Goal: Task Accomplishment & Management: Use online tool/utility

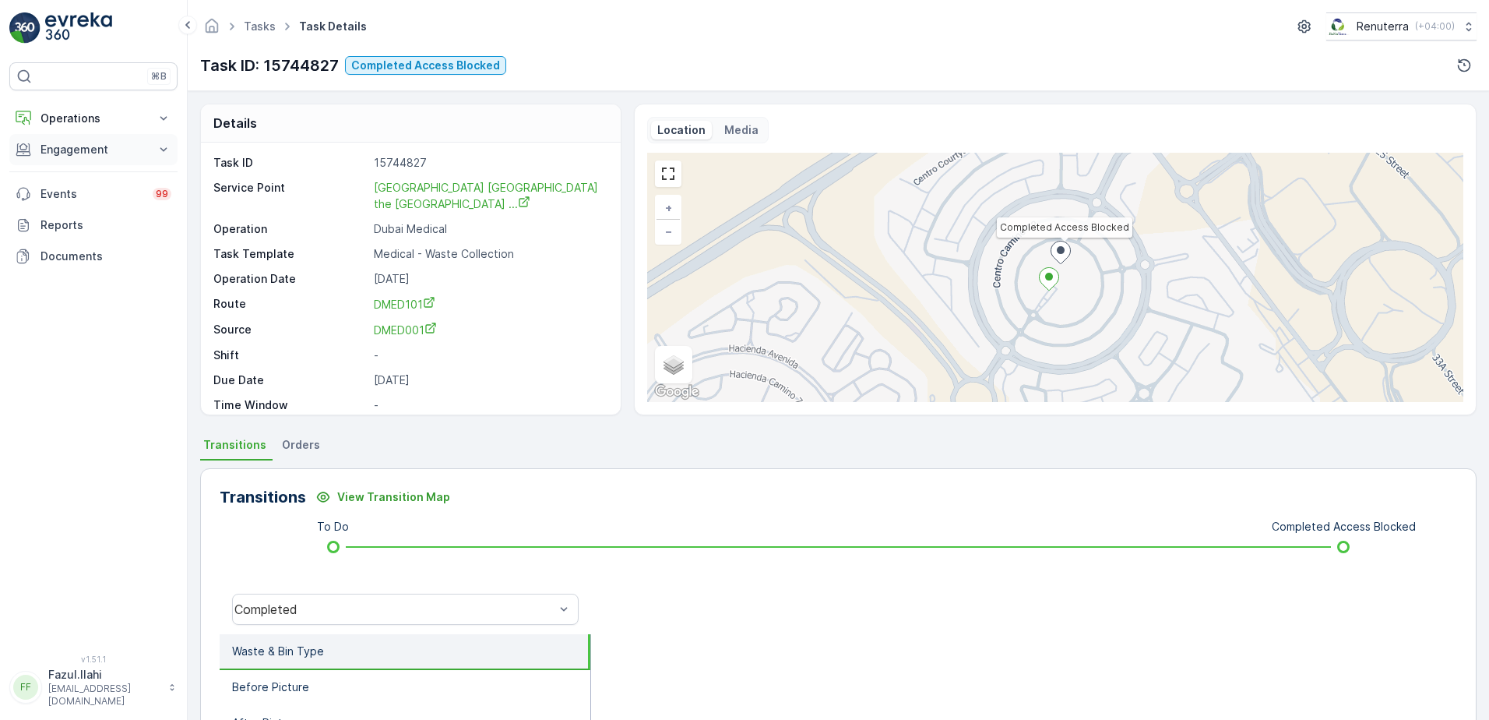
click at [120, 150] on p "Engagement" at bounding box center [93, 150] width 106 height 16
click at [92, 234] on p "Service Points" at bounding box center [78, 242] width 76 height 16
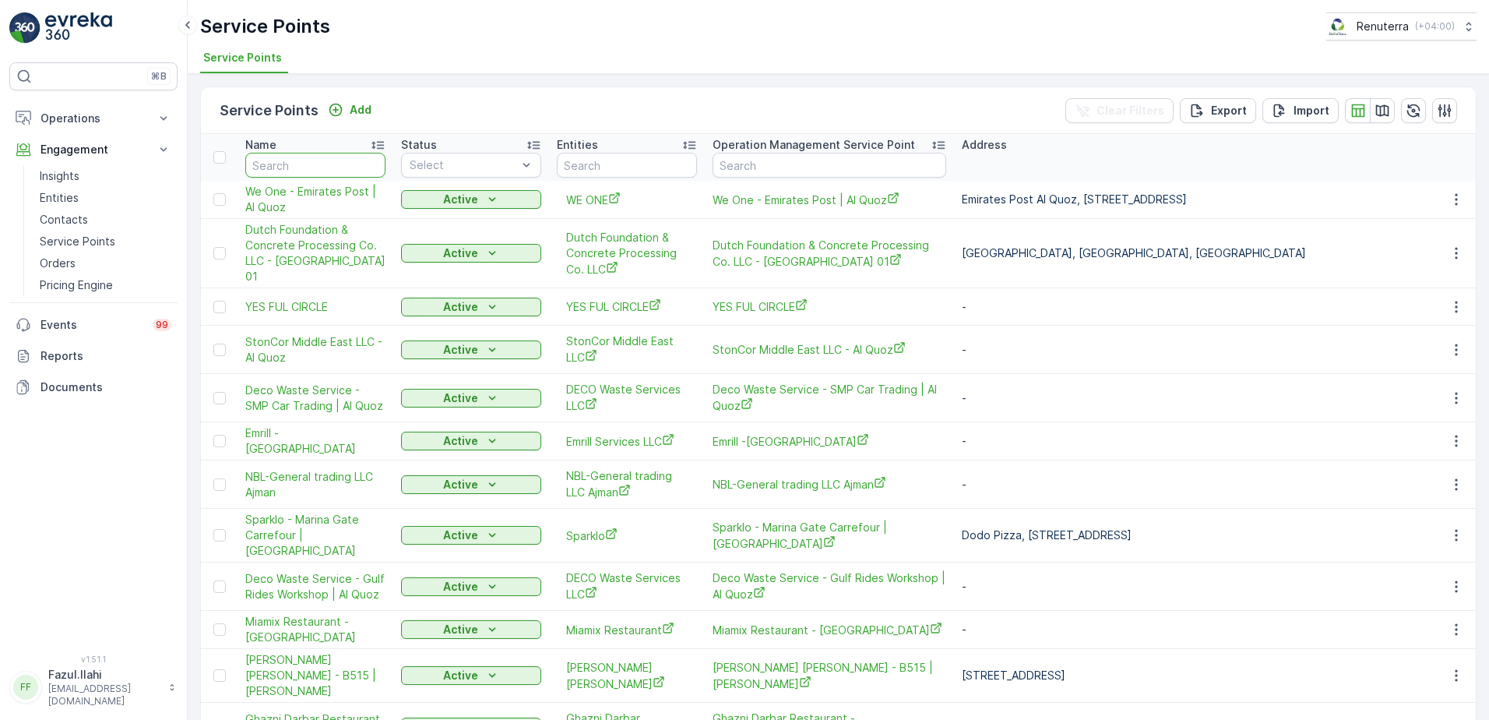
click at [313, 163] on input "text" at bounding box center [315, 165] width 140 height 25
click at [305, 166] on input "text" at bounding box center [315, 165] width 140 height 25
type input "Kuwaa"
click at [305, 166] on input "Kuwaa" at bounding box center [315, 165] width 140 height 25
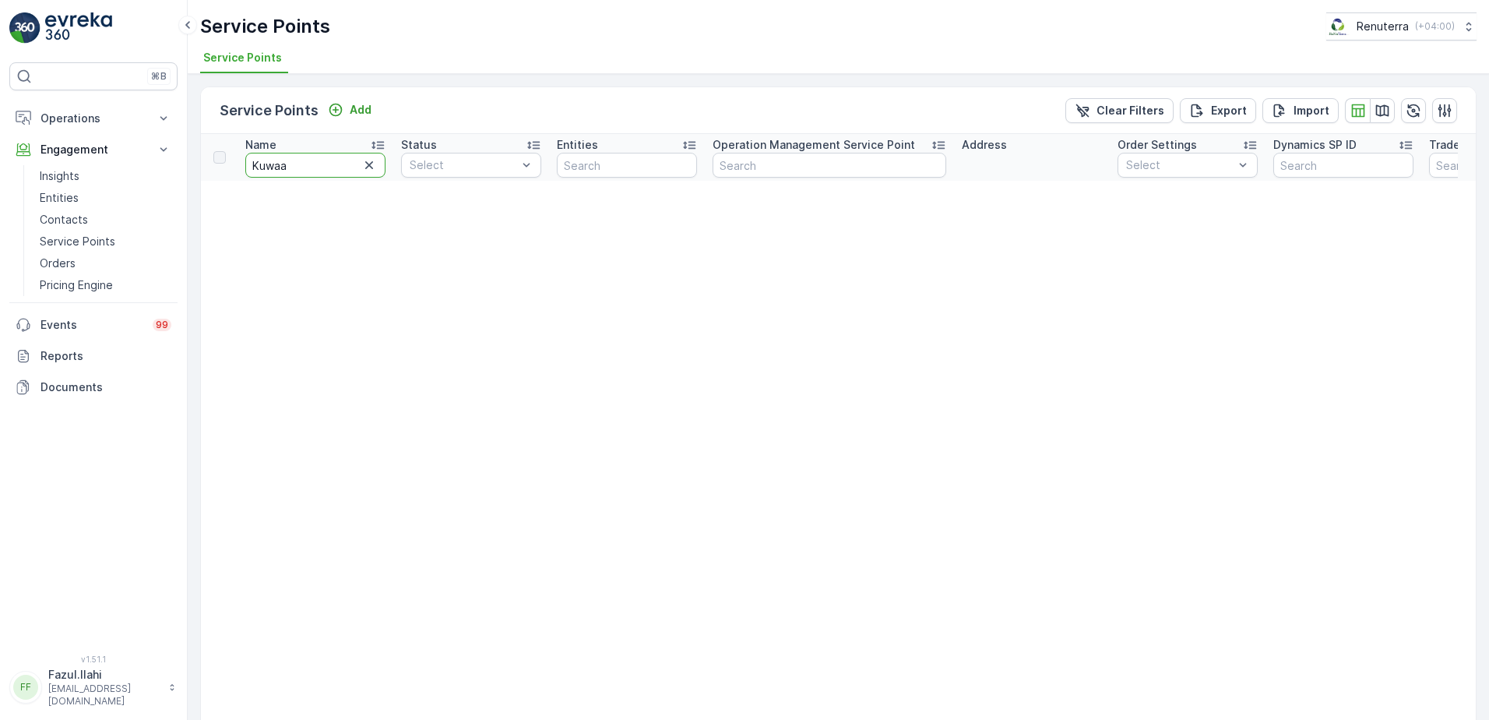
type input "Kuwa"
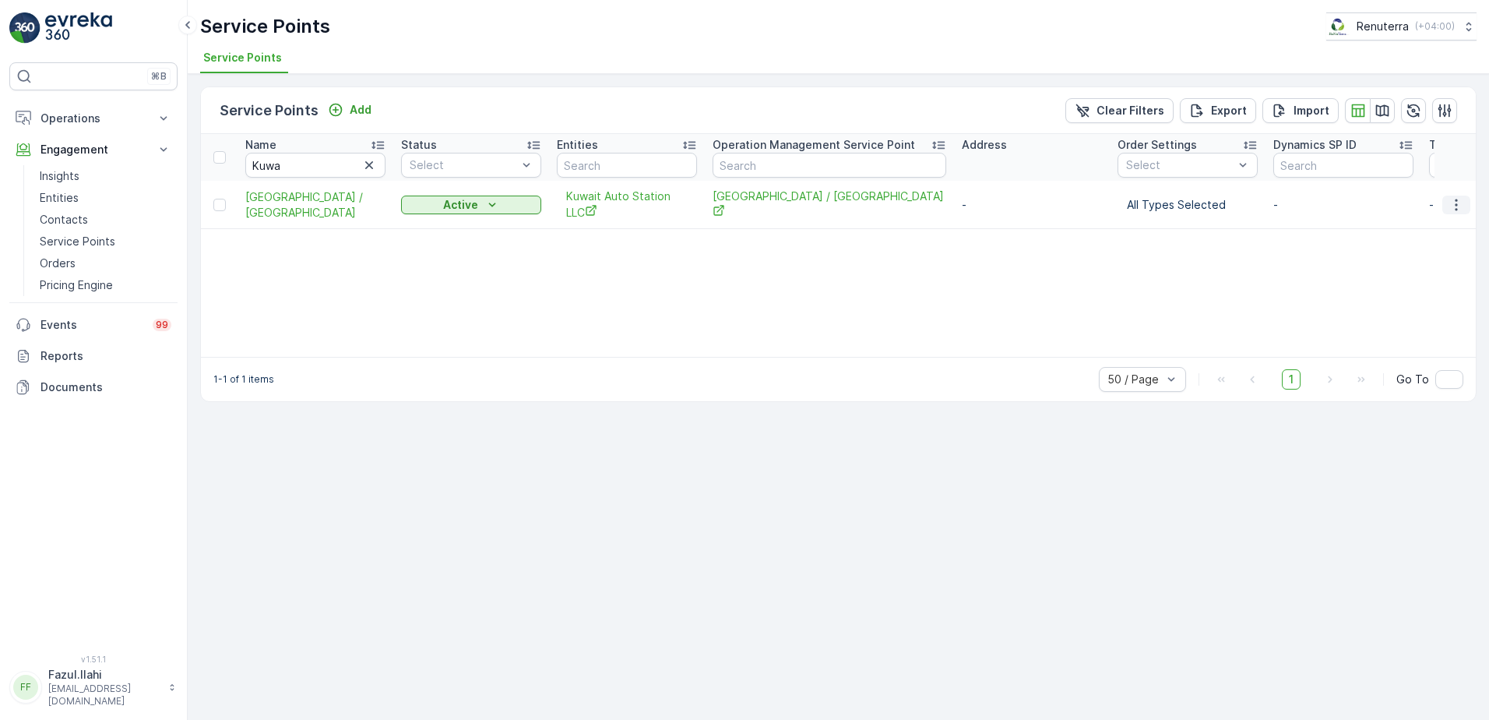
click at [1452, 205] on icon "button" at bounding box center [1457, 205] width 16 height 16
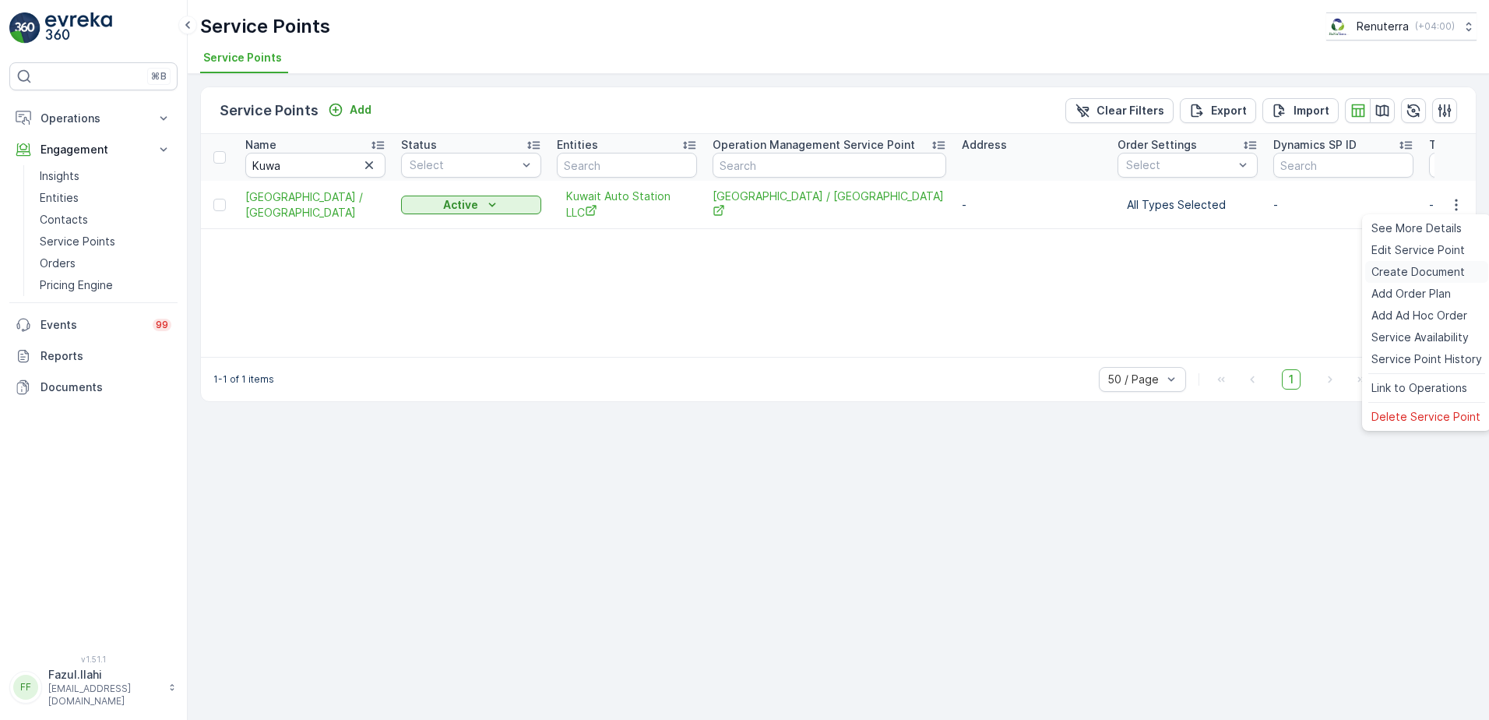
click at [1407, 275] on span "Create Document" at bounding box center [1417, 272] width 93 height 16
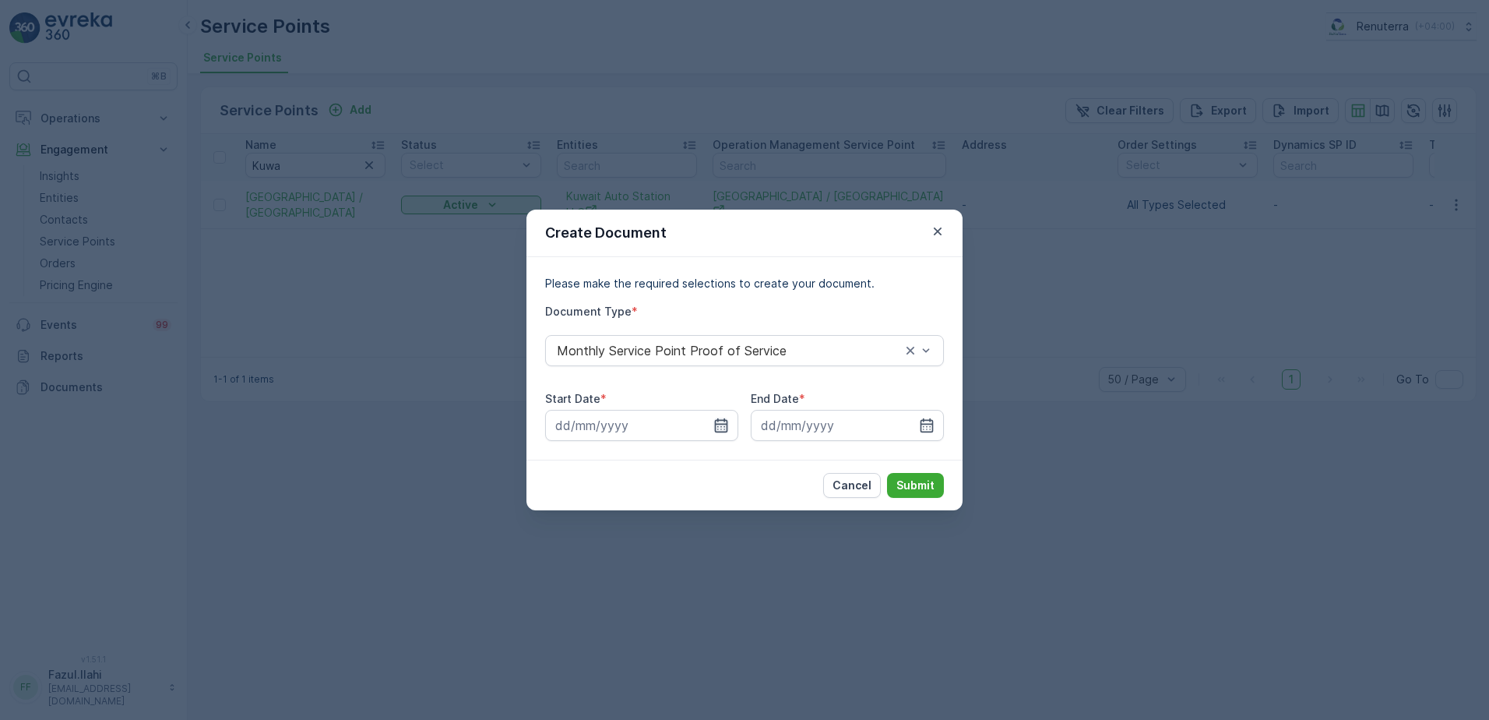
click at [720, 428] on icon "button" at bounding box center [721, 425] width 16 height 16
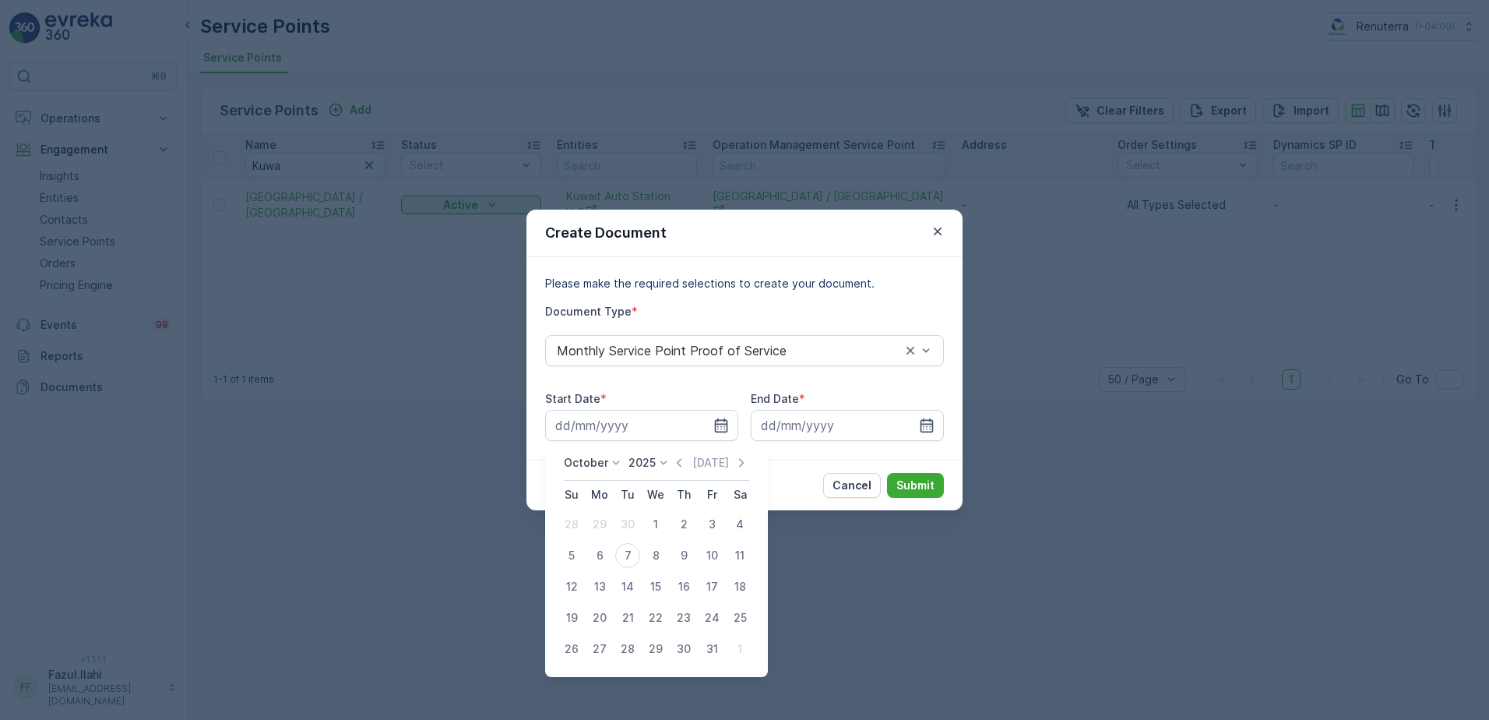
click at [691, 461] on div "Today" at bounding box center [710, 463] width 78 height 16
click at [681, 465] on icon "button" at bounding box center [679, 463] width 16 height 16
click at [599, 523] on div "1" at bounding box center [599, 524] width 25 height 25
type input "01.09.2025"
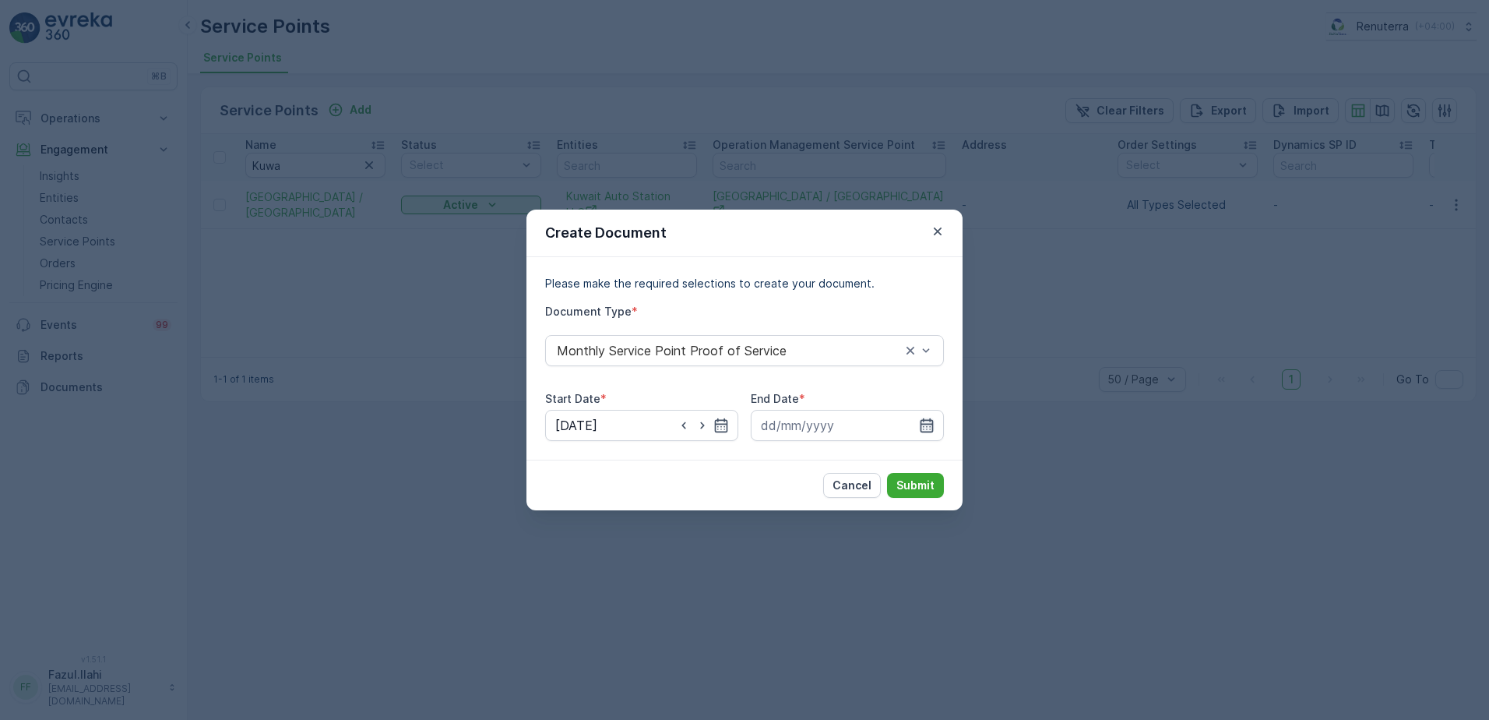
click at [928, 426] on icon "button" at bounding box center [927, 425] width 16 height 16
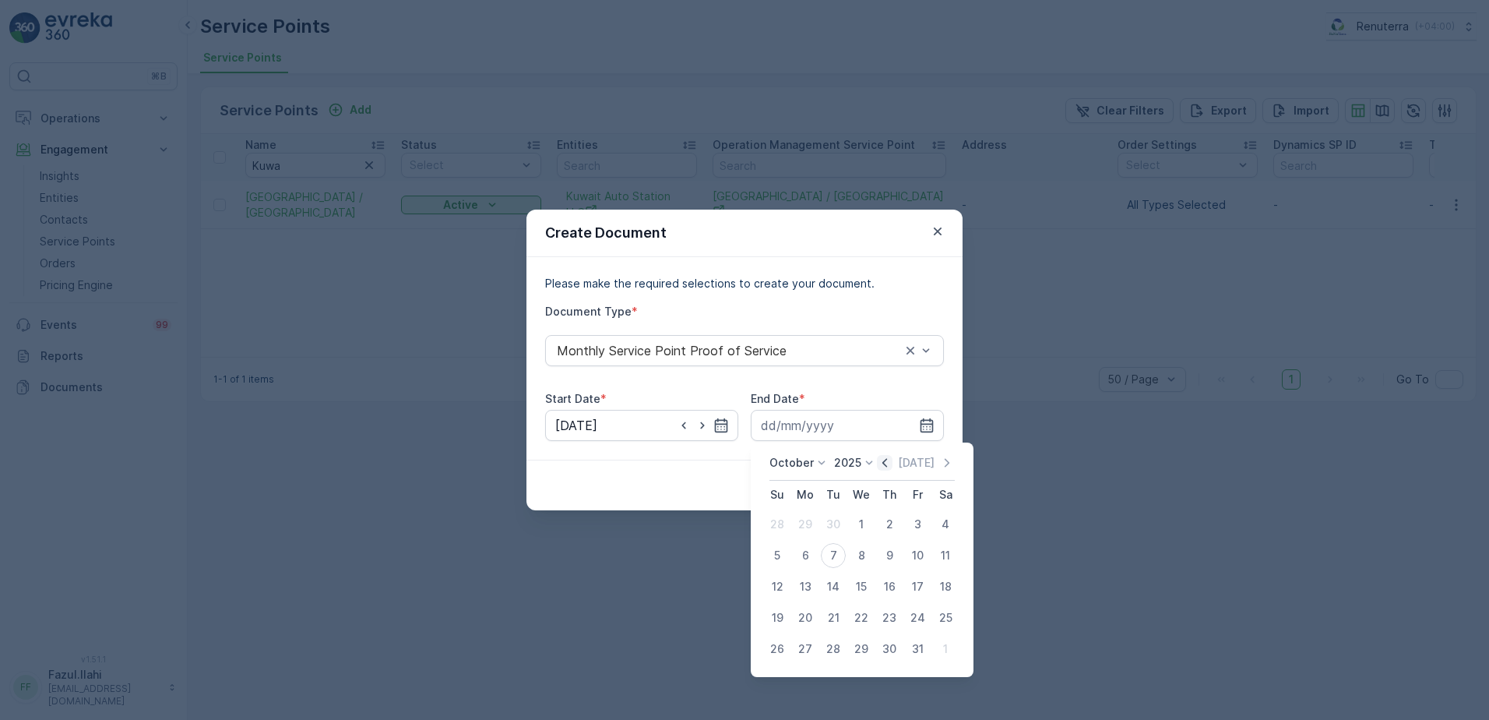
click at [889, 463] on icon "button" at bounding box center [885, 463] width 16 height 16
click at [838, 650] on div "30" at bounding box center [833, 648] width 25 height 25
type input "[DATE]"
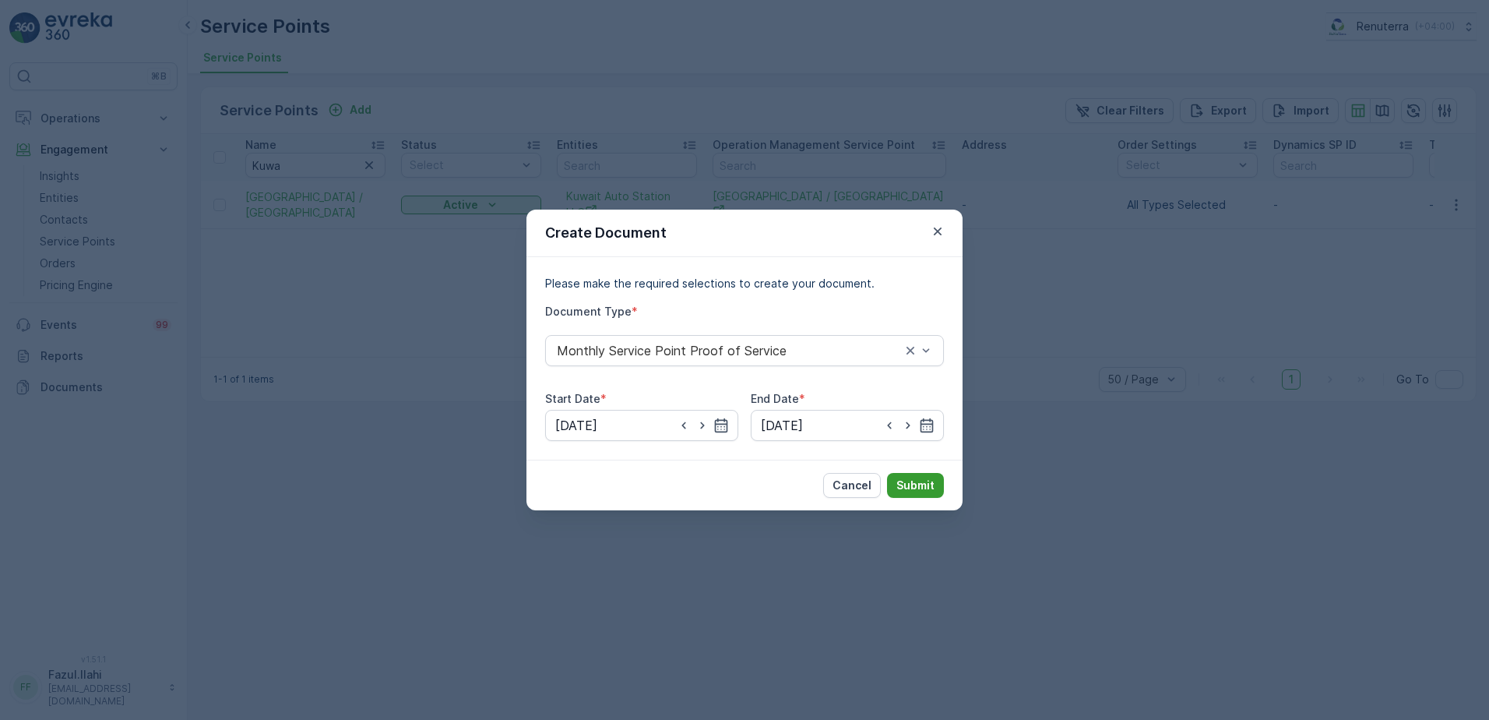
click at [922, 487] on p "Submit" at bounding box center [915, 485] width 38 height 16
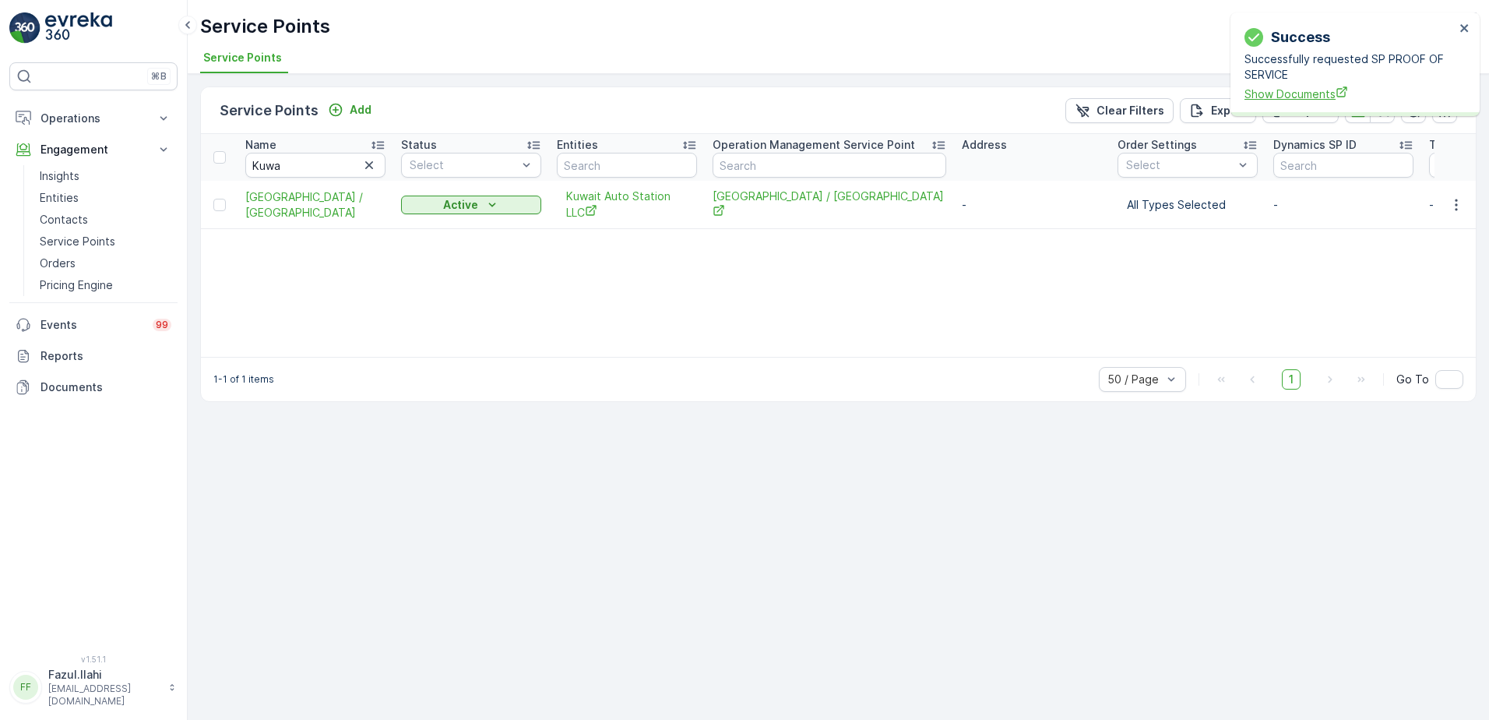
click at [1287, 94] on span "Show Documents" at bounding box center [1350, 94] width 210 height 16
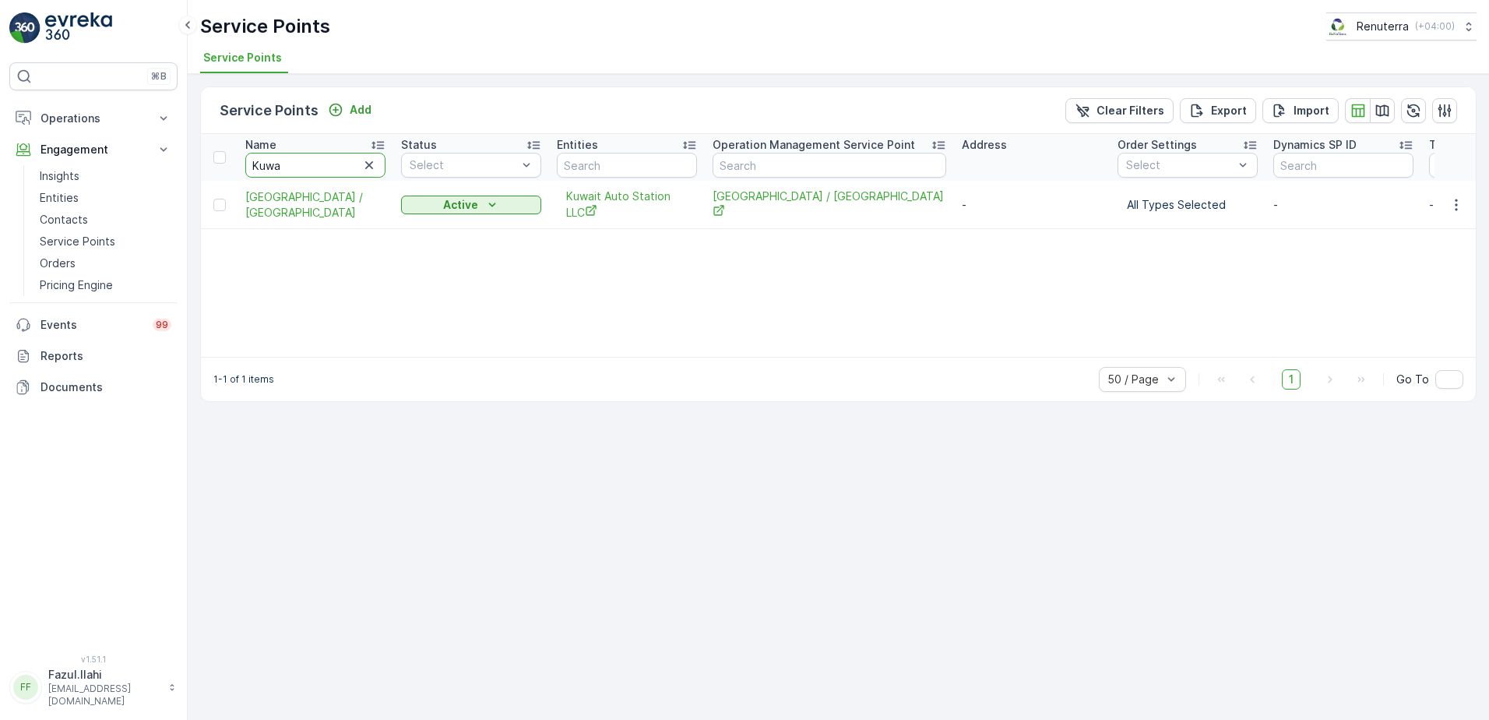
click at [317, 162] on input "Kuwa" at bounding box center [315, 165] width 140 height 25
type input "Fat"
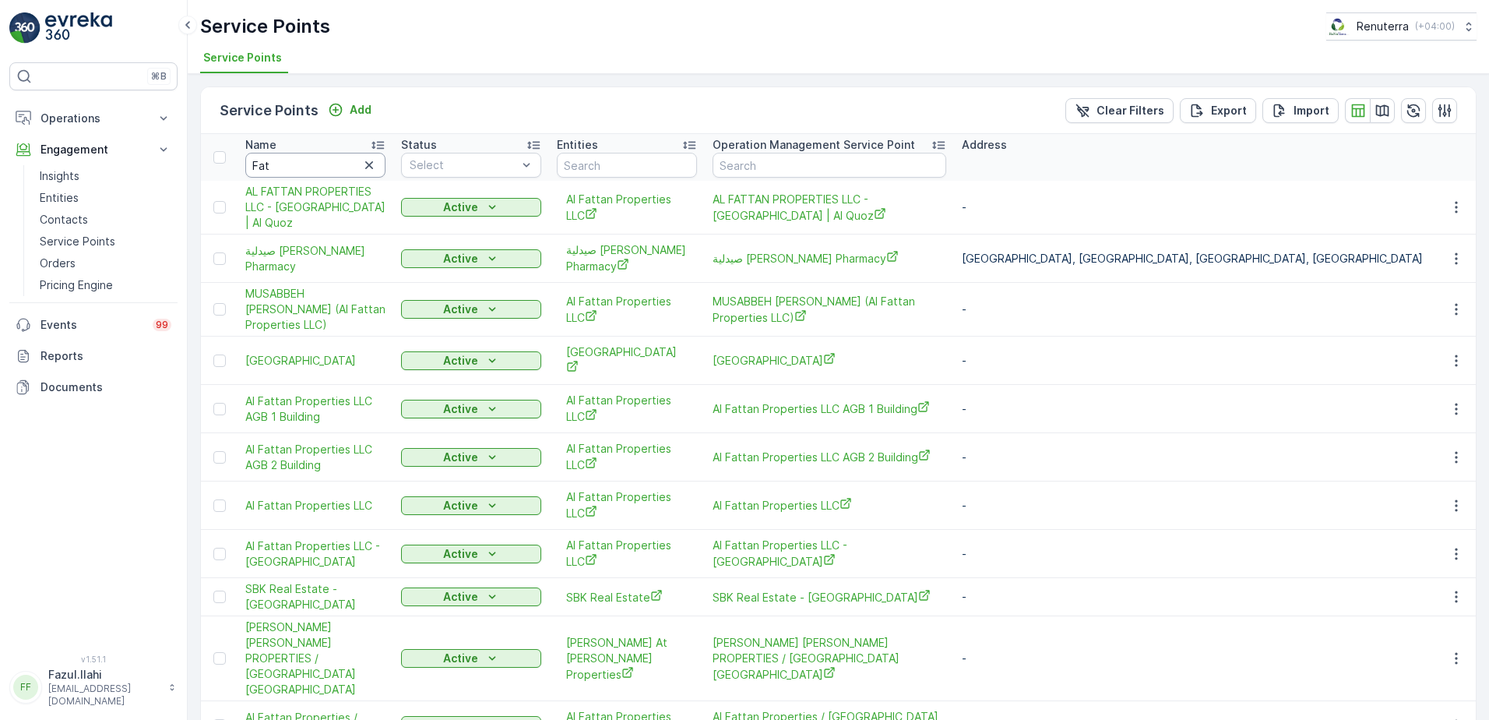
click at [312, 161] on input "Fat" at bounding box center [315, 165] width 140 height 25
type input "Fatma"
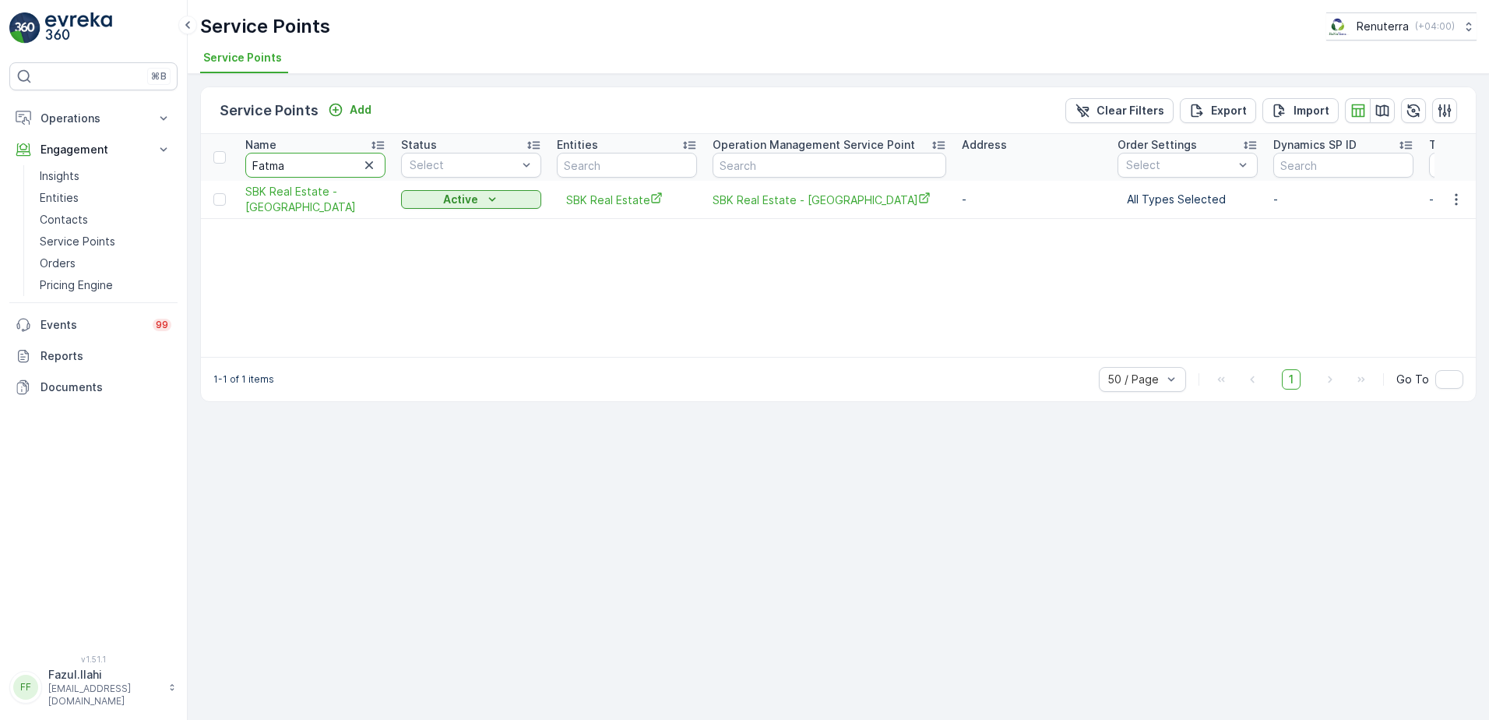
click at [312, 161] on input "Fatma" at bounding box center [315, 165] width 140 height 25
type input "Ahmed"
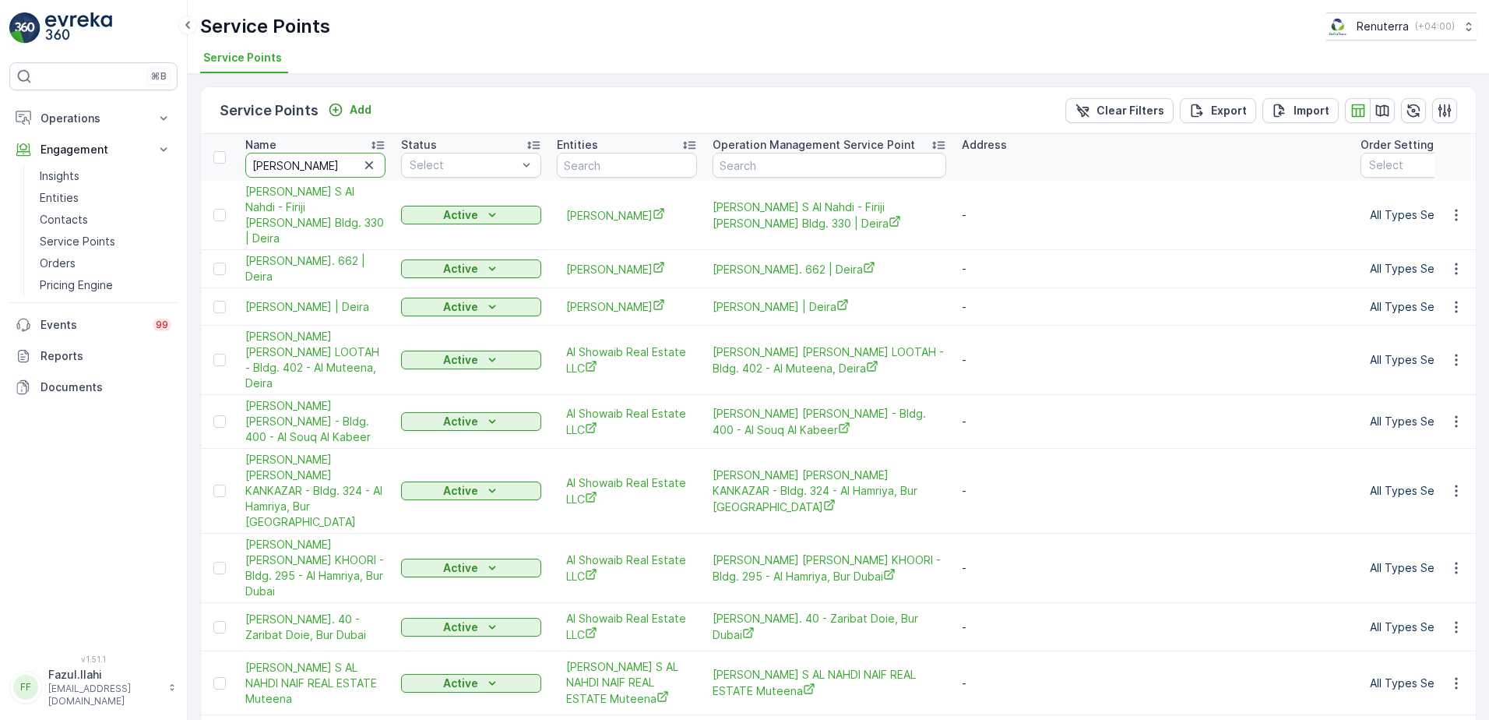
click at [322, 165] on input "Ahmed" at bounding box center [315, 165] width 140 height 25
type input "Ahmed K"
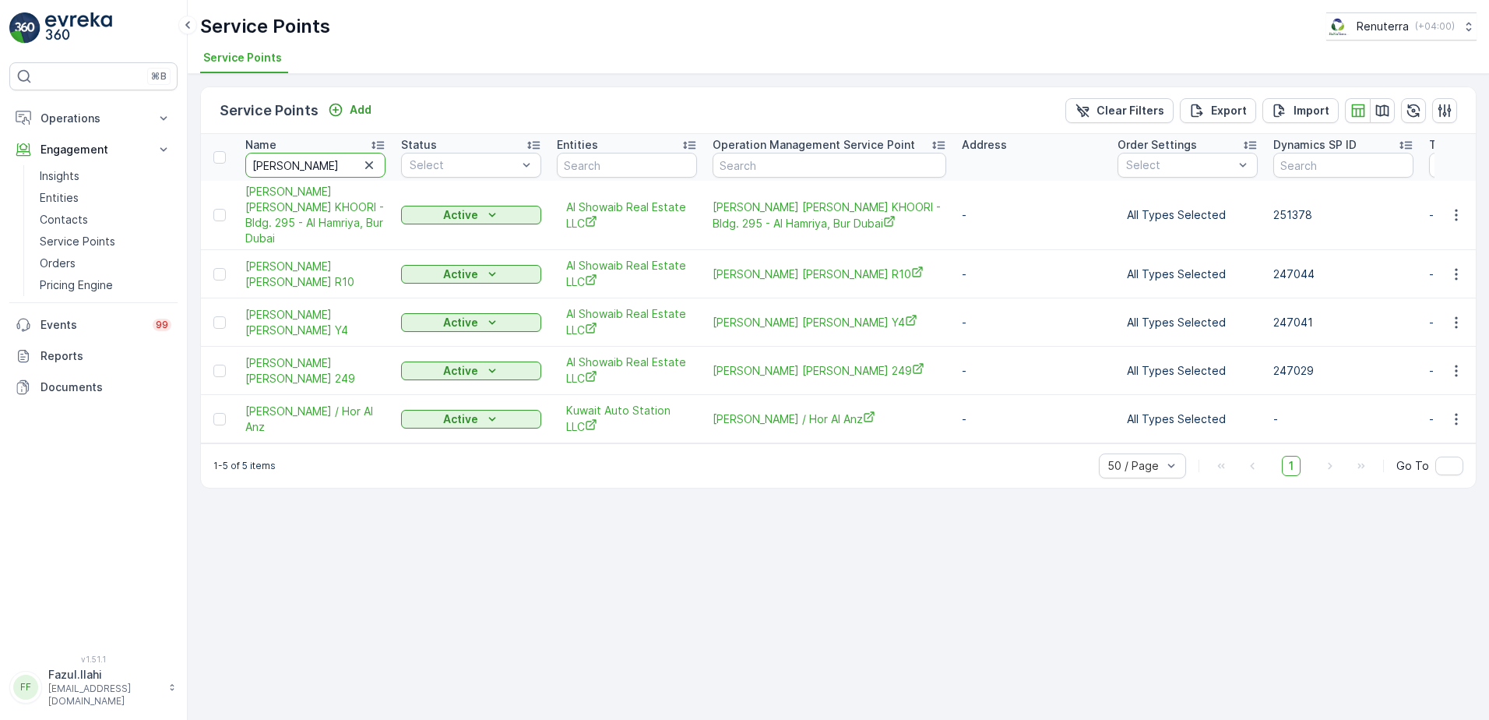
click at [322, 165] on input "Ahmed K" at bounding box center [315, 165] width 140 height 25
click at [1460, 414] on icon "button" at bounding box center [1457, 419] width 16 height 16
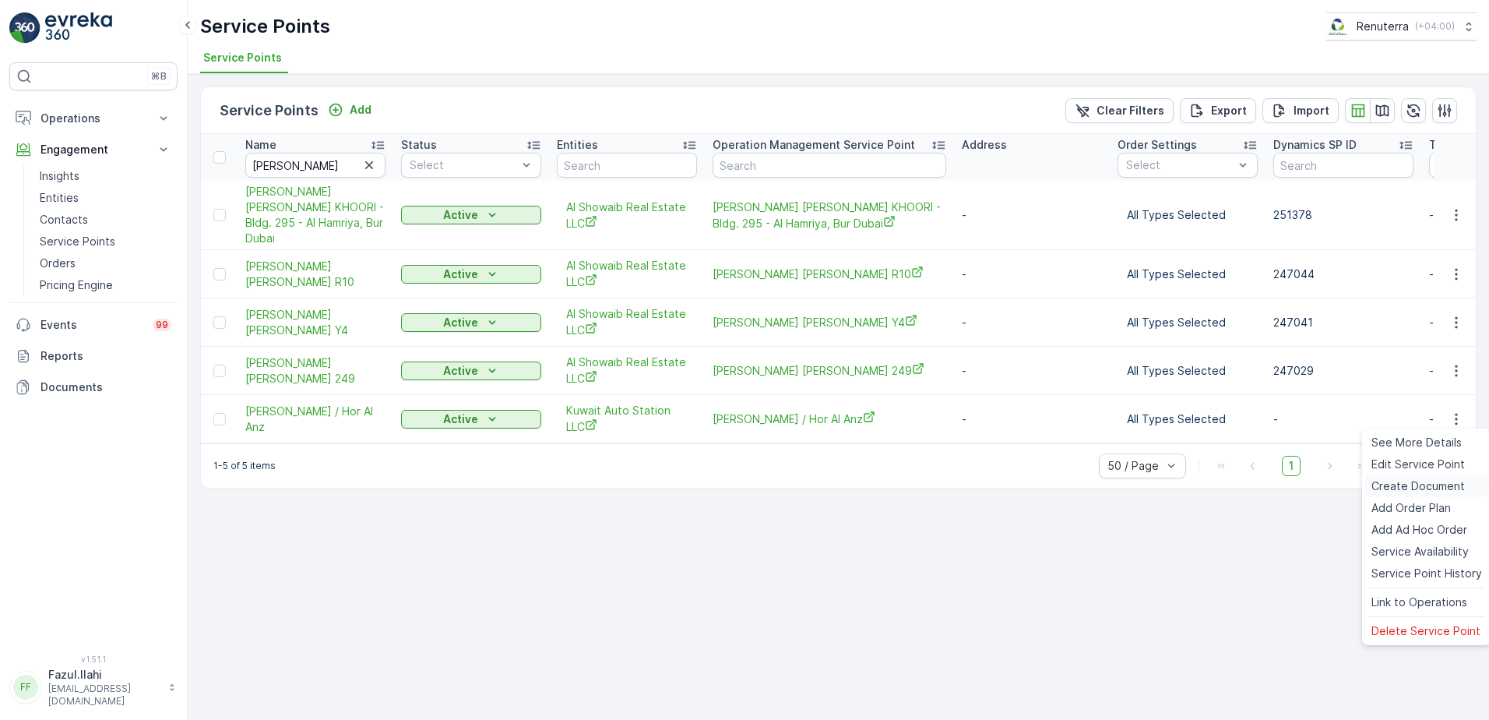
click at [1404, 481] on span "Create Document" at bounding box center [1417, 486] width 93 height 16
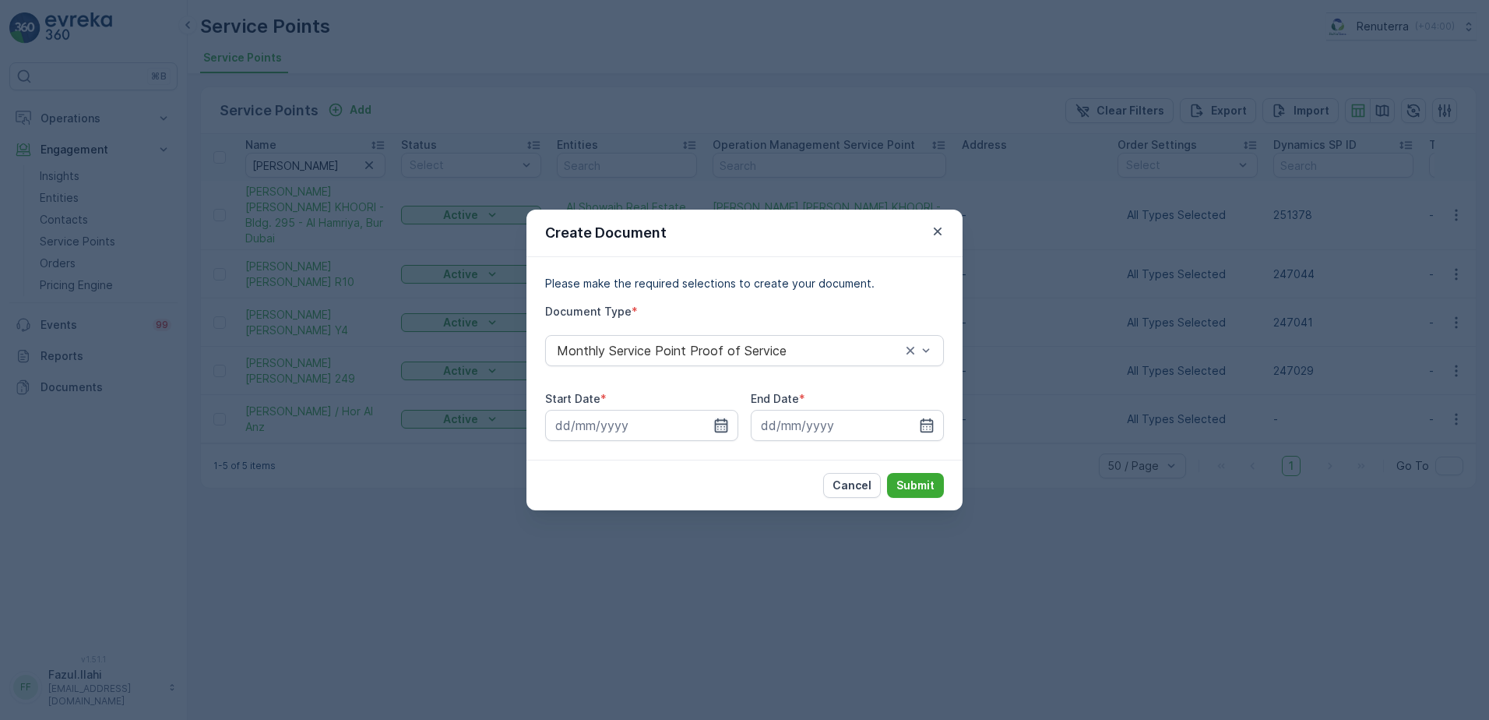
click at [723, 419] on icon "button" at bounding box center [721, 425] width 16 height 16
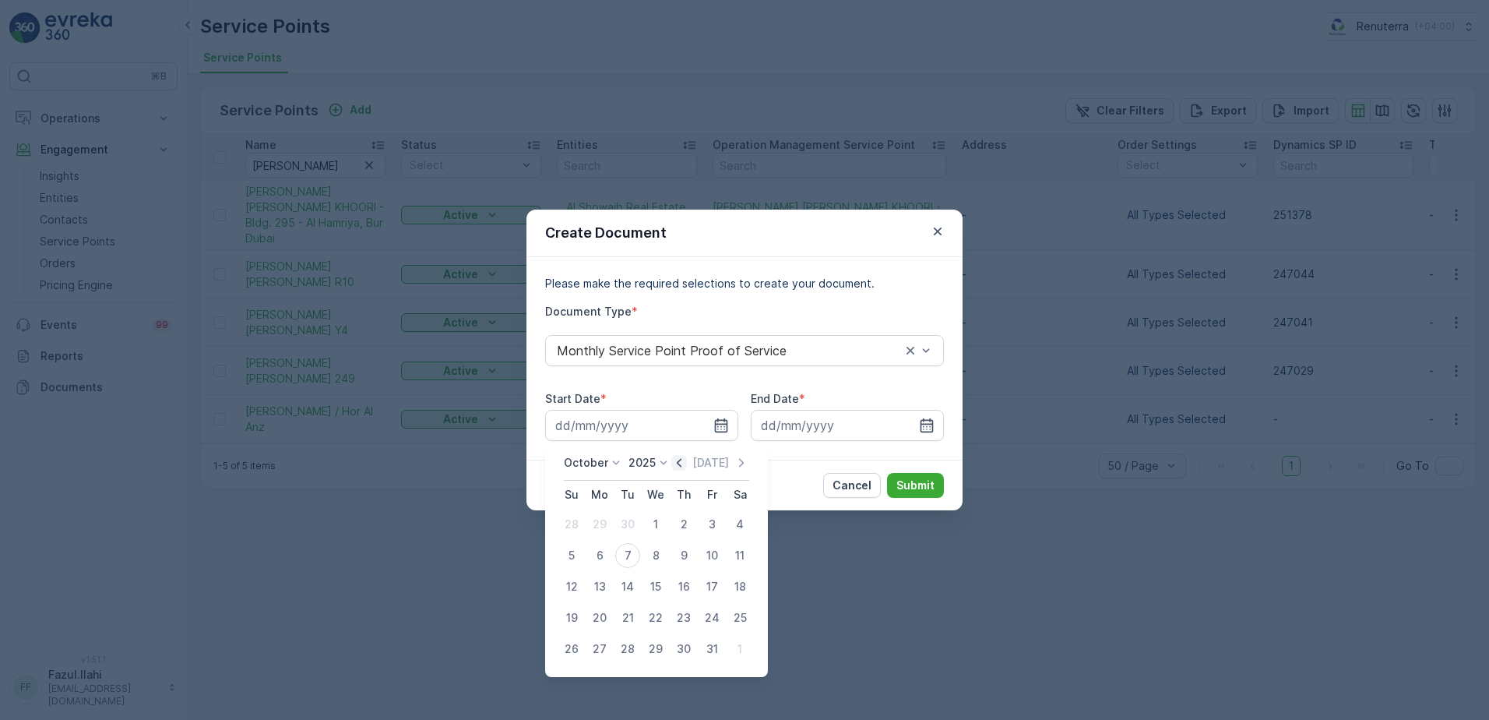
click at [681, 460] on icon "button" at bounding box center [679, 462] width 5 height 9
drag, startPoint x: 607, startPoint y: 517, endPoint x: 634, endPoint y: 535, distance: 32.6
click at [607, 516] on div "1" at bounding box center [599, 524] width 25 height 25
type input "01.09.2025"
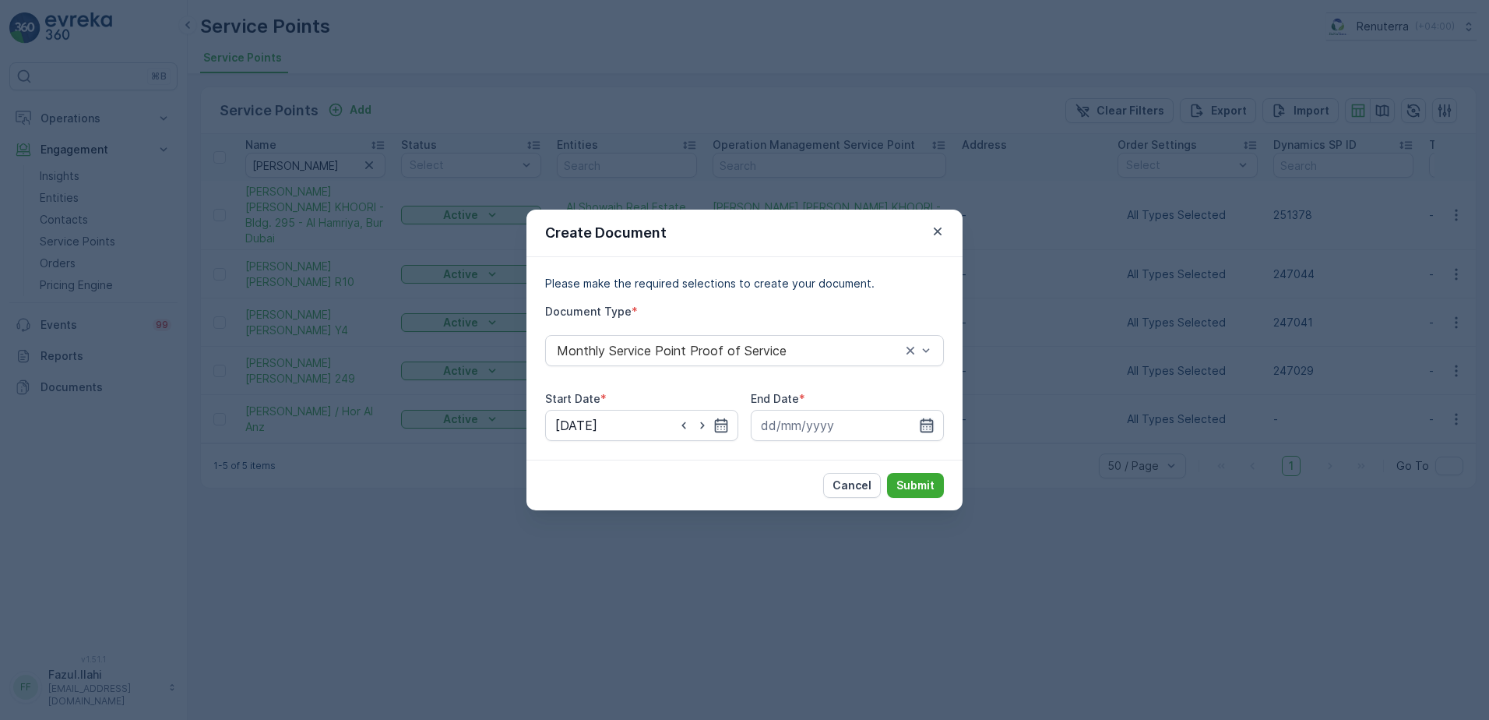
click at [921, 422] on icon "button" at bounding box center [927, 425] width 13 height 14
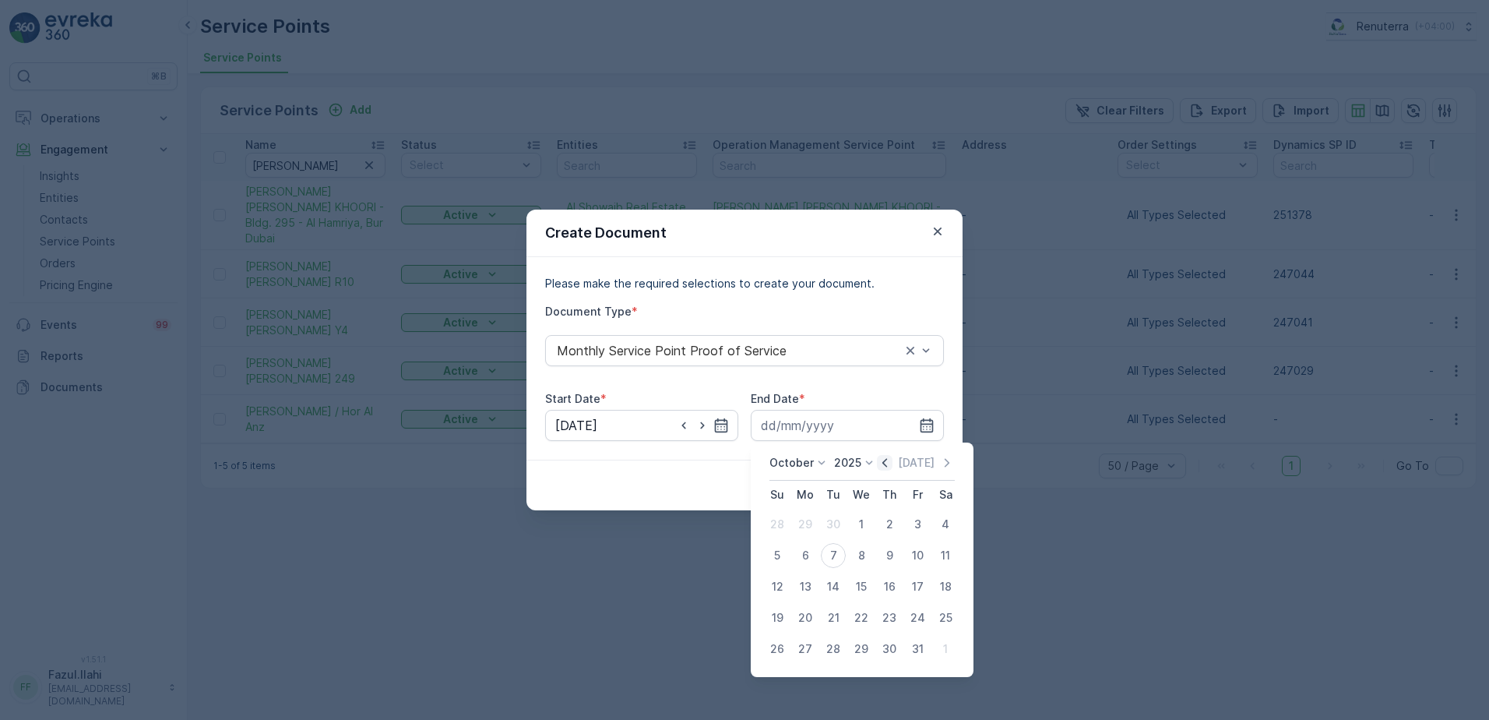
click at [883, 458] on icon "button" at bounding box center [885, 463] width 16 height 16
click at [846, 643] on button "30" at bounding box center [833, 649] width 28 height 28
type input "30.09.2025"
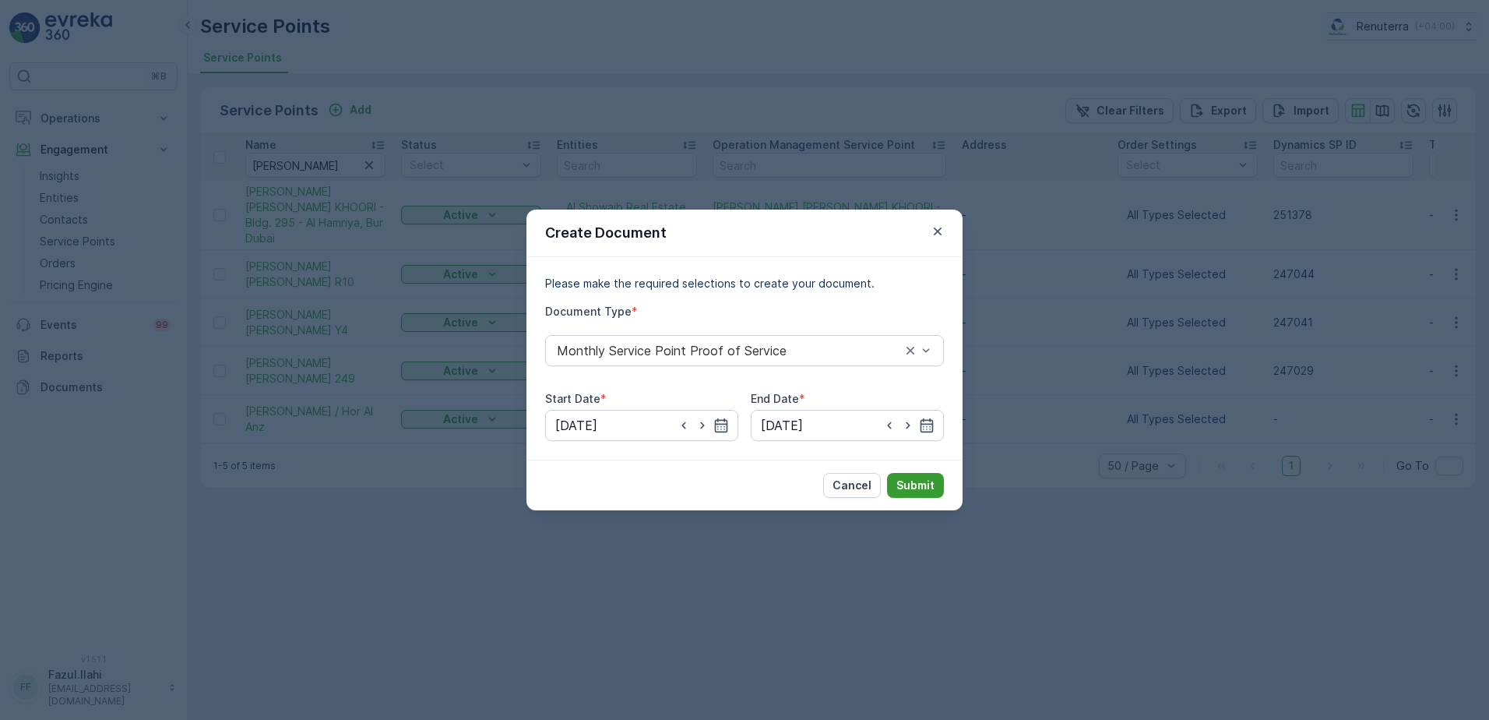
click at [933, 476] on button "Submit" at bounding box center [915, 485] width 57 height 25
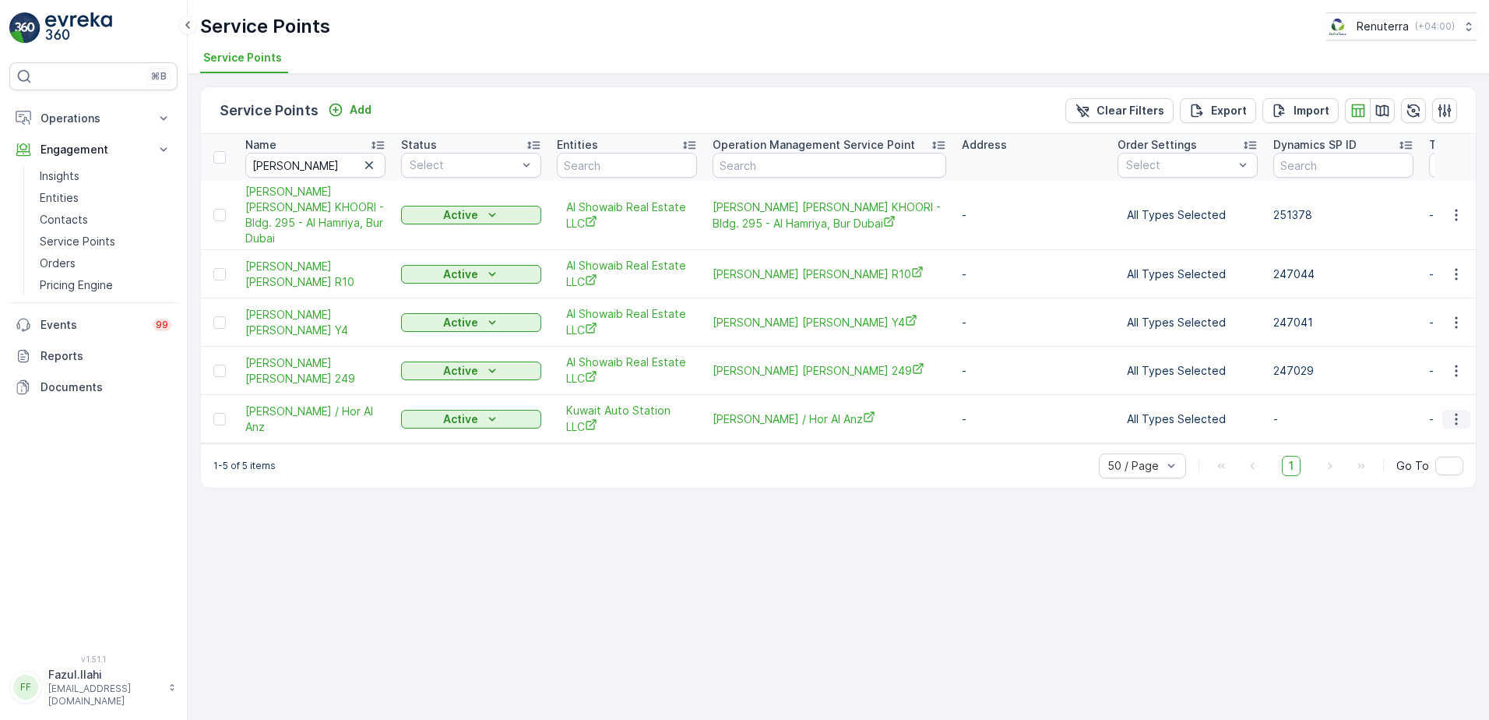
click at [1453, 421] on icon "button" at bounding box center [1457, 419] width 16 height 16
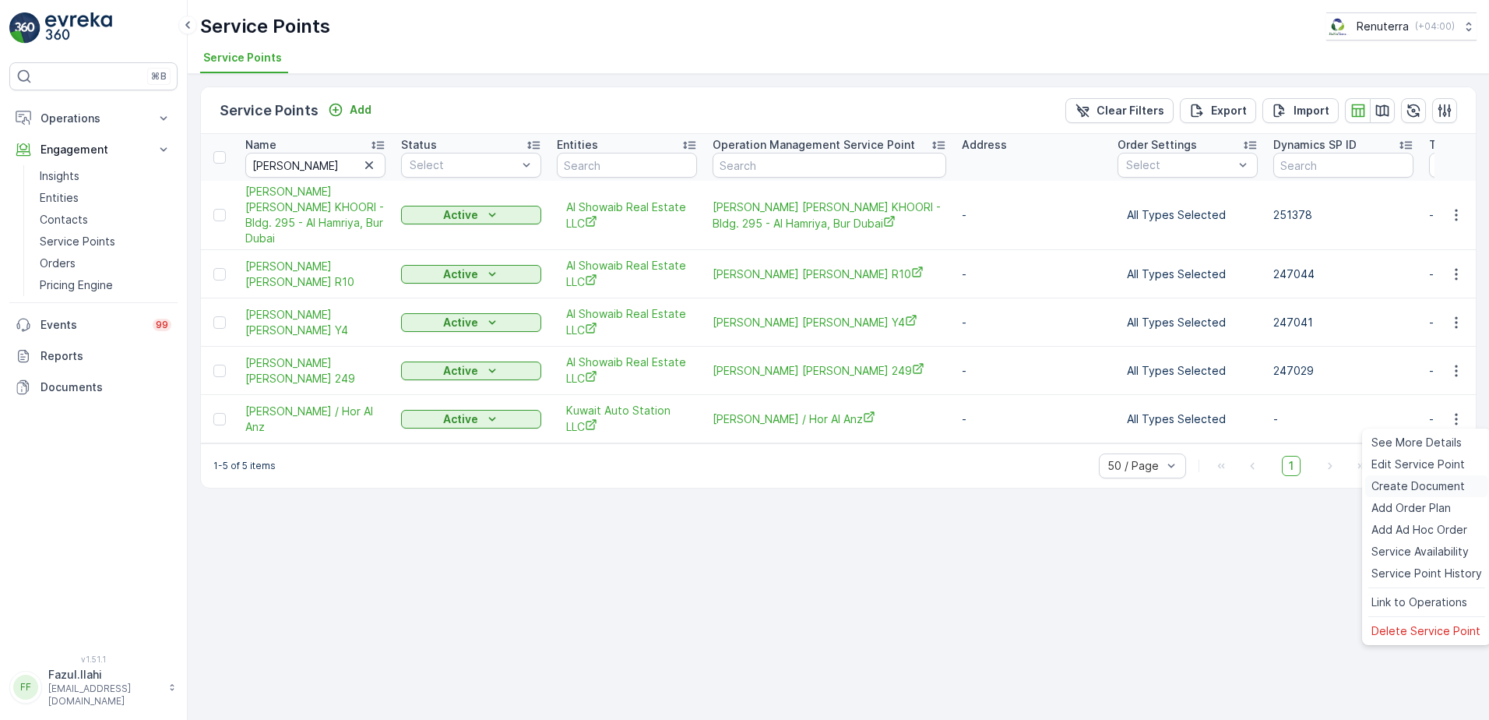
click at [1410, 489] on span "Create Document" at bounding box center [1417, 486] width 93 height 16
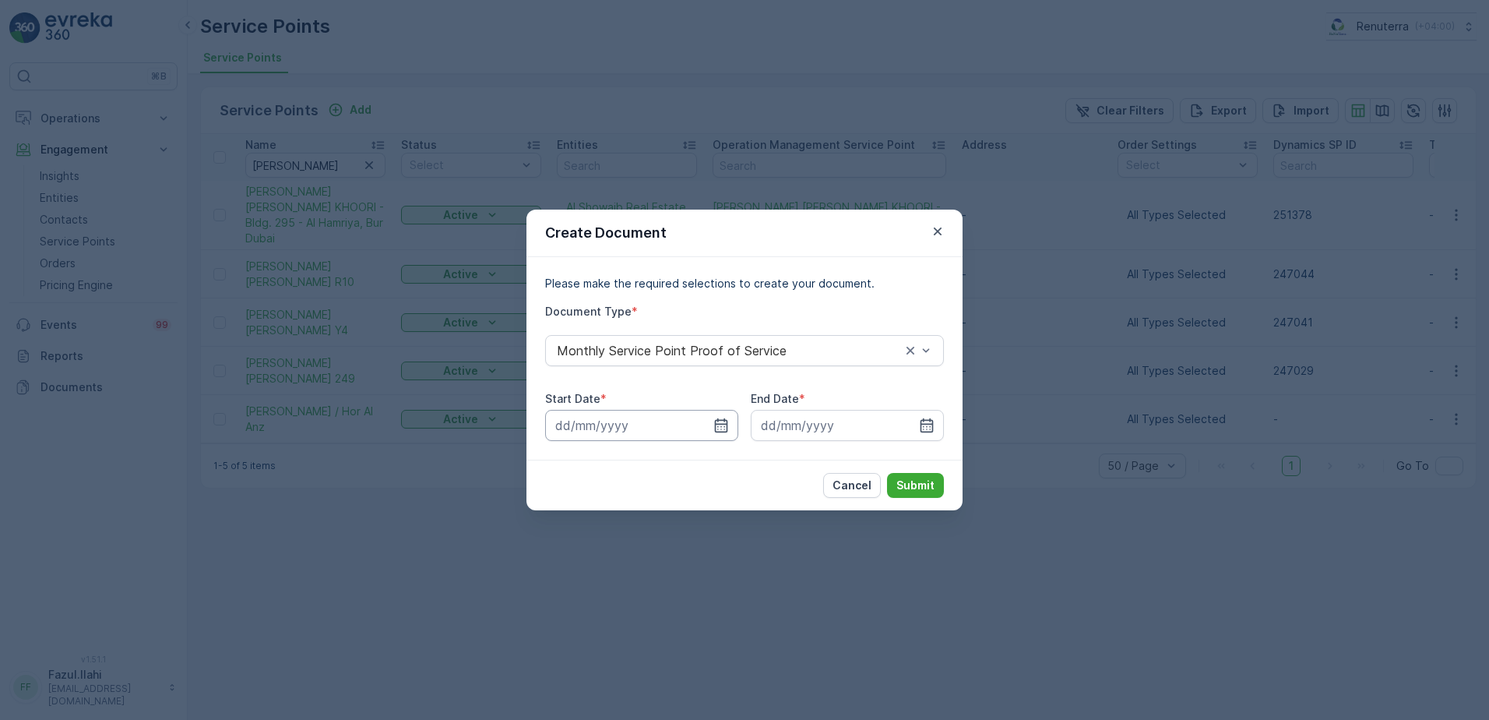
click at [723, 415] on input at bounding box center [641, 425] width 193 height 31
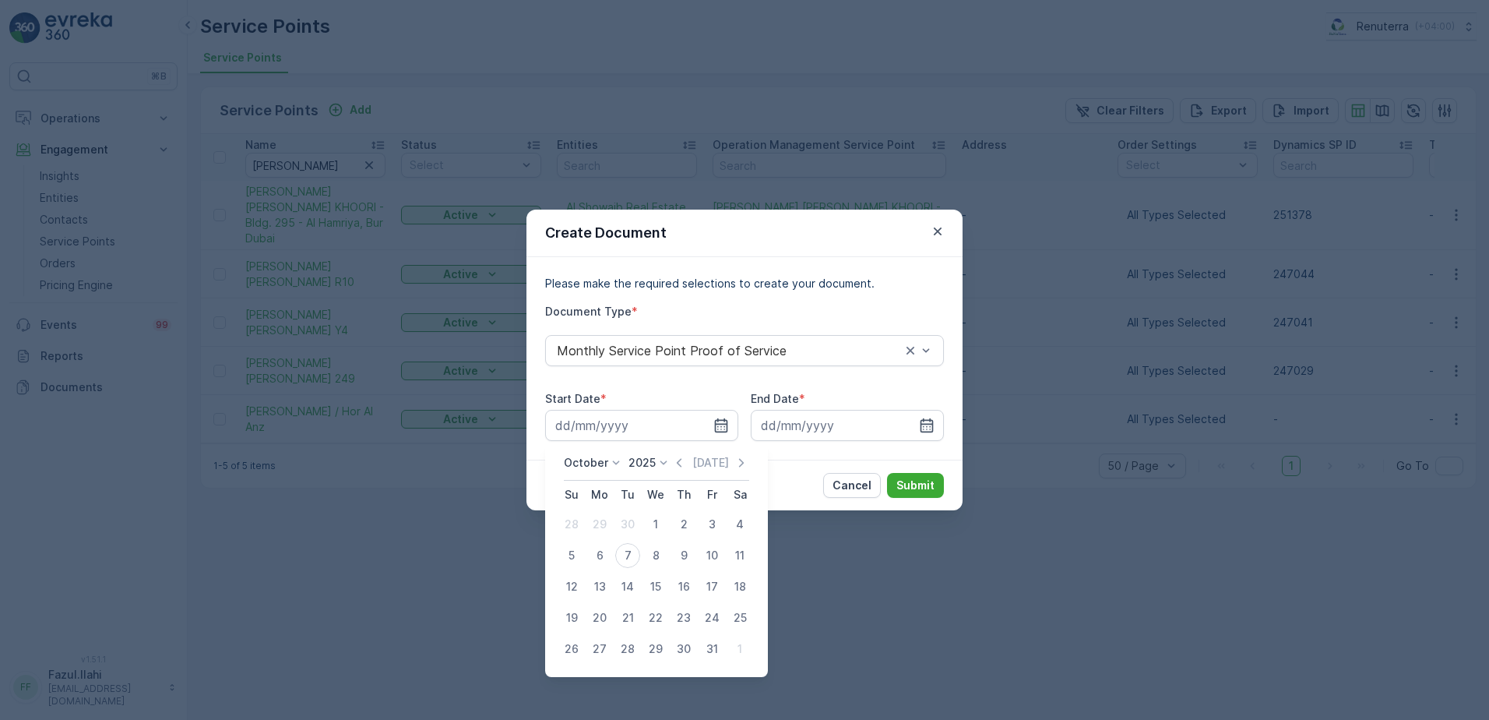
click at [677, 460] on icon "button" at bounding box center [679, 463] width 16 height 16
click at [596, 526] on div "1" at bounding box center [599, 524] width 25 height 25
type input "01.09.2025"
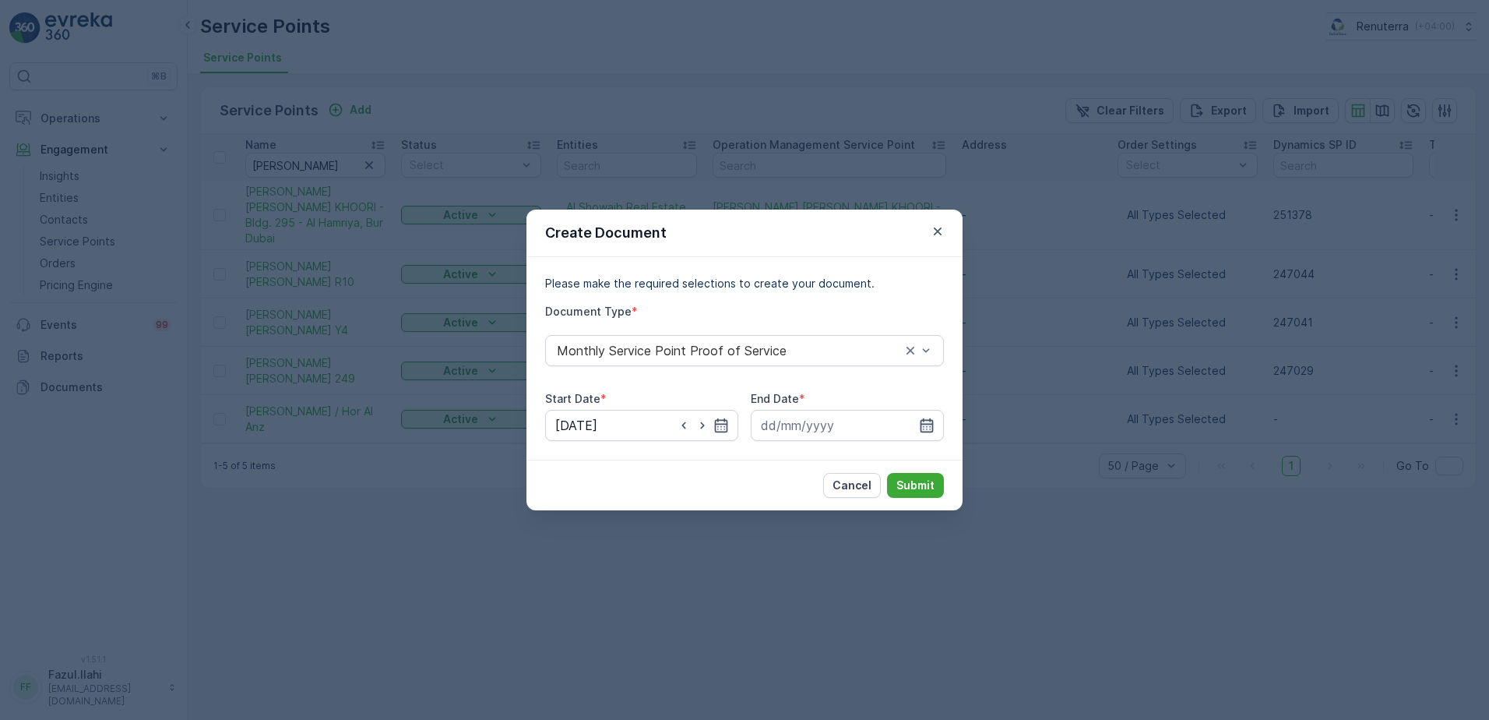
click at [920, 428] on icon "button" at bounding box center [927, 425] width 16 height 16
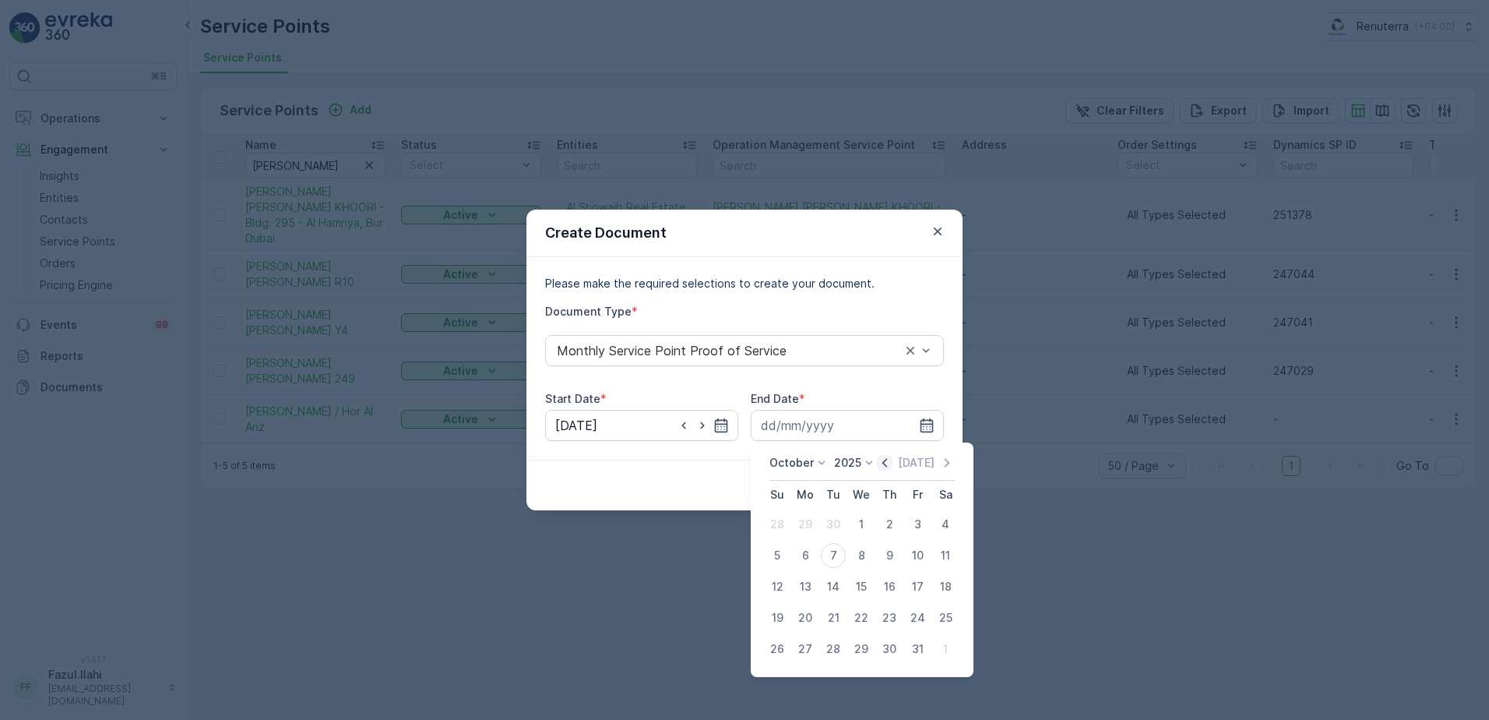
click at [889, 463] on icon "button" at bounding box center [885, 463] width 16 height 16
click at [843, 648] on div "30" at bounding box center [833, 648] width 25 height 25
type input "30.09.2025"
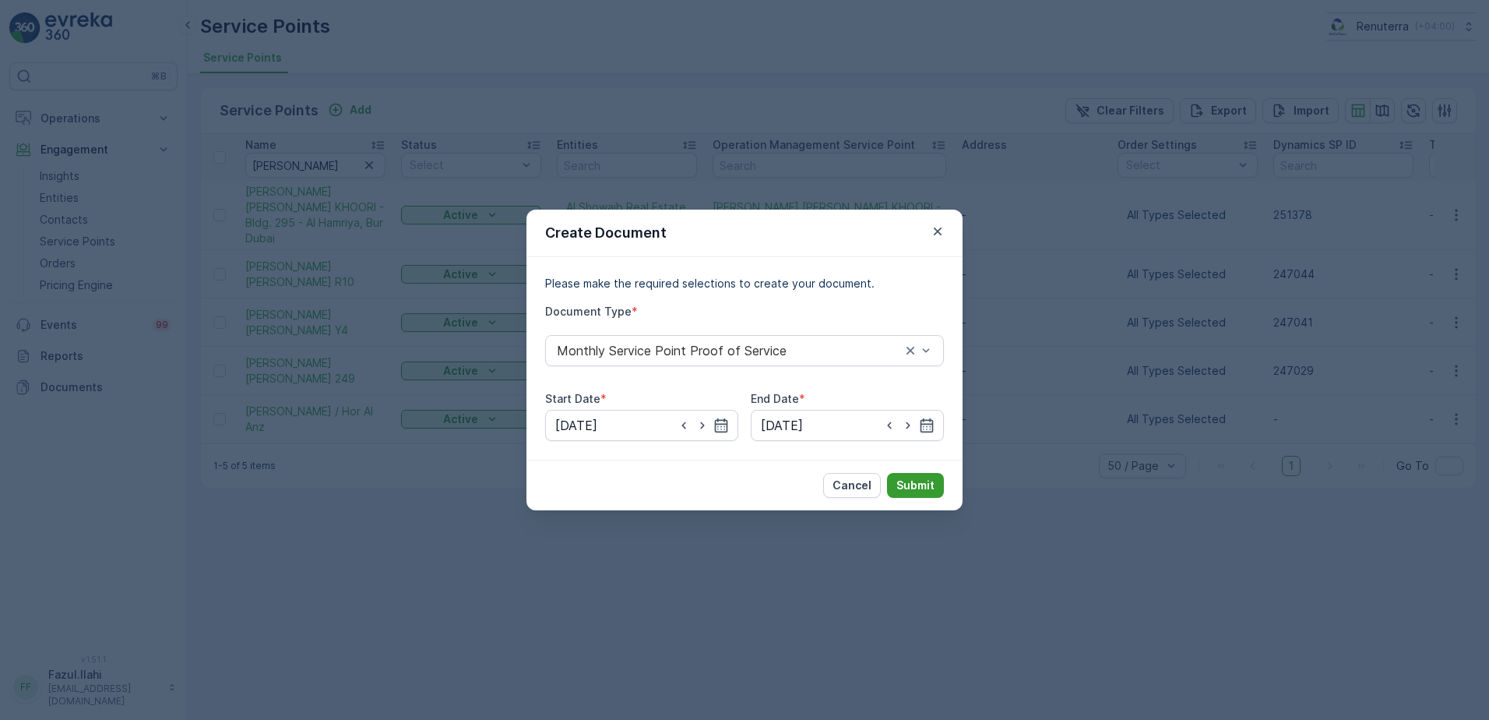
click at [917, 479] on p "Submit" at bounding box center [915, 485] width 38 height 16
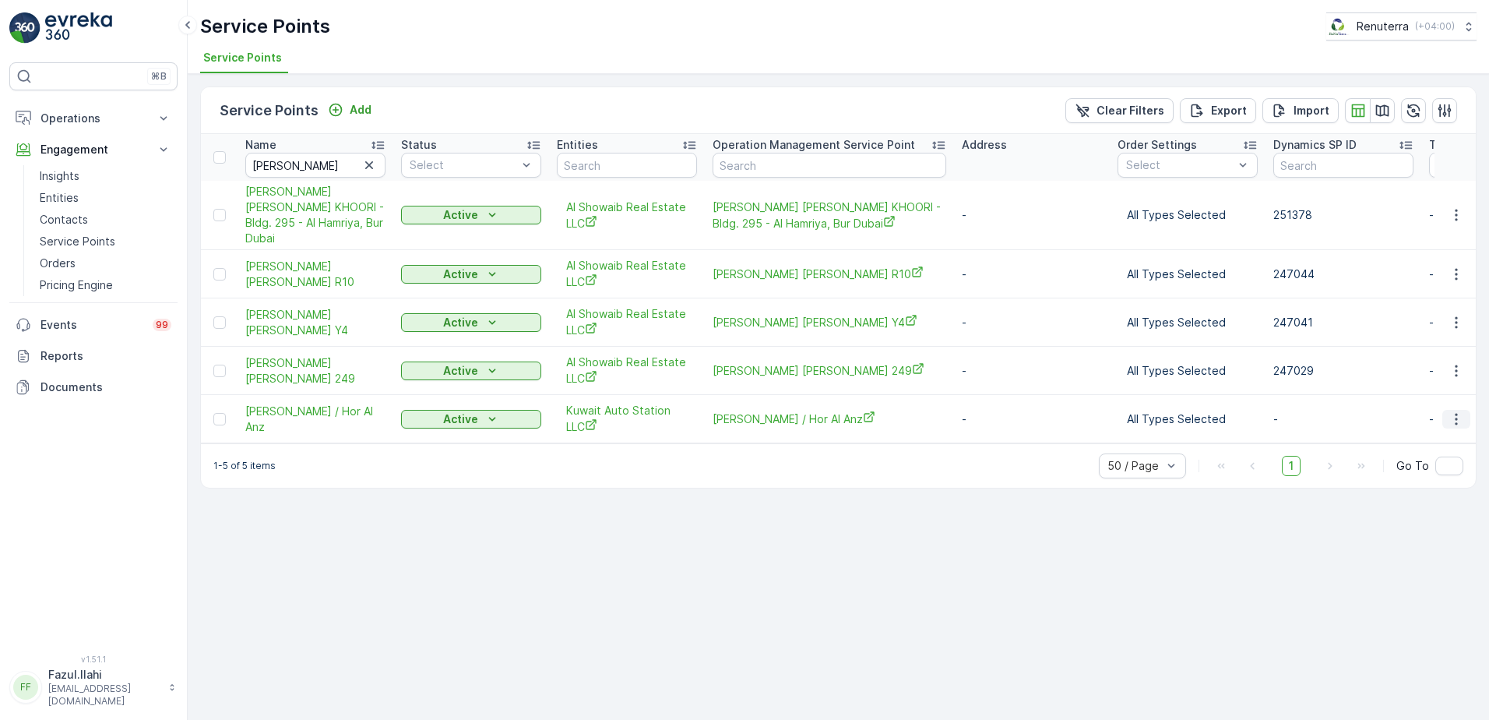
click at [1461, 424] on icon "button" at bounding box center [1457, 419] width 16 height 16
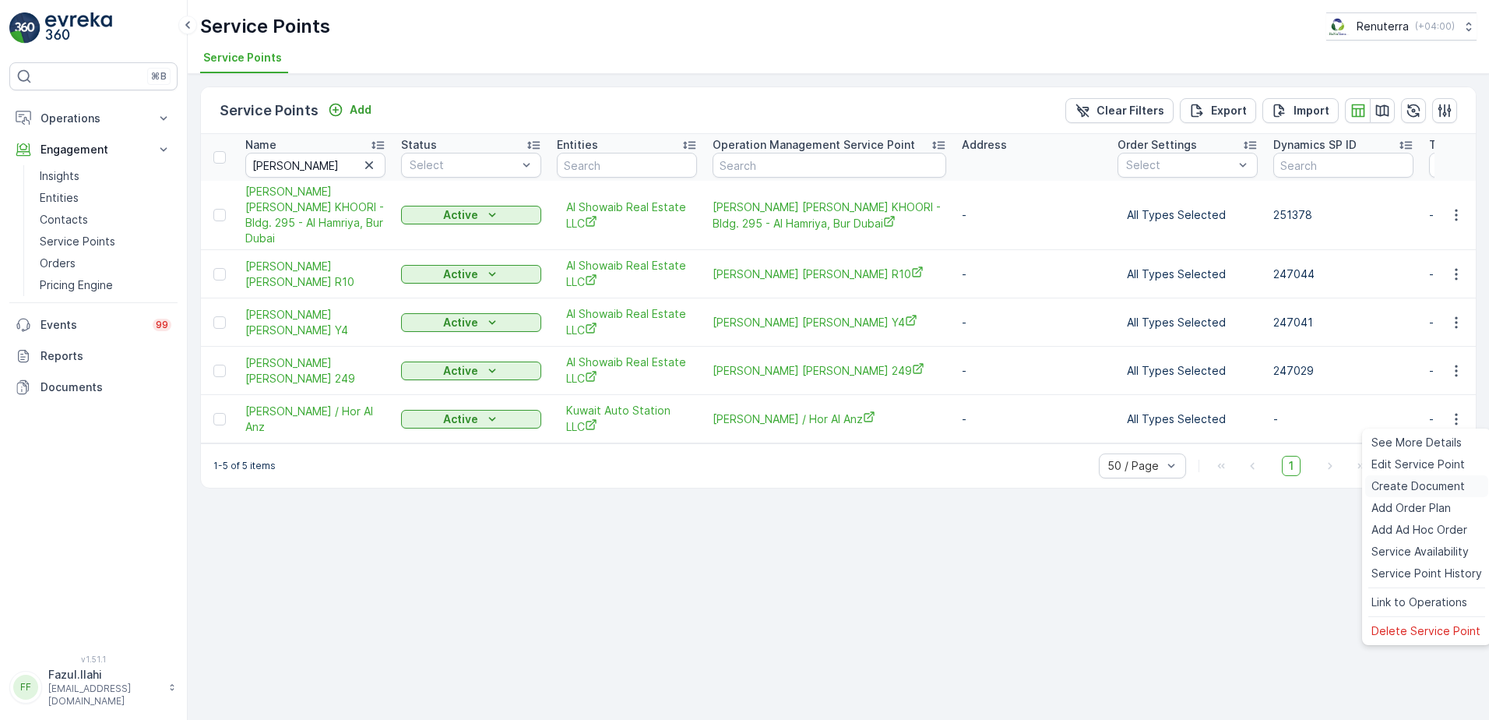
click at [1413, 484] on span "Create Document" at bounding box center [1417, 486] width 93 height 16
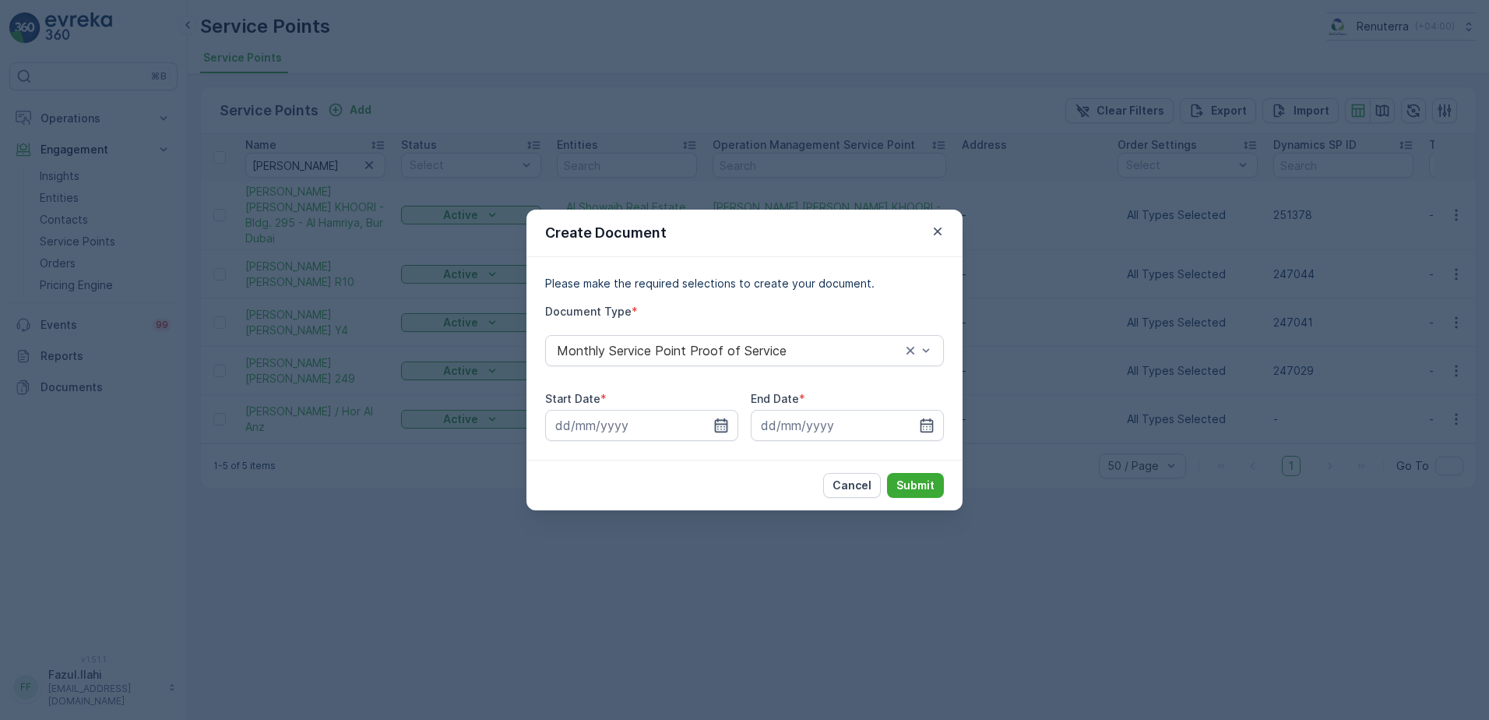
click at [721, 425] on icon "button" at bounding box center [721, 425] width 16 height 16
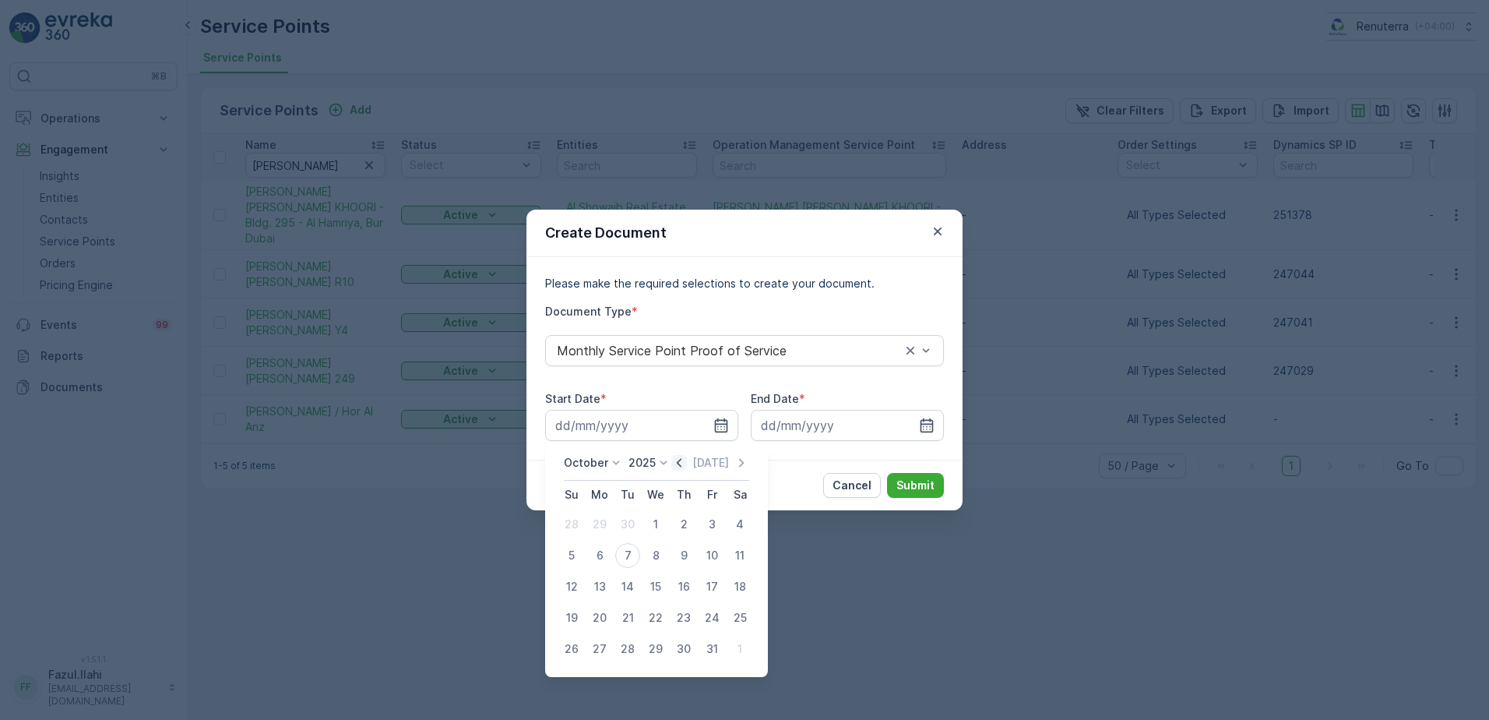
click at [684, 463] on icon "button" at bounding box center [679, 463] width 16 height 16
click at [605, 521] on div "1" at bounding box center [599, 524] width 25 height 25
type input "01.09.2025"
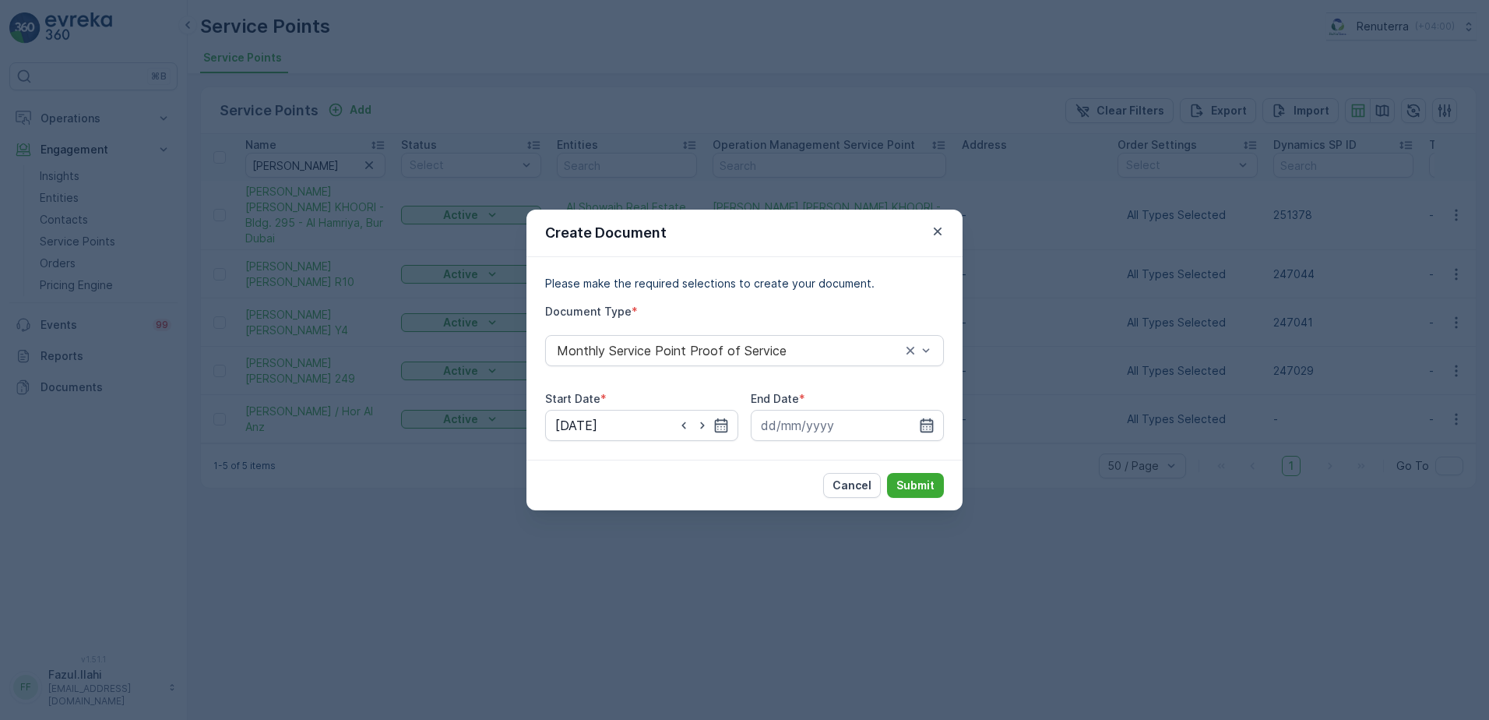
click at [932, 421] on icon "button" at bounding box center [927, 425] width 13 height 14
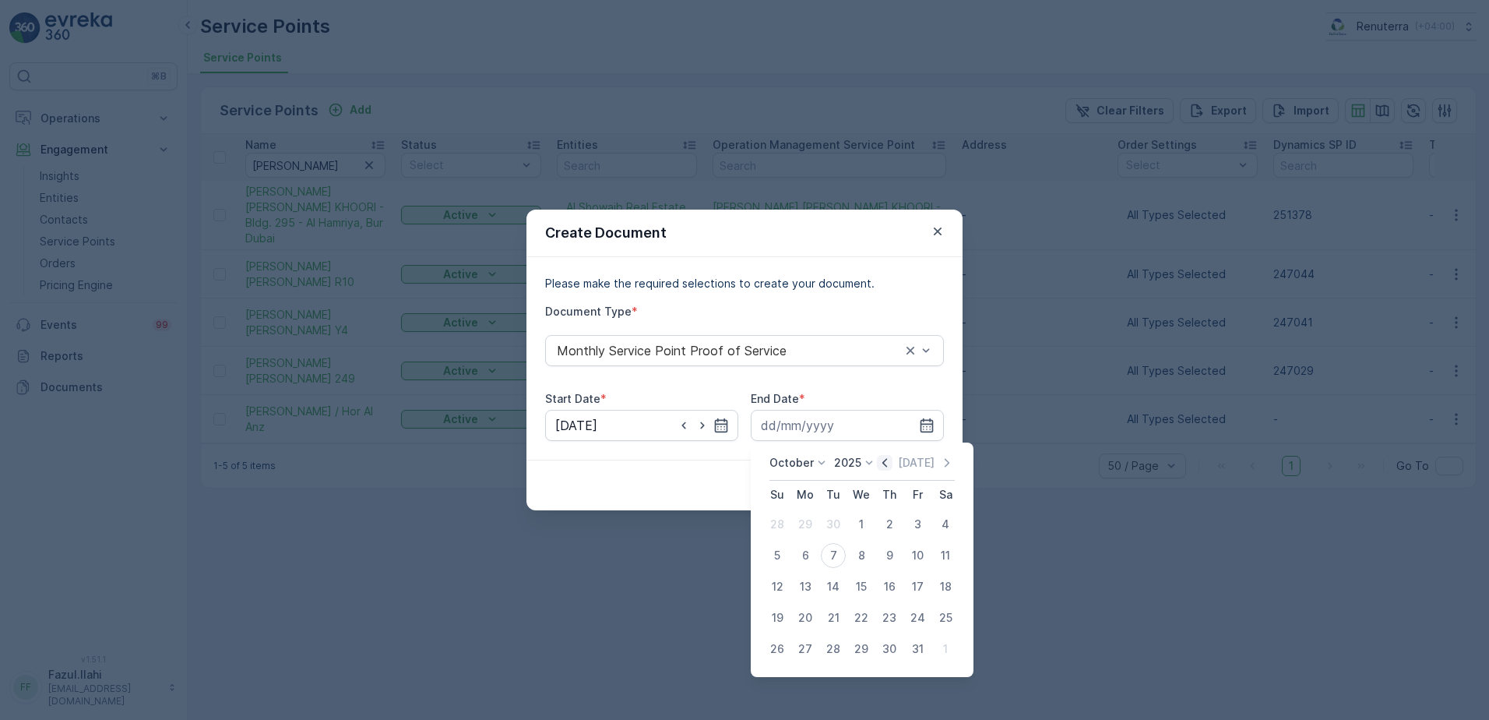
click at [886, 465] on icon "button" at bounding box center [885, 463] width 16 height 16
click at [833, 649] on div "30" at bounding box center [833, 648] width 25 height 25
type input "30.09.2025"
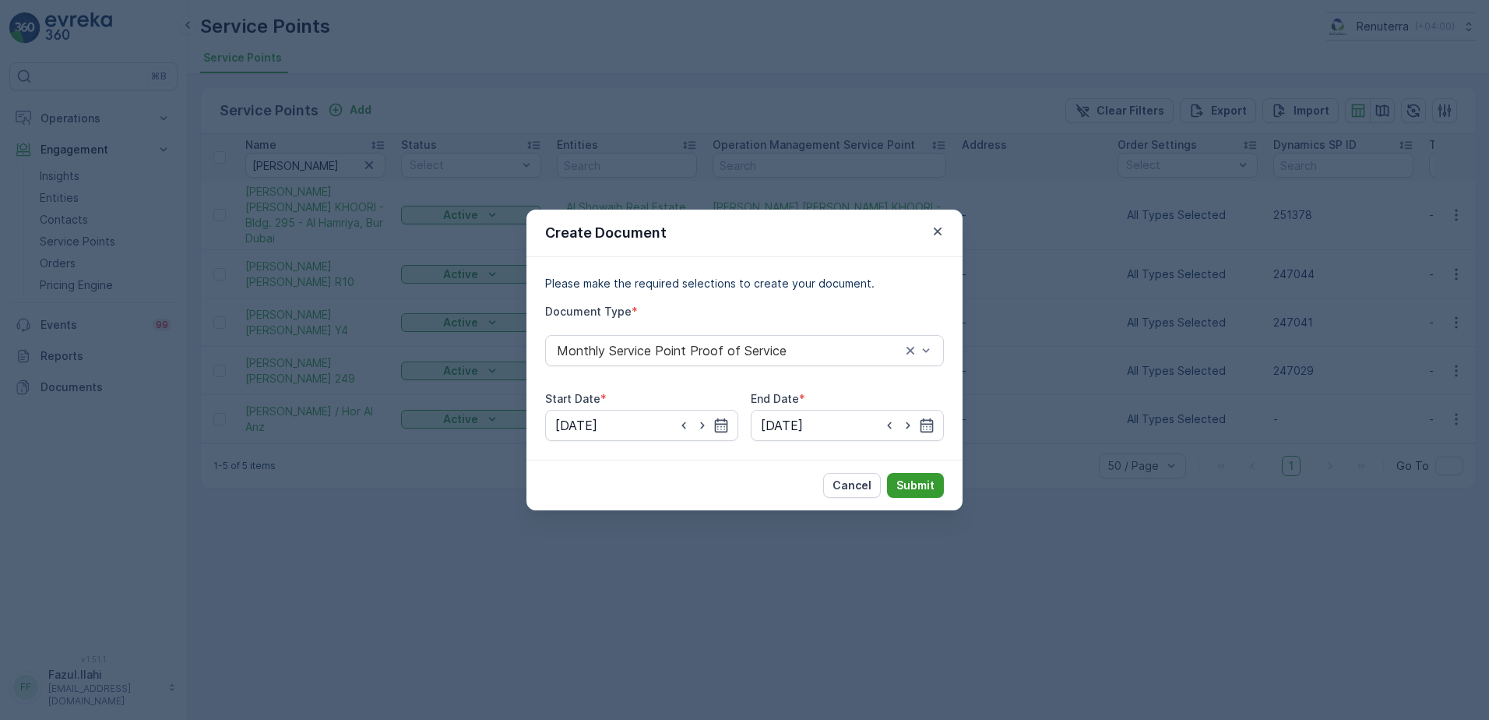
click at [909, 482] on p "Submit" at bounding box center [915, 485] width 38 height 16
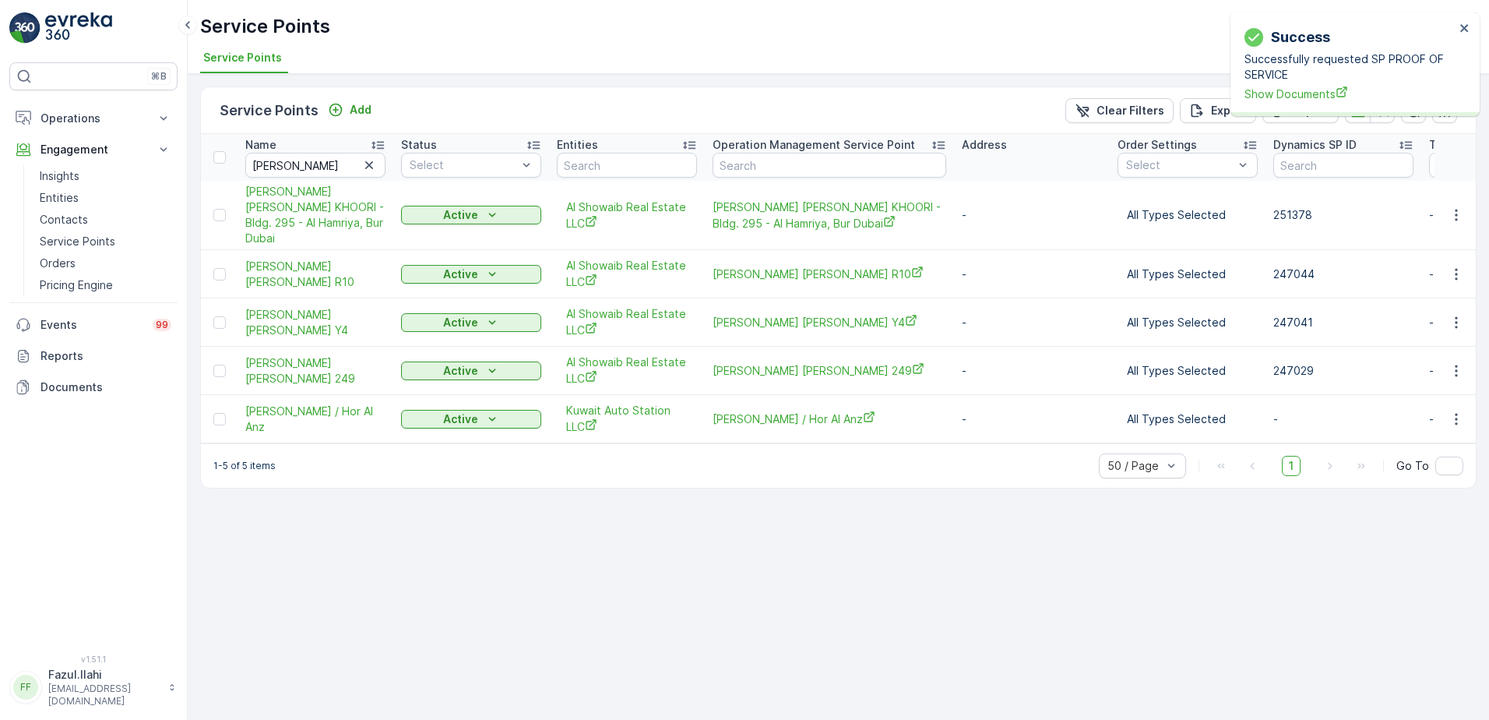
click at [1312, 84] on div "Successfully requested SP PROOF OF SERVICE Show Documents" at bounding box center [1350, 76] width 210 height 51
click at [1315, 87] on span "Show Documents" at bounding box center [1350, 94] width 210 height 16
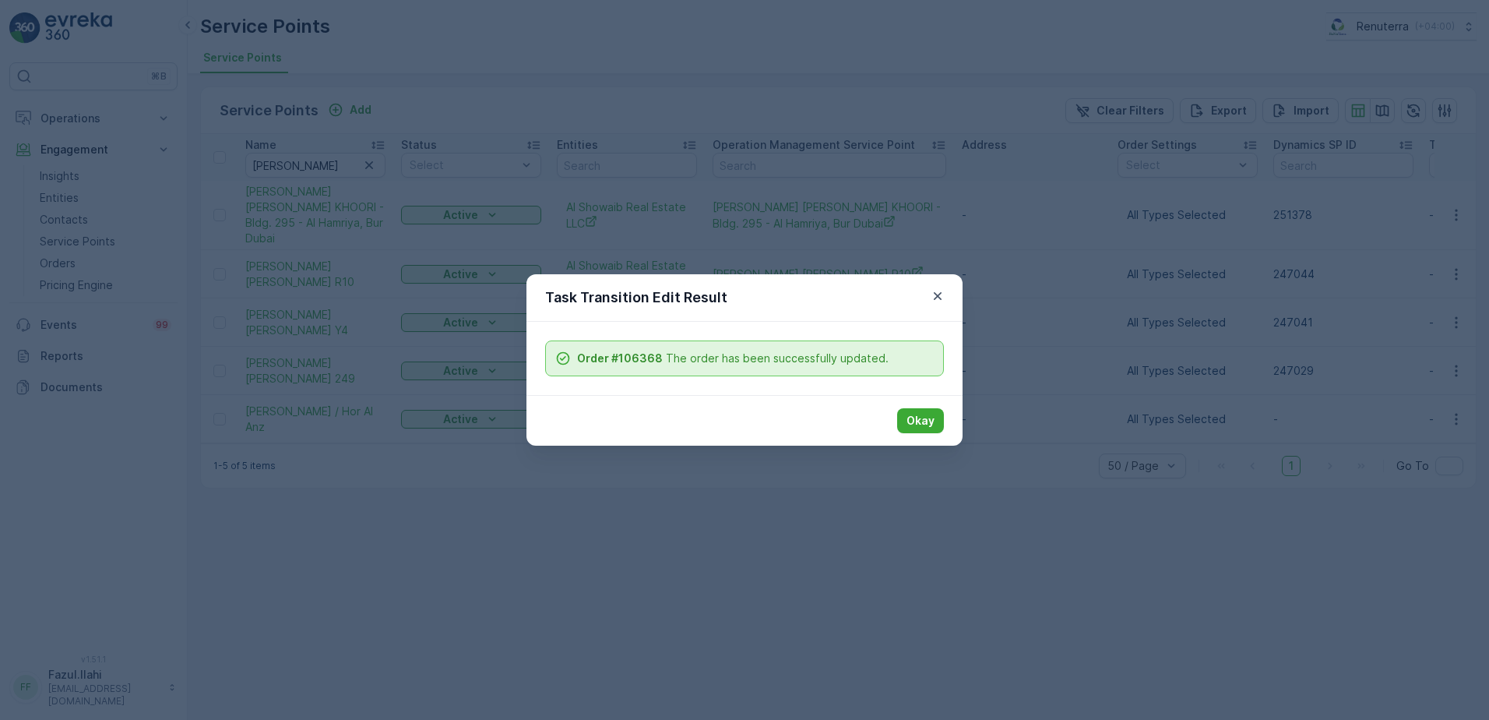
click at [916, 435] on div "Okay" at bounding box center [744, 420] width 436 height 51
click at [921, 411] on button "Okay" at bounding box center [920, 420] width 47 height 25
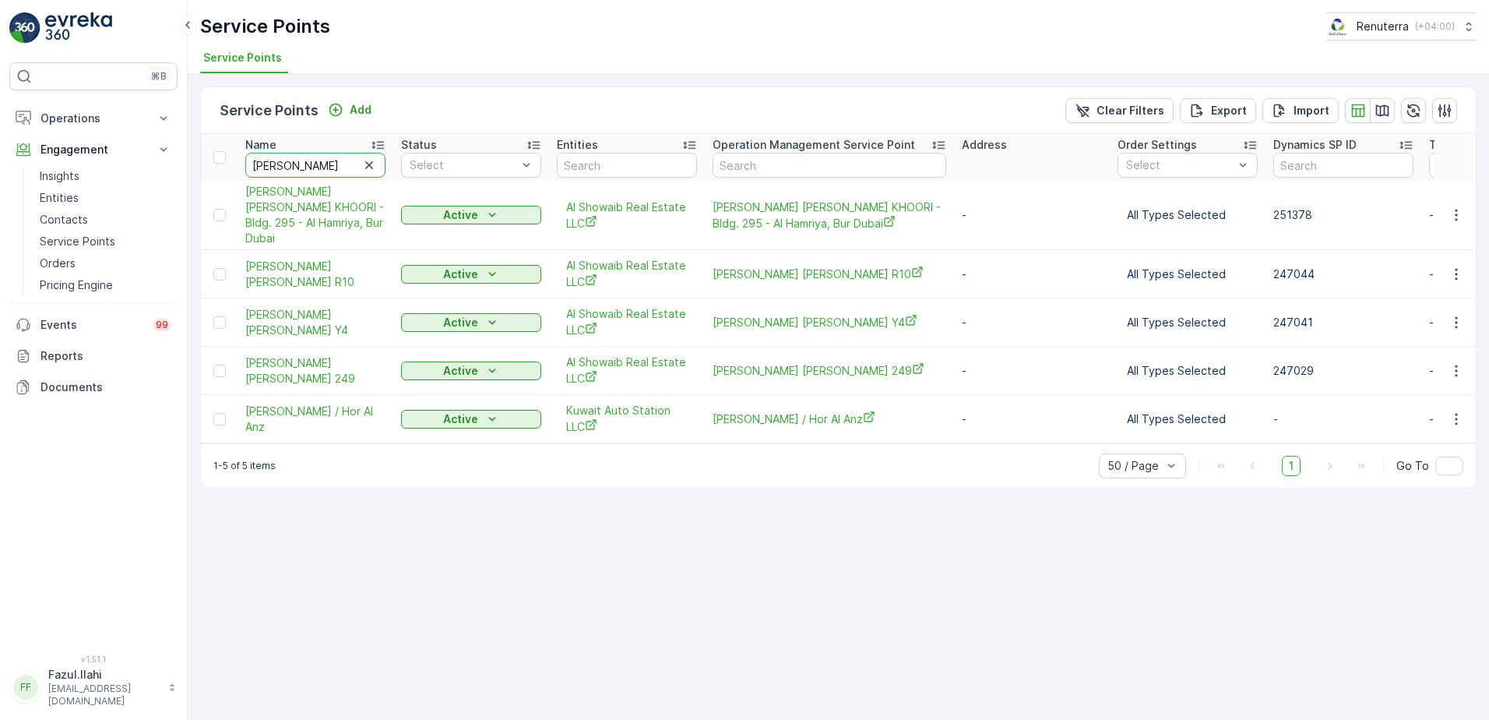
click at [299, 159] on input "Ahmed K" at bounding box center [315, 165] width 140 height 25
type input "Moz"
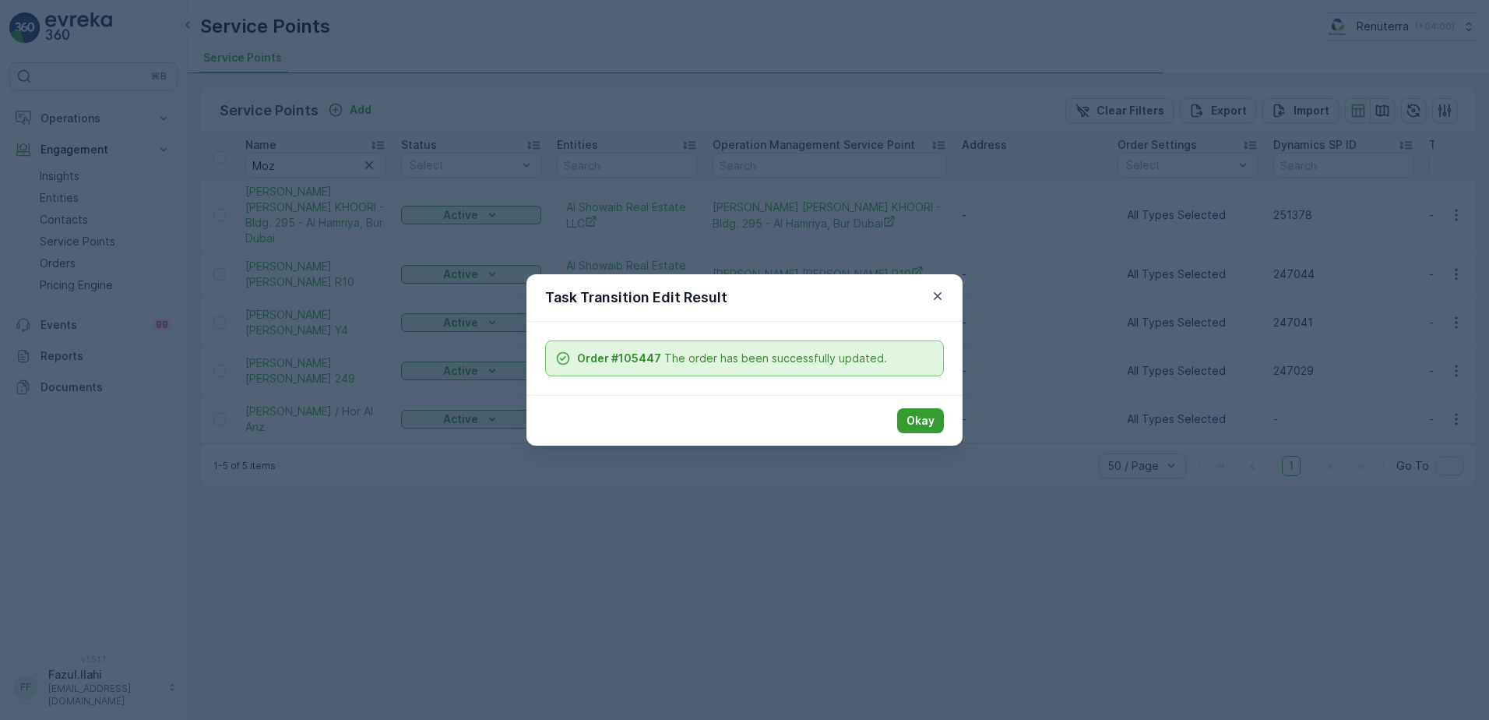
click at [928, 413] on p "Okay" at bounding box center [921, 421] width 28 height 16
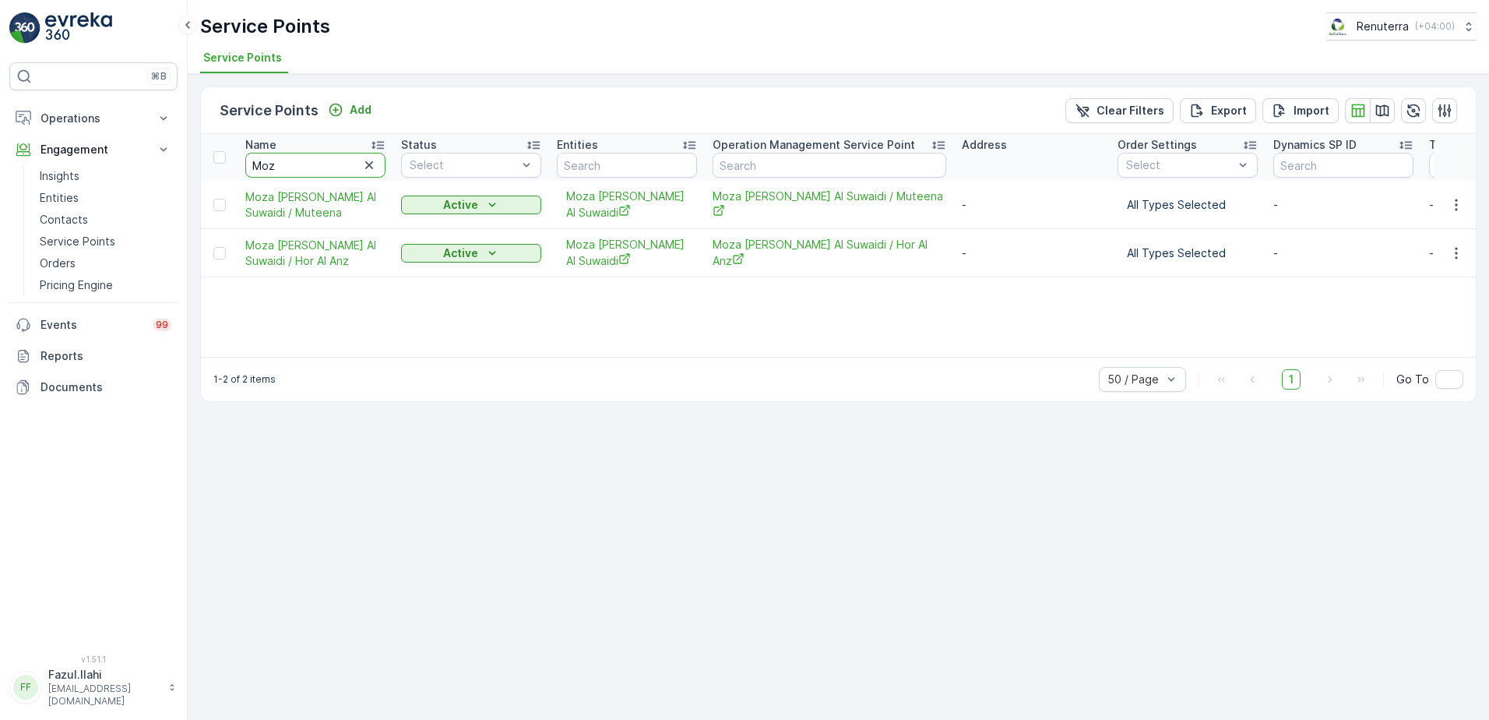
click at [358, 158] on input "Moz" at bounding box center [315, 165] width 140 height 25
click at [840, 433] on div "Service Points Add Clear Filters Export Import Name Moz Status Select Entities …" at bounding box center [838, 397] width 1301 height 646
click at [1458, 207] on icon "button" at bounding box center [1457, 205] width 16 height 16
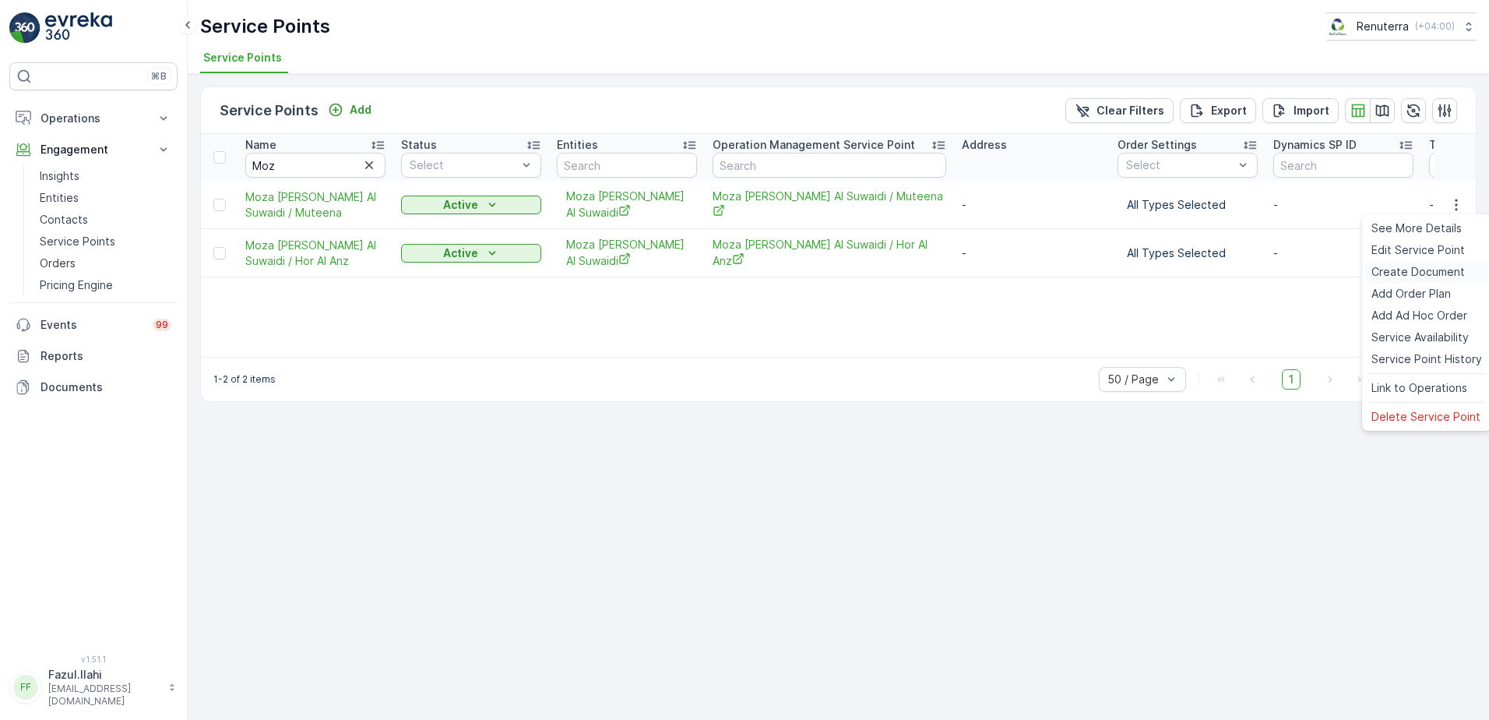
click at [1408, 275] on span "Create Document" at bounding box center [1417, 272] width 93 height 16
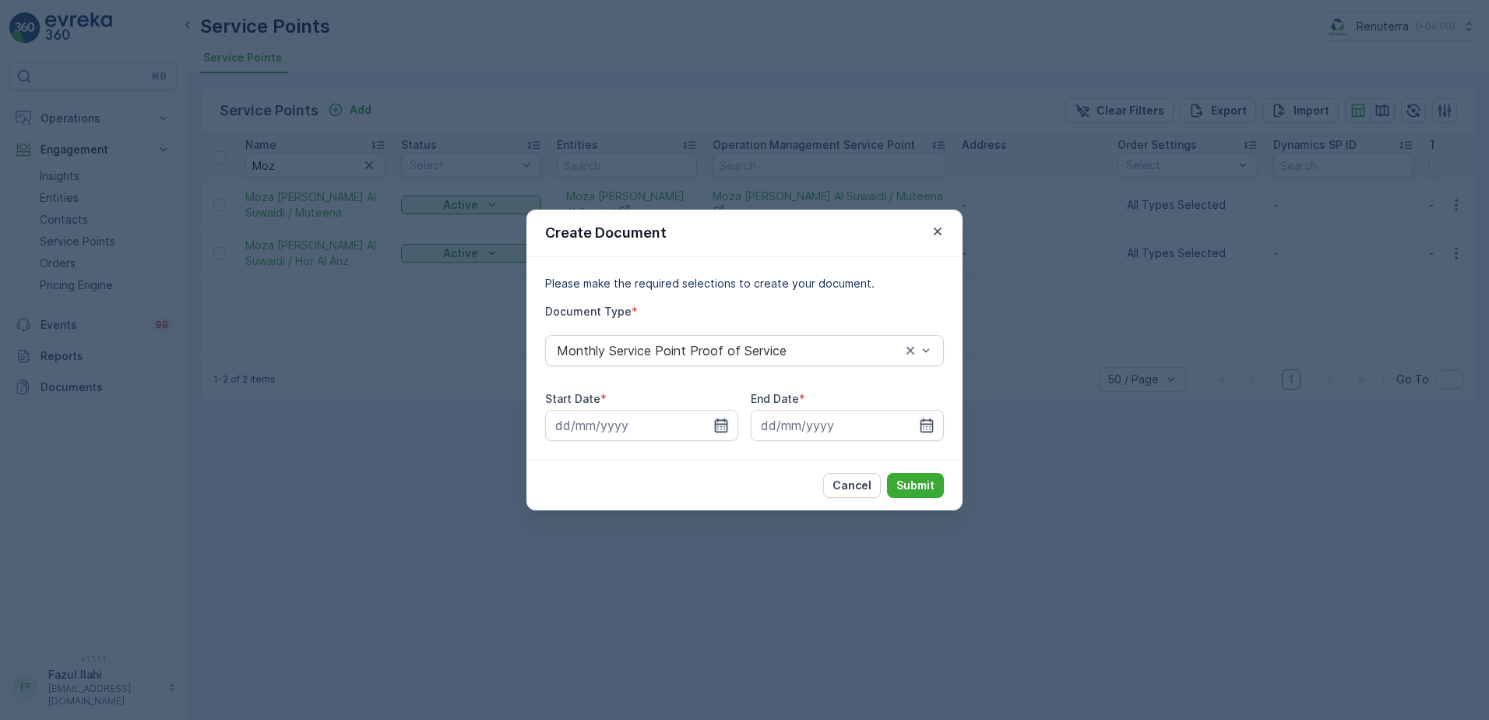
click at [714, 421] on icon "button" at bounding box center [721, 425] width 16 height 16
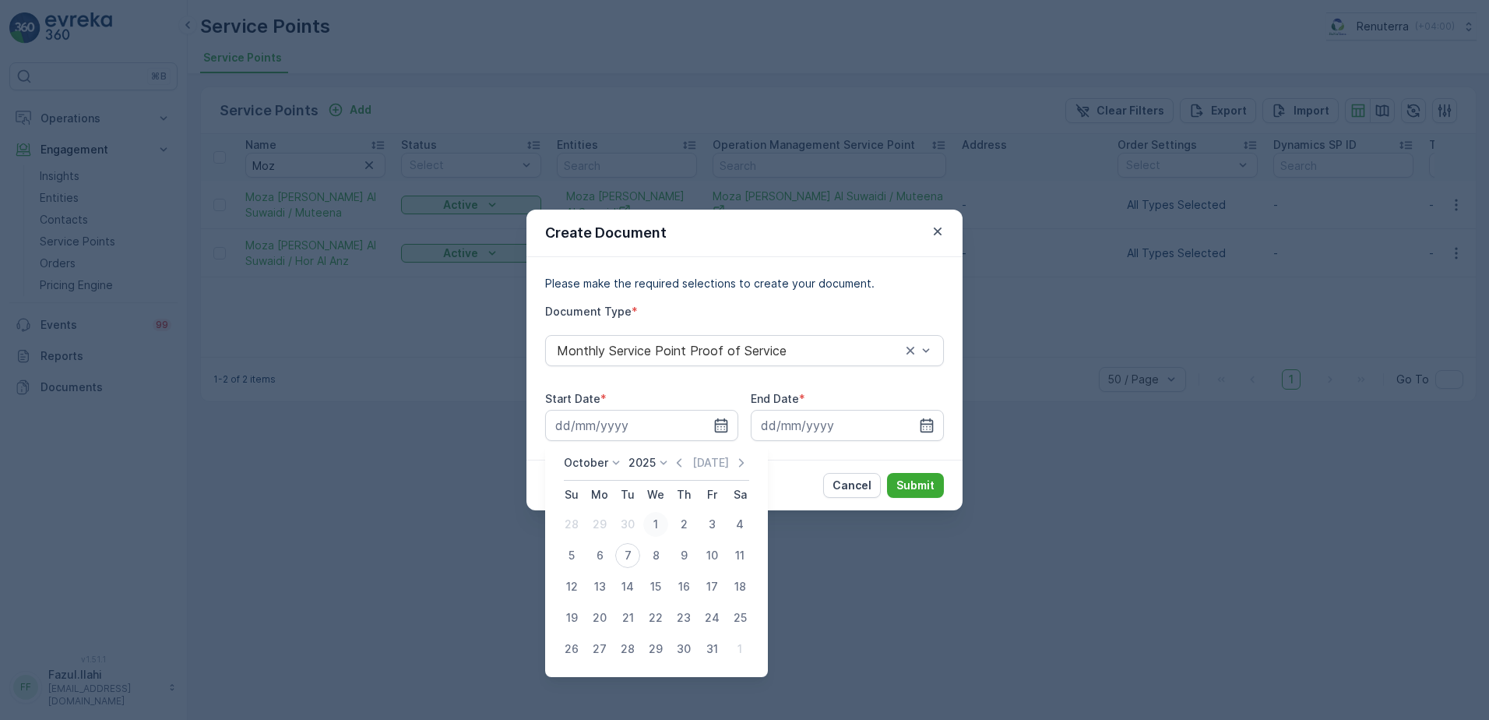
click at [652, 528] on div "1" at bounding box center [655, 524] width 25 height 25
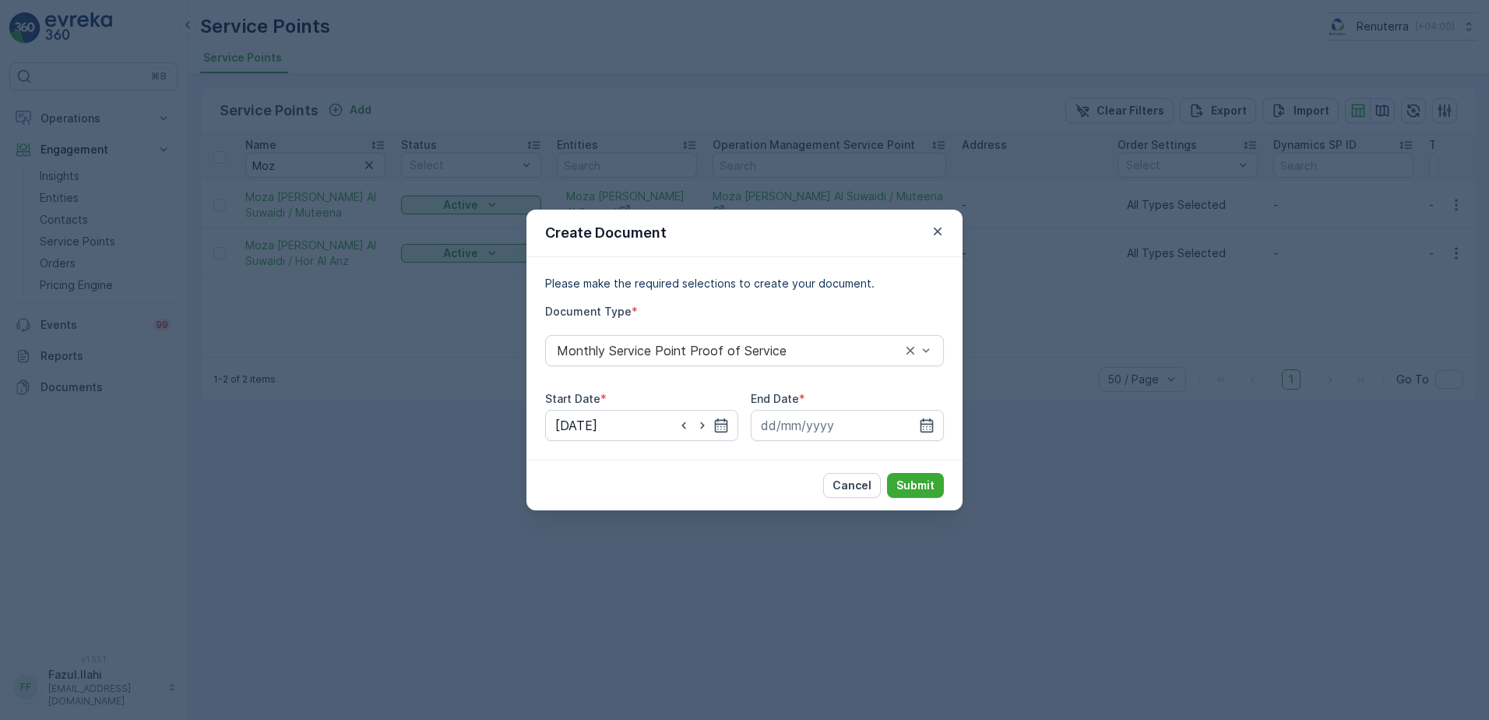
drag, startPoint x: 708, startPoint y: 423, endPoint x: 720, endPoint y: 441, distance: 21.4
click at [712, 423] on div at bounding box center [702, 425] width 53 height 16
click at [724, 422] on icon "button" at bounding box center [721, 425] width 16 height 16
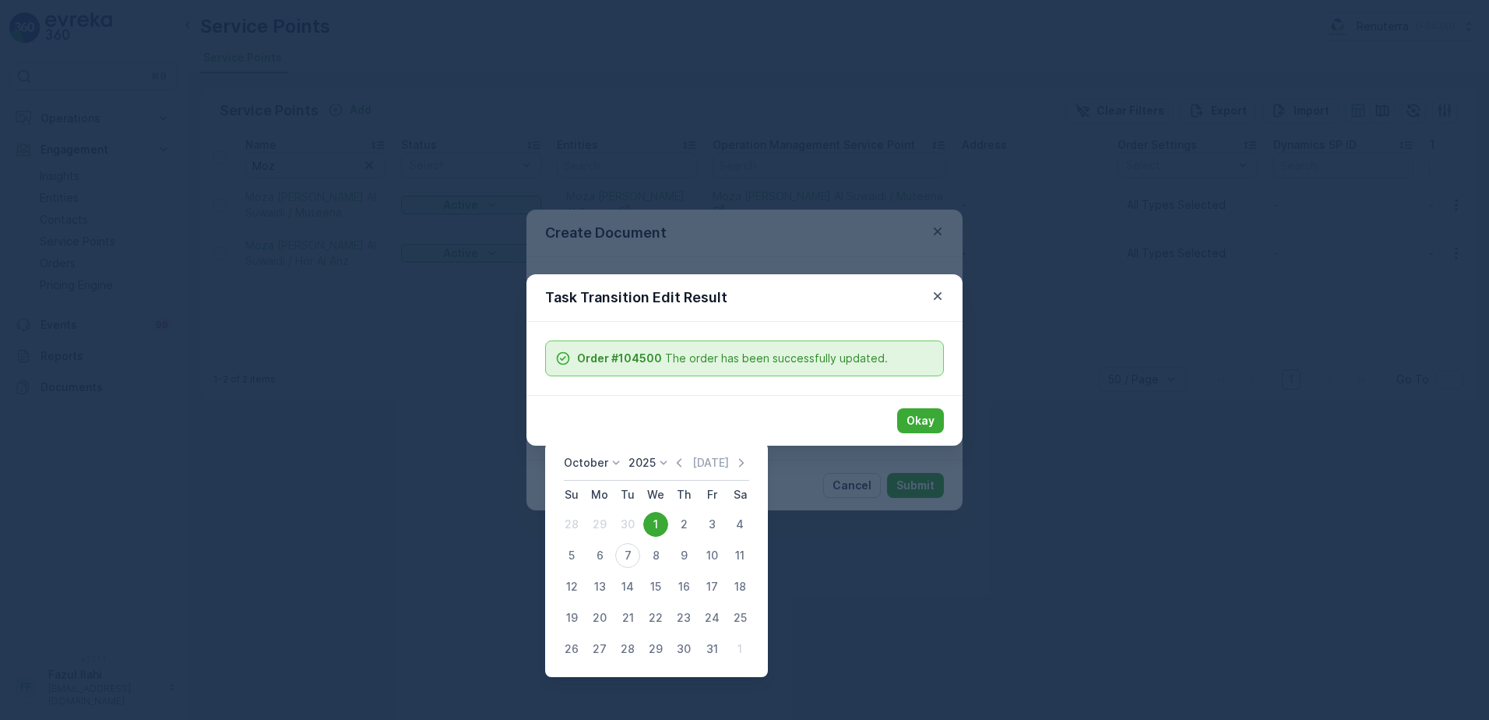
click at [915, 410] on button "Okay" at bounding box center [920, 420] width 47 height 25
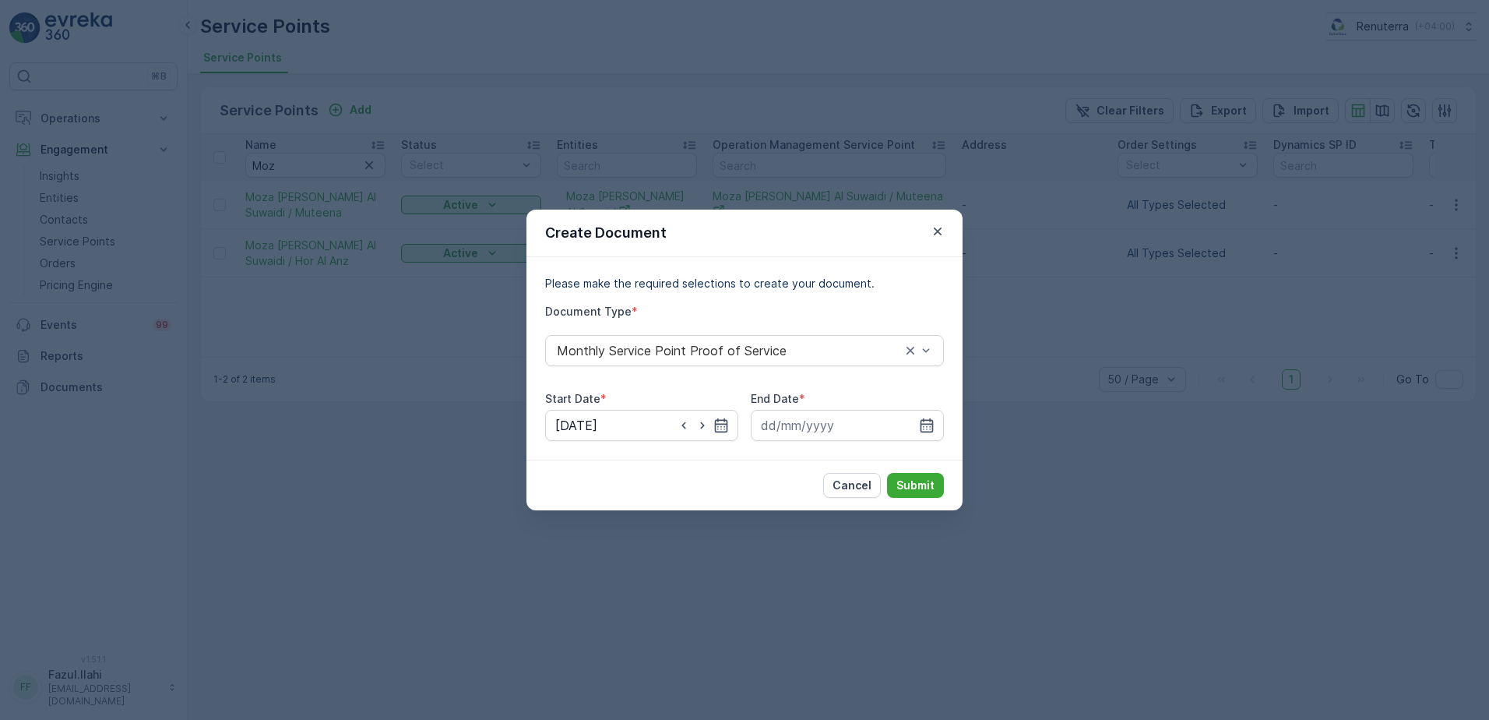
drag, startPoint x: 679, startPoint y: 424, endPoint x: 681, endPoint y: 452, distance: 28.1
click at [679, 419] on icon "button" at bounding box center [684, 425] width 16 height 16
drag, startPoint x: 729, startPoint y: 424, endPoint x: 731, endPoint y: 443, distance: 19.6
click at [728, 424] on div "30.09.2025" at bounding box center [641, 425] width 193 height 31
click at [721, 428] on icon "button" at bounding box center [721, 425] width 16 height 16
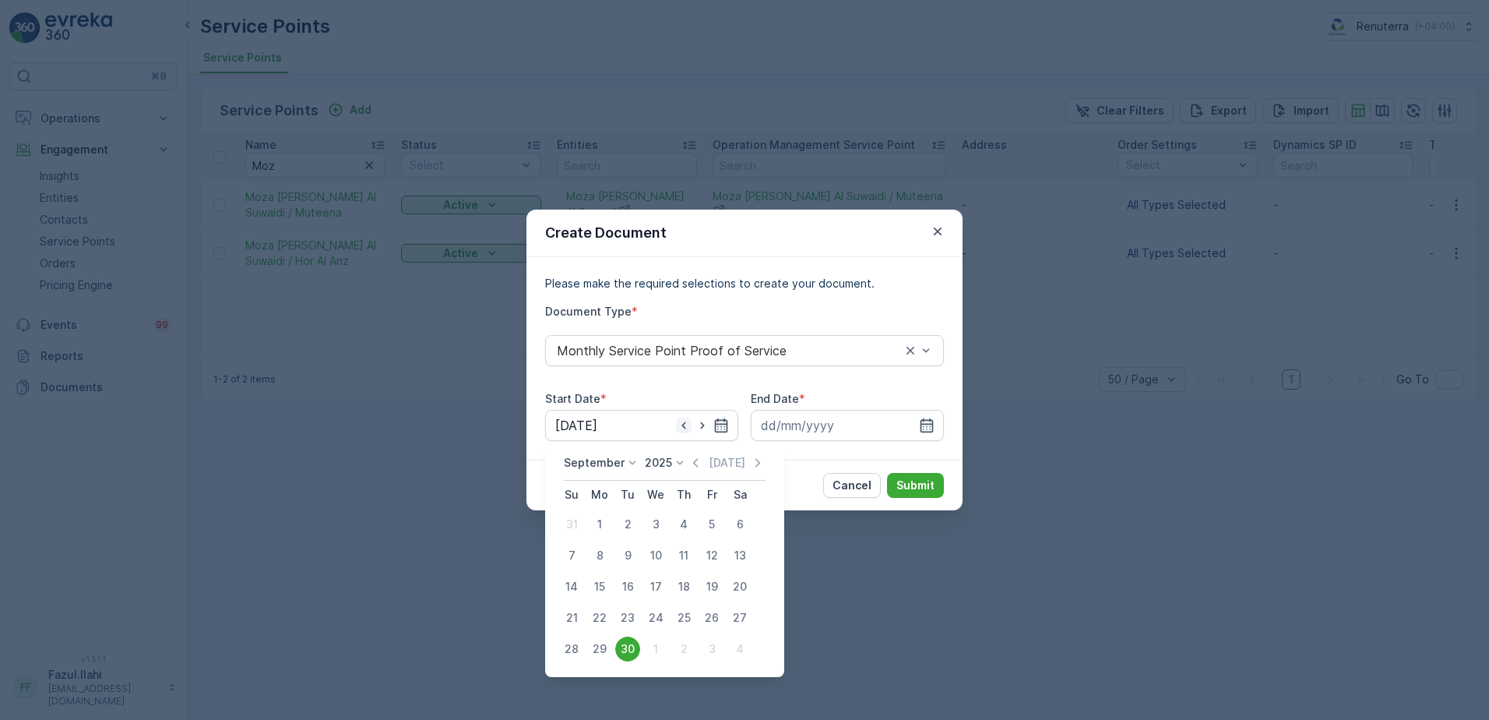
click at [681, 432] on icon "button" at bounding box center [684, 425] width 16 height 16
click at [600, 521] on div "1" at bounding box center [599, 524] width 25 height 25
type input "01.09.2025"
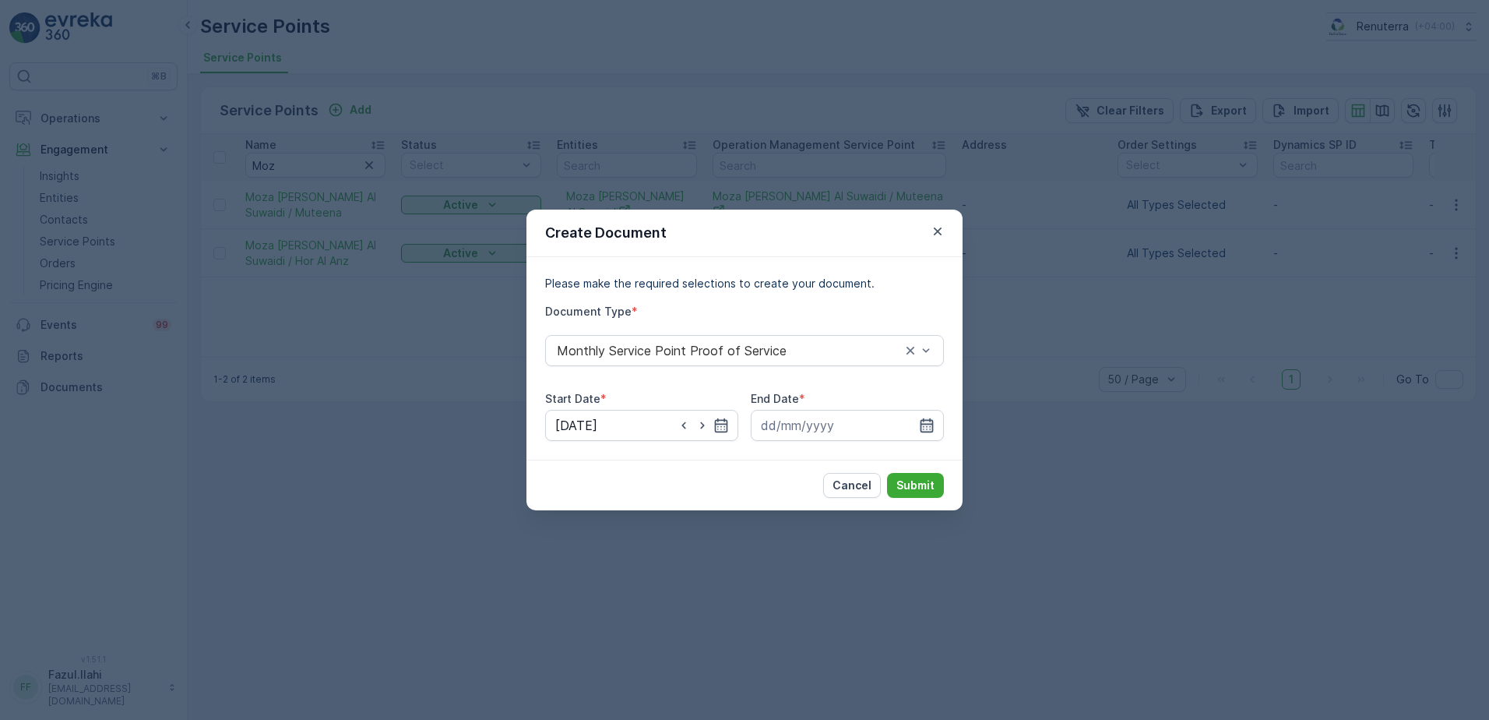
click at [920, 424] on icon "button" at bounding box center [927, 425] width 16 height 16
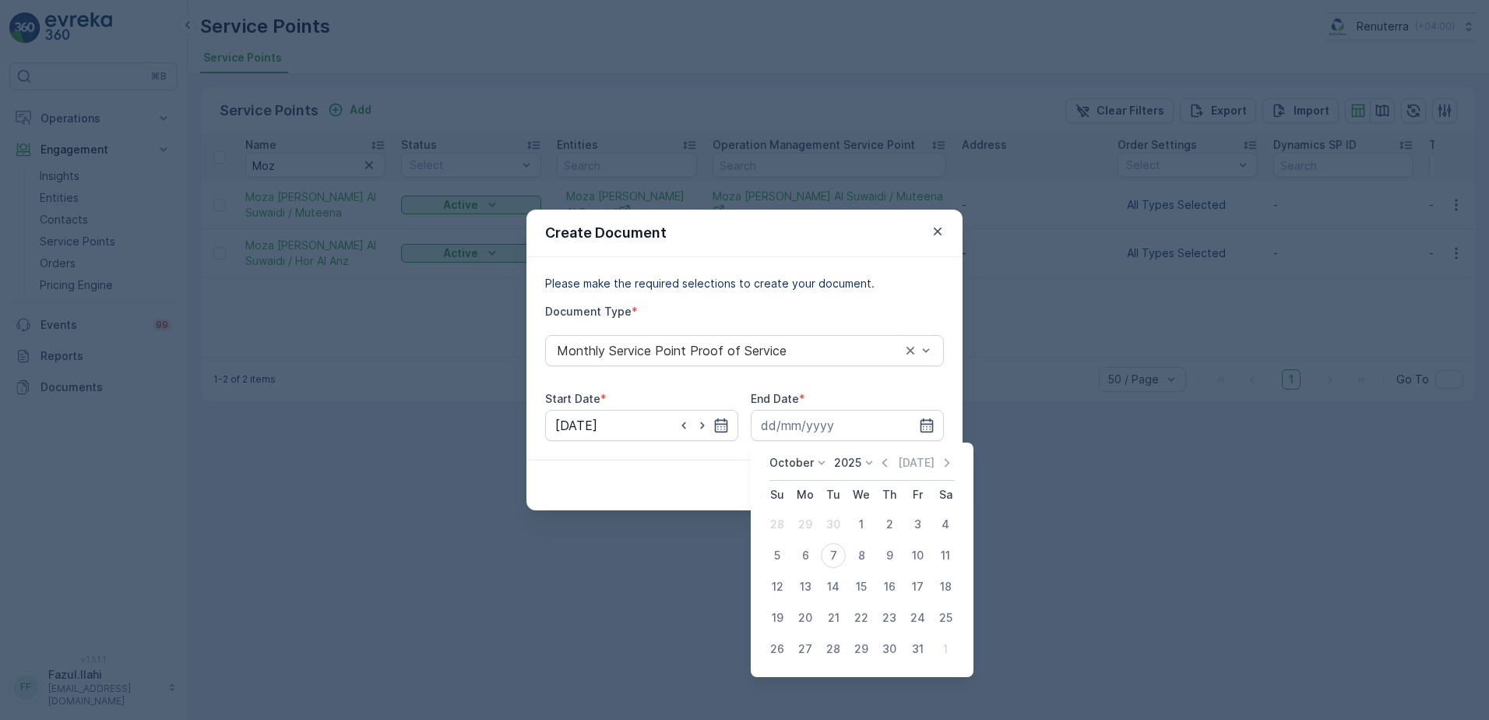
drag, startPoint x: 875, startPoint y: 463, endPoint x: 872, endPoint y: 452, distance: 12.1
click at [872, 452] on div "October 2025 Today Su Mo Tu We Th Fr Sa 28 29 30 1 2 3 4 5 6 7 8 9 10 11 12 13 …" at bounding box center [862, 559] width 223 height 234
click at [887, 463] on icon "button" at bounding box center [884, 462] width 5 height 9
click at [826, 655] on div "30" at bounding box center [833, 648] width 25 height 25
type input "30.09.2025"
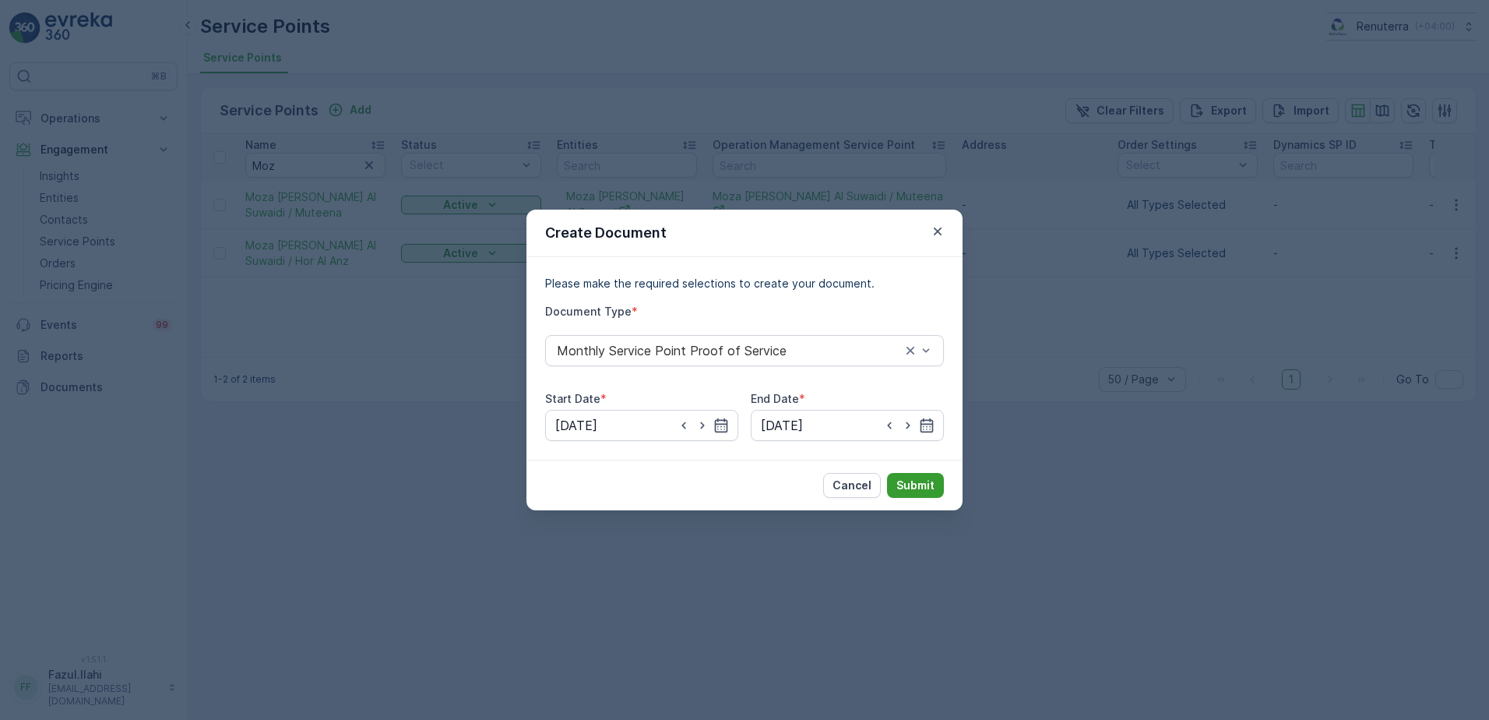
drag, startPoint x: 890, startPoint y: 465, endPoint x: 907, endPoint y: 475, distance: 19.2
click at [893, 467] on div "Cancel Submit" at bounding box center [744, 485] width 436 height 51
click at [907, 475] on button "Submit" at bounding box center [915, 485] width 57 height 25
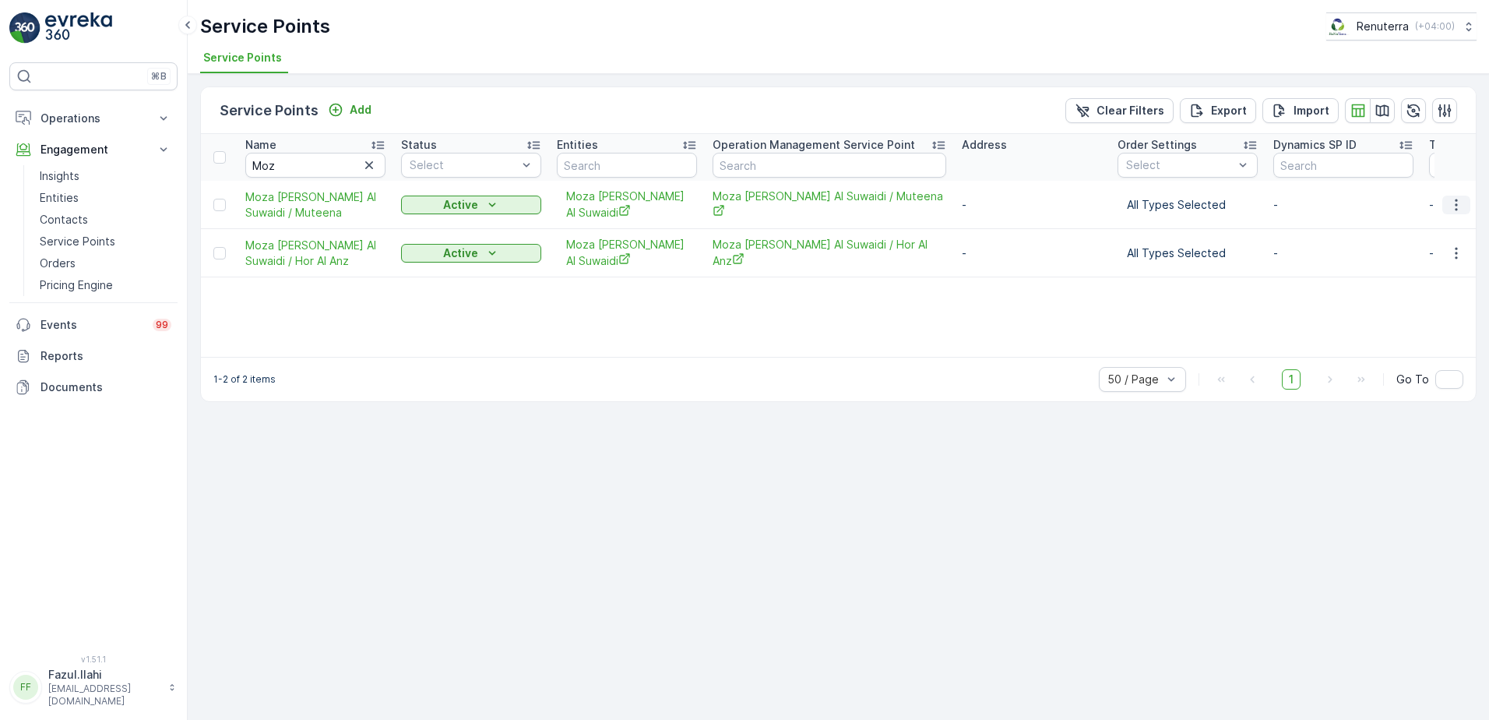
click at [1453, 208] on icon "button" at bounding box center [1457, 205] width 16 height 16
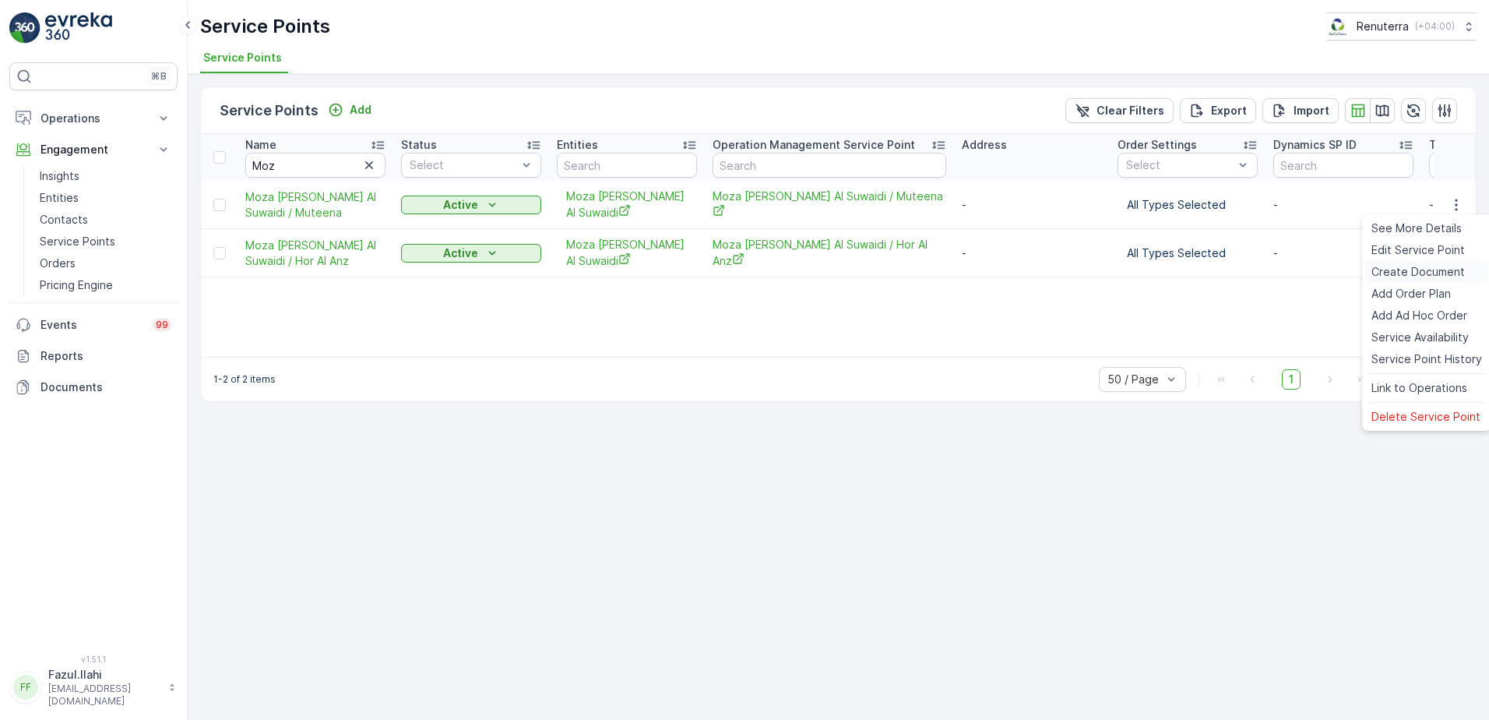
click at [1400, 269] on span "Create Document" at bounding box center [1417, 272] width 93 height 16
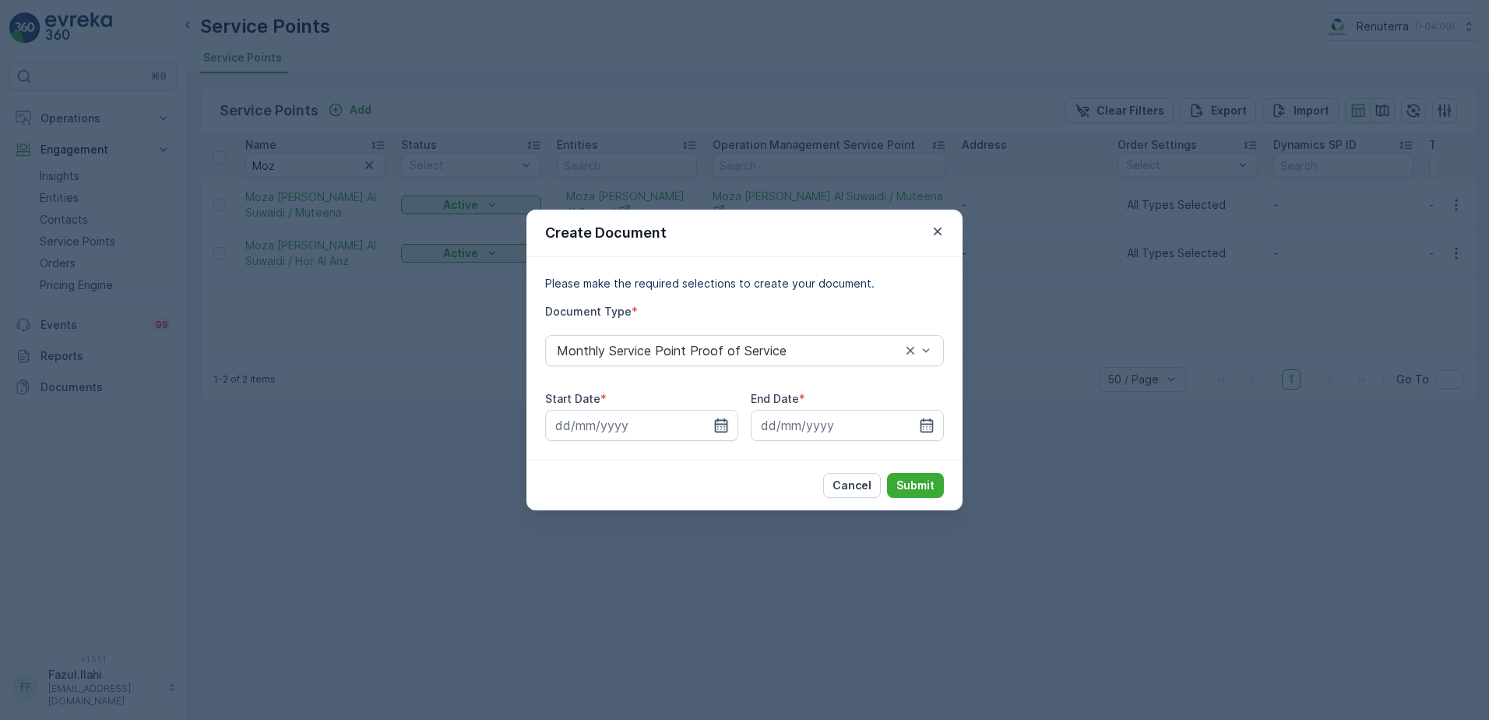
click at [721, 424] on icon "button" at bounding box center [721, 425] width 13 height 14
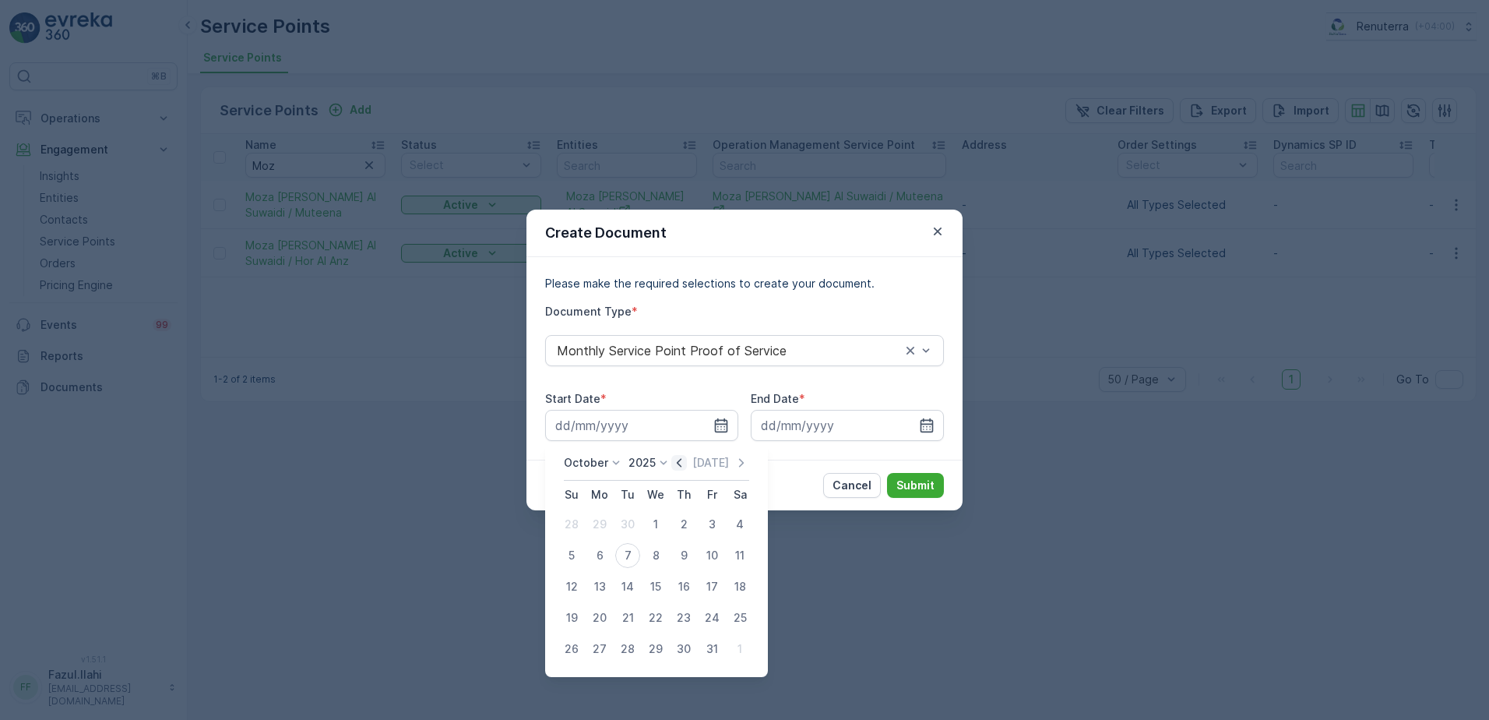
click at [678, 466] on icon "button" at bounding box center [679, 463] width 16 height 16
drag, startPoint x: 600, startPoint y: 518, endPoint x: 597, endPoint y: 507, distance: 11.6
click at [597, 507] on table "Su Mo Tu We Th Fr Sa 31 1 2 3 4 5 6 7 8 9 10 11 12 13 14 15 16 17 18 19 20 21 2…" at bounding box center [656, 573] width 196 height 184
click at [603, 526] on div "1" at bounding box center [599, 524] width 25 height 25
type input "01.09.2025"
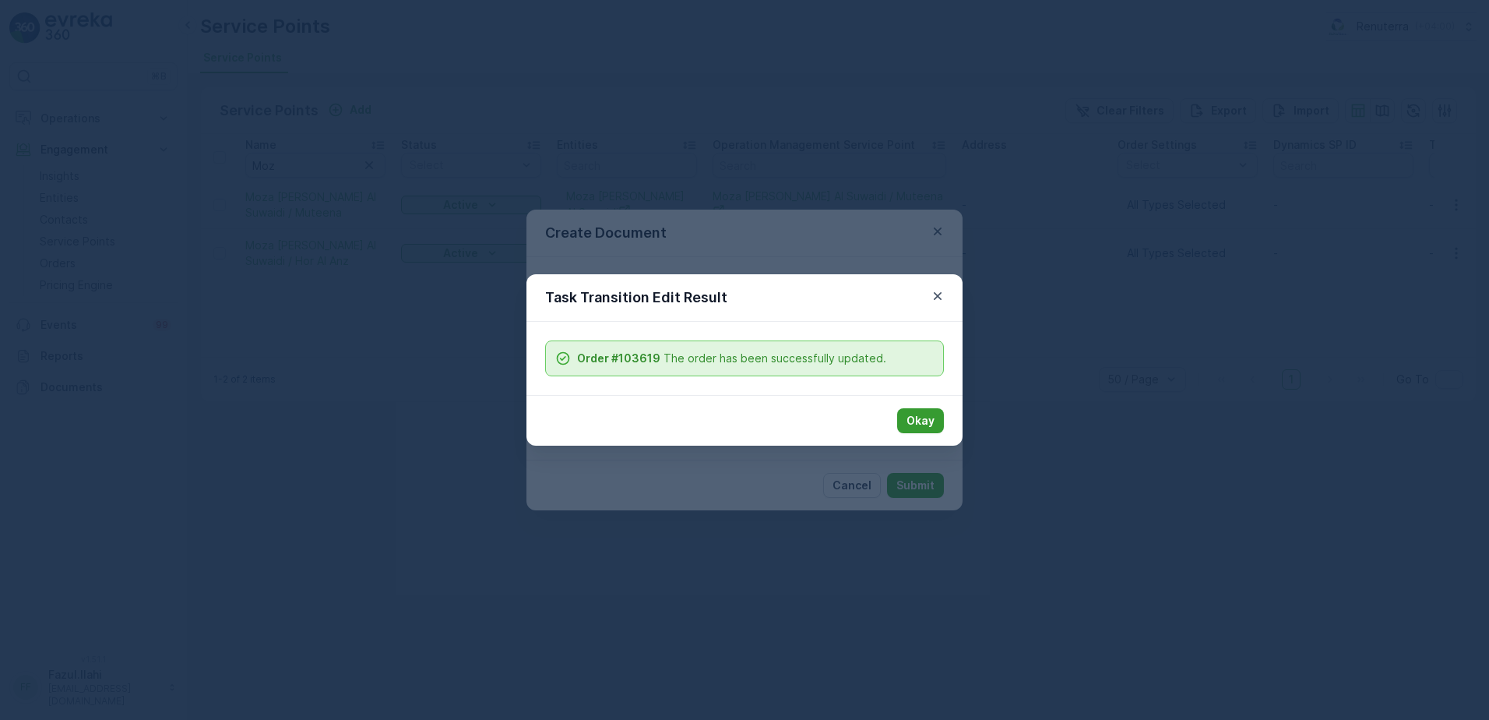
click at [926, 427] on p "Okay" at bounding box center [921, 421] width 28 height 16
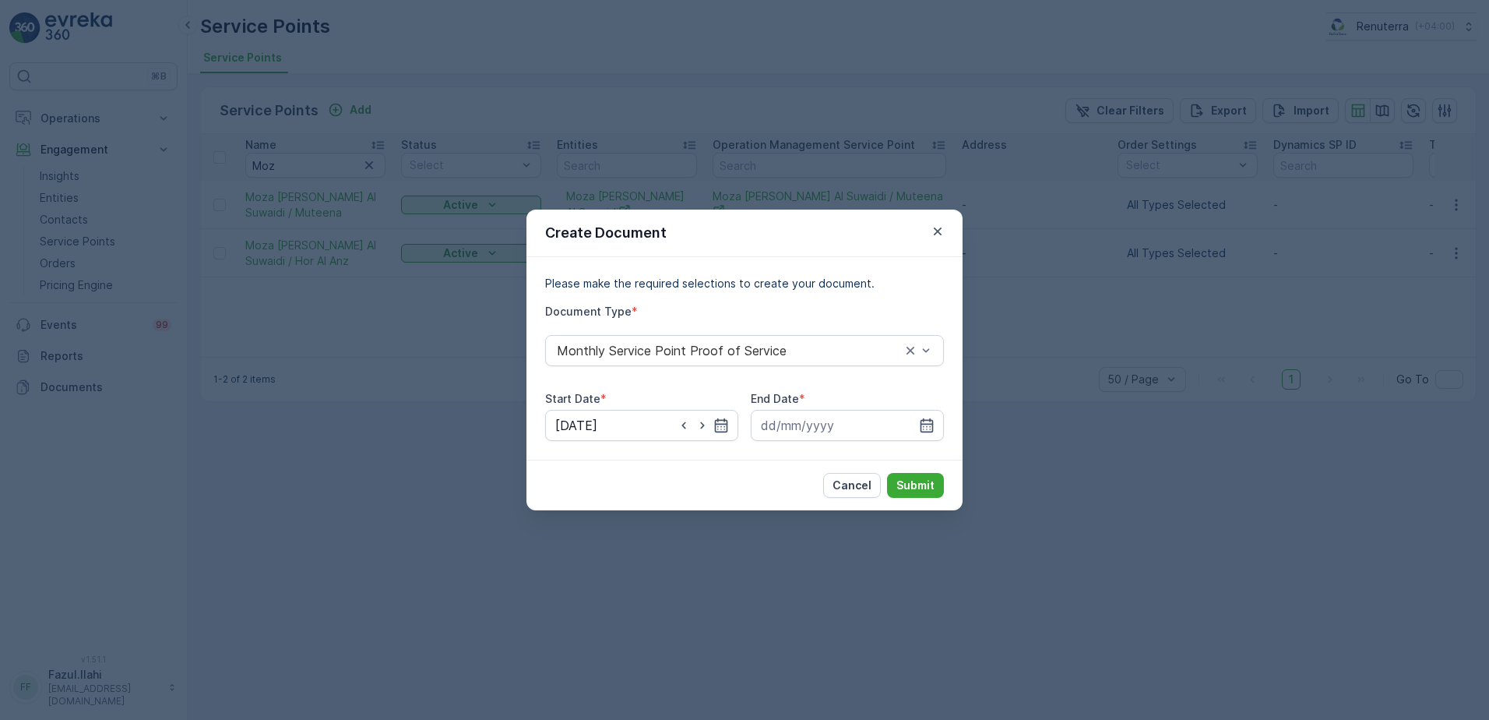
drag, startPoint x: 918, startPoint y: 481, endPoint x: 913, endPoint y: 458, distance: 23.2
click at [913, 467] on div "Cancel Submit" at bounding box center [744, 485] width 436 height 51
click at [928, 425] on icon "button" at bounding box center [927, 425] width 16 height 16
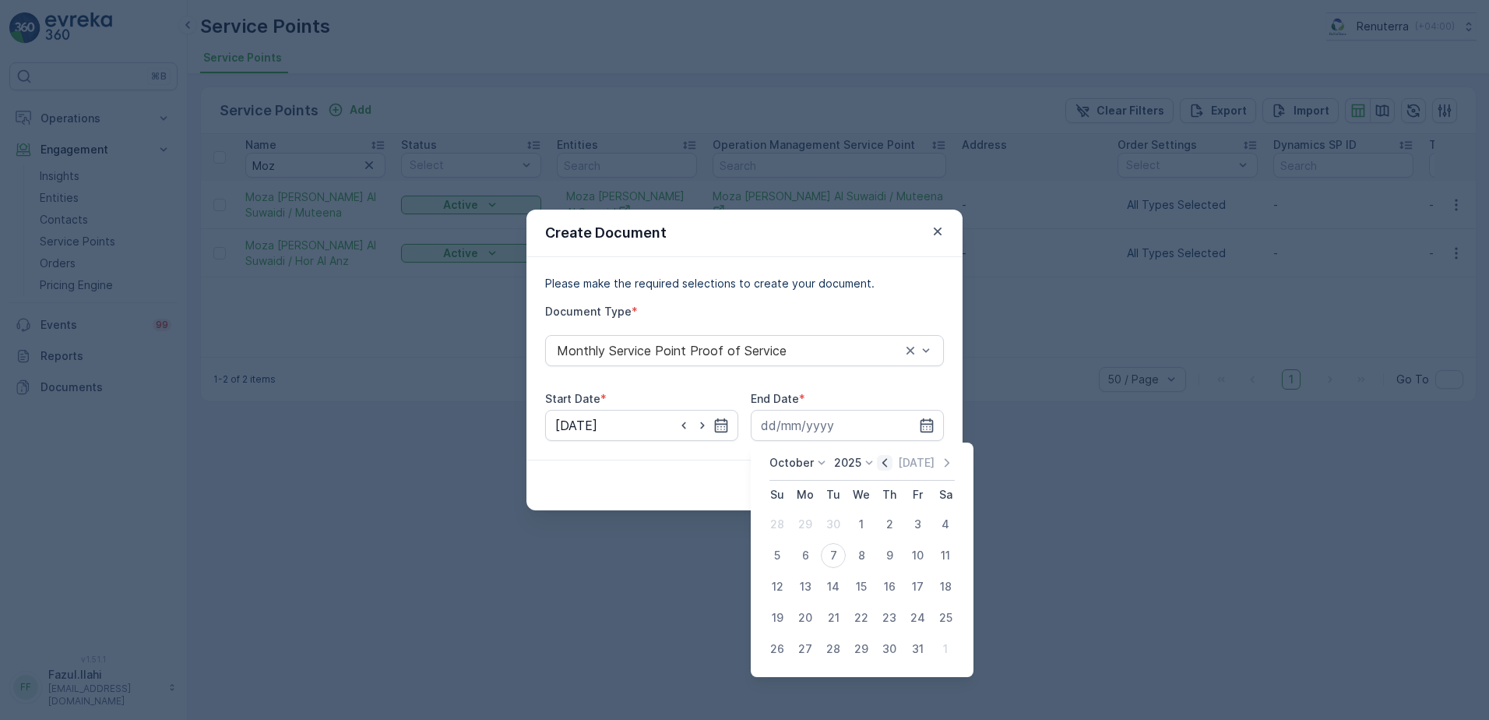
click at [881, 463] on icon "button" at bounding box center [885, 463] width 16 height 16
click at [840, 653] on div "30" at bounding box center [833, 648] width 25 height 25
type input "30.09.2025"
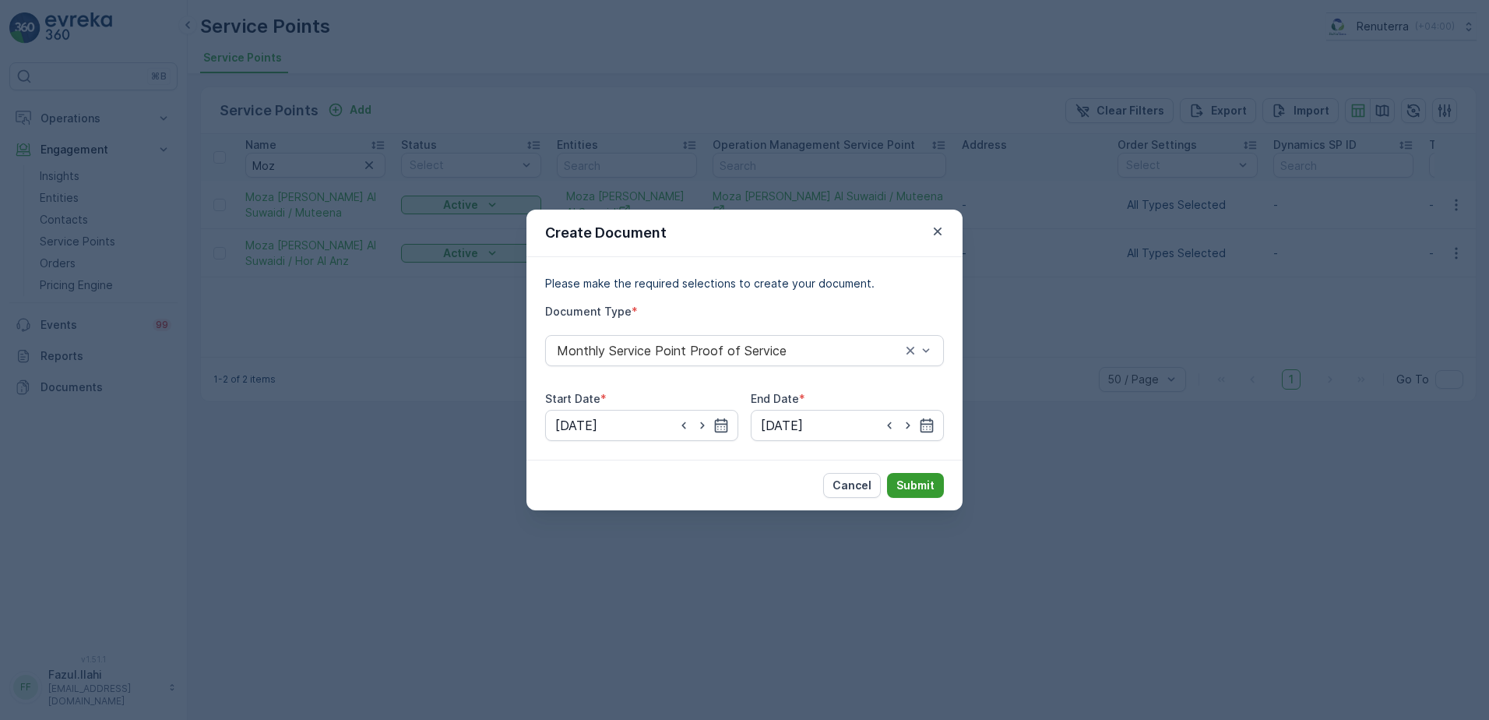
click at [924, 487] on p "Submit" at bounding box center [915, 485] width 38 height 16
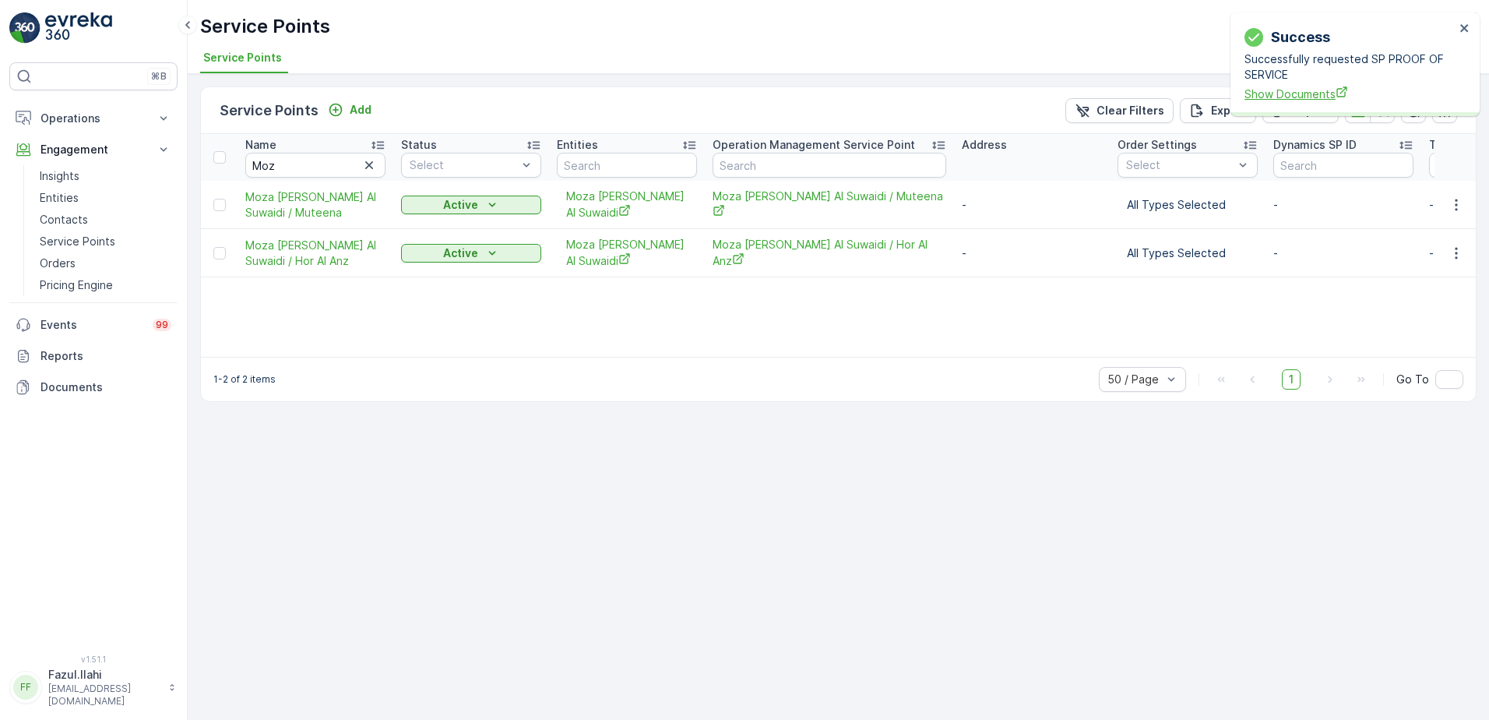
click at [1324, 93] on span "Show Documents" at bounding box center [1350, 94] width 210 height 16
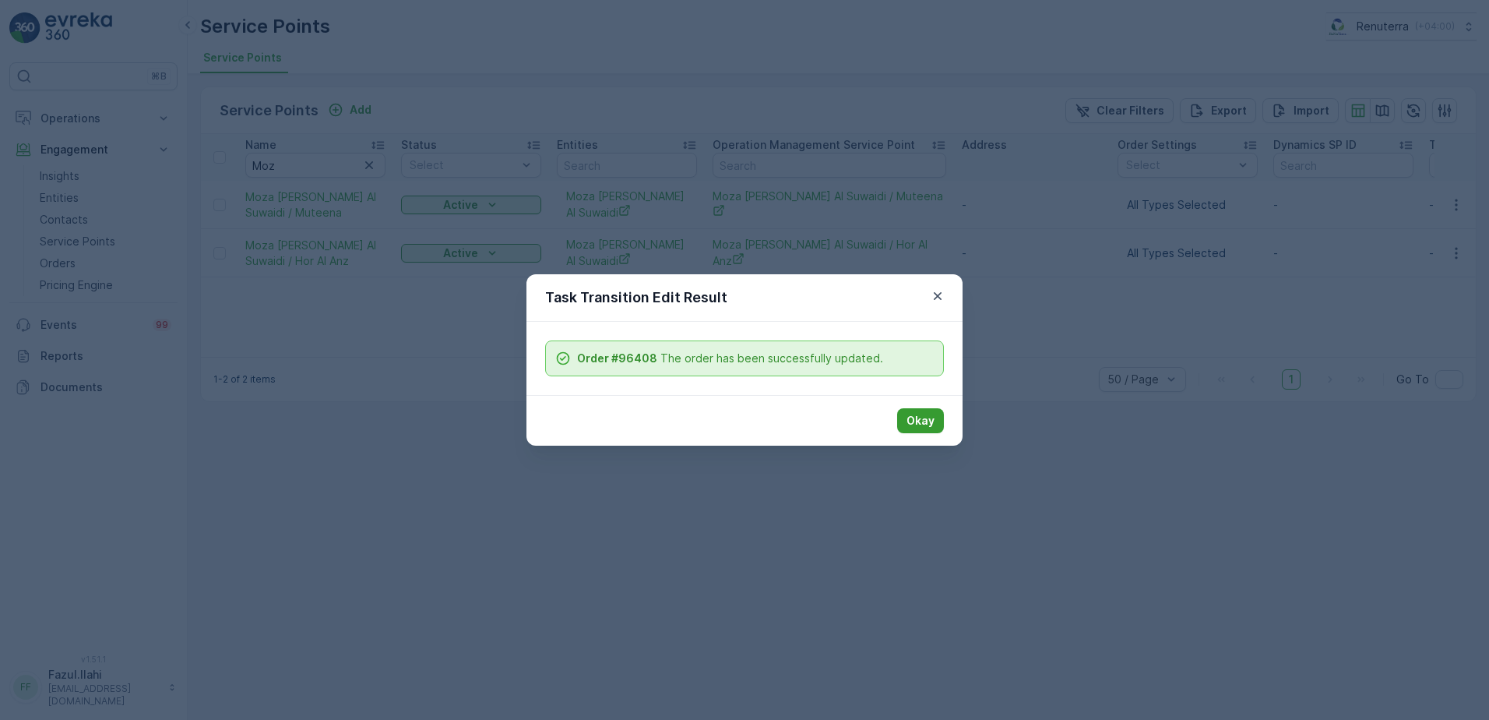
click at [924, 420] on p "Okay" at bounding box center [921, 421] width 28 height 16
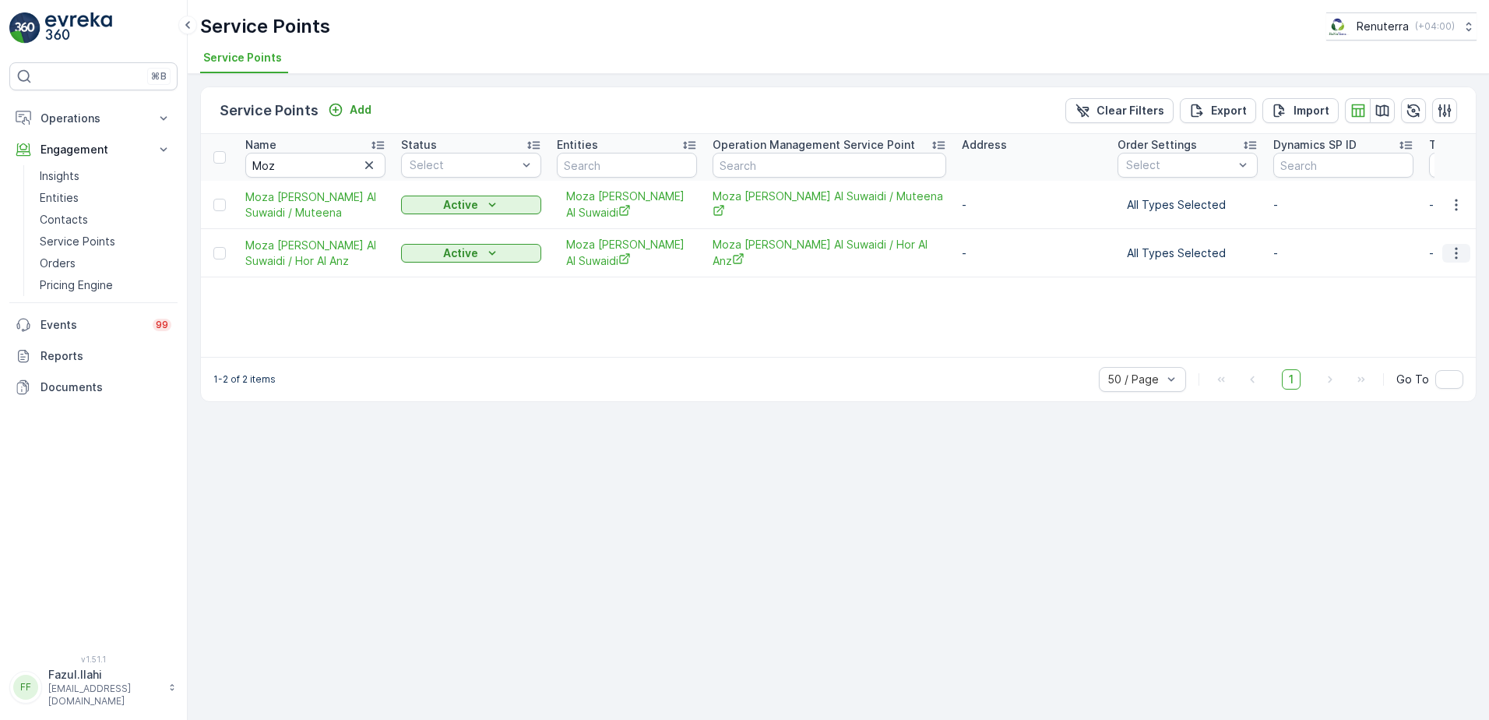
click at [1452, 255] on icon "button" at bounding box center [1457, 253] width 16 height 16
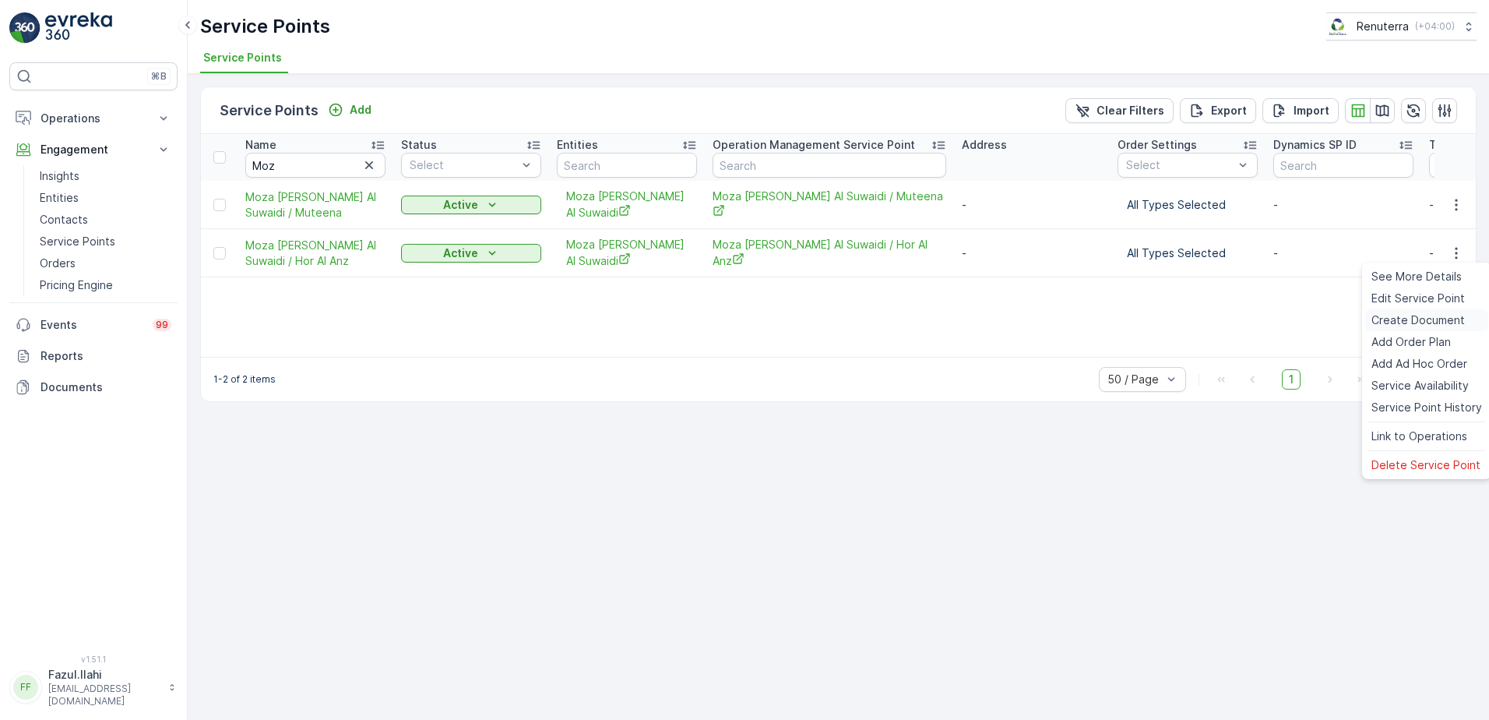
click at [1431, 319] on span "Create Document" at bounding box center [1417, 320] width 93 height 16
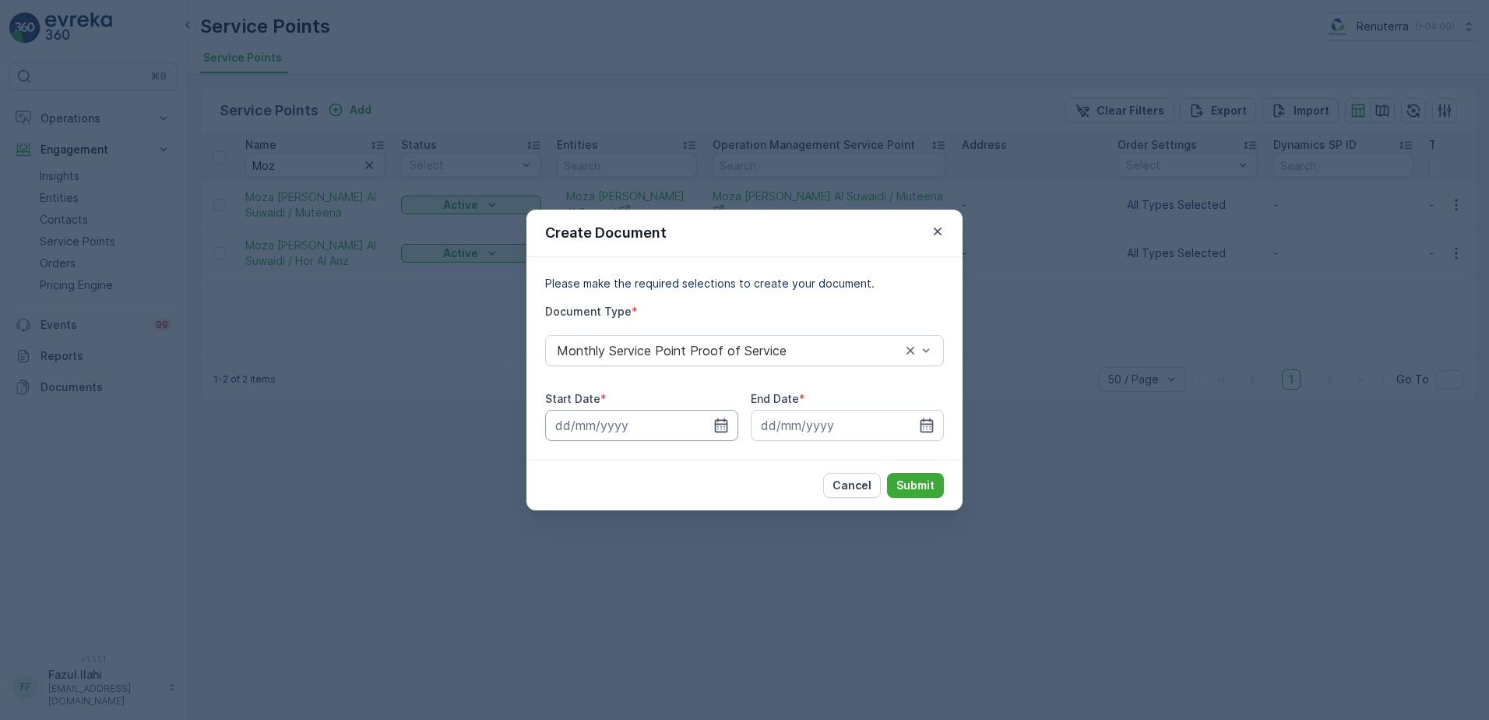
click at [713, 417] on input at bounding box center [641, 425] width 193 height 31
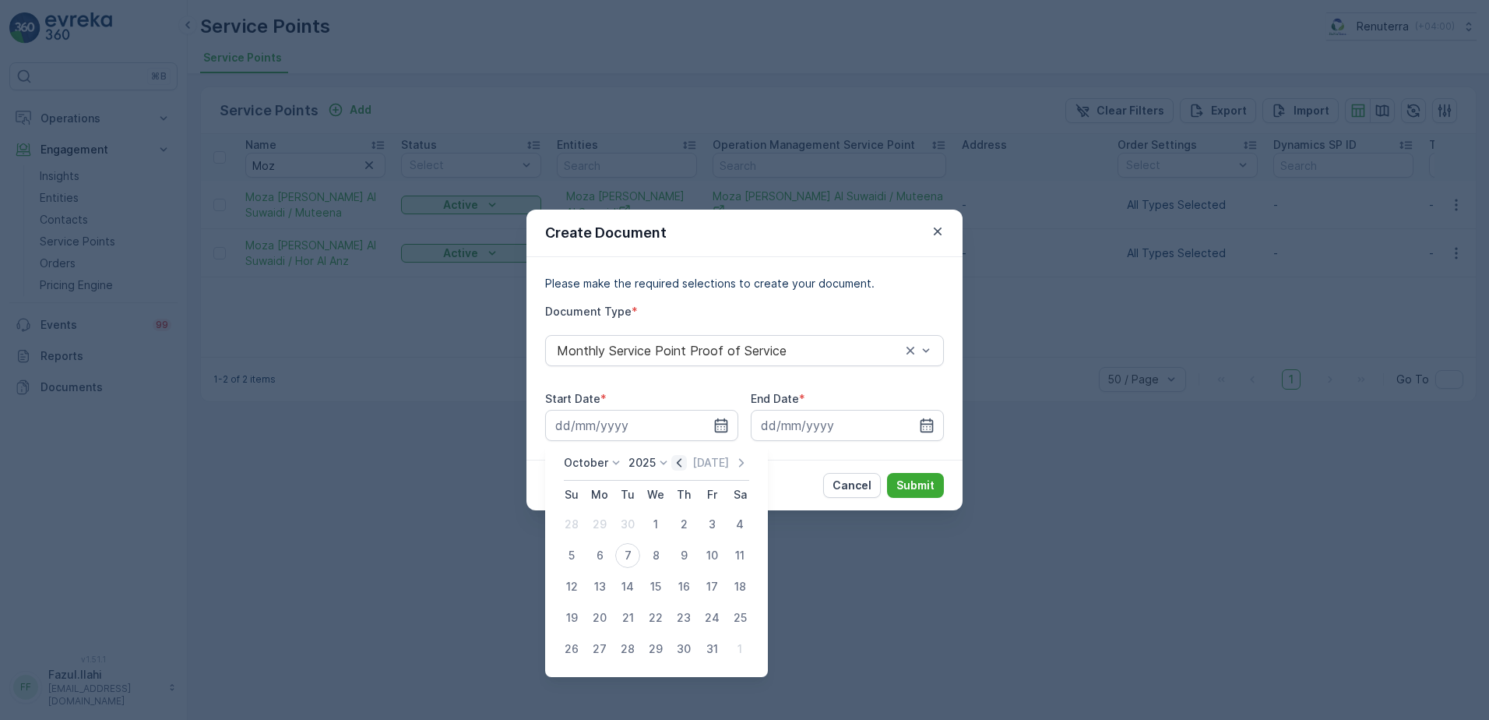
click at [677, 467] on icon "button" at bounding box center [679, 463] width 16 height 16
click at [613, 519] on button "1" at bounding box center [600, 524] width 28 height 28
type input "01.09.2025"
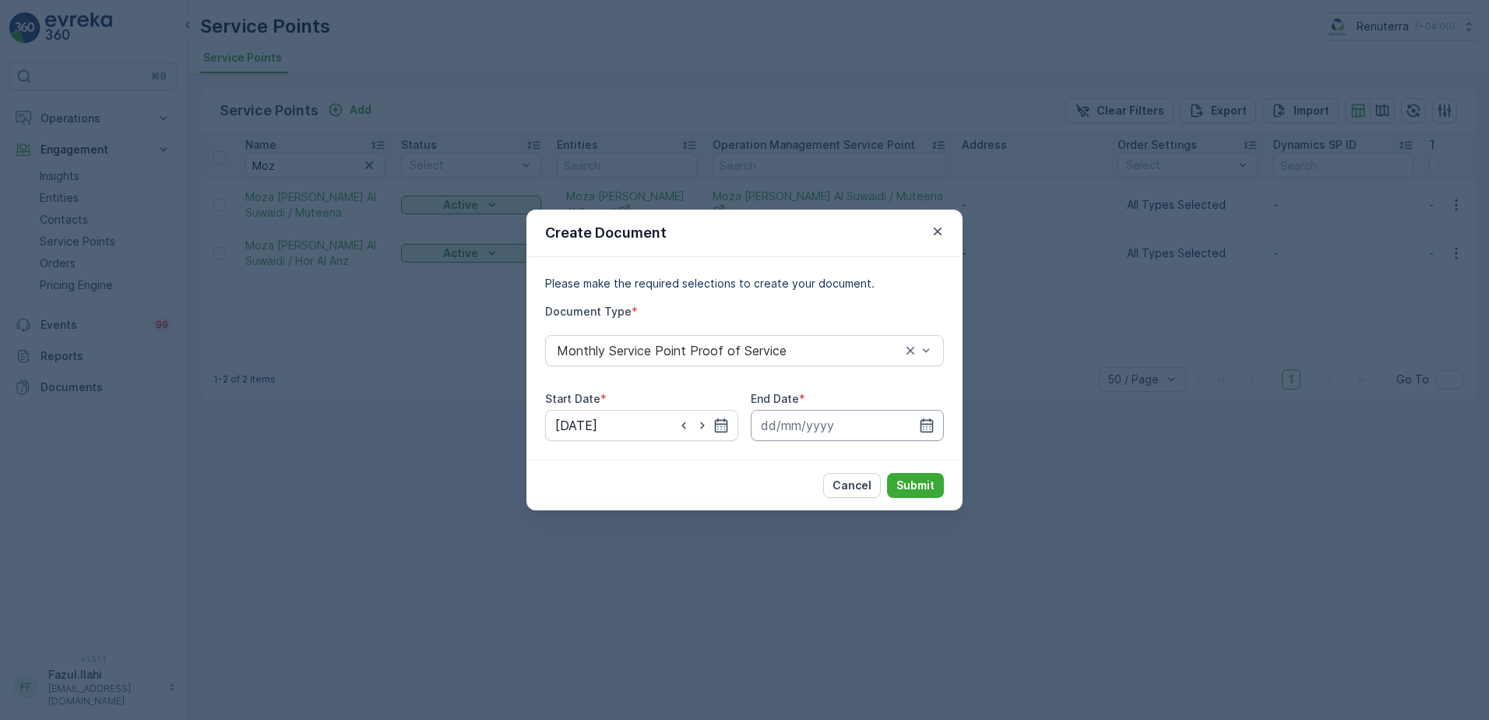
click at [918, 419] on input at bounding box center [847, 425] width 193 height 31
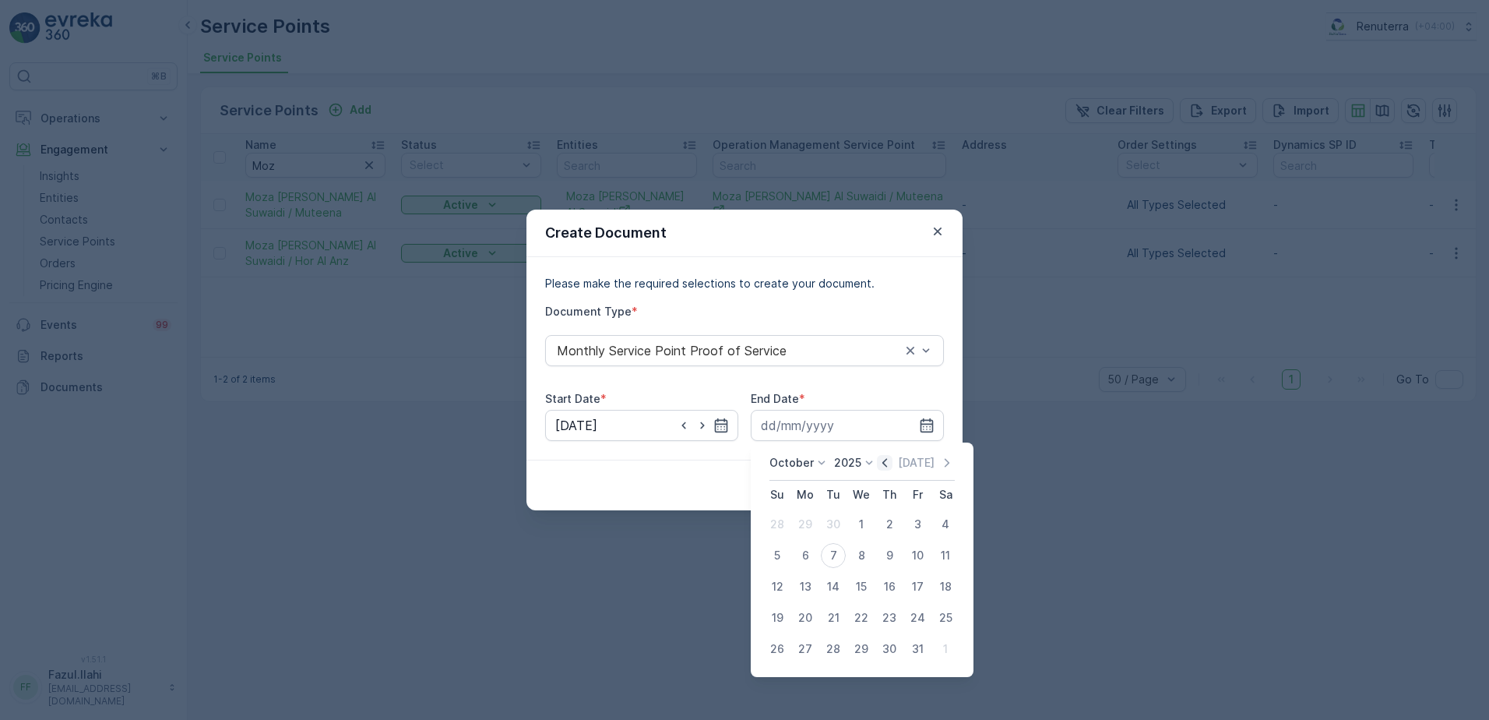
click at [887, 460] on icon "button" at bounding box center [884, 462] width 5 height 9
click at [828, 654] on div "30" at bounding box center [833, 648] width 25 height 25
type input "30.09.2025"
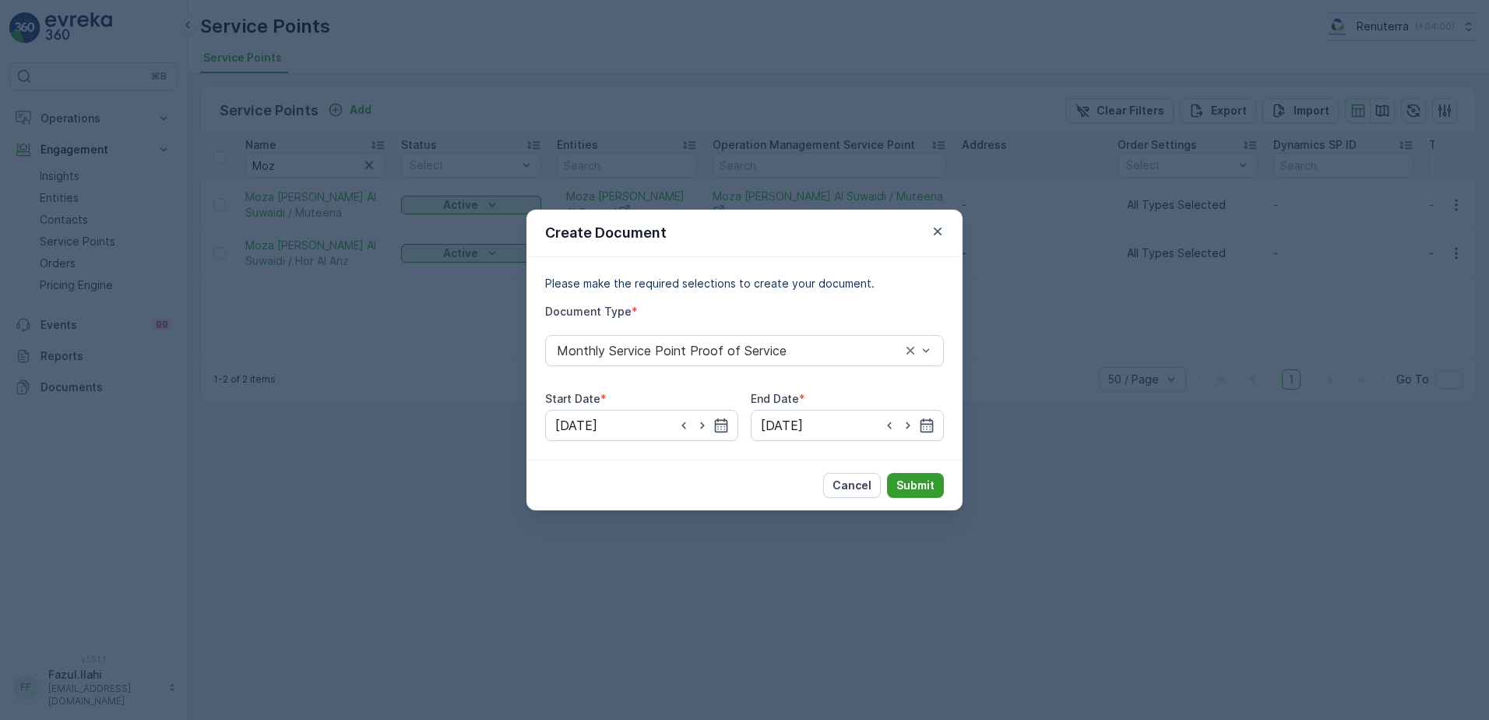
click at [914, 484] on p "Submit" at bounding box center [915, 485] width 38 height 16
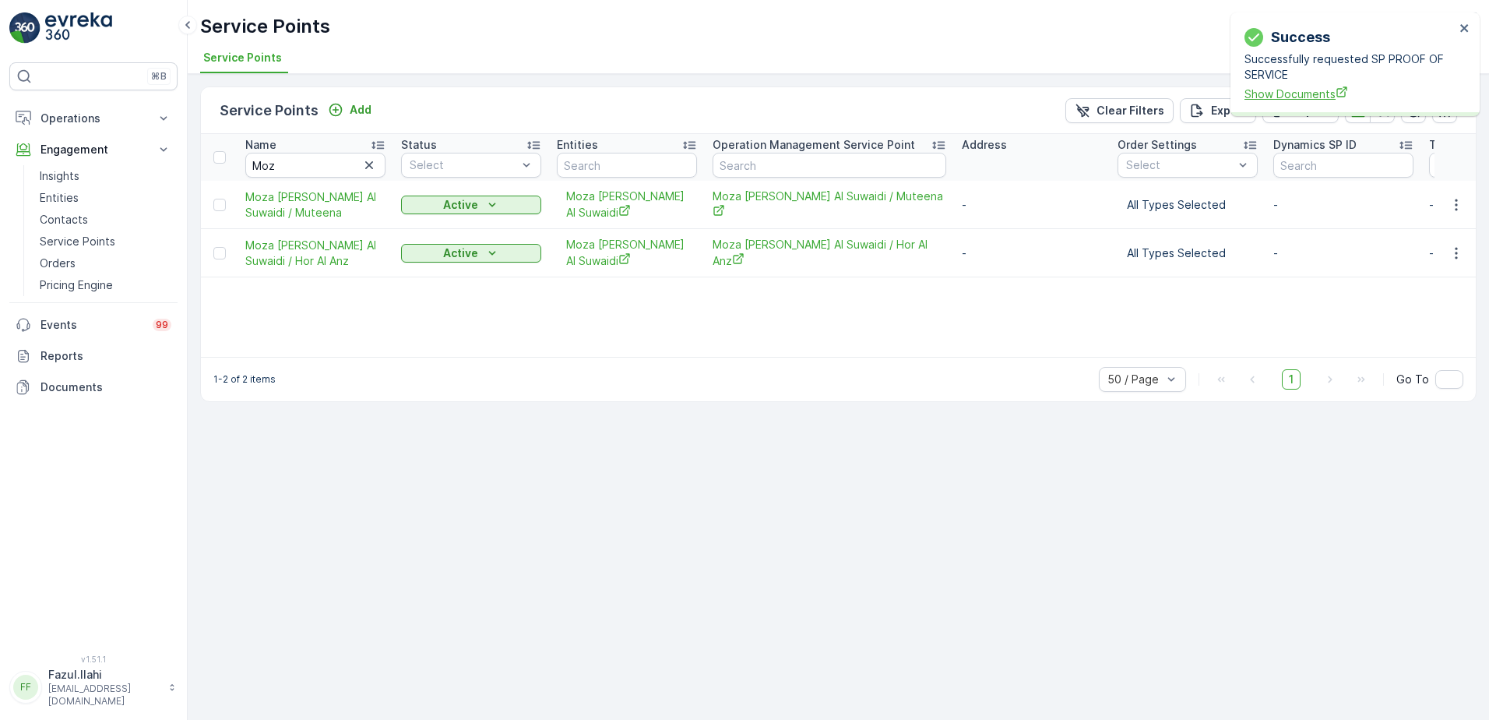
click at [1307, 93] on span "Show Documents" at bounding box center [1350, 94] width 210 height 16
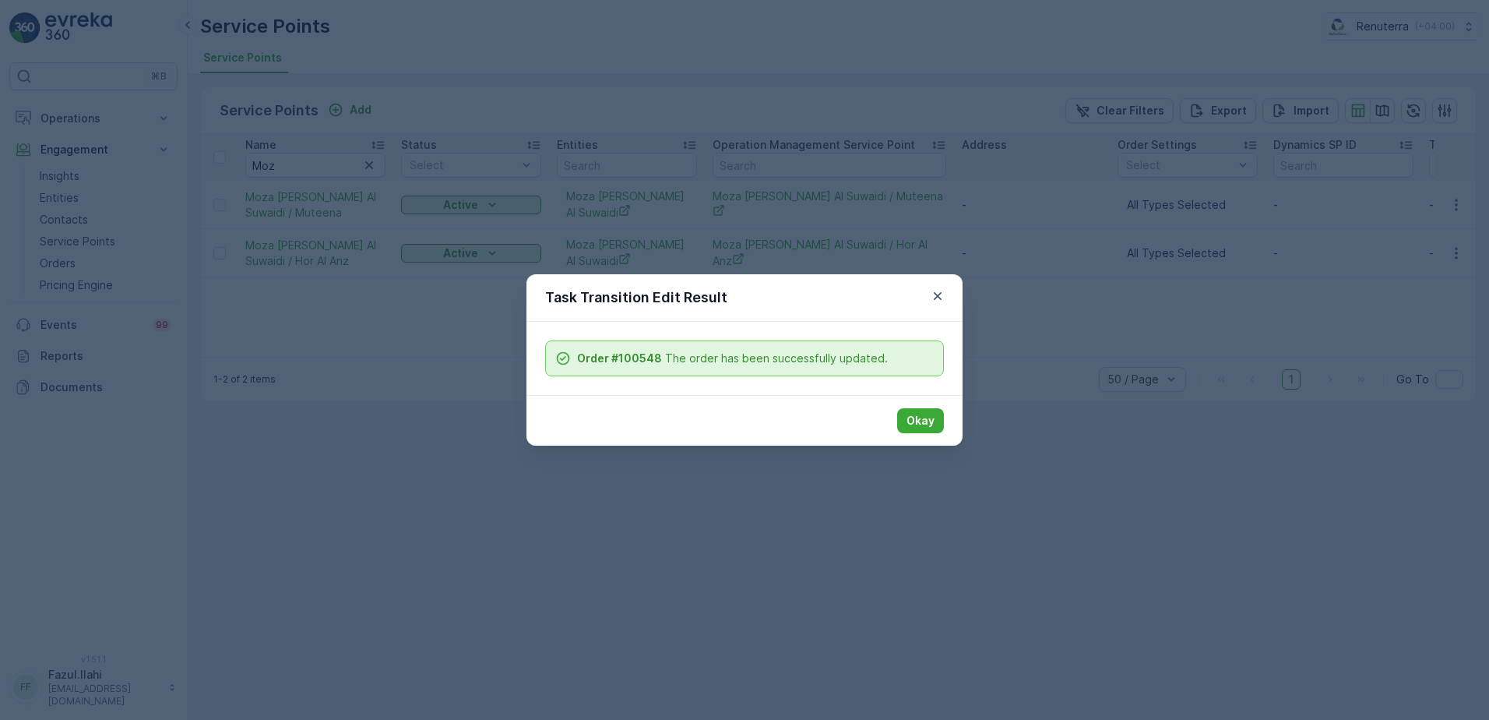
drag, startPoint x: 933, startPoint y: 423, endPoint x: 908, endPoint y: 434, distance: 27.2
click at [935, 423] on button "Okay" at bounding box center [920, 420] width 47 height 25
click at [928, 418] on p "Okay" at bounding box center [921, 421] width 28 height 16
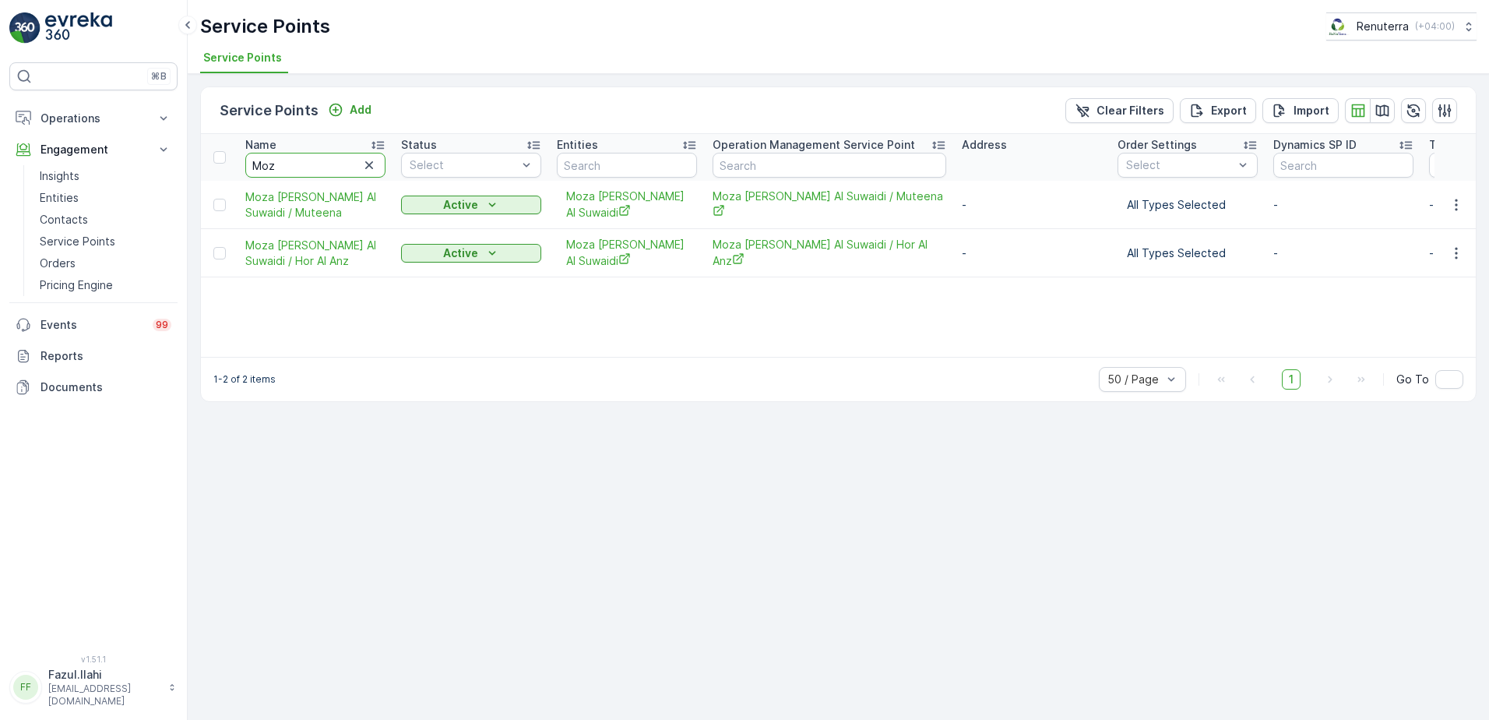
click at [323, 163] on input "Moz" at bounding box center [315, 165] width 140 height 25
type input "Moh"
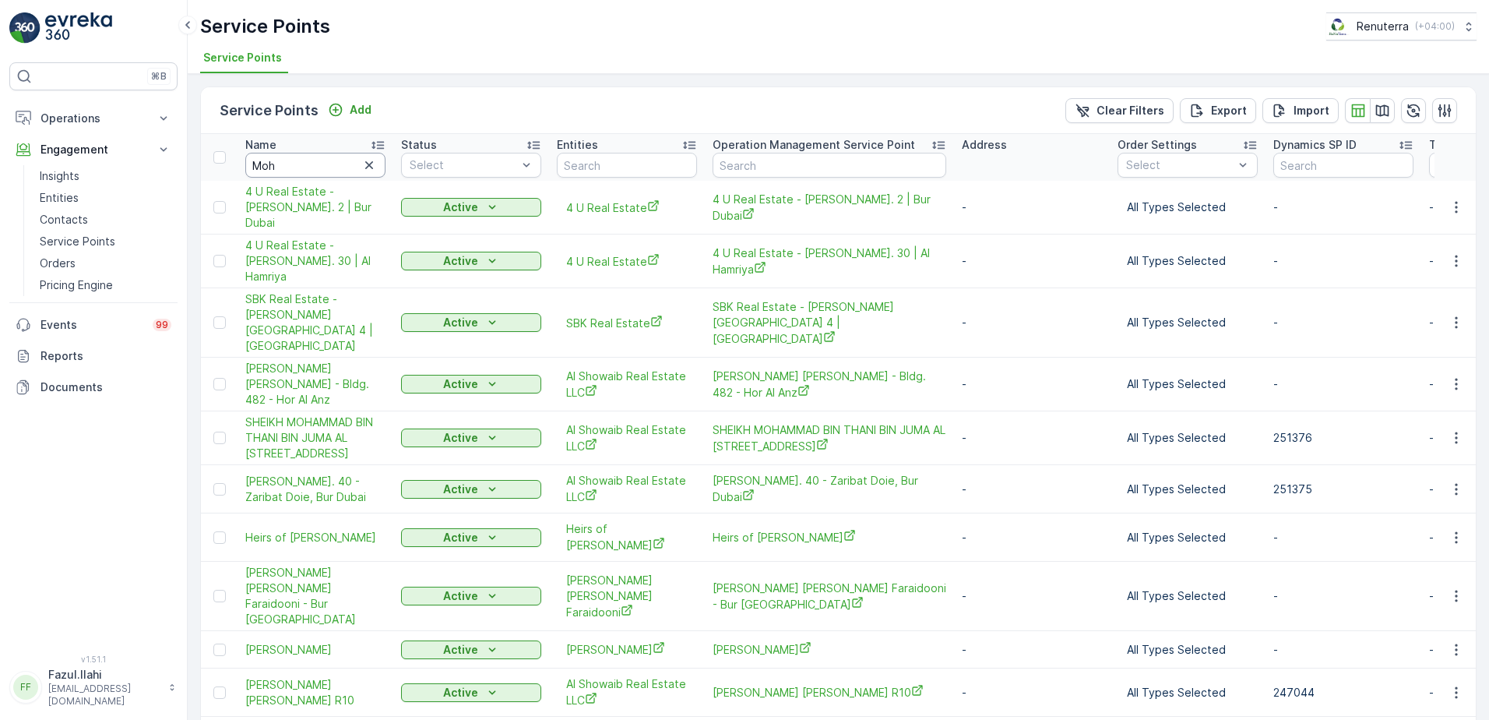
click at [315, 164] on input "Moh" at bounding box center [315, 165] width 140 height 25
type input "Moha"
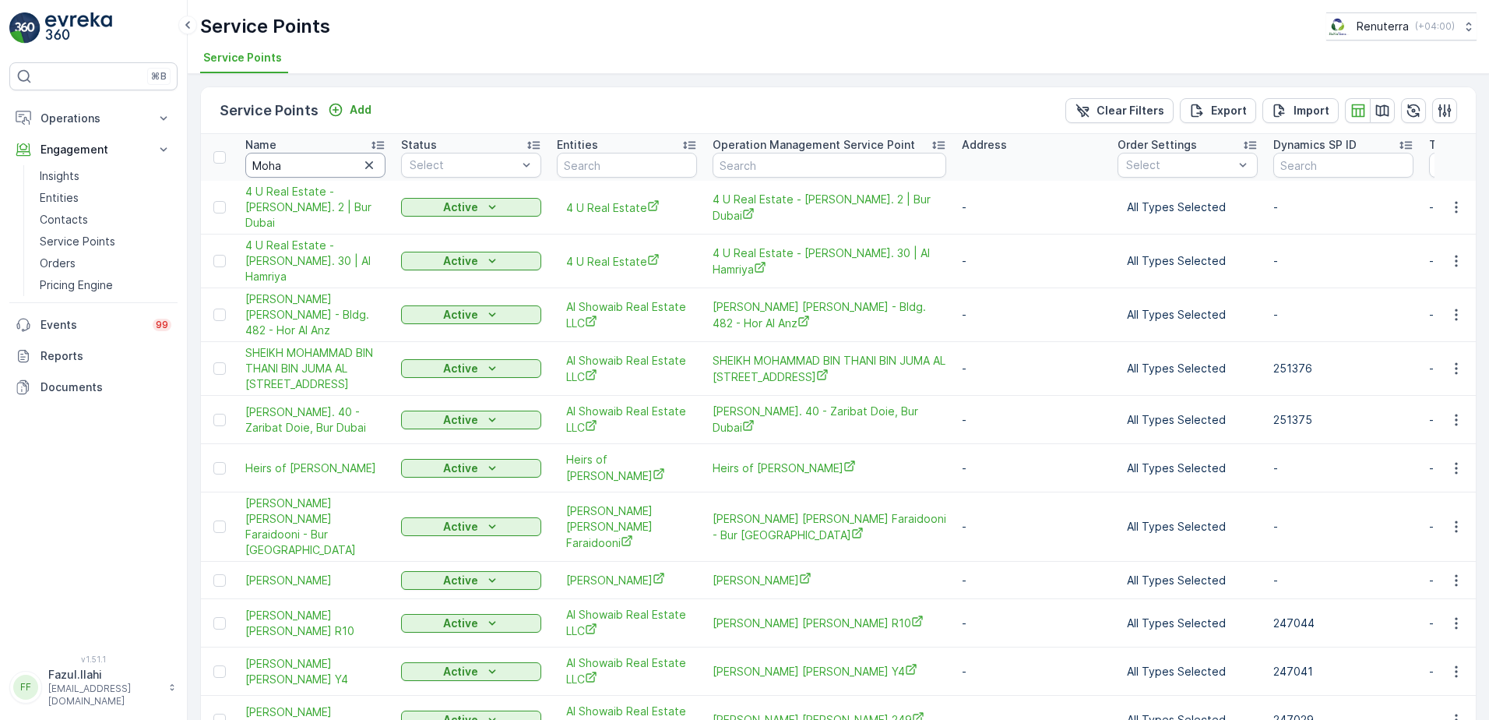
click at [316, 164] on input "Moha" at bounding box center [315, 165] width 140 height 25
type input "Mohamme"
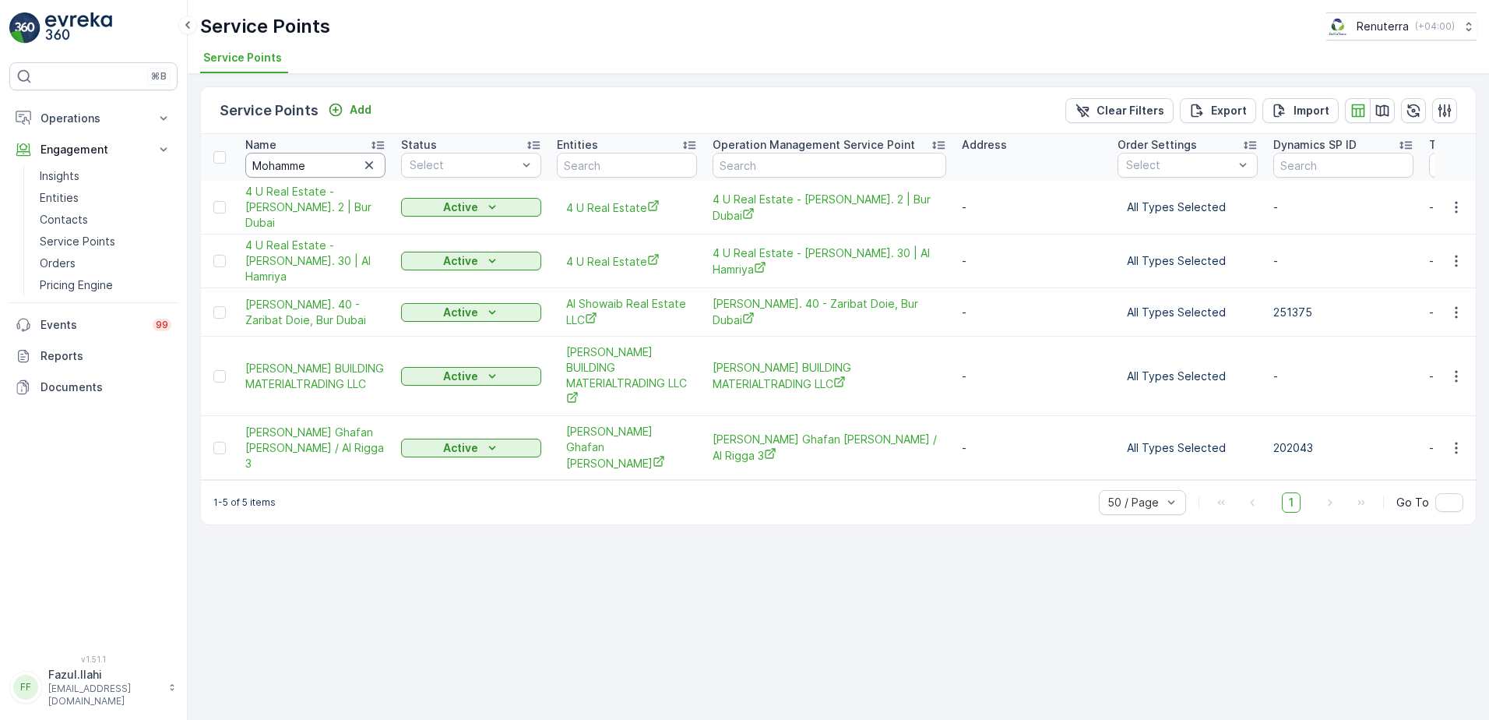
click at [329, 157] on input "Mohamme" at bounding box center [315, 165] width 140 height 25
type input "Abdul"
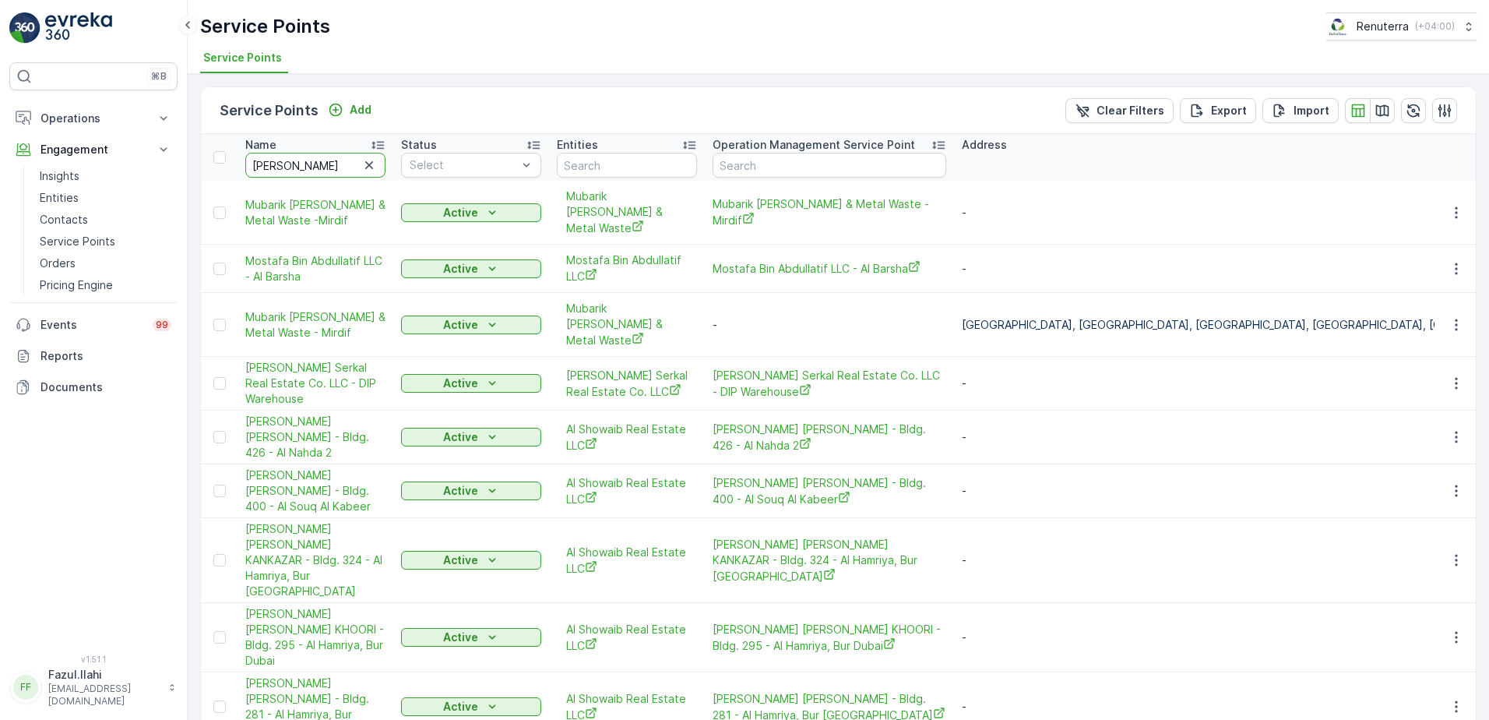
click at [326, 159] on input "Abdul" at bounding box center [315, 165] width 140 height 25
type input "Abdul"
click at [326, 159] on input "Abdul" at bounding box center [315, 165] width 140 height 25
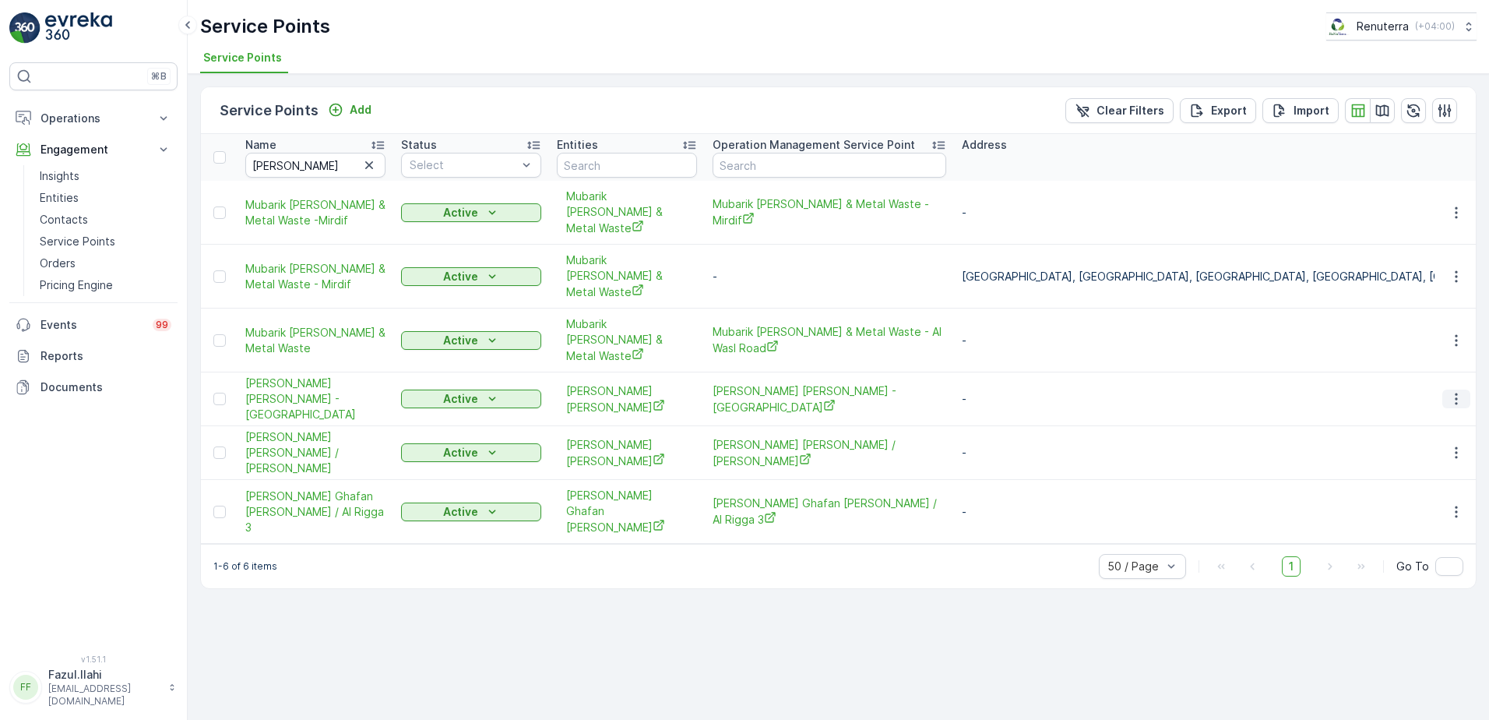
click at [1463, 391] on icon "button" at bounding box center [1457, 399] width 16 height 16
click at [1453, 391] on icon "button" at bounding box center [1457, 399] width 16 height 16
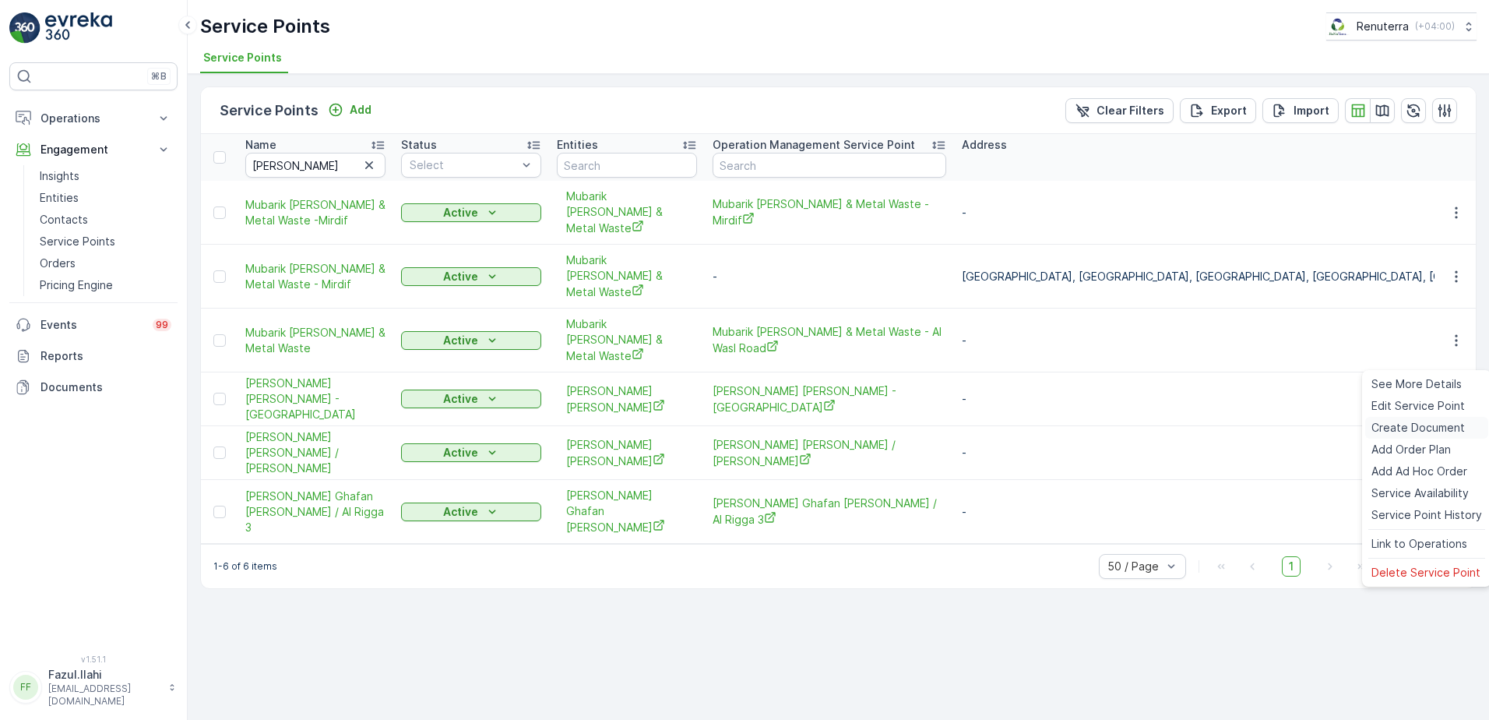
click at [1424, 430] on span "Create Document" at bounding box center [1417, 428] width 93 height 16
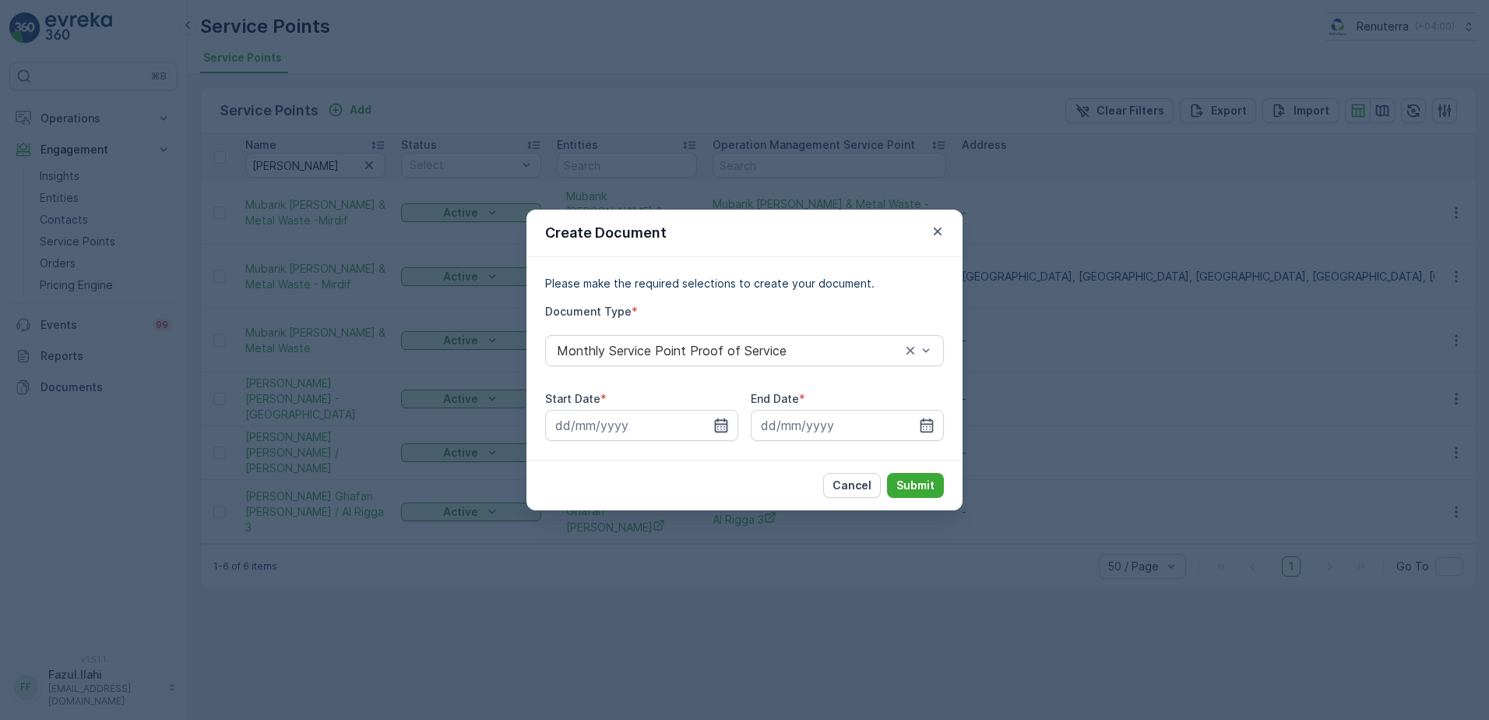
click at [722, 426] on icon "button" at bounding box center [721, 425] width 16 height 16
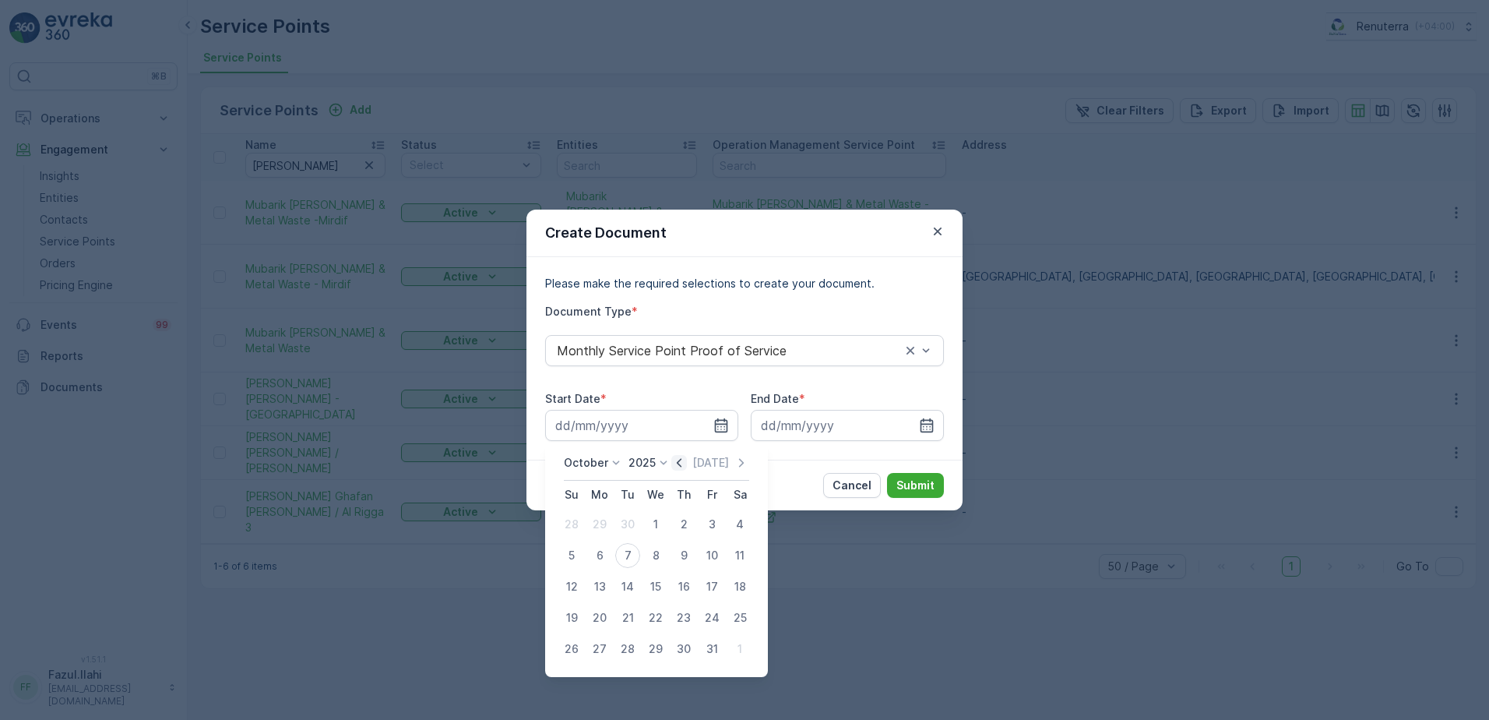
click at [687, 465] on icon "button" at bounding box center [679, 463] width 16 height 16
click at [603, 523] on div "1" at bounding box center [599, 524] width 25 height 25
type input "01.09.2025"
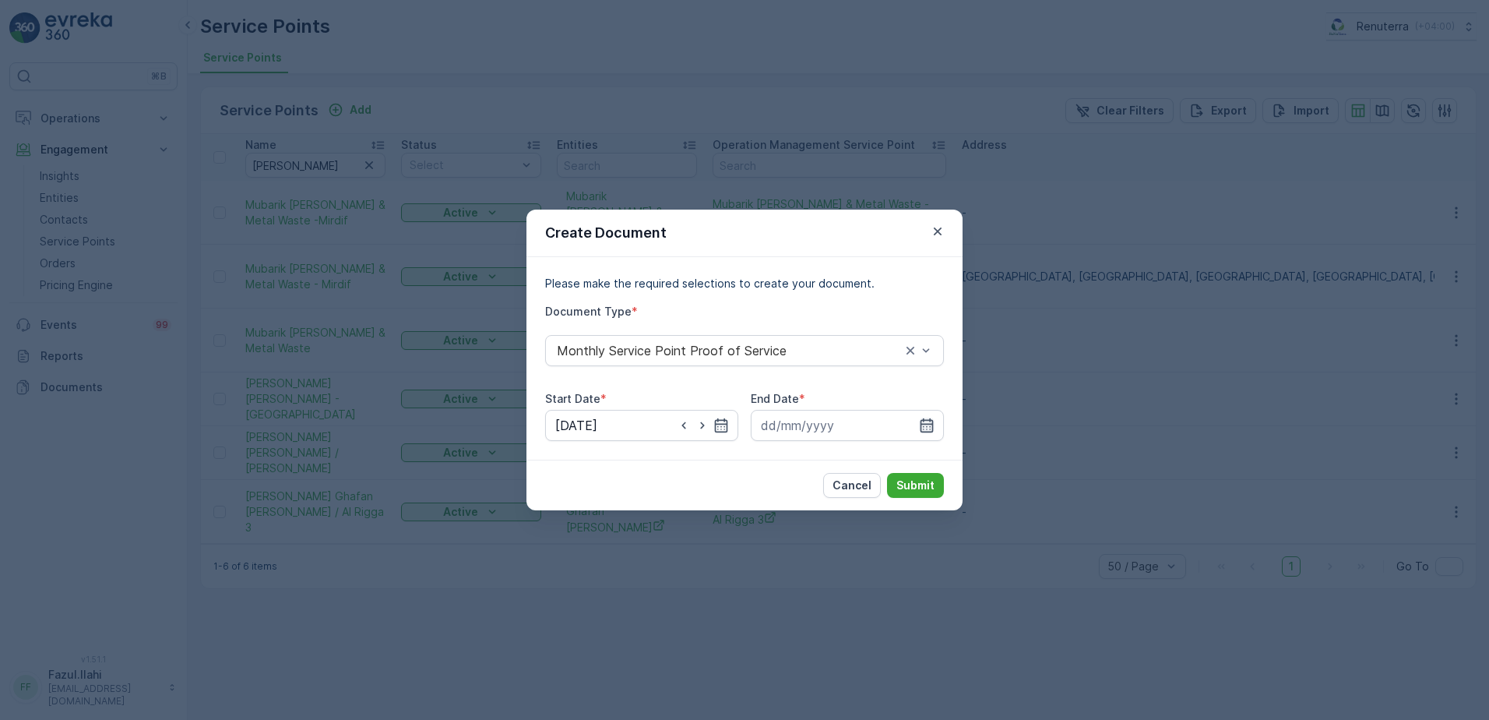
click at [930, 426] on icon "button" at bounding box center [927, 425] width 13 height 14
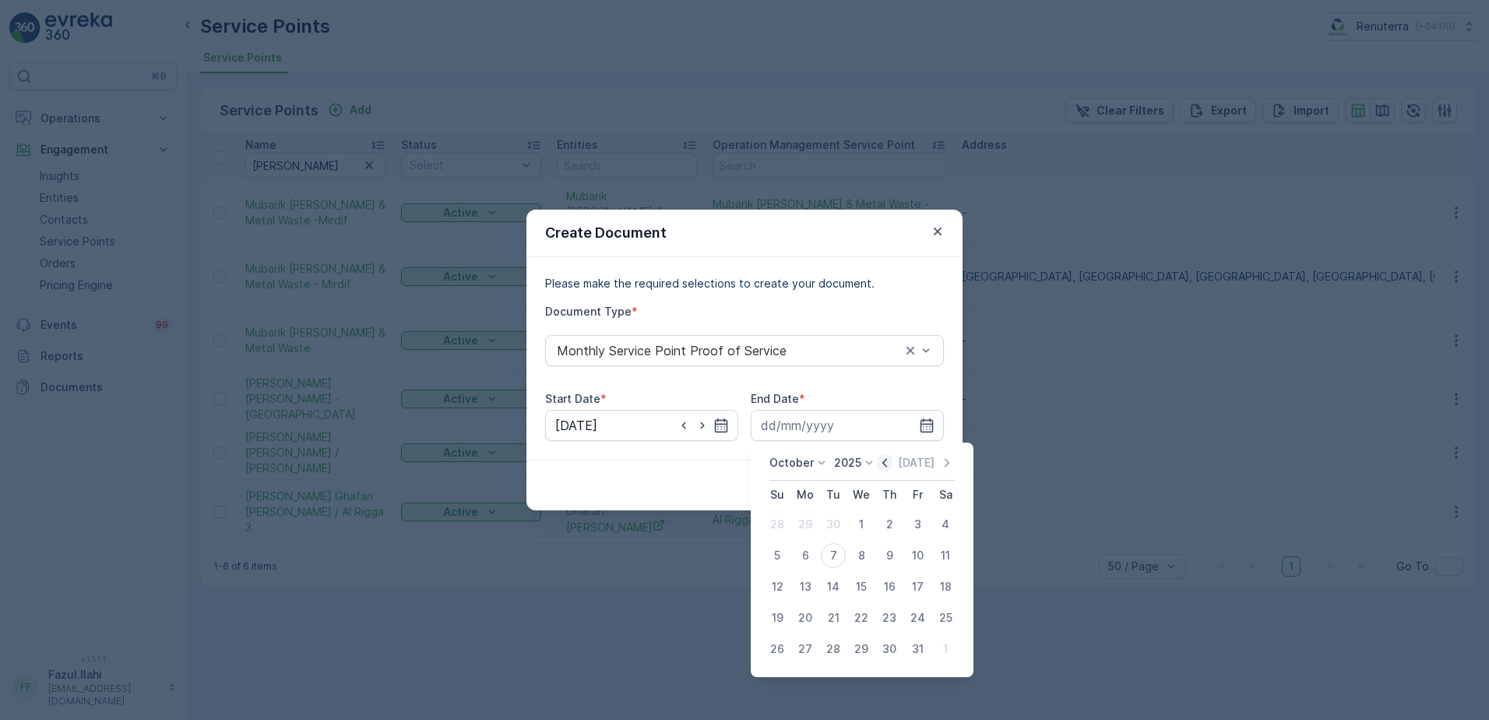
click at [893, 467] on icon "button" at bounding box center [885, 463] width 16 height 16
click at [829, 660] on div "30" at bounding box center [833, 648] width 25 height 25
type input "30.09.2025"
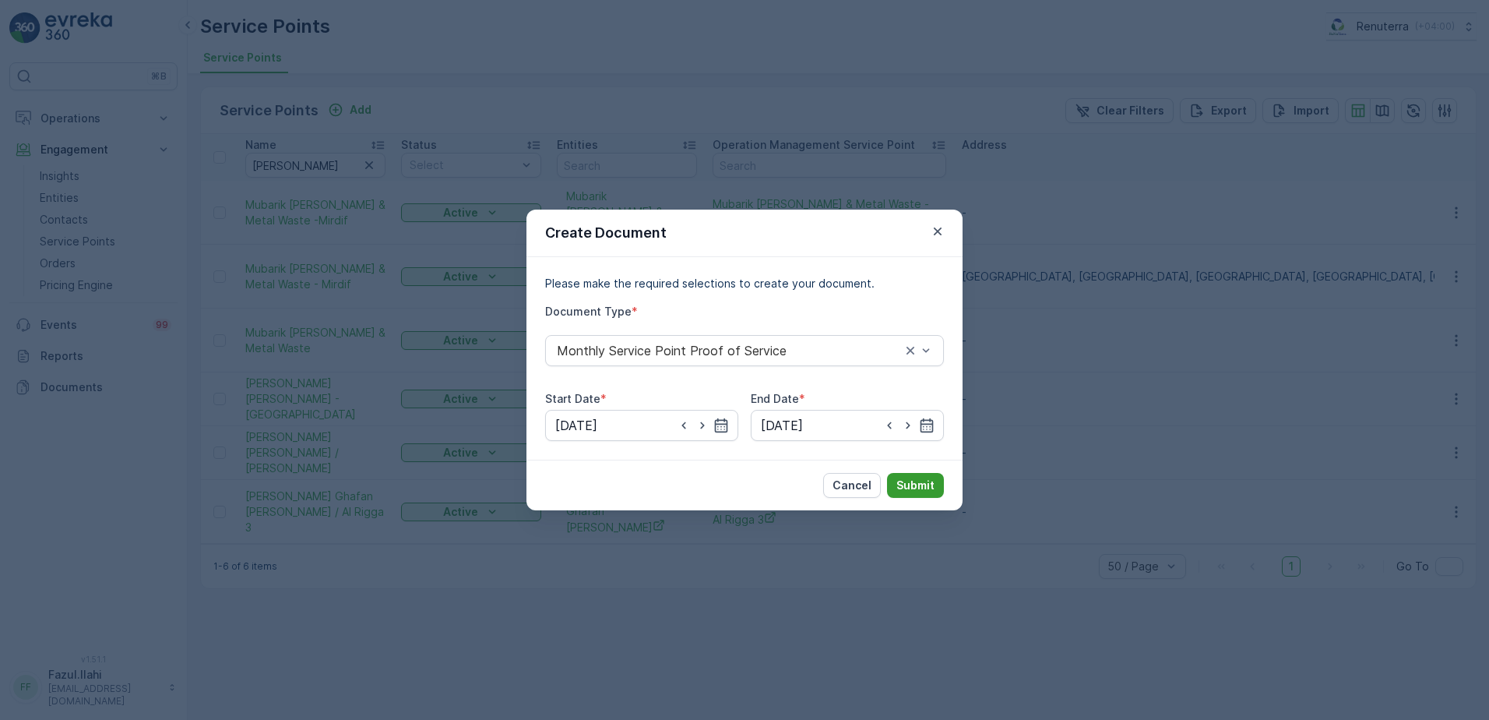
click at [924, 488] on p "Submit" at bounding box center [915, 485] width 38 height 16
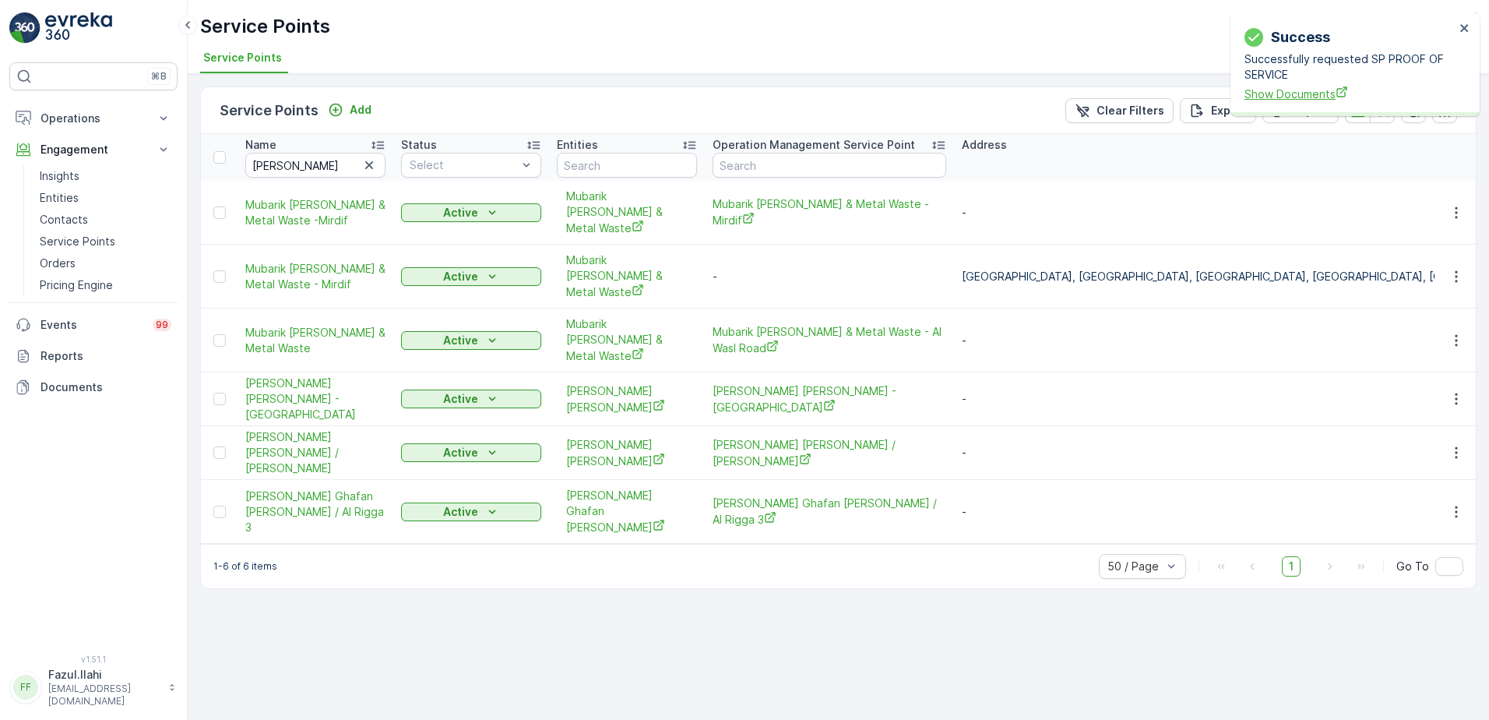
click at [1315, 90] on span "Show Documents" at bounding box center [1350, 94] width 210 height 16
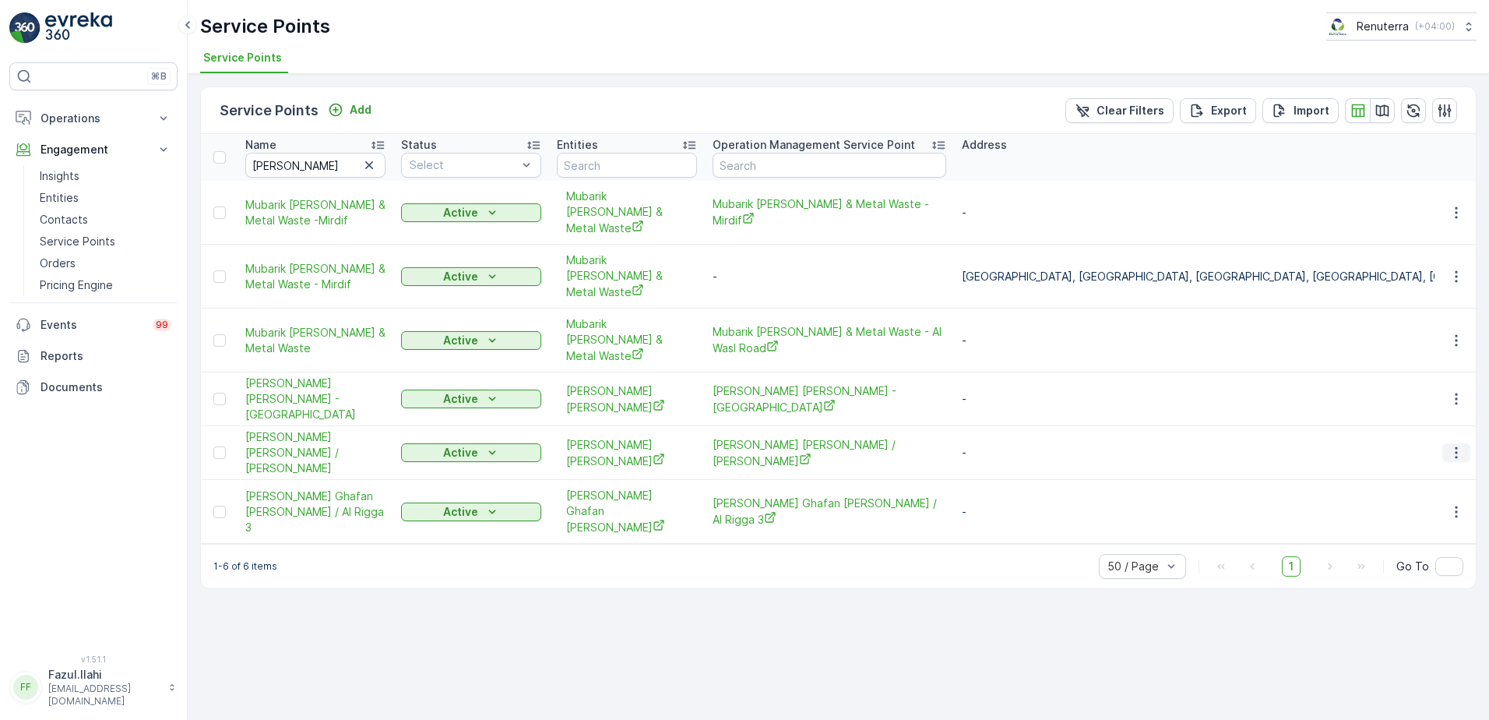
click at [1452, 445] on icon "button" at bounding box center [1457, 453] width 16 height 16
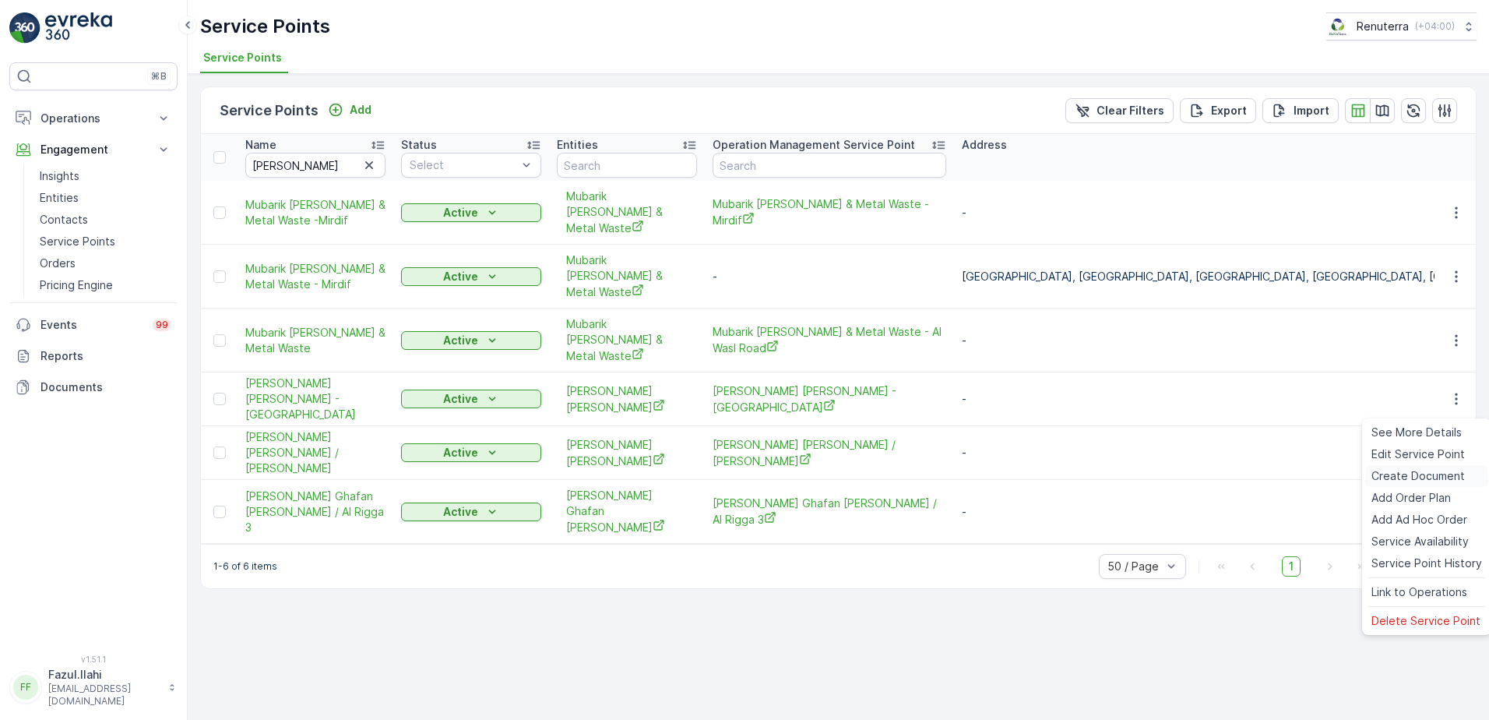
click at [1399, 477] on span "Create Document" at bounding box center [1417, 476] width 93 height 16
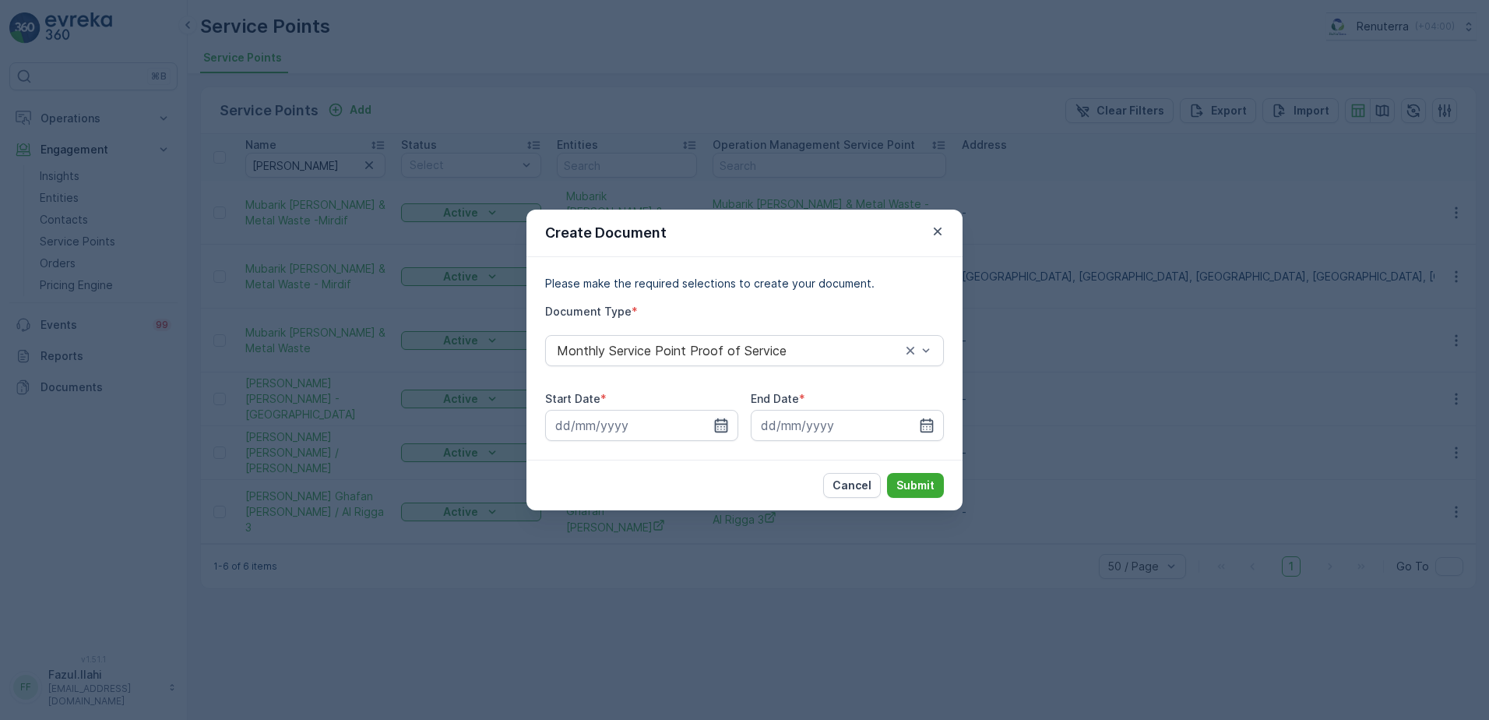
click at [717, 421] on icon "button" at bounding box center [721, 425] width 13 height 14
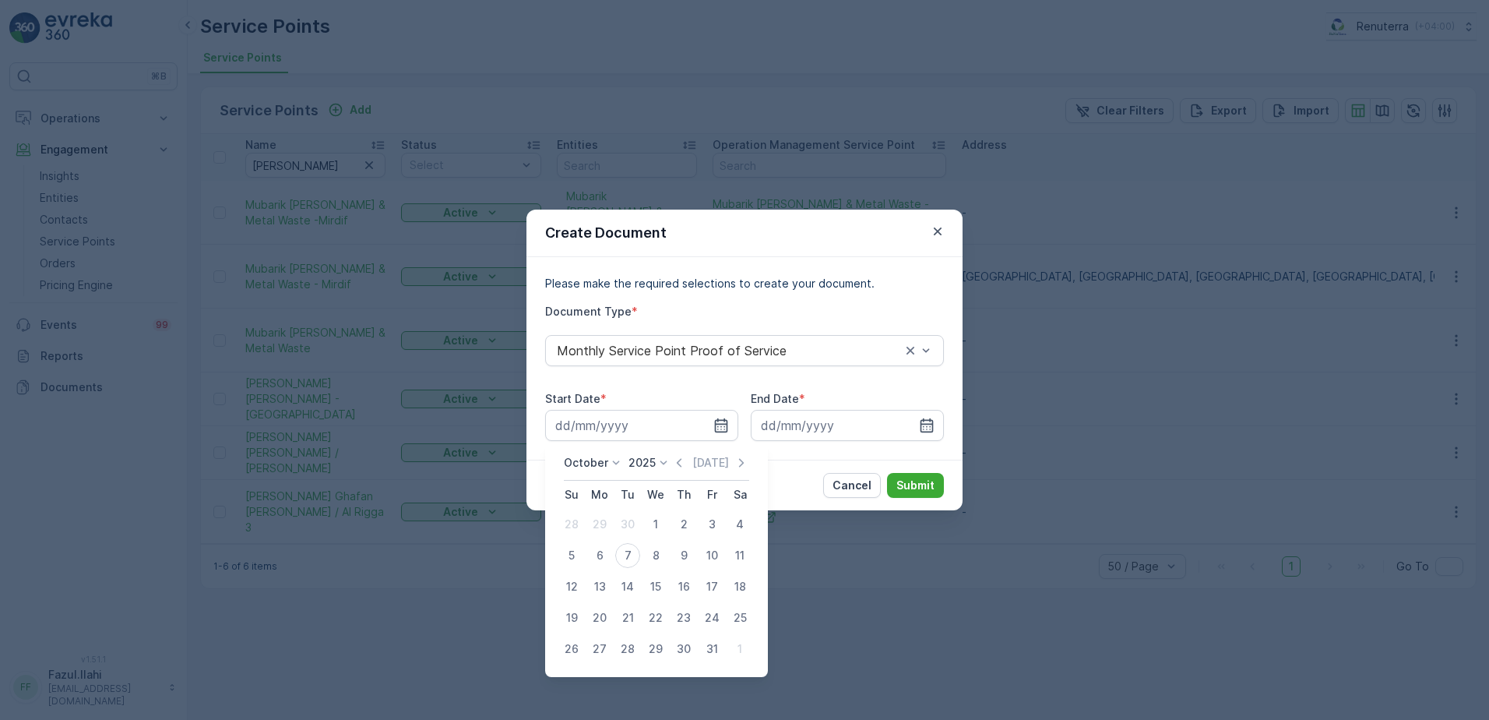
drag, startPoint x: 688, startPoint y: 463, endPoint x: 689, endPoint y: 489, distance: 26.5
click at [687, 462] on icon "button" at bounding box center [679, 463] width 16 height 16
click at [606, 521] on div "1" at bounding box center [599, 524] width 25 height 25
type input "01.09.2025"
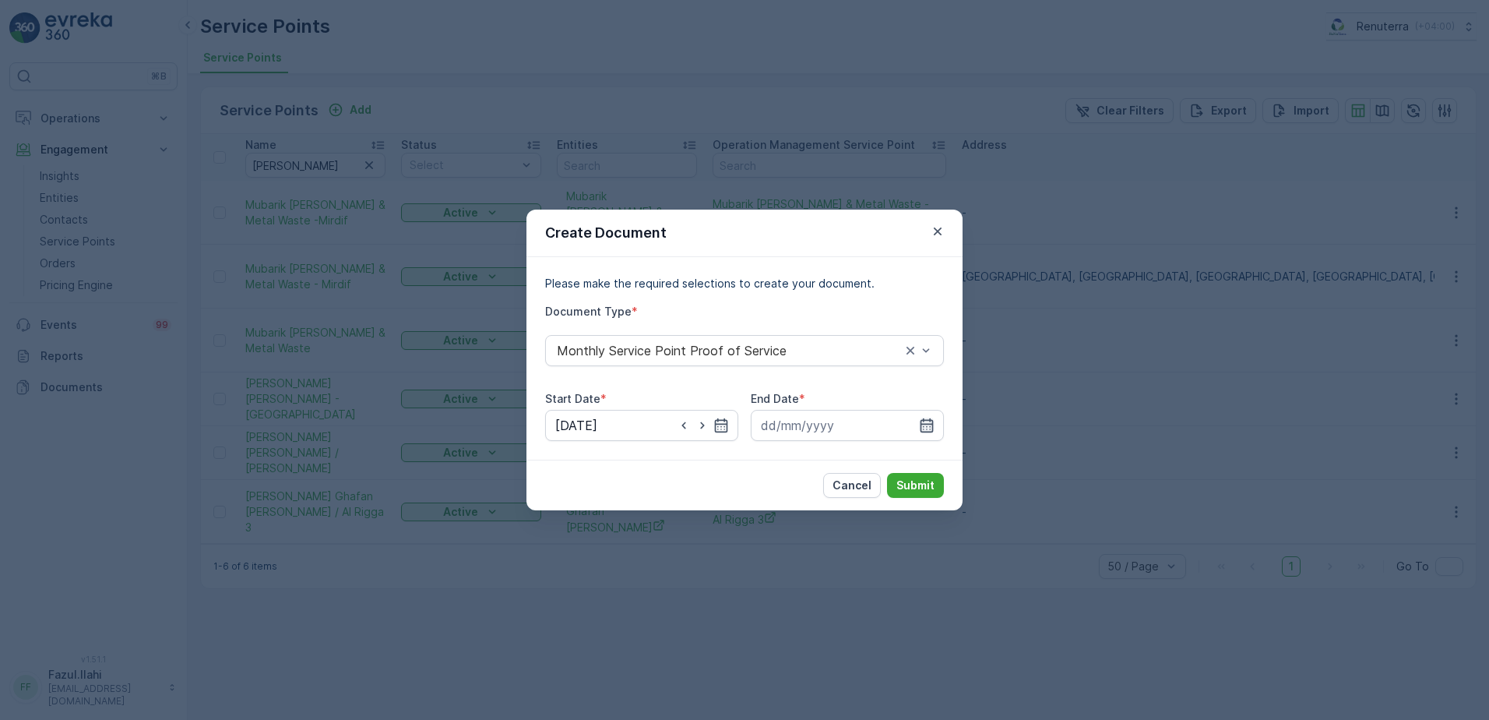
click at [921, 425] on icon "button" at bounding box center [927, 425] width 13 height 14
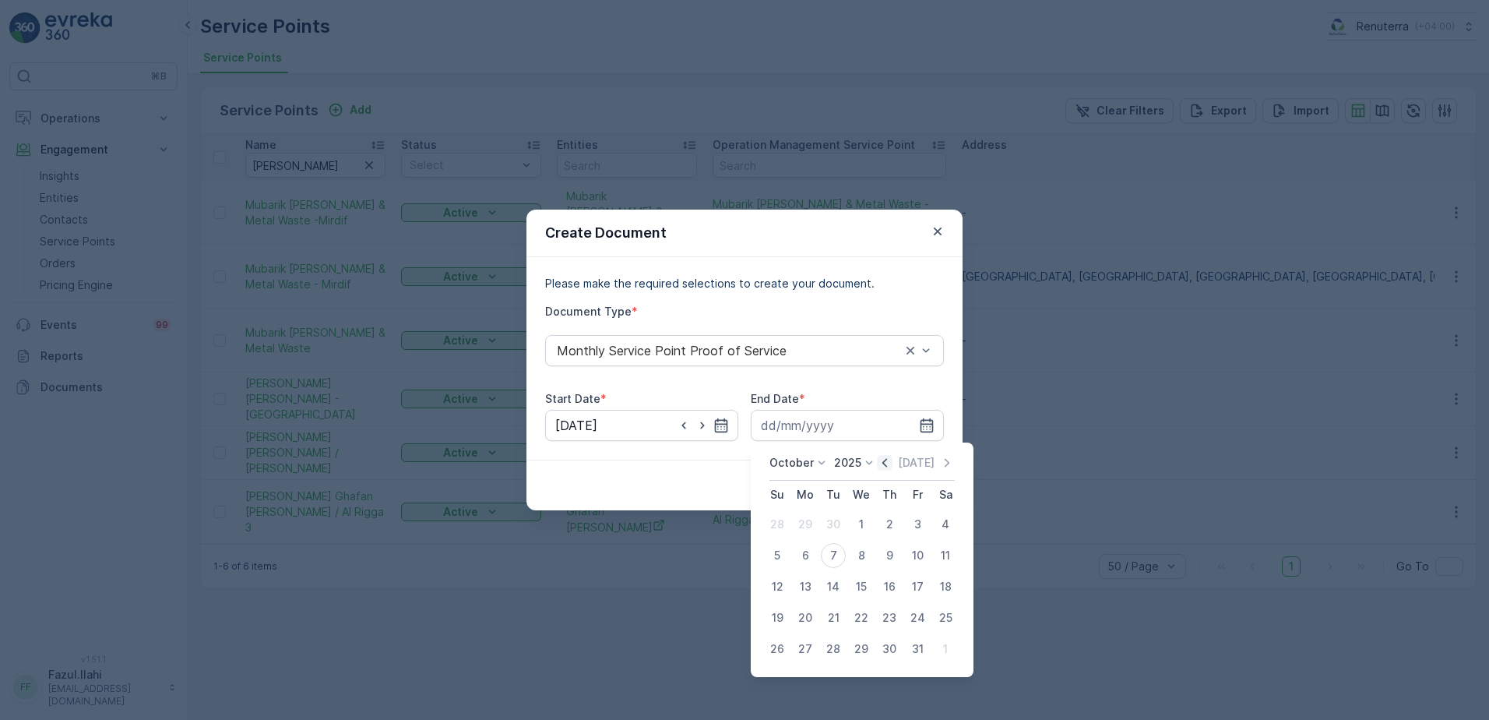
click at [887, 464] on icon "button" at bounding box center [884, 462] width 5 height 9
click at [835, 645] on div "30" at bounding box center [833, 648] width 25 height 25
type input "30.09.2025"
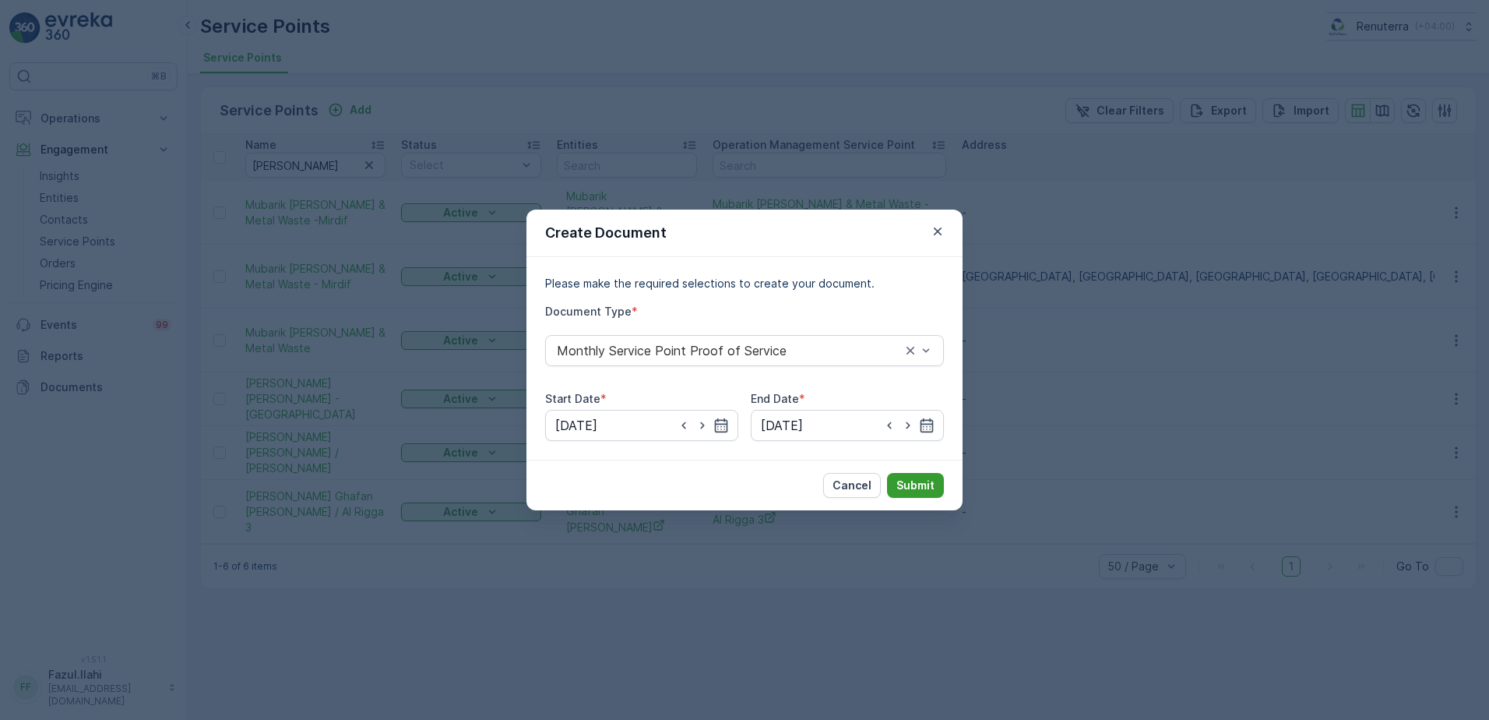
click at [921, 476] on button "Submit" at bounding box center [915, 485] width 57 height 25
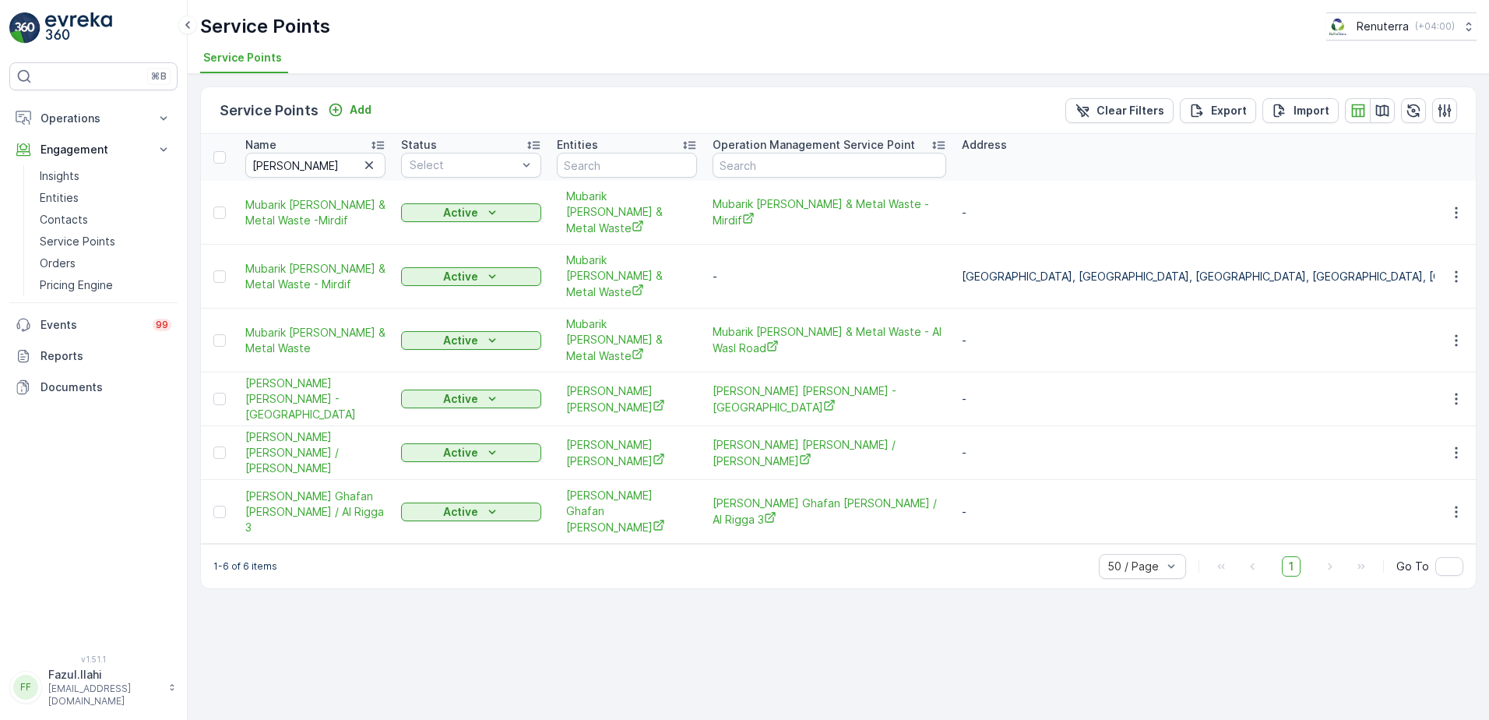
click at [465, 619] on div "Service Points Add Clear Filters Export Import Name Abdul Status Select Entitie…" at bounding box center [838, 397] width 1301 height 646
click at [1450, 445] on icon "button" at bounding box center [1457, 453] width 16 height 16
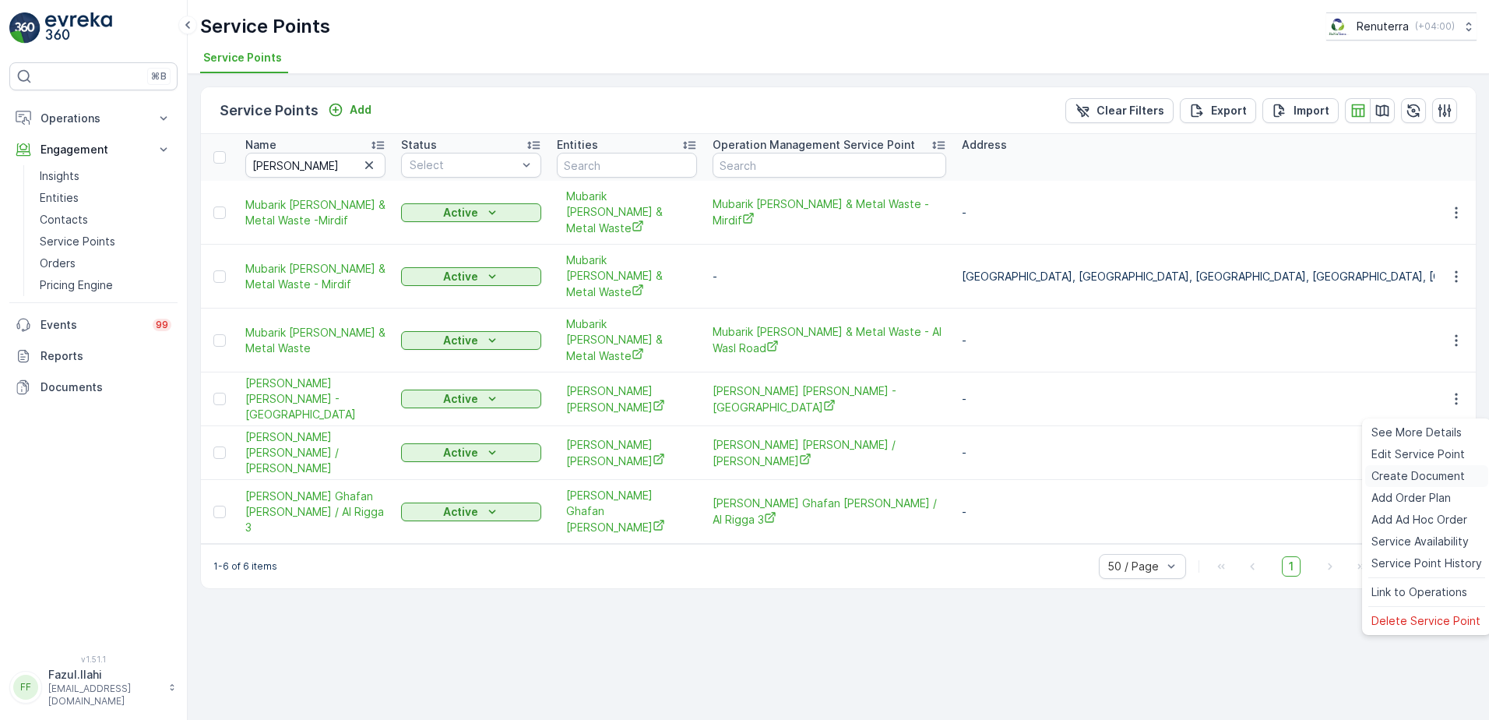
click at [1410, 472] on span "Create Document" at bounding box center [1417, 476] width 93 height 16
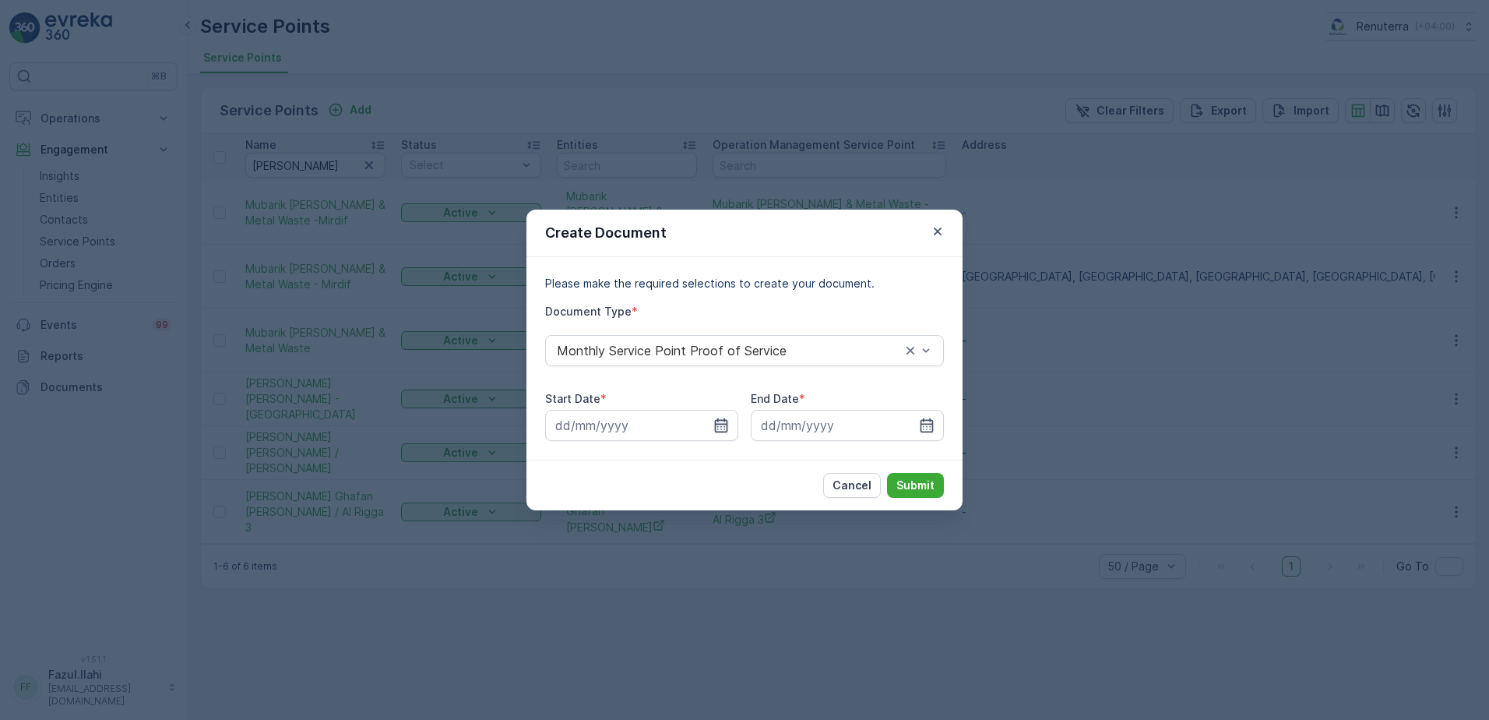
click at [715, 427] on icon "button" at bounding box center [721, 425] width 13 height 14
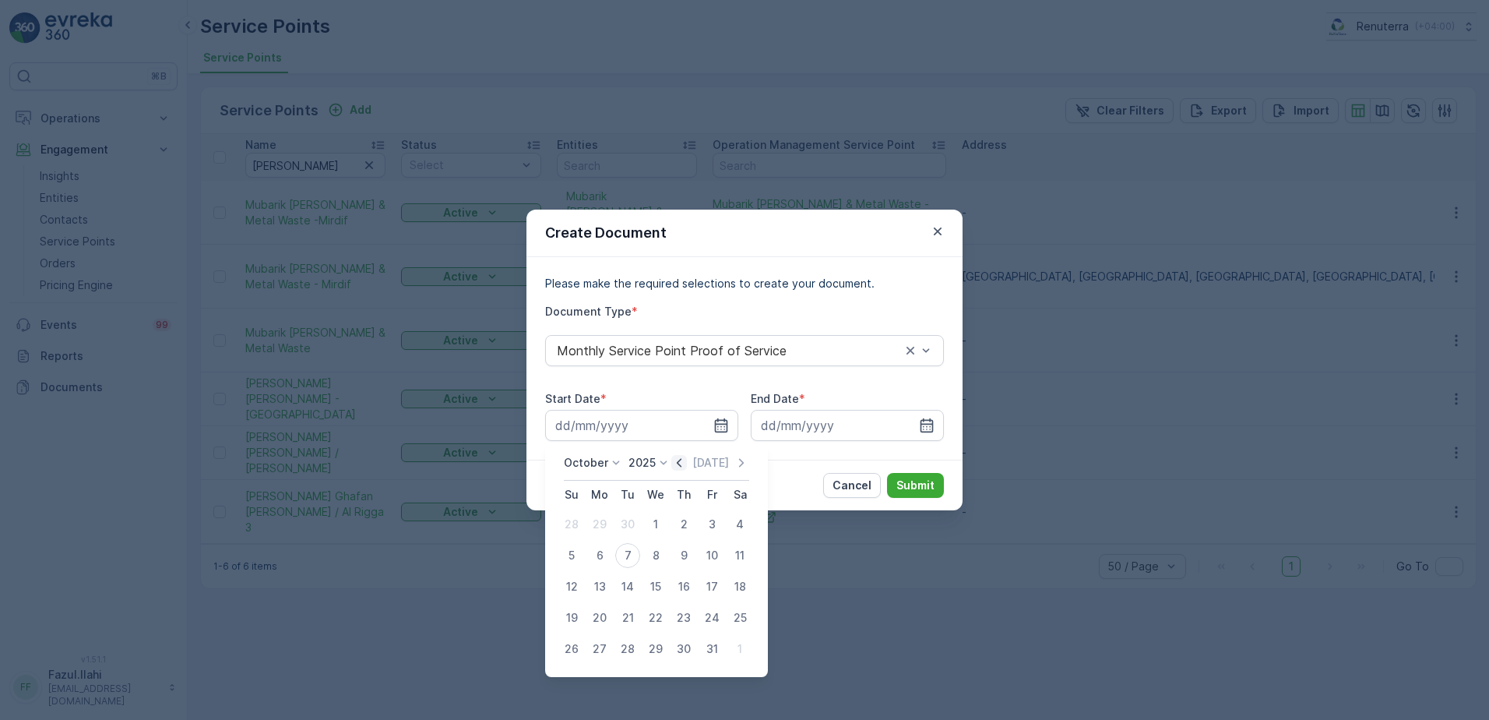
click at [681, 460] on icon "button" at bounding box center [679, 463] width 16 height 16
click at [604, 521] on div "1" at bounding box center [599, 524] width 25 height 25
type input "01.09.2025"
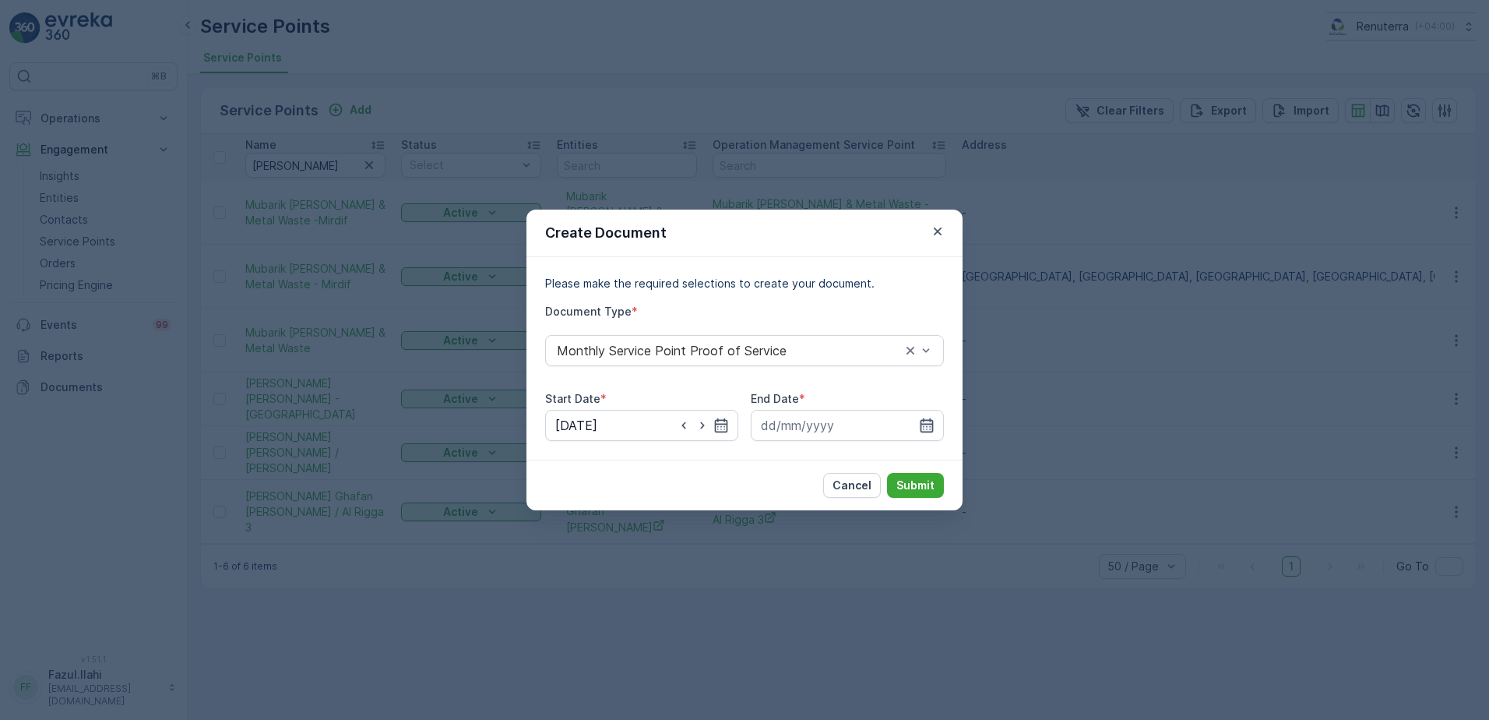
click at [934, 424] on icon "button" at bounding box center [927, 425] width 16 height 16
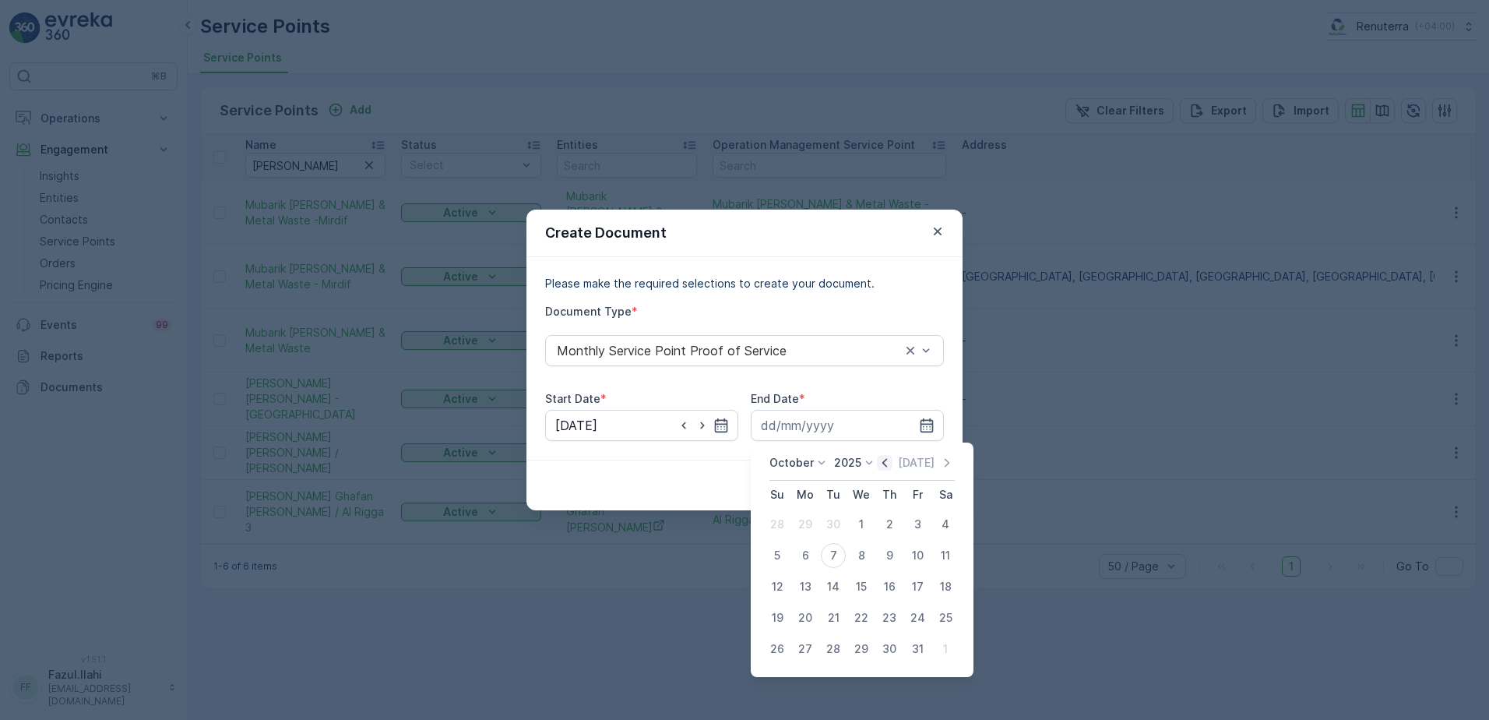
click at [889, 462] on icon "button" at bounding box center [885, 463] width 16 height 16
click at [836, 653] on div "30" at bounding box center [833, 648] width 25 height 25
type input "30.09.2025"
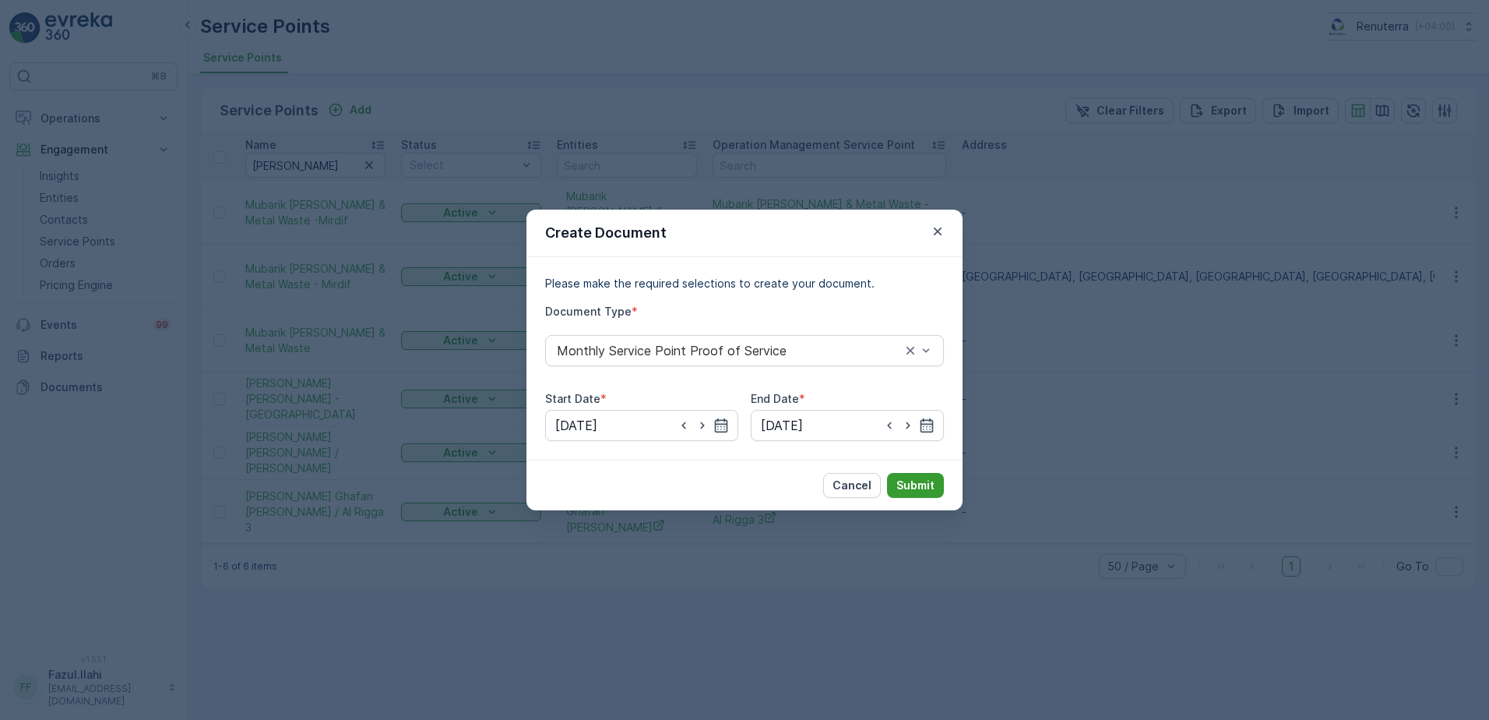
click at [924, 484] on p "Submit" at bounding box center [915, 485] width 38 height 16
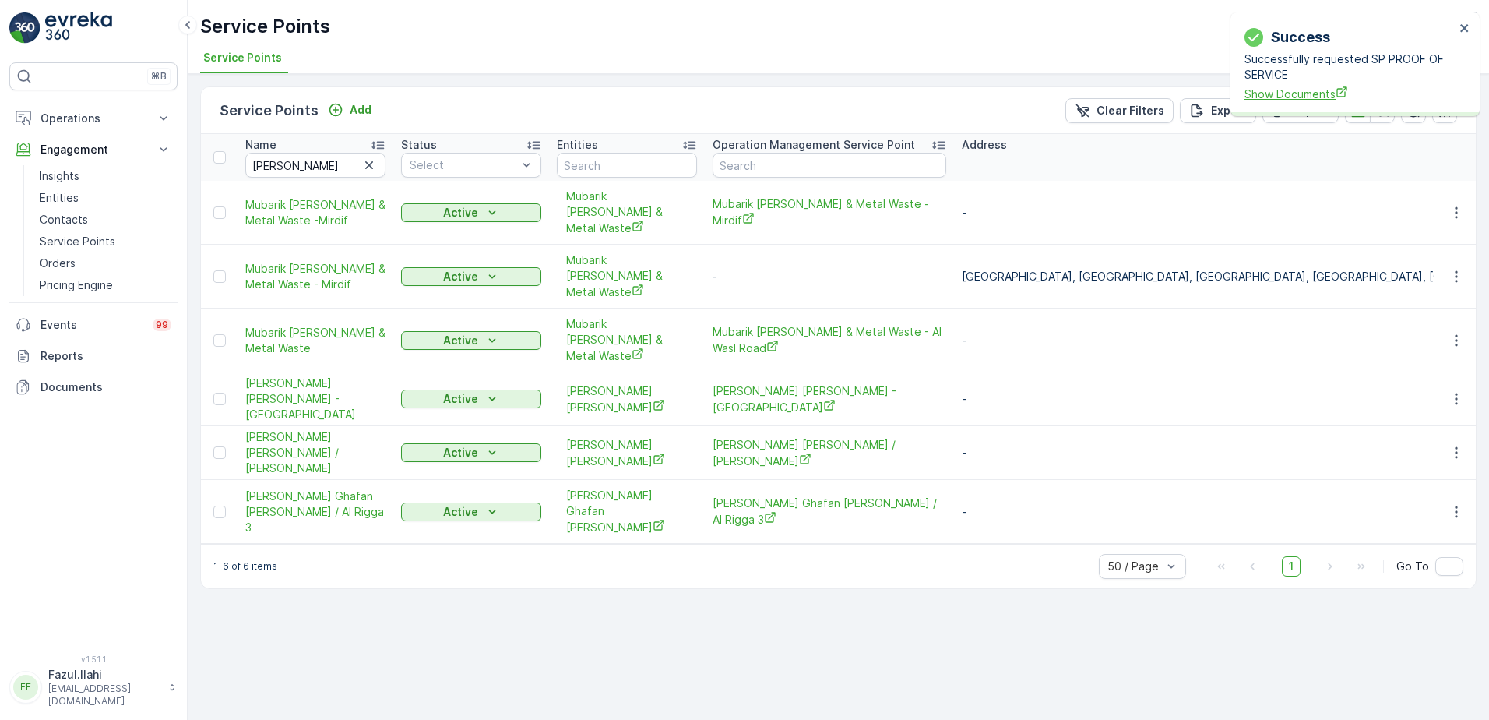
click at [1297, 97] on span "Show Documents" at bounding box center [1350, 94] width 210 height 16
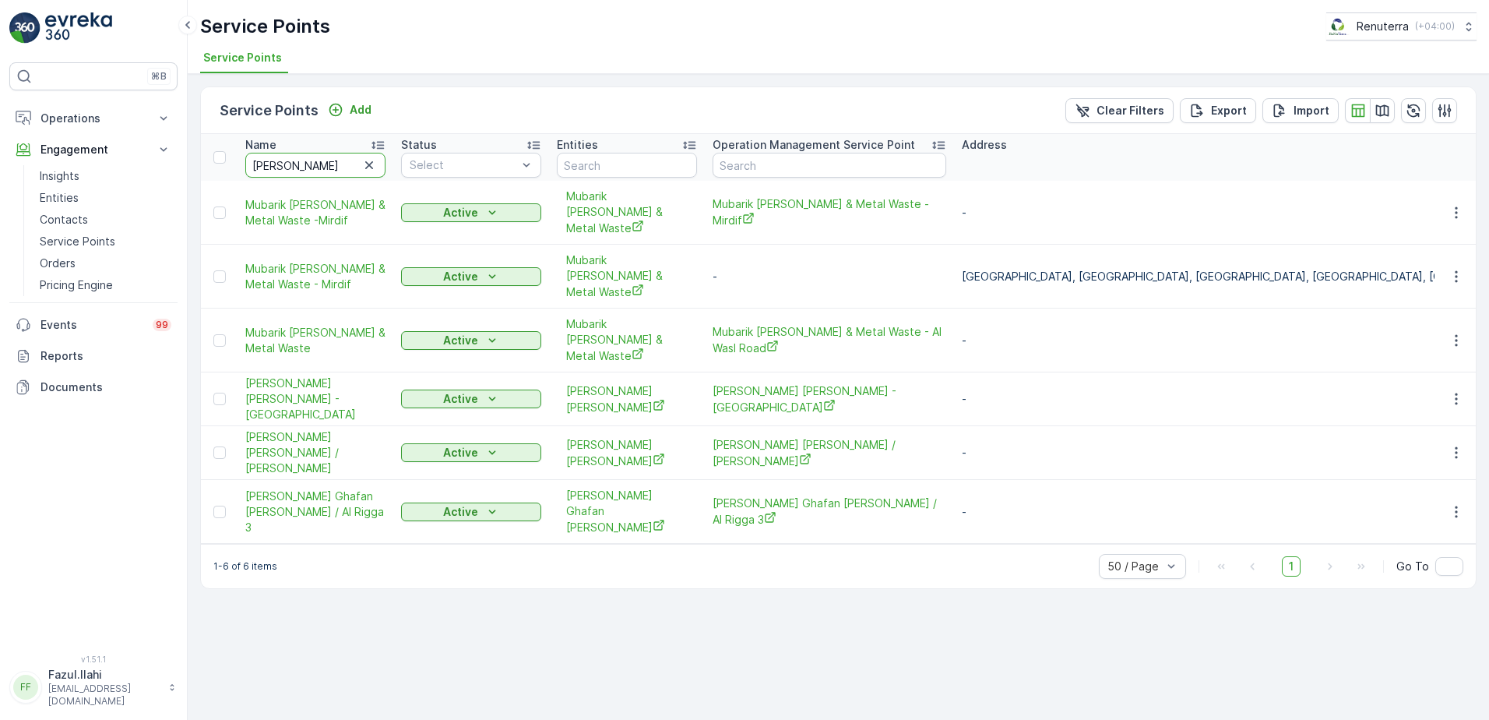
click at [301, 172] on input "Abdul" at bounding box center [315, 165] width 140 height 25
type input "Mr."
click at [347, 160] on input "Mr." at bounding box center [315, 165] width 140 height 25
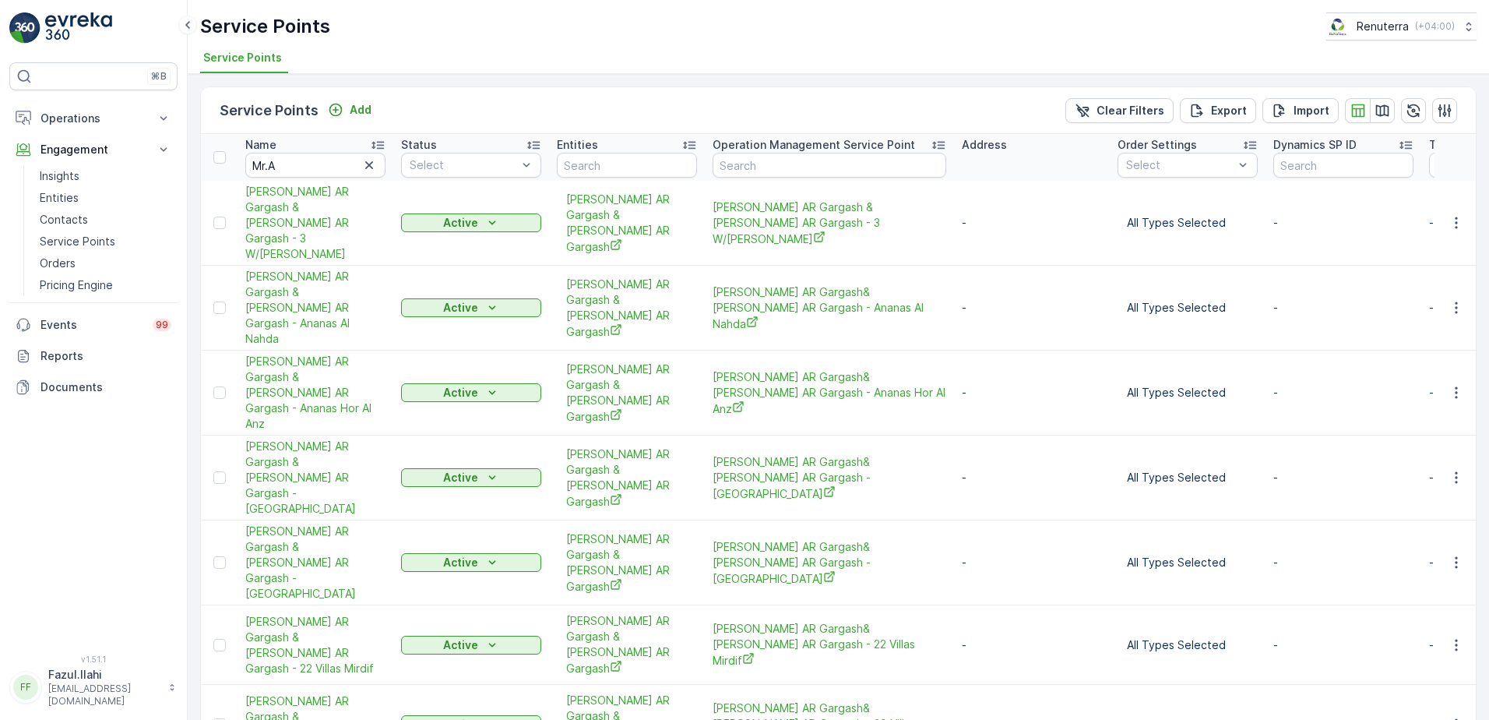
type input "Mr."
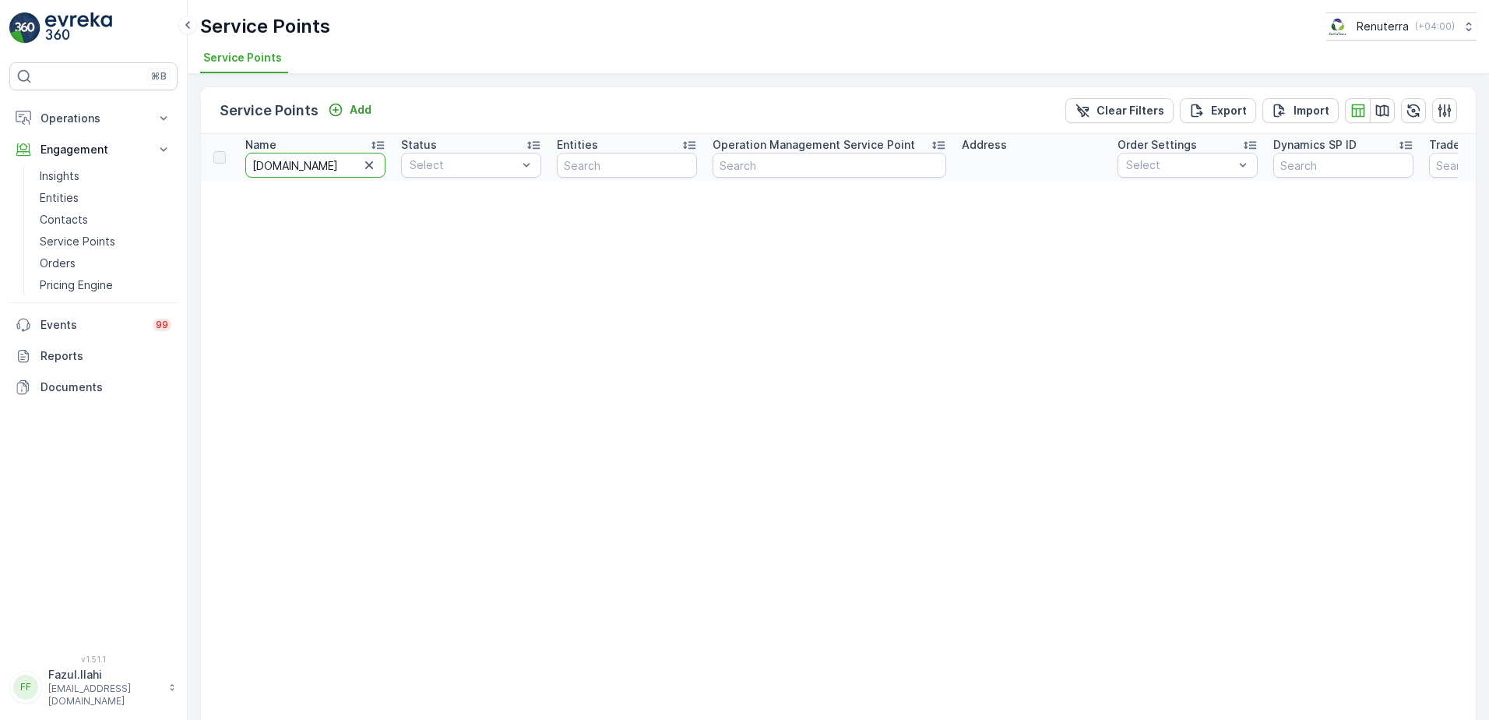
type input "Mr.Adu"
type input "Mr."
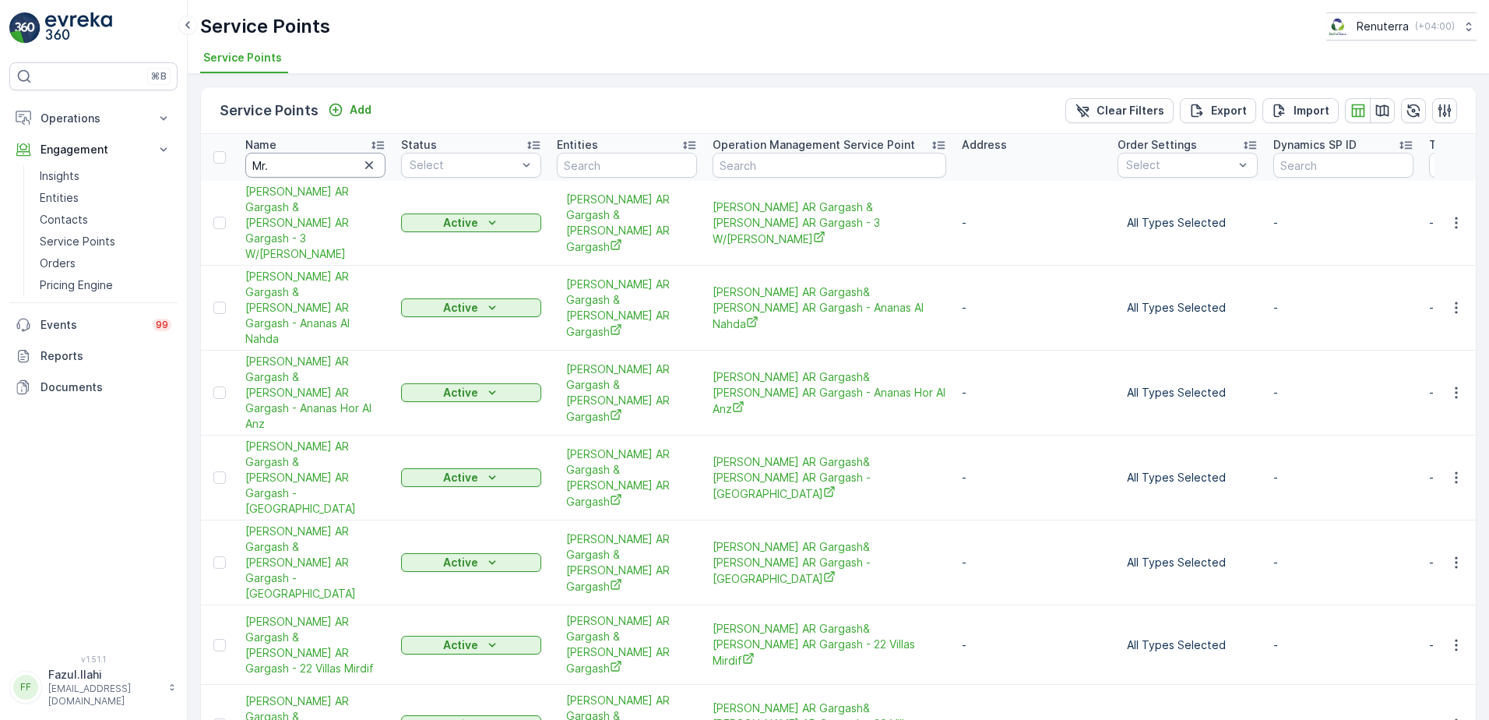
click at [315, 167] on input "Mr." at bounding box center [315, 165] width 140 height 25
paste input "Abdulrahman"
type input "Abdulrahman"
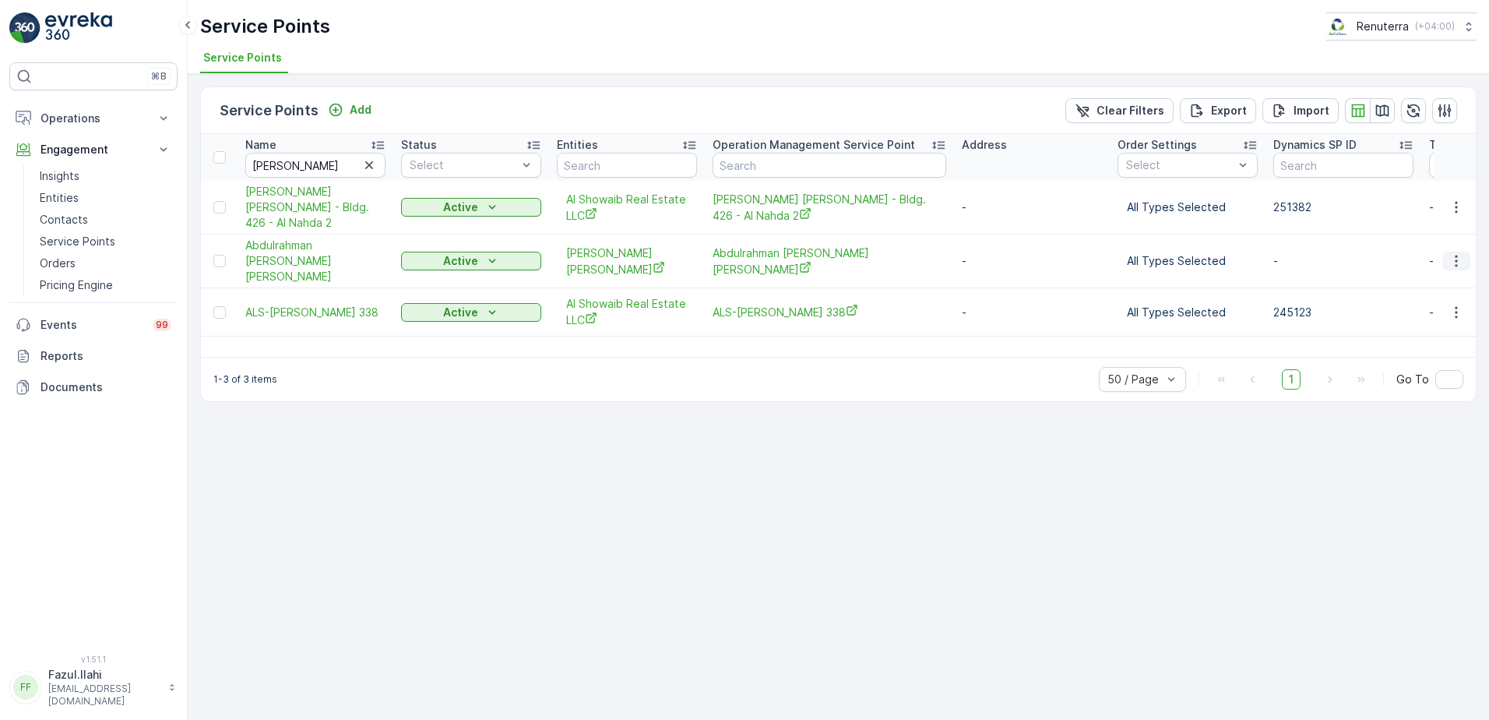
click at [1452, 269] on icon "button" at bounding box center [1457, 261] width 16 height 16
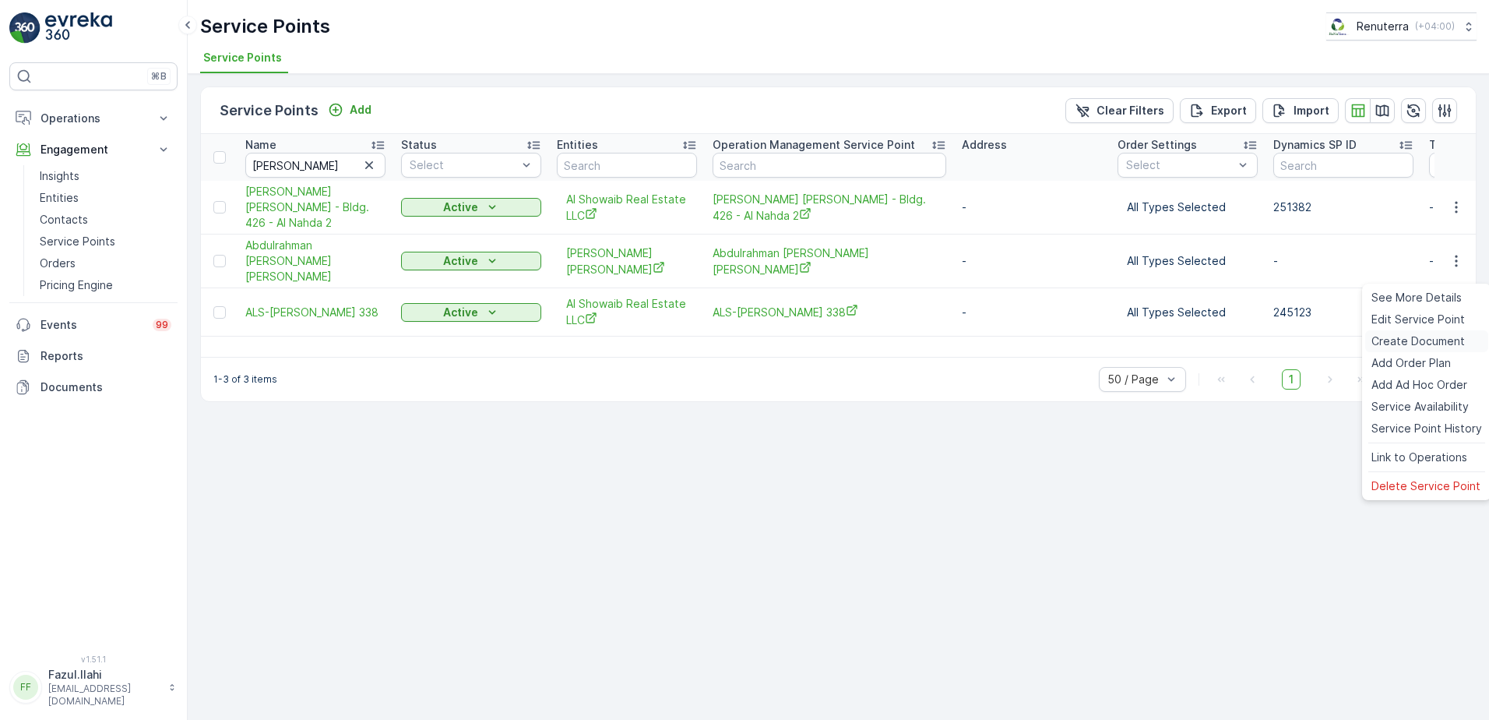
click at [1419, 337] on span "Create Document" at bounding box center [1417, 341] width 93 height 16
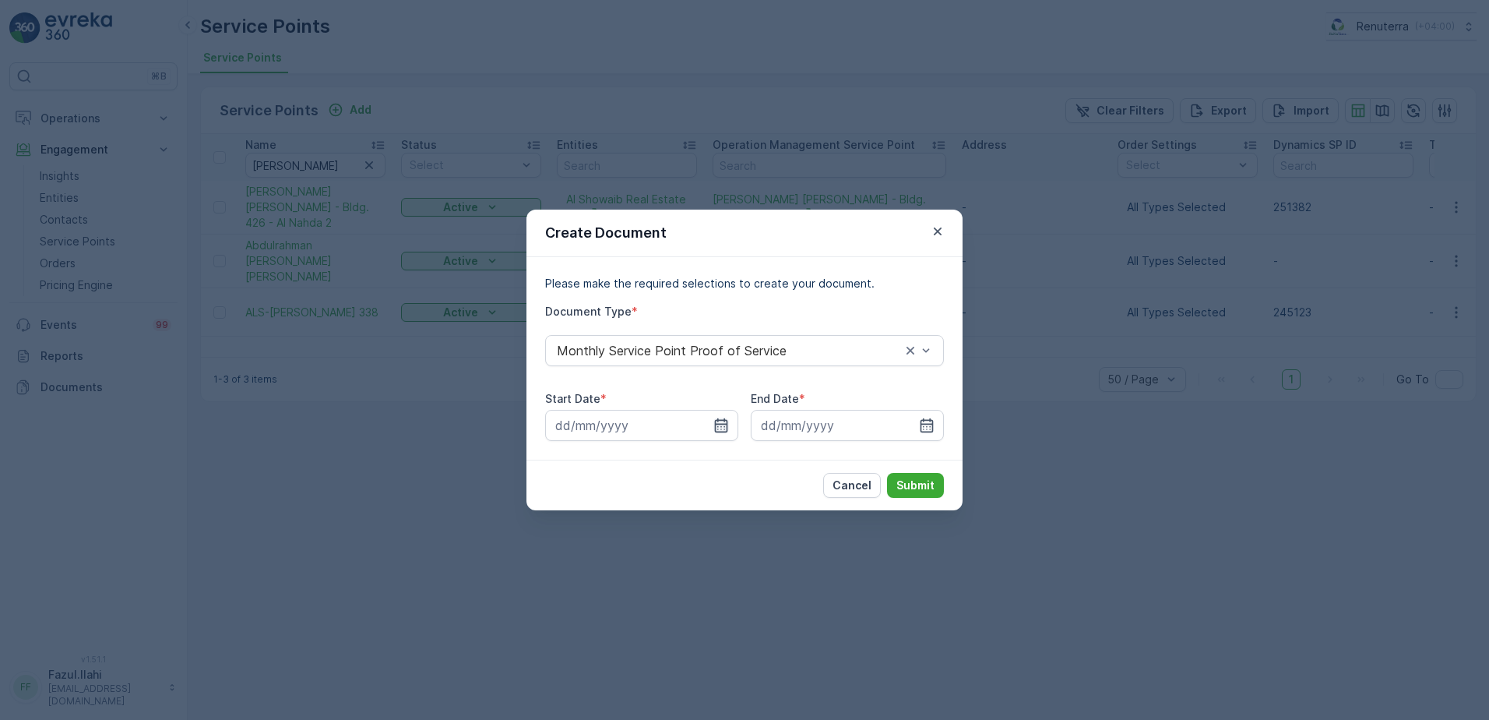
click at [713, 424] on icon "button" at bounding box center [721, 425] width 16 height 16
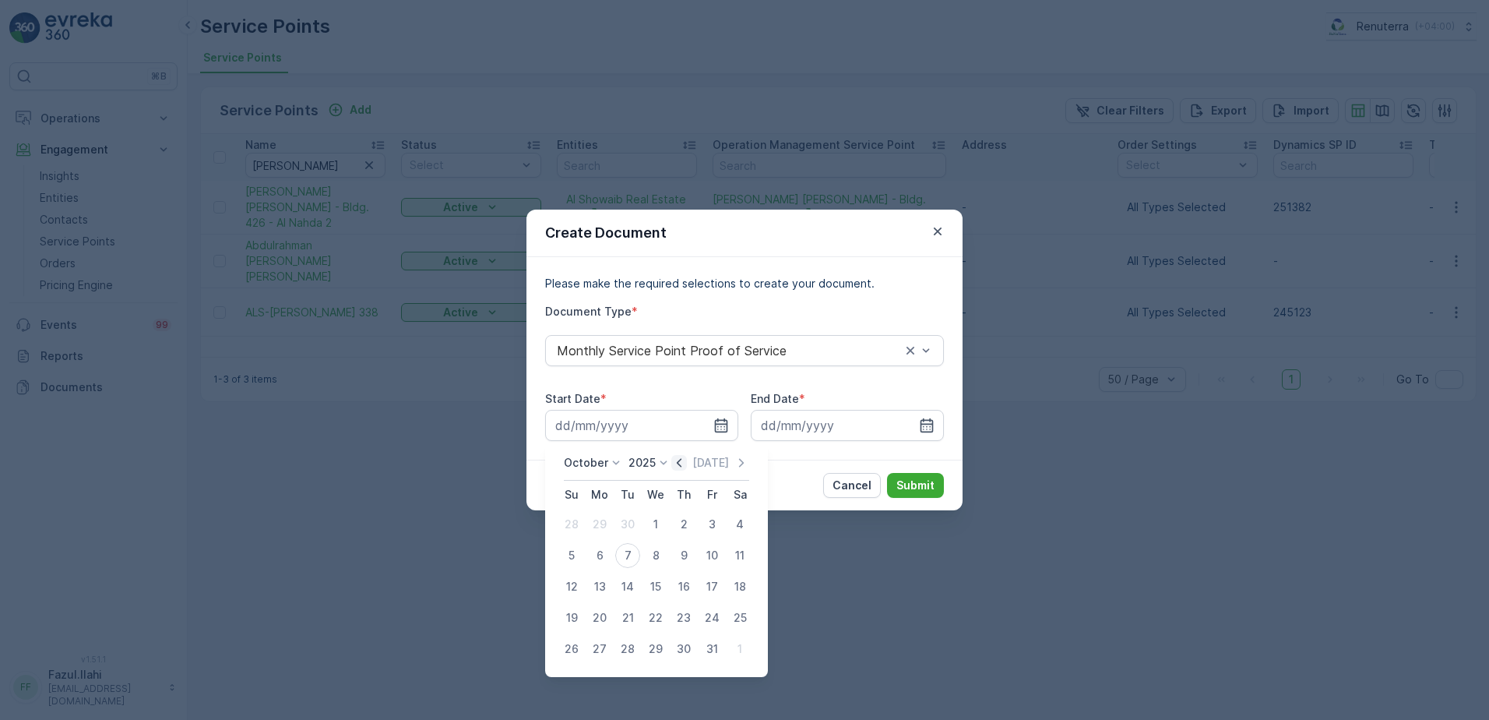
click at [676, 467] on icon "button" at bounding box center [679, 463] width 16 height 16
click at [603, 519] on div "1" at bounding box center [599, 524] width 25 height 25
type input "01.09.2025"
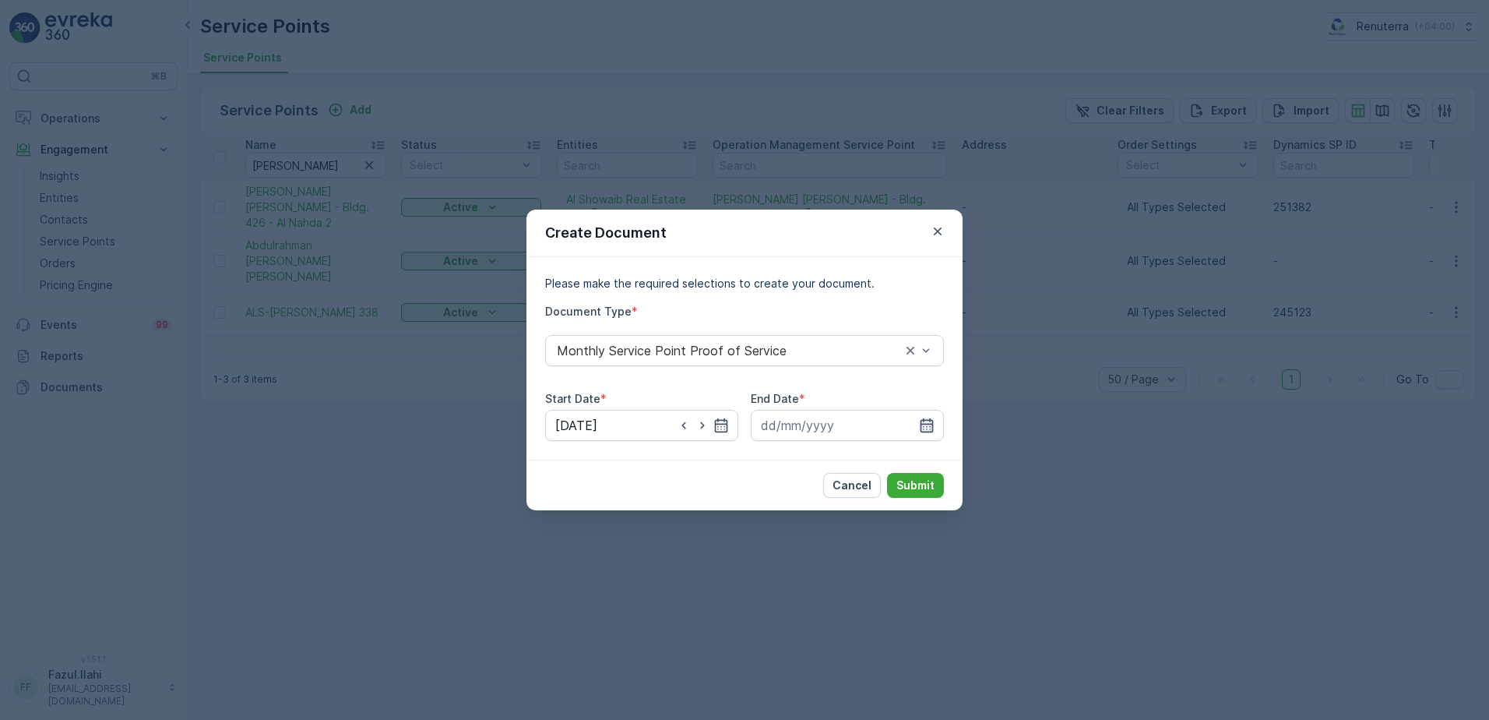
click at [921, 430] on icon "button" at bounding box center [927, 425] width 13 height 14
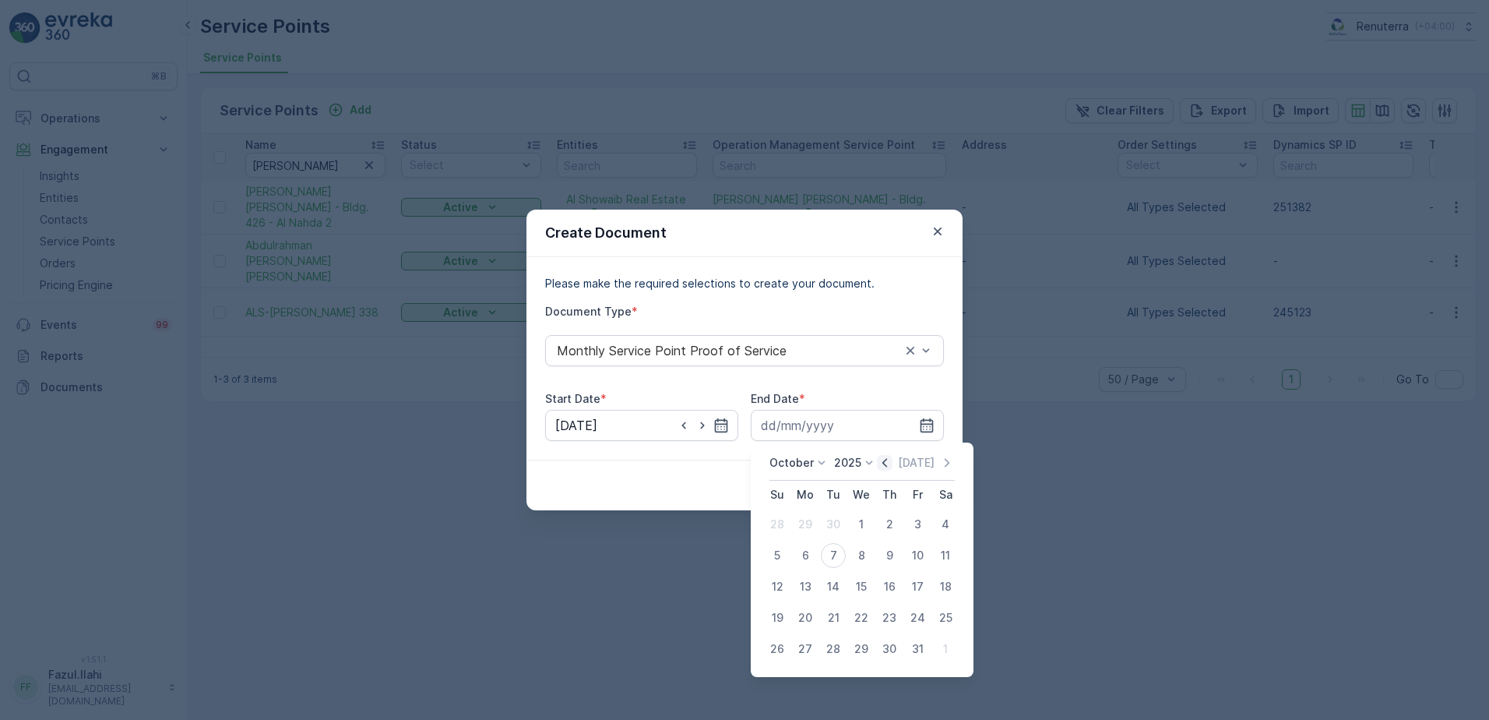
click at [891, 459] on icon "button" at bounding box center [885, 463] width 16 height 16
click at [834, 653] on div "30" at bounding box center [833, 648] width 25 height 25
type input "30.09.2025"
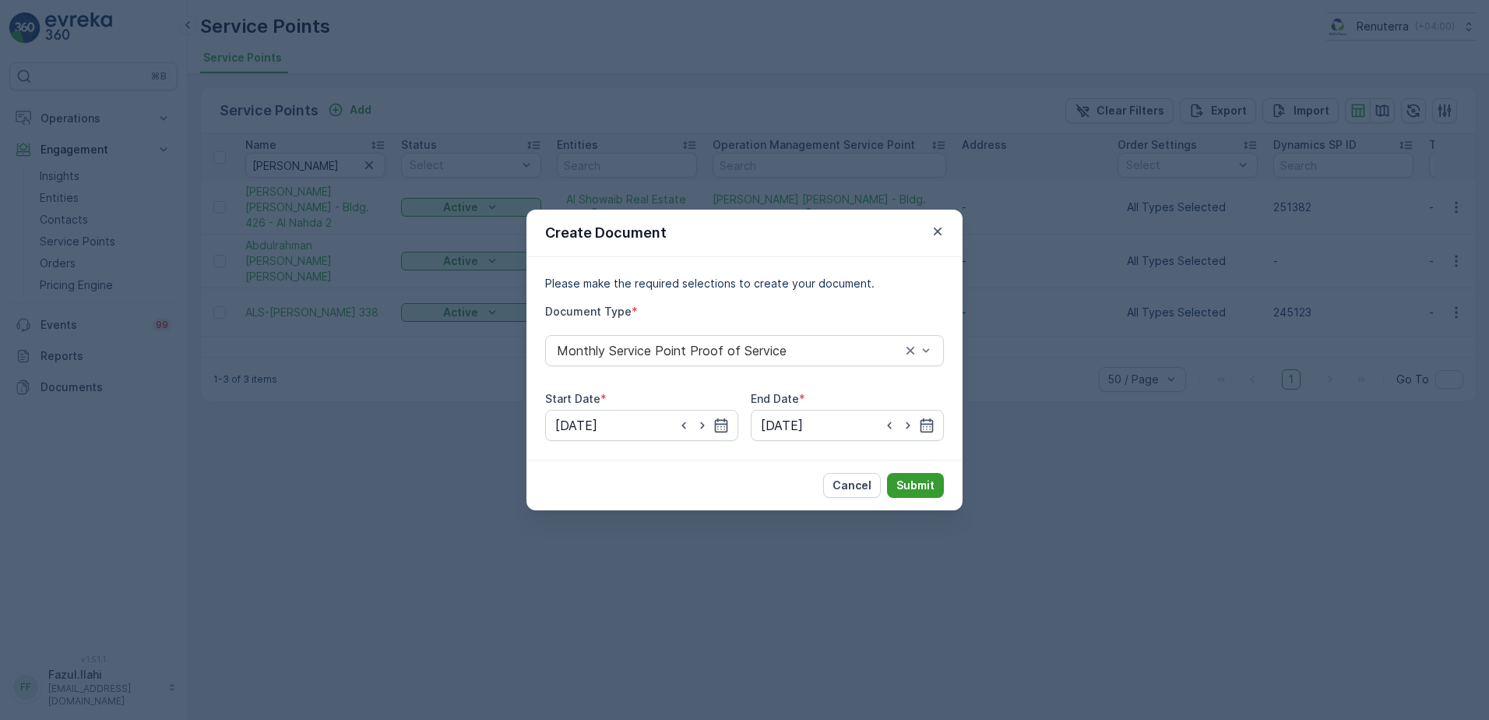
click at [920, 491] on p "Submit" at bounding box center [915, 485] width 38 height 16
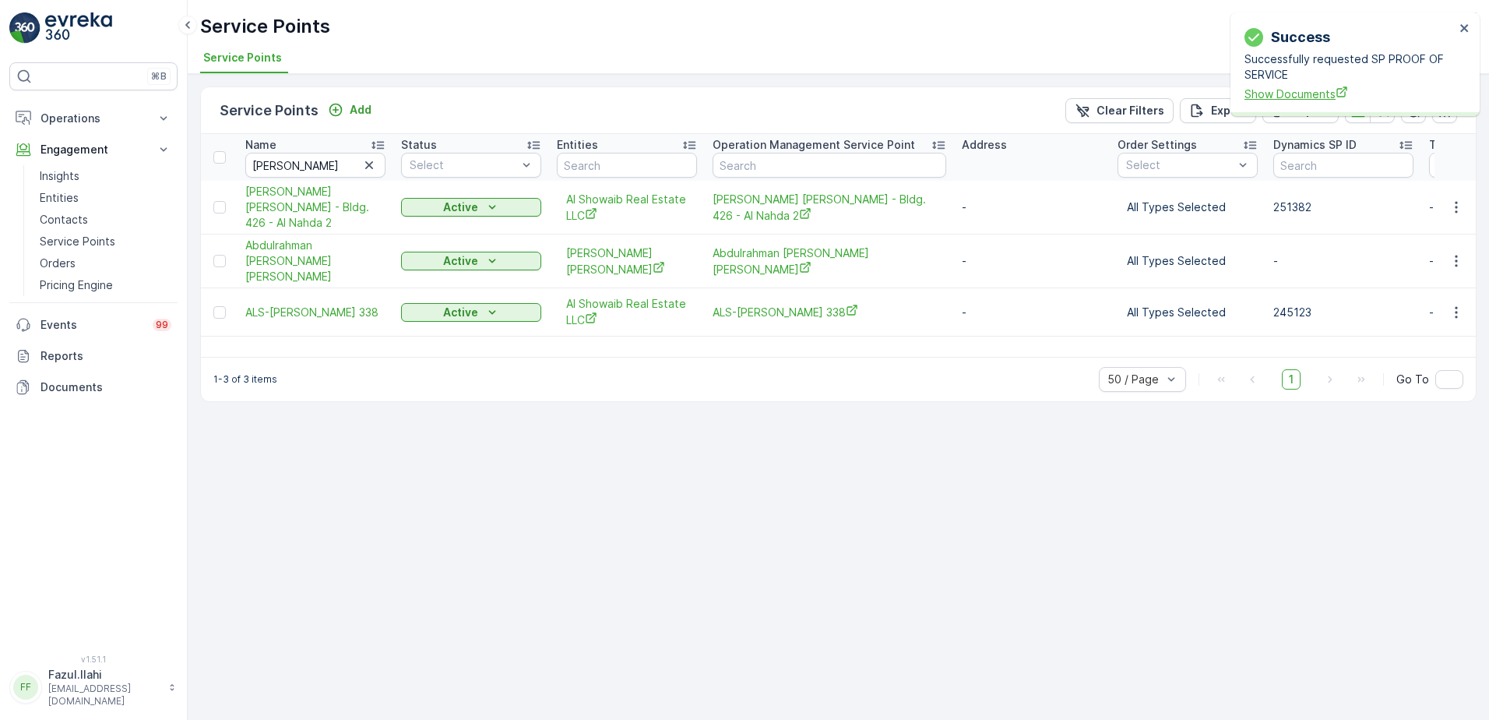
click at [1308, 87] on span "Show Documents" at bounding box center [1350, 94] width 210 height 16
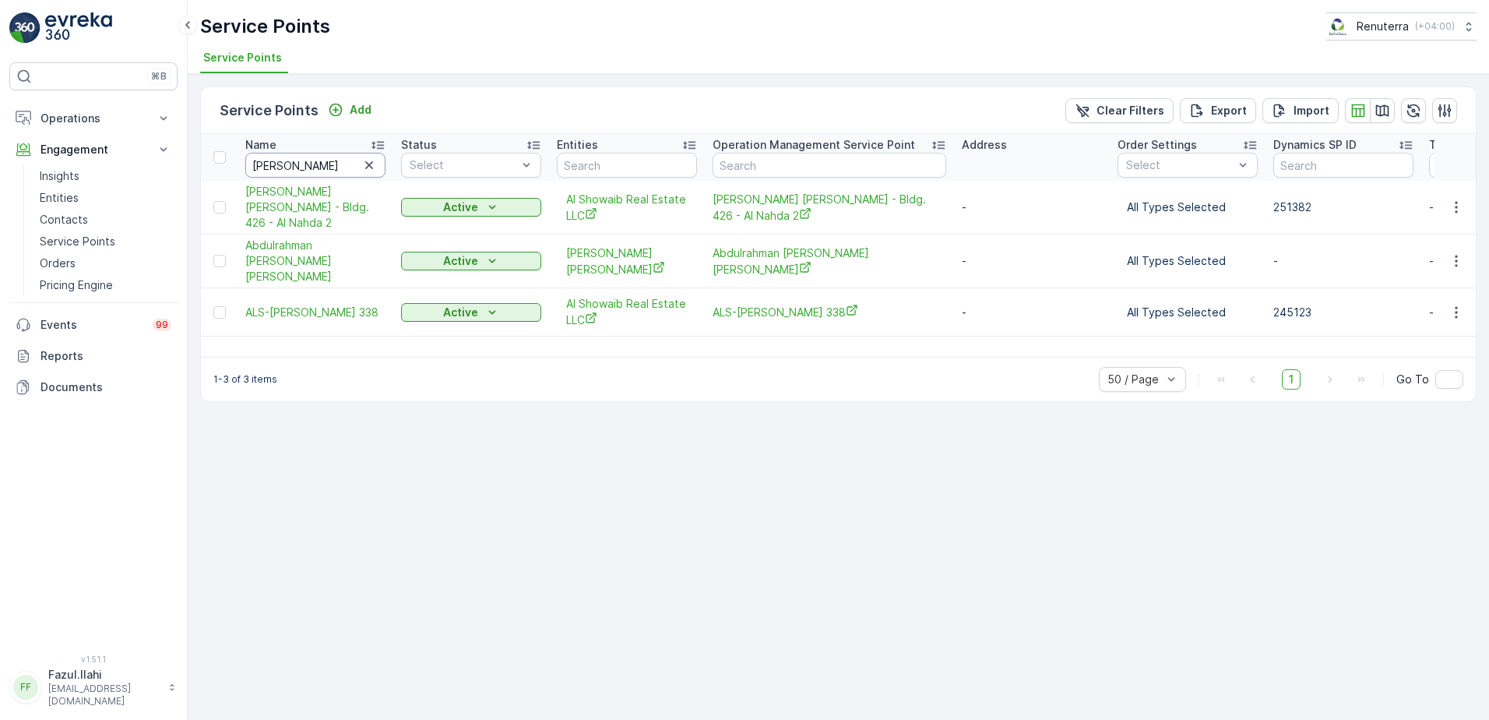
click at [332, 160] on input "Abdulrahman" at bounding box center [315, 165] width 140 height 25
type input "Sir"
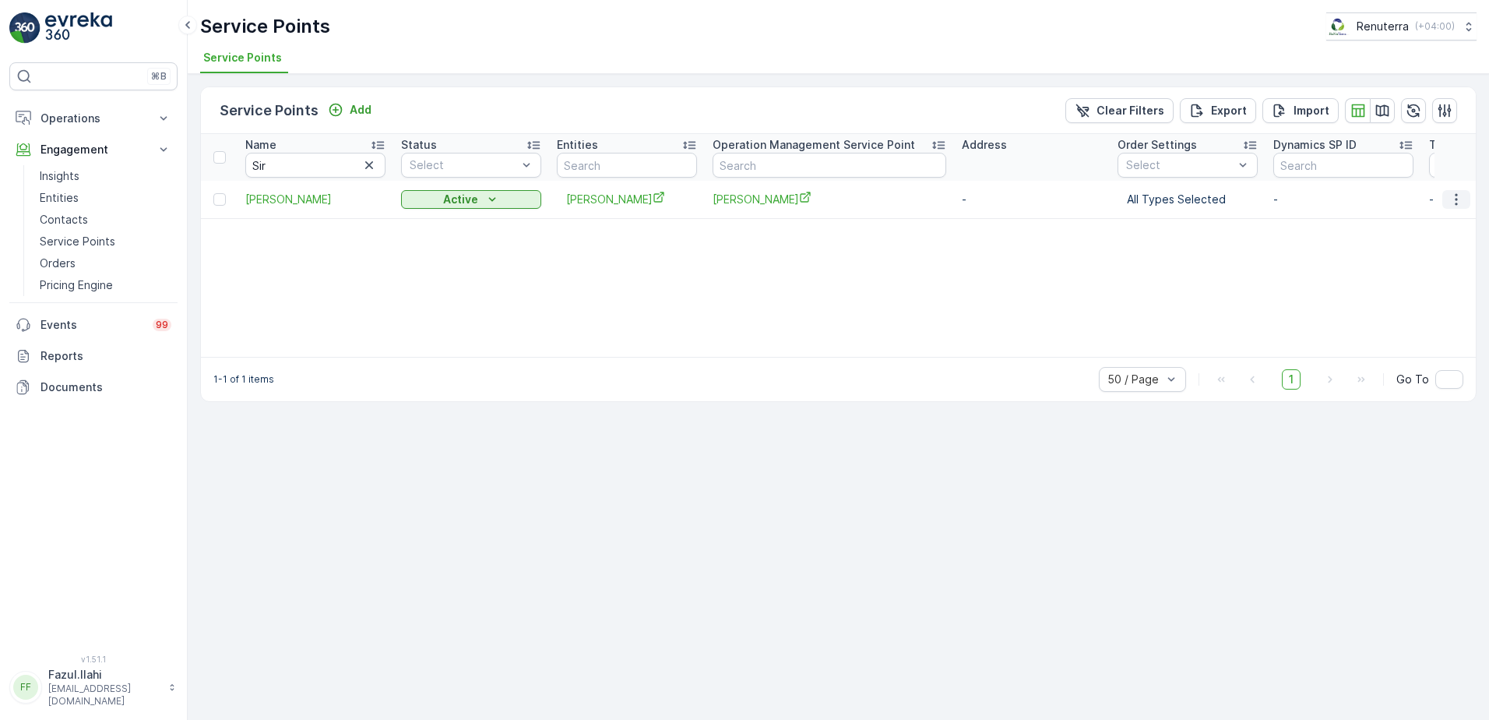
click at [1463, 198] on icon "button" at bounding box center [1457, 200] width 16 height 16
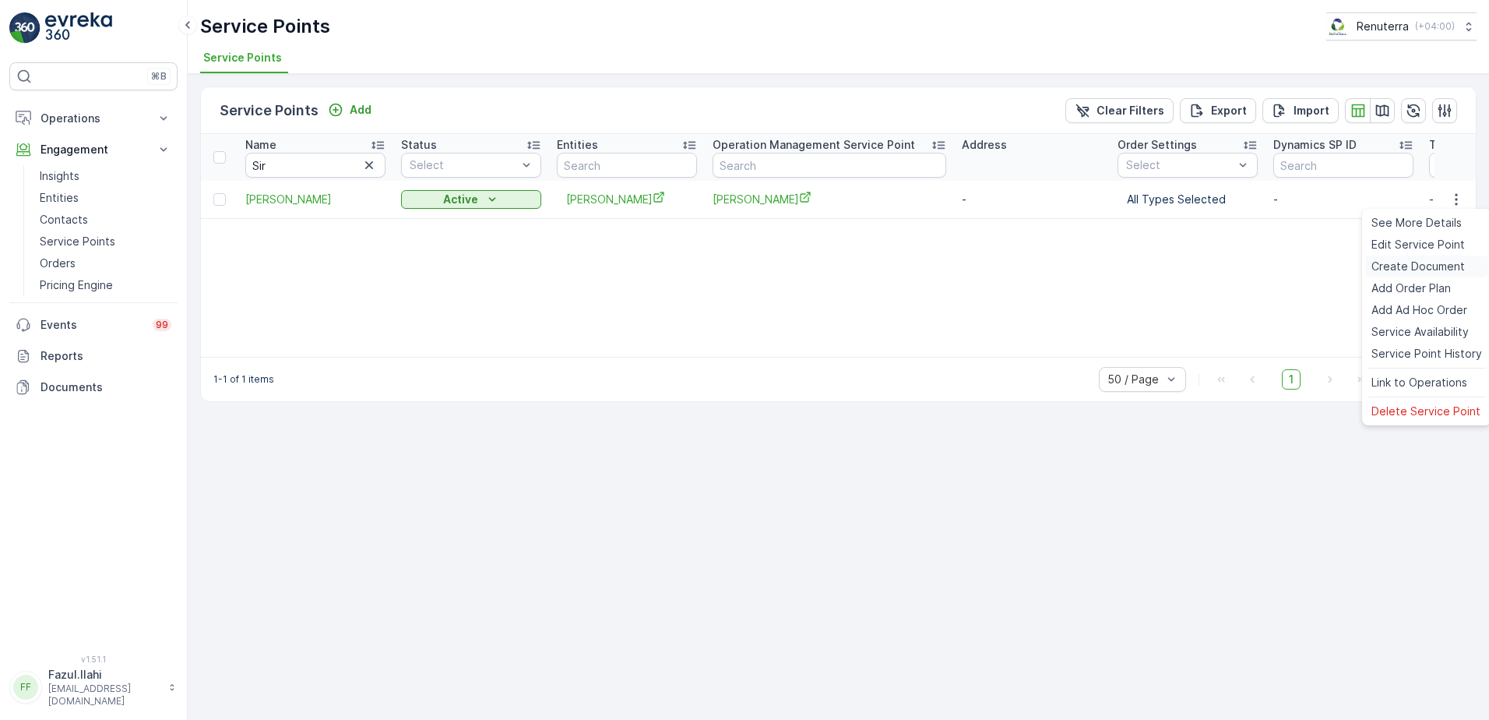
click at [1405, 269] on span "Create Document" at bounding box center [1417, 267] width 93 height 16
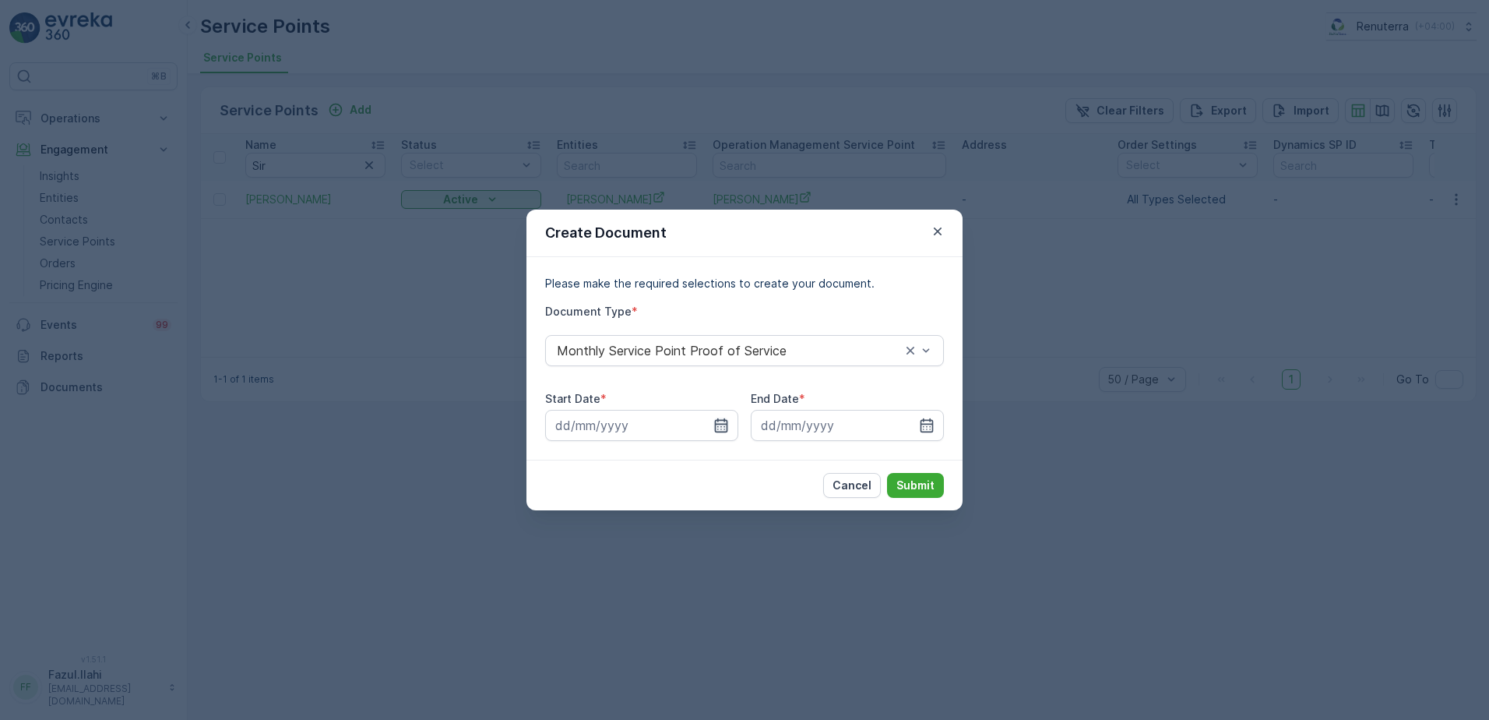
click at [720, 425] on icon "button" at bounding box center [721, 425] width 16 height 16
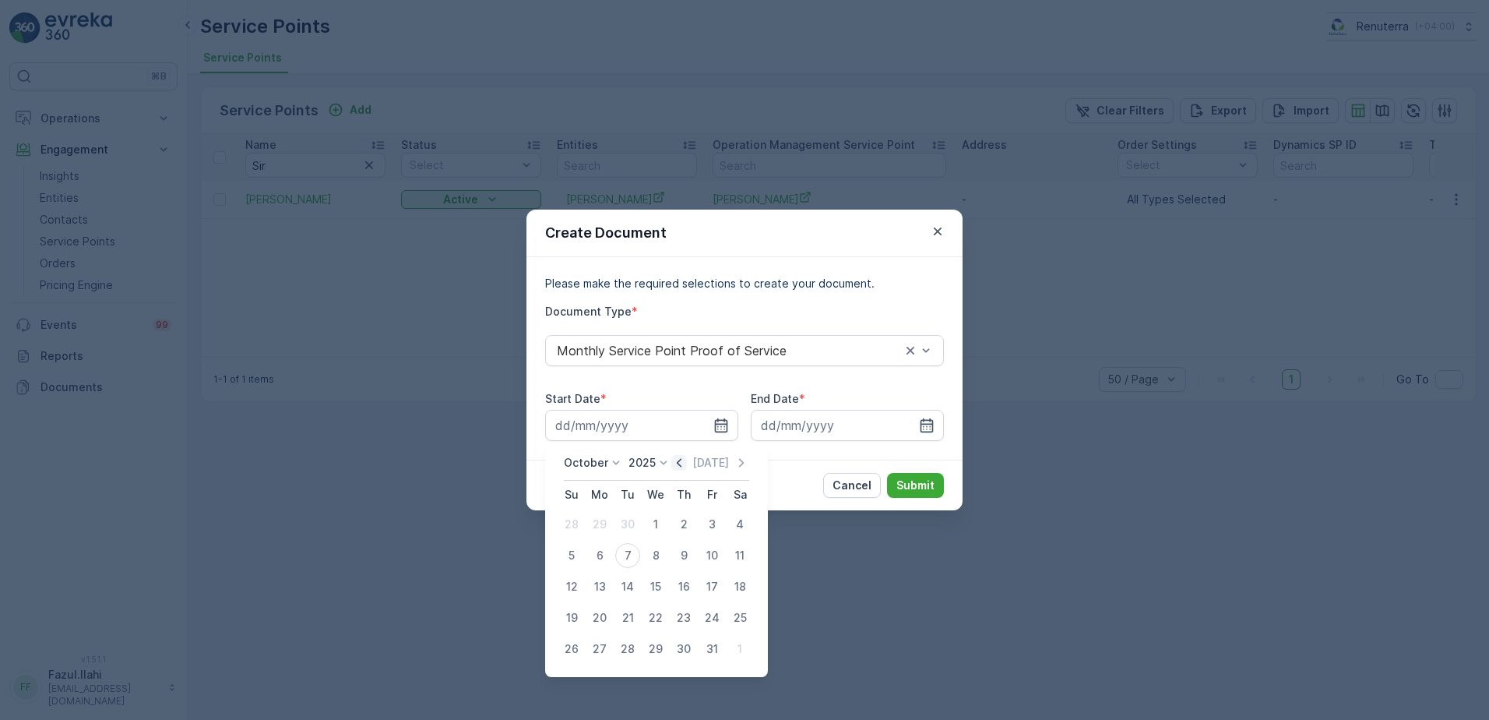
click at [681, 460] on icon "button" at bounding box center [679, 463] width 16 height 16
click at [605, 526] on div "1" at bounding box center [599, 524] width 25 height 25
type input "01.09.2025"
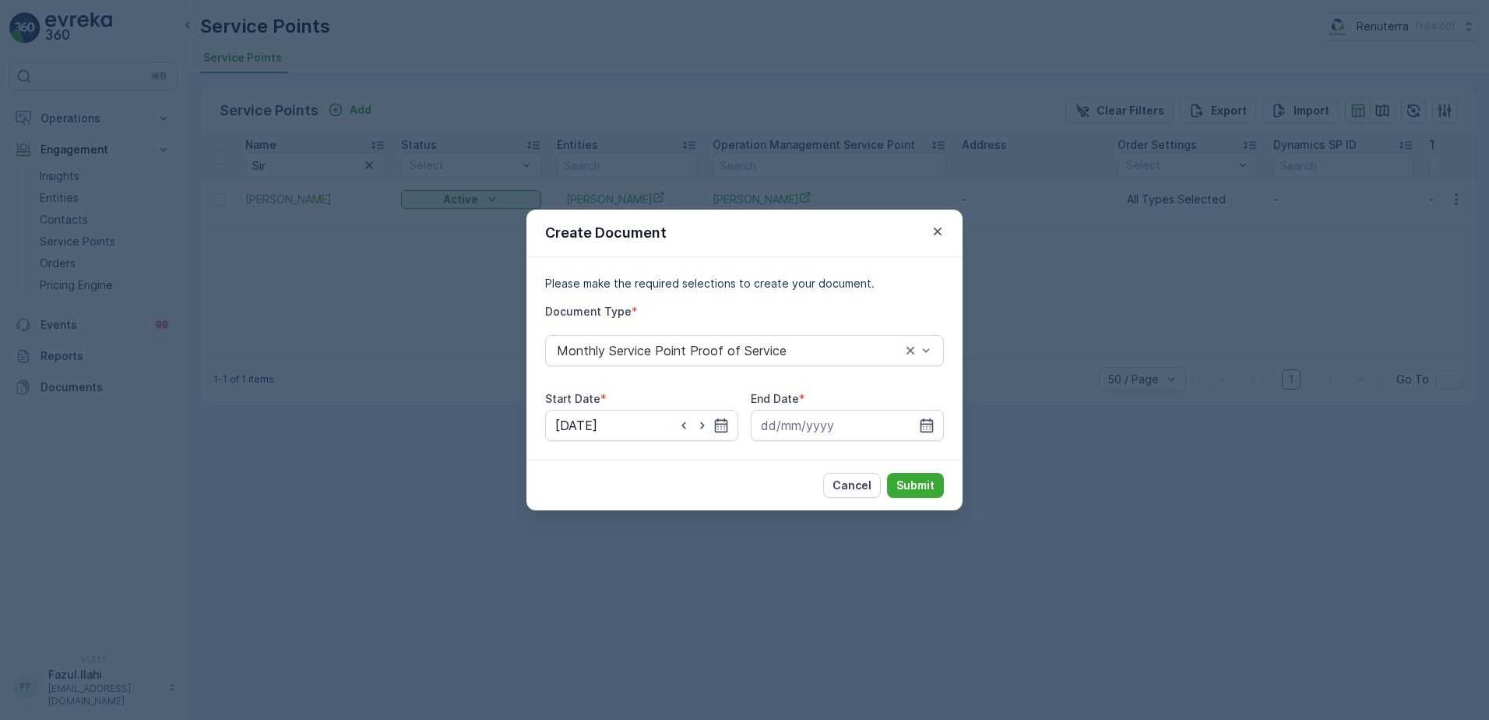
click at [948, 424] on div "Please make the required selections to create your document. Document Type * Mo…" at bounding box center [744, 358] width 436 height 202
click at [922, 426] on icon "button" at bounding box center [927, 425] width 16 height 16
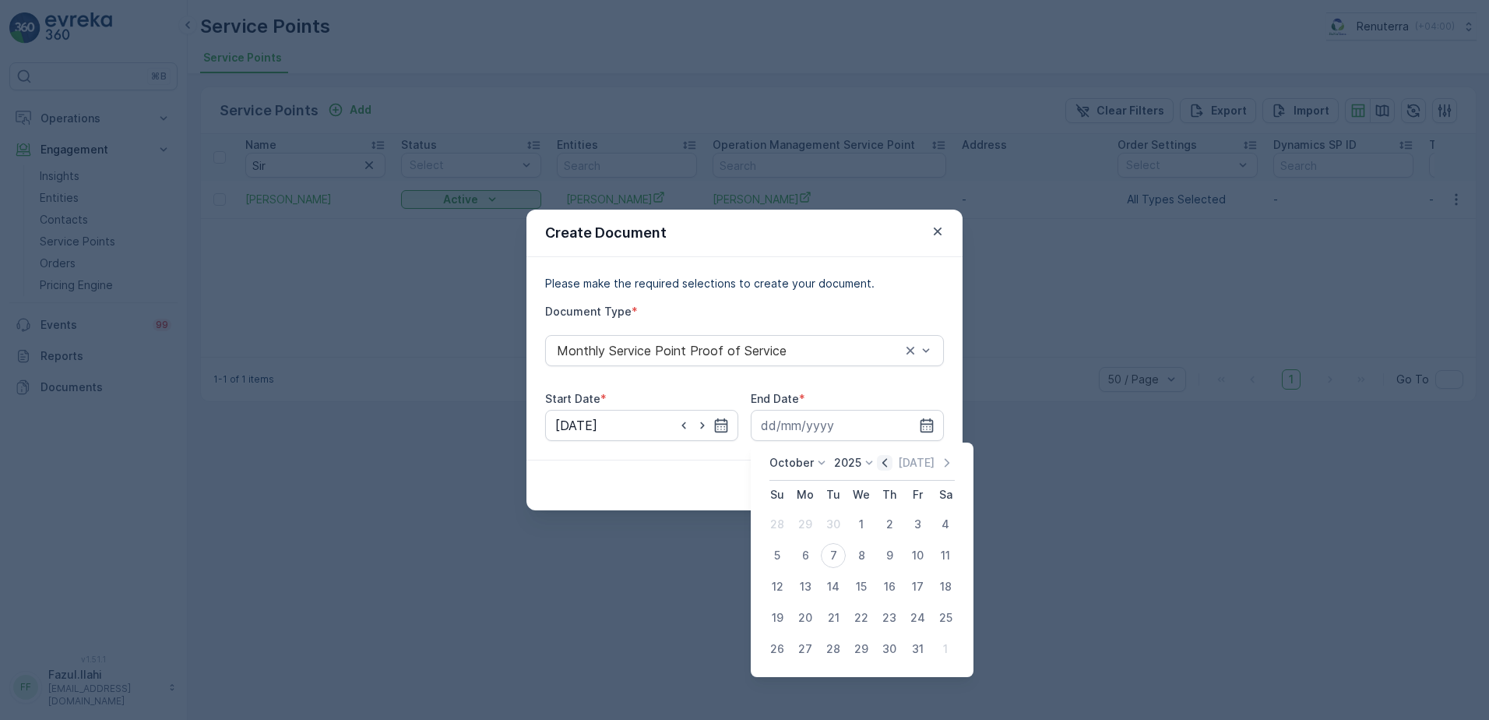
click at [889, 463] on icon "button" at bounding box center [885, 463] width 16 height 16
click at [834, 654] on div "30" at bounding box center [833, 648] width 25 height 25
type input "30.09.2025"
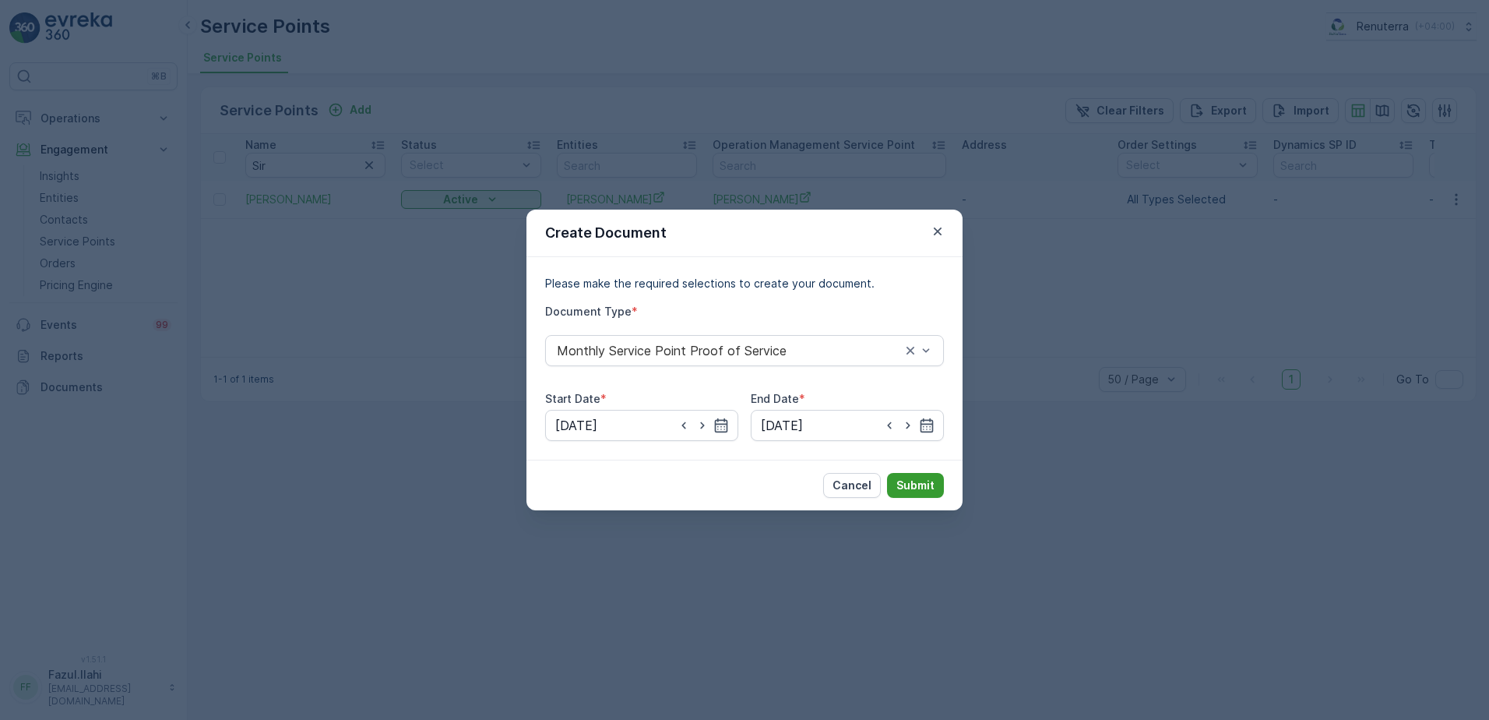
click at [928, 481] on p "Submit" at bounding box center [915, 485] width 38 height 16
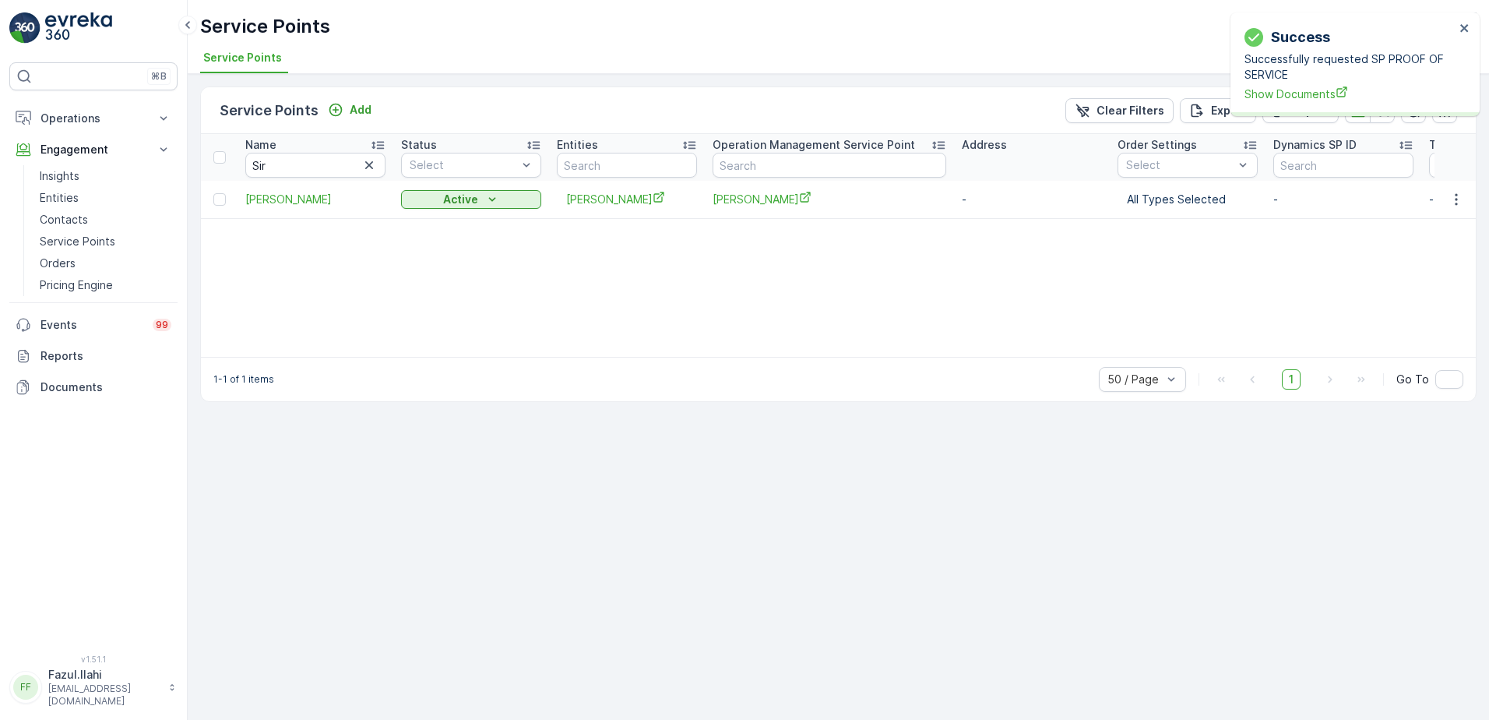
click at [1315, 84] on div "Successfully requested SP PROOF OF SERVICE Show Documents" at bounding box center [1350, 76] width 210 height 51
click at [1318, 88] on span "Show Documents" at bounding box center [1350, 94] width 210 height 16
click at [298, 164] on input "Sir" at bounding box center [315, 165] width 140 height 25
type input "Ha"
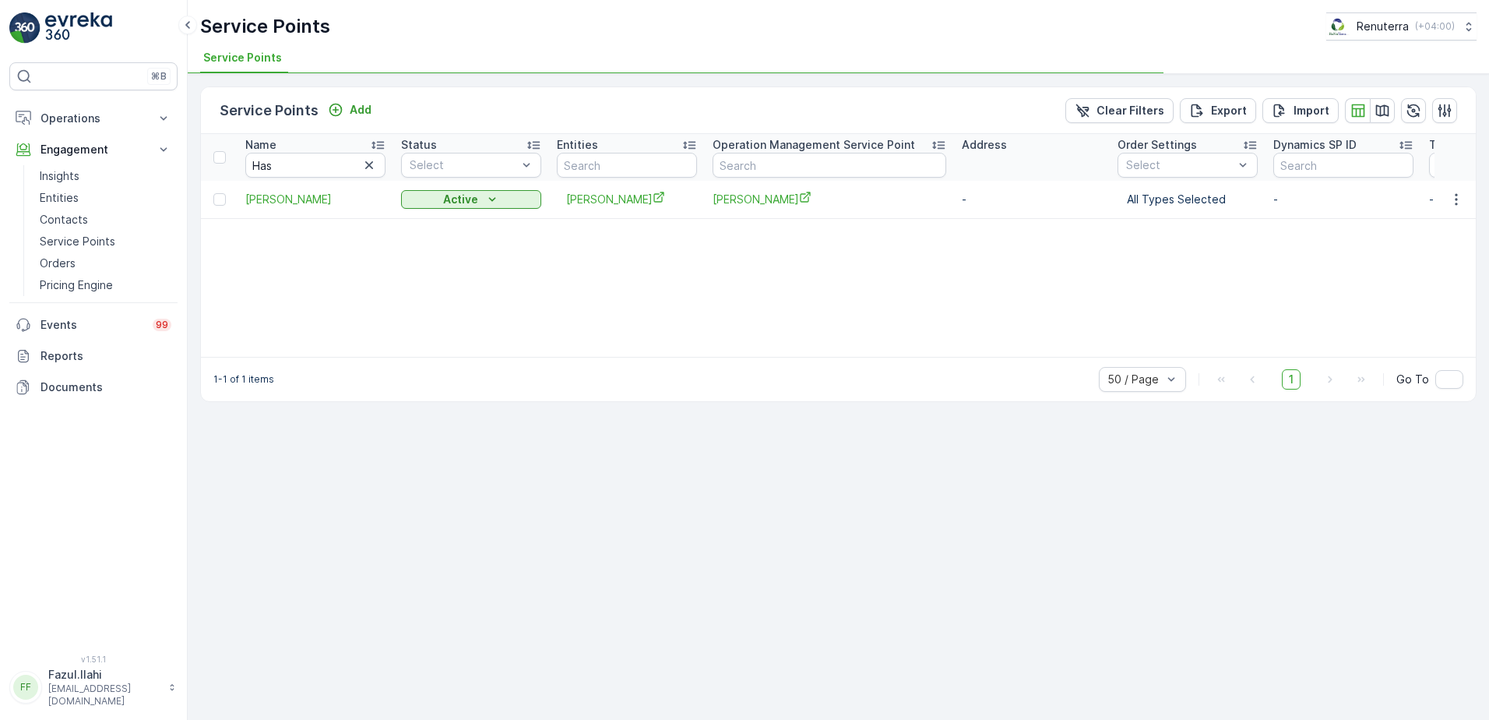
type input "Ha"
click at [298, 164] on input "Has" at bounding box center [315, 165] width 140 height 25
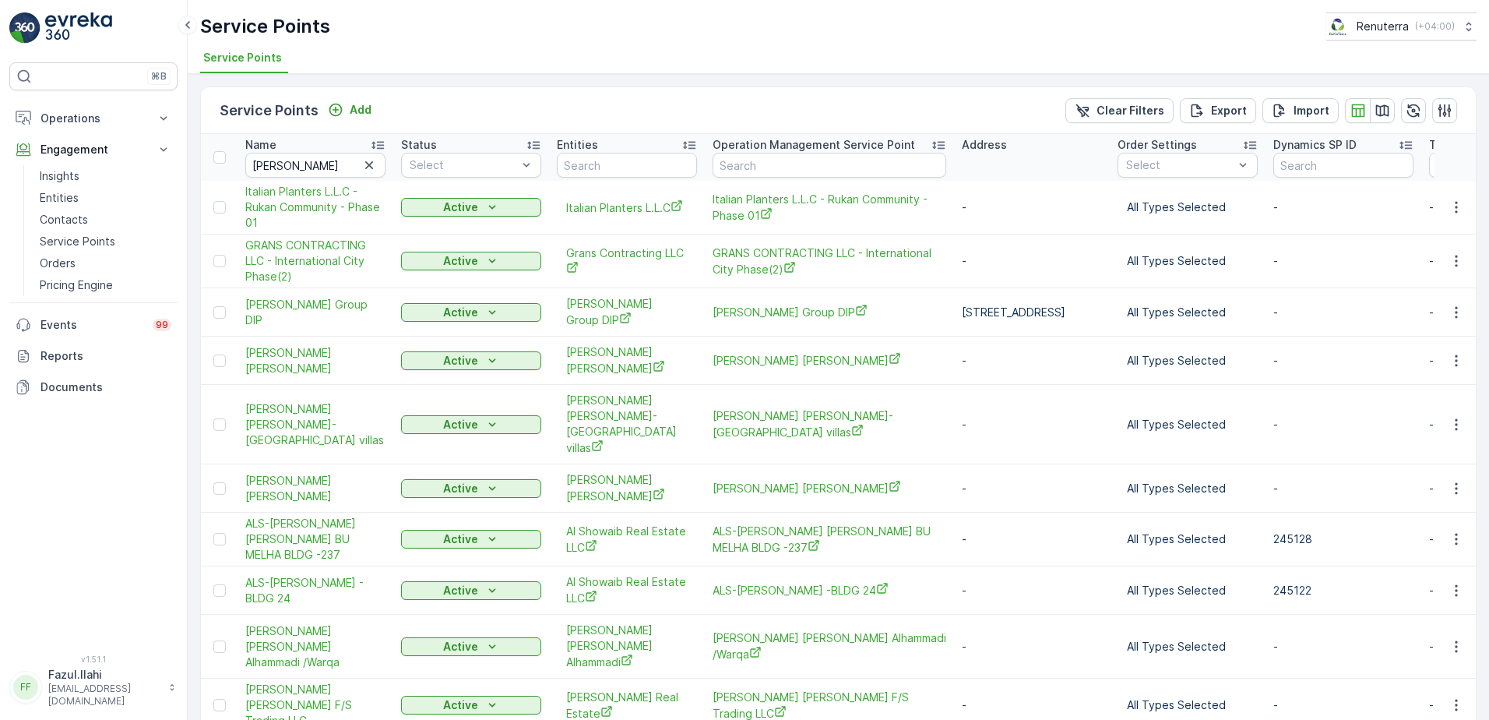
type input "Has"
click at [298, 164] on input "Has" at bounding box center [315, 165] width 140 height 25
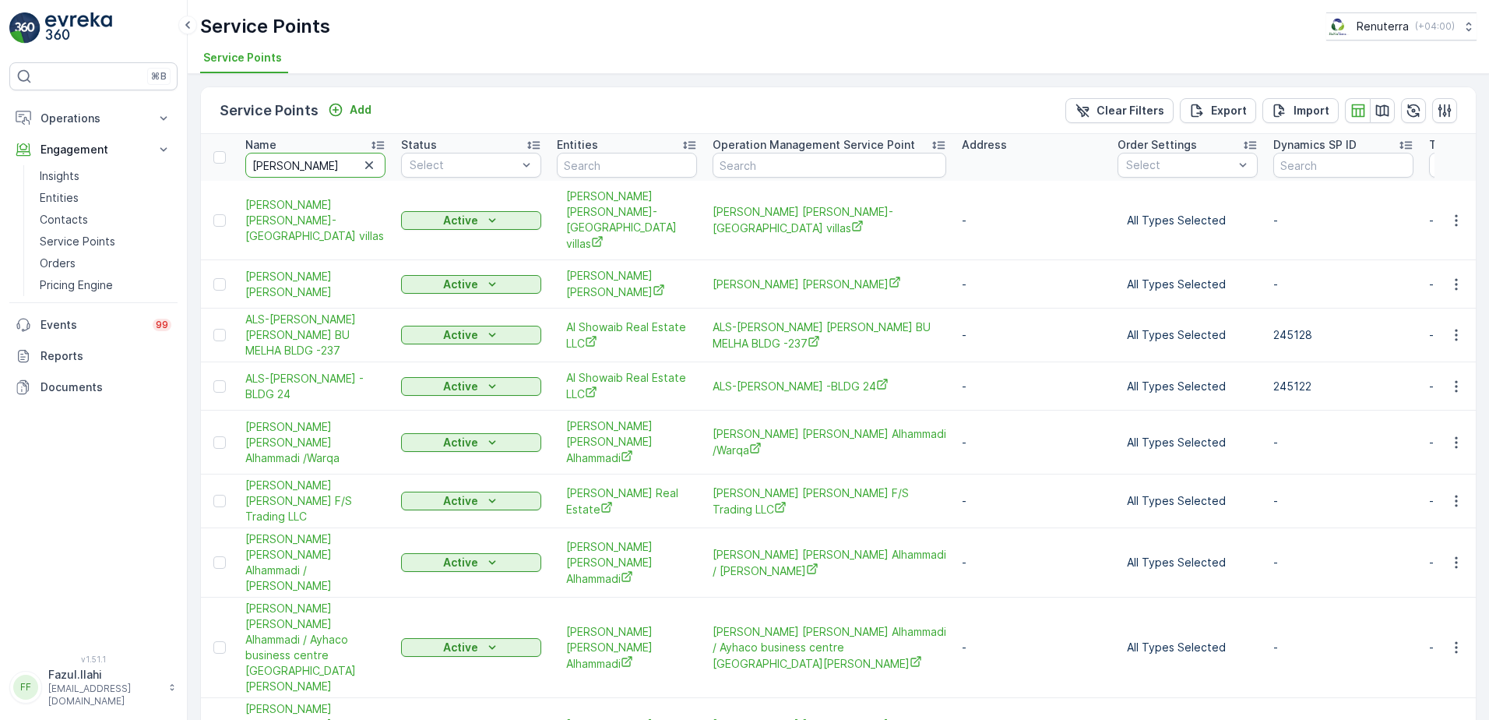
click at [298, 164] on input "Hass" at bounding box center [315, 165] width 140 height 25
type input "Hassan"
click at [298, 164] on input "Hassan" at bounding box center [315, 165] width 140 height 25
type input "Hassan"
click at [351, 160] on input "Hassan" at bounding box center [315, 165] width 140 height 25
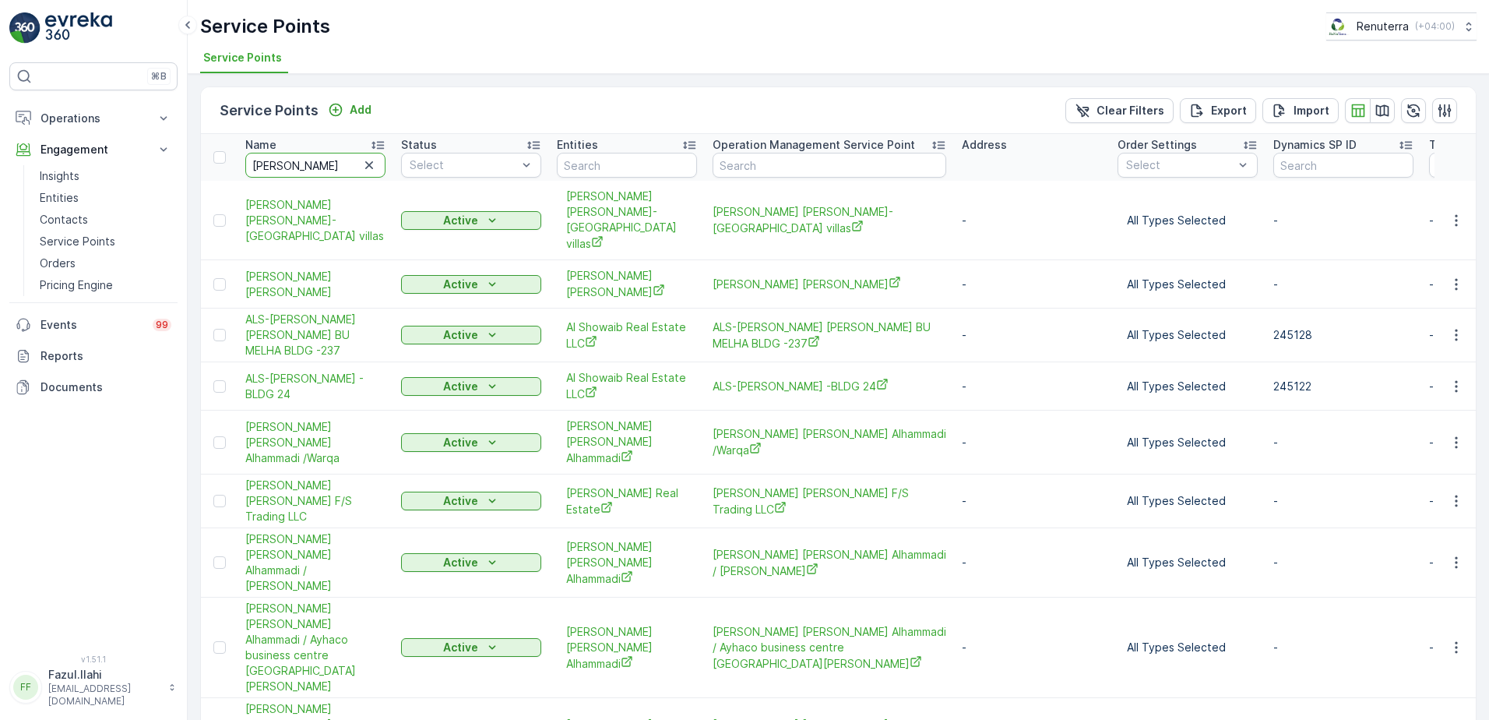
type input "Hassan"
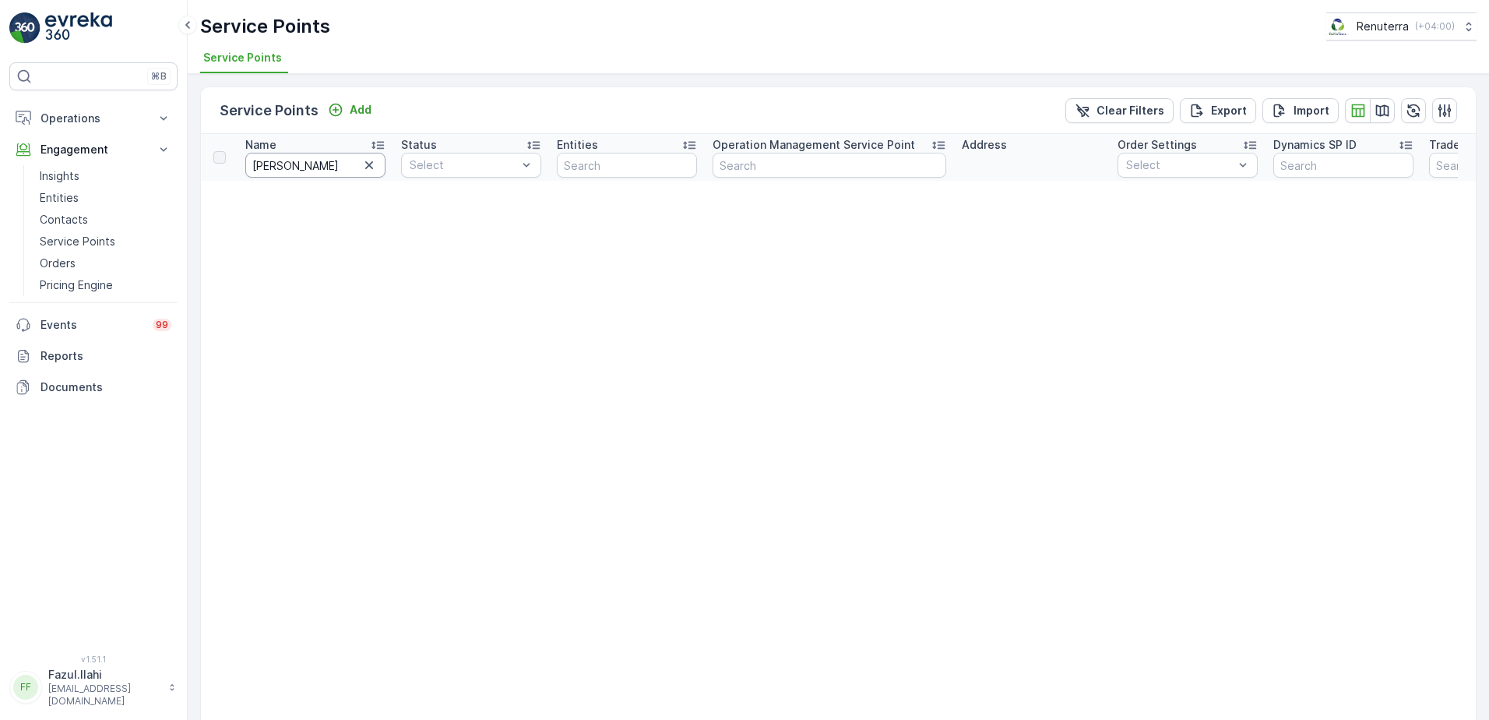
click at [298, 168] on input "Hassan" at bounding box center [315, 165] width 140 height 25
click at [301, 169] on input "Hassan" at bounding box center [315, 165] width 140 height 25
type input "Hassan"
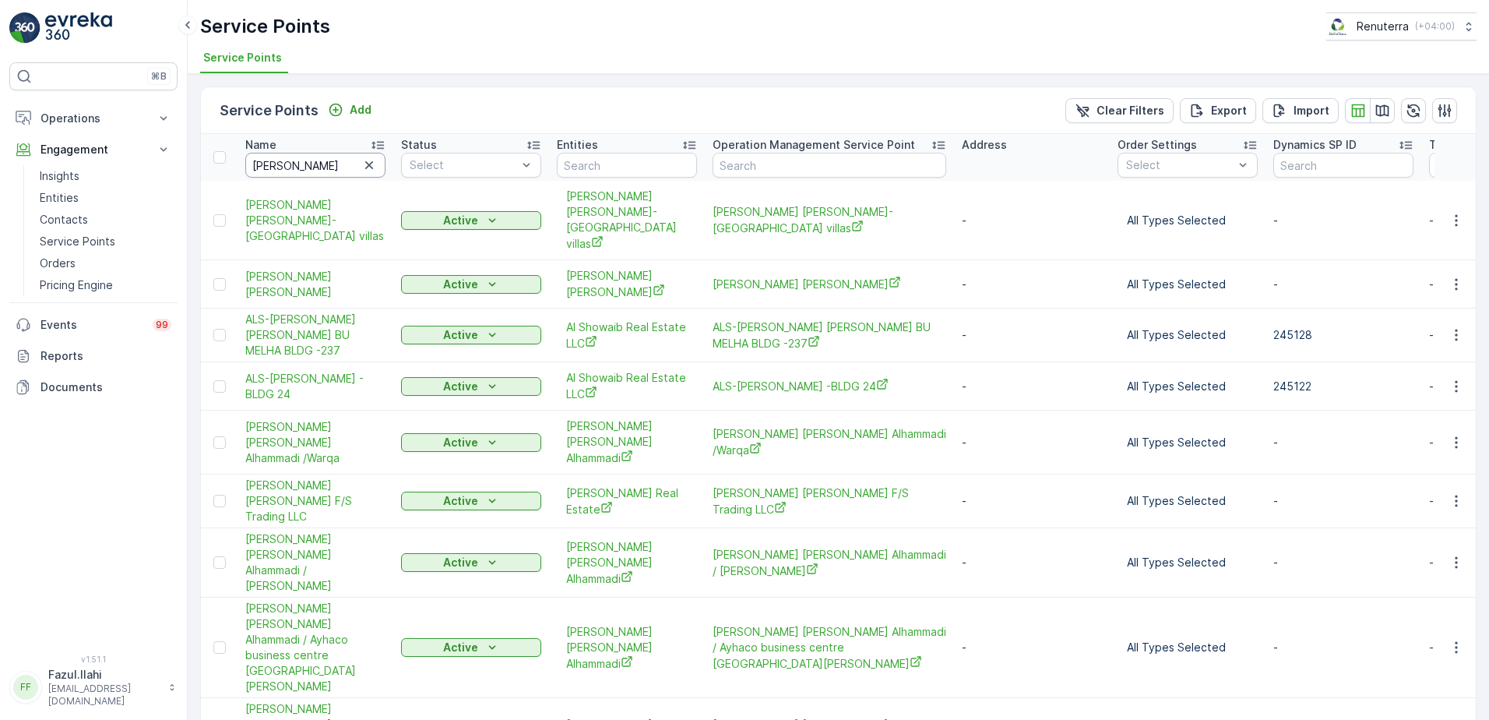
scroll to position [51, 0]
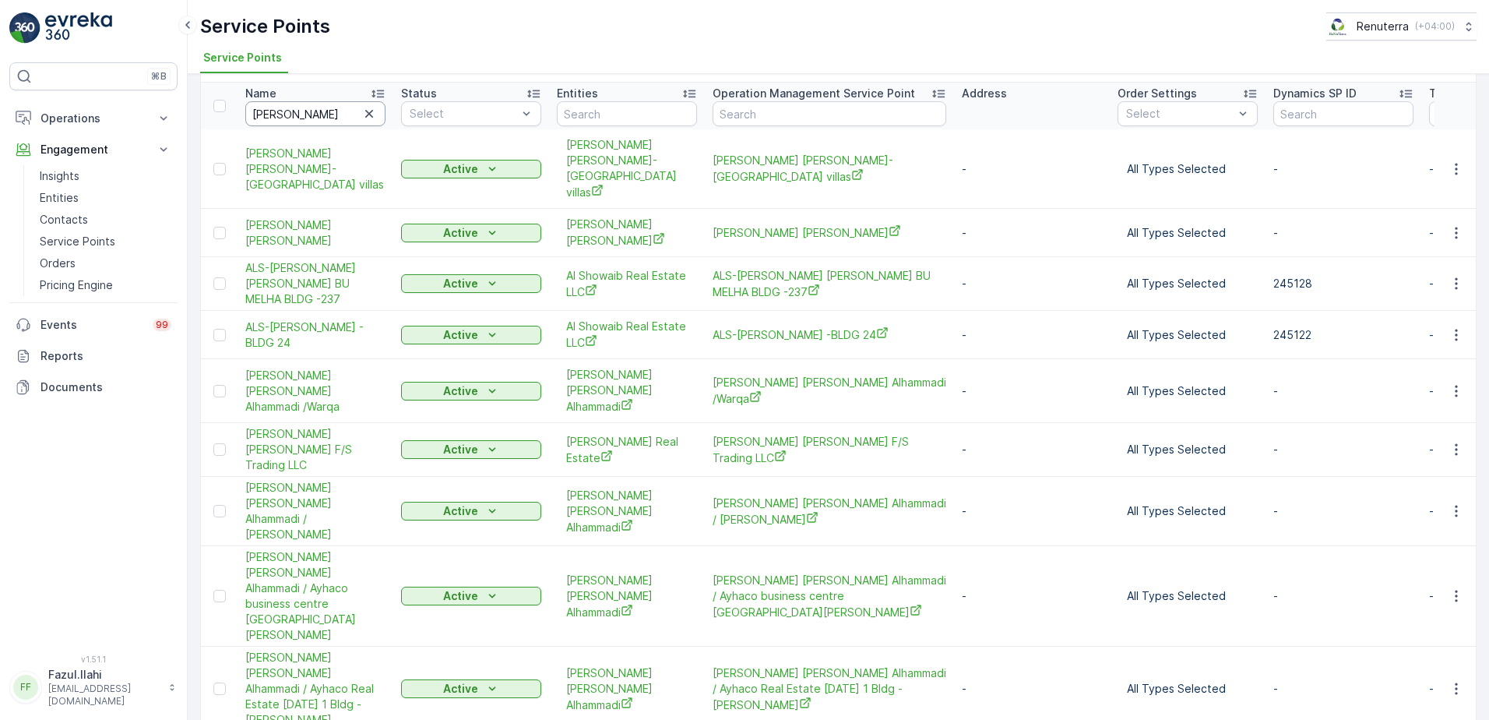
click at [317, 118] on input "Hassan" at bounding box center [315, 113] width 140 height 25
type input "Hassan"
click at [321, 118] on input "Hassan" at bounding box center [315, 113] width 140 height 25
type input "Hassan ab"
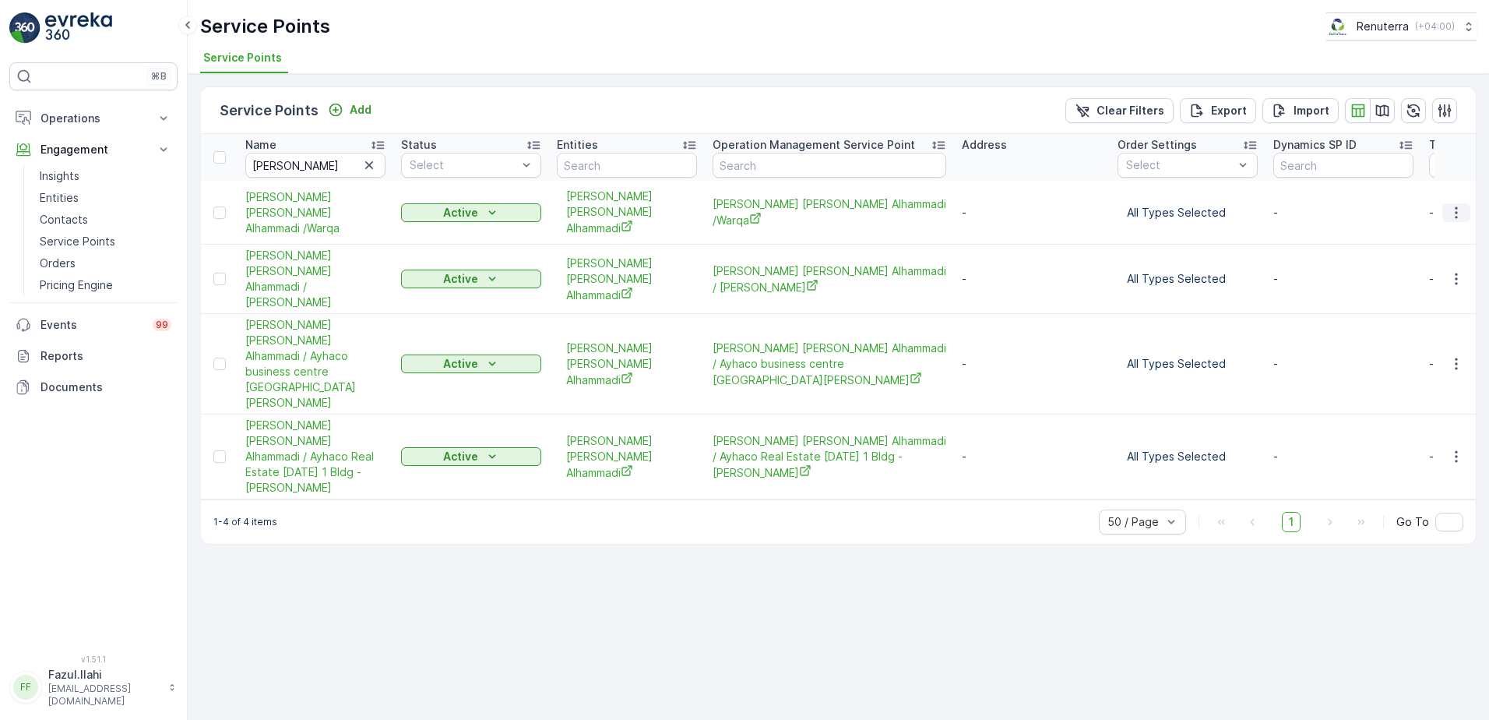
click at [1452, 205] on icon "button" at bounding box center [1457, 213] width 16 height 16
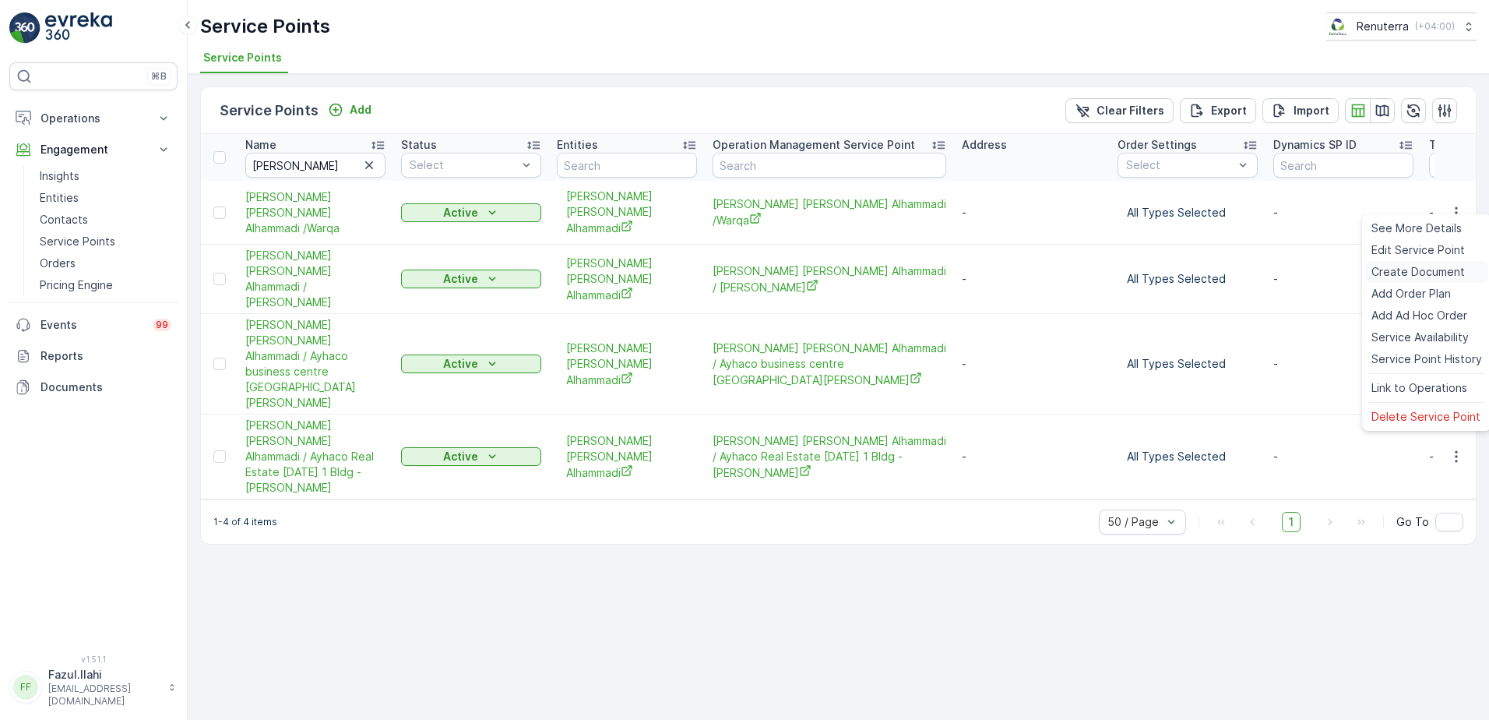
click at [1422, 267] on span "Create Document" at bounding box center [1417, 272] width 93 height 16
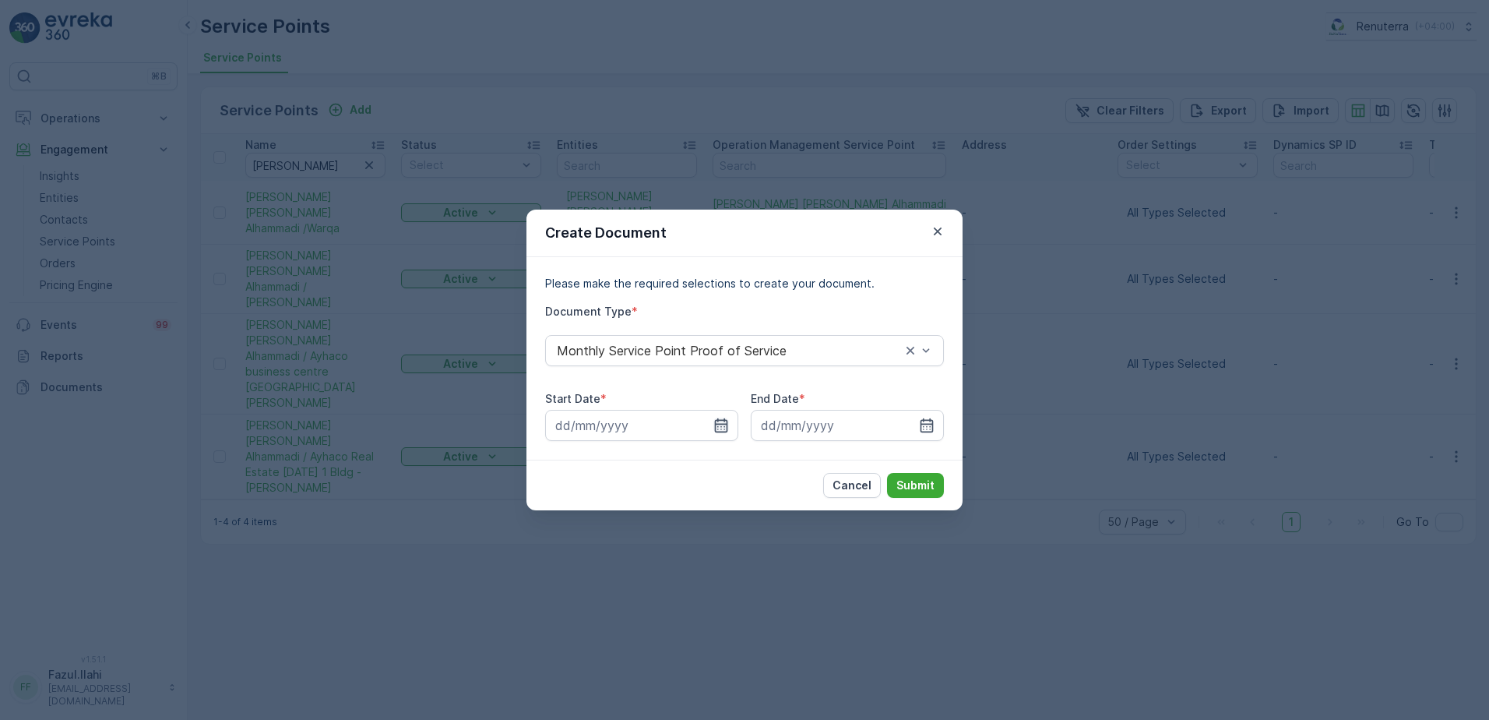
click at [711, 407] on div "Start Date *" at bounding box center [641, 416] width 193 height 50
click at [722, 420] on icon "button" at bounding box center [721, 425] width 13 height 14
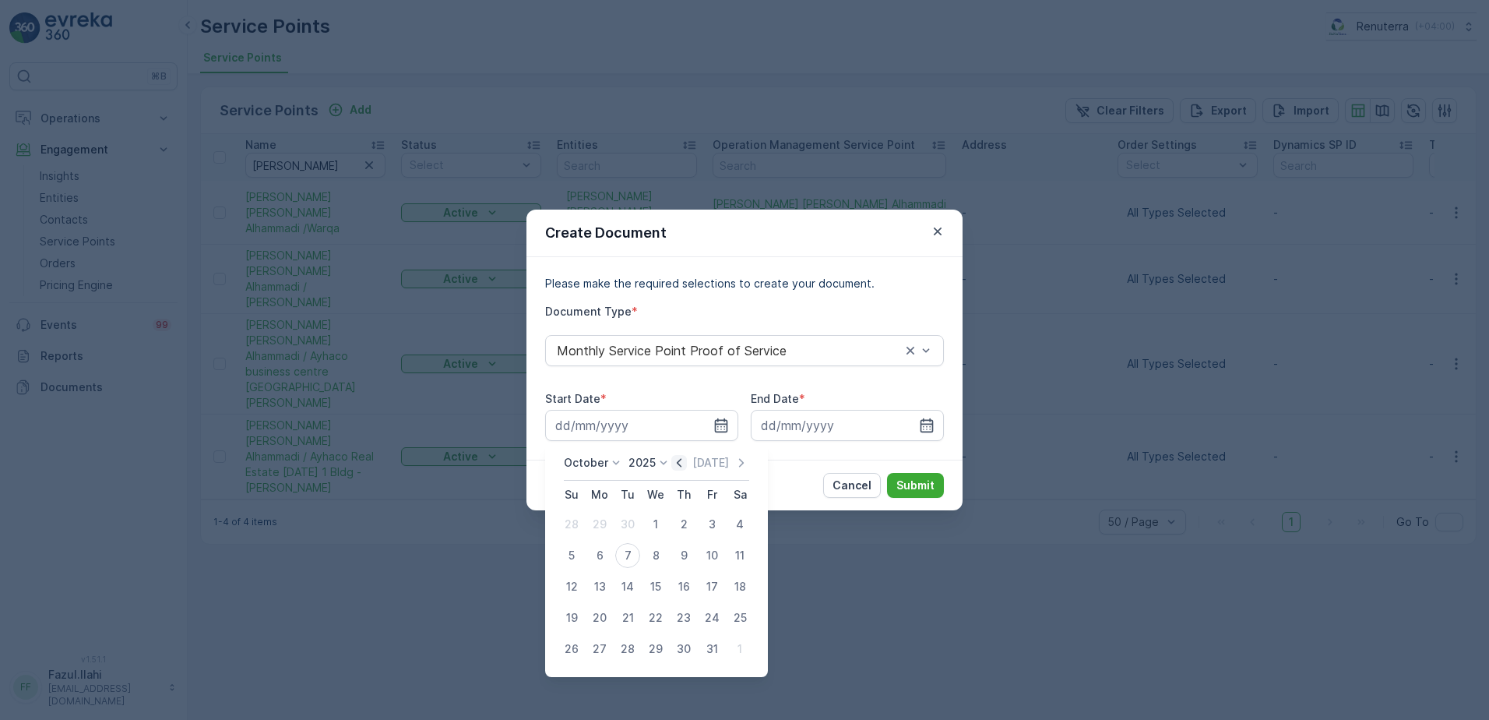
click at [678, 467] on icon "button" at bounding box center [679, 463] width 16 height 16
click at [595, 525] on div "1" at bounding box center [599, 524] width 25 height 25
type input "01.09.2025"
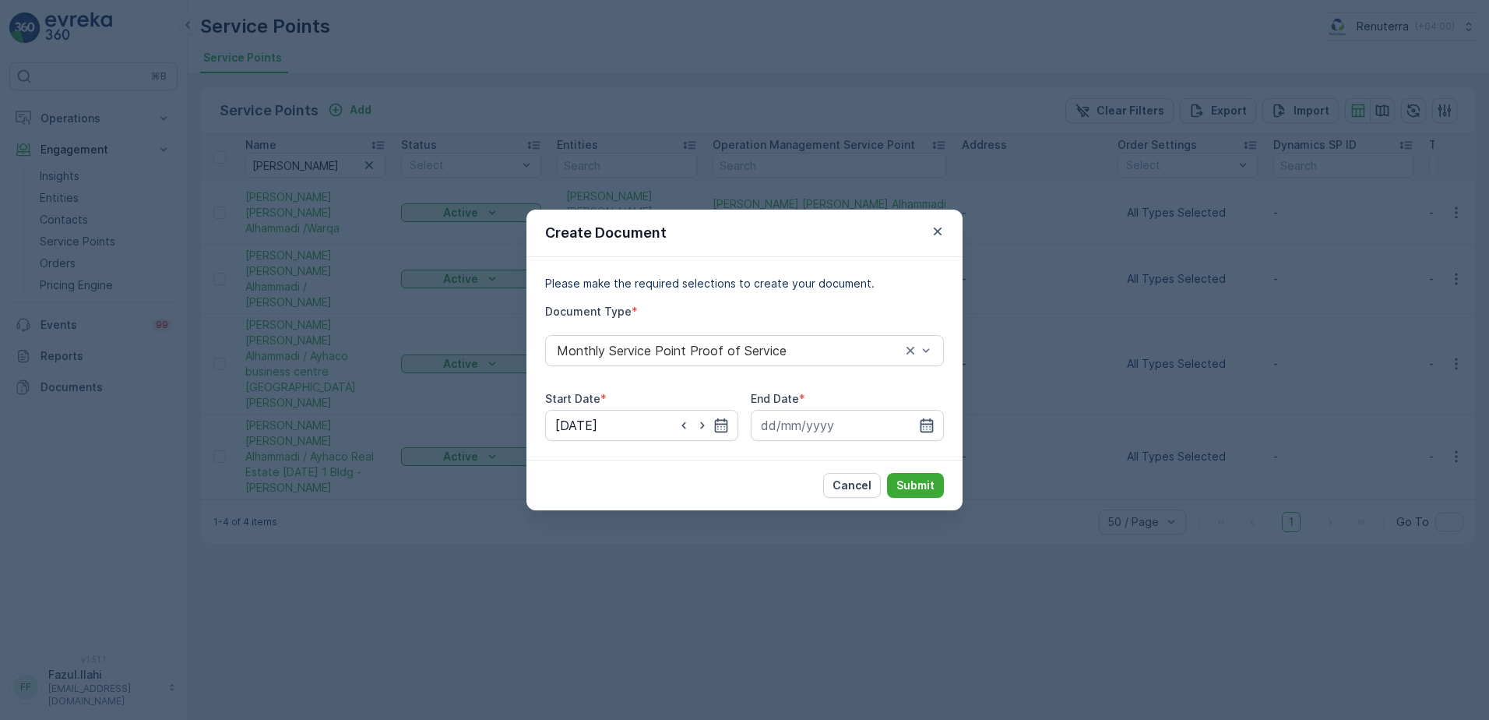
click at [922, 423] on icon "button" at bounding box center [927, 425] width 16 height 16
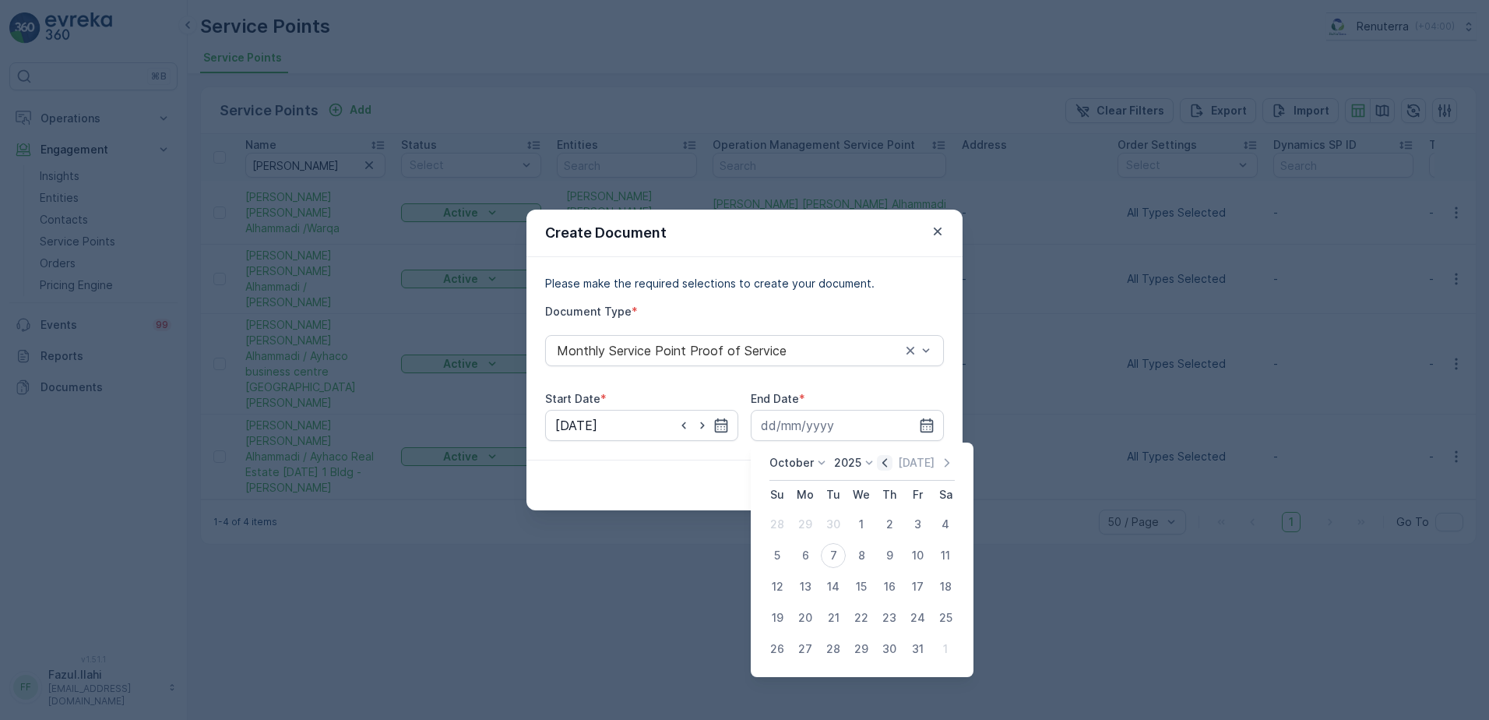
click at [881, 467] on icon "button" at bounding box center [885, 463] width 16 height 16
drag, startPoint x: 833, startPoint y: 643, endPoint x: 921, endPoint y: 516, distance: 154.9
click at [830, 634] on td "30" at bounding box center [833, 648] width 28 height 31
click at [831, 654] on div "30" at bounding box center [833, 648] width 25 height 25
type input "30.09.2025"
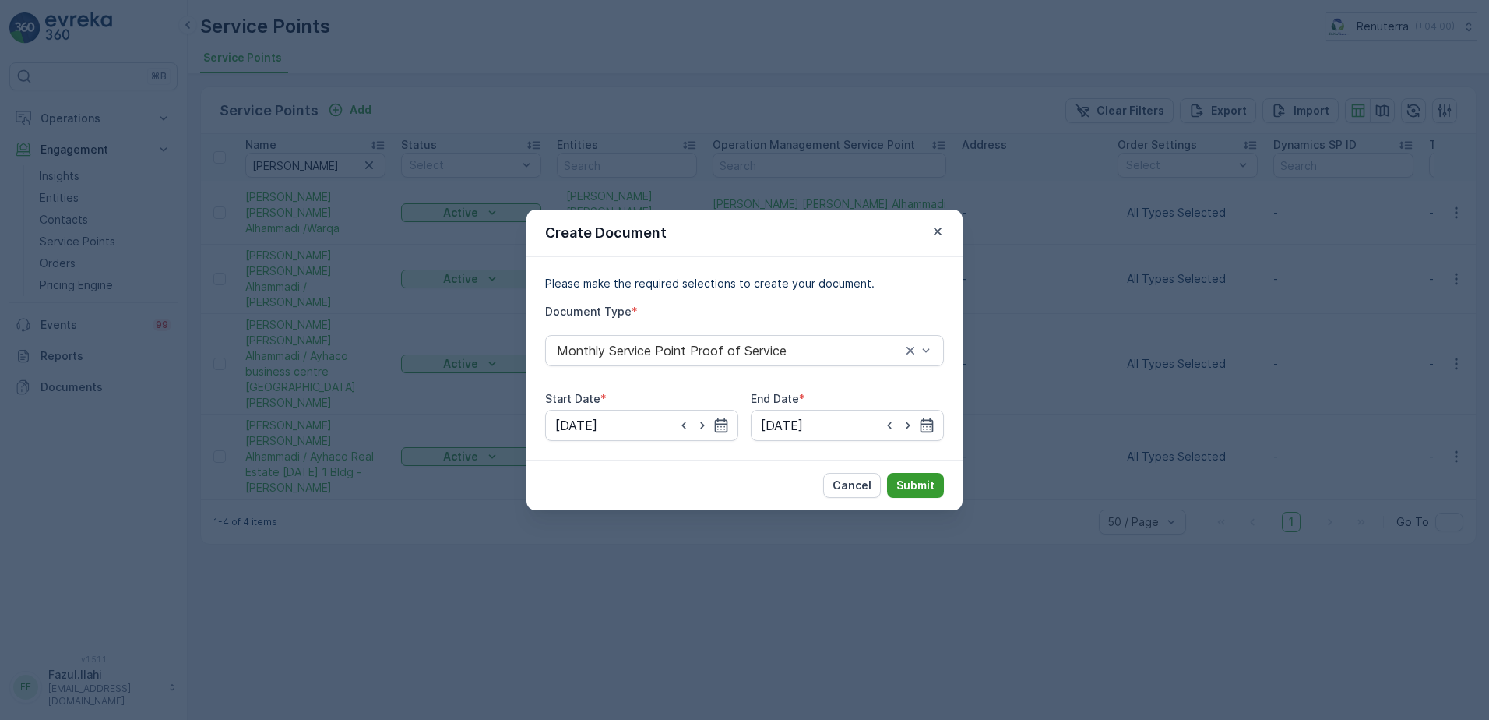
click at [928, 480] on p "Submit" at bounding box center [915, 485] width 38 height 16
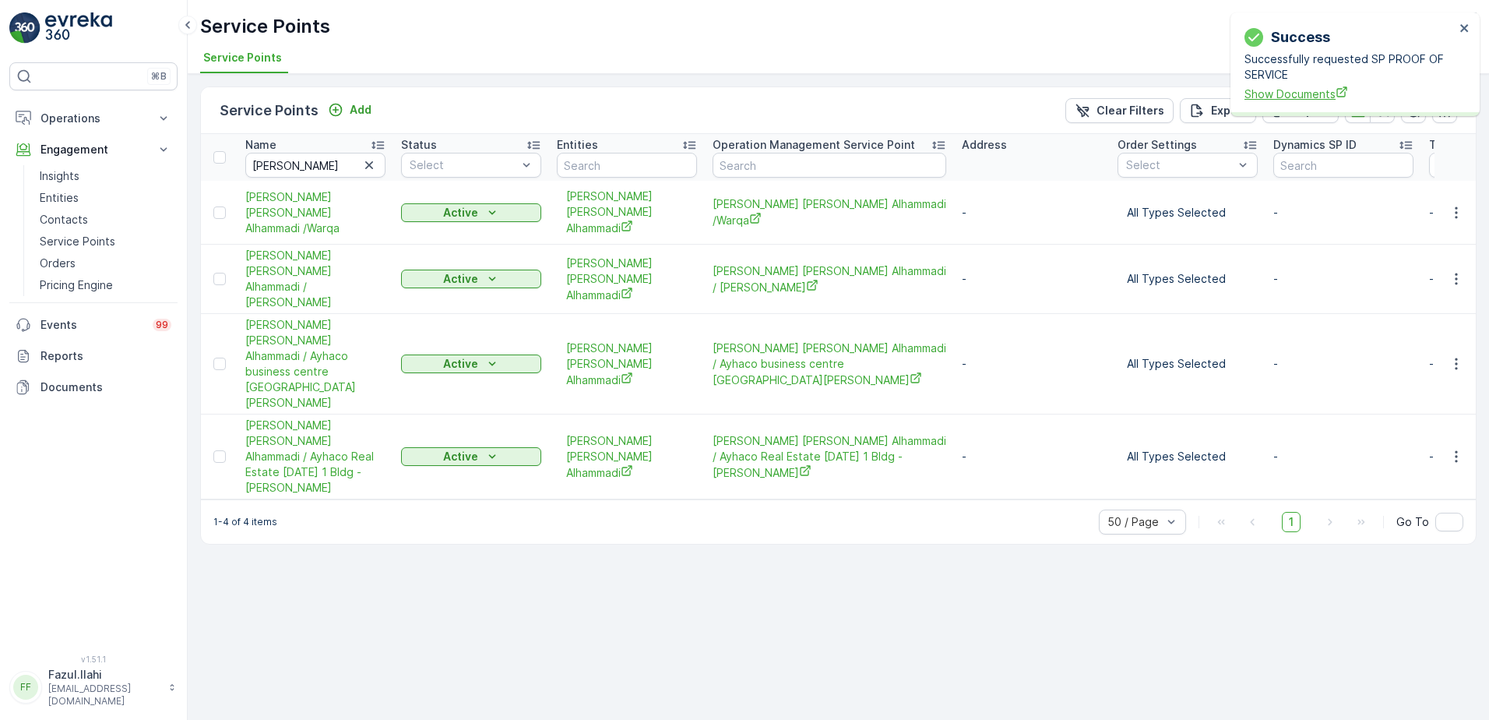
click at [1280, 94] on span "Show Documents" at bounding box center [1350, 94] width 210 height 16
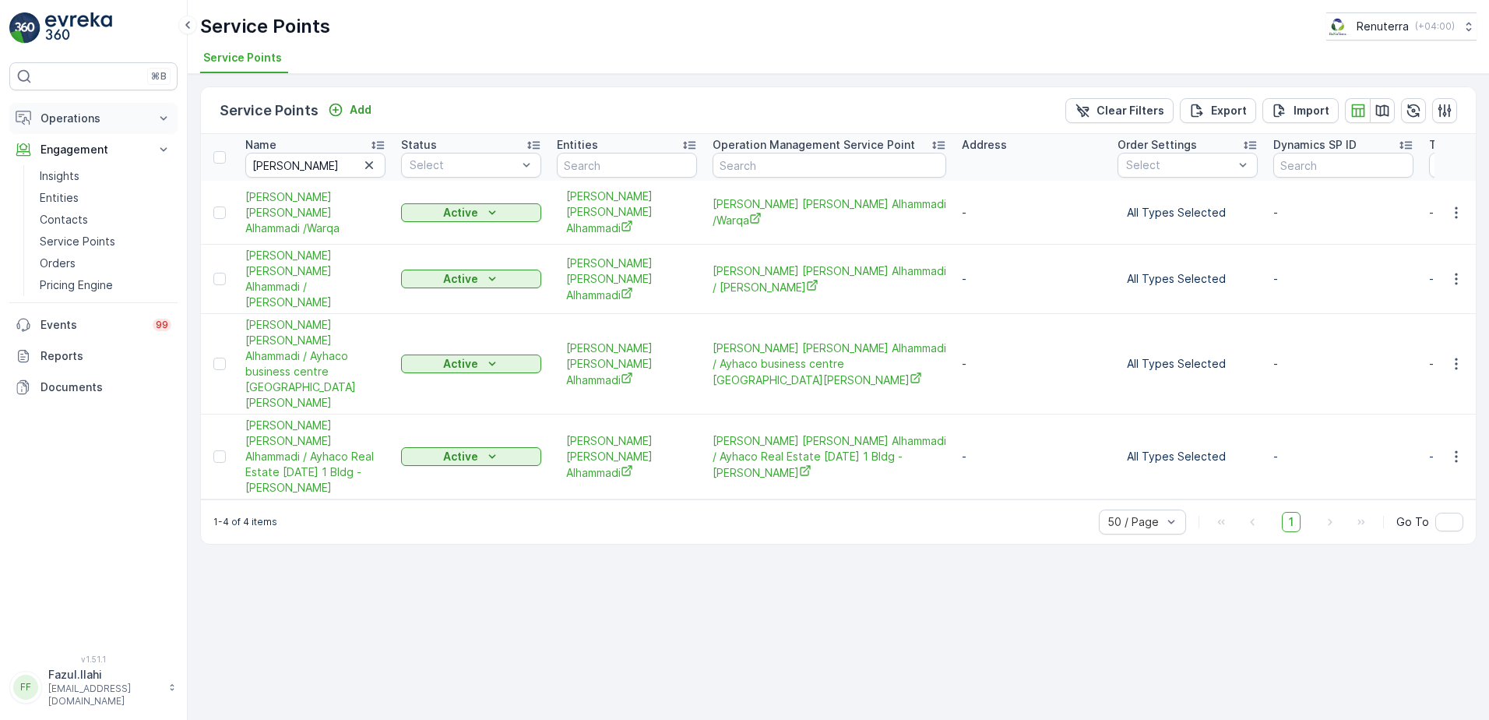
click at [107, 114] on p "Operations" at bounding box center [93, 119] width 106 height 16
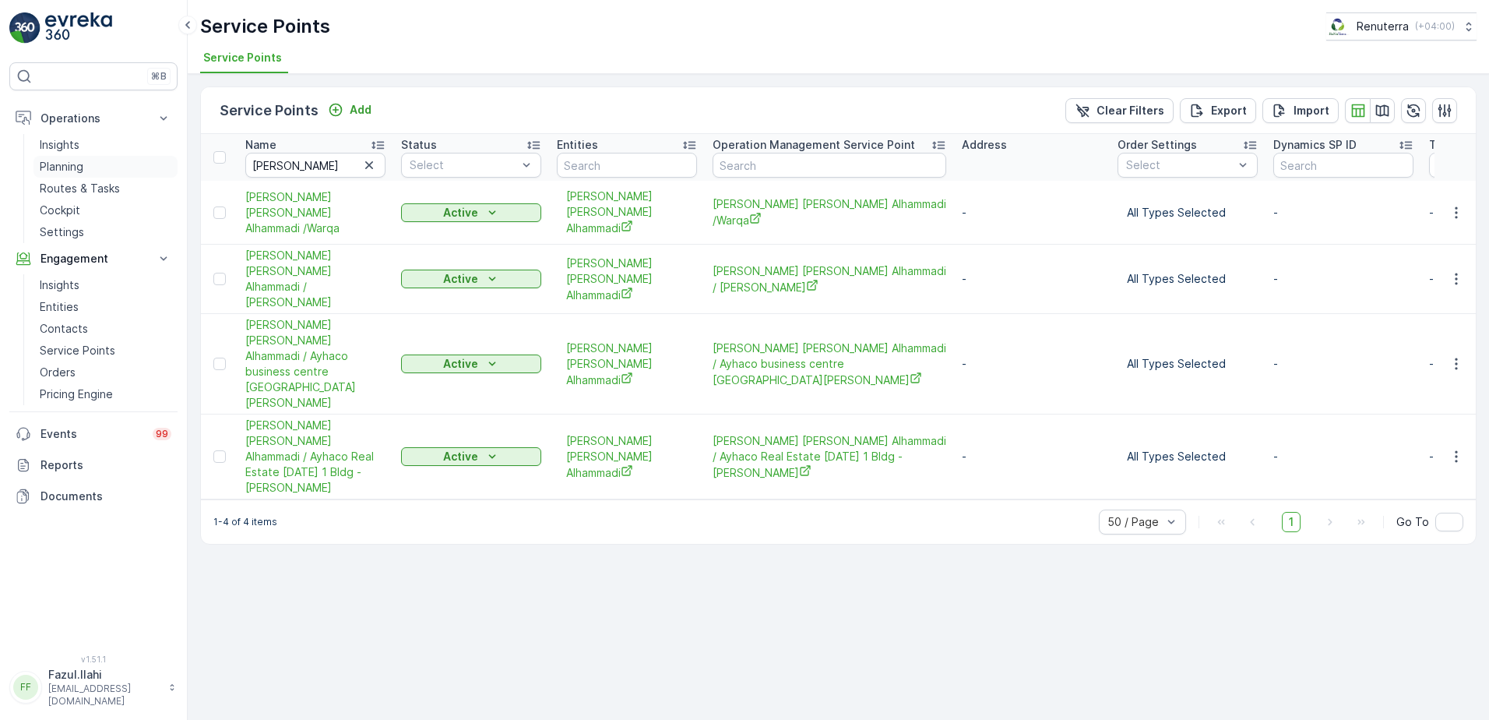
click at [81, 167] on p "Planning" at bounding box center [62, 167] width 44 height 16
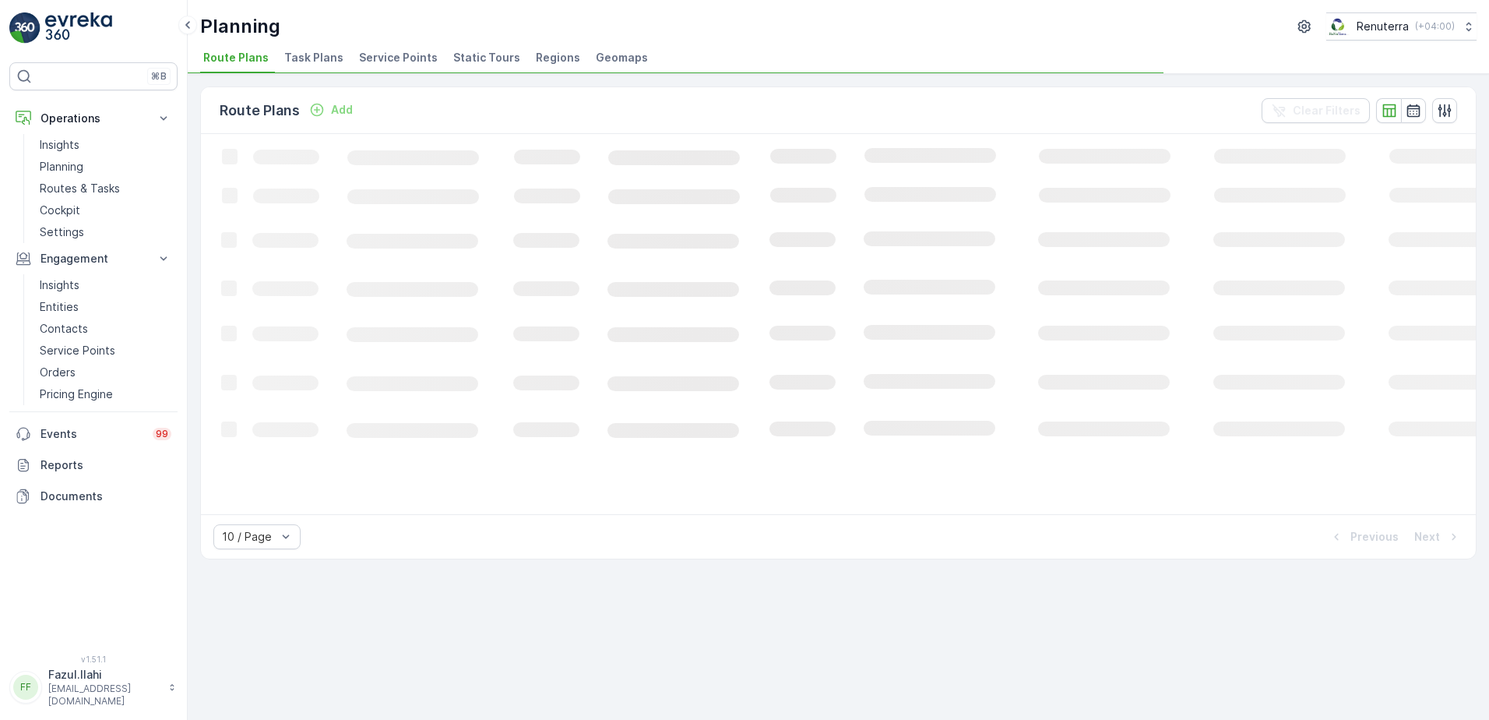
click at [379, 61] on span "Service Points" at bounding box center [398, 58] width 79 height 16
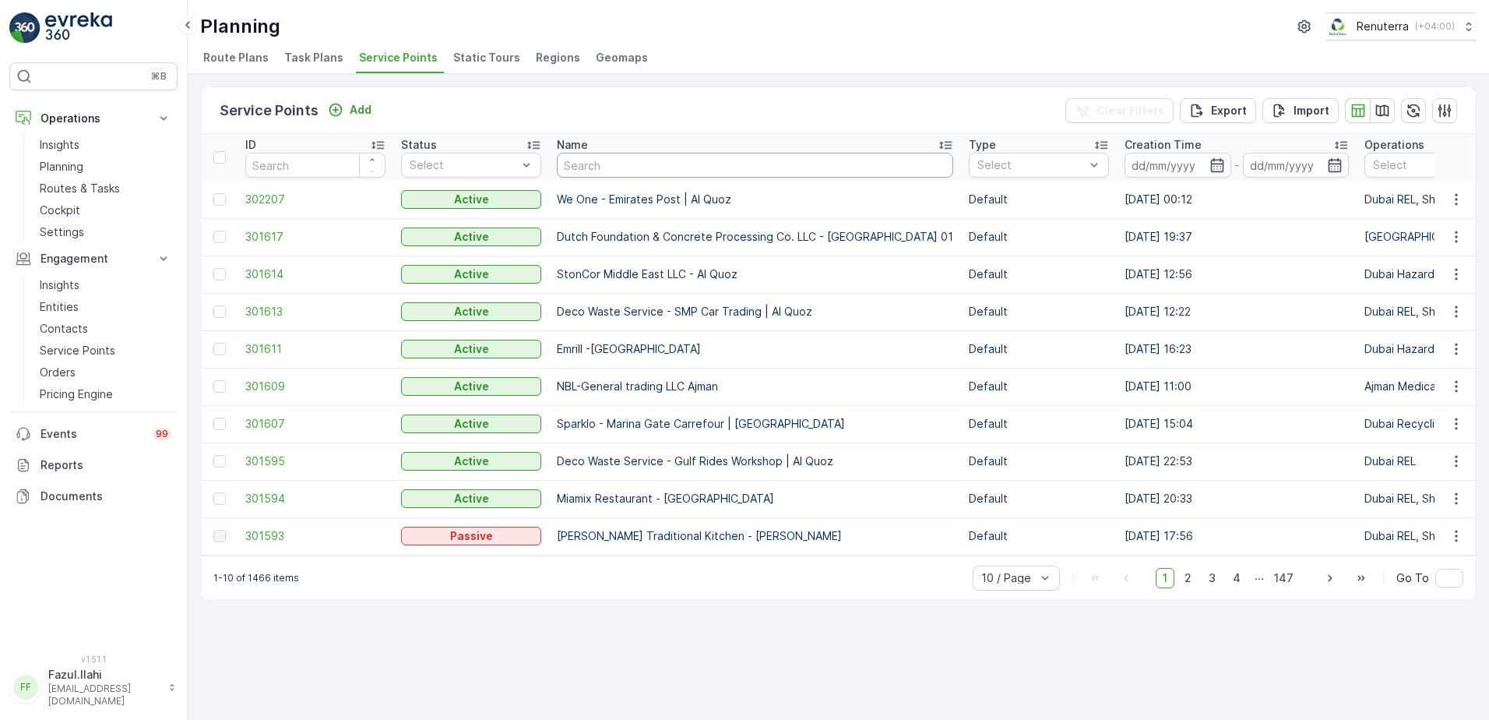
click at [695, 168] on input "text" at bounding box center [755, 165] width 396 height 25
paste input "Hassan Abdalla Abdella Aziz Alhammadi"
type input "Hassan Abdalla Abdella Aziz Alhammadi"
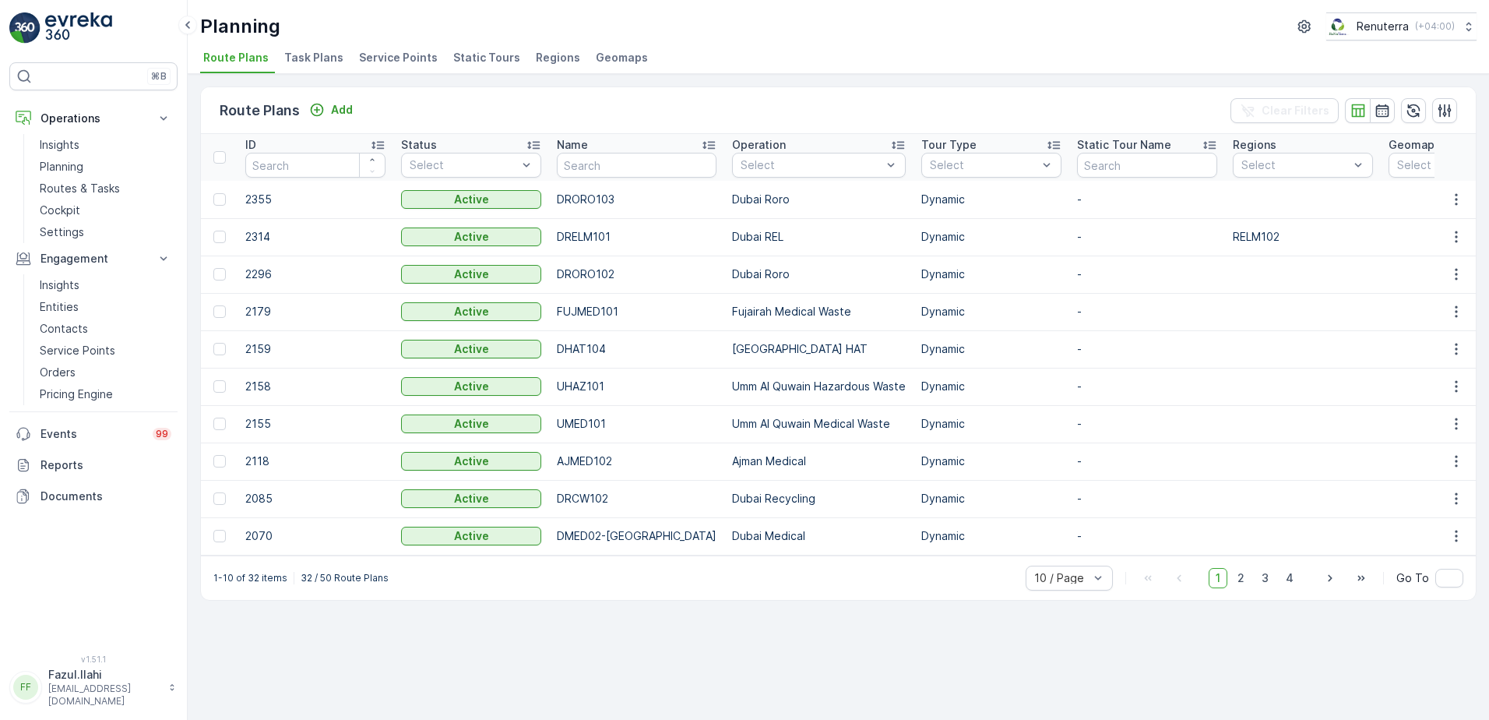
drag, startPoint x: 396, startPoint y: 62, endPoint x: 442, endPoint y: 81, distance: 48.9
click at [396, 62] on span "Service Points" at bounding box center [398, 58] width 79 height 16
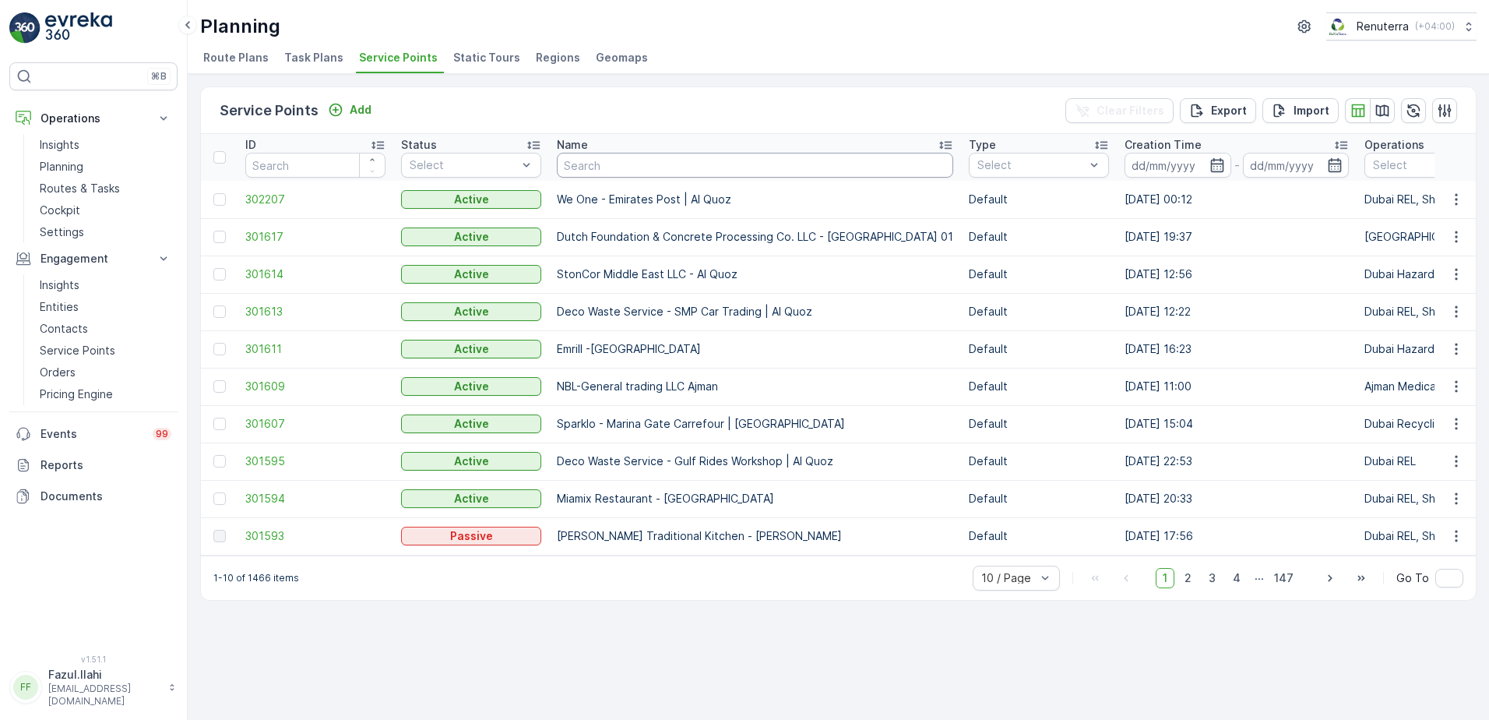
click at [633, 164] on input "text" at bounding box center [755, 165] width 396 height 25
paste input "Hassan Abdalla Abdella Aziz Alhammadi"
type input "Hassan Abdalla Abdella Aziz Alhammadi"
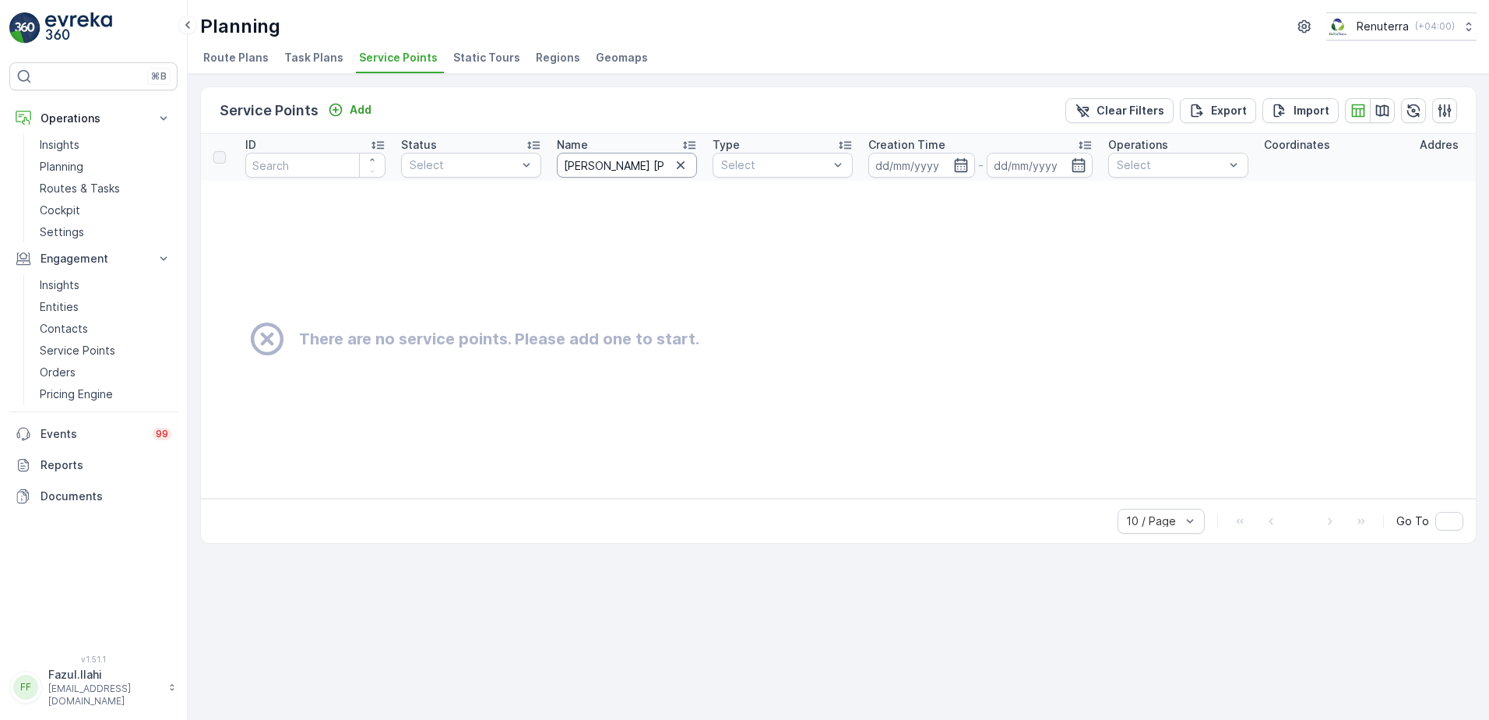
click at [647, 163] on input "Hassan Abdalla Abdella Aziz Alhammadi" at bounding box center [627, 165] width 140 height 25
click at [654, 164] on input "Hassan Abdalla Abdella Aziz Alhammadi" at bounding box center [627, 165] width 140 height 25
type input "Hassan Abdalla Aziz Alhammadi"
click at [660, 167] on input "Hassan Abdalla Aziz Alhammadi" at bounding box center [627, 165] width 140 height 25
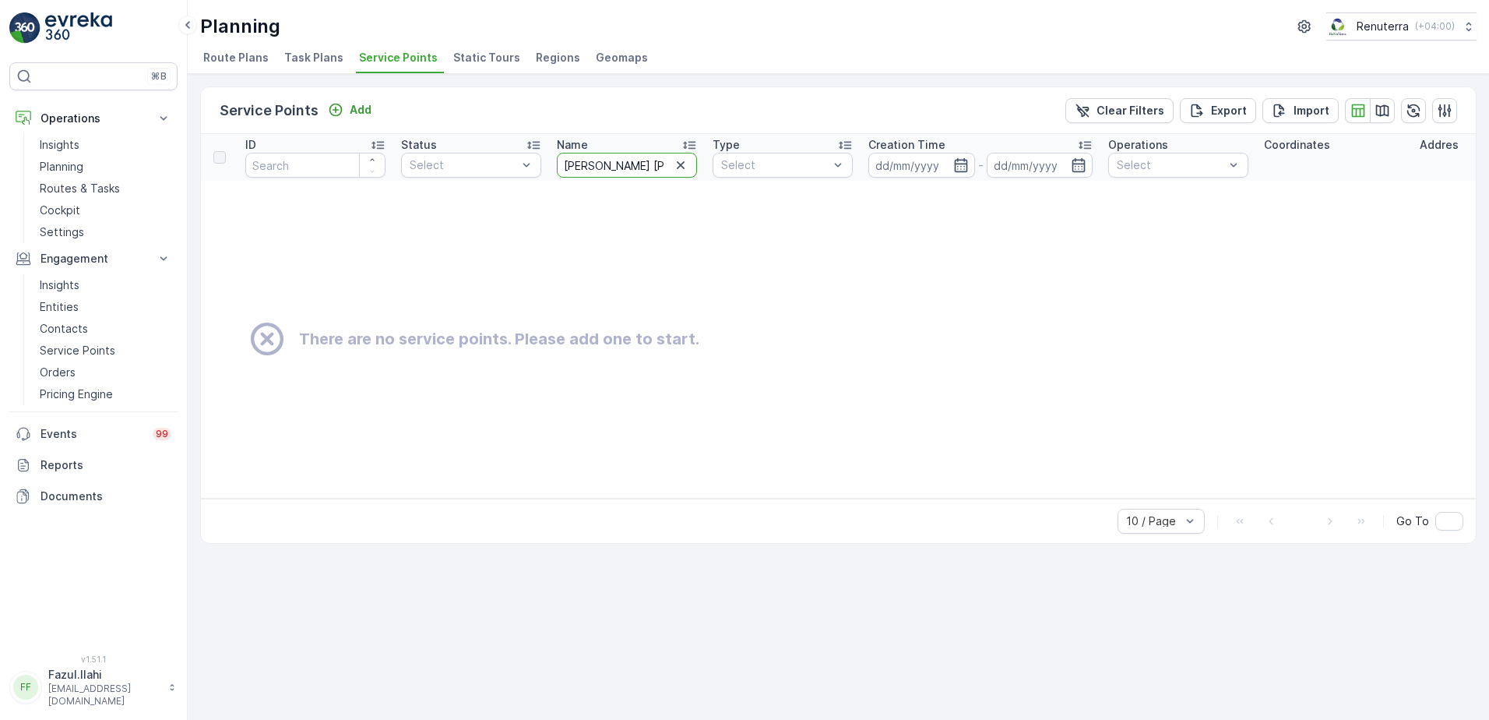
scroll to position [0, 12]
click at [660, 167] on input "Hassan Abdalla Aziz Alhammadi" at bounding box center [627, 165] width 140 height 25
drag, startPoint x: 590, startPoint y: 166, endPoint x: 678, endPoint y: 167, distance: 87.2
click at [681, 167] on div "Hassan Abdalla Aziz Alhammadi" at bounding box center [627, 165] width 140 height 25
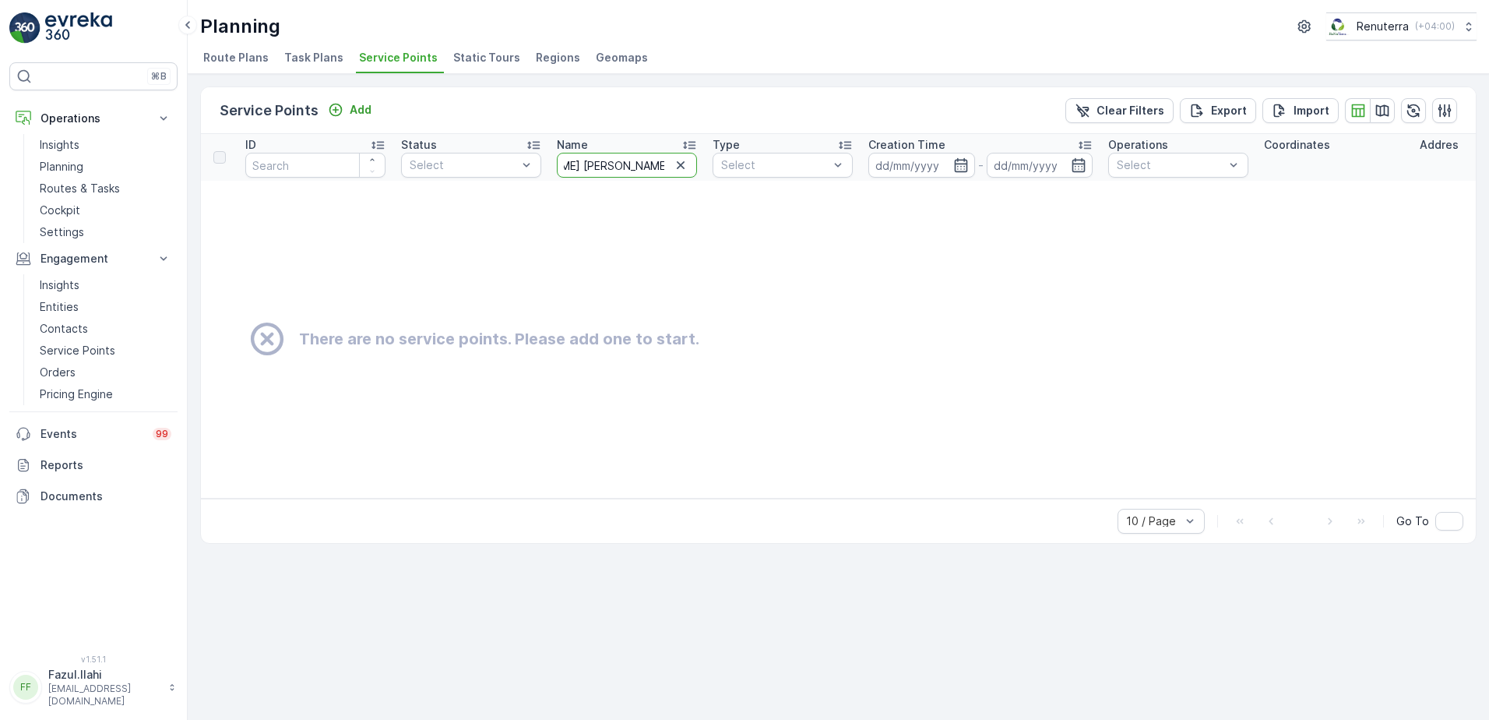
click at [642, 164] on input "Hassan Abdalla Aziz Alhammadi" at bounding box center [627, 165] width 140 height 25
click at [640, 163] on input "Hassan Abdalla Aziz Alhammadi" at bounding box center [627, 165] width 140 height 25
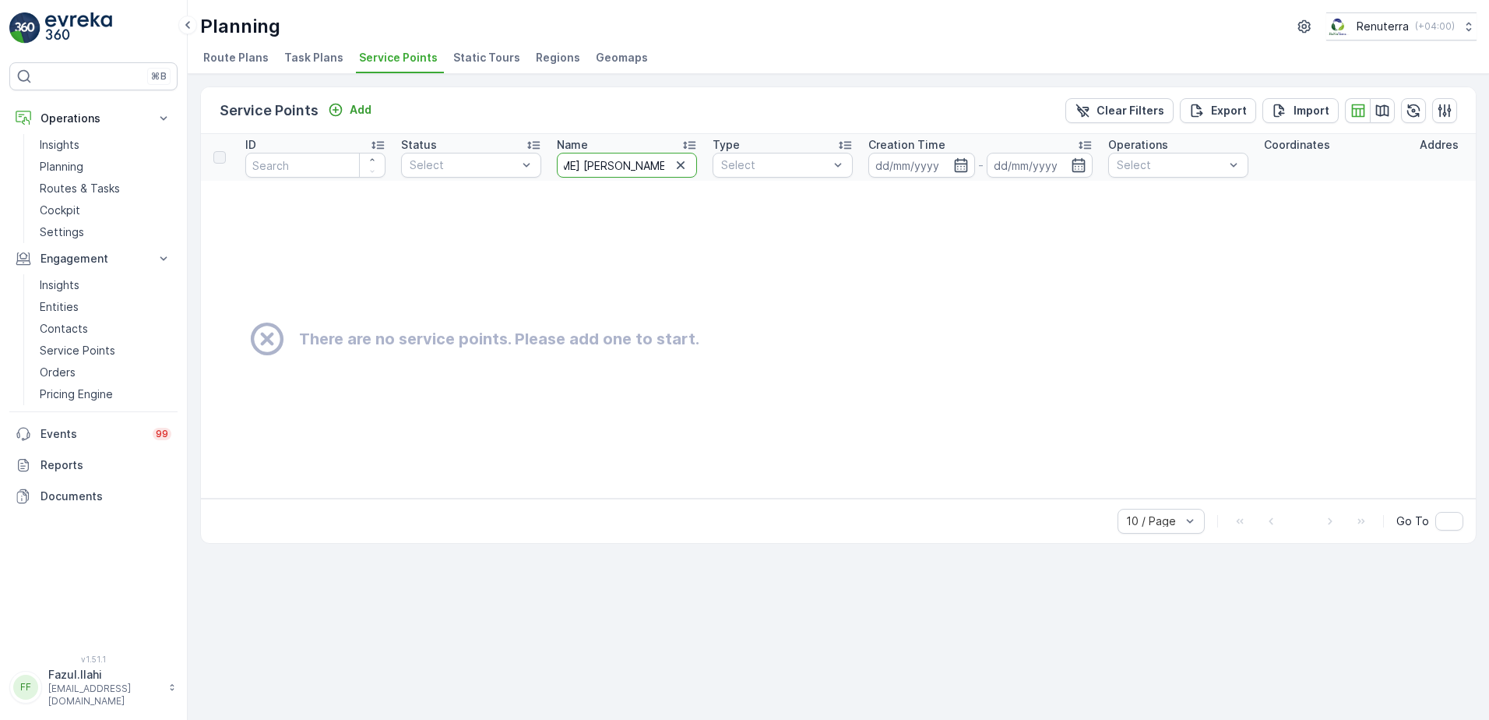
scroll to position [0, 13]
type input "Hassan Abdalla Aziz"
click at [621, 164] on input "Hassan Abdalla Aziz" at bounding box center [627, 165] width 140 height 25
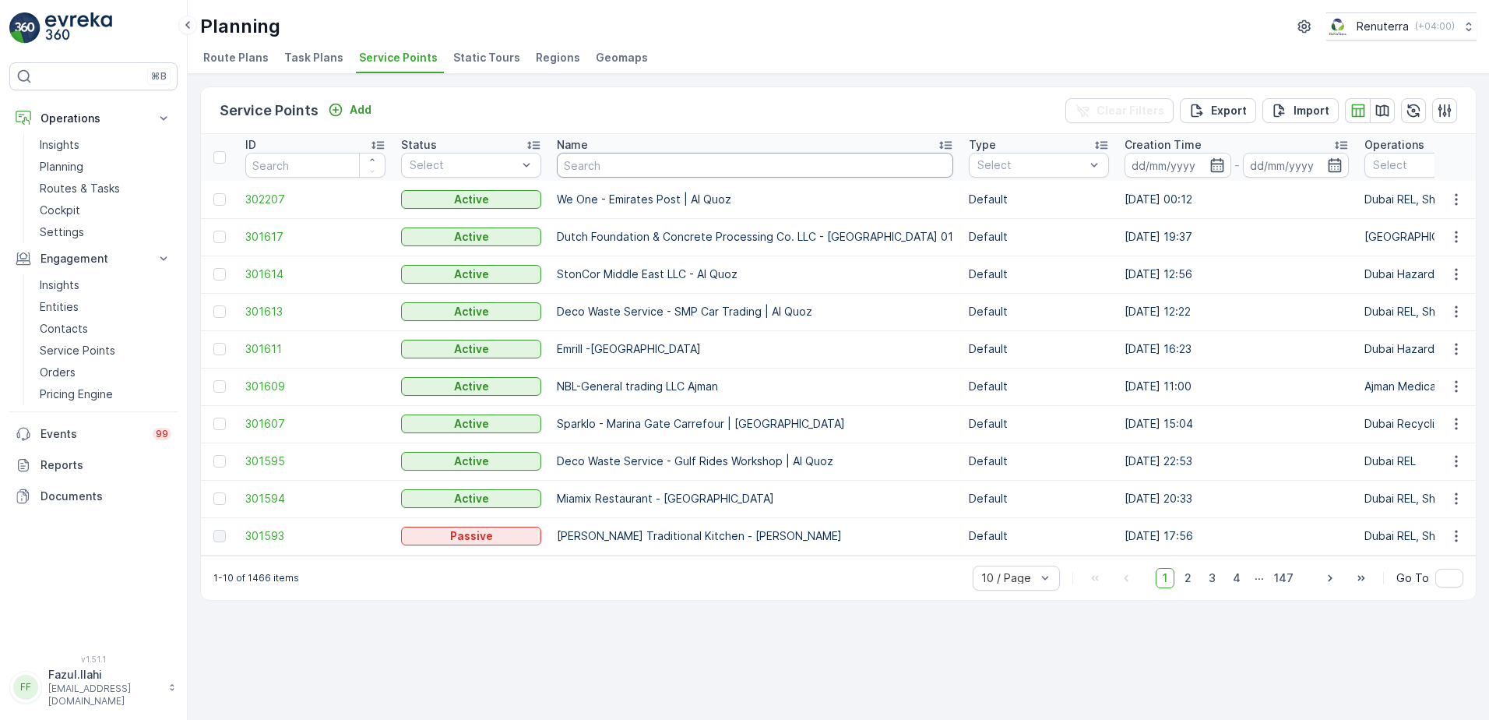
click at [696, 171] on input "text" at bounding box center [755, 165] width 396 height 25
type input "Ha"
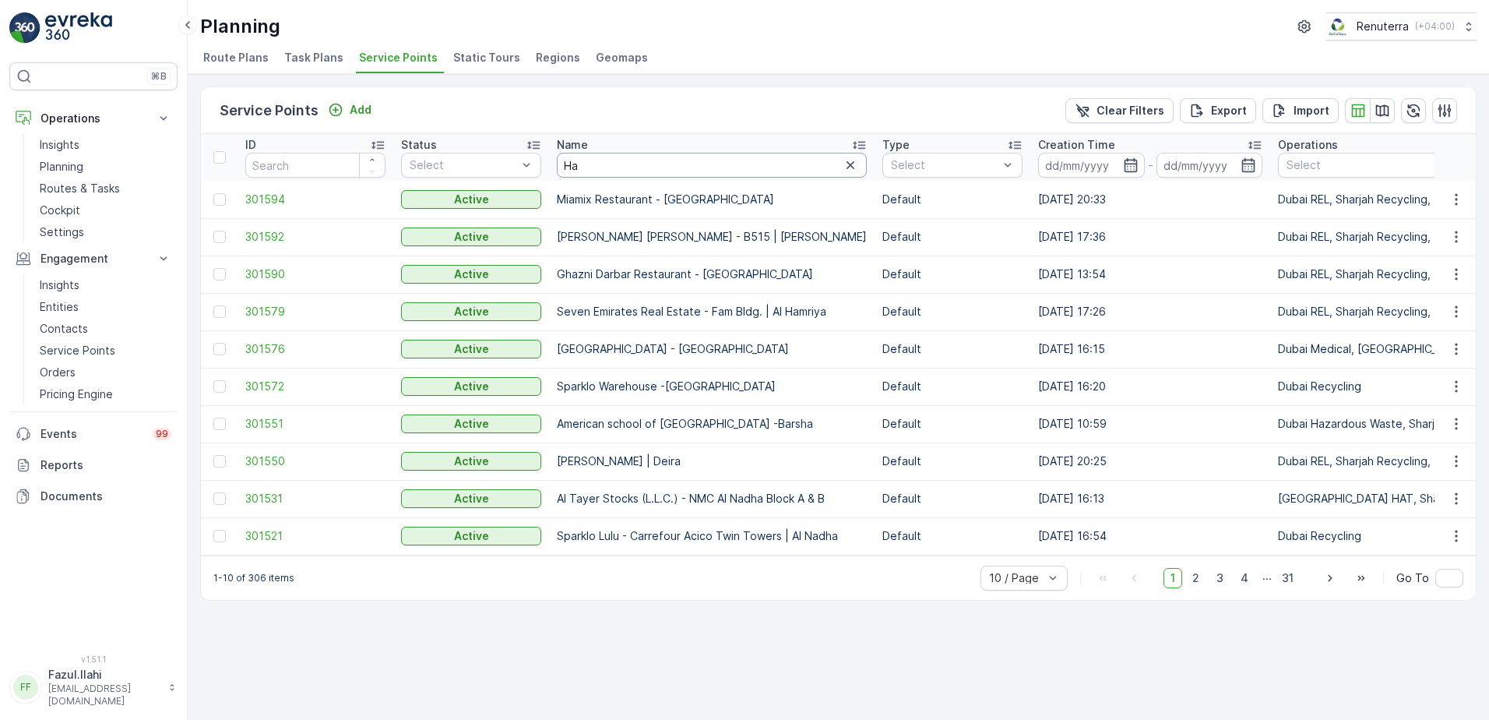
click at [667, 159] on input "Ha" at bounding box center [712, 165] width 310 height 25
paste input "ssan"
type input "Hassan"
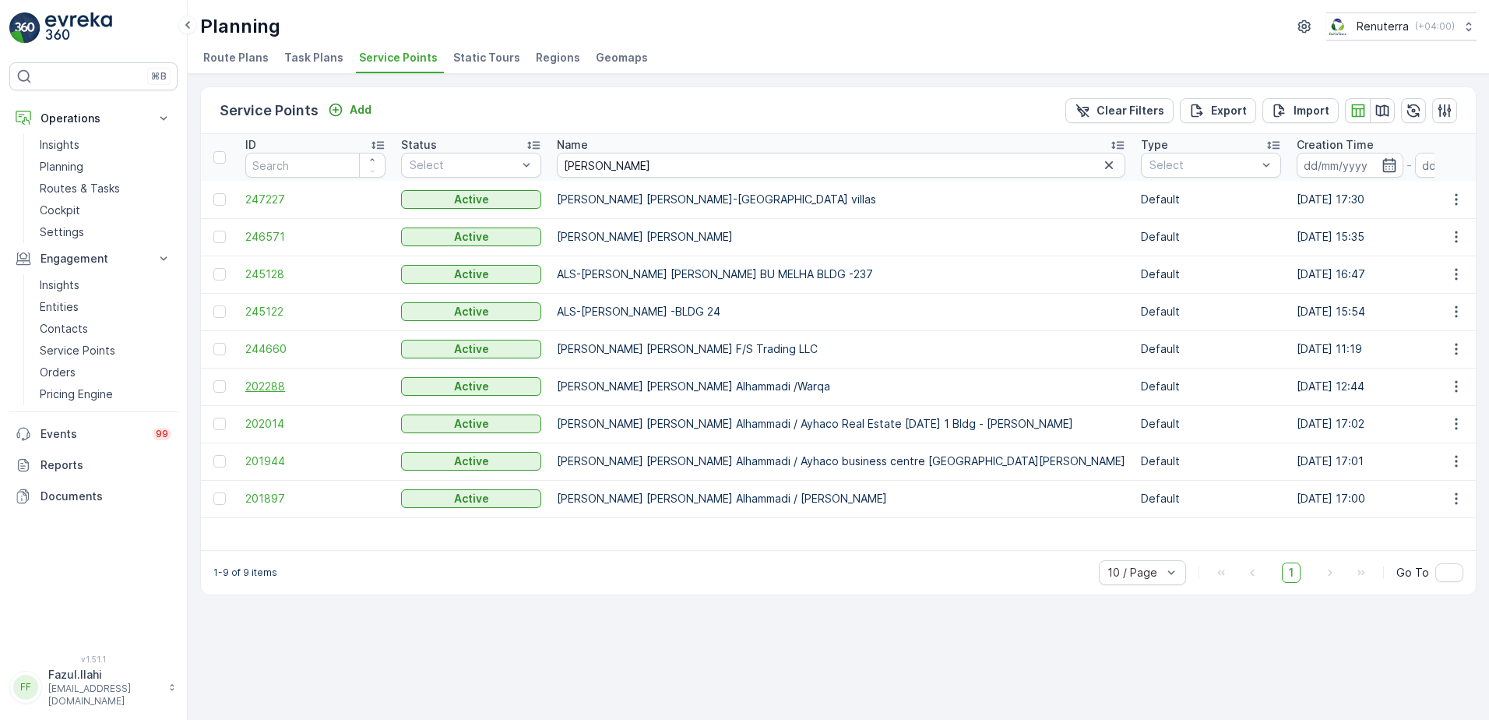
click at [262, 384] on span "202288" at bounding box center [315, 387] width 140 height 16
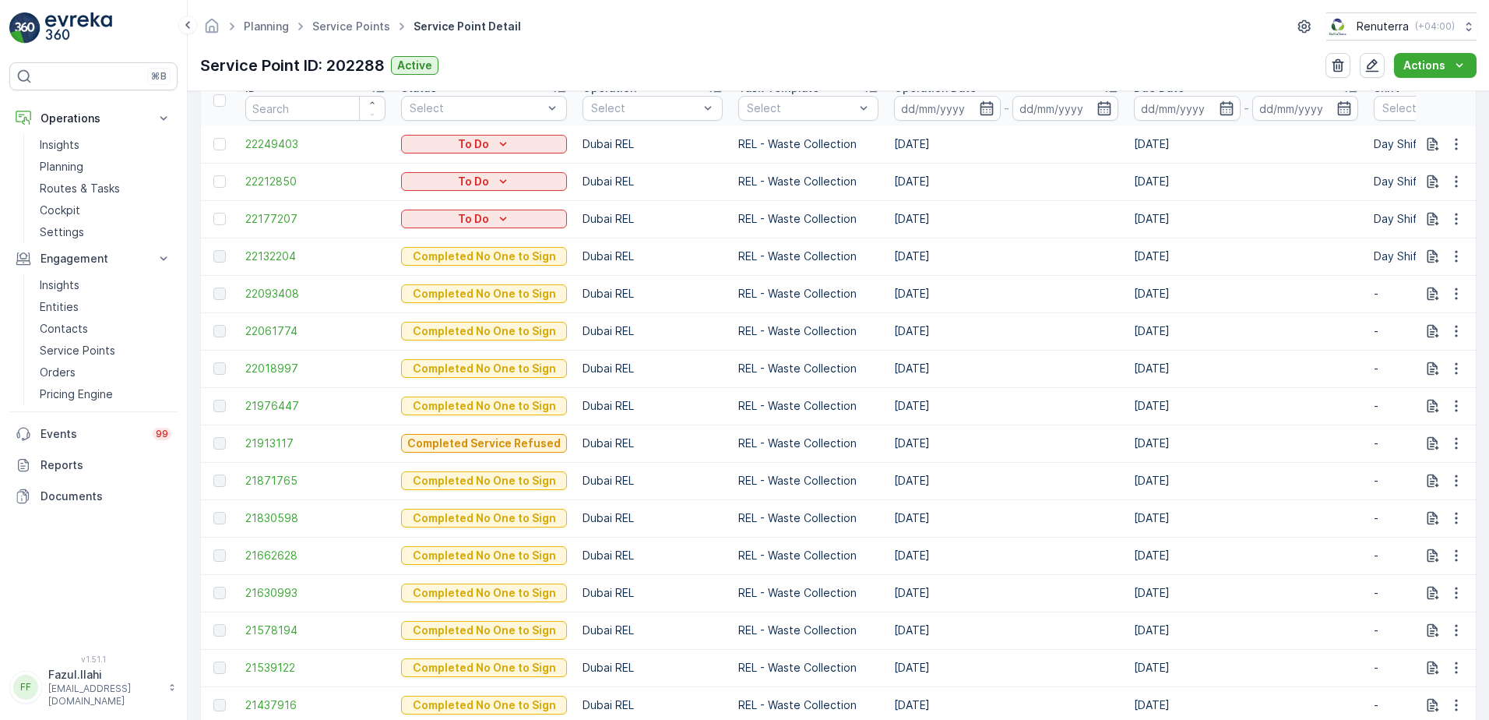
scroll to position [545, 0]
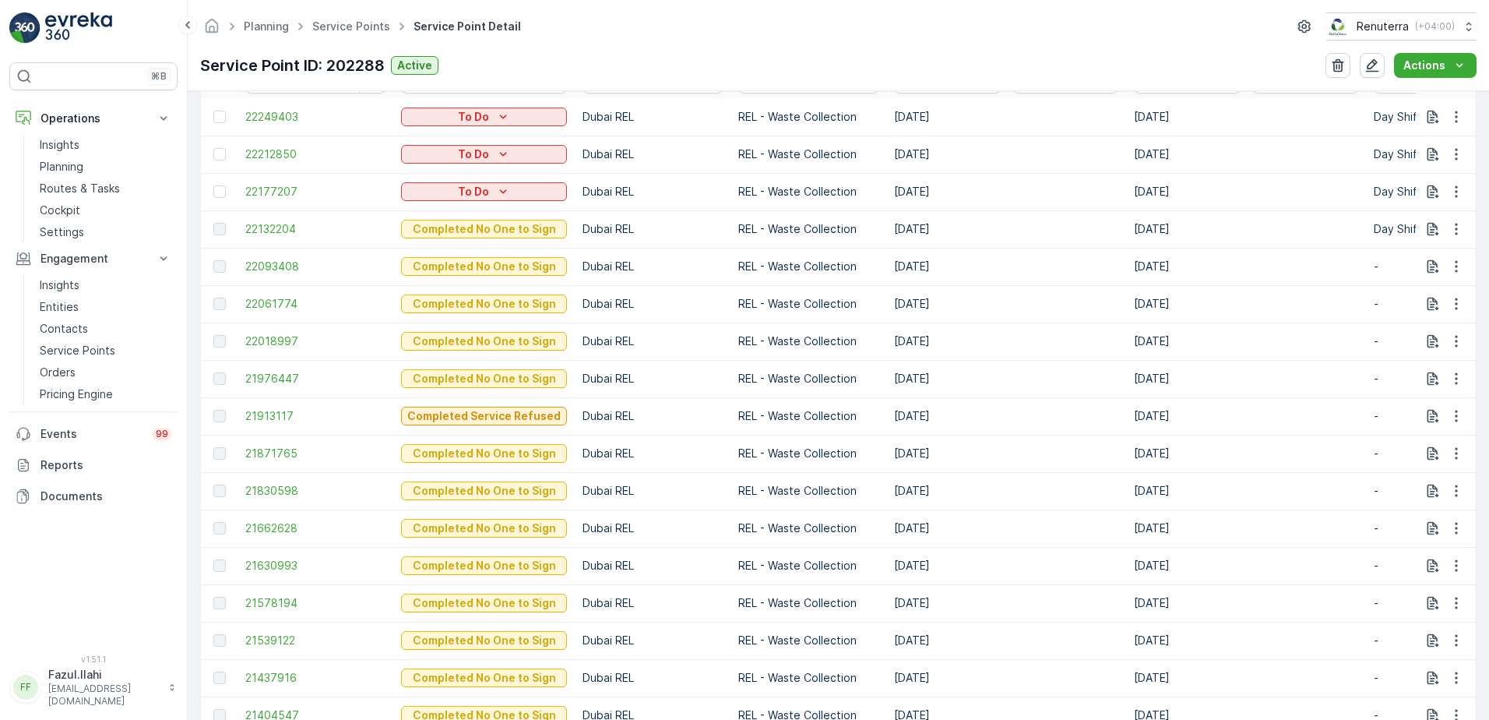
click at [113, 555] on div "⌘B Operations Insights Planning Routes & Tasks Cockpit Settings Engagement Insi…" at bounding box center [93, 348] width 168 height 573
click at [153, 539] on div "⌘B Operations Insights Planning Routes & Tasks Cockpit Settings Engagement Insi…" at bounding box center [93, 348] width 168 height 573
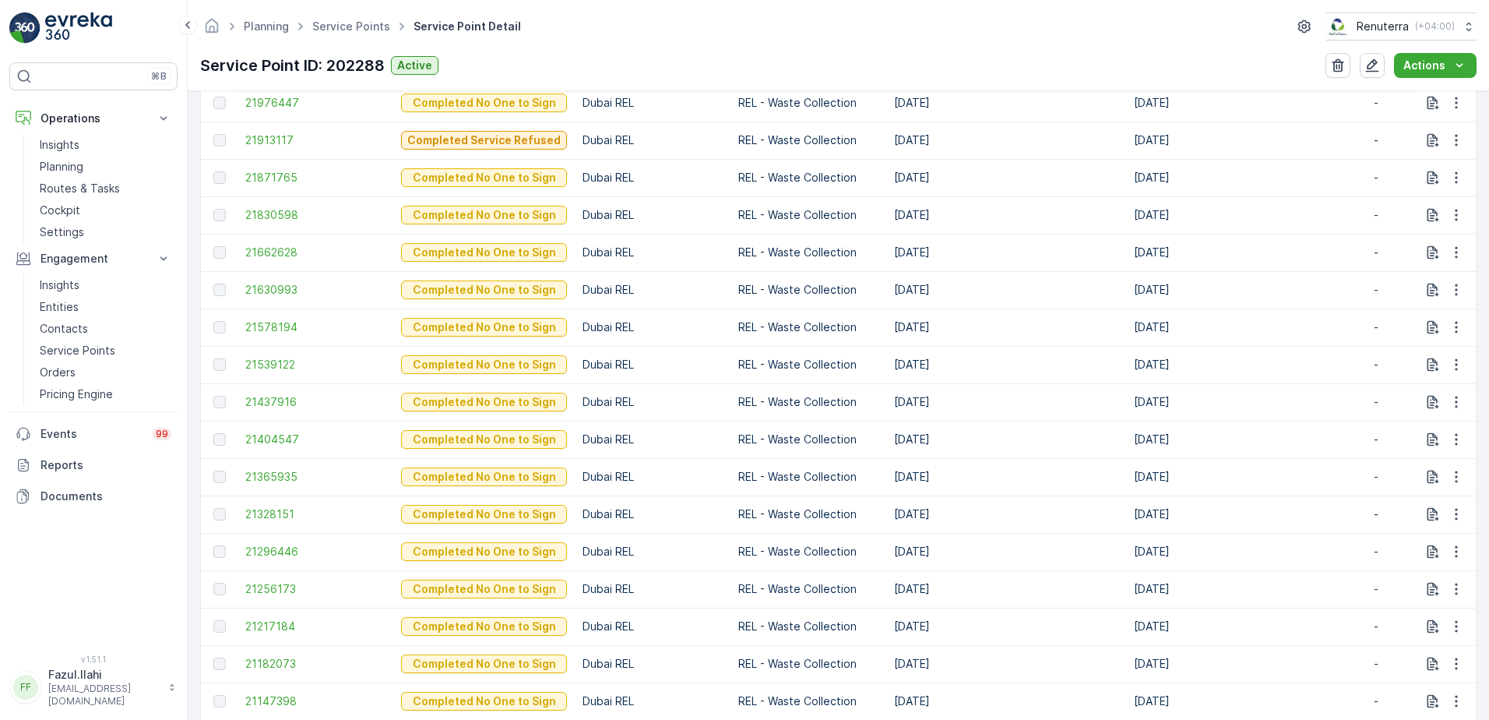
scroll to position [857, 0]
click at [259, 555] on span "21256173" at bounding box center [315, 553] width 140 height 16
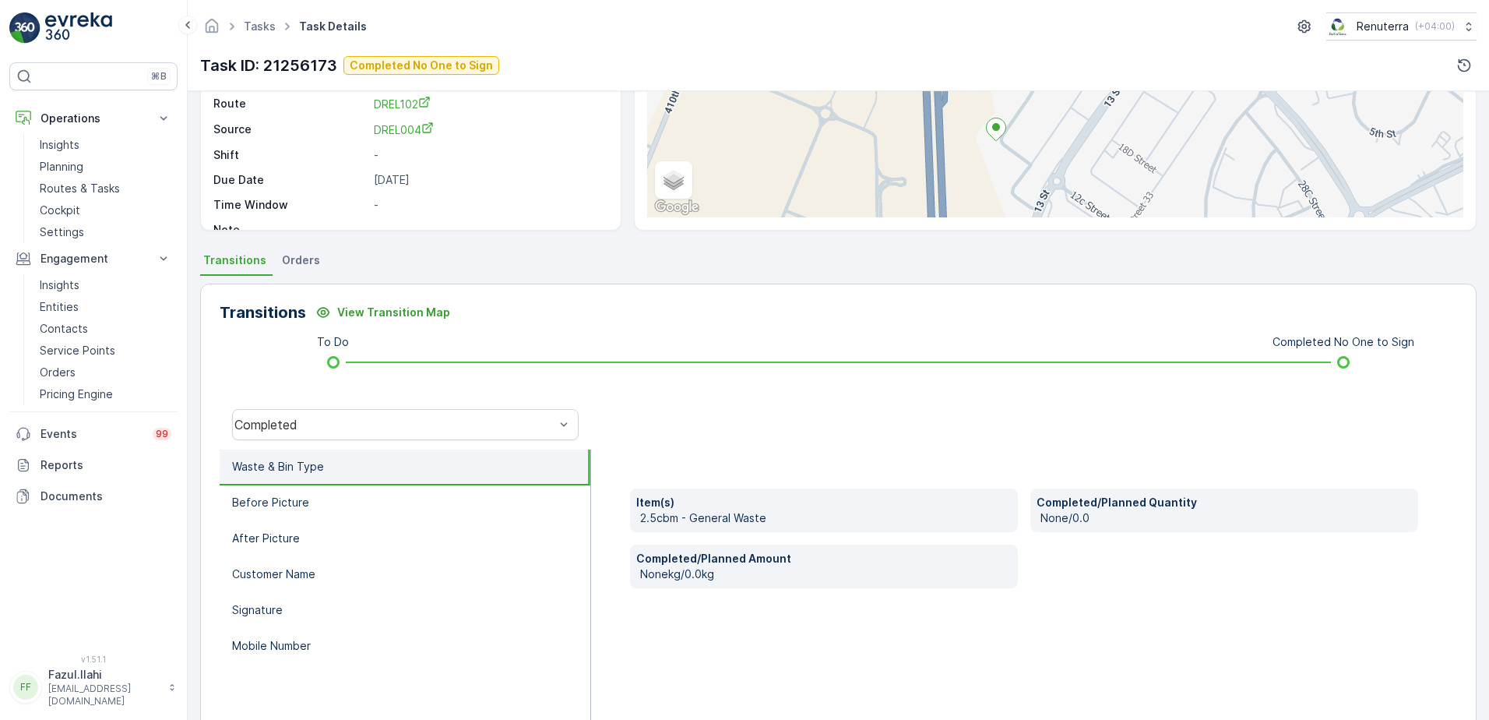
scroll to position [107, 0]
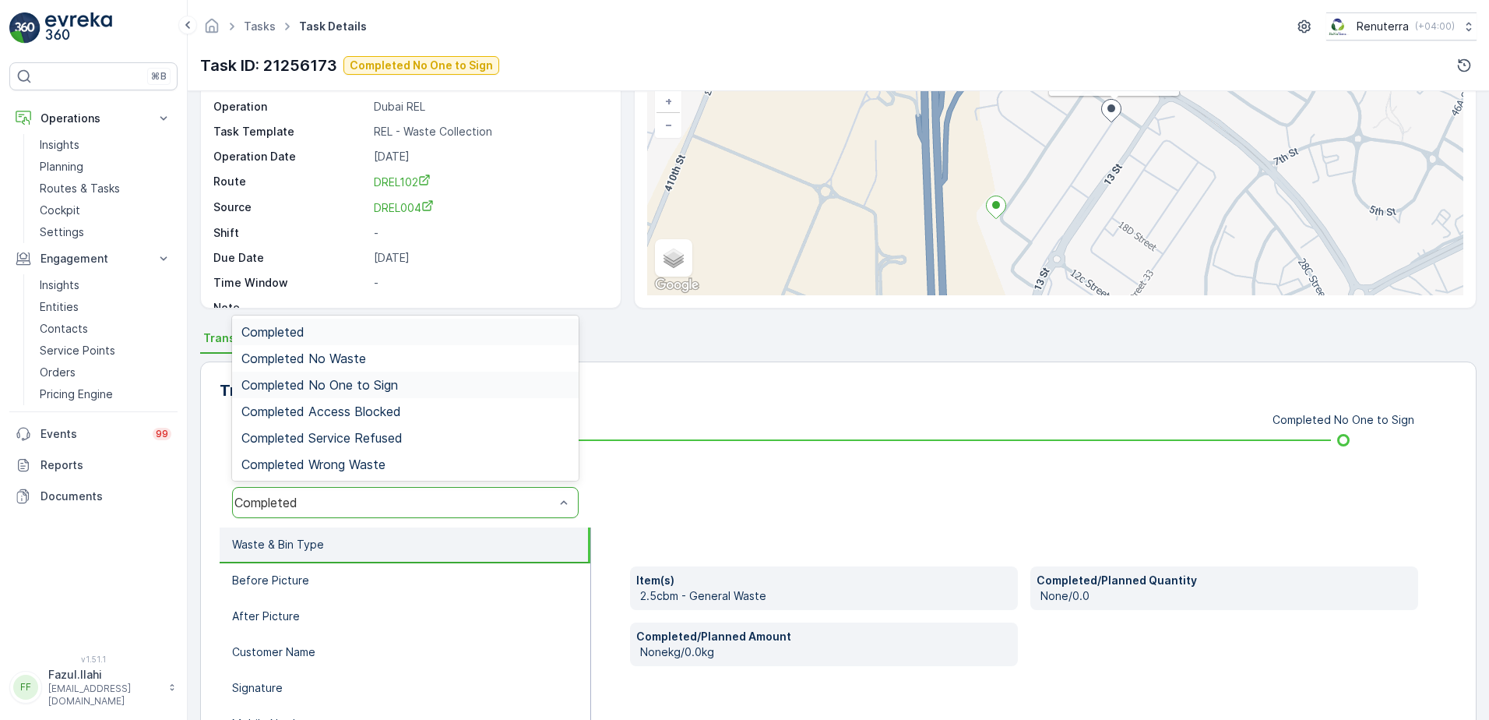
click at [368, 381] on span "Completed No One to Sign" at bounding box center [319, 385] width 157 height 14
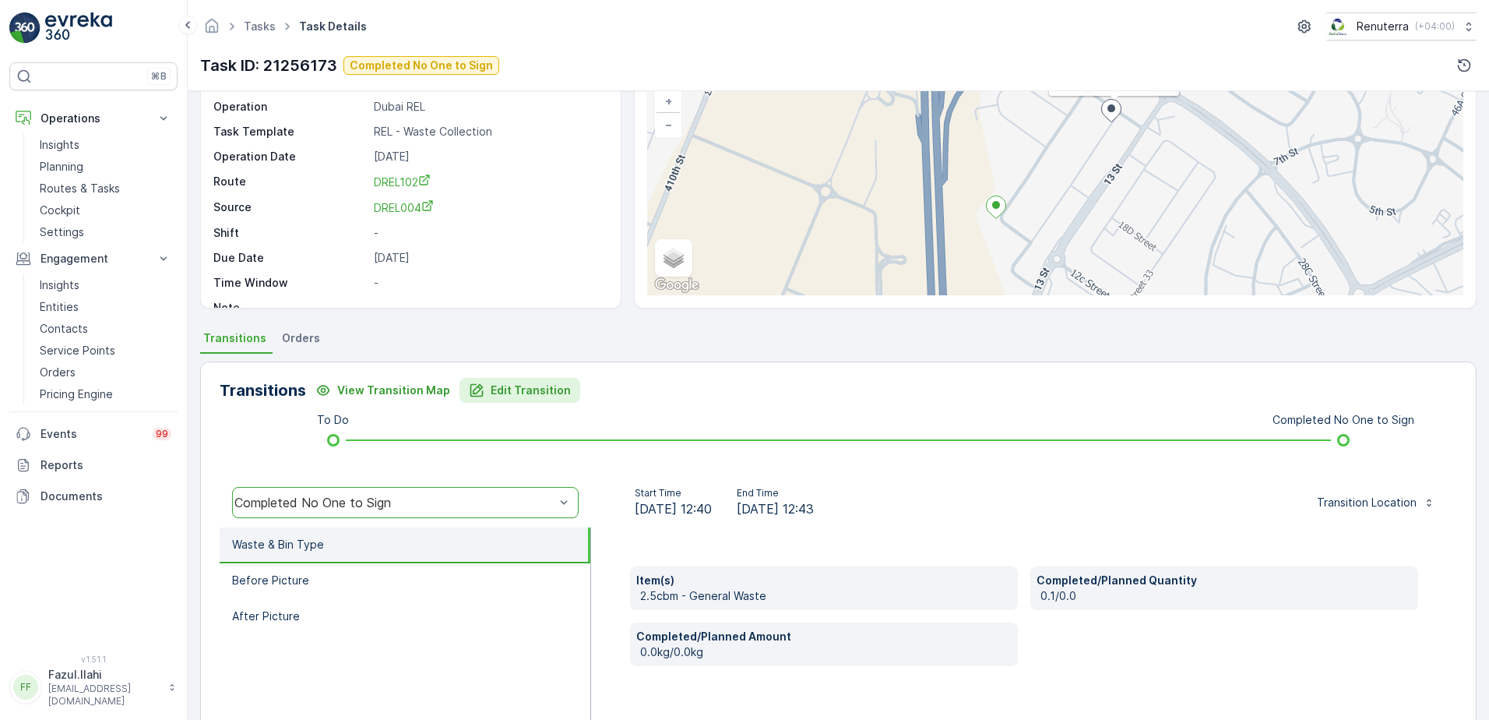
click at [520, 386] on p "Edit Transition" at bounding box center [531, 390] width 80 height 16
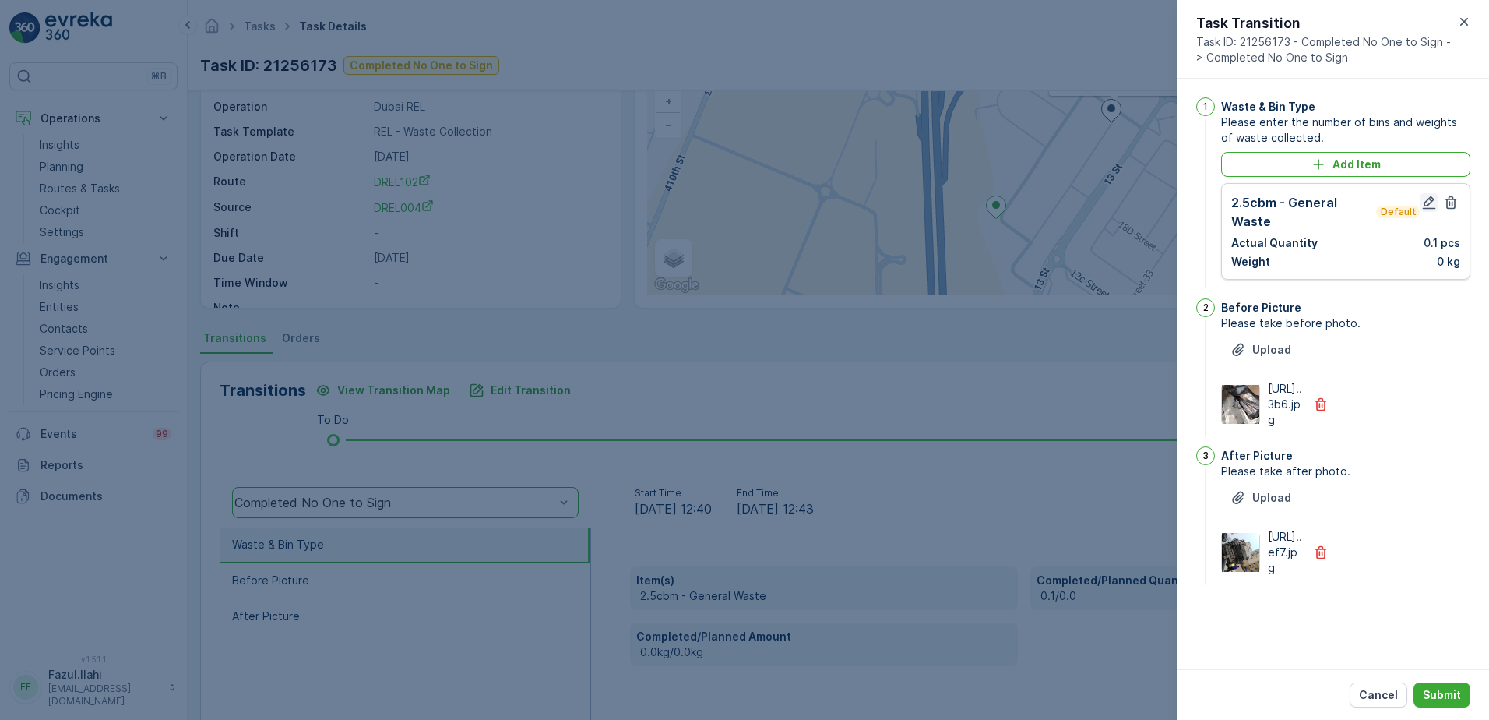
click at [1431, 207] on icon "button" at bounding box center [1429, 203] width 16 height 16
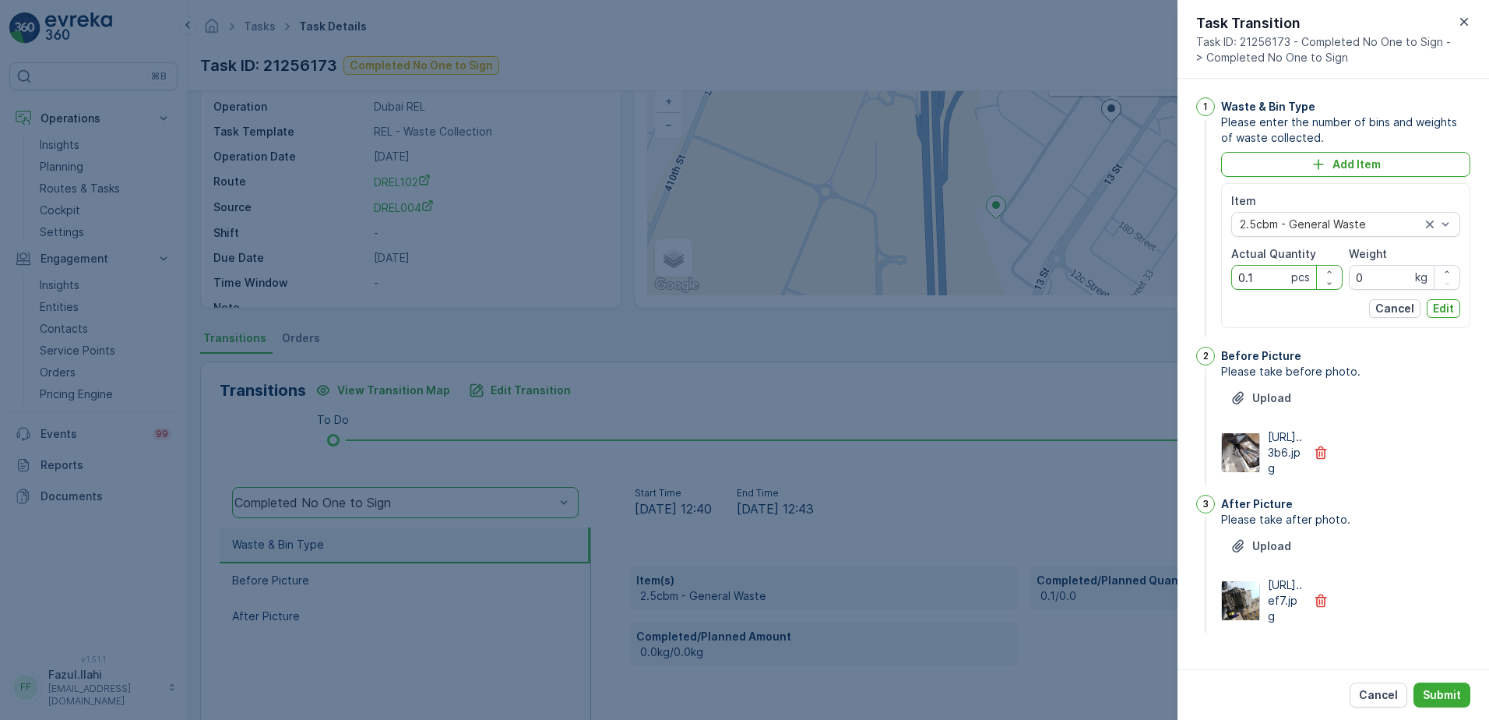
click at [1262, 276] on Quantity "0.1" at bounding box center [1286, 277] width 111 height 25
type Quantity "1"
click at [1444, 451] on div "https://media.evre...3b6.jpg" at bounding box center [1345, 452] width 249 height 47
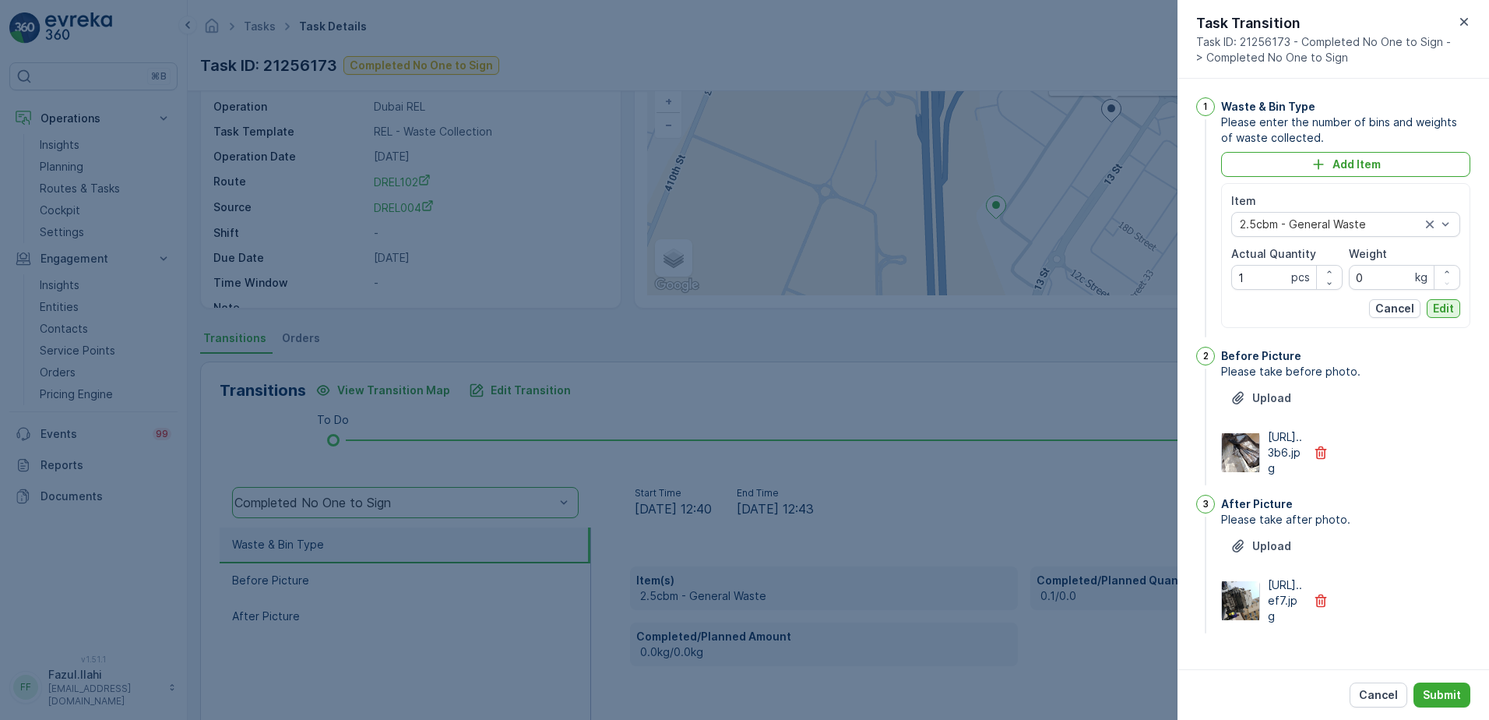
click at [1433, 310] on p "Edit" at bounding box center [1443, 309] width 21 height 16
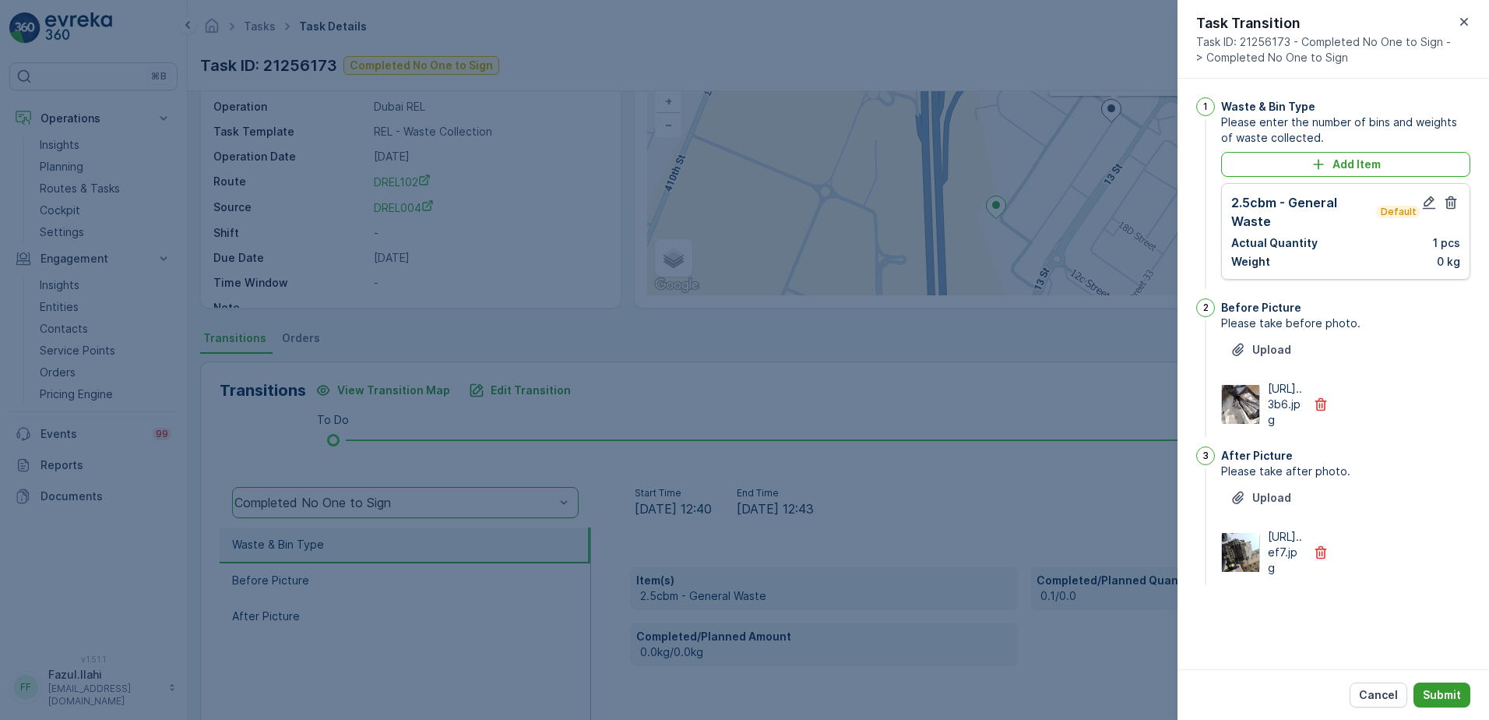
click at [1452, 695] on p "Submit" at bounding box center [1442, 695] width 38 height 16
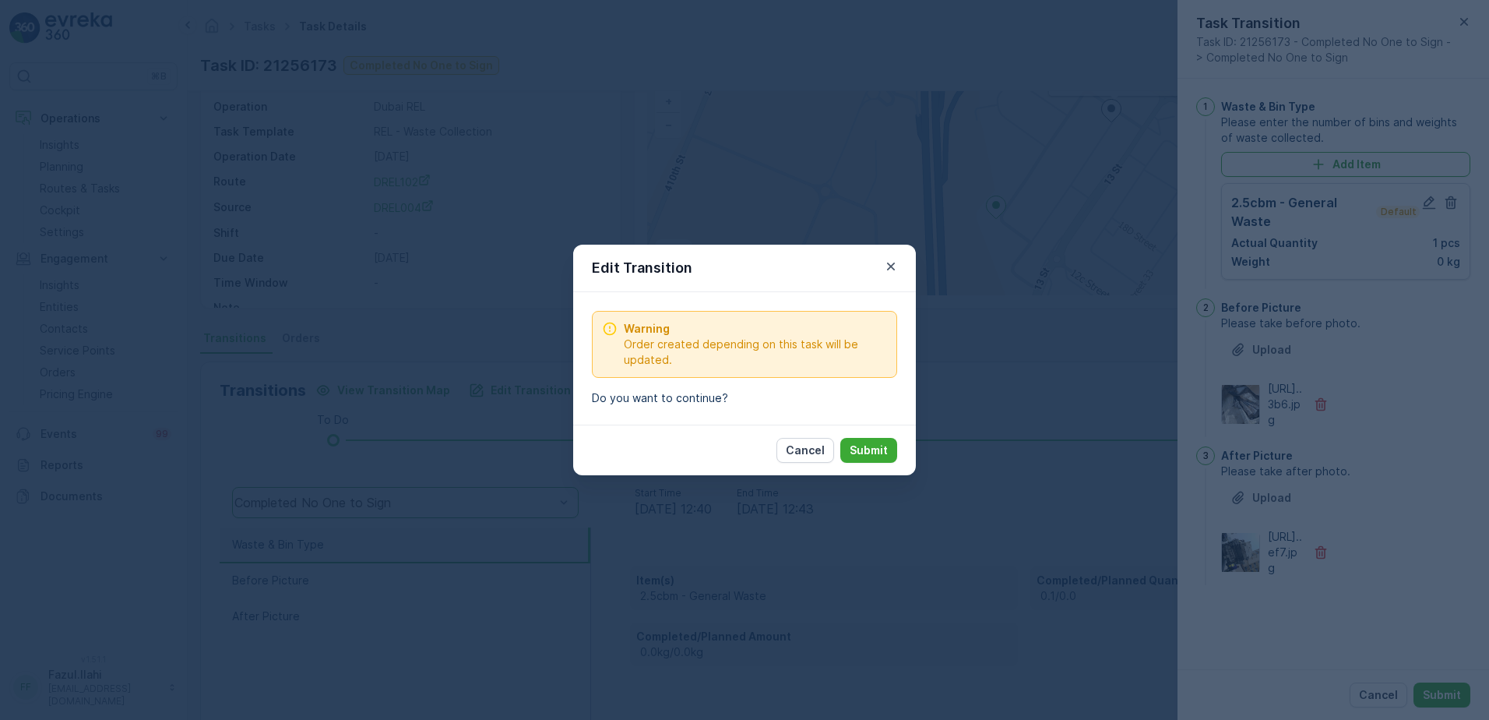
click at [858, 452] on p "Submit" at bounding box center [869, 450] width 38 height 16
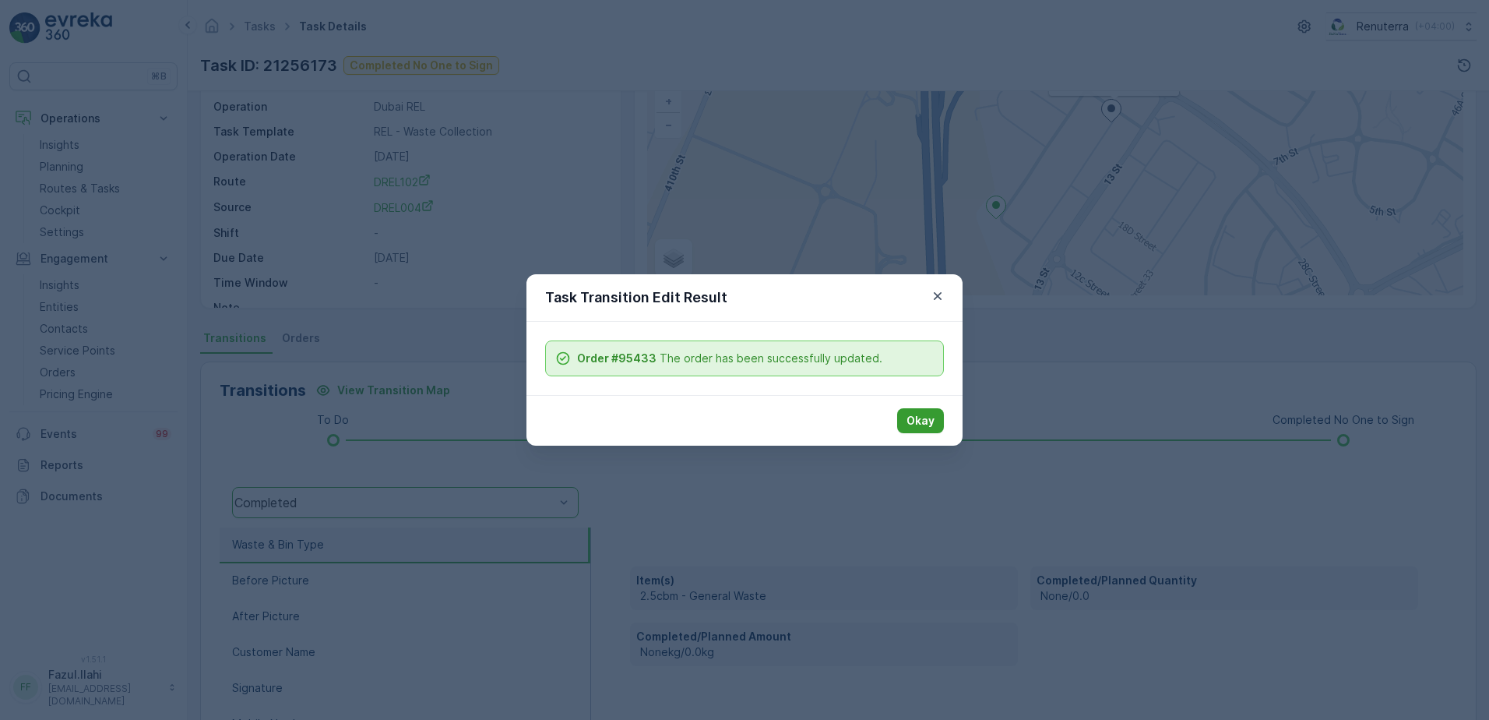
click at [916, 418] on p "Okay" at bounding box center [921, 421] width 28 height 16
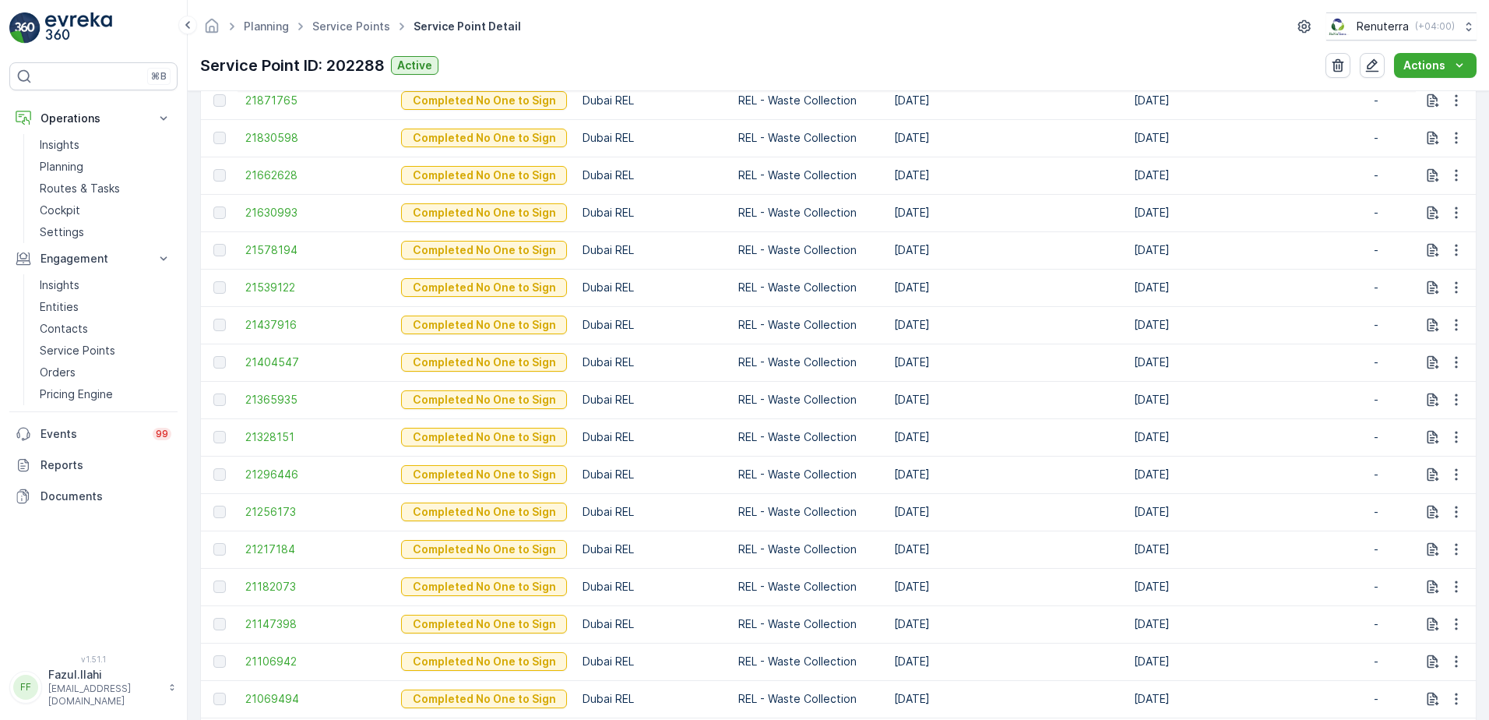
scroll to position [935, 0]
click at [290, 477] on span "21256173" at bounding box center [315, 475] width 140 height 16
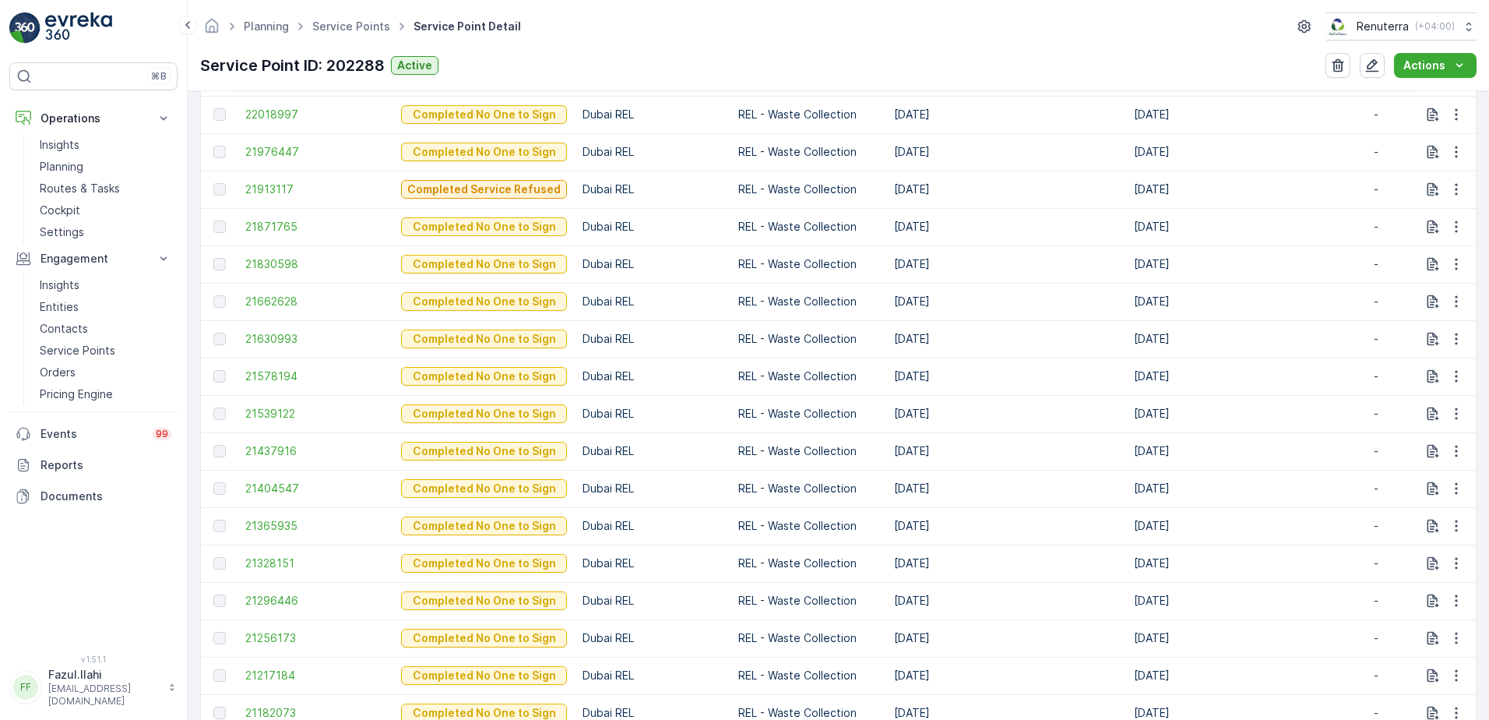
scroll to position [928, 0]
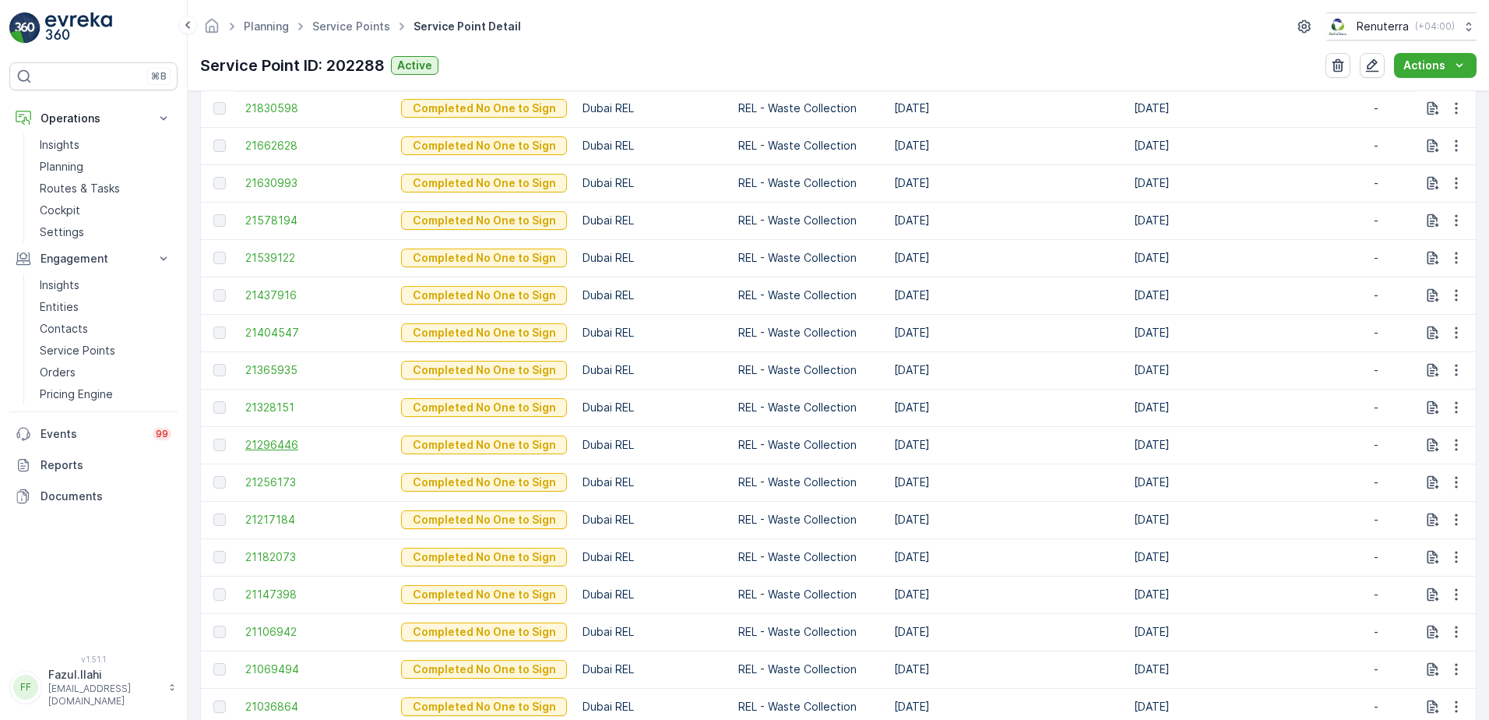
click at [283, 449] on span "21296446" at bounding box center [315, 445] width 140 height 16
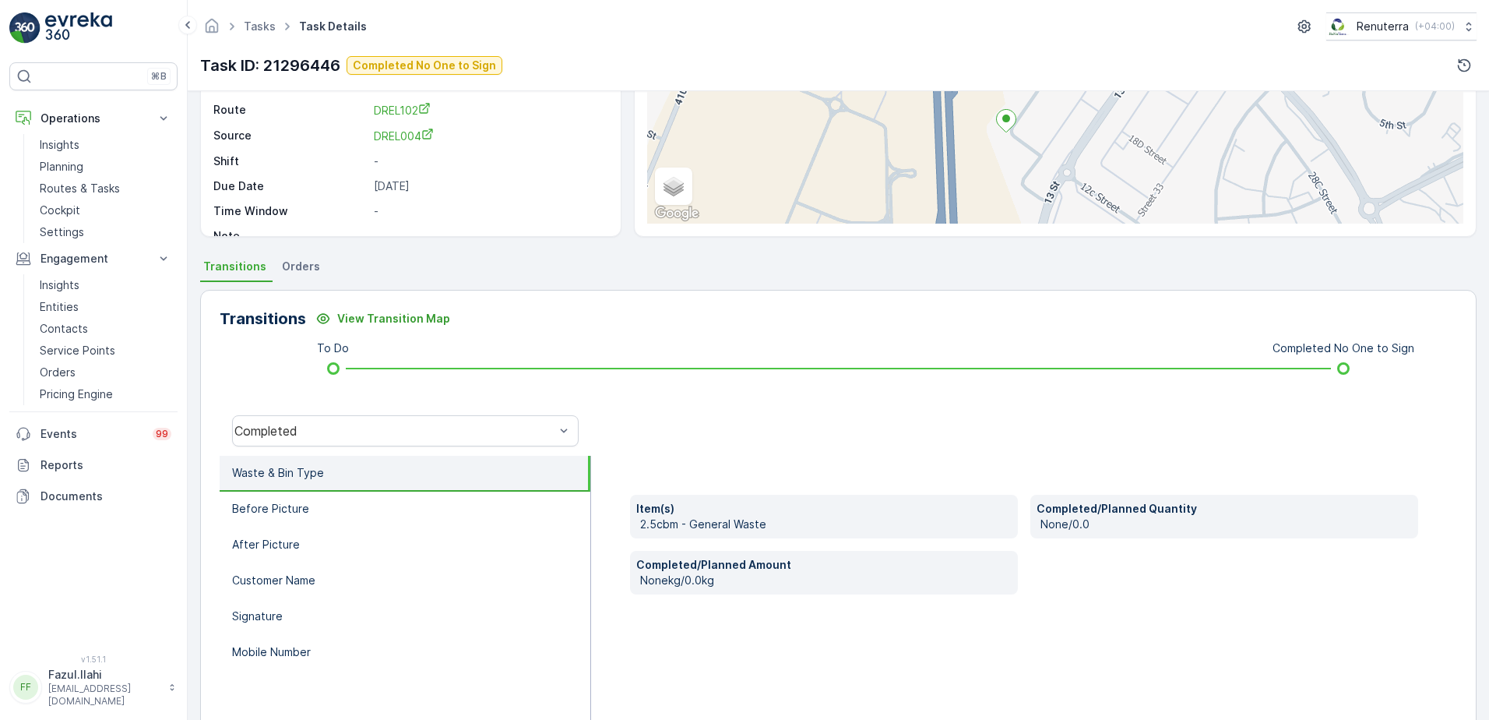
scroll to position [107, 0]
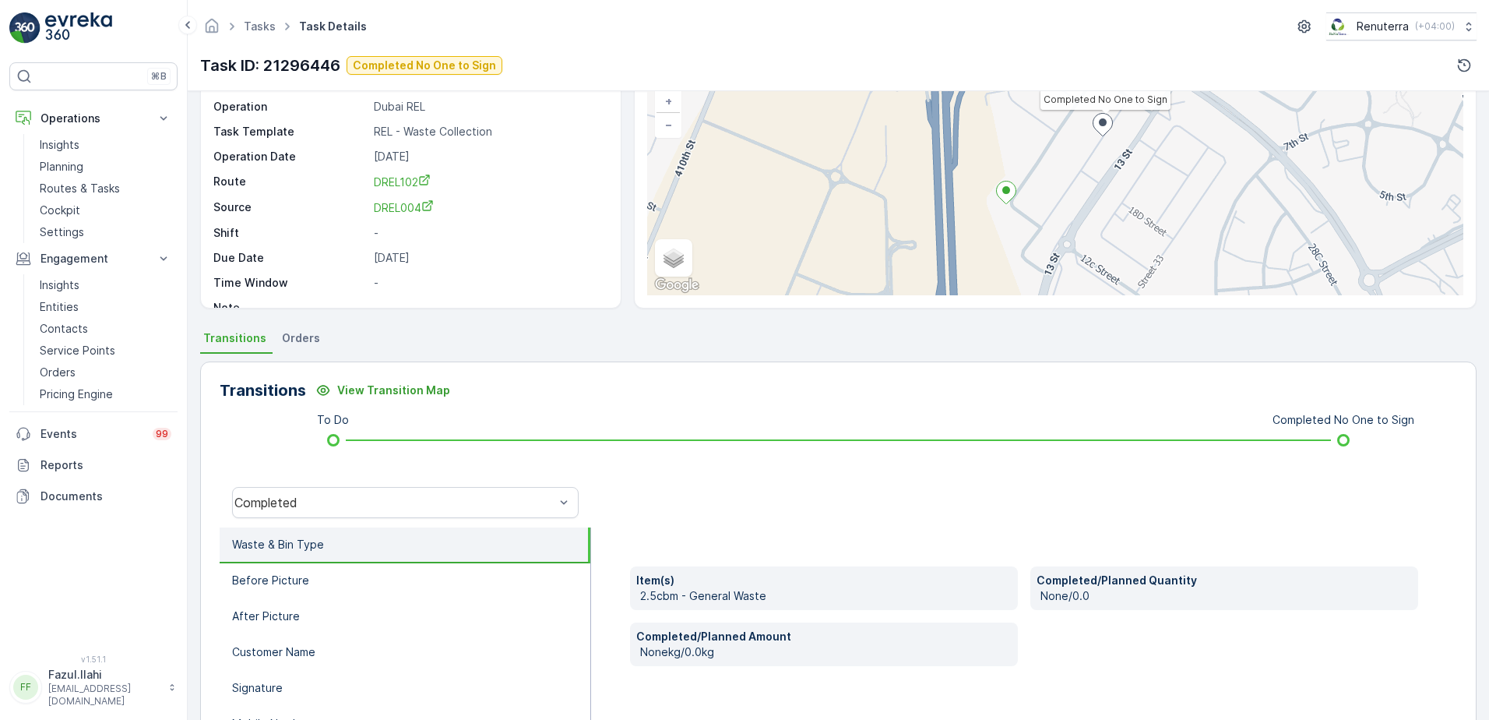
click at [434, 486] on div "Completed" at bounding box center [405, 502] width 371 height 50
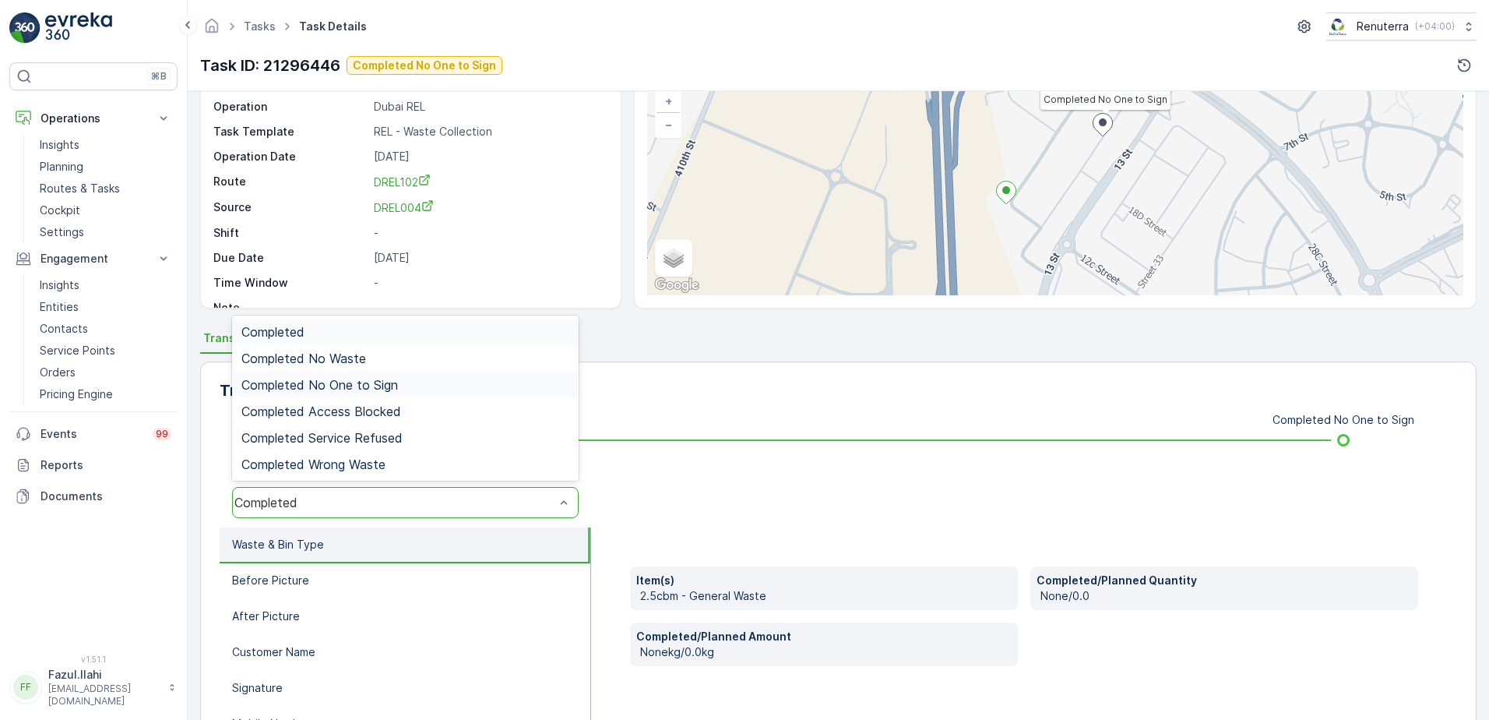
click at [394, 385] on span "Completed No One to Sign" at bounding box center [319, 385] width 157 height 14
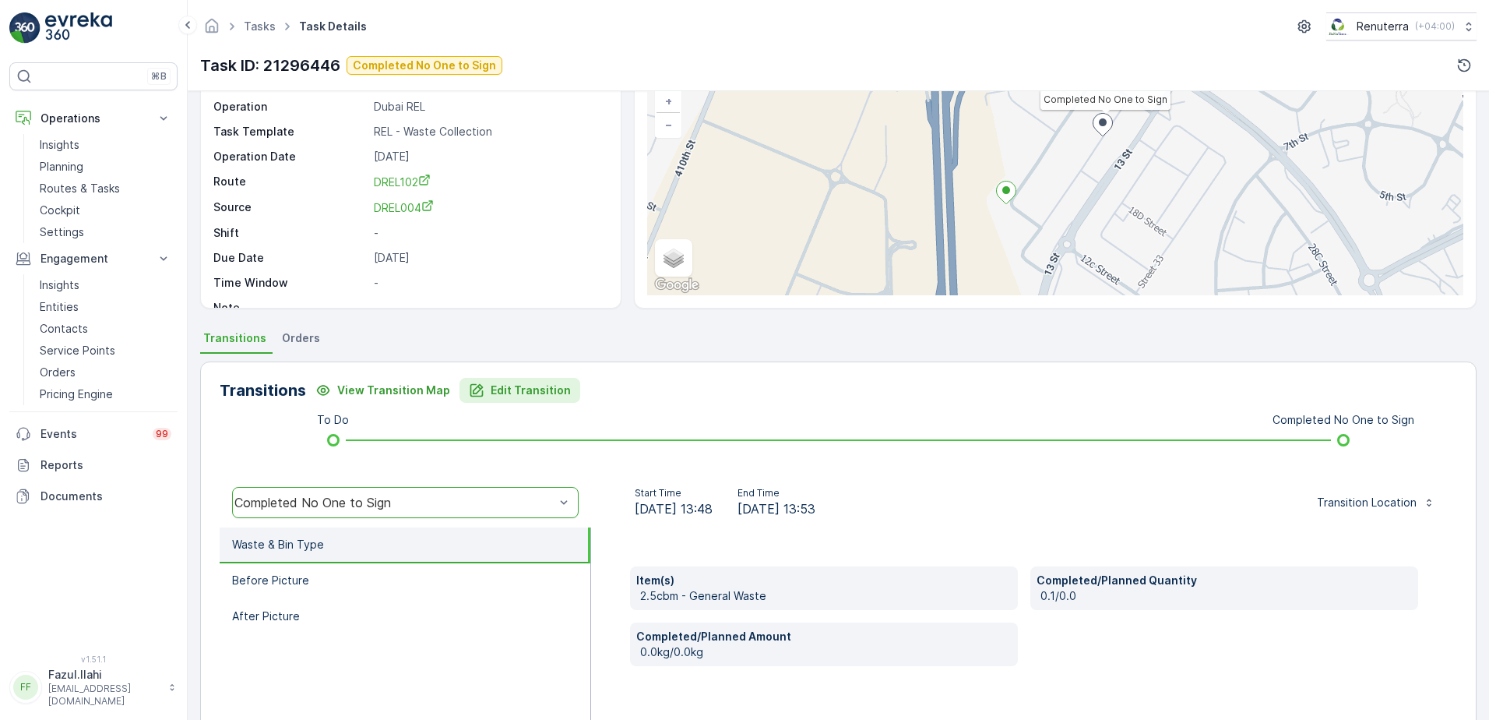
click at [536, 389] on p "Edit Transition" at bounding box center [531, 390] width 80 height 16
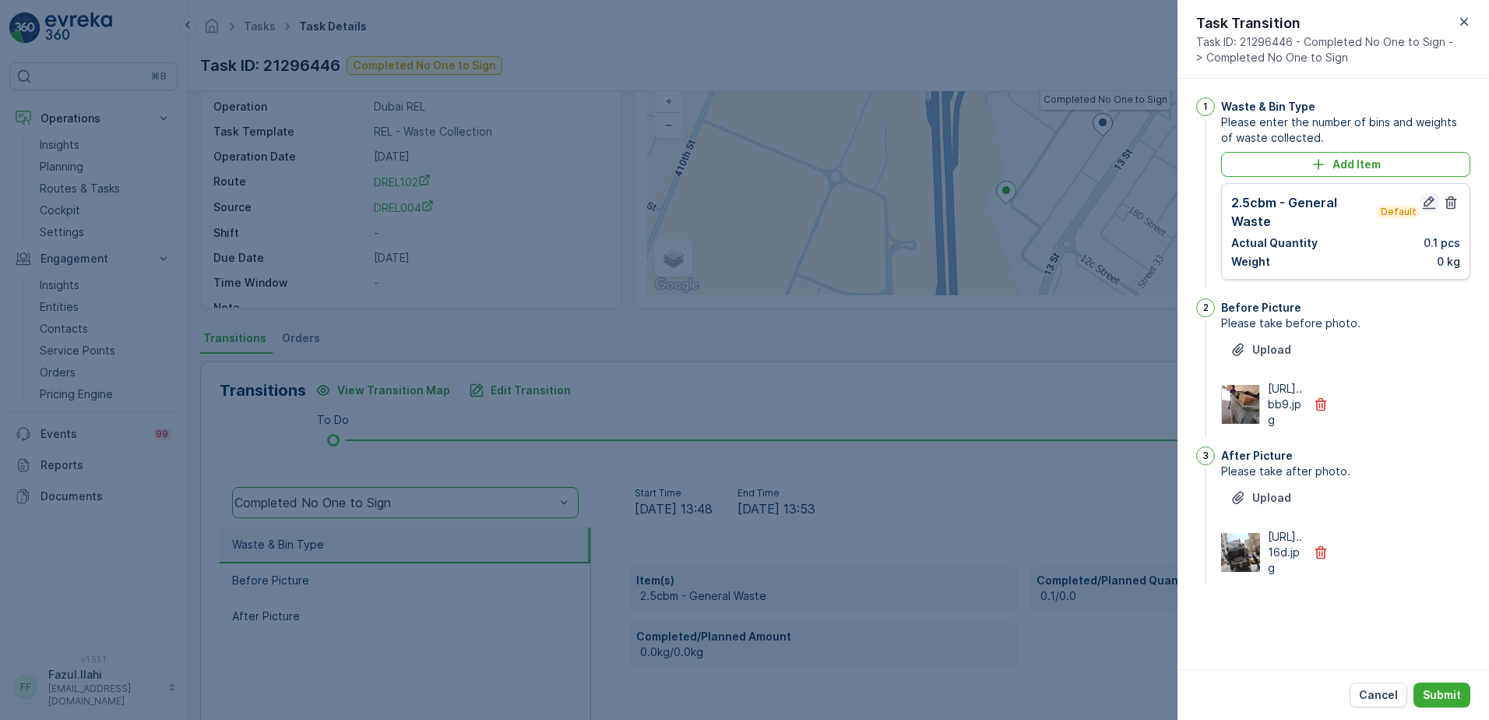
click at [1424, 208] on icon "button" at bounding box center [1429, 202] width 13 height 13
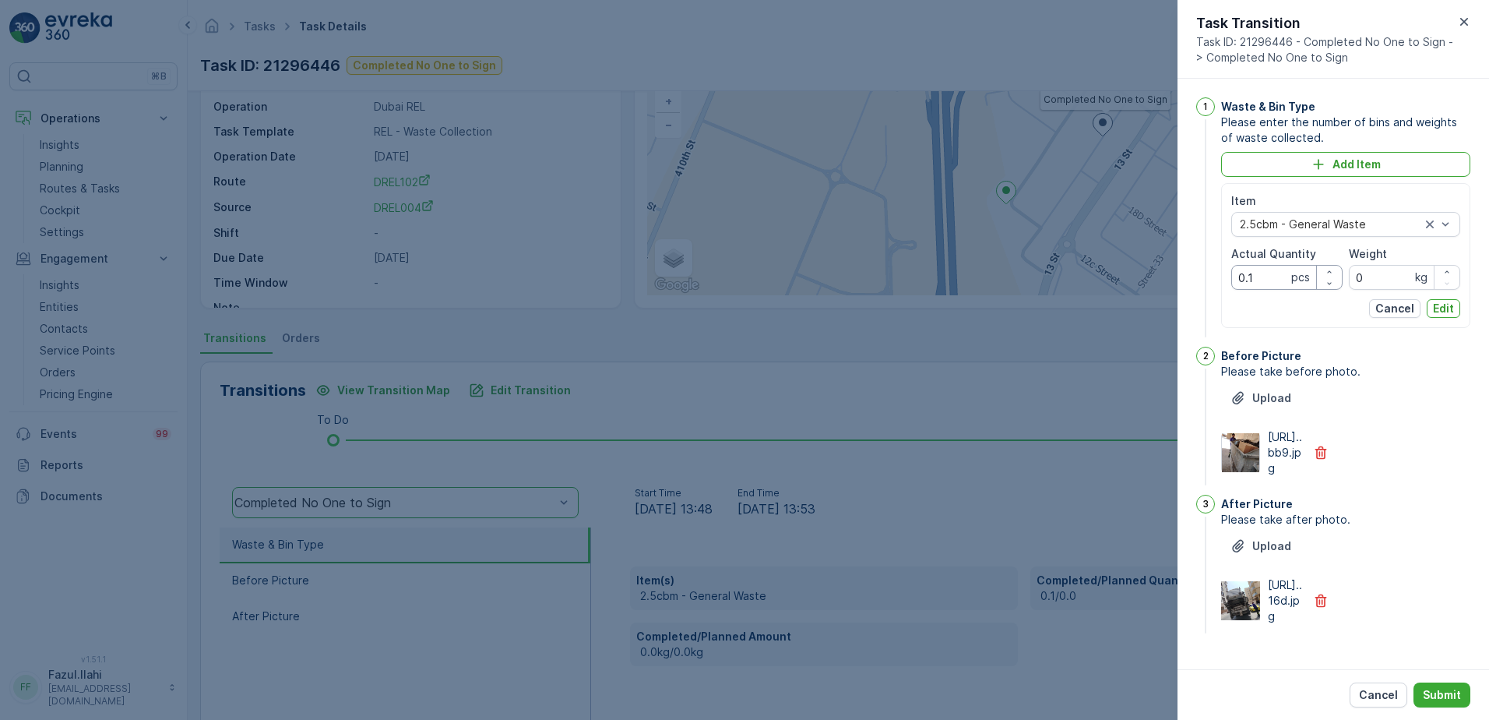
click at [1263, 271] on Quantity "0.1" at bounding box center [1286, 277] width 111 height 25
type Quantity "1"
click at [1425, 527] on span "Please take after photo." at bounding box center [1345, 520] width 249 height 16
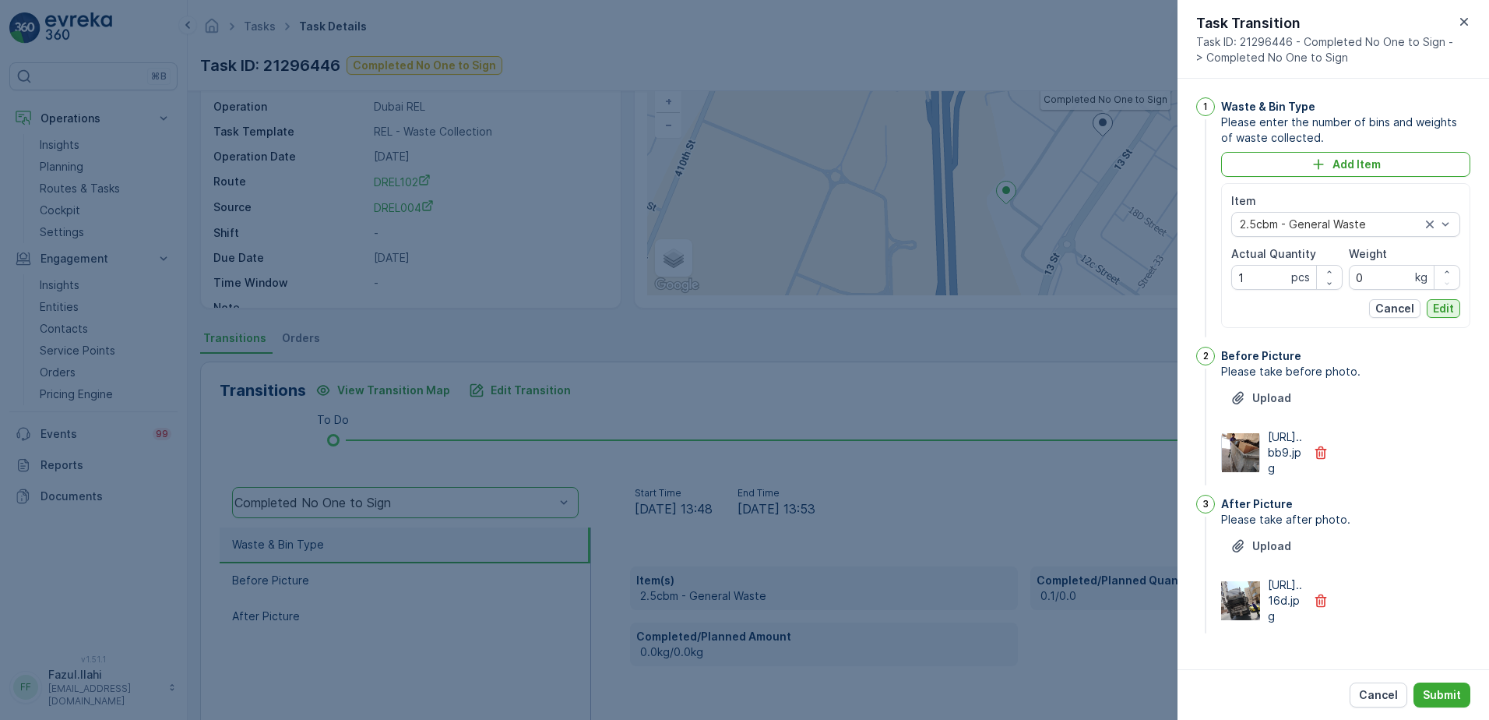
click at [1433, 309] on p "Edit" at bounding box center [1443, 309] width 21 height 16
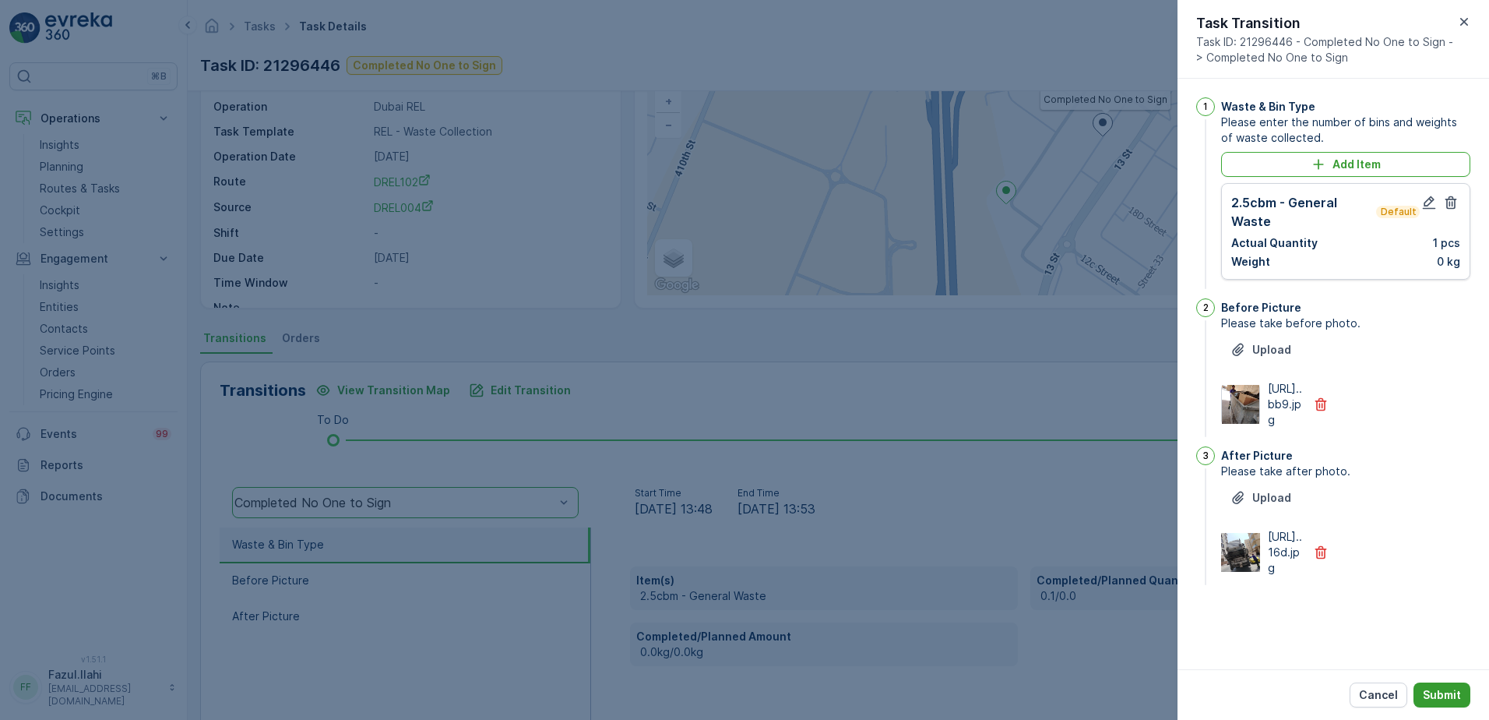
click at [1442, 701] on p "Submit" at bounding box center [1442, 695] width 38 height 16
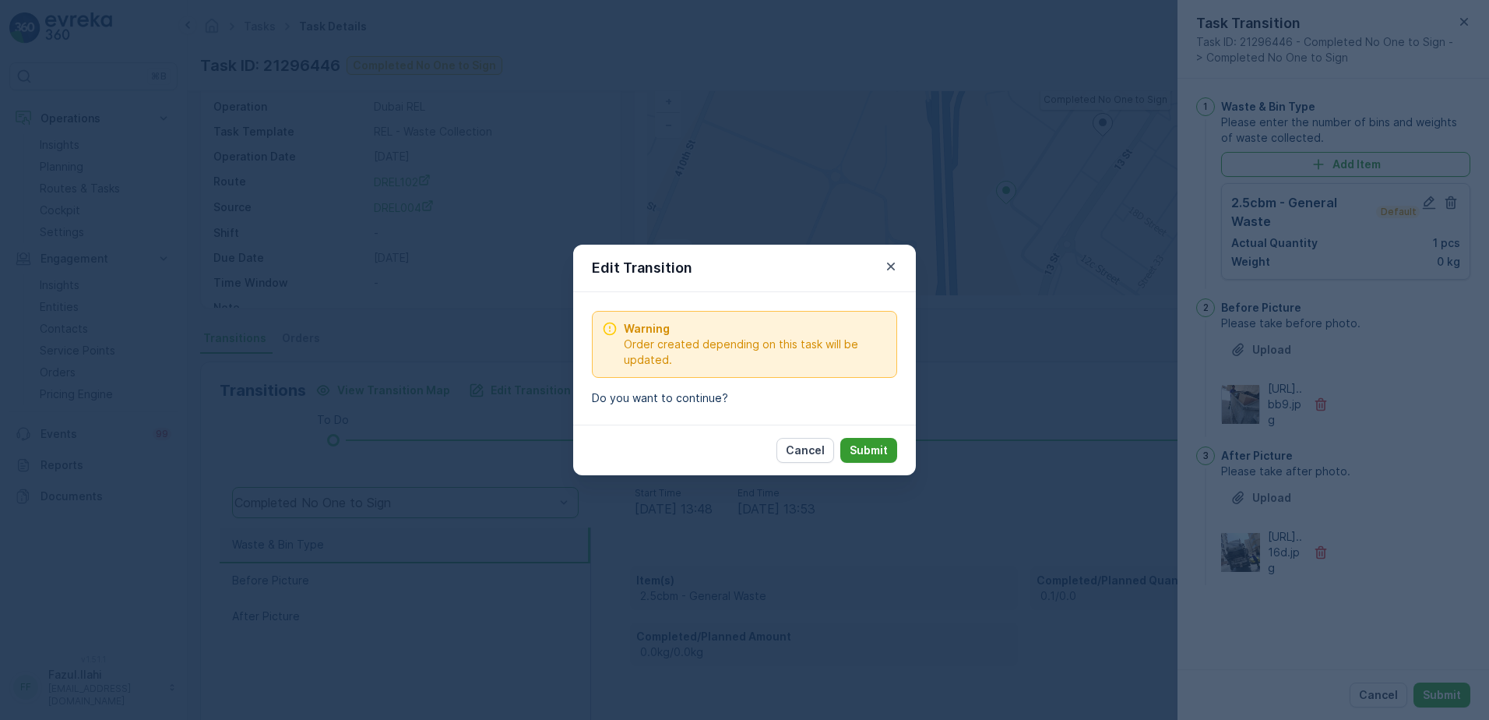
click at [879, 445] on p "Submit" at bounding box center [869, 450] width 38 height 16
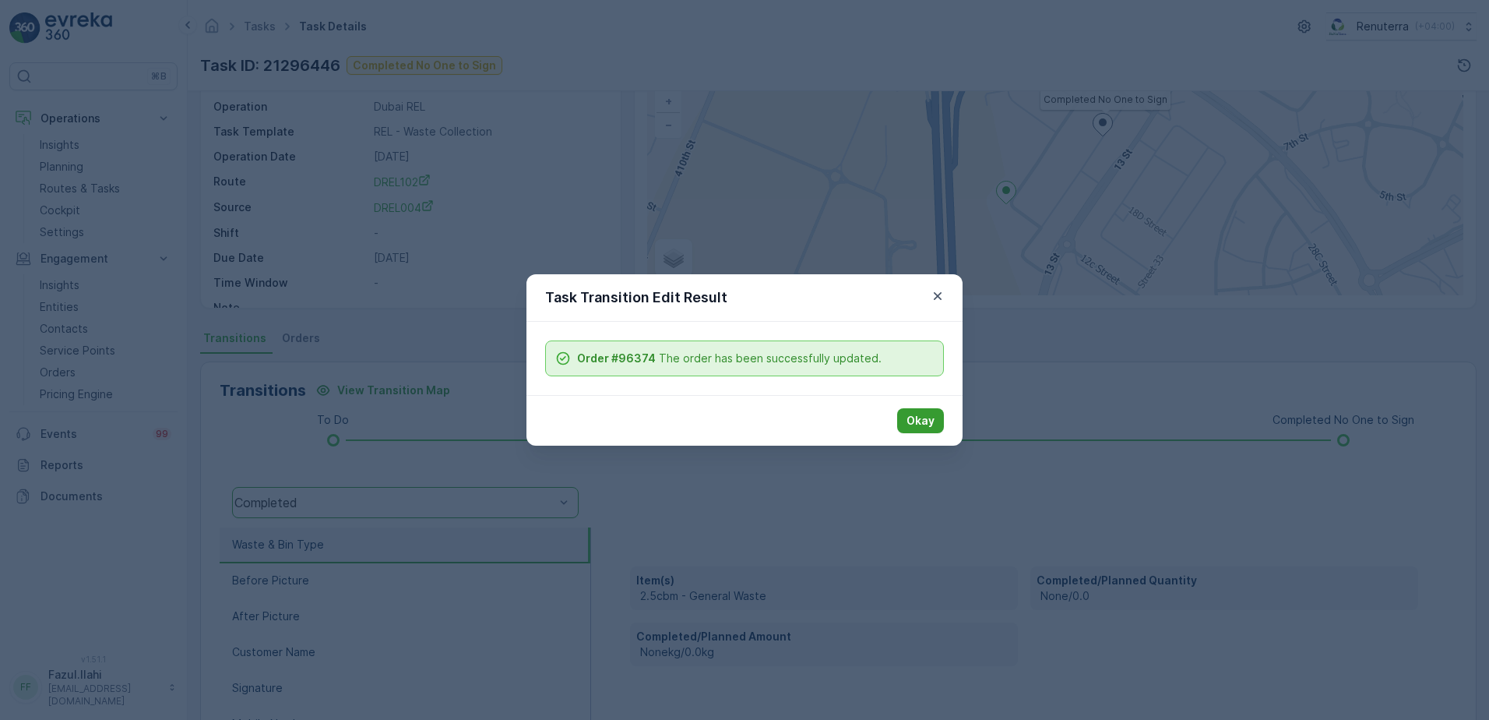
click at [927, 421] on p "Okay" at bounding box center [921, 421] width 28 height 16
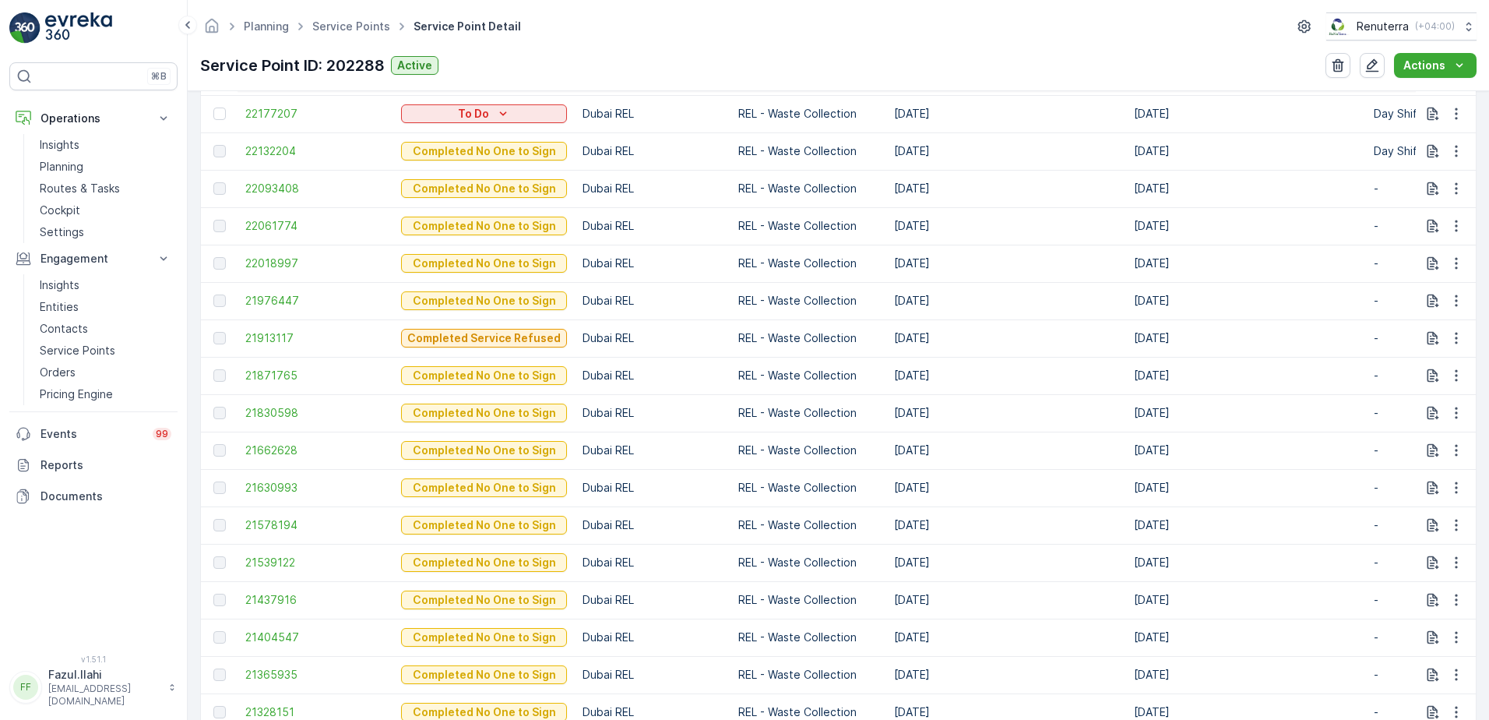
scroll to position [857, 0]
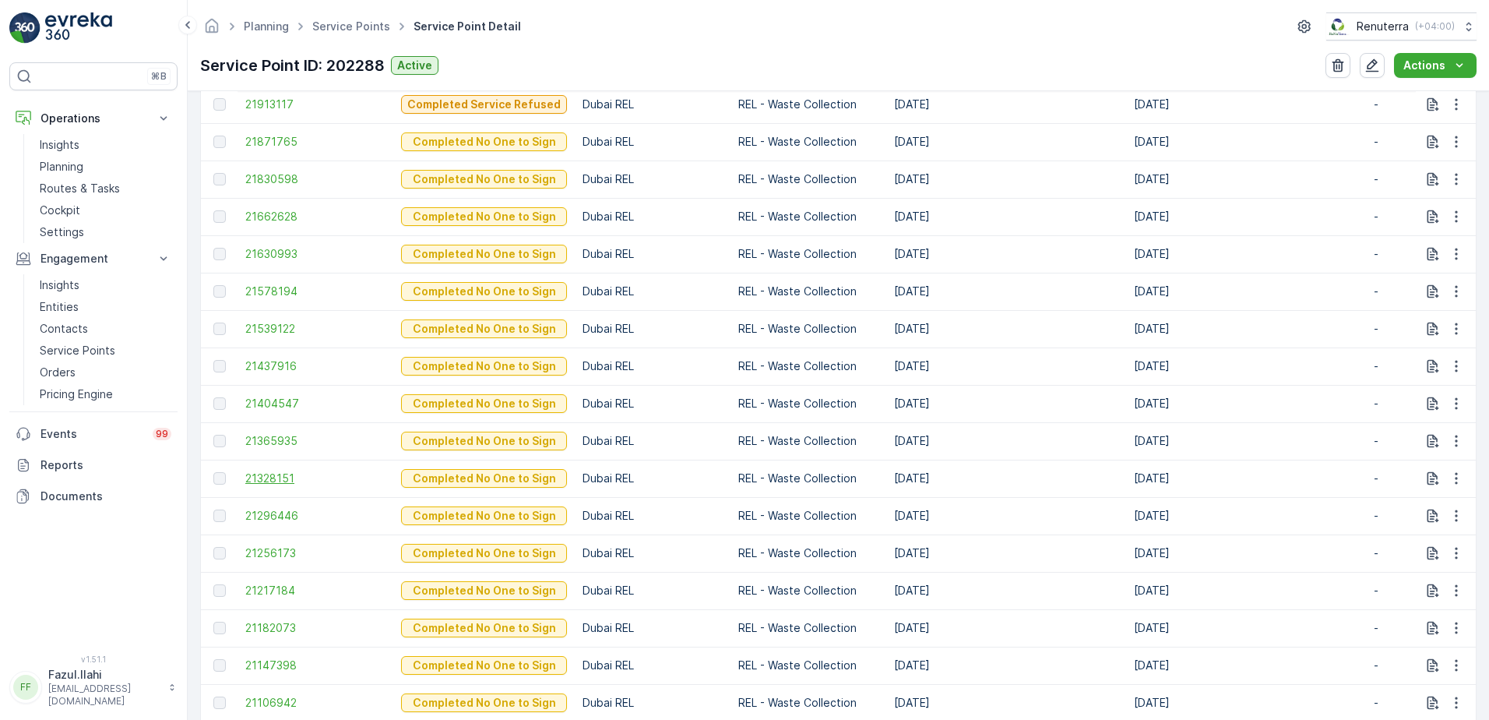
click at [267, 479] on span "21328151" at bounding box center [315, 478] width 140 height 16
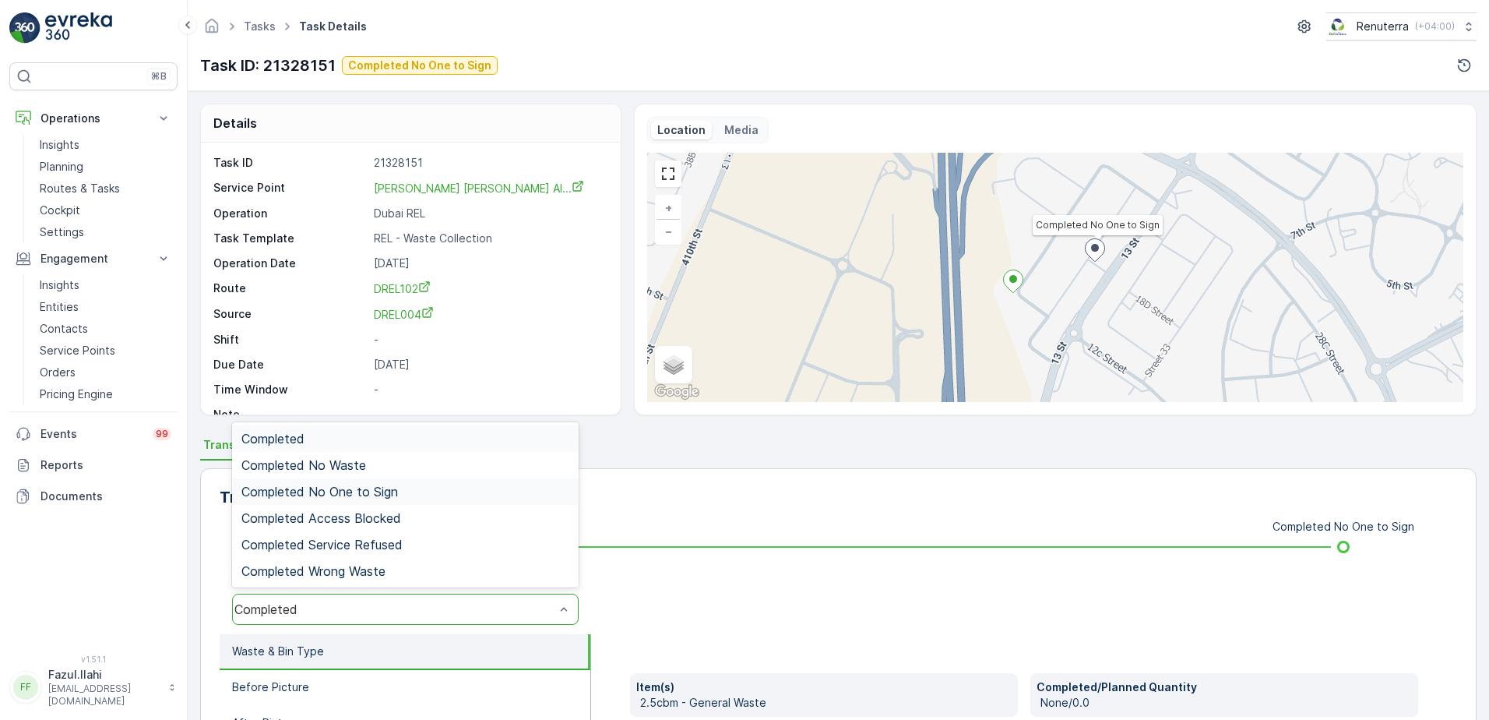
click at [407, 489] on div "Completed No One to Sign" at bounding box center [405, 491] width 328 height 14
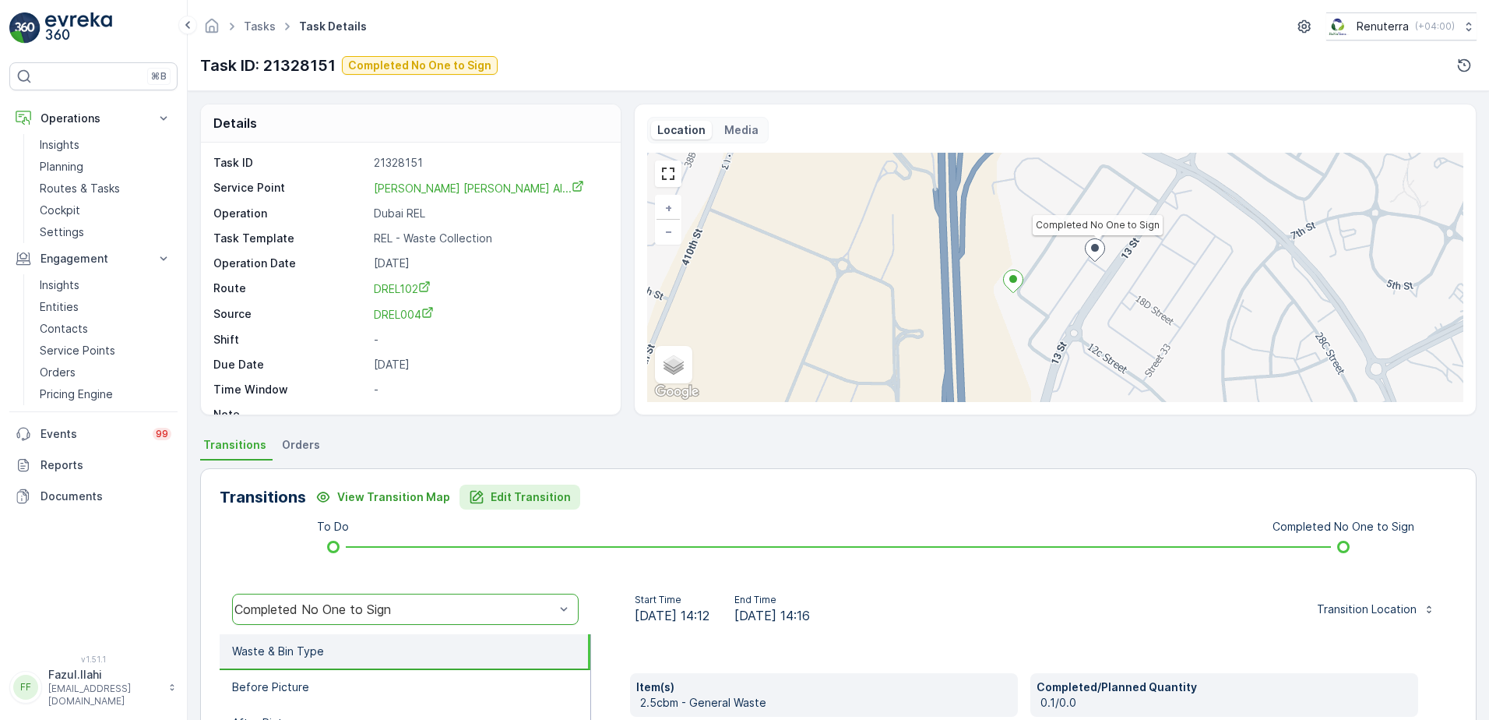
click at [539, 503] on p "Edit Transition" at bounding box center [531, 497] width 80 height 16
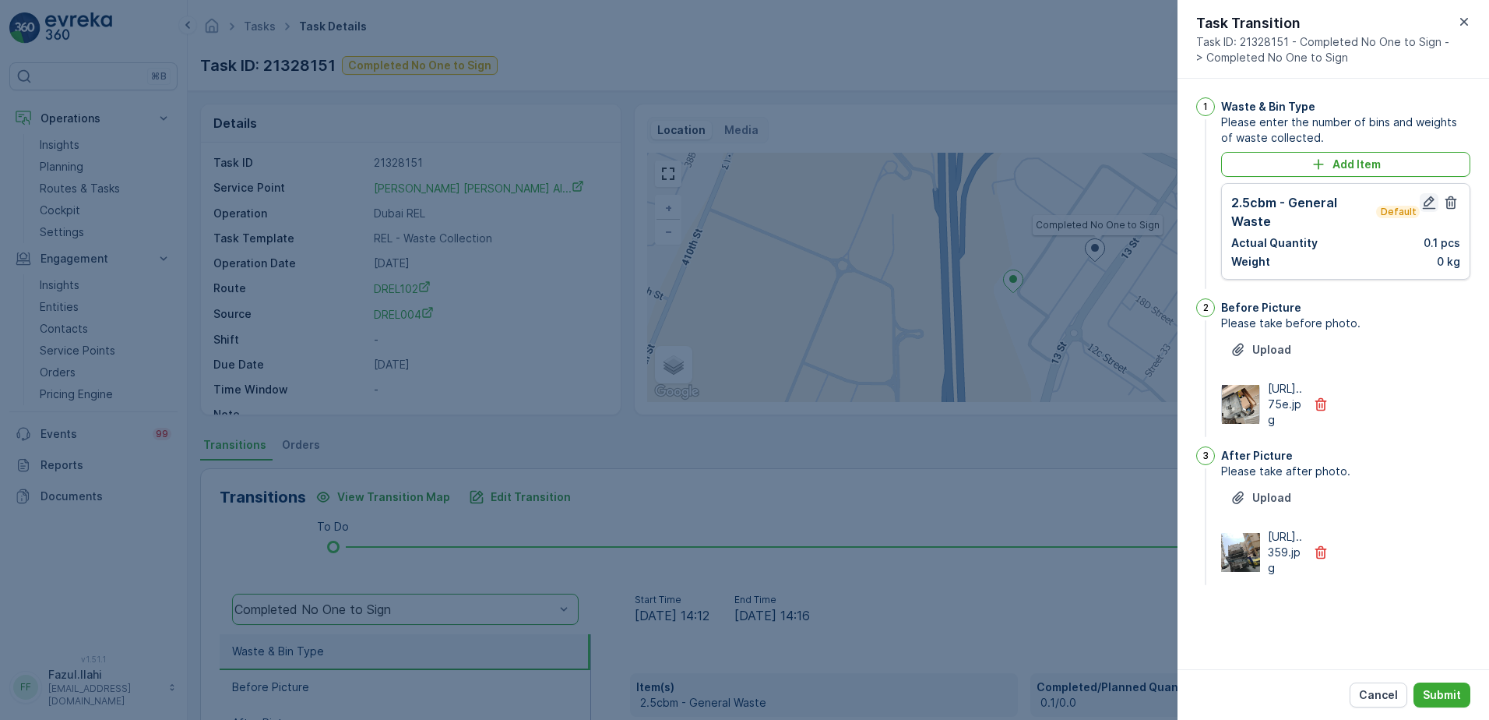
click at [1428, 203] on icon "button" at bounding box center [1429, 203] width 16 height 16
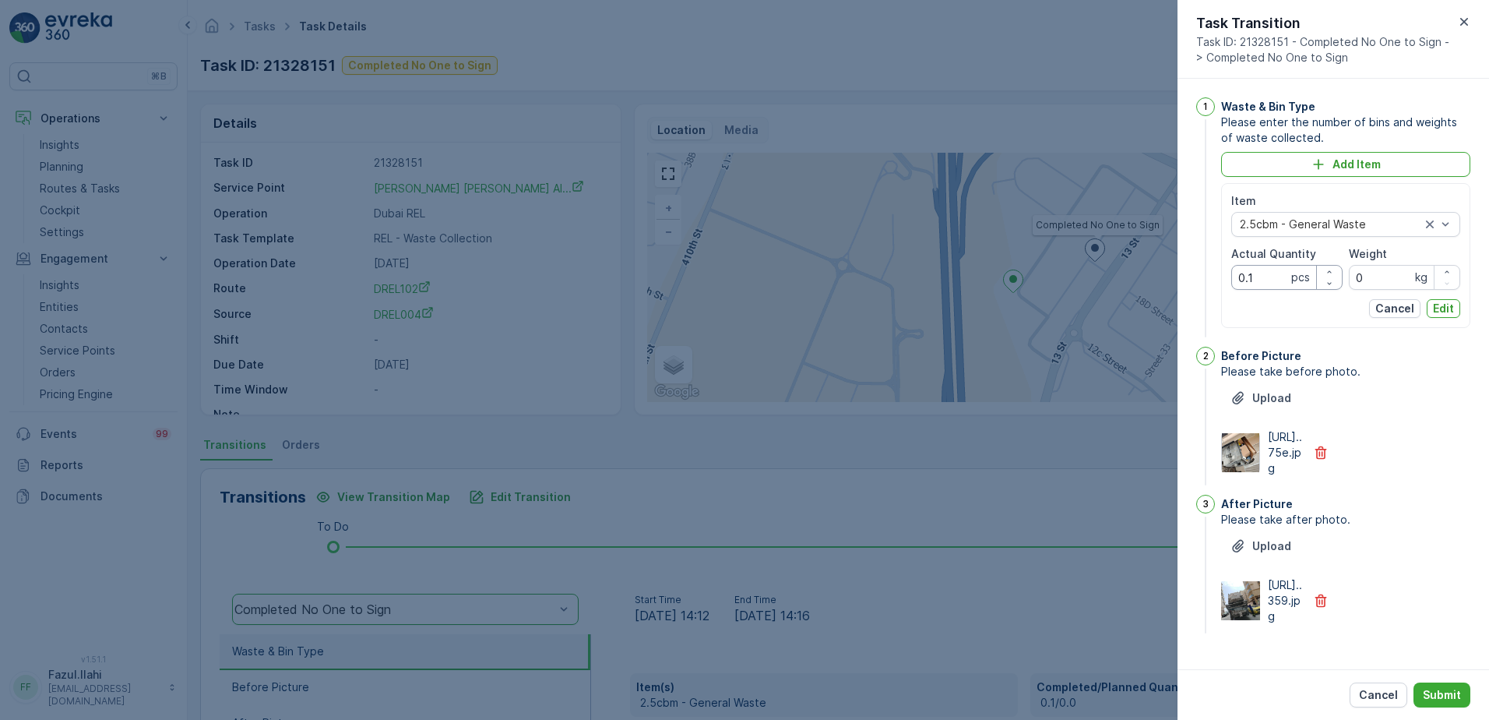
click at [1271, 280] on Quantity "0.1" at bounding box center [1286, 277] width 111 height 25
type Quantity "1"
click at [1410, 559] on div "After Picture Please take after photo. Upload https://media.evre...359.jpg" at bounding box center [1345, 566] width 249 height 142
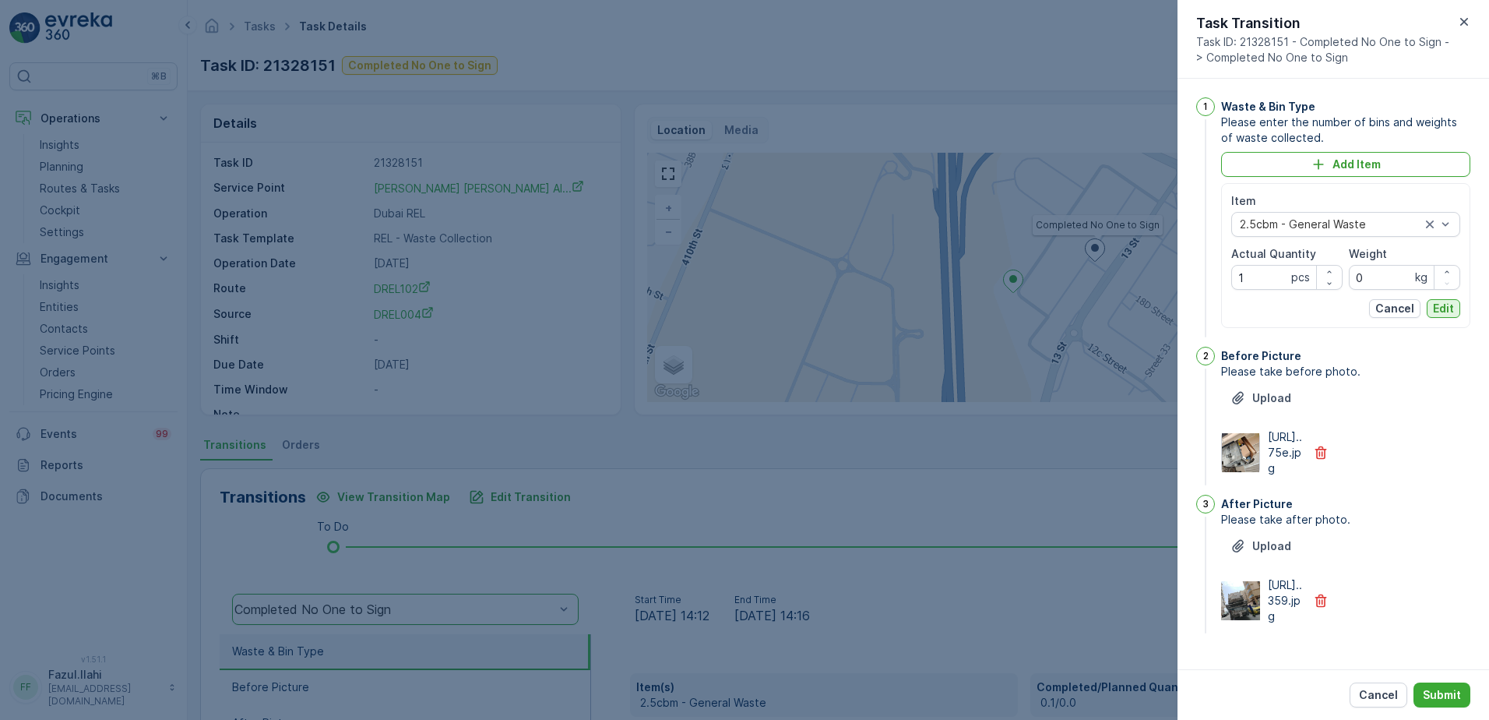
click at [1444, 305] on p "Edit" at bounding box center [1443, 309] width 21 height 16
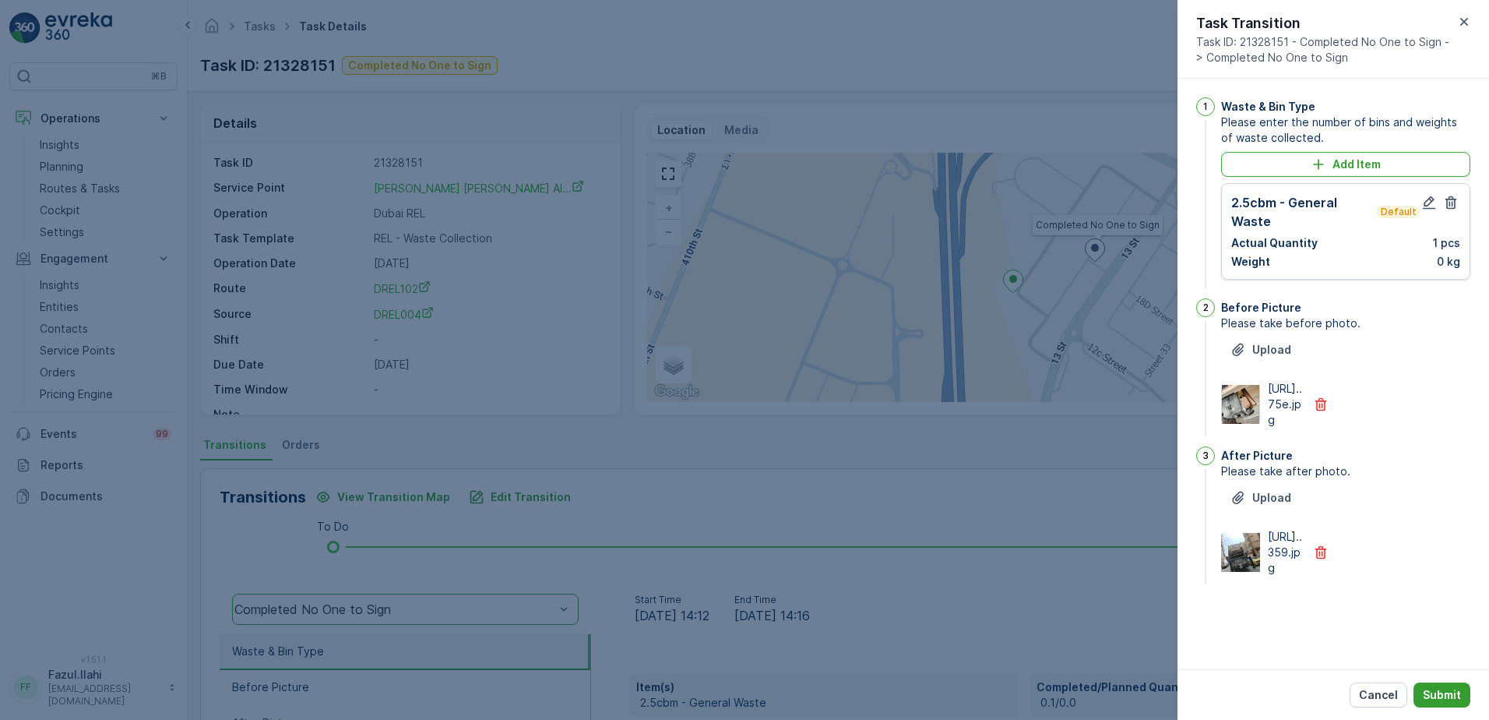
click at [1442, 694] on p "Submit" at bounding box center [1442, 695] width 38 height 16
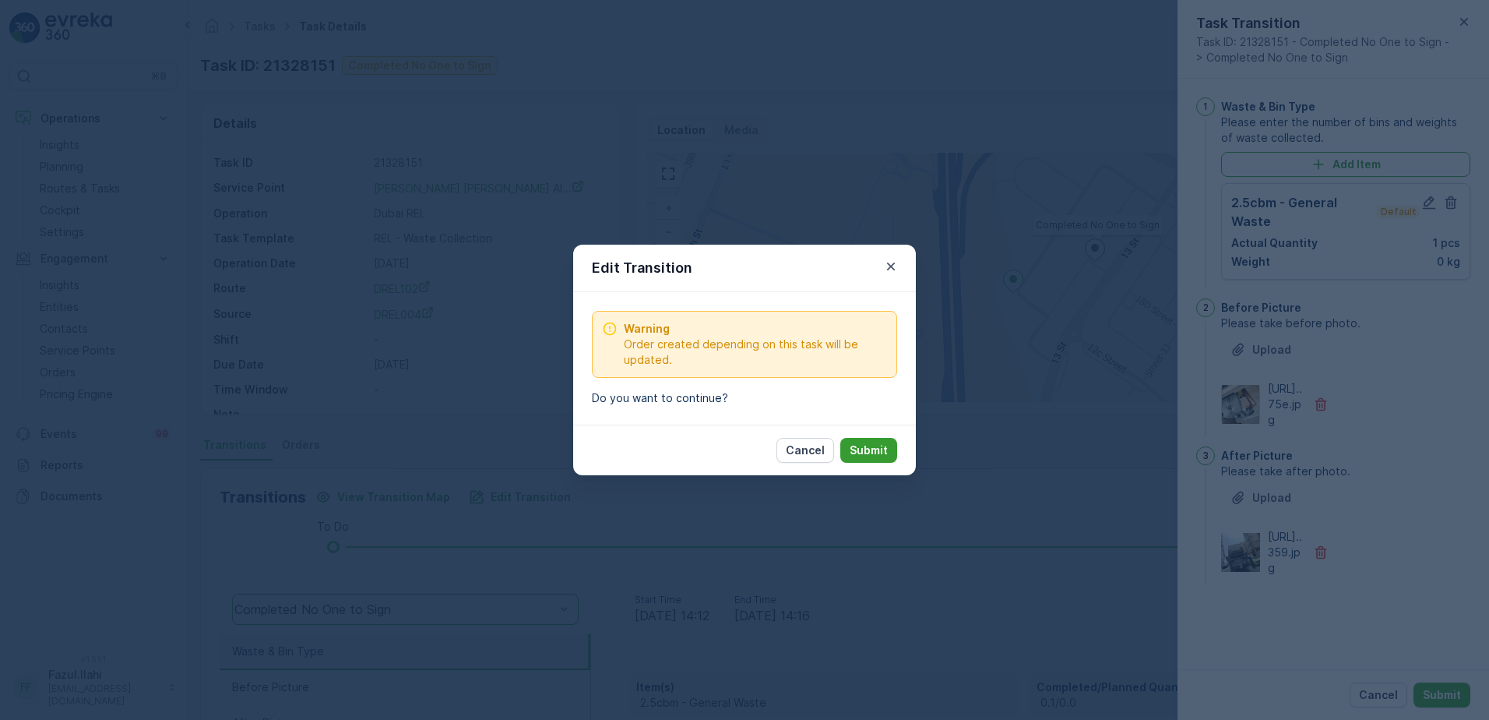
click at [870, 441] on button "Submit" at bounding box center [868, 450] width 57 height 25
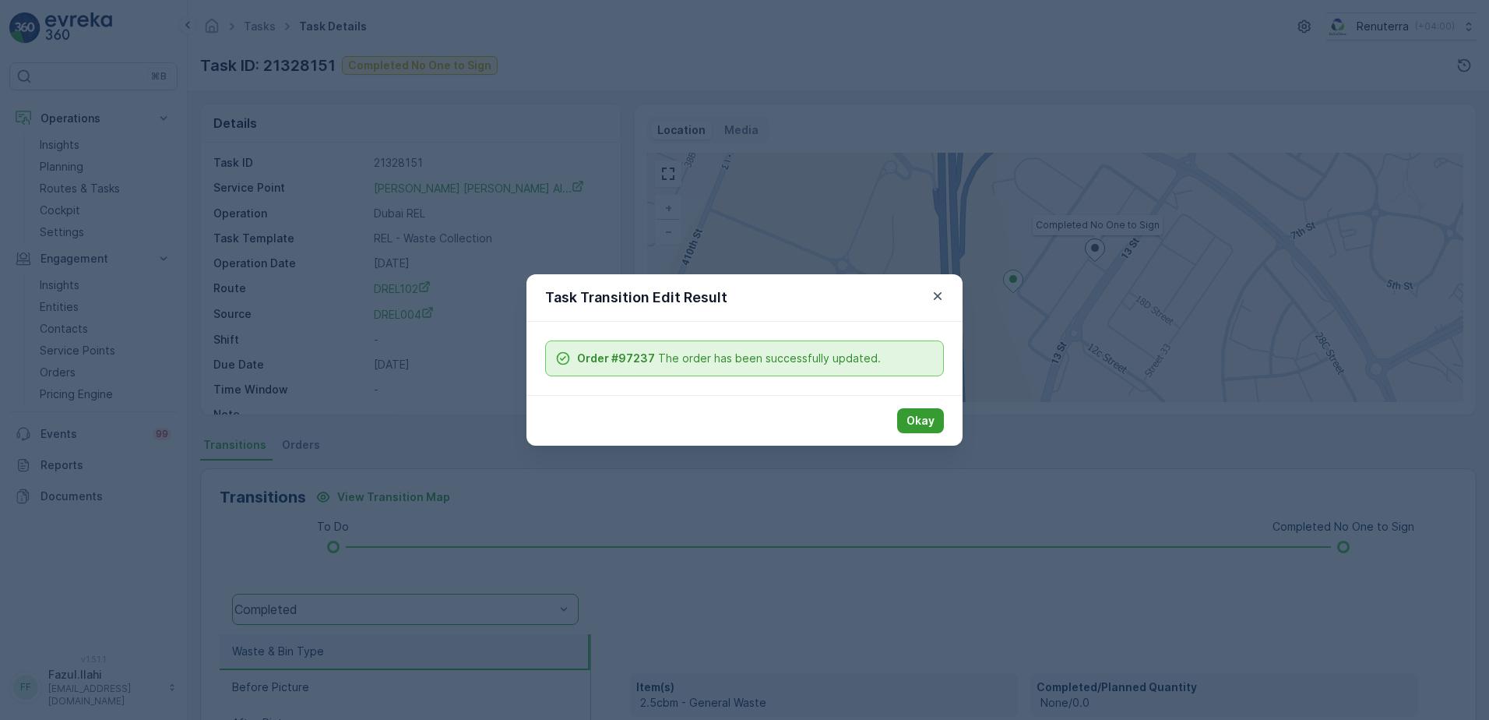
click at [916, 416] on p "Okay" at bounding box center [921, 421] width 28 height 16
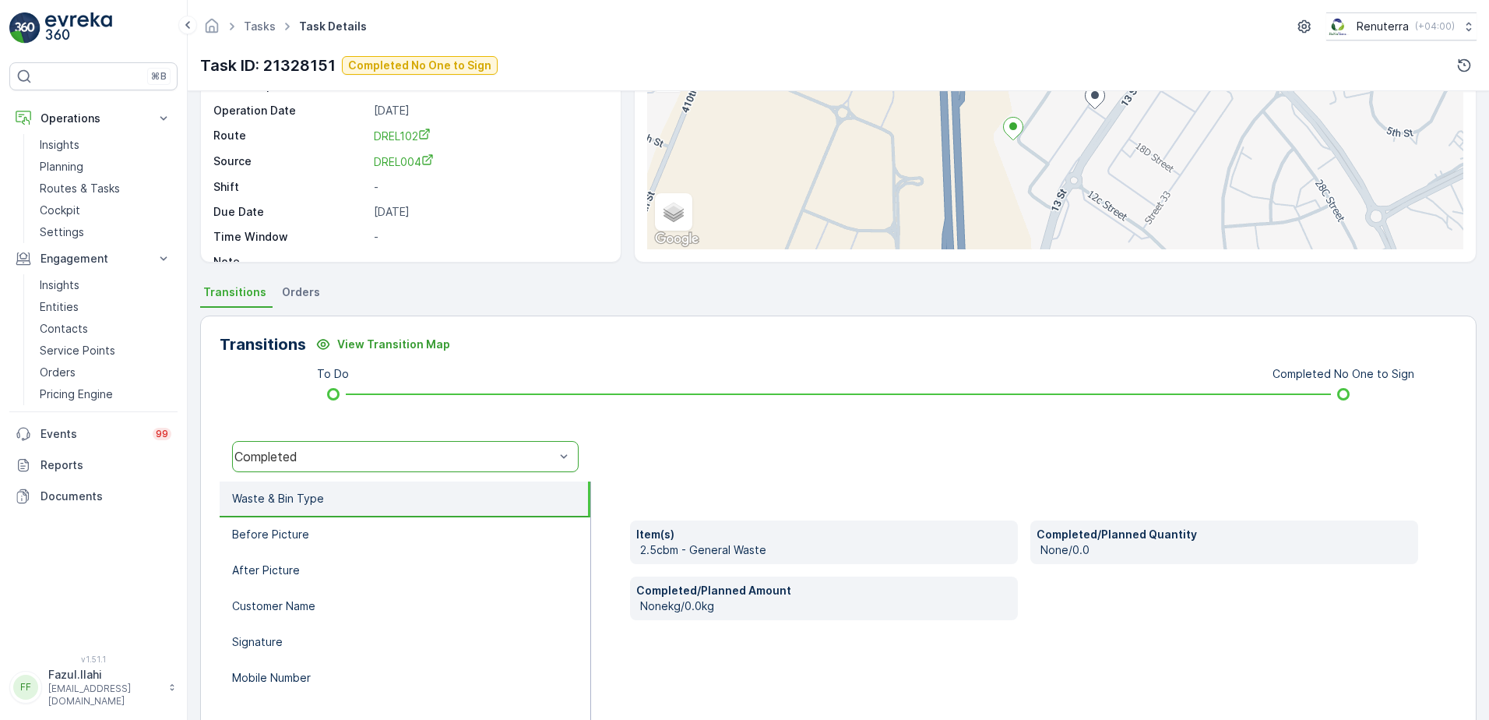
scroll to position [156, 0]
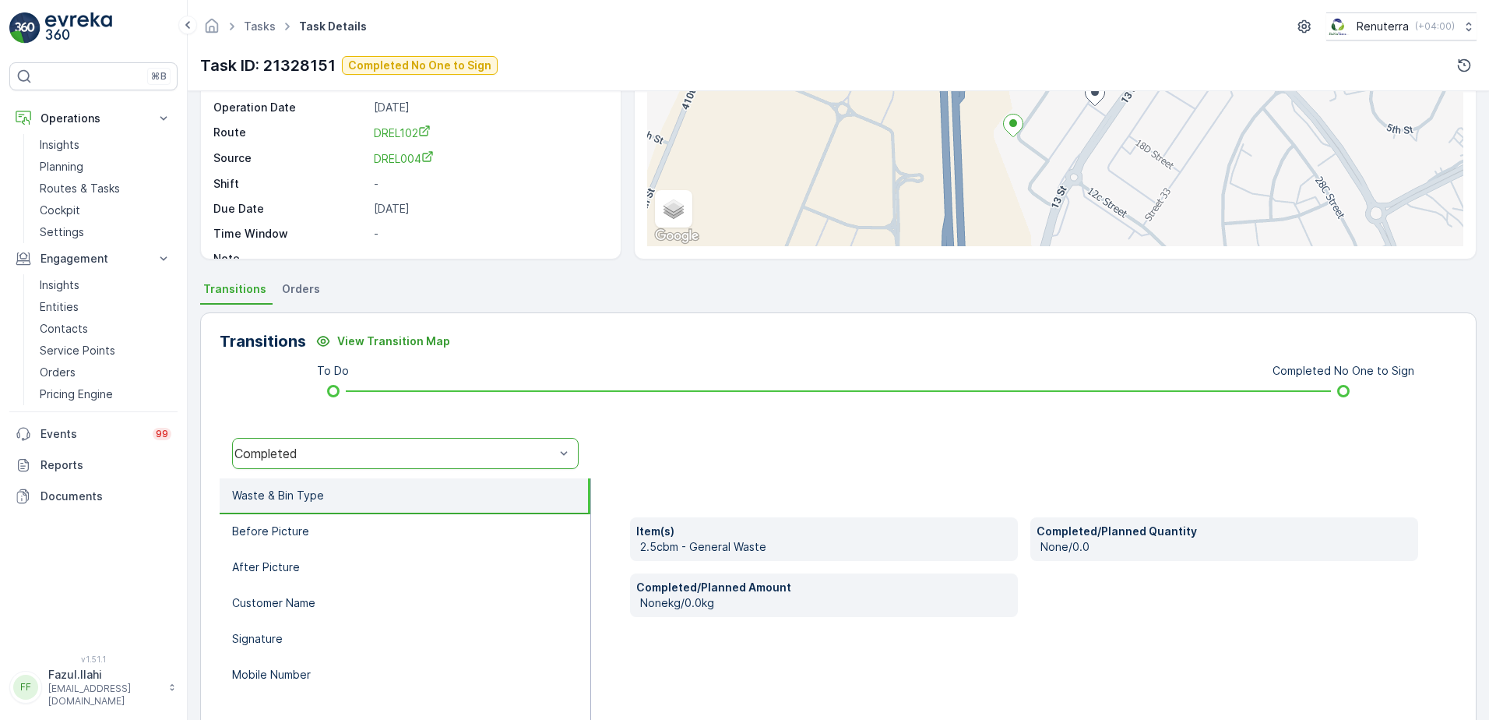
click at [461, 452] on div "Completed" at bounding box center [394, 453] width 320 height 14
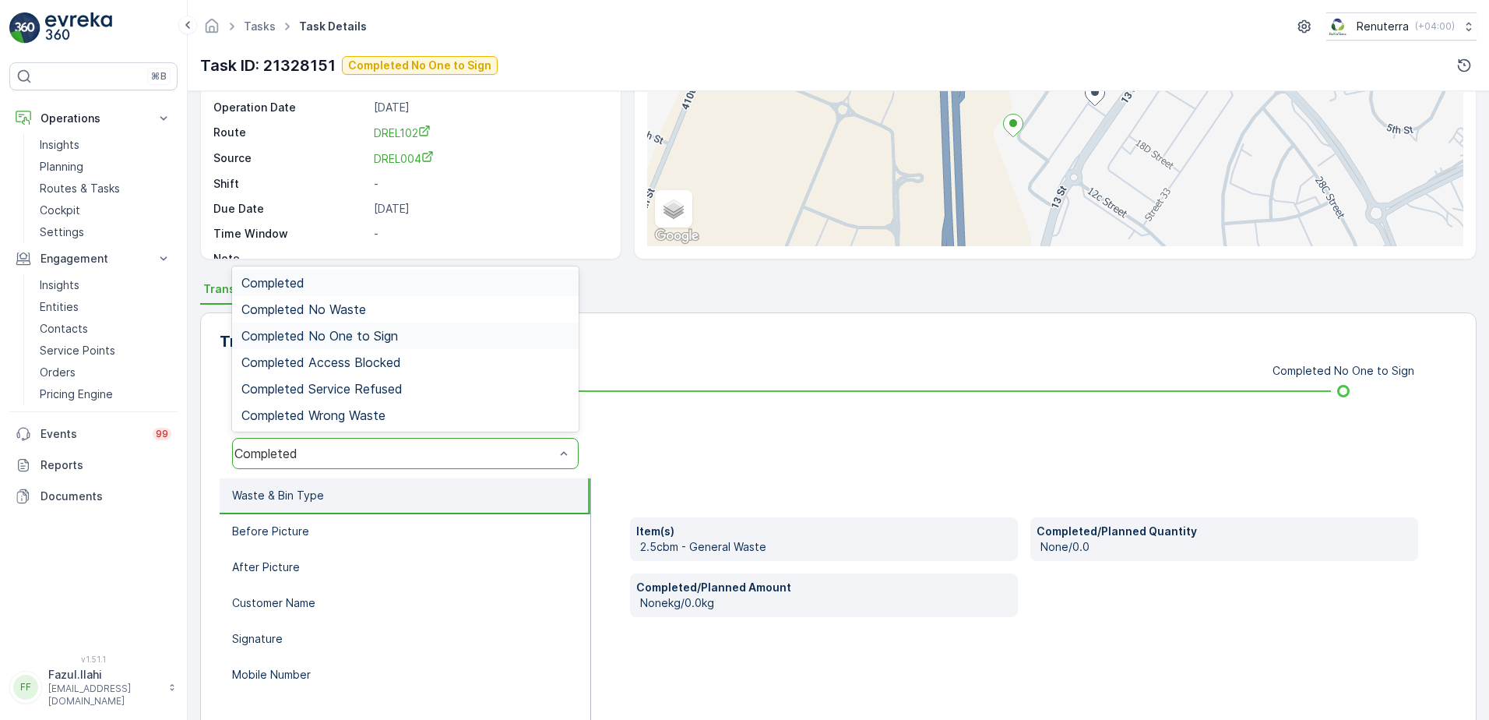
click at [410, 340] on div "Completed No One to Sign" at bounding box center [405, 336] width 328 height 14
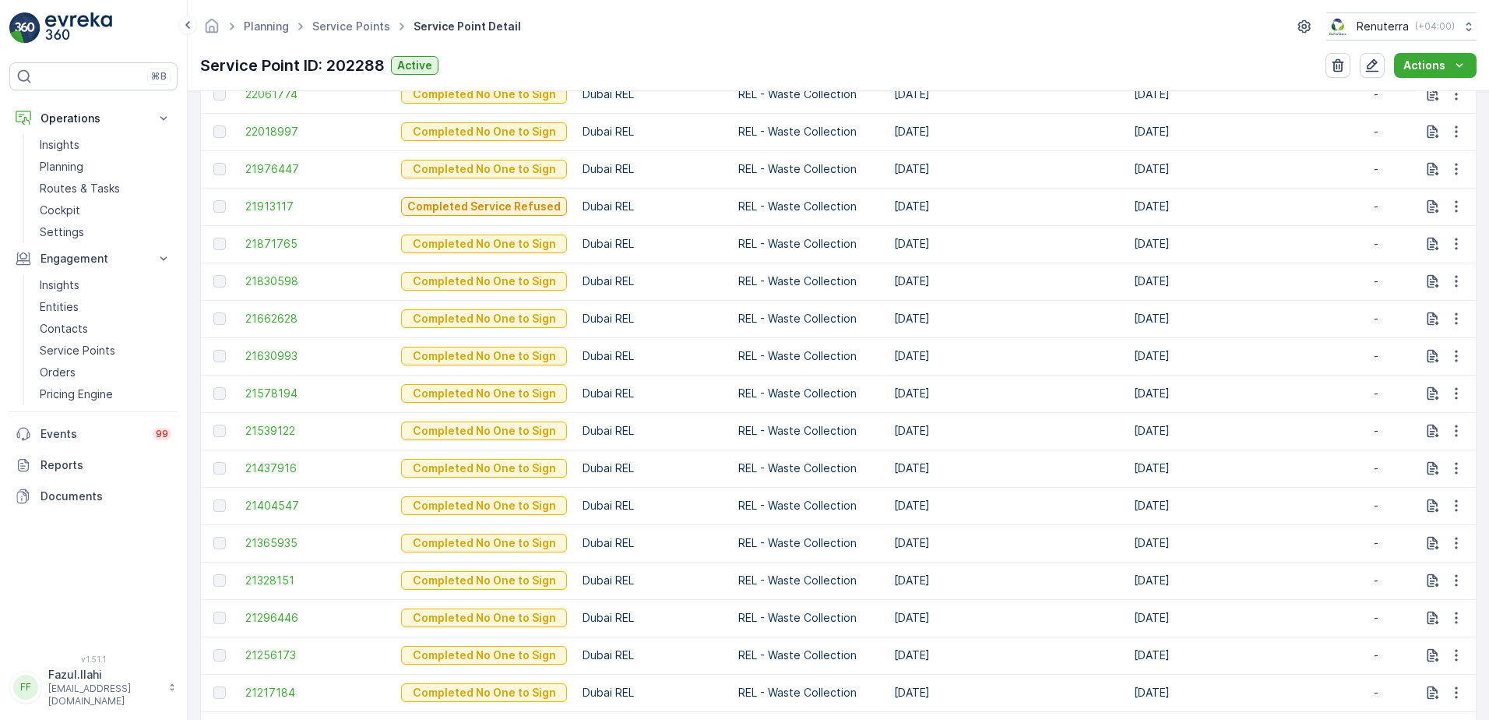
scroll to position [779, 0]
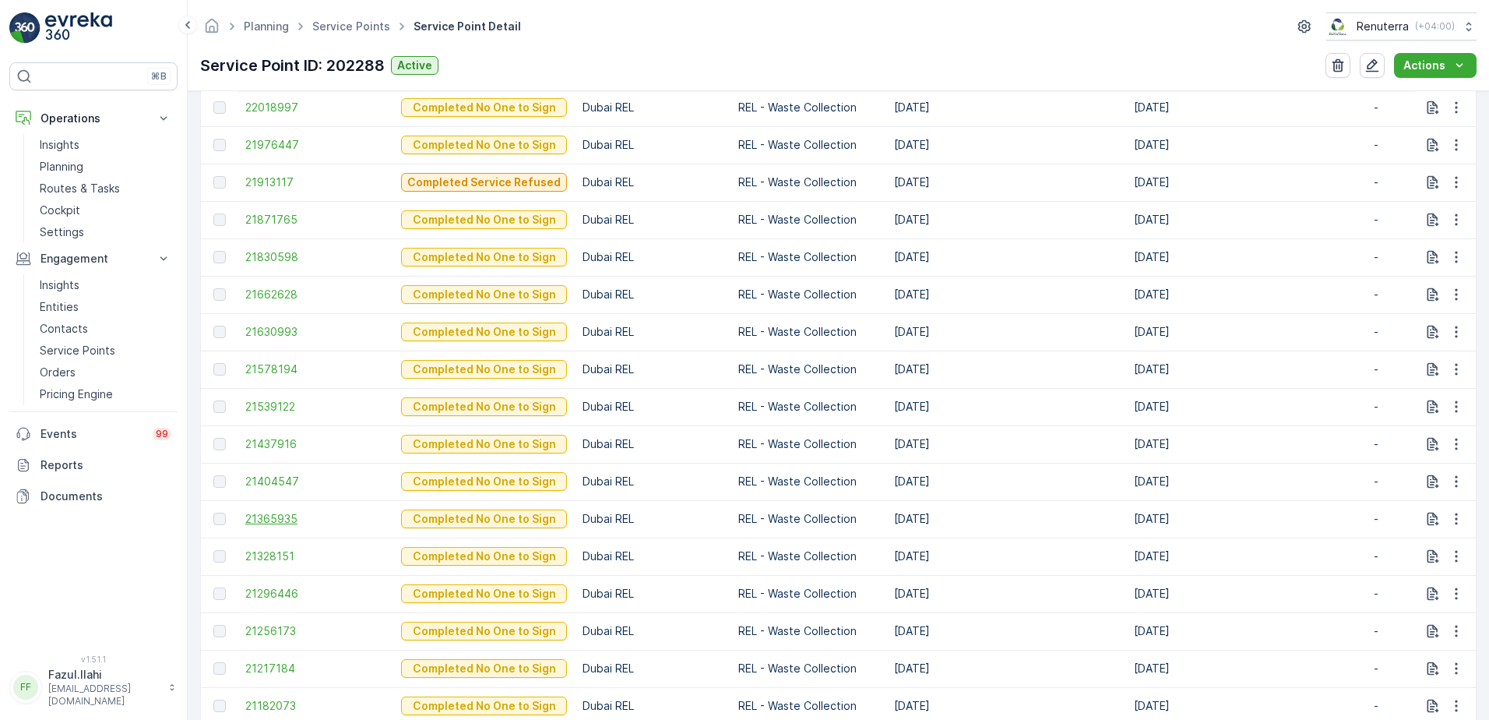
click at [268, 523] on span "21365935" at bounding box center [315, 519] width 140 height 16
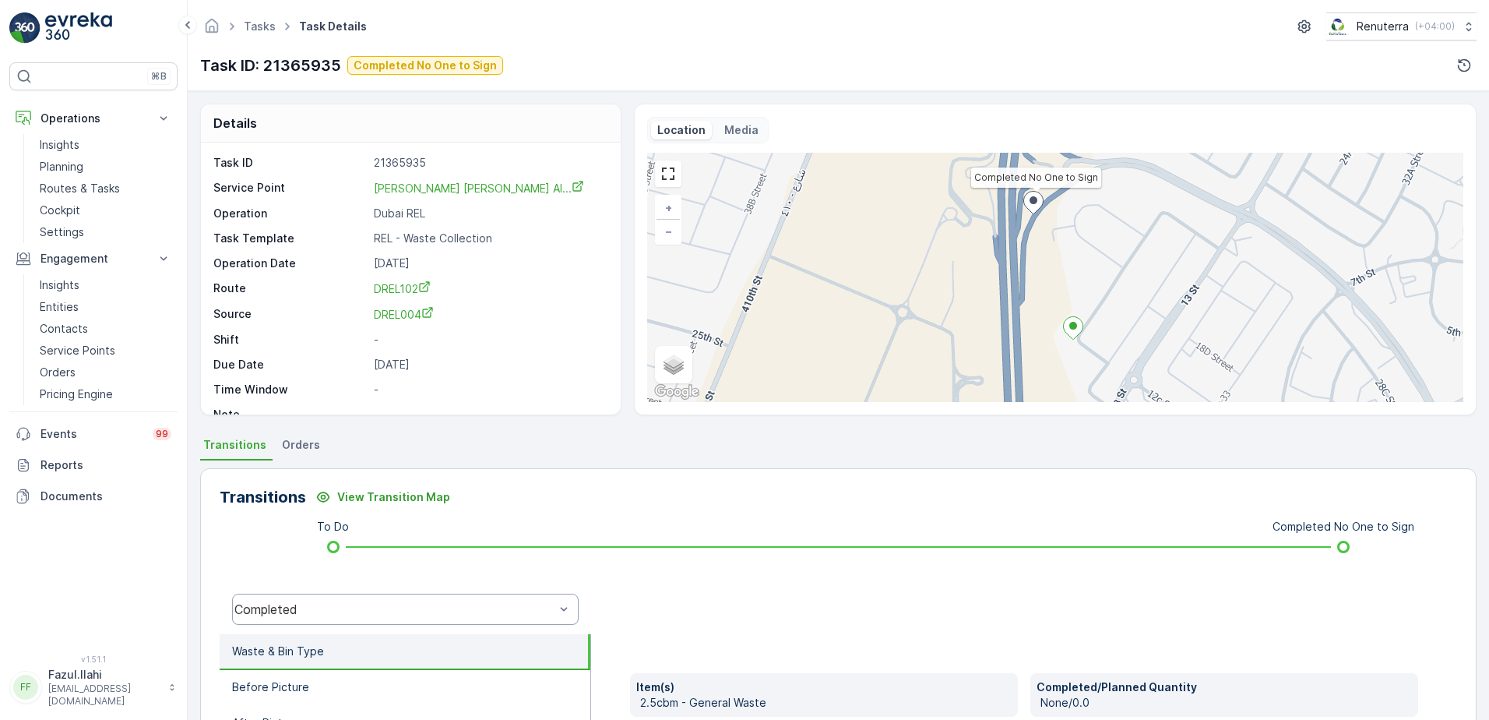
click at [449, 600] on div "Completed" at bounding box center [405, 608] width 347 height 31
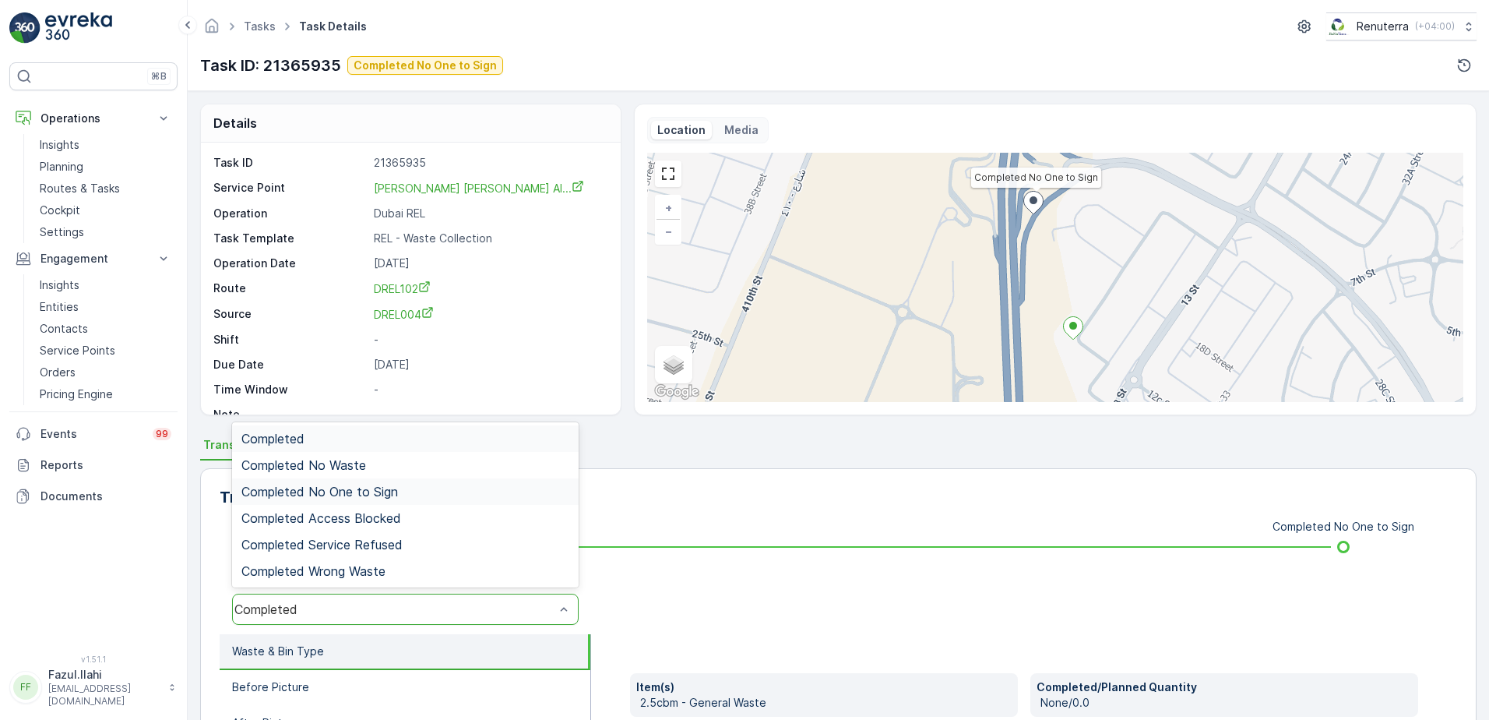
click at [368, 491] on span "Completed No One to Sign" at bounding box center [319, 491] width 157 height 14
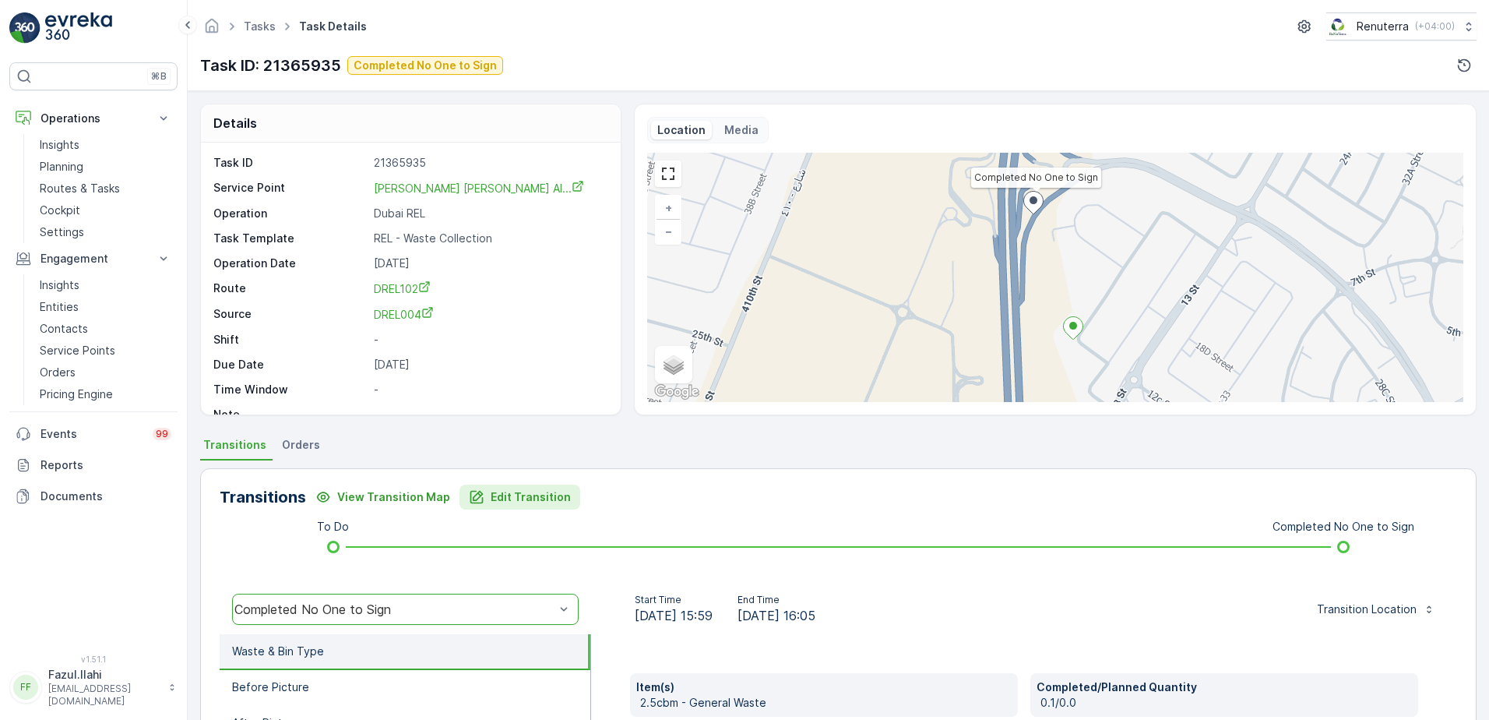
click at [523, 498] on p "Edit Transition" at bounding box center [531, 497] width 80 height 16
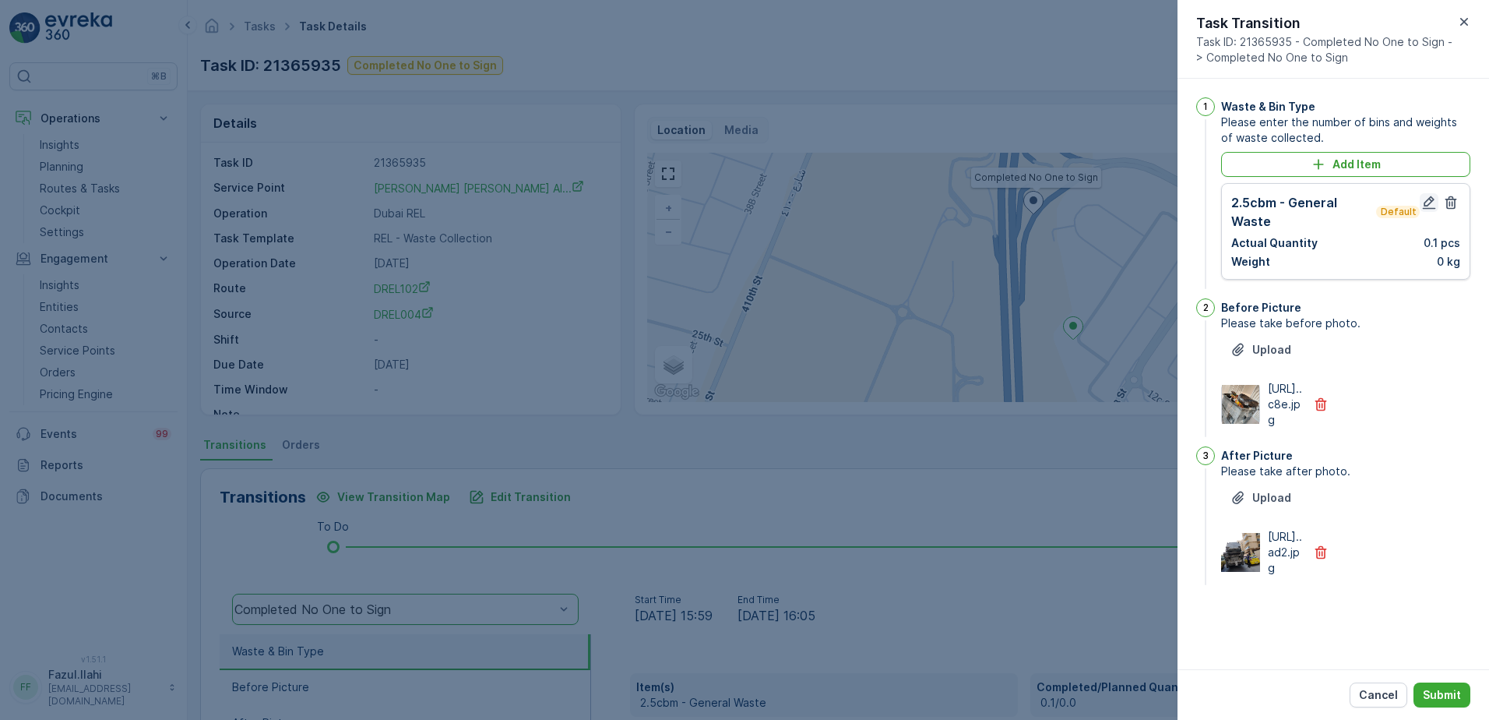
click at [1432, 196] on icon "button" at bounding box center [1429, 203] width 16 height 16
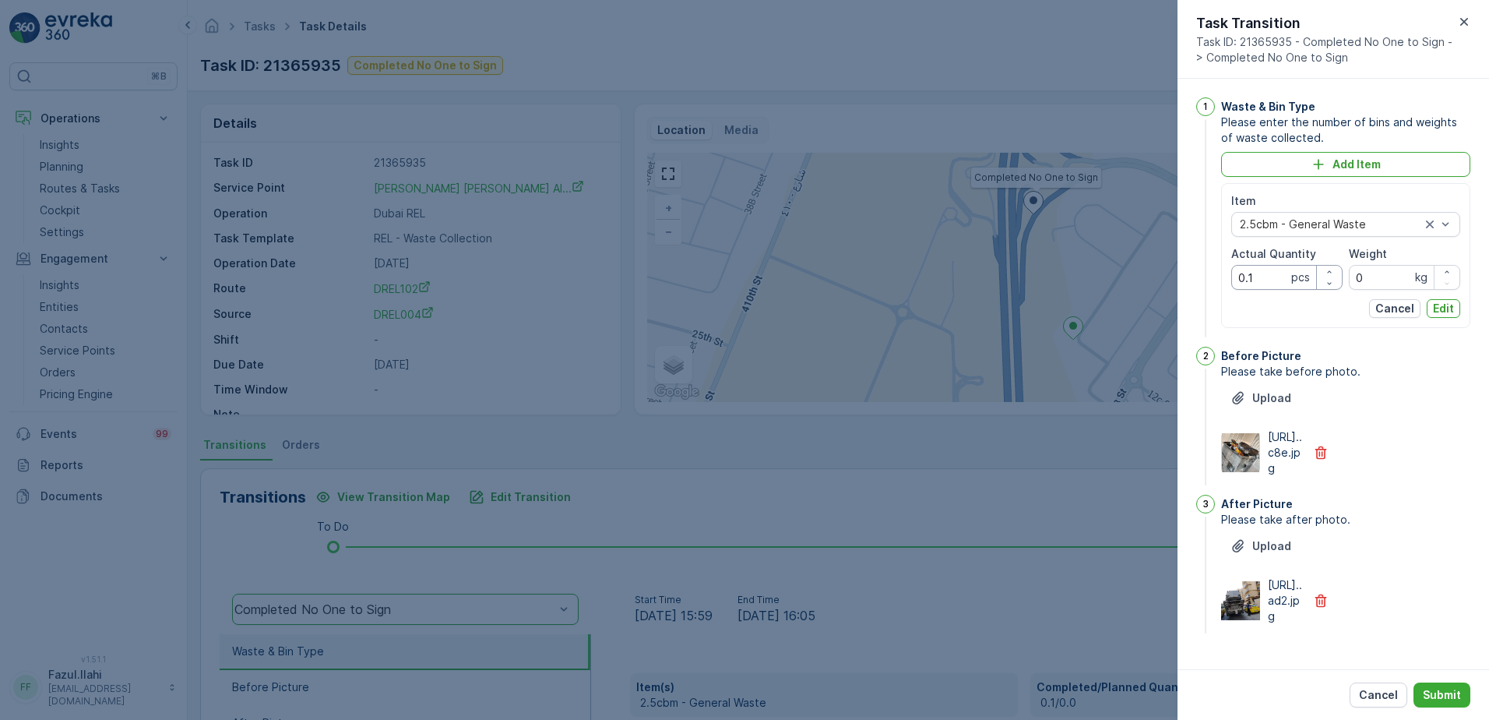
click at [1259, 279] on Quantity "0.1" at bounding box center [1286, 277] width 111 height 25
type Quantity "1"
click at [1435, 523] on div "1 Waste & Bin Type Please enter the number of bins and weights of waste collect…" at bounding box center [1333, 366] width 274 height 539
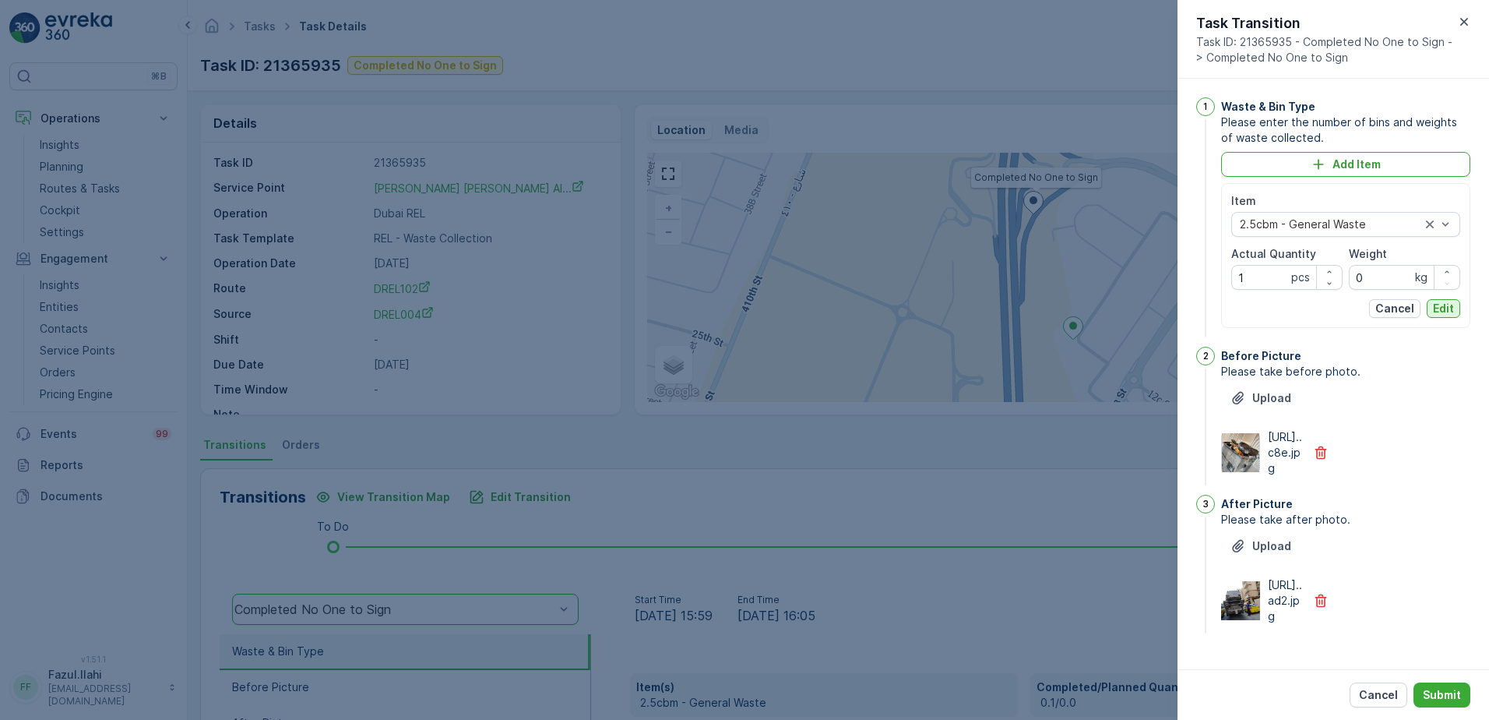
click at [1442, 311] on p "Edit" at bounding box center [1443, 309] width 21 height 16
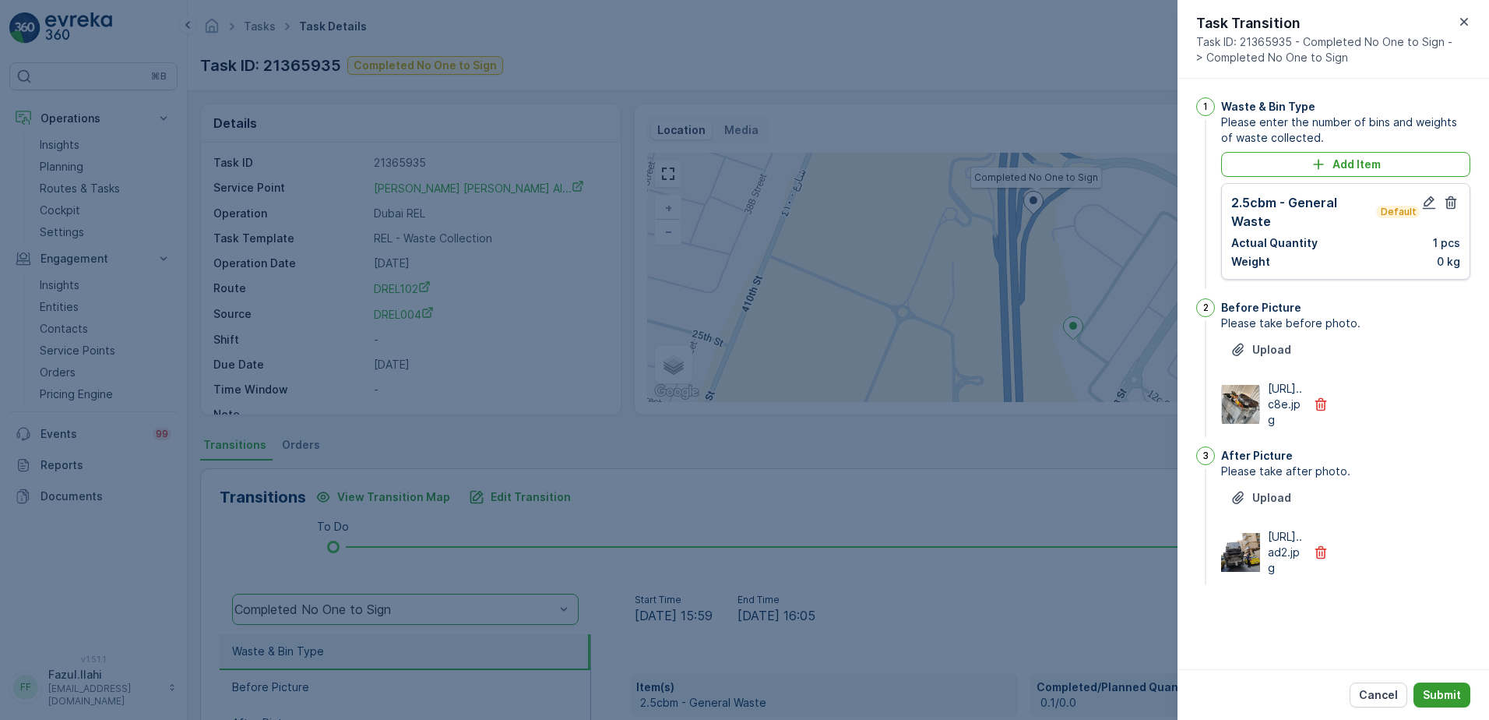
click at [1449, 692] on p "Submit" at bounding box center [1442, 695] width 38 height 16
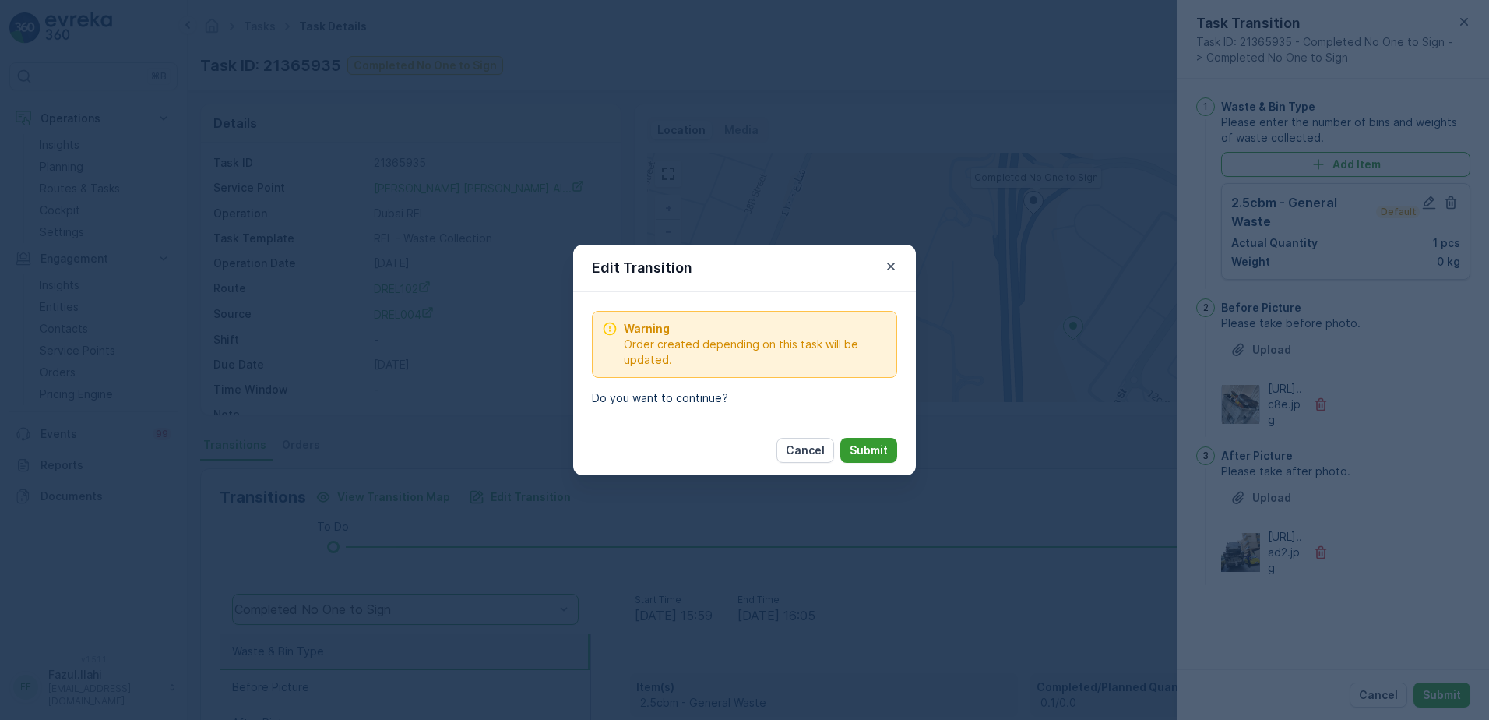
click at [873, 450] on p "Submit" at bounding box center [869, 450] width 38 height 16
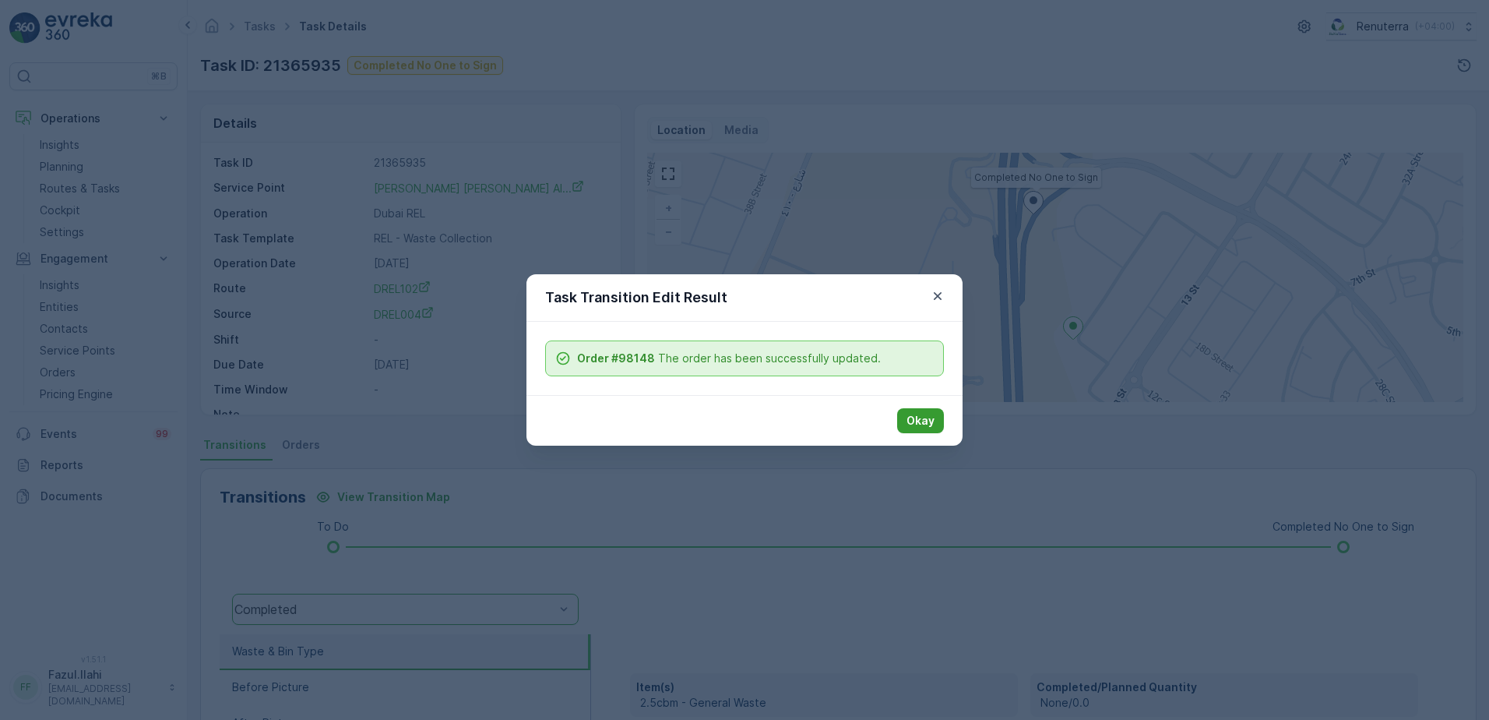
click at [922, 414] on p "Okay" at bounding box center [921, 421] width 28 height 16
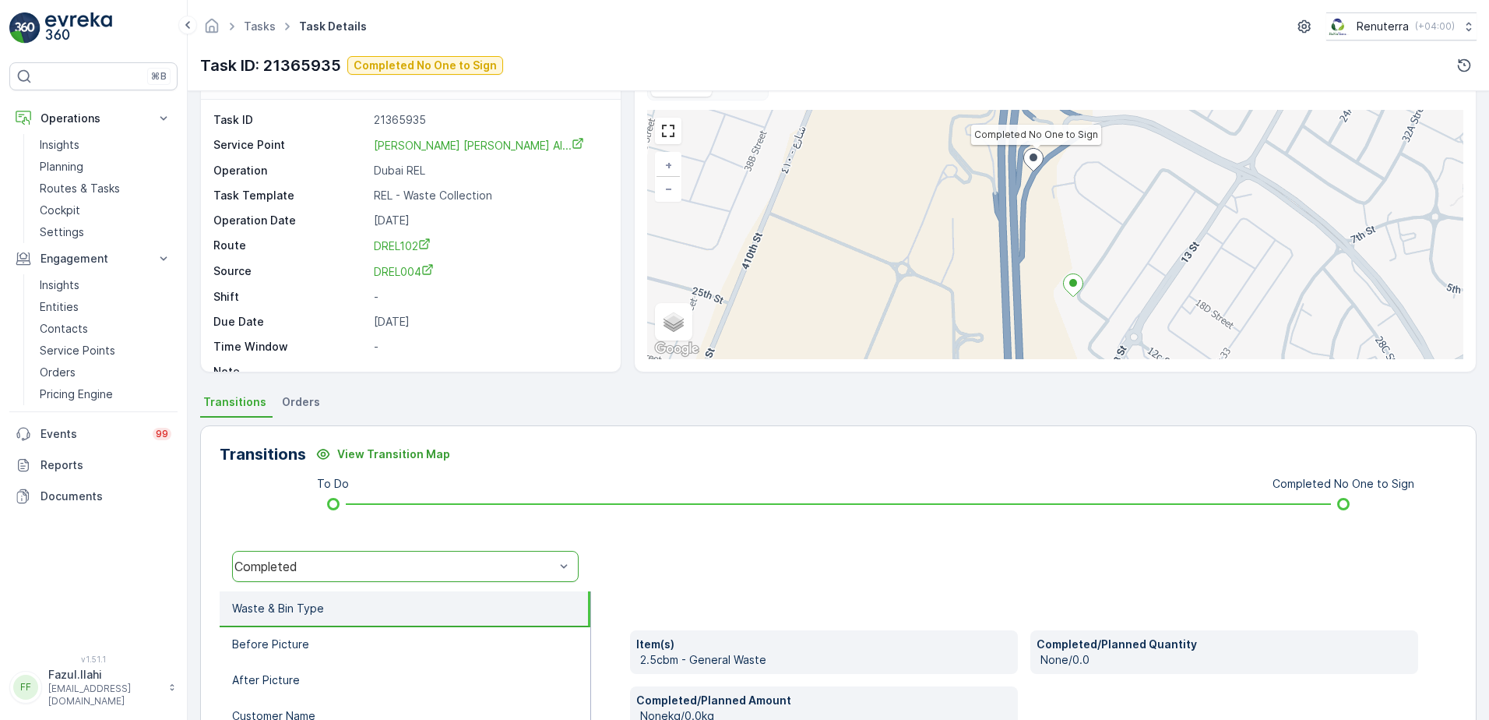
scroll to position [78, 0]
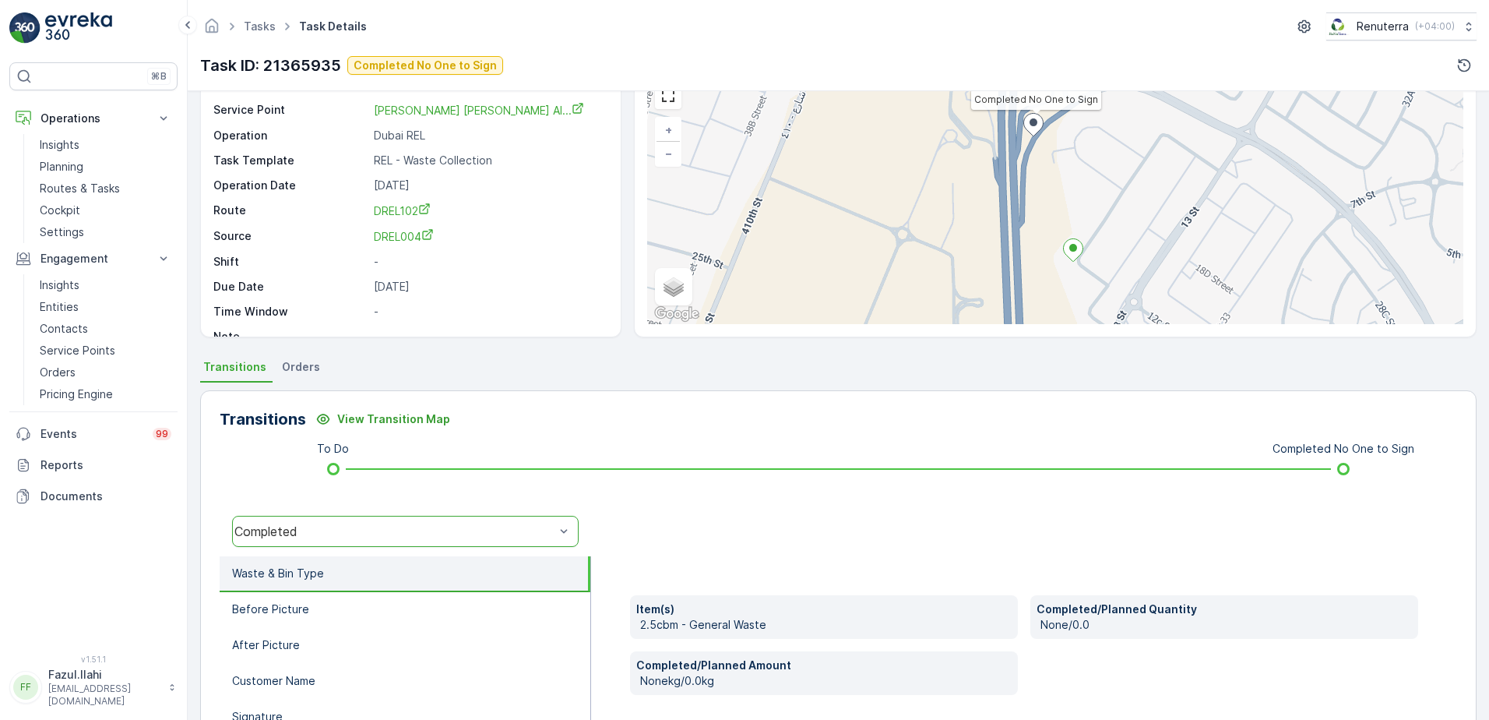
click at [453, 530] on div "Completed" at bounding box center [394, 531] width 320 height 14
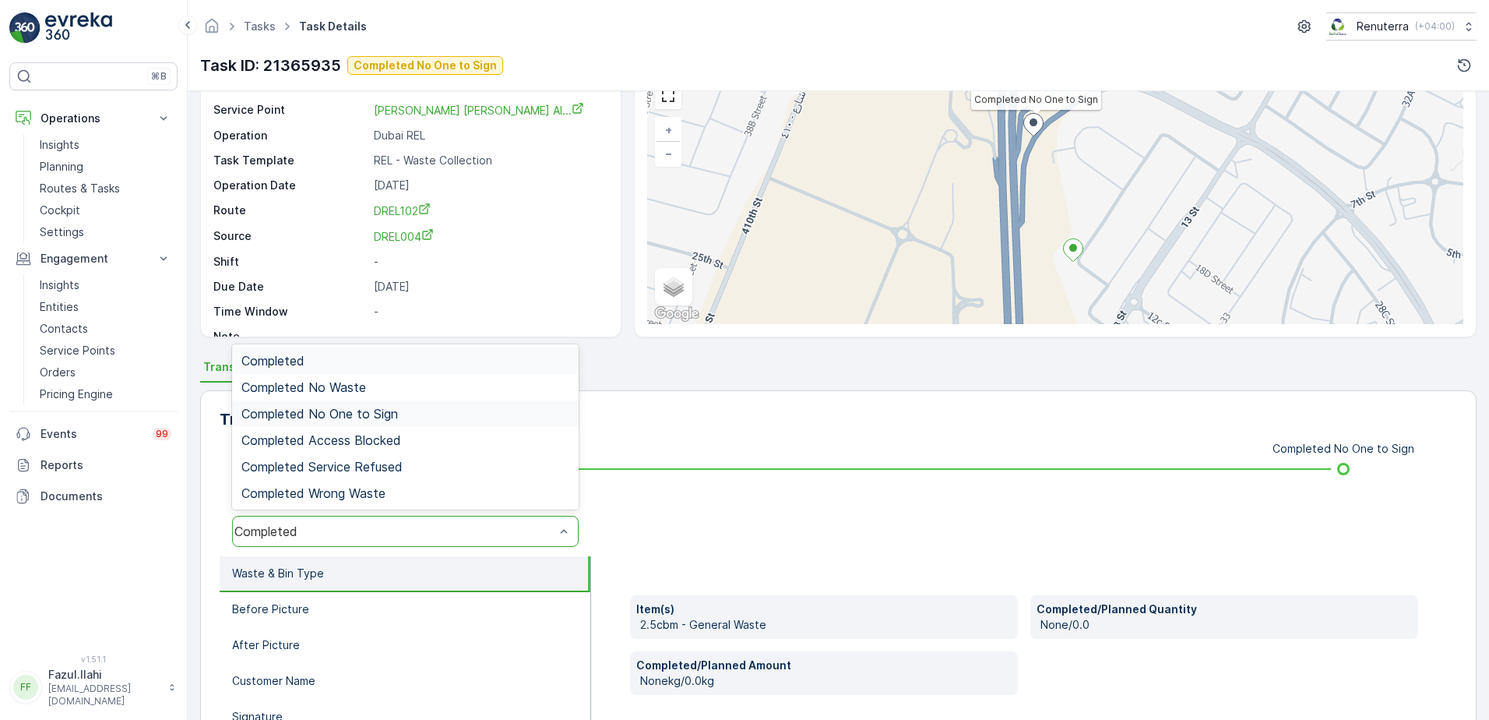
click at [382, 419] on span "Completed No One to Sign" at bounding box center [319, 414] width 157 height 14
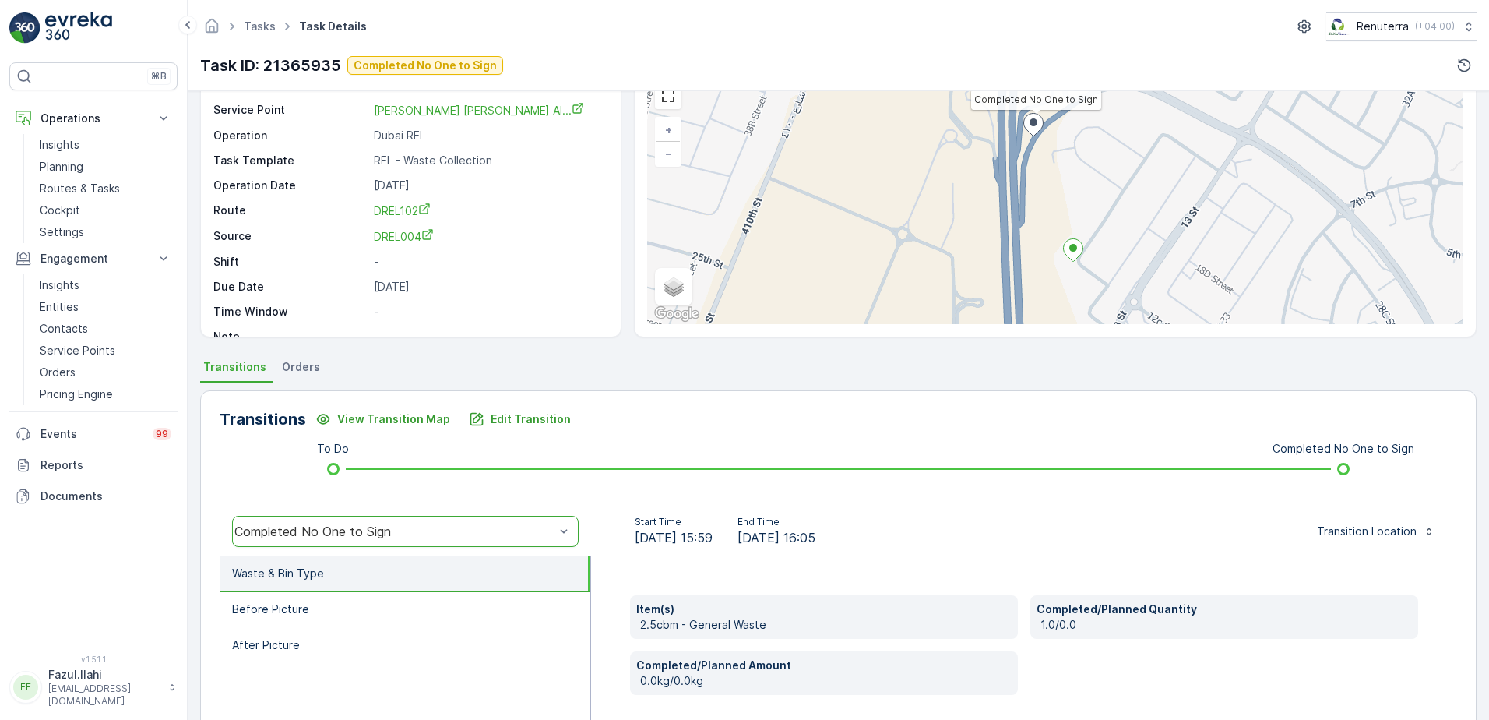
click at [1005, 586] on div "Item(s) 2.5cbm - General Waste Completed/Planned Quantity 1.0/0.0 Completed/Pla…" at bounding box center [1024, 712] width 866 height 312
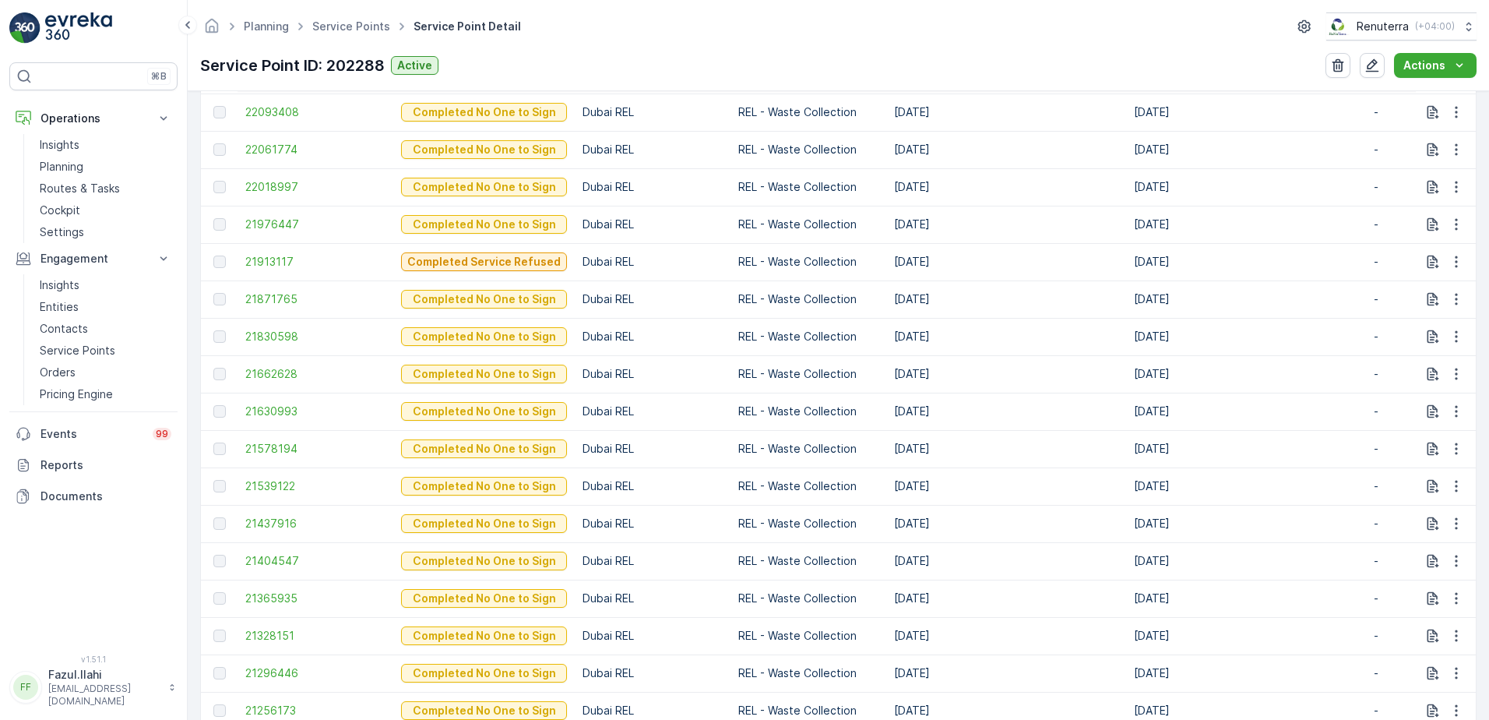
scroll to position [701, 0]
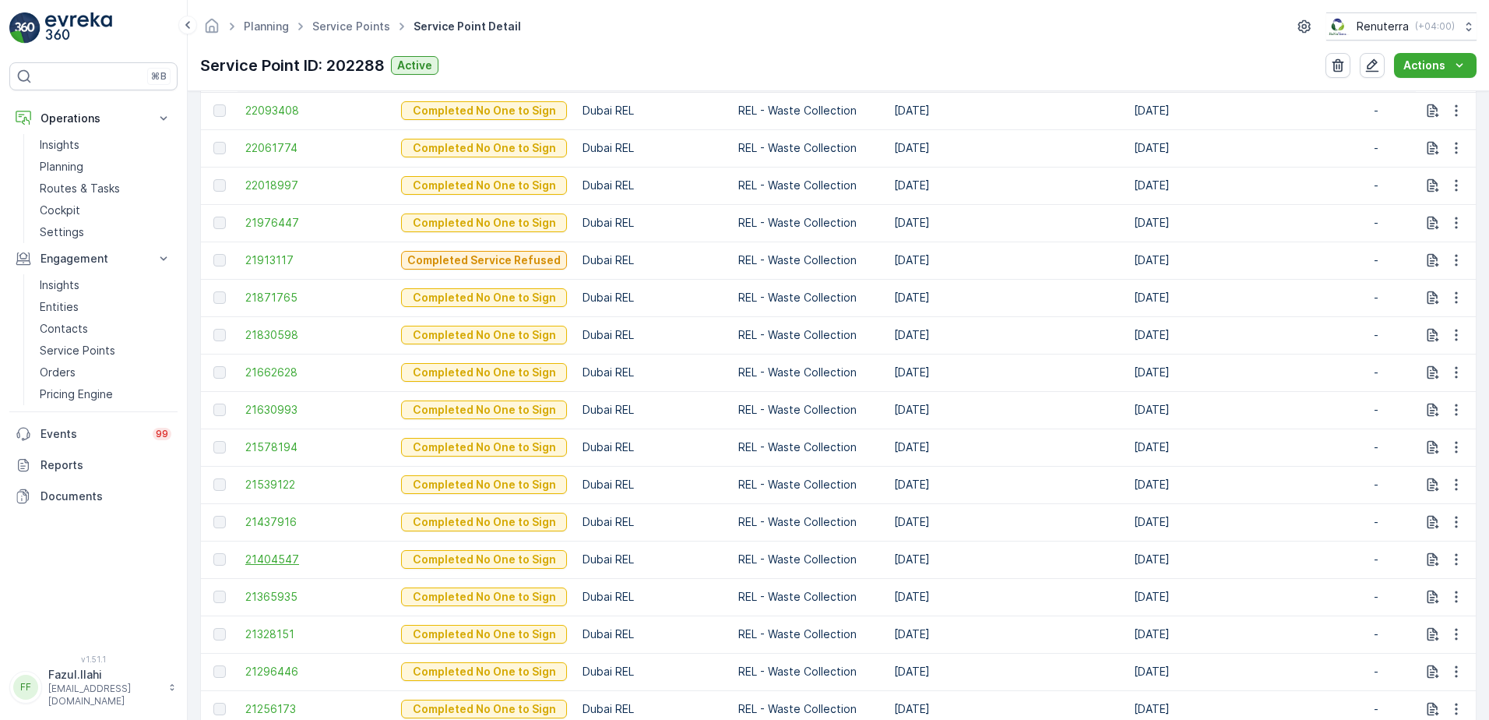
click at [257, 562] on span "21404547" at bounding box center [315, 559] width 140 height 16
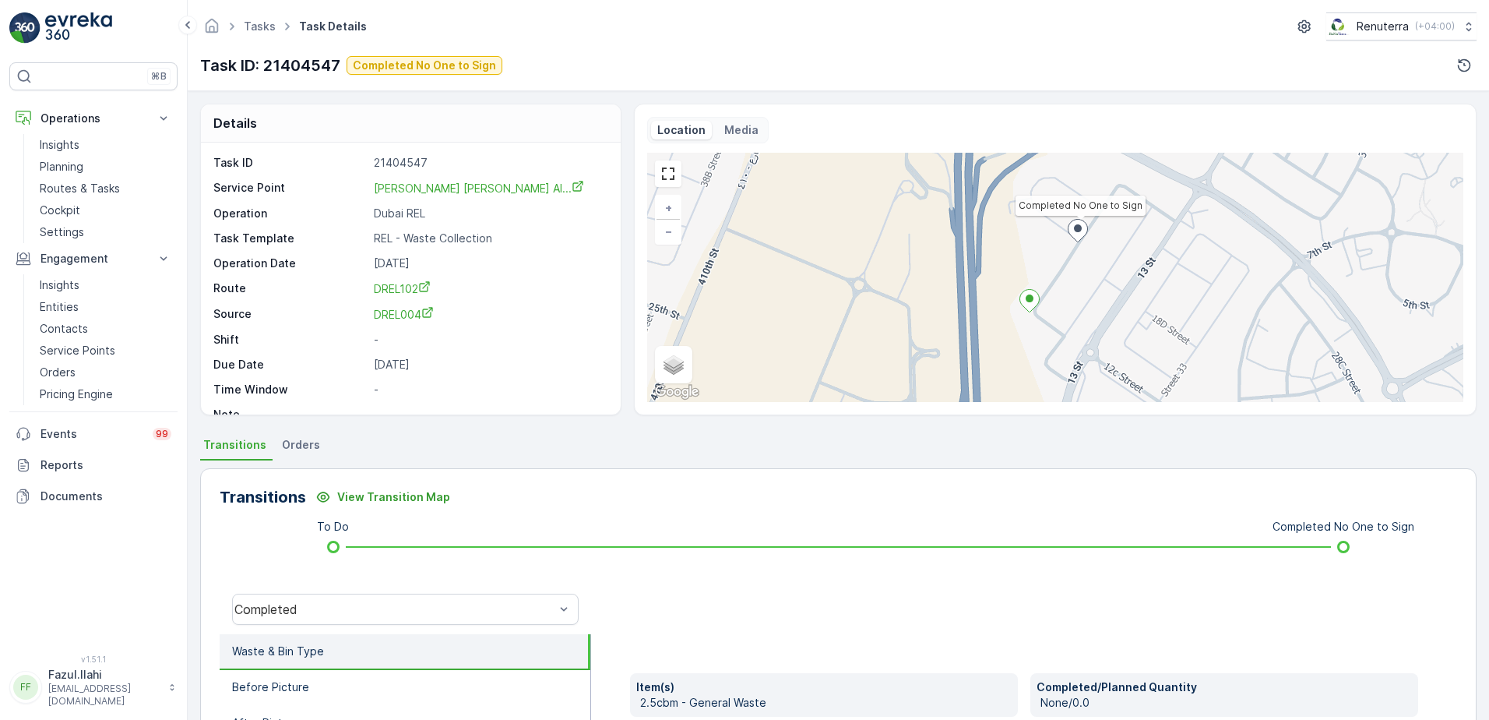
scroll to position [78, 0]
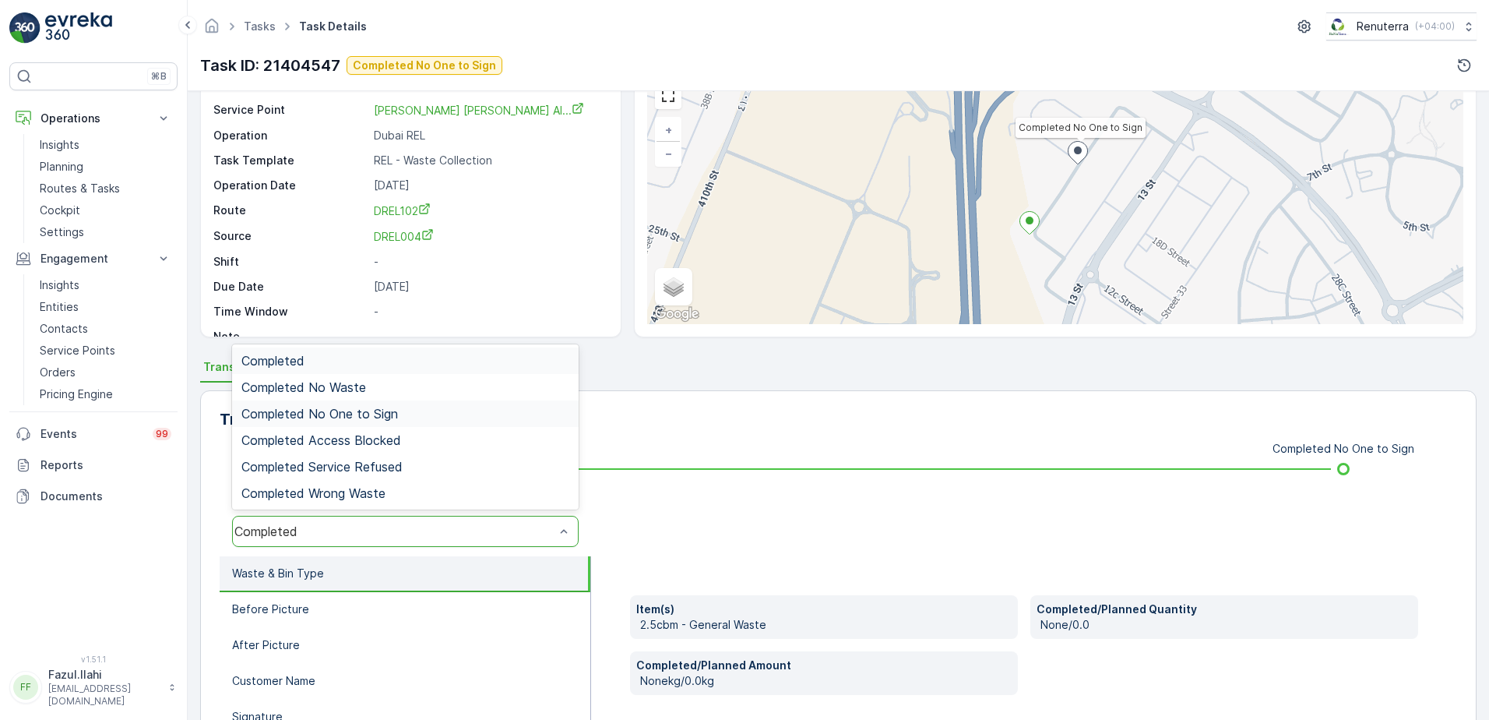
click at [391, 423] on div "Completed No One to Sign" at bounding box center [405, 413] width 347 height 26
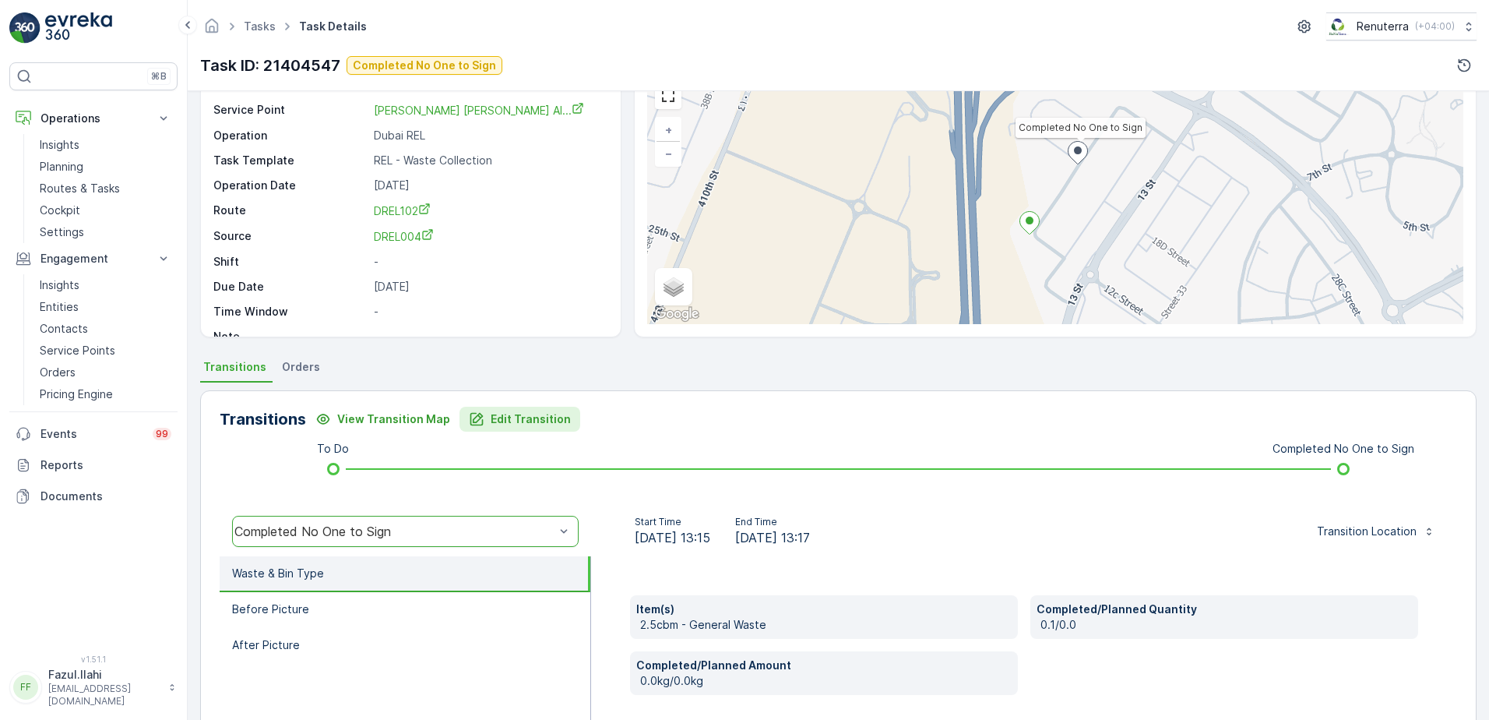
click at [512, 418] on p "Edit Transition" at bounding box center [531, 419] width 80 height 16
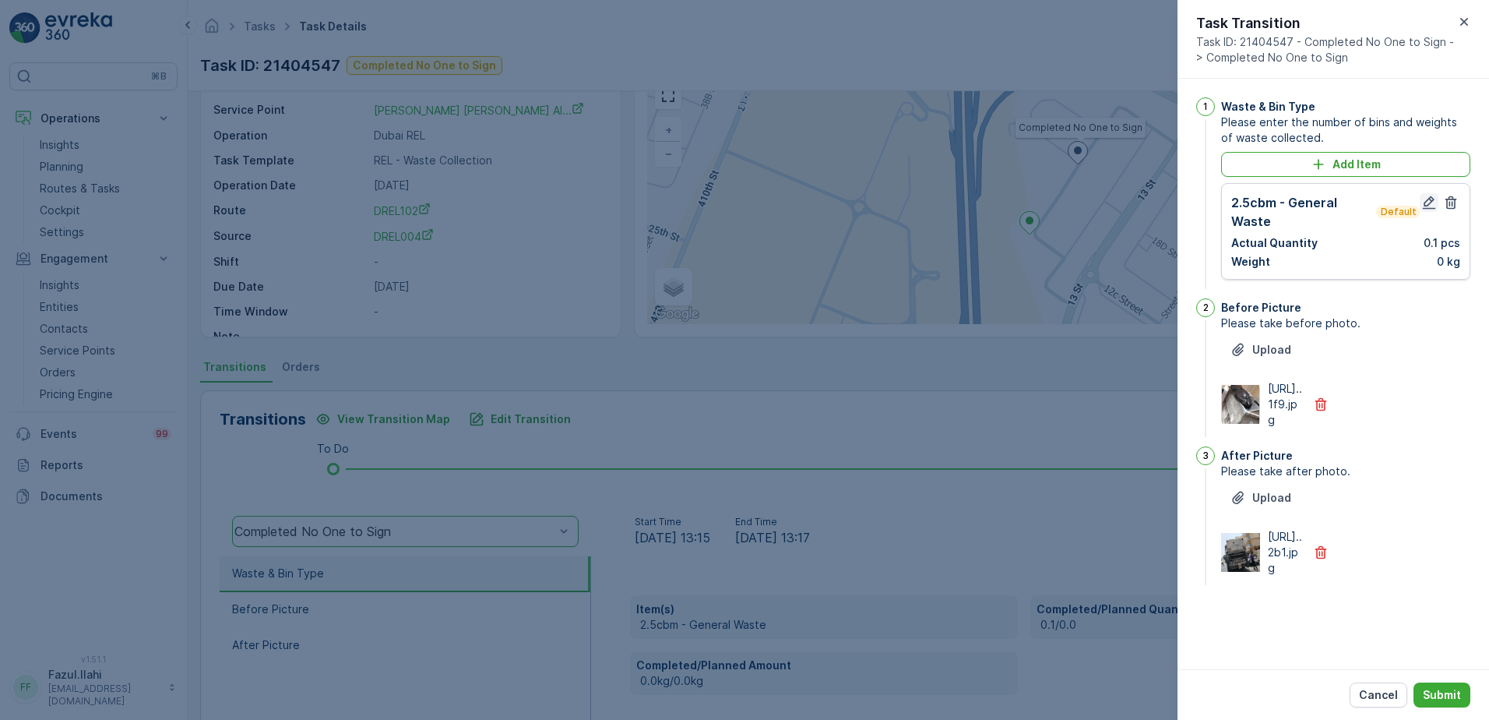
click at [1424, 193] on button "button" at bounding box center [1429, 202] width 19 height 19
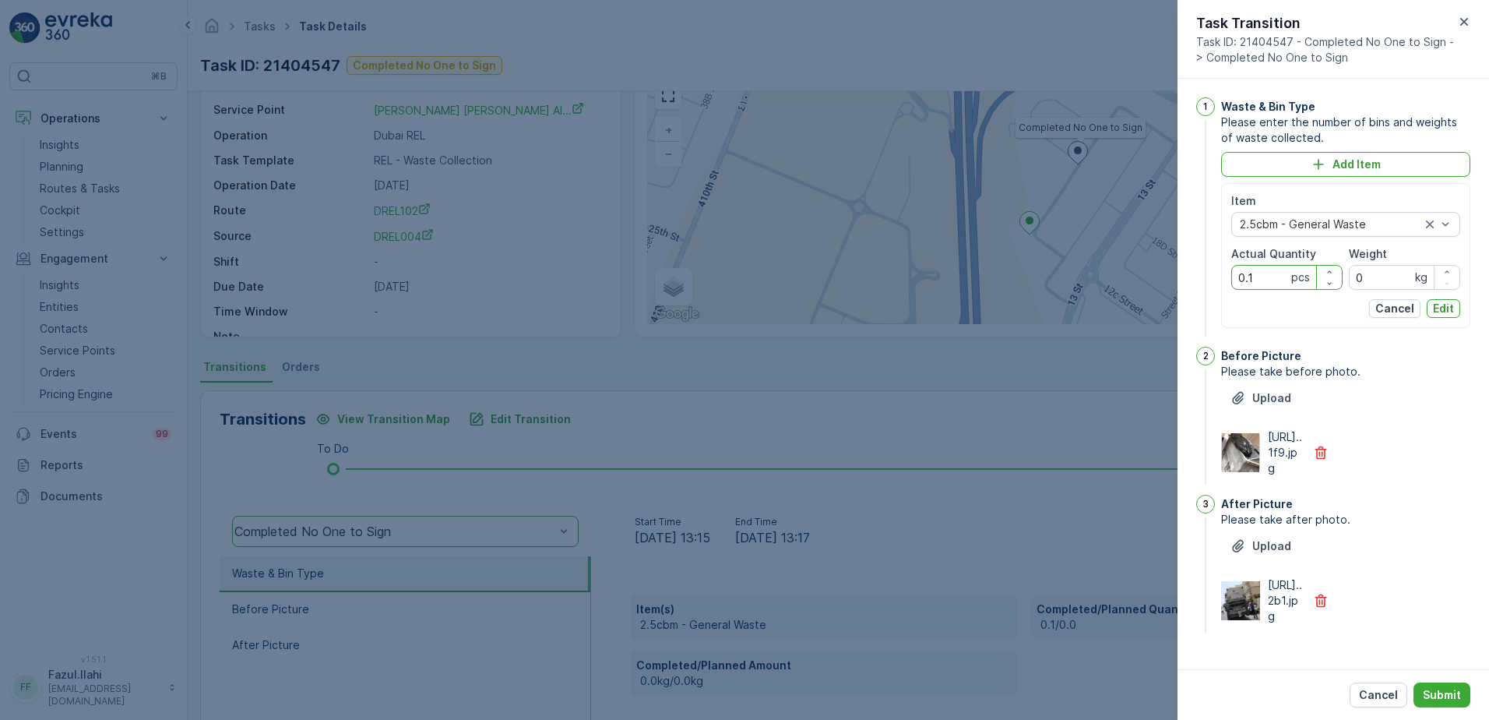
click at [1244, 280] on Quantity "0.1" at bounding box center [1286, 277] width 111 height 25
type Quantity "1"
click at [1414, 488] on div "Before Picture Please take before photo. Upload https://media.evre...1f9.jpg" at bounding box center [1345, 418] width 249 height 142
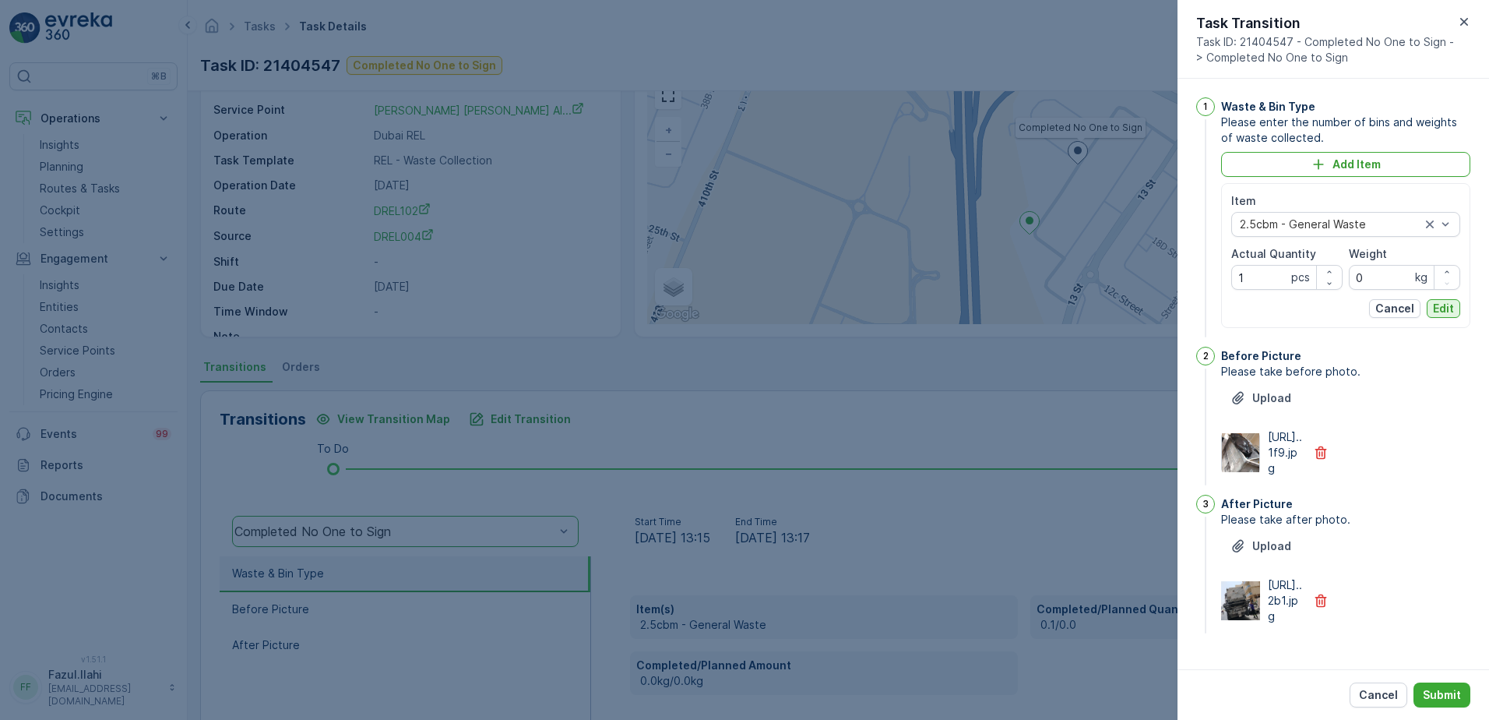
click at [1442, 315] on p "Edit" at bounding box center [1443, 309] width 21 height 16
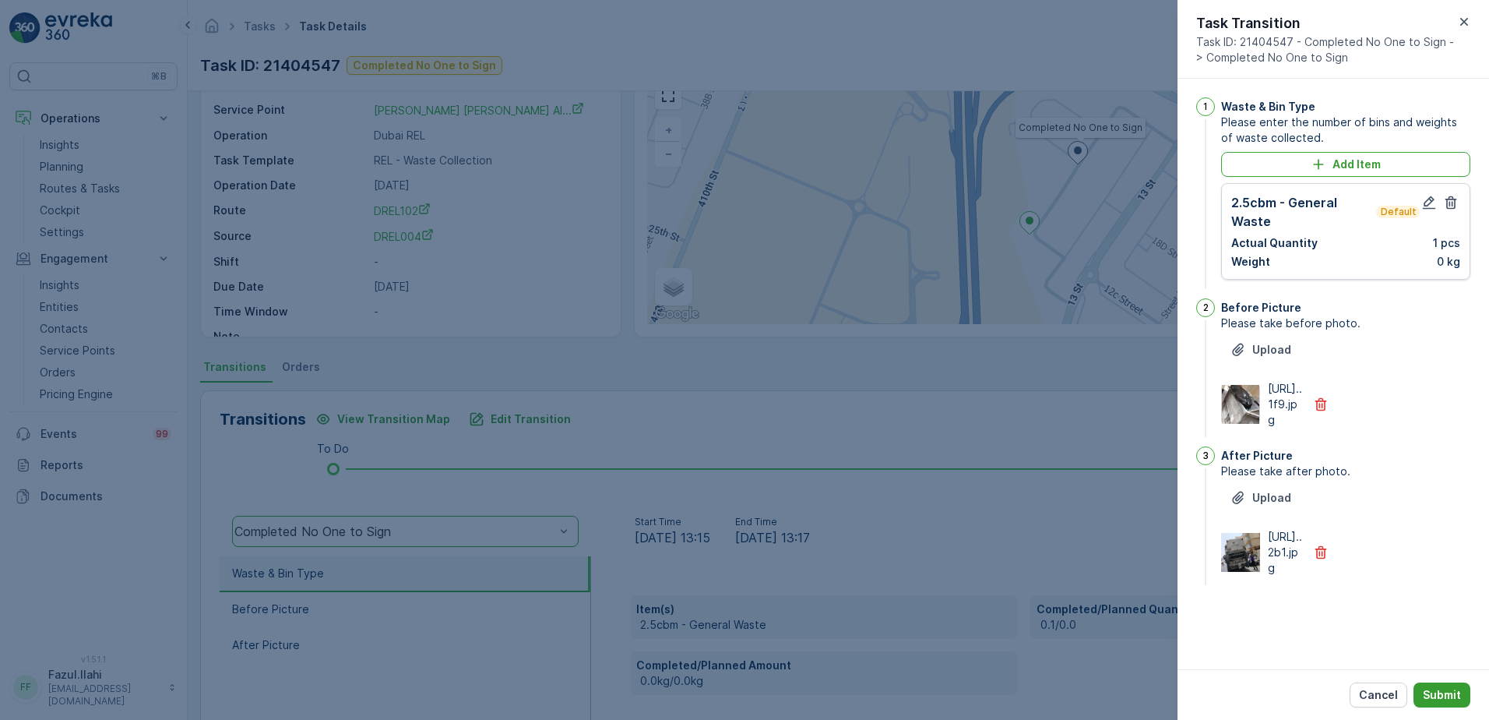
click at [1455, 706] on button "Submit" at bounding box center [1442, 694] width 57 height 25
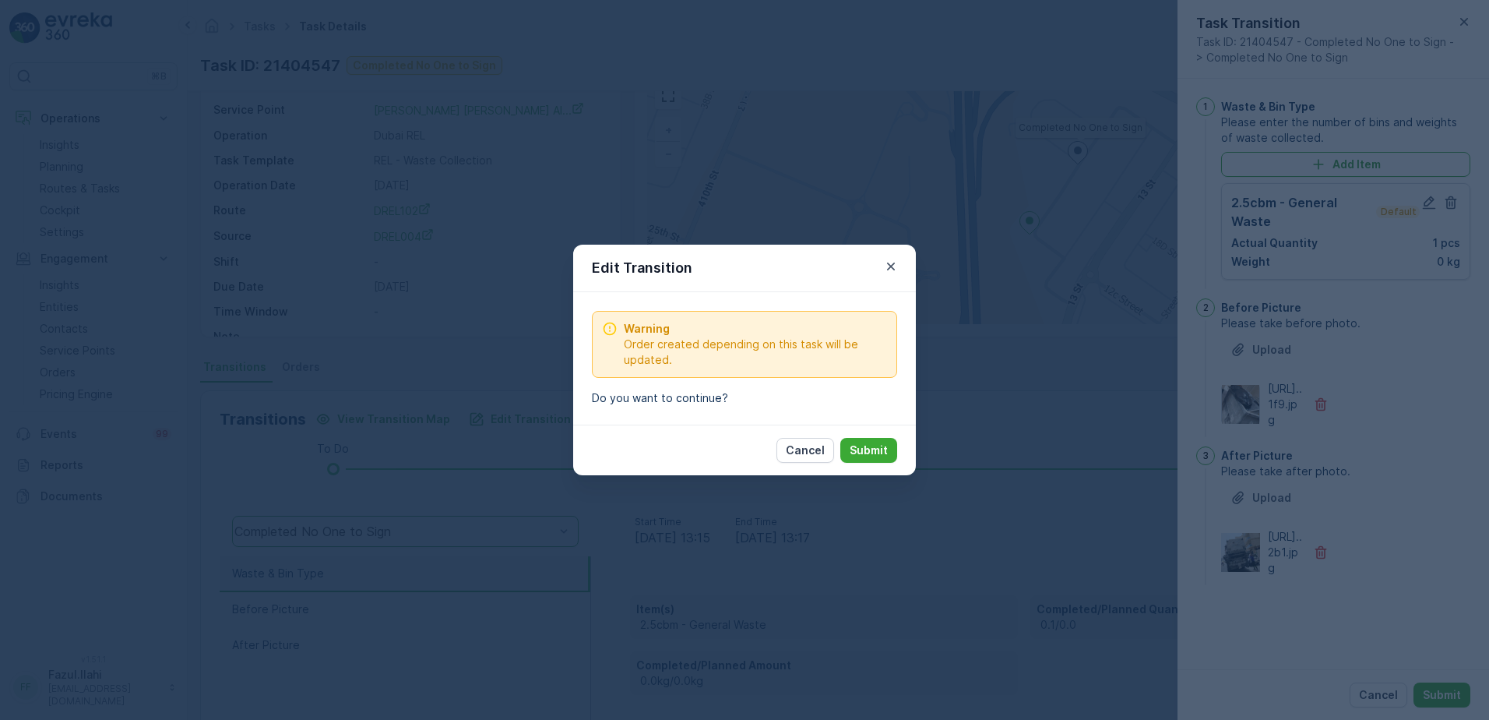
click at [894, 438] on div "Cancel Submit" at bounding box center [836, 450] width 121 height 25
click at [880, 445] on p "Submit" at bounding box center [869, 450] width 38 height 16
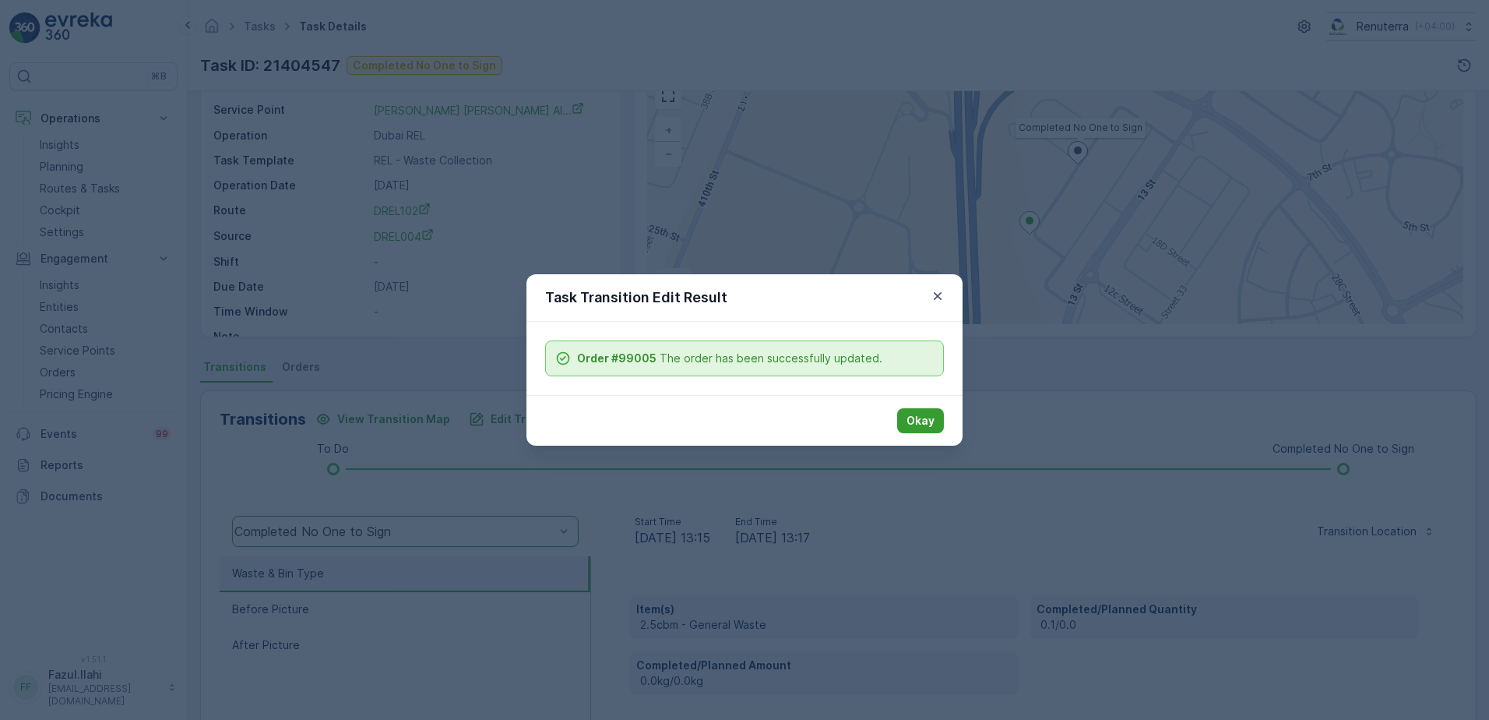
click at [914, 417] on p "Okay" at bounding box center [921, 421] width 28 height 16
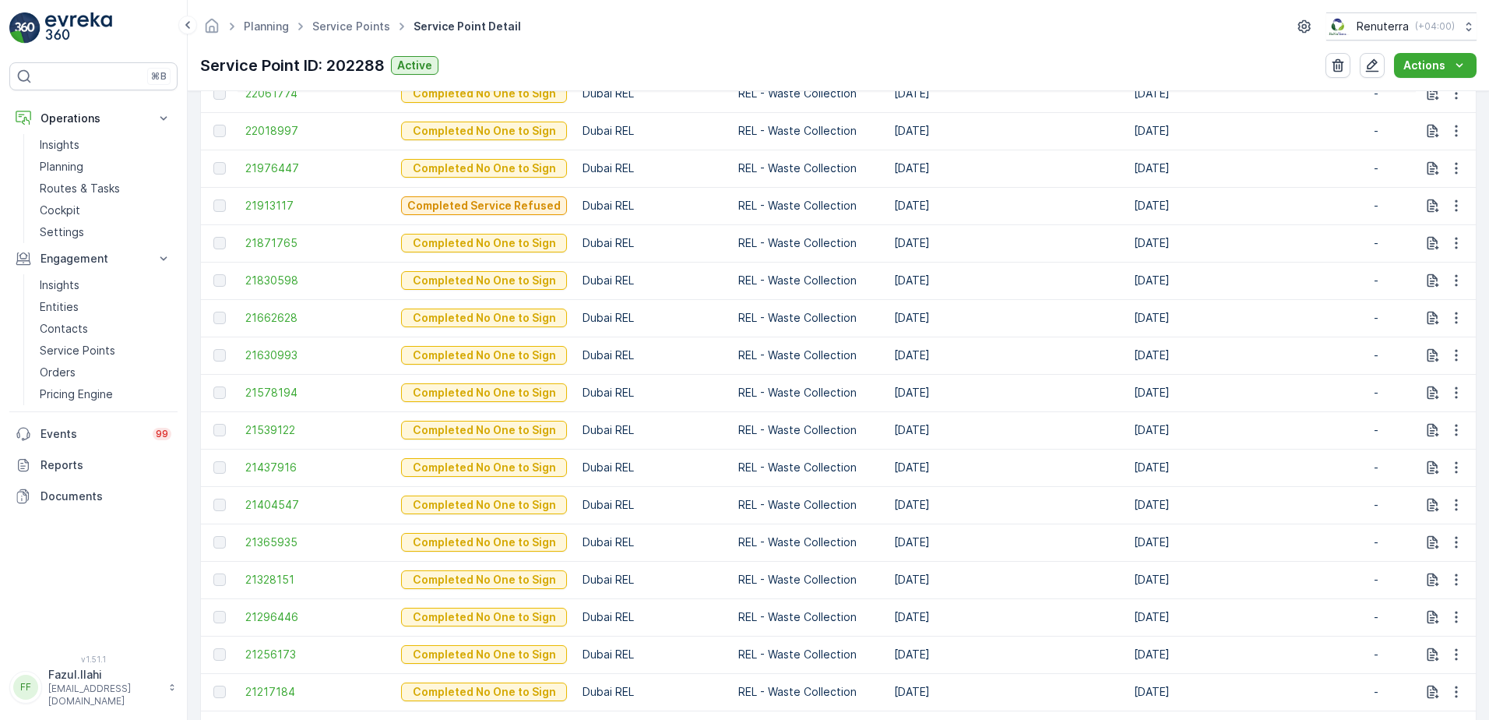
scroll to position [779, 0]
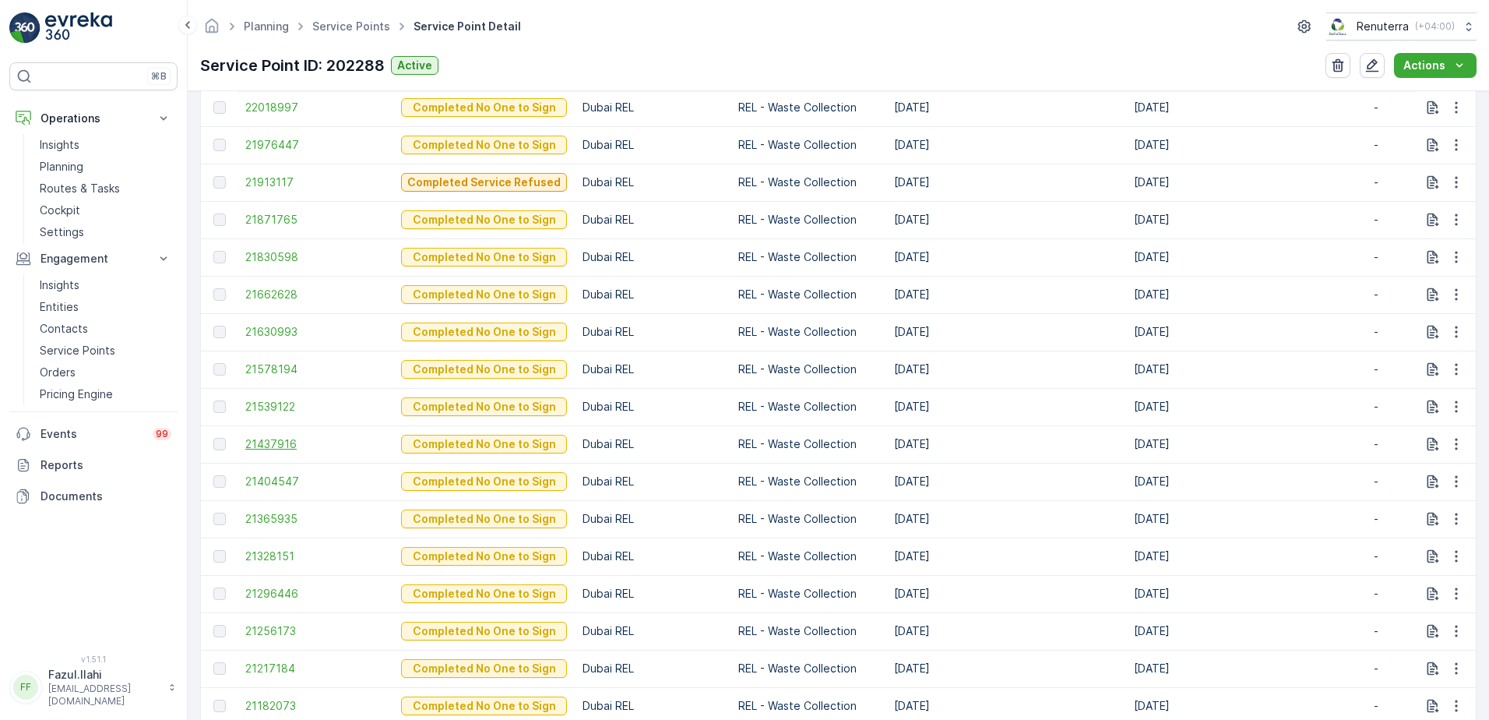
click at [256, 449] on span "21437916" at bounding box center [315, 444] width 140 height 16
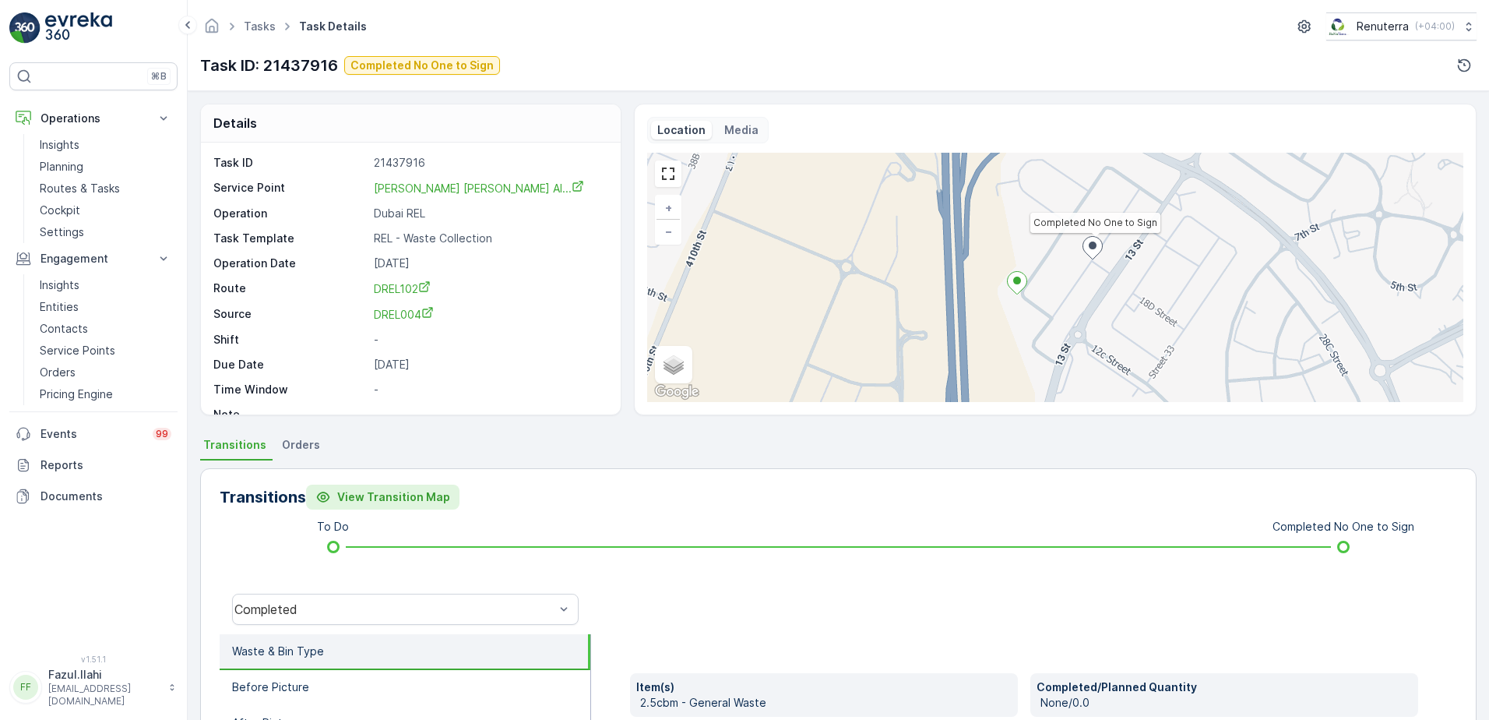
click at [415, 498] on p "View Transition Map" at bounding box center [393, 497] width 113 height 16
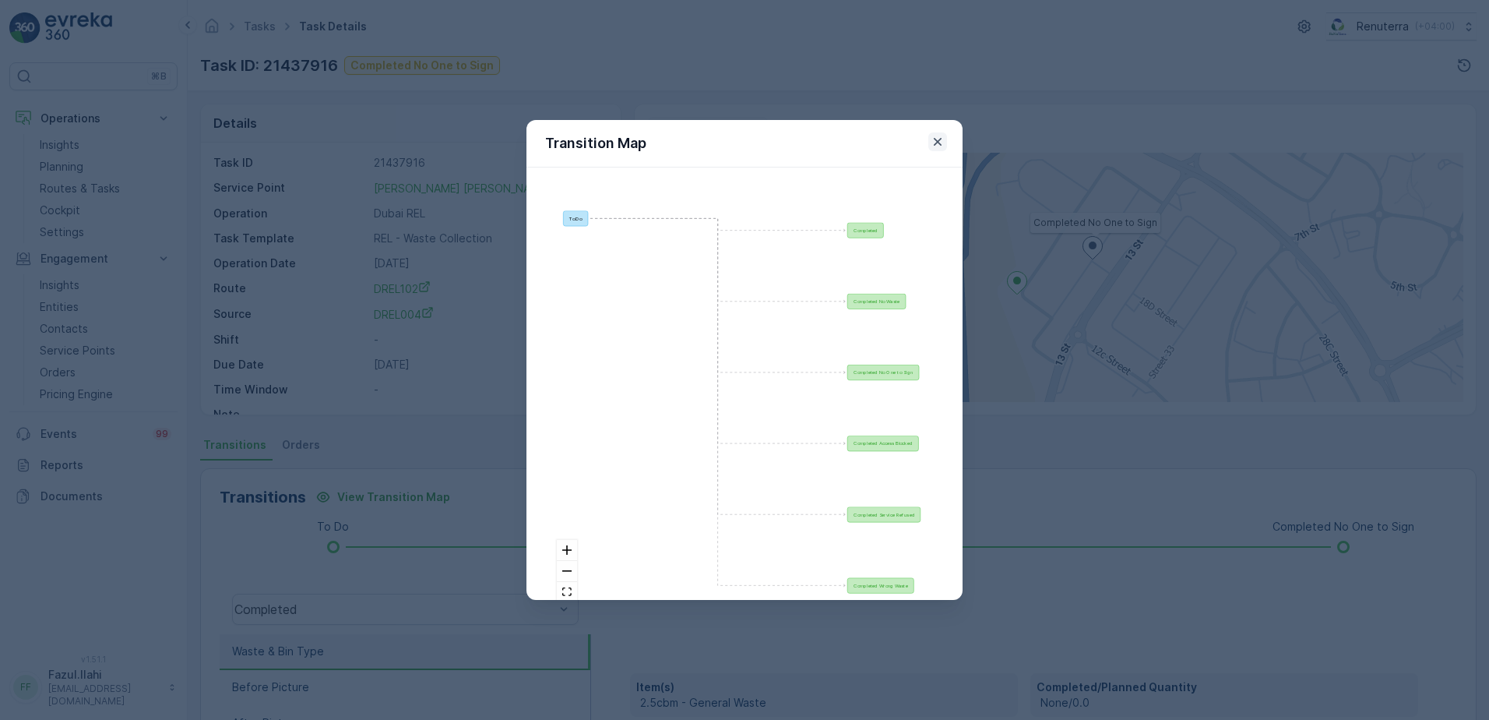
click at [935, 147] on icon "button" at bounding box center [938, 142] width 16 height 16
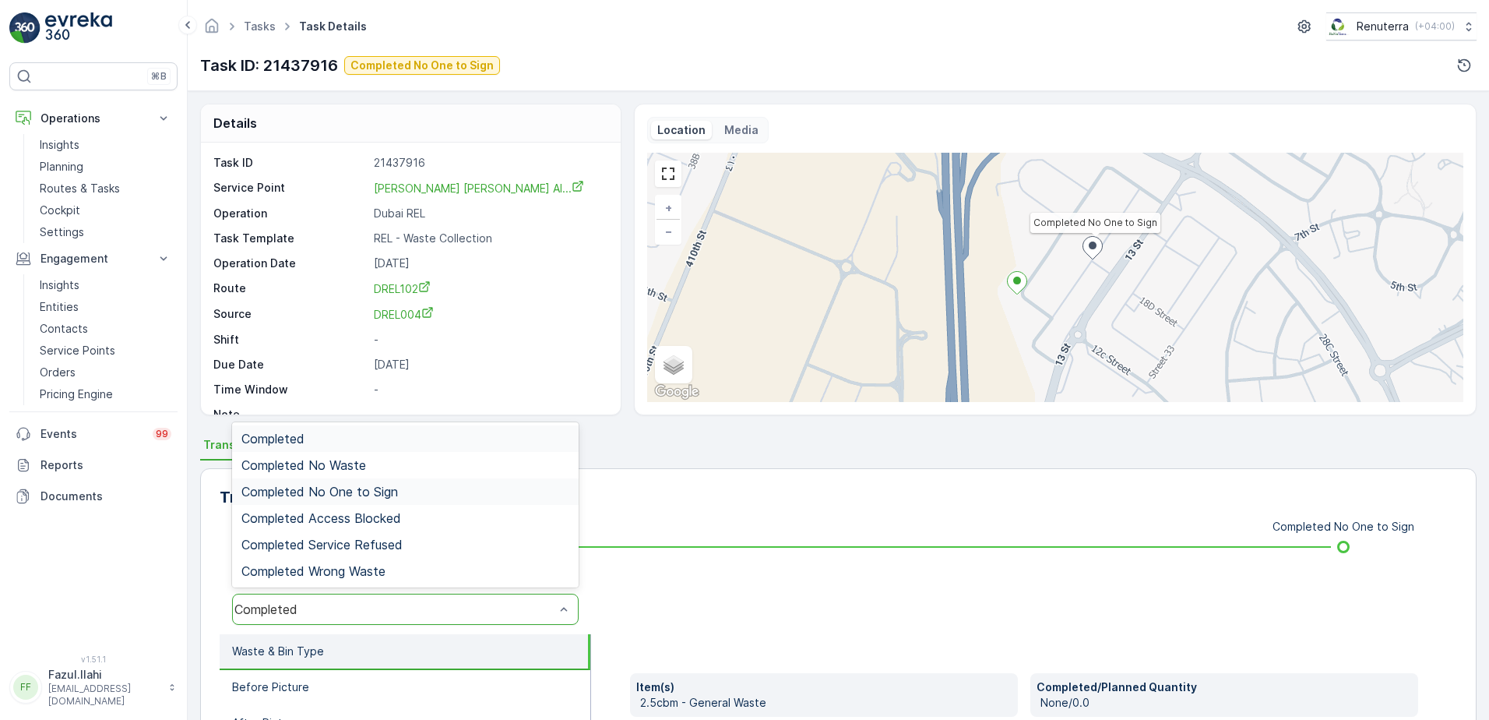
click at [379, 494] on span "Completed No One to Sign" at bounding box center [319, 491] width 157 height 14
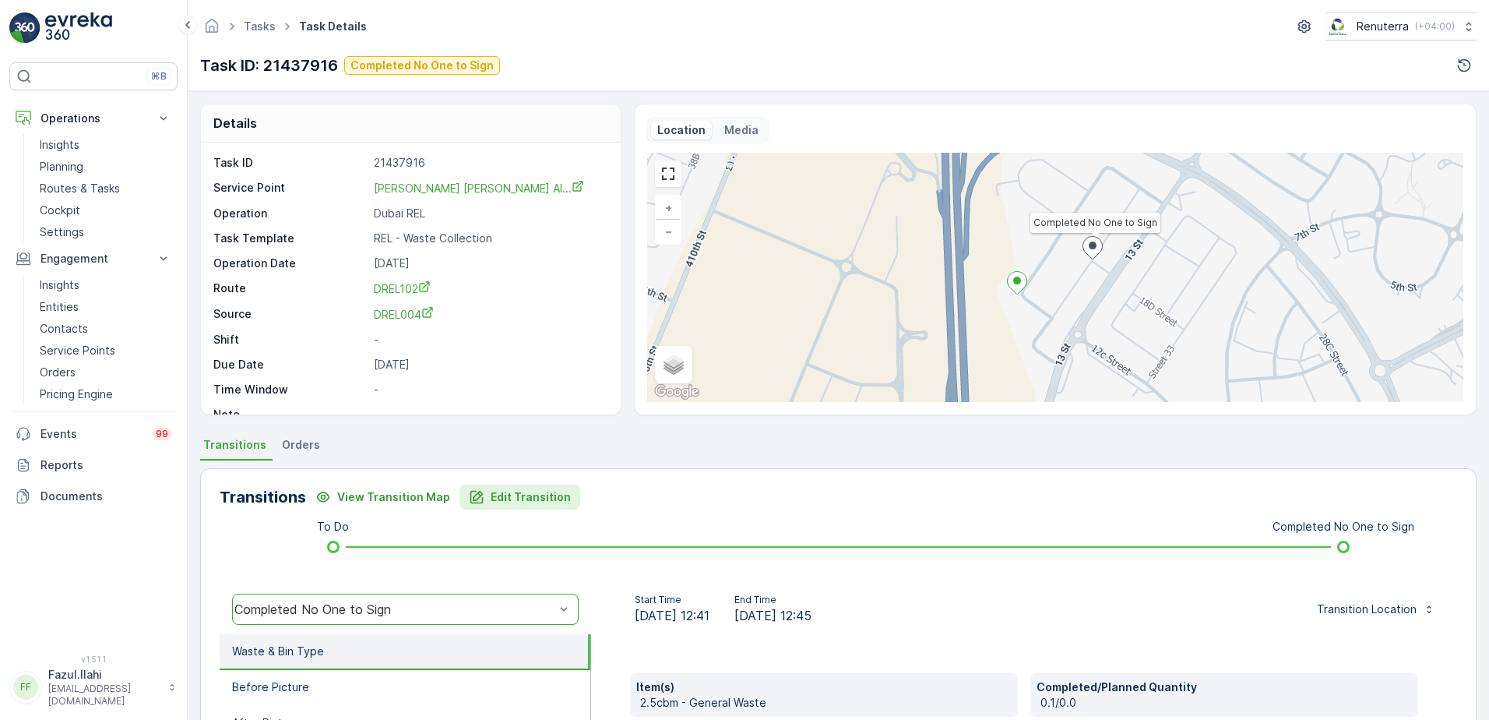
click at [548, 497] on p "Edit Transition" at bounding box center [531, 497] width 80 height 16
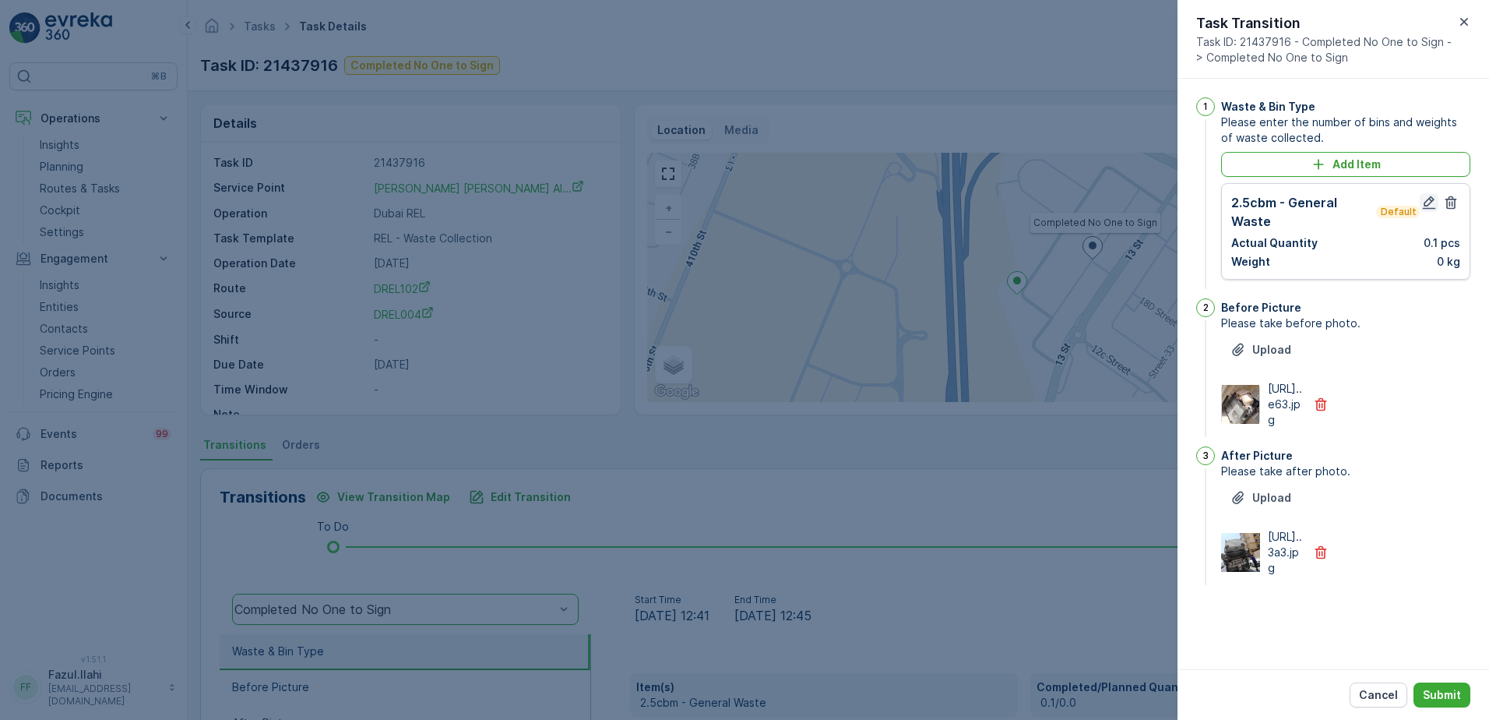
click at [1432, 204] on icon "button" at bounding box center [1429, 203] width 16 height 16
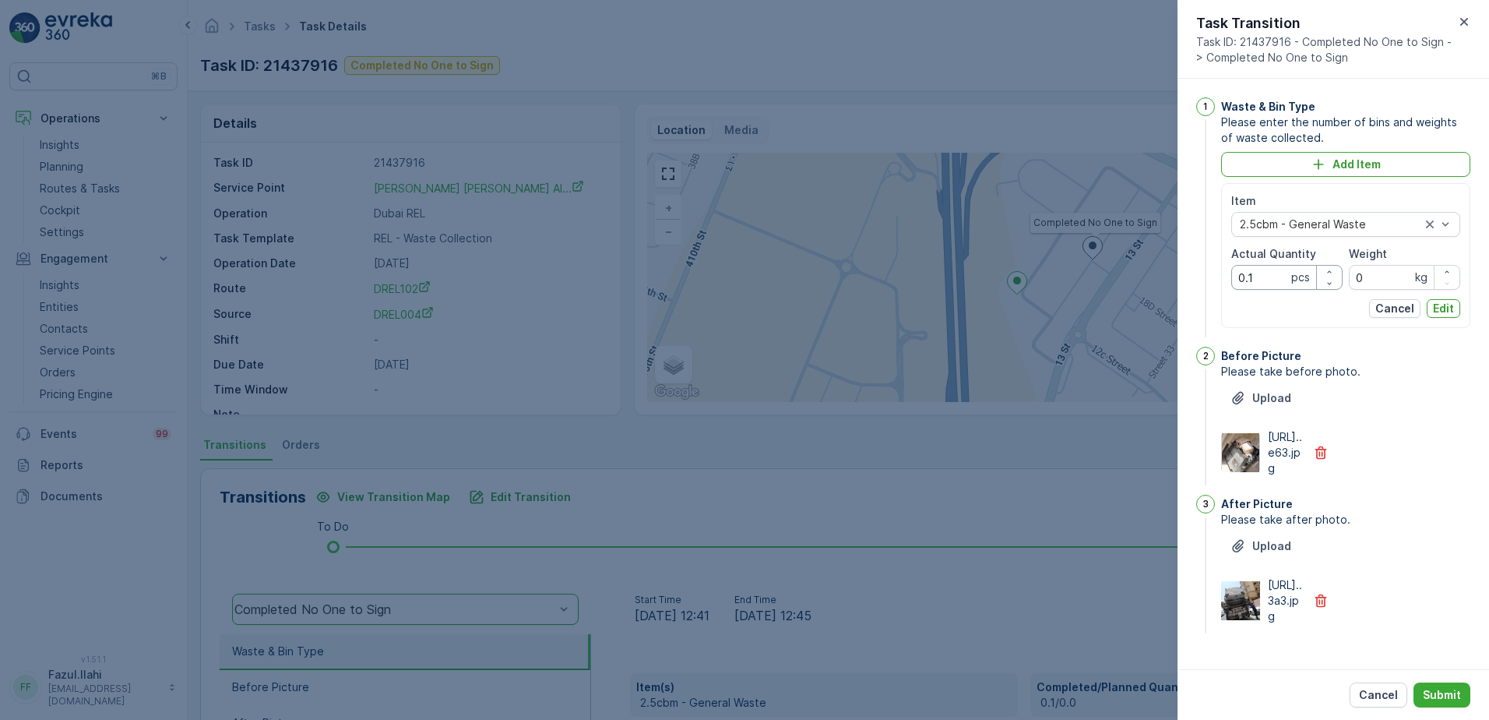
click at [1255, 281] on Quantity "0.1" at bounding box center [1286, 277] width 111 height 25
type Quantity "1"
click at [1386, 488] on div "Before Picture Please take before photo. Upload https://media.evre...e63.jpg" at bounding box center [1345, 418] width 249 height 142
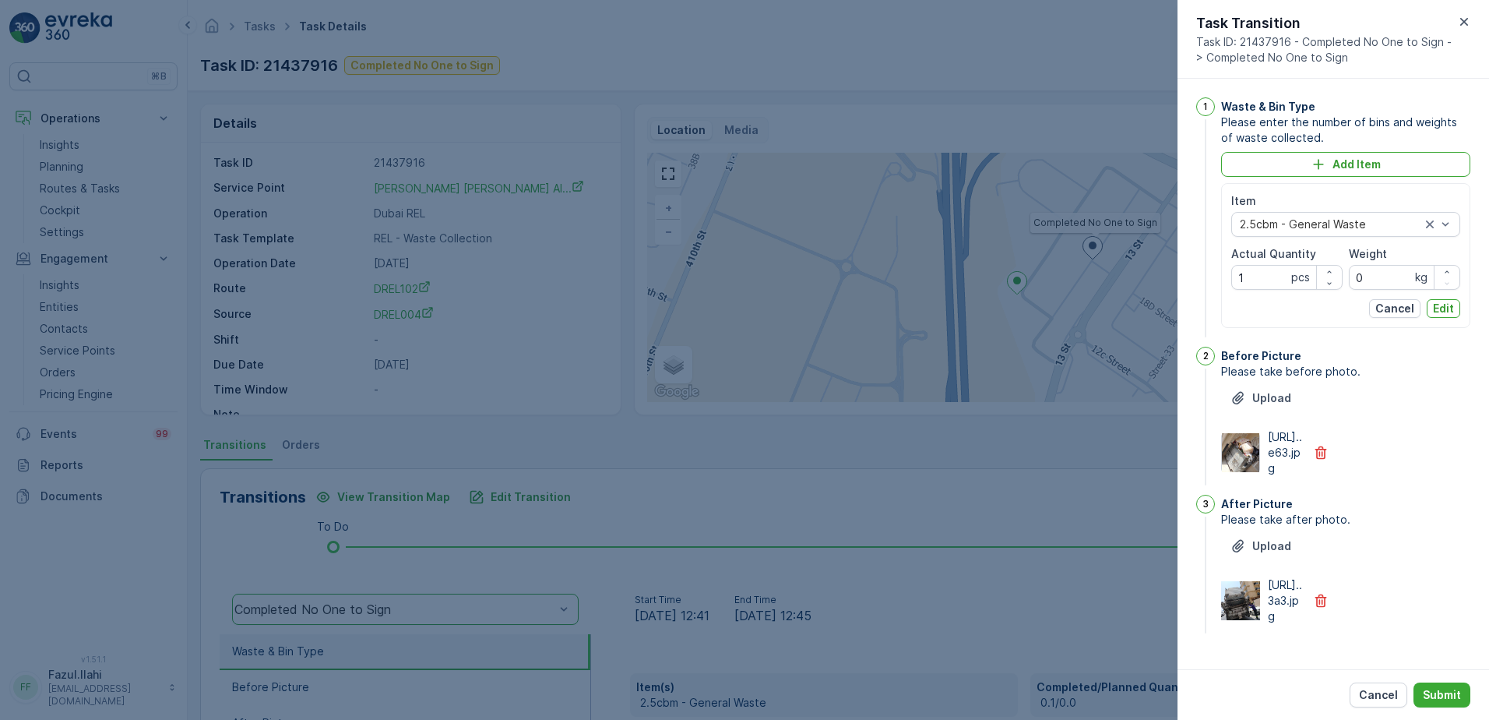
click at [1452, 319] on div "Item 2.5cbm - General Waste Actual Quantity 1 pcs Weight 0 kg Cancel Edit" at bounding box center [1345, 255] width 249 height 145
click at [1446, 306] on p "Edit" at bounding box center [1443, 309] width 21 height 16
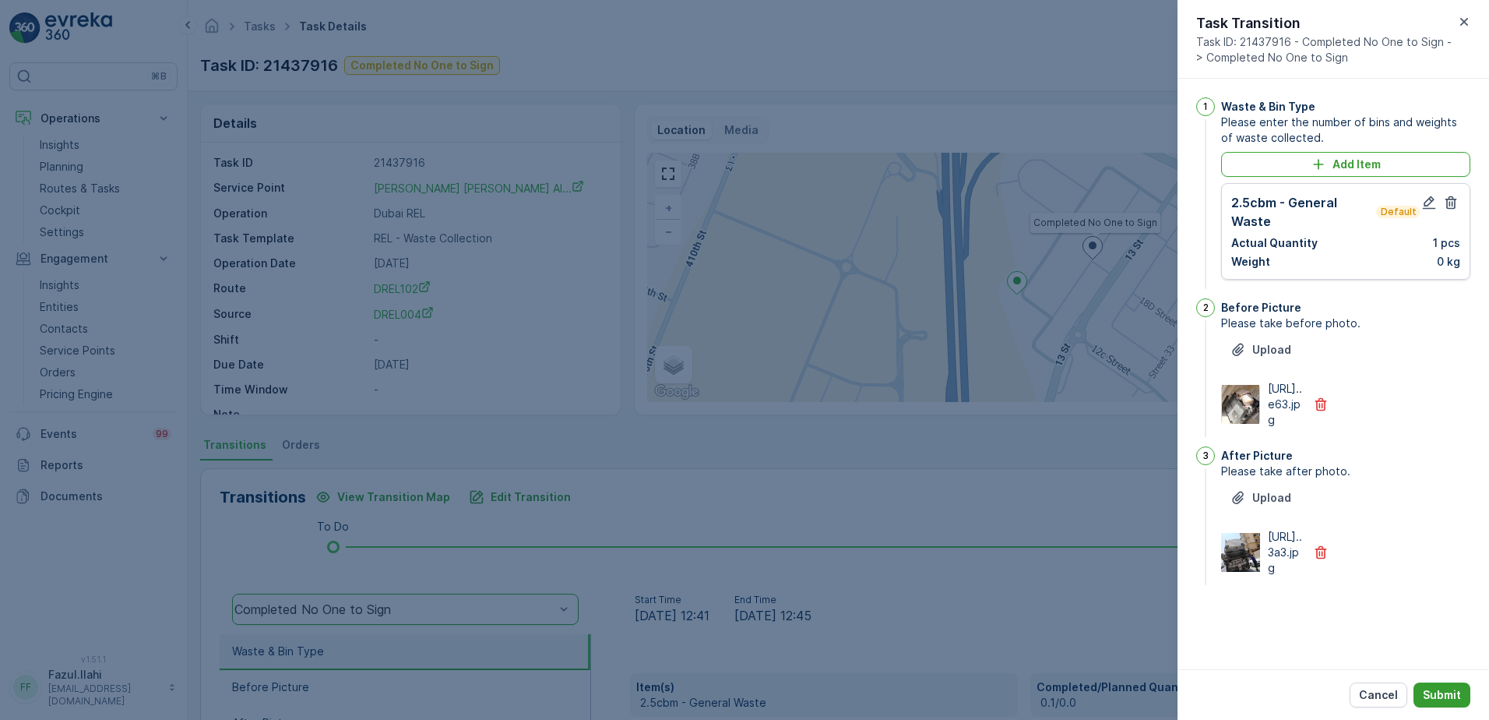
click at [1446, 694] on p "Submit" at bounding box center [1442, 695] width 38 height 16
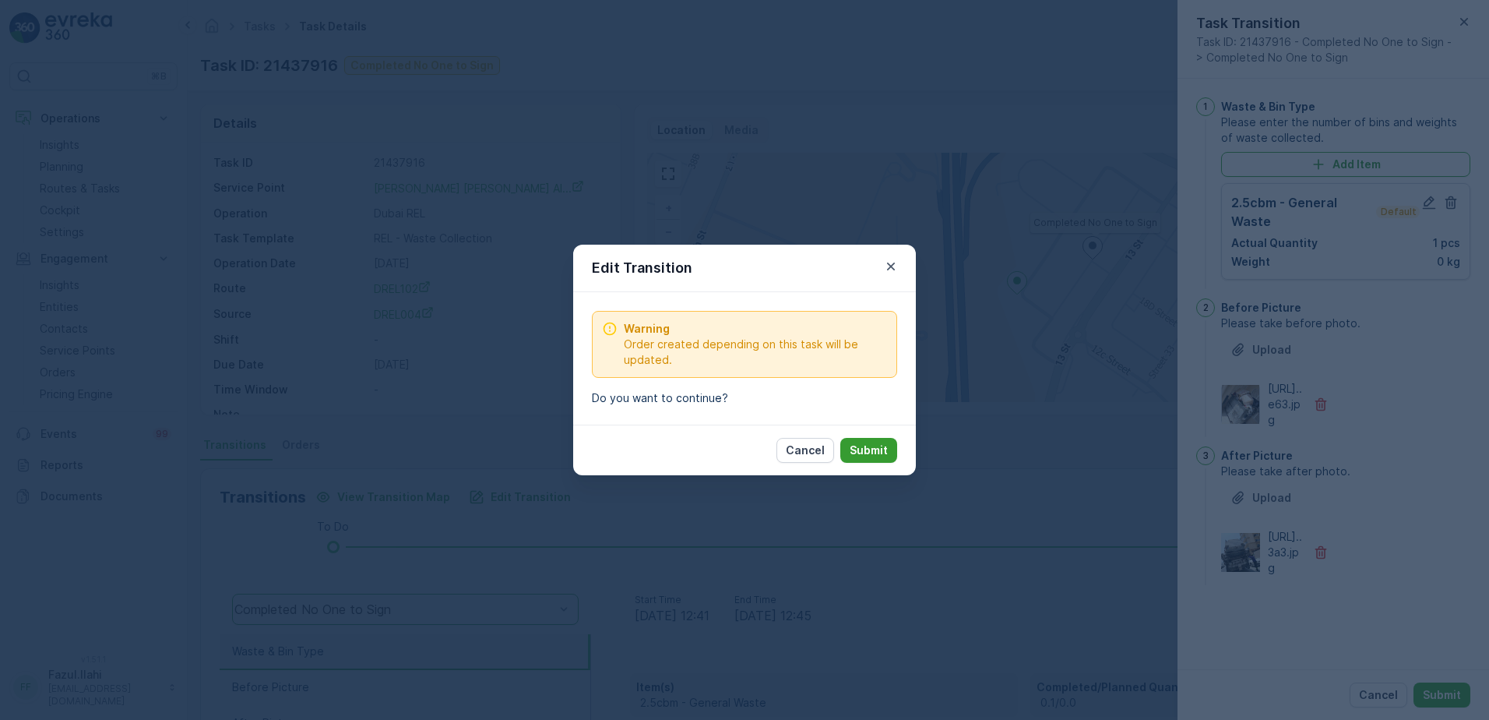
click at [875, 459] on button "Submit" at bounding box center [868, 450] width 57 height 25
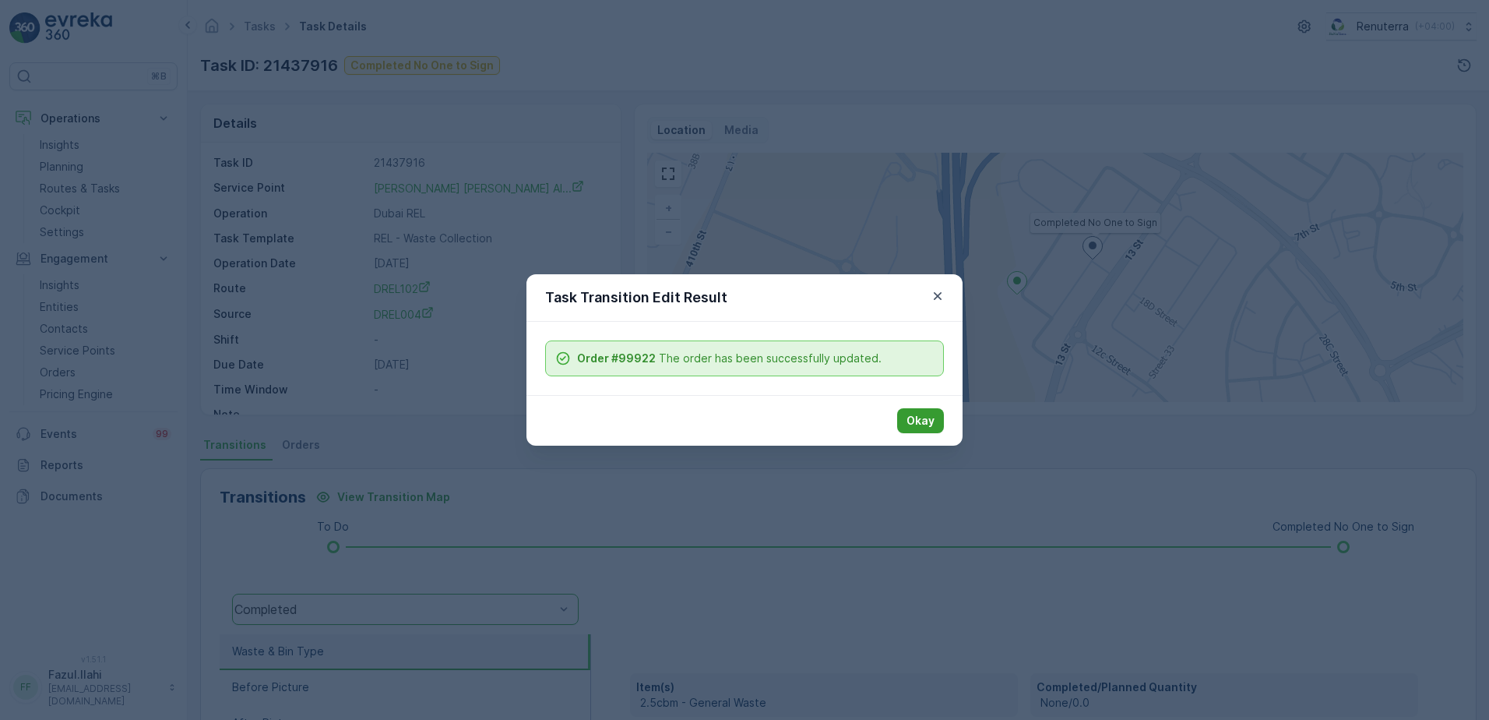
click at [921, 421] on p "Okay" at bounding box center [921, 421] width 28 height 16
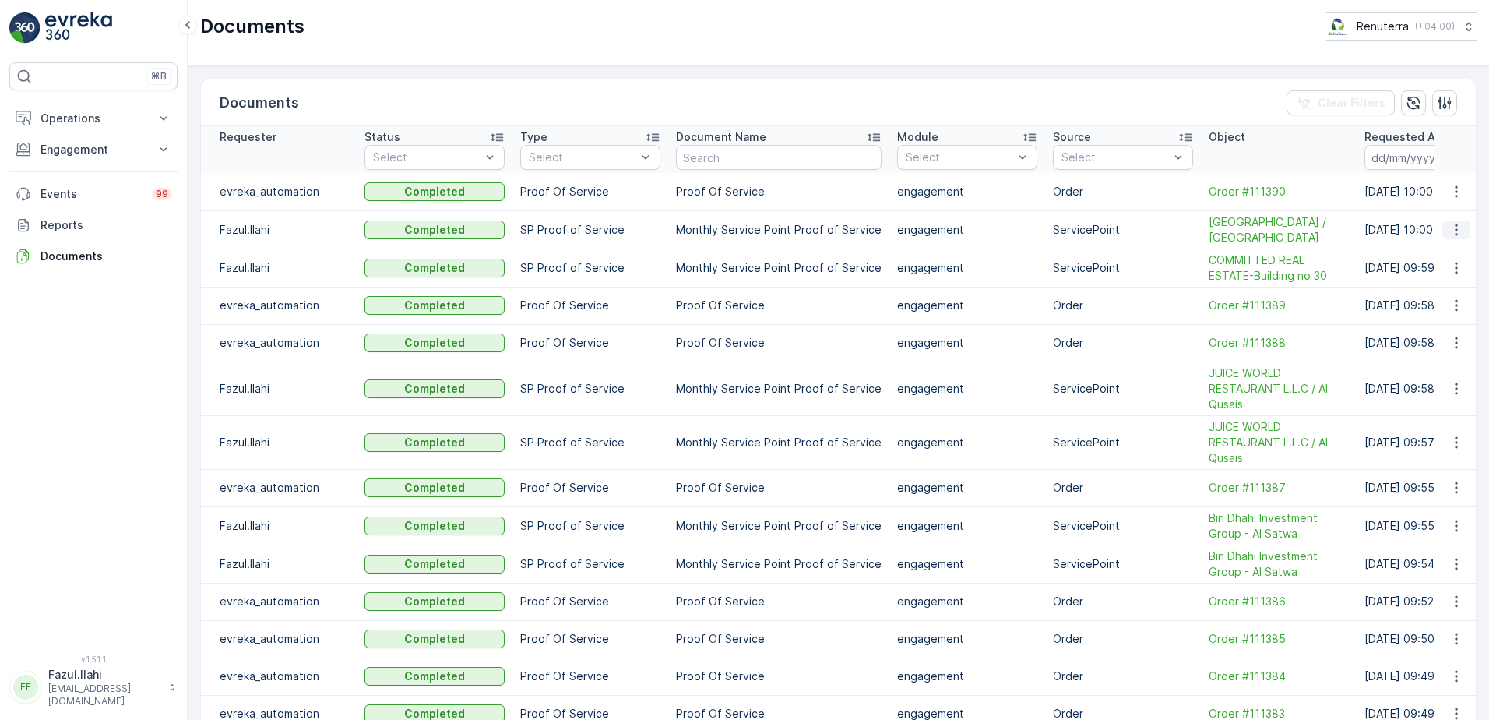
click at [1453, 231] on icon "button" at bounding box center [1457, 230] width 16 height 16
click at [1455, 255] on span "See Details" at bounding box center [1452, 253] width 60 height 16
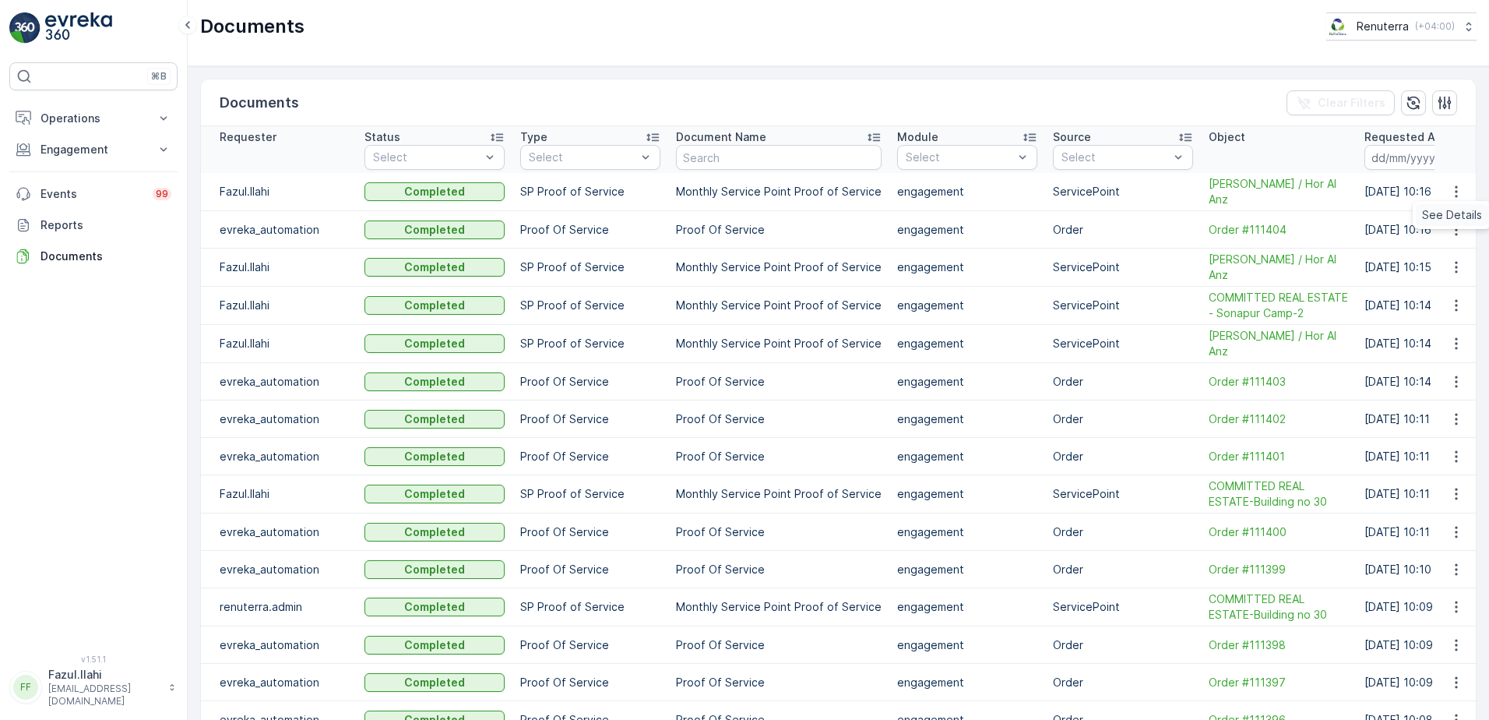
click at [1441, 214] on span "See Details" at bounding box center [1452, 215] width 60 height 16
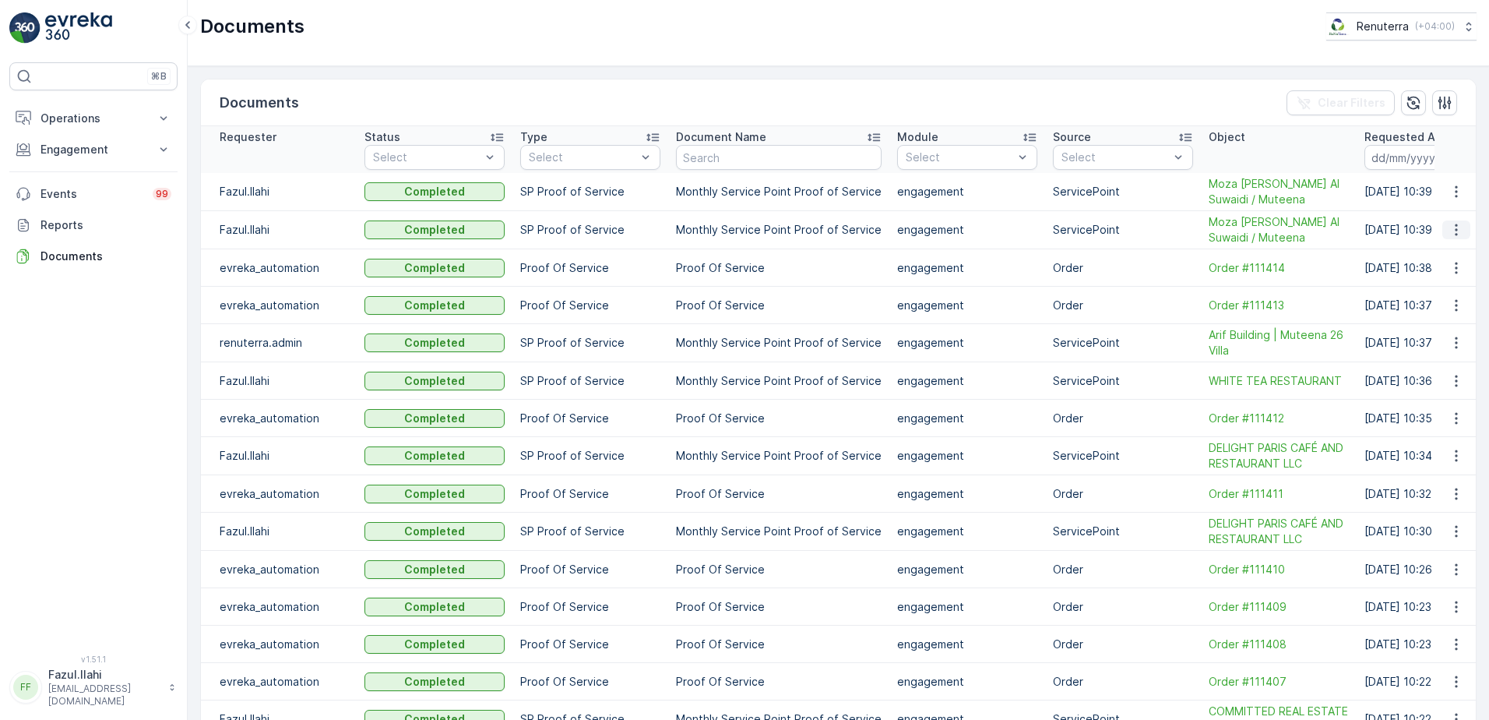
click at [1454, 234] on icon "button" at bounding box center [1457, 230] width 16 height 16
click at [1455, 255] on span "See Details" at bounding box center [1461, 255] width 60 height 16
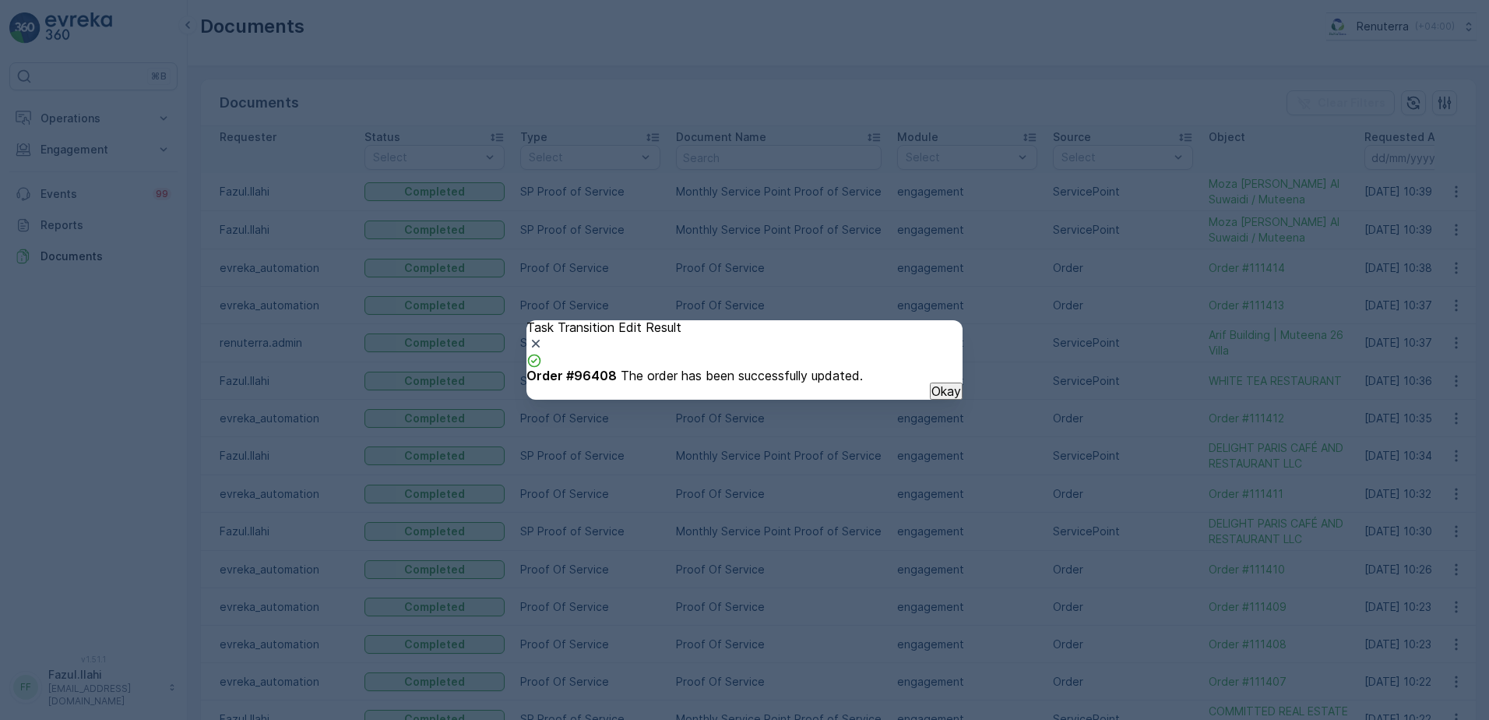
click at [919, 400] on div "Okay" at bounding box center [744, 390] width 436 height 17
click at [930, 400] on button "Okay" at bounding box center [946, 390] width 33 height 17
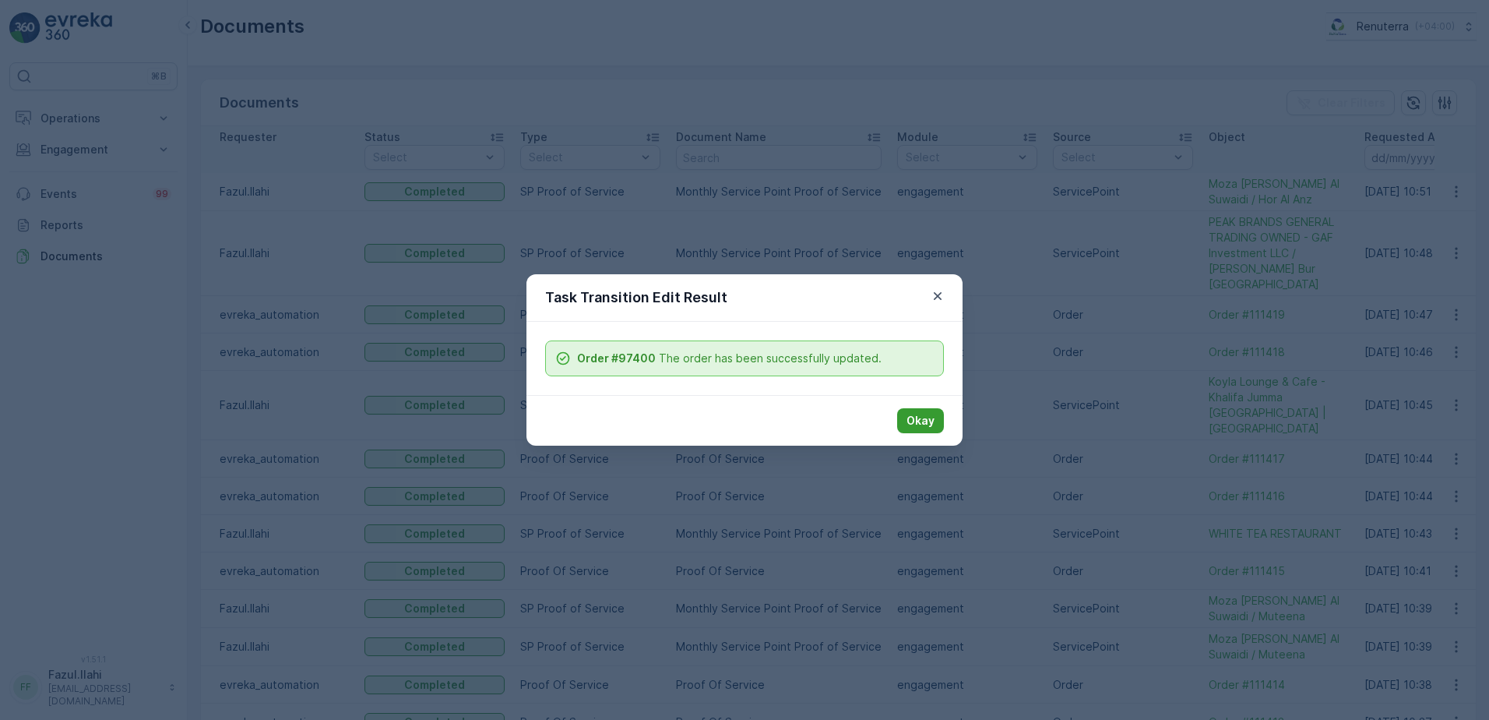
click at [923, 412] on button "Okay" at bounding box center [920, 420] width 47 height 25
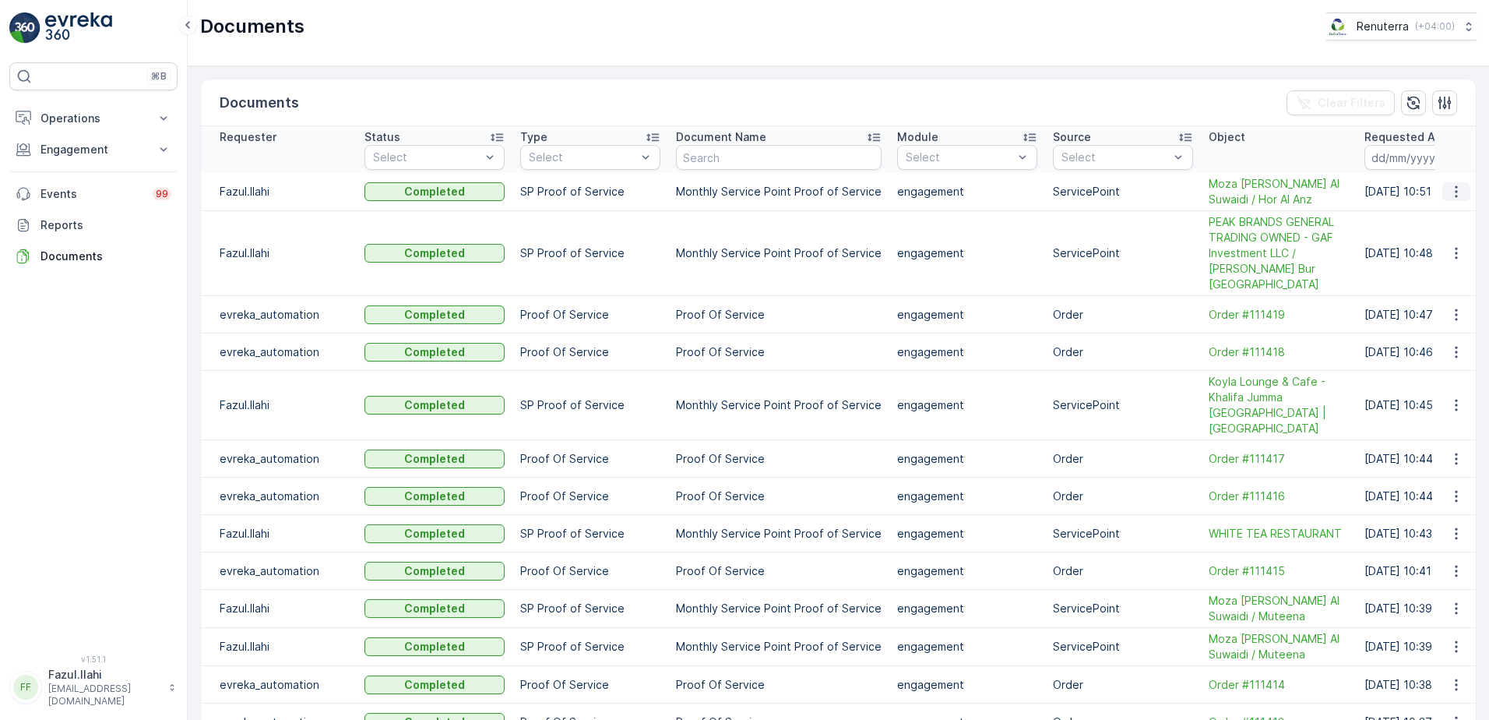
click at [1449, 191] on icon "button" at bounding box center [1457, 192] width 16 height 16
click at [1430, 215] on span "See Details" at bounding box center [1452, 215] width 60 height 16
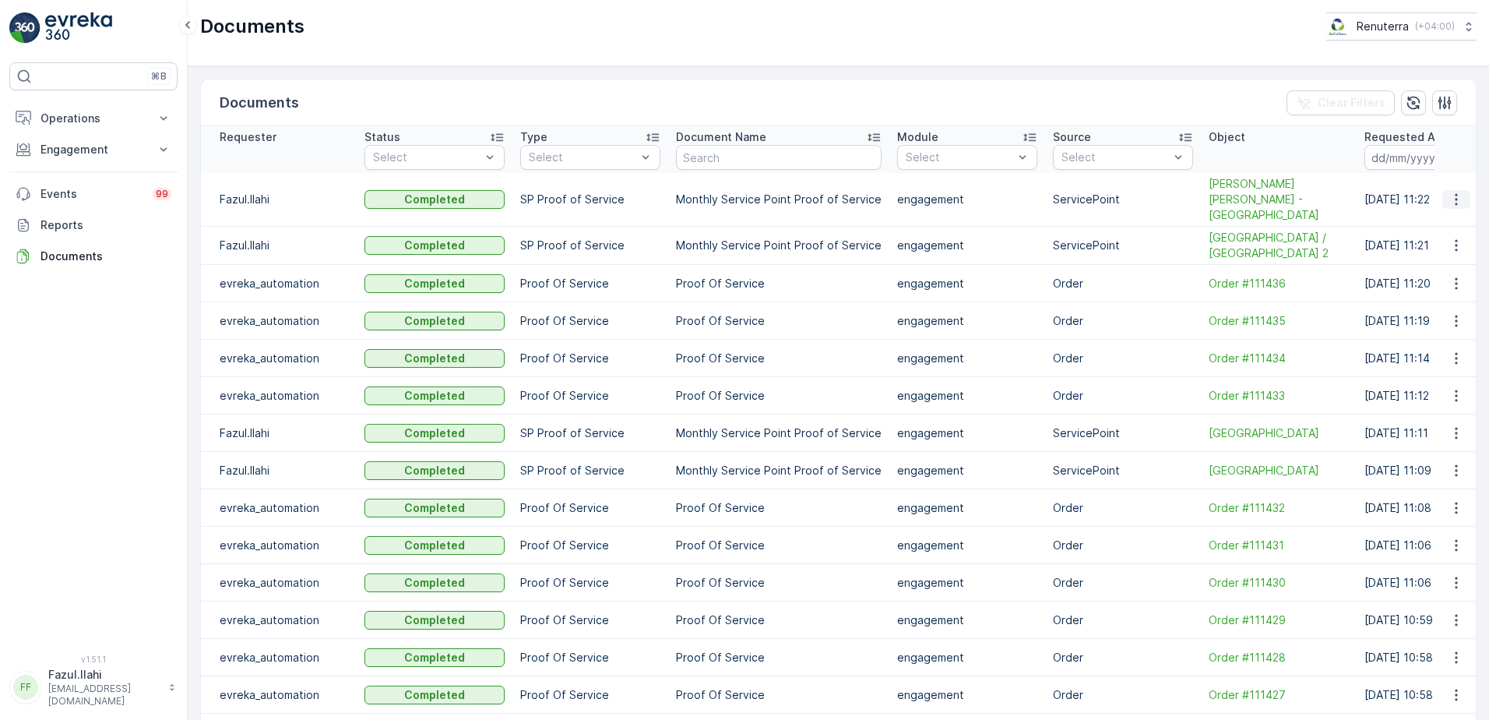
click at [1455, 194] on icon "button" at bounding box center [1456, 200] width 2 height 12
click at [1446, 219] on span "See Details" at bounding box center [1452, 215] width 60 height 16
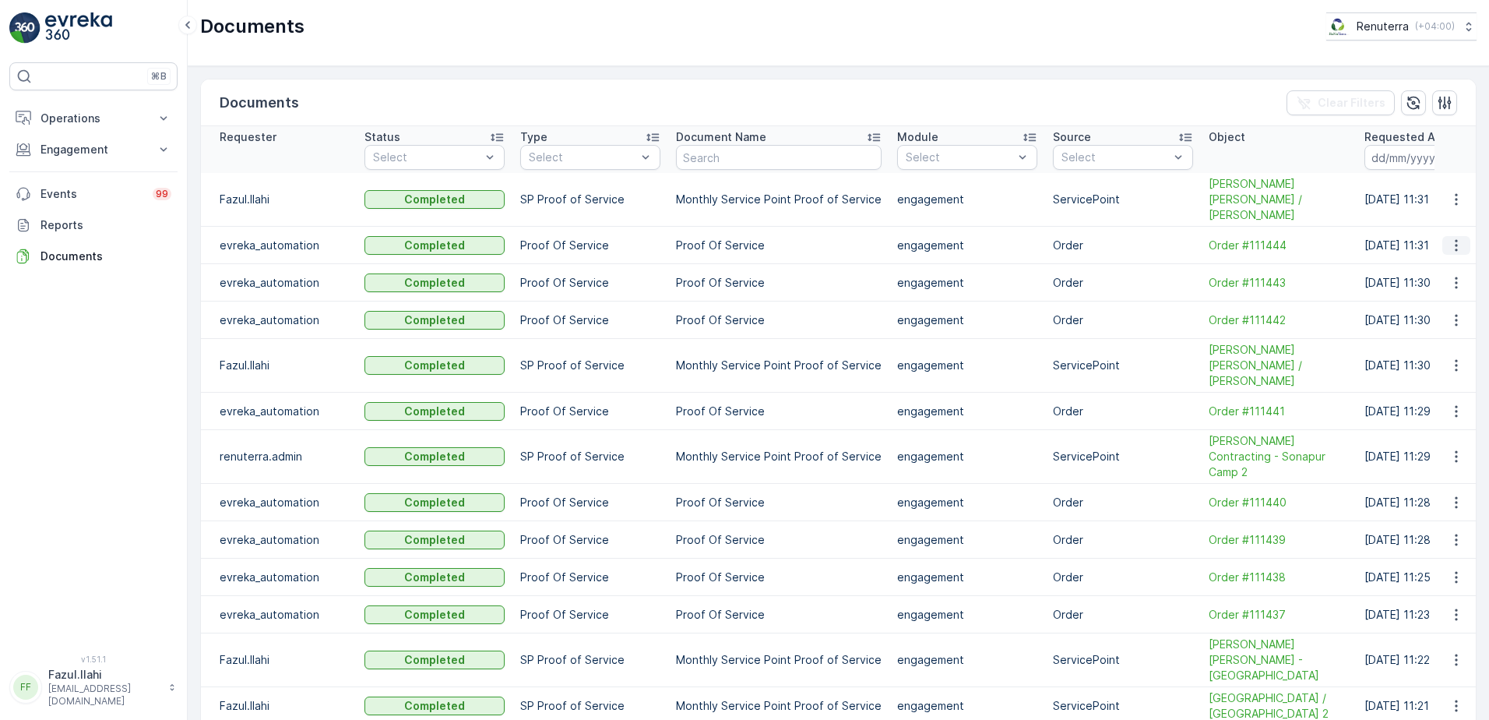
drag, startPoint x: 1459, startPoint y: 194, endPoint x: 1439, endPoint y: 224, distance: 35.4
click at [1449, 194] on icon "button" at bounding box center [1457, 200] width 16 height 16
click at [1440, 212] on span "See Details" at bounding box center [1452, 215] width 60 height 16
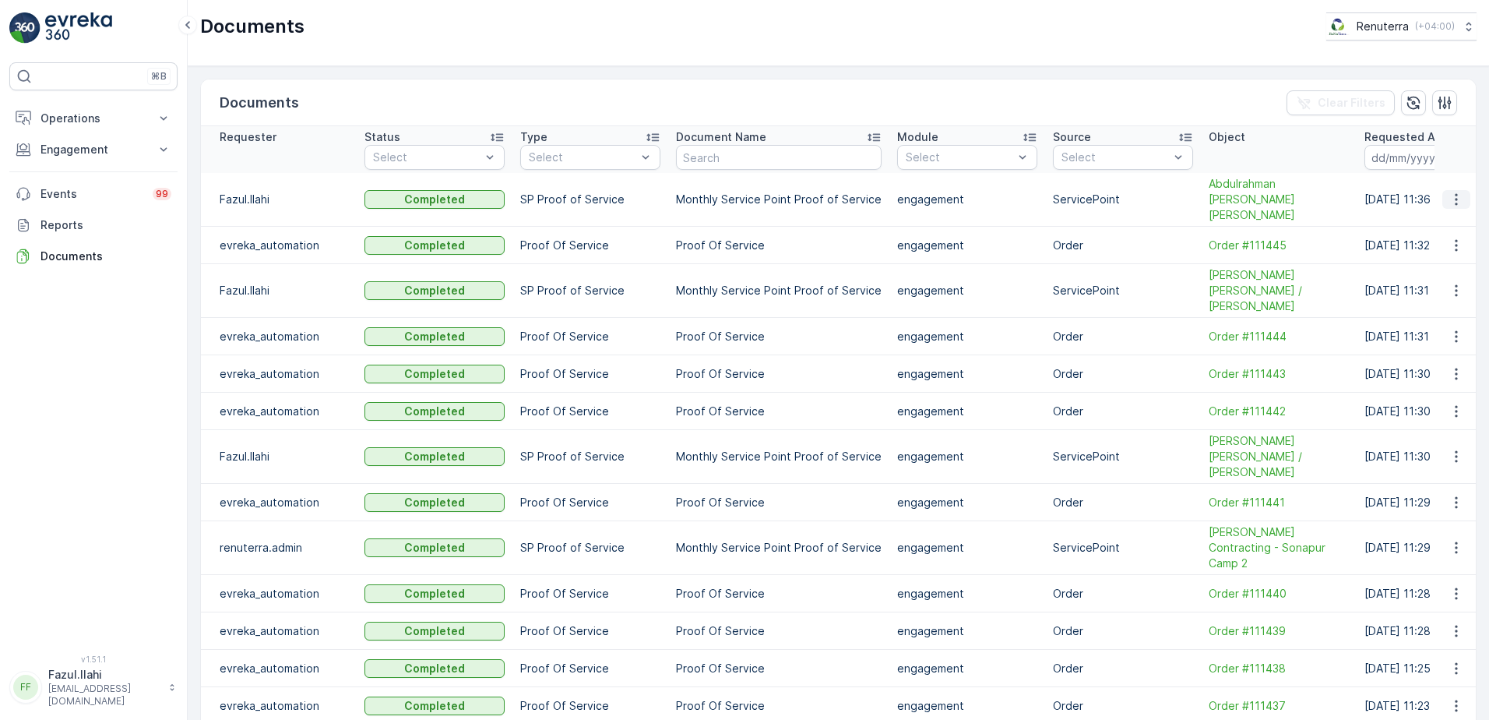
click at [1449, 192] on icon "button" at bounding box center [1457, 200] width 16 height 16
click at [1447, 213] on span "See Details" at bounding box center [1452, 215] width 60 height 16
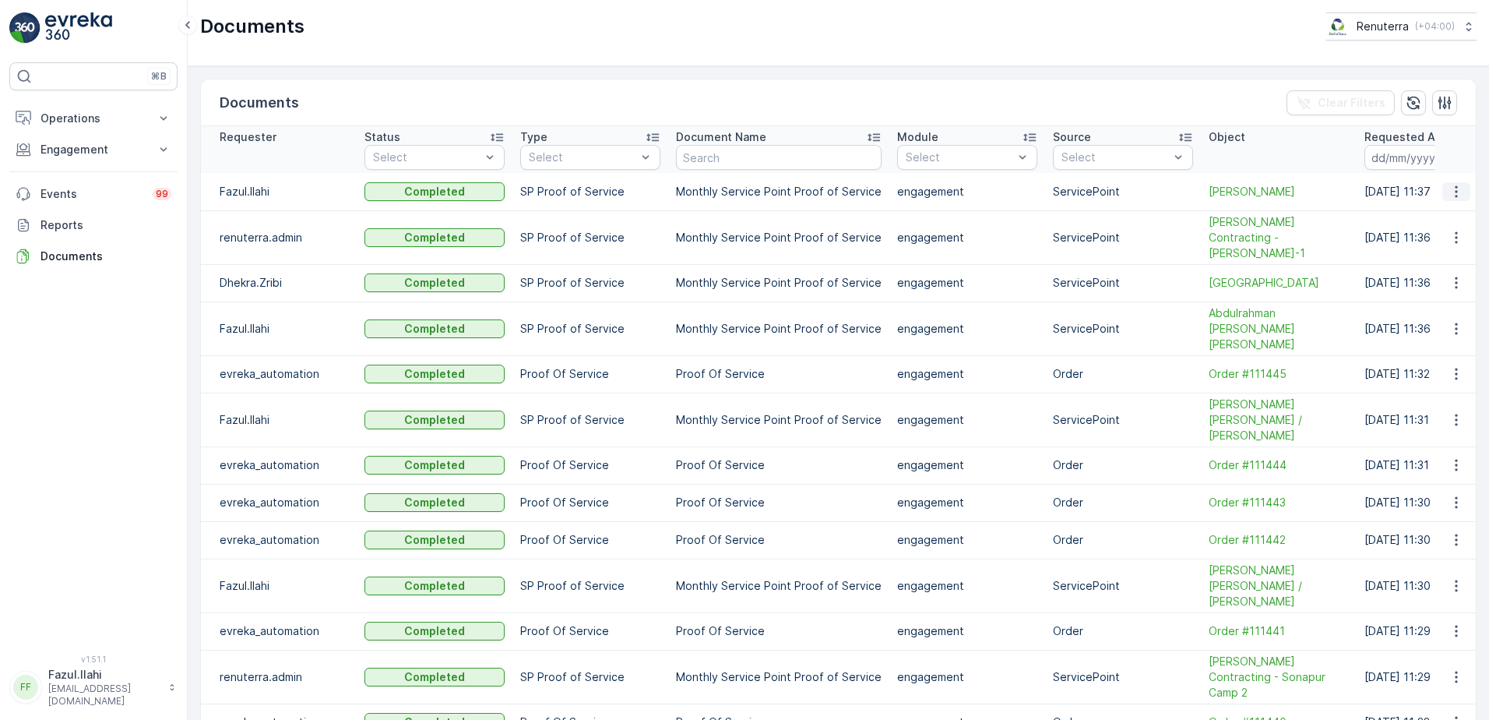
click at [1454, 189] on icon "button" at bounding box center [1457, 192] width 16 height 16
click at [1442, 217] on span "See Details" at bounding box center [1452, 215] width 60 height 16
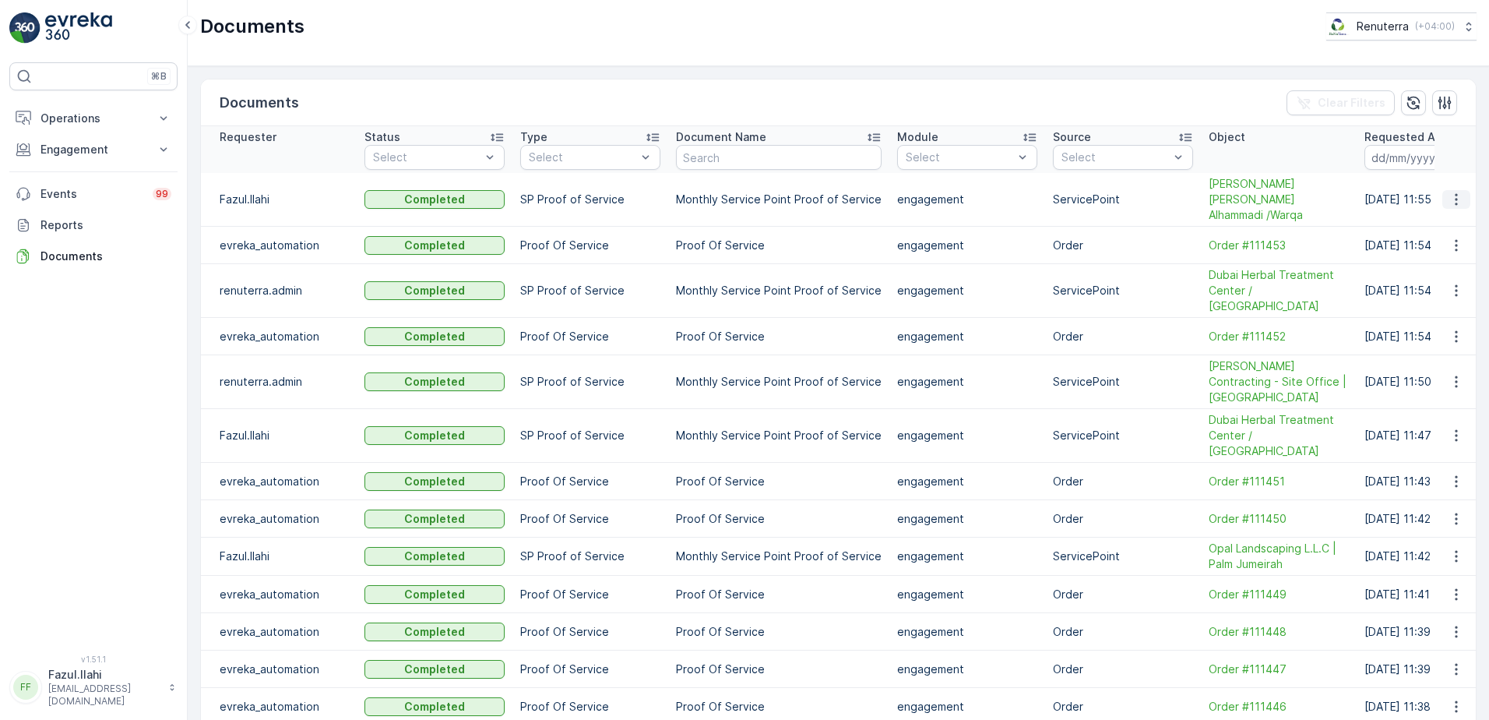
click at [1447, 199] on button "button" at bounding box center [1456, 199] width 28 height 19
click at [1431, 221] on span "See Details" at bounding box center [1461, 217] width 60 height 16
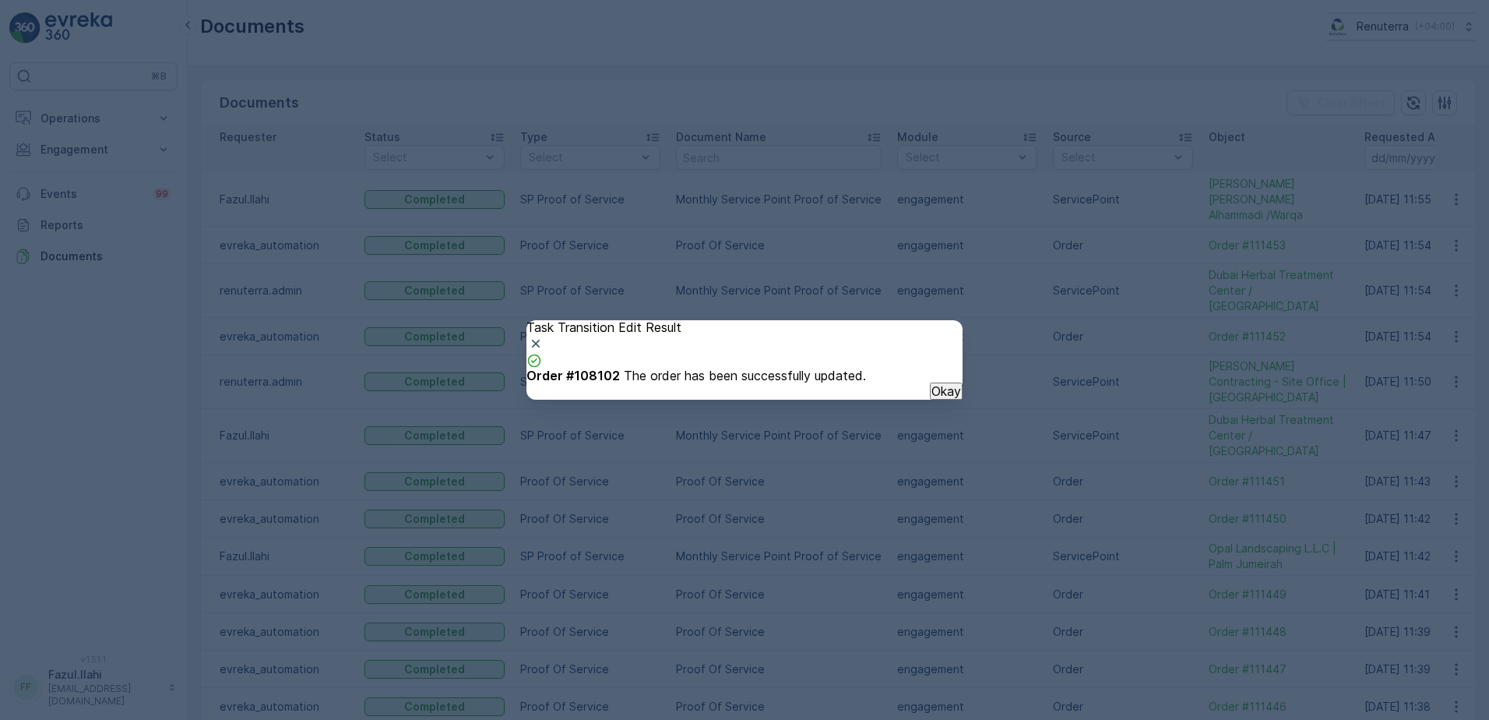
click at [931, 398] on p "Okay" at bounding box center [946, 391] width 30 height 14
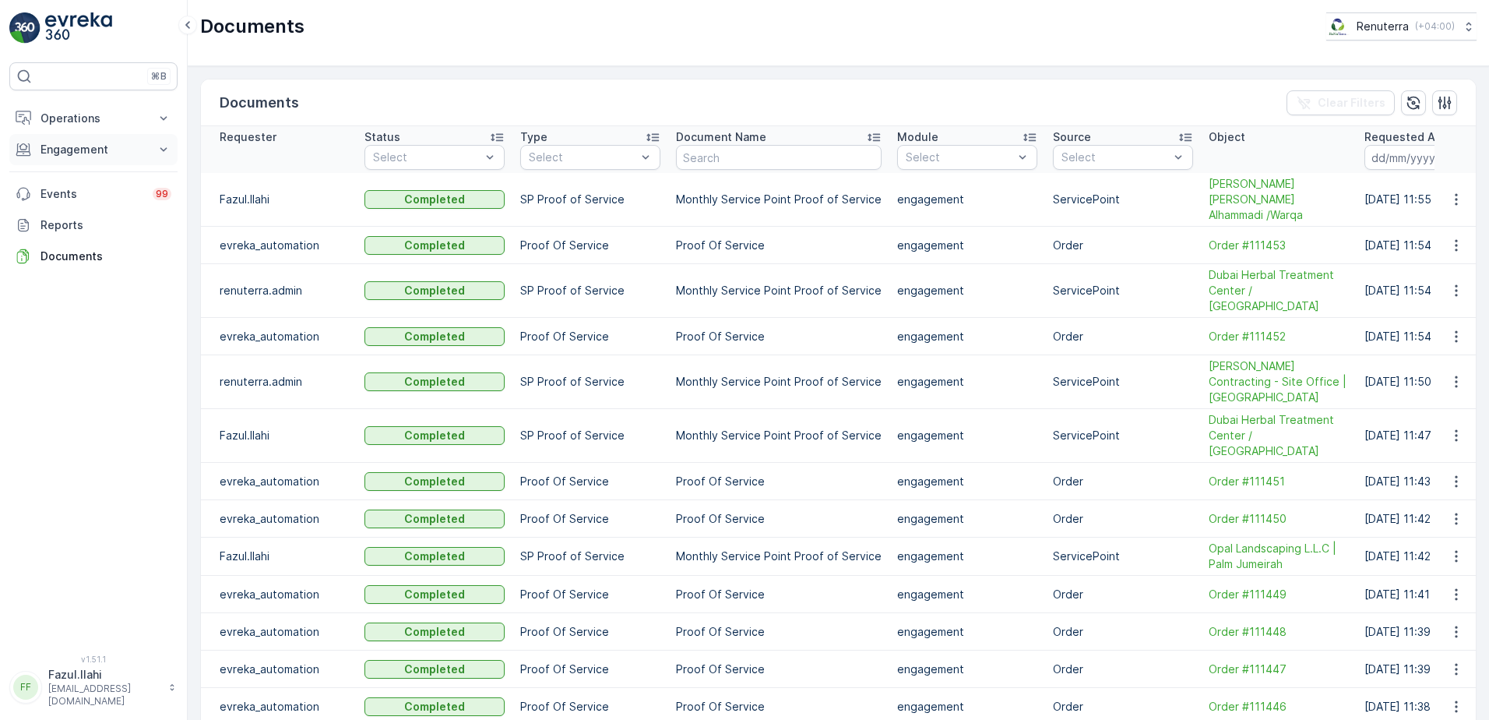
click at [89, 145] on p "Engagement" at bounding box center [93, 150] width 106 height 16
click at [126, 118] on p "Operations" at bounding box center [93, 119] width 106 height 16
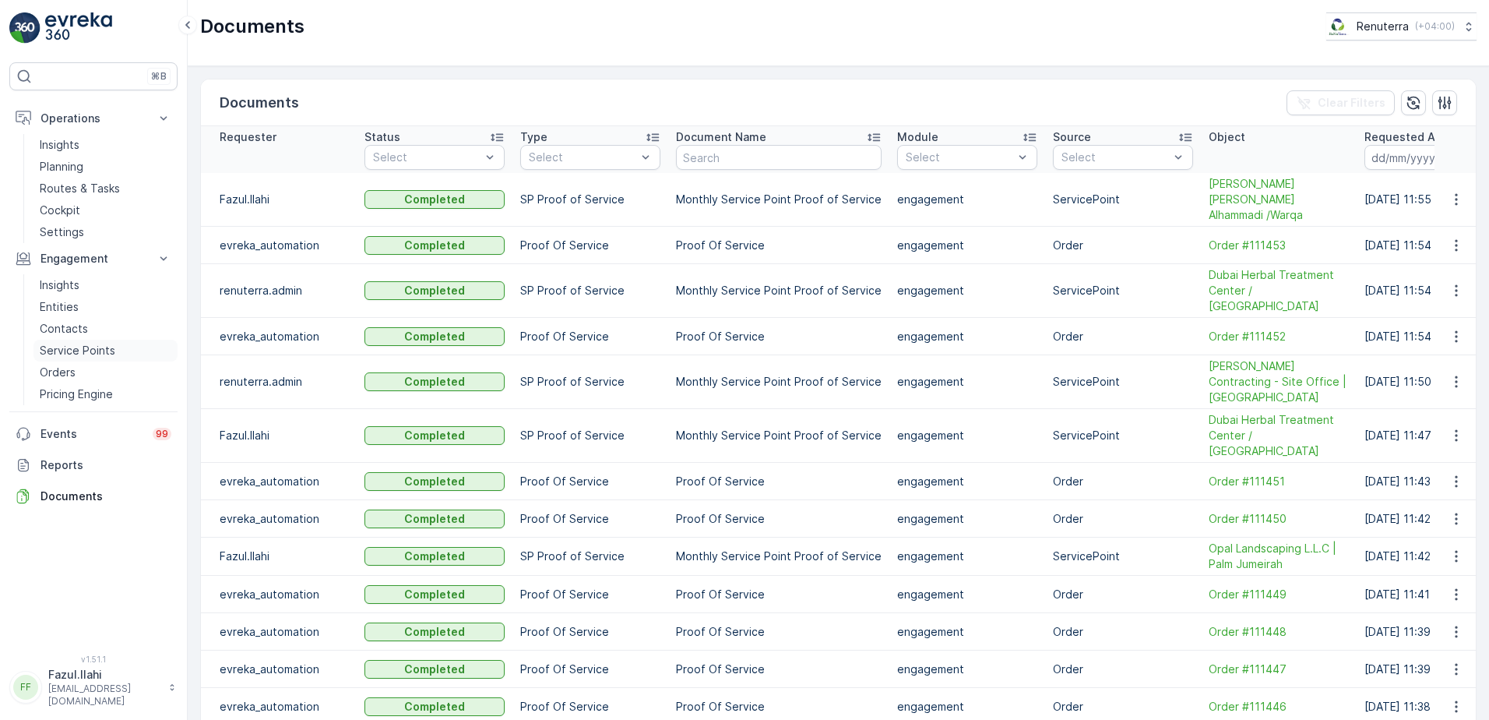
click at [90, 354] on p "Service Points" at bounding box center [78, 351] width 76 height 16
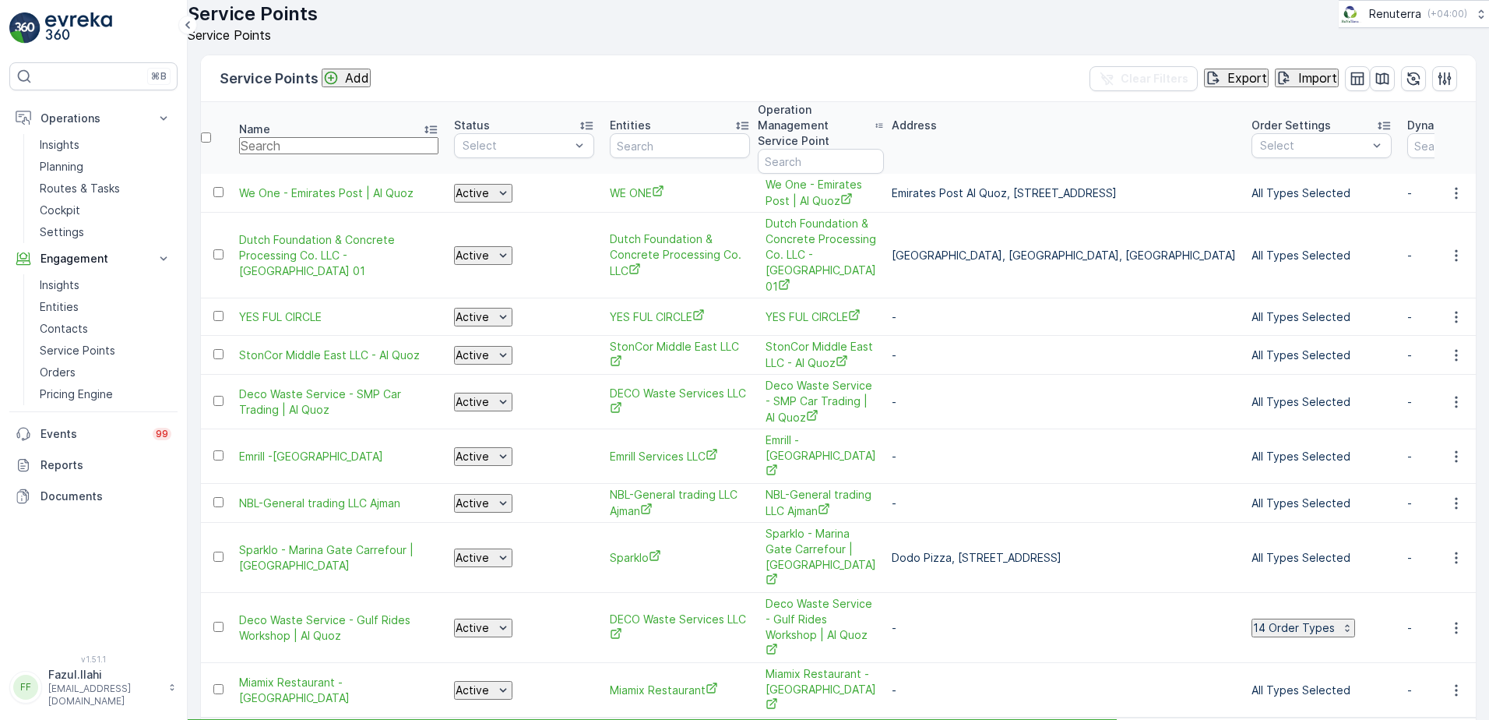
click at [342, 154] on input "text" at bounding box center [338, 145] width 199 height 17
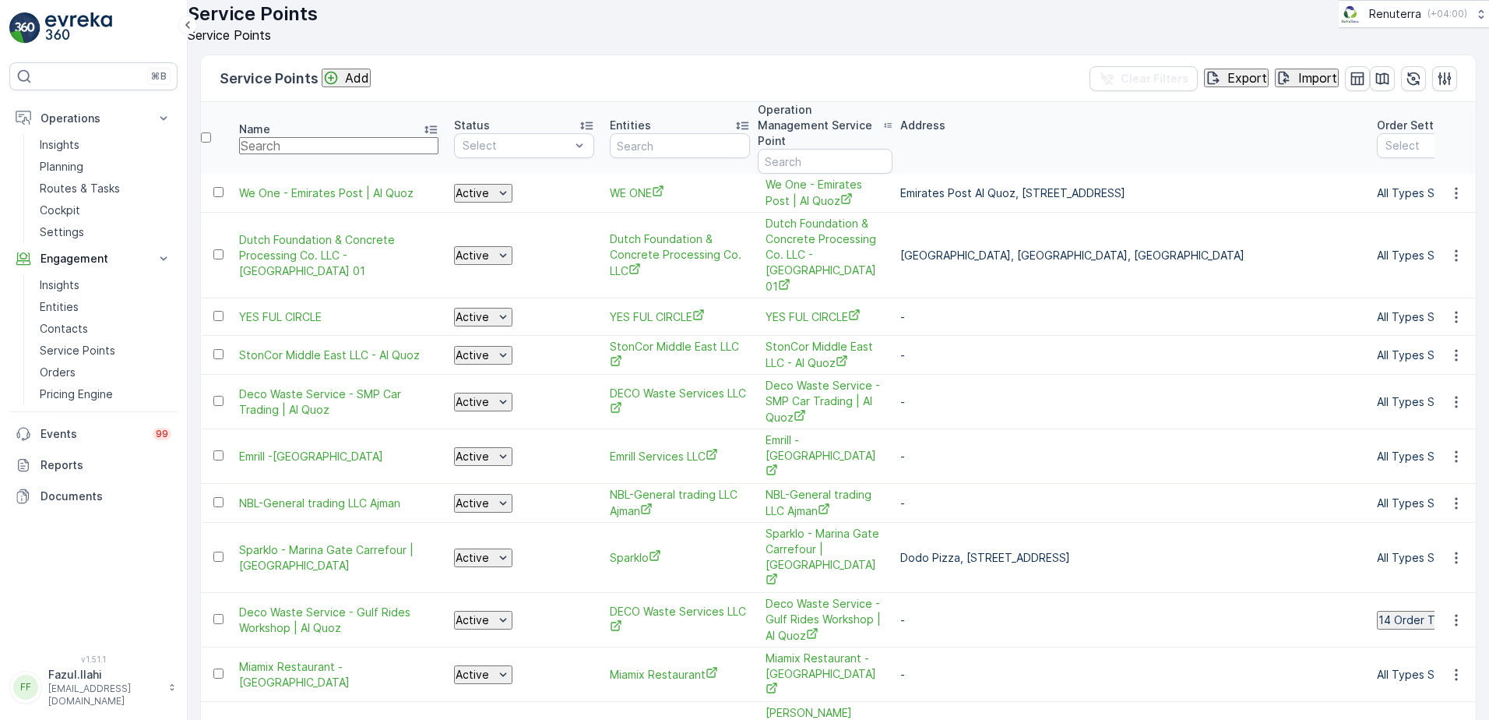
click at [342, 154] on input "text" at bounding box center [338, 145] width 199 height 17
type input "Hass"
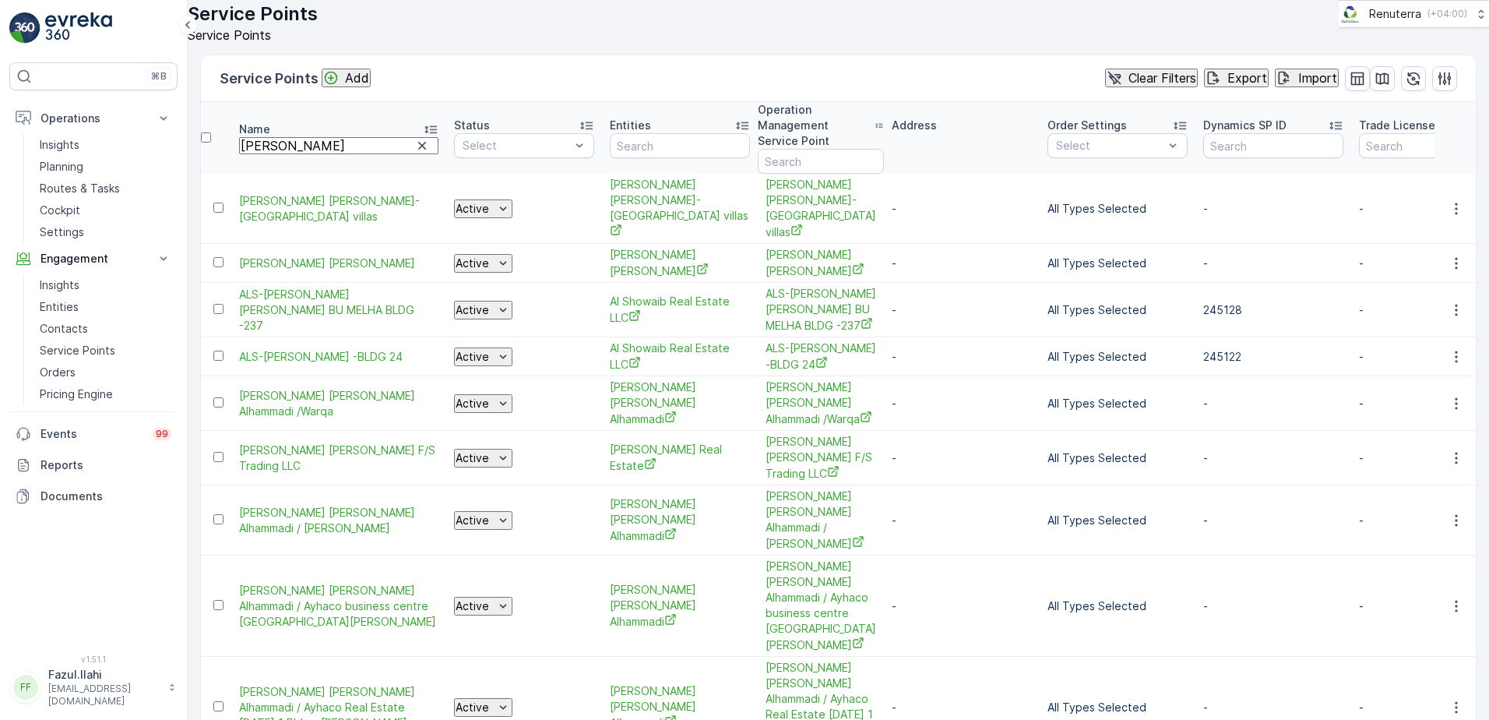
click at [344, 154] on input "Hass" at bounding box center [338, 145] width 199 height 17
type input "Hassan"
click at [344, 154] on input "Hassan" at bounding box center [338, 145] width 199 height 17
type input "Hassan ab"
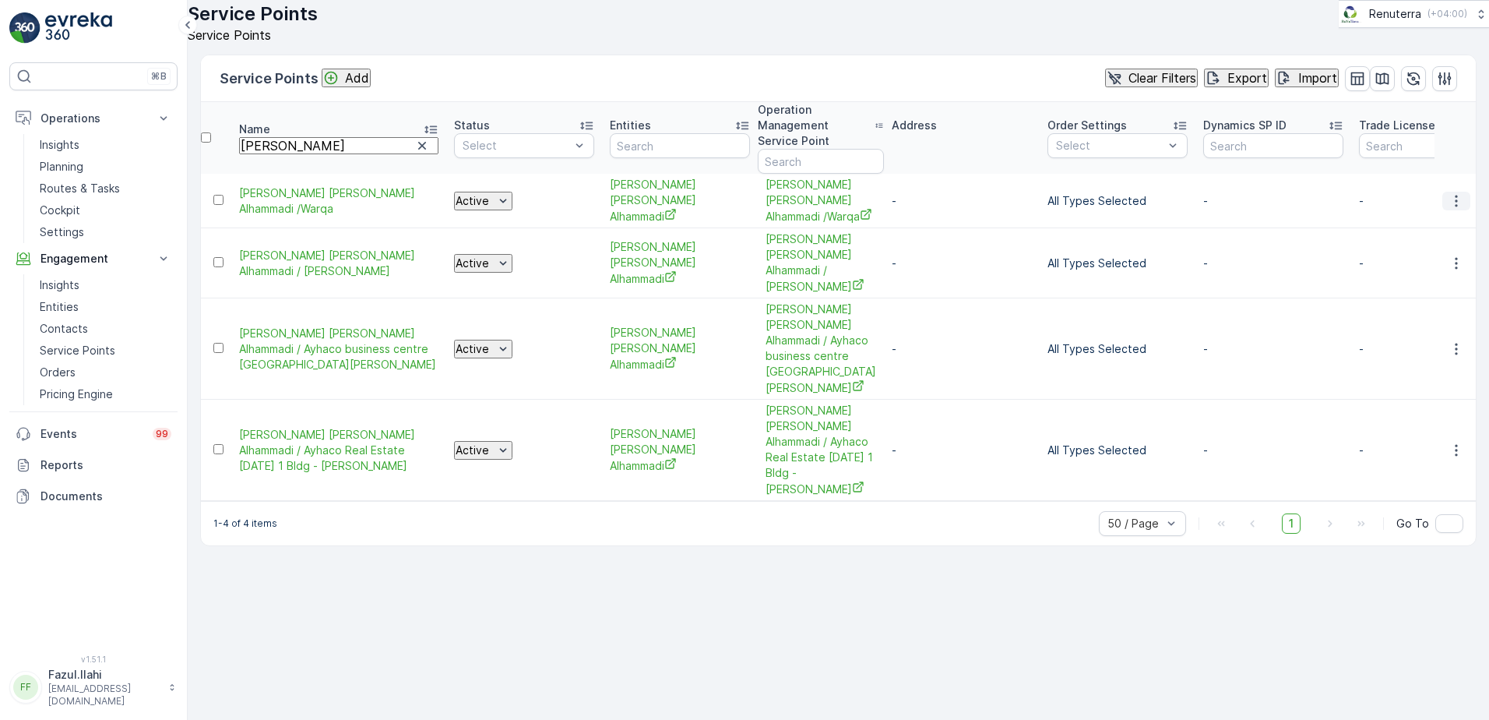
click at [1452, 202] on icon "button" at bounding box center [1457, 201] width 16 height 16
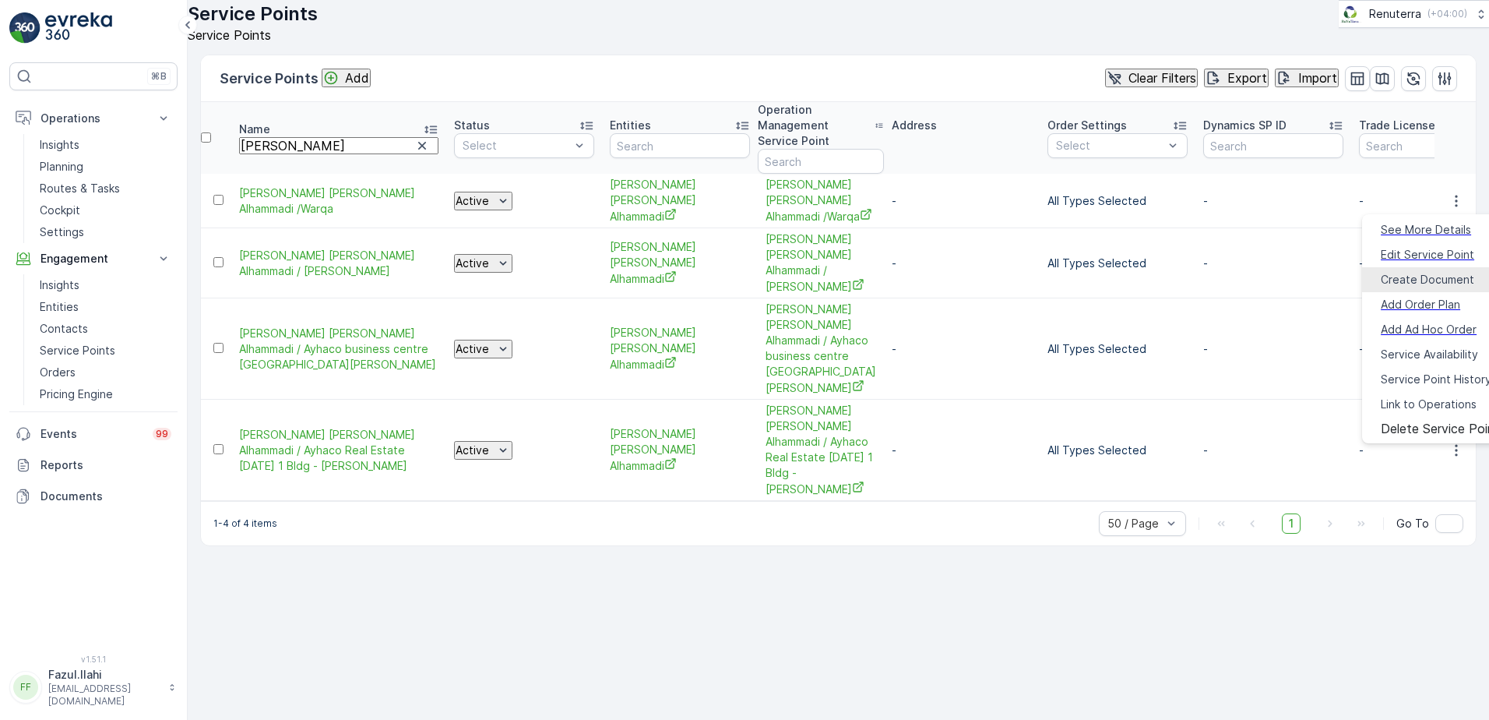
click at [1410, 272] on span "Create Document" at bounding box center [1427, 280] width 93 height 16
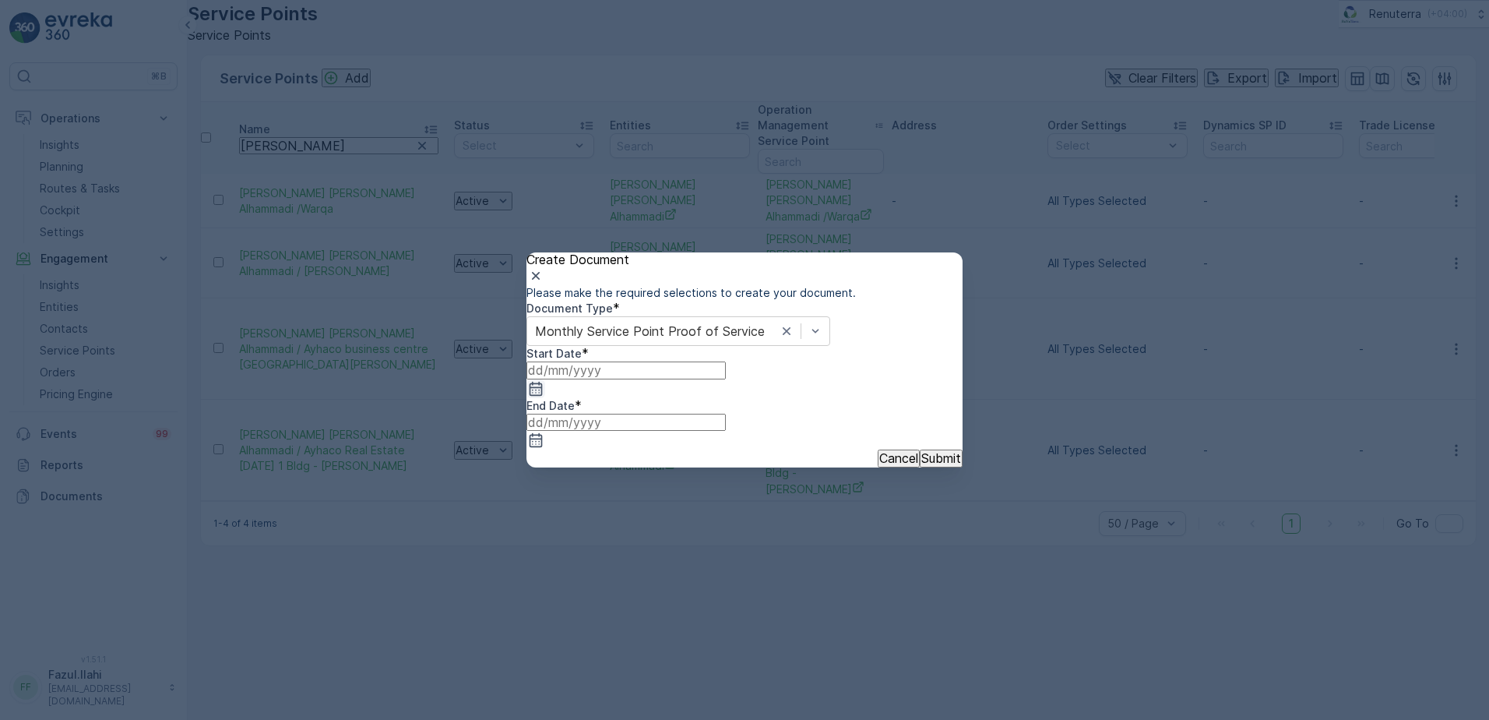
click at [544, 396] on icon "button" at bounding box center [536, 389] width 16 height 16
click at [575, 523] on icon "button" at bounding box center [567, 531] width 16 height 16
click at [602, 614] on div "1" at bounding box center [604, 621] width 5 height 14
type input "01.09.2025"
click at [726, 422] on input at bounding box center [625, 422] width 199 height 17
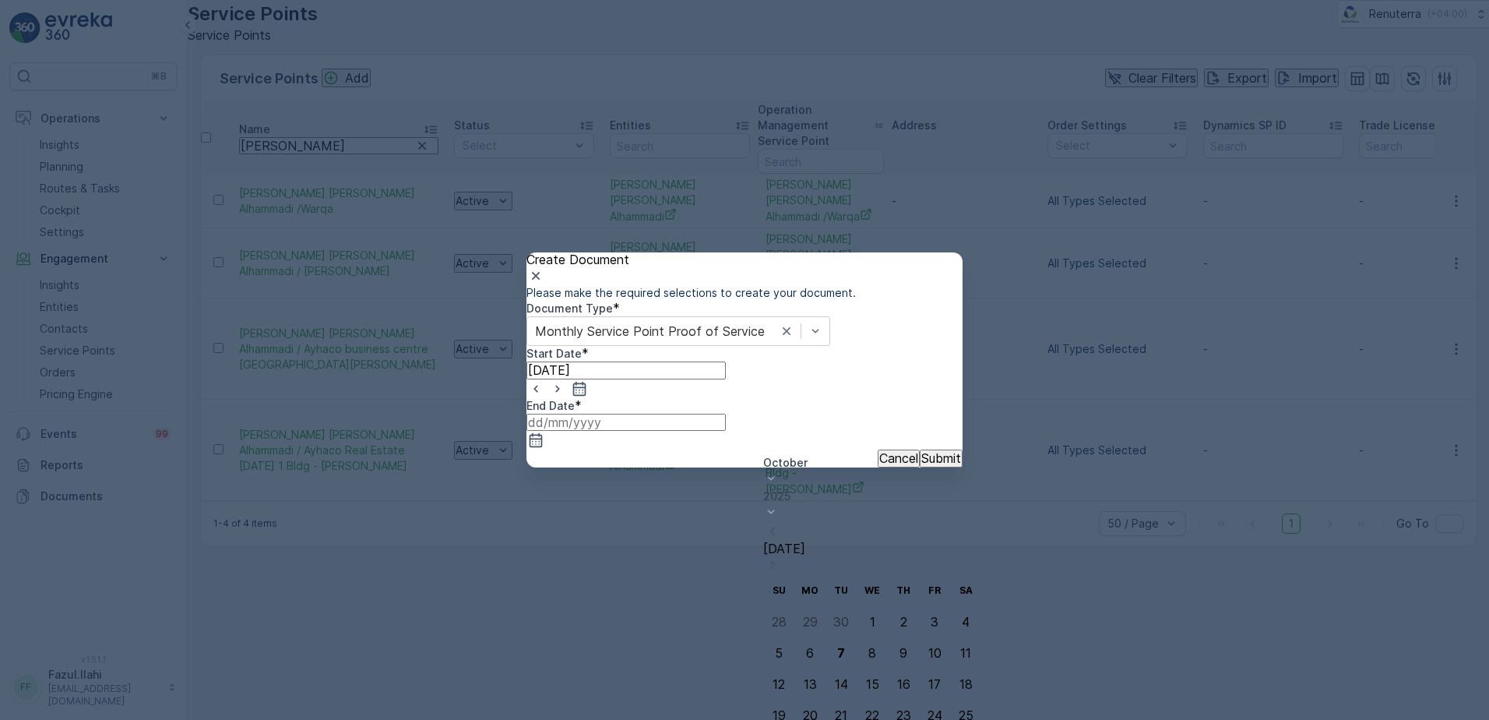
drag, startPoint x: 879, startPoint y: 458, endPoint x: 902, endPoint y: 467, distance: 24.2
click at [881, 457] on div "October 2025 Today" at bounding box center [872, 515] width 218 height 120
click at [780, 523] on icon "button" at bounding box center [773, 531] width 16 height 16
type input "30.09.2025"
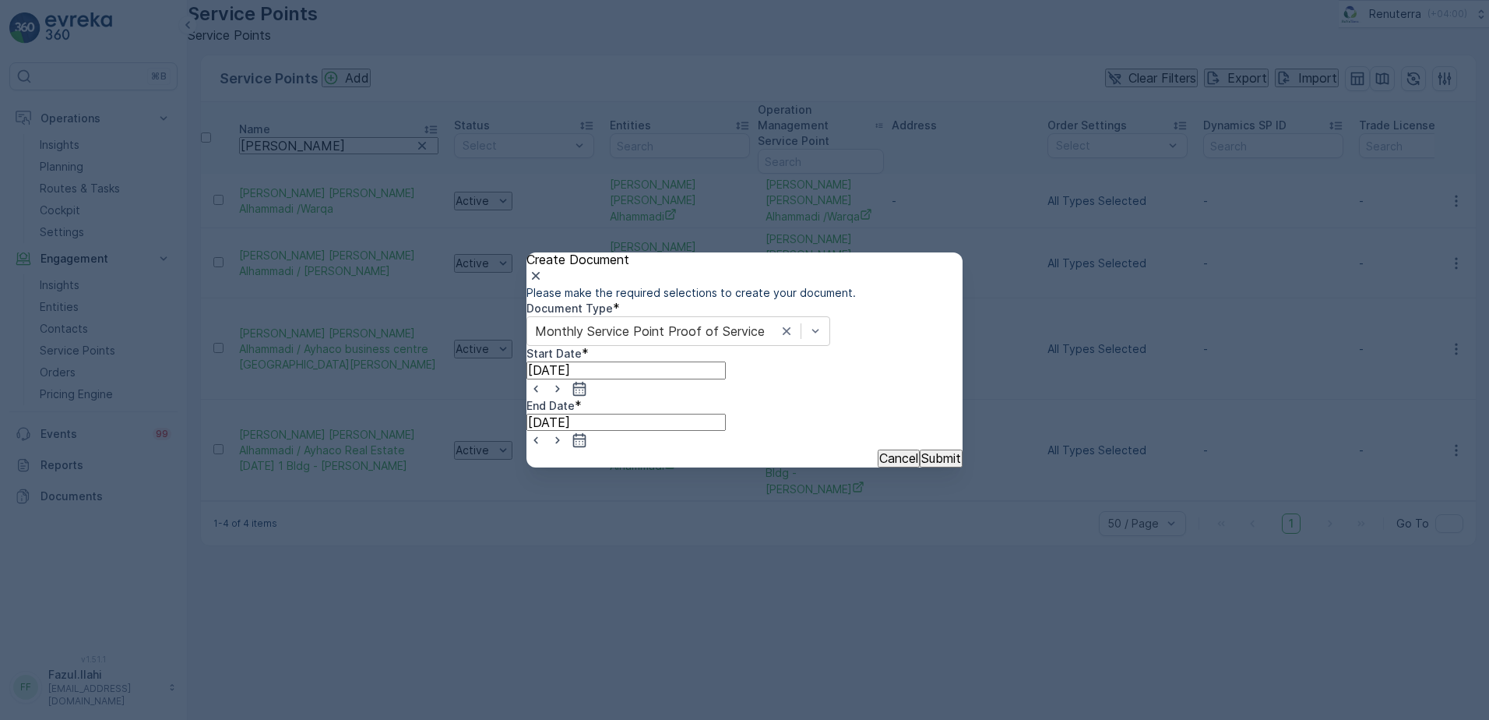
click at [920, 467] on button "Submit" at bounding box center [941, 457] width 43 height 17
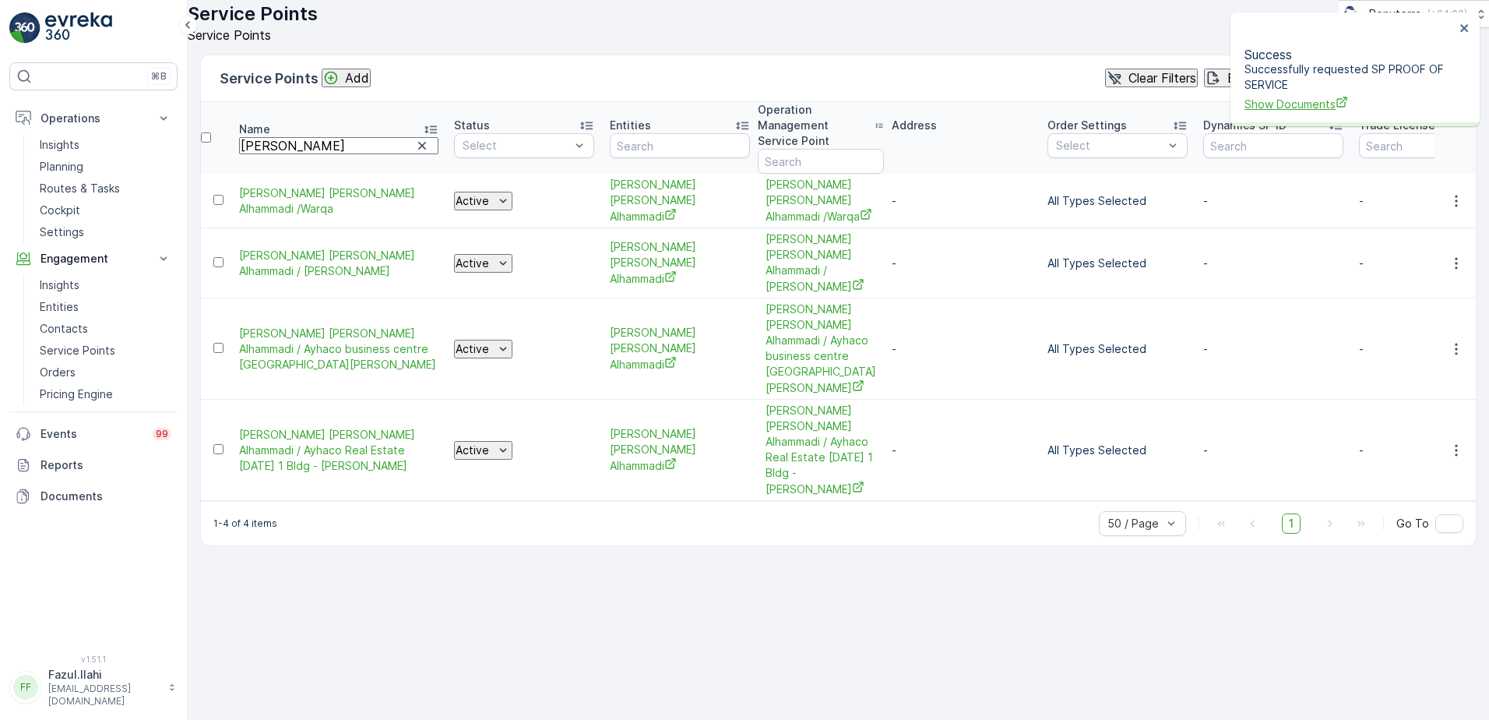
click at [1319, 96] on span "Show Documents" at bounding box center [1350, 104] width 210 height 16
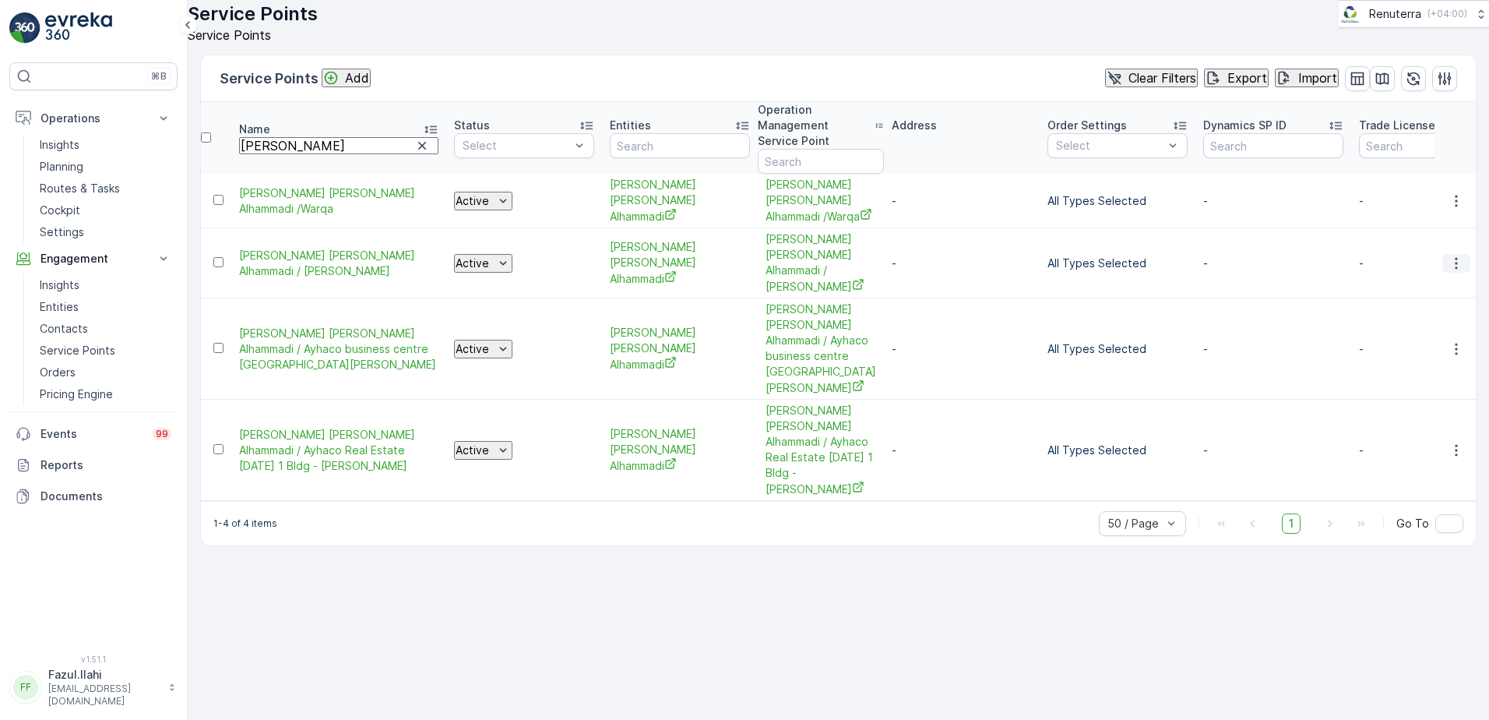
click at [1454, 255] on icon "button" at bounding box center [1457, 263] width 16 height 16
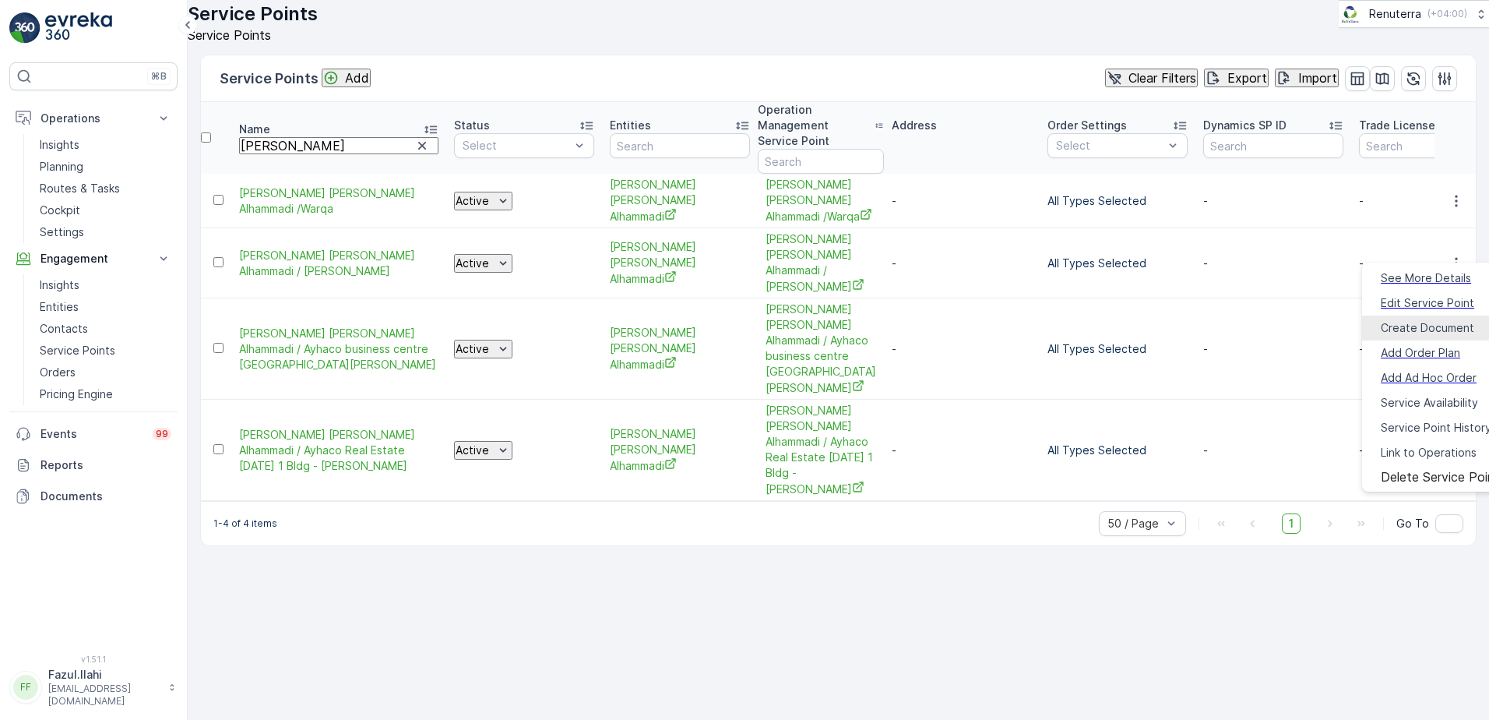
click at [1403, 320] on span "Create Document" at bounding box center [1427, 328] width 93 height 16
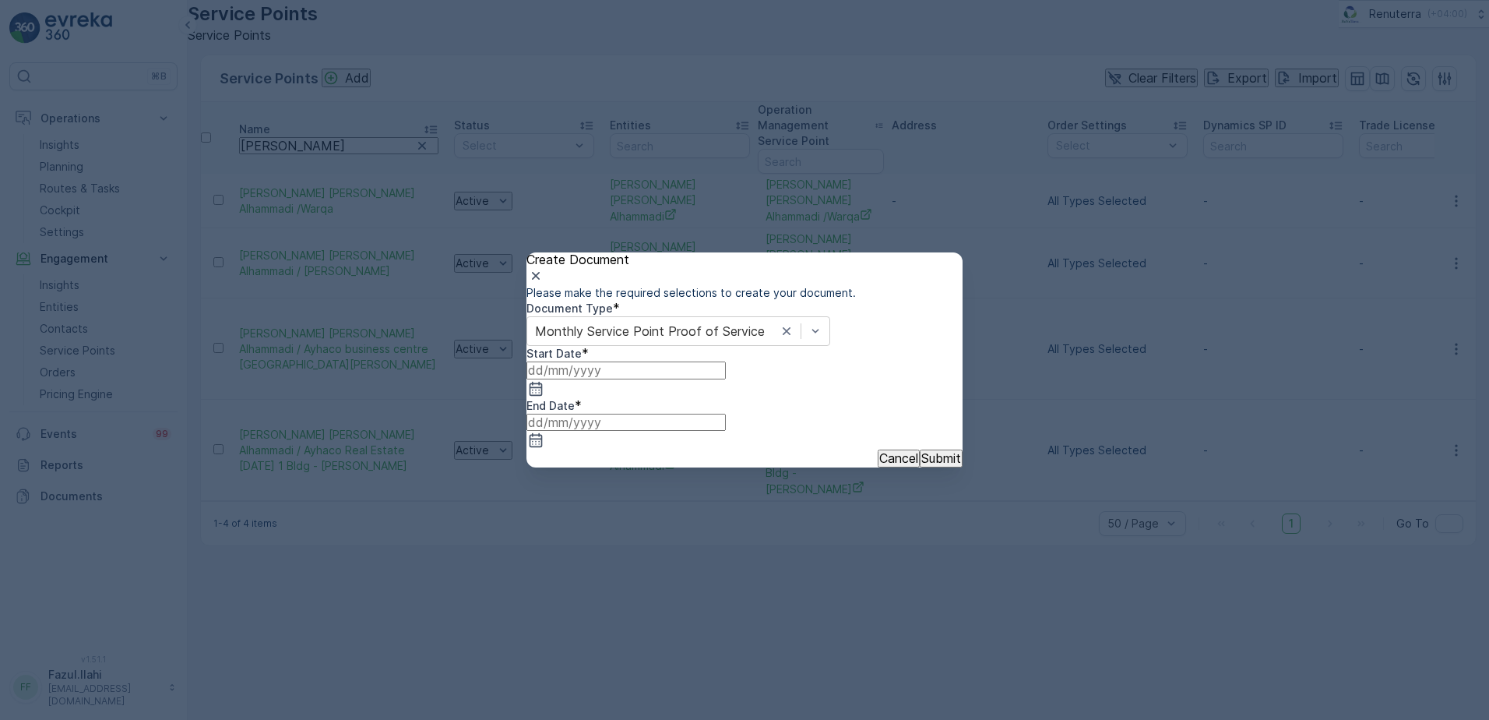
click at [738, 421] on div "Start Date * End Date *" at bounding box center [744, 398] width 436 height 104
drag, startPoint x: 738, startPoint y: 421, endPoint x: 727, endPoint y: 420, distance: 11.0
click at [543, 396] on icon "button" at bounding box center [536, 389] width 13 height 14
click at [575, 523] on icon "button" at bounding box center [567, 531] width 16 height 16
click at [607, 614] on div "1" at bounding box center [604, 621] width 5 height 14
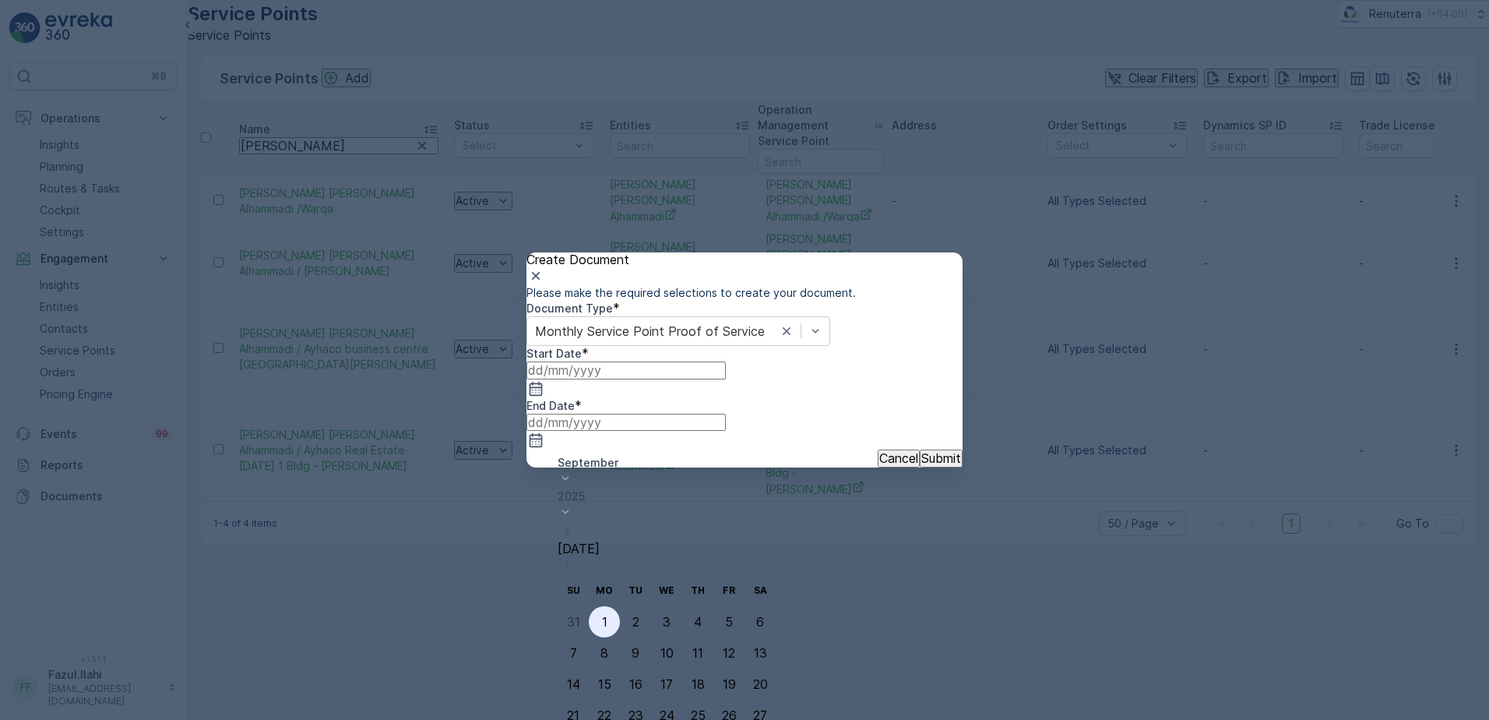
type input "01.09.2025"
click at [543, 433] on icon "button" at bounding box center [536, 440] width 13 height 14
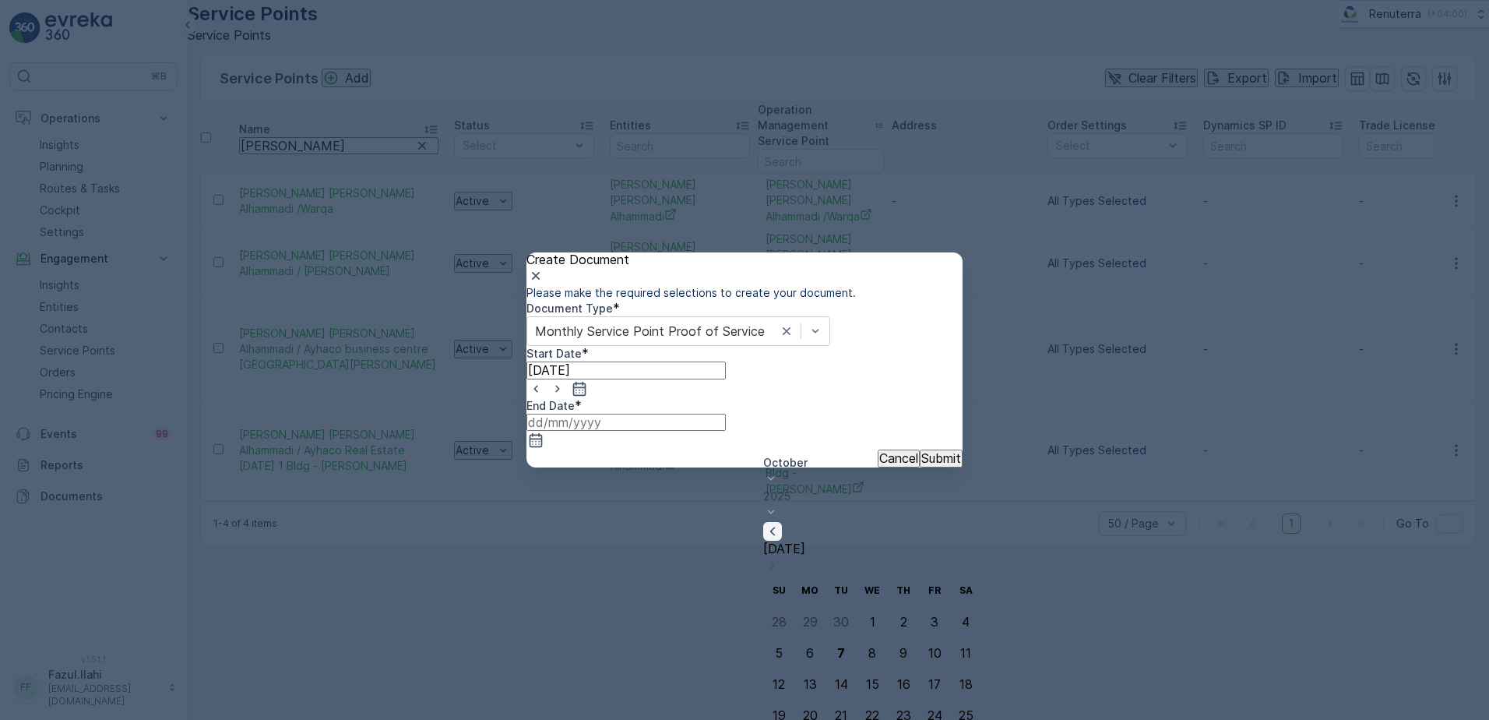
click at [780, 523] on icon "button" at bounding box center [773, 531] width 16 height 16
type input "30.09.2025"
click at [931, 467] on button "Submit" at bounding box center [941, 457] width 43 height 17
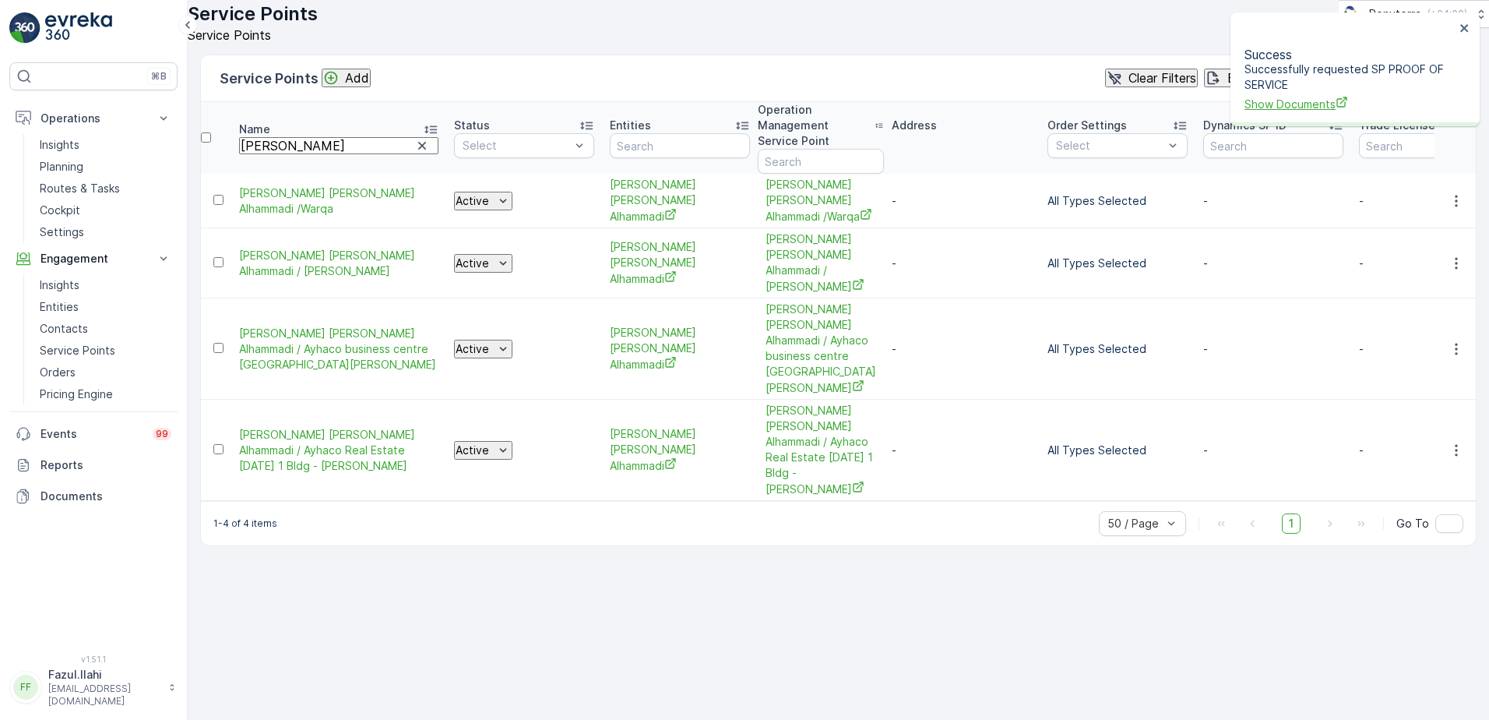
click at [1309, 96] on span "Show Documents" at bounding box center [1350, 104] width 210 height 16
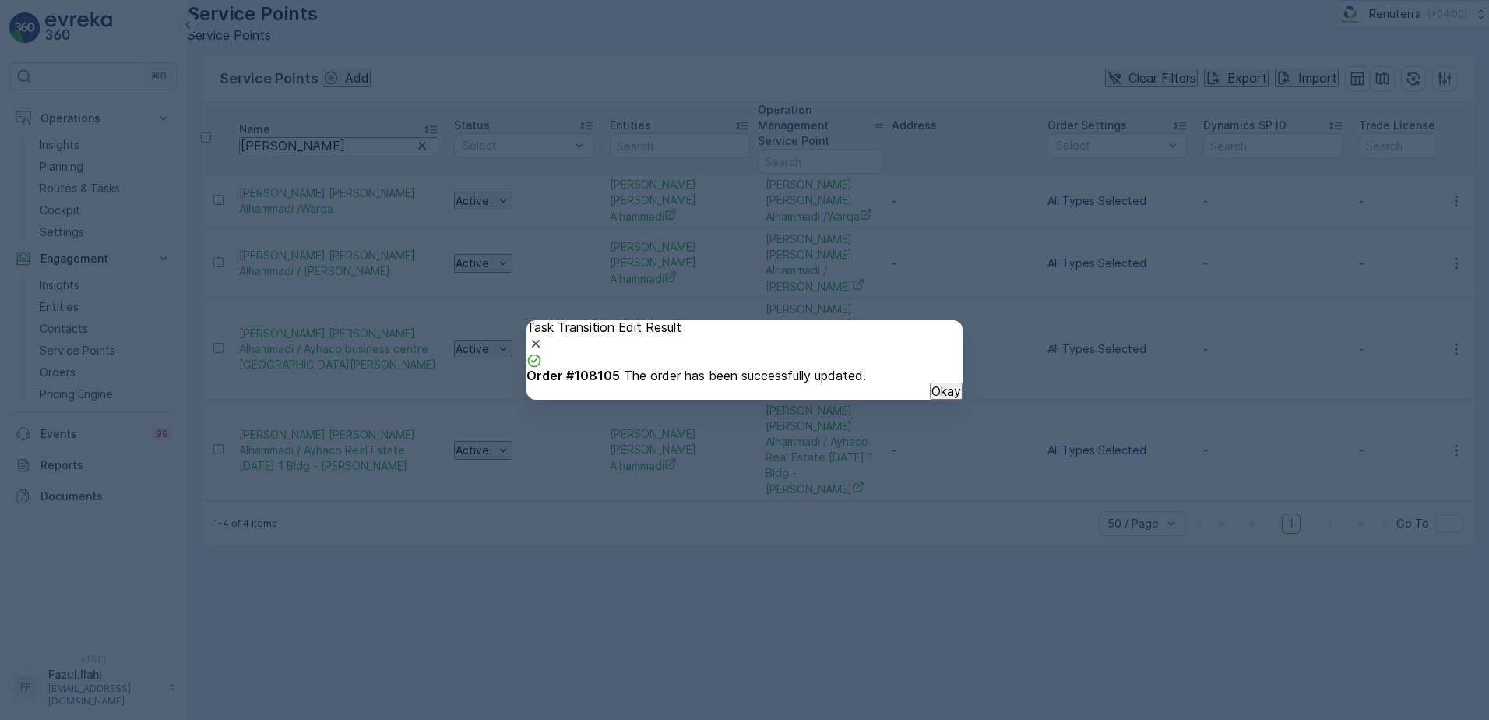
click at [935, 400] on button "Okay" at bounding box center [946, 390] width 33 height 17
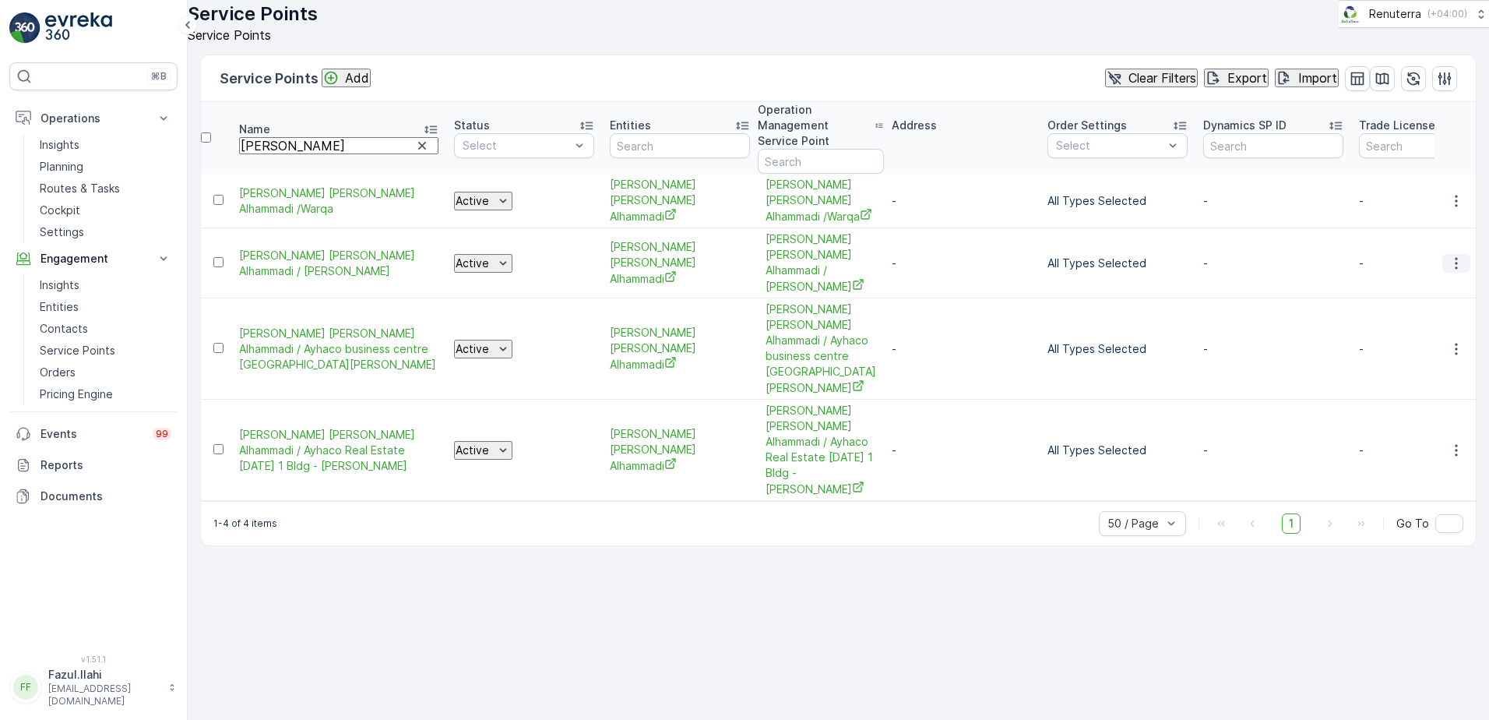
click at [1461, 255] on icon "button" at bounding box center [1457, 263] width 16 height 16
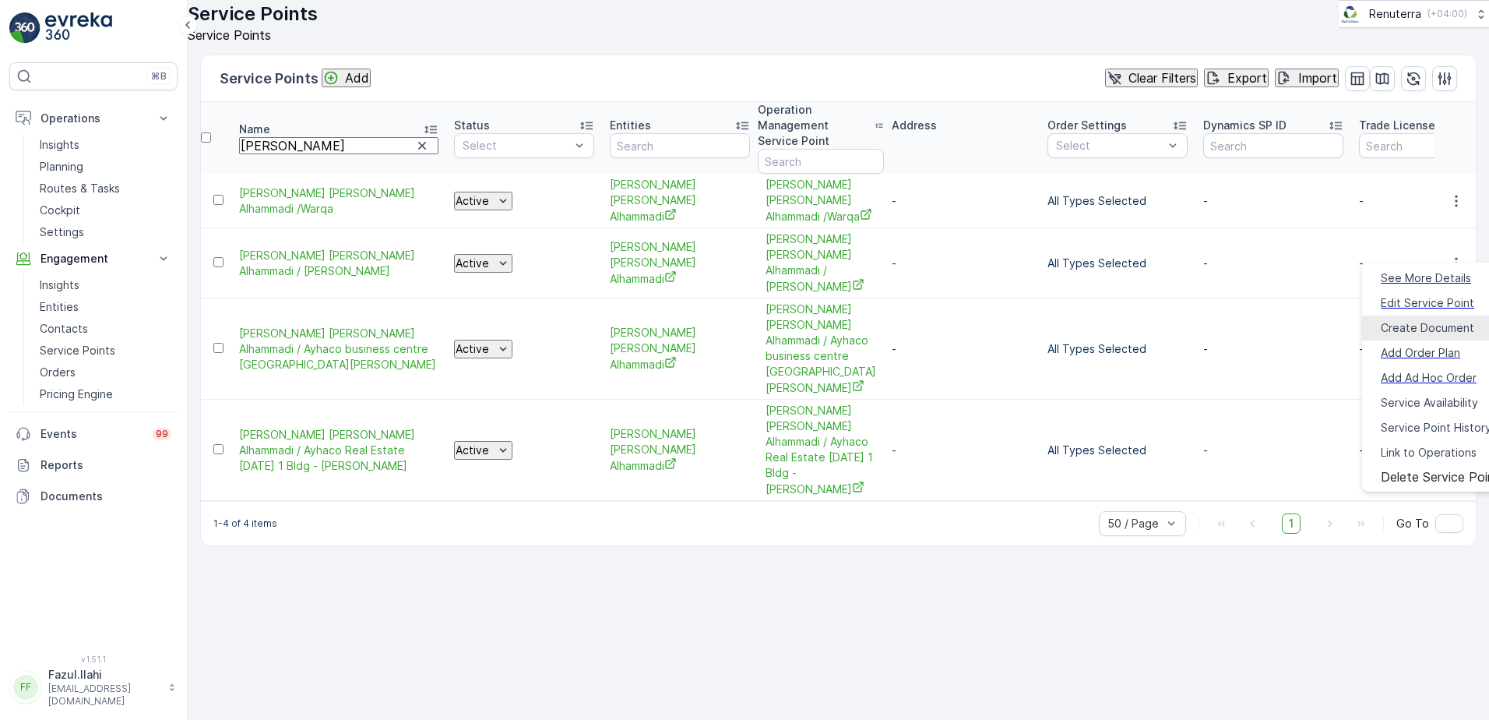
click at [1422, 322] on span "Create Document" at bounding box center [1427, 328] width 93 height 16
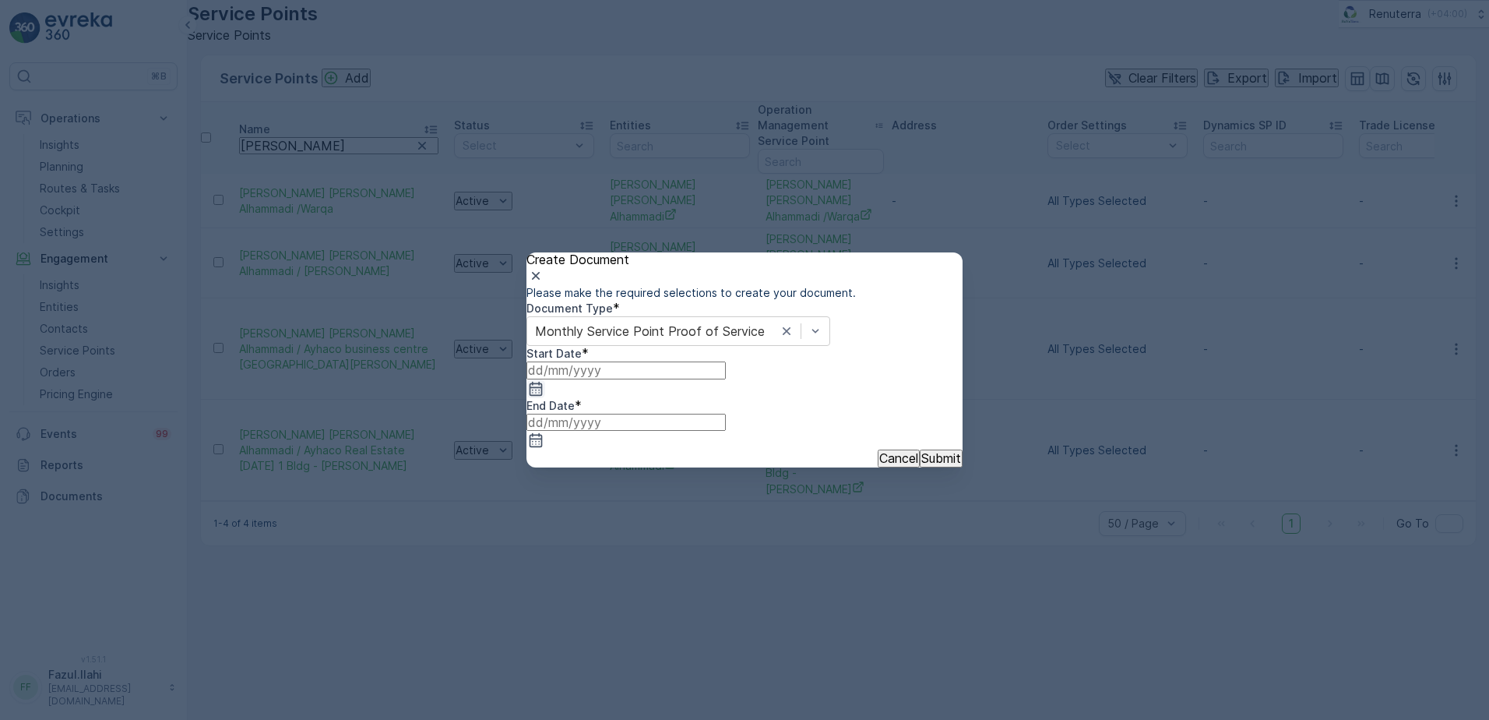
click at [543, 396] on icon "button" at bounding box center [536, 389] width 13 height 14
click at [575, 523] on icon "button" at bounding box center [567, 531] width 16 height 16
click at [602, 614] on div "1" at bounding box center [604, 621] width 5 height 14
type input "01.09.2025"
click at [543, 433] on icon "button" at bounding box center [536, 440] width 13 height 14
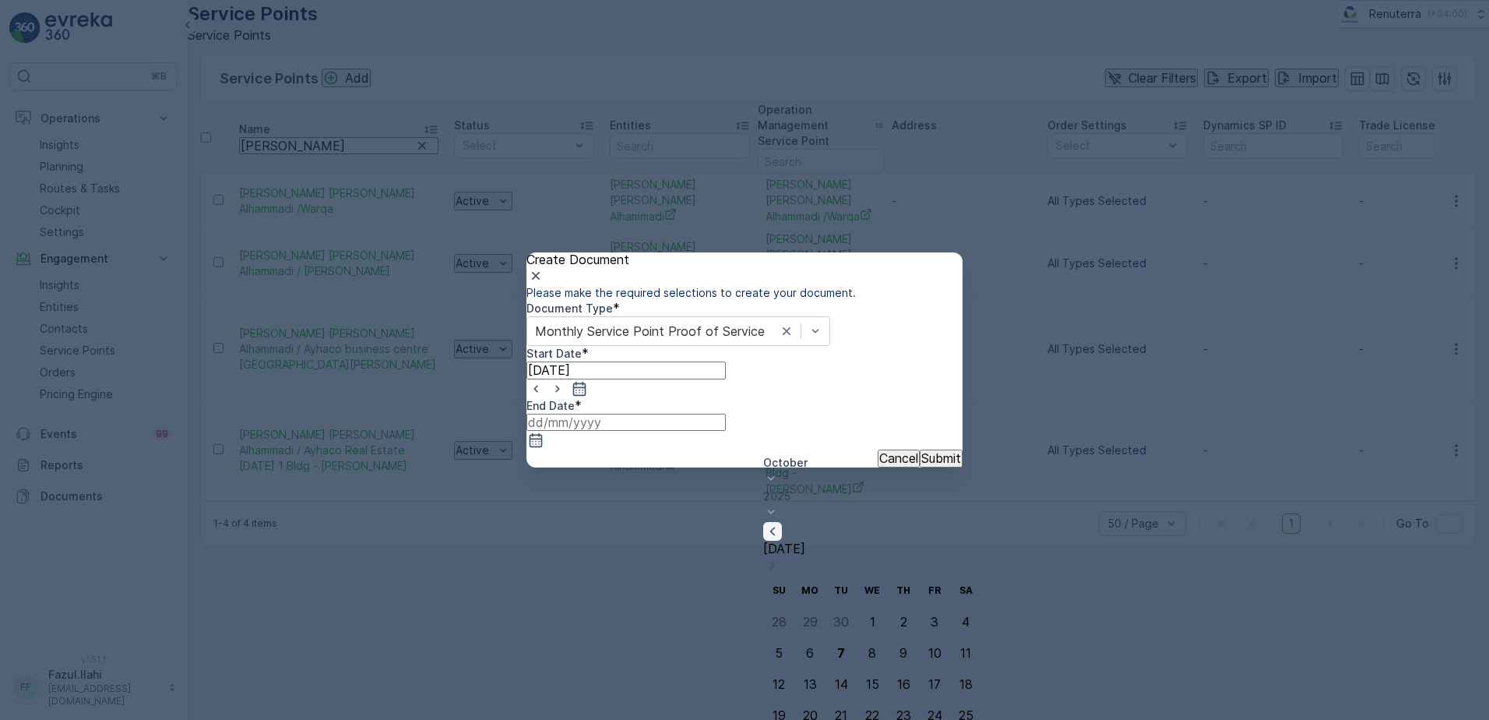
click at [780, 523] on icon "button" at bounding box center [773, 531] width 16 height 16
type input "30.09.2025"
click at [933, 465] on p "Submit" at bounding box center [941, 458] width 40 height 14
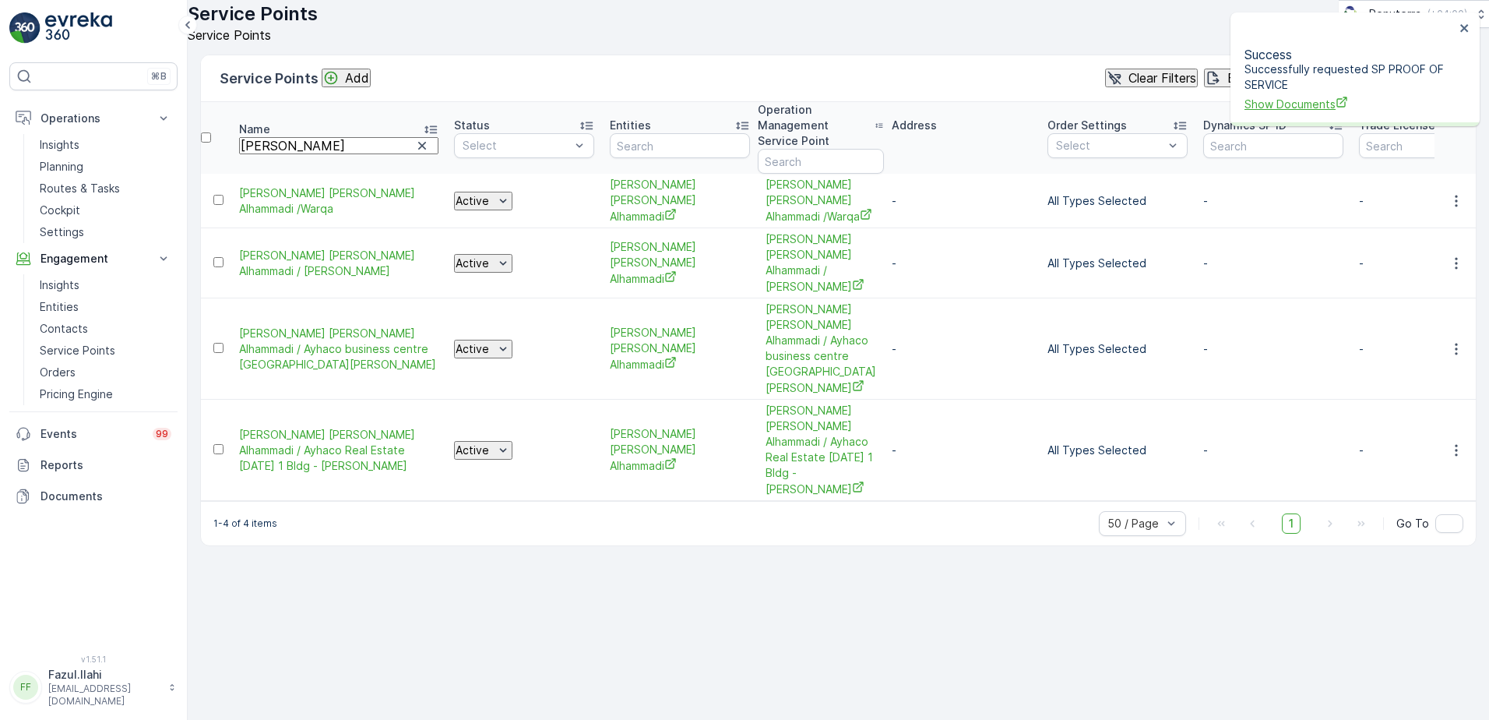
click at [1309, 97] on span "Show Documents" at bounding box center [1350, 104] width 210 height 16
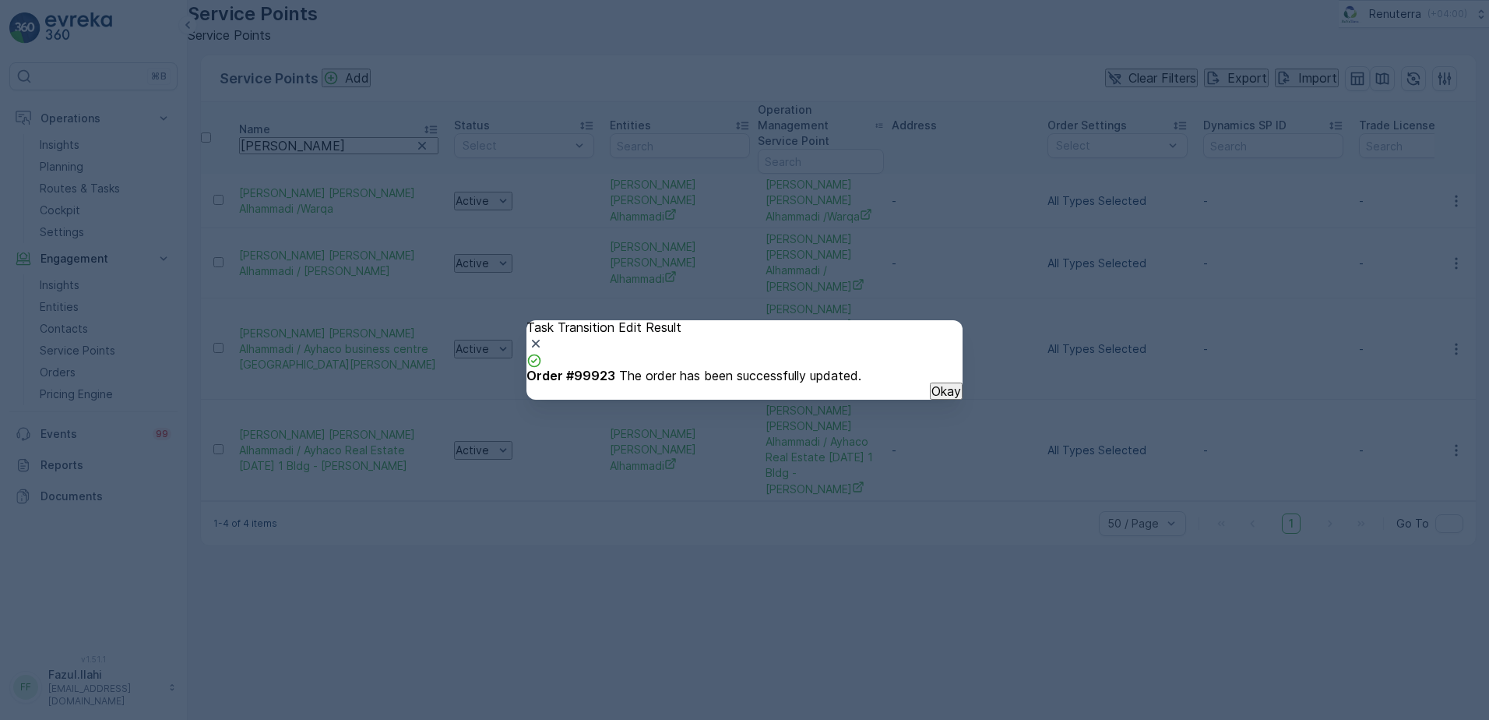
click at [931, 398] on p "Okay" at bounding box center [946, 391] width 30 height 14
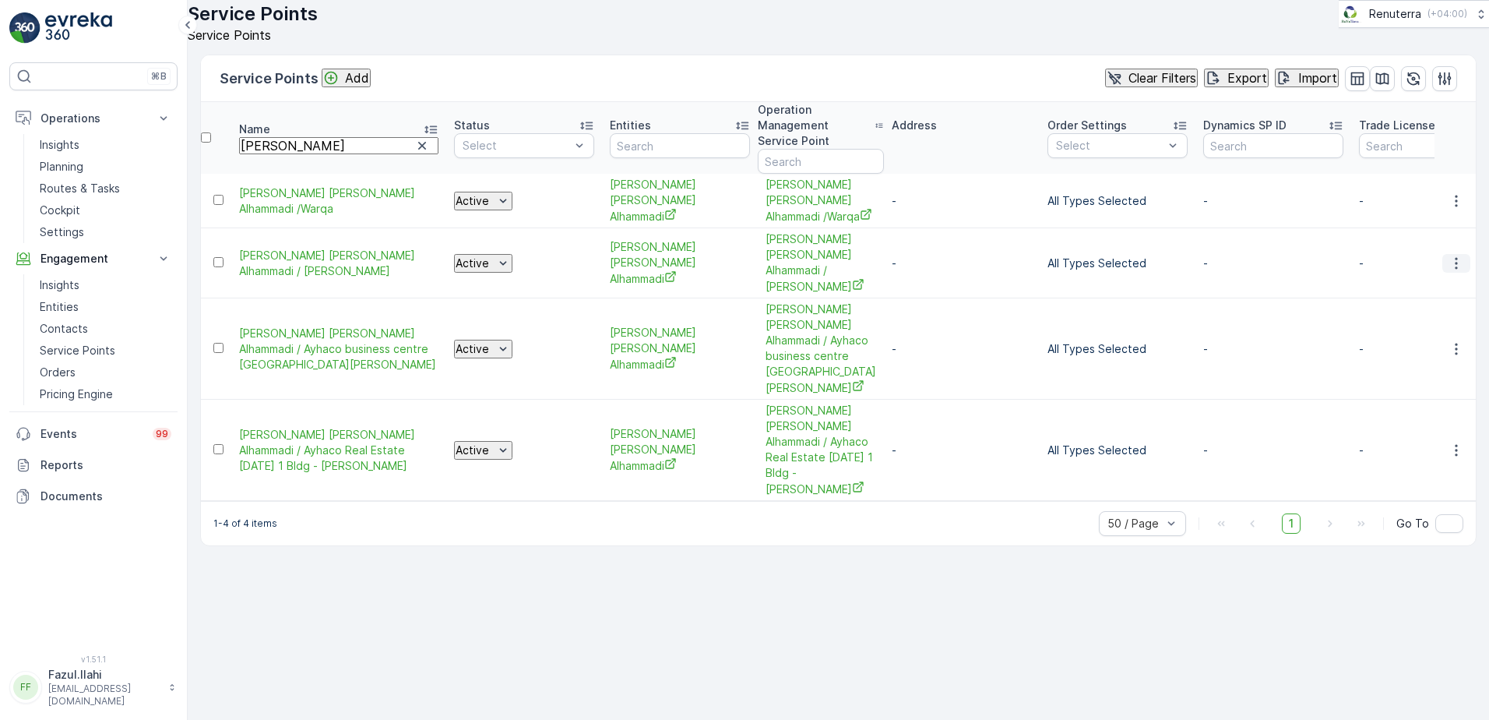
click at [1449, 259] on icon "button" at bounding box center [1457, 263] width 16 height 16
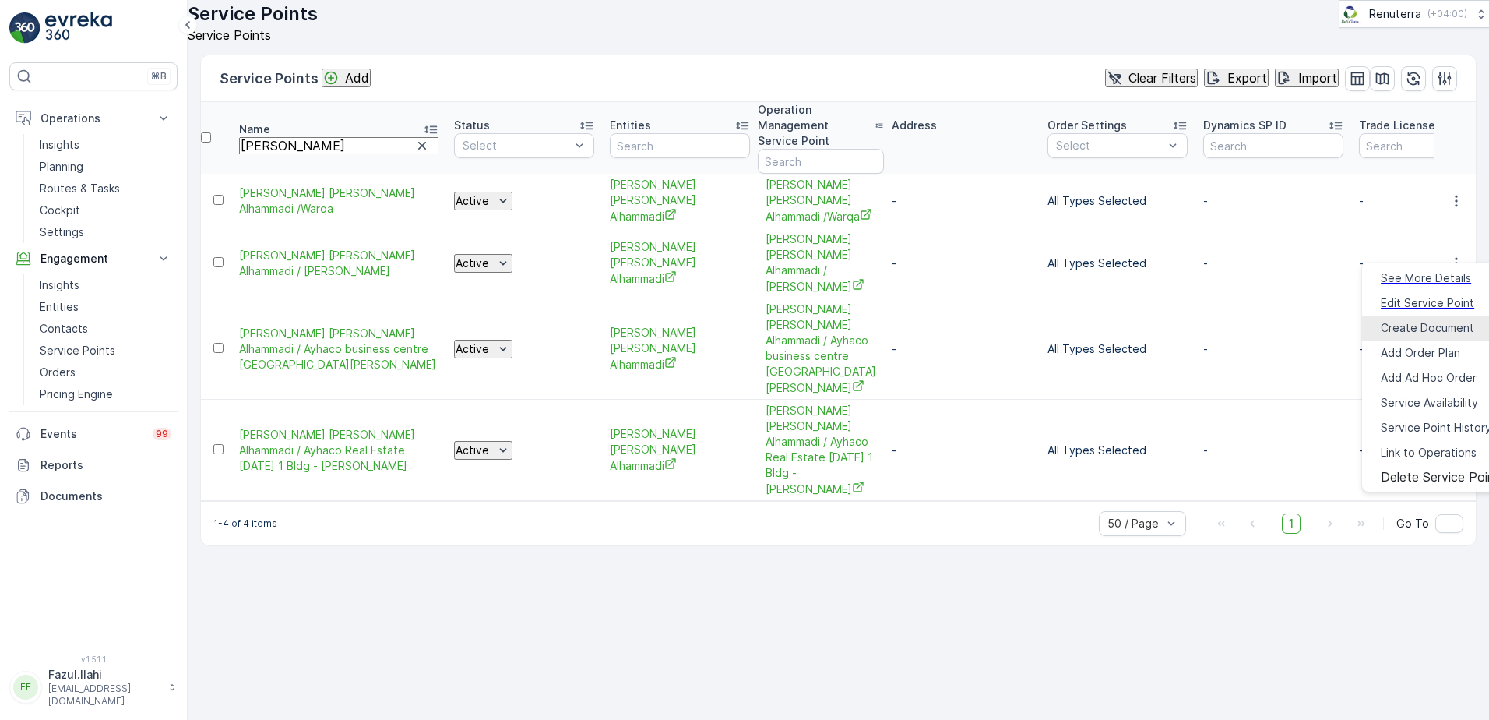
click at [1403, 320] on span "Create Document" at bounding box center [1427, 328] width 93 height 16
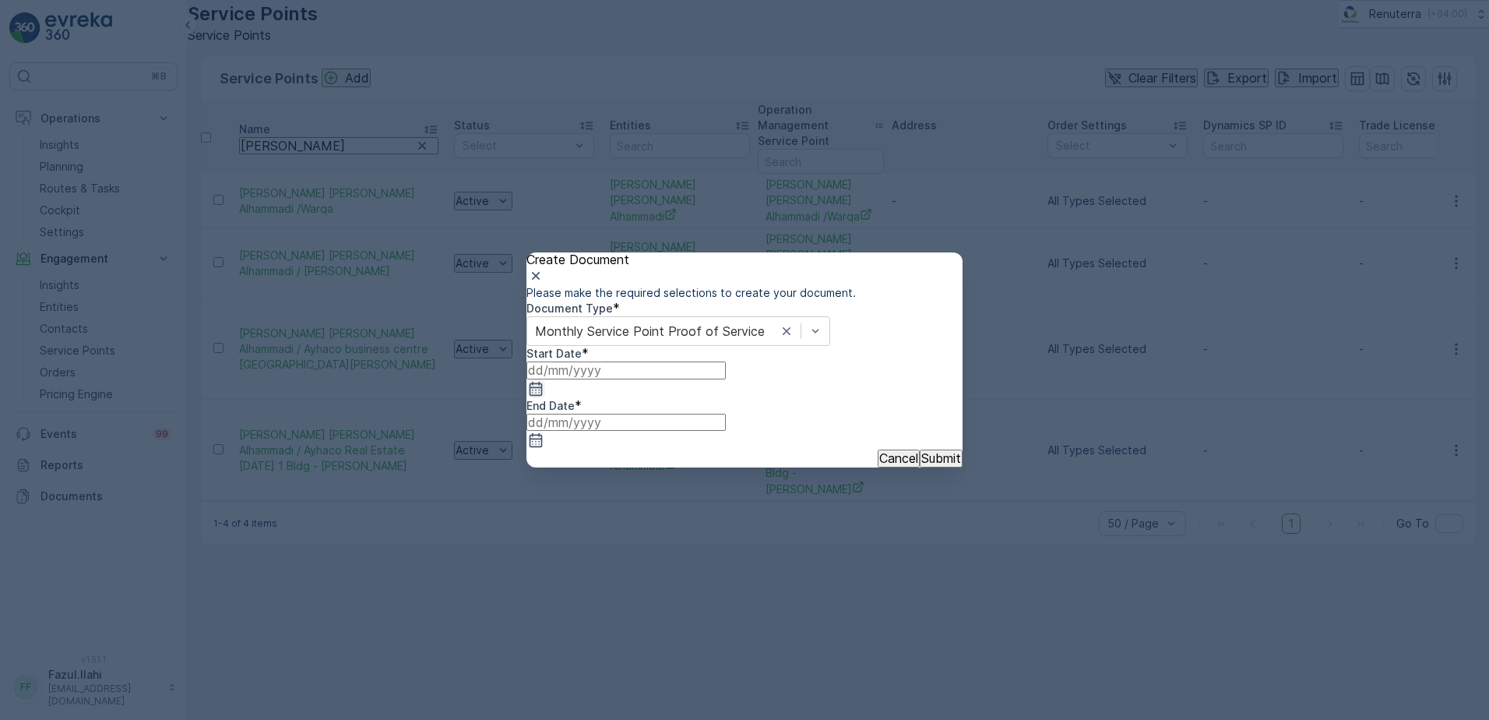
click at [544, 396] on icon "button" at bounding box center [536, 389] width 16 height 16
click at [569, 526] on icon "button" at bounding box center [567, 530] width 5 height 9
click at [602, 614] on div "1" at bounding box center [604, 621] width 5 height 14
type input "01.09.2025"
click at [544, 432] on icon "button" at bounding box center [536, 440] width 16 height 16
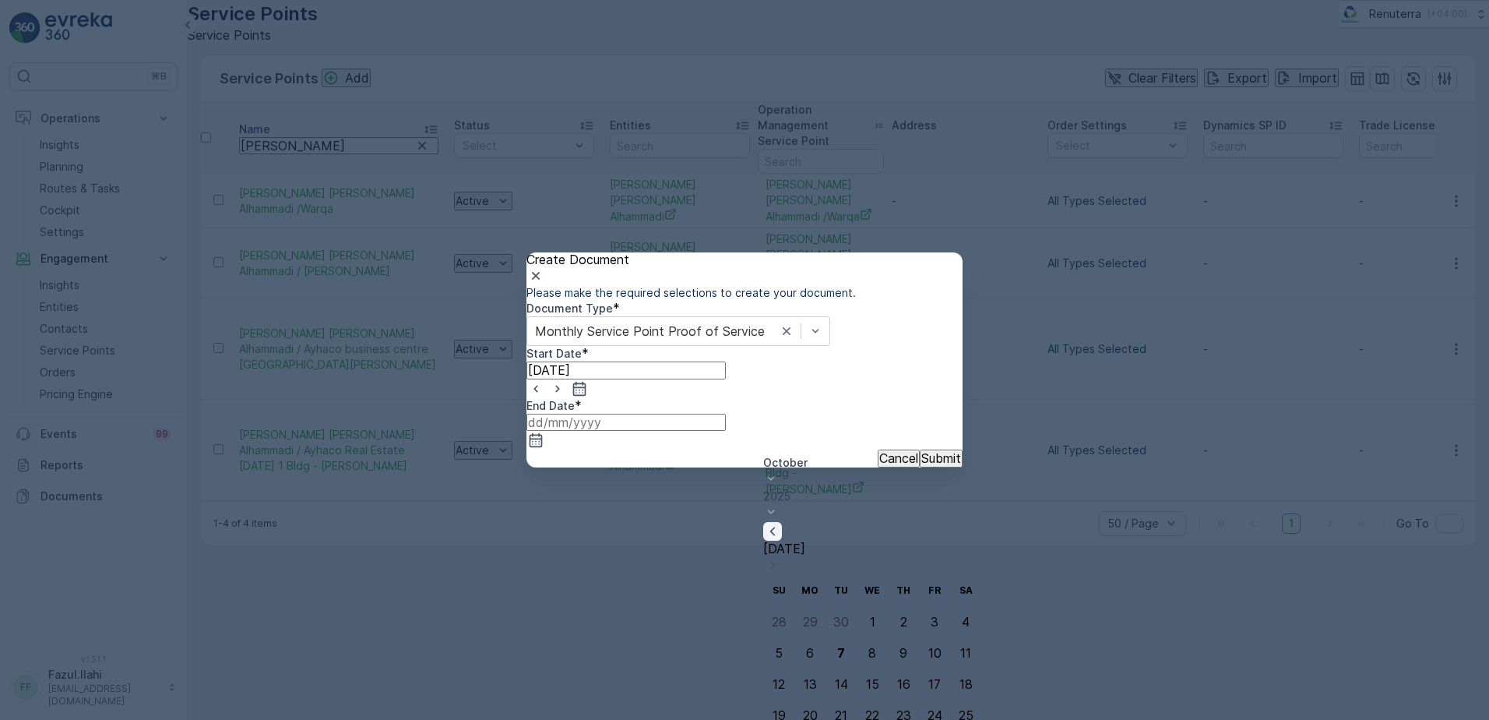
click at [780, 523] on icon "button" at bounding box center [773, 531] width 16 height 16
type input "[DATE]"
click at [921, 465] on p "Submit" at bounding box center [941, 458] width 40 height 14
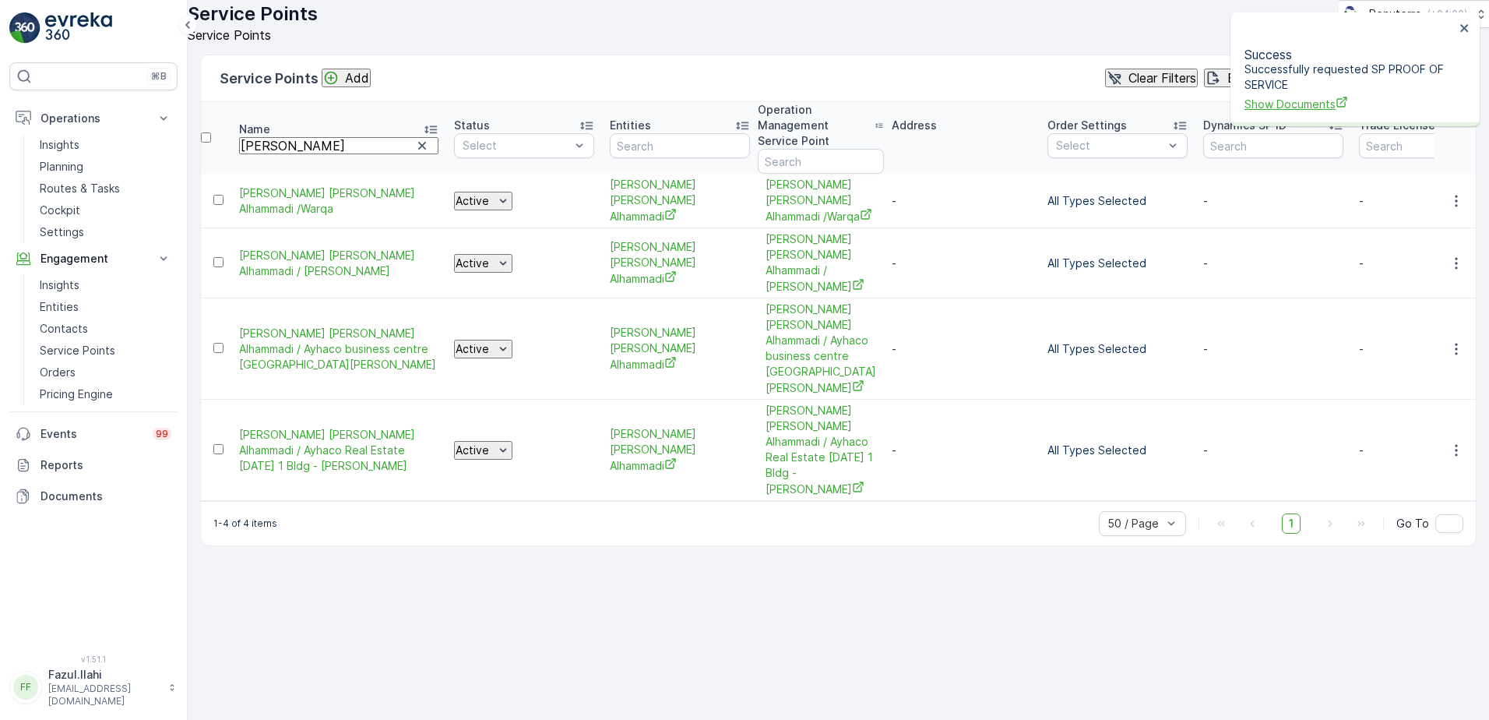
click at [1301, 96] on span "Show Documents" at bounding box center [1350, 104] width 210 height 16
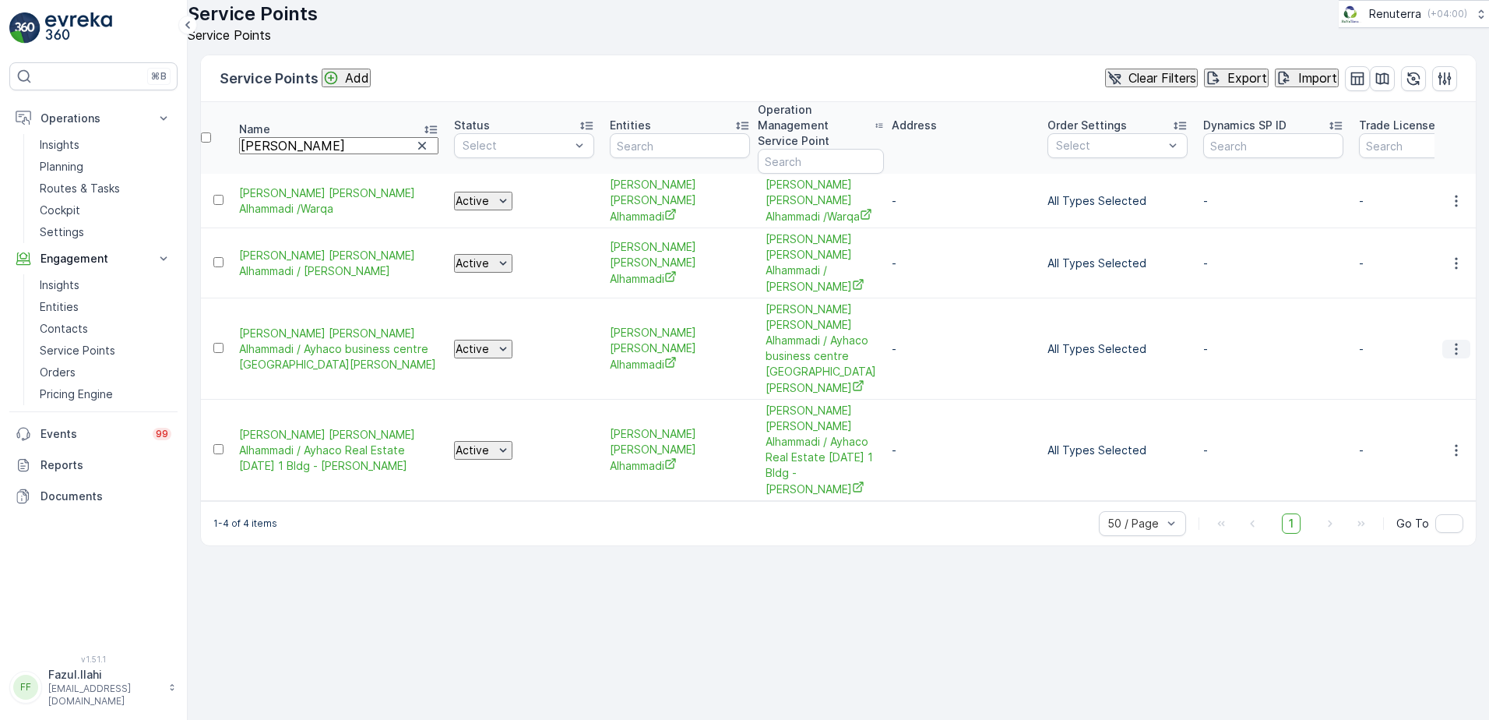
click at [1454, 341] on icon "button" at bounding box center [1457, 349] width 16 height 16
click at [1461, 341] on icon "button" at bounding box center [1457, 349] width 16 height 16
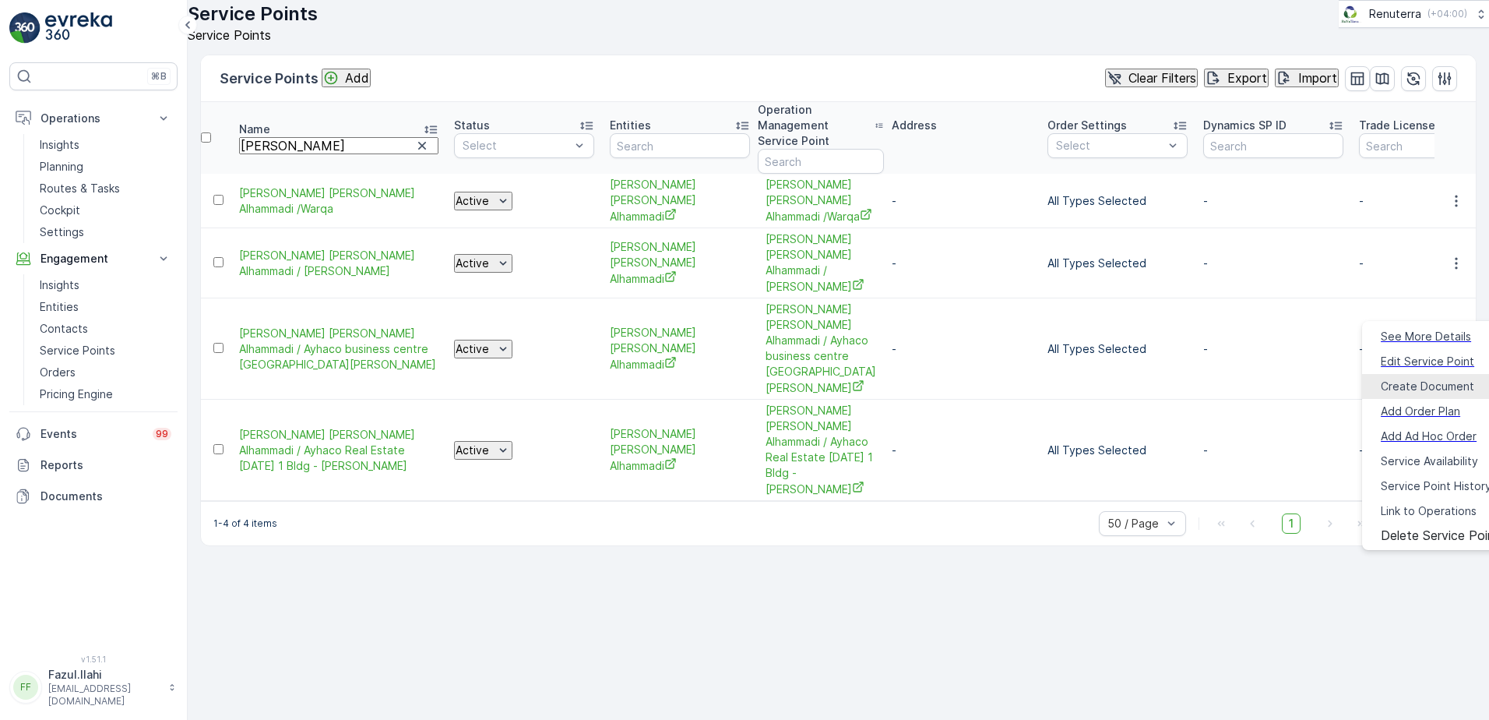
click at [1405, 379] on span "Create Document" at bounding box center [1427, 387] width 93 height 16
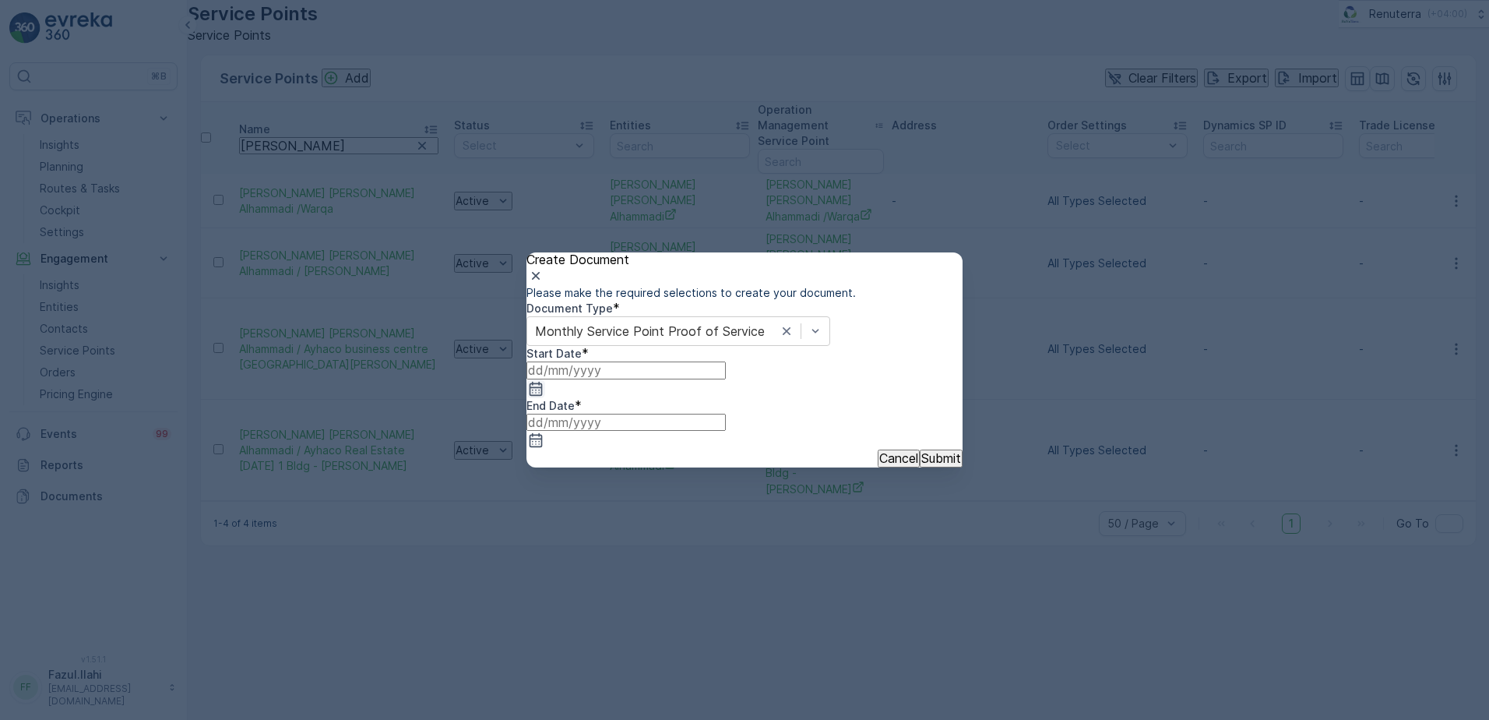
click at [544, 396] on icon "button" at bounding box center [536, 389] width 16 height 16
click at [573, 504] on icon at bounding box center [566, 512] width 16 height 16
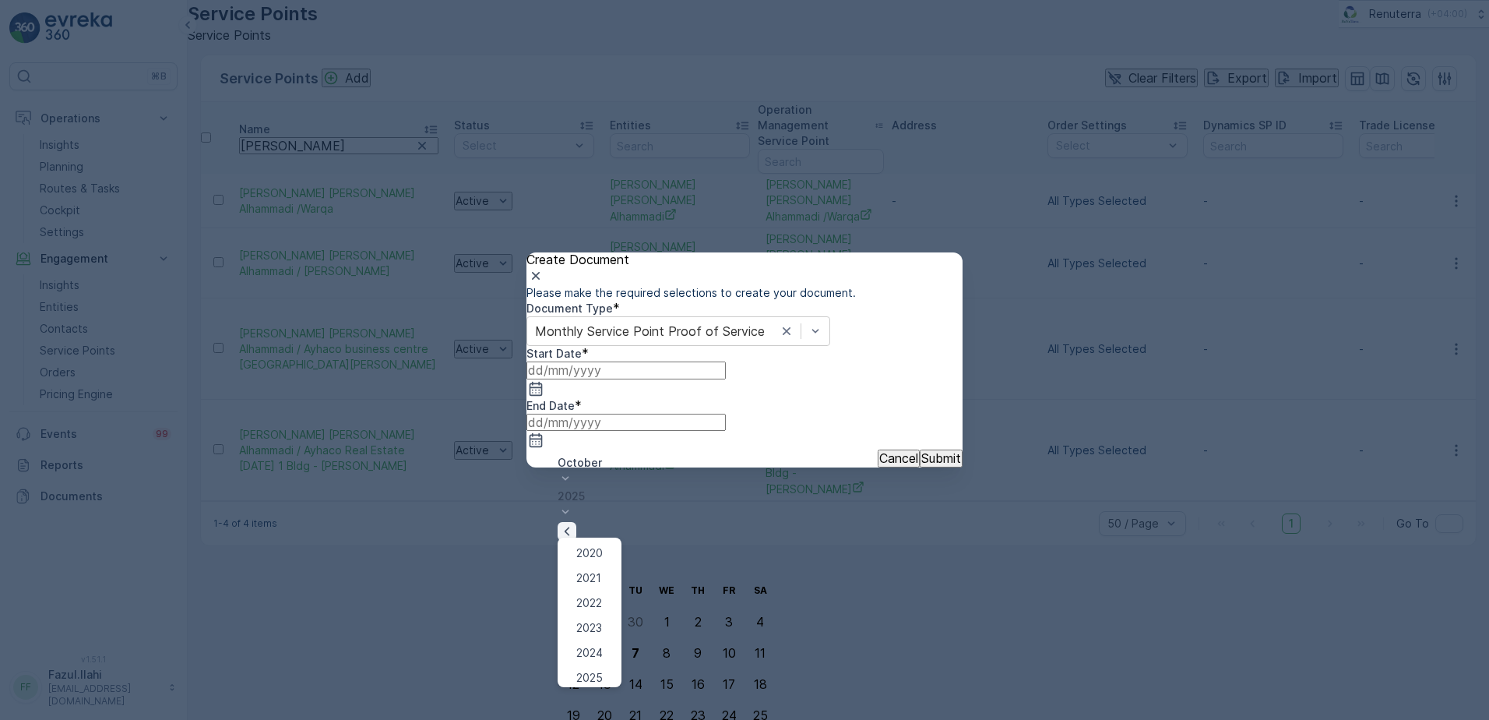
click at [569, 526] on icon "button" at bounding box center [567, 530] width 5 height 9
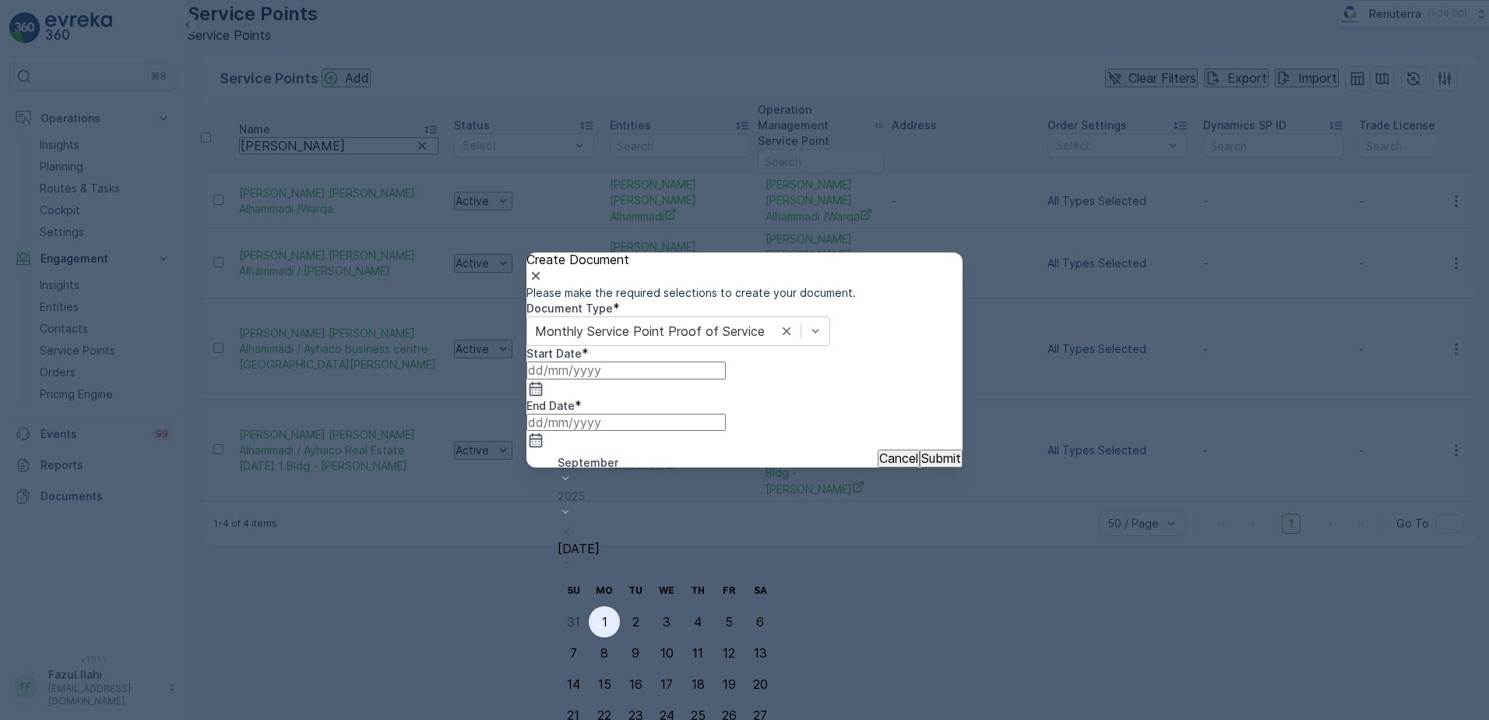
click at [604, 614] on div "1" at bounding box center [604, 621] width 5 height 14
type input "01.09.2025"
click at [544, 432] on icon "button" at bounding box center [536, 440] width 16 height 16
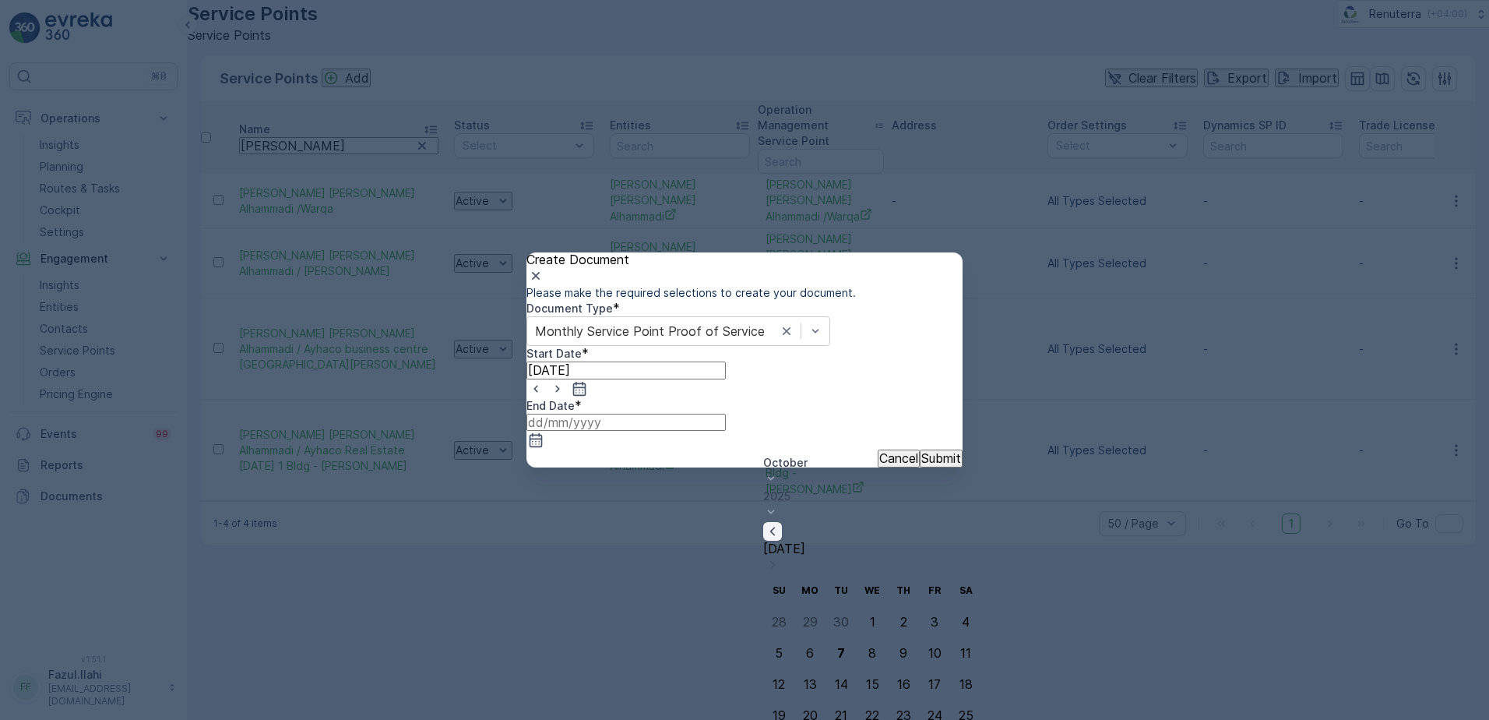
click at [780, 523] on icon "button" at bounding box center [773, 531] width 16 height 16
type input "[DATE]"
click at [924, 465] on p "Submit" at bounding box center [941, 458] width 40 height 14
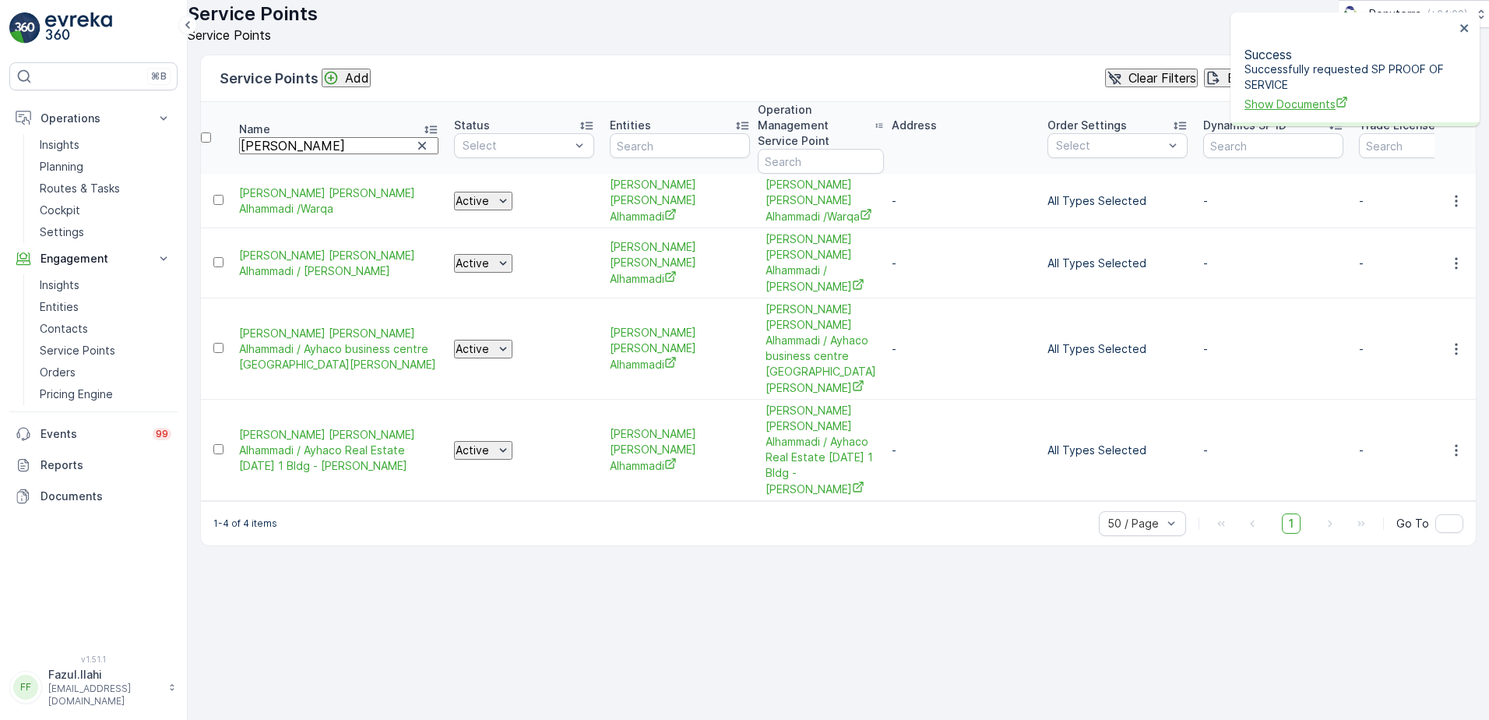
click at [1279, 97] on span "Show Documents" at bounding box center [1350, 104] width 210 height 16
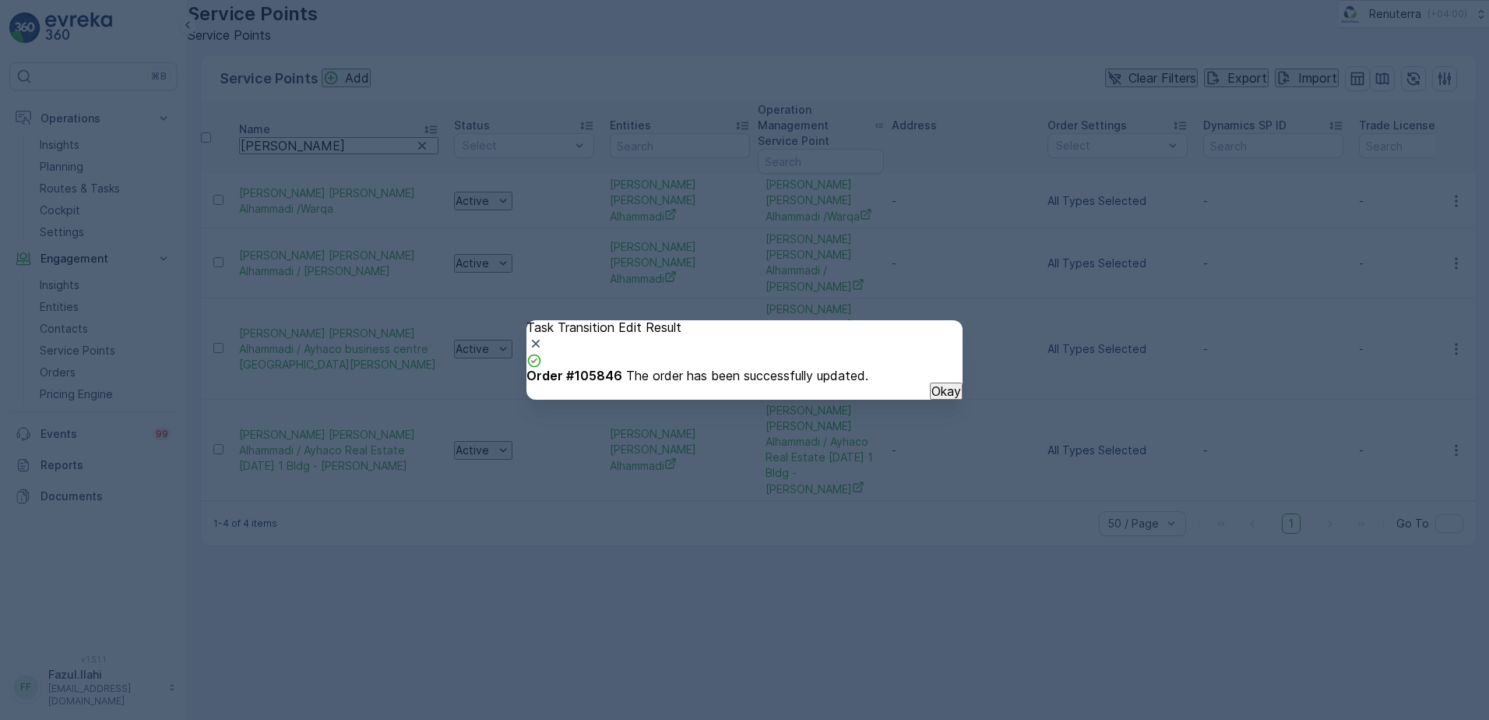
click at [933, 398] on p "Okay" at bounding box center [946, 391] width 30 height 14
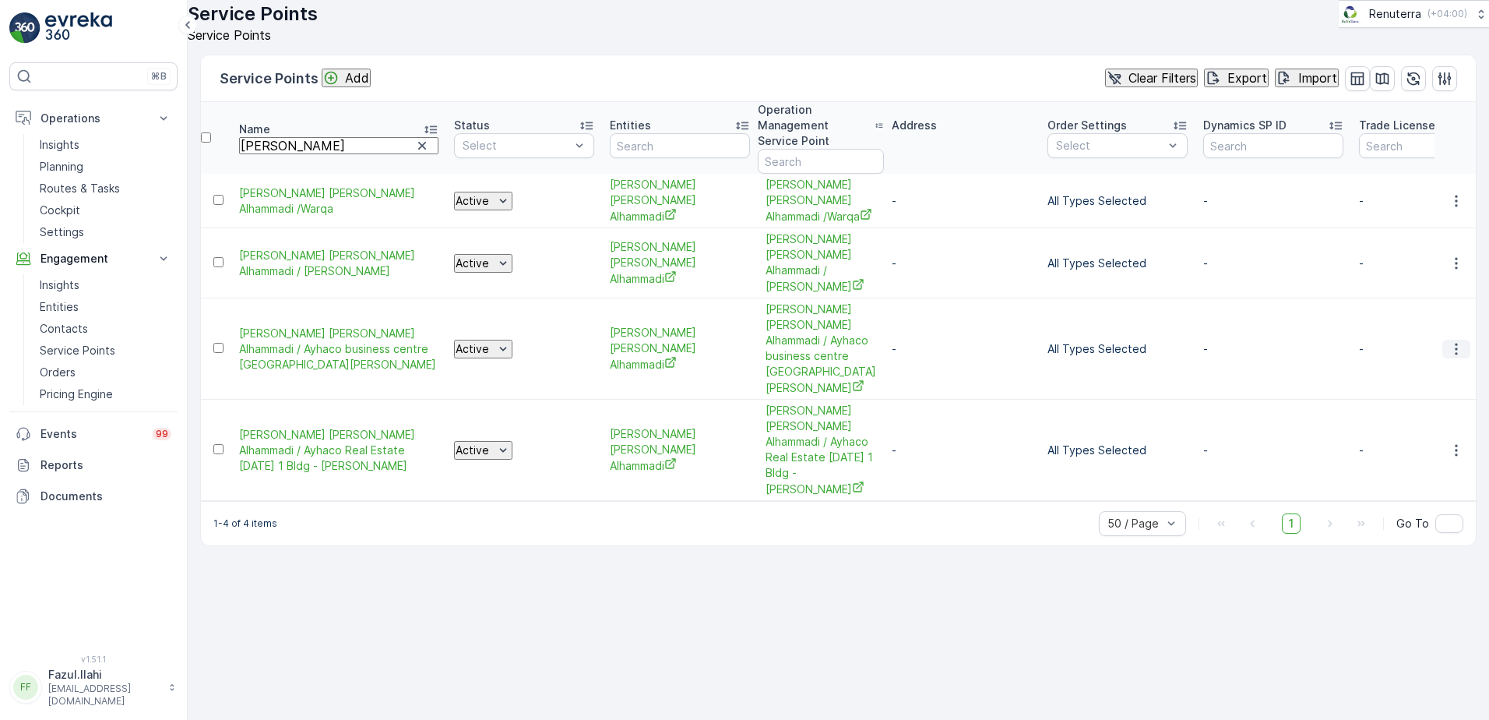
click at [1460, 341] on icon "button" at bounding box center [1457, 349] width 16 height 16
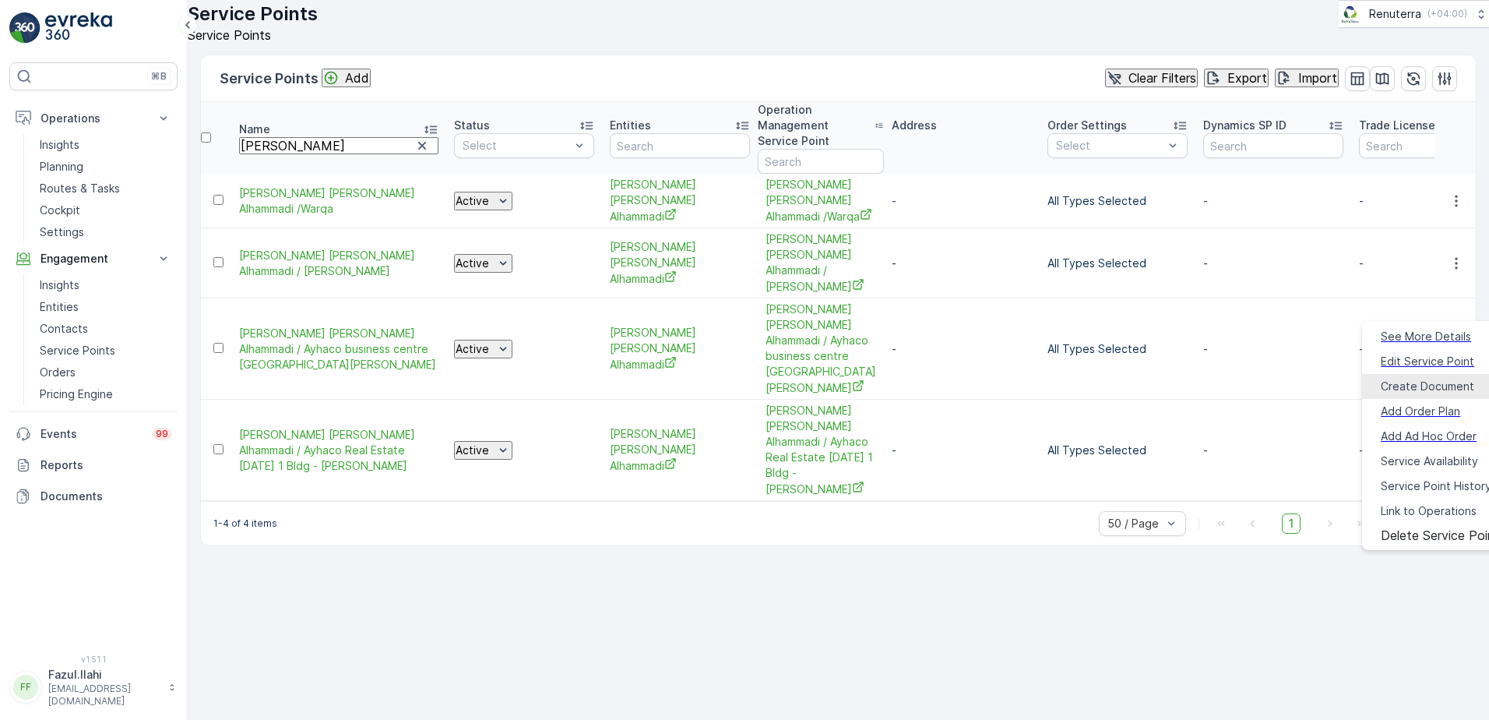
click at [1410, 379] on span "Create Document" at bounding box center [1427, 387] width 93 height 16
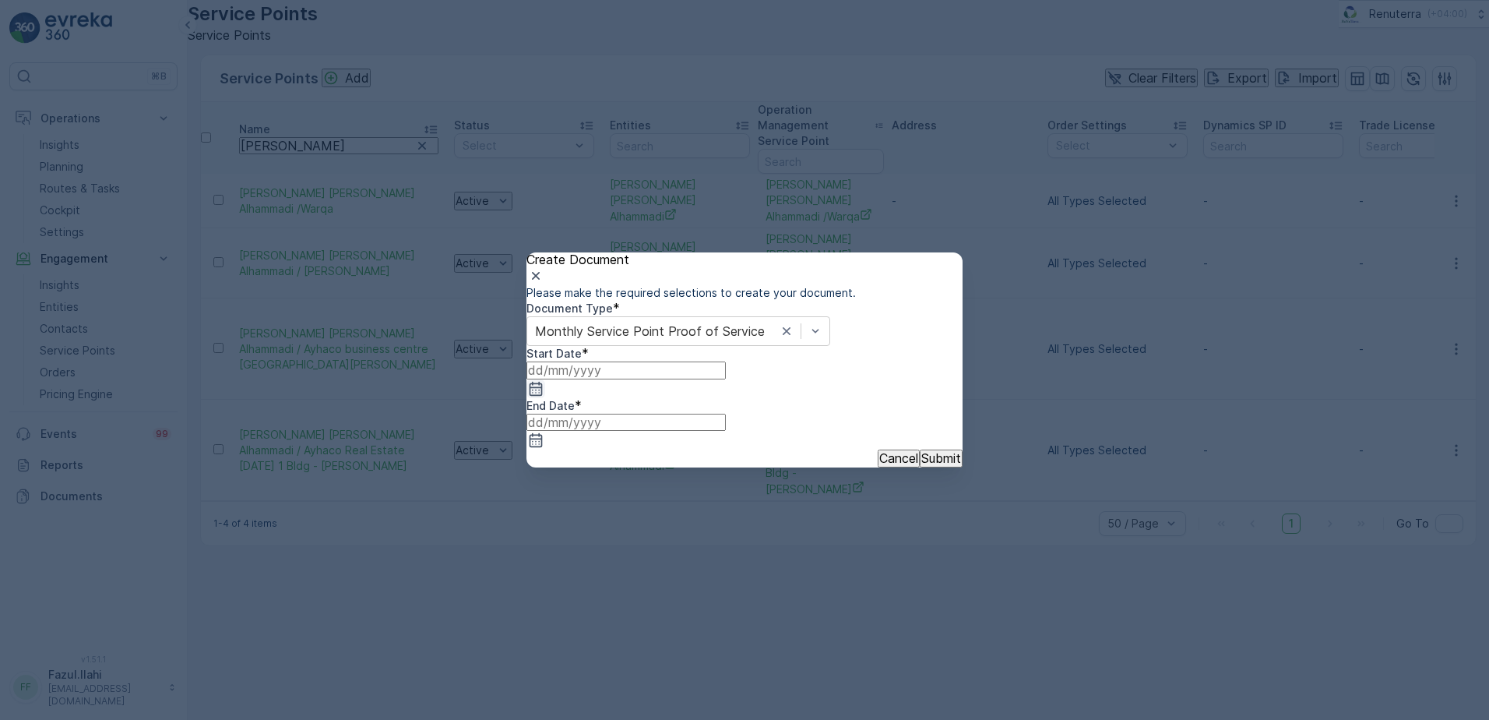
click at [544, 396] on icon "button" at bounding box center [536, 389] width 16 height 16
click at [672, 477] on div "October 2025 Today" at bounding box center [667, 515] width 218 height 120
click at [664, 614] on div "1" at bounding box center [666, 621] width 5 height 14
click at [587, 396] on icon "button" at bounding box center [580, 389] width 16 height 16
click at [575, 523] on icon "button" at bounding box center [567, 531] width 16 height 16
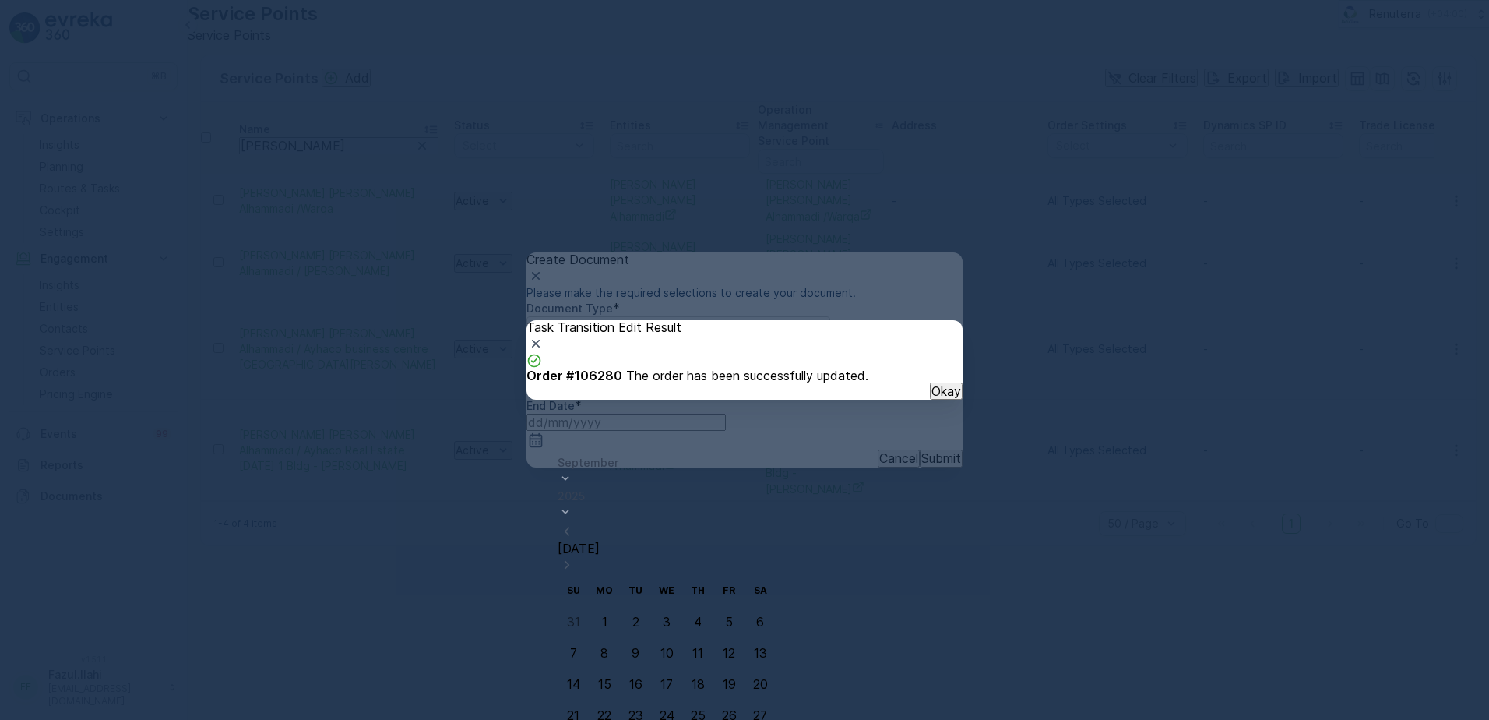
click at [607, 614] on div "1" at bounding box center [604, 621] width 5 height 14
type input "01.09.2025"
click at [930, 400] on button "Okay" at bounding box center [946, 390] width 33 height 17
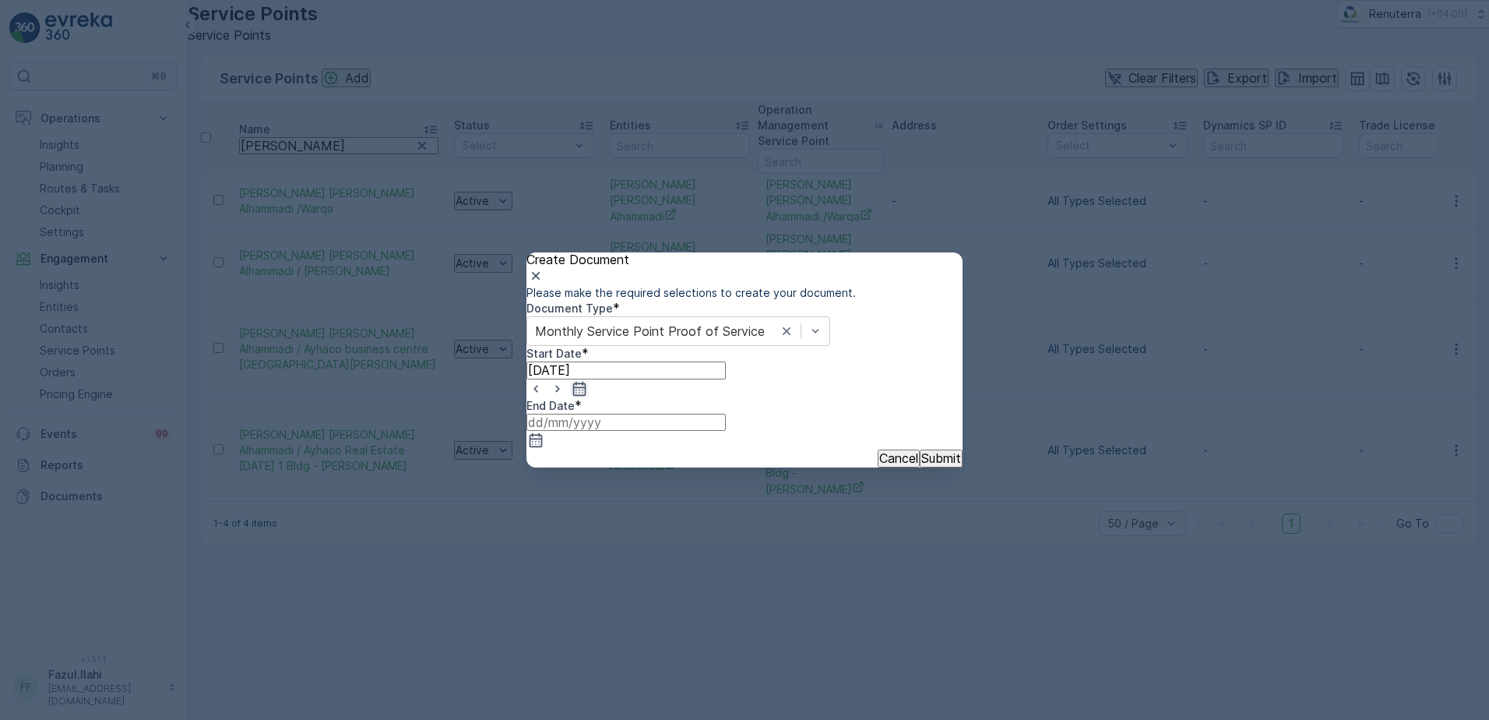
click at [587, 396] on icon "button" at bounding box center [580, 389] width 16 height 16
click at [543, 433] on icon "button" at bounding box center [536, 440] width 13 height 14
click at [780, 523] on icon "button" at bounding box center [773, 531] width 16 height 16
drag, startPoint x: 835, startPoint y: 647, endPoint x: 842, endPoint y: 610, distance: 38.0
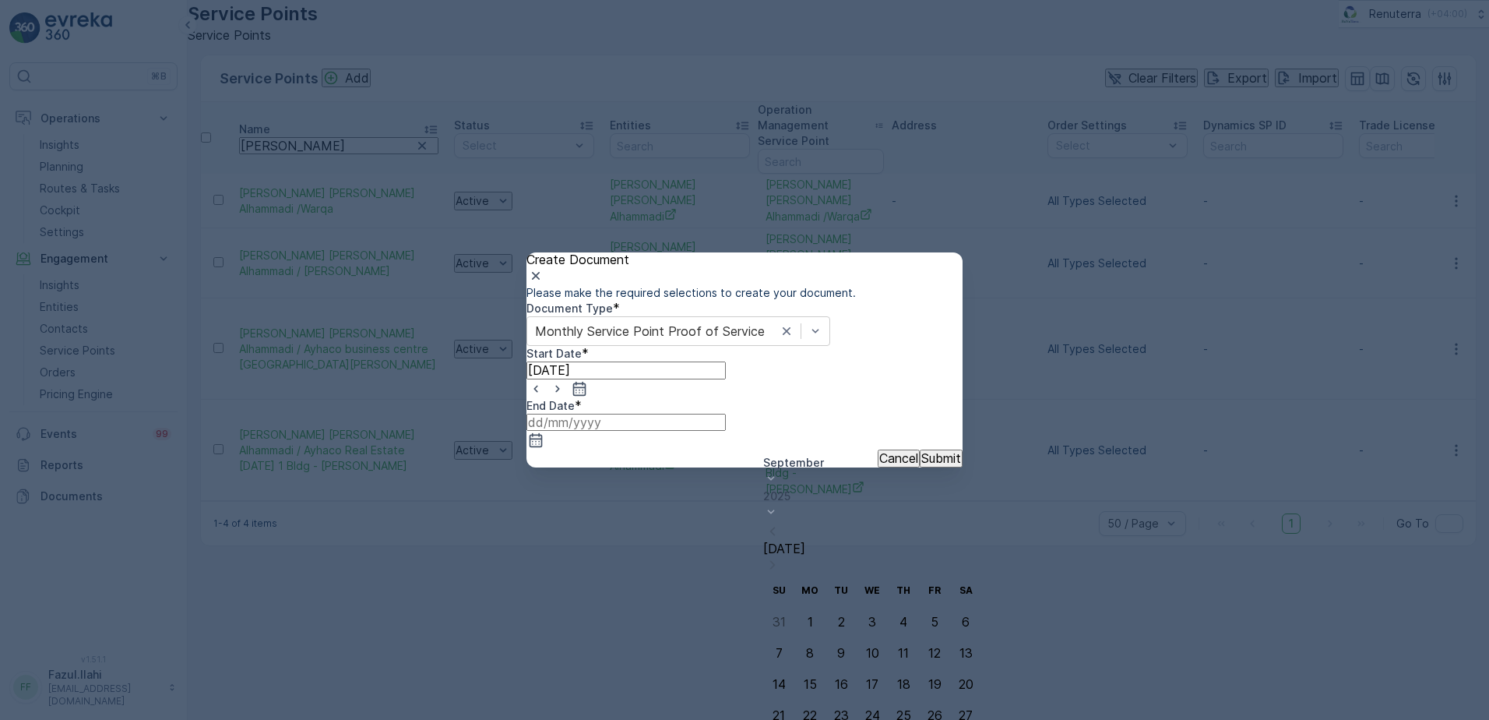
type input "[DATE]"
click at [921, 465] on p "Submit" at bounding box center [941, 458] width 40 height 14
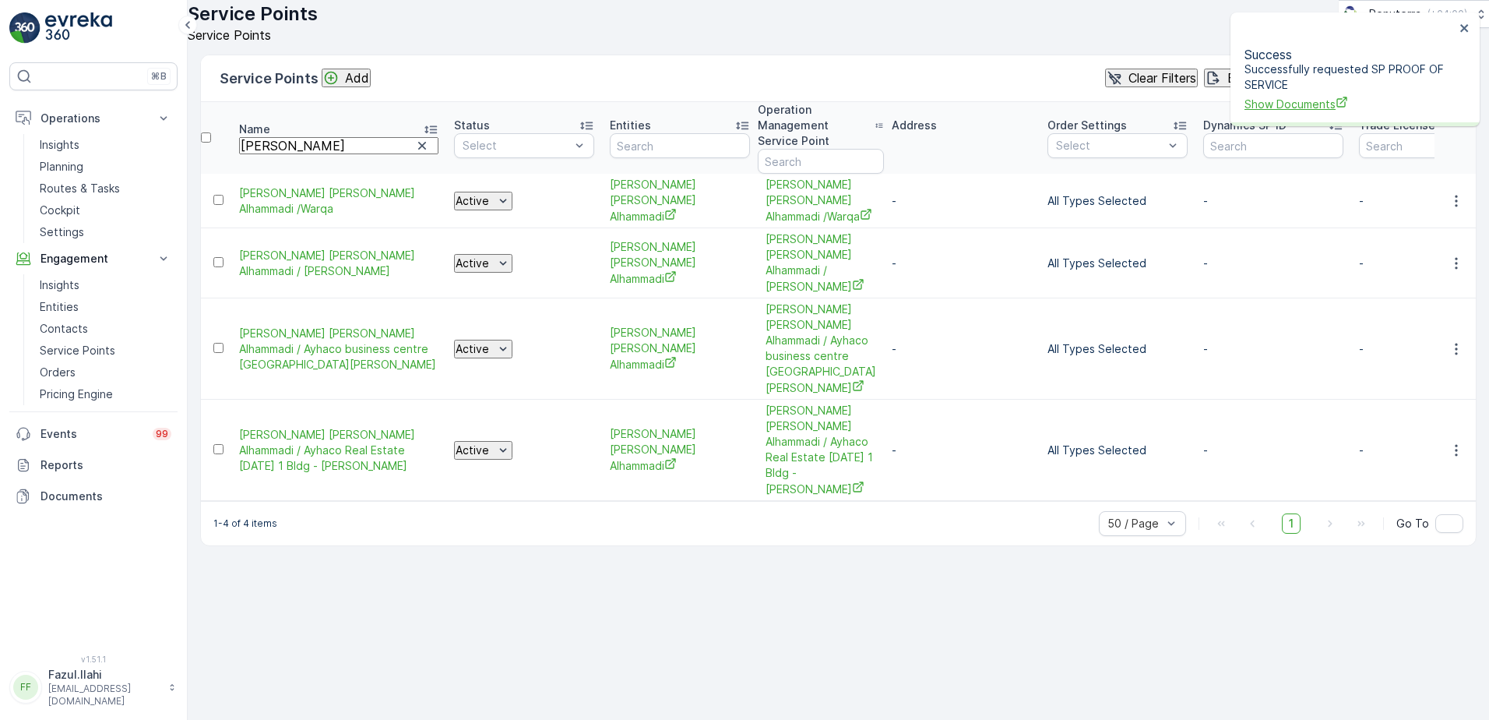
click at [1312, 96] on span "Show Documents" at bounding box center [1350, 104] width 210 height 16
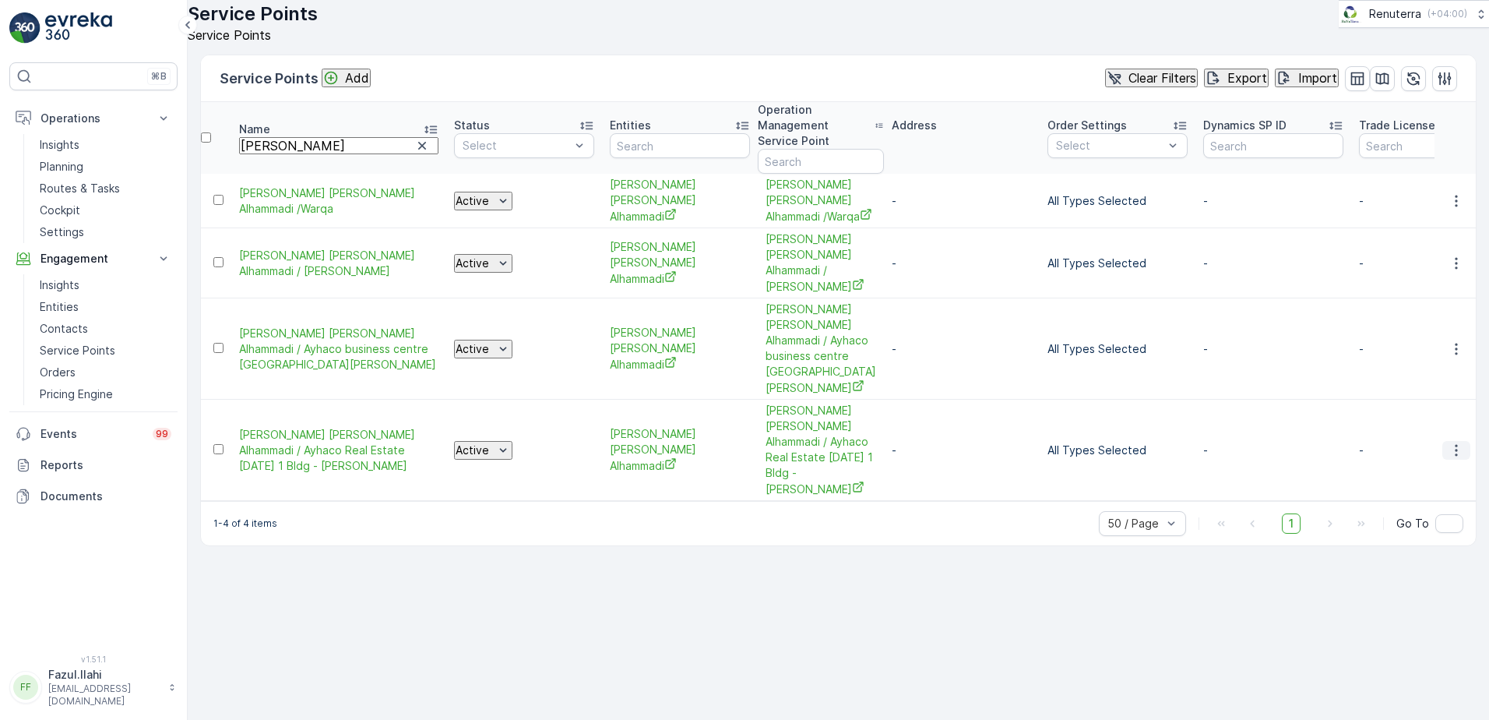
click at [1452, 442] on icon "button" at bounding box center [1457, 450] width 16 height 16
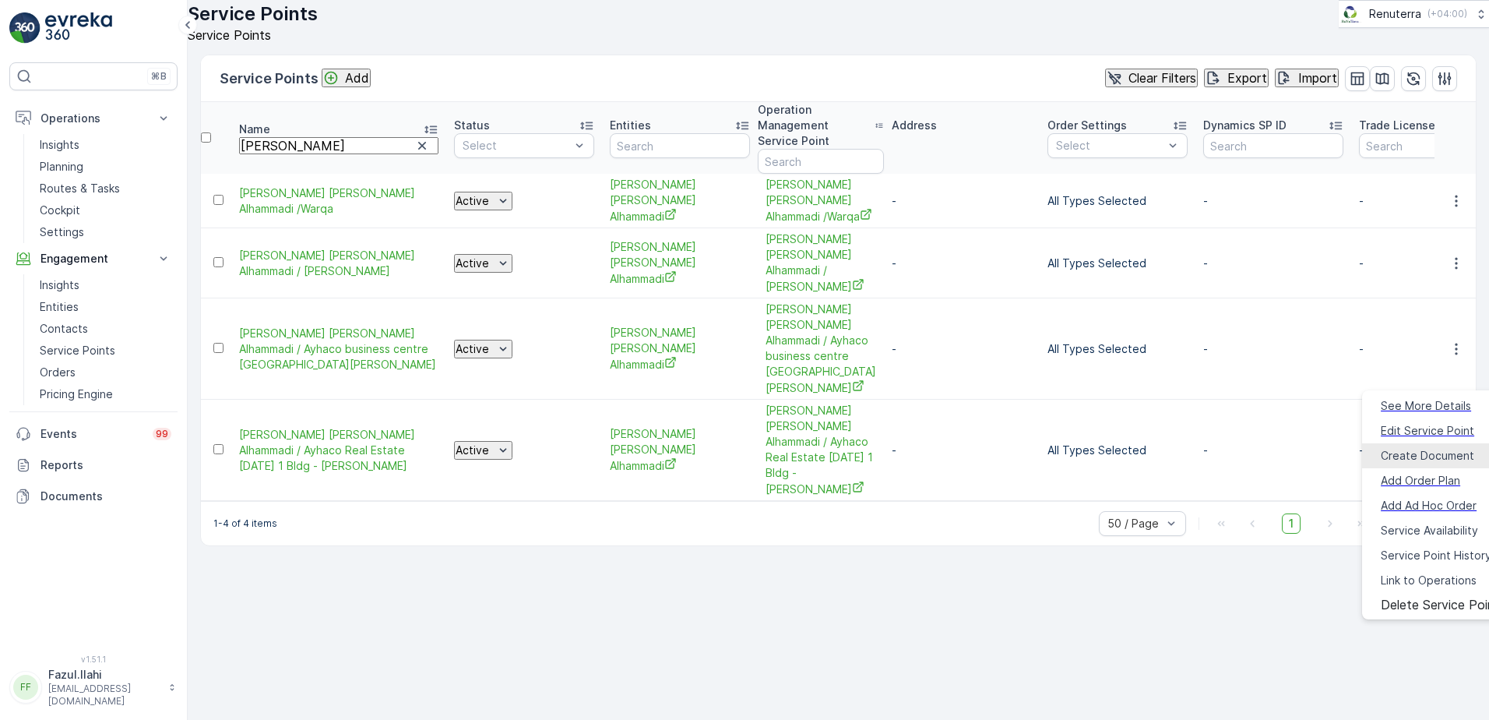
click at [1396, 448] on span "Create Document" at bounding box center [1427, 456] width 93 height 16
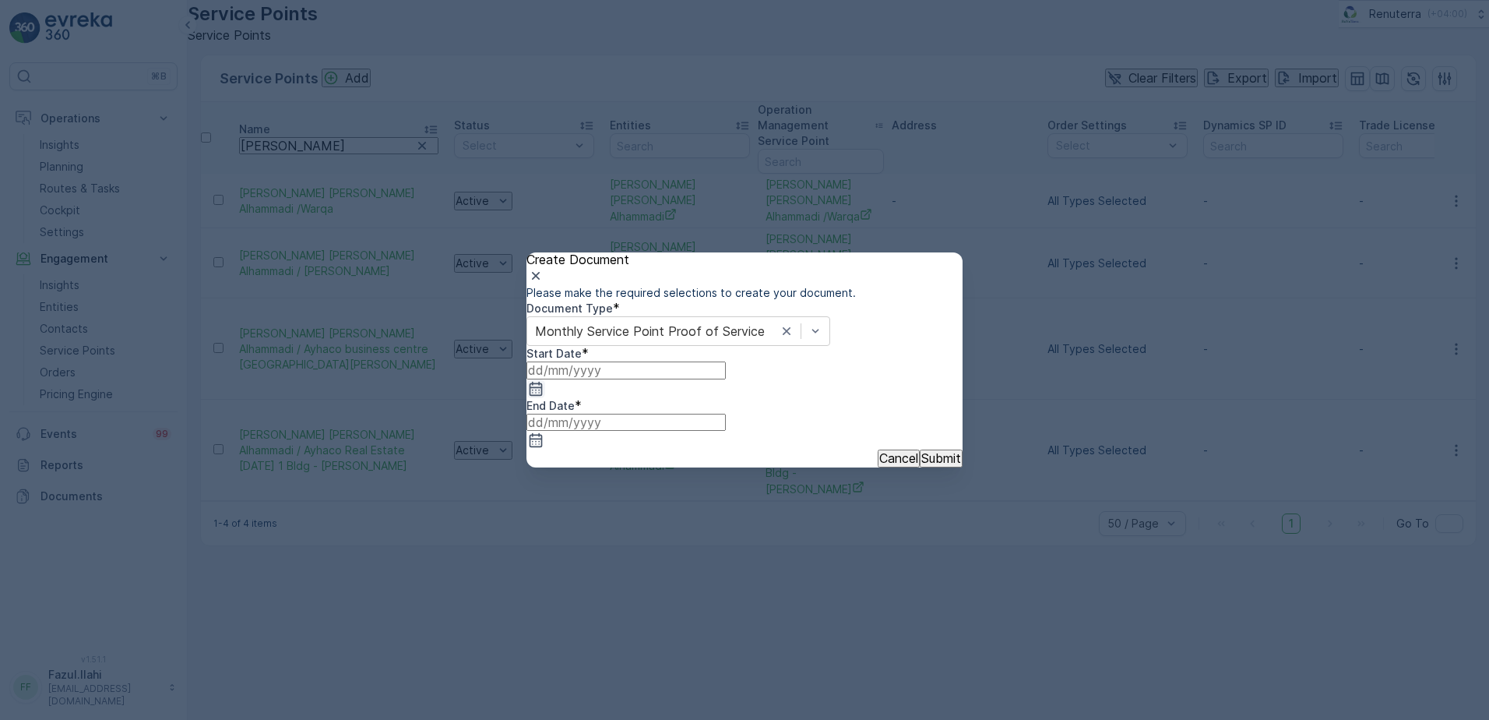
click at [543, 396] on icon "button" at bounding box center [536, 389] width 13 height 14
click at [569, 526] on icon "button" at bounding box center [567, 530] width 5 height 9
click at [602, 614] on div "1" at bounding box center [604, 621] width 5 height 14
type input "01.09.2025"
click at [726, 431] on input at bounding box center [625, 422] width 199 height 17
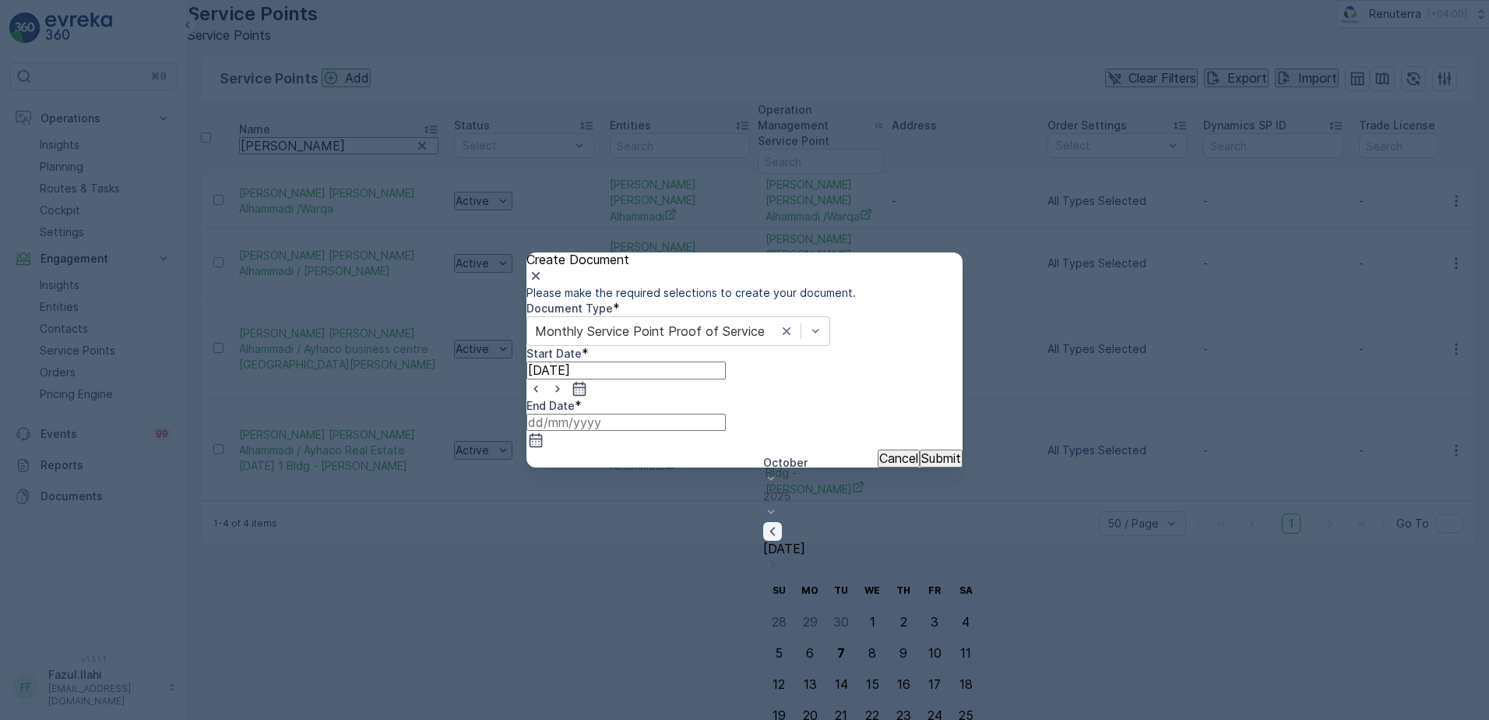
click at [780, 523] on icon "button" at bounding box center [773, 531] width 16 height 16
type input "[DATE]"
click at [921, 465] on p "Submit" at bounding box center [941, 458] width 40 height 14
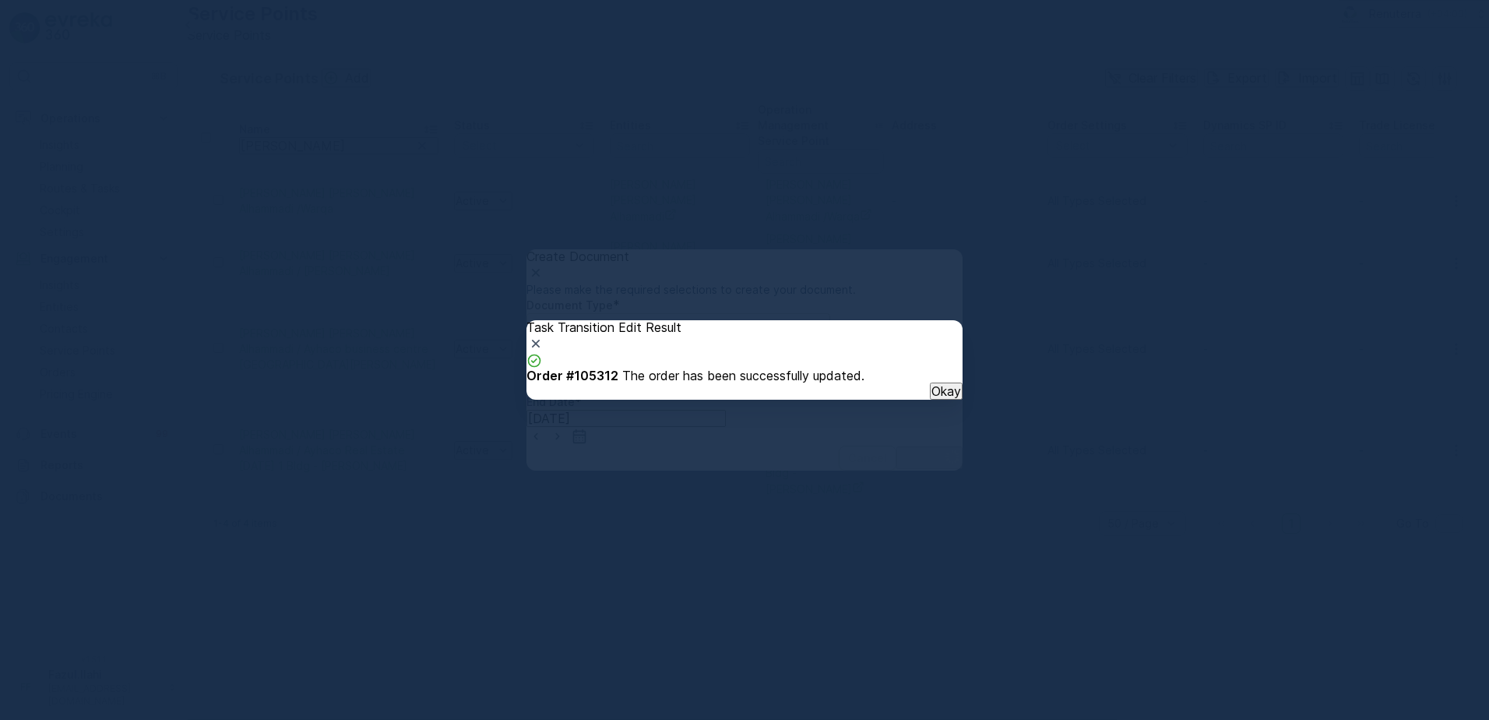
click at [931, 398] on p "Okay" at bounding box center [946, 391] width 30 height 14
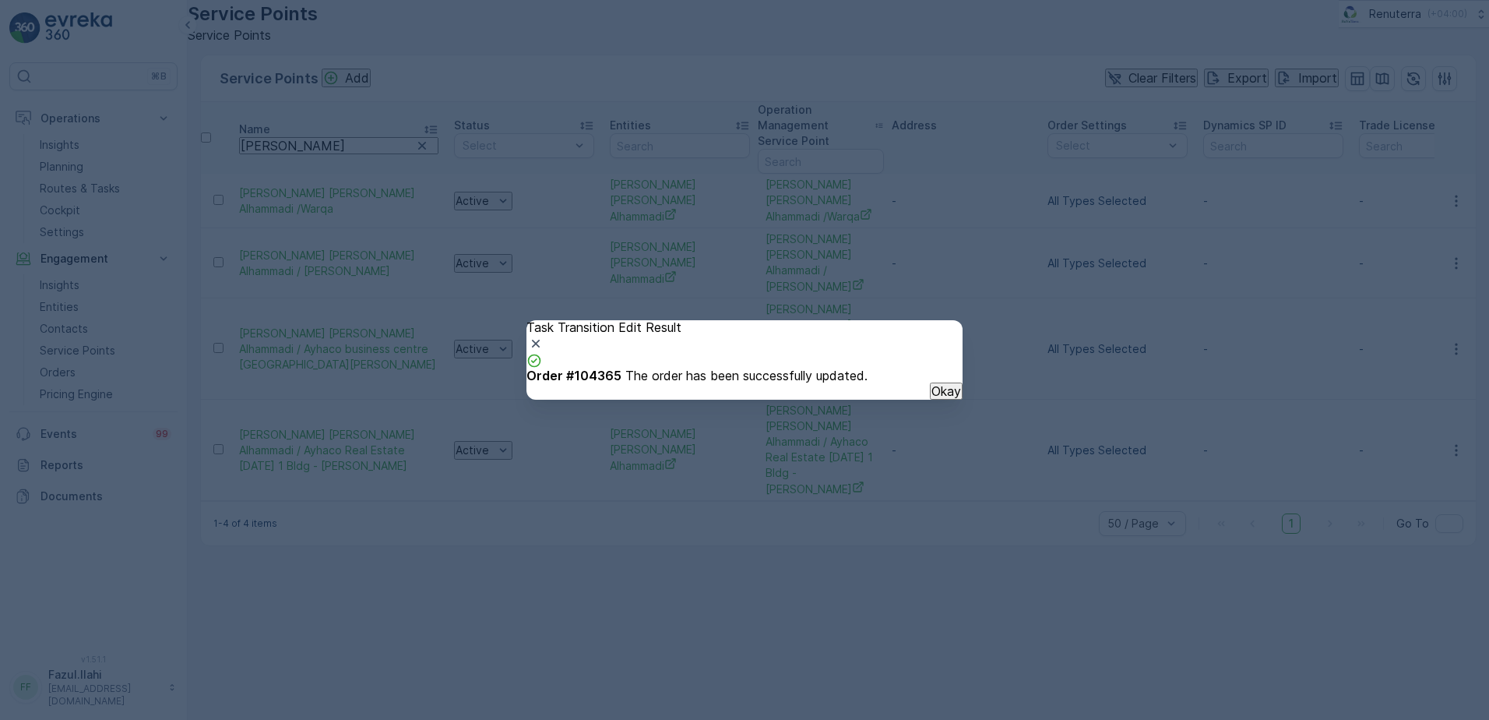
drag, startPoint x: 945, startPoint y: 409, endPoint x: 927, endPoint y: 417, distance: 20.2
click at [942, 400] on div "Okay" at bounding box center [744, 390] width 436 height 17
click at [931, 398] on p "Okay" at bounding box center [946, 391] width 30 height 14
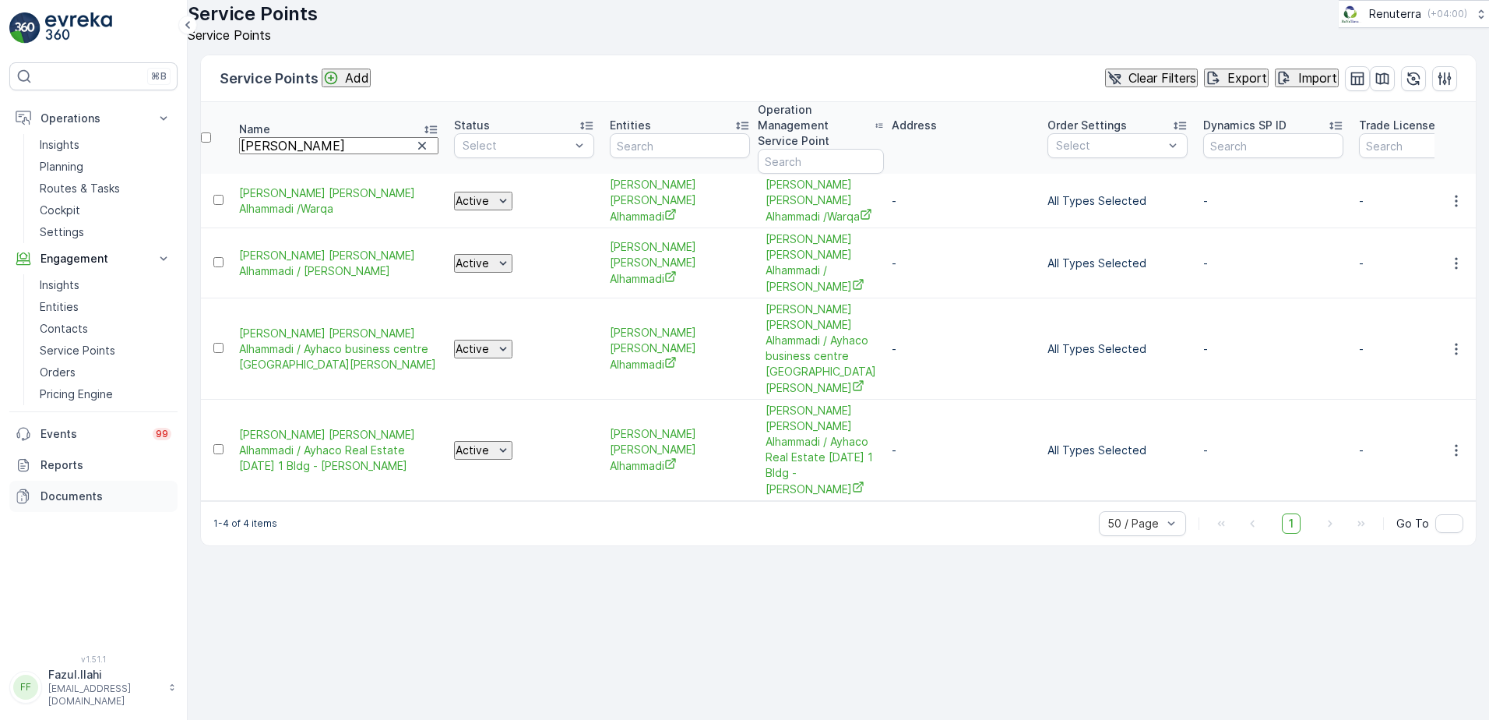
click at [62, 498] on p "Documents" at bounding box center [105, 496] width 131 height 16
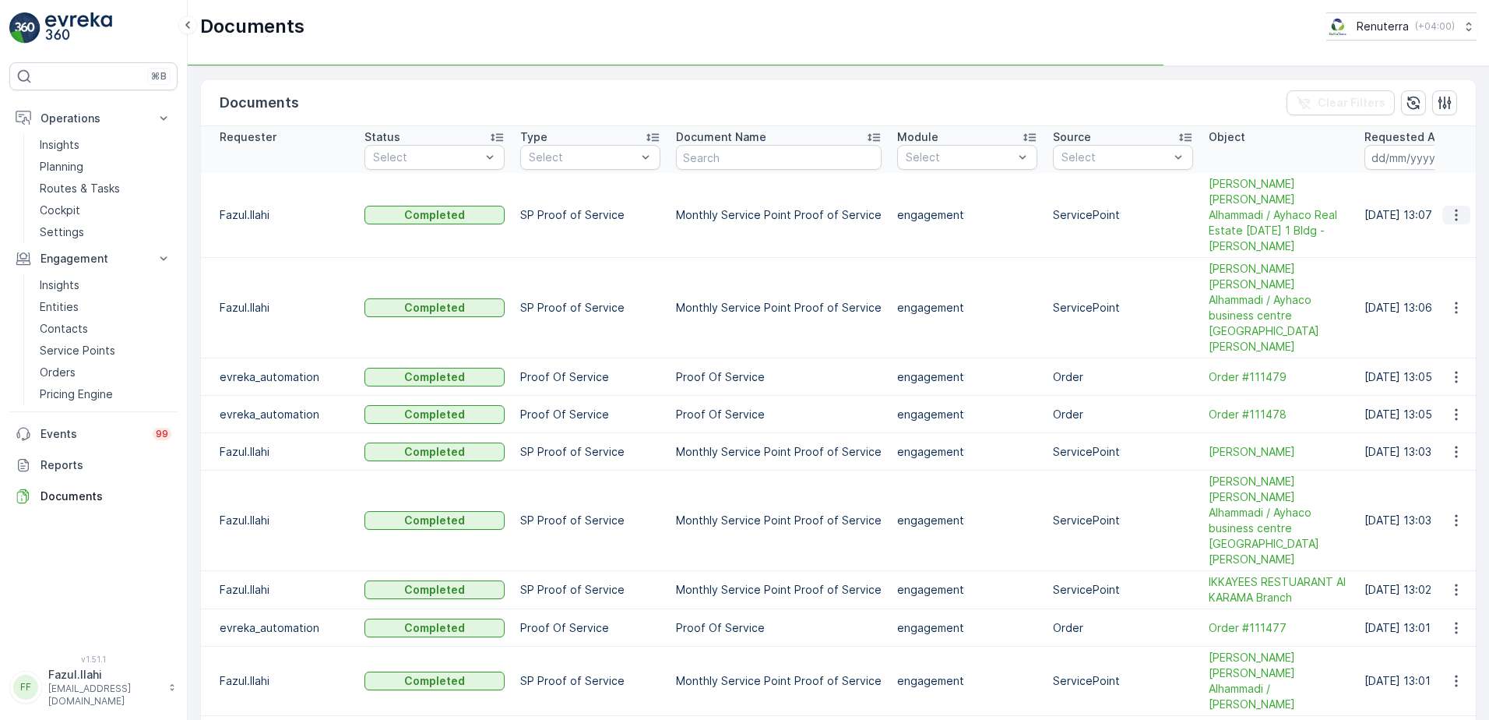
click at [1458, 207] on icon "button" at bounding box center [1457, 215] width 16 height 16
click at [1453, 231] on td at bounding box center [1456, 215] width 42 height 85
click at [1450, 211] on icon "button" at bounding box center [1457, 215] width 16 height 16
click at [1438, 228] on span "See Details" at bounding box center [1461, 232] width 60 height 16
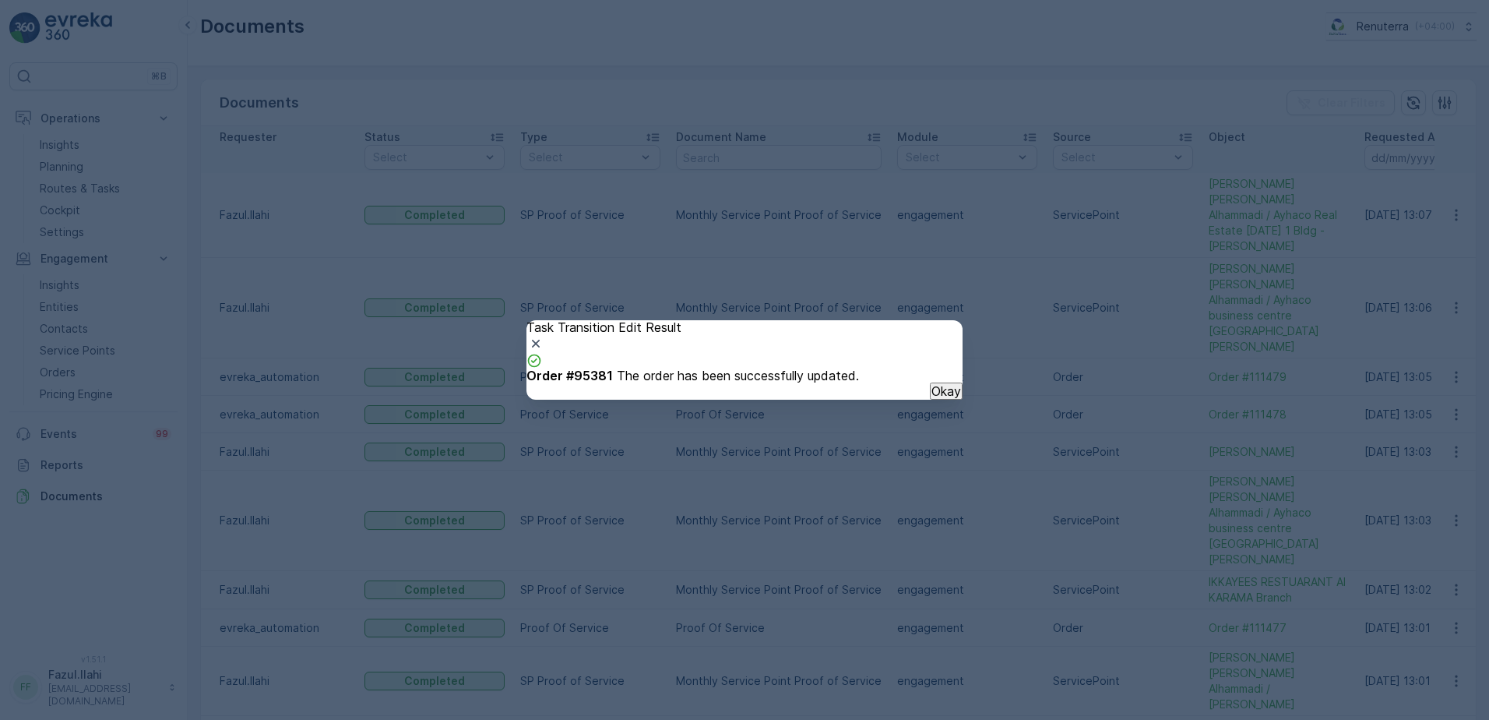
click at [930, 400] on button "Okay" at bounding box center [946, 390] width 33 height 17
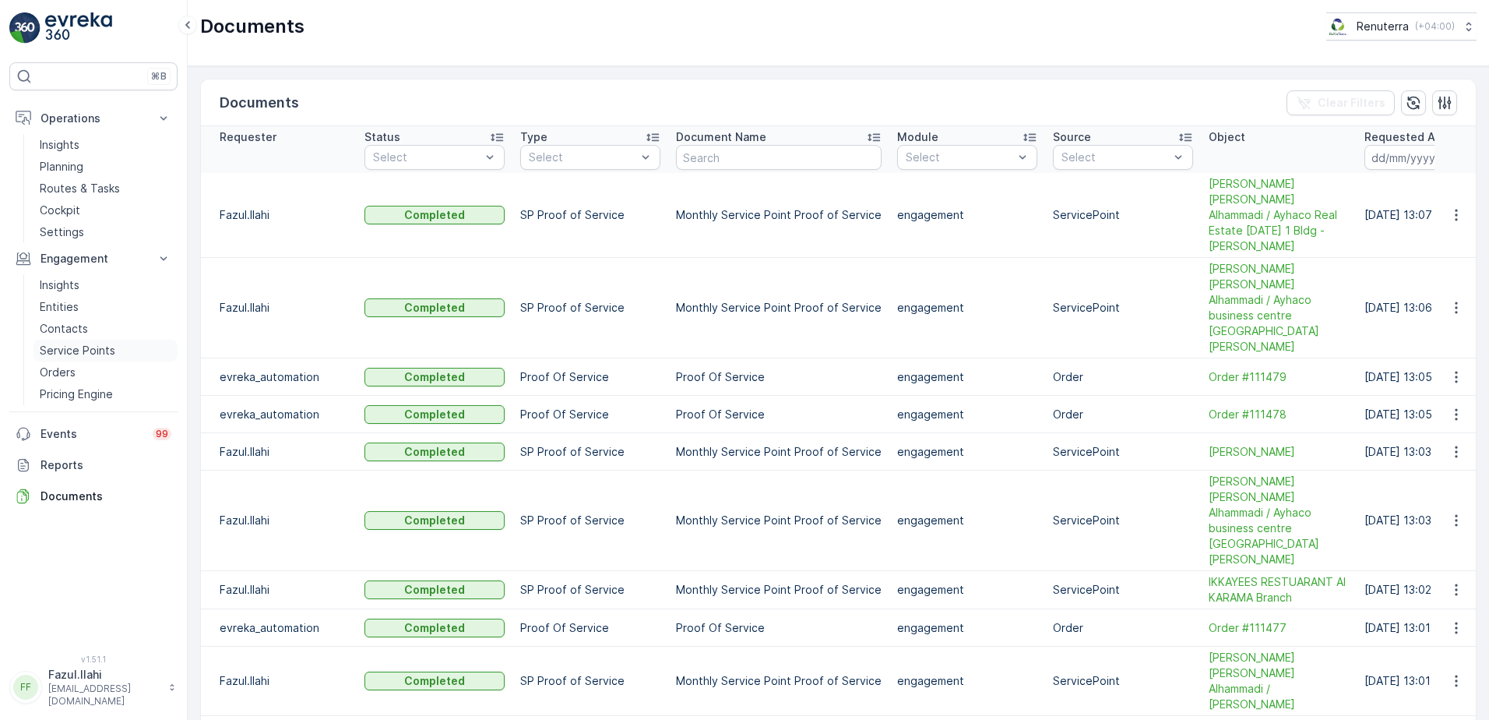
click at [86, 353] on p "Service Points" at bounding box center [78, 351] width 76 height 16
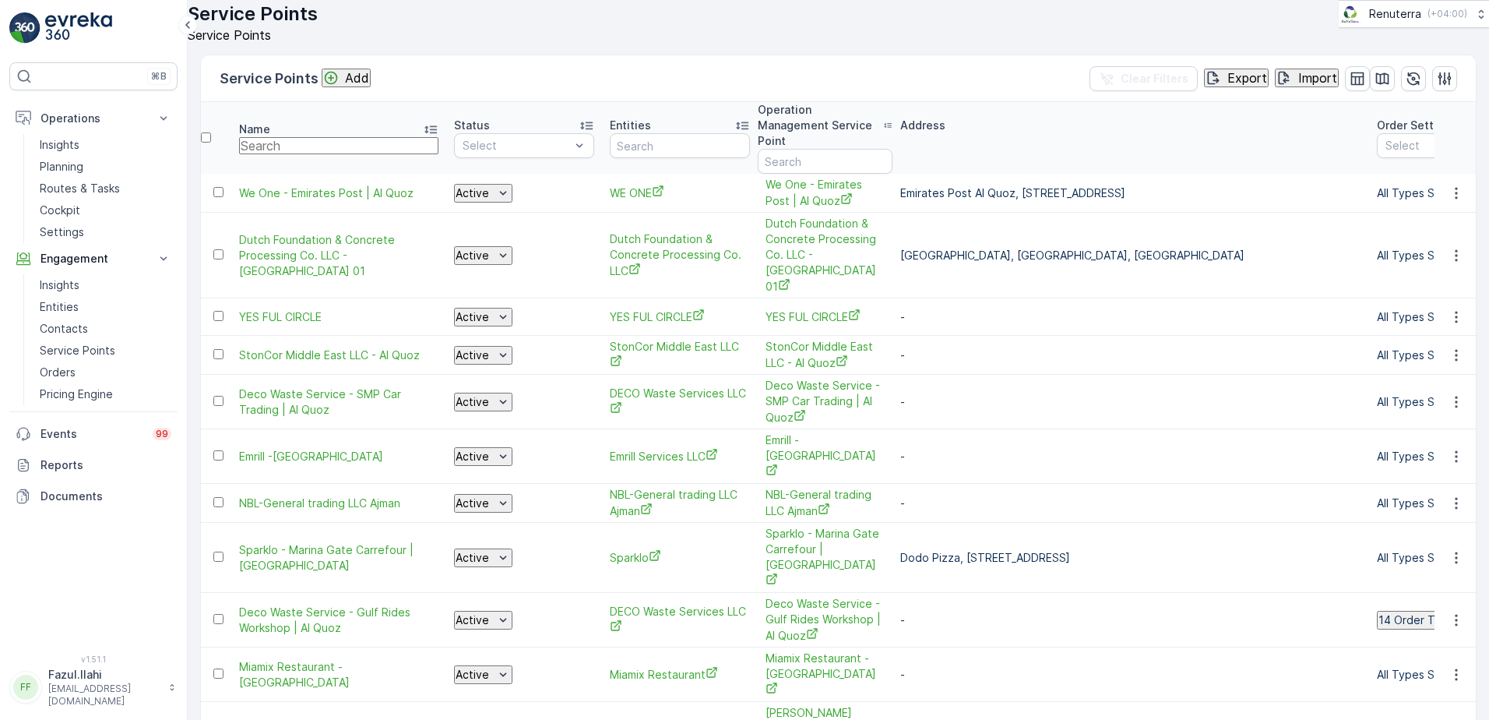
click at [329, 154] on input "text" at bounding box center [338, 145] width 199 height 17
type input "madar"
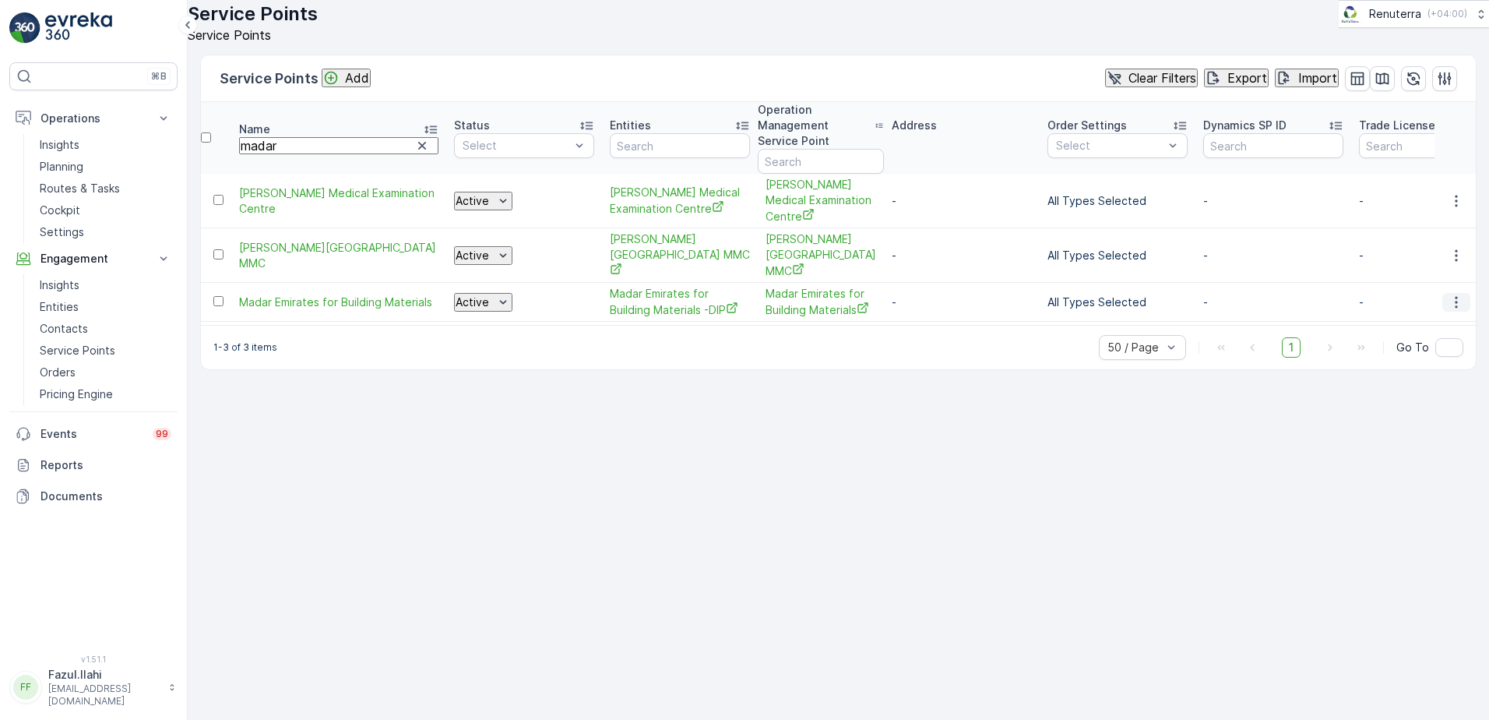
click at [1455, 307] on icon "button" at bounding box center [1457, 302] width 16 height 16
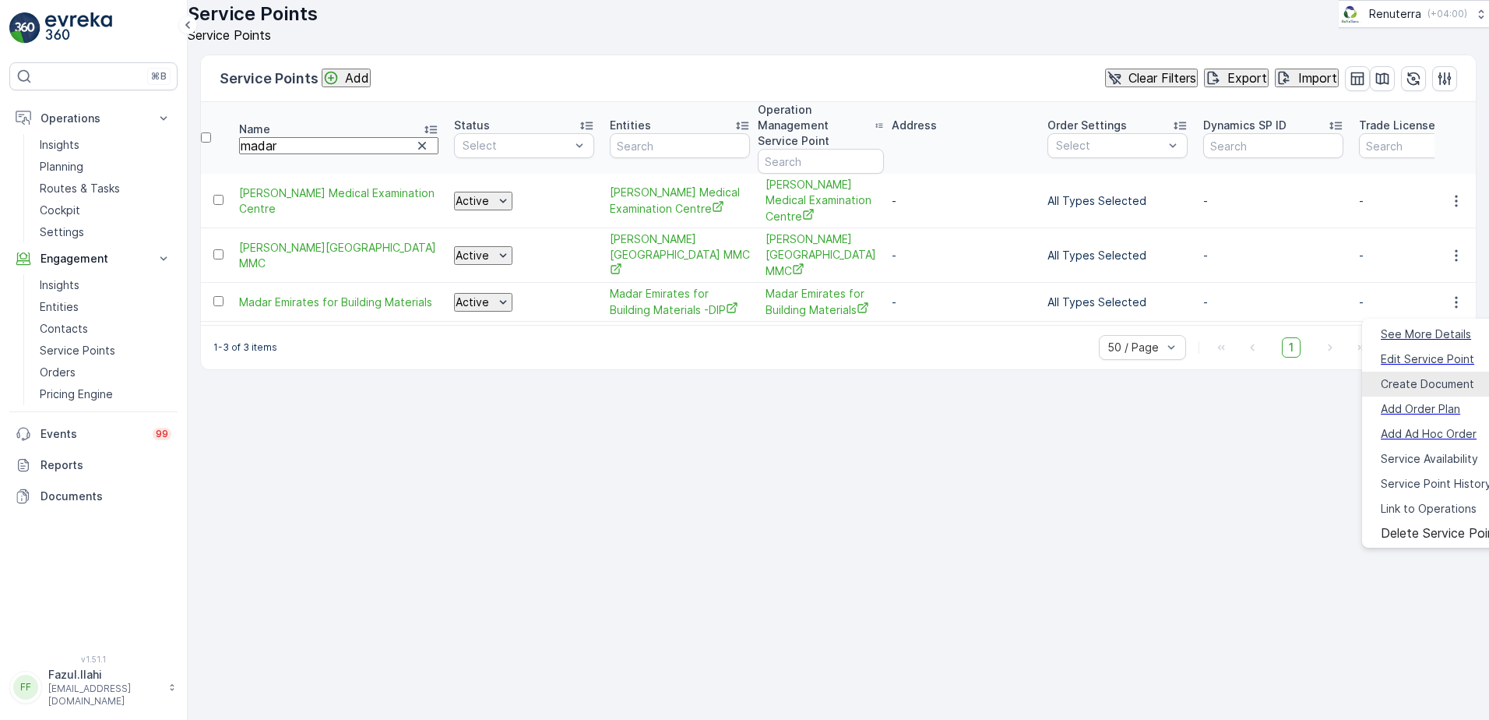
click at [1411, 379] on span "Create Document" at bounding box center [1427, 384] width 93 height 16
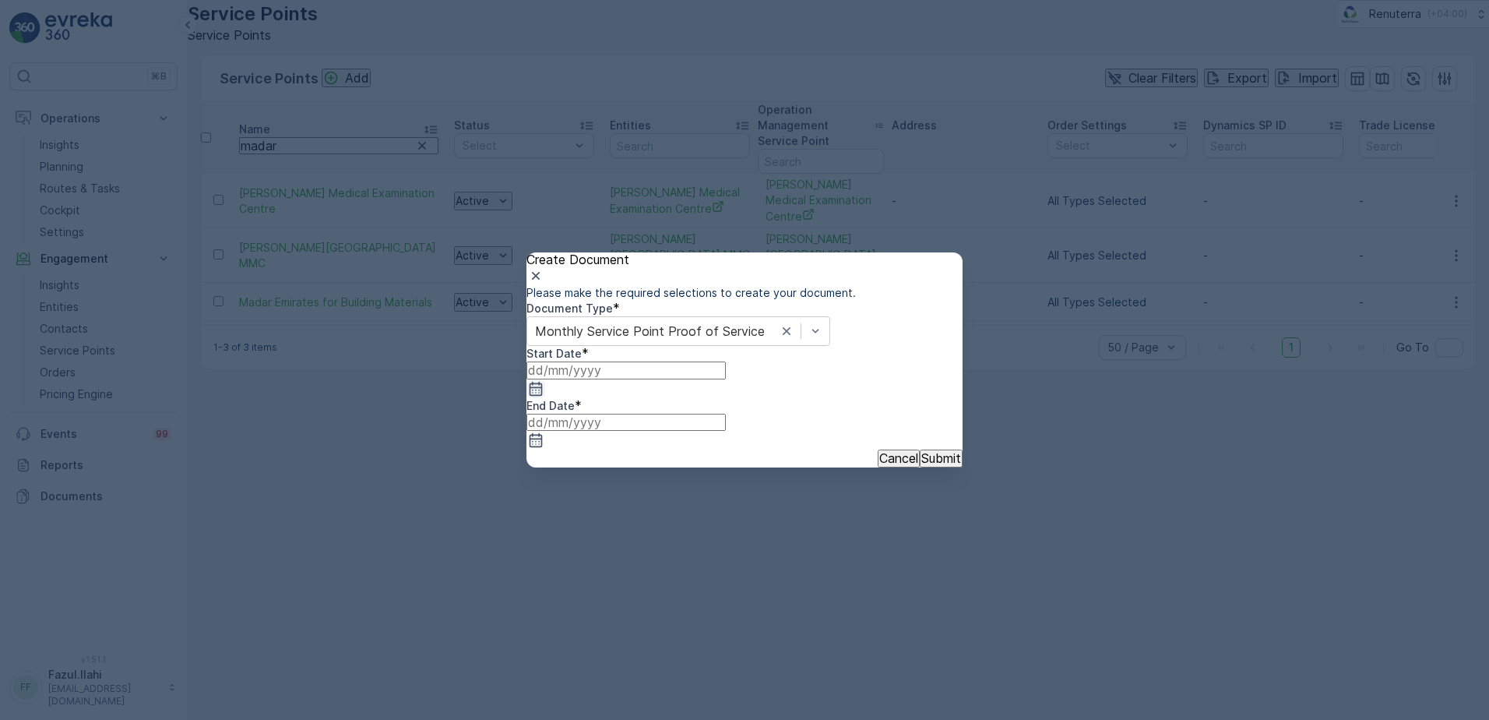
click at [544, 396] on icon "button" at bounding box center [536, 389] width 16 height 16
click at [575, 523] on icon "button" at bounding box center [567, 531] width 16 height 16
click at [602, 614] on div "1" at bounding box center [604, 621] width 5 height 14
type input "01.09.2025"
click at [544, 432] on icon "button" at bounding box center [536, 440] width 16 height 16
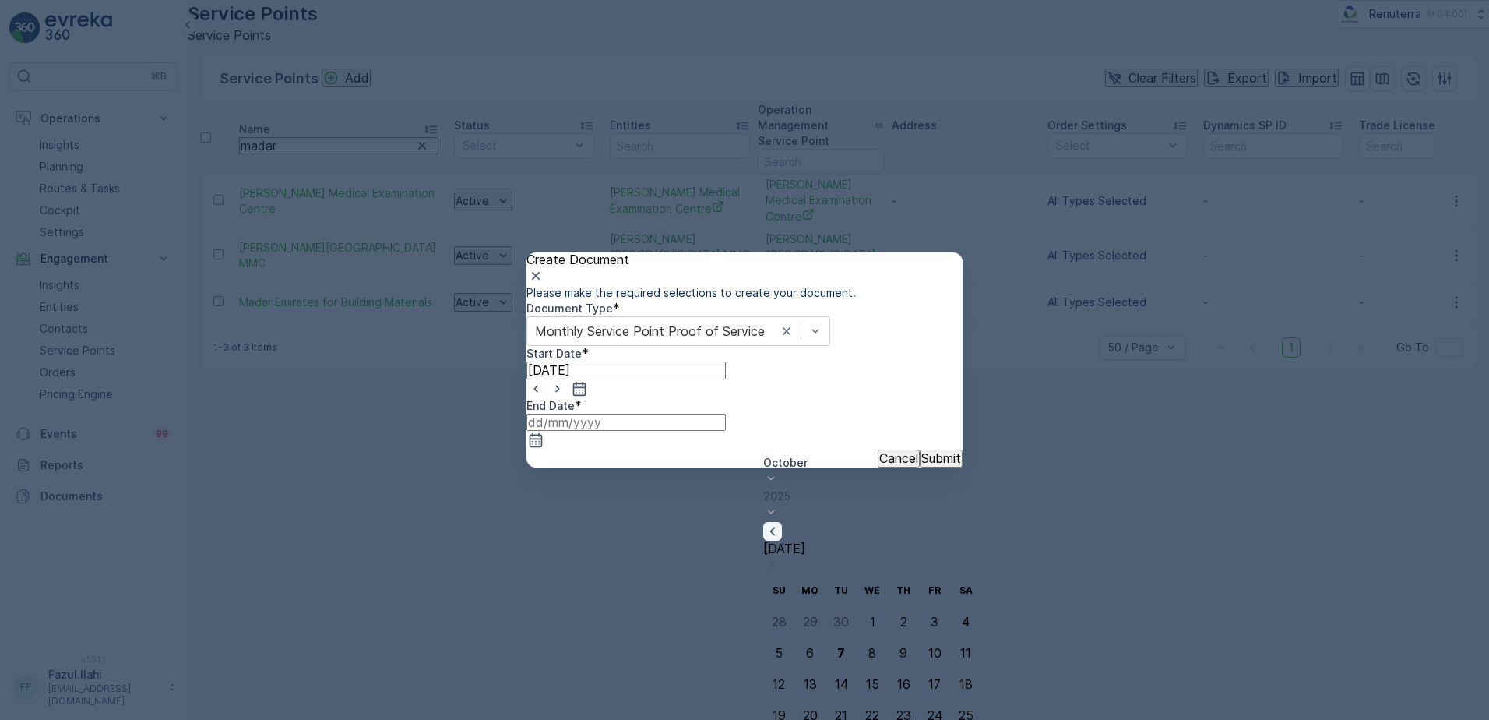
click at [780, 523] on icon "button" at bounding box center [773, 531] width 16 height 16
type input "[DATE]"
click at [921, 465] on p "Submit" at bounding box center [941, 458] width 40 height 14
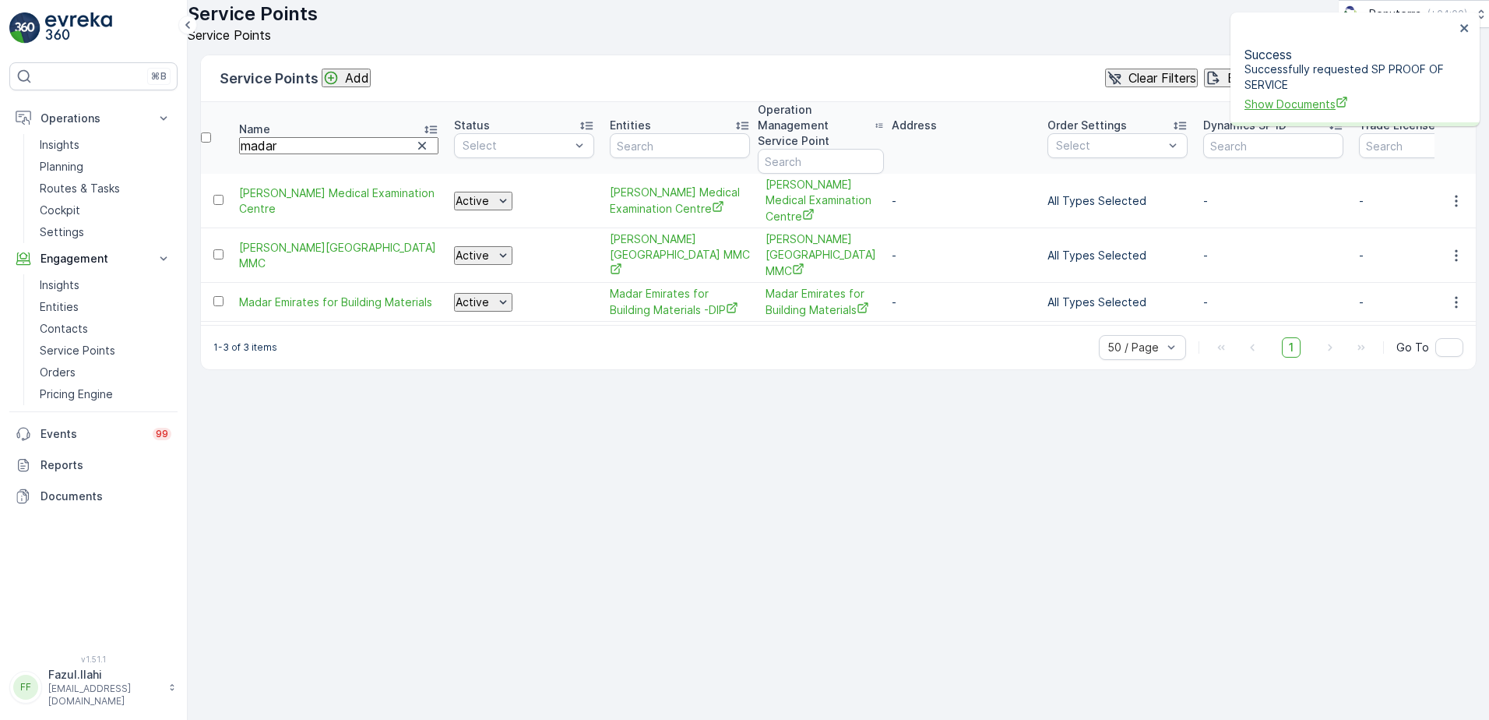
click at [1319, 96] on span "Show Documents" at bounding box center [1350, 104] width 210 height 16
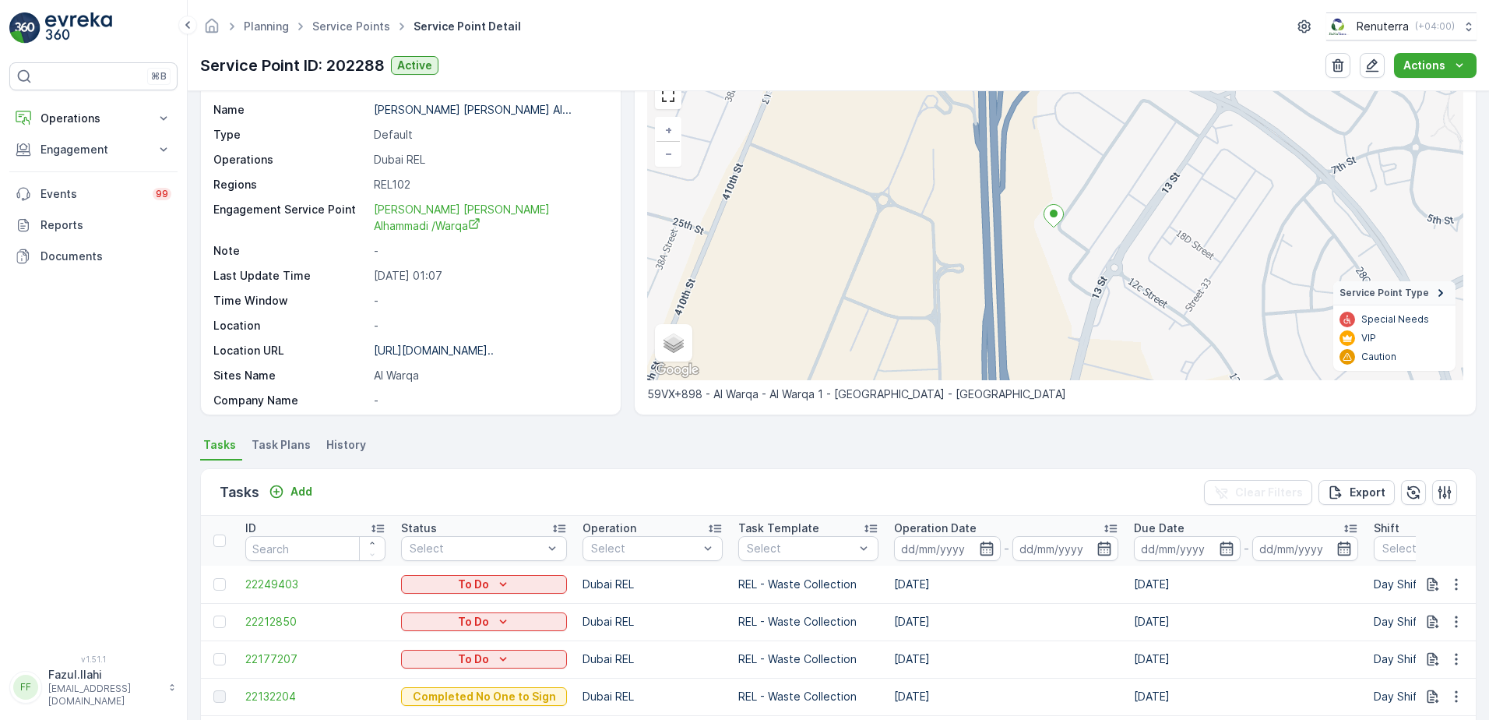
scroll to position [623, 0]
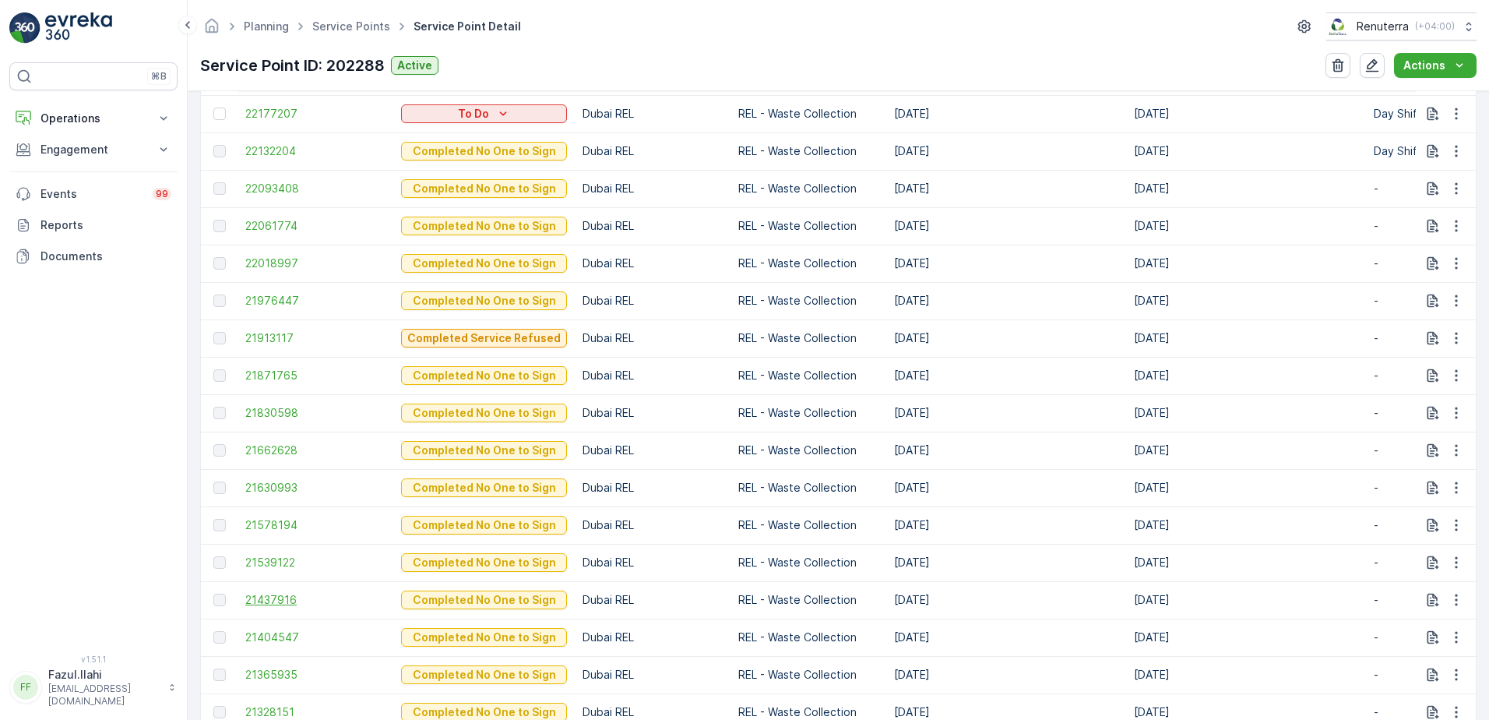
click at [273, 599] on span "21437916" at bounding box center [315, 600] width 140 height 16
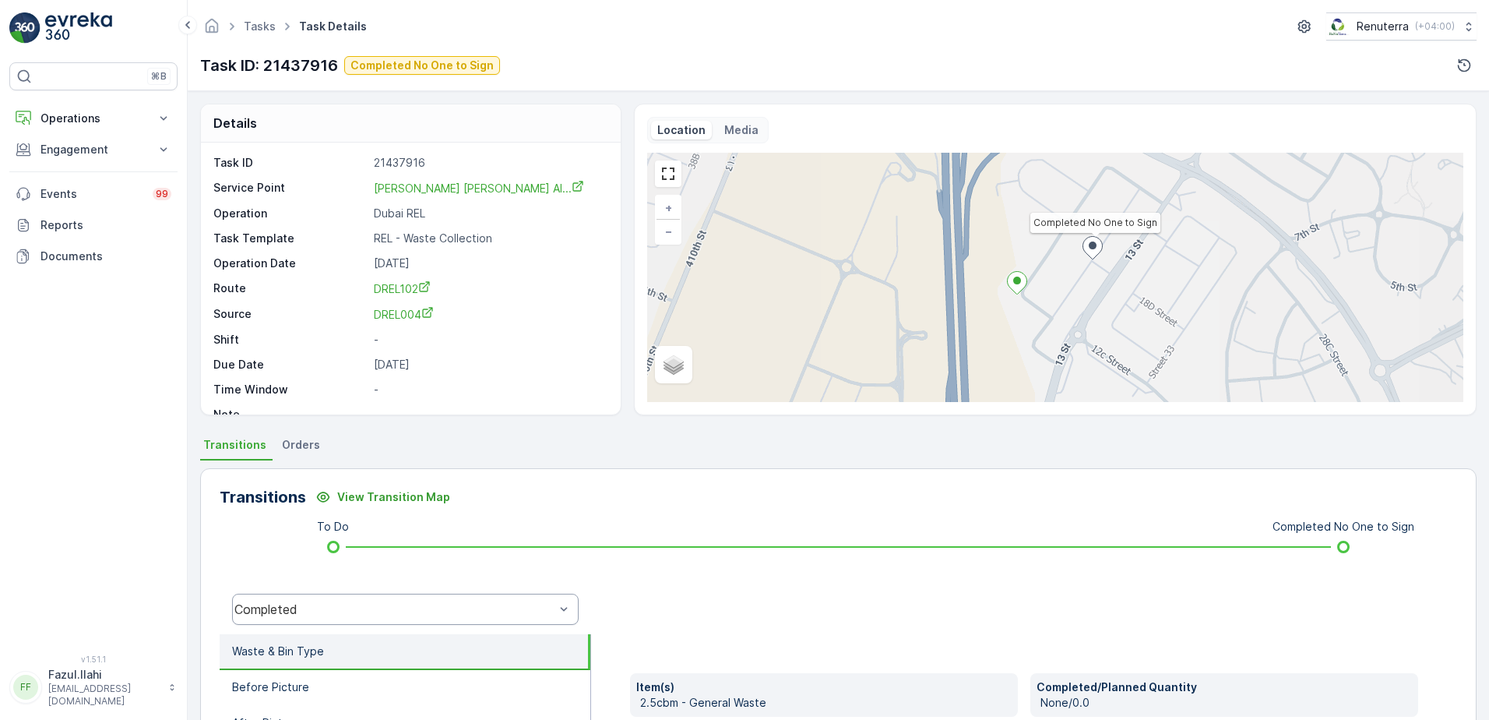
click at [460, 595] on div "Completed" at bounding box center [405, 608] width 347 height 31
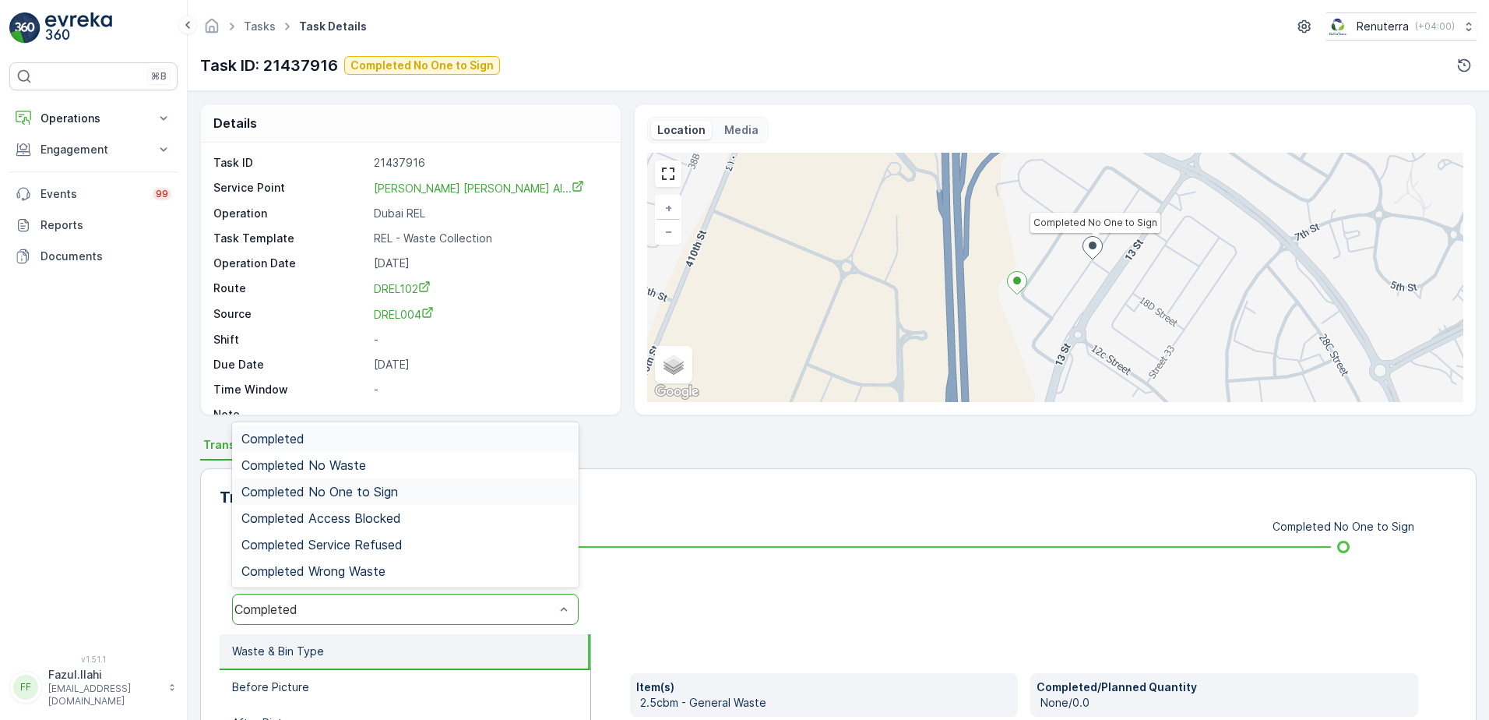
click at [384, 491] on span "Completed No One to Sign" at bounding box center [319, 491] width 157 height 14
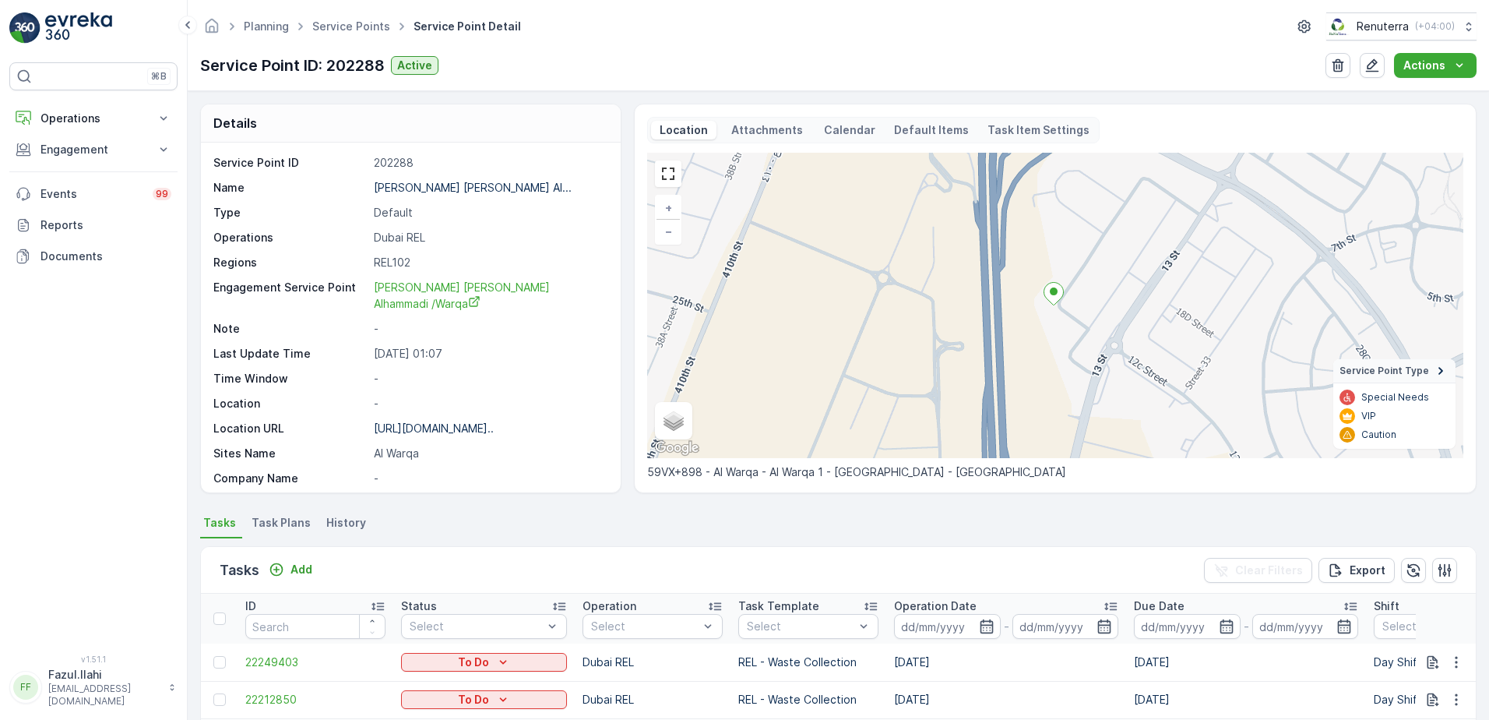
click at [144, 462] on div "⌘B Operations Insights Planning Routes & Tasks Cockpit Settings Engagement Insi…" at bounding box center [93, 348] width 168 height 573
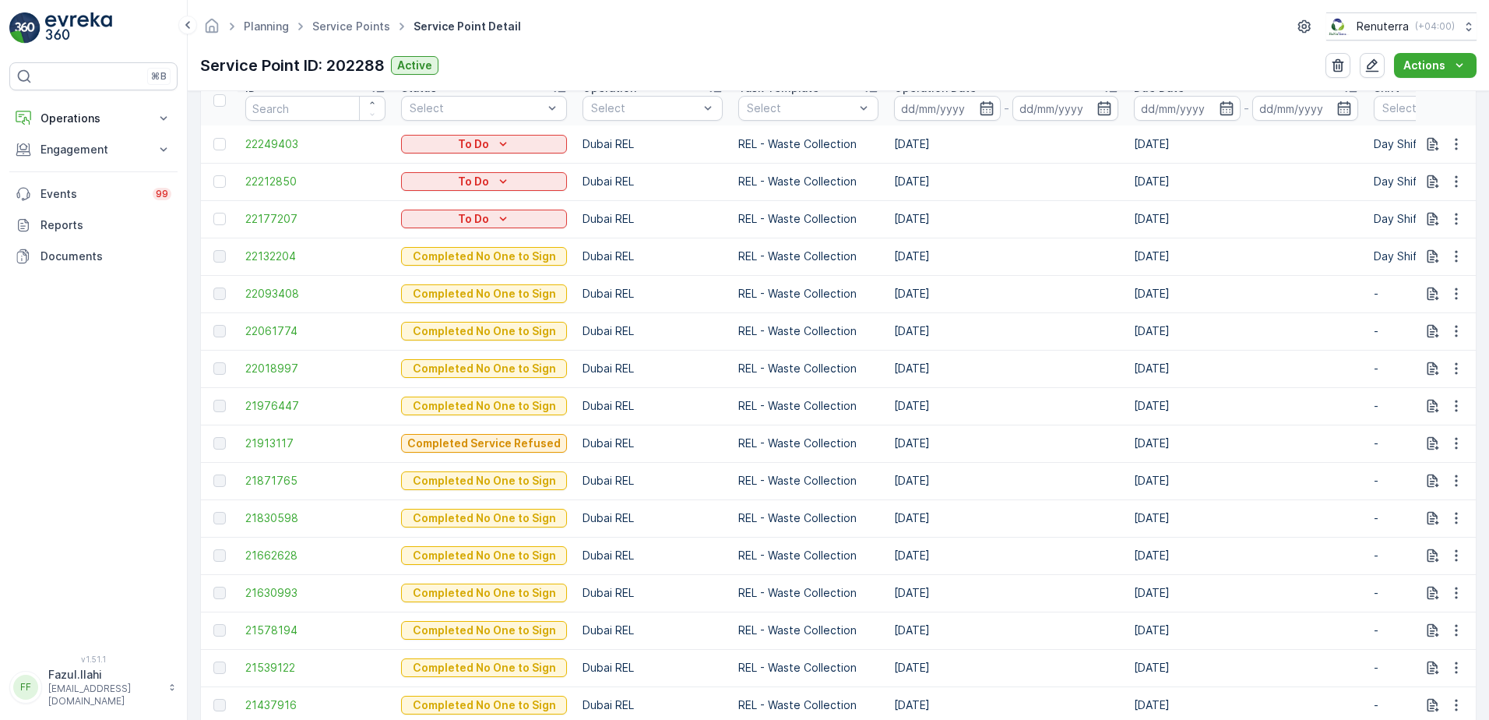
scroll to position [545, 0]
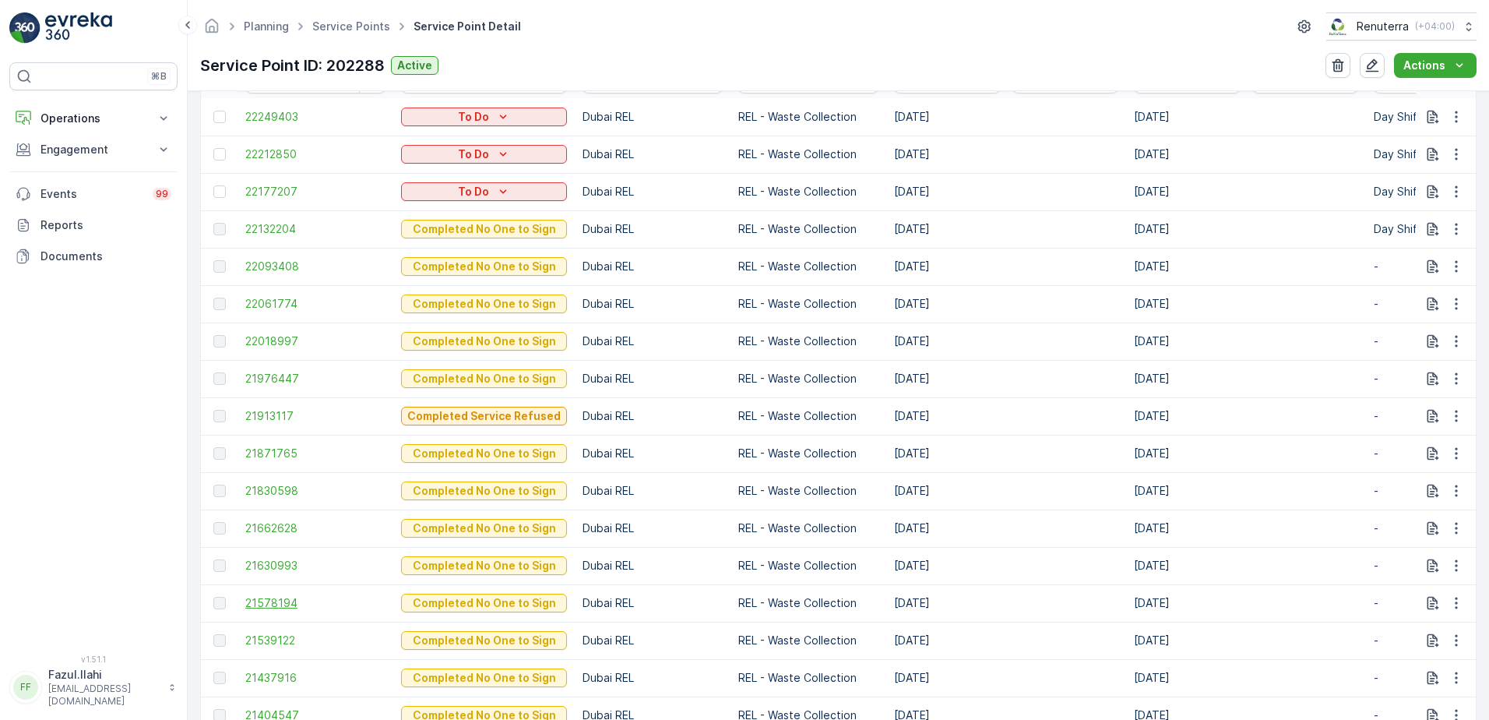
click at [262, 600] on span "21578194" at bounding box center [315, 603] width 140 height 16
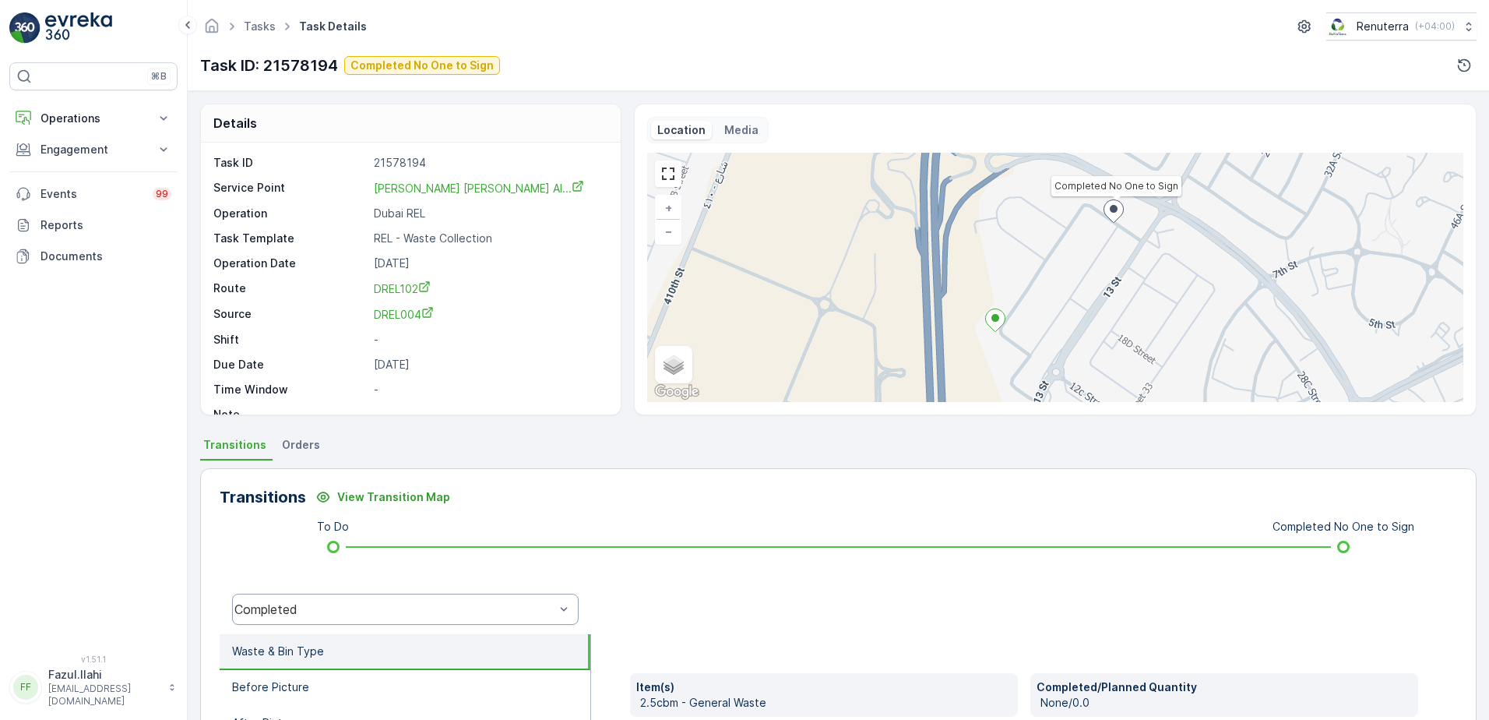
click at [475, 593] on div "Completed" at bounding box center [405, 608] width 347 height 31
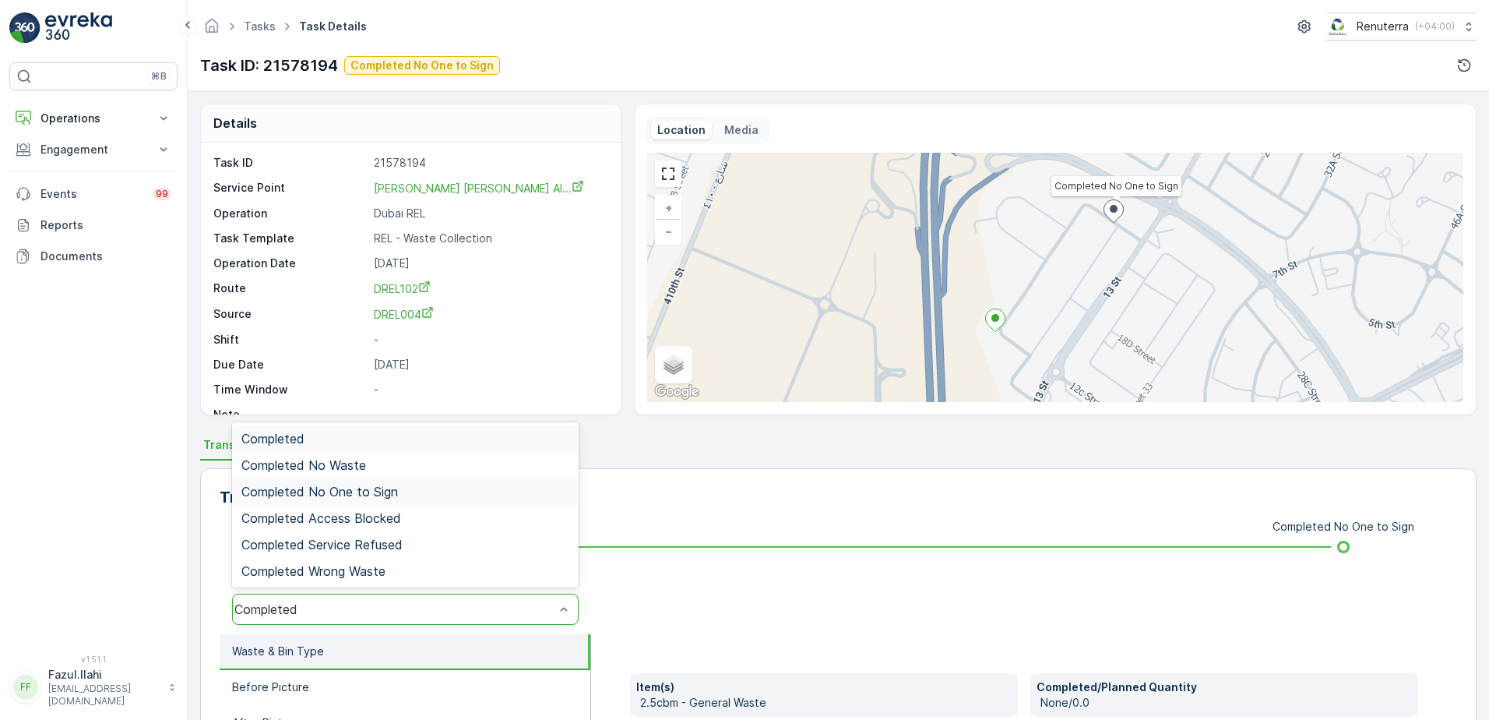
click at [382, 491] on span "Completed No One to Sign" at bounding box center [319, 491] width 157 height 14
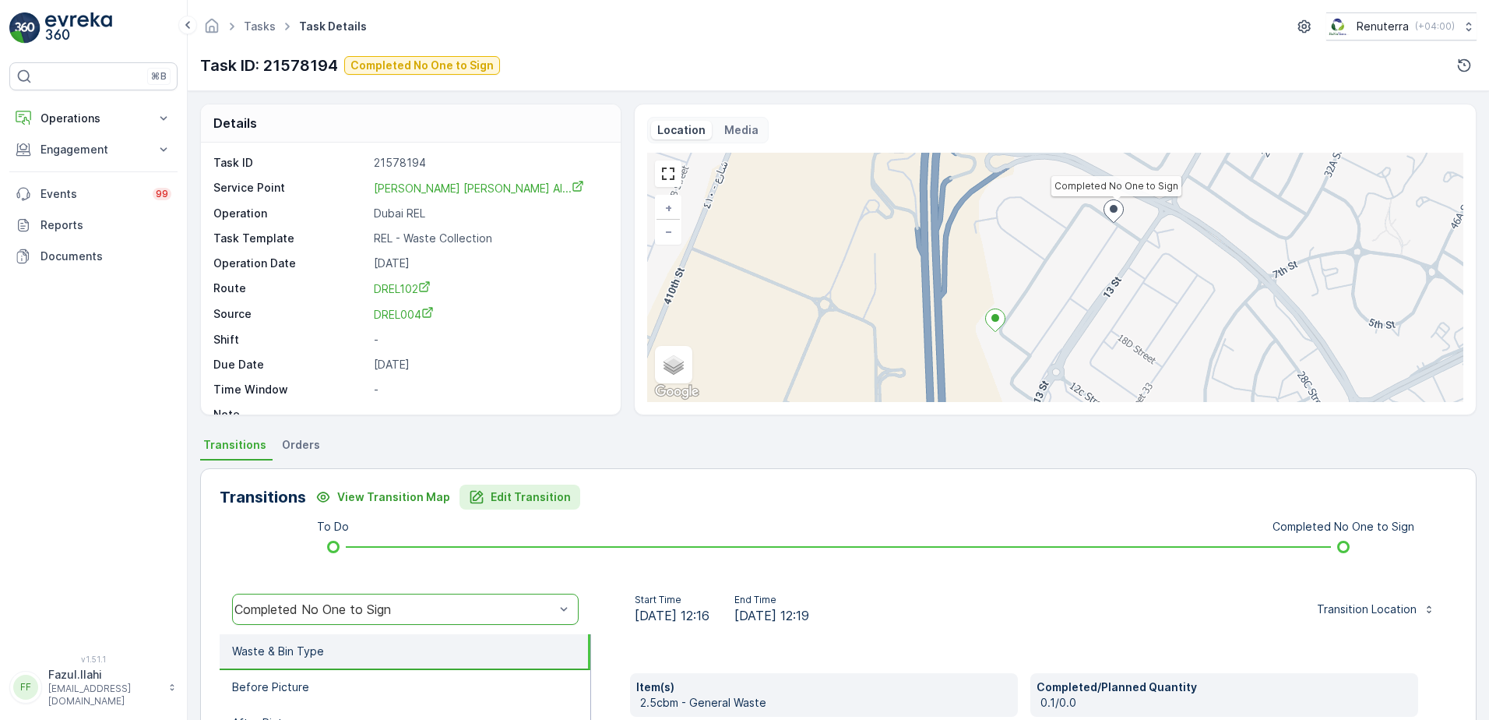
click at [540, 491] on p "Edit Transition" at bounding box center [531, 497] width 80 height 16
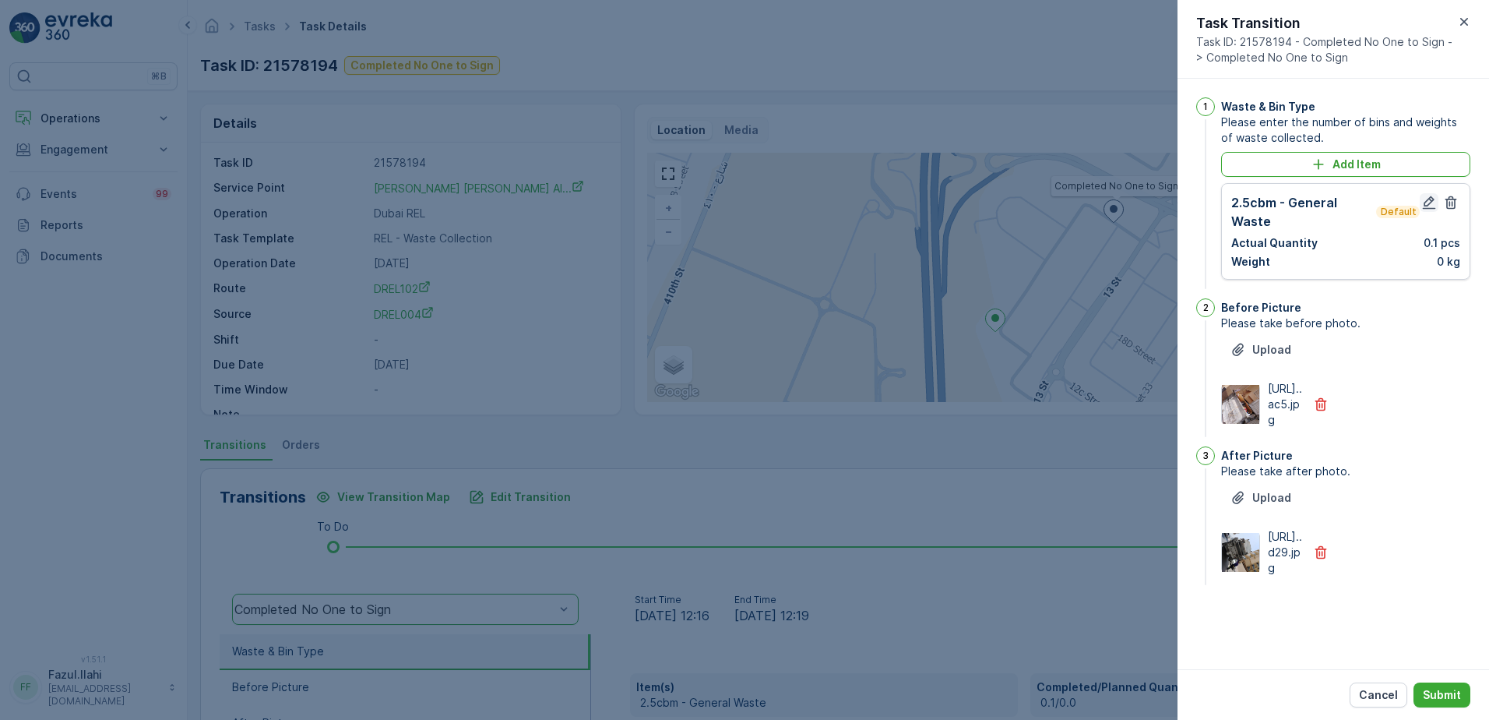
click at [1428, 206] on icon "button" at bounding box center [1429, 202] width 13 height 13
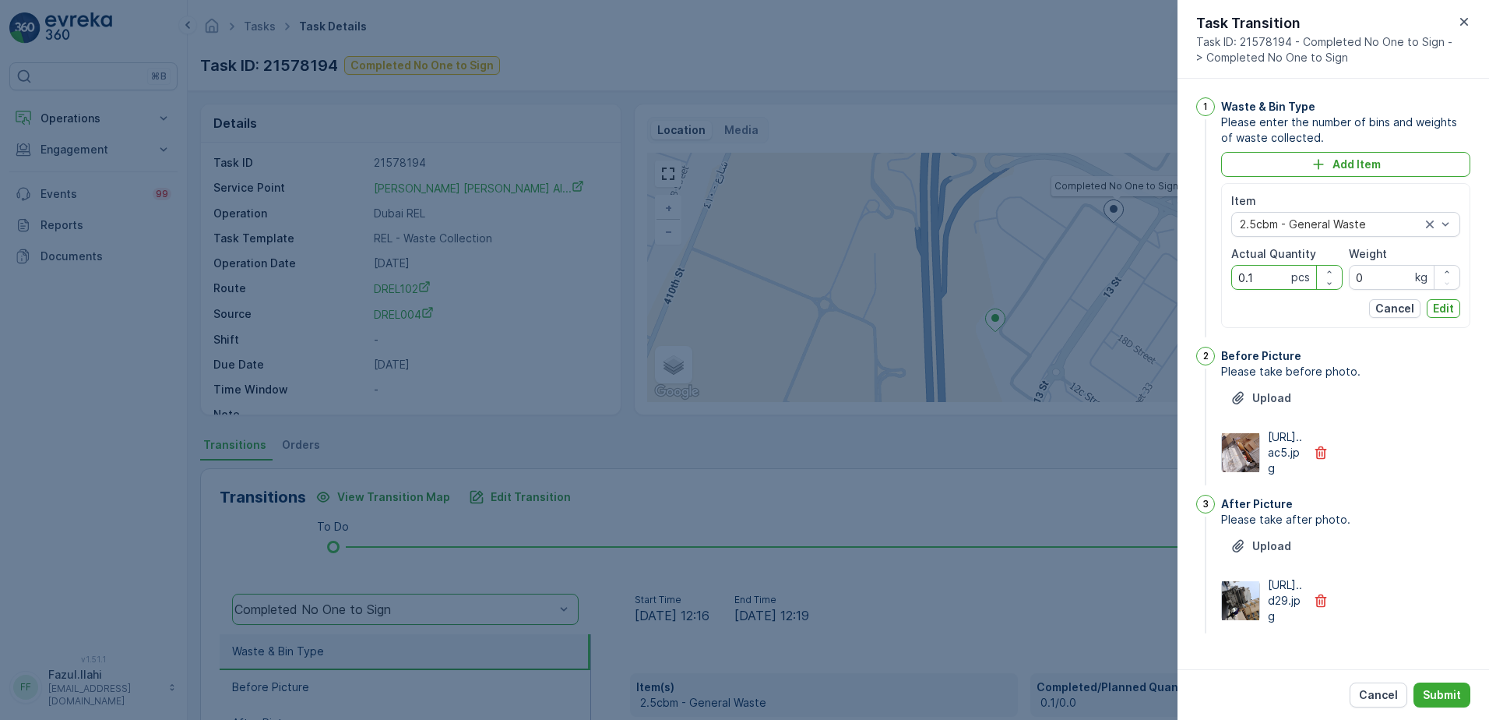
click at [1261, 266] on Quantity "0.1" at bounding box center [1286, 277] width 111 height 25
click at [1261, 268] on Quantity "0.1" at bounding box center [1286, 277] width 111 height 25
type Quantity "1"
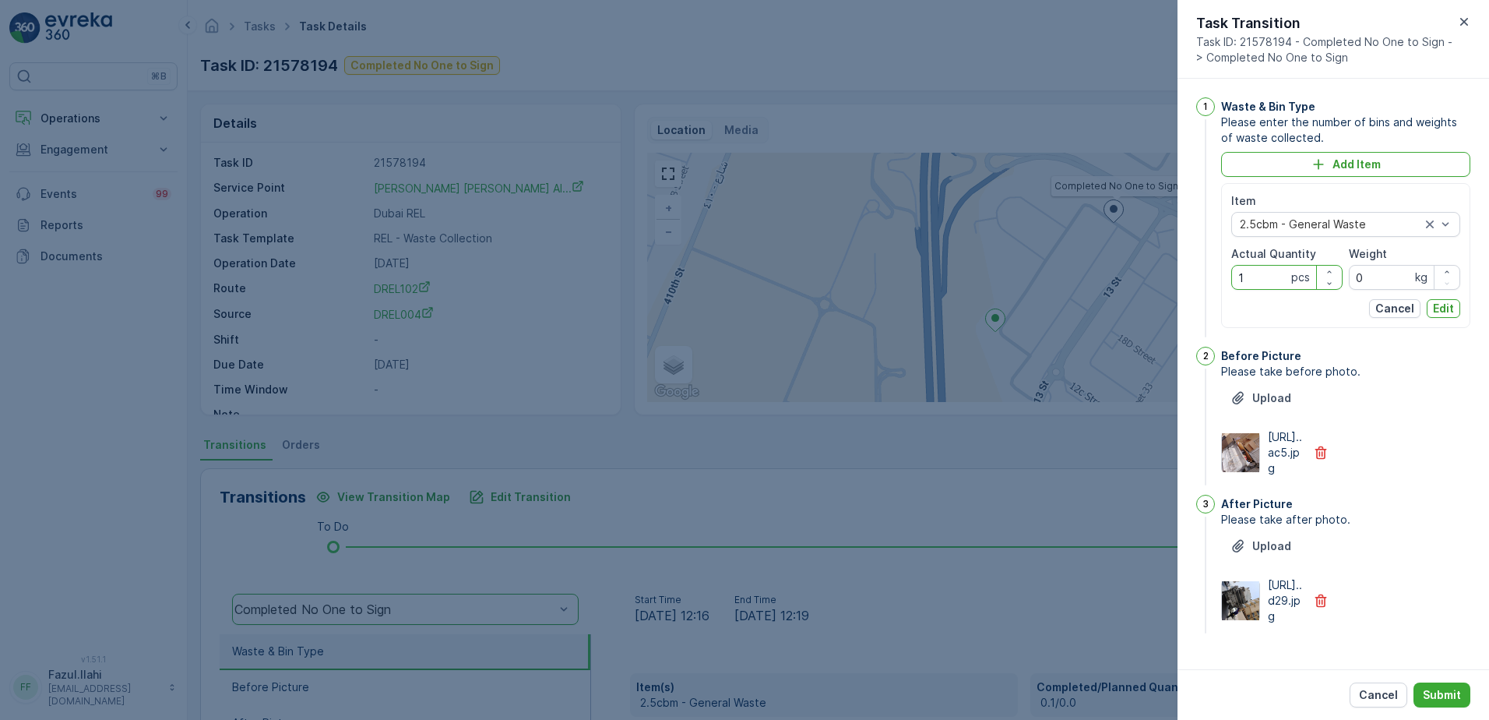
click at [1460, 573] on div "Upload https://media.evre...d29.jpg" at bounding box center [1345, 578] width 249 height 90
click at [1443, 304] on p "Edit" at bounding box center [1443, 309] width 21 height 16
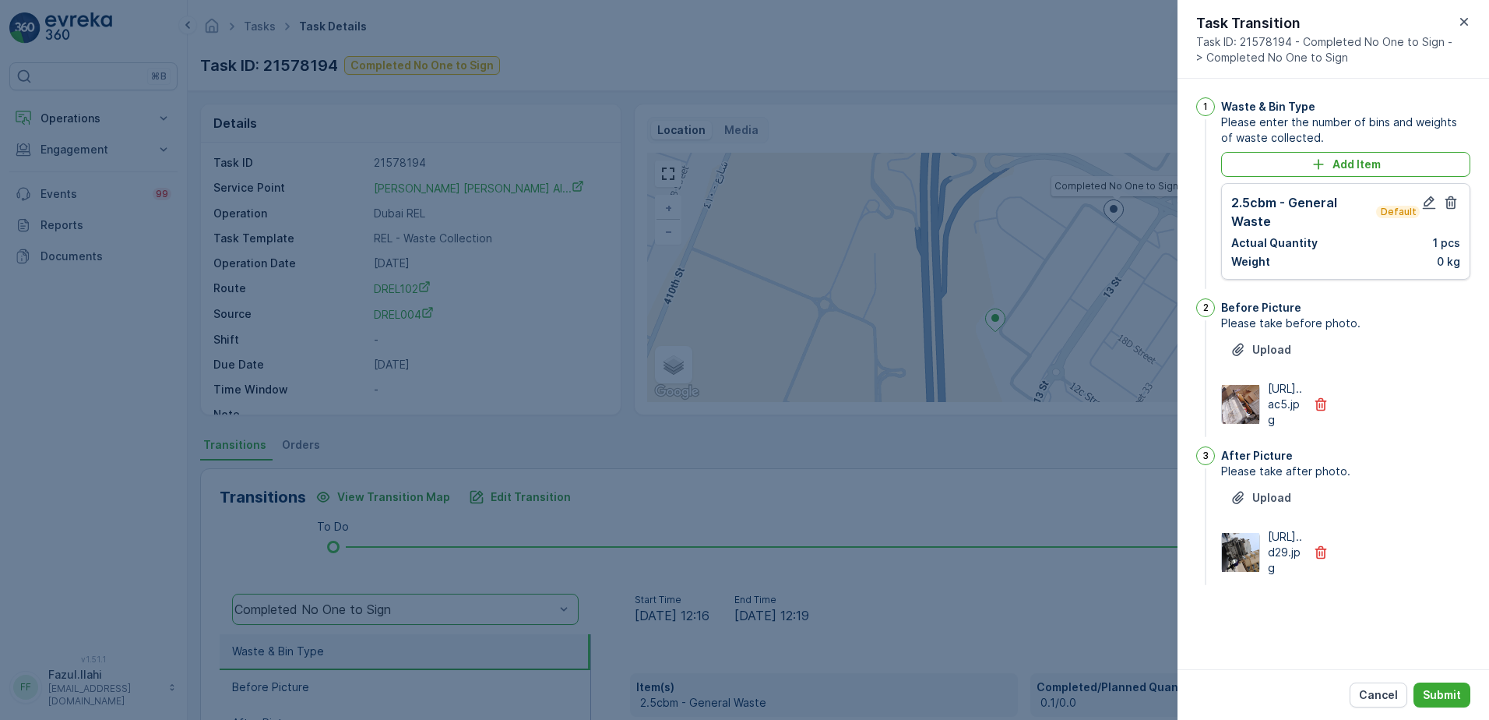
click at [1438, 681] on div "Cancel Submit" at bounding box center [1334, 694] width 312 height 51
click at [1449, 689] on p "Submit" at bounding box center [1442, 695] width 38 height 16
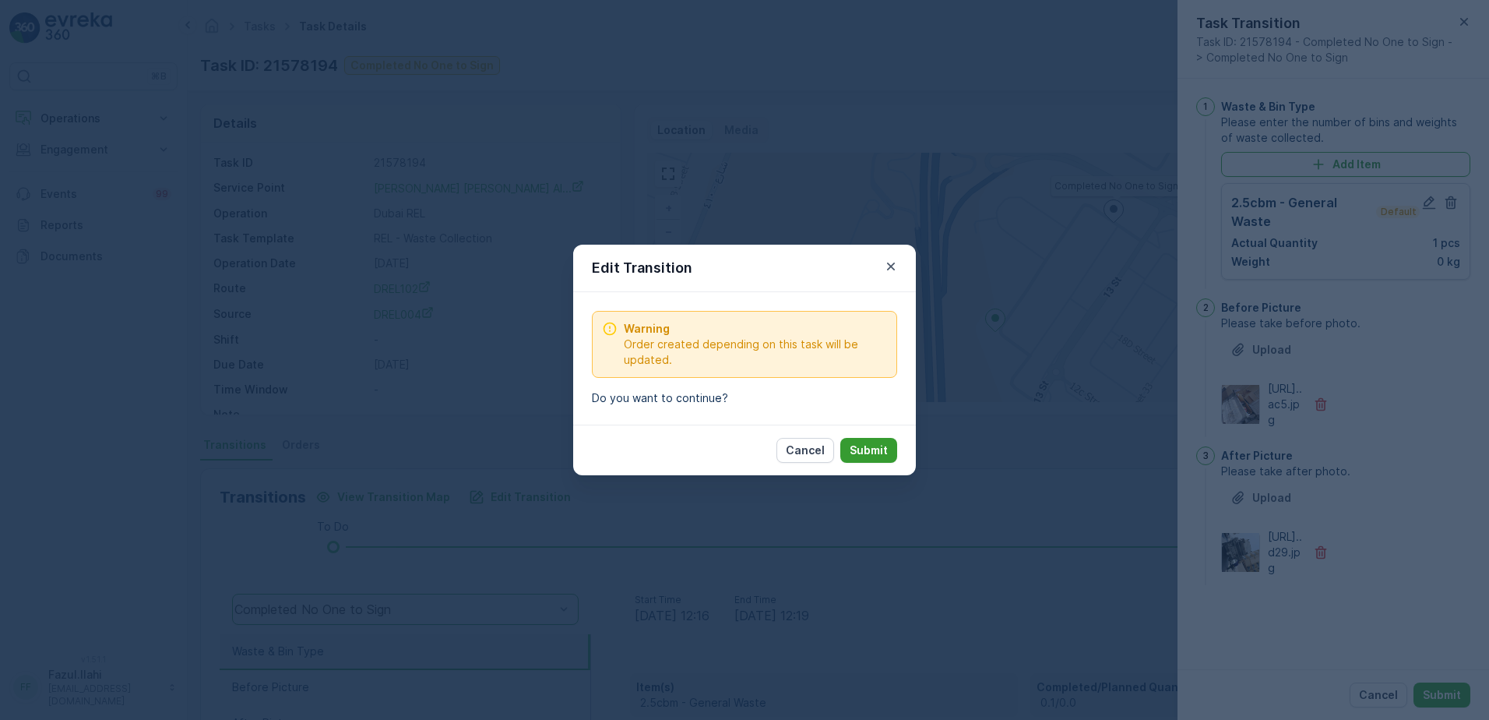
click at [860, 443] on p "Submit" at bounding box center [869, 450] width 38 height 16
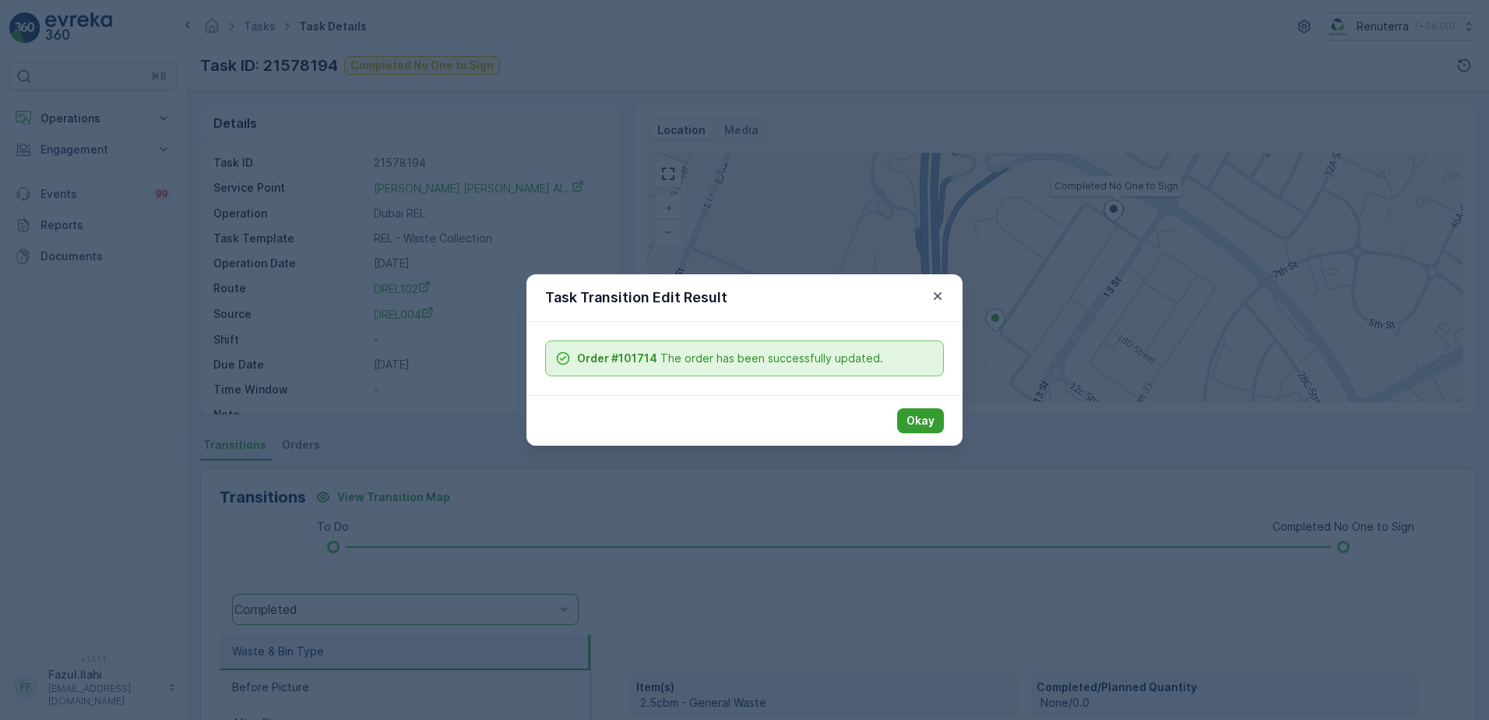
click at [924, 424] on p "Okay" at bounding box center [921, 421] width 28 height 16
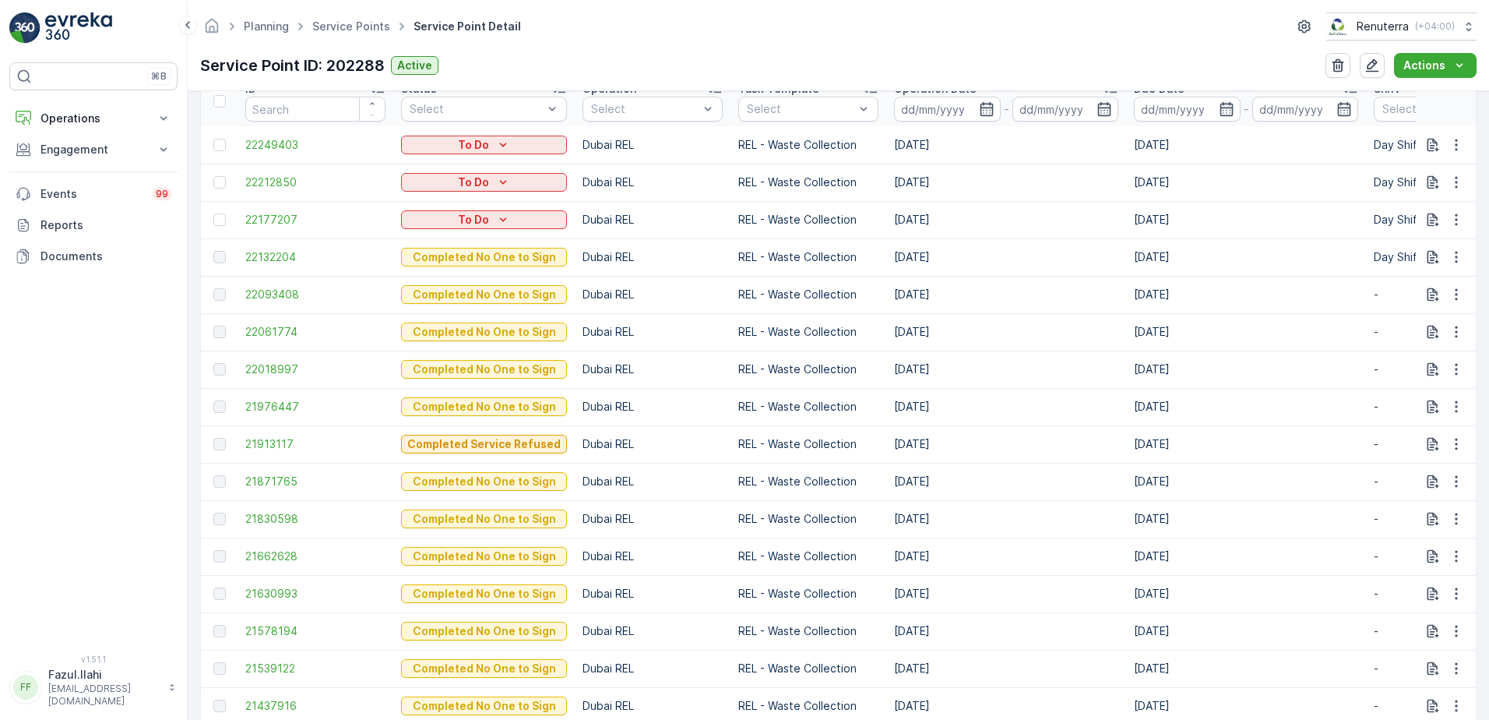
scroll to position [545, 0]
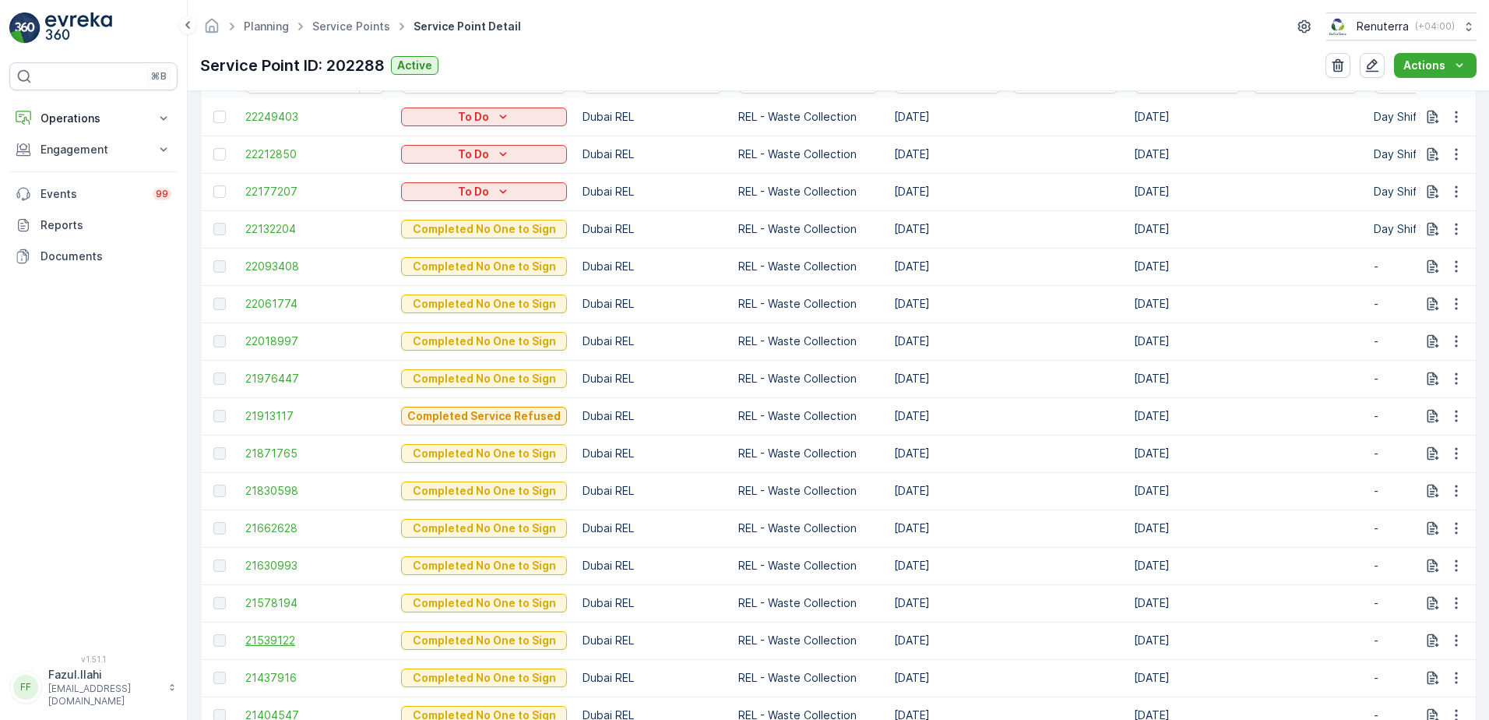
click at [262, 638] on span "21539122" at bounding box center [315, 640] width 140 height 16
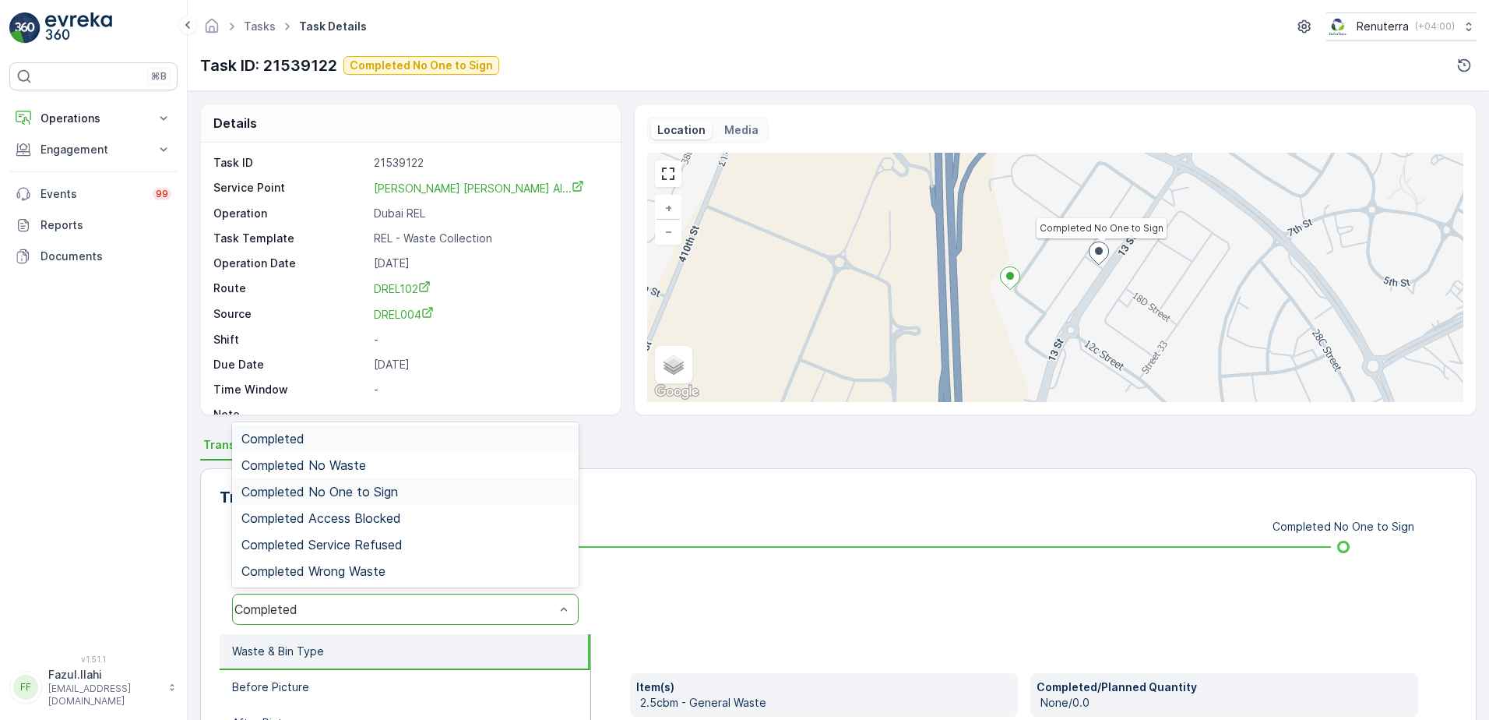
click at [394, 494] on span "Completed No One to Sign" at bounding box center [319, 491] width 157 height 14
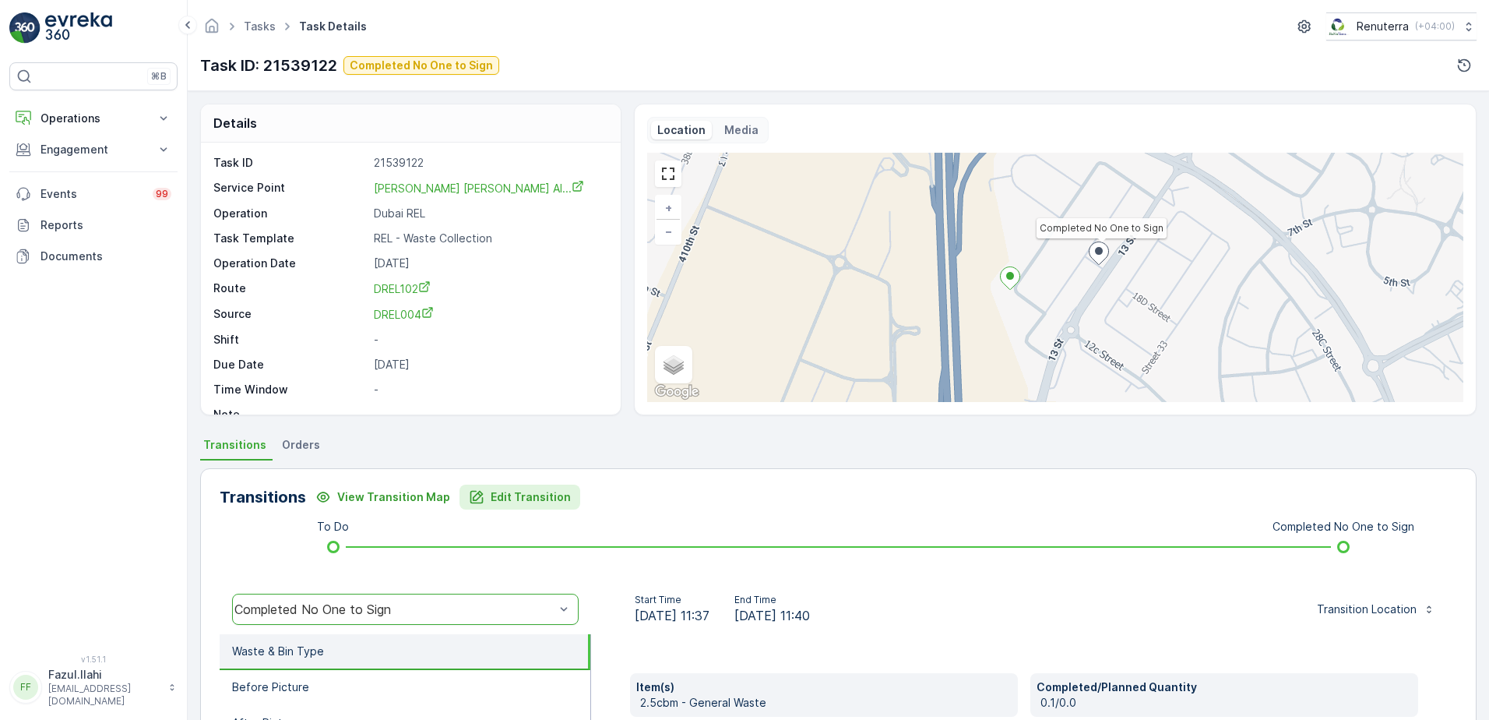
click at [495, 486] on button "Edit Transition" at bounding box center [520, 496] width 121 height 25
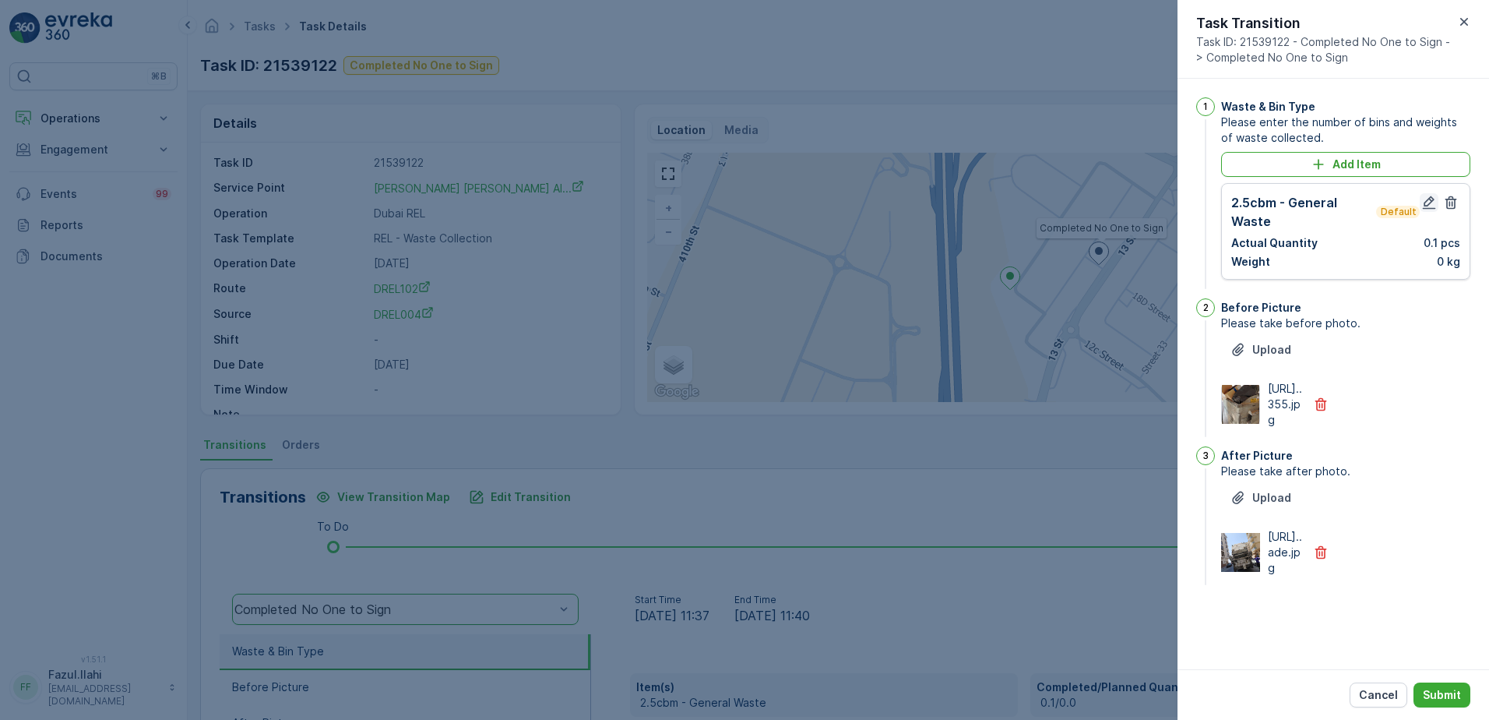
click at [1438, 197] on button "button" at bounding box center [1429, 202] width 19 height 19
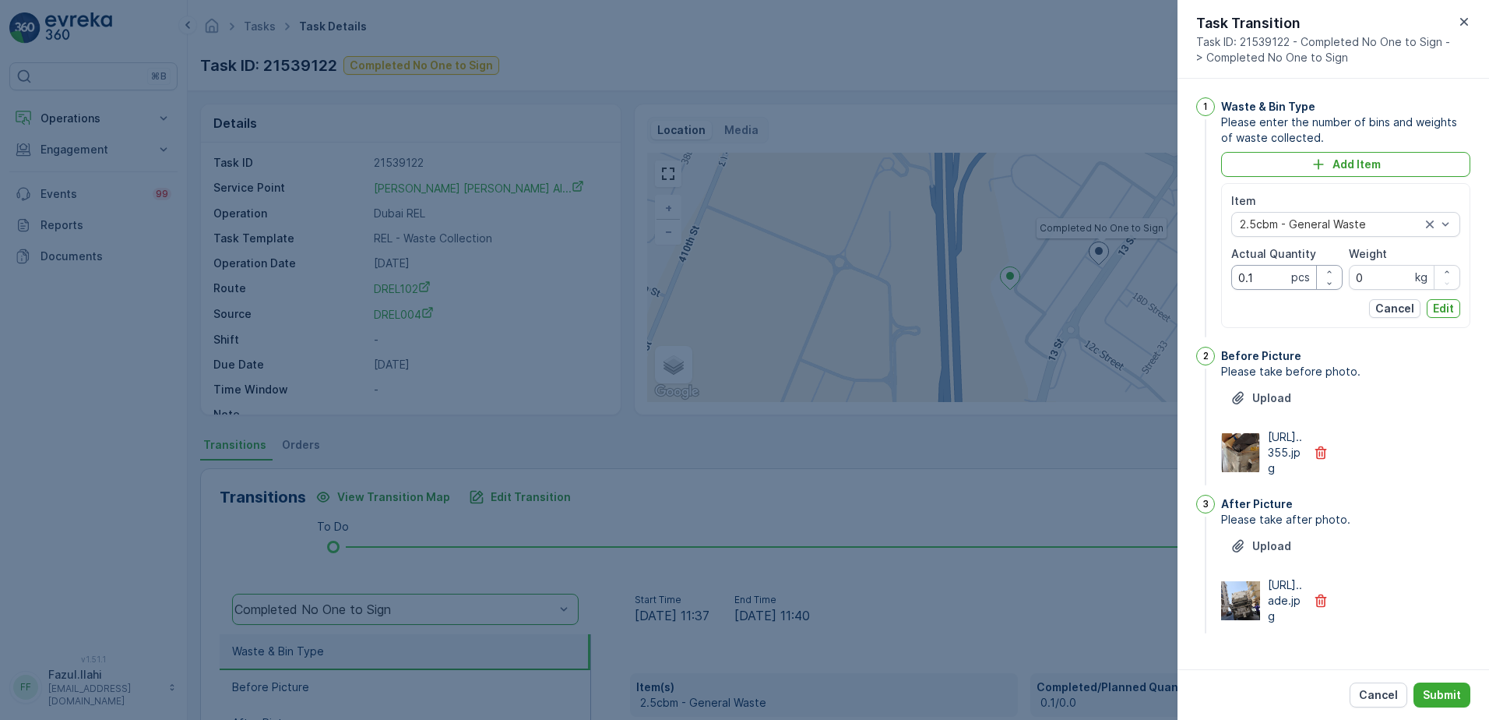
click at [1281, 280] on Quantity "0.1" at bounding box center [1286, 277] width 111 height 25
type Quantity "1"
click at [1410, 512] on div "After Picture" at bounding box center [1345, 504] width 249 height 16
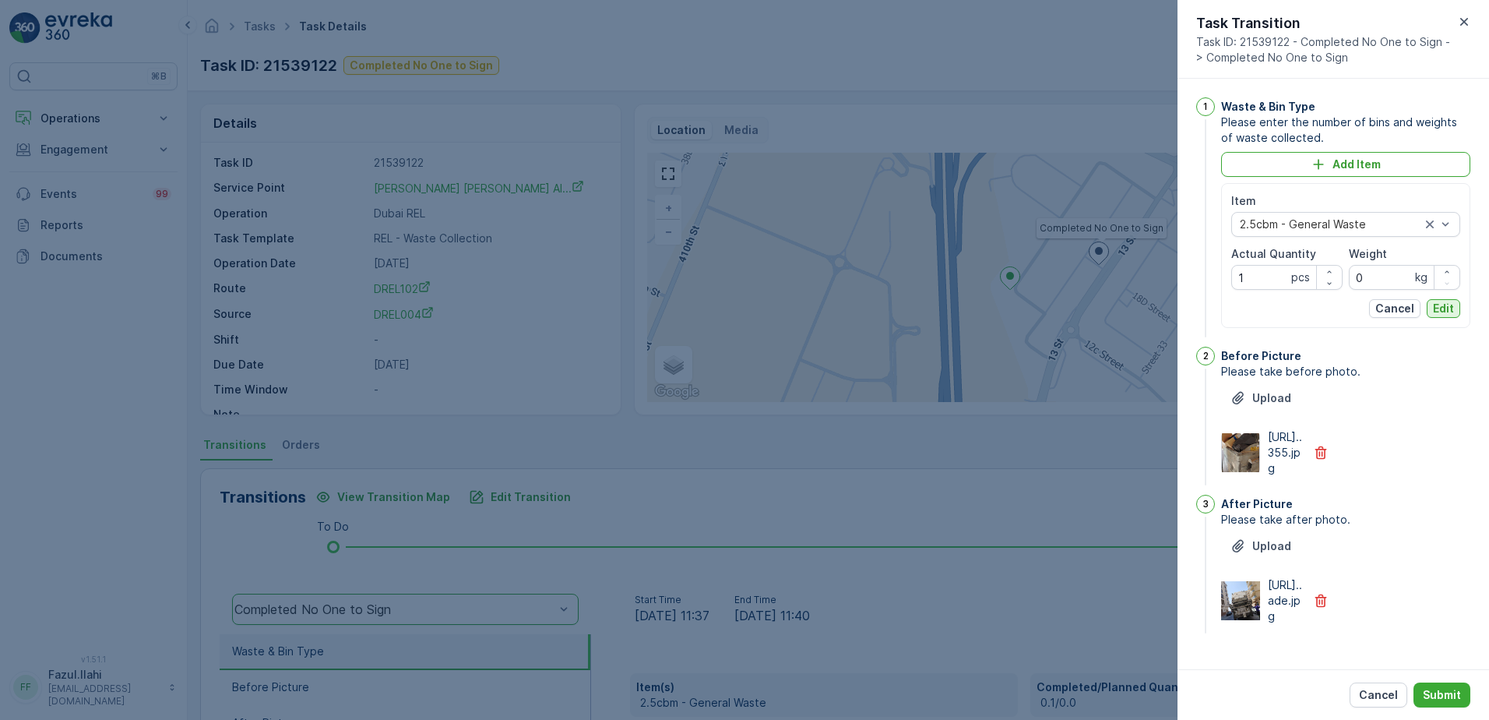
click at [1436, 313] on p "Edit" at bounding box center [1443, 309] width 21 height 16
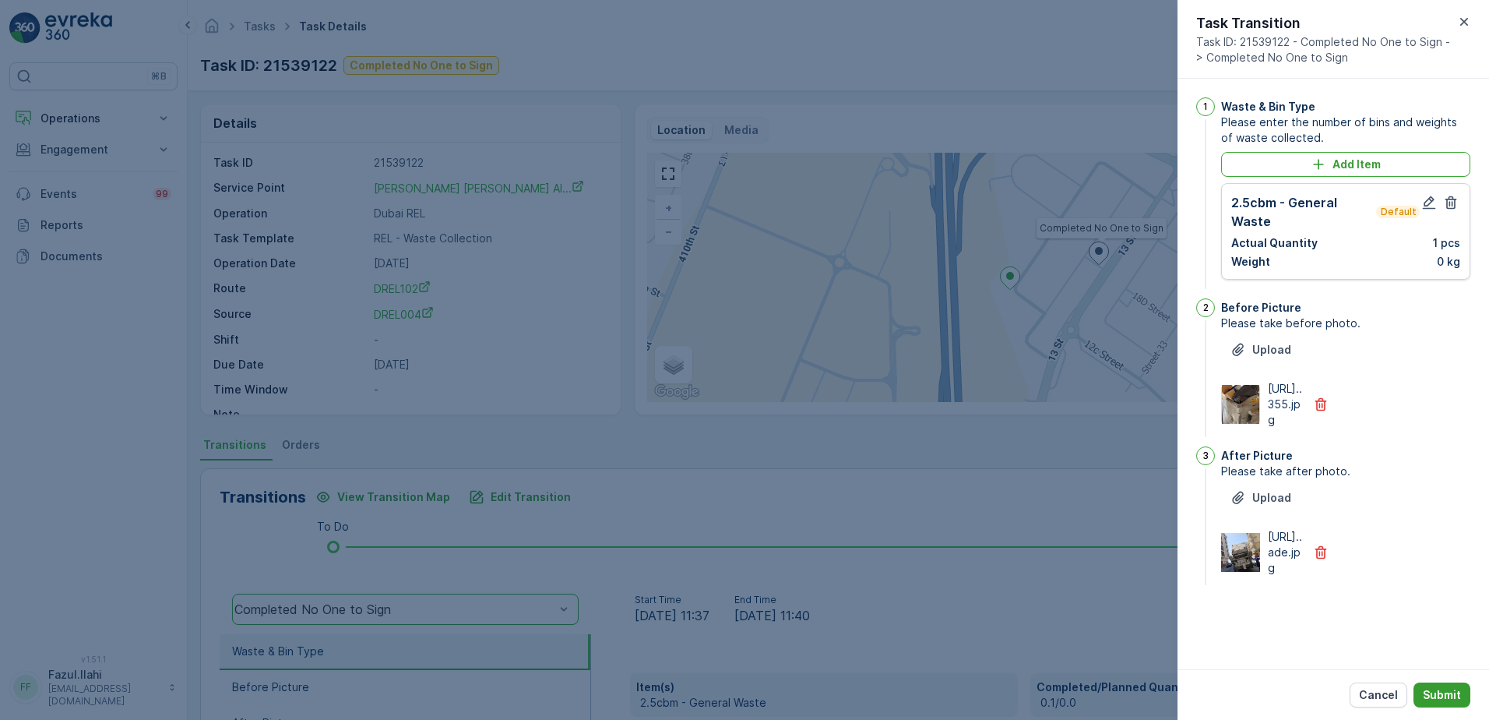
click at [1451, 698] on p "Submit" at bounding box center [1442, 695] width 38 height 16
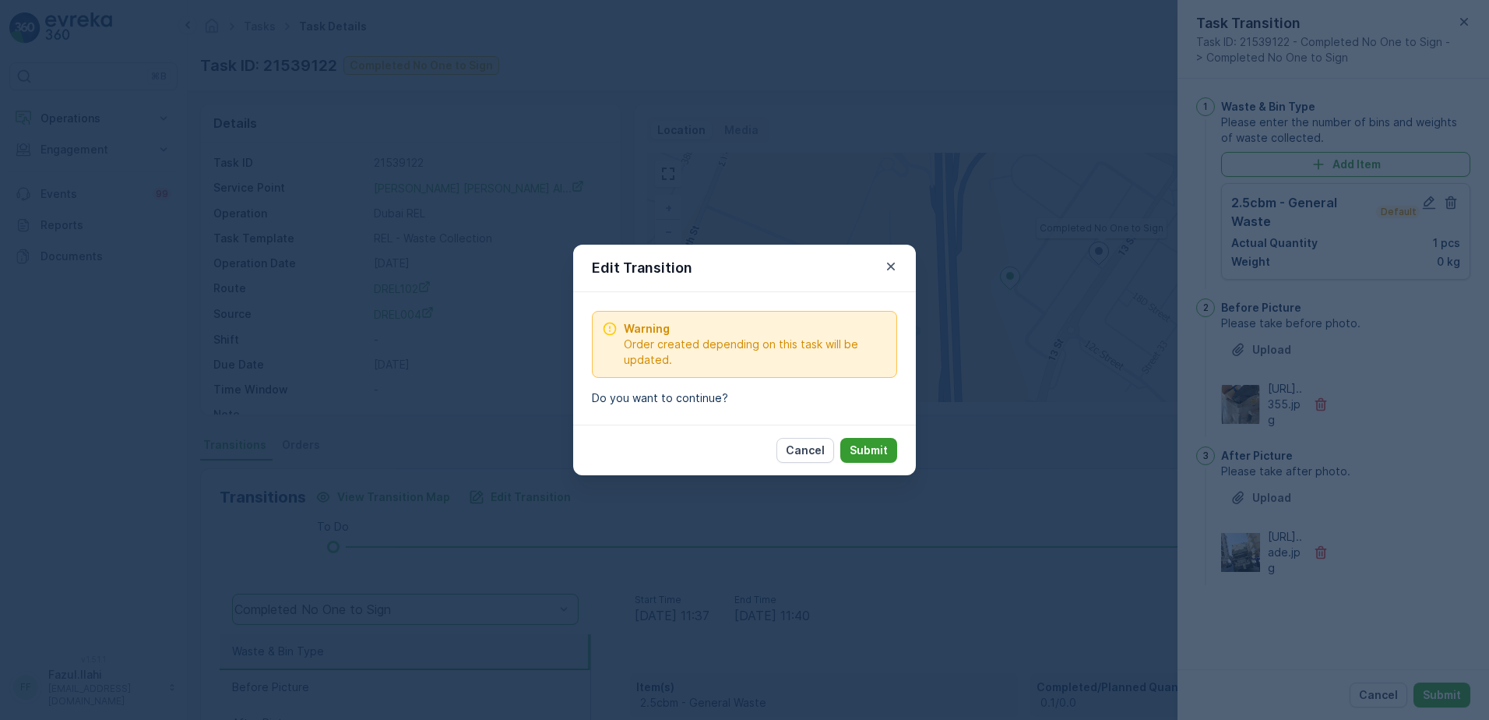
click at [857, 451] on p "Submit" at bounding box center [869, 450] width 38 height 16
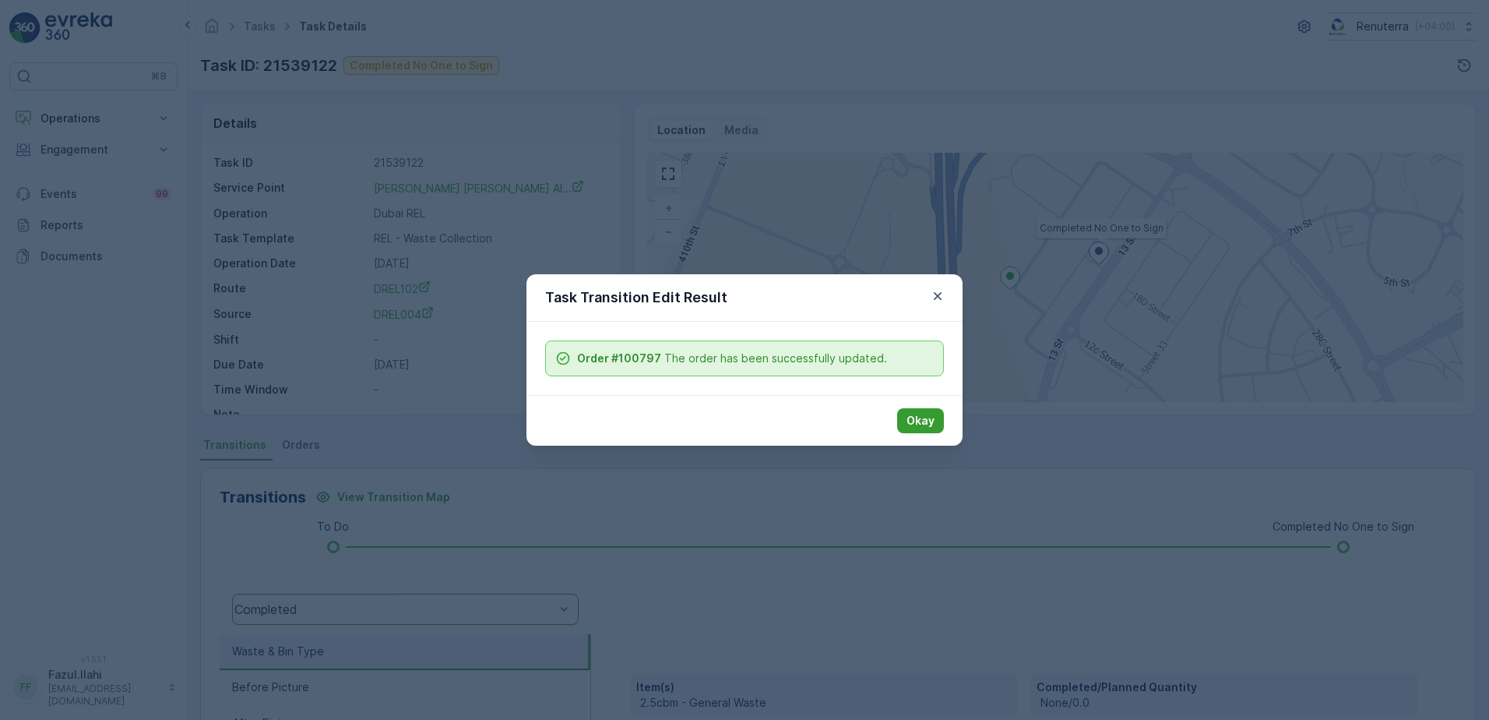
click at [916, 418] on p "Okay" at bounding box center [921, 421] width 28 height 16
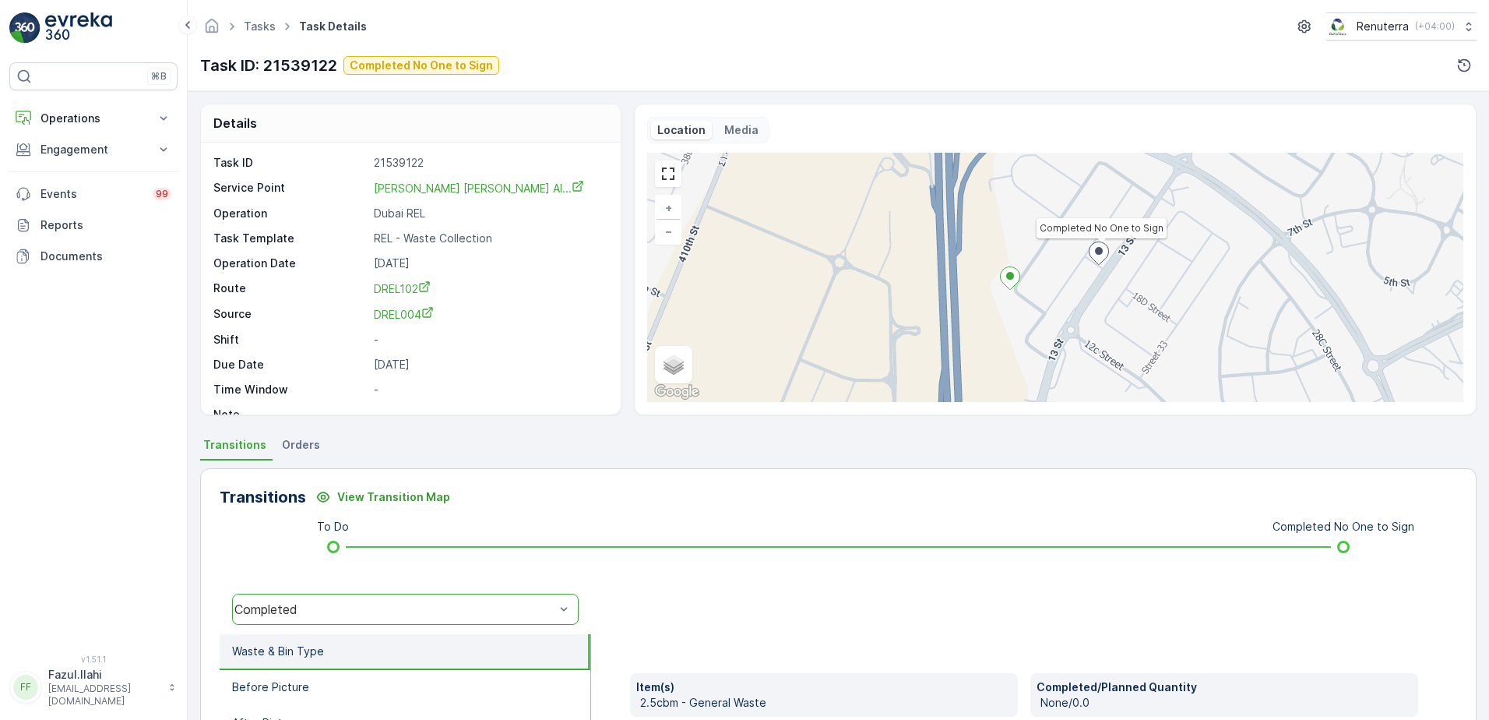
click at [427, 593] on div "option Completed No One to Sign, selected. Completed" at bounding box center [405, 609] width 371 height 50
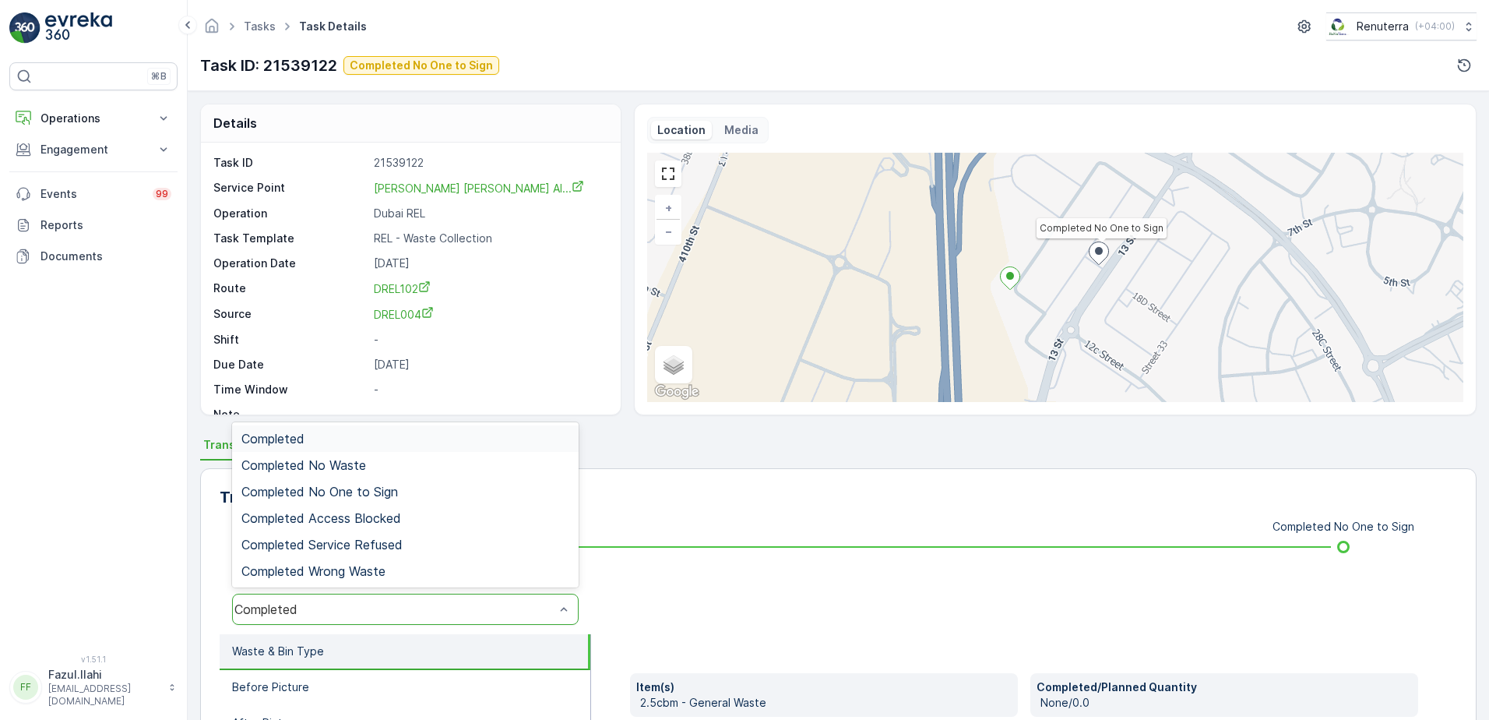
click at [429, 605] on div "Completed" at bounding box center [394, 609] width 320 height 14
click at [402, 491] on div "Completed No One to Sign" at bounding box center [405, 491] width 328 height 14
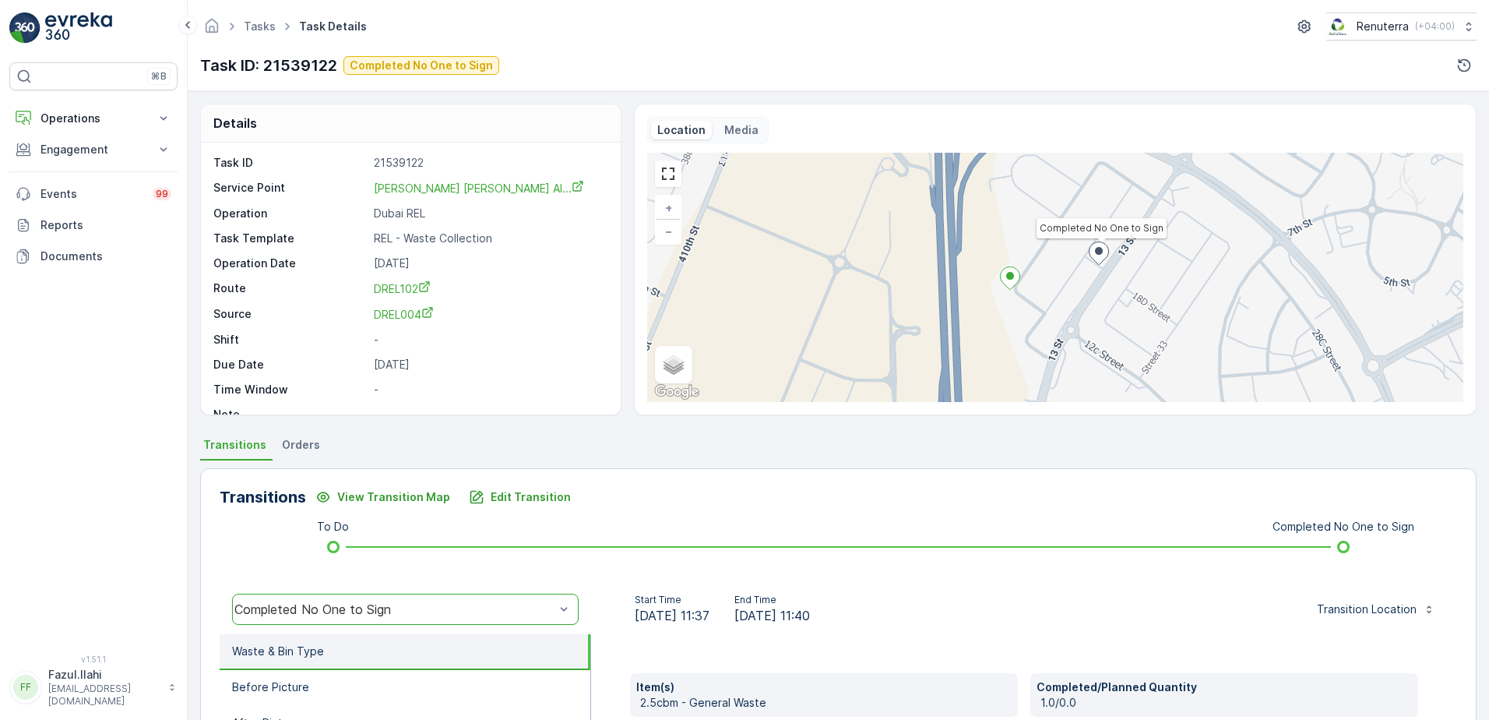
click at [794, 557] on div "To Do Completed No One to Sign" at bounding box center [839, 546] width 1188 height 25
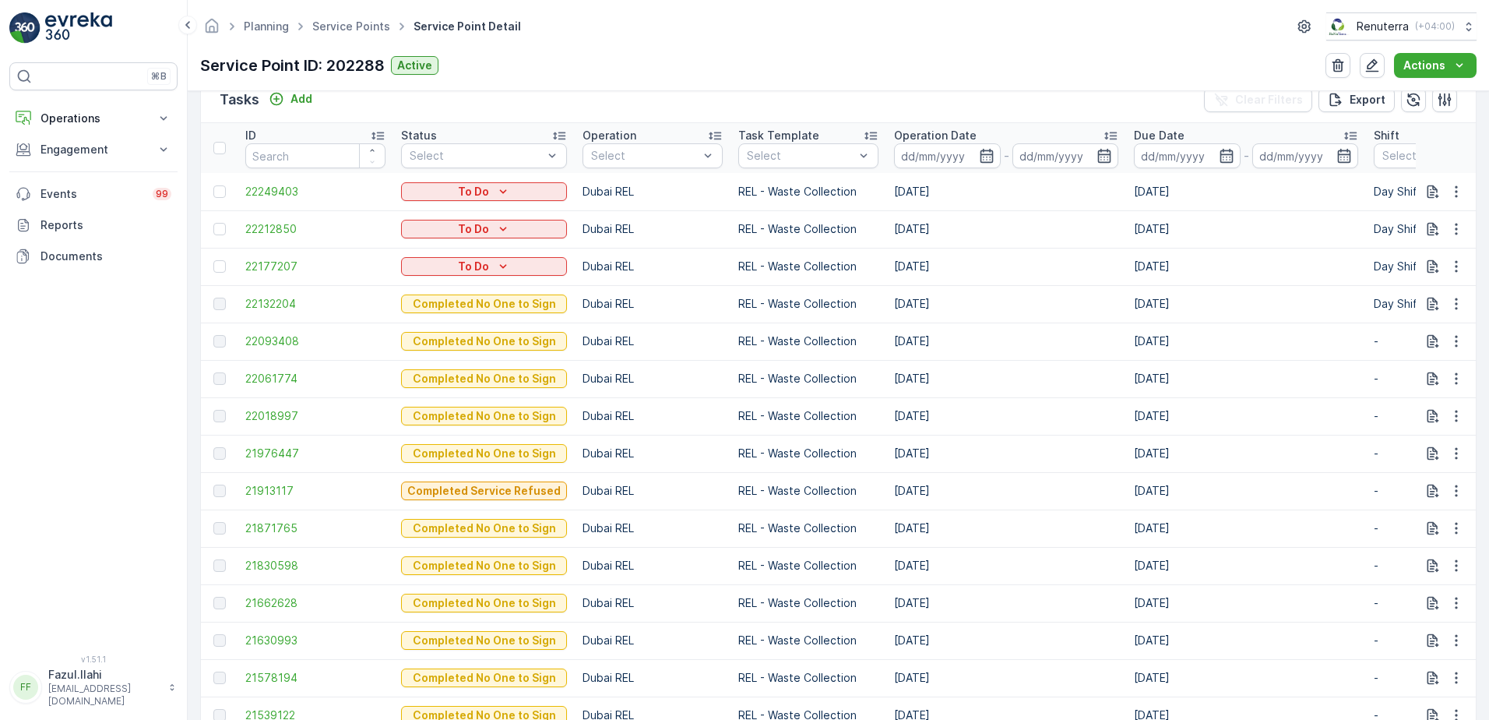
scroll to position [545, 0]
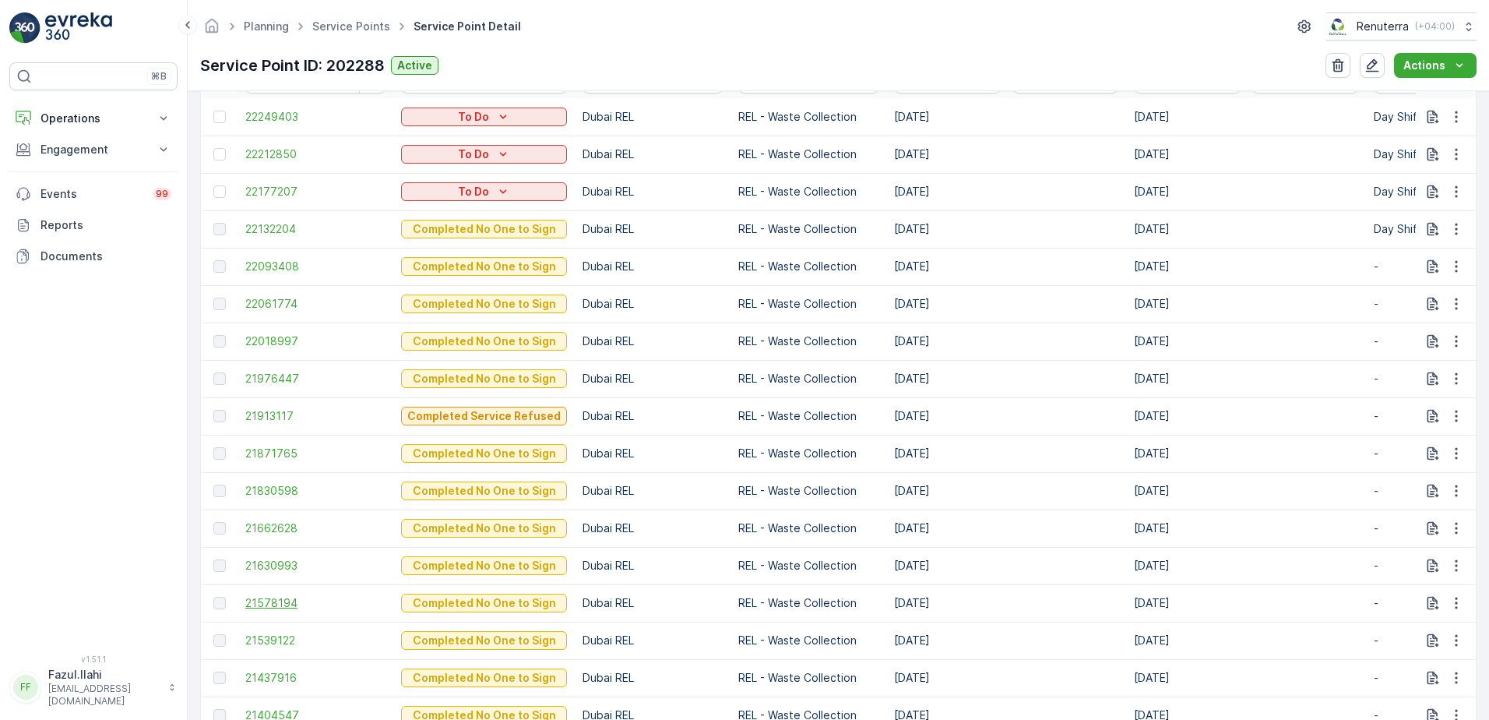
click at [264, 603] on span "21578194" at bounding box center [315, 603] width 140 height 16
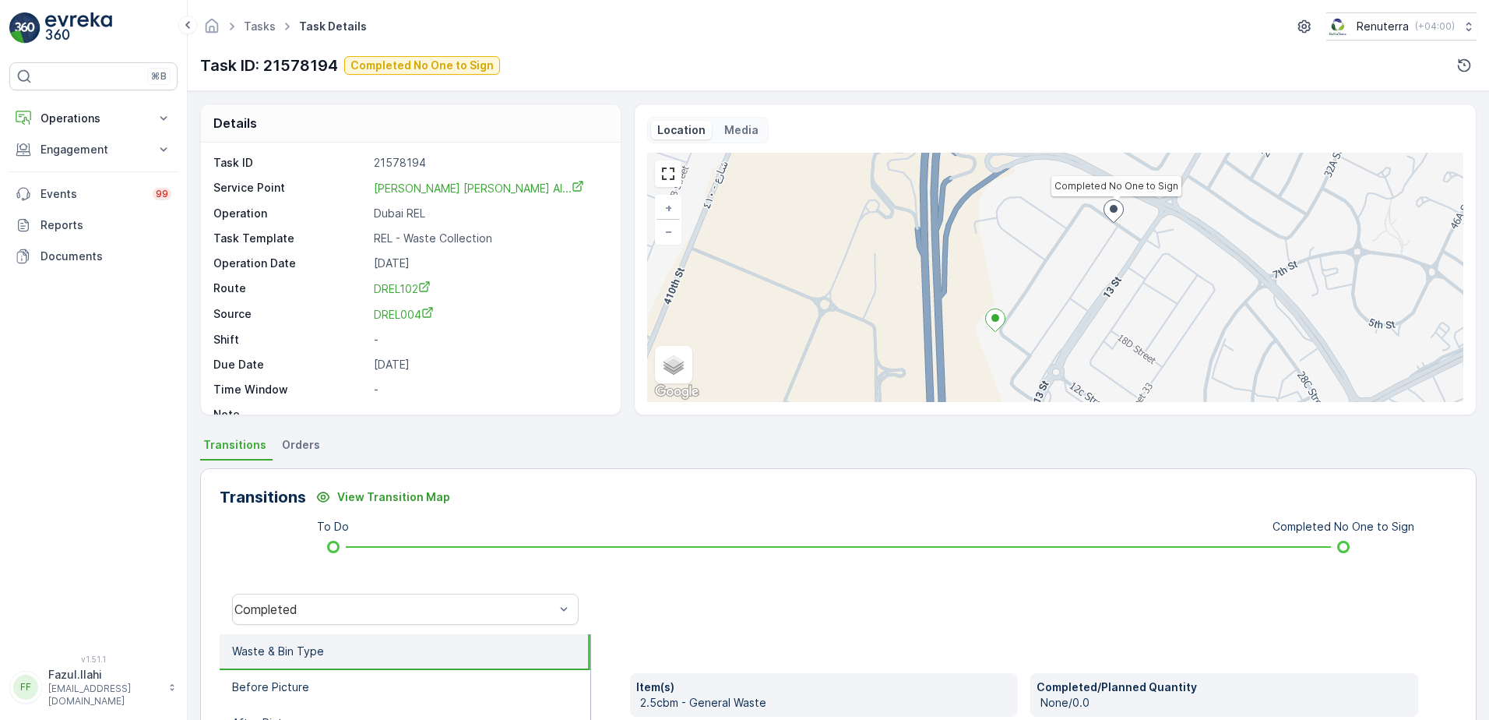
scroll to position [156, 0]
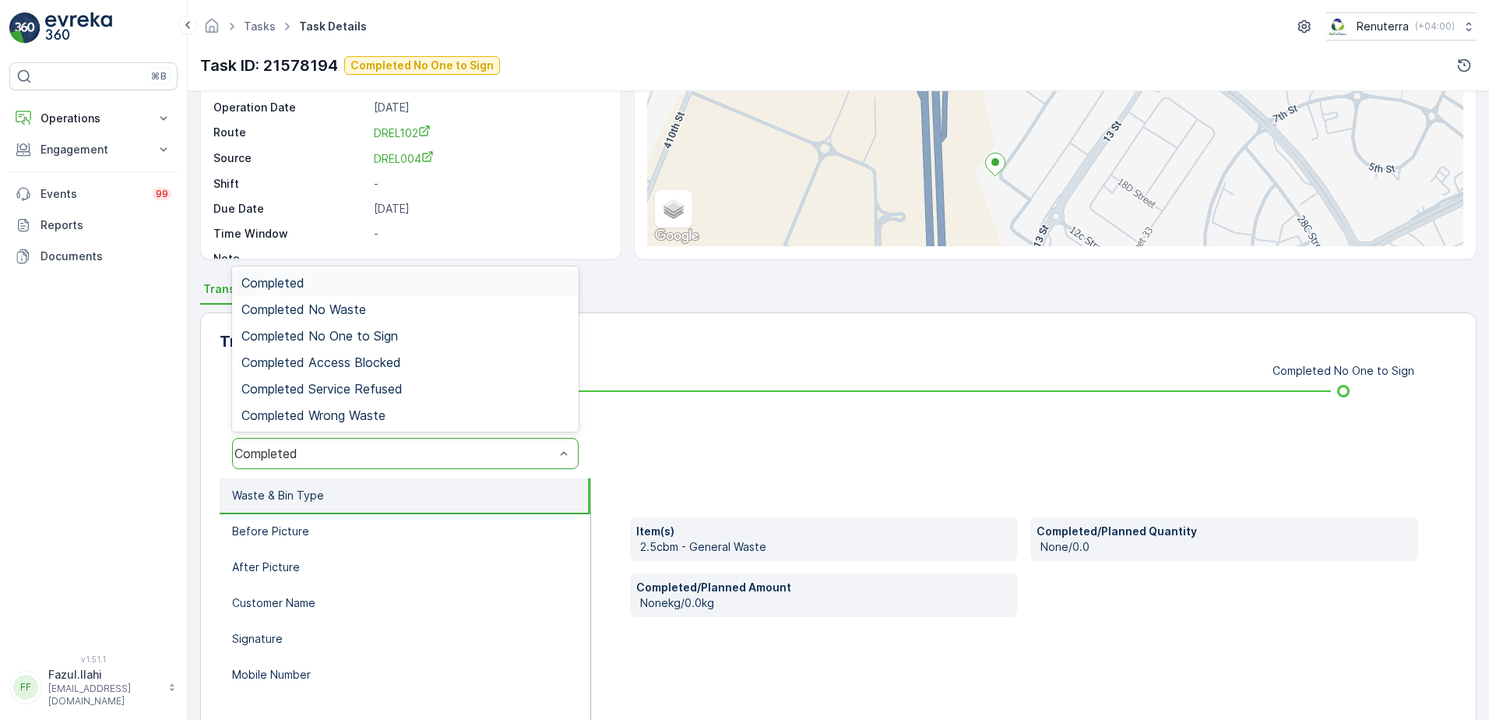
click at [353, 465] on div "Completed" at bounding box center [405, 453] width 347 height 31
click at [372, 340] on span "Completed No One to Sign" at bounding box center [319, 336] width 157 height 14
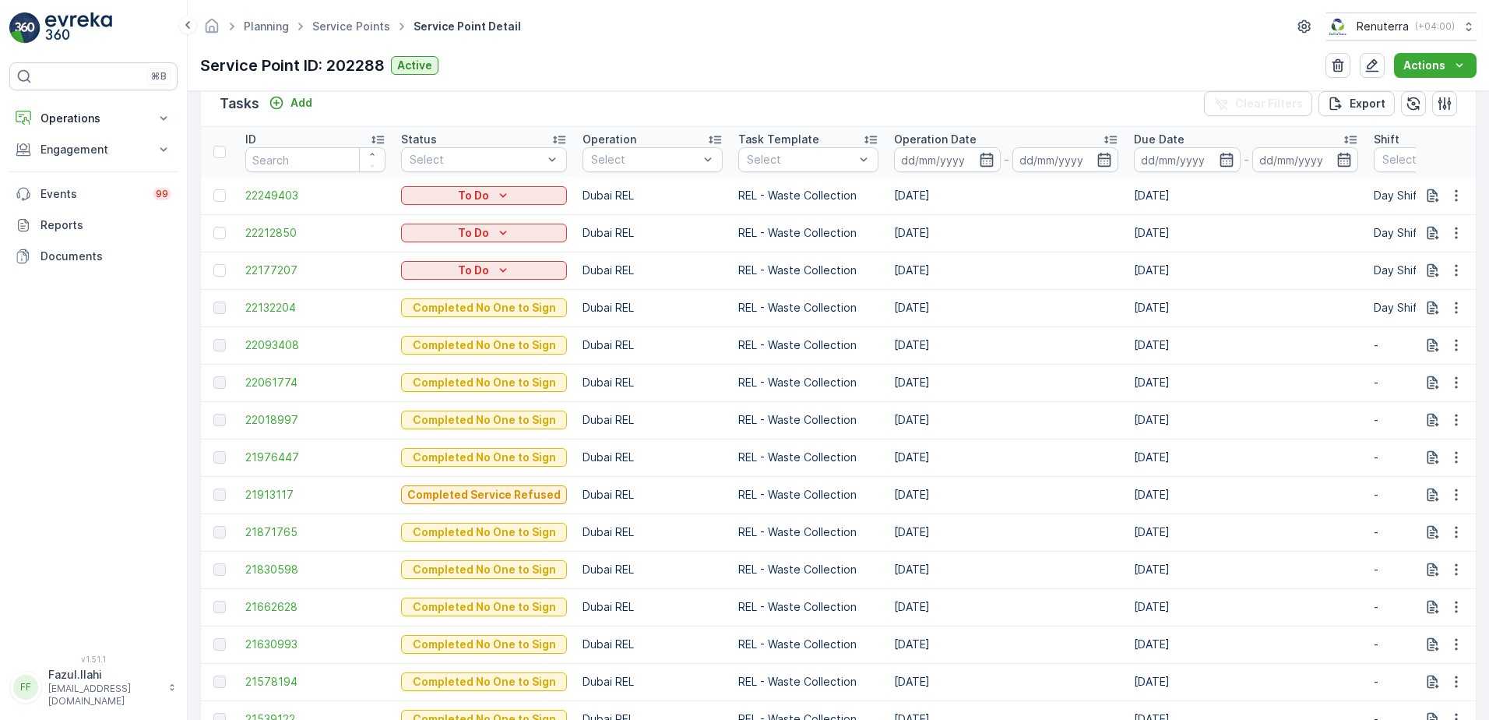
scroll to position [467, 0]
click at [260, 639] on span "21630993" at bounding box center [315, 644] width 140 height 16
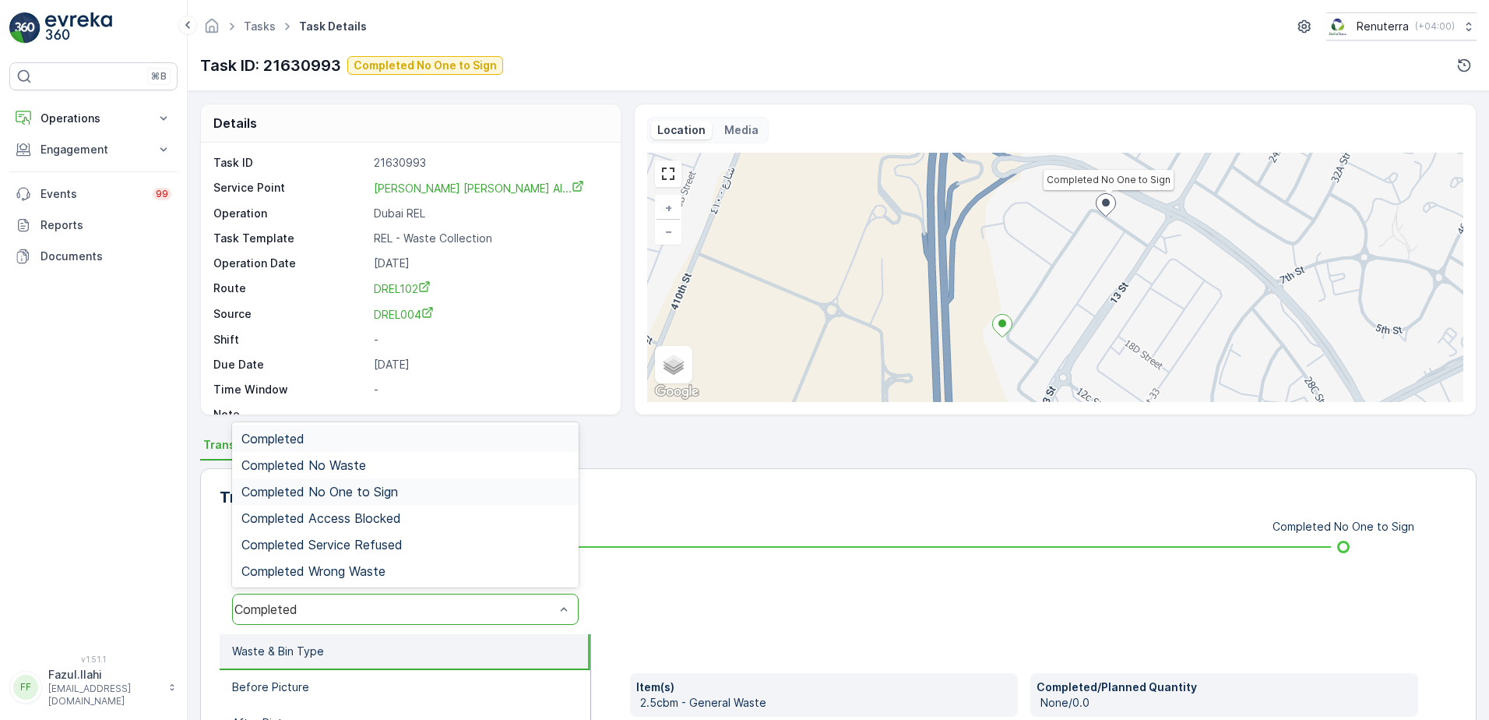
click at [355, 496] on span "Completed No One to Sign" at bounding box center [319, 491] width 157 height 14
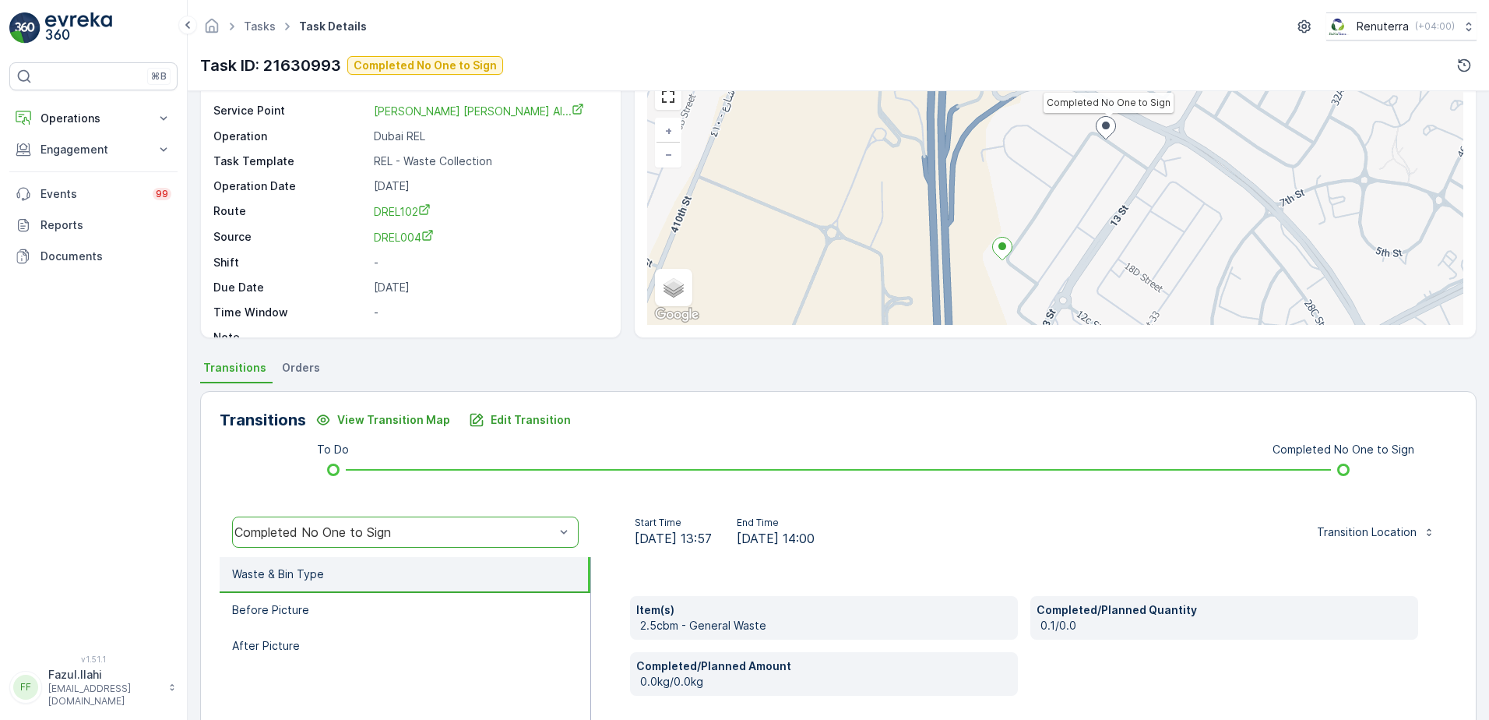
scroll to position [78, 0]
click at [519, 421] on p "Edit Transition" at bounding box center [531, 419] width 80 height 16
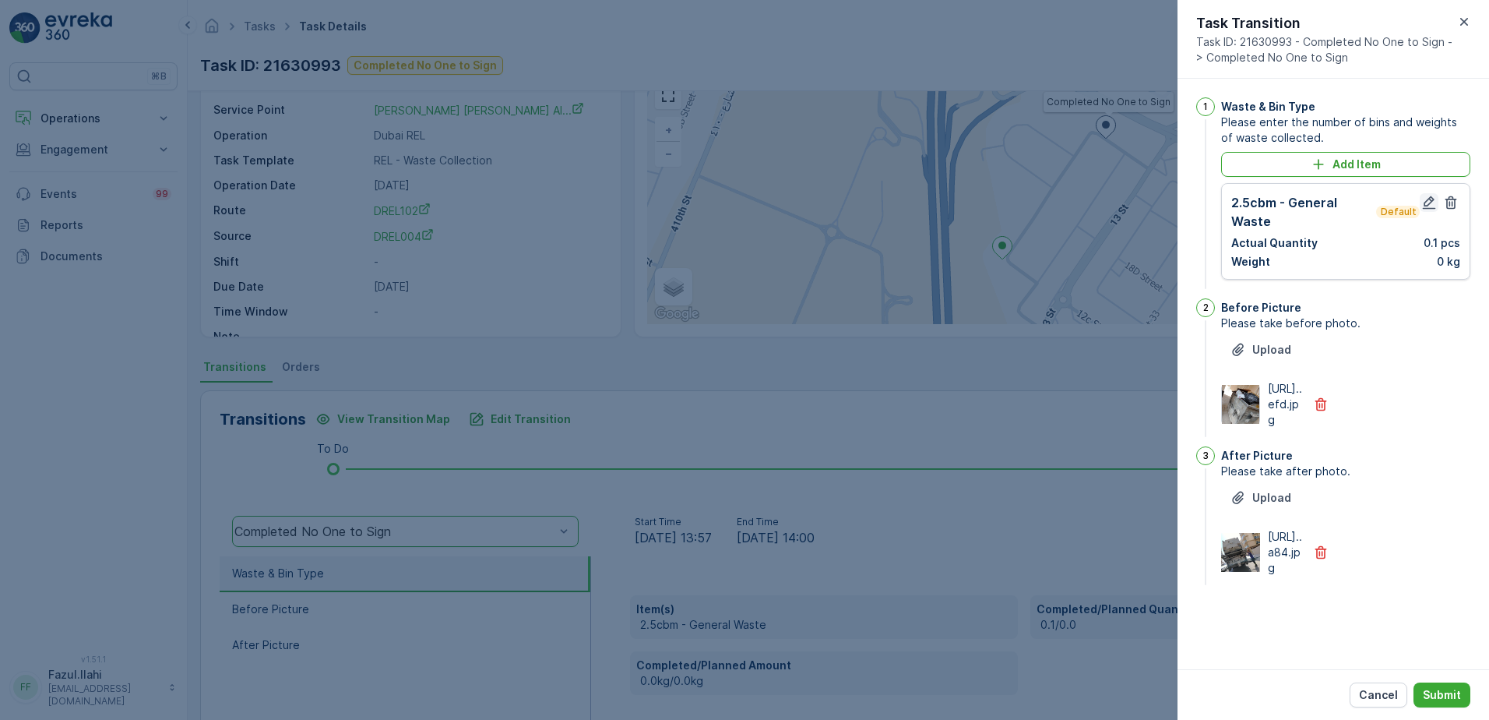
click at [1424, 210] on button "button" at bounding box center [1429, 202] width 19 height 19
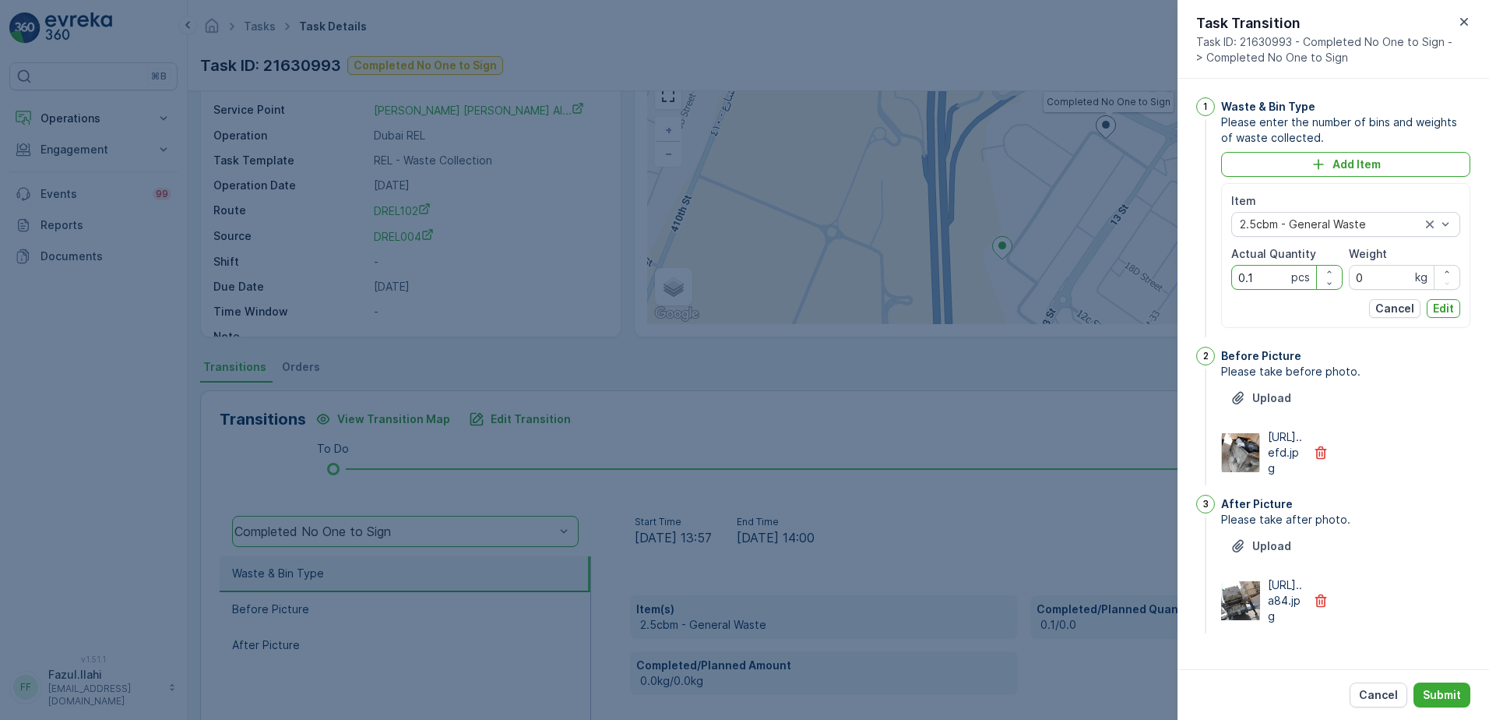
click at [1269, 283] on Quantity "0.1" at bounding box center [1286, 277] width 111 height 25
type Quantity "1"
click at [1396, 488] on div "Before Picture Please take before photo. Upload https://media.evre...efd.jpg" at bounding box center [1345, 418] width 249 height 142
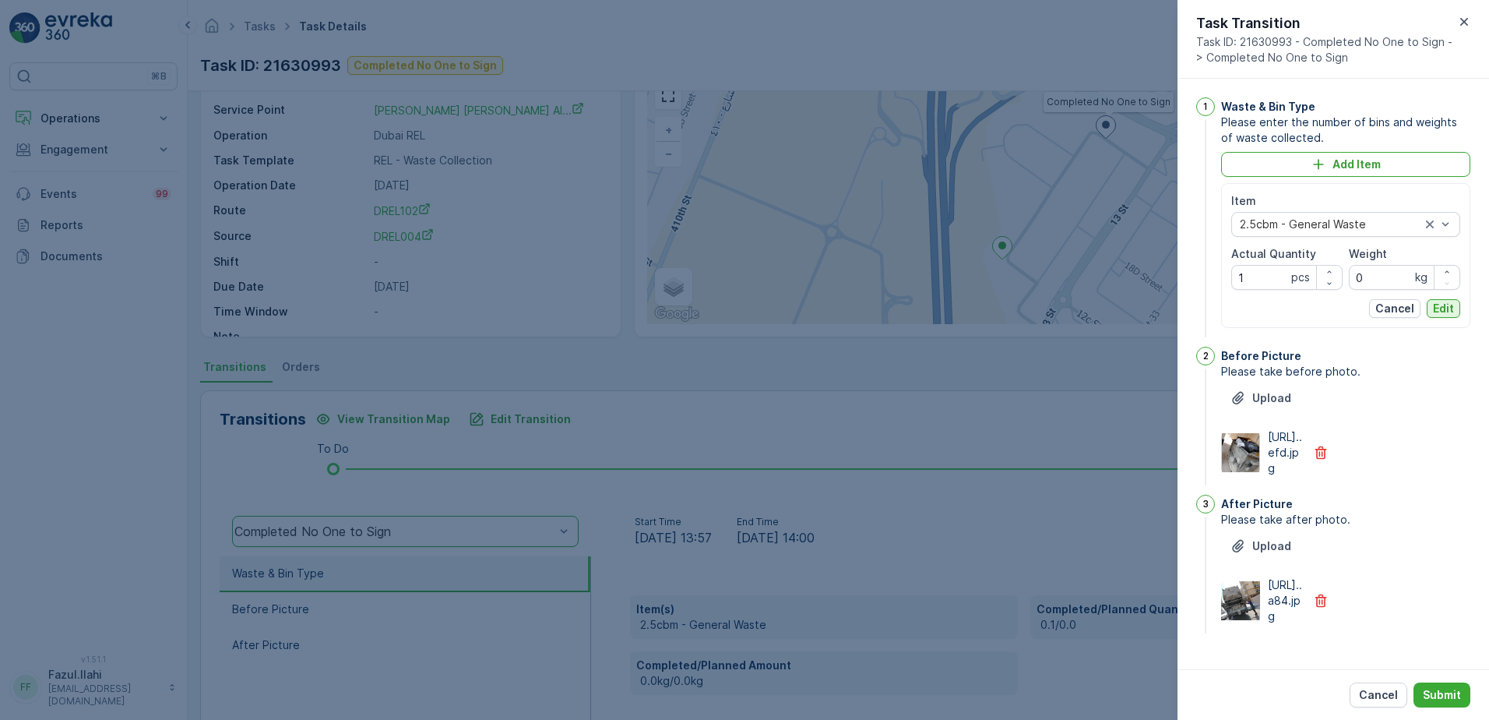
click at [1444, 317] on button "Edit" at bounding box center [1443, 308] width 33 height 19
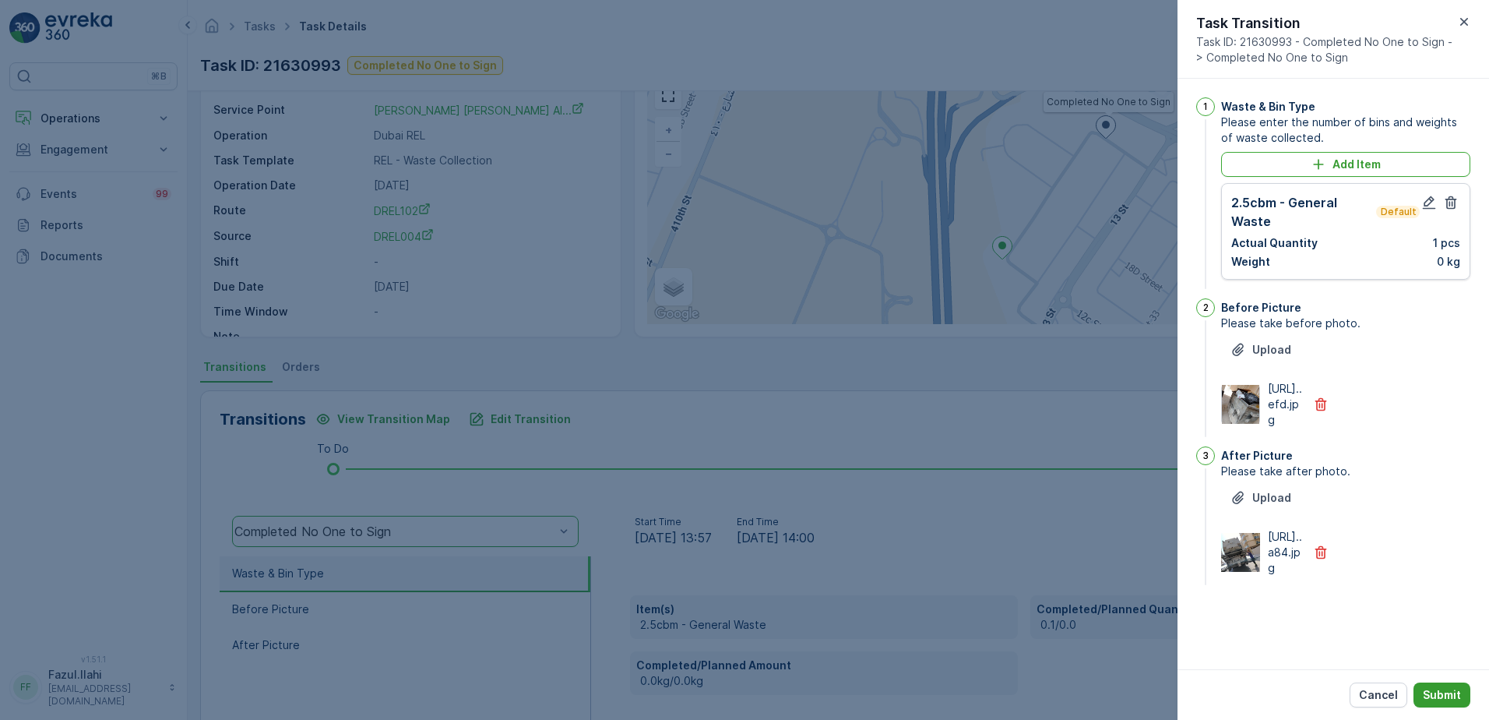
click at [1459, 702] on button "Submit" at bounding box center [1442, 694] width 57 height 25
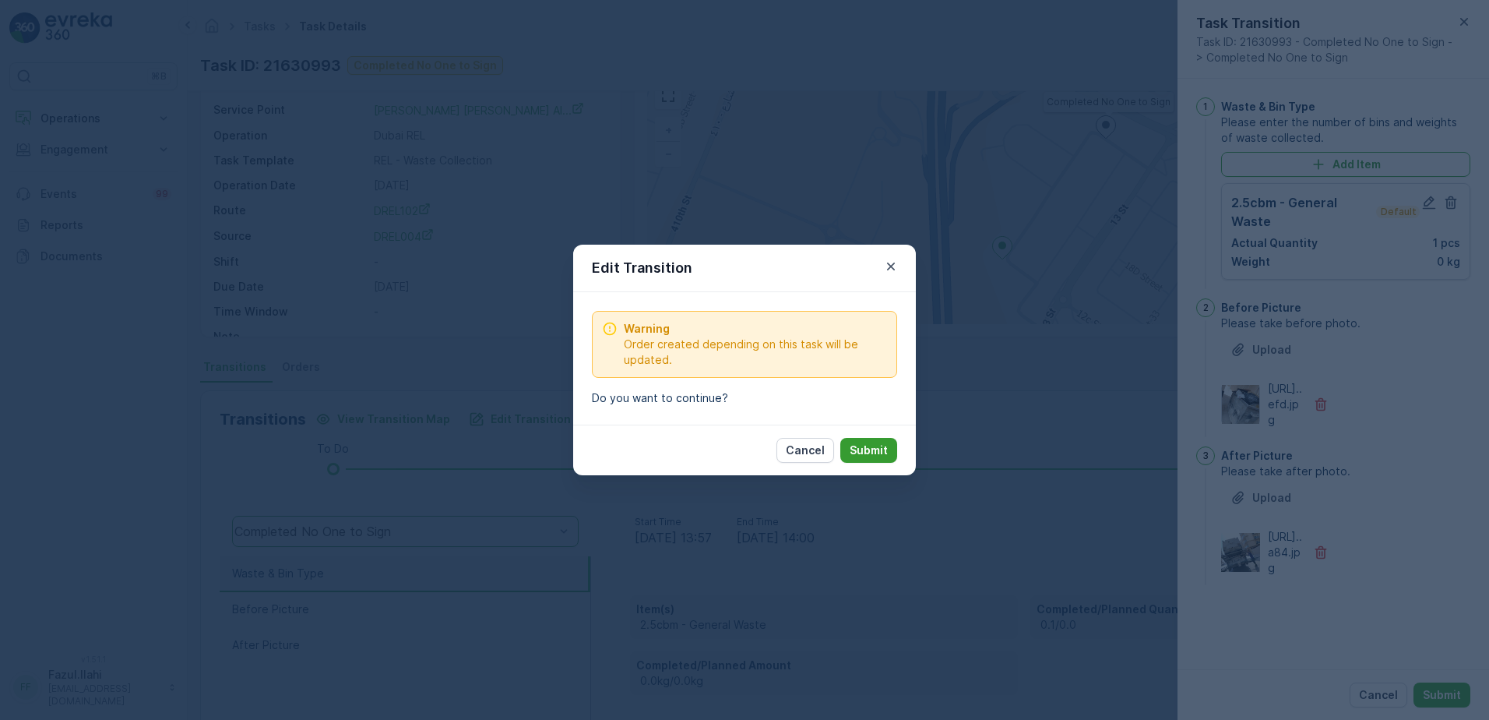
click at [874, 453] on p "Submit" at bounding box center [869, 450] width 38 height 16
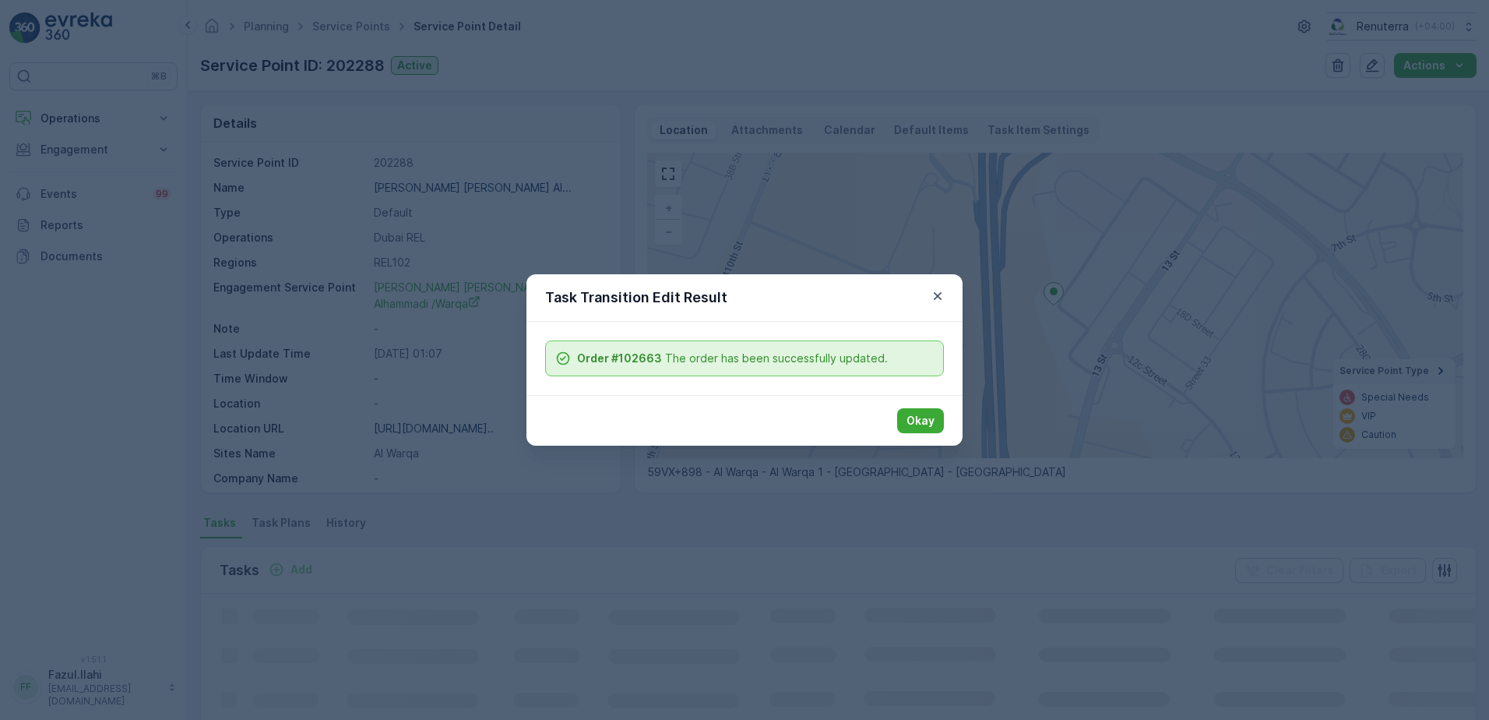
click at [927, 435] on div "Okay" at bounding box center [744, 420] width 436 height 51
click at [929, 430] on button "Okay" at bounding box center [920, 420] width 47 height 25
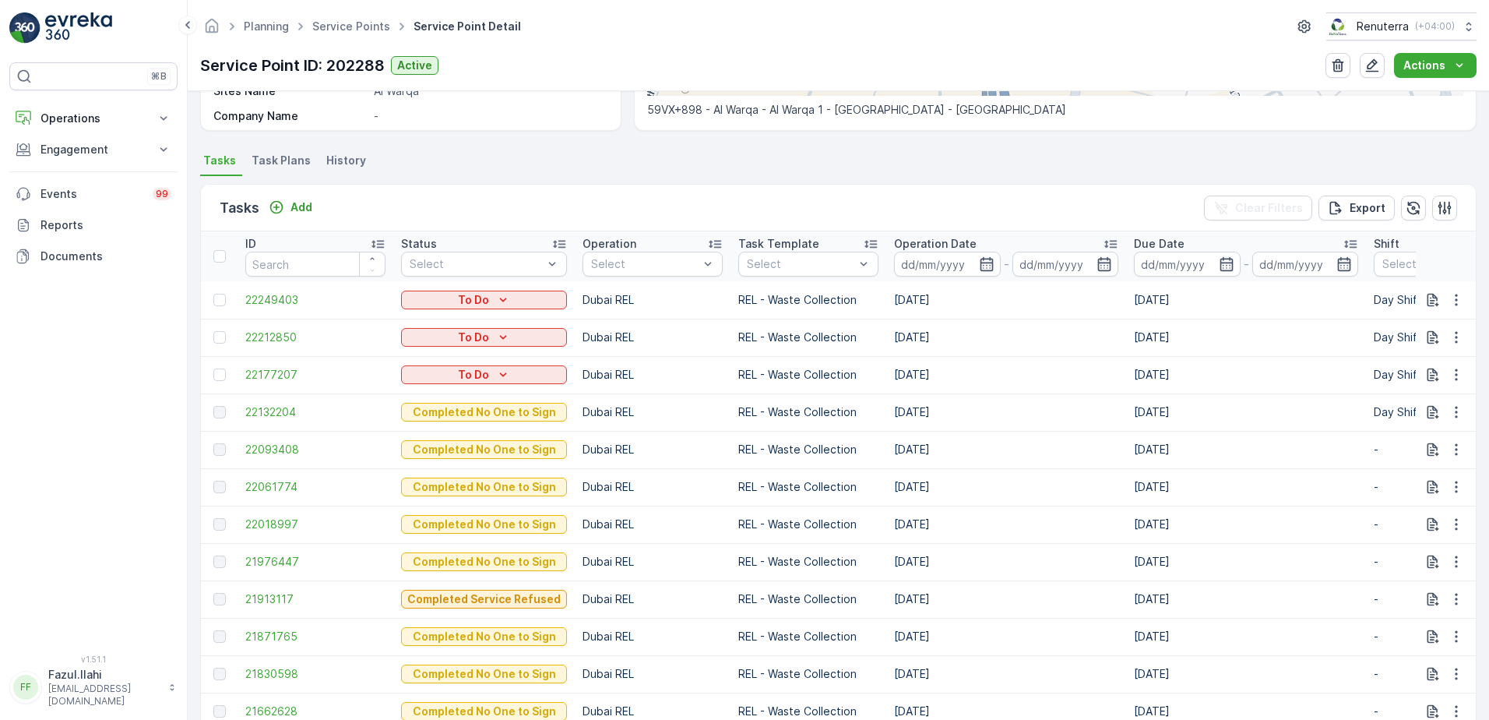
scroll to position [389, 0]
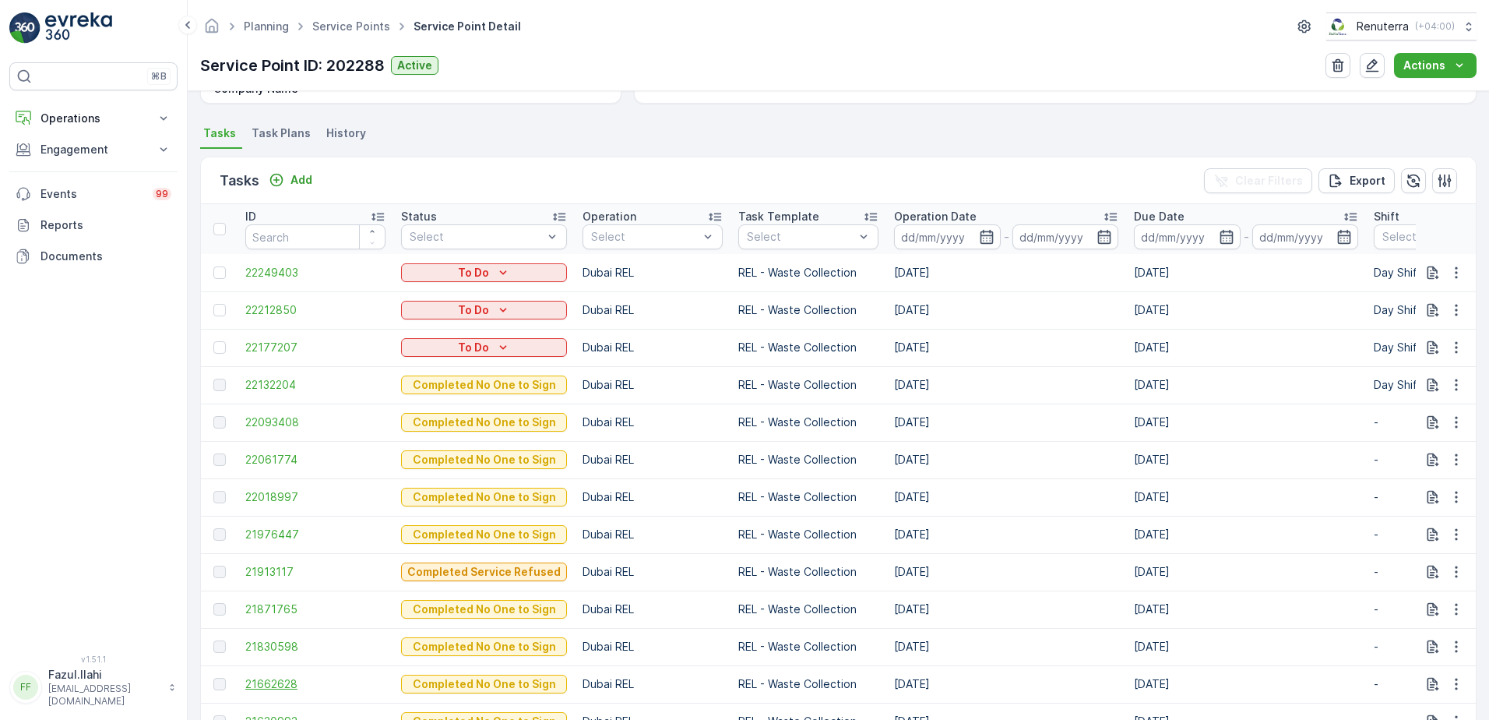
click at [275, 677] on span "21662628" at bounding box center [315, 684] width 140 height 16
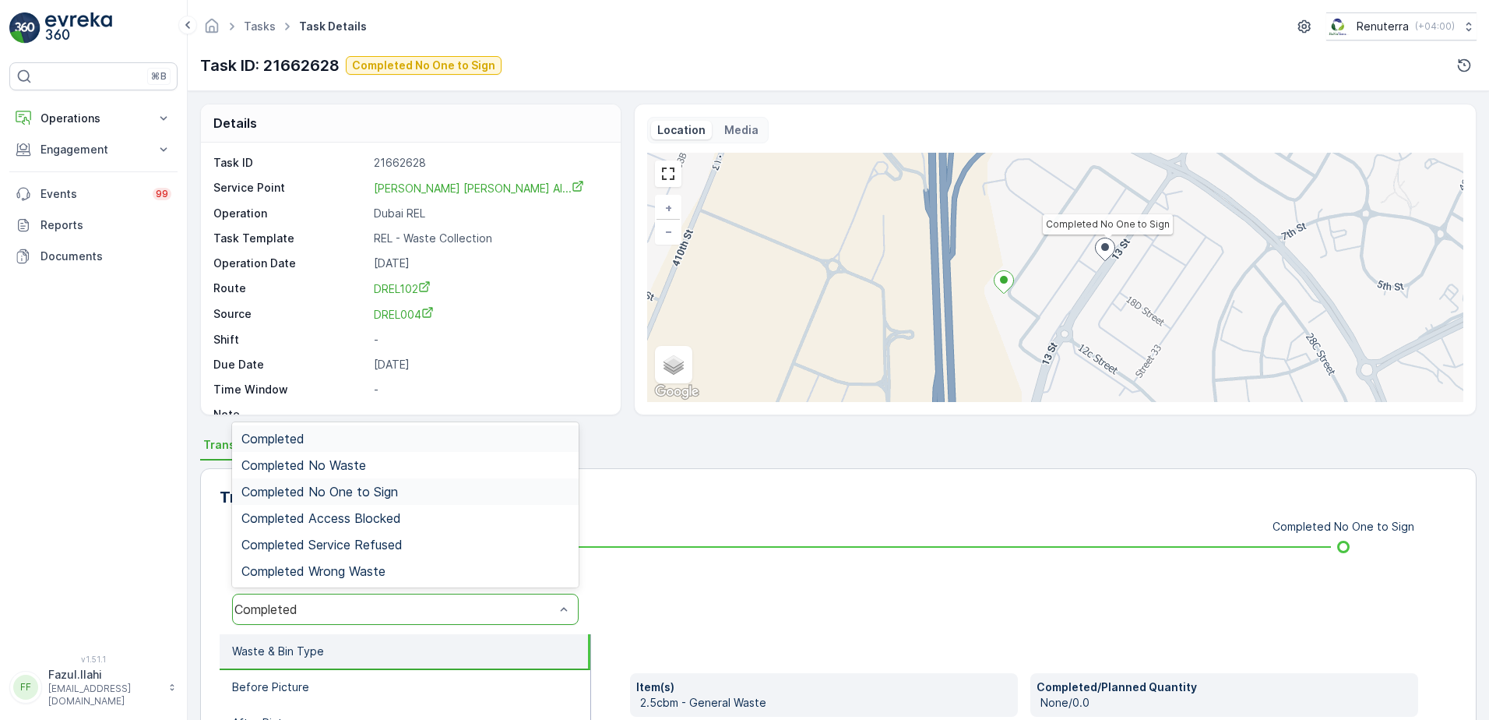
click at [375, 488] on span "Completed No One to Sign" at bounding box center [319, 491] width 157 height 14
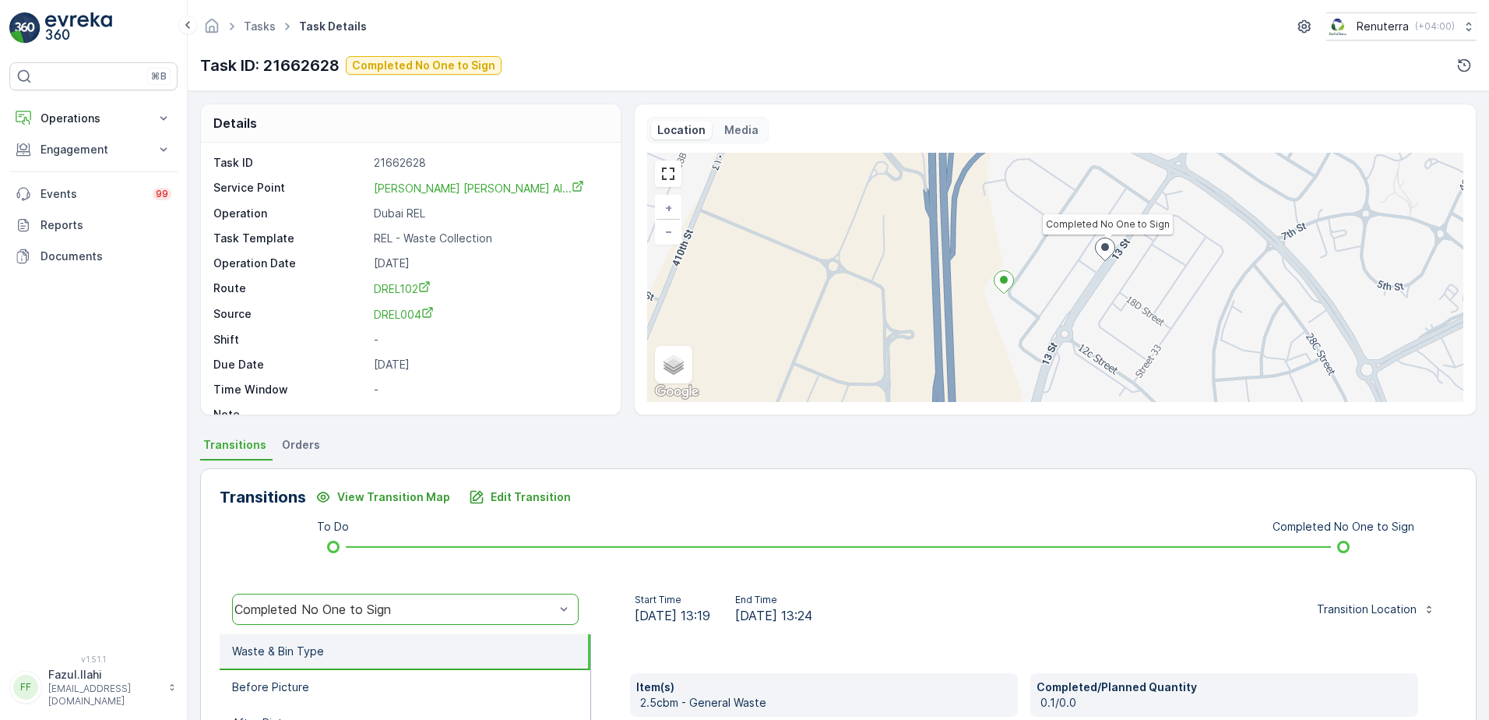
scroll to position [156, 0]
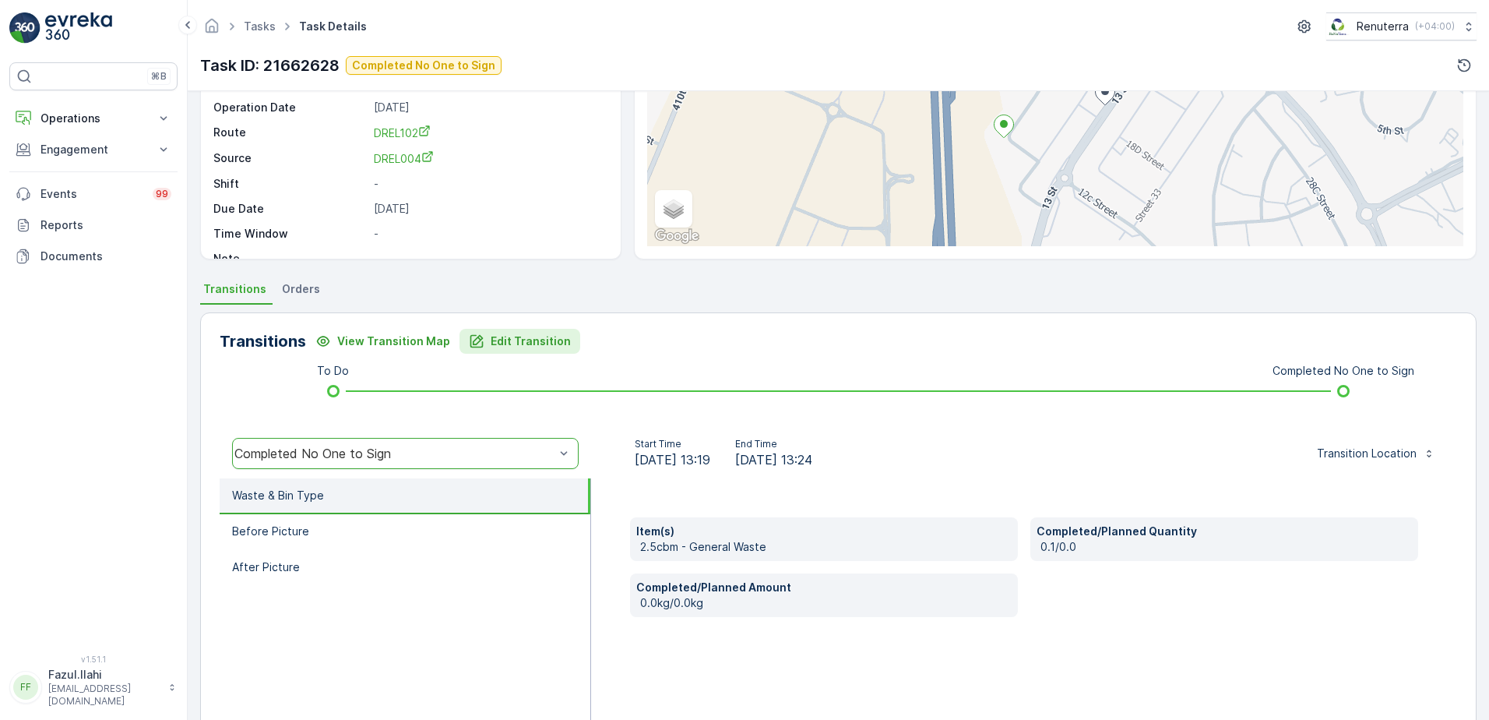
click at [526, 331] on button "Edit Transition" at bounding box center [520, 341] width 121 height 25
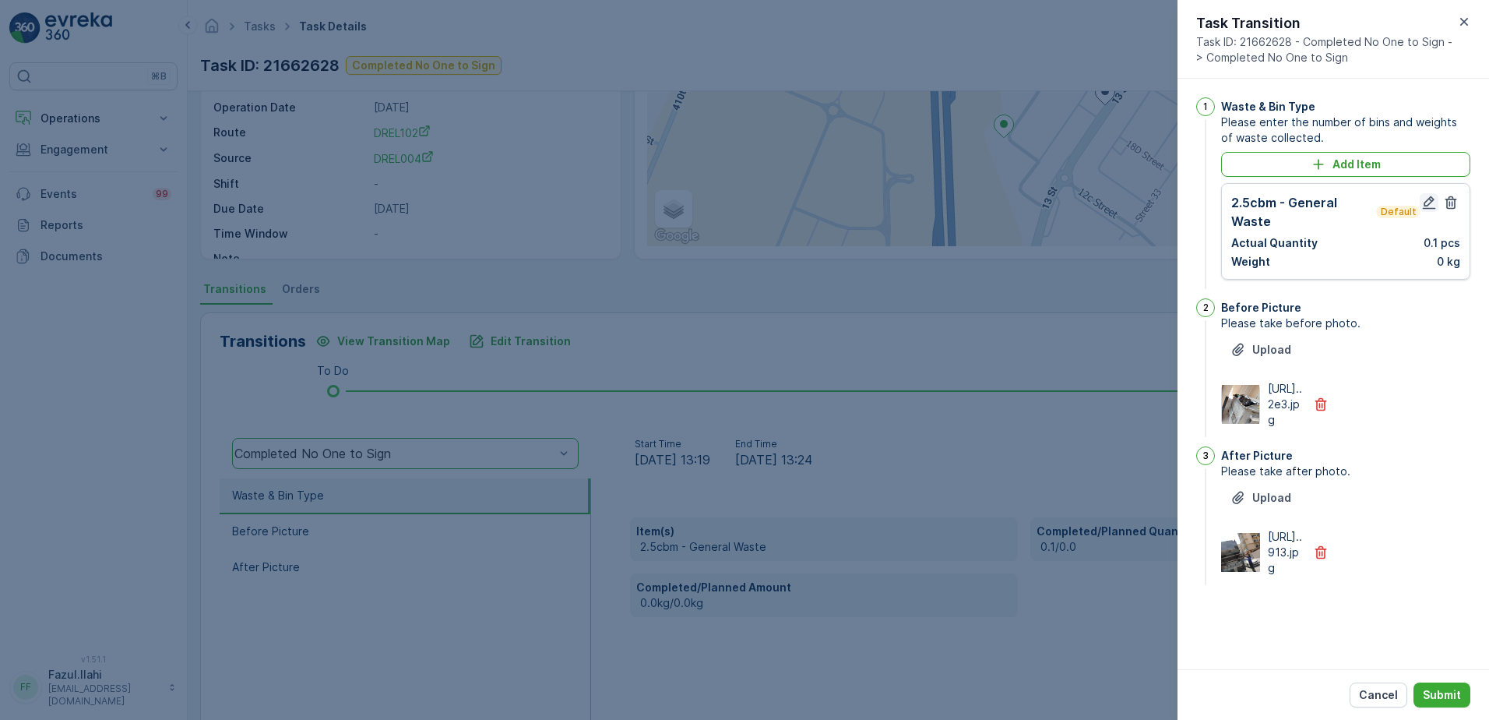
click at [1424, 205] on icon "button" at bounding box center [1429, 203] width 16 height 16
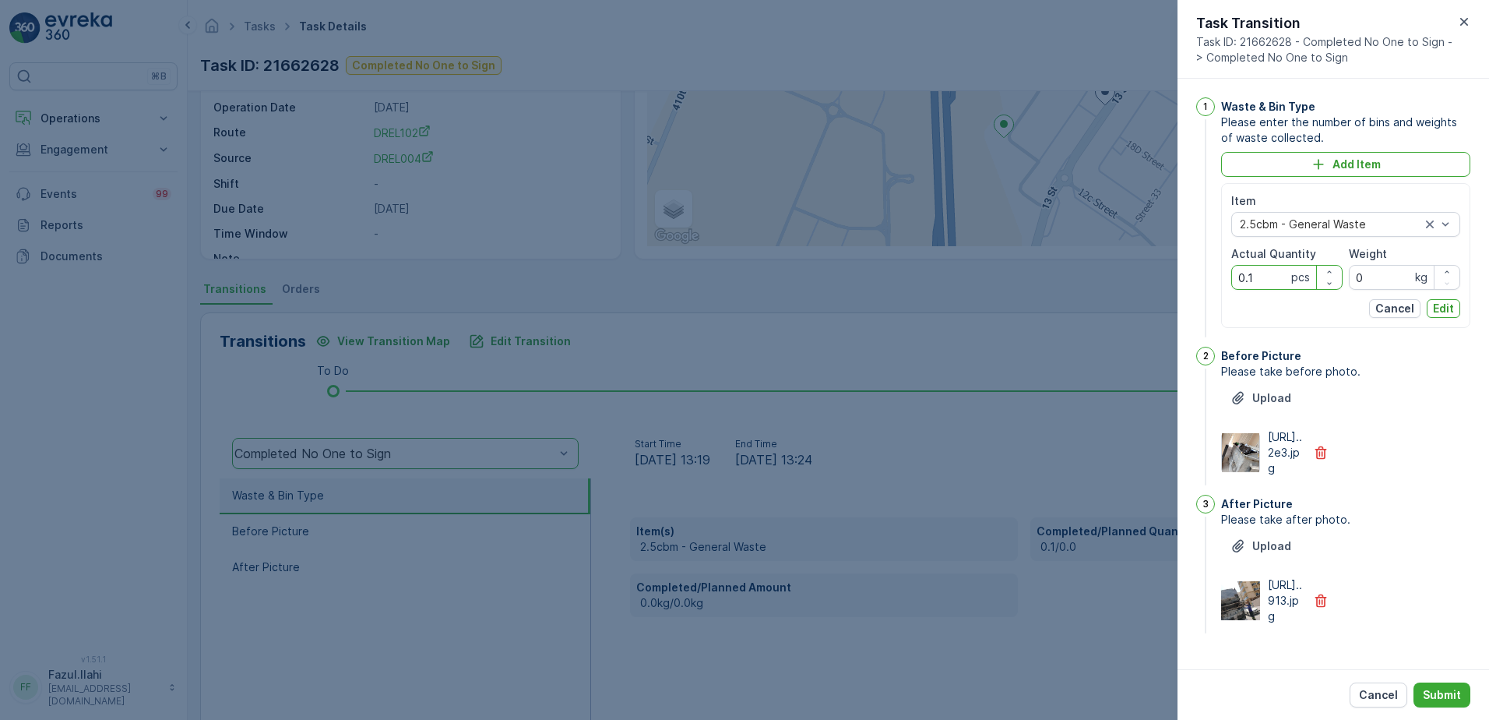
click at [1263, 283] on Quantity "0.1" at bounding box center [1286, 277] width 111 height 25
type Quantity "1"
click at [1426, 569] on div "Upload https://media.evre...913.jpg" at bounding box center [1345, 578] width 249 height 90
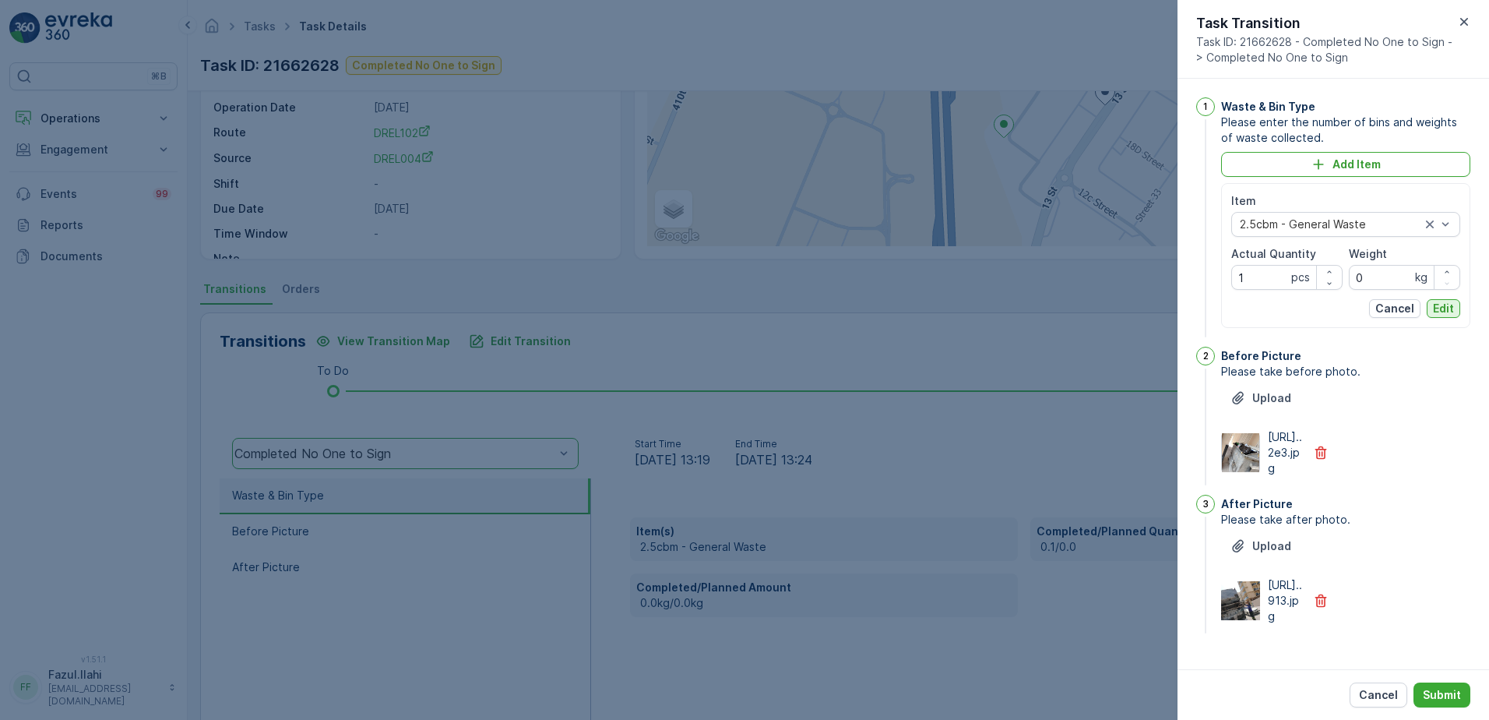
click at [1442, 305] on p "Edit" at bounding box center [1443, 309] width 21 height 16
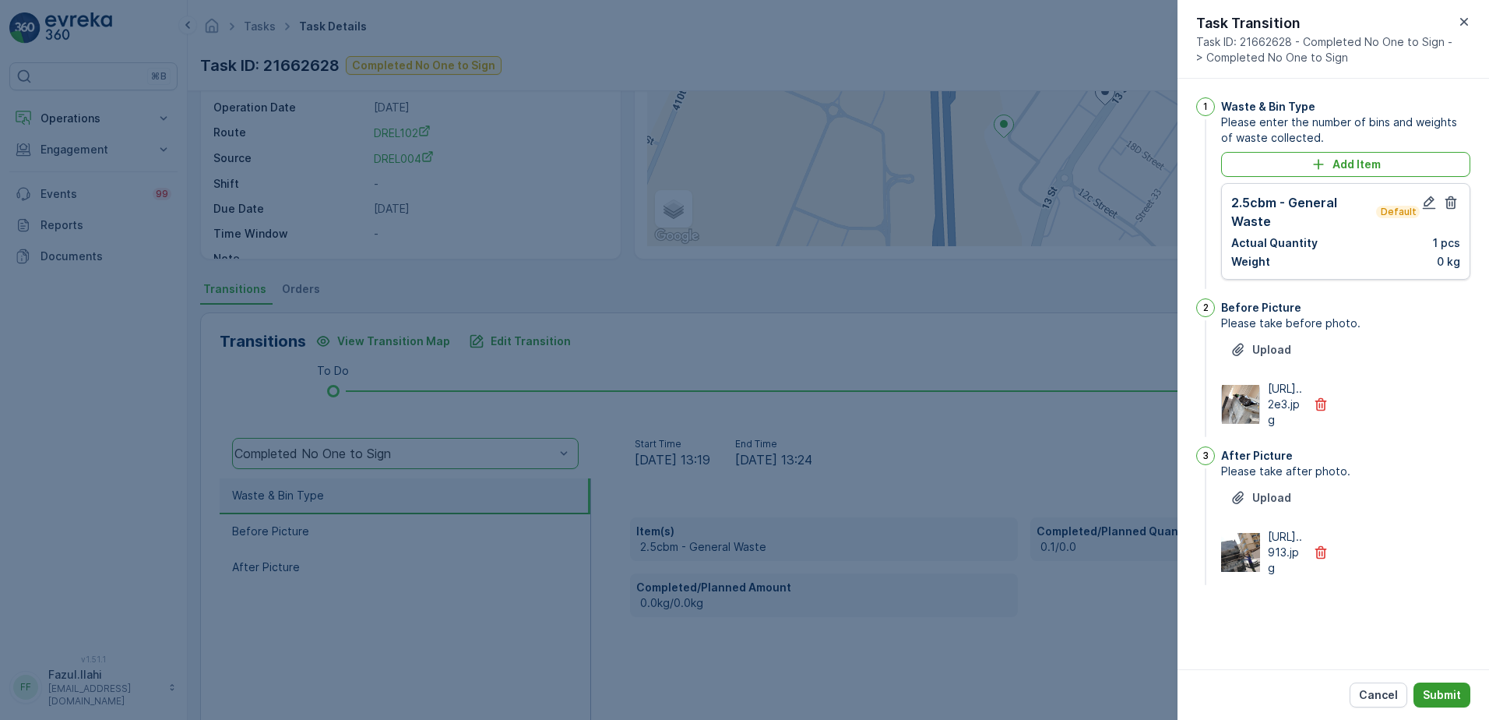
click at [1439, 697] on p "Submit" at bounding box center [1442, 695] width 38 height 16
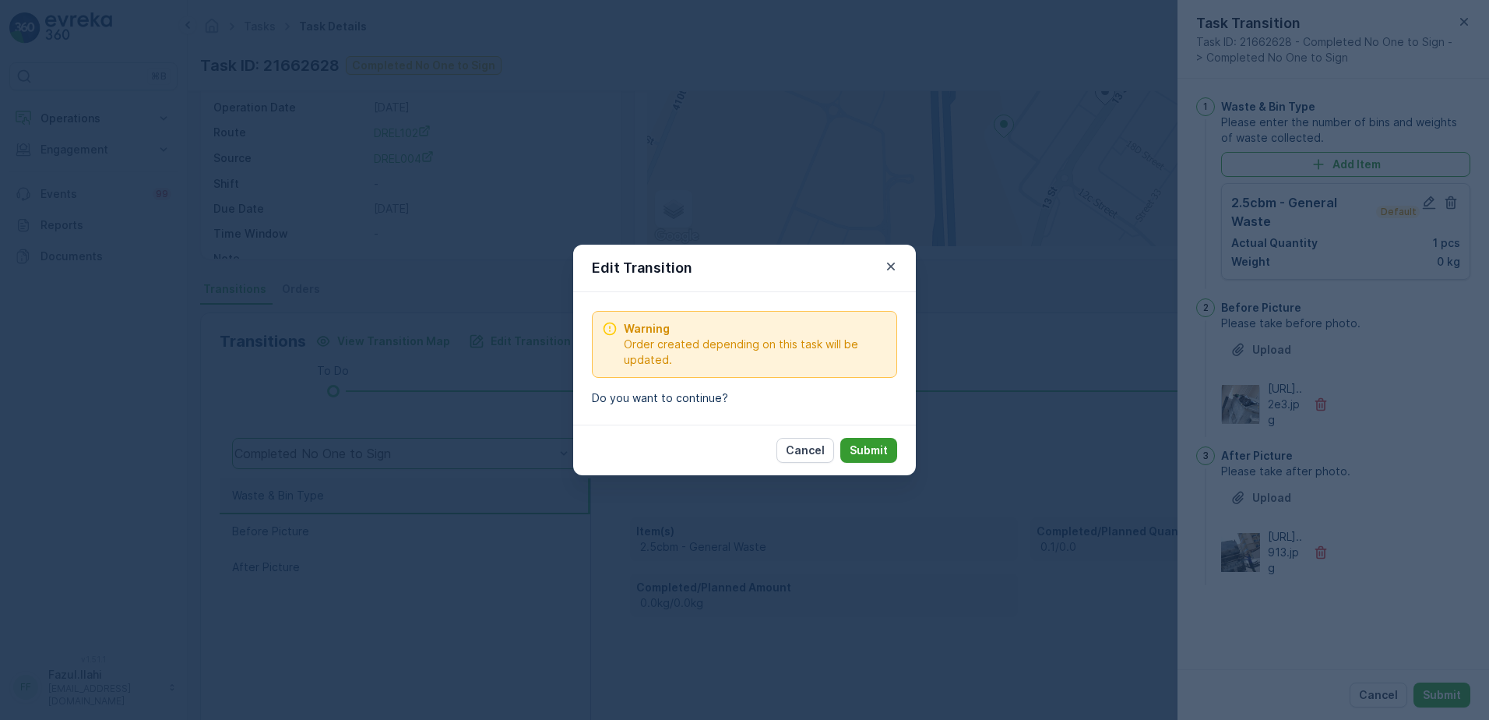
click at [866, 454] on p "Submit" at bounding box center [869, 450] width 38 height 16
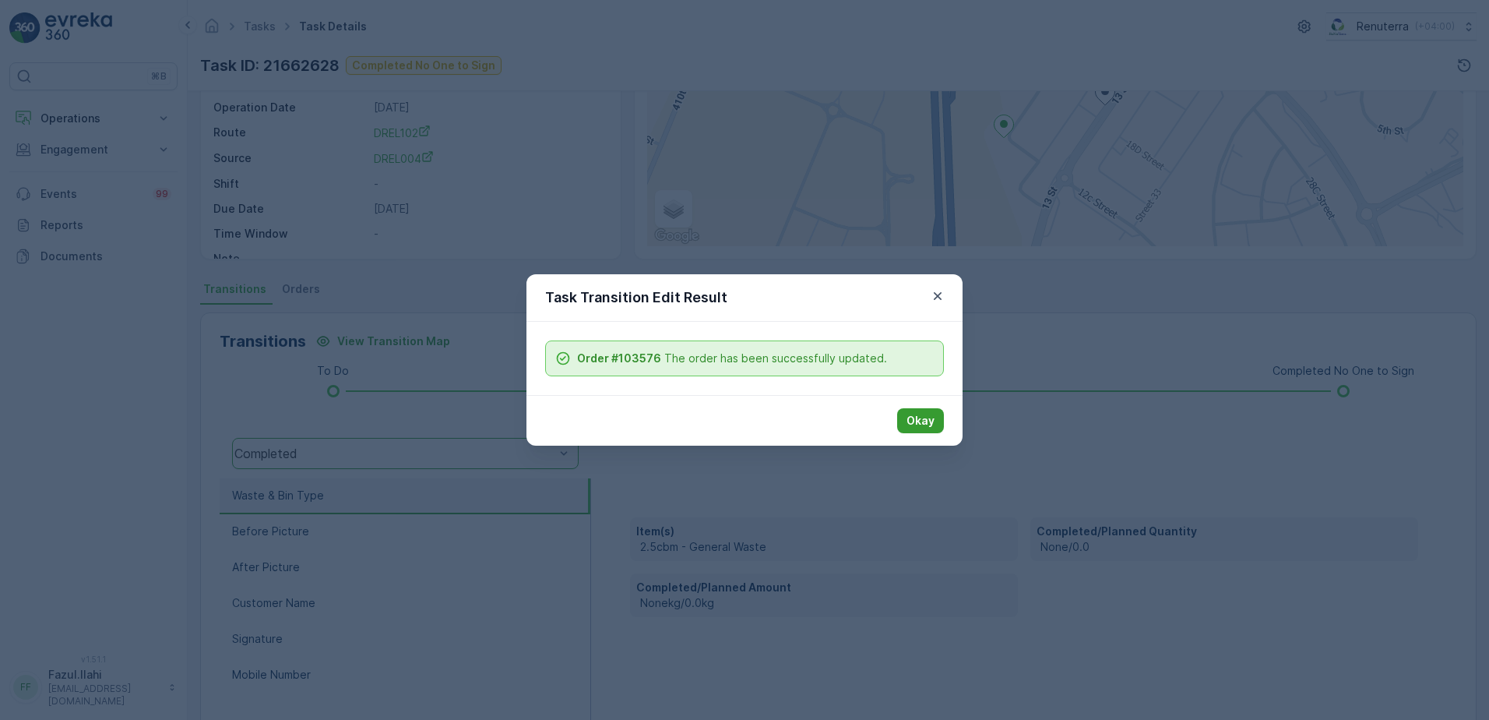
click at [914, 420] on p "Okay" at bounding box center [921, 421] width 28 height 16
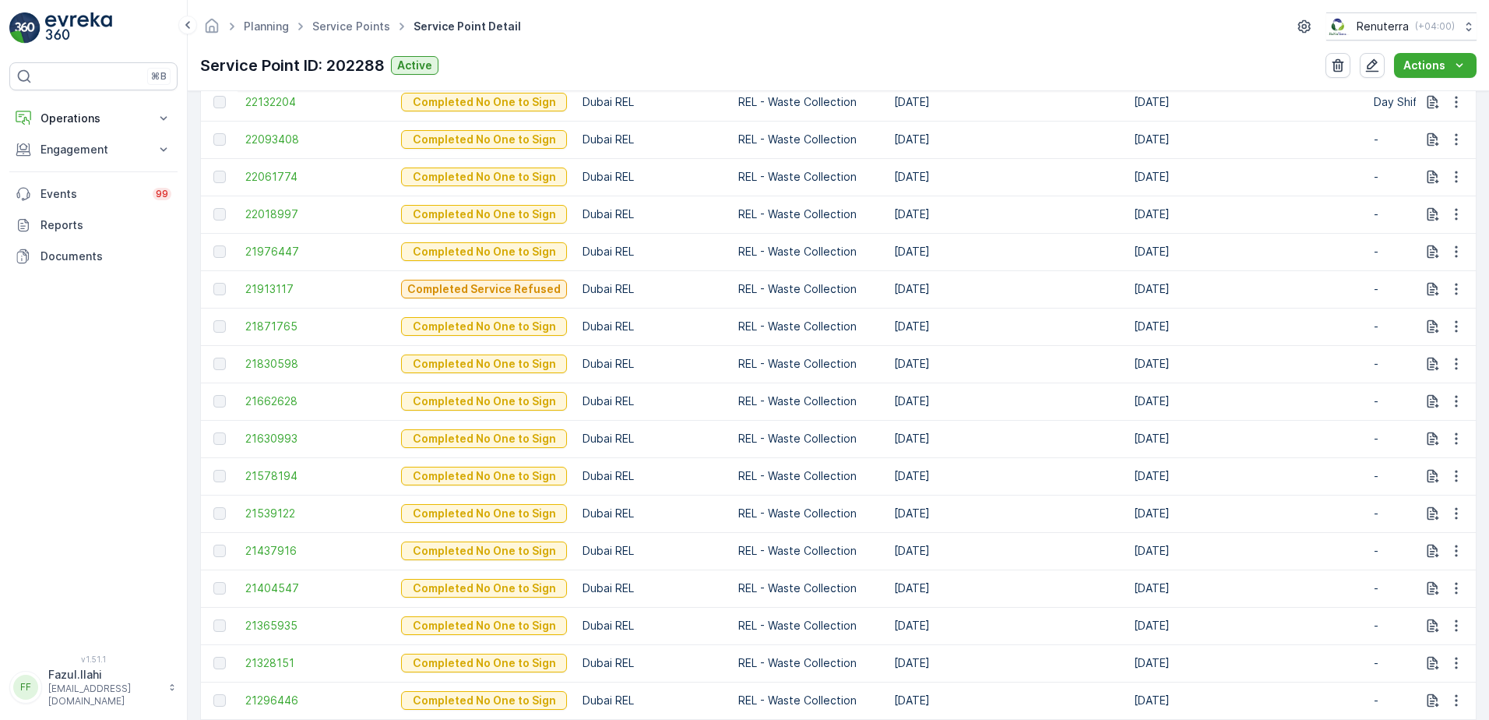
scroll to position [761, 0]
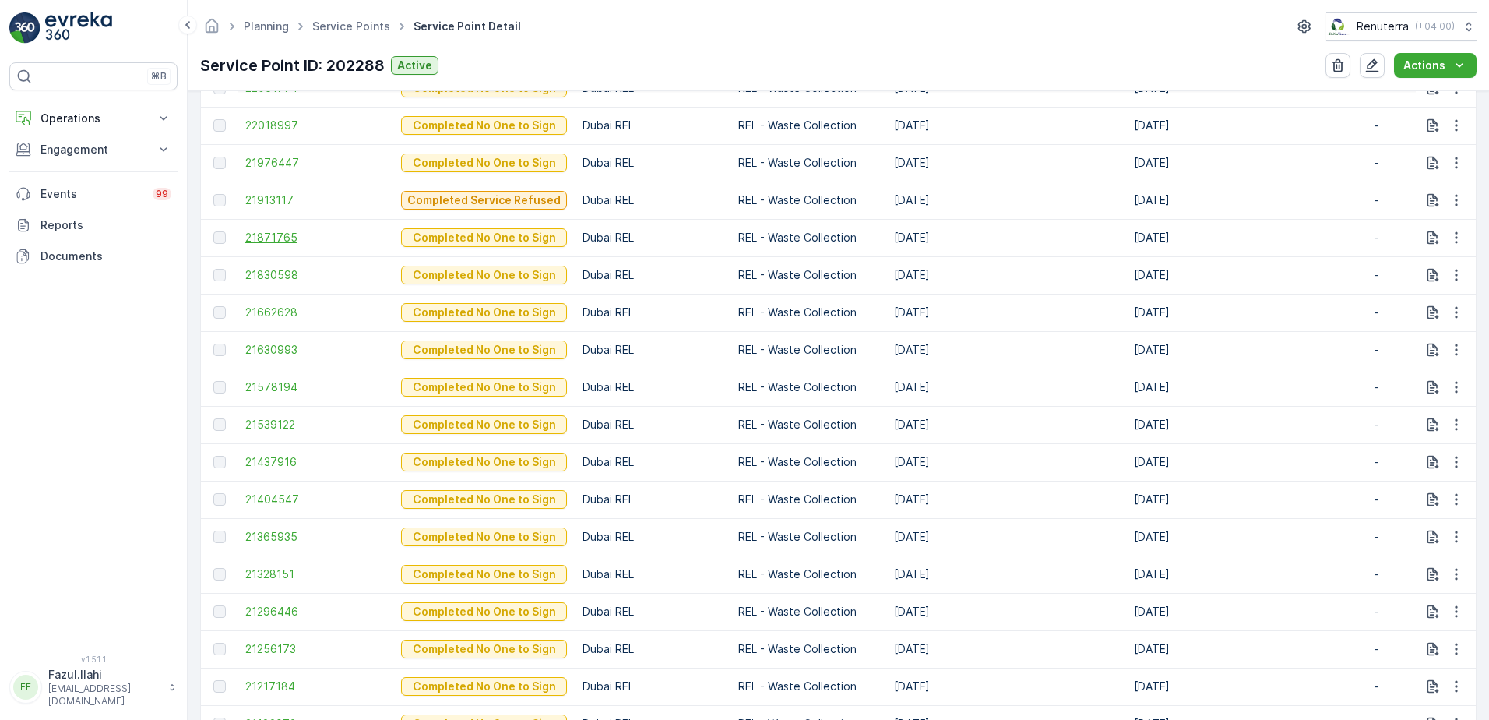
click at [267, 231] on span "21871765" at bounding box center [315, 238] width 140 height 16
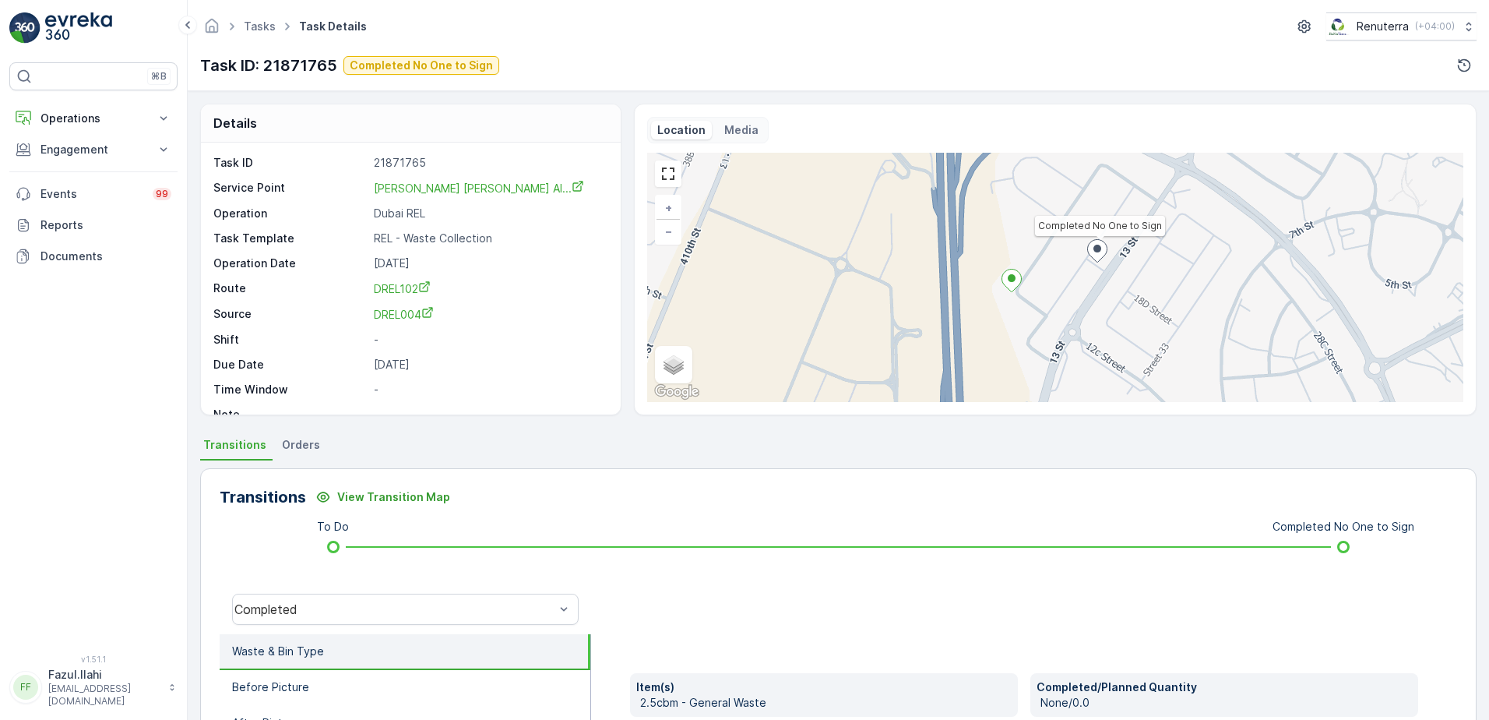
scroll to position [78, 0]
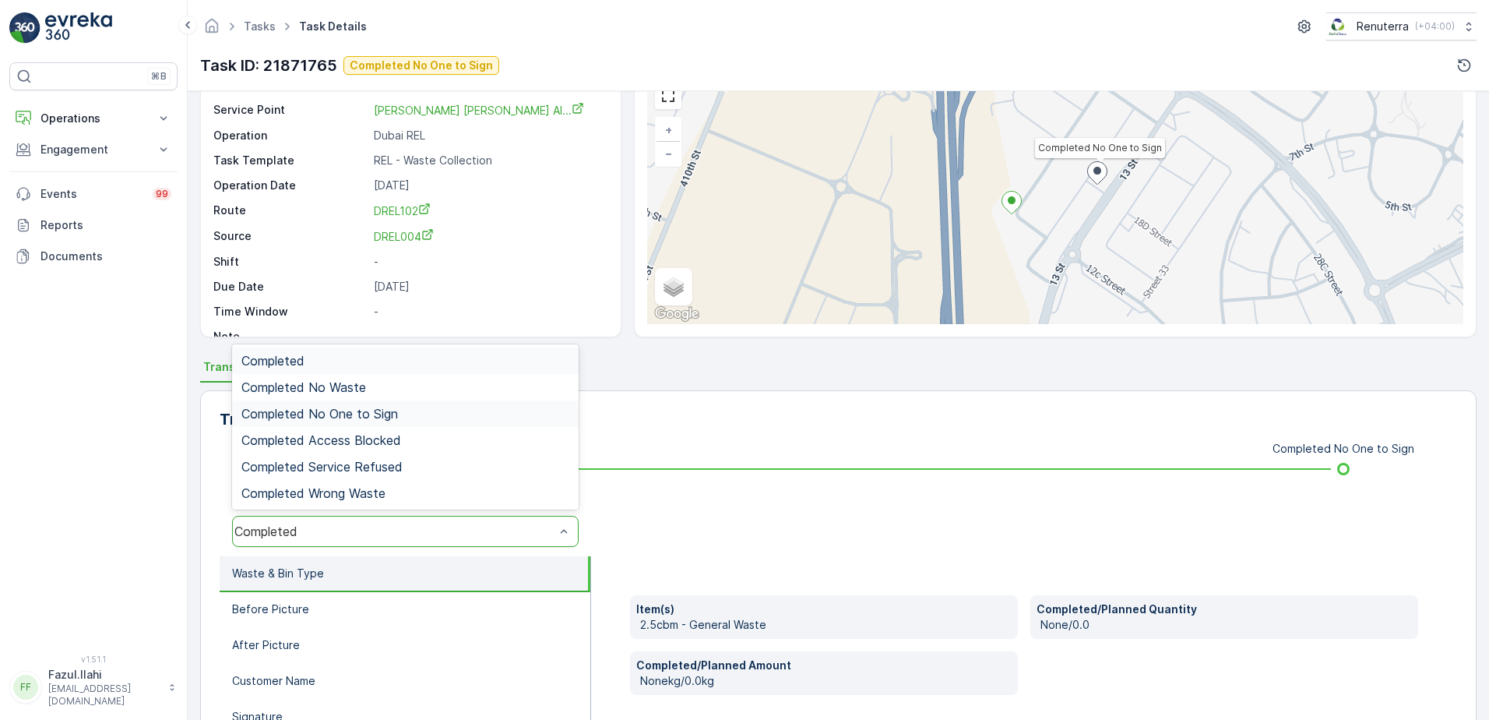
click at [361, 415] on span "Completed No One to Sign" at bounding box center [319, 414] width 157 height 14
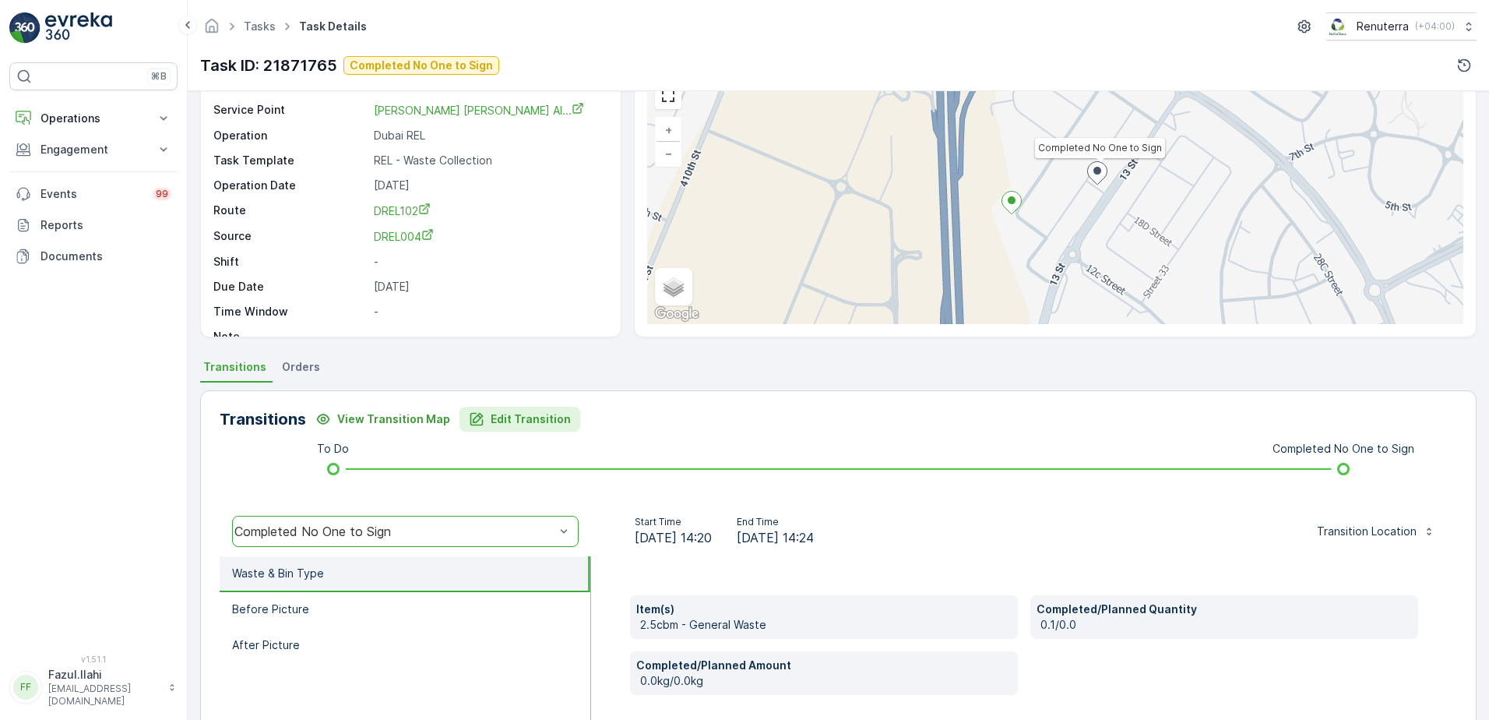
click at [530, 415] on p "Edit Transition" at bounding box center [531, 419] width 80 height 16
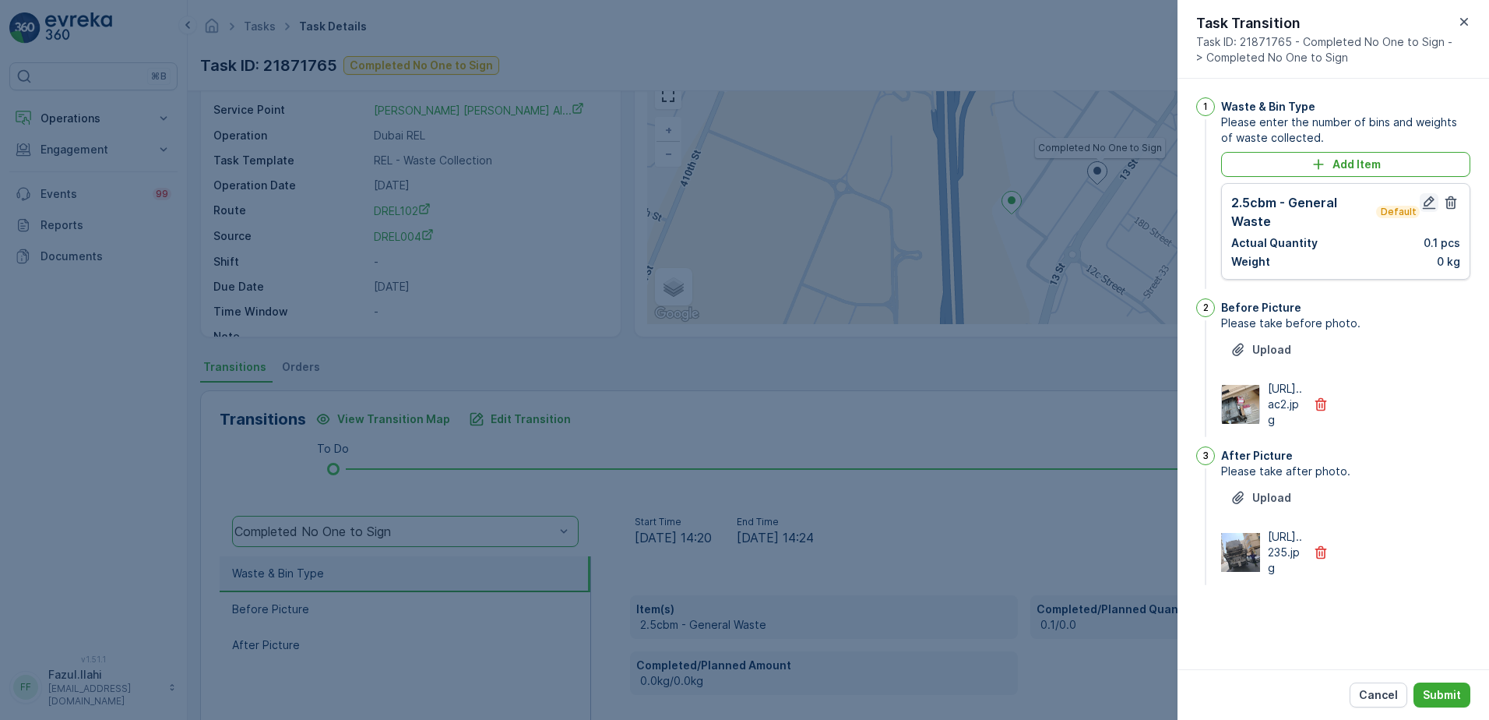
click at [1424, 205] on icon "button" at bounding box center [1429, 203] width 16 height 16
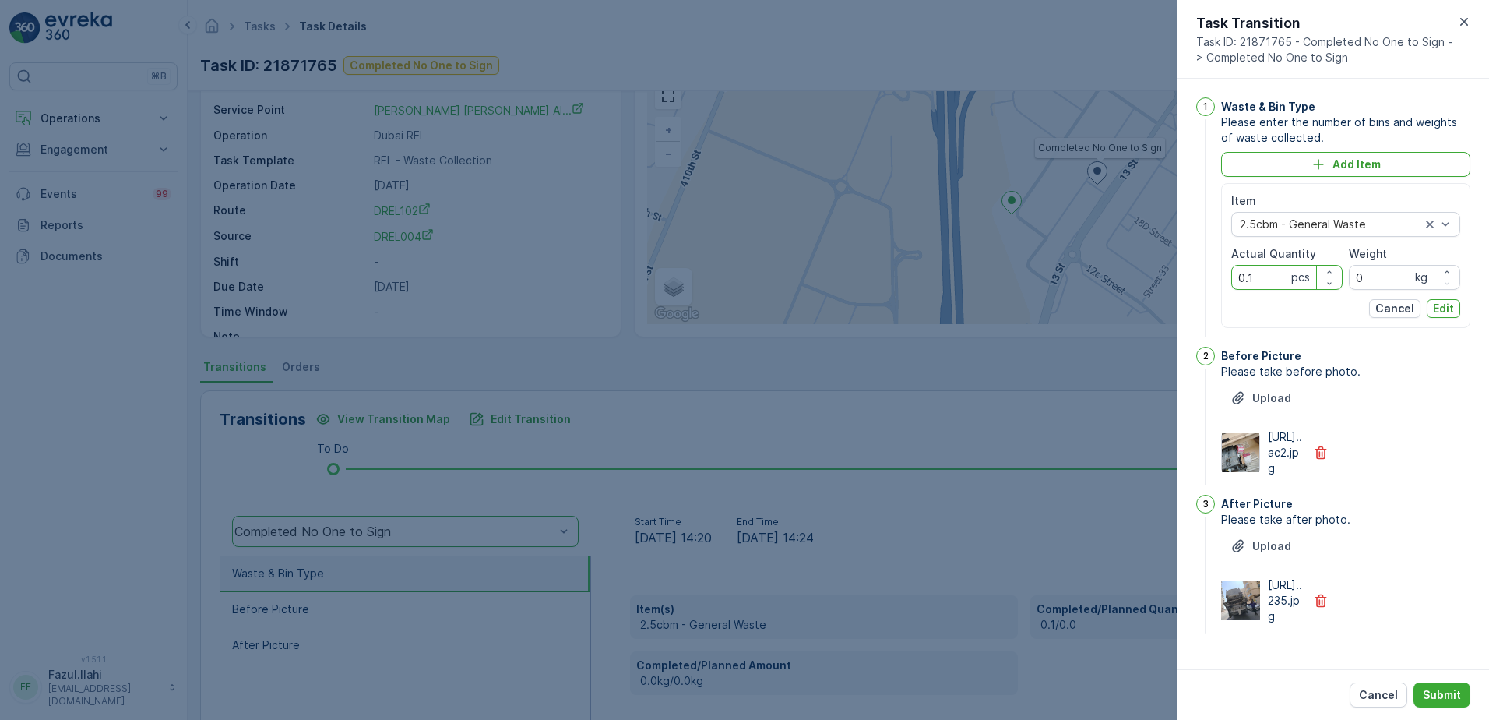
click at [1246, 276] on Quantity "0.1" at bounding box center [1286, 277] width 111 height 25
type Quantity "1"
click at [1414, 527] on span "Please take after photo." at bounding box center [1345, 520] width 249 height 16
click at [1448, 308] on p "Edit" at bounding box center [1443, 309] width 21 height 16
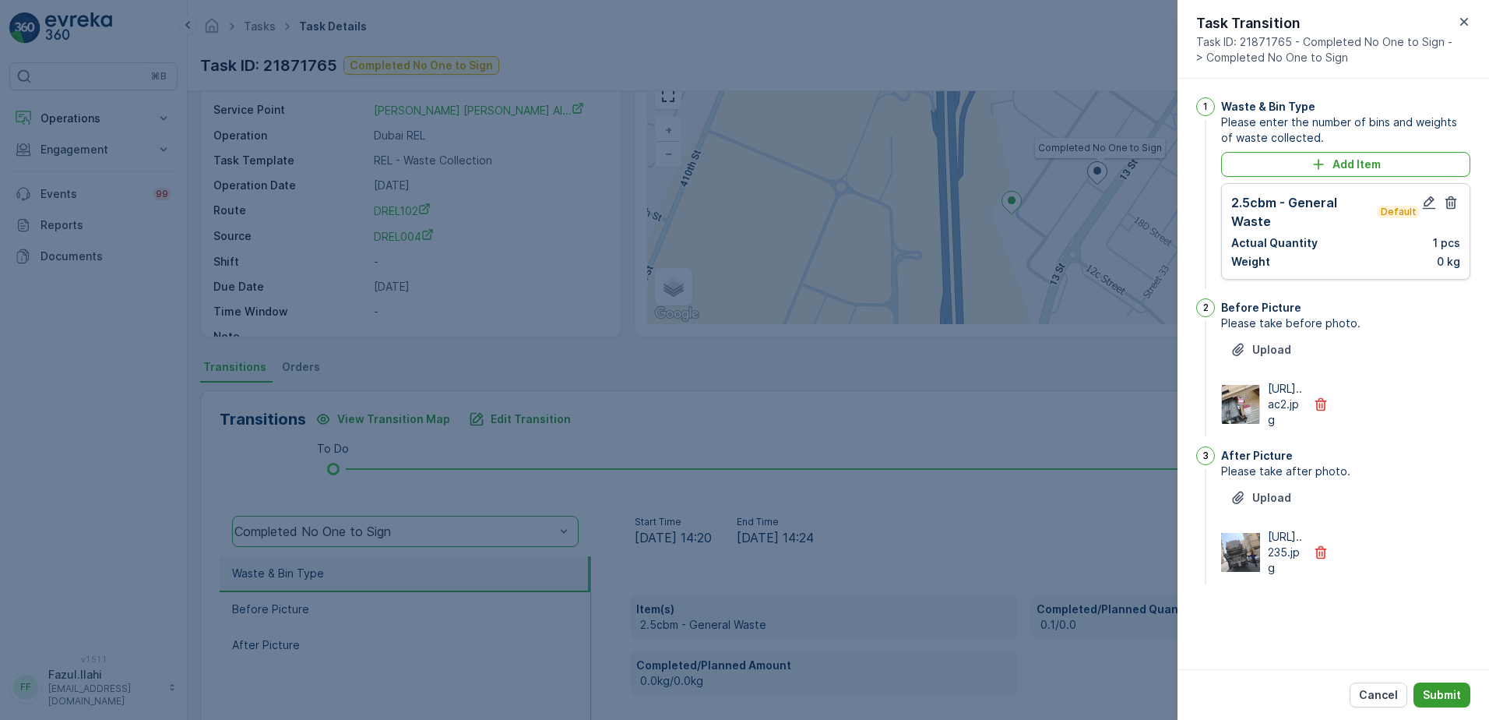
click at [1455, 691] on p "Submit" at bounding box center [1442, 695] width 38 height 16
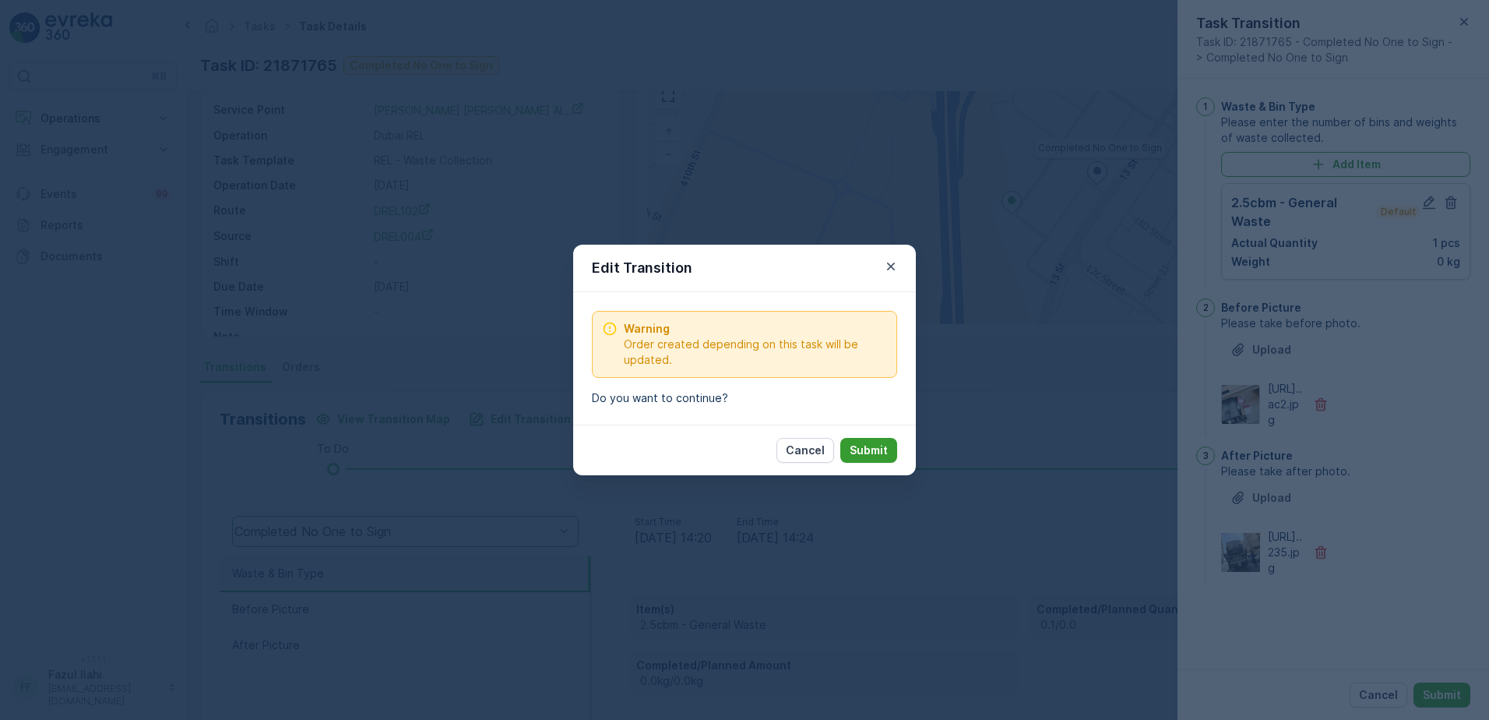
click at [865, 447] on p "Submit" at bounding box center [869, 450] width 38 height 16
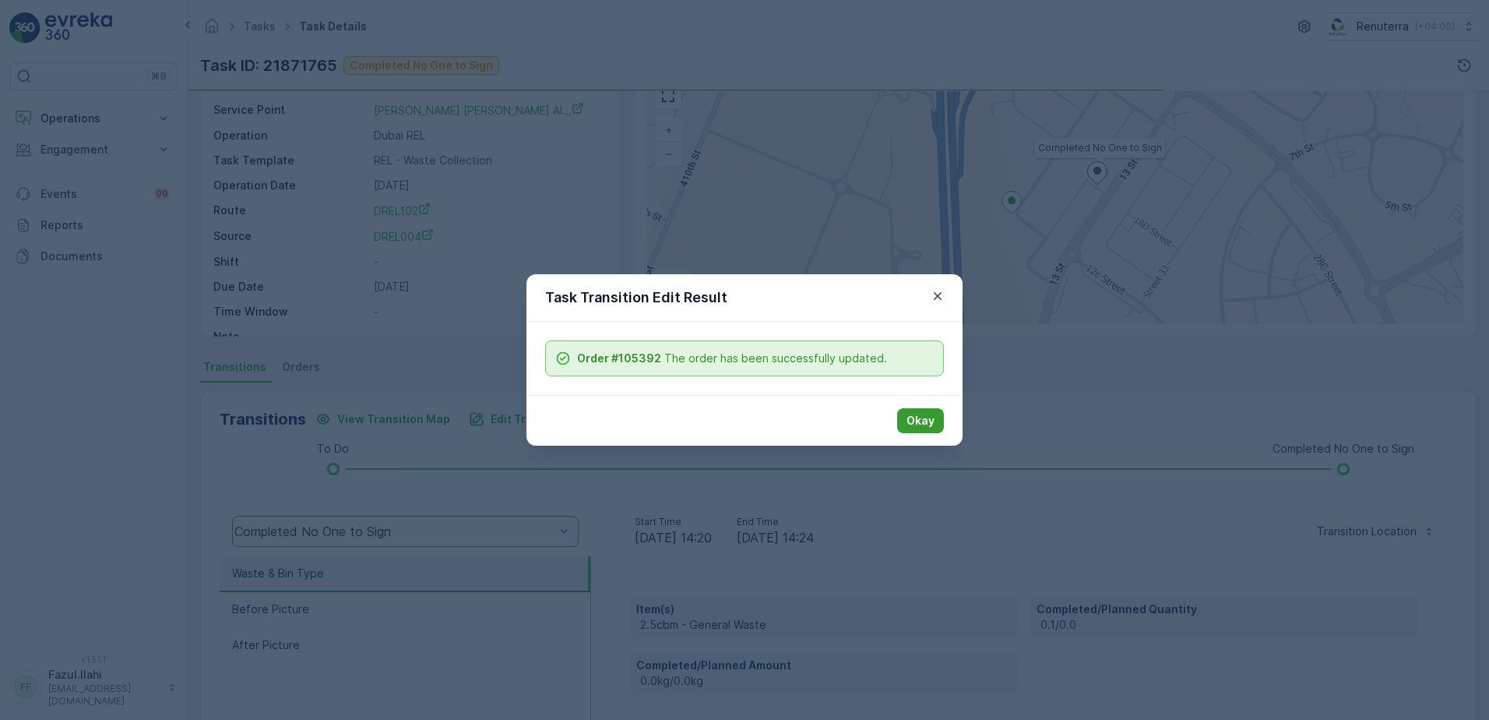
click at [917, 416] on p "Okay" at bounding box center [921, 421] width 28 height 16
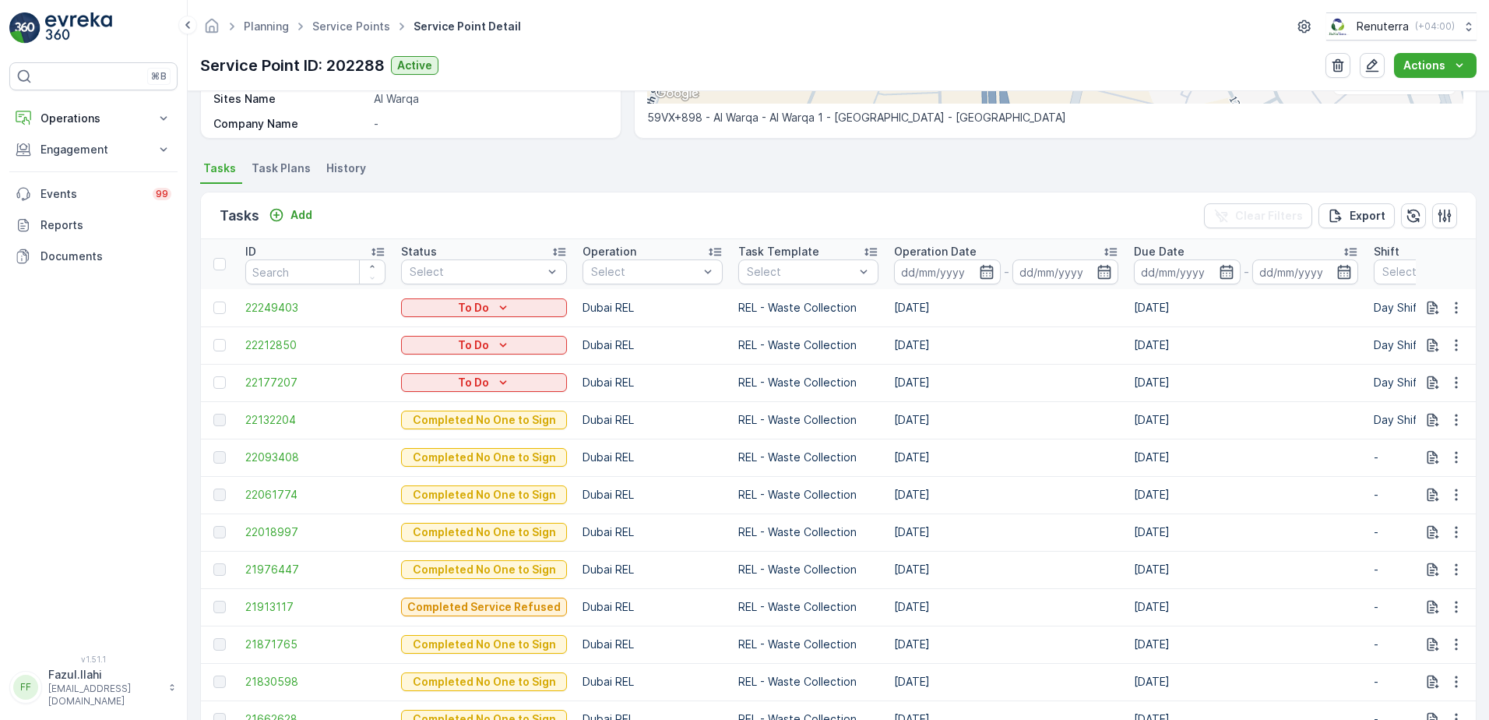
scroll to position [389, 0]
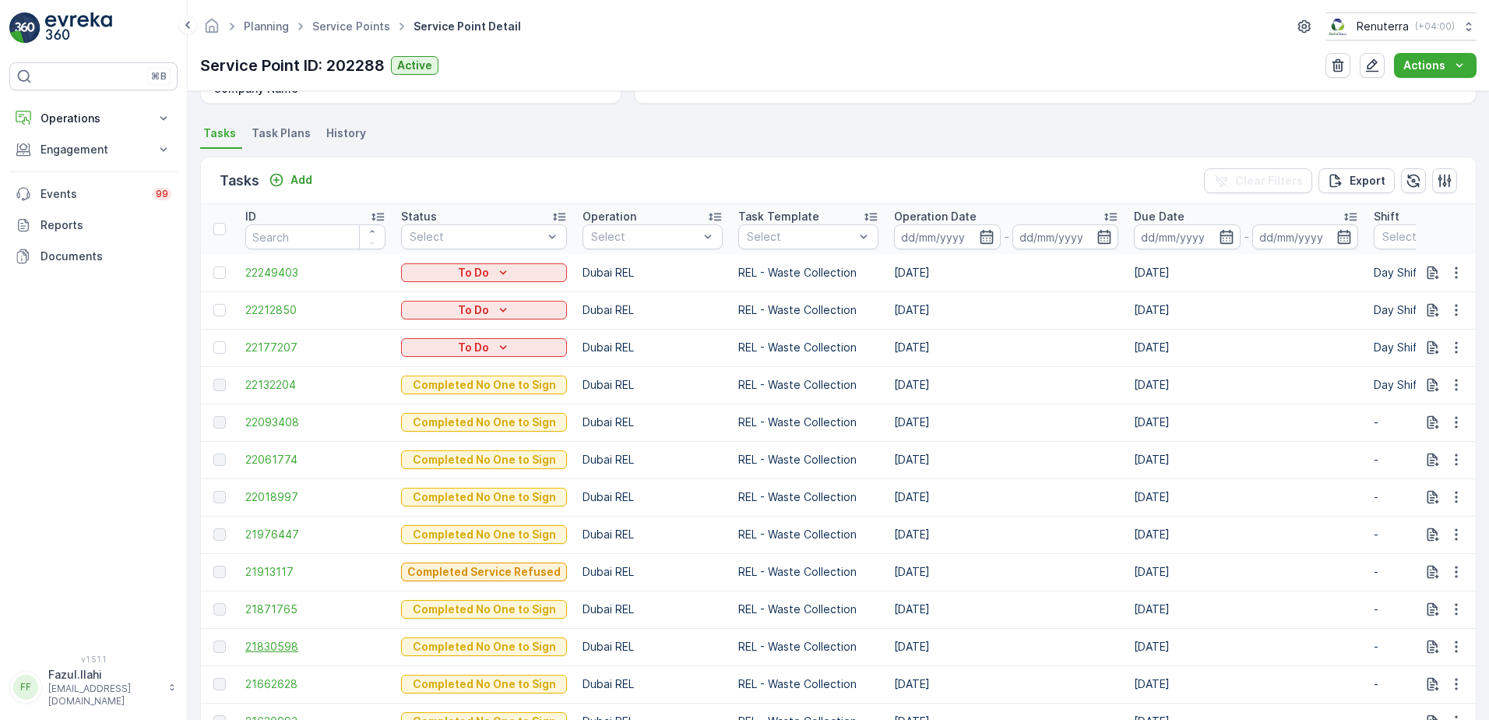
click at [298, 642] on span "21830598" at bounding box center [315, 647] width 140 height 16
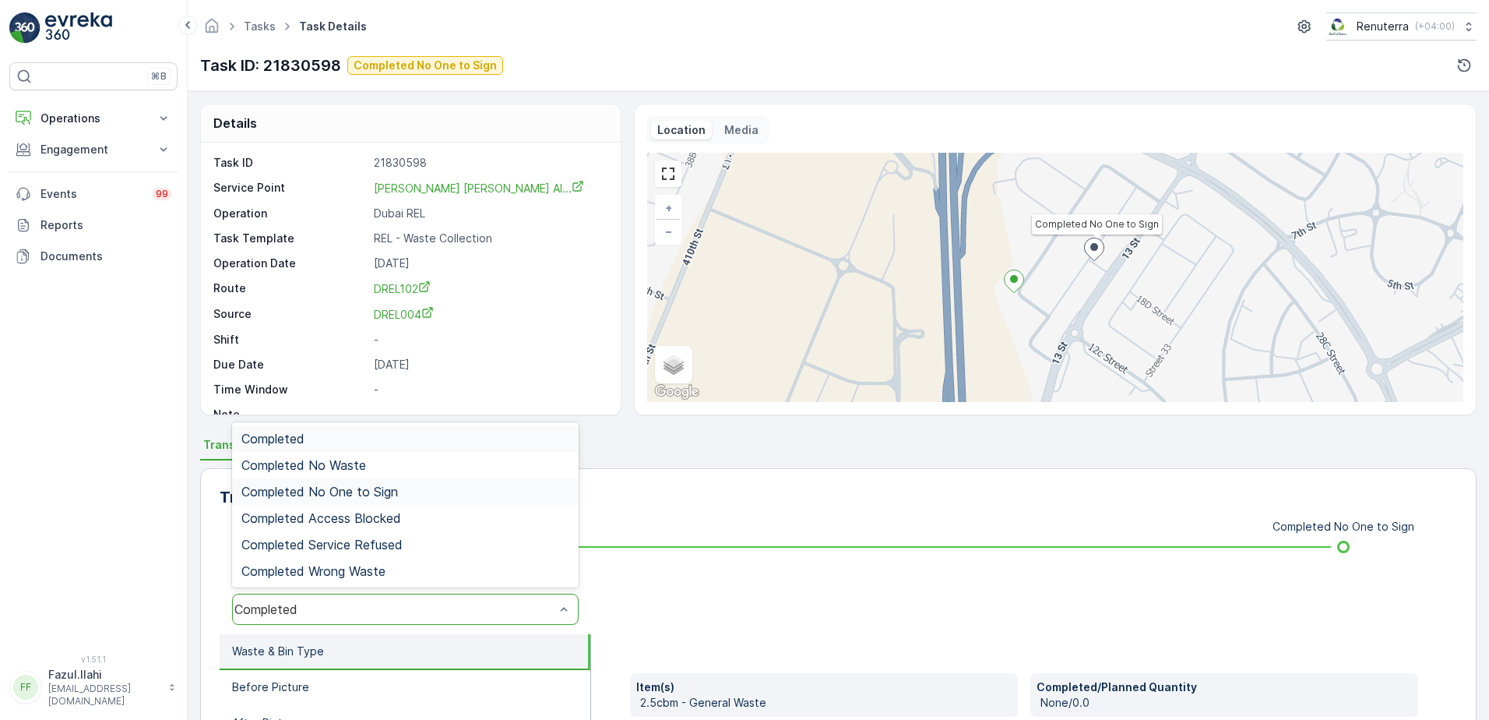
click at [383, 488] on span "Completed No One to Sign" at bounding box center [319, 491] width 157 height 14
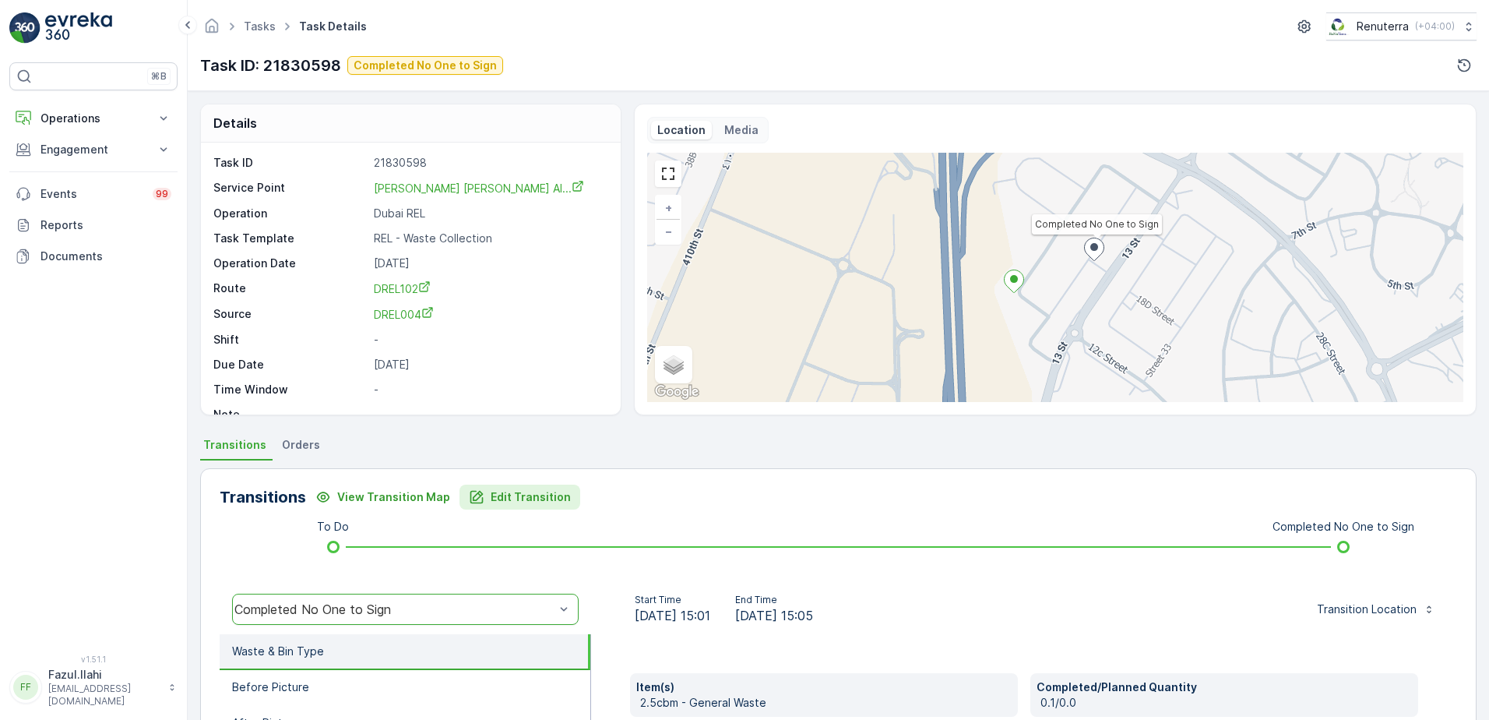
click at [533, 498] on p "Edit Transition" at bounding box center [531, 497] width 80 height 16
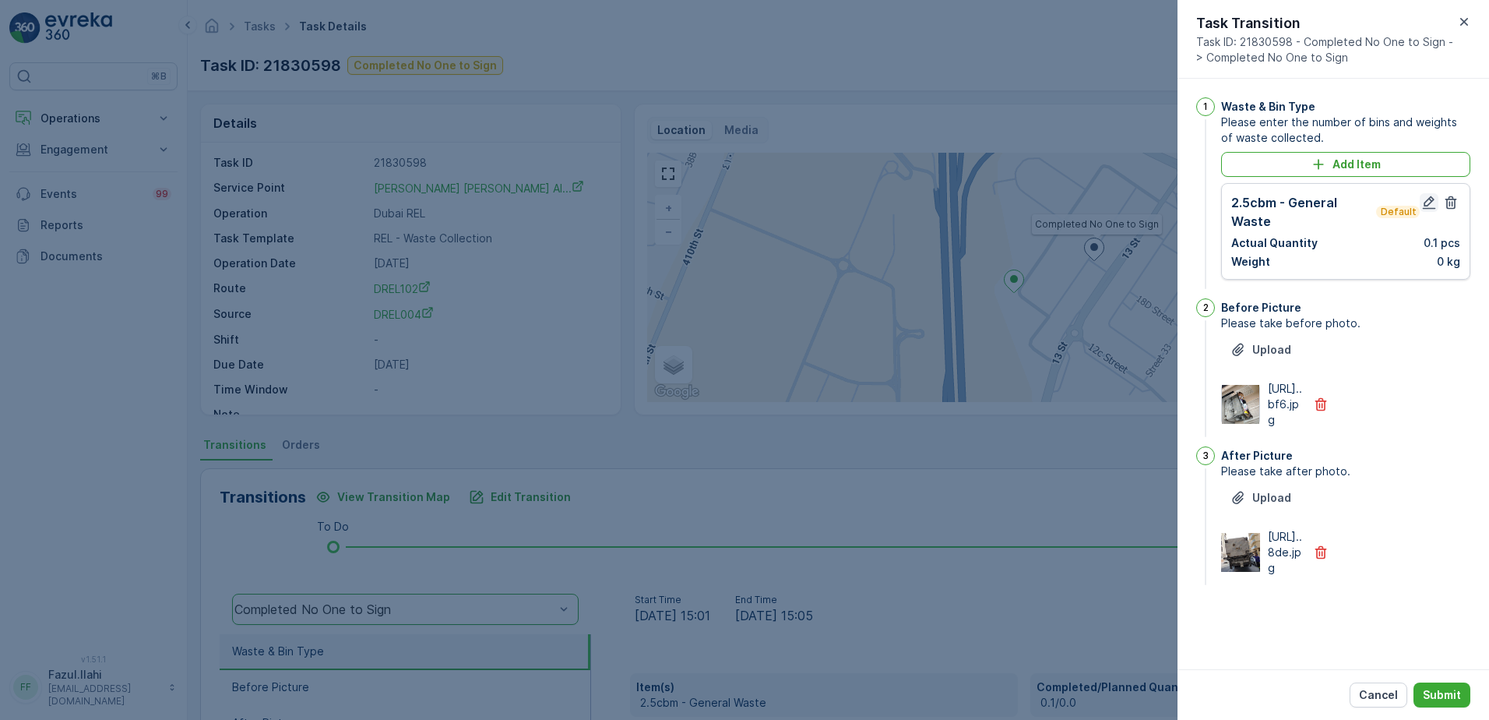
click at [1428, 200] on icon "button" at bounding box center [1429, 203] width 16 height 16
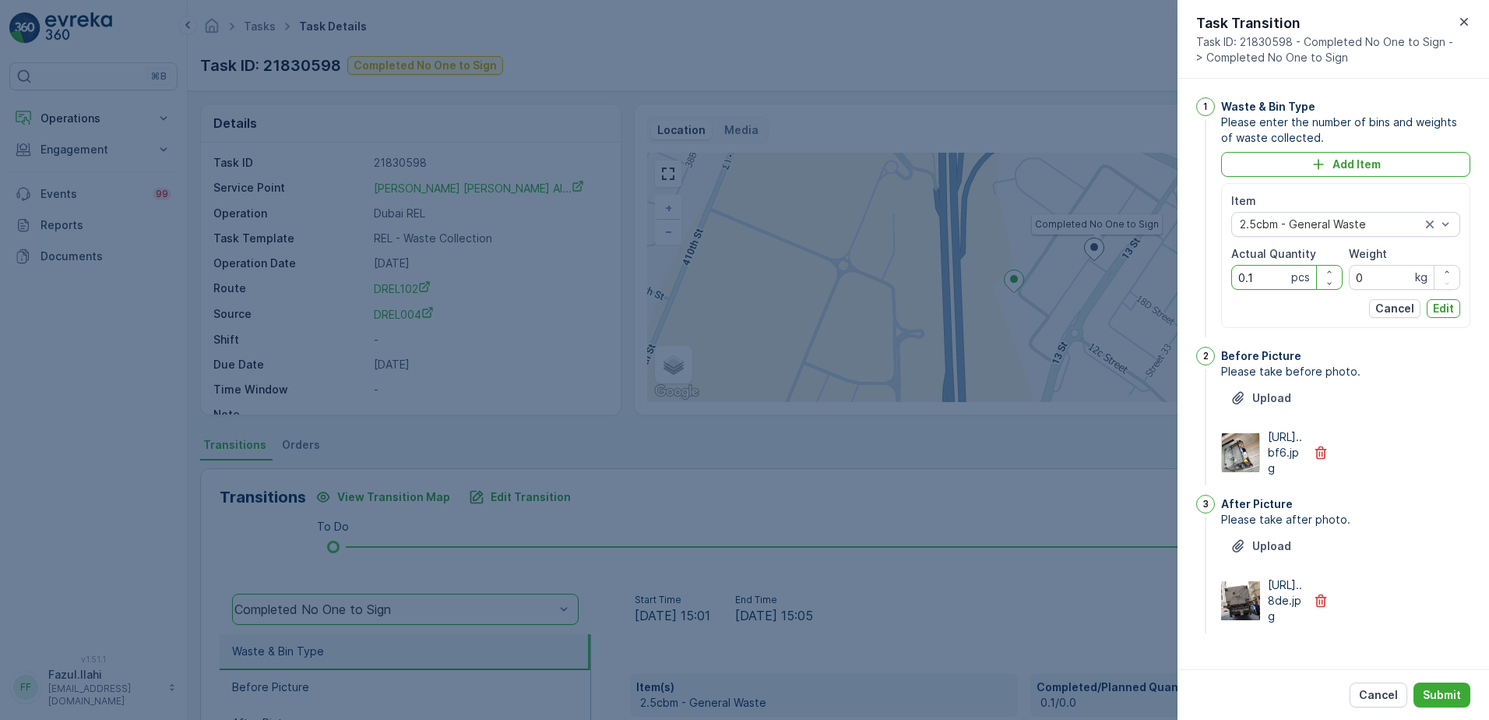
click at [1269, 278] on Quantity "0.1" at bounding box center [1286, 277] width 111 height 25
type Quantity "1"
click at [1422, 558] on div "After Picture Please take after photo. Upload https://media.evre...8de.jpg" at bounding box center [1345, 566] width 249 height 142
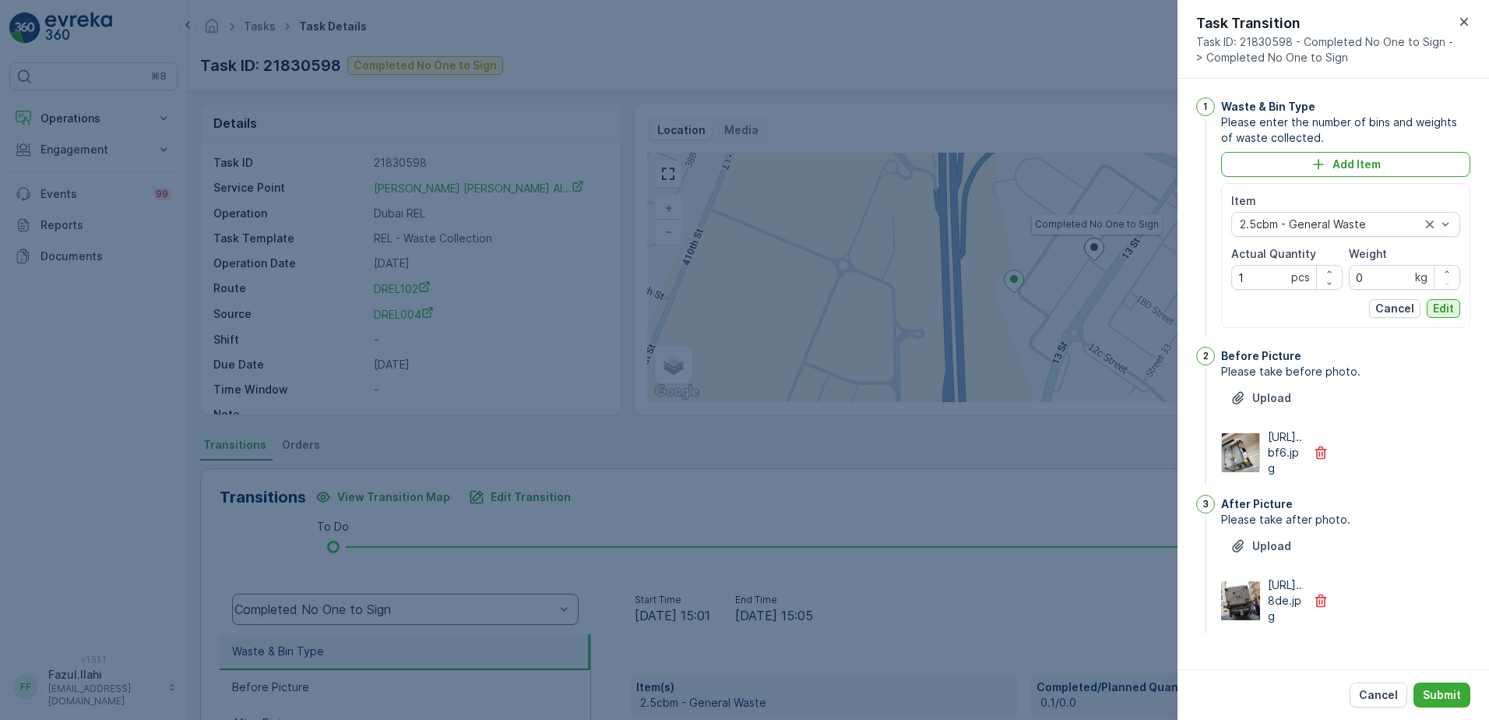
click at [1439, 305] on p "Edit" at bounding box center [1443, 309] width 21 height 16
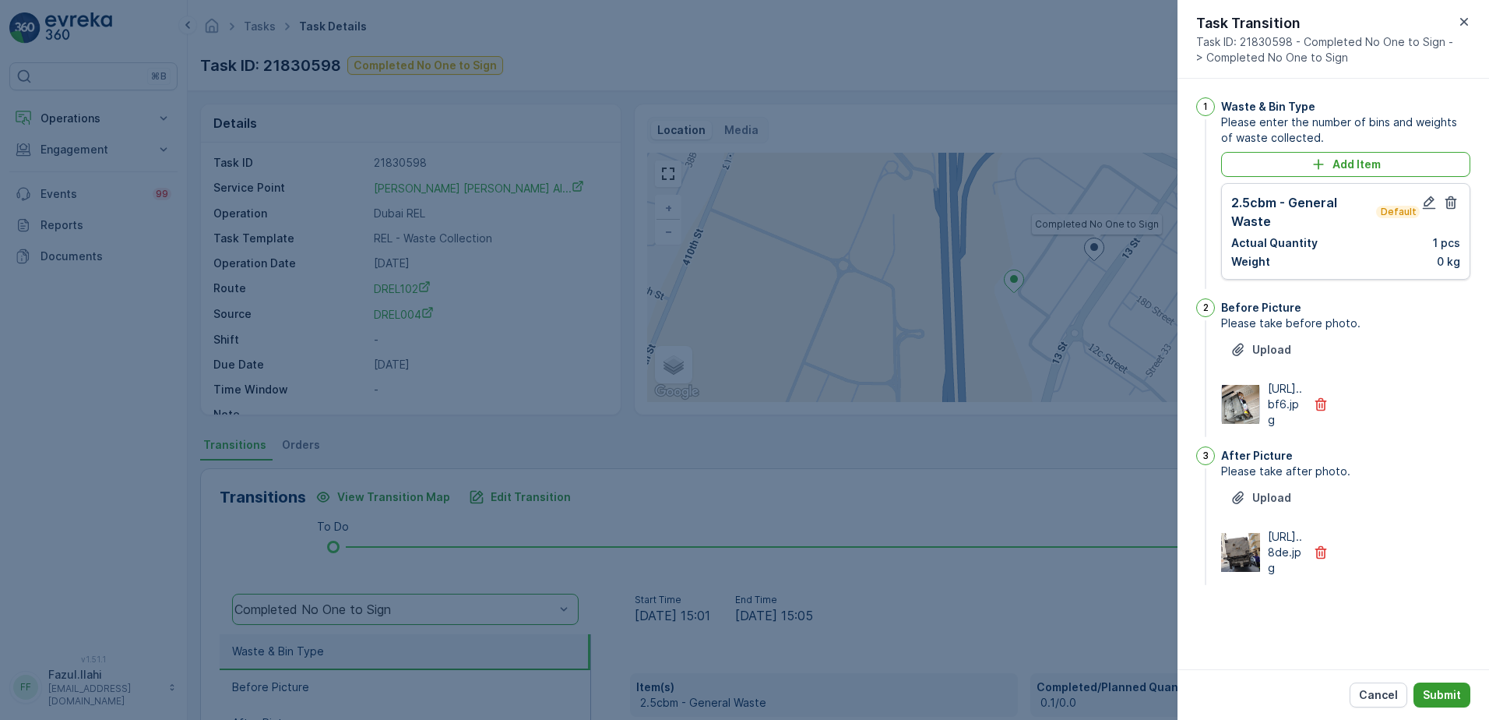
click at [1453, 693] on p "Submit" at bounding box center [1442, 695] width 38 height 16
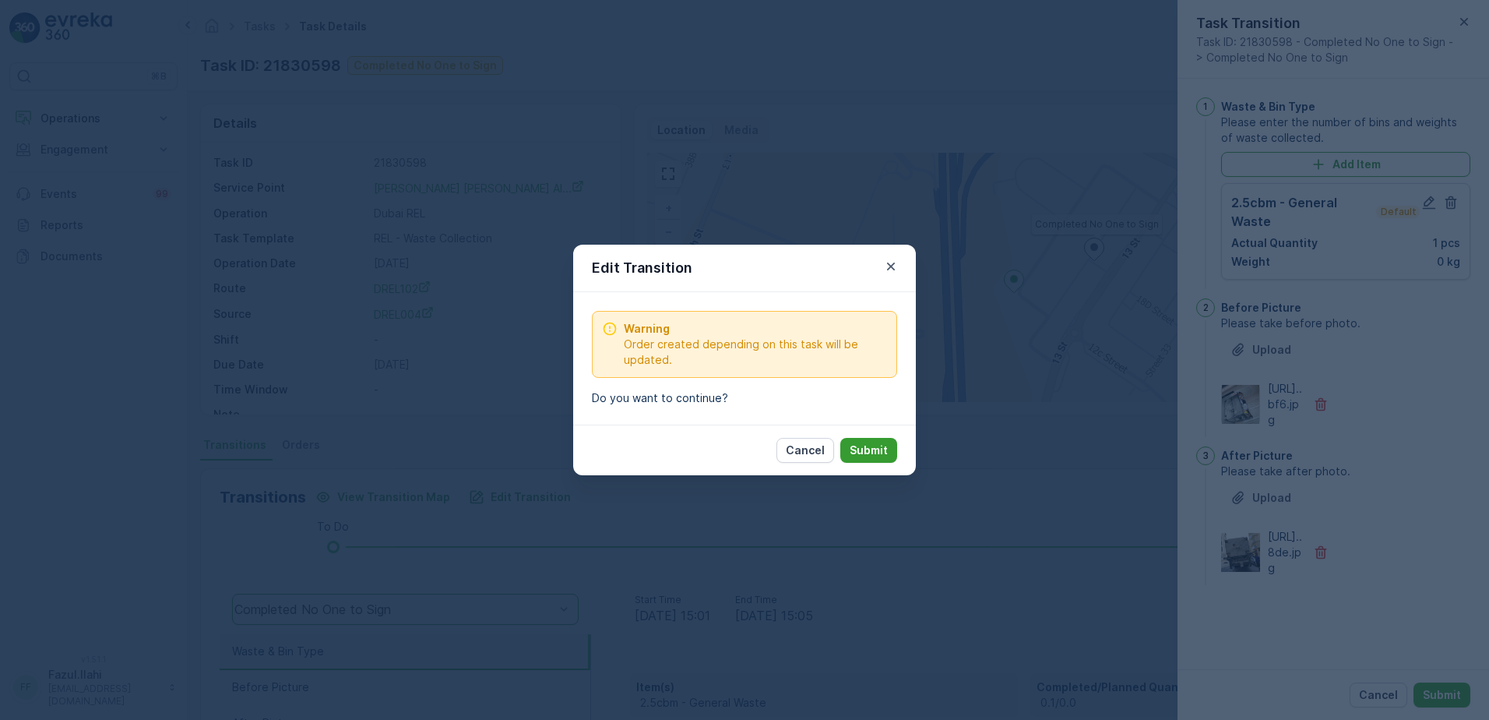
click at [881, 445] on p "Submit" at bounding box center [869, 450] width 38 height 16
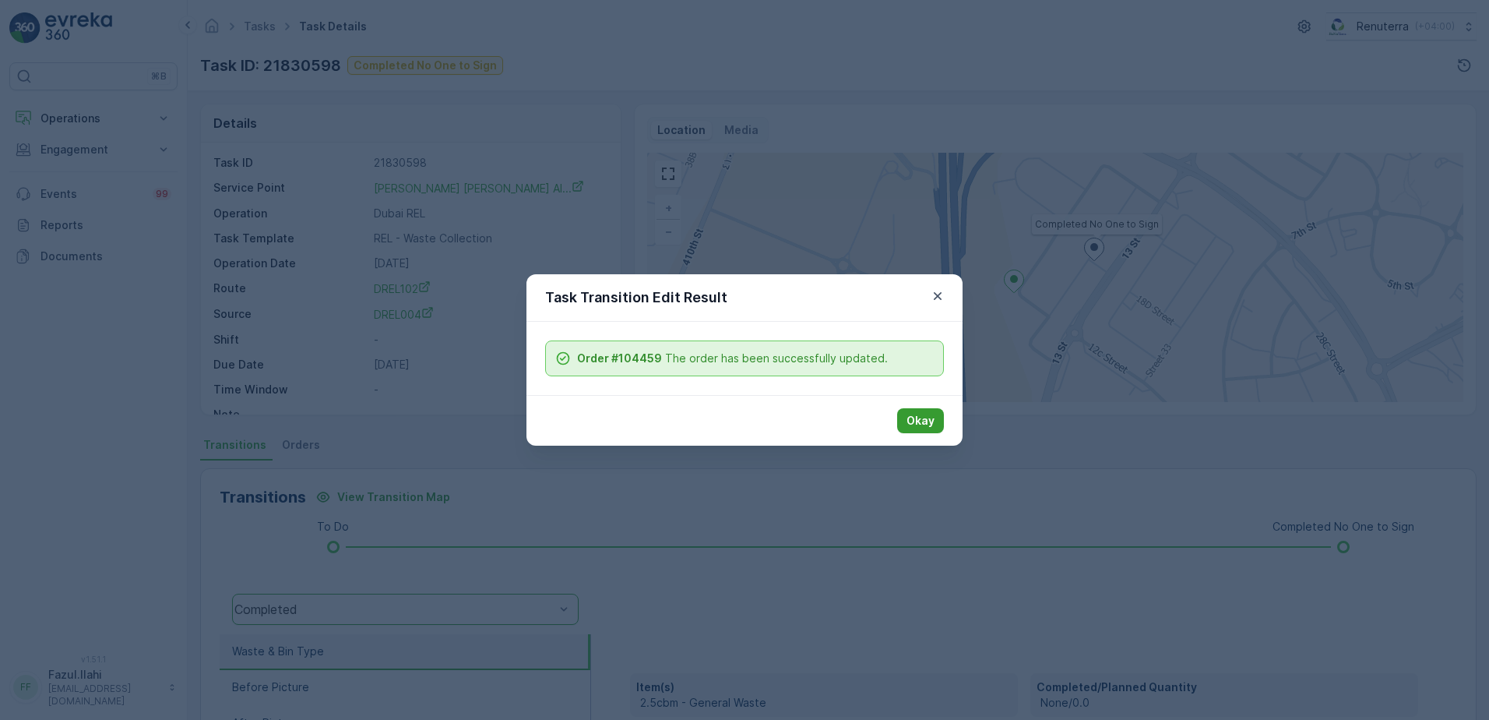
click at [925, 420] on p "Okay" at bounding box center [921, 421] width 28 height 16
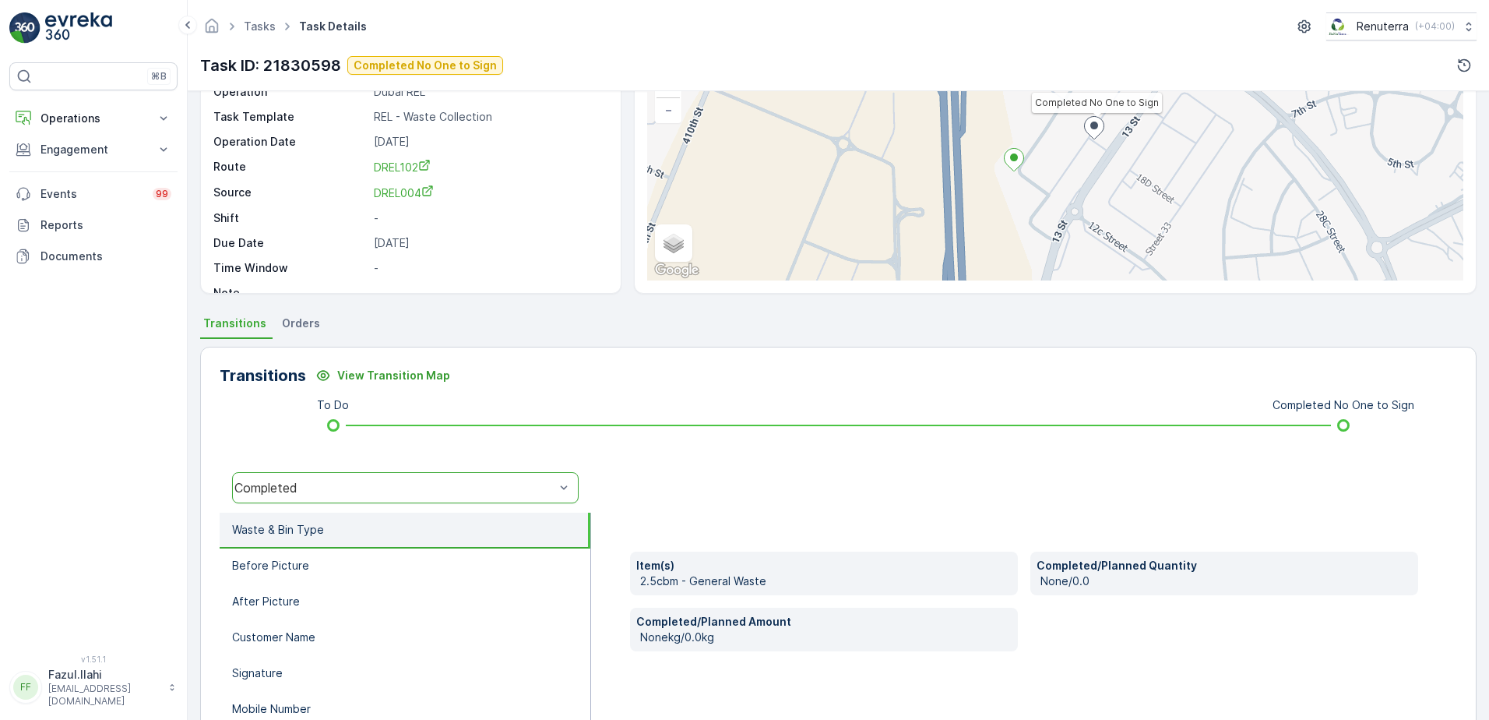
scroll to position [156, 0]
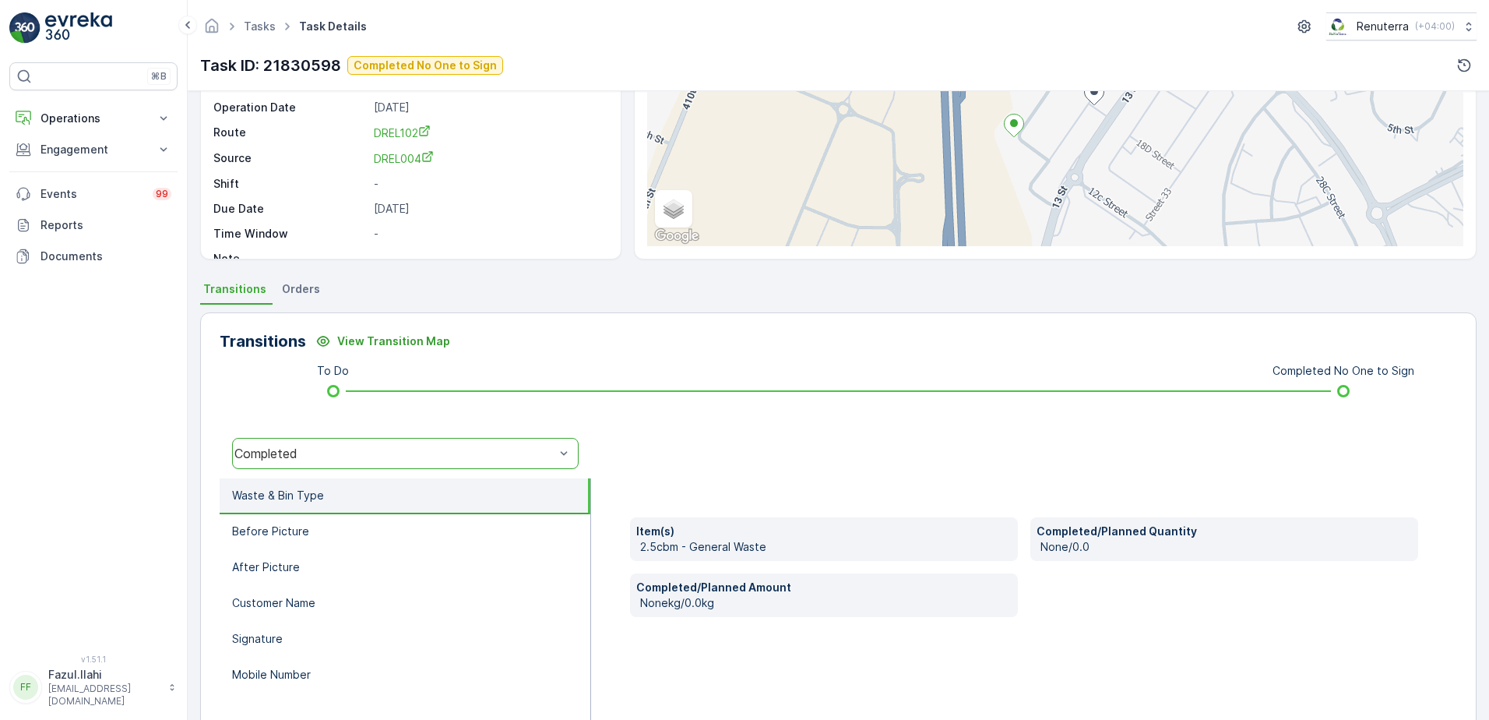
click at [438, 462] on div "Completed" at bounding box center [405, 453] width 347 height 31
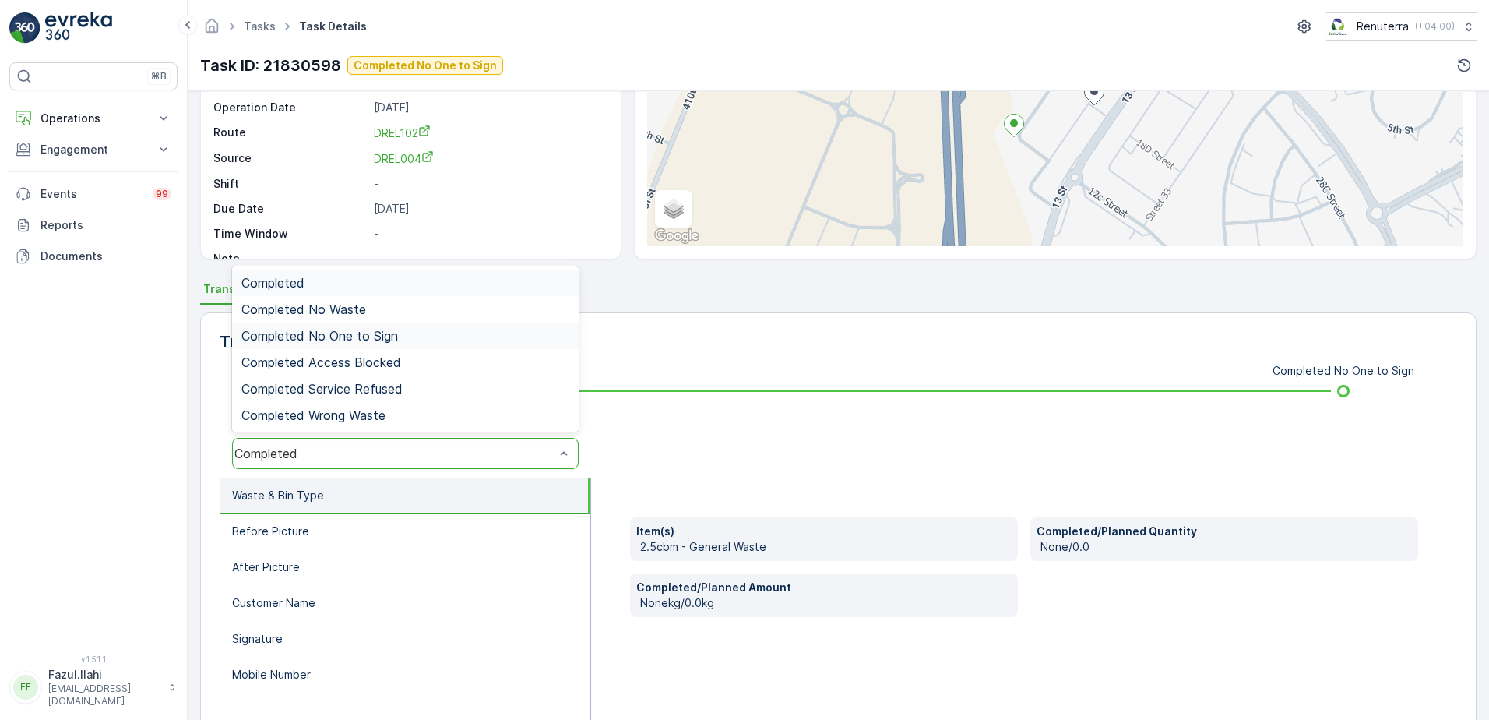
click at [389, 336] on span "Completed No One to Sign" at bounding box center [319, 336] width 157 height 14
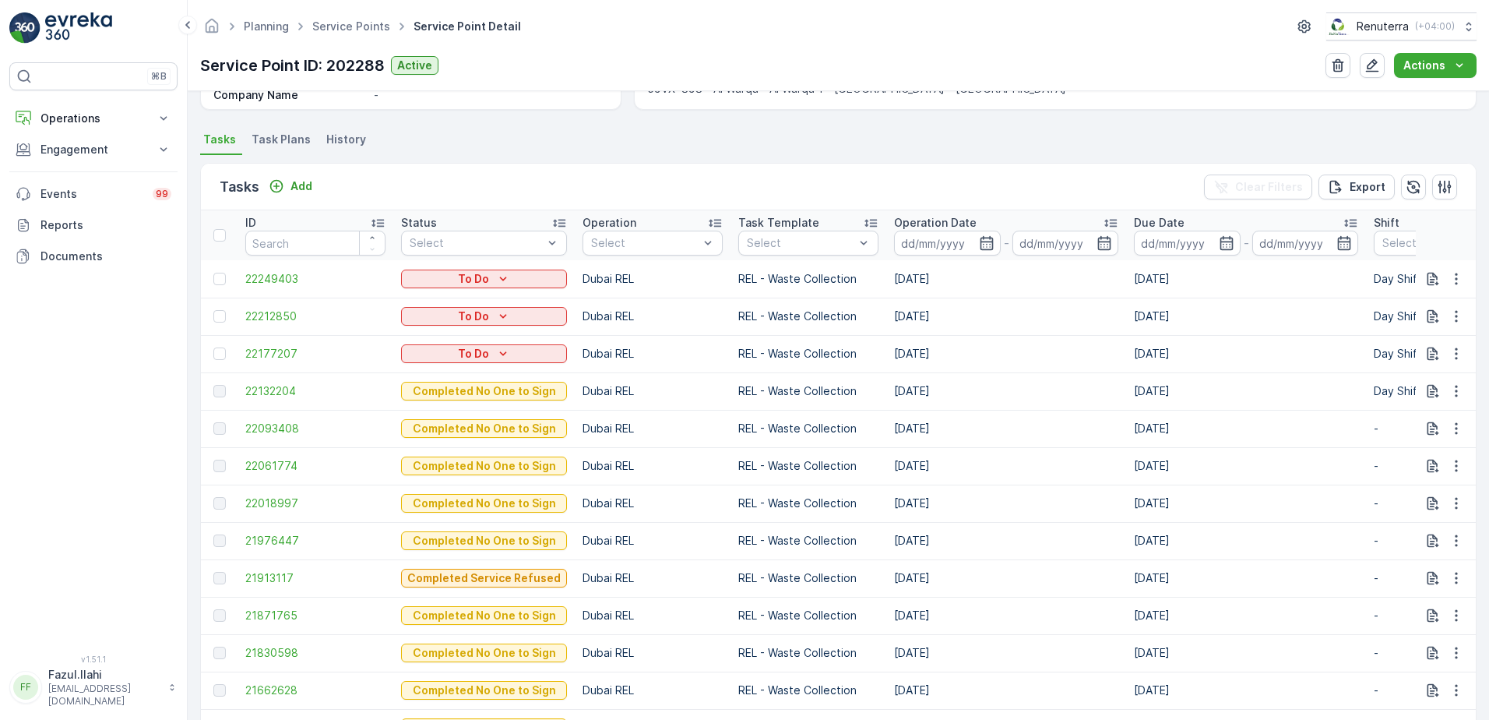
scroll to position [389, 0]
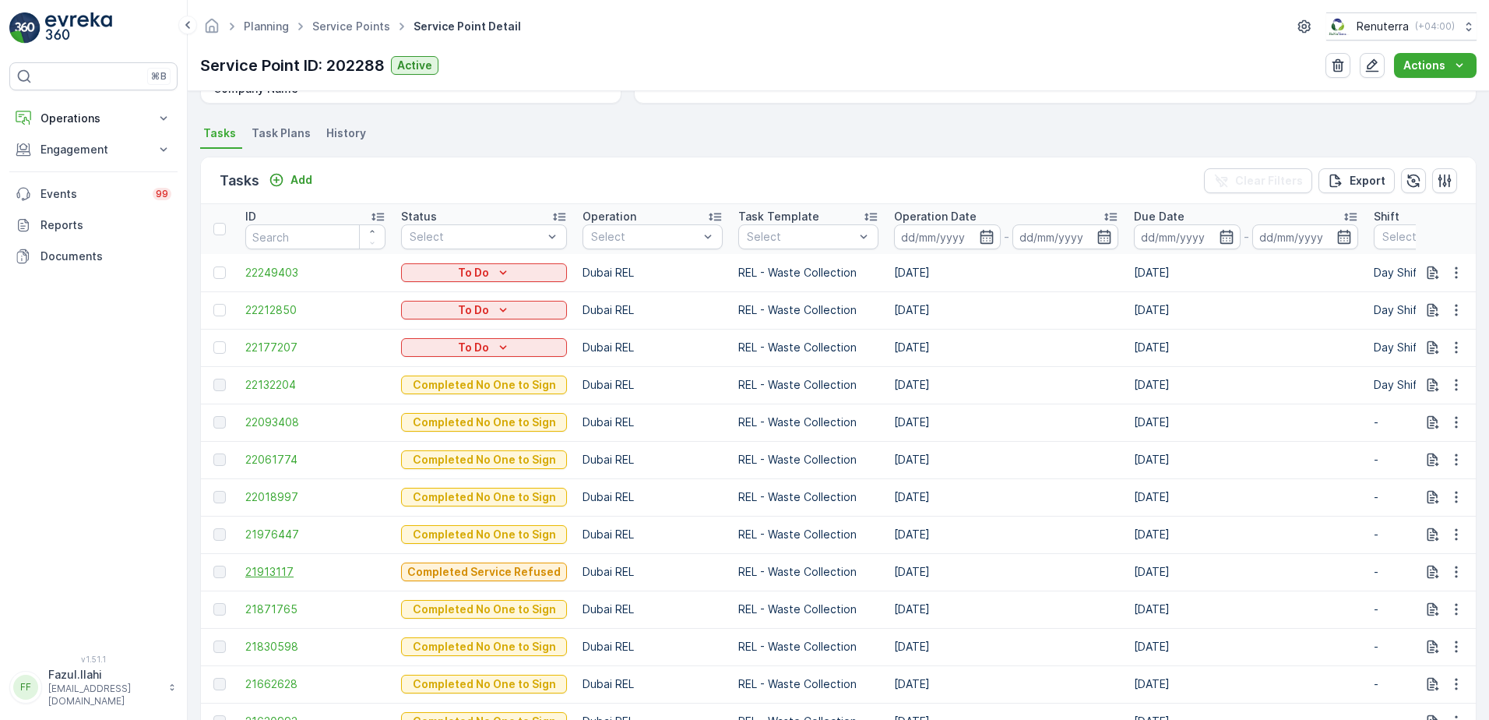
click at [260, 569] on span "21913117" at bounding box center [315, 572] width 140 height 16
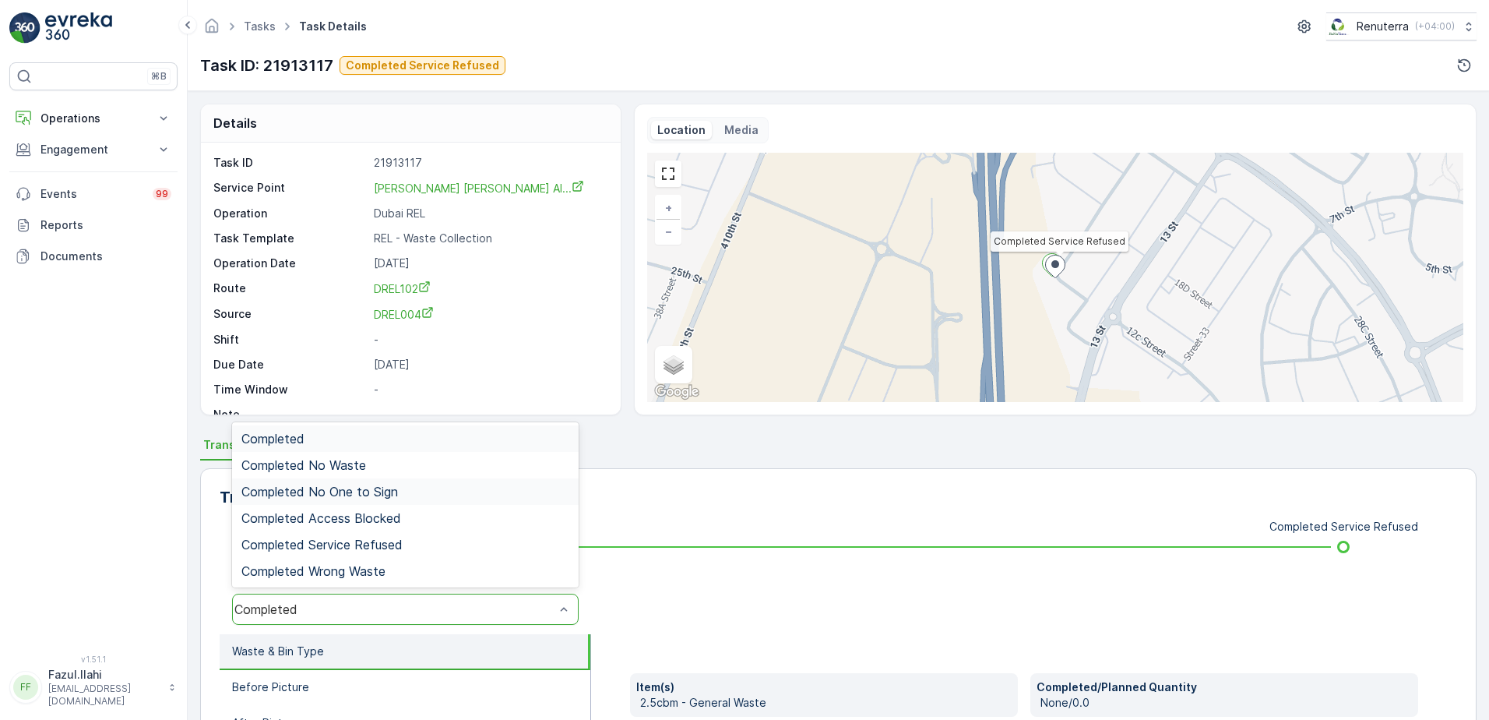
click at [351, 484] on span "Completed No One to Sign" at bounding box center [319, 491] width 157 height 14
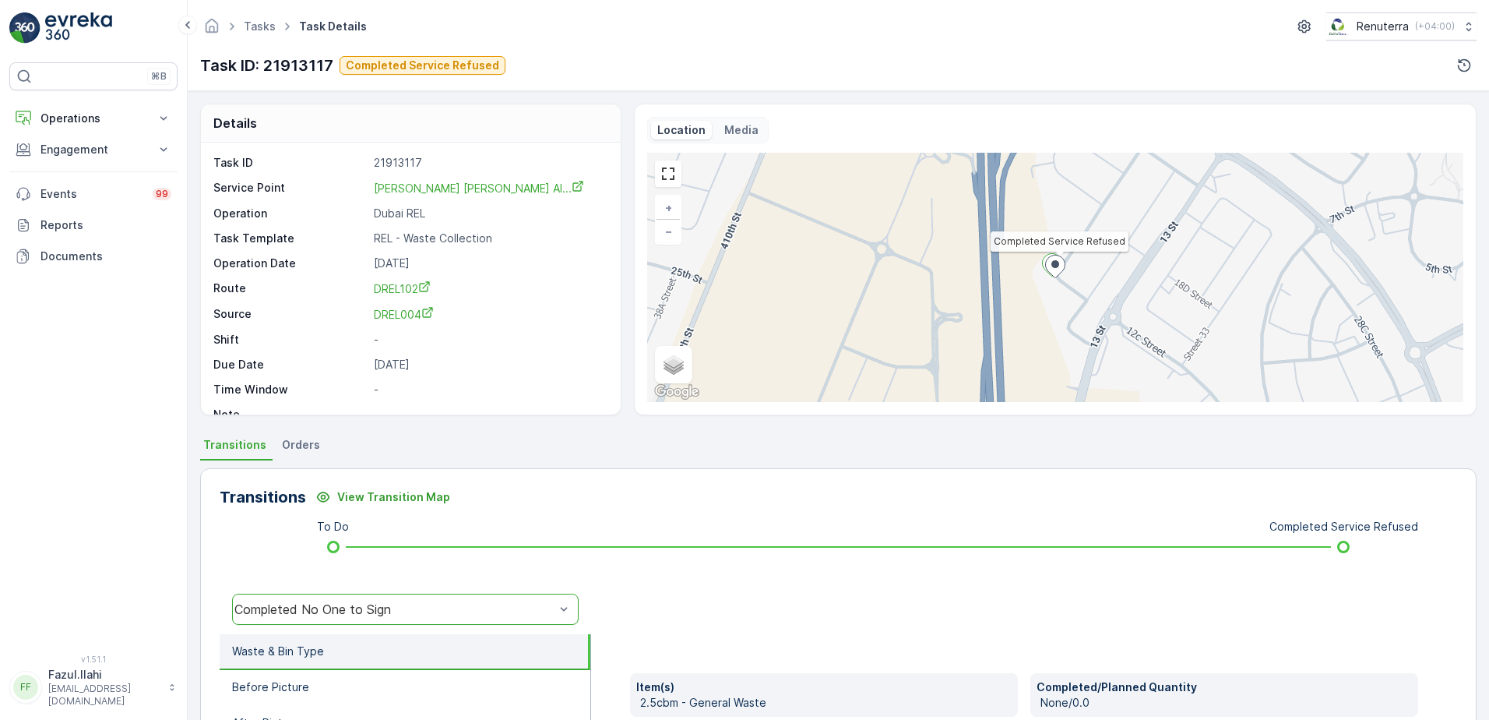
click at [477, 615] on div "Completed No One to Sign" at bounding box center [394, 609] width 320 height 14
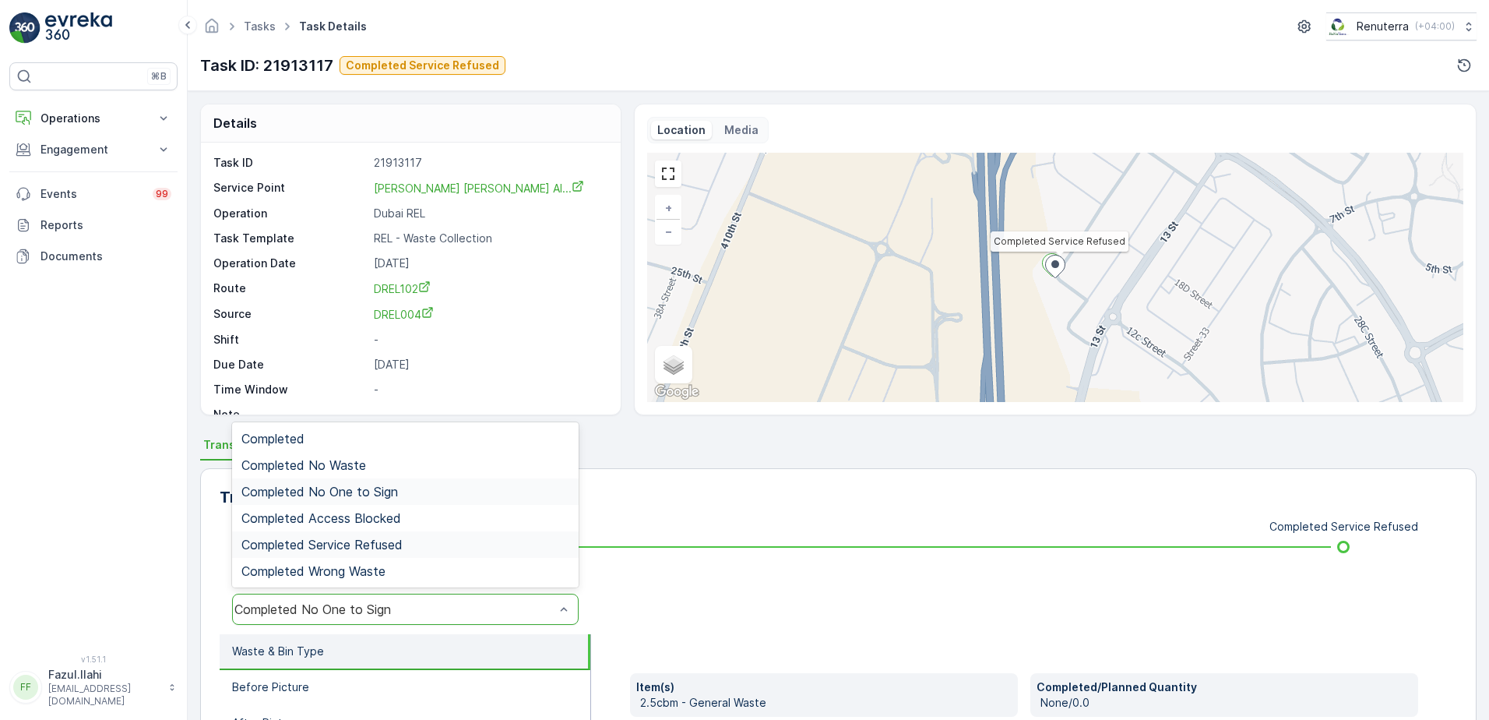
click at [369, 546] on span "Completed Service Refused" at bounding box center [321, 544] width 161 height 14
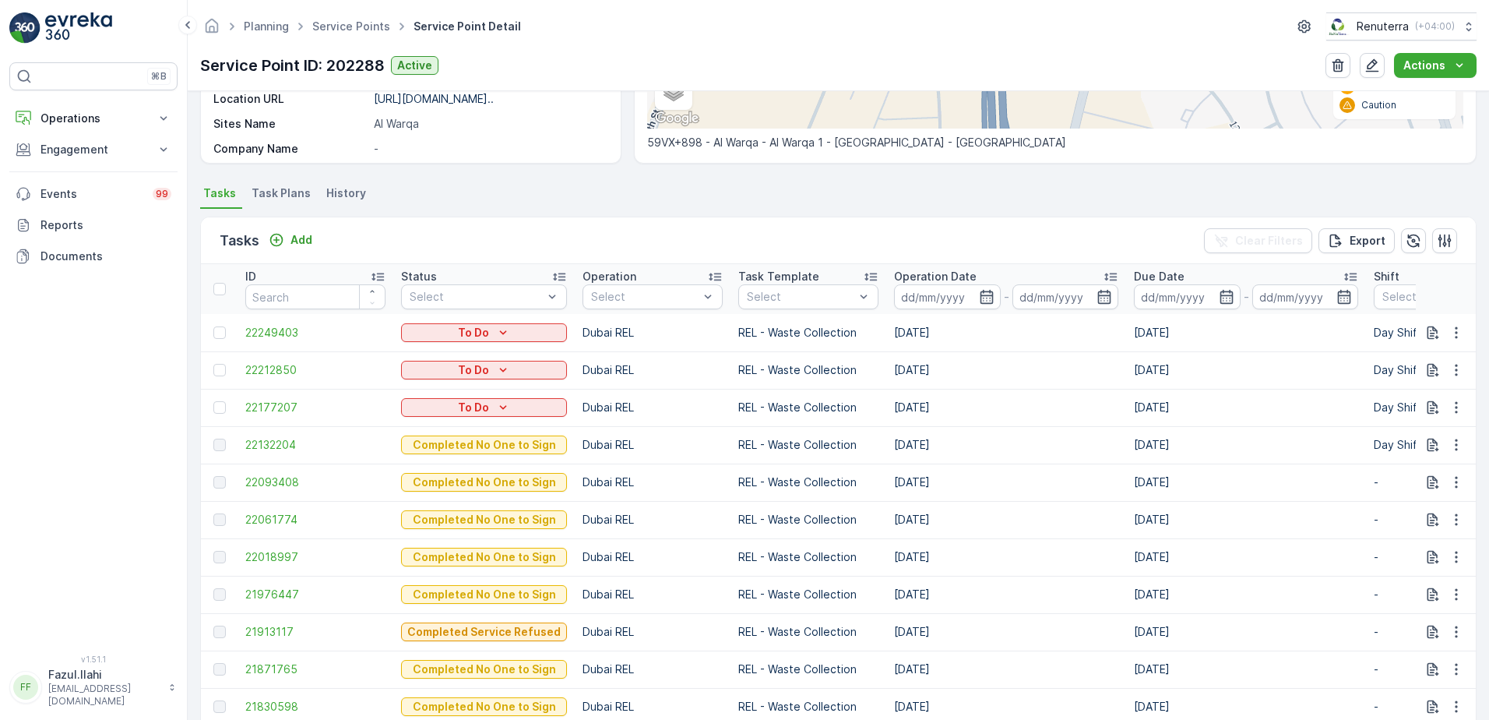
scroll to position [467, 0]
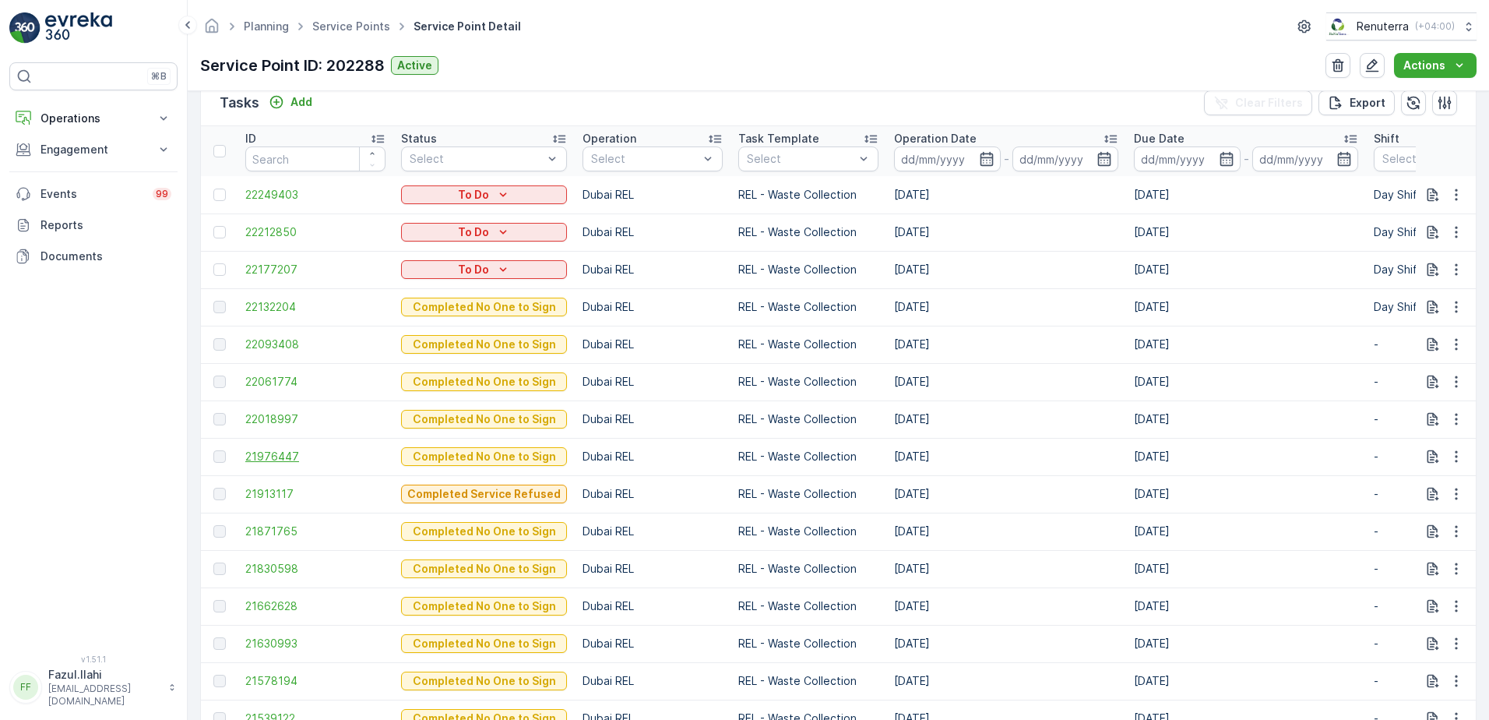
click at [294, 451] on span "21976447" at bounding box center [315, 457] width 140 height 16
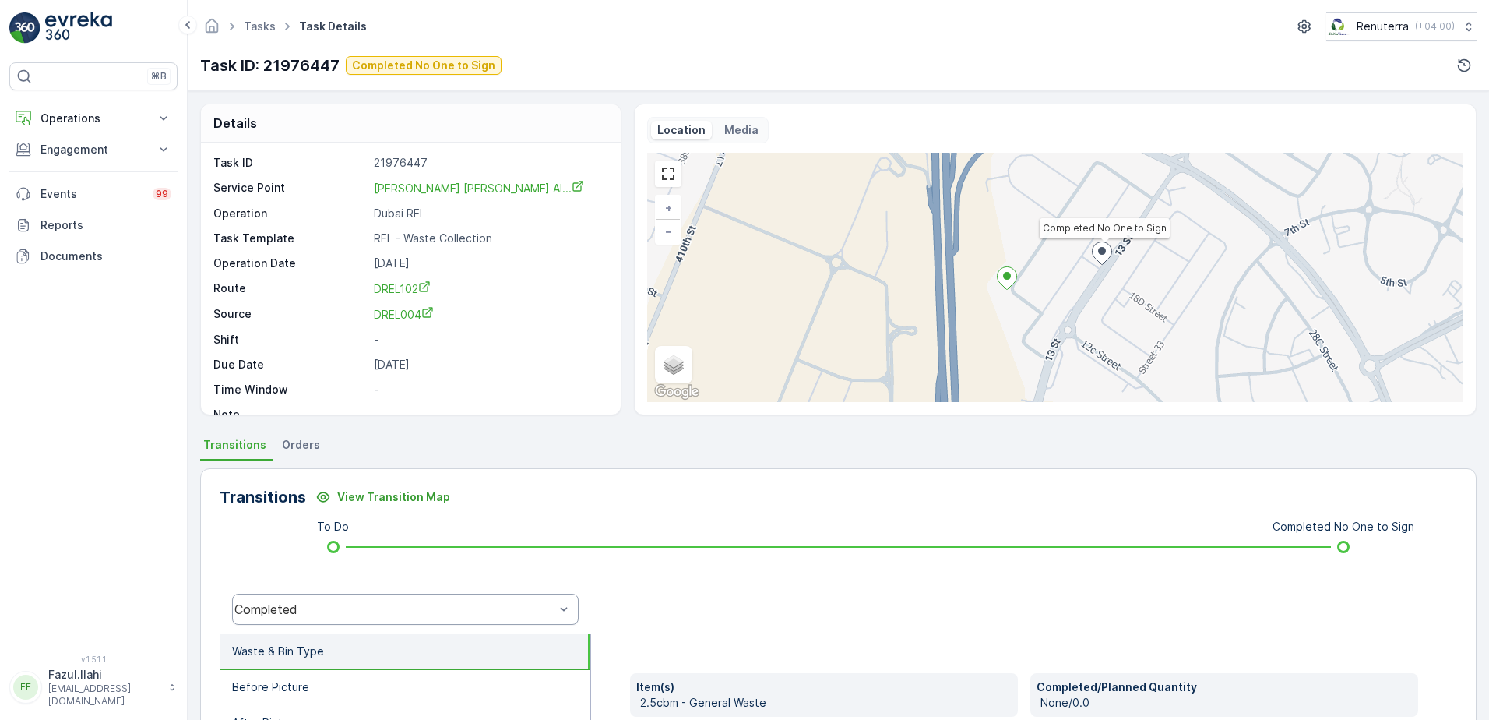
click at [431, 597] on div "Completed" at bounding box center [405, 608] width 347 height 31
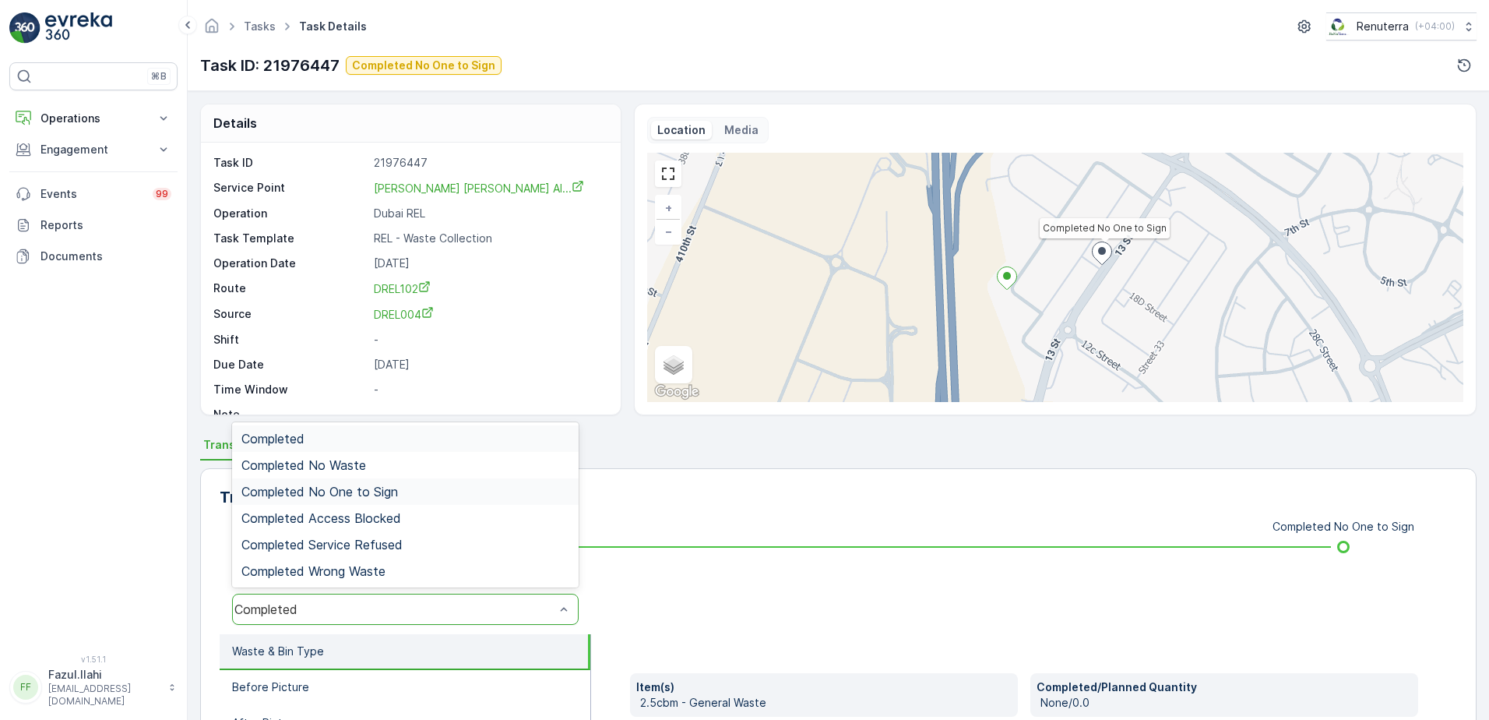
click at [366, 487] on span "Completed No One to Sign" at bounding box center [319, 491] width 157 height 14
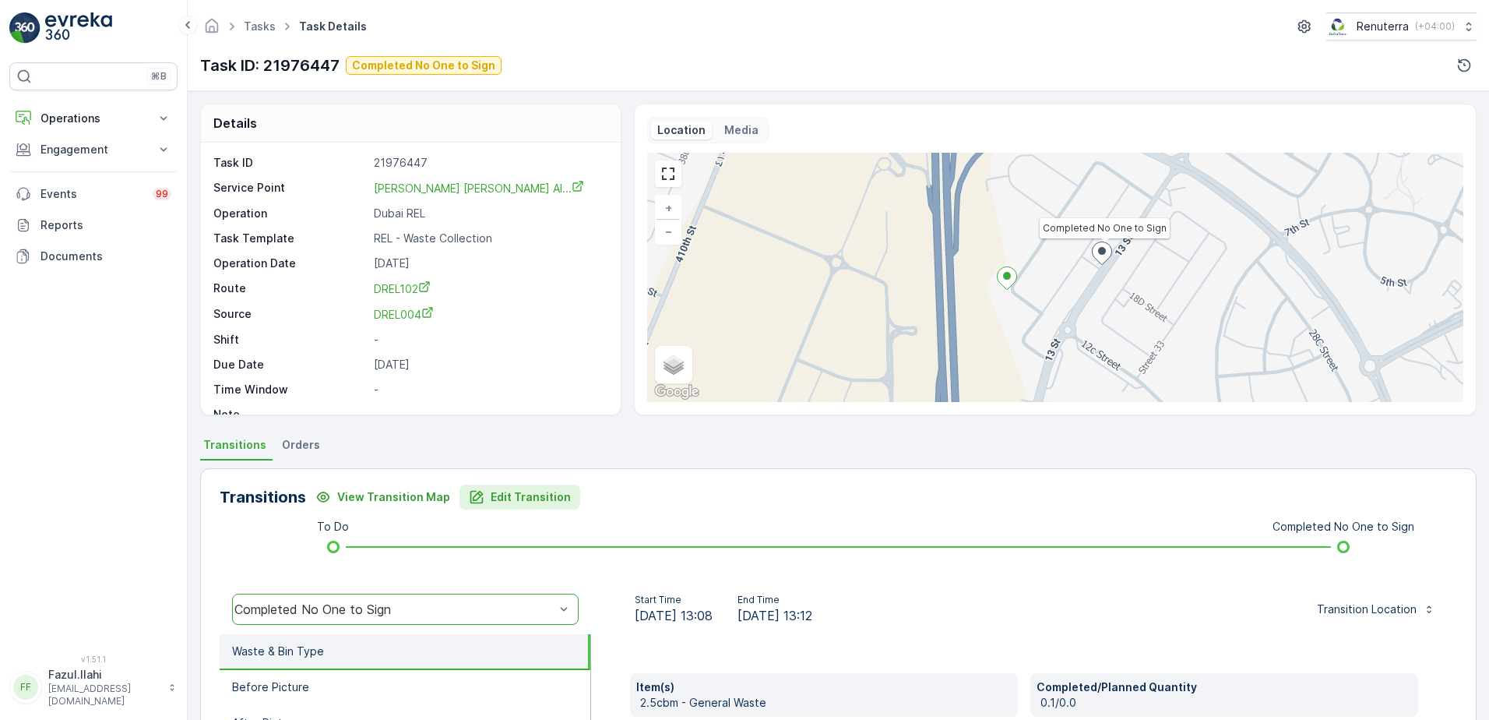
click at [505, 498] on p "Edit Transition" at bounding box center [531, 497] width 80 height 16
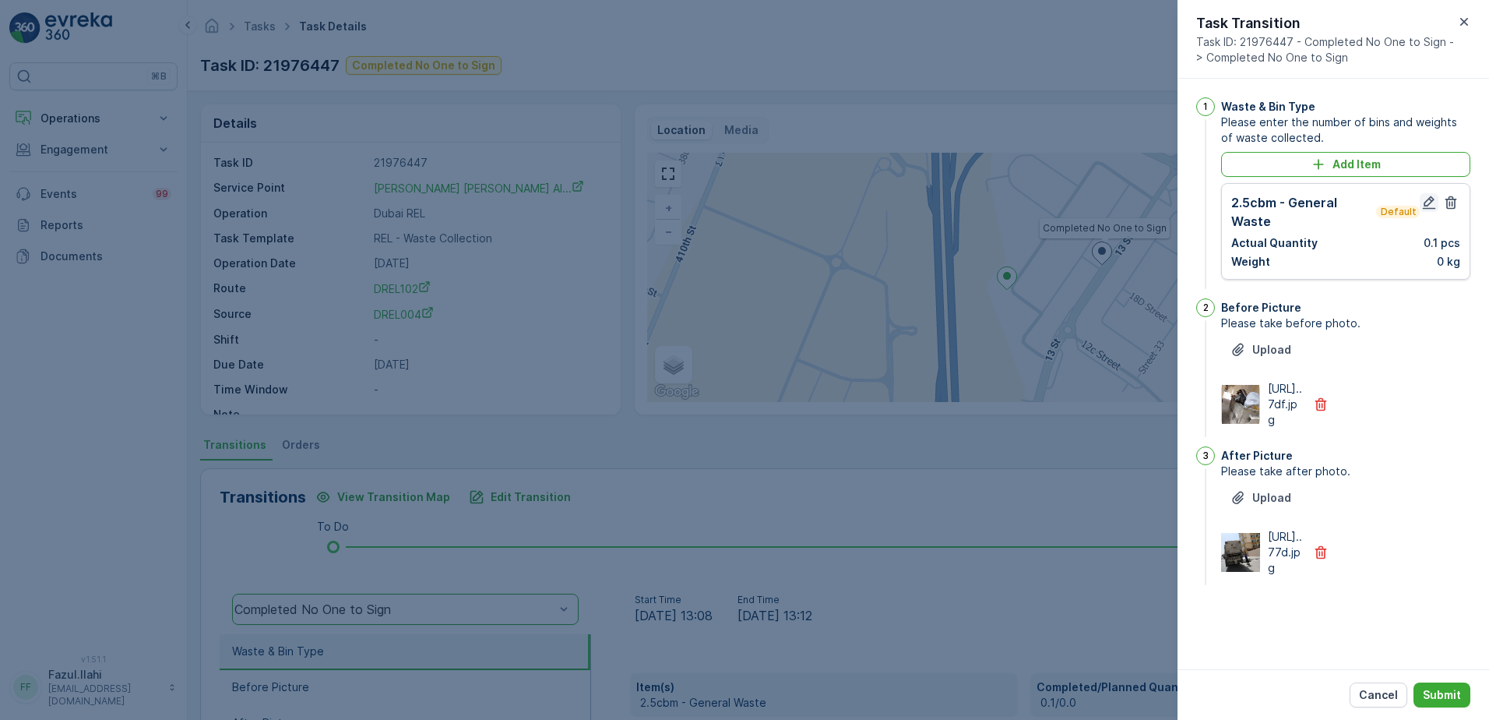
click at [1424, 204] on icon "button" at bounding box center [1429, 203] width 16 height 16
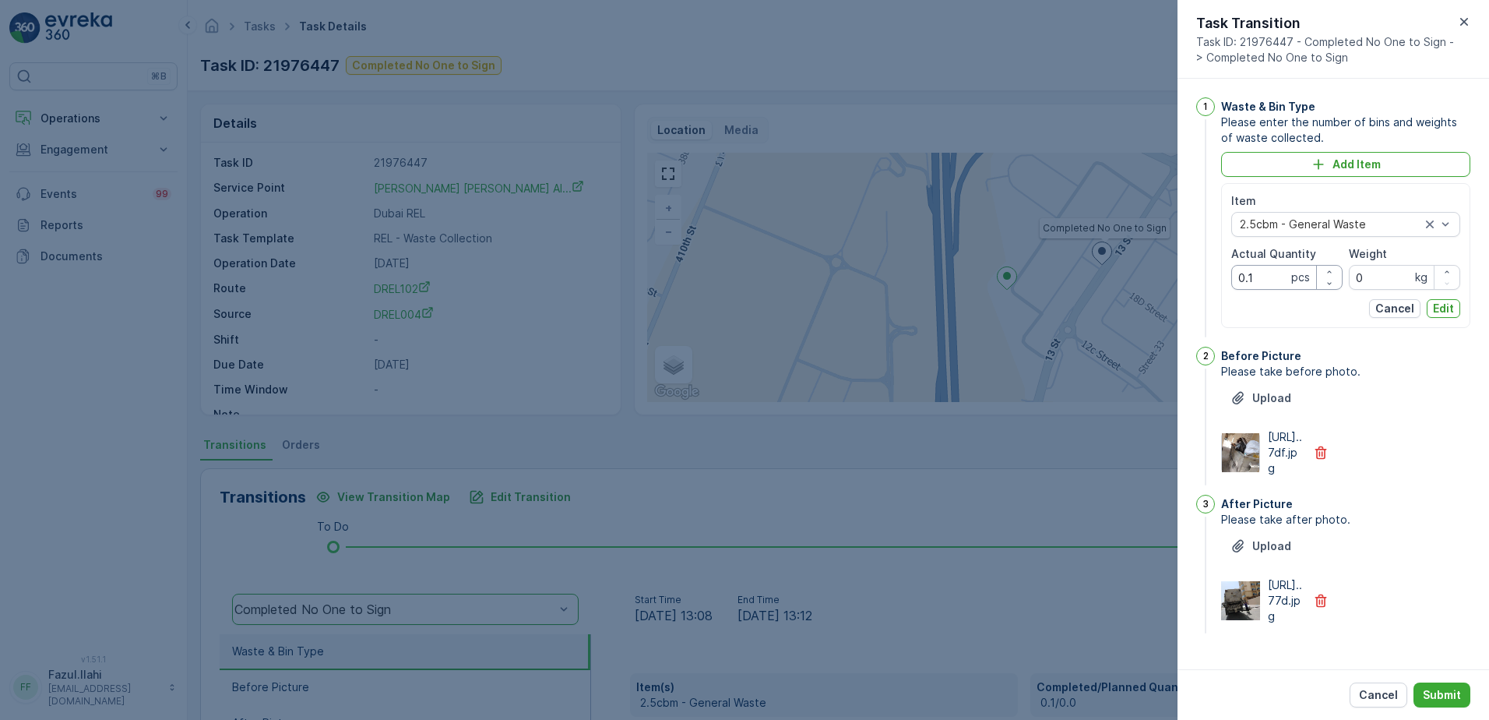
click at [1278, 277] on Quantity "0.1" at bounding box center [1286, 277] width 111 height 25
type Quantity "1"
click at [1412, 601] on div "Upload https://media.evre...77d.jpg" at bounding box center [1345, 578] width 249 height 90
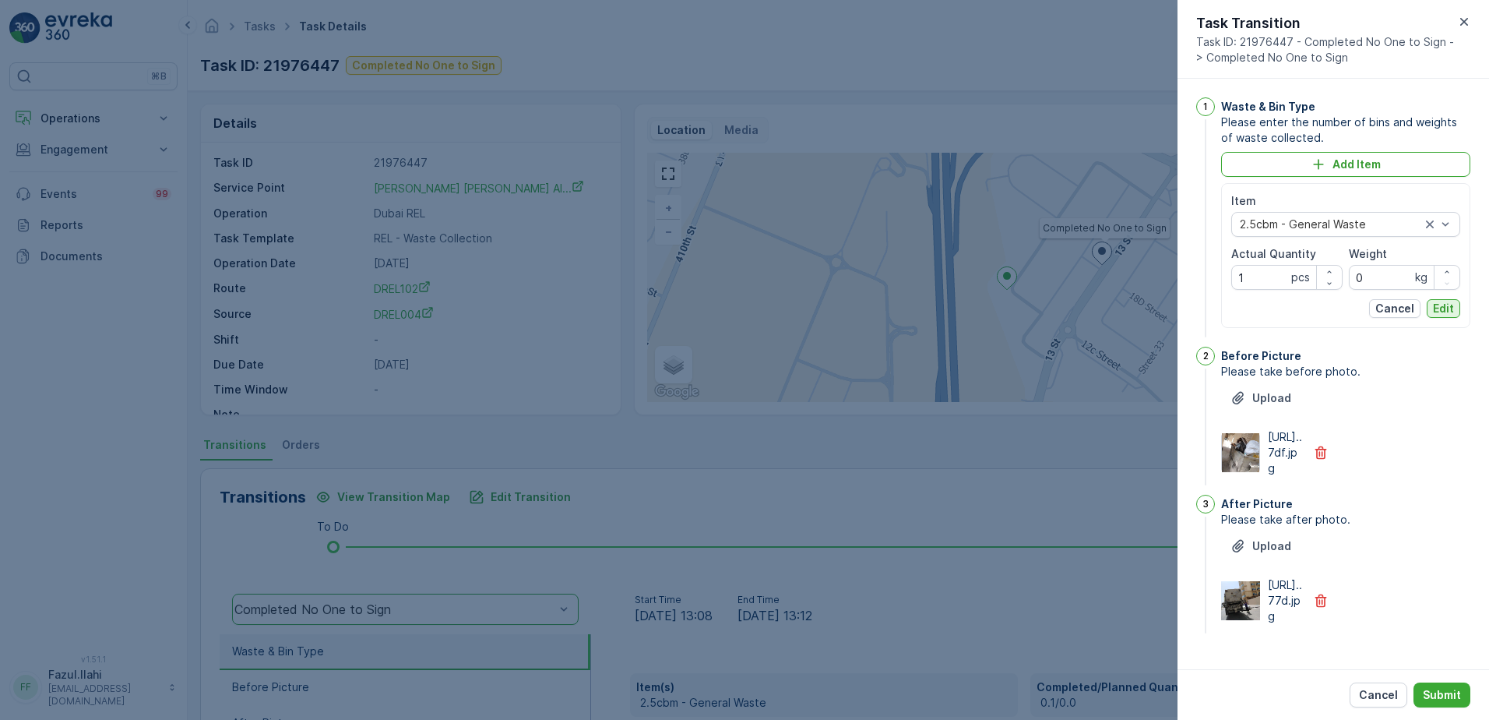
click at [1448, 305] on p "Edit" at bounding box center [1443, 309] width 21 height 16
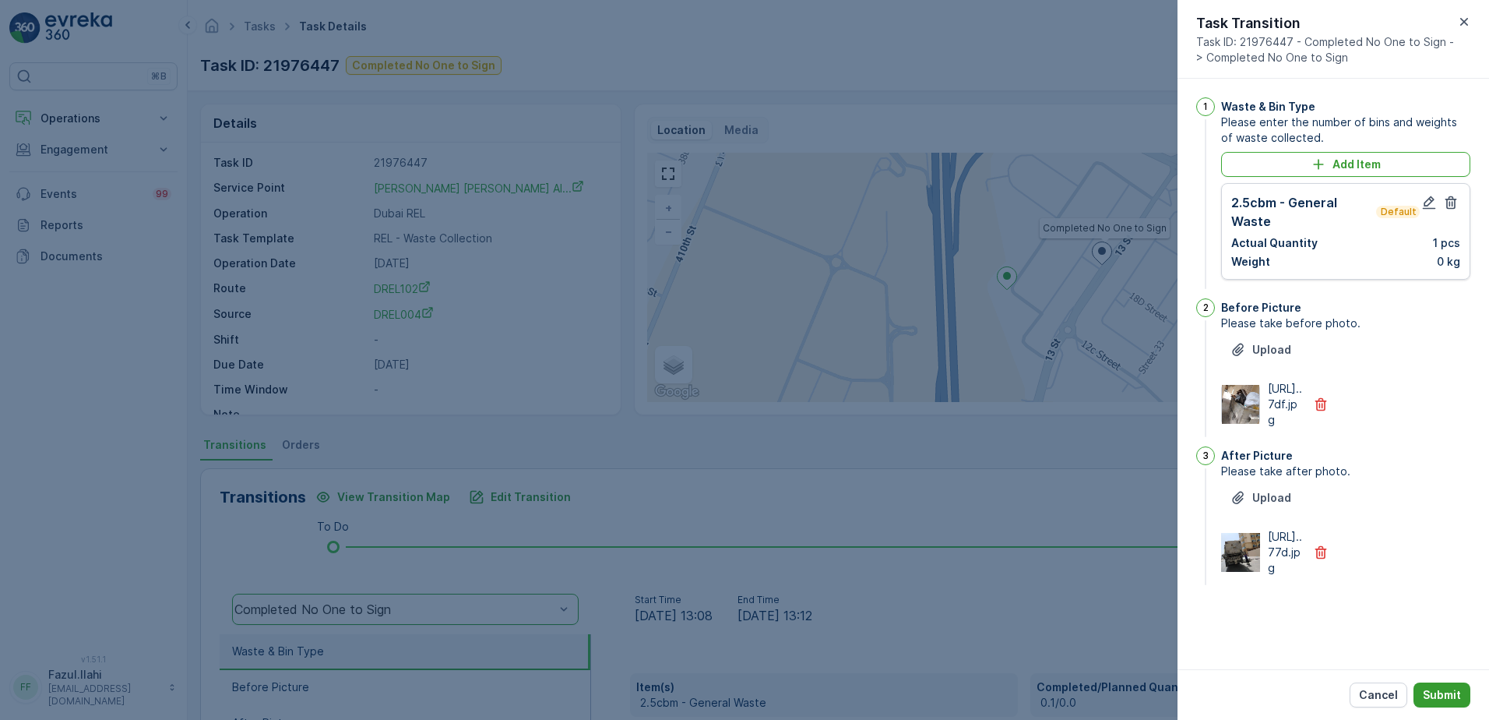
click at [1452, 695] on p "Submit" at bounding box center [1442, 695] width 38 height 16
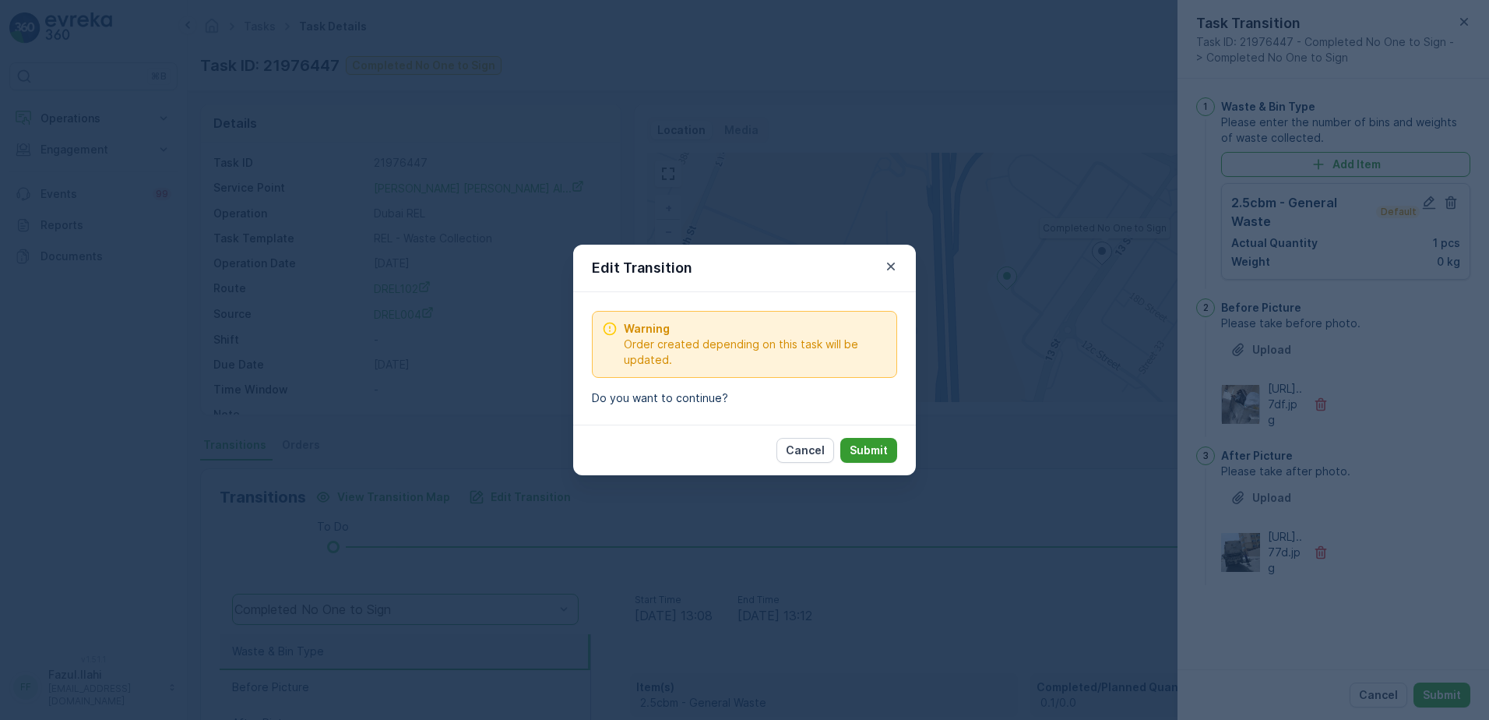
click at [861, 452] on p "Submit" at bounding box center [869, 450] width 38 height 16
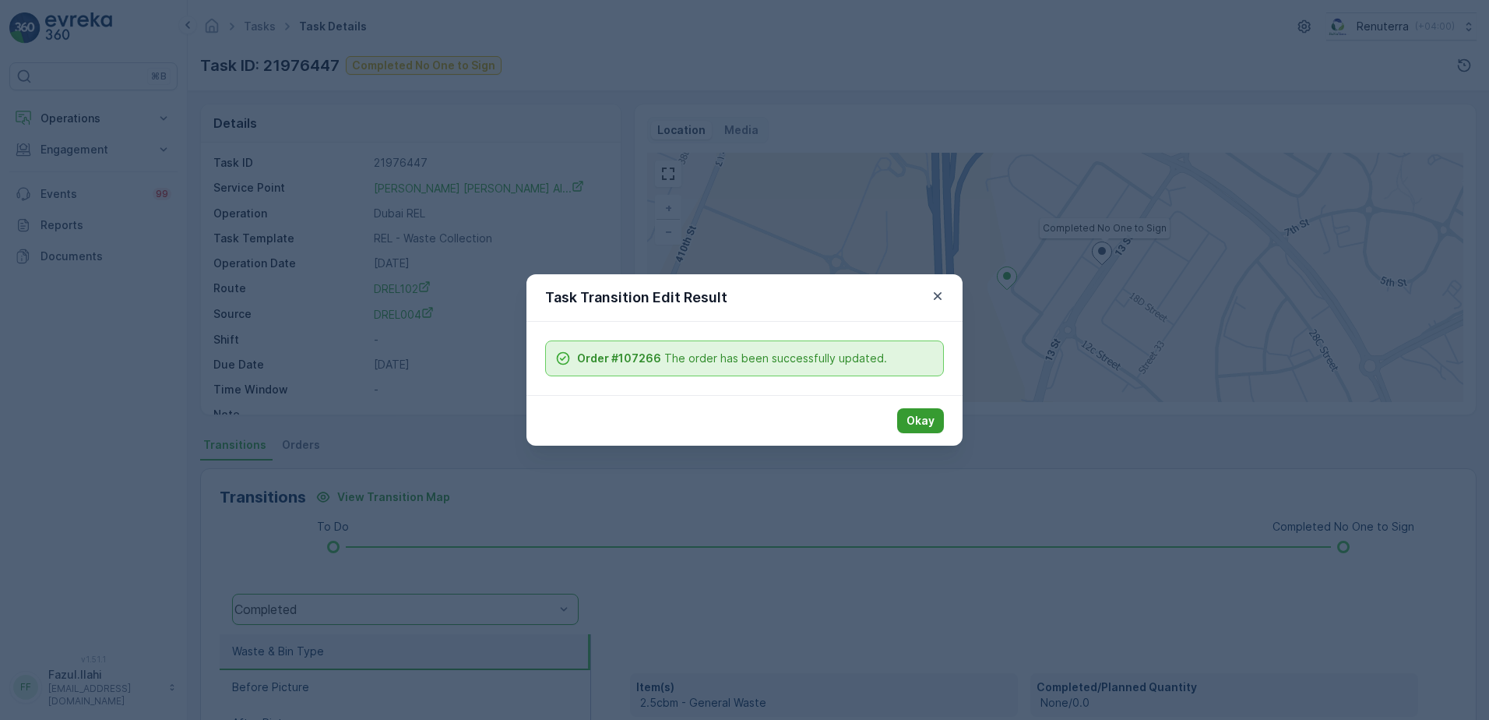
click at [920, 424] on p "Okay" at bounding box center [921, 421] width 28 height 16
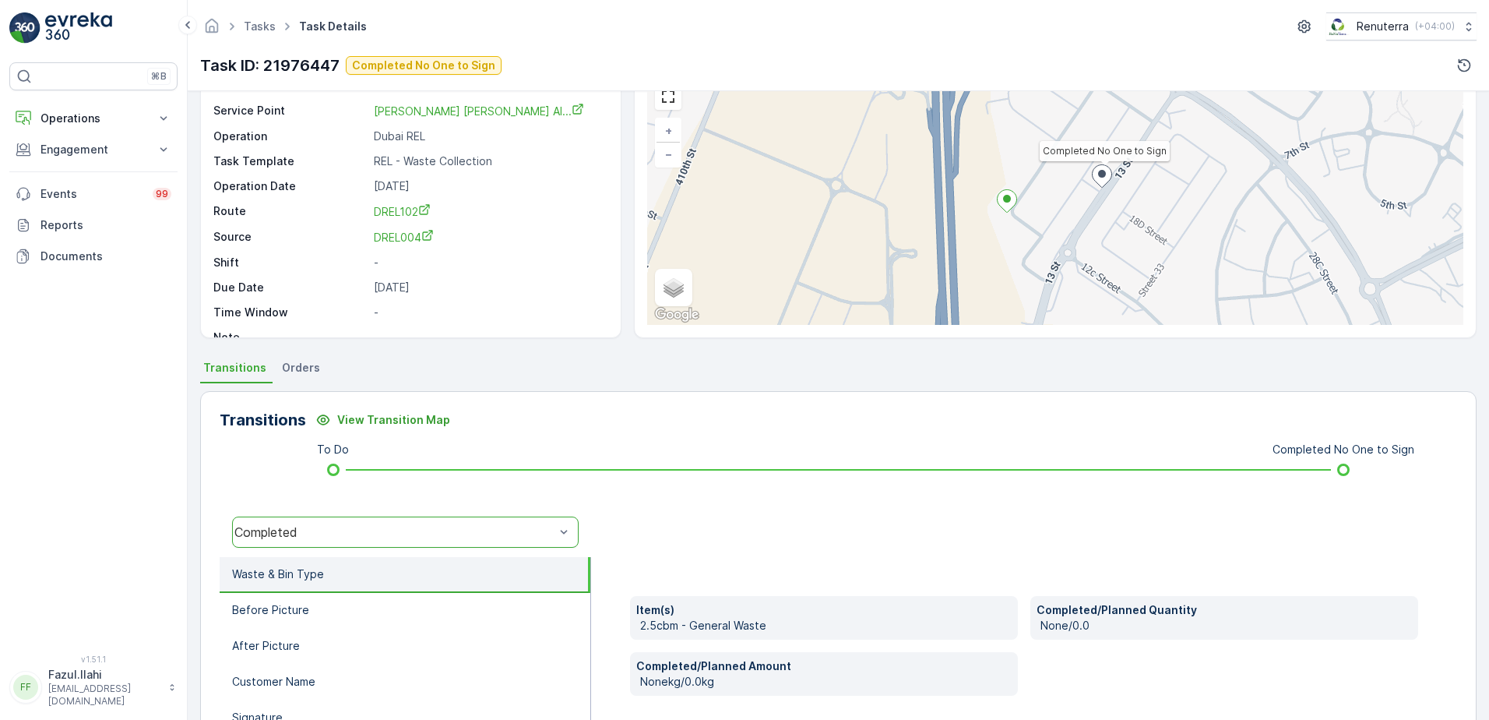
scroll to position [78, 0]
click at [391, 527] on div "Completed" at bounding box center [394, 531] width 320 height 14
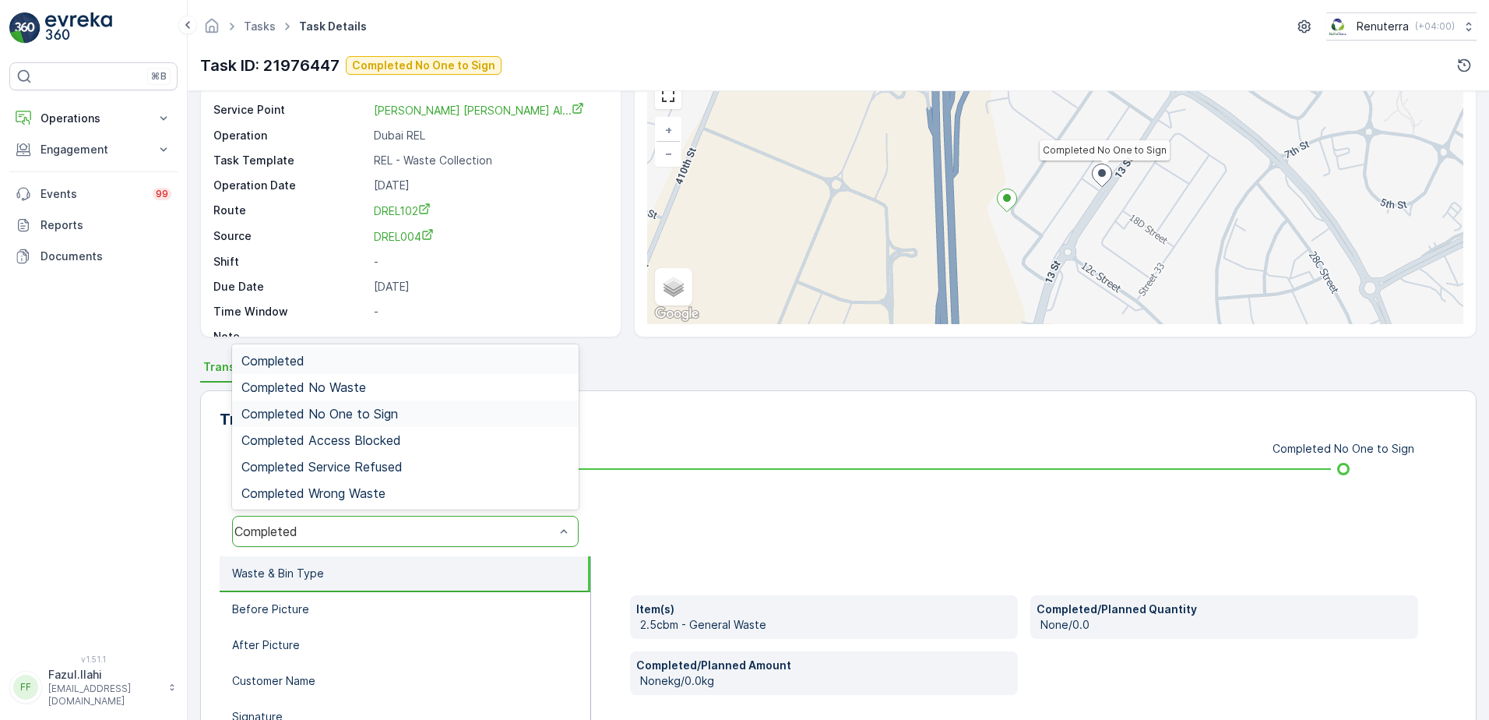
click at [408, 411] on div "Completed No One to Sign" at bounding box center [405, 414] width 328 height 14
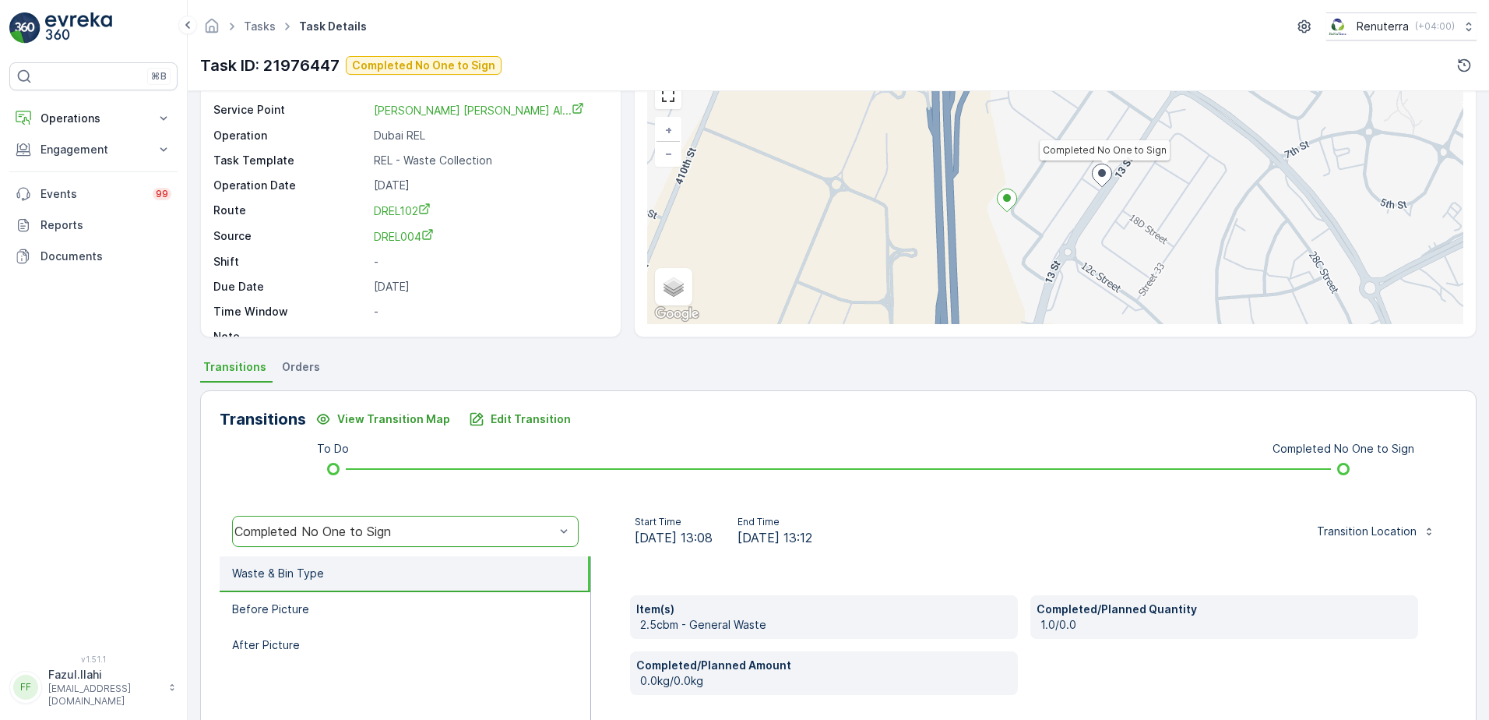
click at [1012, 518] on div "Start Time 28.09.2025 13:08 End Time 28.09.2025 13:12 Transition Location" at bounding box center [1024, 531] width 841 height 31
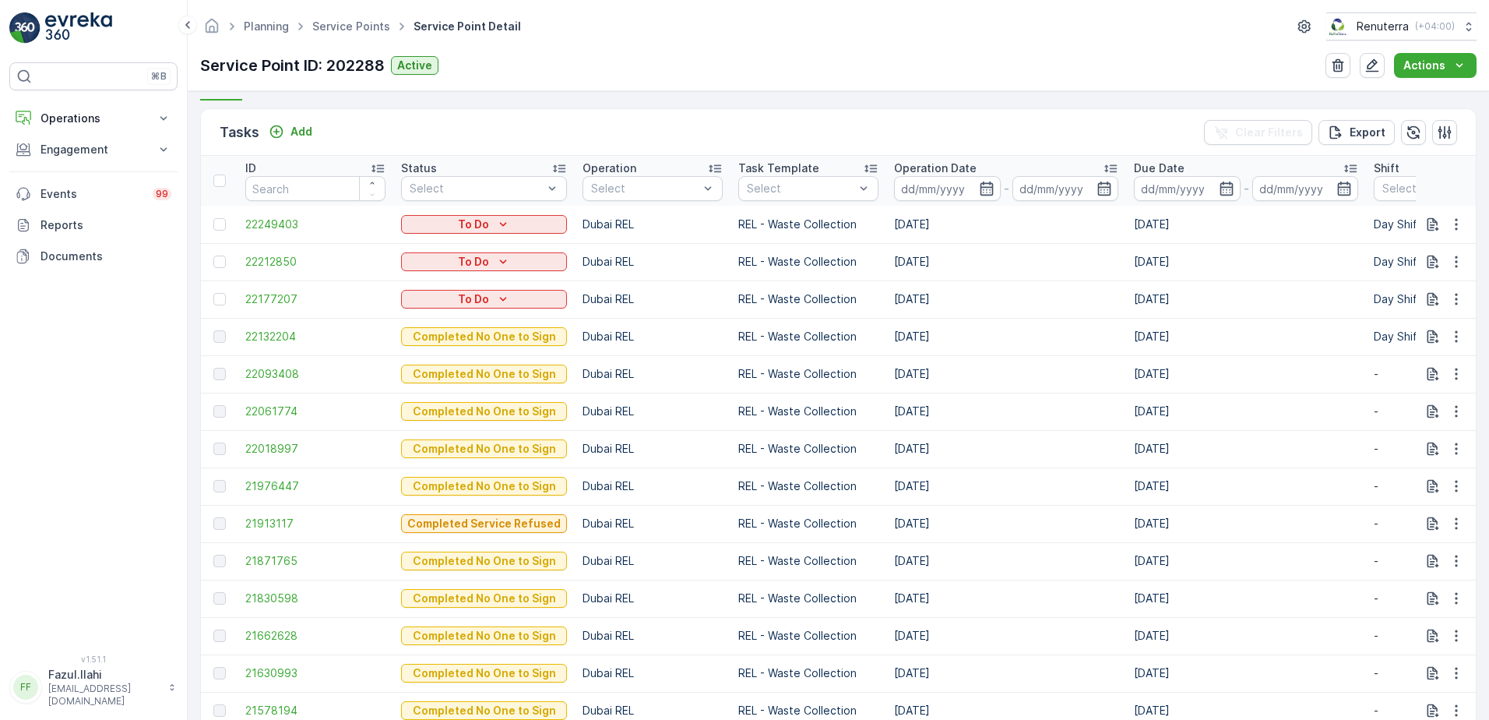
scroll to position [467, 0]
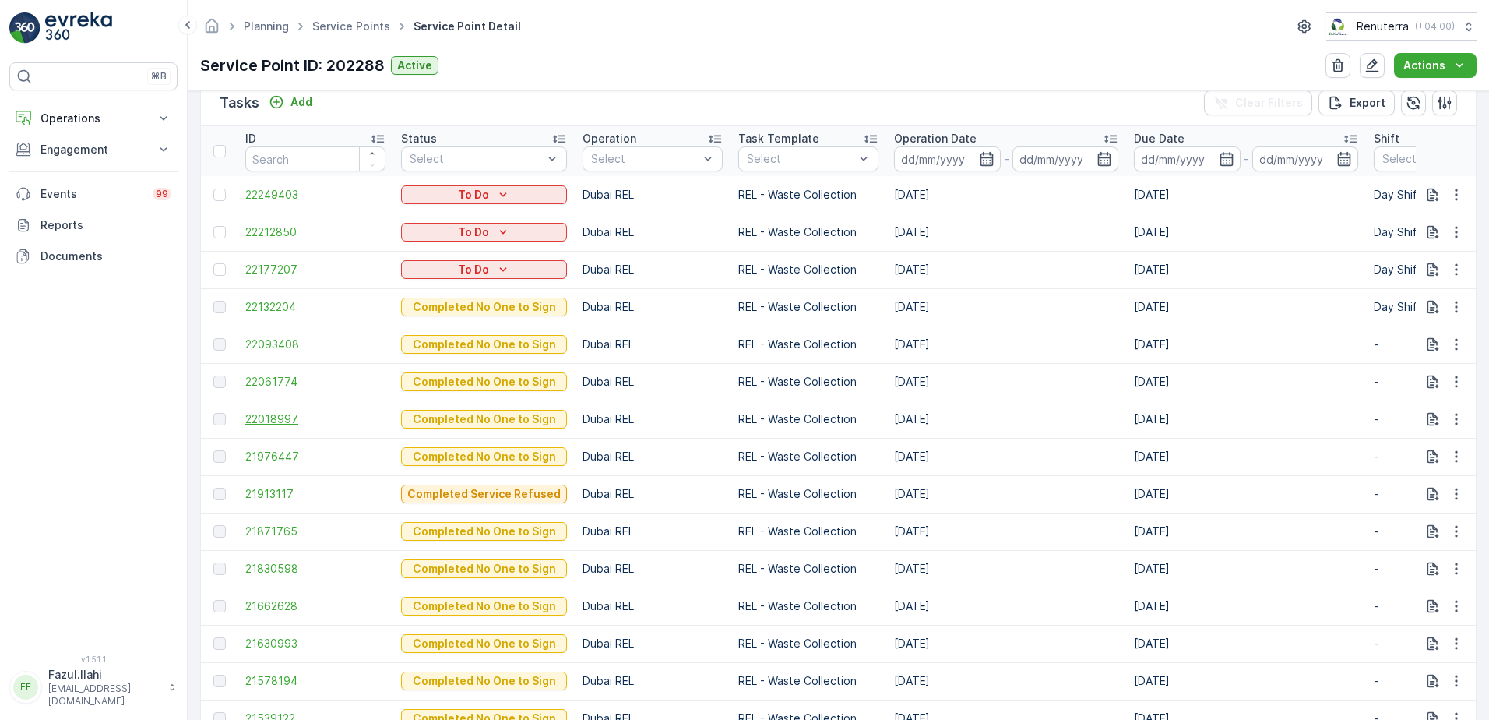
click at [264, 421] on span "22018997" at bounding box center [315, 419] width 140 height 16
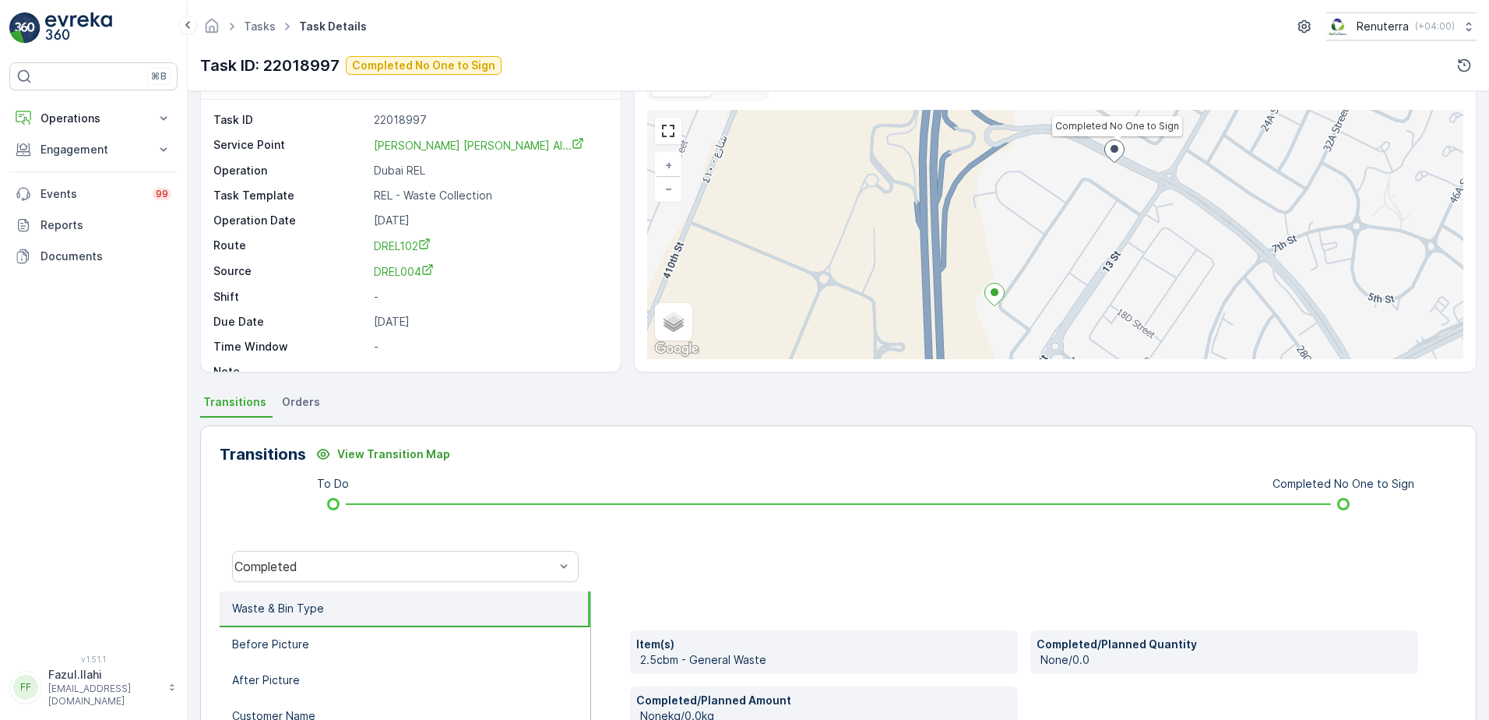
scroll to position [78, 0]
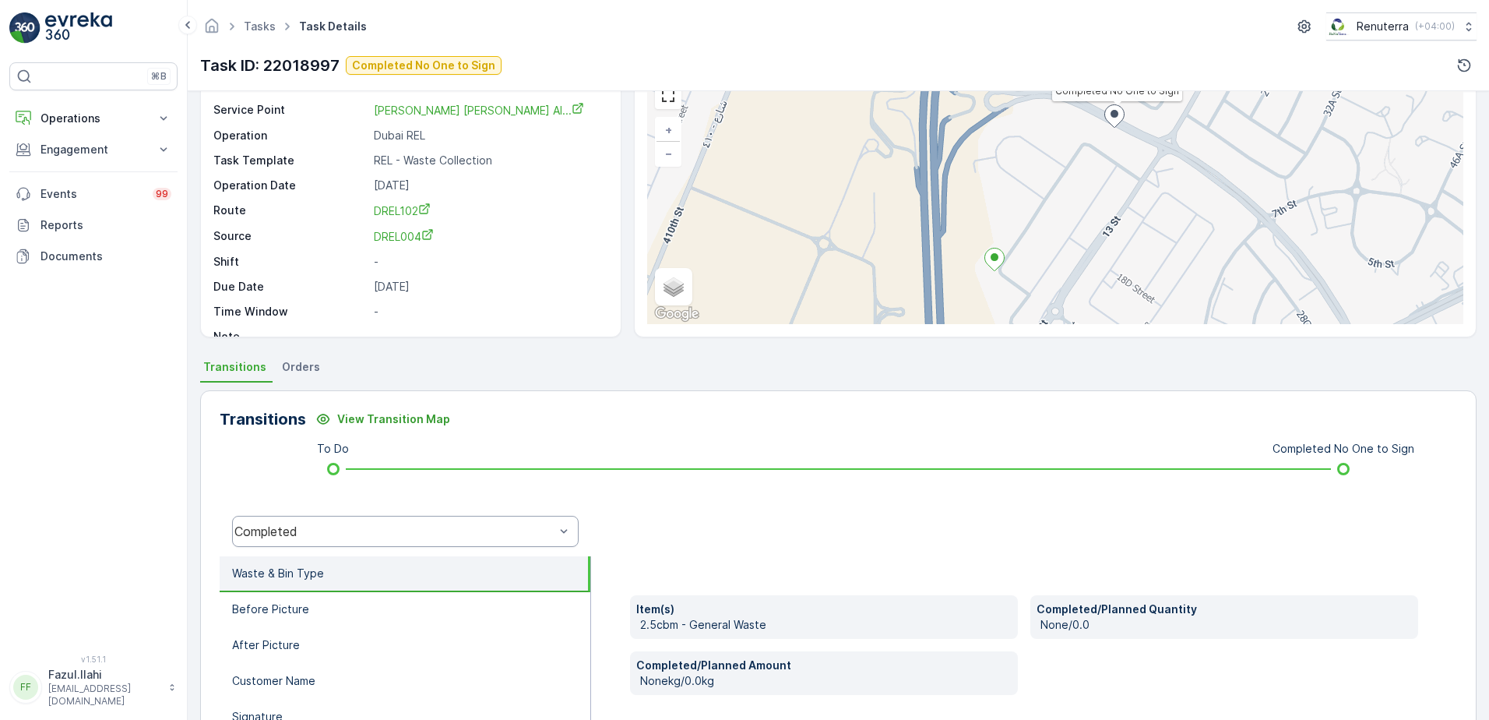
click at [454, 518] on div "Completed" at bounding box center [405, 531] width 347 height 31
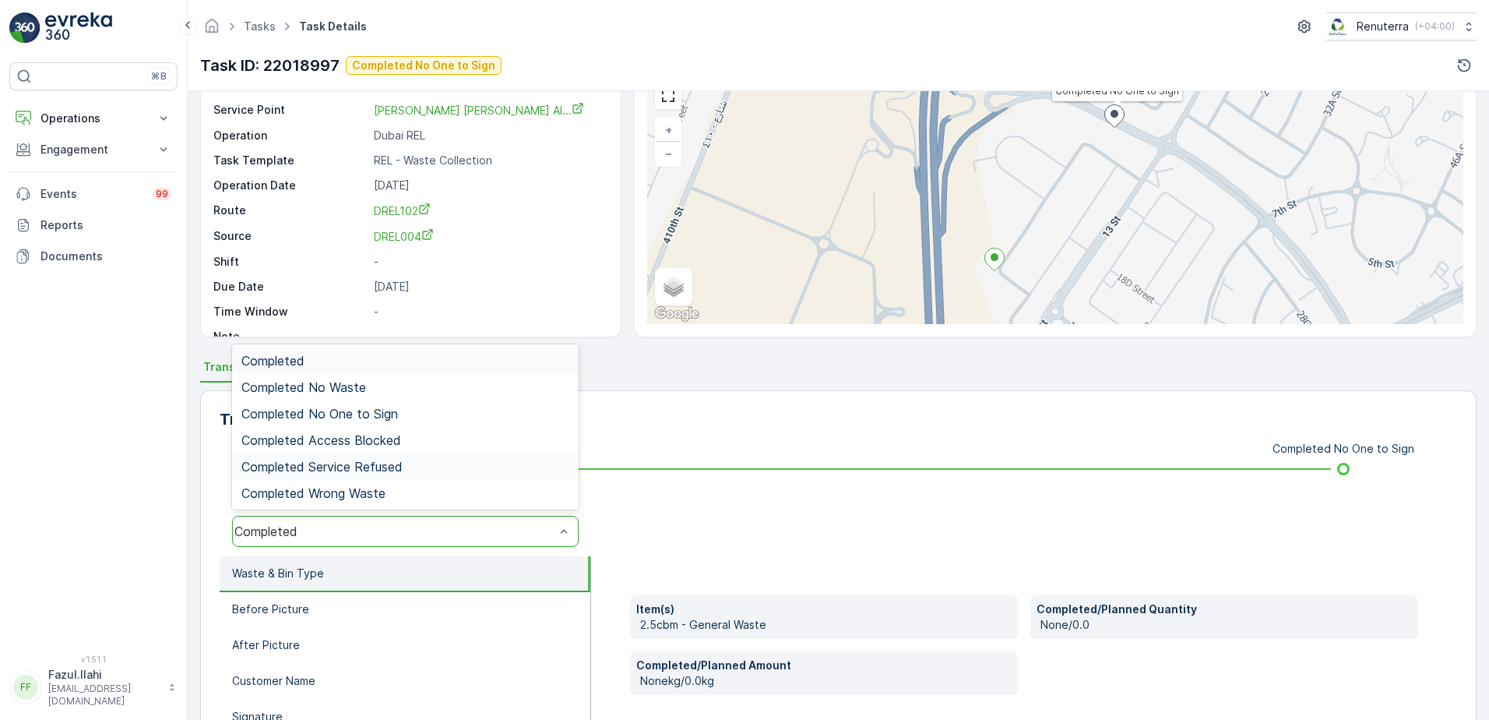
click at [772, 568] on div "Item(s) 2.5cbm - General Waste Completed/Planned Quantity None/0.0 Completed/Pl…" at bounding box center [1024, 712] width 866 height 312
click at [372, 414] on span "Completed No One to Sign" at bounding box center [319, 414] width 157 height 14
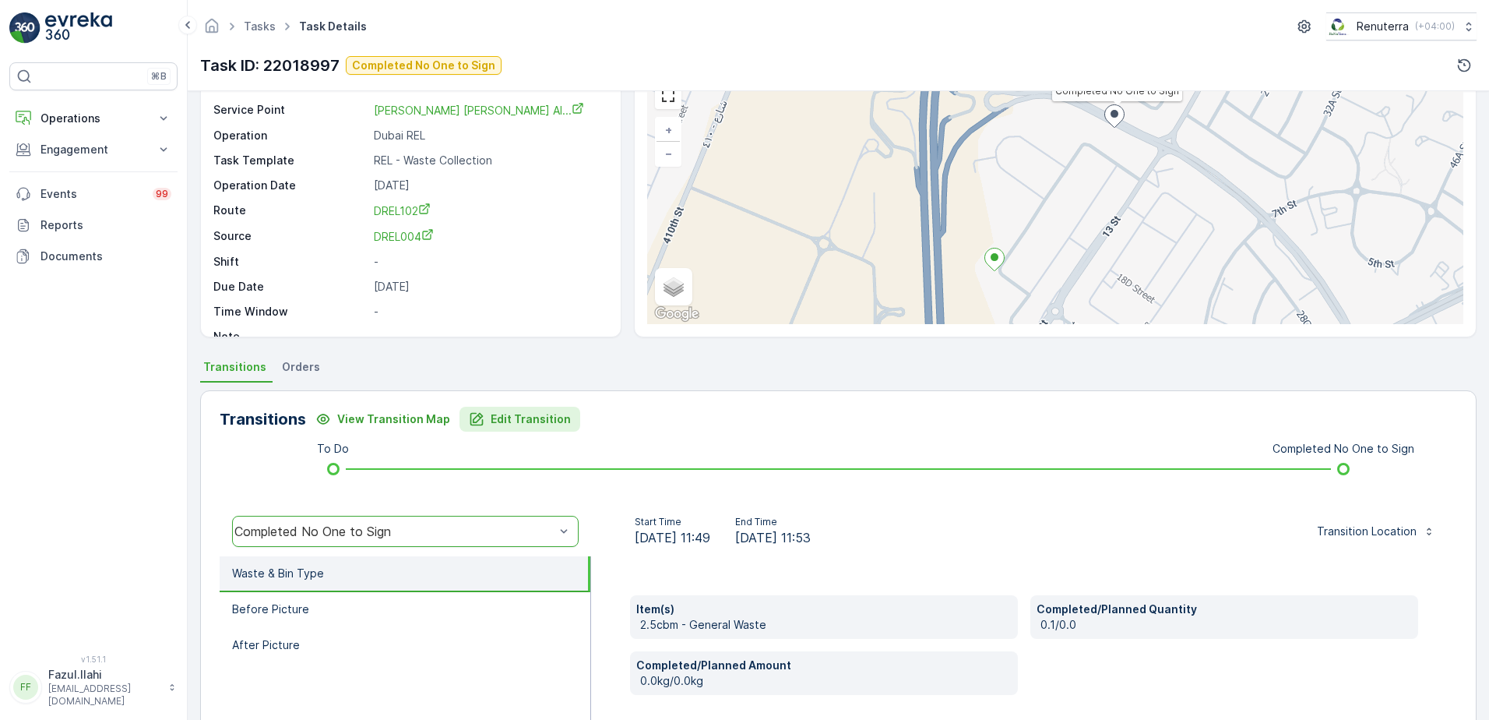
click at [527, 420] on p "Edit Transition" at bounding box center [531, 419] width 80 height 16
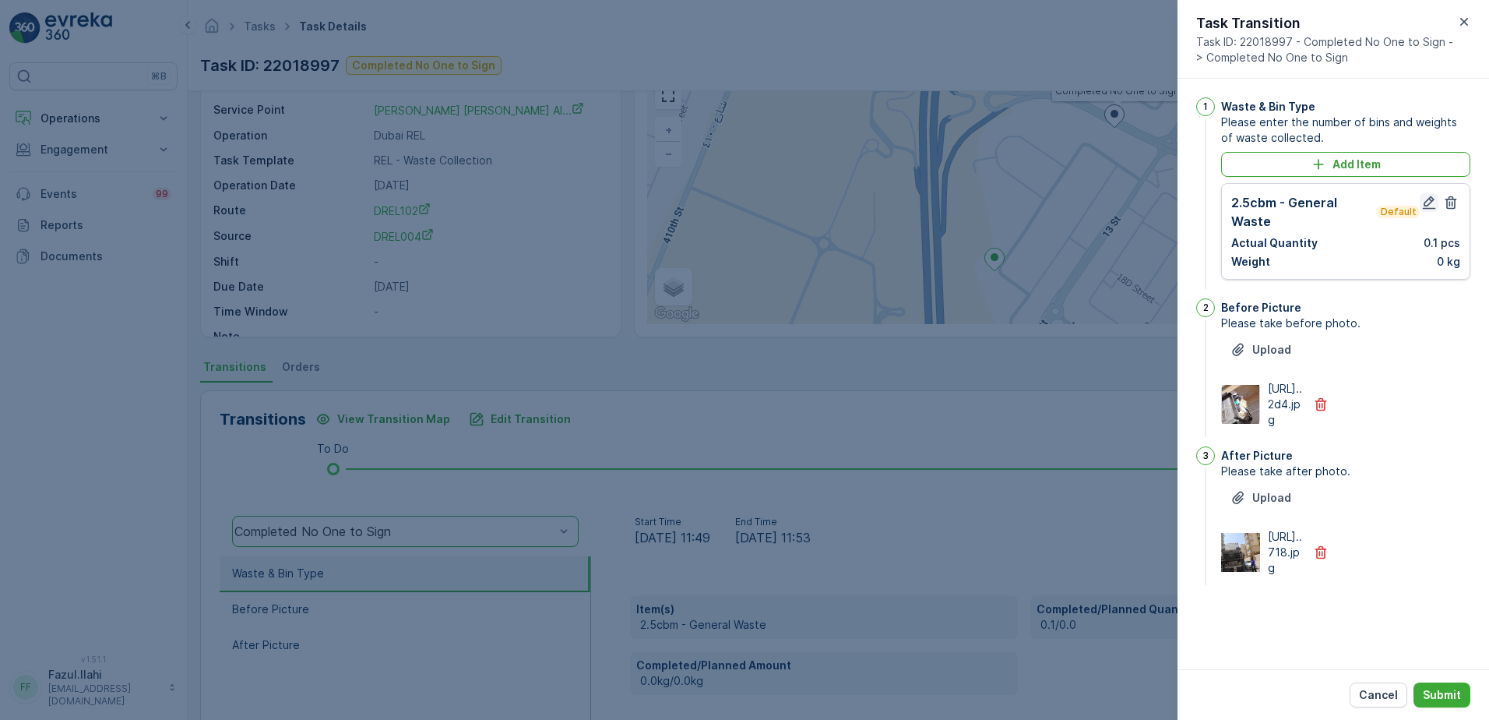
click at [1431, 199] on icon "button" at bounding box center [1429, 202] width 13 height 13
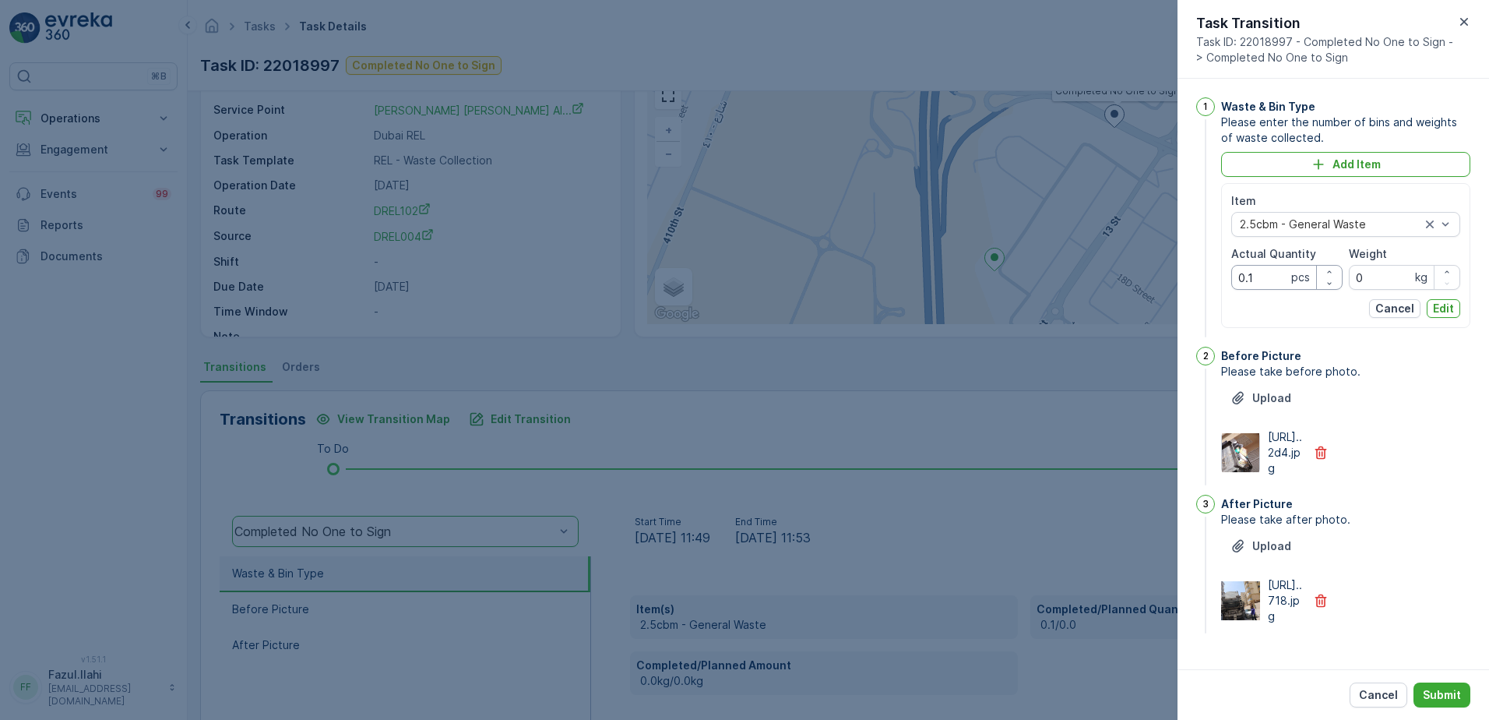
click at [1268, 276] on Quantity "0.1" at bounding box center [1286, 277] width 111 height 25
type Quantity "1"
click at [1397, 527] on span "Please take after photo." at bounding box center [1345, 520] width 249 height 16
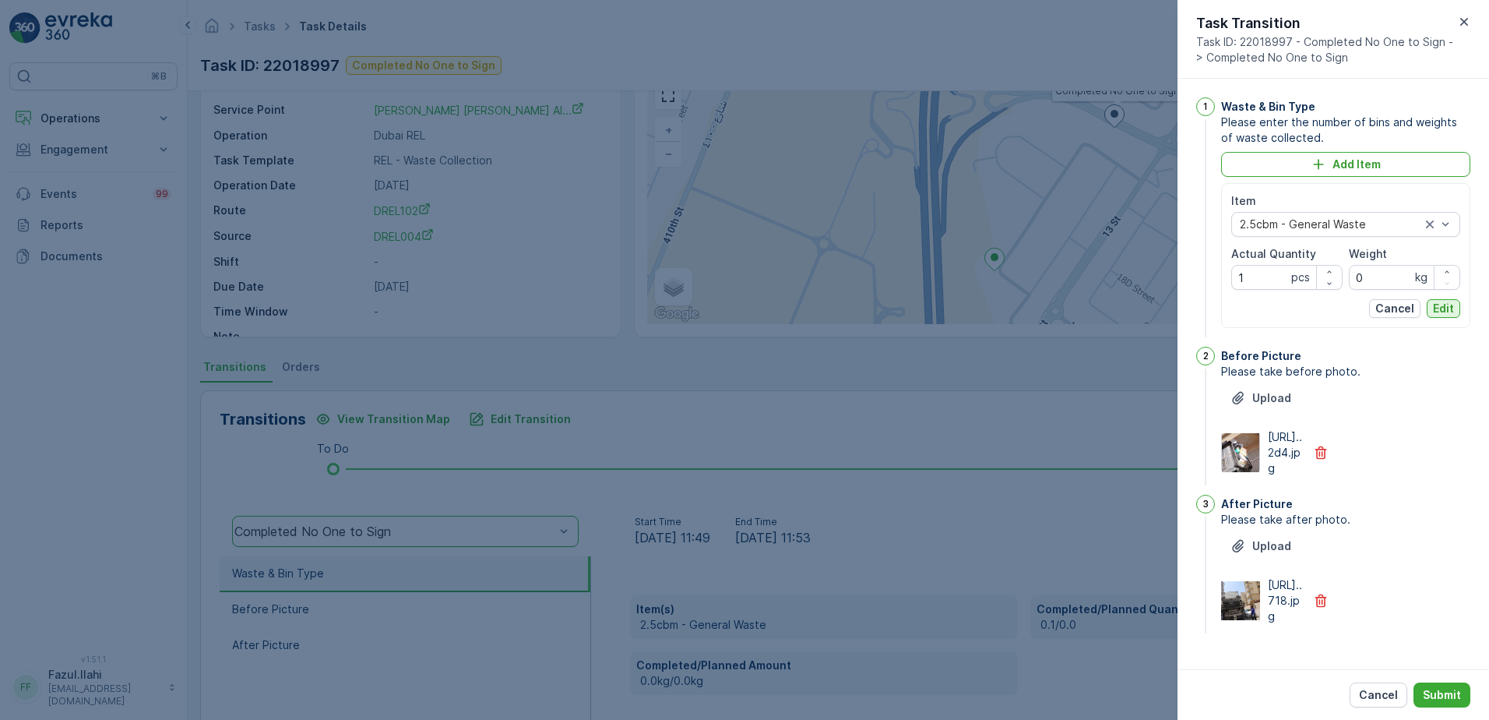
click at [1449, 306] on p "Edit" at bounding box center [1443, 309] width 21 height 16
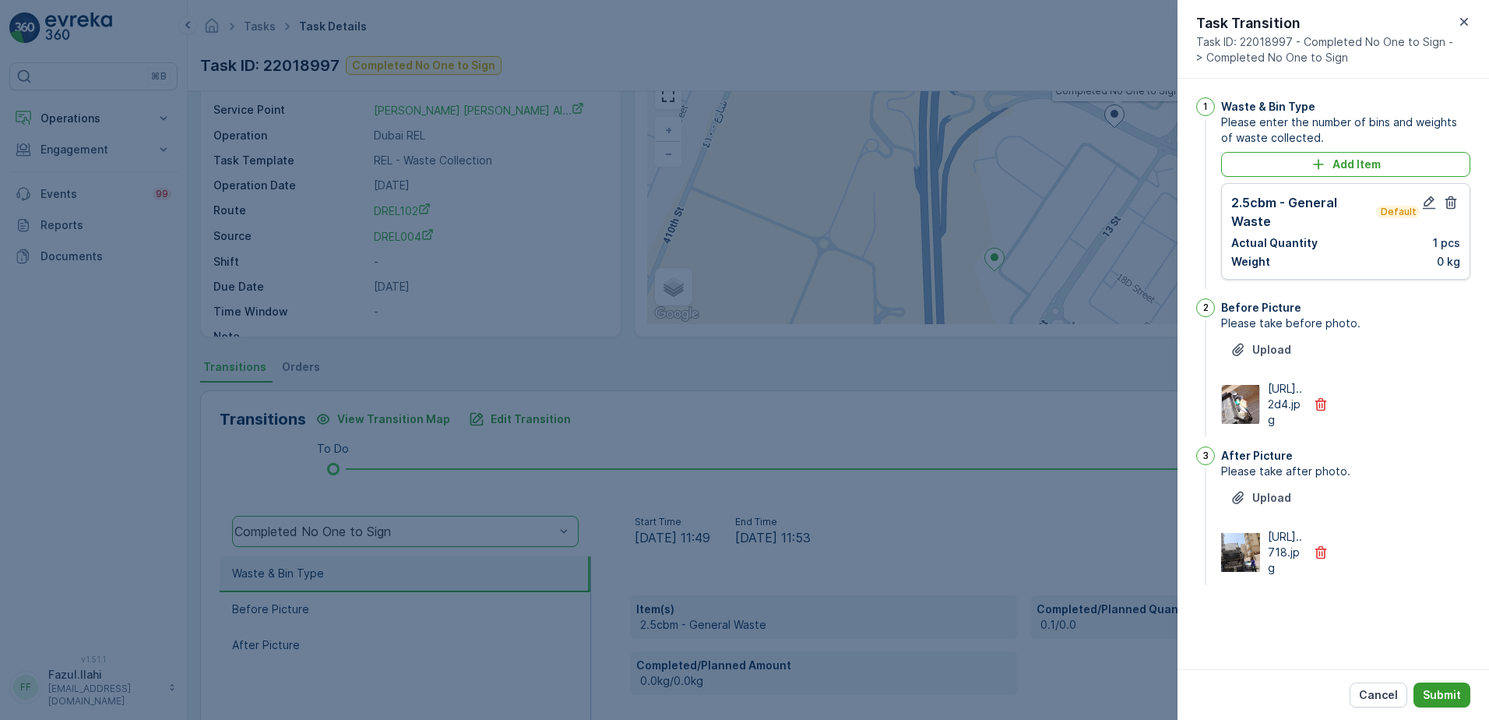
click at [1449, 700] on p "Submit" at bounding box center [1442, 695] width 38 height 16
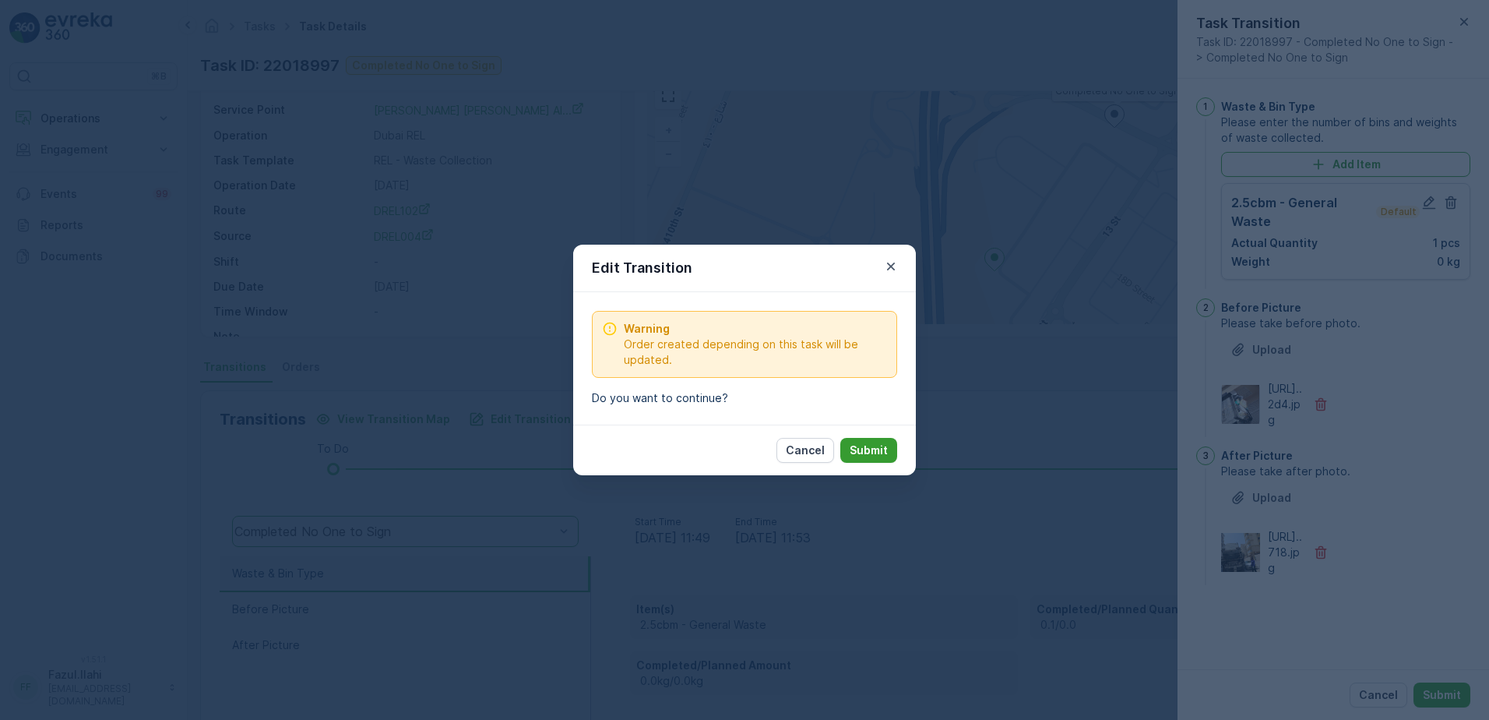
click at [864, 449] on p "Submit" at bounding box center [869, 450] width 38 height 16
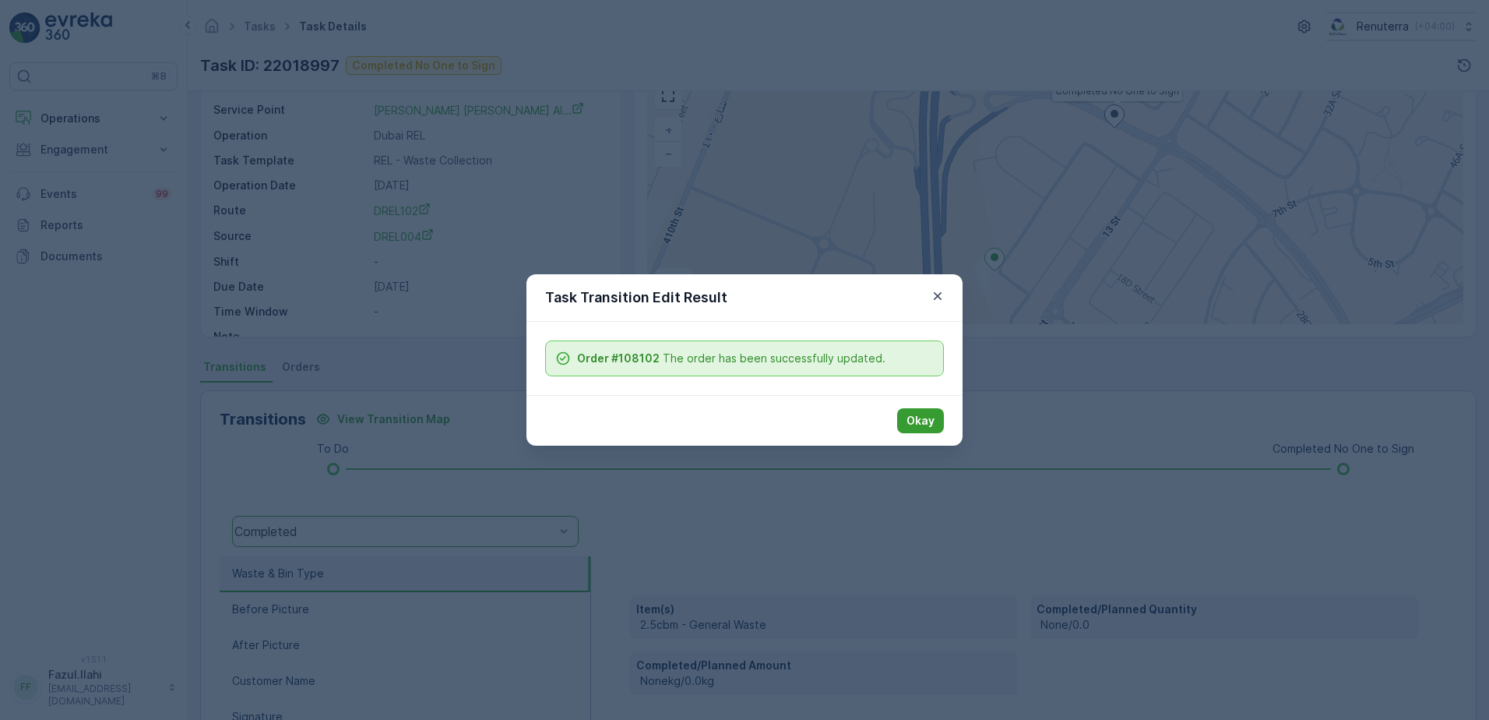
click at [935, 417] on button "Okay" at bounding box center [920, 420] width 47 height 25
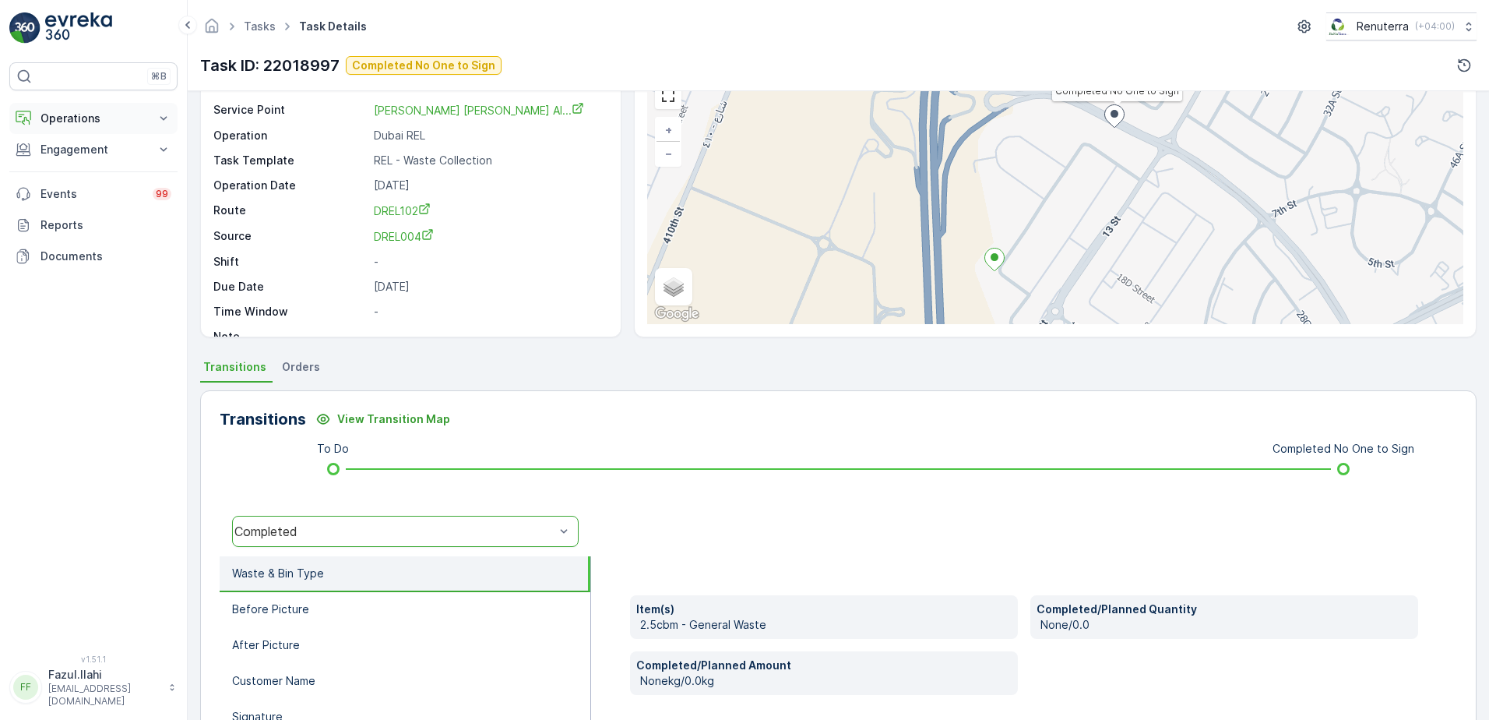
click at [108, 110] on button "Operations" at bounding box center [93, 118] width 168 height 31
click at [76, 171] on p "Planning" at bounding box center [62, 167] width 44 height 16
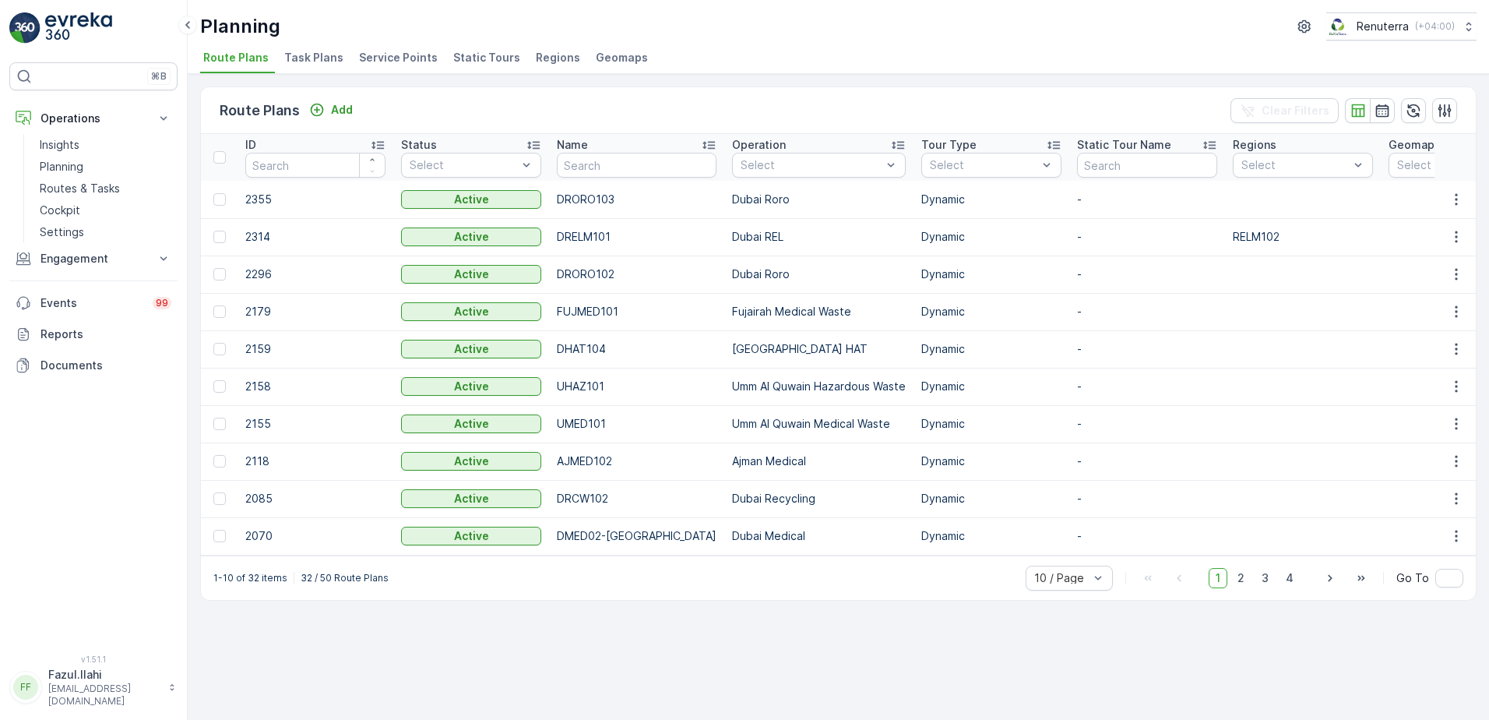
click at [379, 58] on span "Service Points" at bounding box center [398, 58] width 79 height 16
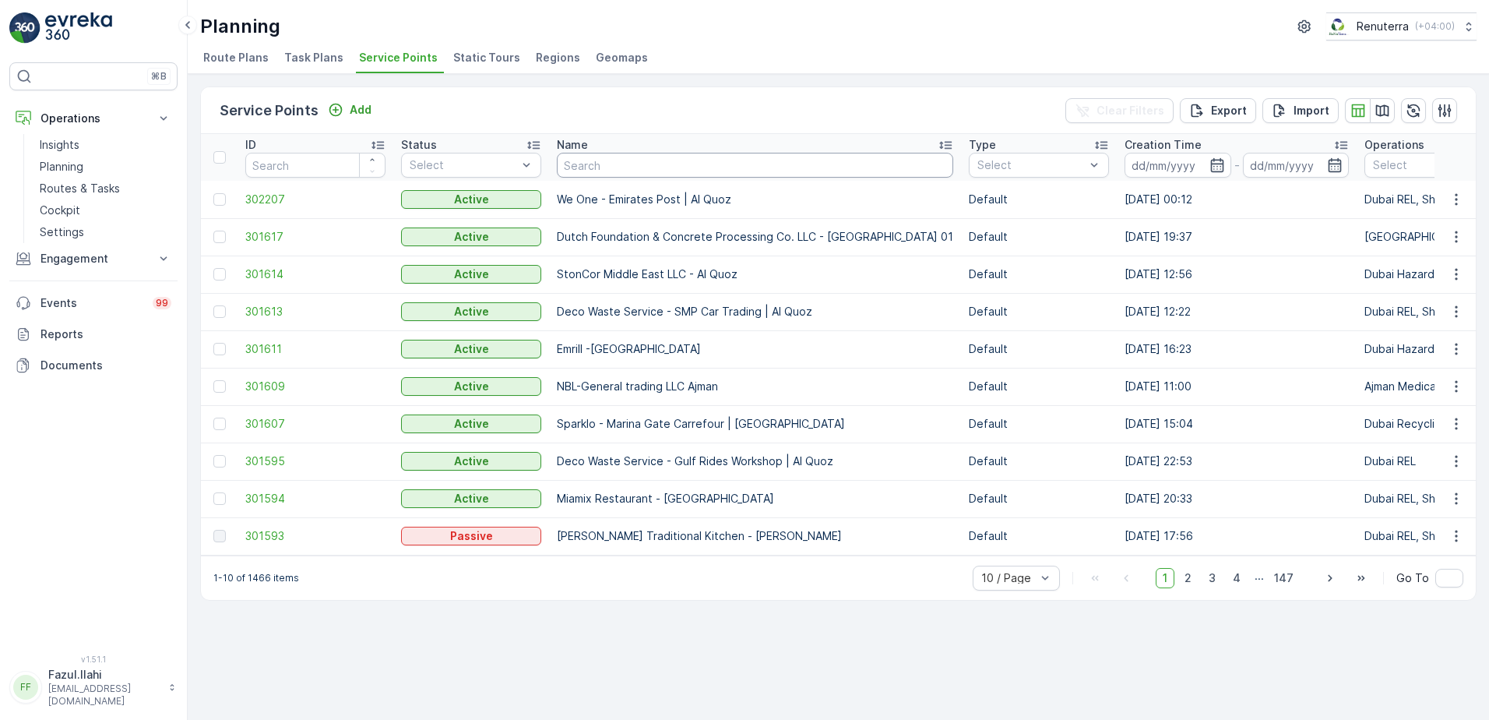
click at [668, 170] on input "text" at bounding box center [755, 165] width 396 height 25
paste input "Hassan"
type input "Hassan"
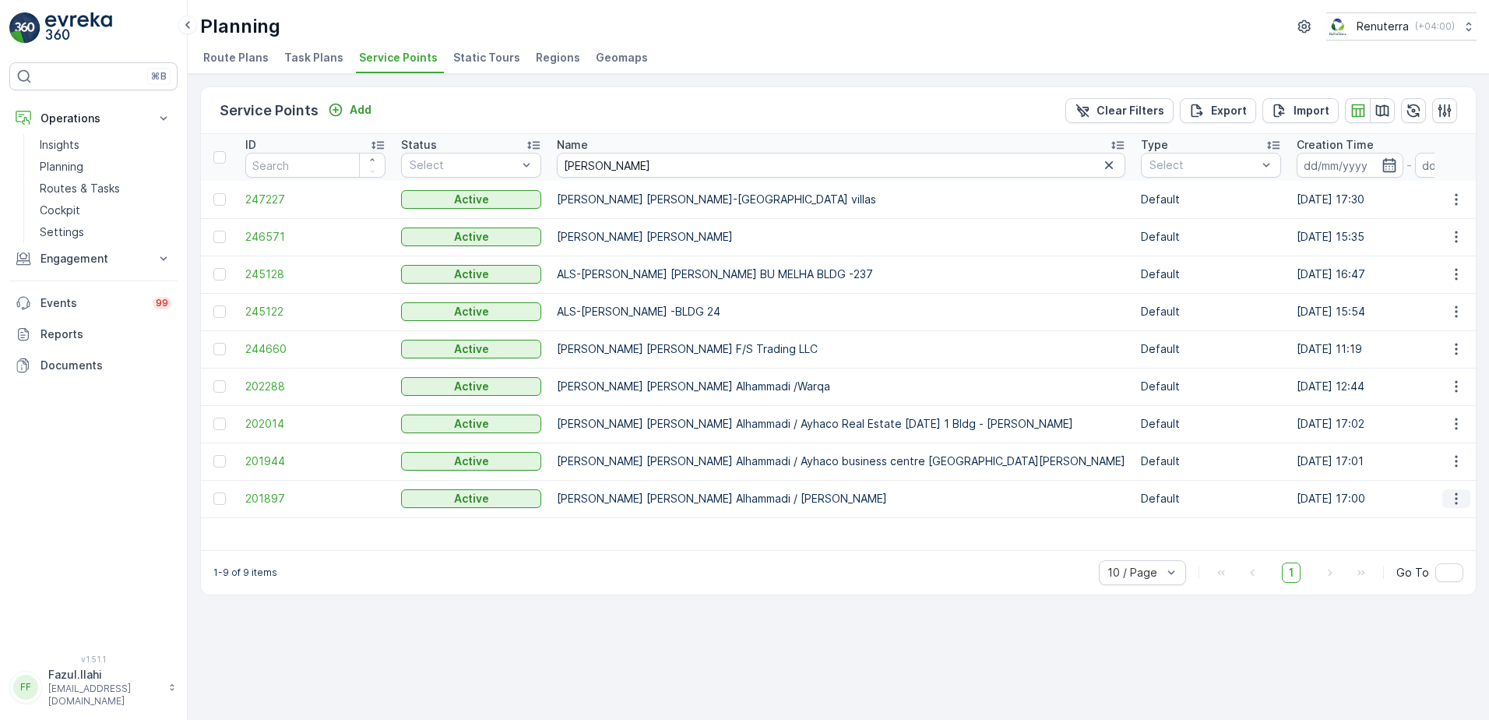
click at [1454, 503] on icon "button" at bounding box center [1457, 499] width 16 height 16
click at [266, 500] on span "201897" at bounding box center [315, 499] width 140 height 16
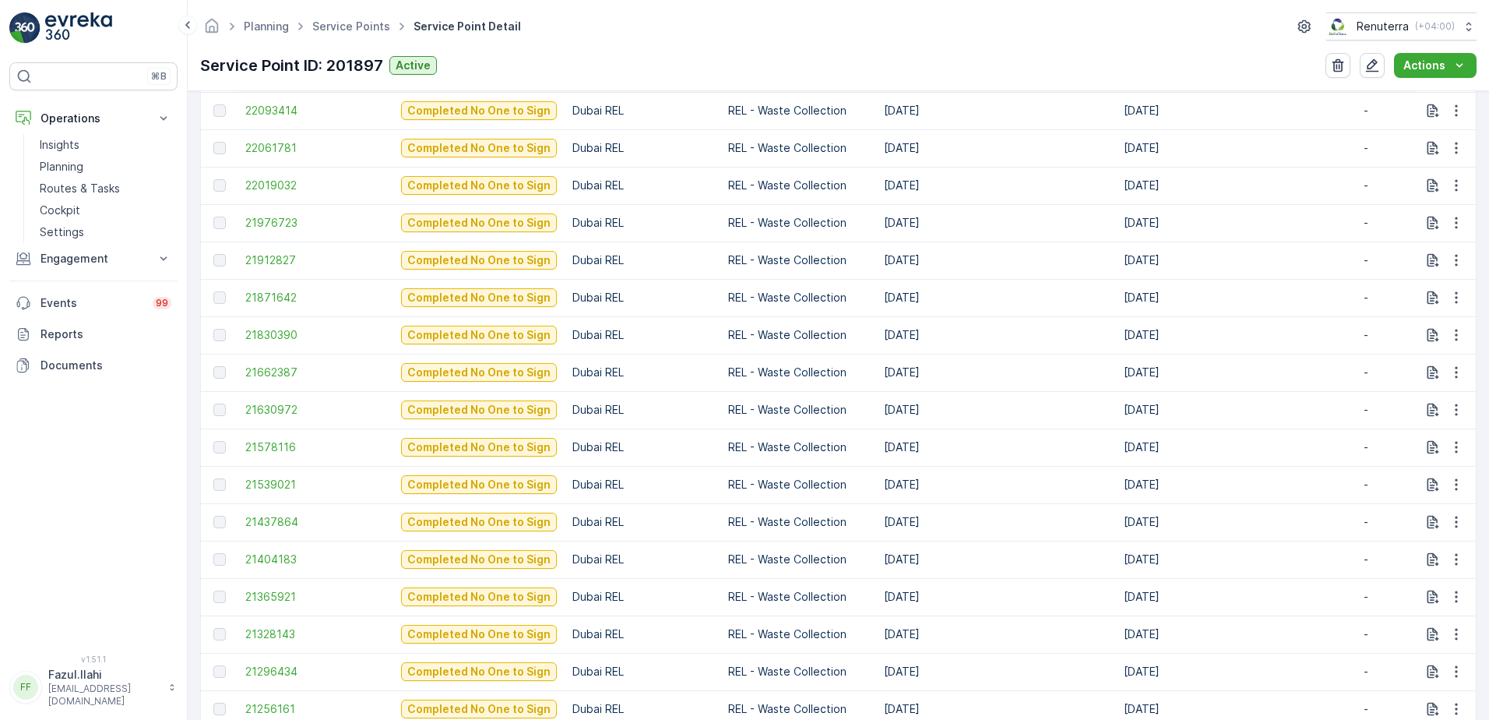
scroll to position [779, 0]
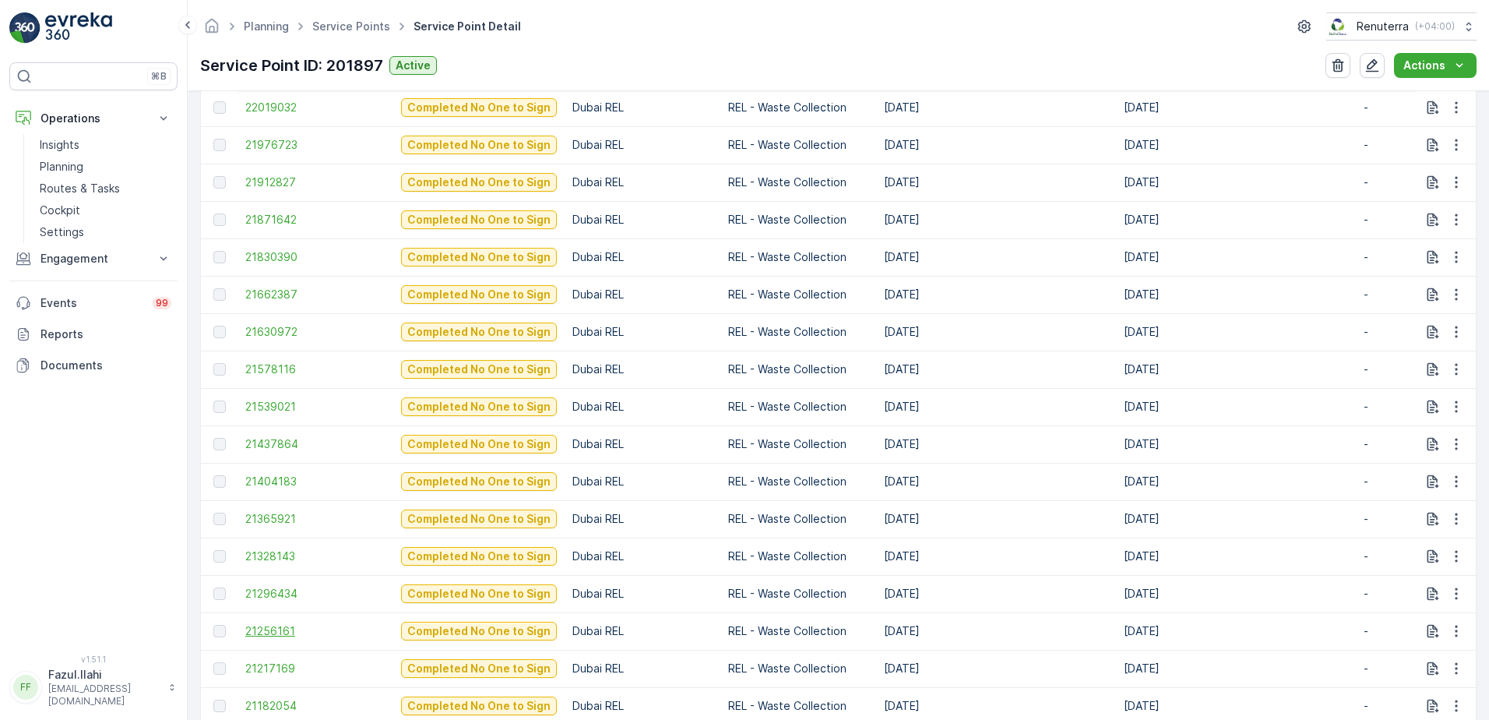
click at [273, 627] on span "21256161" at bounding box center [315, 631] width 140 height 16
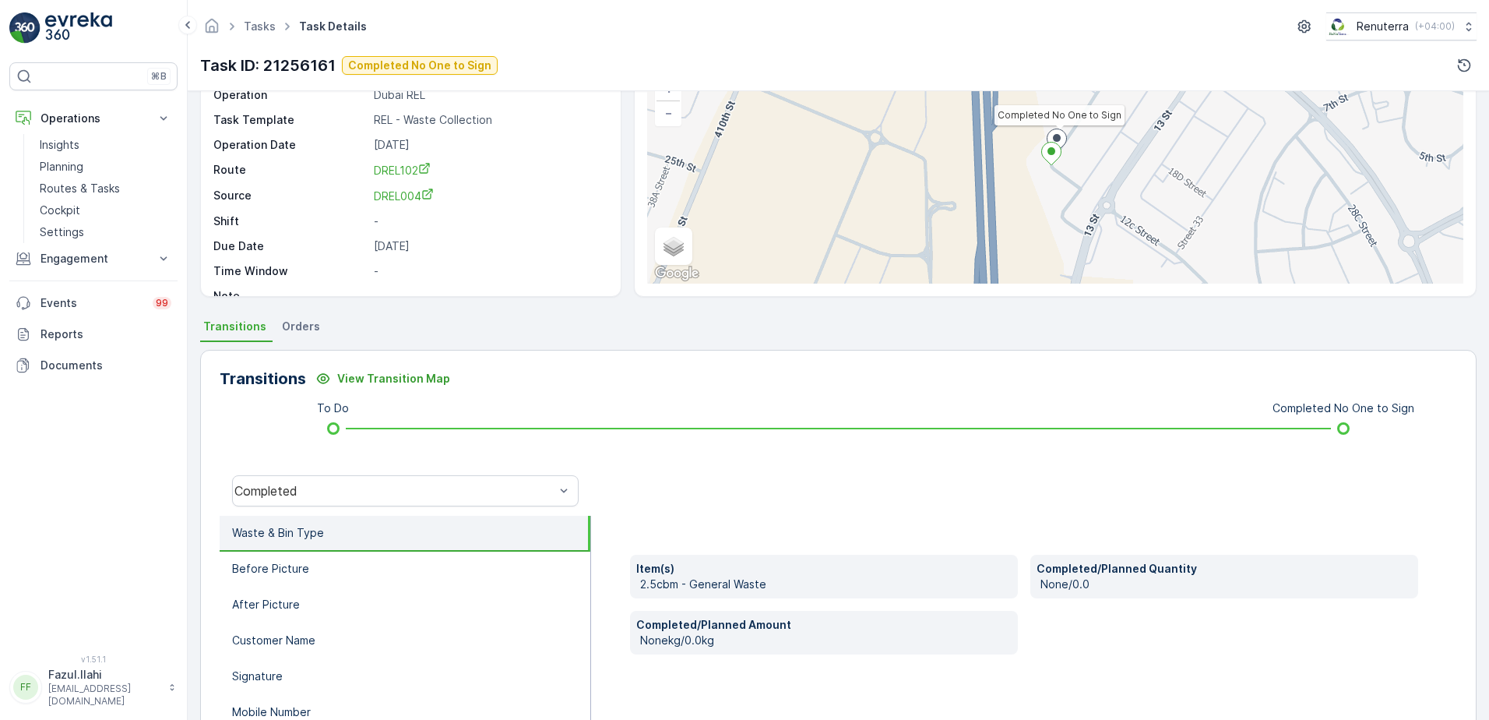
scroll to position [156, 0]
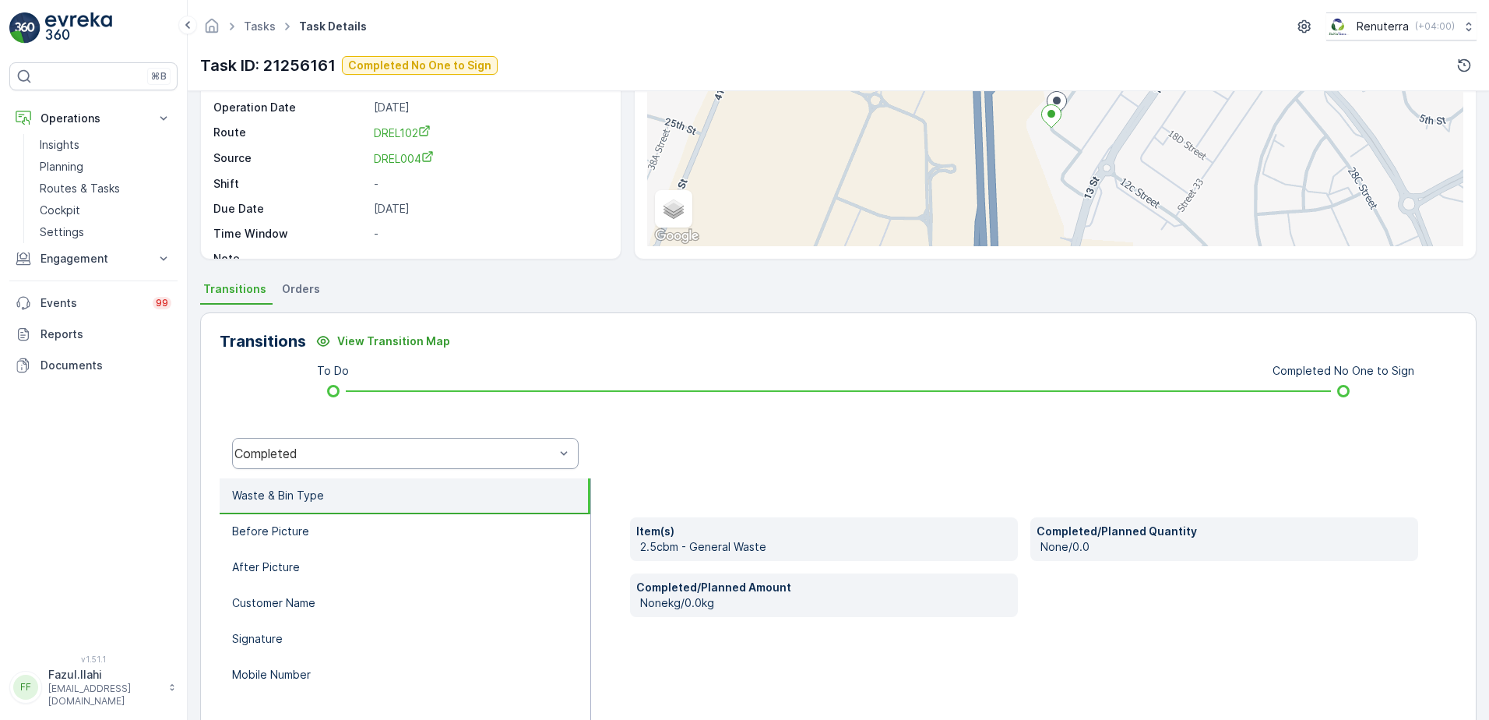
click at [399, 462] on div "Completed" at bounding box center [405, 453] width 347 height 31
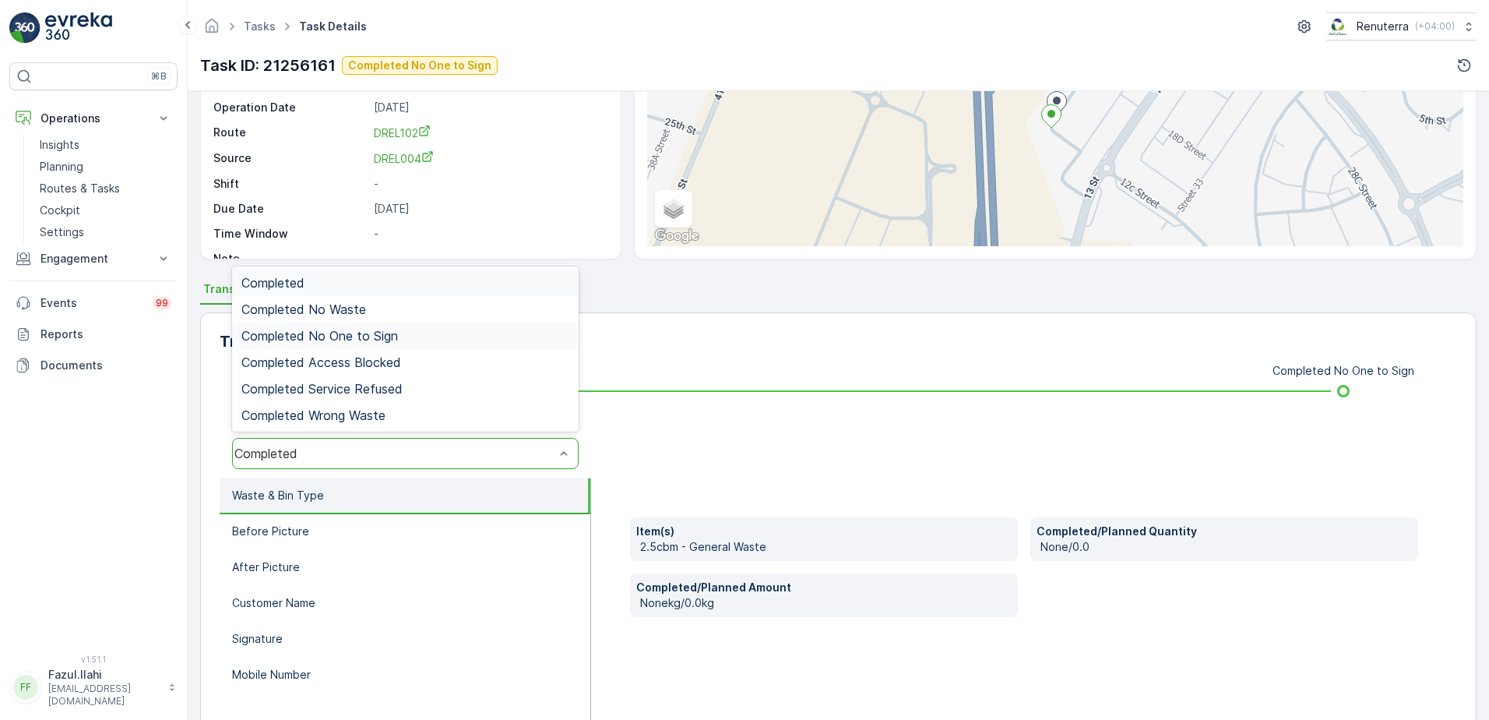
click at [393, 335] on span "Completed No One to Sign" at bounding box center [319, 336] width 157 height 14
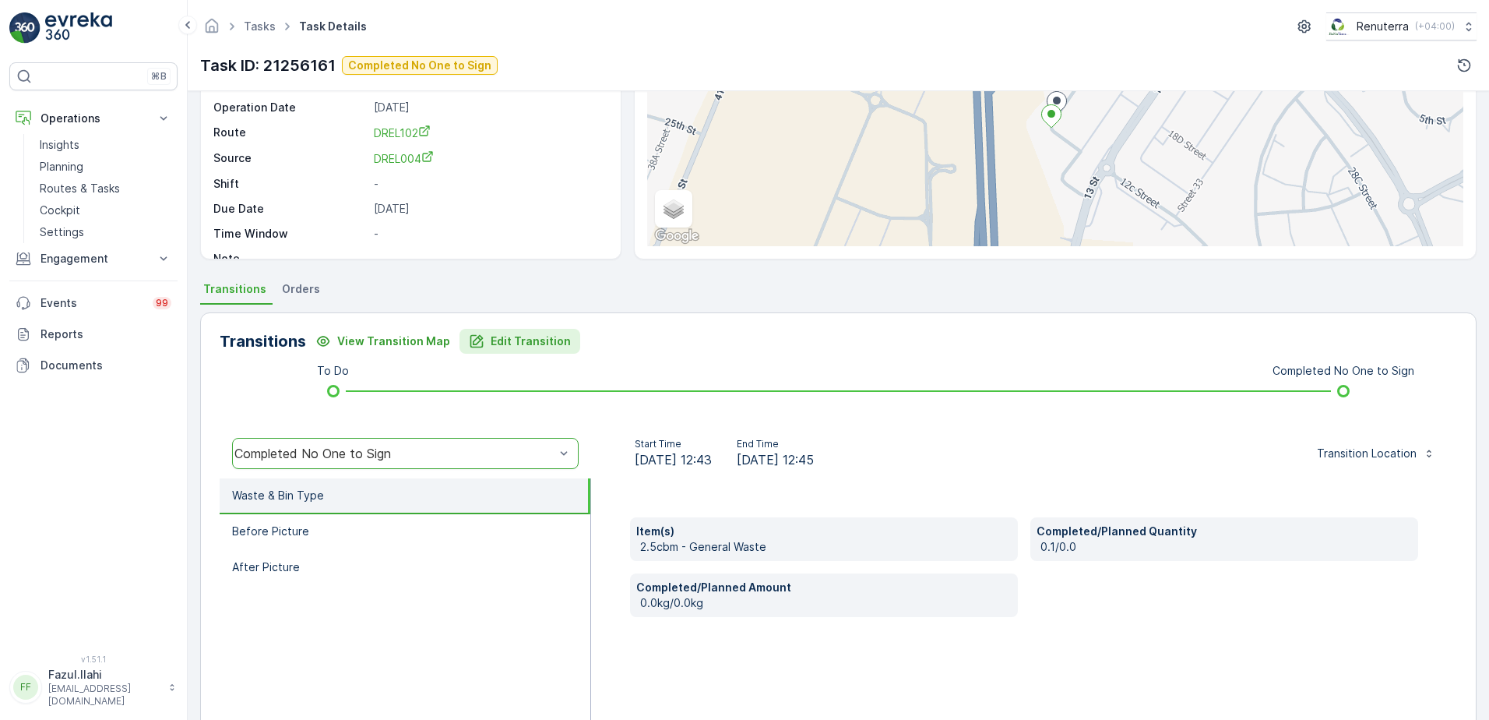
click at [501, 342] on p "Edit Transition" at bounding box center [531, 341] width 80 height 16
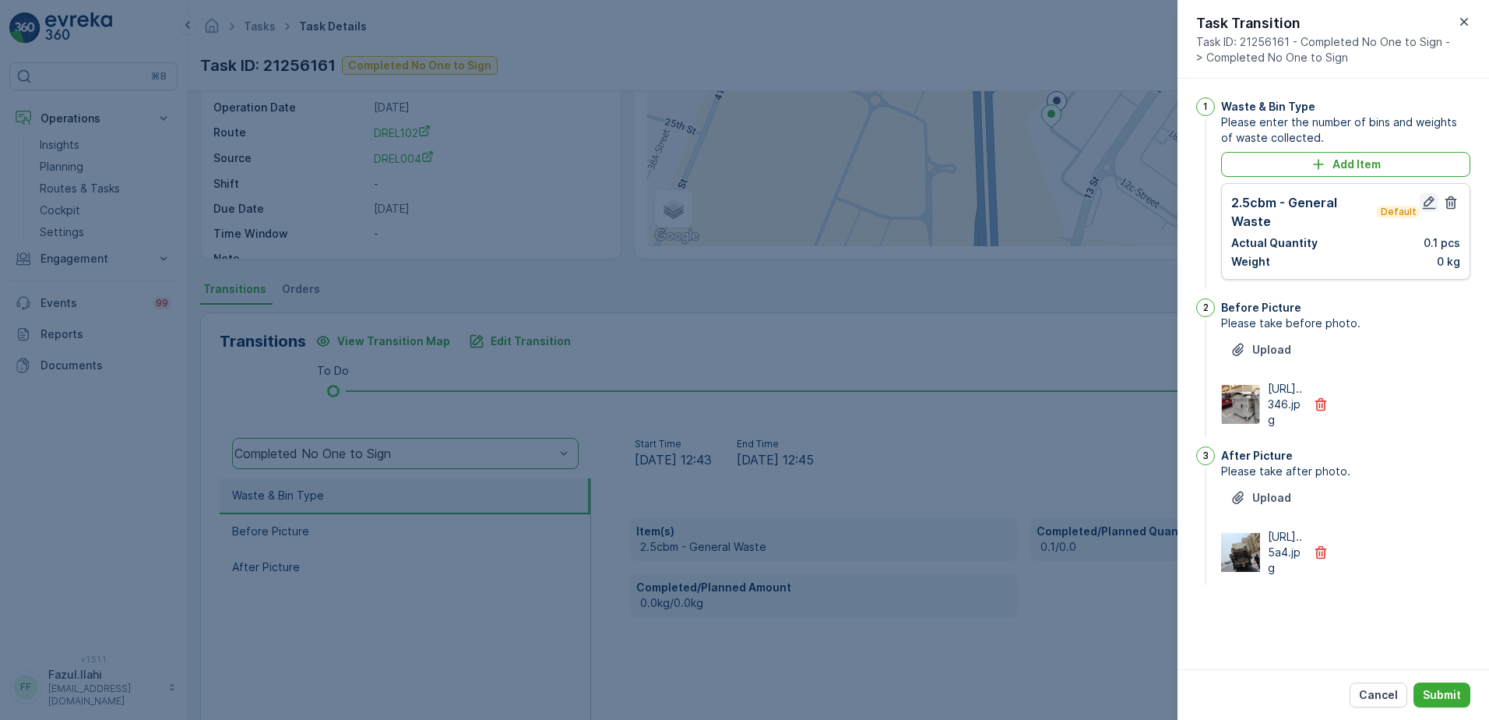
click at [1424, 207] on icon "button" at bounding box center [1429, 203] width 16 height 16
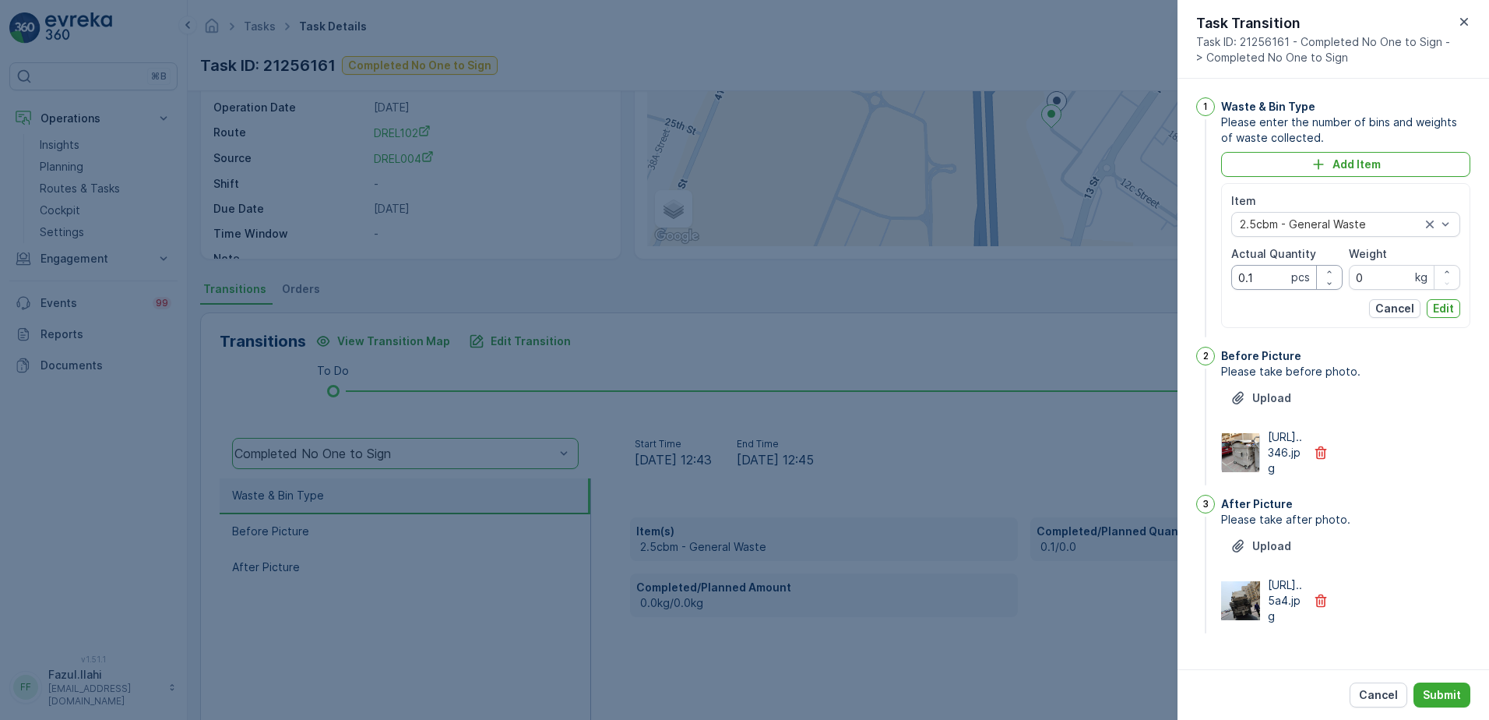
click at [1255, 284] on Quantity "0.1" at bounding box center [1286, 277] width 111 height 25
type Quantity "2"
type Quantity "1"
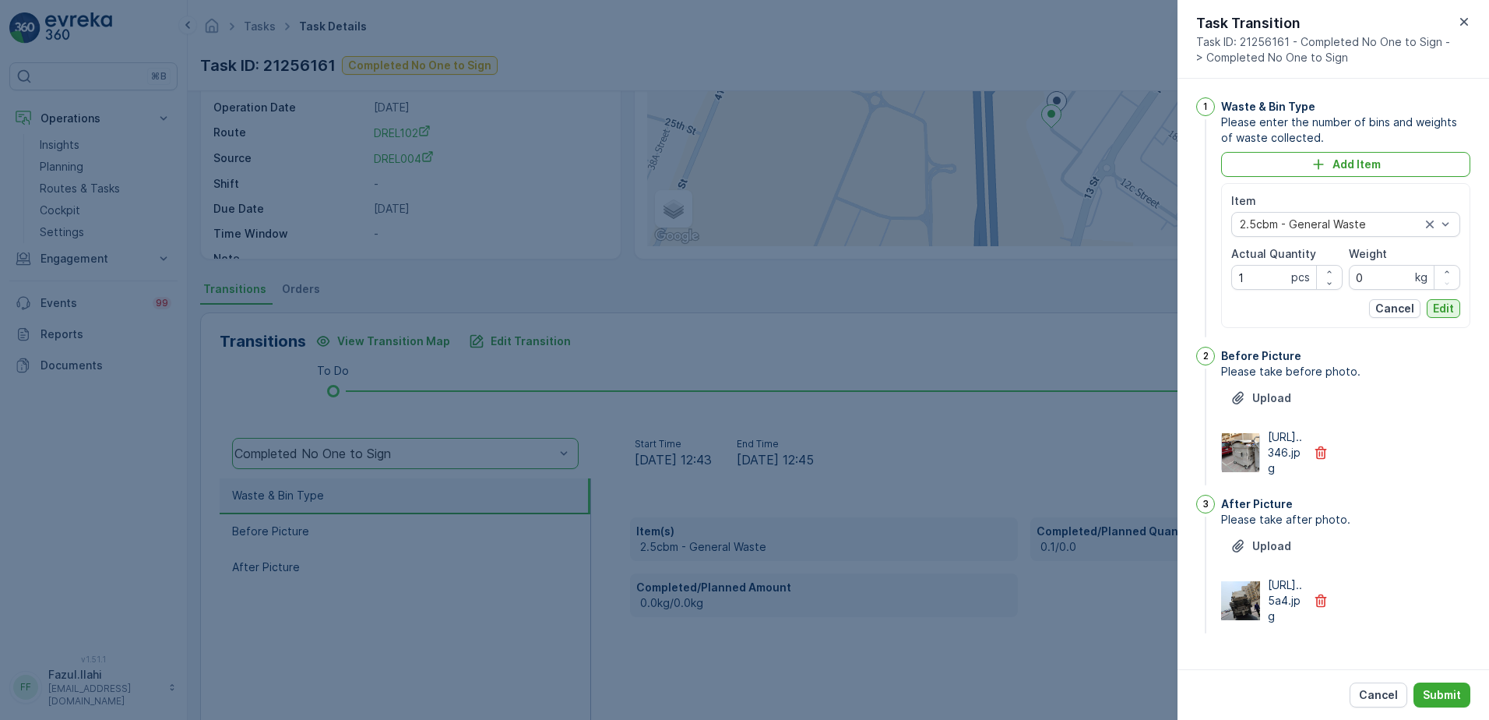
click at [1441, 312] on p "Edit" at bounding box center [1443, 309] width 21 height 16
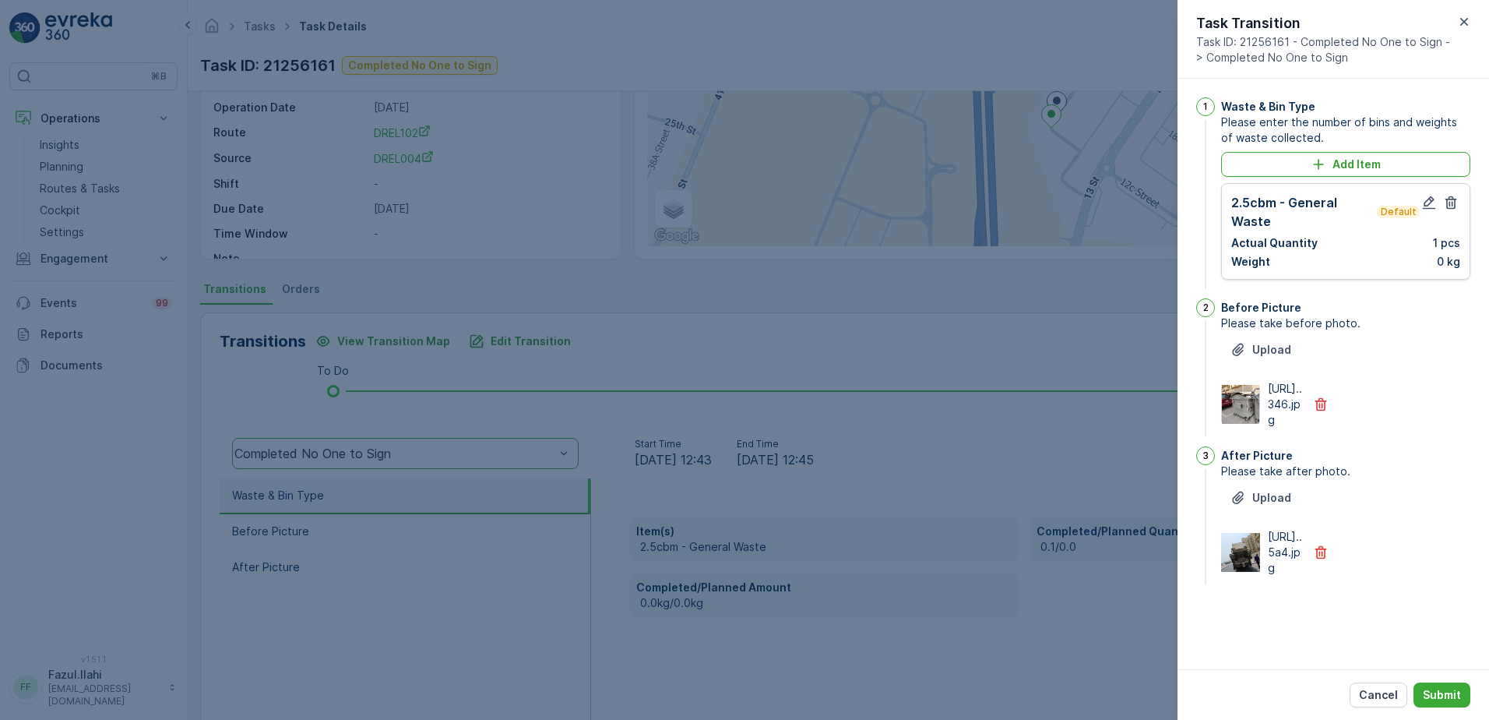
drag, startPoint x: 1436, startPoint y: 759, endPoint x: 1435, endPoint y: 679, distance: 80.2
click at [1436, 719] on html "⌘B Operations Insights Planning Routes & Tasks Cockpit Settings Engagement Insi…" at bounding box center [744, 360] width 1489 height 720
click at [1443, 698] on p "Submit" at bounding box center [1442, 695] width 38 height 16
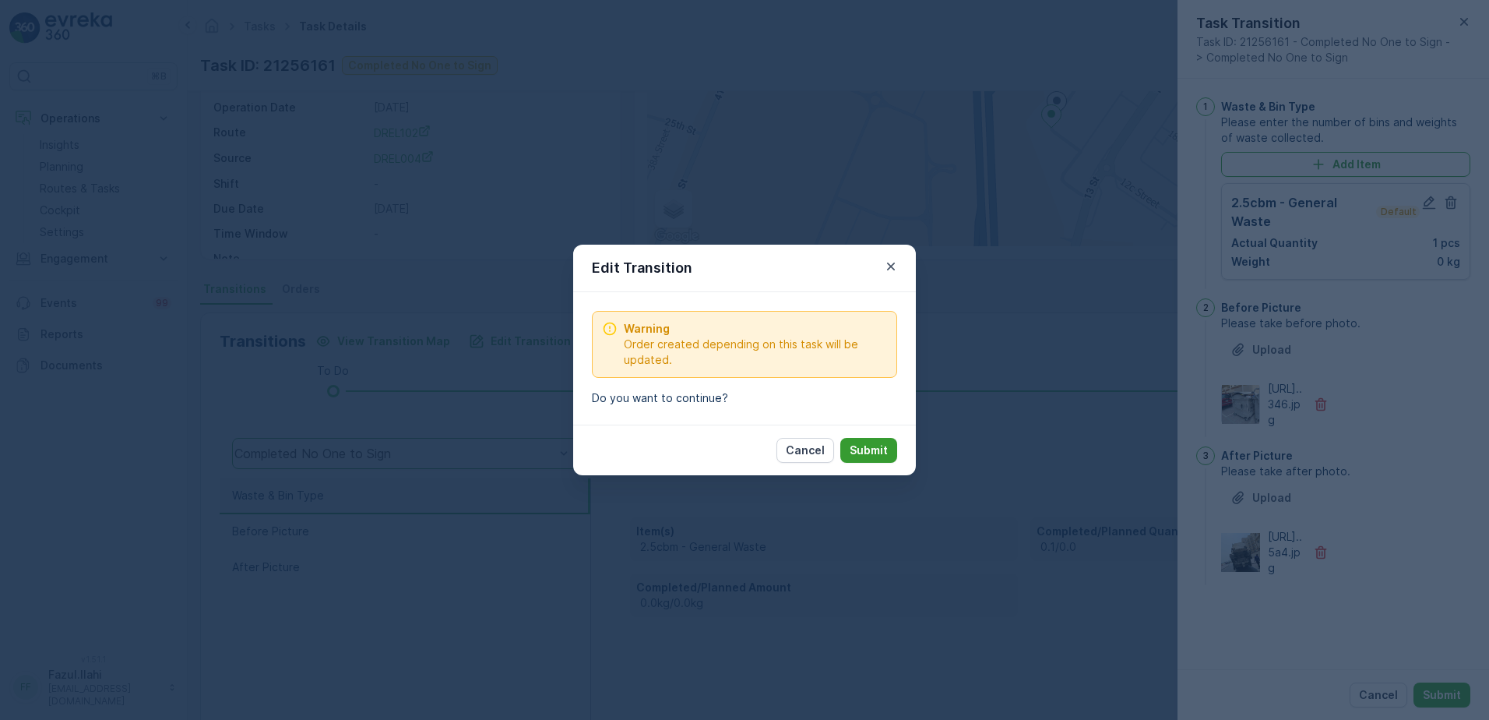
click at [882, 454] on p "Submit" at bounding box center [869, 450] width 38 height 16
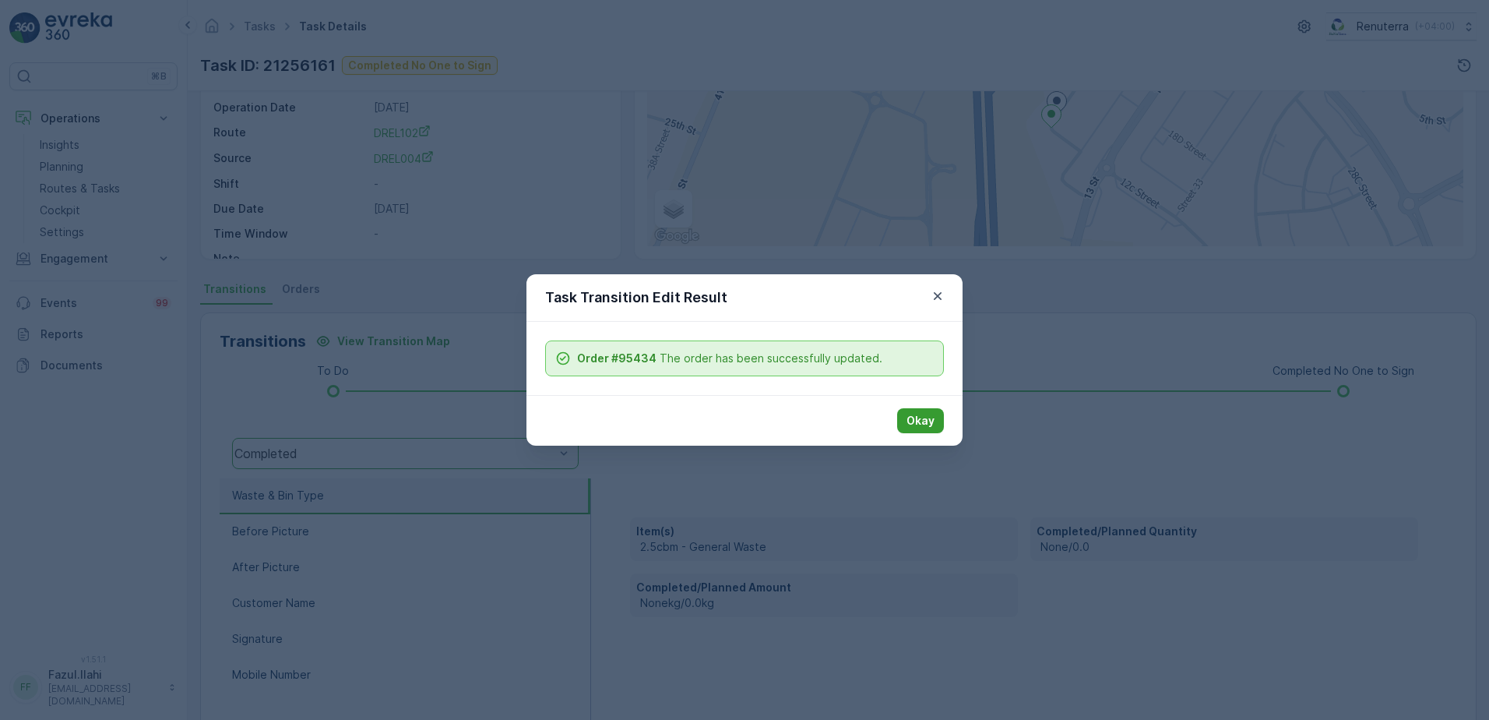
click at [917, 421] on p "Okay" at bounding box center [921, 421] width 28 height 16
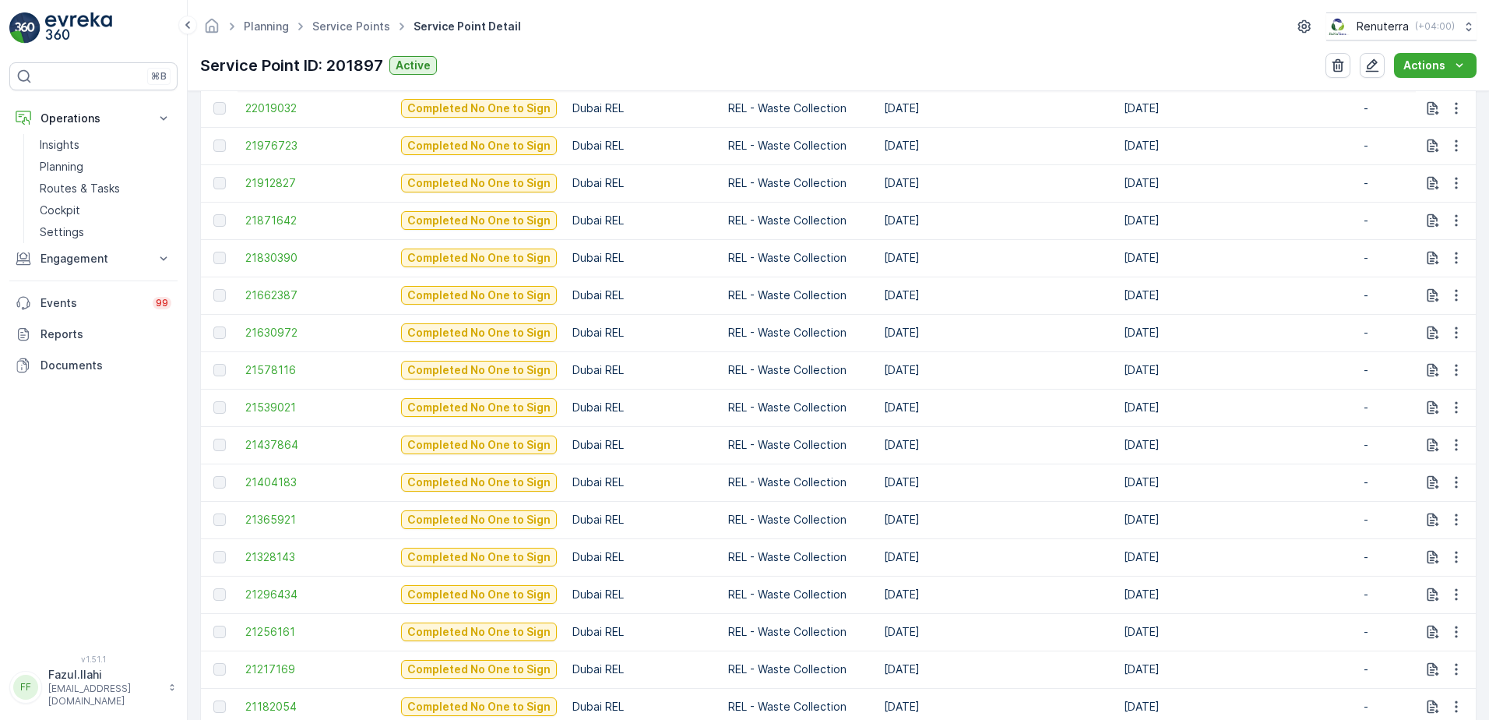
scroll to position [779, 0]
click at [280, 630] on span "21256161" at bounding box center [315, 631] width 140 height 16
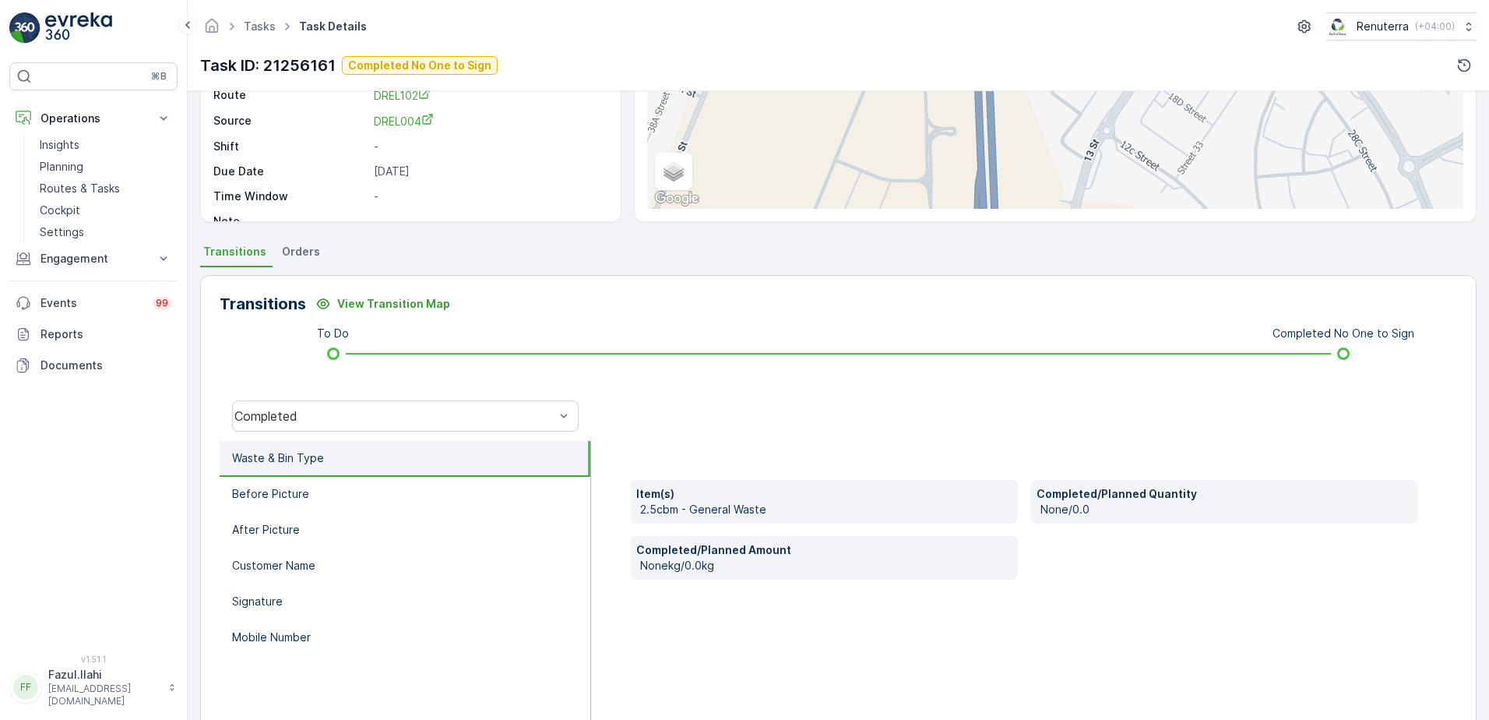
scroll to position [234, 0]
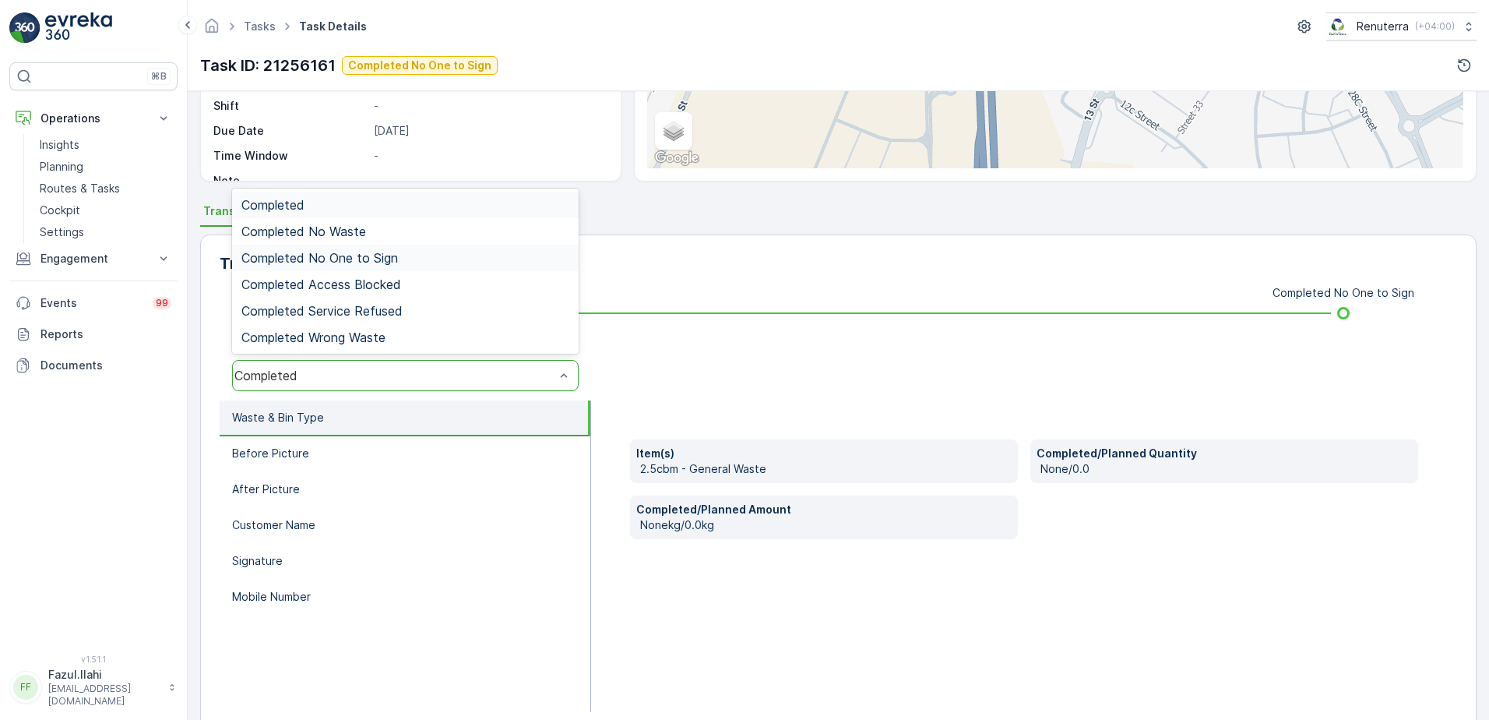
drag, startPoint x: 409, startPoint y: 261, endPoint x: 400, endPoint y: 231, distance: 31.0
click at [409, 255] on div "Completed No One to Sign" at bounding box center [405, 258] width 328 height 14
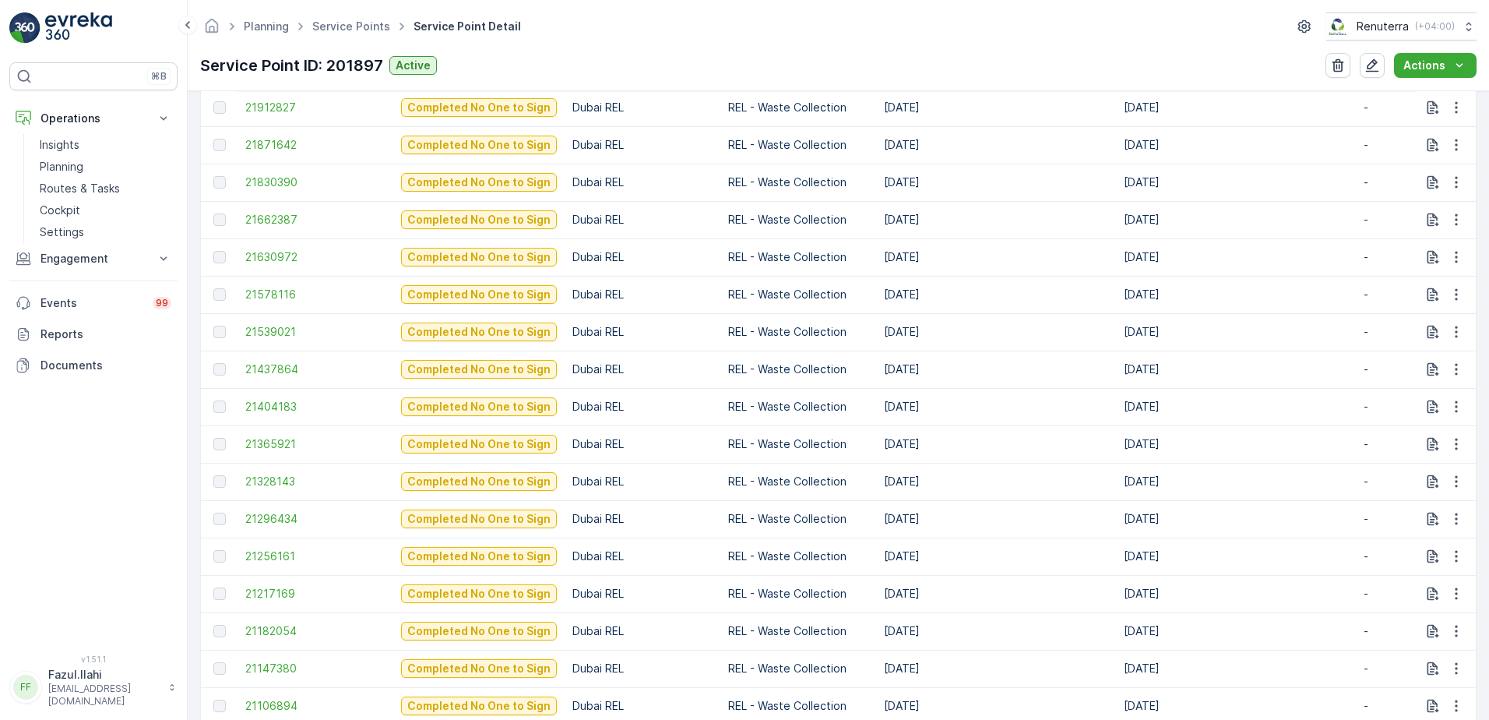
scroll to position [857, 0]
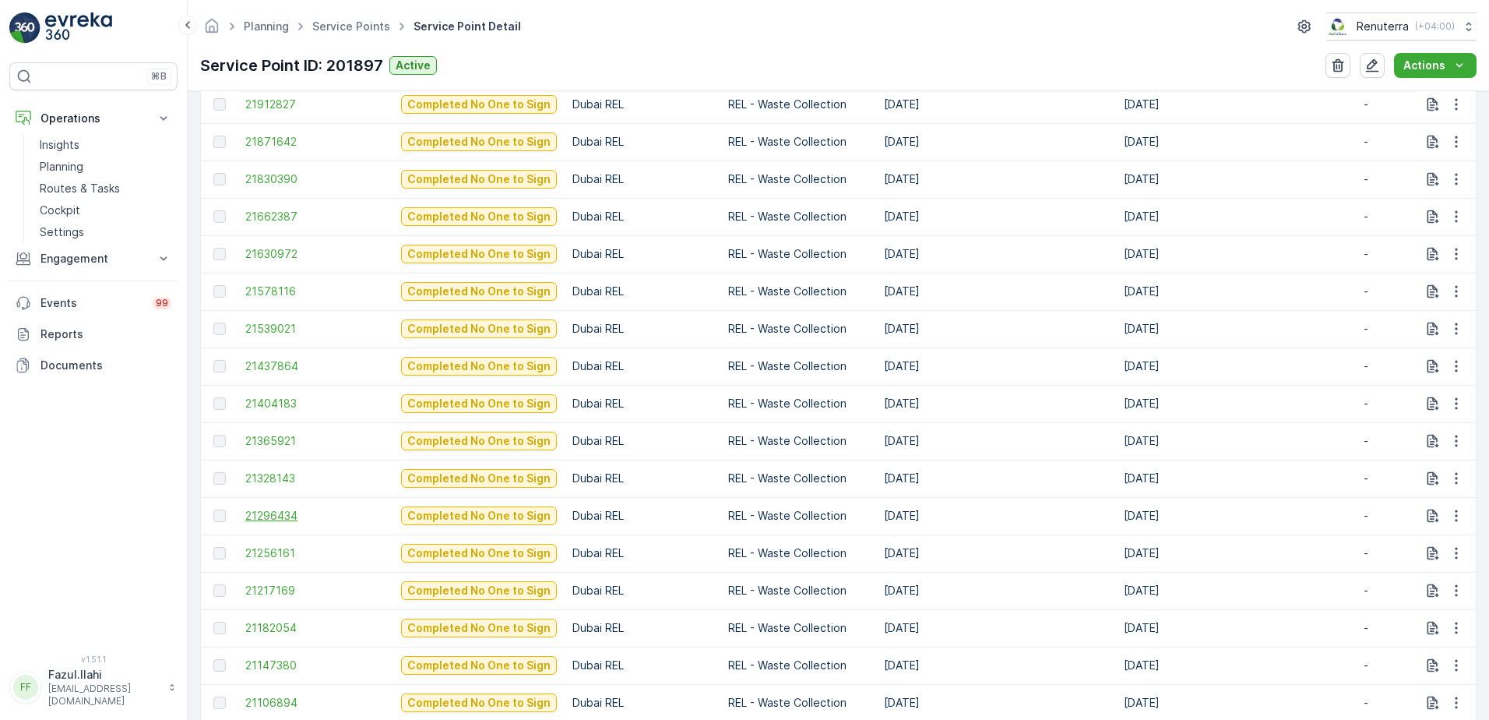
click at [278, 521] on span "21296434" at bounding box center [315, 516] width 140 height 16
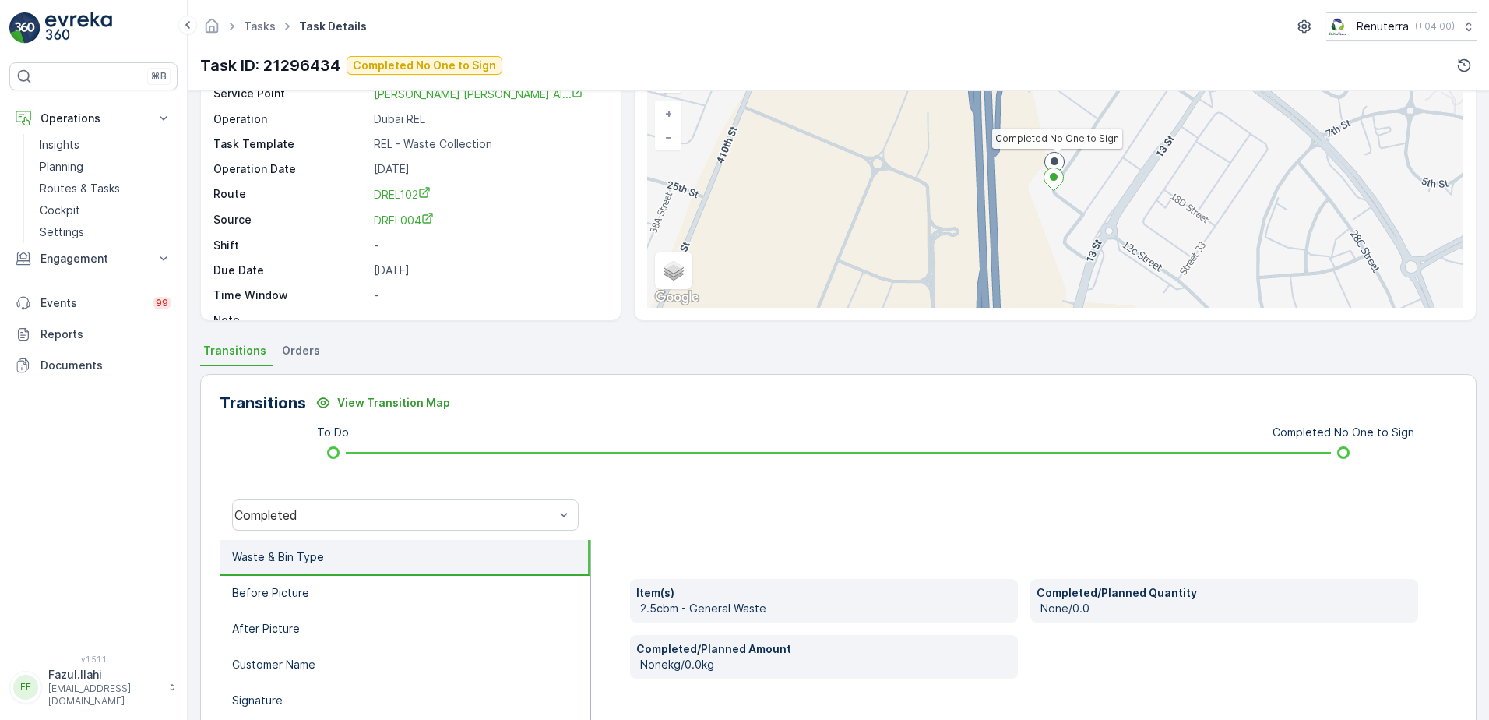
scroll to position [78, 0]
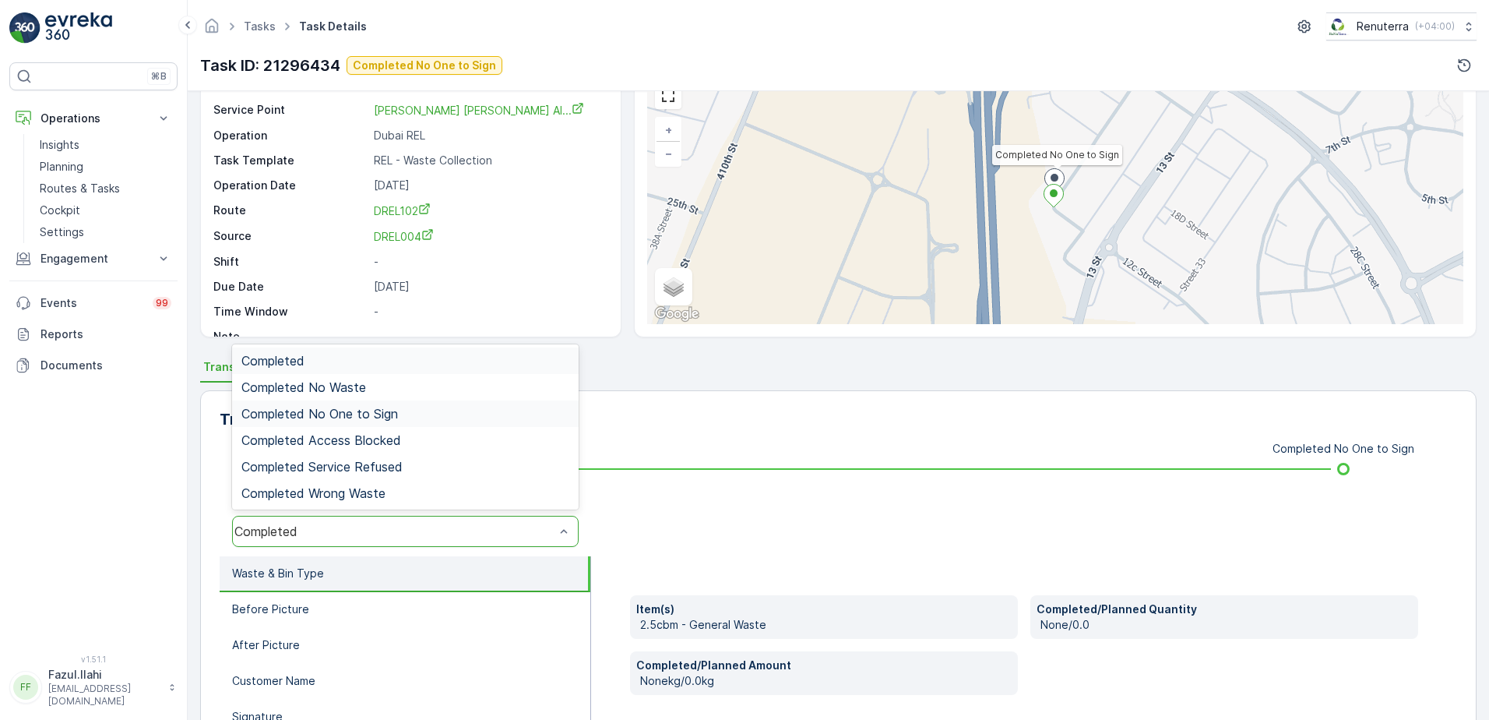
click at [410, 412] on div "Completed No One to Sign" at bounding box center [405, 414] width 328 height 14
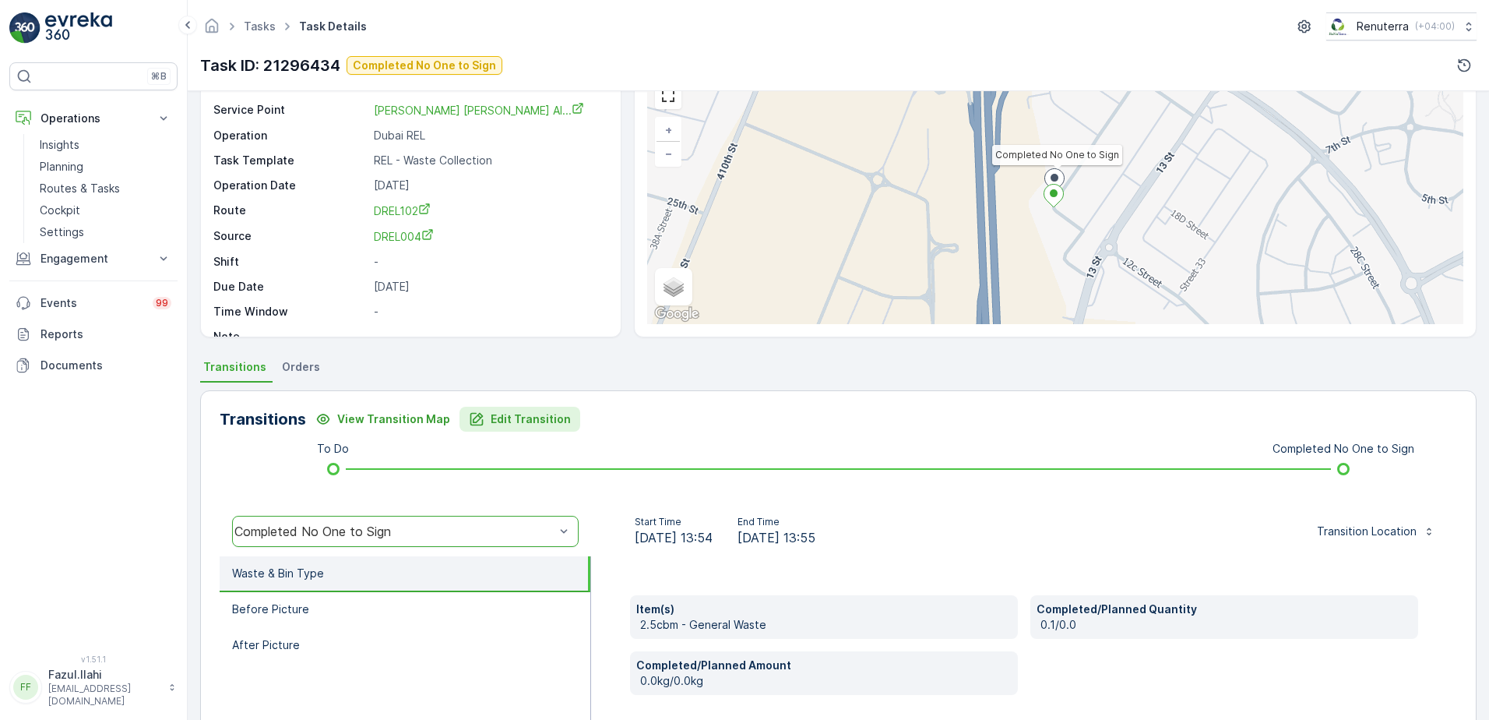
click at [516, 420] on p "Edit Transition" at bounding box center [531, 419] width 80 height 16
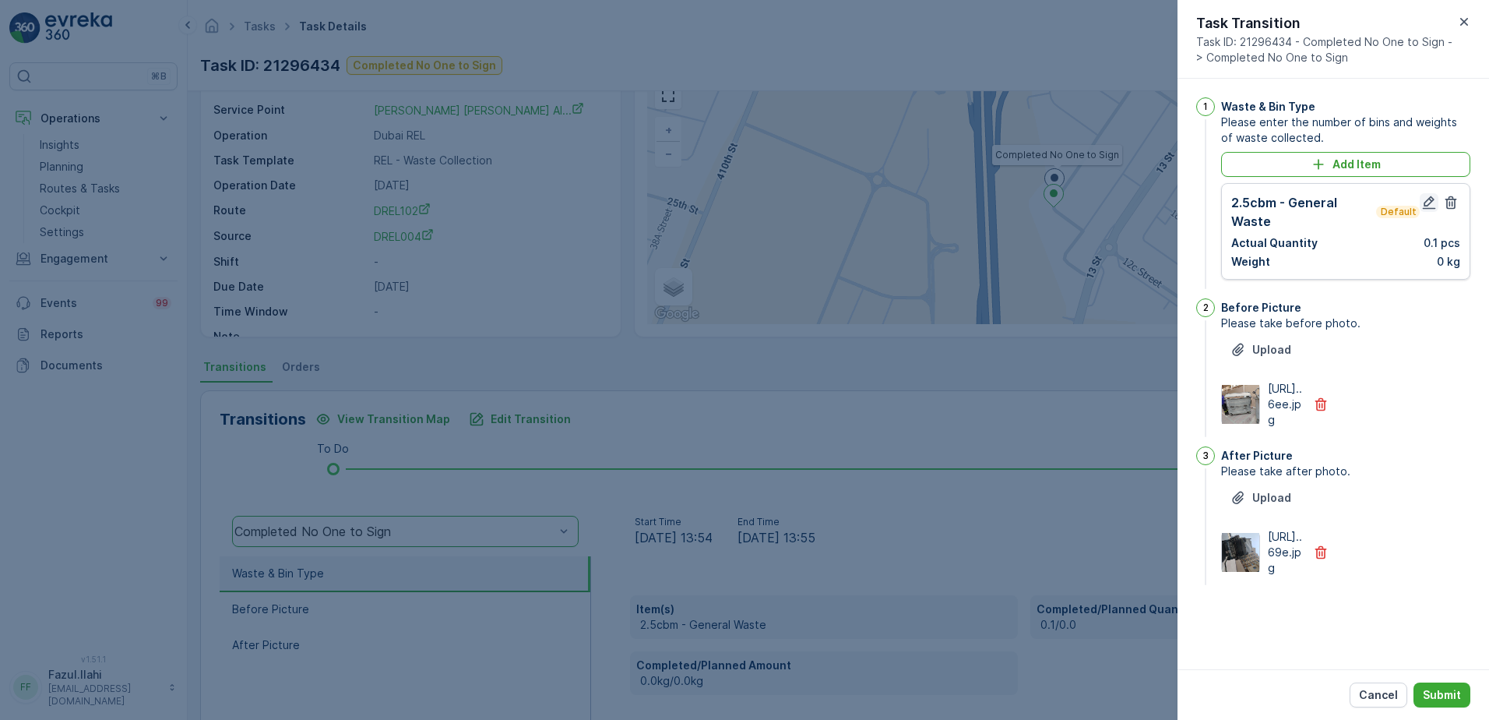
click at [1428, 205] on icon "button" at bounding box center [1429, 202] width 13 height 13
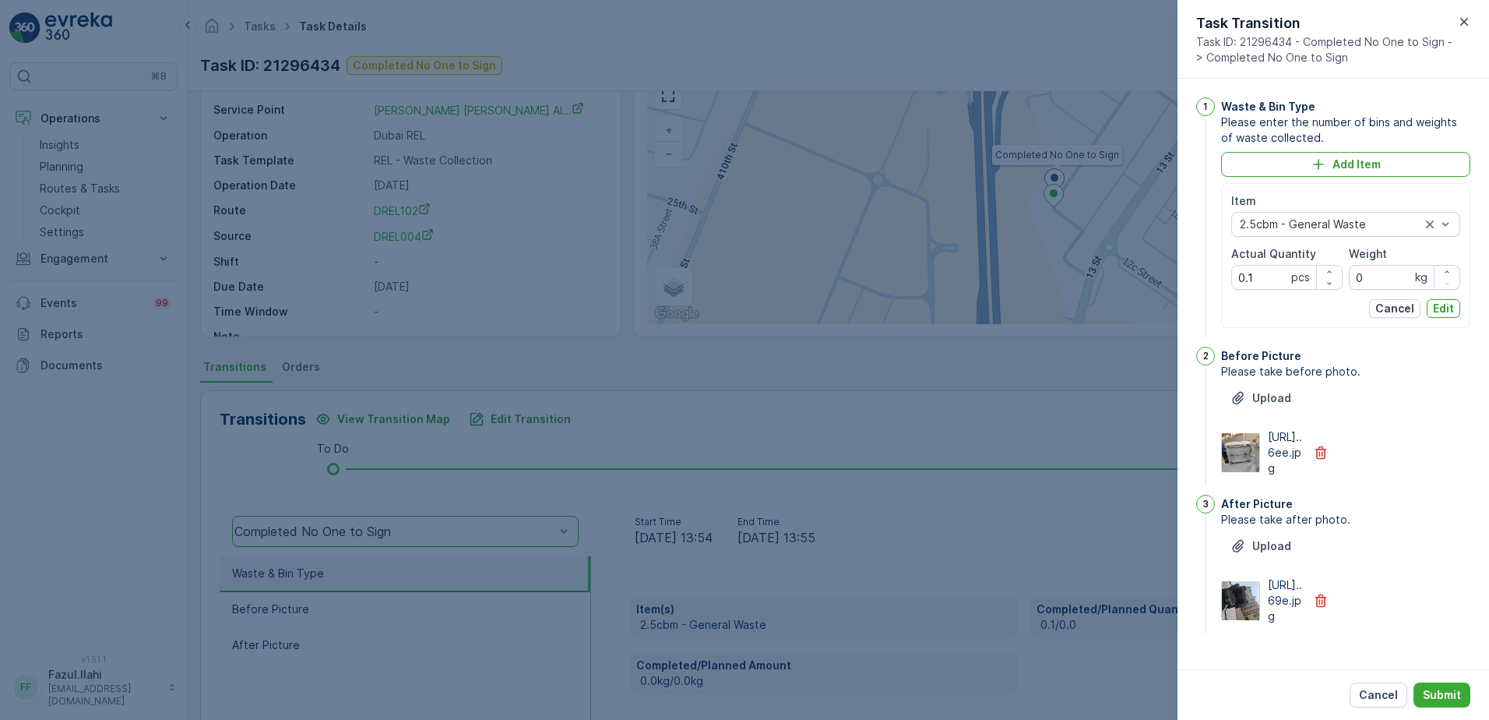
click at [1265, 289] on Quantity "0.1" at bounding box center [1286, 277] width 111 height 25
type Quantity "1"
click at [1433, 604] on div "Upload https://media.evre...69e.jpg" at bounding box center [1345, 578] width 249 height 90
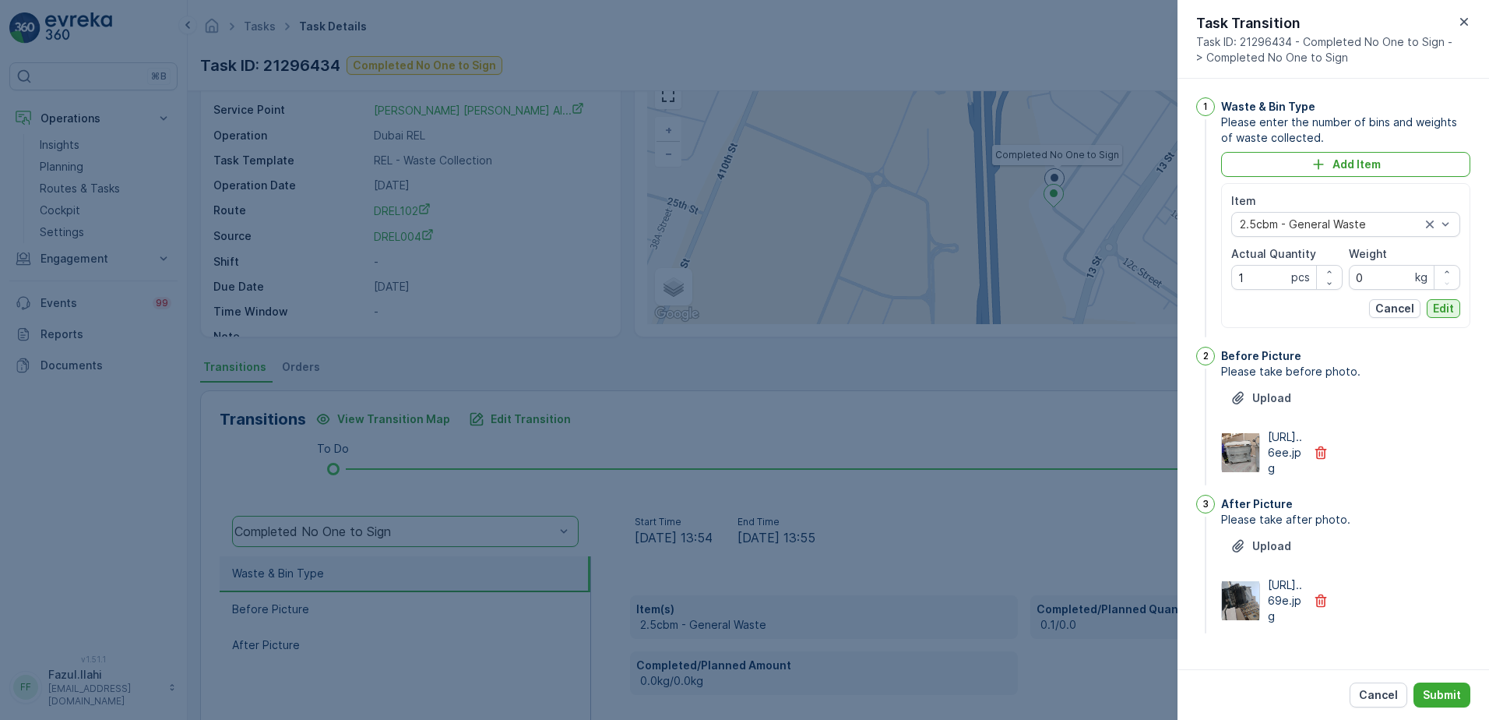
click at [1439, 308] on p "Edit" at bounding box center [1443, 309] width 21 height 16
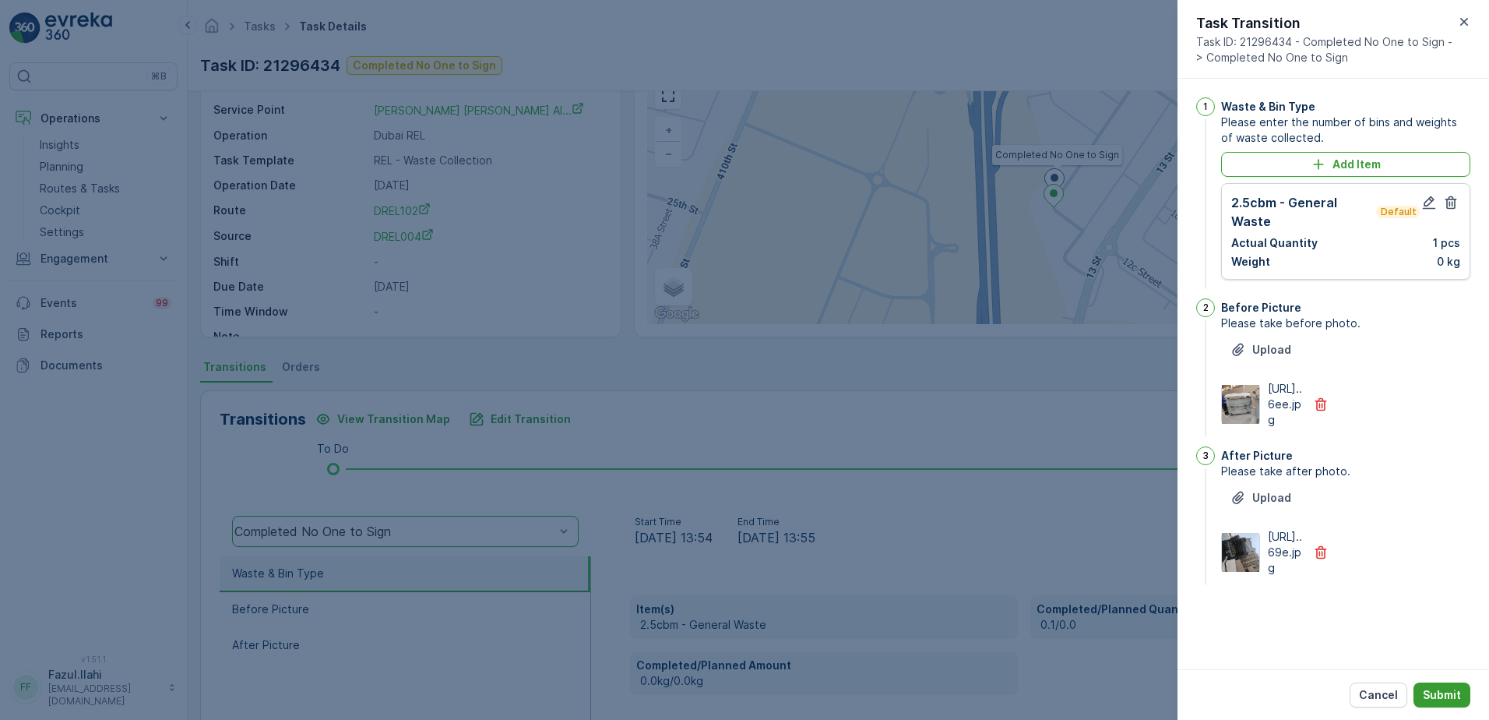
click at [1439, 688] on p "Submit" at bounding box center [1442, 695] width 38 height 16
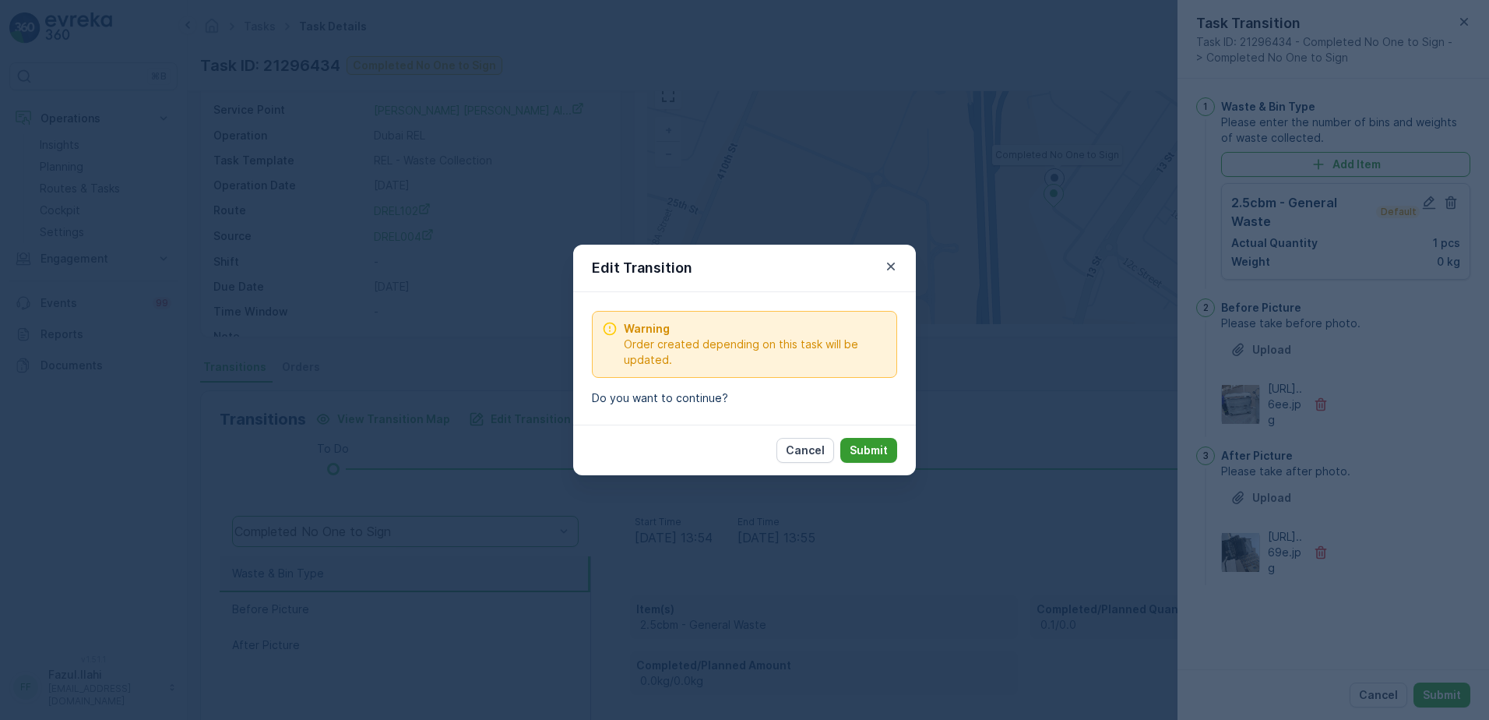
click at [857, 445] on p "Submit" at bounding box center [869, 450] width 38 height 16
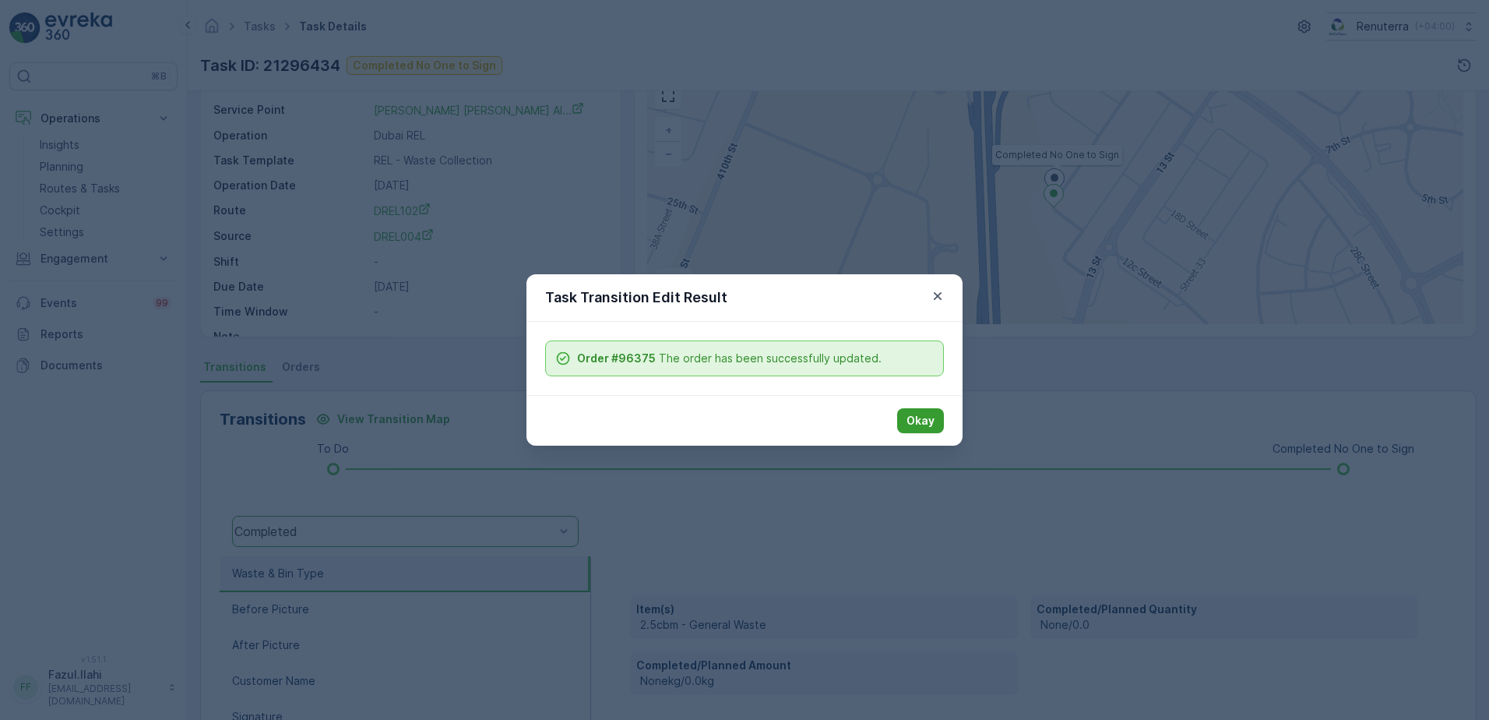
click at [903, 424] on button "Okay" at bounding box center [920, 420] width 47 height 25
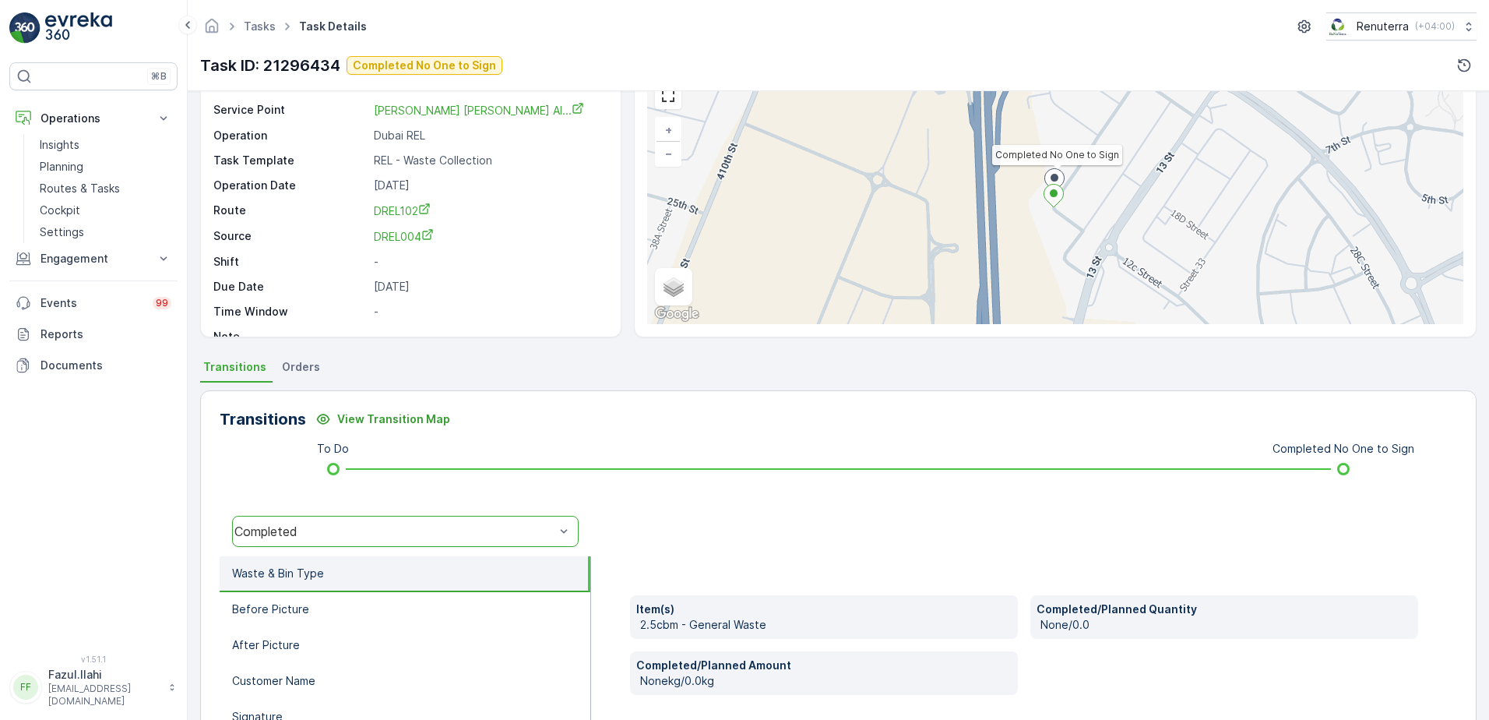
click at [512, 529] on div "Completed" at bounding box center [394, 531] width 320 height 14
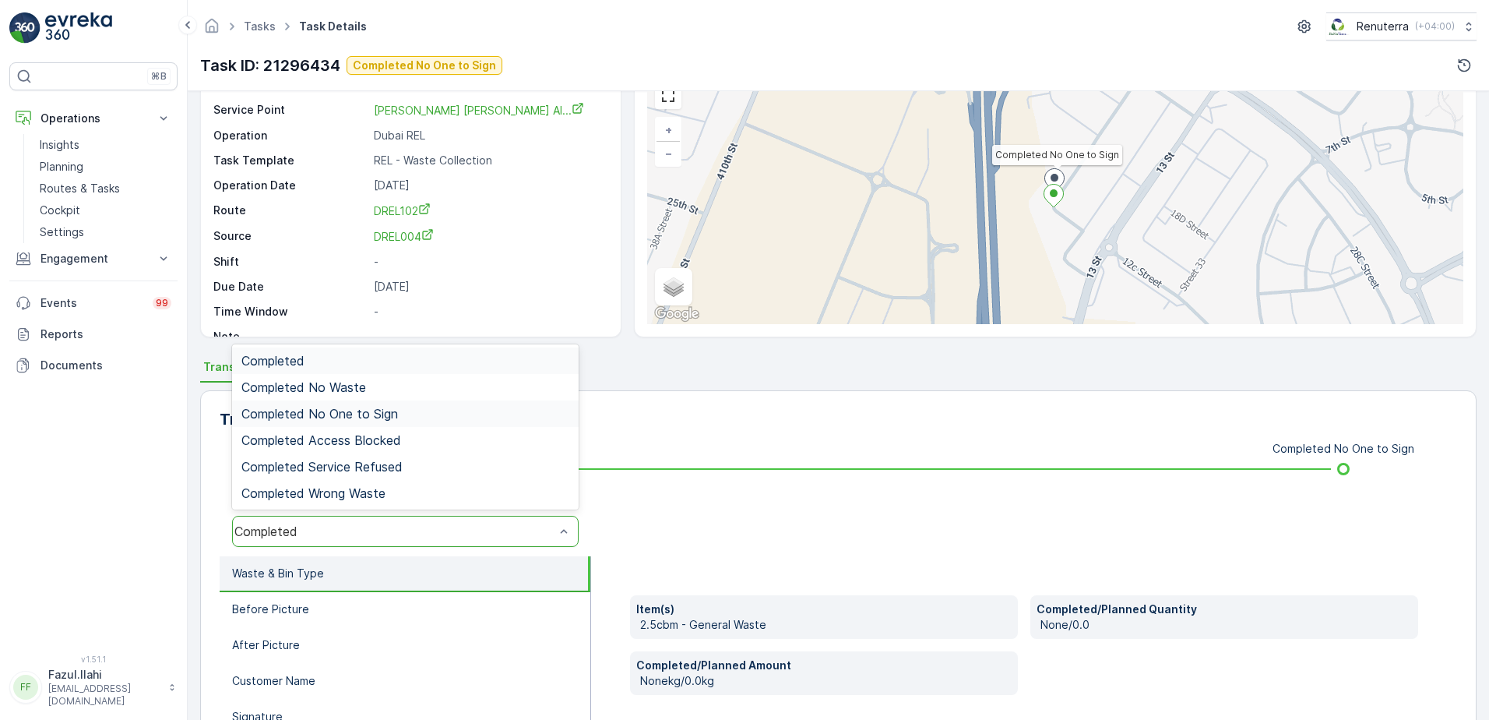
click at [453, 402] on div "Completed No One to Sign" at bounding box center [405, 413] width 347 height 26
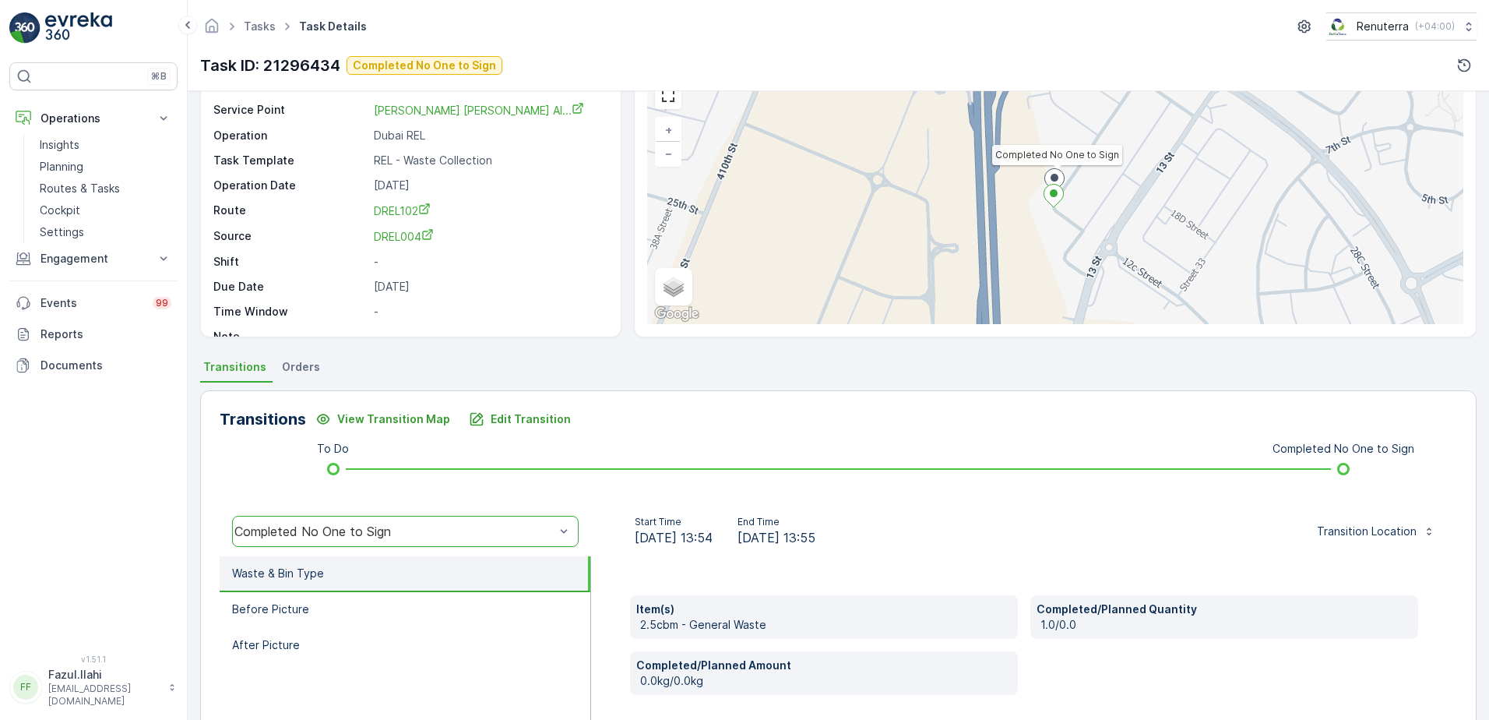
click at [764, 435] on div "Transitions View Transition Map Edit Transition To Do Completed No One to Sign …" at bounding box center [838, 637] width 1276 height 494
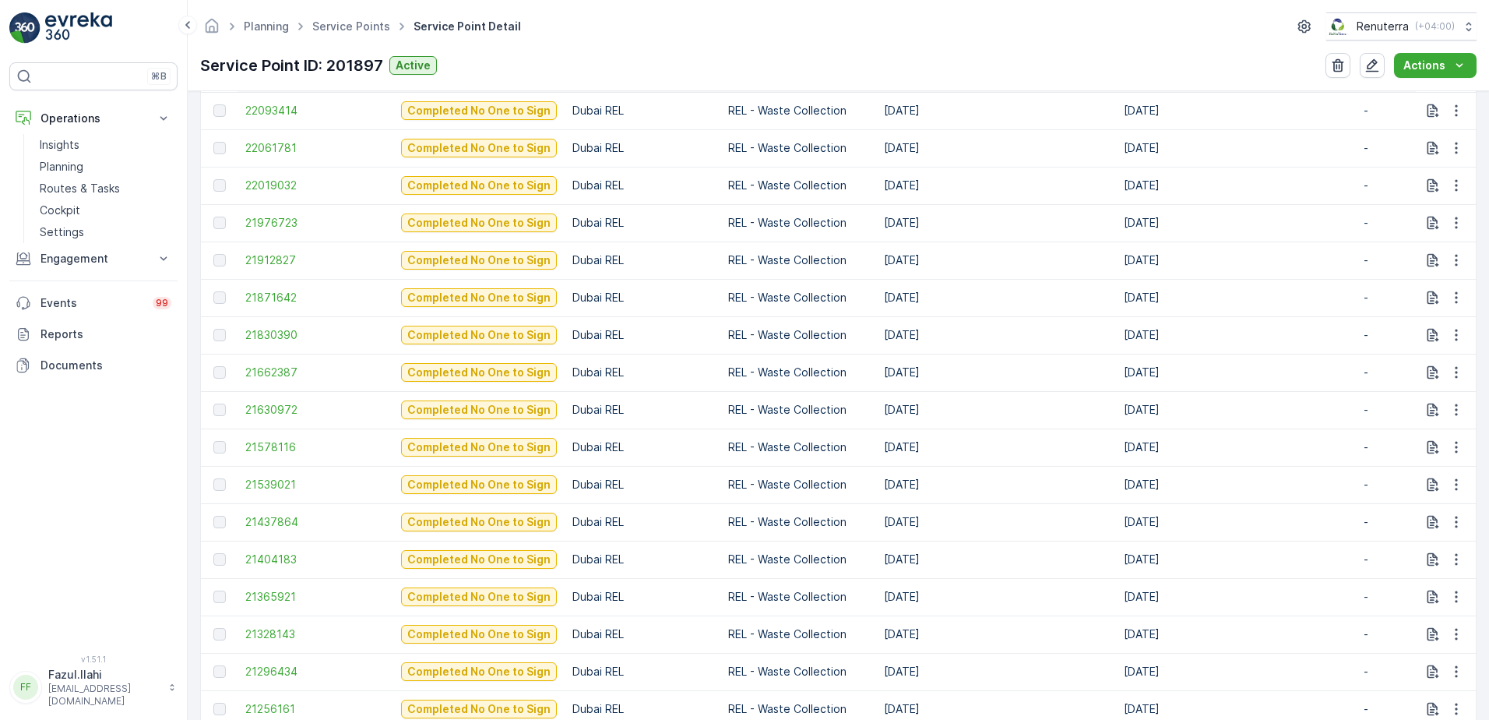
scroll to position [857, 0]
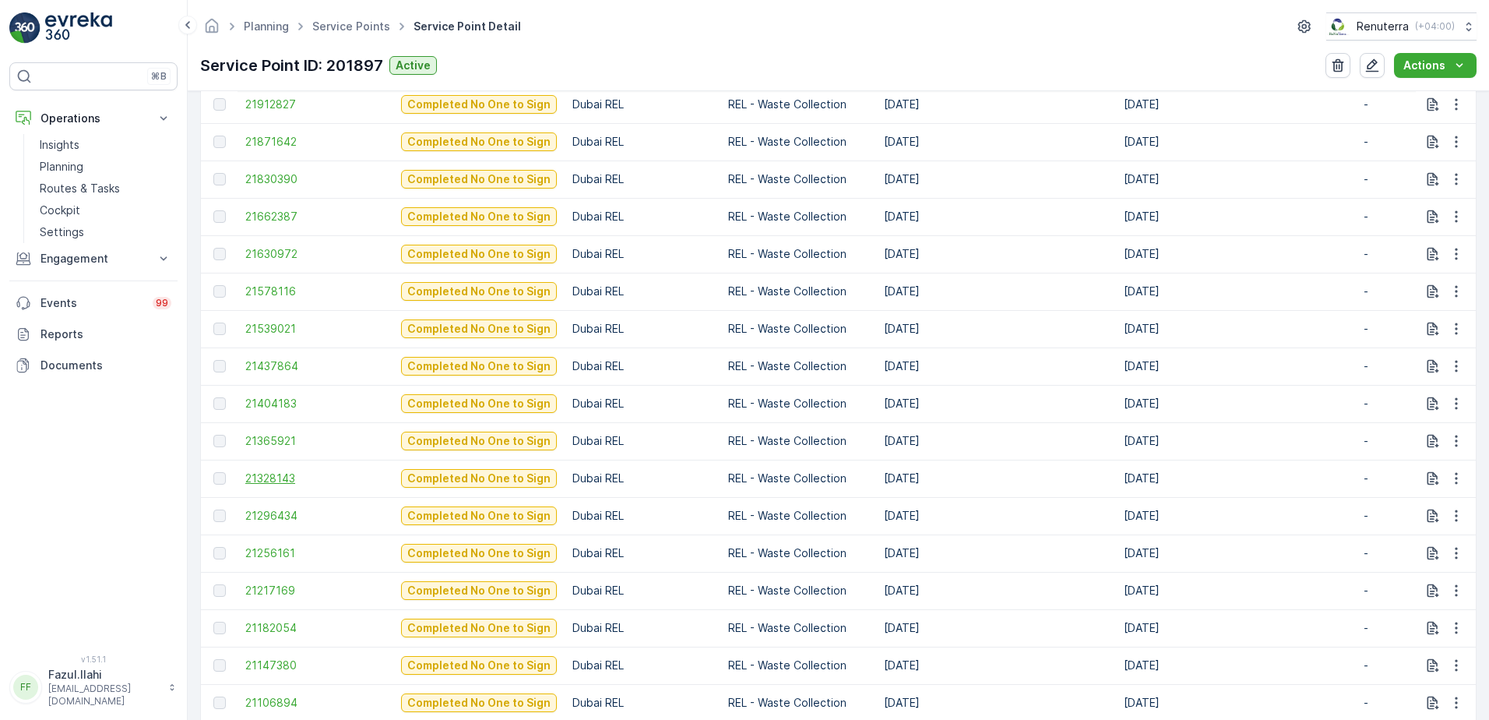
click at [265, 476] on span "21328143" at bounding box center [315, 478] width 140 height 16
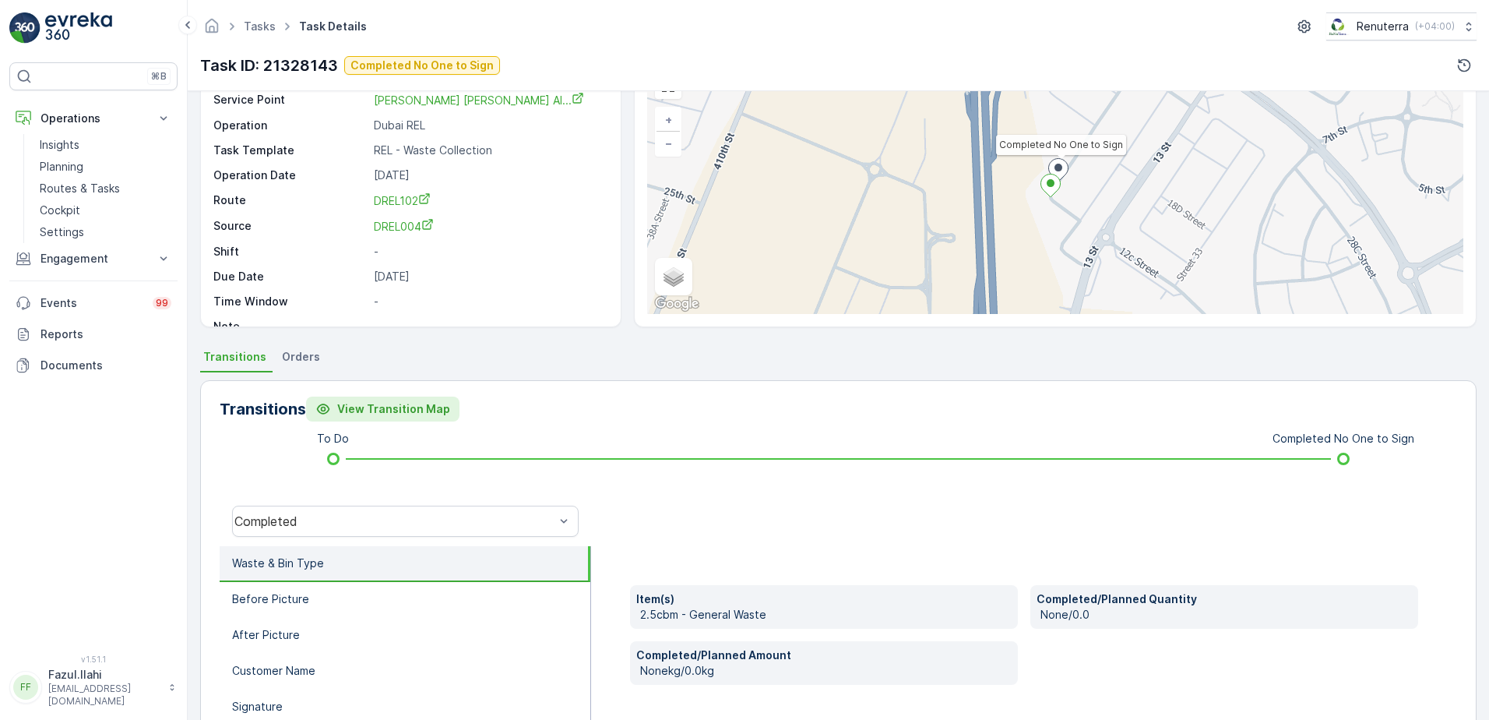
scroll to position [78, 0]
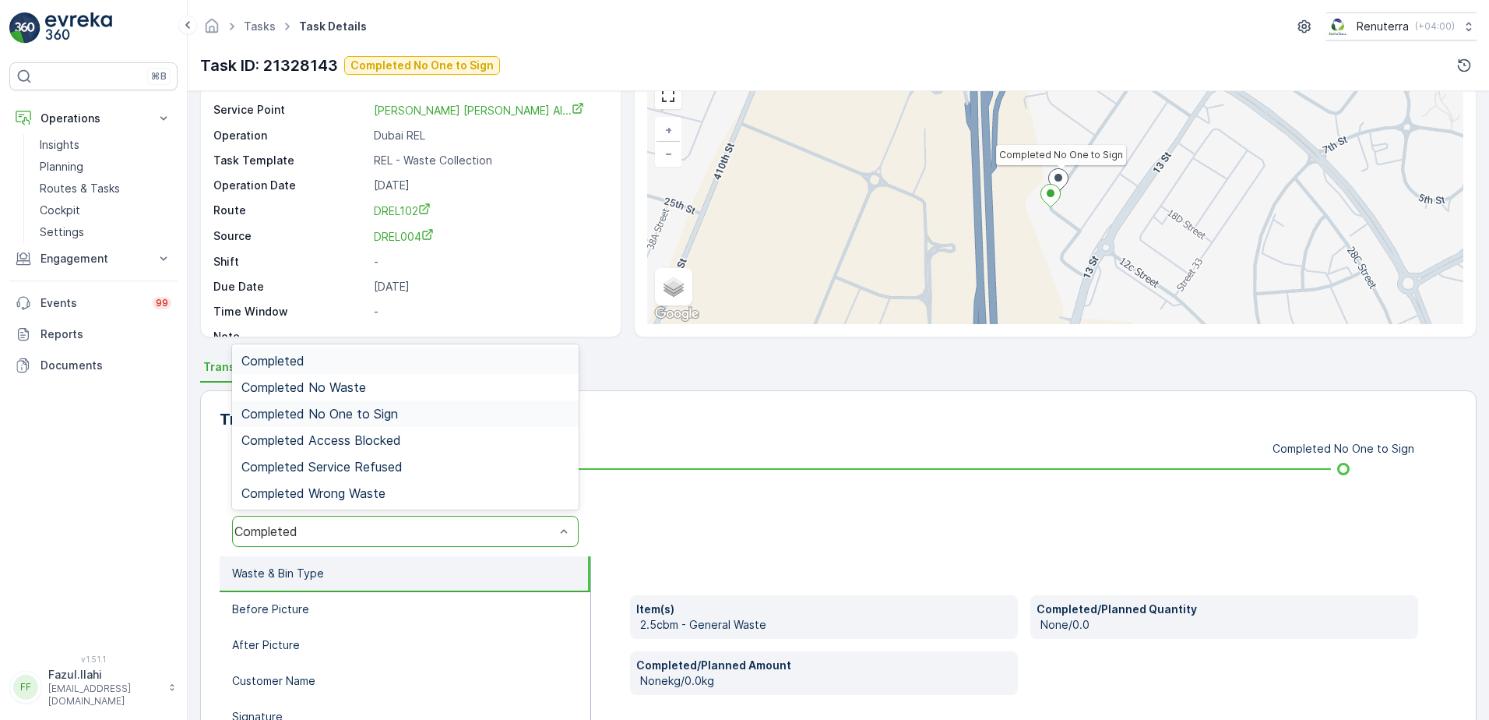
click at [406, 421] on div "Completed No One to Sign" at bounding box center [405, 413] width 347 height 26
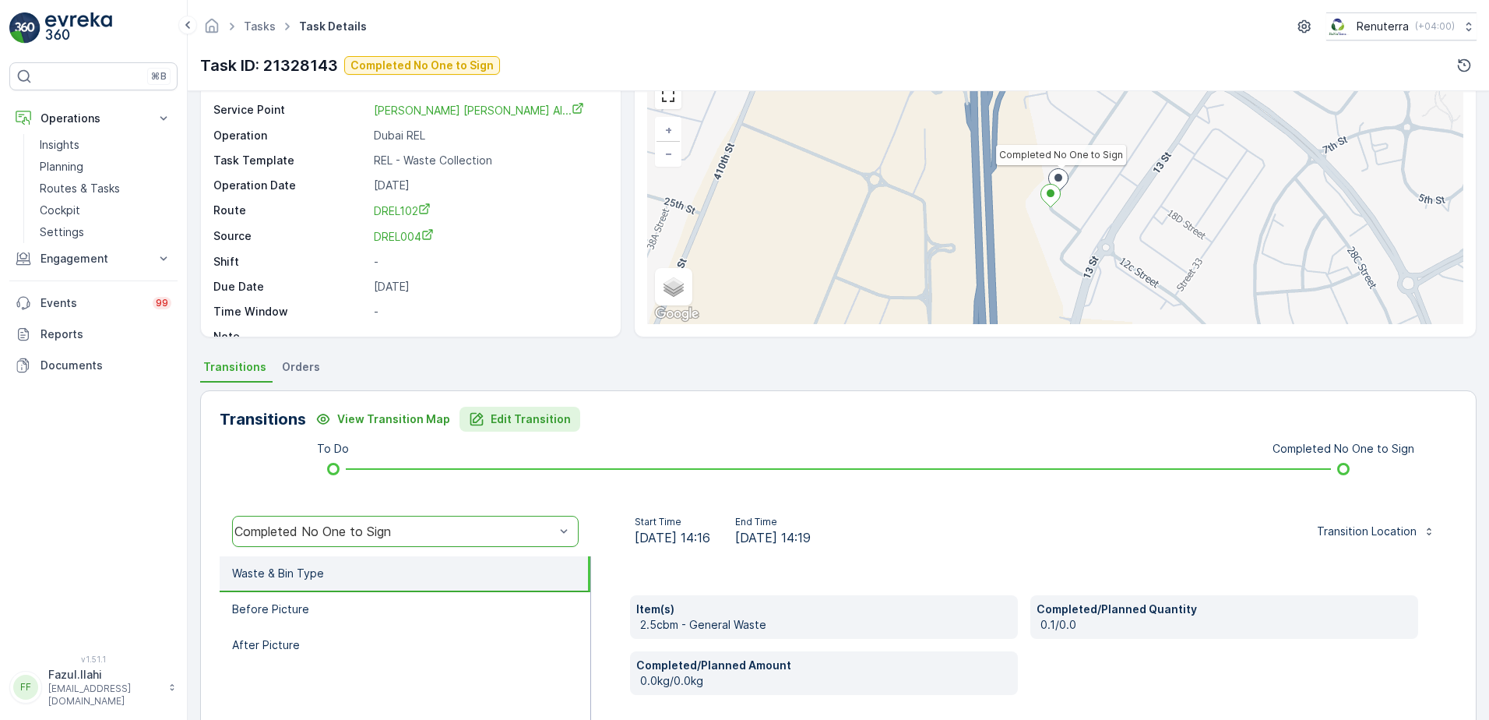
click at [507, 419] on p "Edit Transition" at bounding box center [531, 419] width 80 height 16
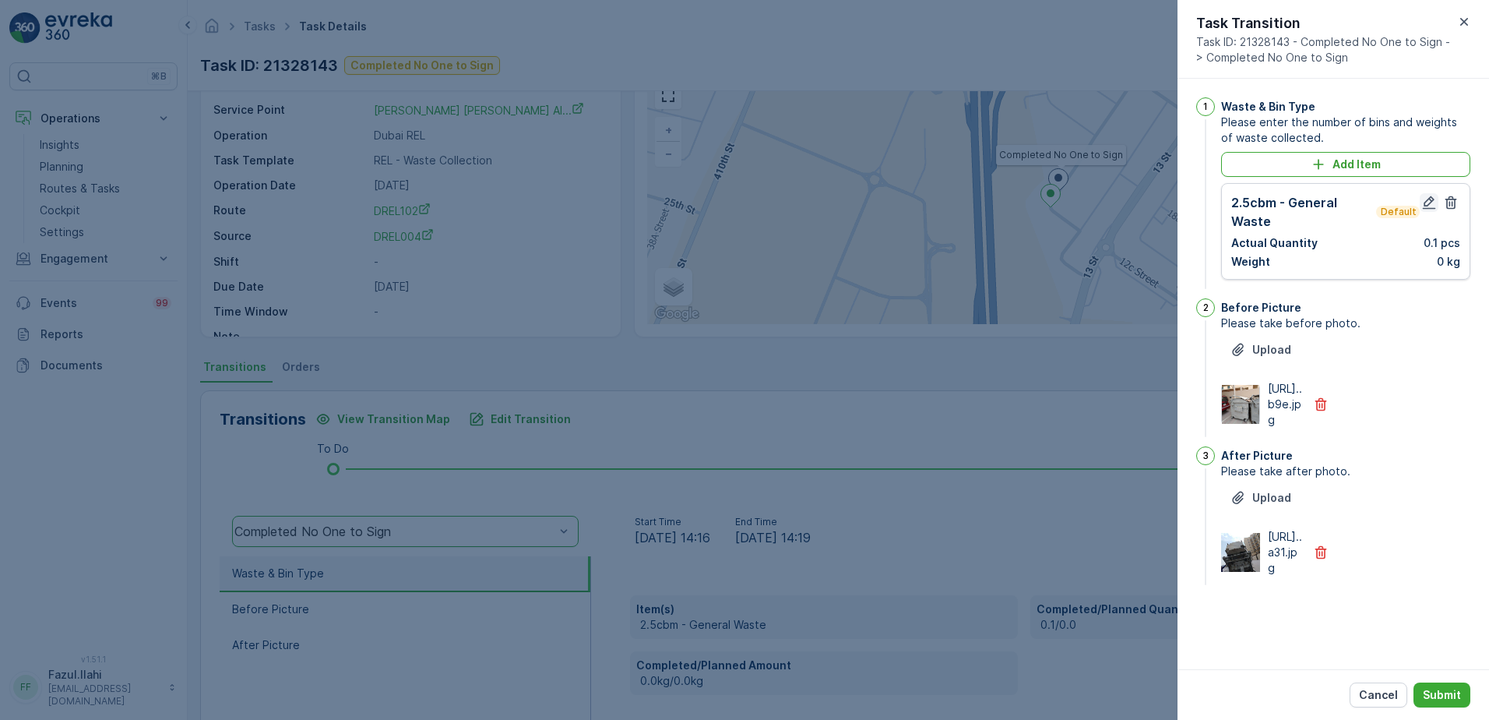
click at [1426, 199] on icon "button" at bounding box center [1429, 203] width 16 height 16
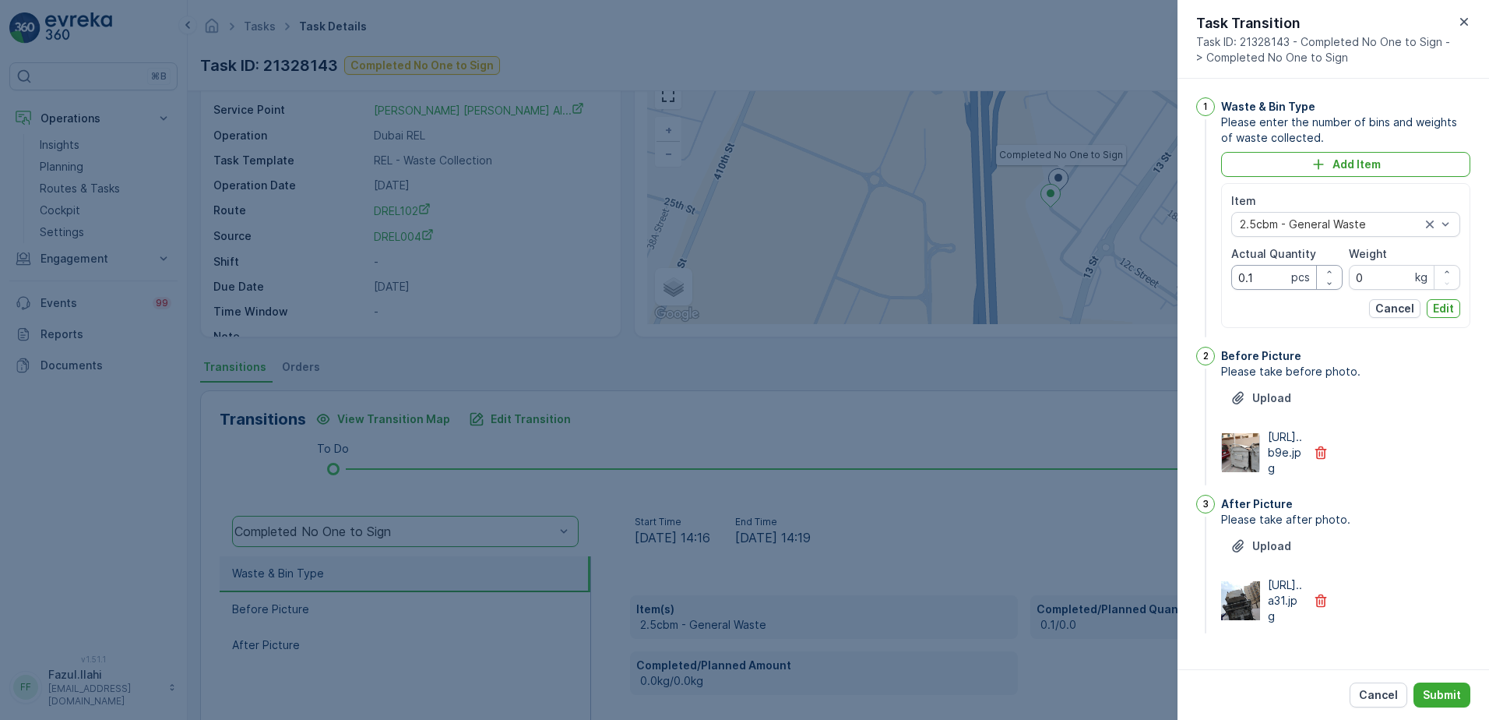
click at [1262, 276] on Quantity "0.1" at bounding box center [1286, 277] width 111 height 25
type Quantity "1"
click at [1430, 582] on div "Upload https://media.evre...a31.jpg" at bounding box center [1345, 578] width 249 height 90
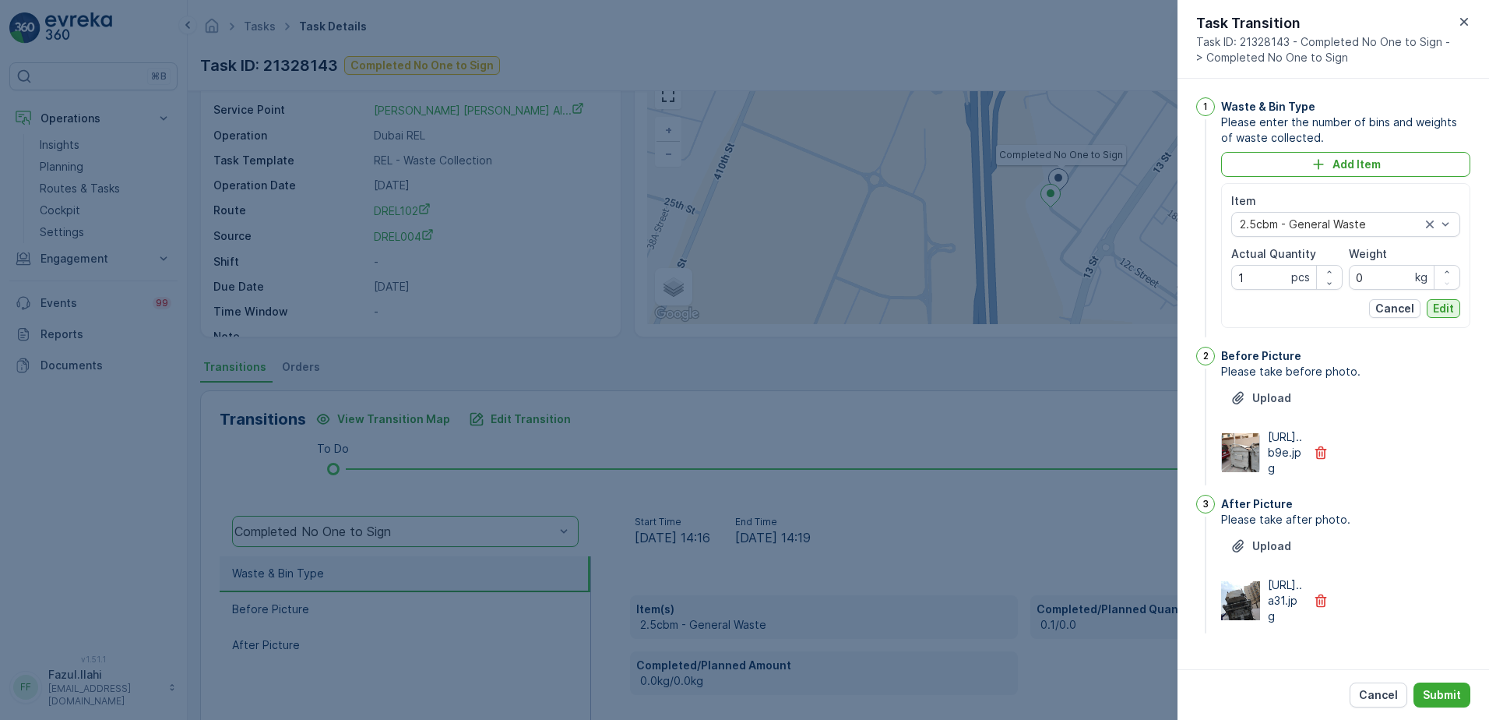
click at [1442, 305] on p "Edit" at bounding box center [1443, 309] width 21 height 16
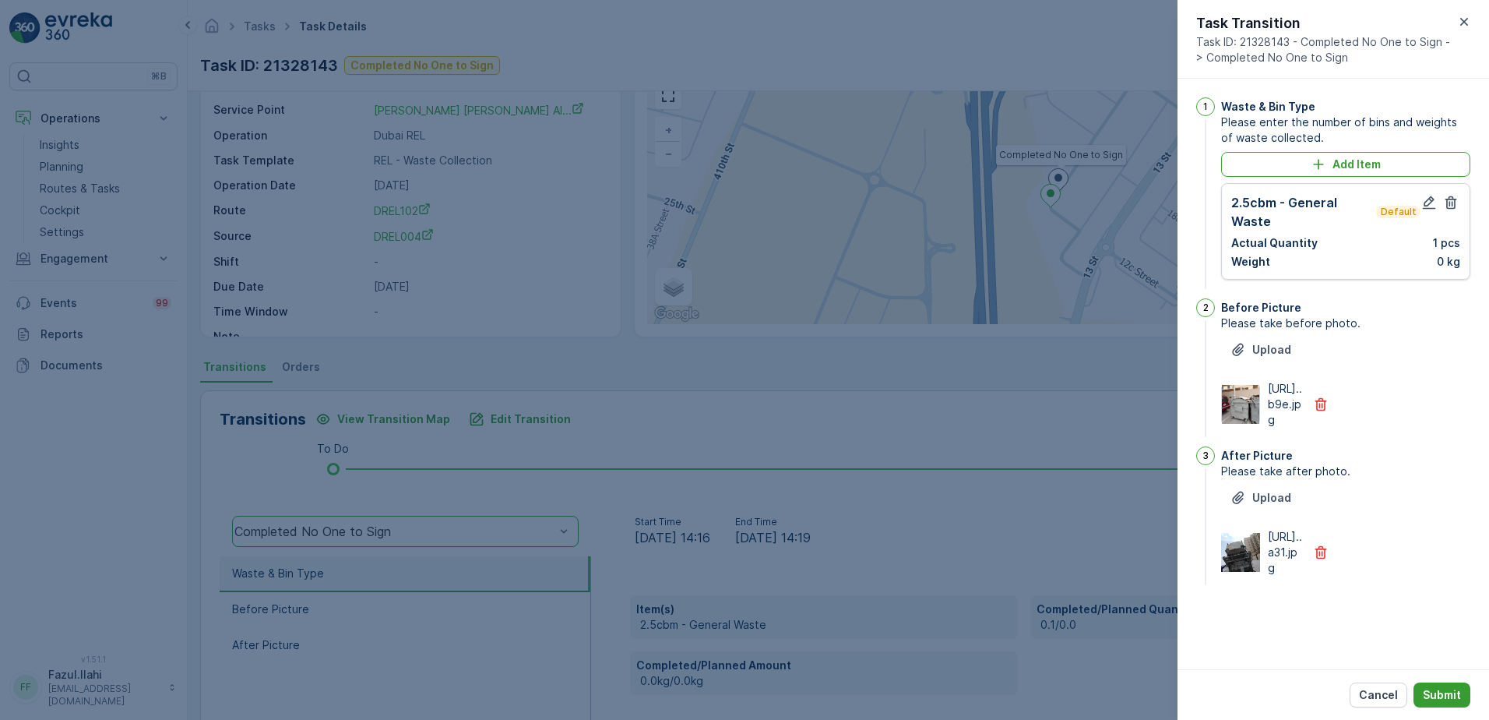
click at [1441, 695] on p "Submit" at bounding box center [1442, 695] width 38 height 16
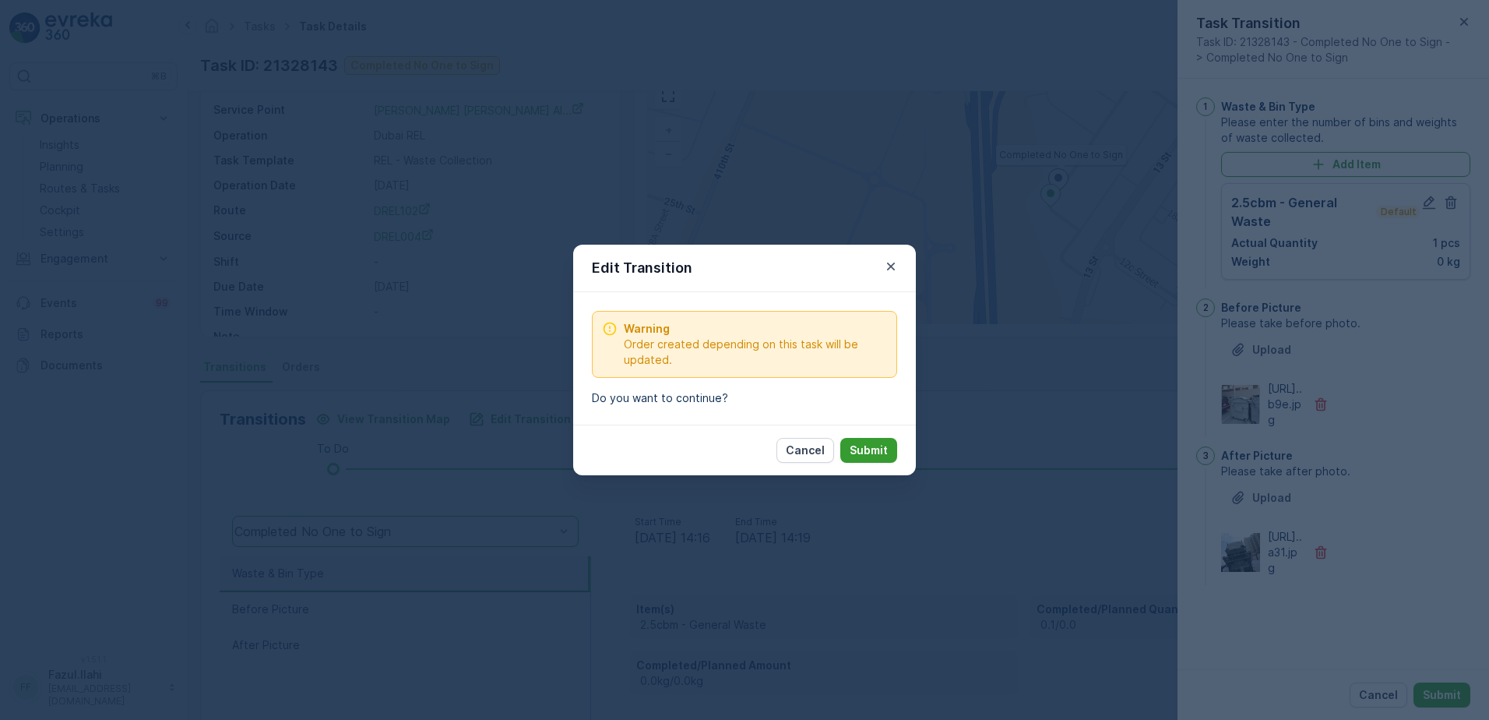
click at [874, 454] on p "Submit" at bounding box center [869, 450] width 38 height 16
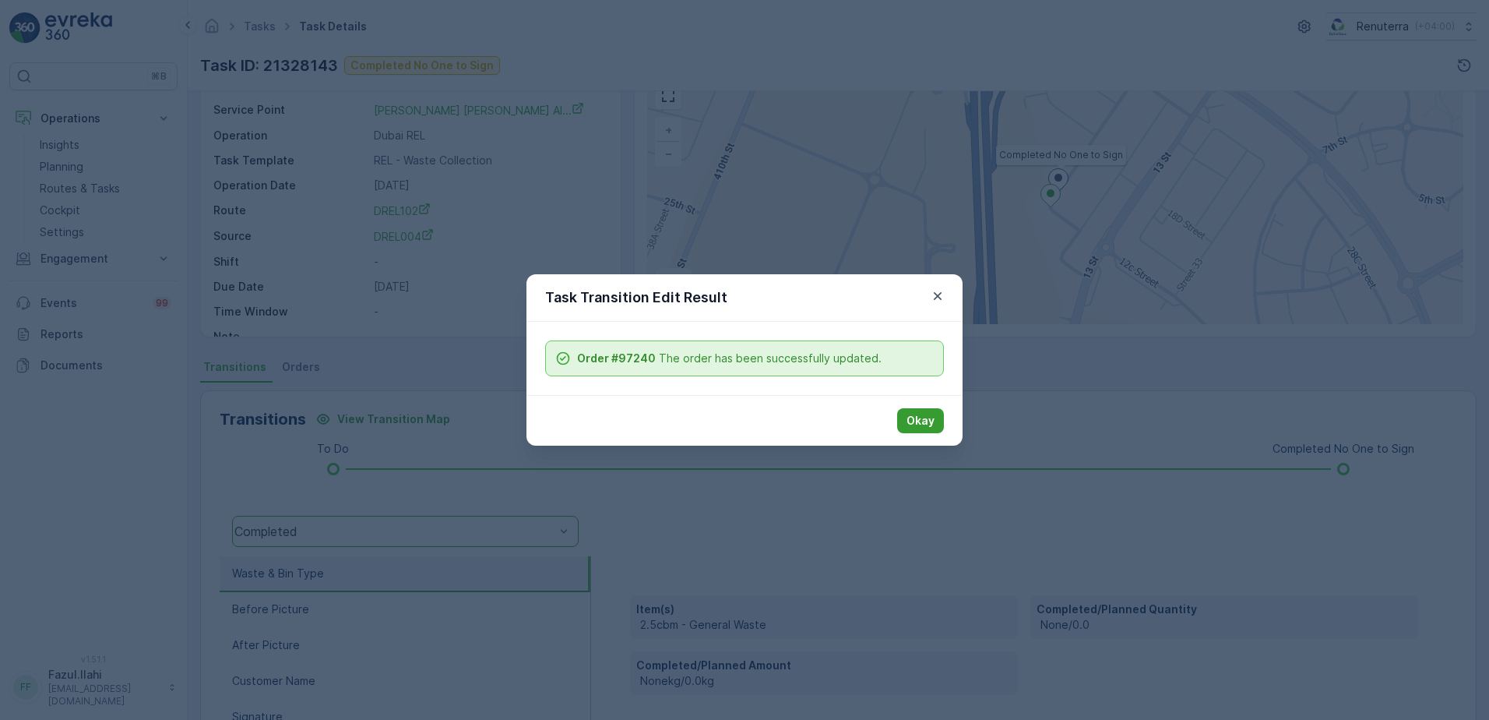
click at [920, 418] on p "Okay" at bounding box center [921, 421] width 28 height 16
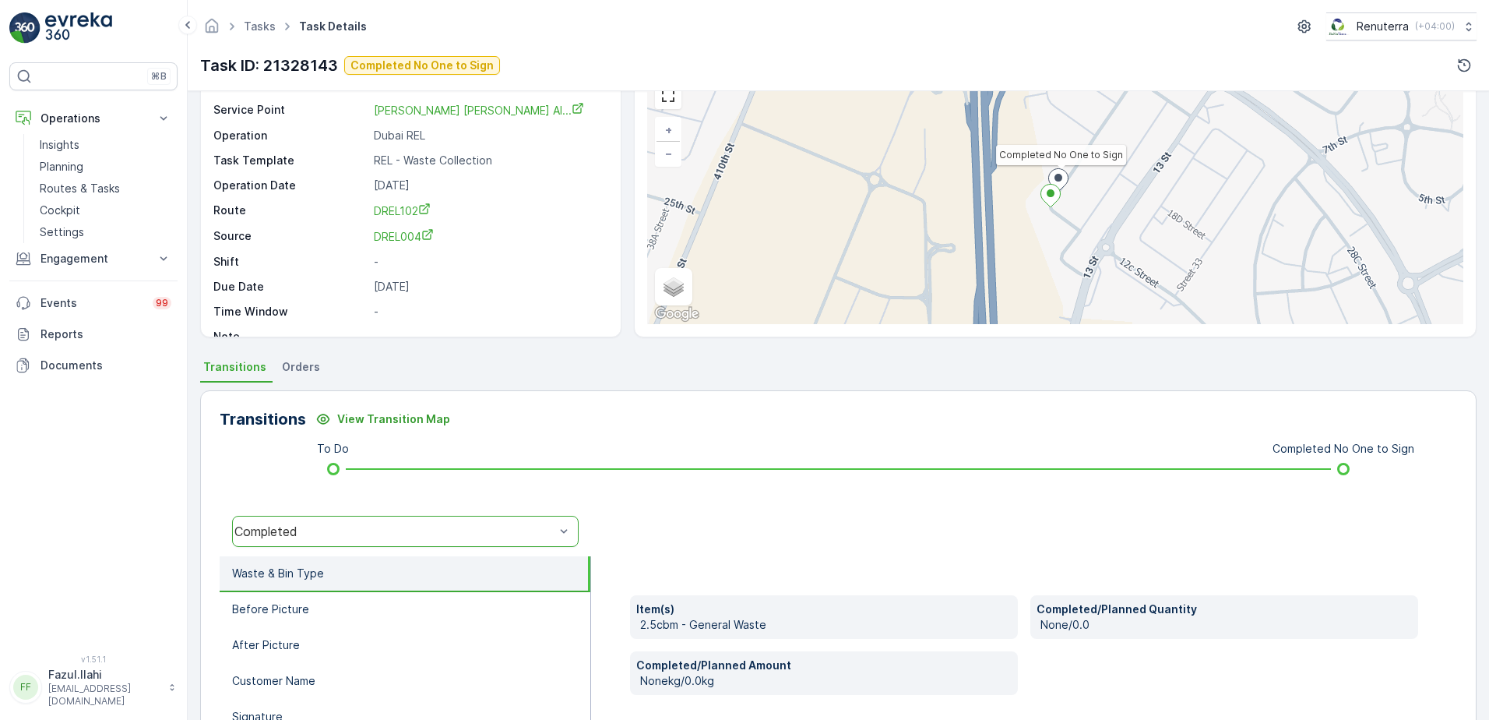
click at [479, 532] on div "Completed" at bounding box center [394, 531] width 320 height 14
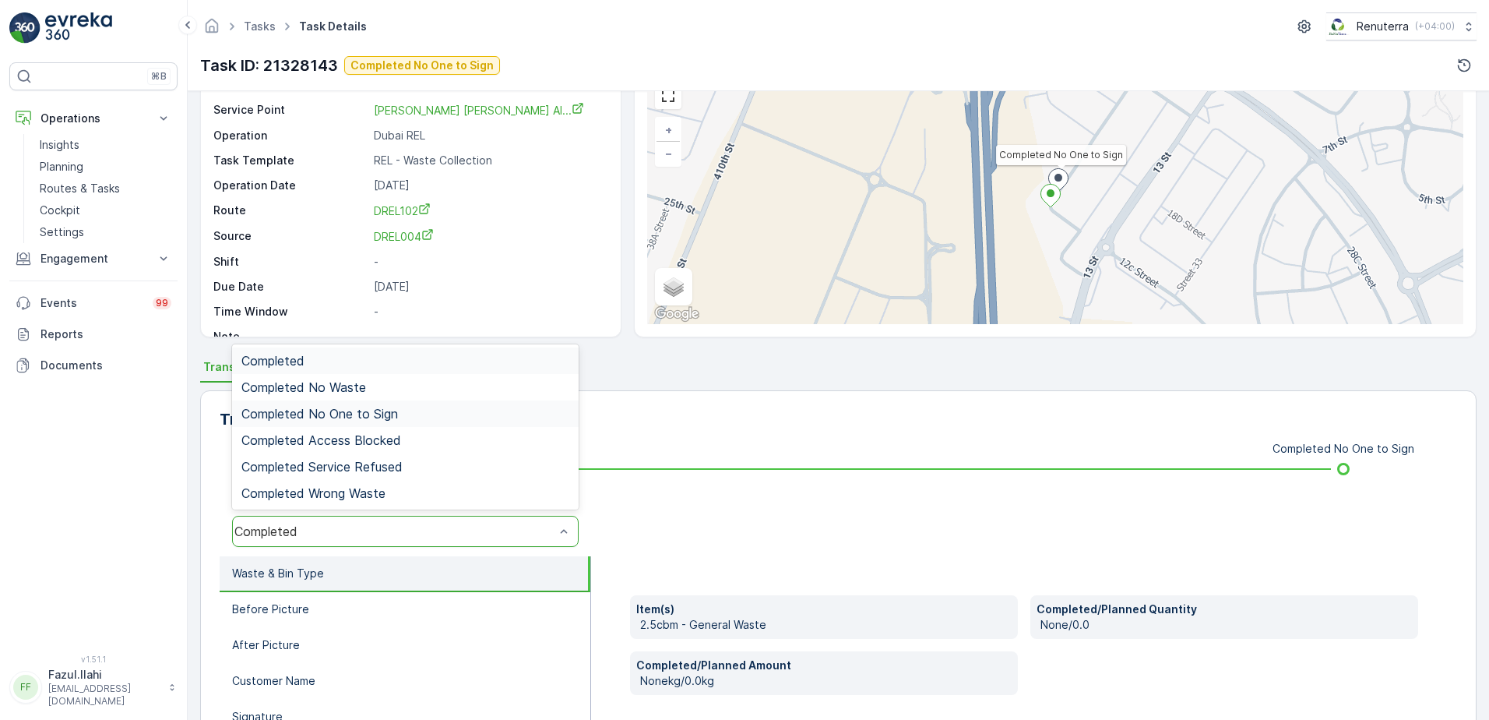
click at [403, 413] on div "Completed No One to Sign" at bounding box center [405, 414] width 328 height 14
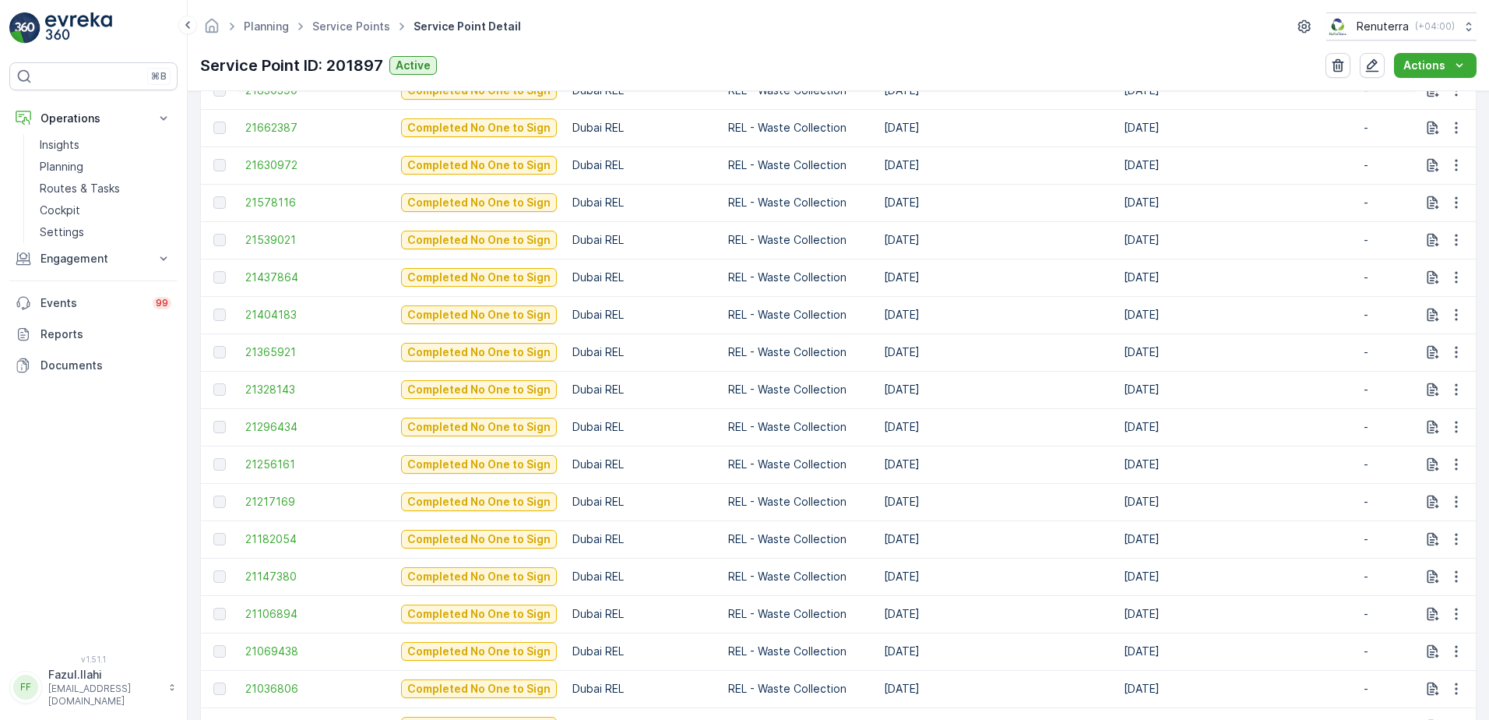
scroll to position [935, 0]
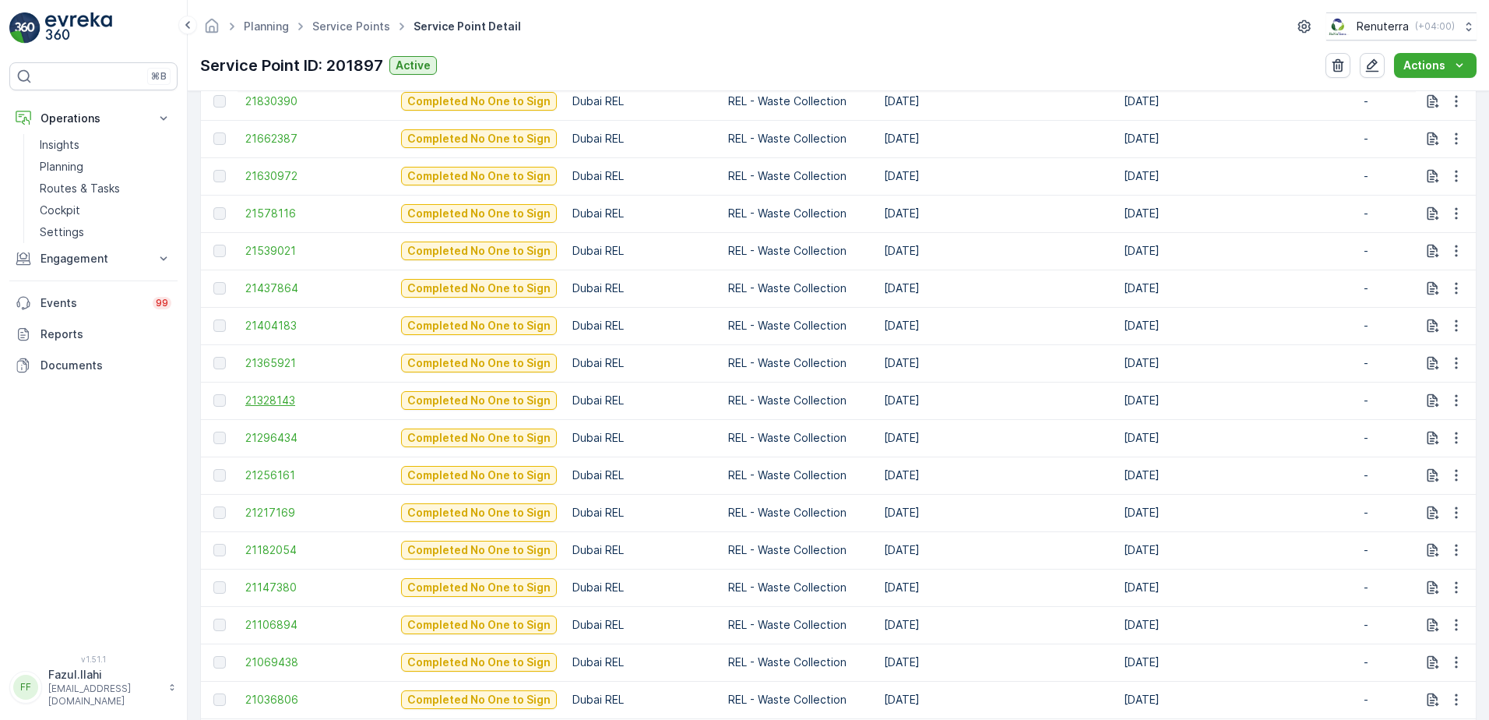
click at [277, 396] on span "21328143" at bounding box center [315, 401] width 140 height 16
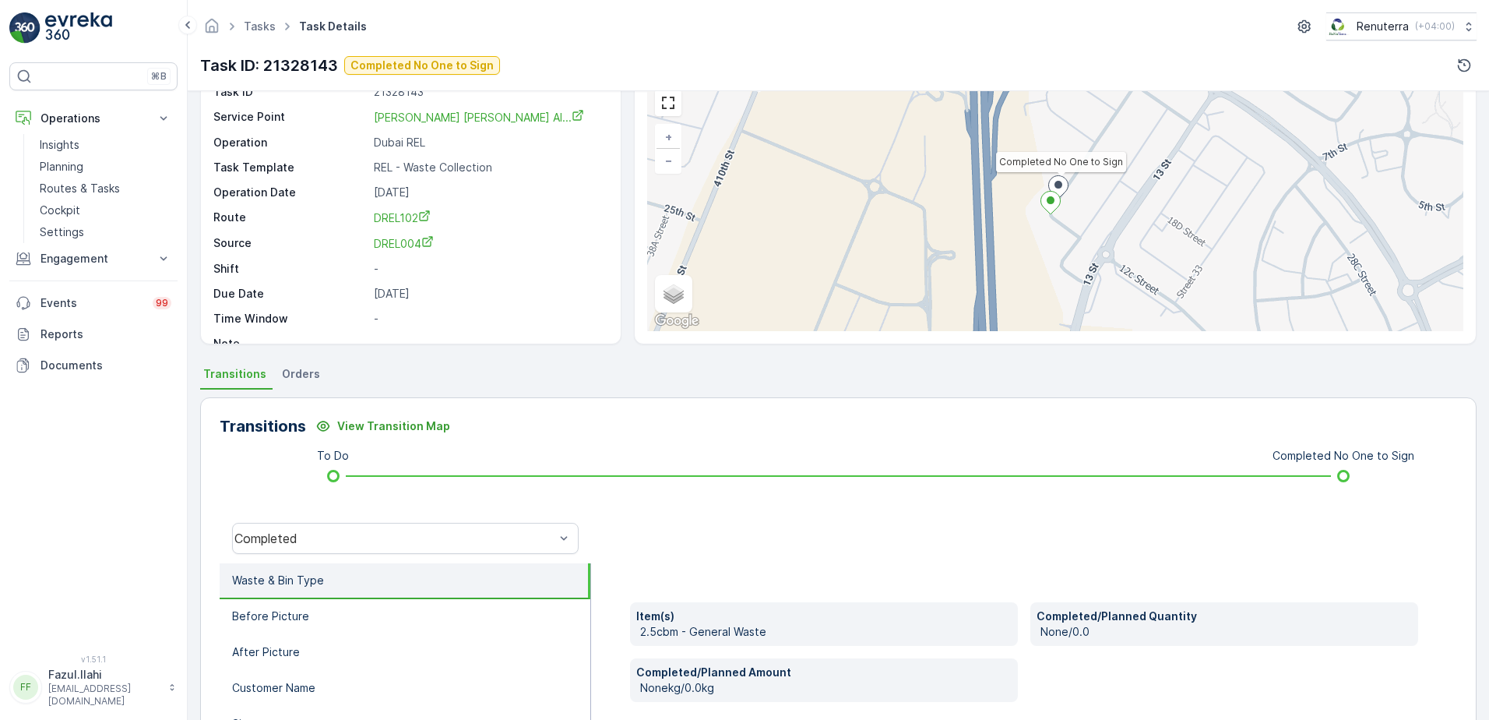
scroll to position [78, 0]
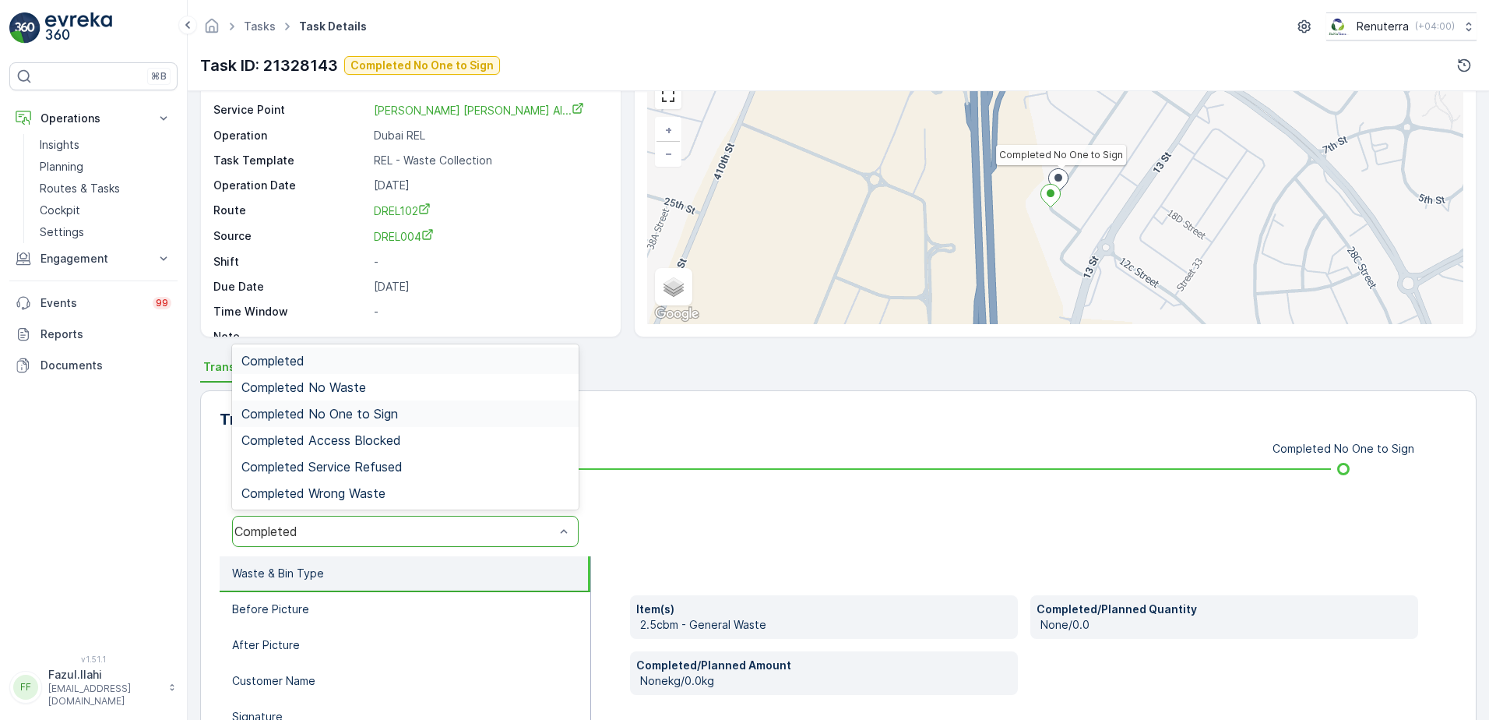
click at [378, 413] on span "Completed No One to Sign" at bounding box center [319, 414] width 157 height 14
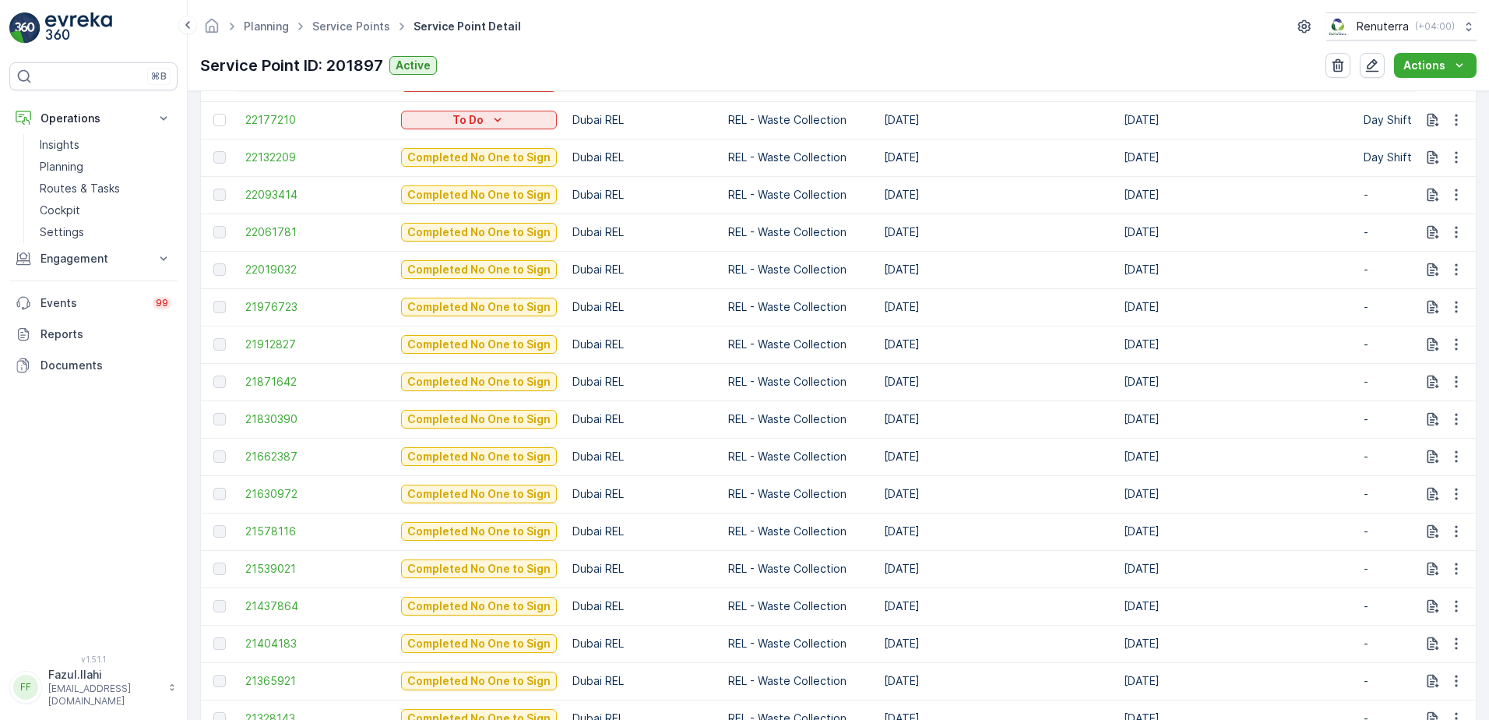
scroll to position [701, 0]
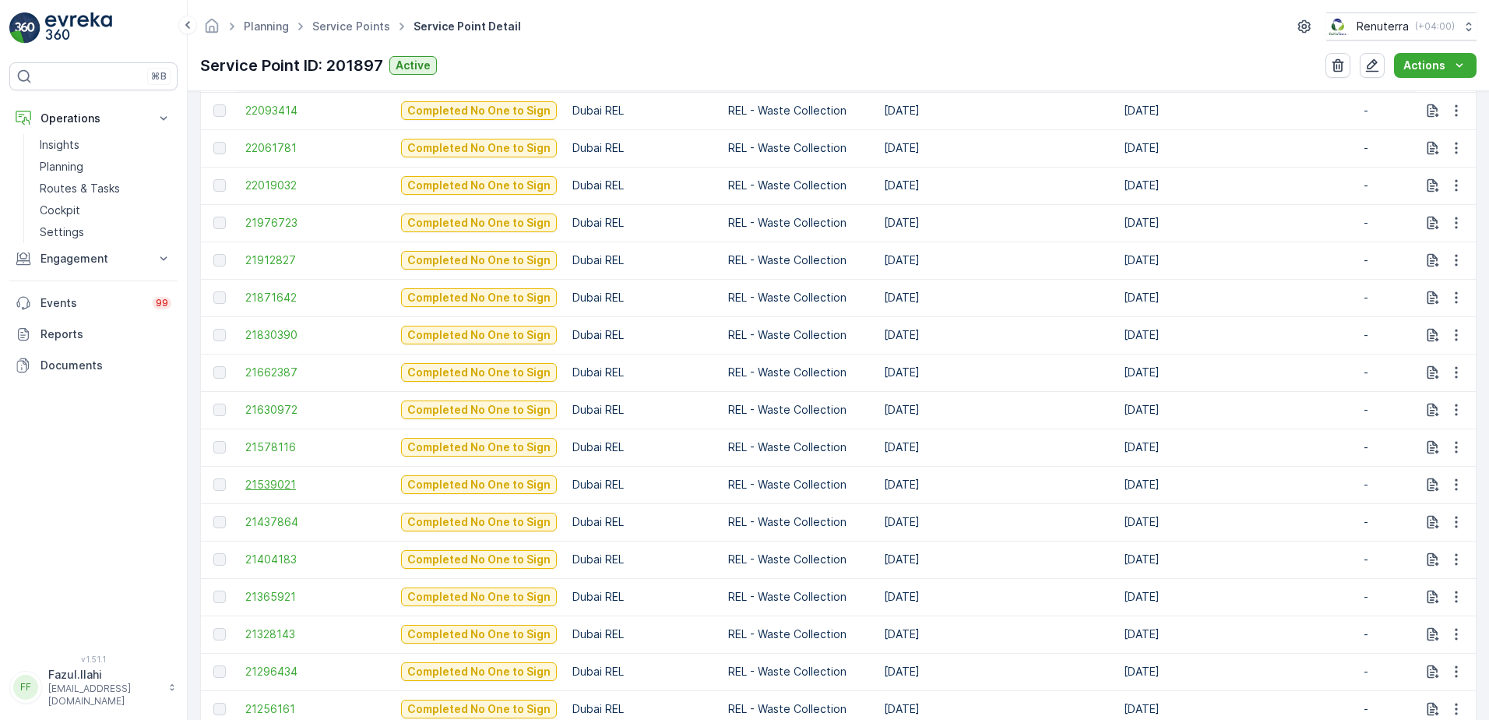
click at [260, 485] on span "21539021" at bounding box center [315, 485] width 140 height 16
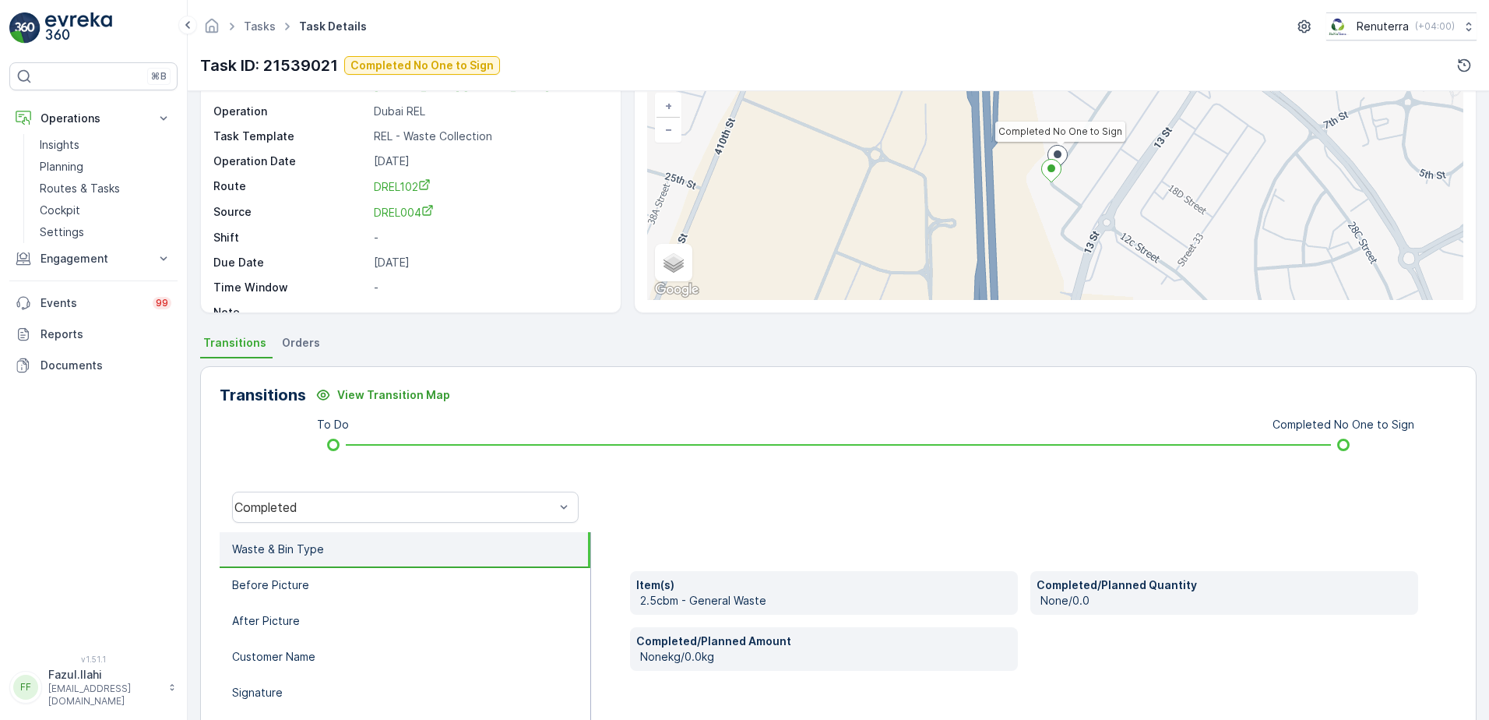
scroll to position [156, 0]
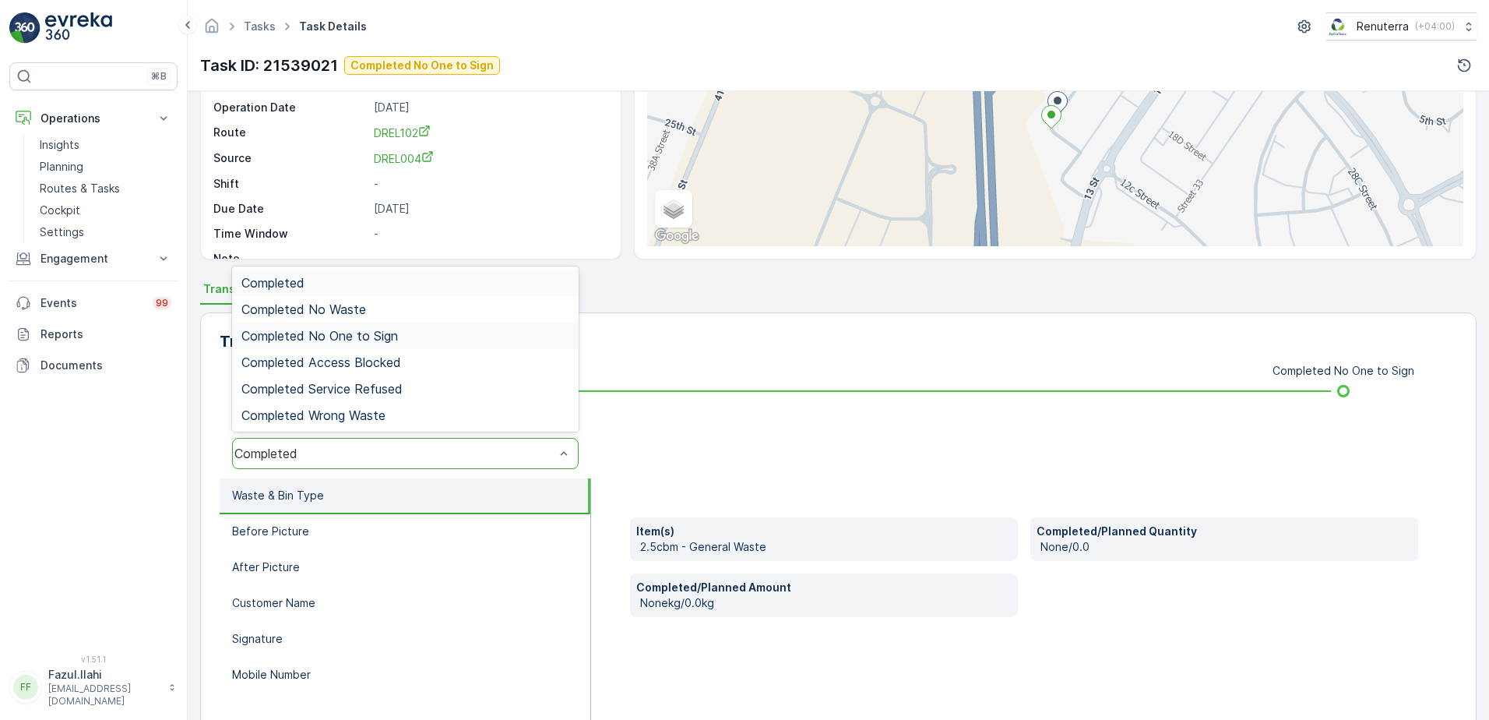
click at [358, 340] on span "Completed No One to Sign" at bounding box center [319, 336] width 157 height 14
click at [449, 445] on div "Completed No One to Sign" at bounding box center [405, 453] width 347 height 31
click at [375, 331] on span "Completed No One to Sign" at bounding box center [319, 336] width 157 height 14
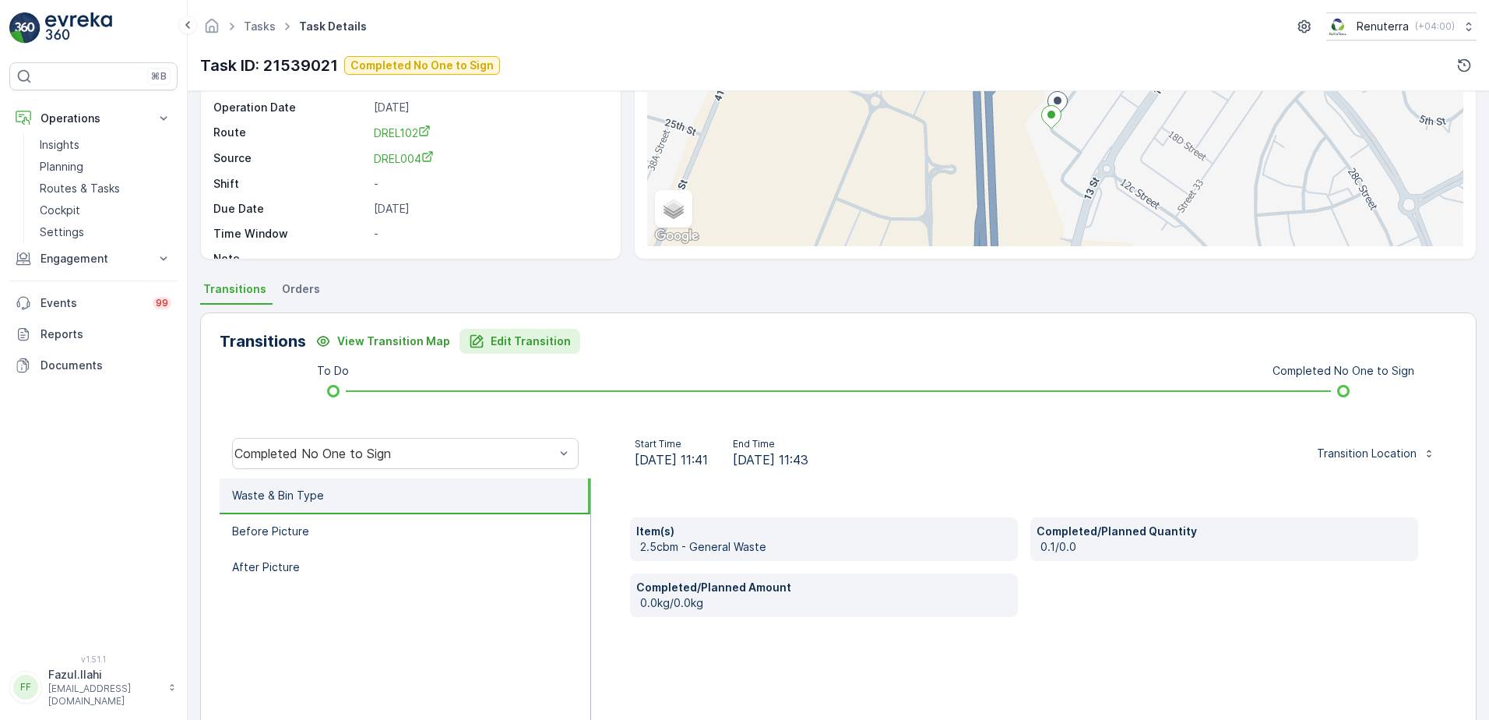
click at [519, 348] on p "Edit Transition" at bounding box center [531, 341] width 80 height 16
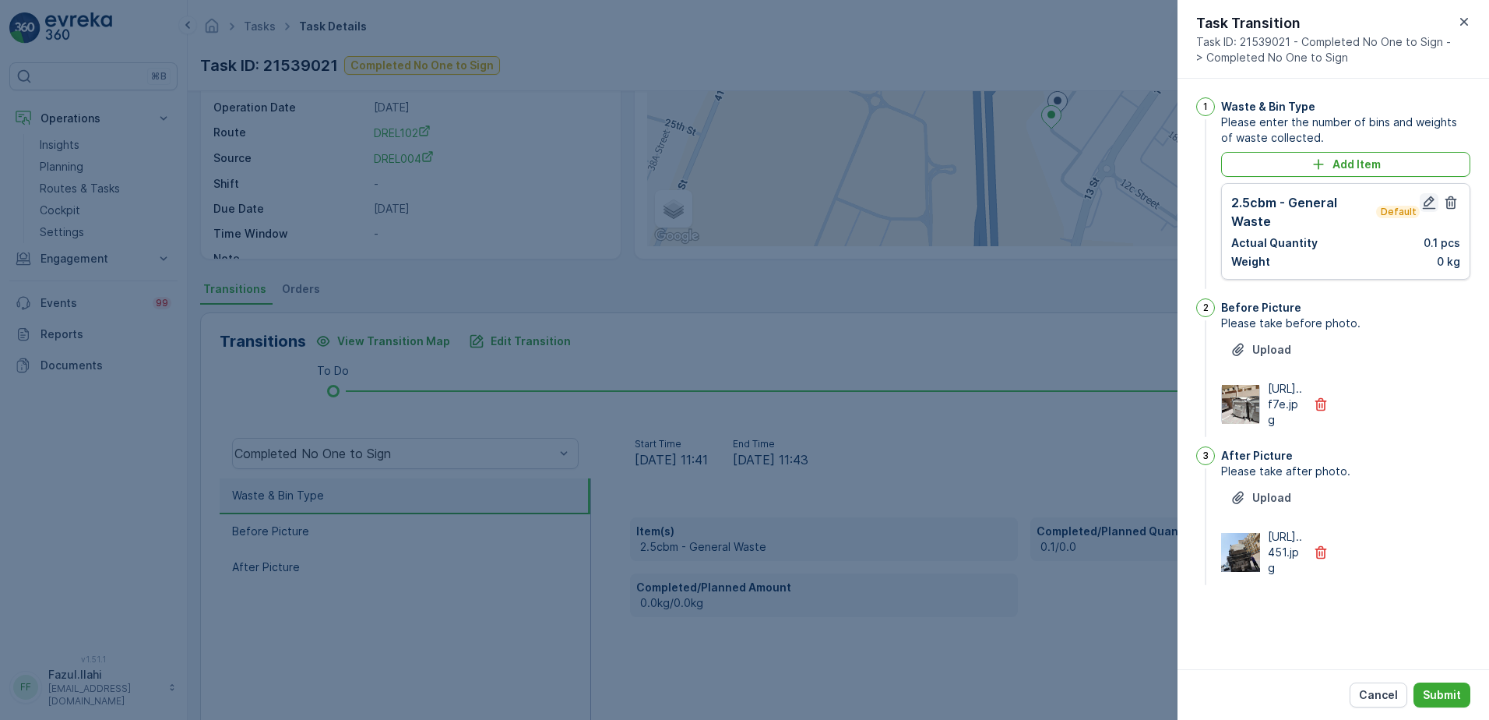
click at [1424, 197] on icon "button" at bounding box center [1429, 203] width 16 height 16
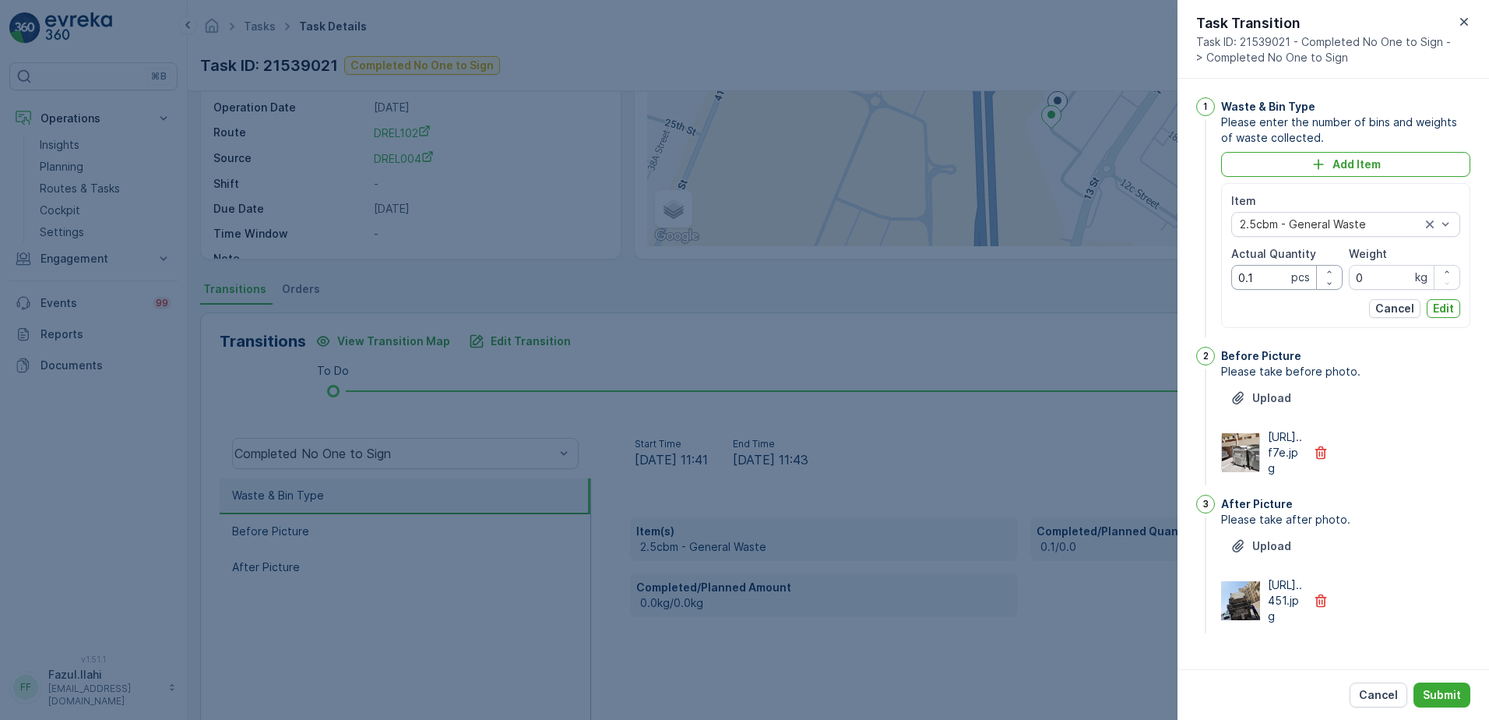
click at [1276, 276] on Quantity "0.1" at bounding box center [1286, 277] width 111 height 25
type Quantity "1"
click at [1477, 572] on div "1 Waste & Bin Type Please enter the number of bins and weights of waste collect…" at bounding box center [1334, 374] width 312 height 590
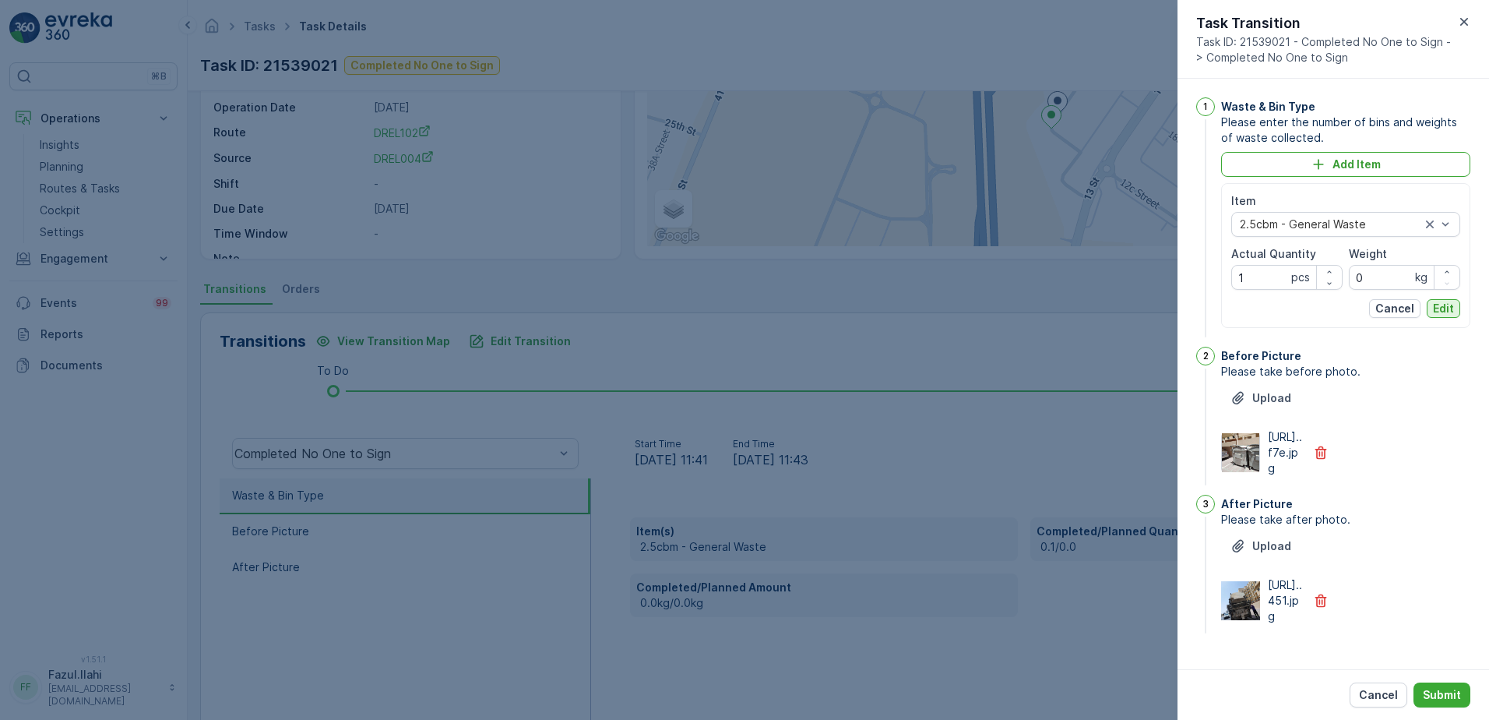
click at [1452, 301] on button "Edit" at bounding box center [1443, 308] width 33 height 19
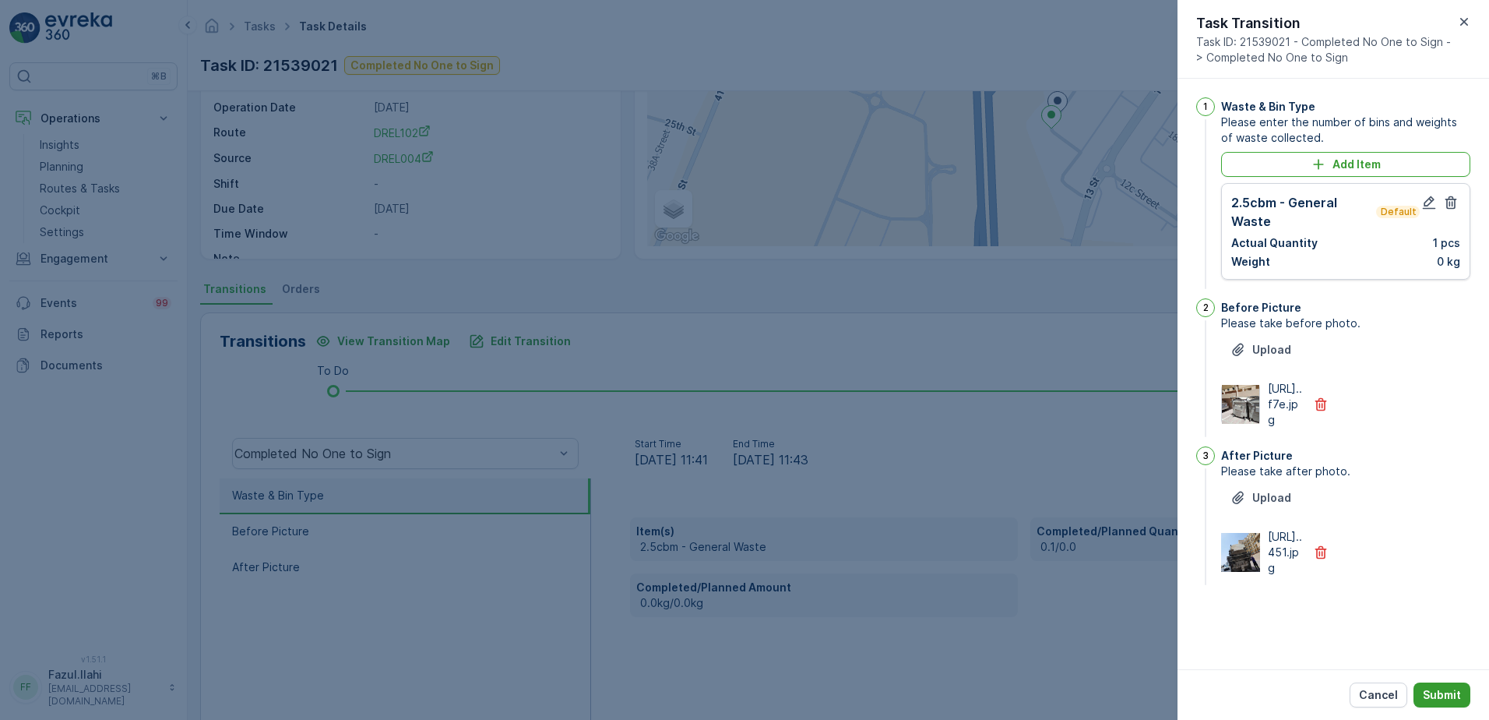
click at [1458, 688] on p "Submit" at bounding box center [1442, 695] width 38 height 16
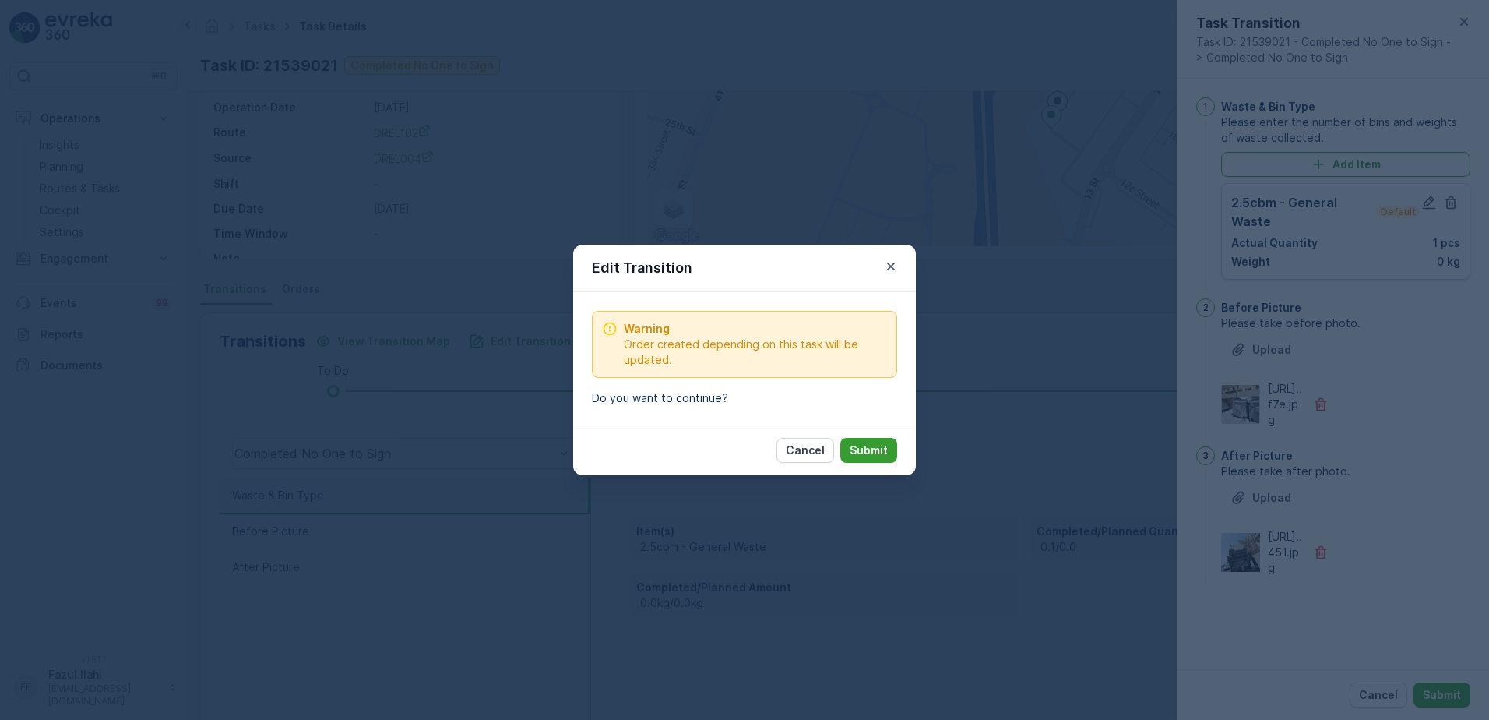
click at [857, 449] on p "Submit" at bounding box center [869, 450] width 38 height 16
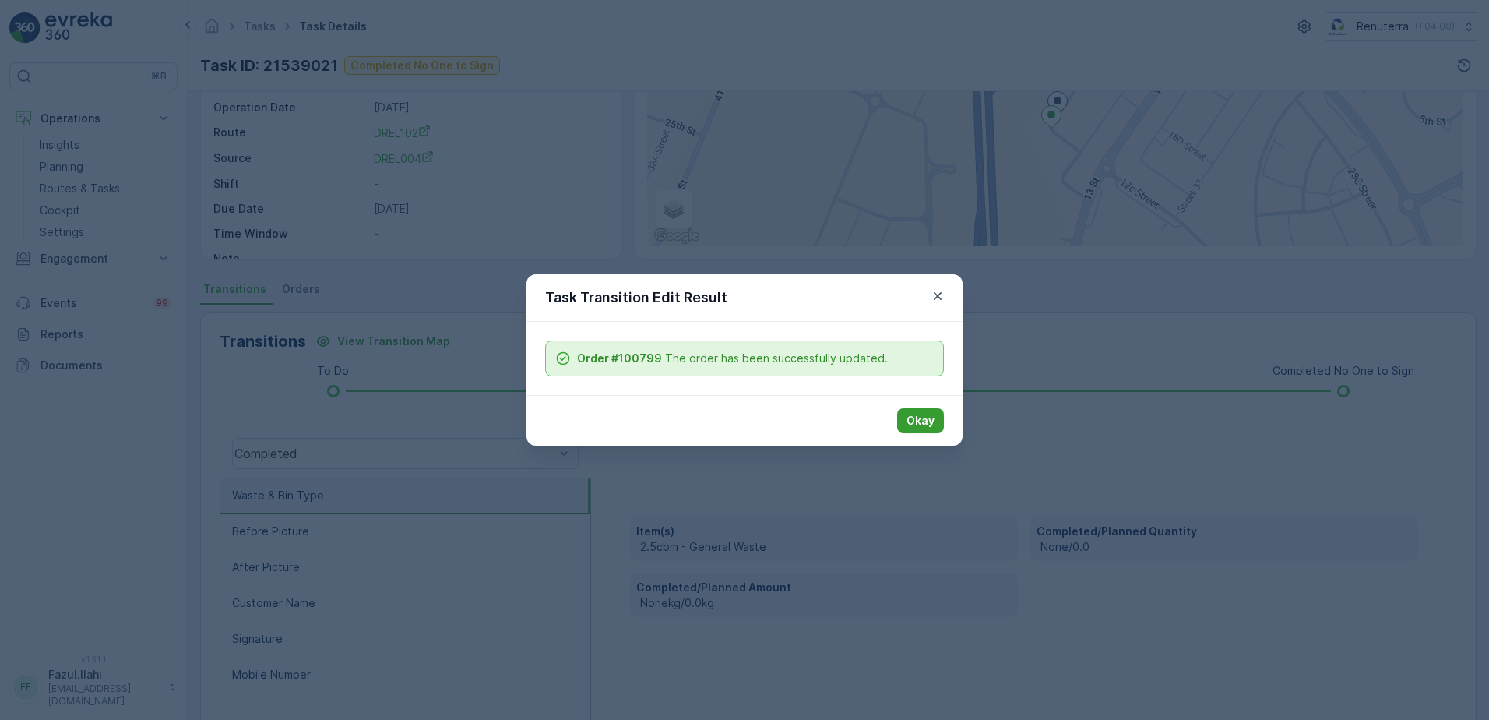
click at [937, 417] on button "Okay" at bounding box center [920, 420] width 47 height 25
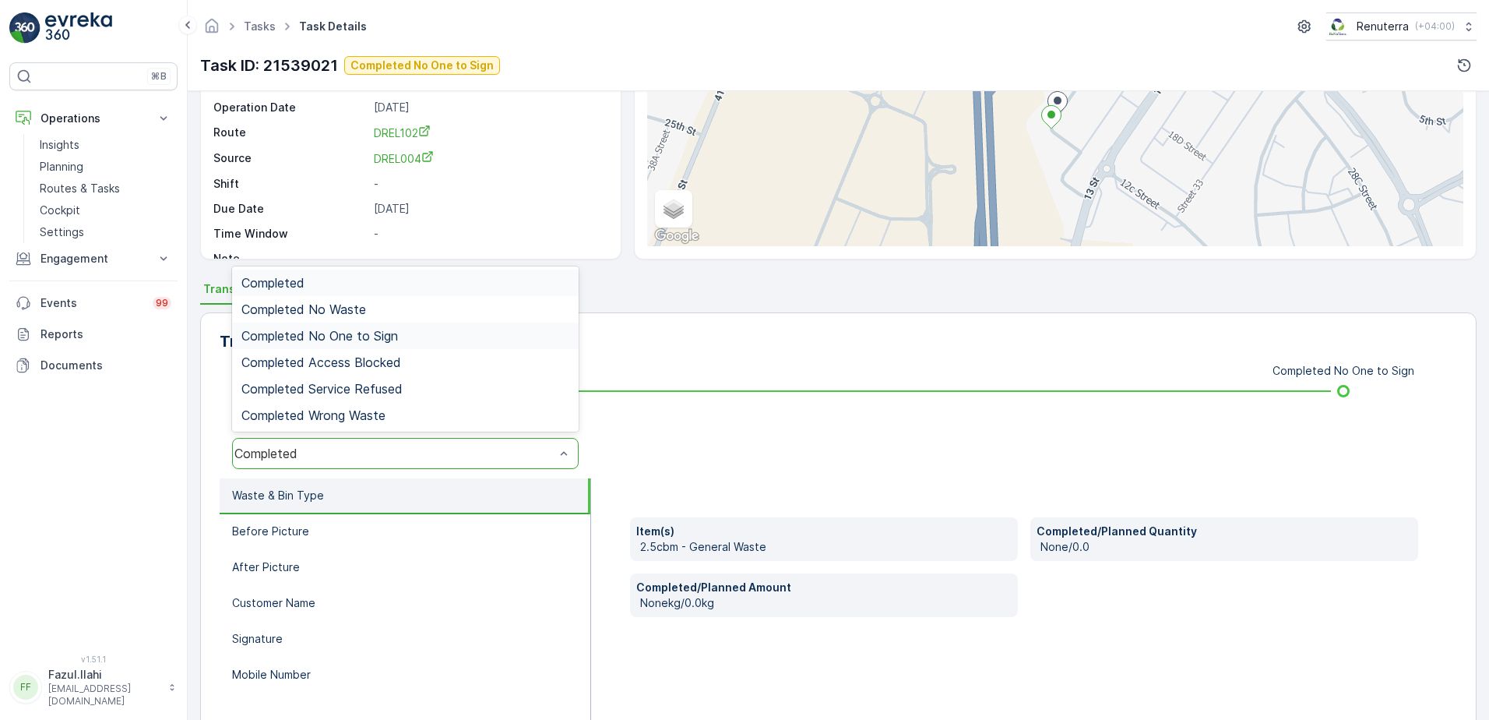
click at [409, 331] on div "Completed No One to Sign" at bounding box center [405, 336] width 328 height 14
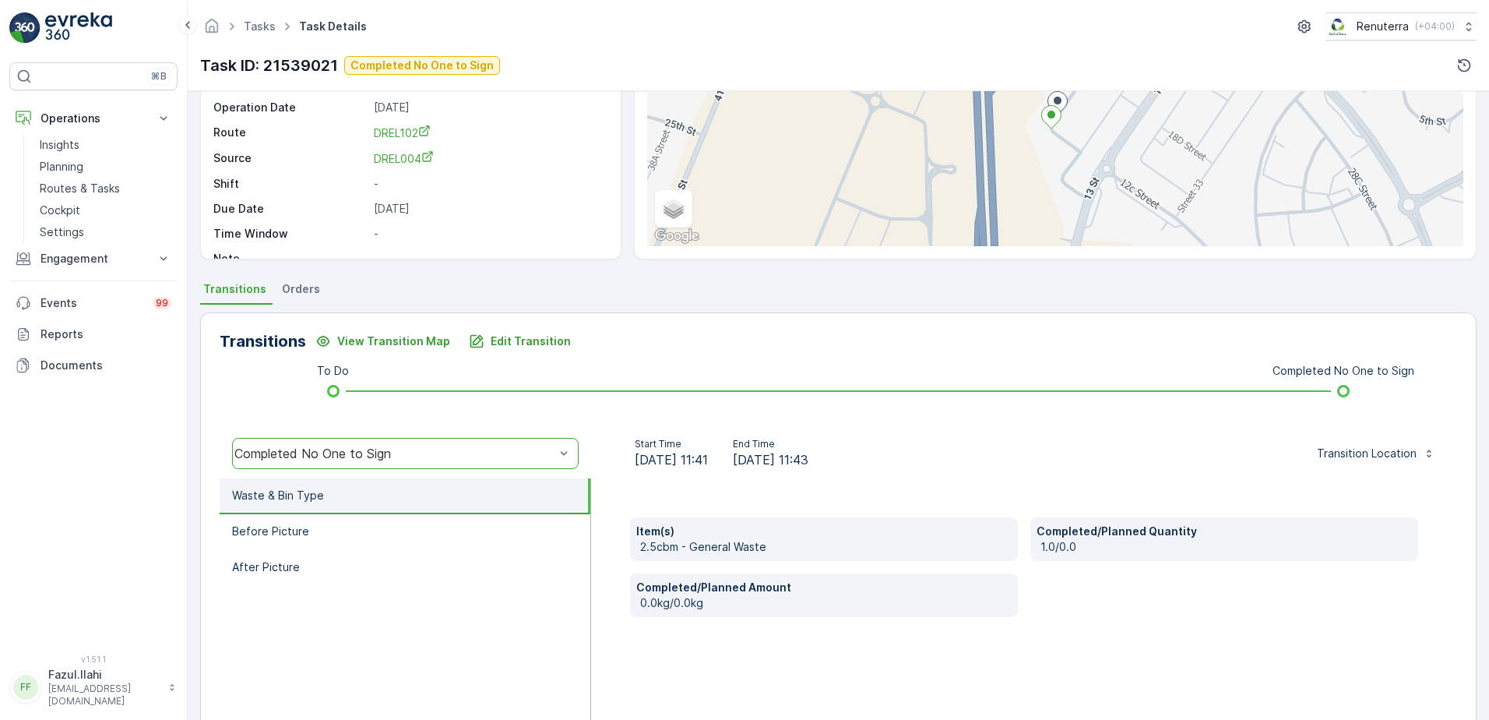
click at [1050, 466] on div "Start Time 14.09.2025 11:41 End Time 14.09.2025 11:43 Transition Location" at bounding box center [1024, 453] width 841 height 31
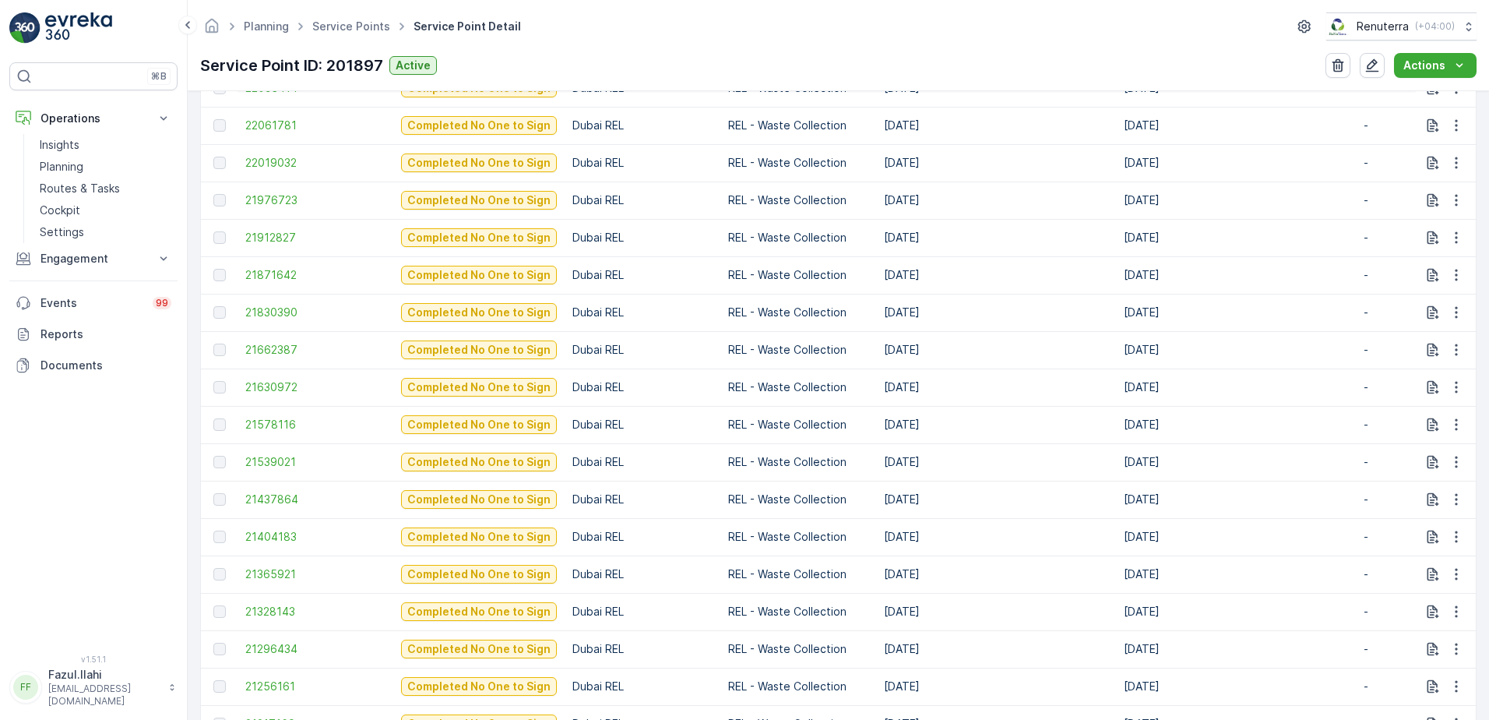
scroll to position [701, 0]
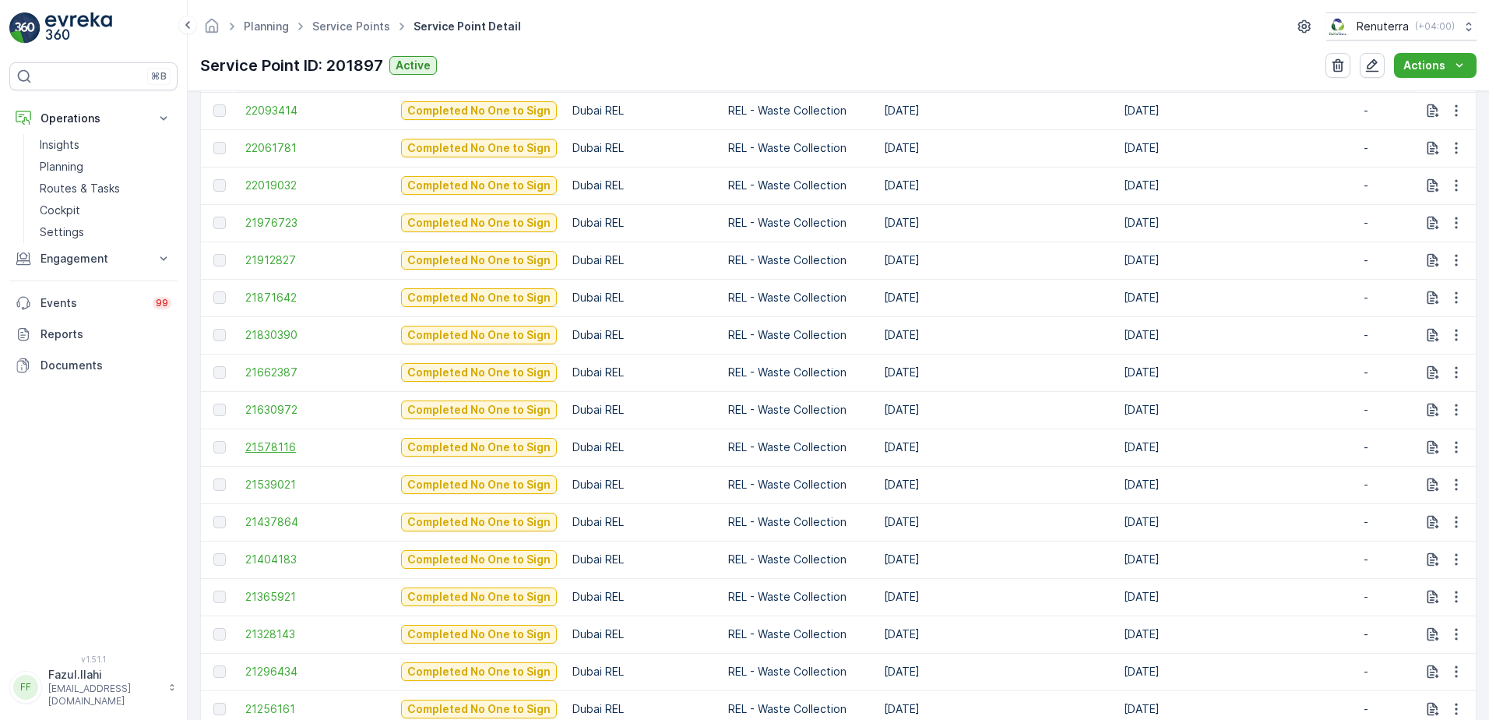
click at [259, 445] on span "21578116" at bounding box center [315, 447] width 140 height 16
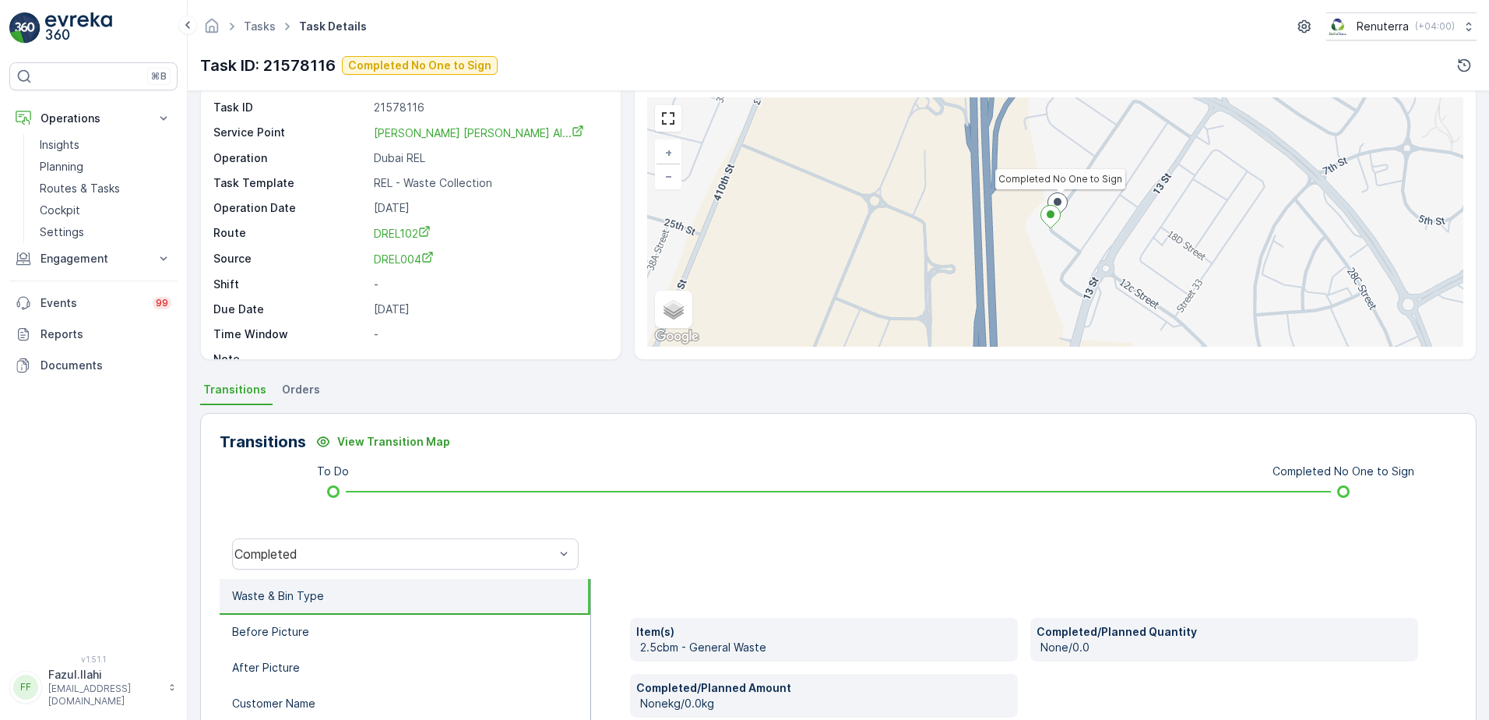
scroll to position [78, 0]
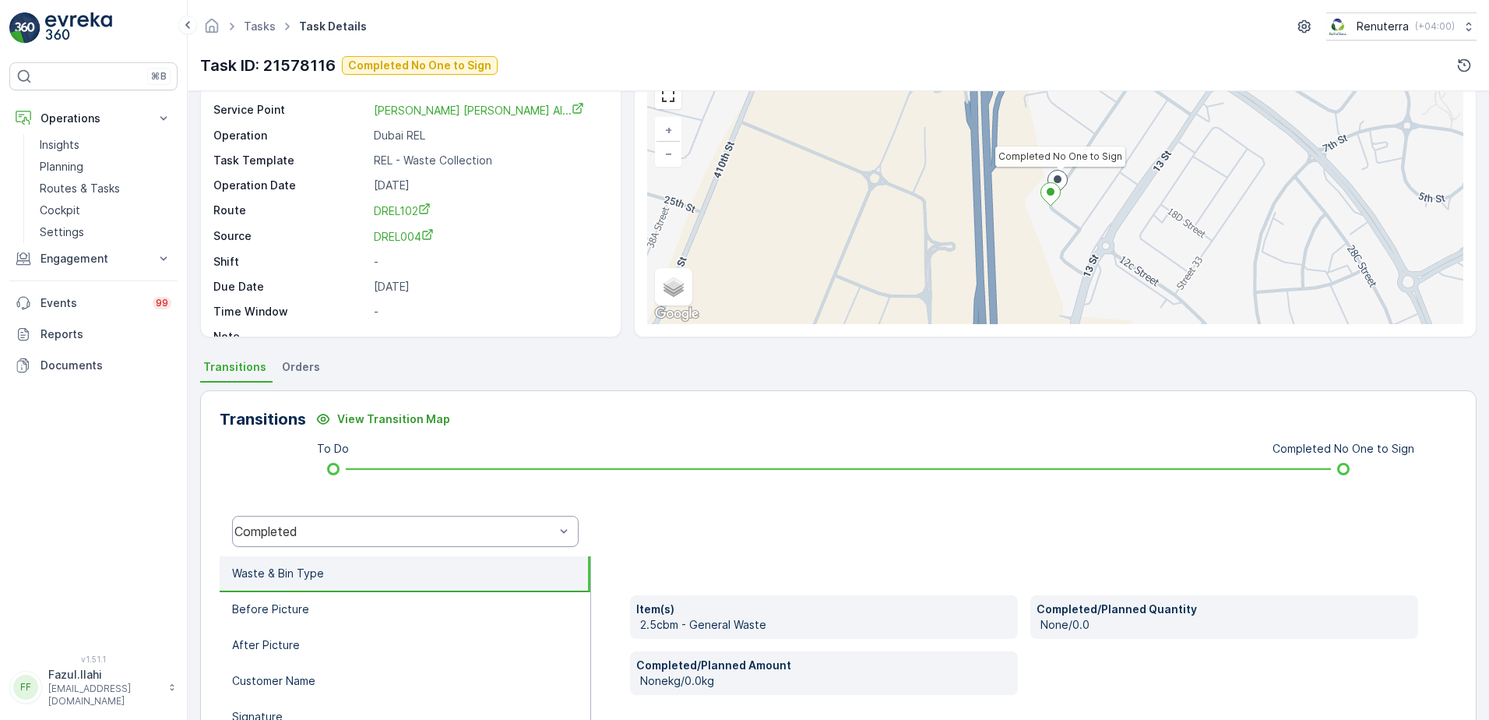
click at [439, 521] on div "Completed" at bounding box center [405, 531] width 347 height 31
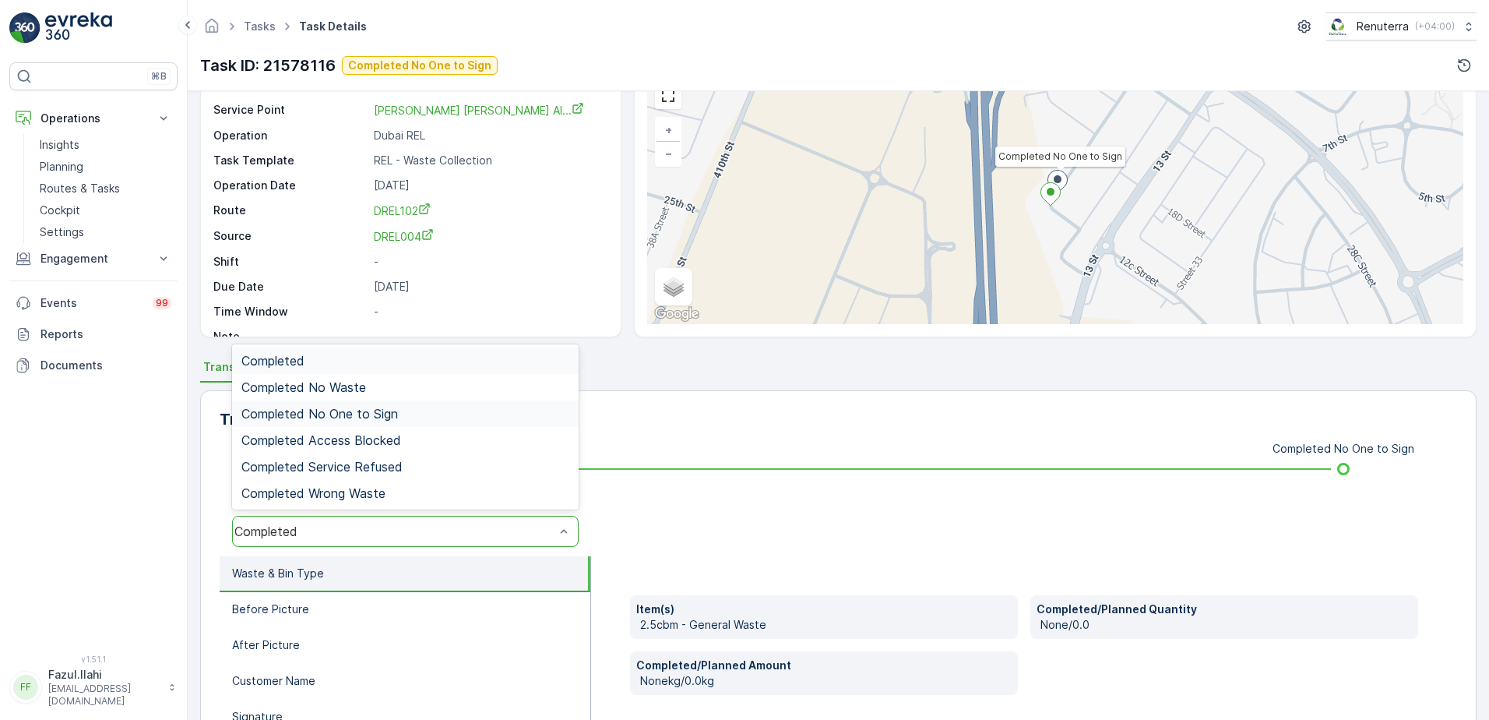
click at [406, 414] on div "Completed No One to Sign" at bounding box center [405, 414] width 328 height 14
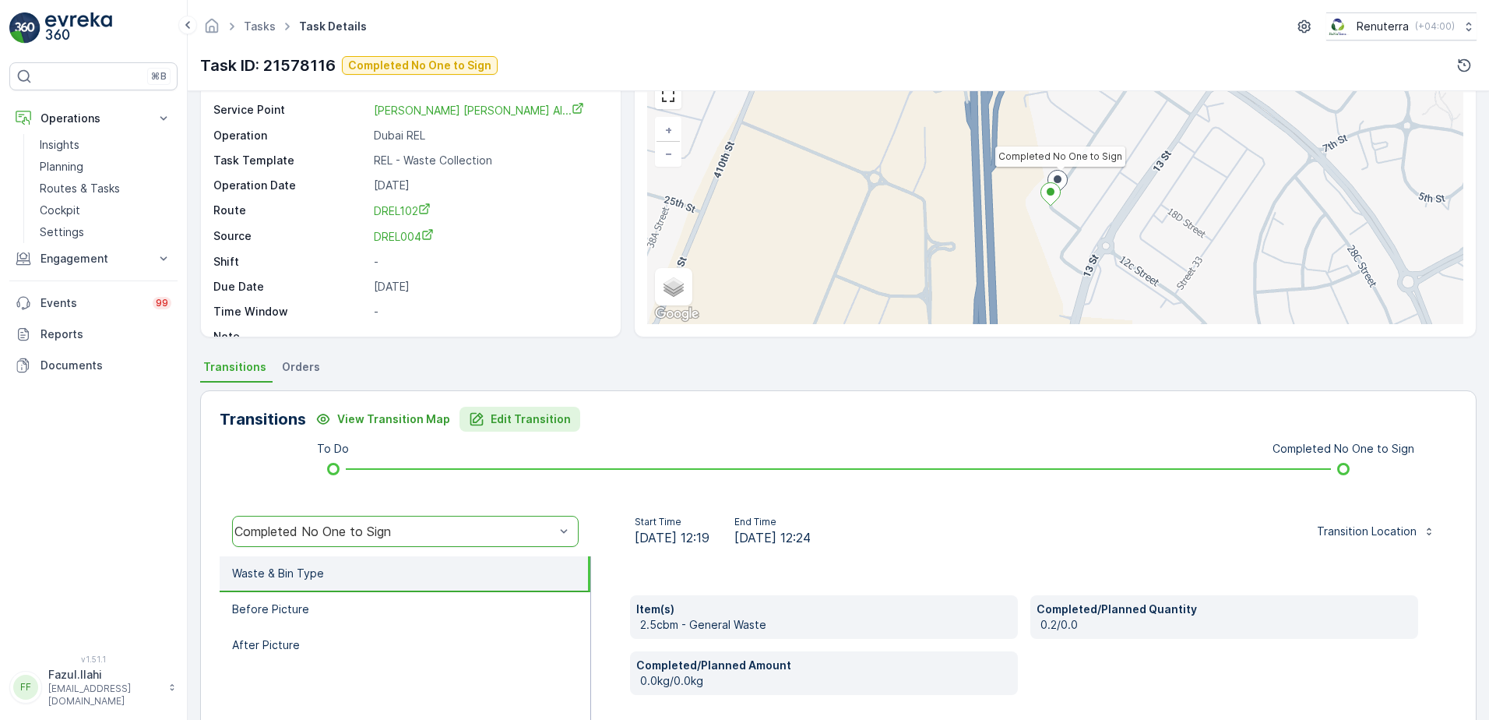
click at [500, 417] on p "Edit Transition" at bounding box center [531, 419] width 80 height 16
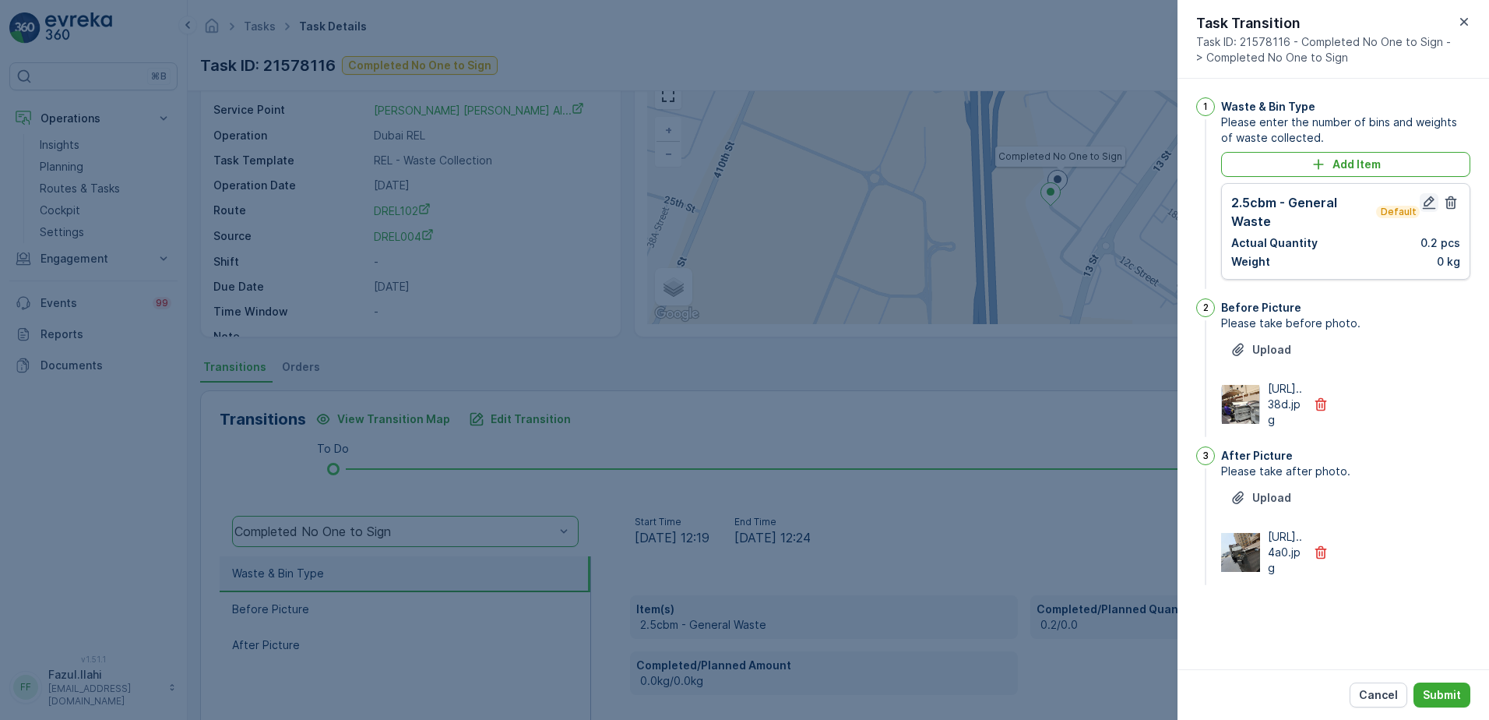
click at [1427, 204] on icon "button" at bounding box center [1429, 203] width 16 height 16
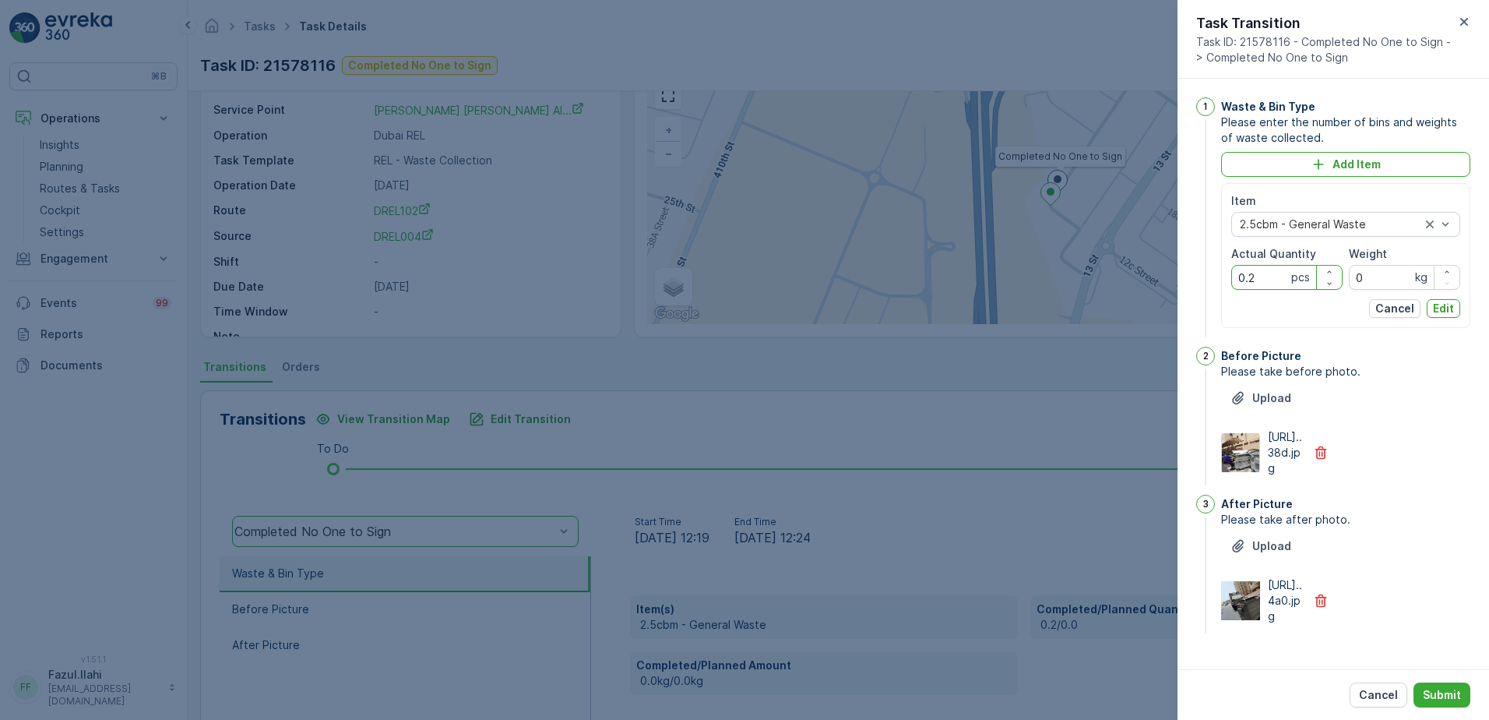
click at [1259, 276] on Quantity "0.2" at bounding box center [1286, 277] width 111 height 25
type Quantity "2"
click at [1437, 439] on div "https://media.evre...38d.jpg" at bounding box center [1345, 452] width 249 height 47
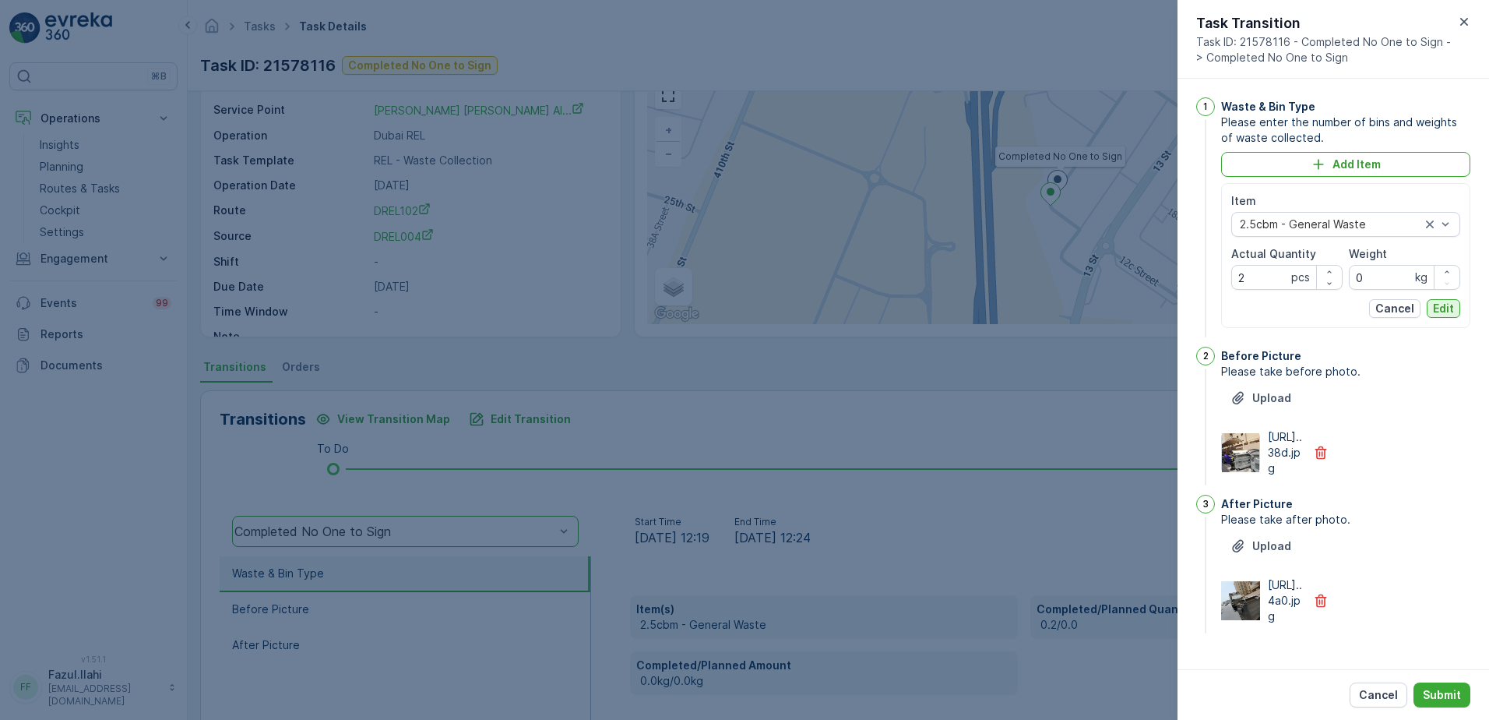
click at [1441, 308] on p "Edit" at bounding box center [1443, 309] width 21 height 16
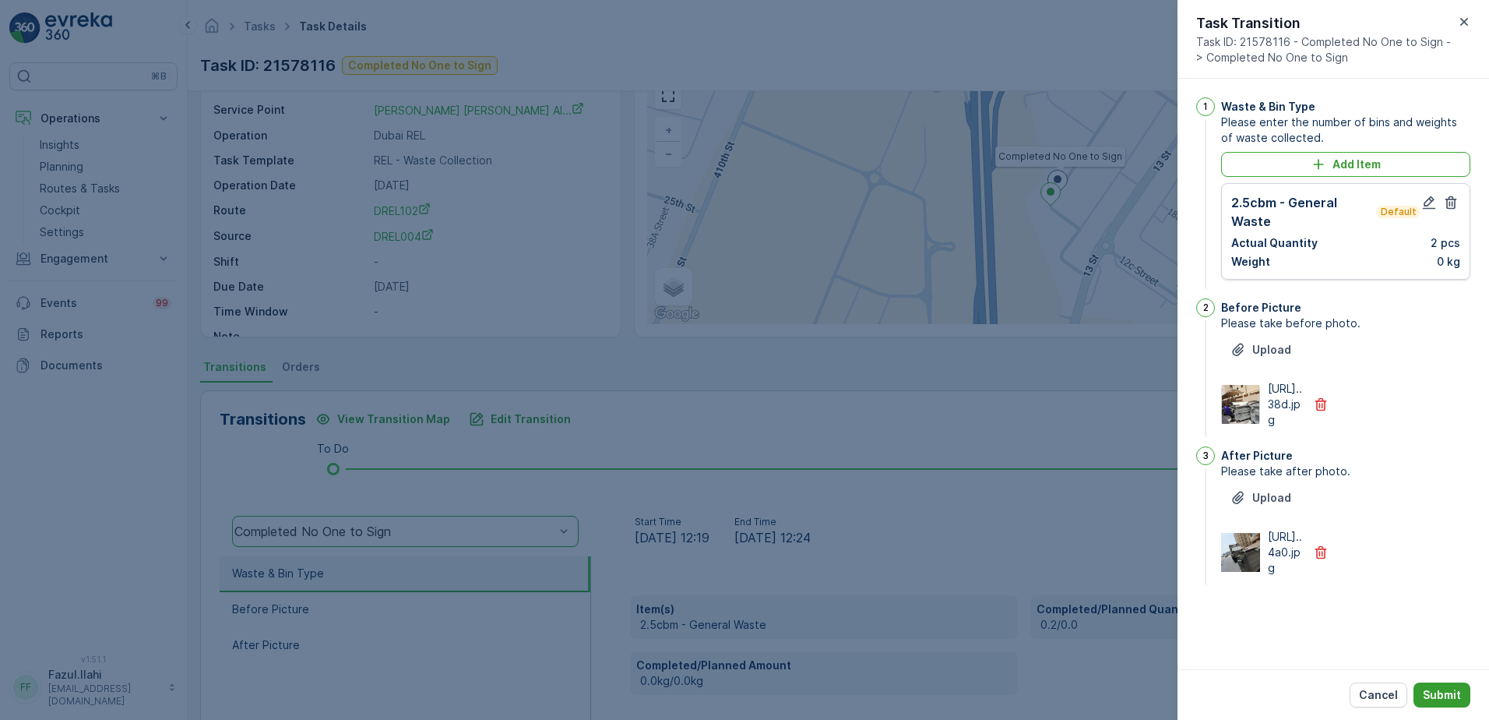
click at [1439, 700] on p "Submit" at bounding box center [1442, 695] width 38 height 16
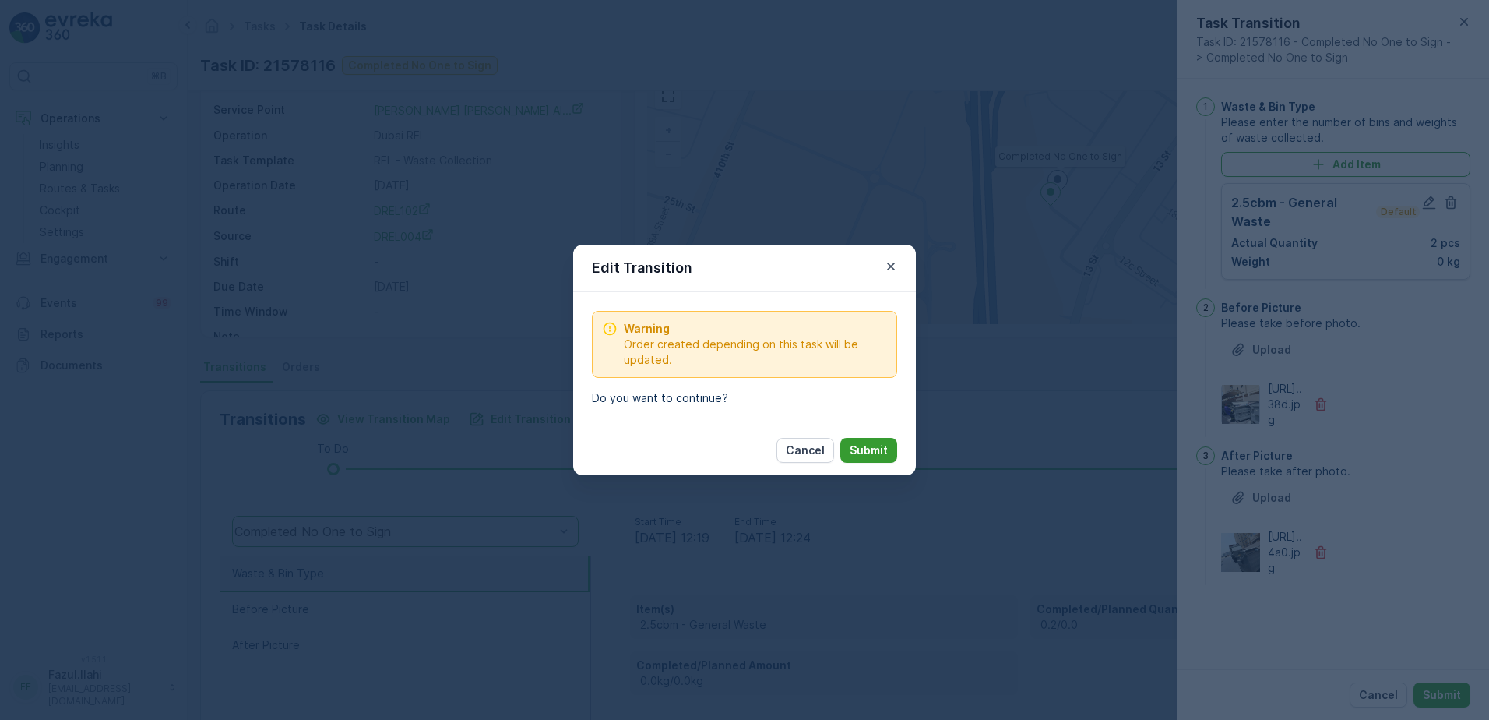
click at [868, 459] on button "Submit" at bounding box center [868, 450] width 57 height 25
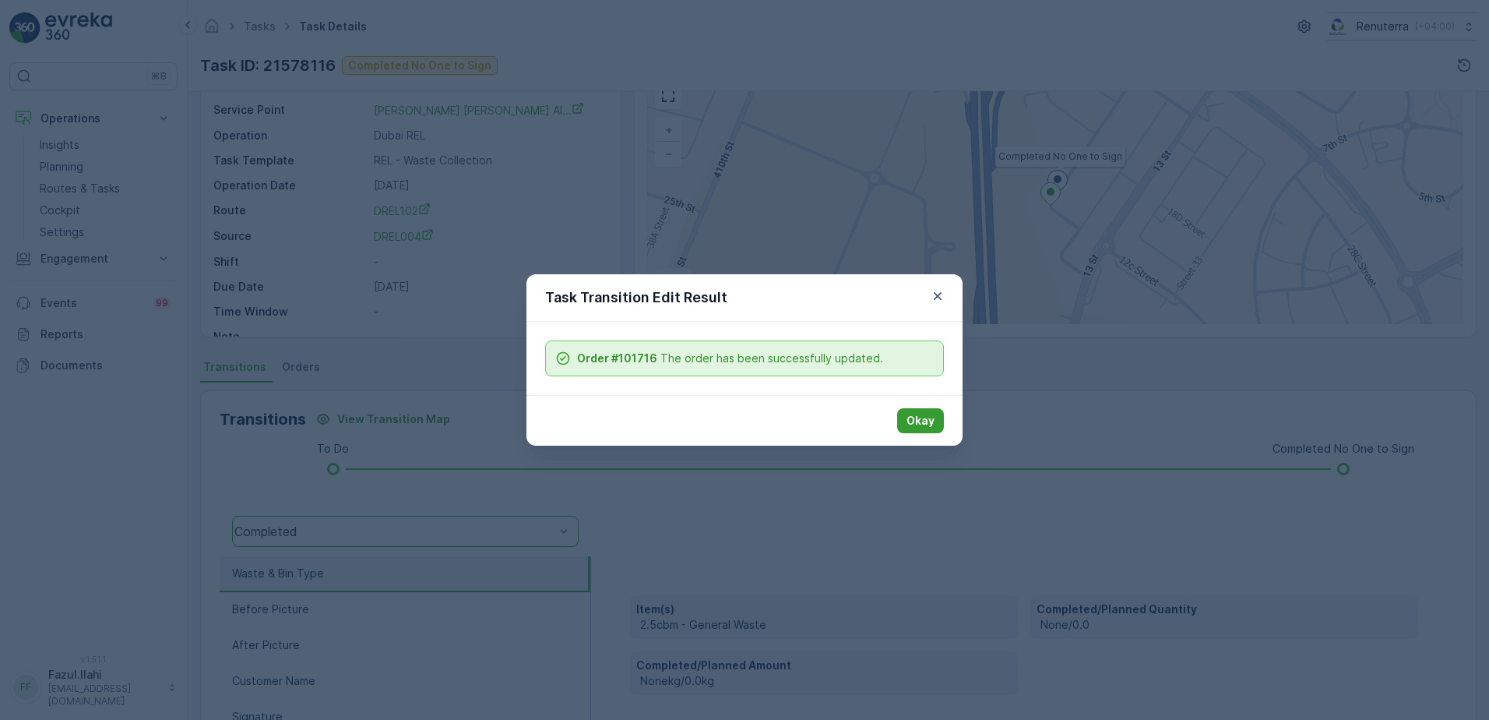
click at [917, 429] on button "Okay" at bounding box center [920, 420] width 47 height 25
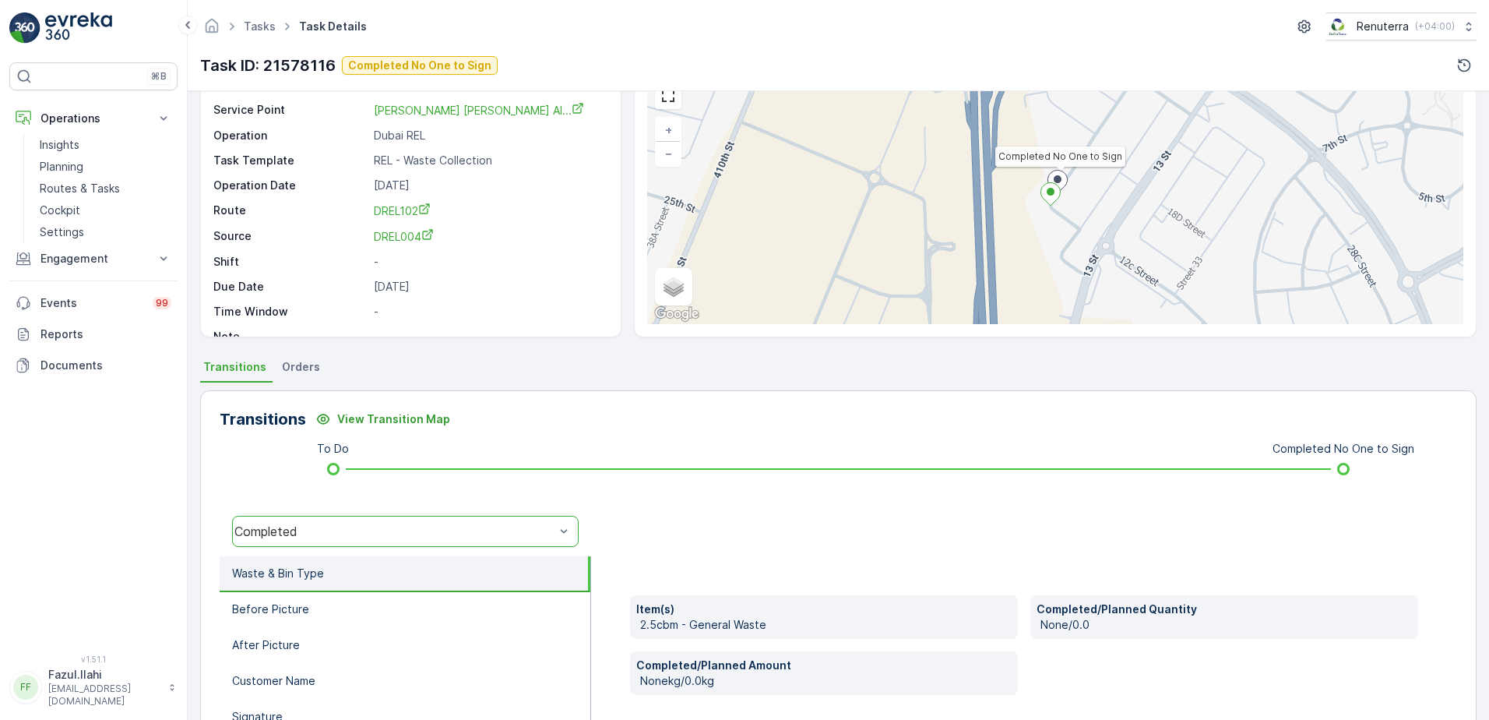
scroll to position [156, 0]
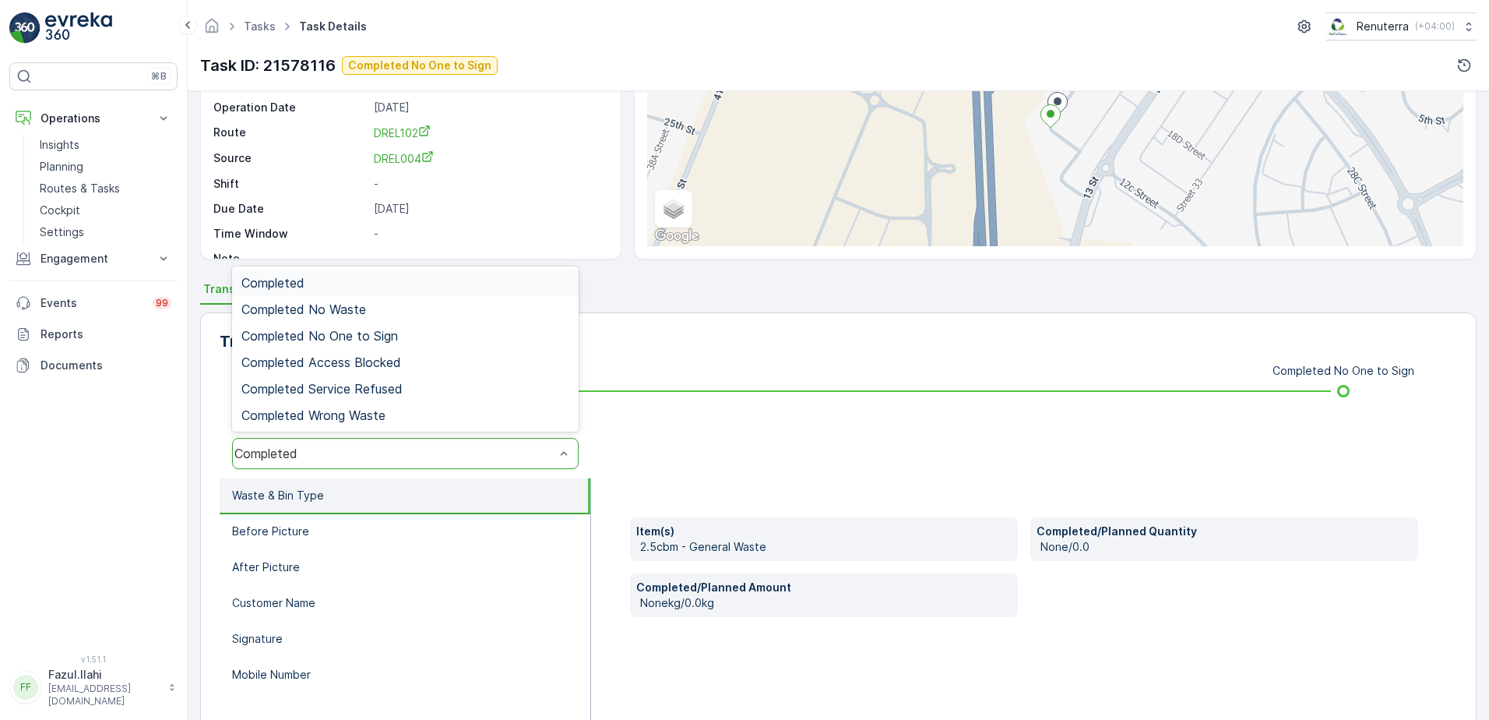
click at [509, 460] on div "Completed" at bounding box center [394, 453] width 323 height 14
click at [375, 336] on span "Completed No One to Sign" at bounding box center [319, 336] width 157 height 14
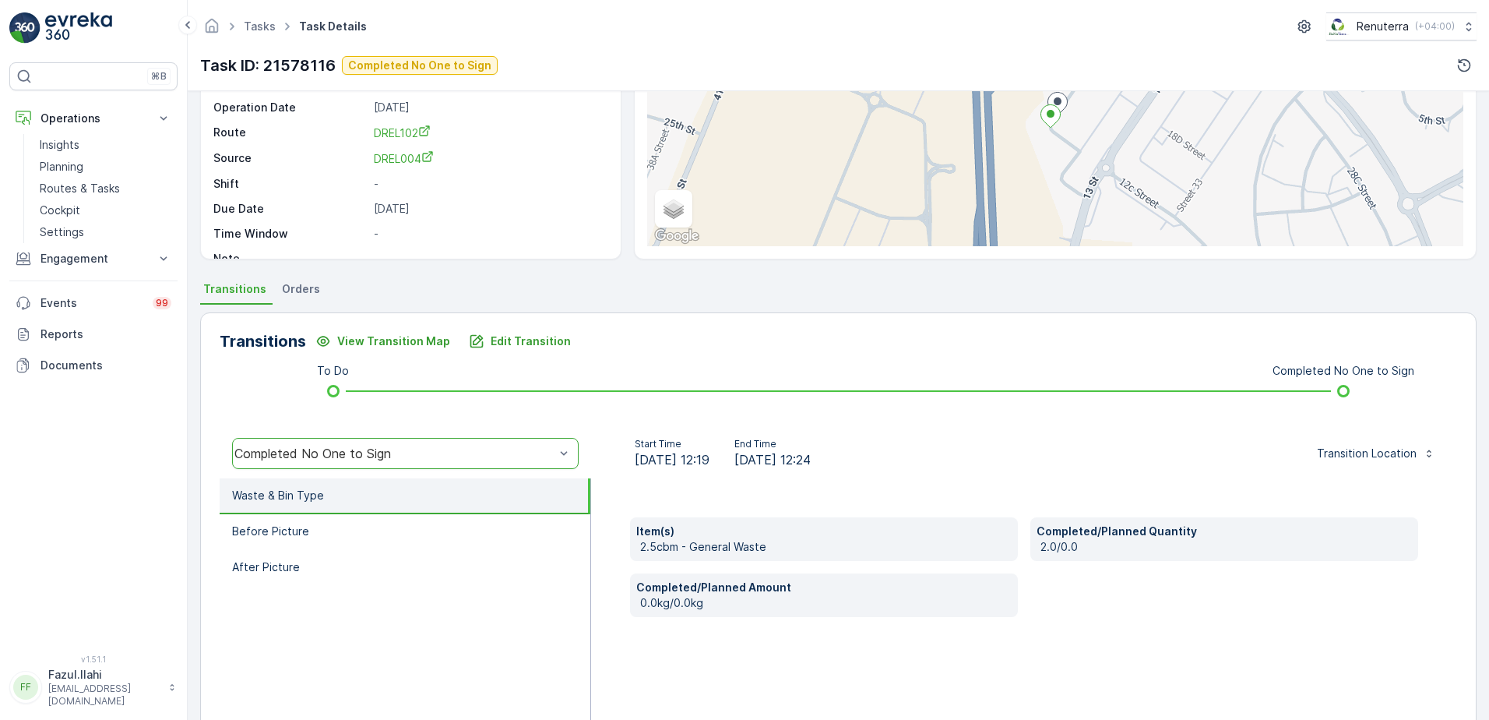
click at [1003, 430] on div "Start Time 16.09.2025 12:19 End Time 16.09.2025 12:24 Transition Location" at bounding box center [1024, 453] width 866 height 50
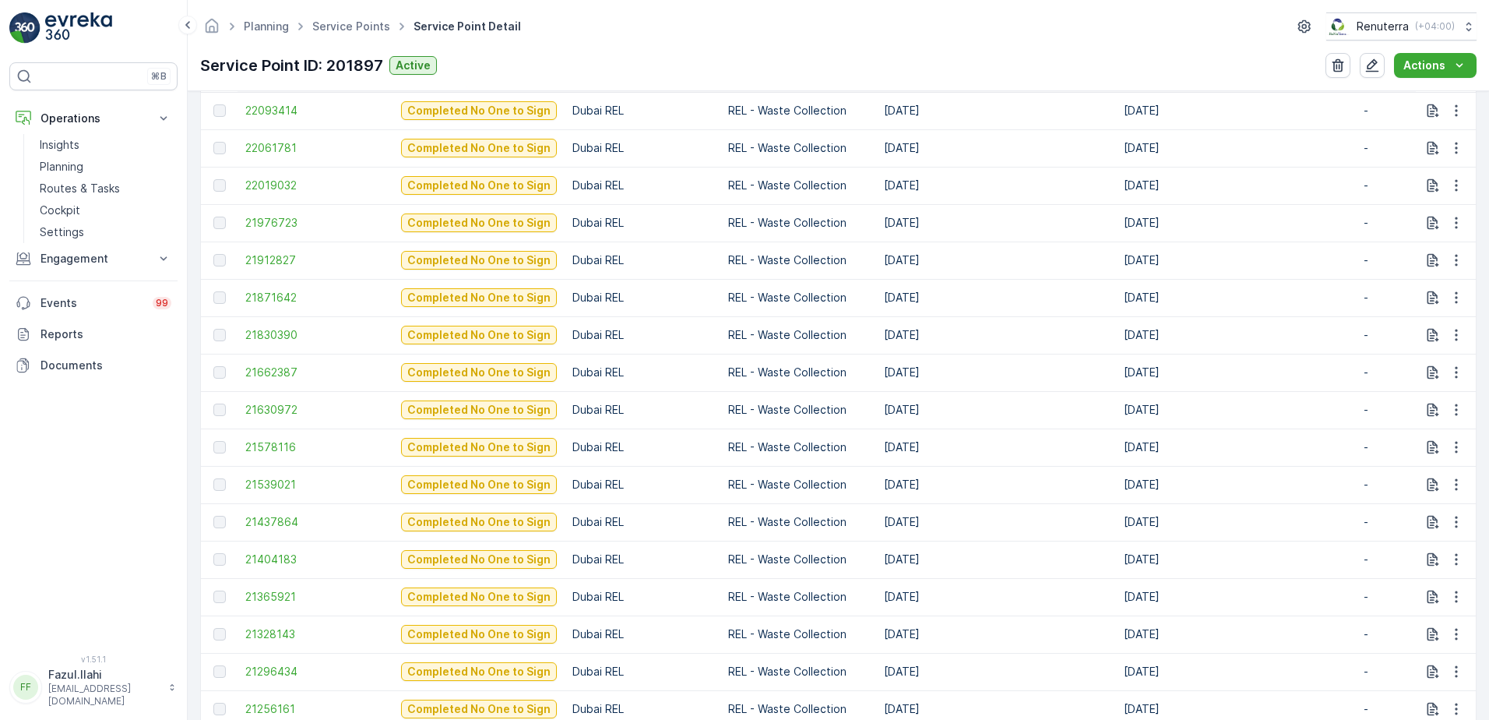
scroll to position [623, 0]
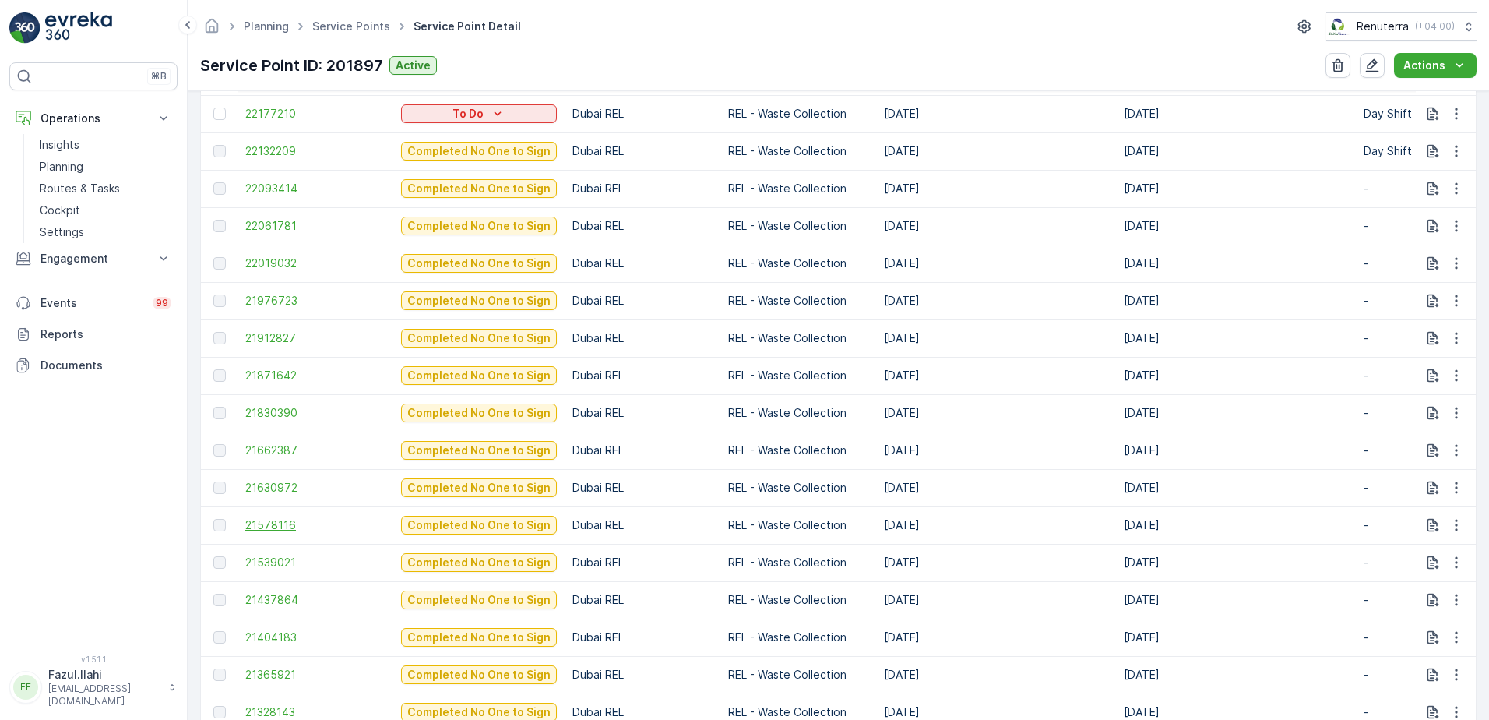
click at [286, 526] on span "21578116" at bounding box center [315, 525] width 140 height 16
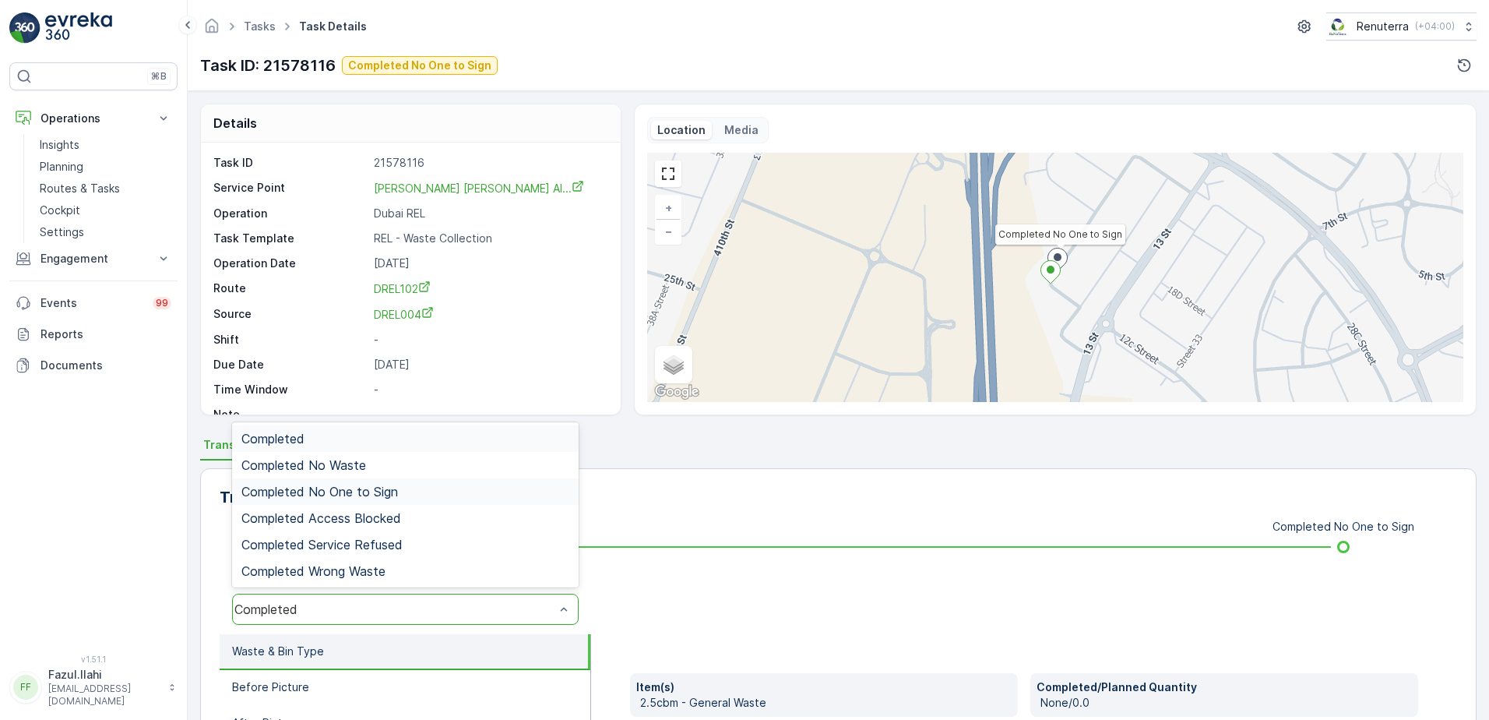
click at [390, 490] on span "Completed No One to Sign" at bounding box center [319, 491] width 157 height 14
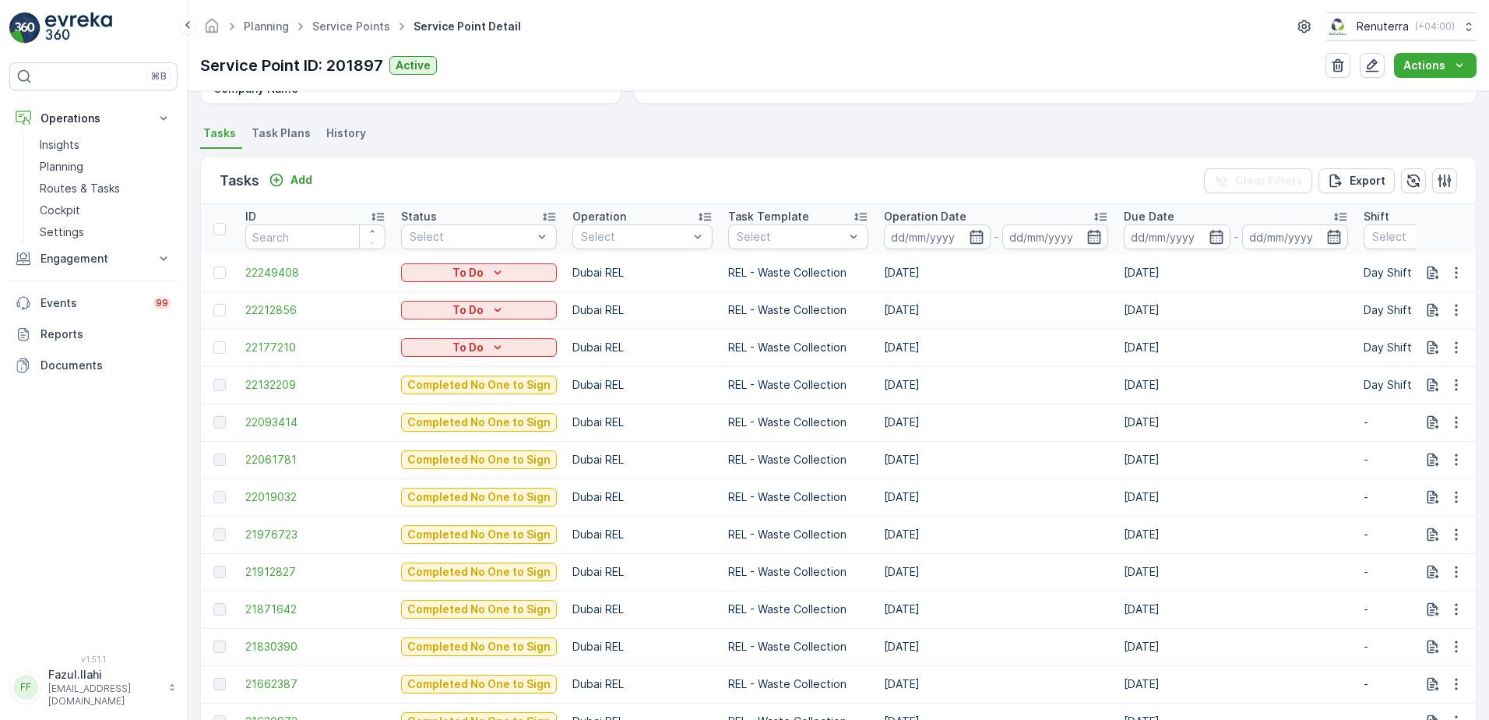
scroll to position [467, 0]
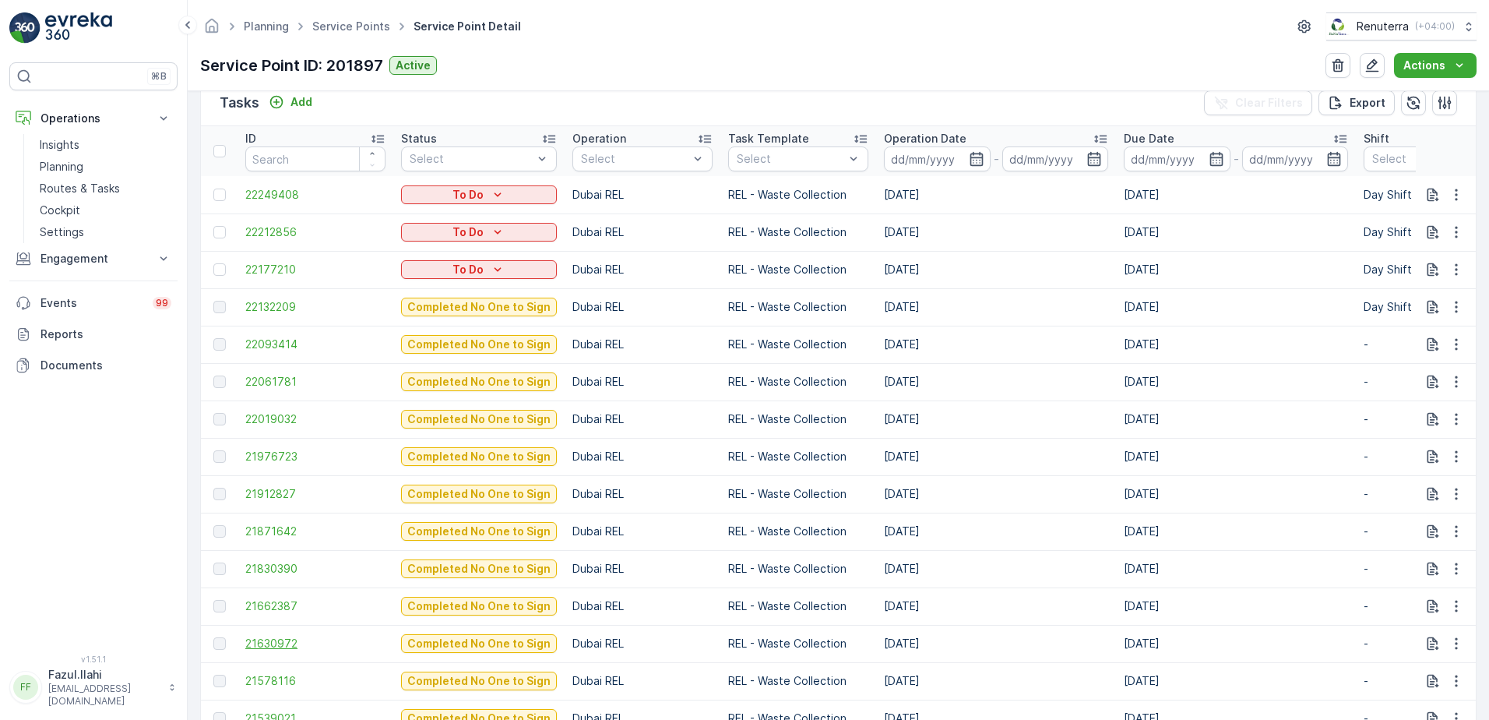
click at [274, 643] on span "21630972" at bounding box center [315, 644] width 140 height 16
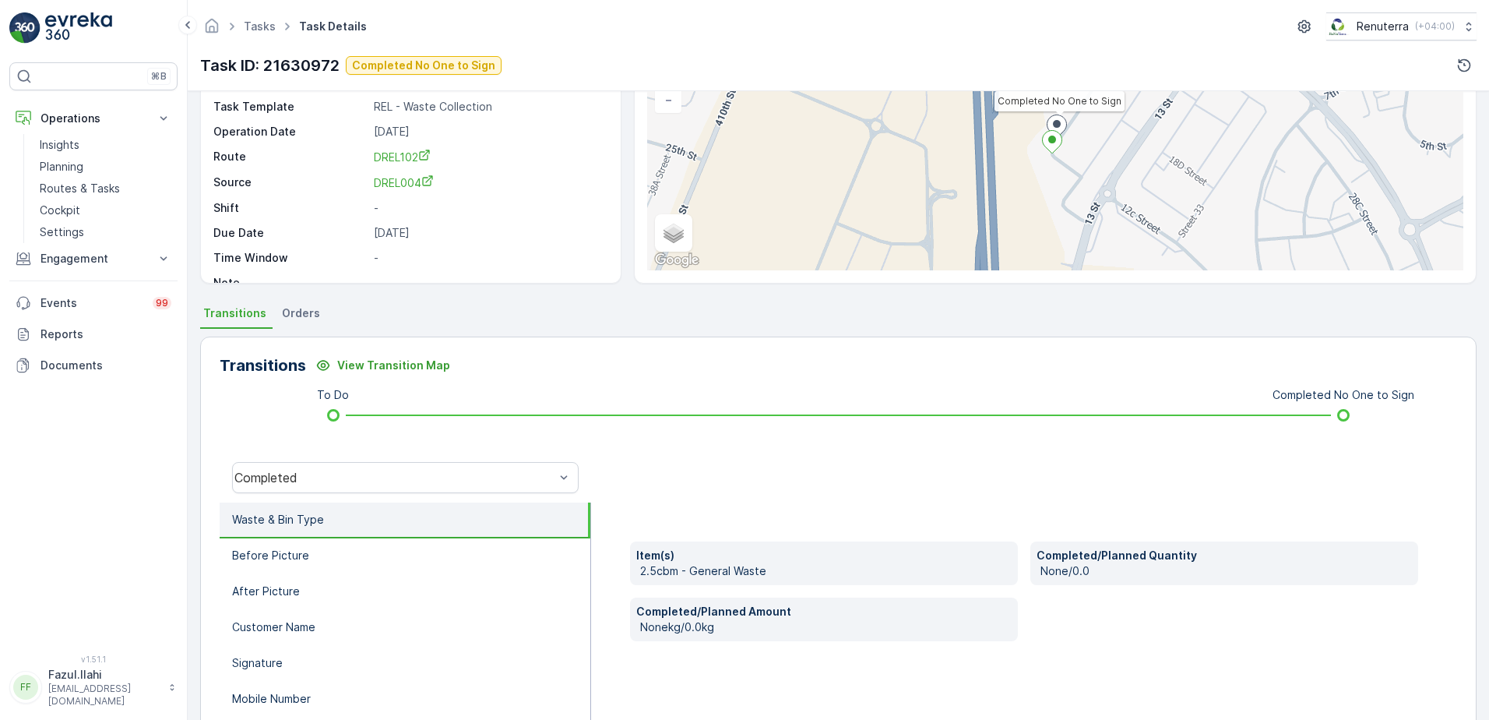
scroll to position [156, 0]
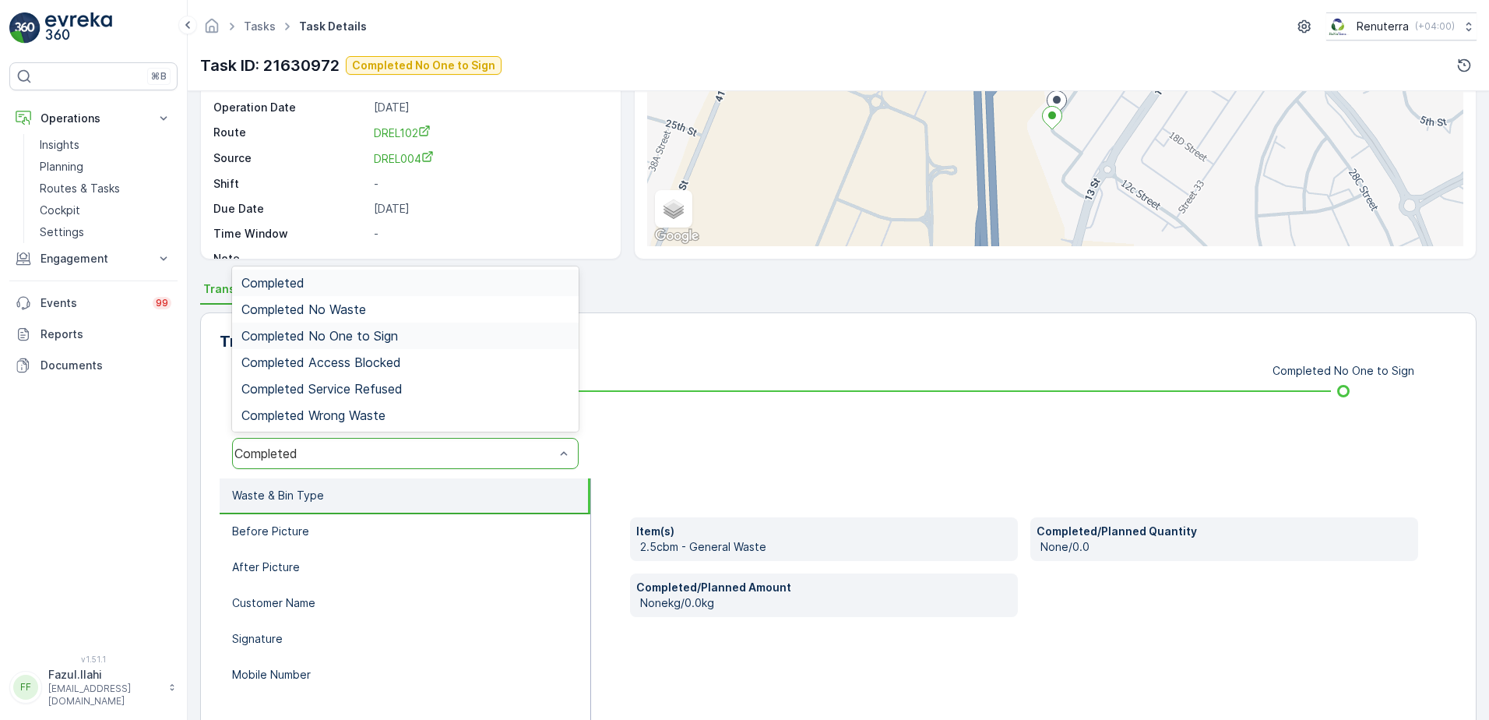
click at [367, 333] on span "Completed No One to Sign" at bounding box center [319, 336] width 157 height 14
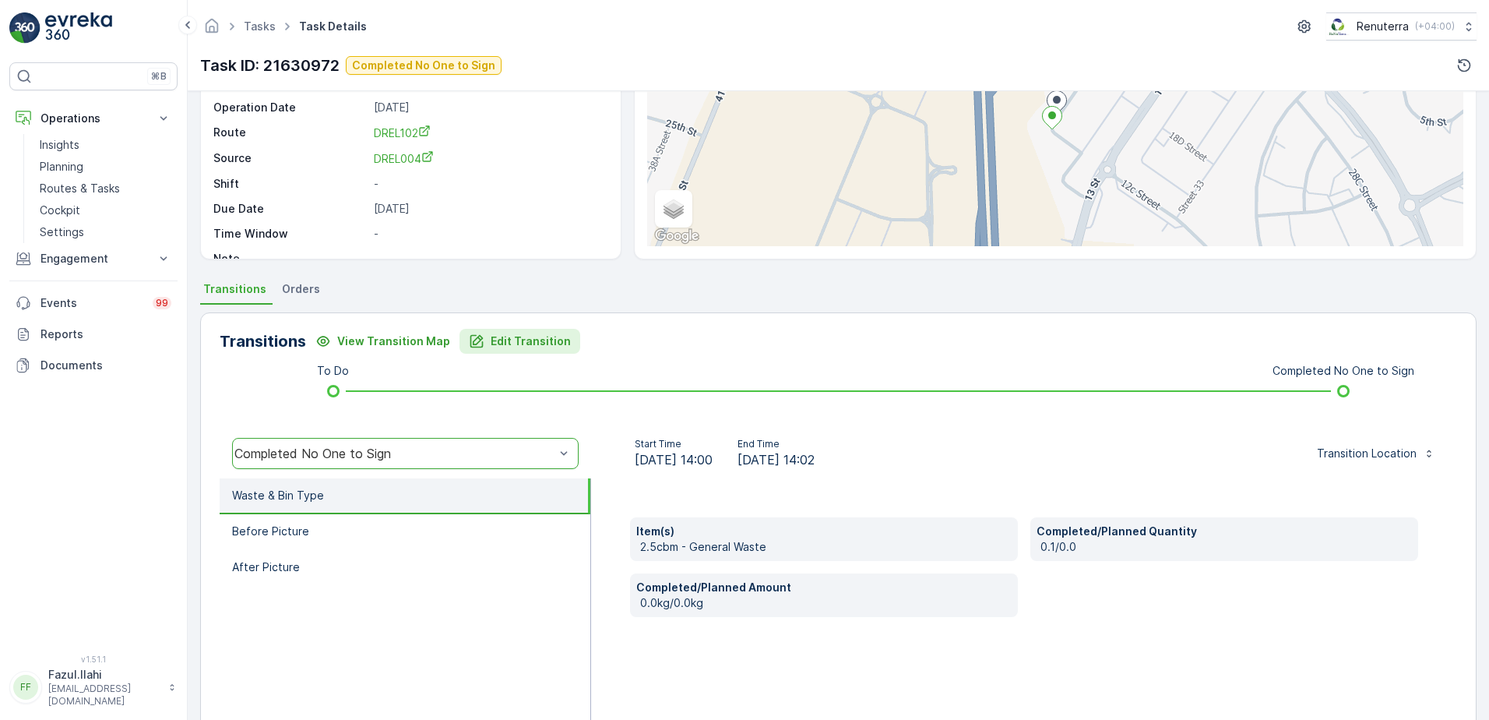
click at [523, 345] on p "Edit Transition" at bounding box center [531, 341] width 80 height 16
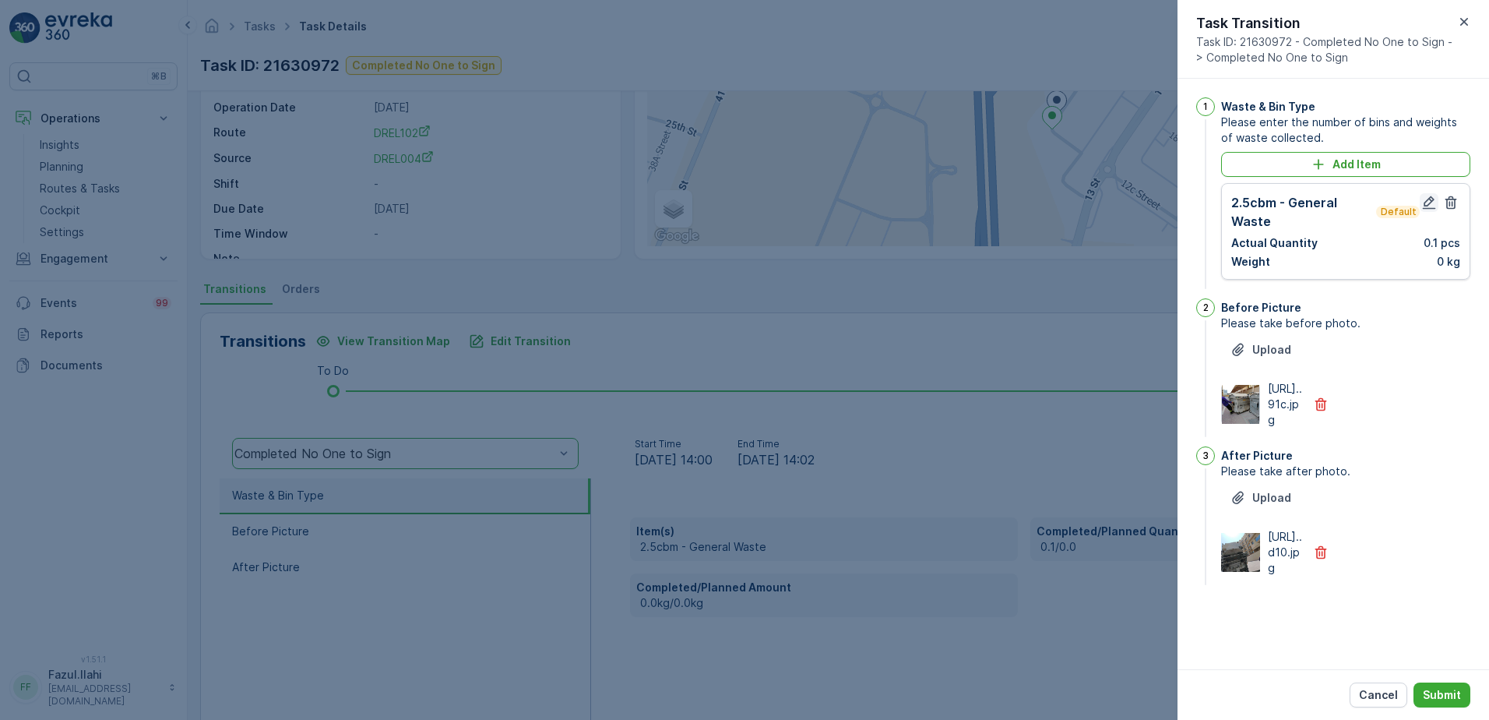
click at [1429, 195] on icon "button" at bounding box center [1429, 203] width 16 height 16
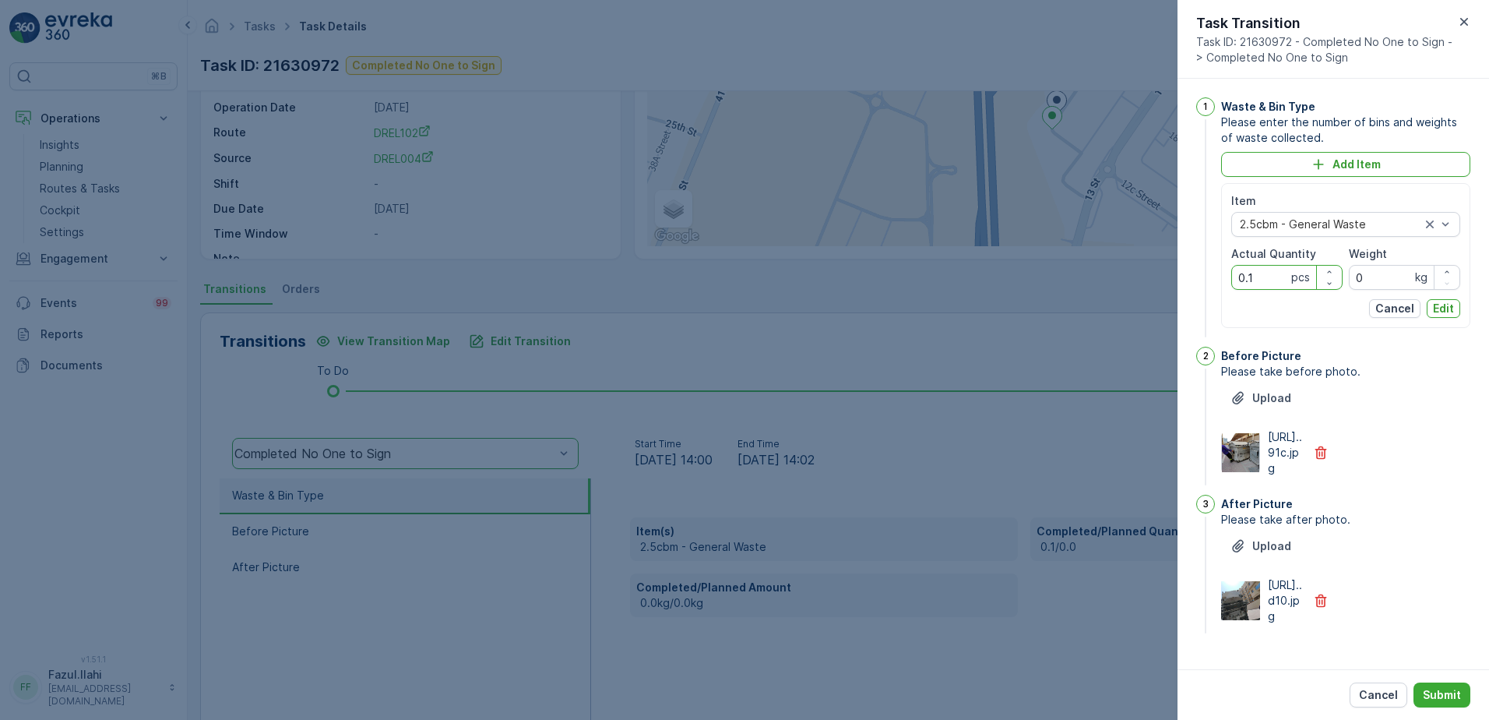
click at [1283, 278] on Quantity "0.1" at bounding box center [1286, 277] width 111 height 25
type Quantity "2"
type Quantity "1"
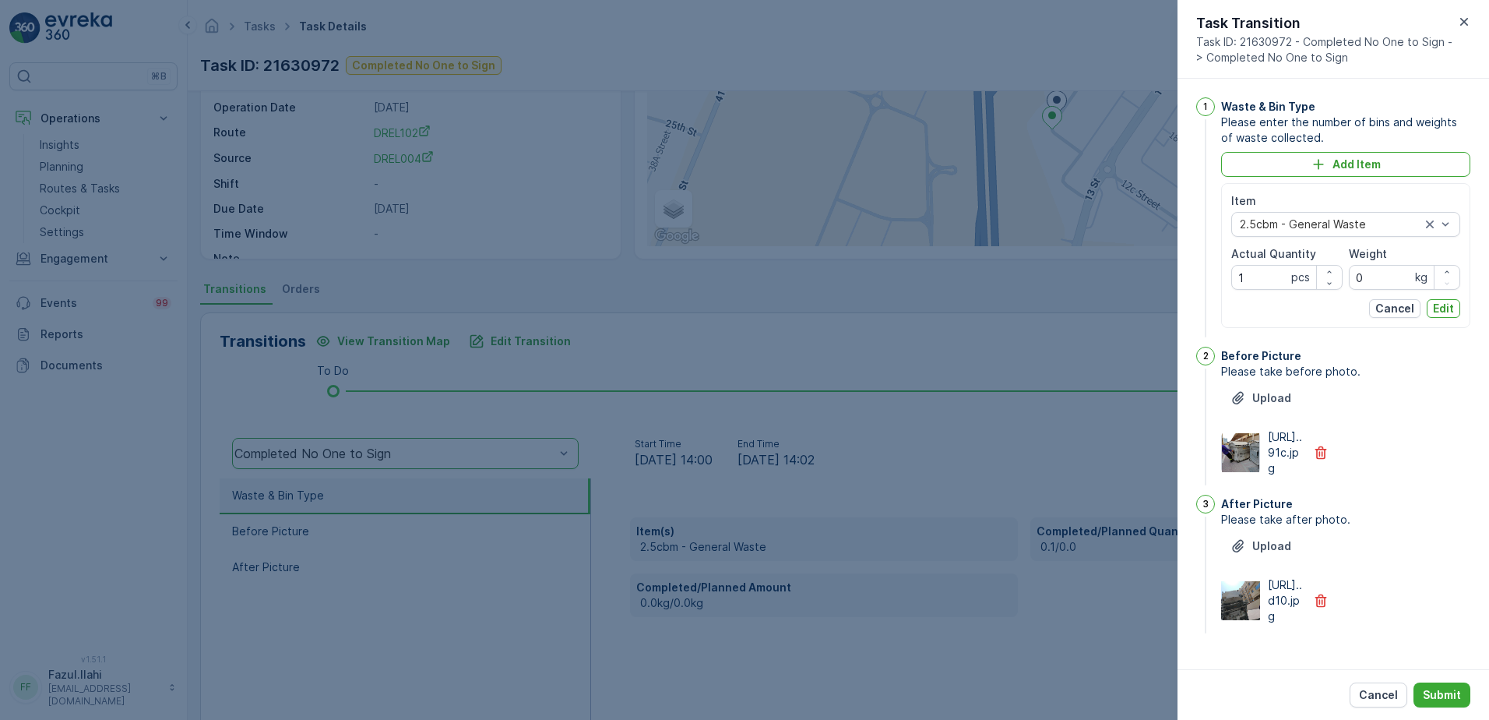
click at [1425, 473] on div "https://media.evre...91c.jpg" at bounding box center [1345, 452] width 249 height 47
click at [1441, 313] on p "Edit" at bounding box center [1443, 309] width 21 height 16
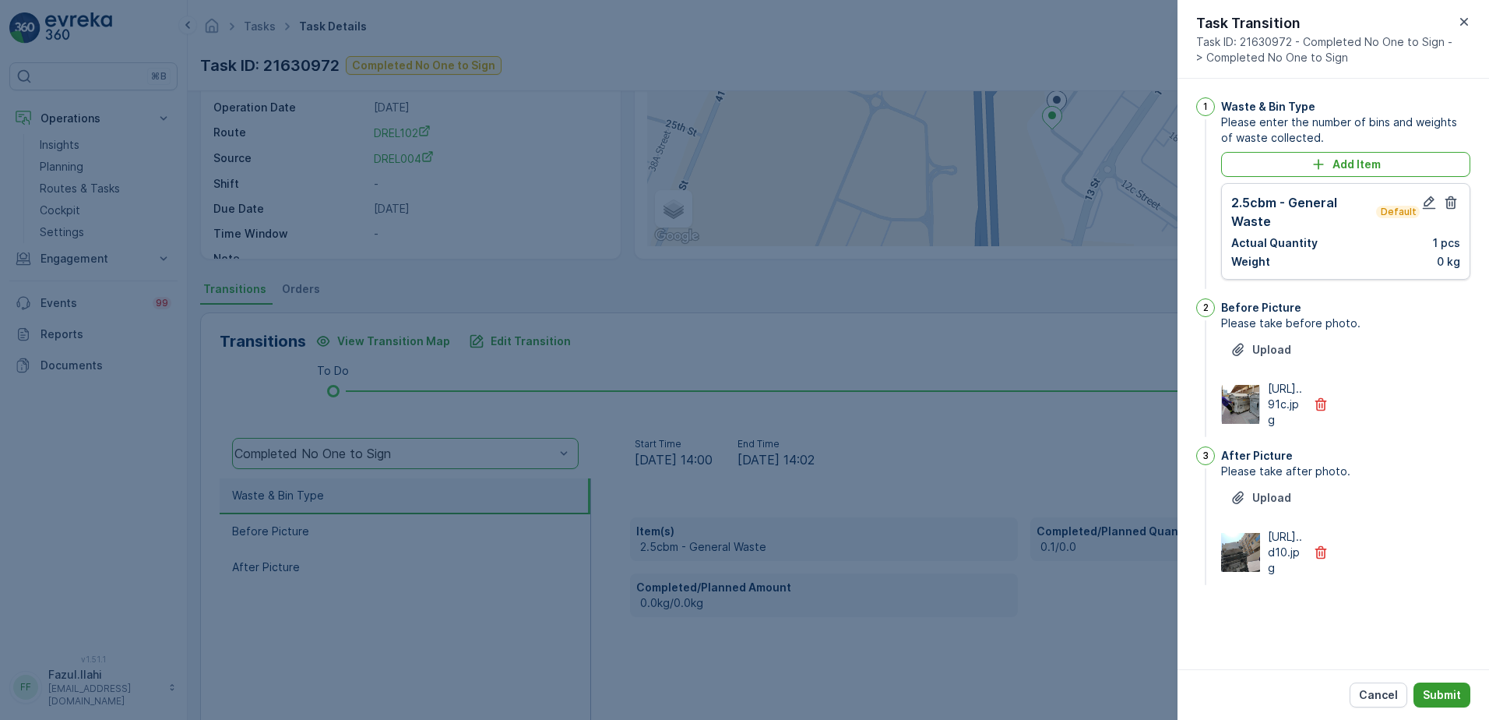
click at [1443, 685] on button "Submit" at bounding box center [1442, 694] width 57 height 25
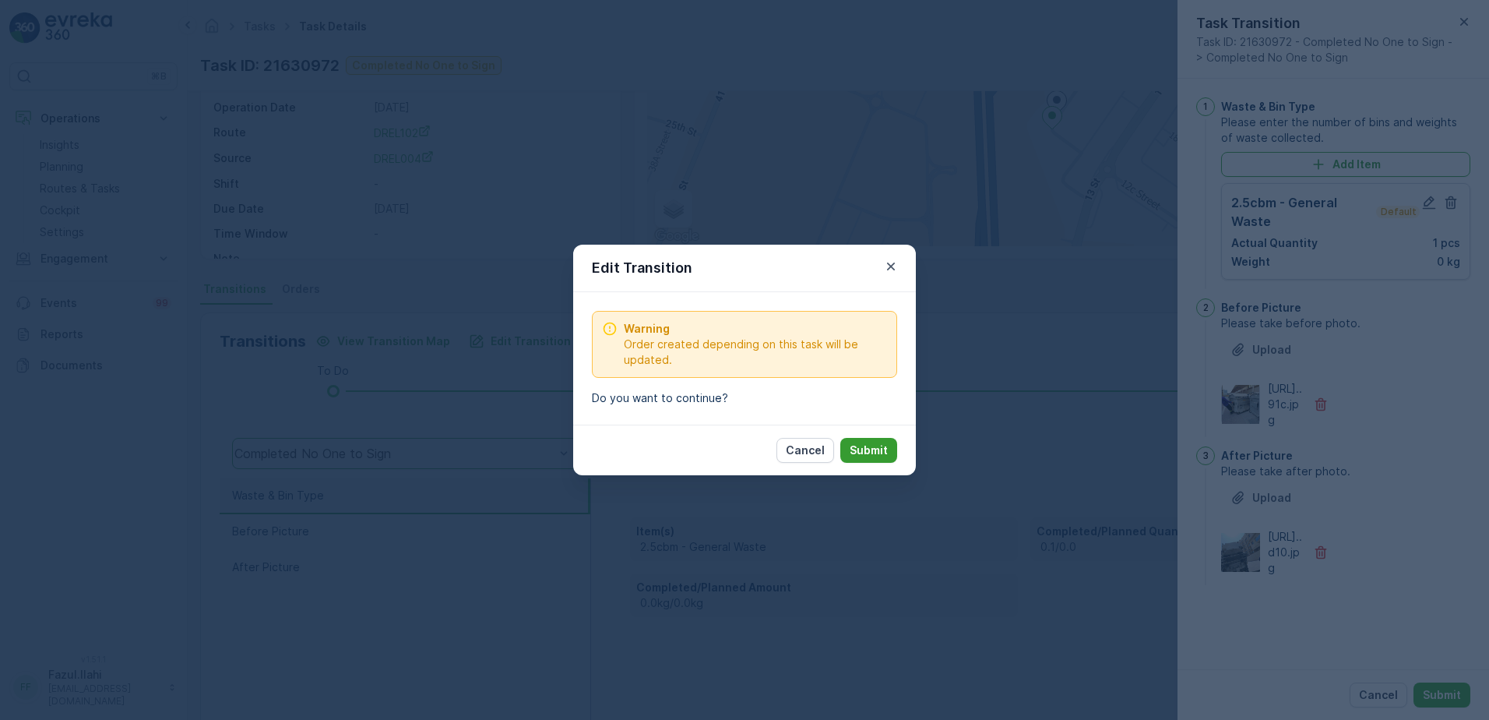
click at [868, 447] on p "Submit" at bounding box center [869, 450] width 38 height 16
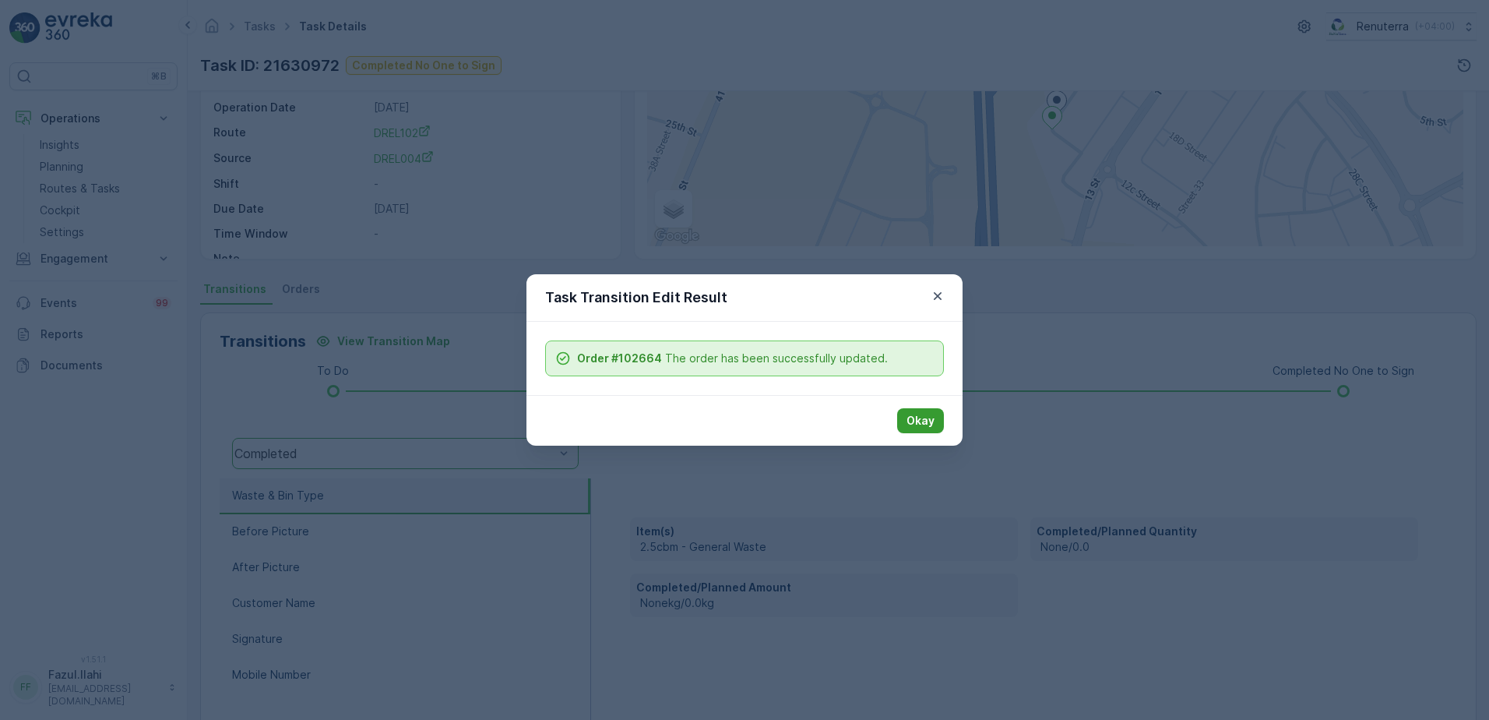
click at [910, 421] on p "Okay" at bounding box center [921, 421] width 28 height 16
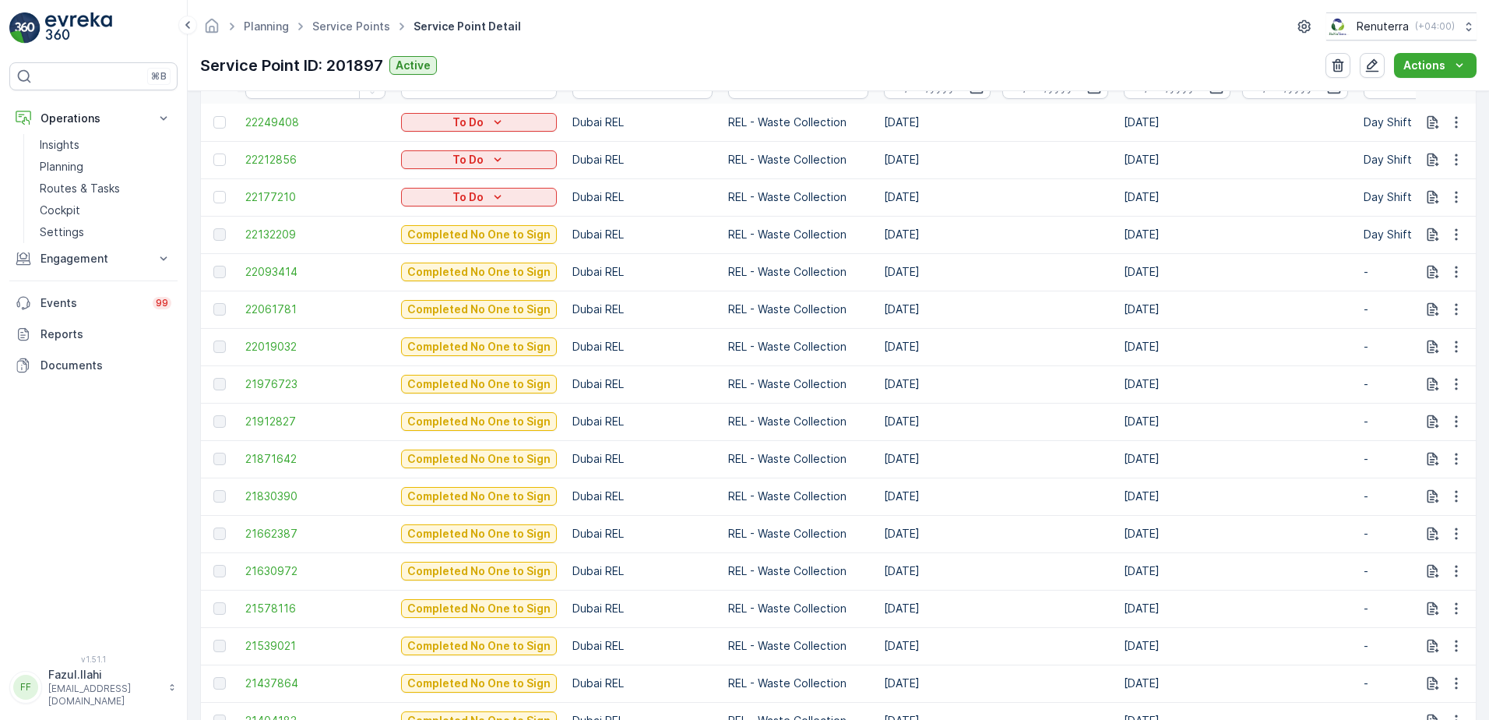
scroll to position [545, 0]
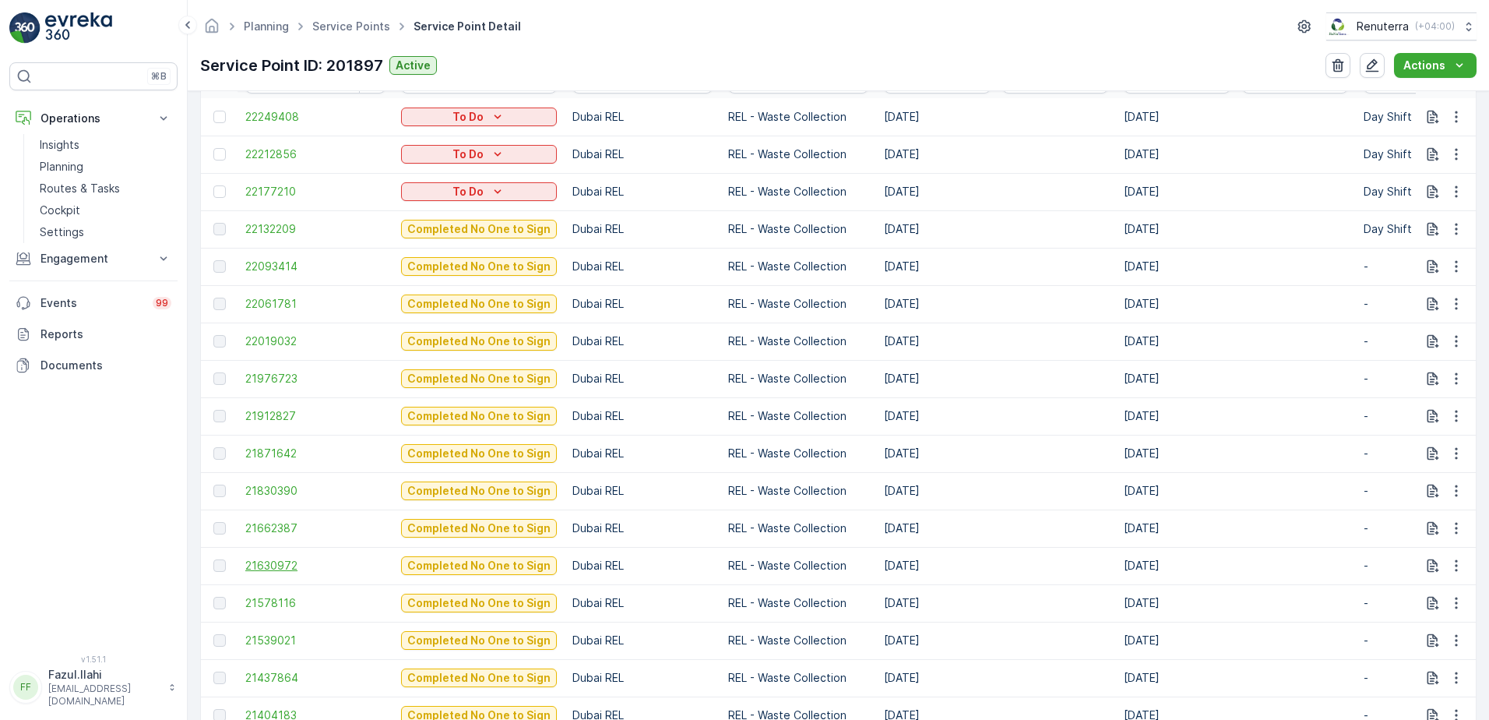
click at [275, 566] on span "21630972" at bounding box center [315, 566] width 140 height 16
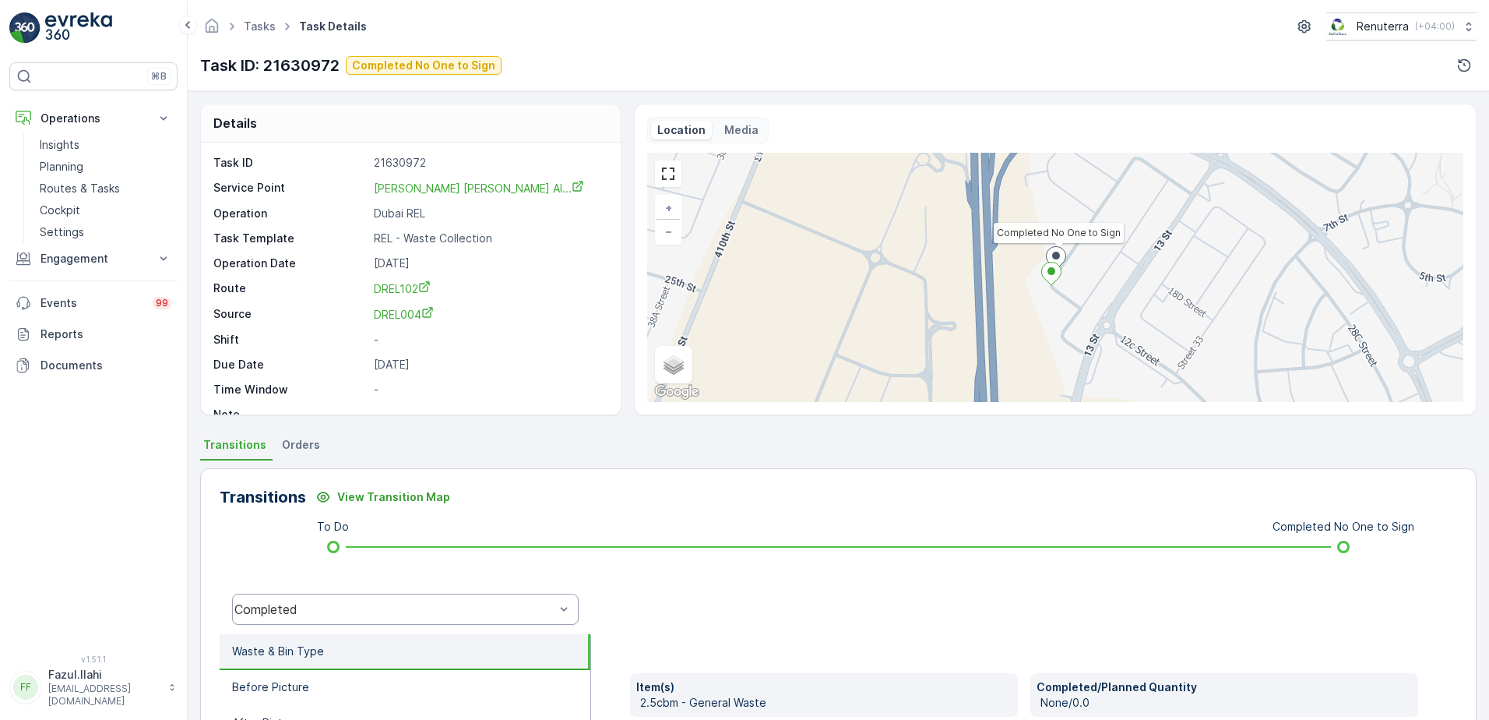
click at [336, 599] on div "Completed" at bounding box center [405, 608] width 347 height 31
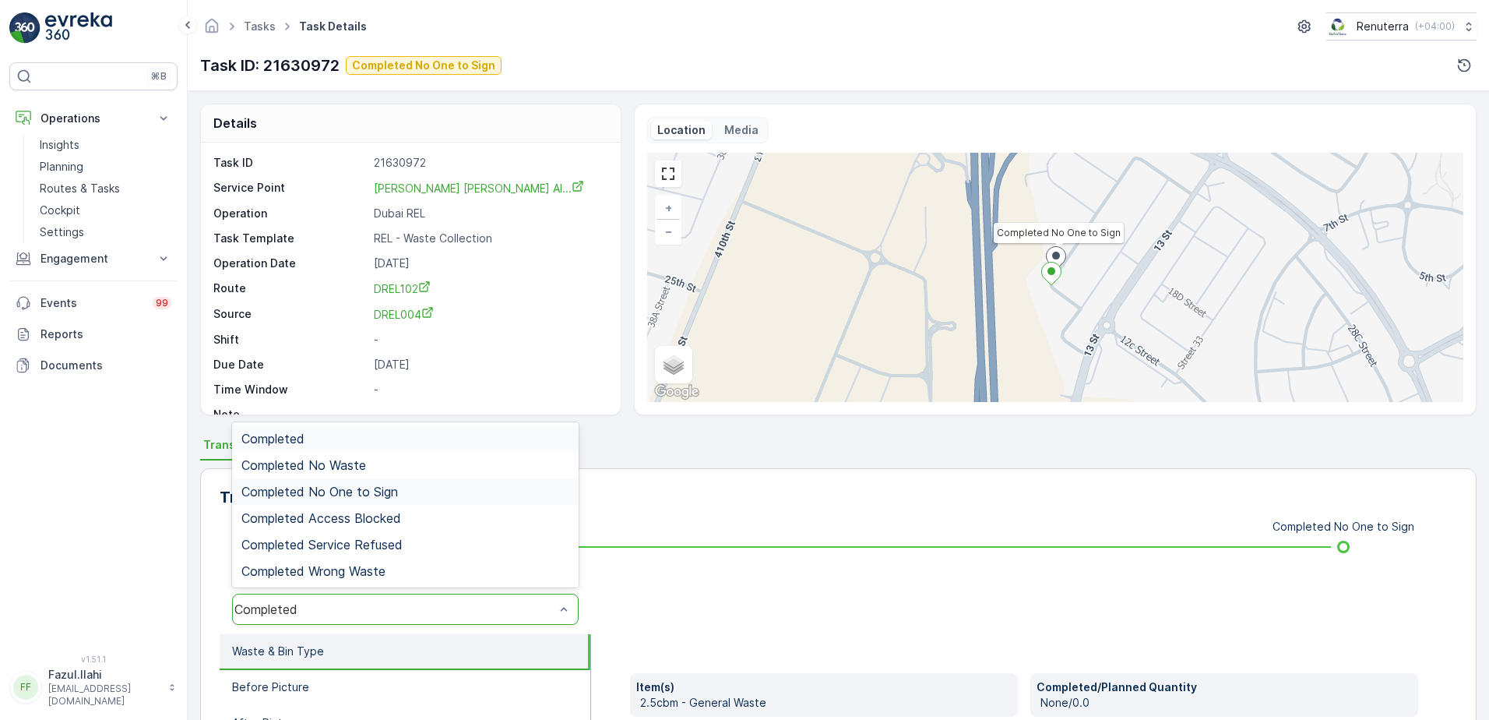
click at [385, 487] on span "Completed No One to Sign" at bounding box center [319, 491] width 157 height 14
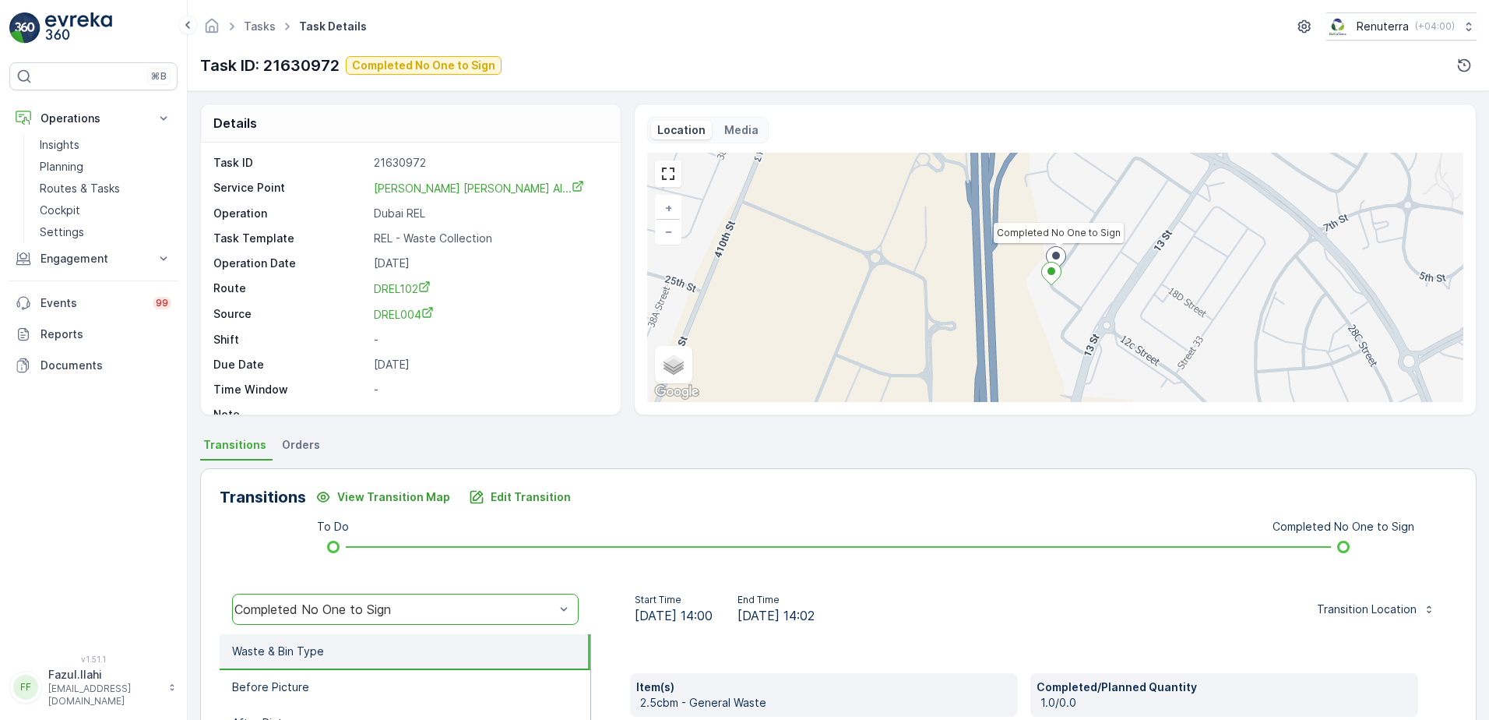
scroll to position [234, 0]
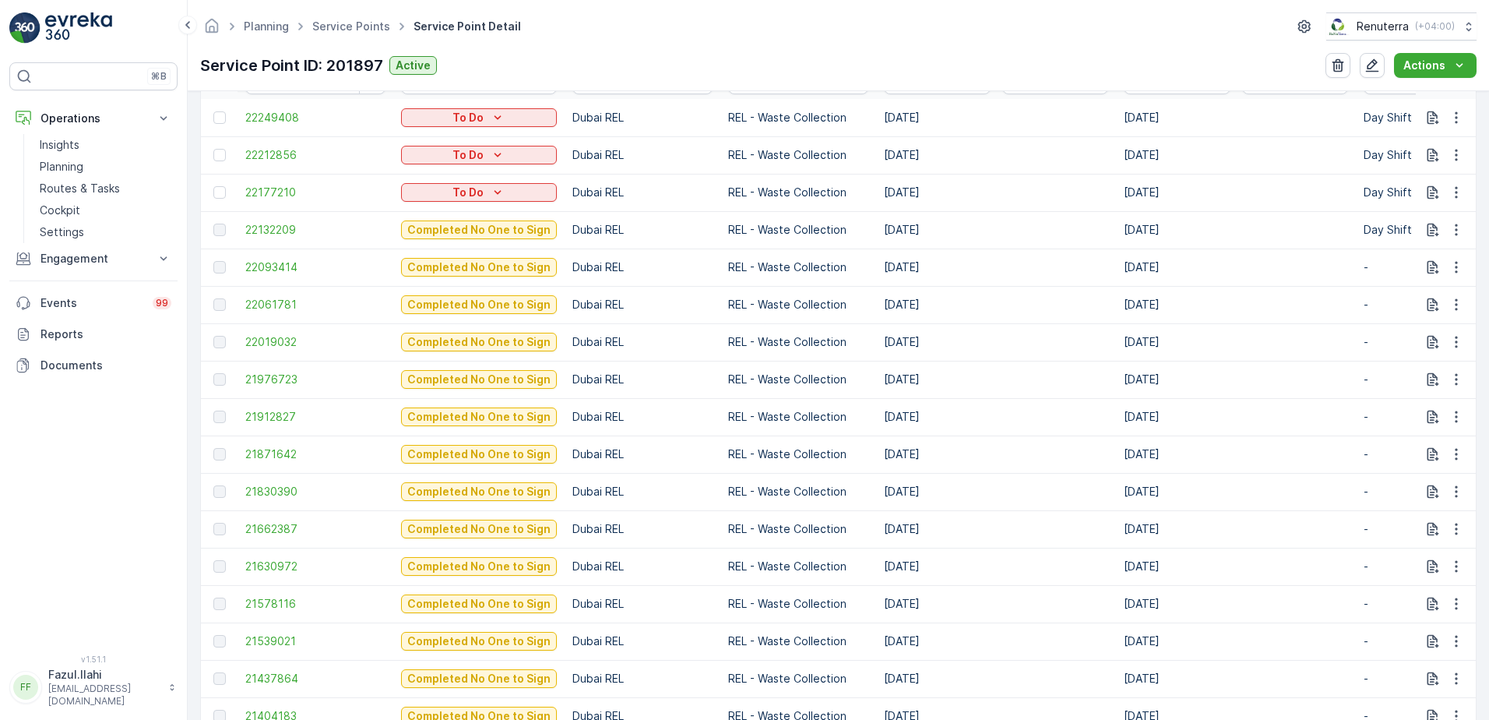
scroll to position [545, 0]
click at [262, 495] on span "21830390" at bounding box center [315, 491] width 140 height 16
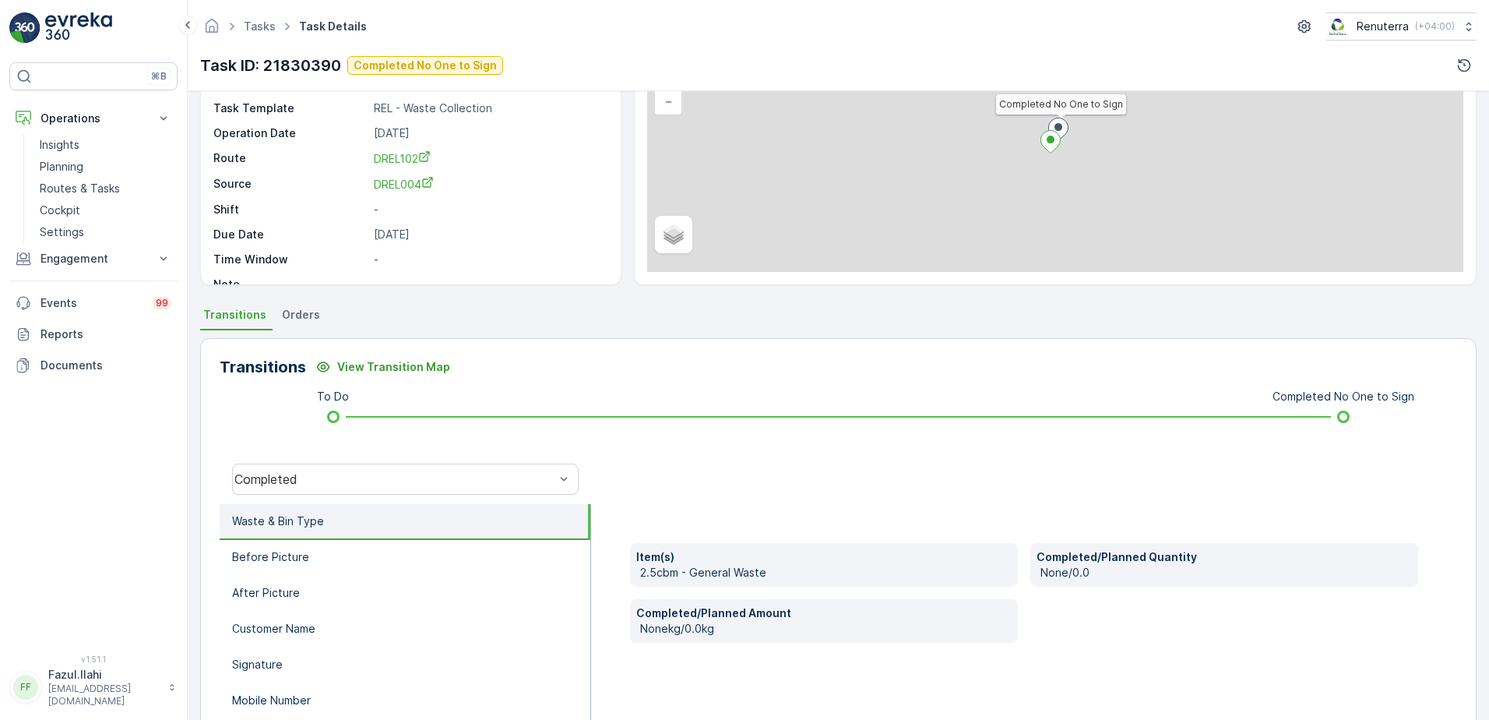
scroll to position [234, 0]
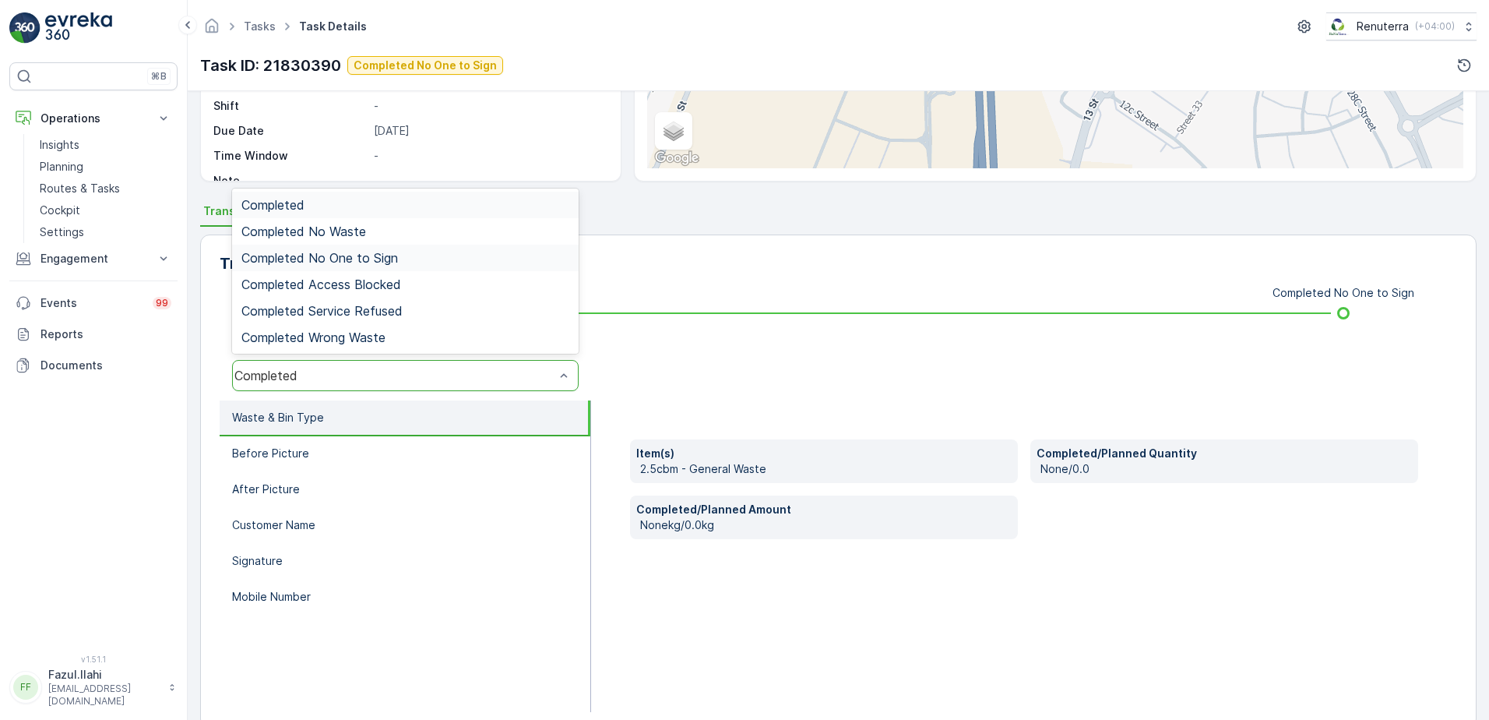
click at [396, 259] on span "Completed No One to Sign" at bounding box center [319, 258] width 157 height 14
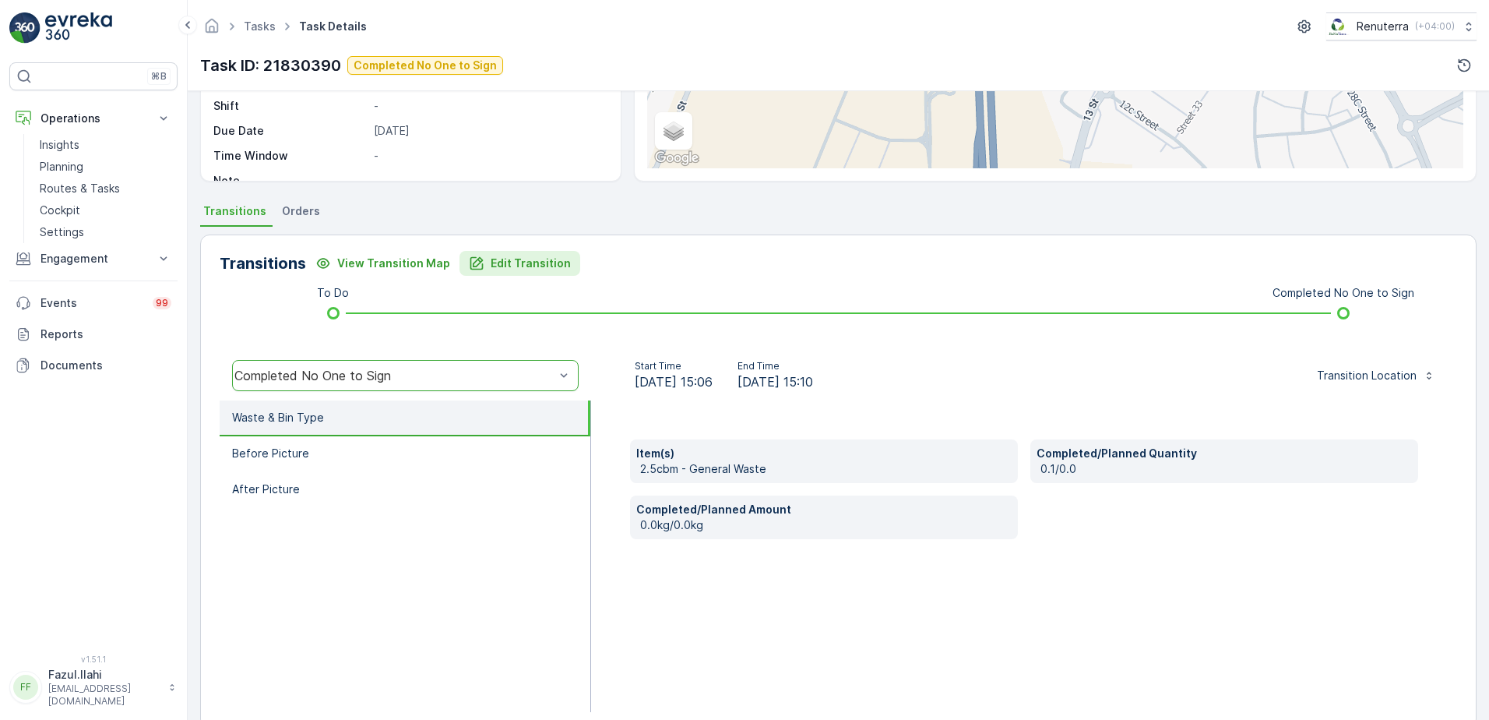
click at [517, 262] on p "Edit Transition" at bounding box center [531, 263] width 80 height 16
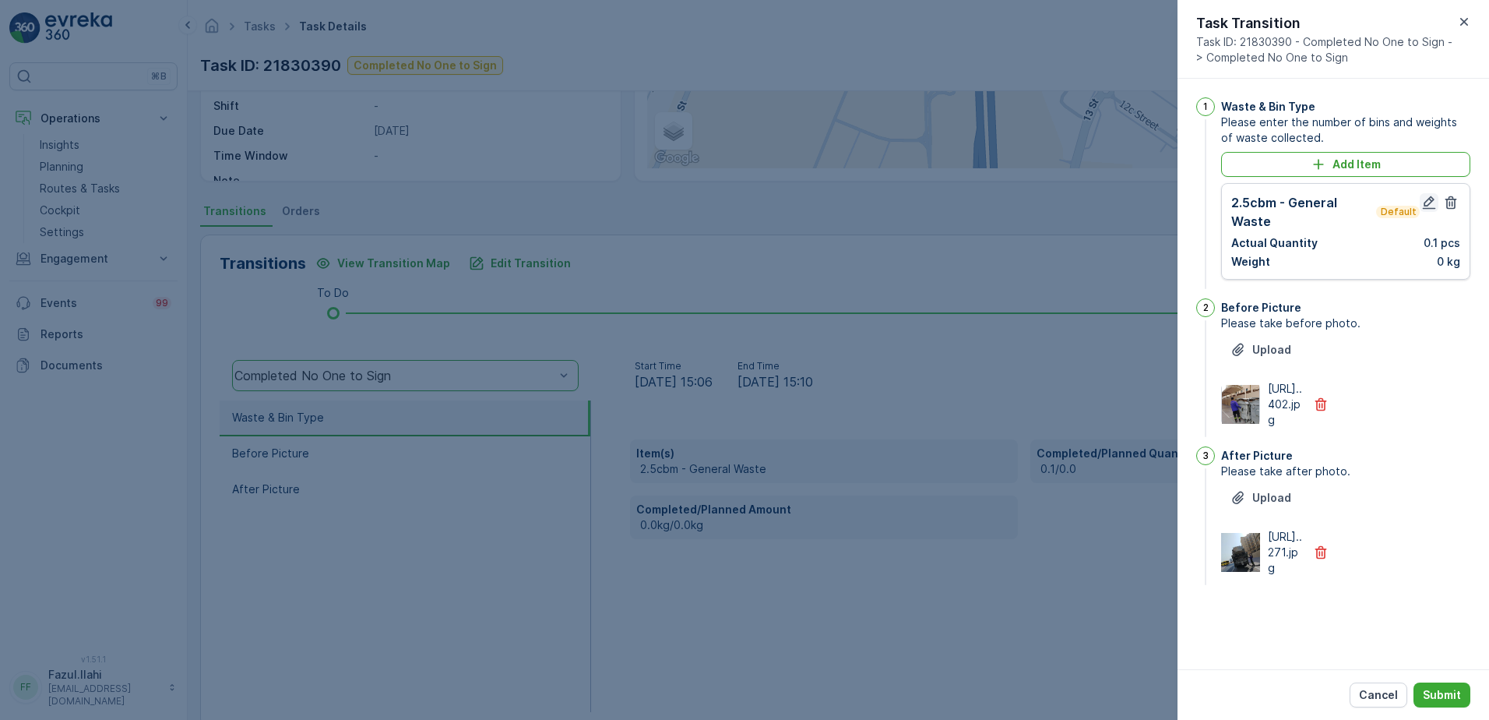
click at [1429, 197] on icon "button" at bounding box center [1429, 203] width 16 height 16
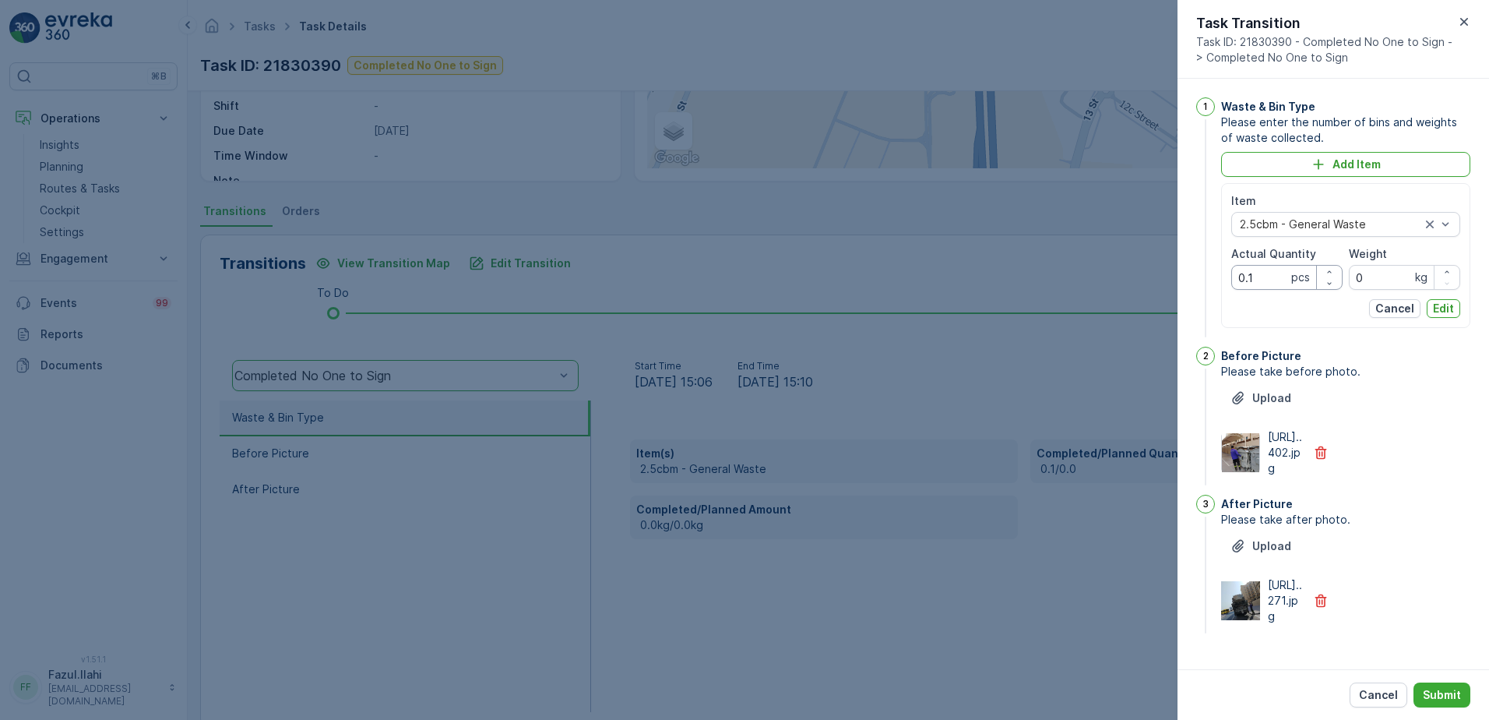
click at [1278, 276] on Quantity "0.1" at bounding box center [1286, 277] width 111 height 25
type Quantity "1"
drag, startPoint x: 1460, startPoint y: 670, endPoint x: 1446, endPoint y: 643, distance: 29.6
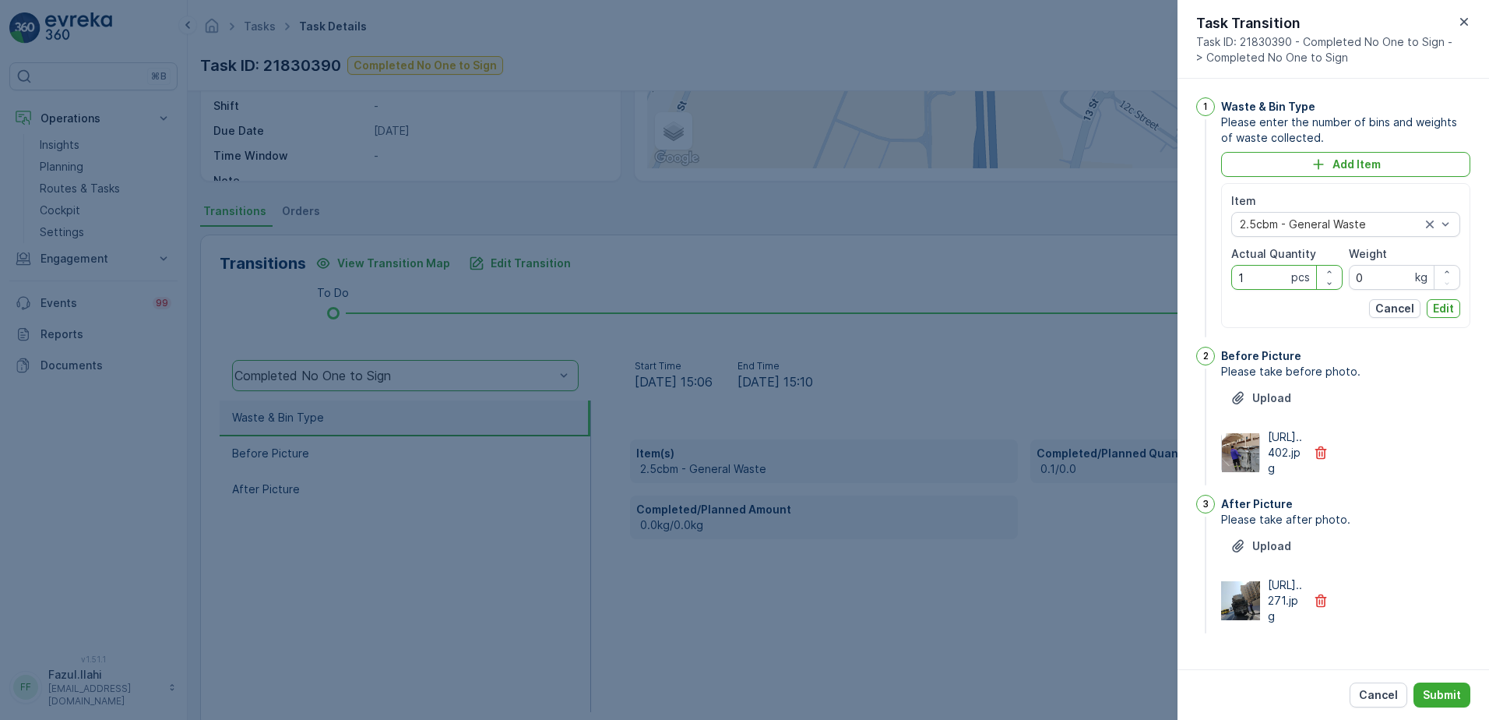
click at [1460, 670] on div "Cancel Submit" at bounding box center [1334, 694] width 312 height 51
click at [1433, 307] on p "Edit" at bounding box center [1443, 309] width 21 height 16
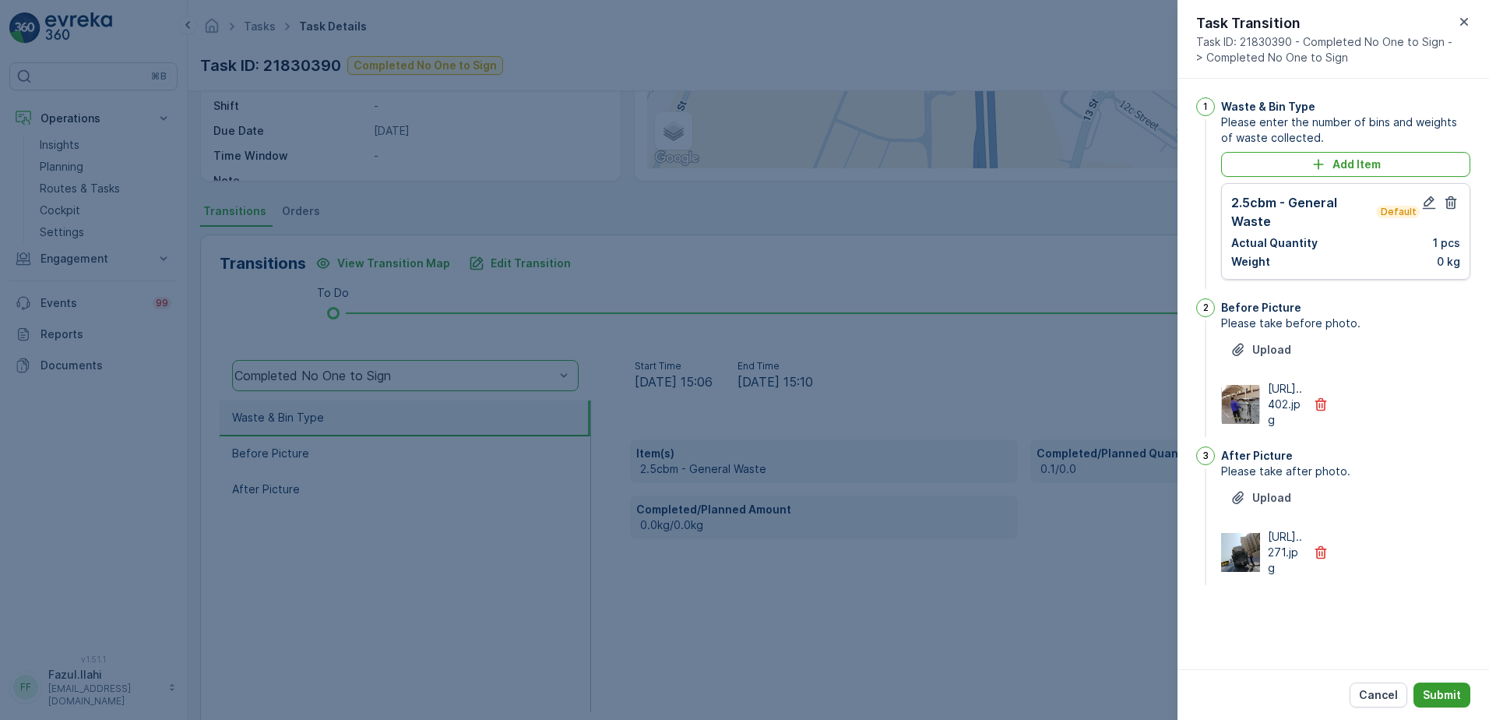
click at [1452, 698] on p "Submit" at bounding box center [1442, 695] width 38 height 16
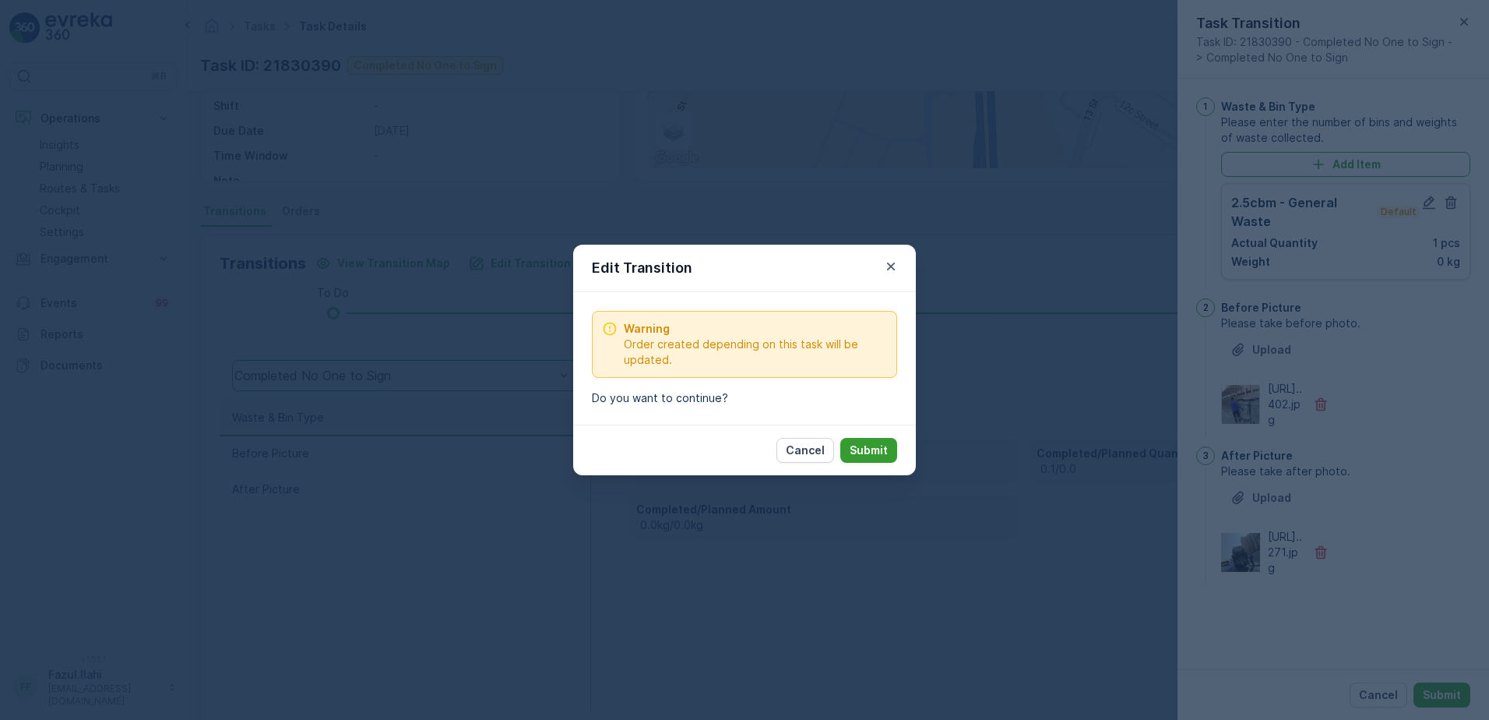
click at [875, 457] on p "Submit" at bounding box center [869, 450] width 38 height 16
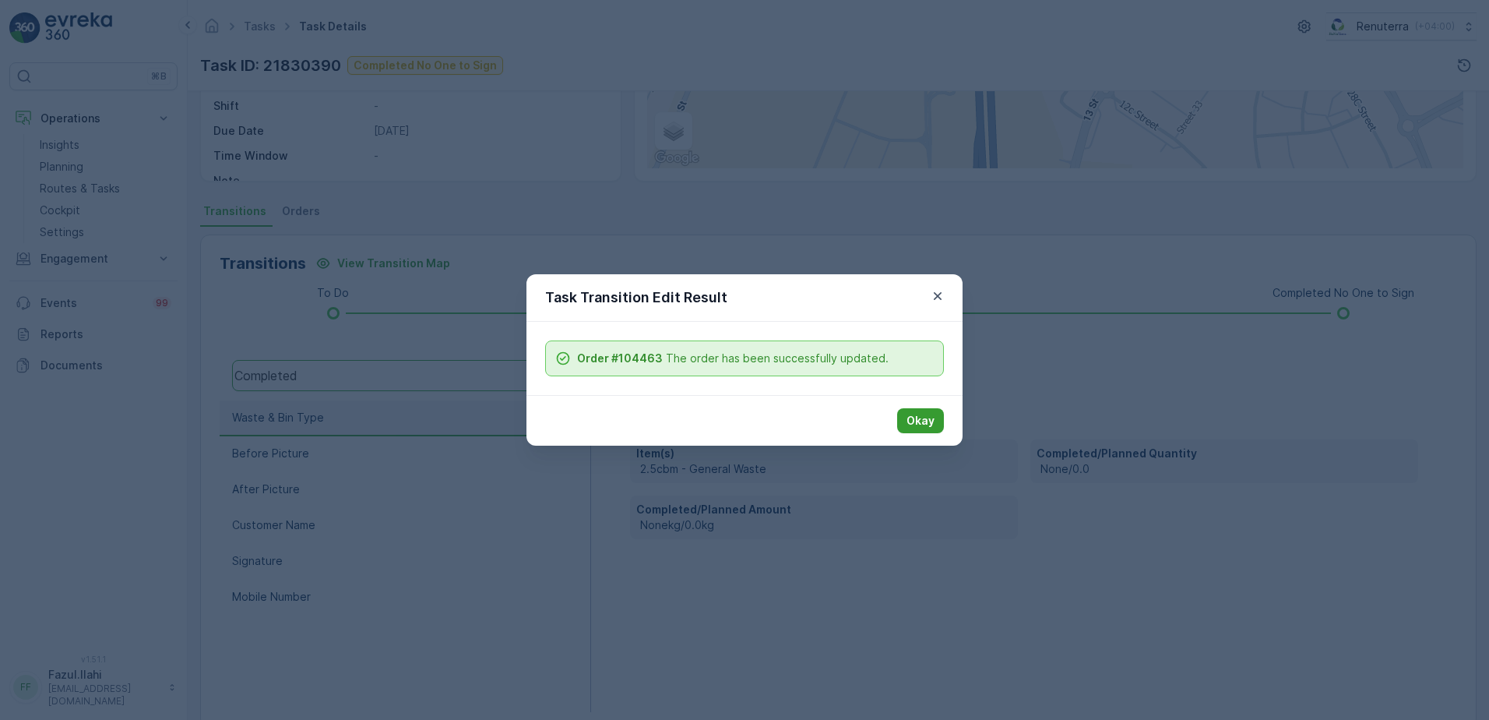
click at [932, 421] on p "Okay" at bounding box center [921, 421] width 28 height 16
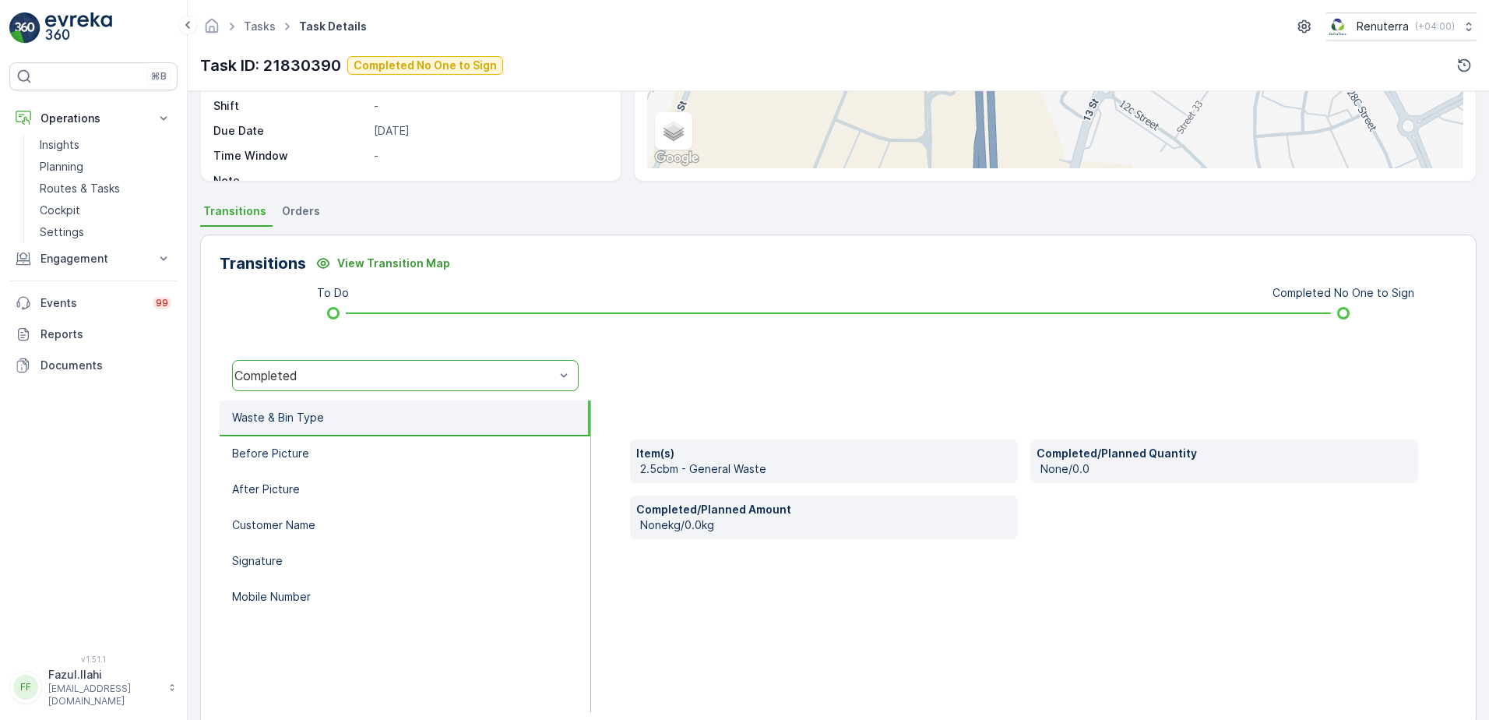
click at [345, 385] on div "Completed" at bounding box center [405, 375] width 347 height 31
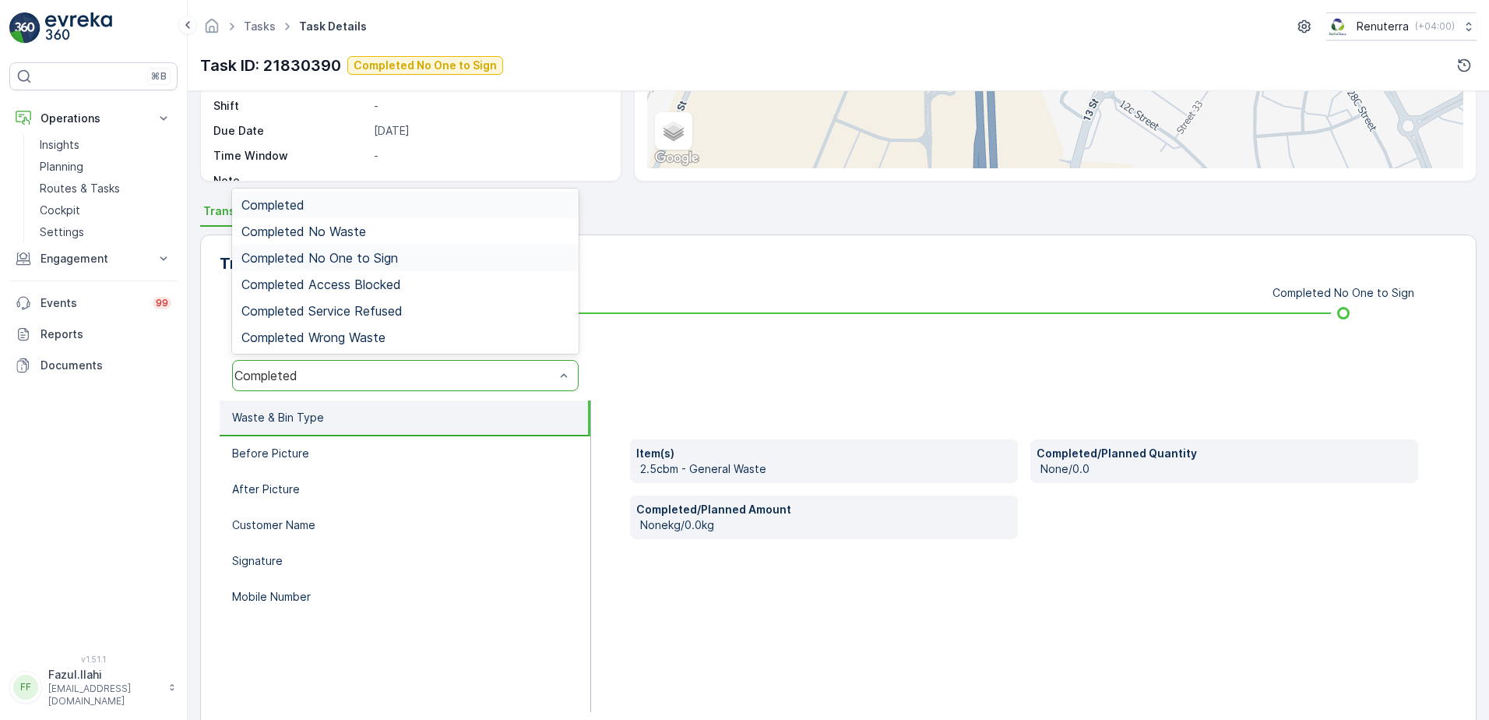
click at [357, 266] on div "Completed No One to Sign" at bounding box center [405, 258] width 347 height 26
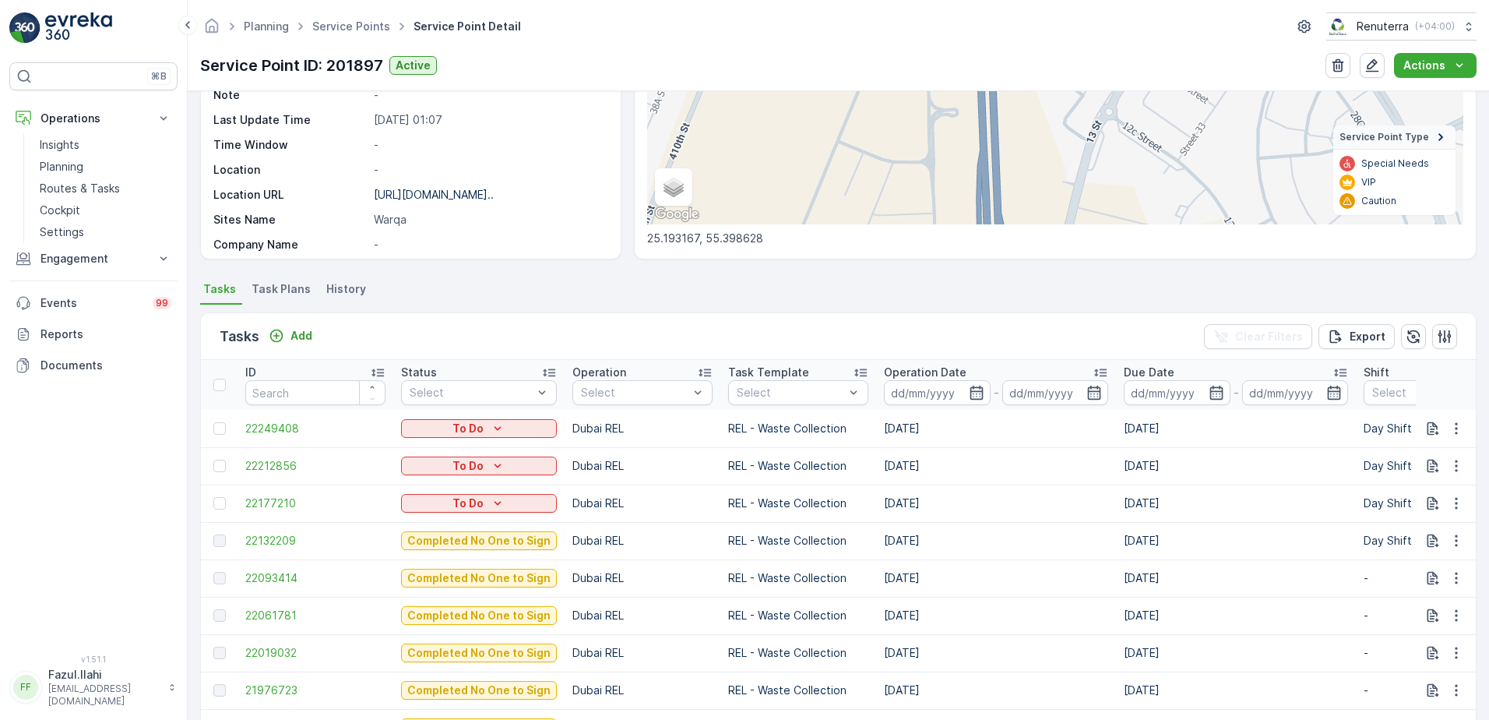
scroll to position [545, 0]
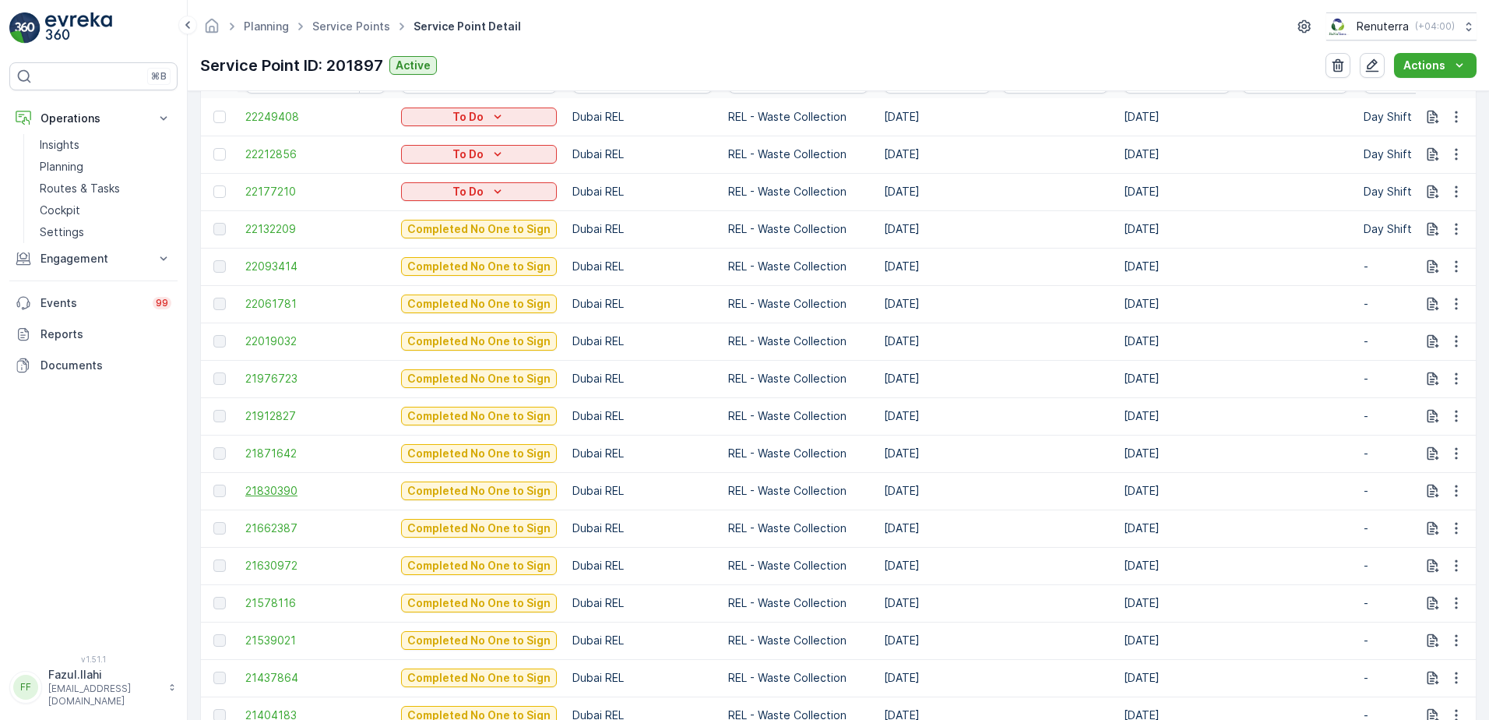
click at [282, 487] on span "21830390" at bounding box center [315, 491] width 140 height 16
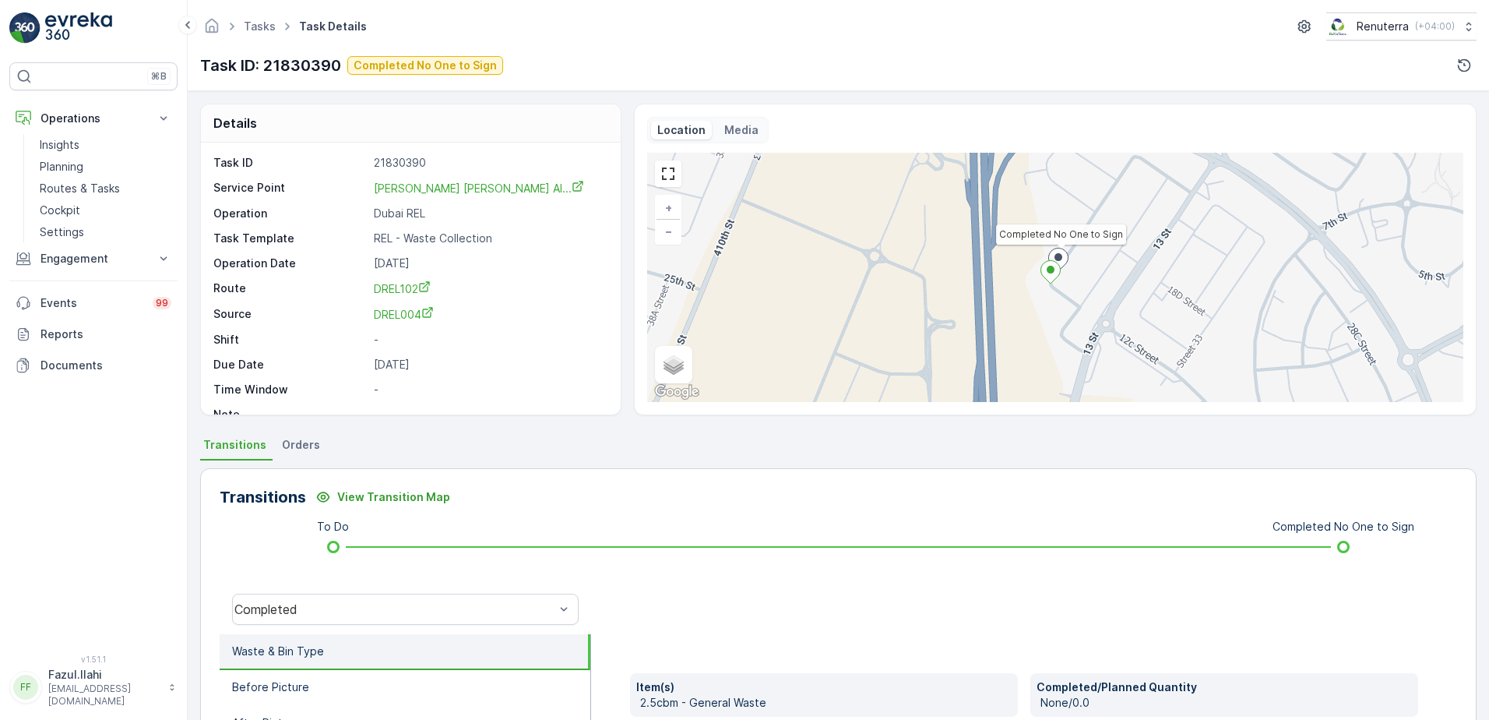
scroll to position [78, 0]
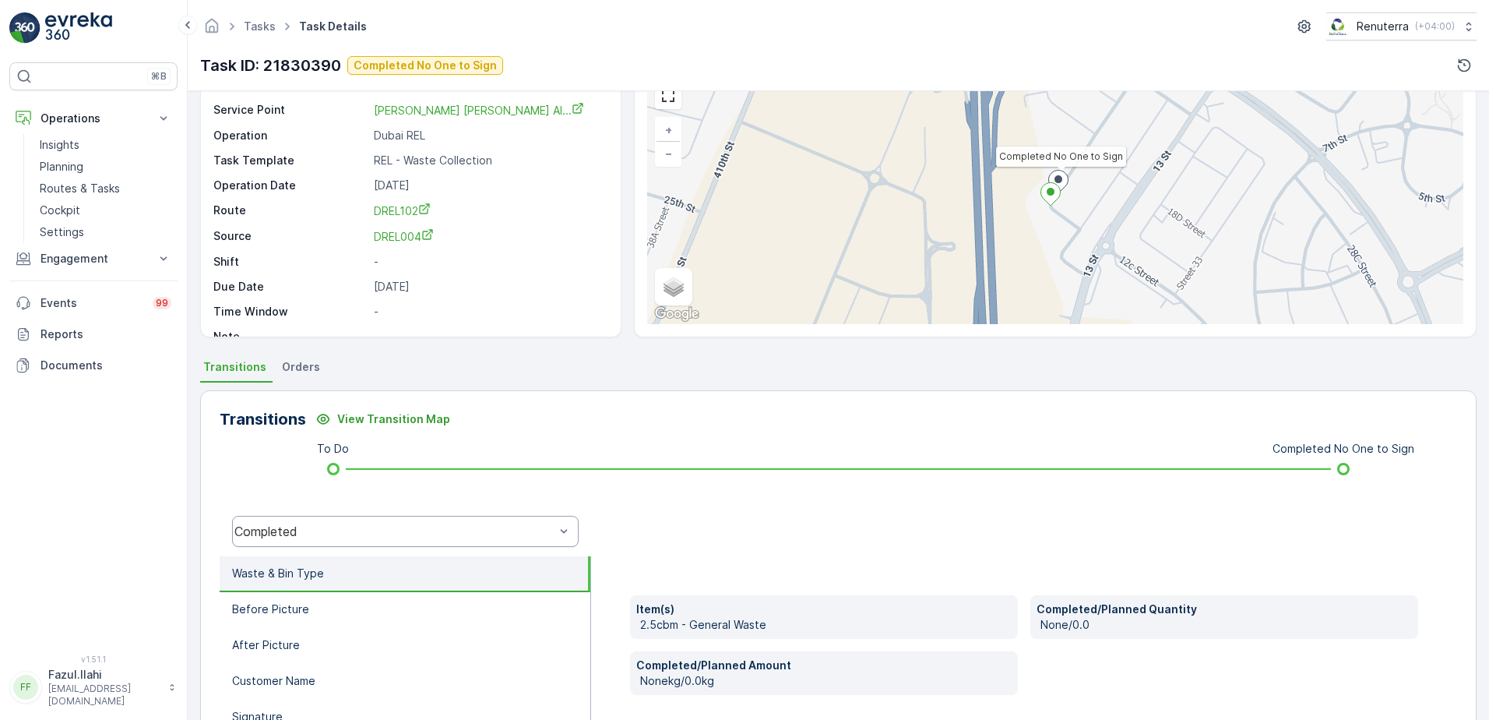
click at [481, 539] on div "Completed" at bounding box center [405, 531] width 347 height 31
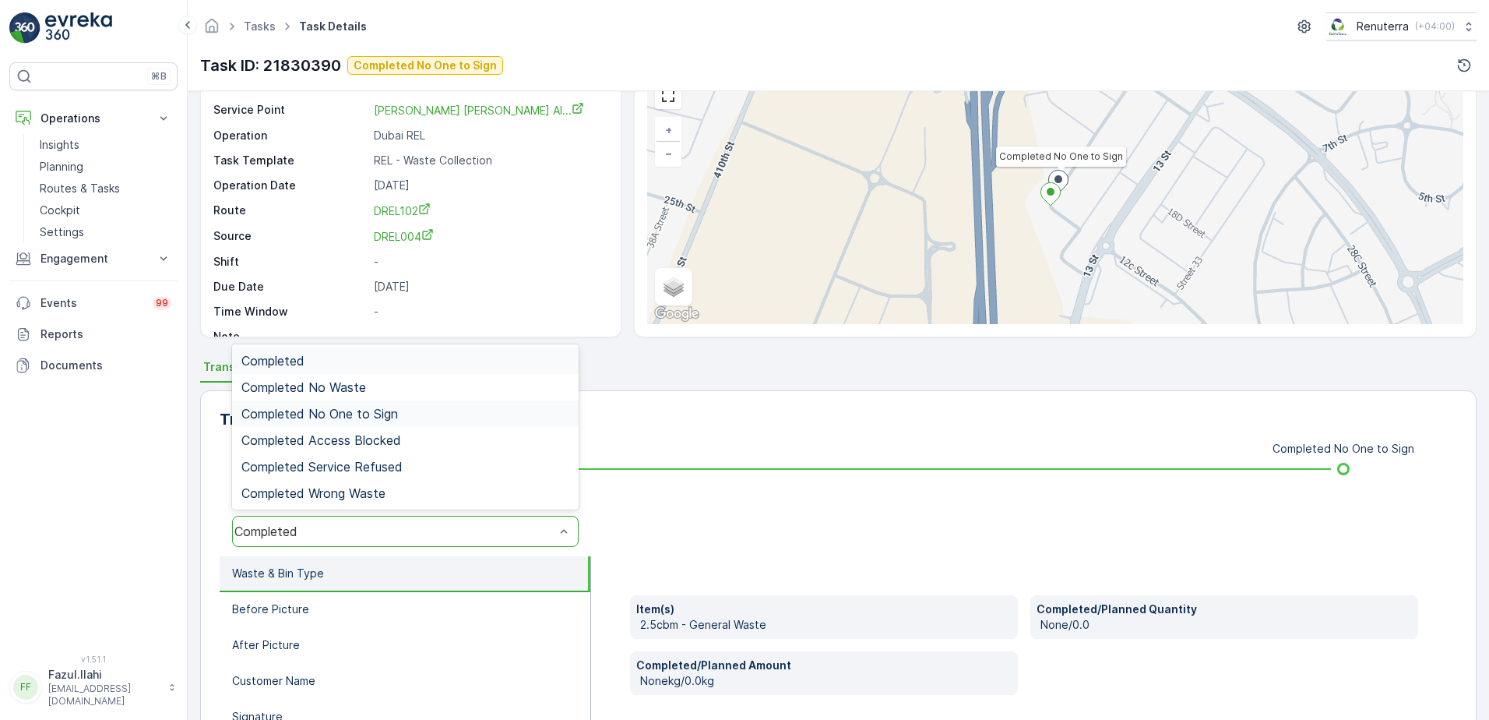
click at [396, 416] on span "Completed No One to Sign" at bounding box center [319, 414] width 157 height 14
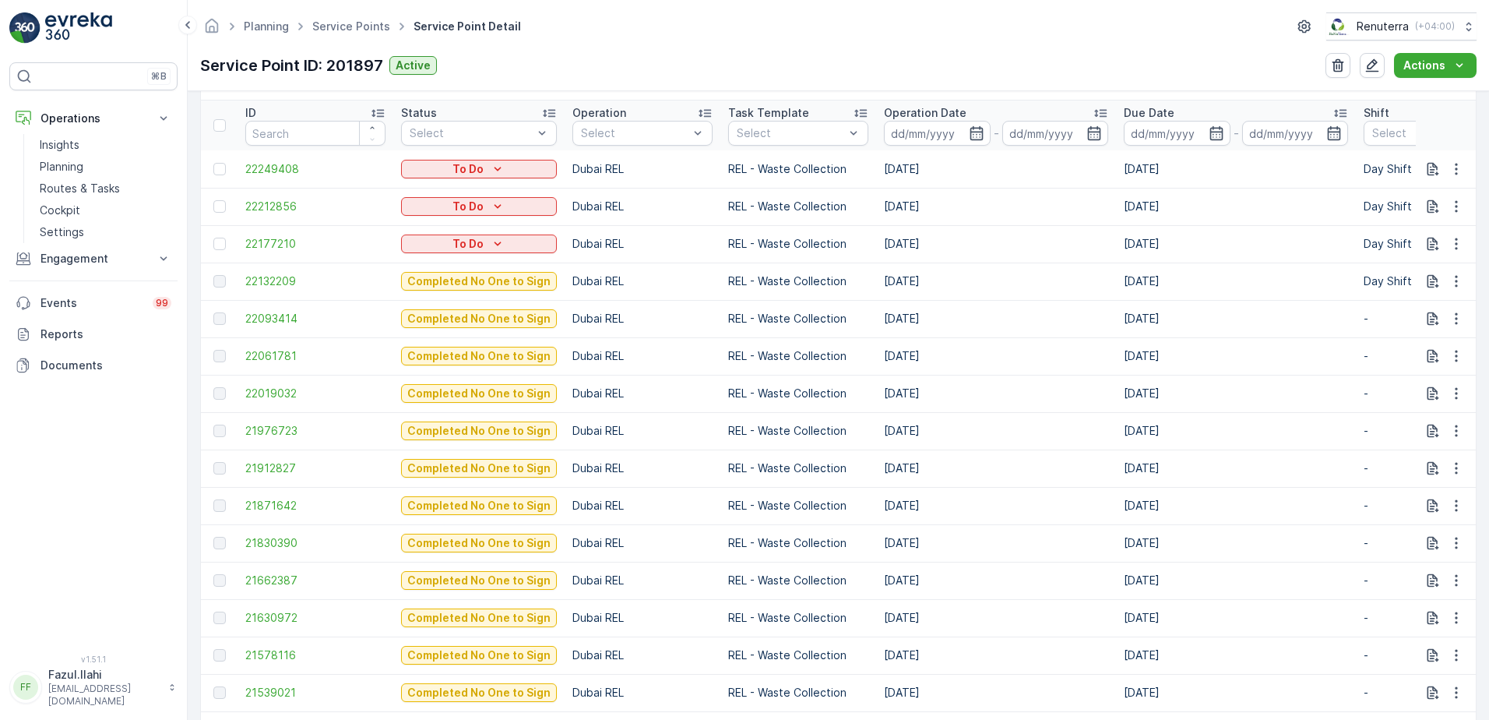
scroll to position [623, 0]
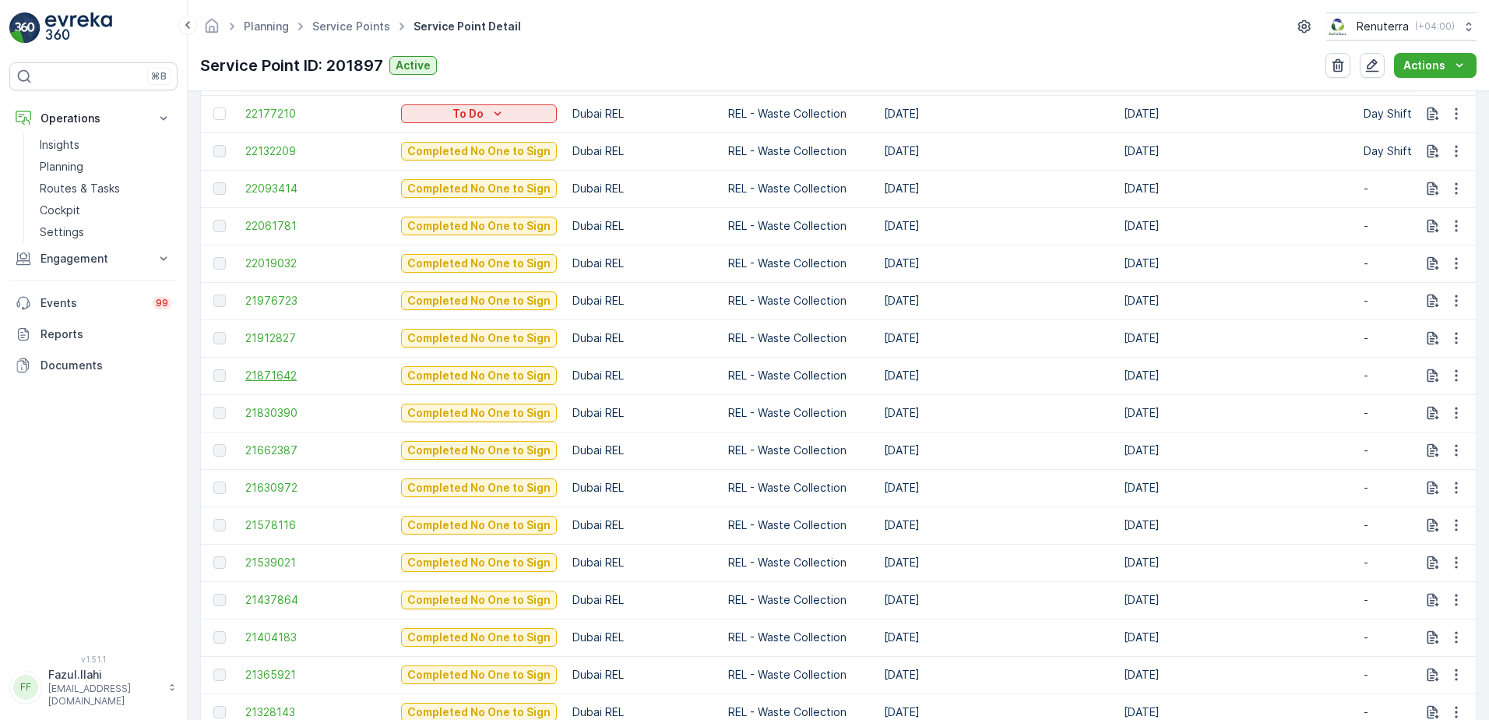
click at [262, 371] on span "21871642" at bounding box center [315, 376] width 140 height 16
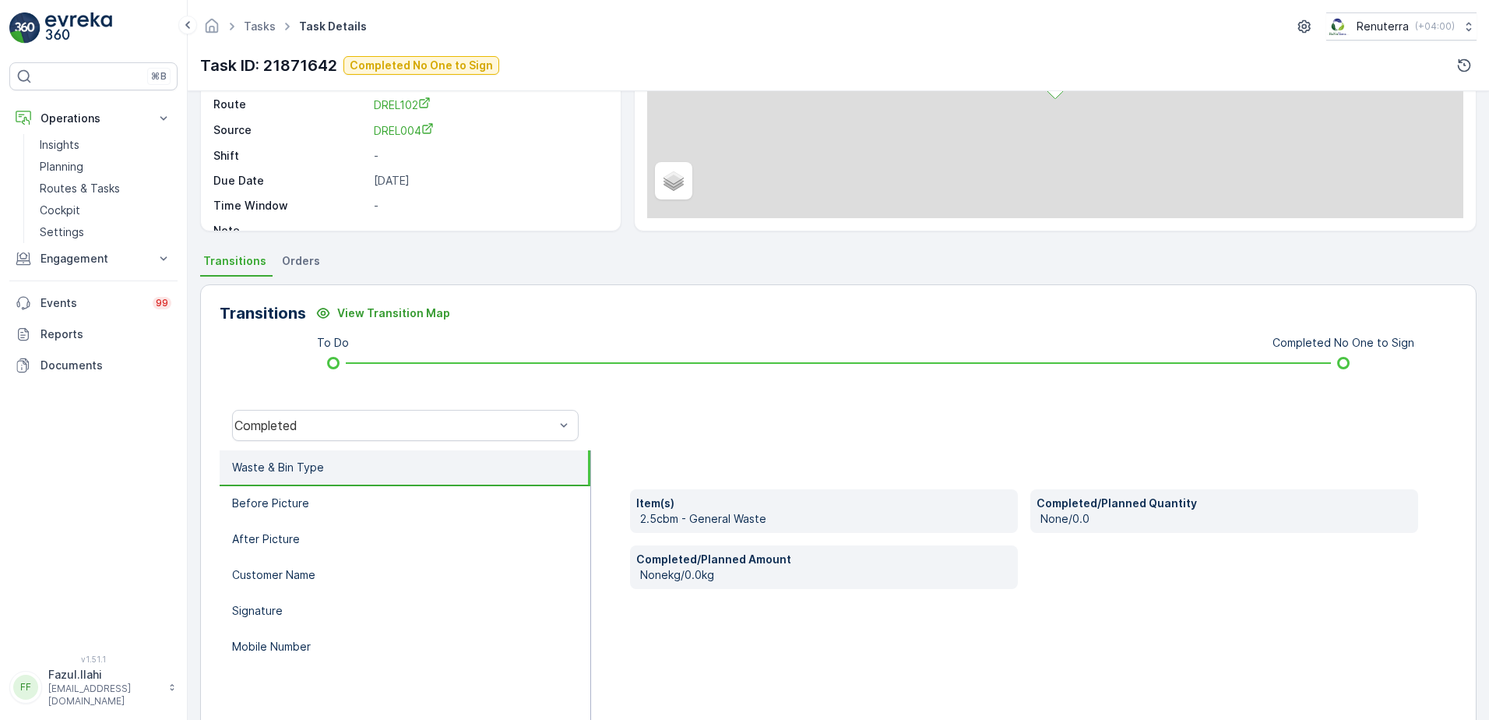
scroll to position [185, 0]
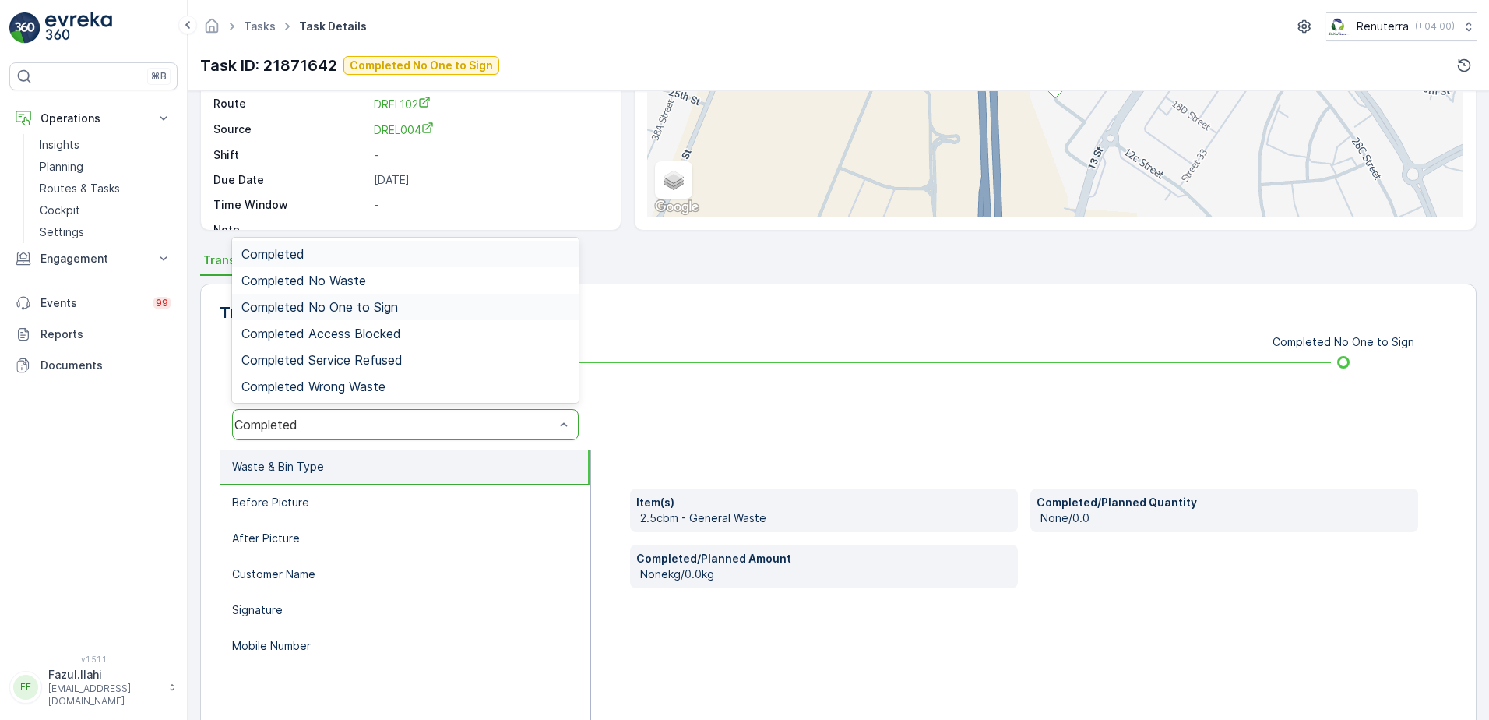
click at [357, 308] on span "Completed No One to Sign" at bounding box center [319, 307] width 157 height 14
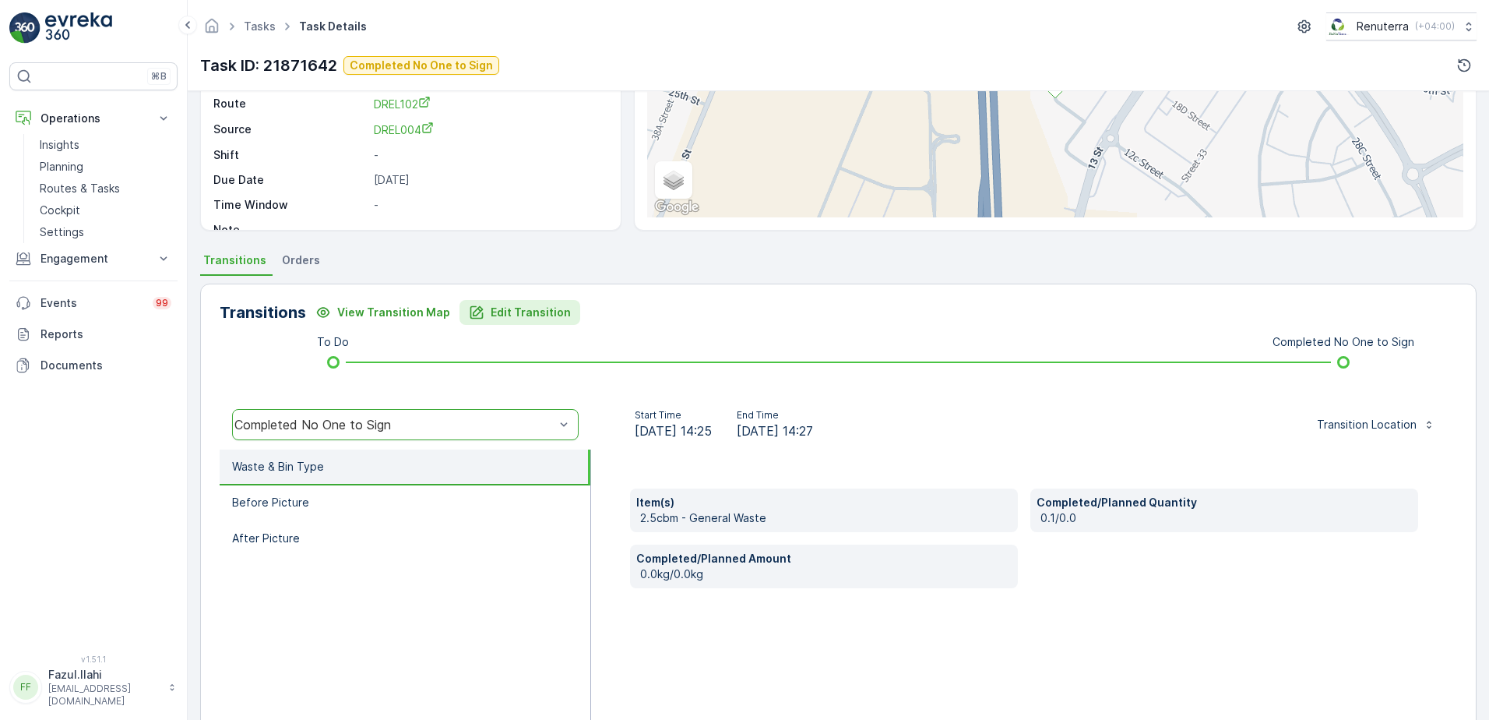
click at [506, 303] on button "Edit Transition" at bounding box center [520, 312] width 121 height 25
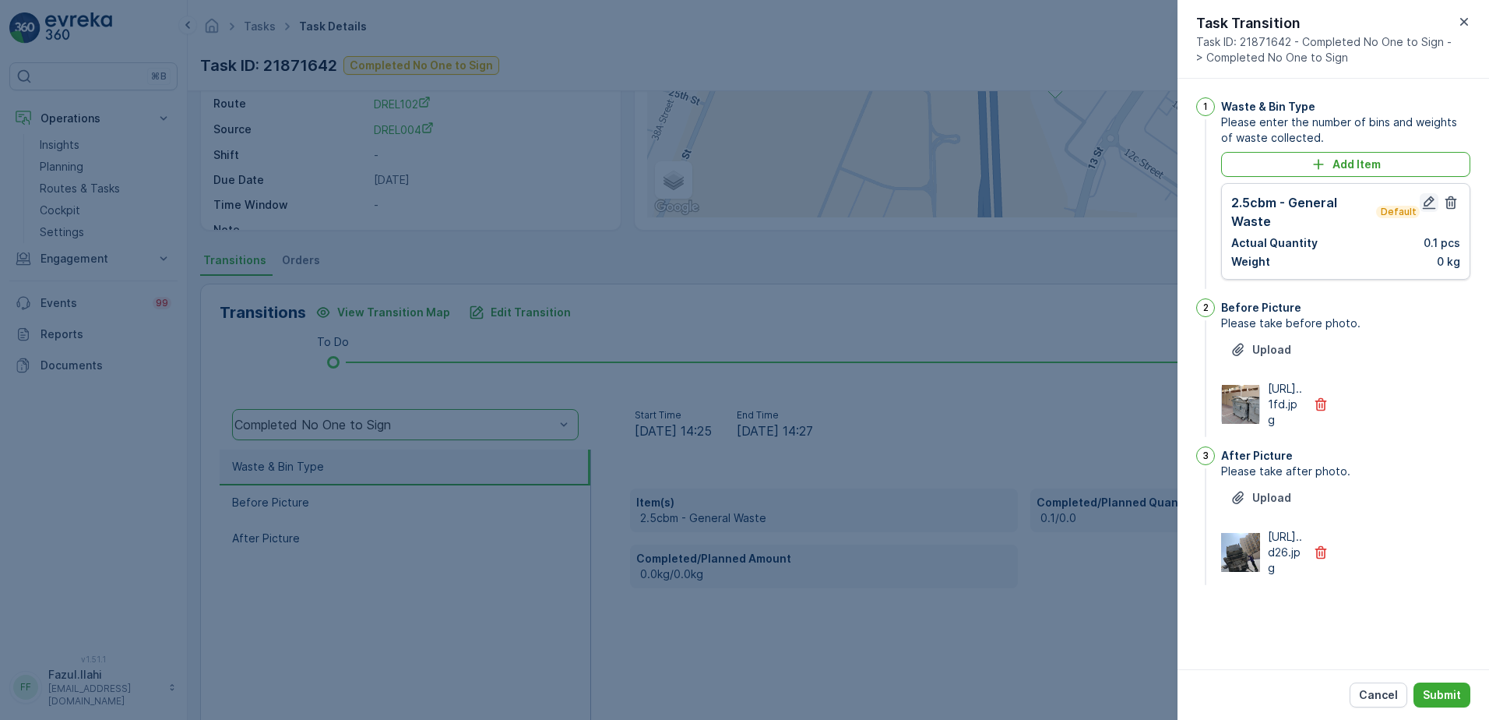
click at [1431, 198] on icon "button" at bounding box center [1429, 202] width 13 height 13
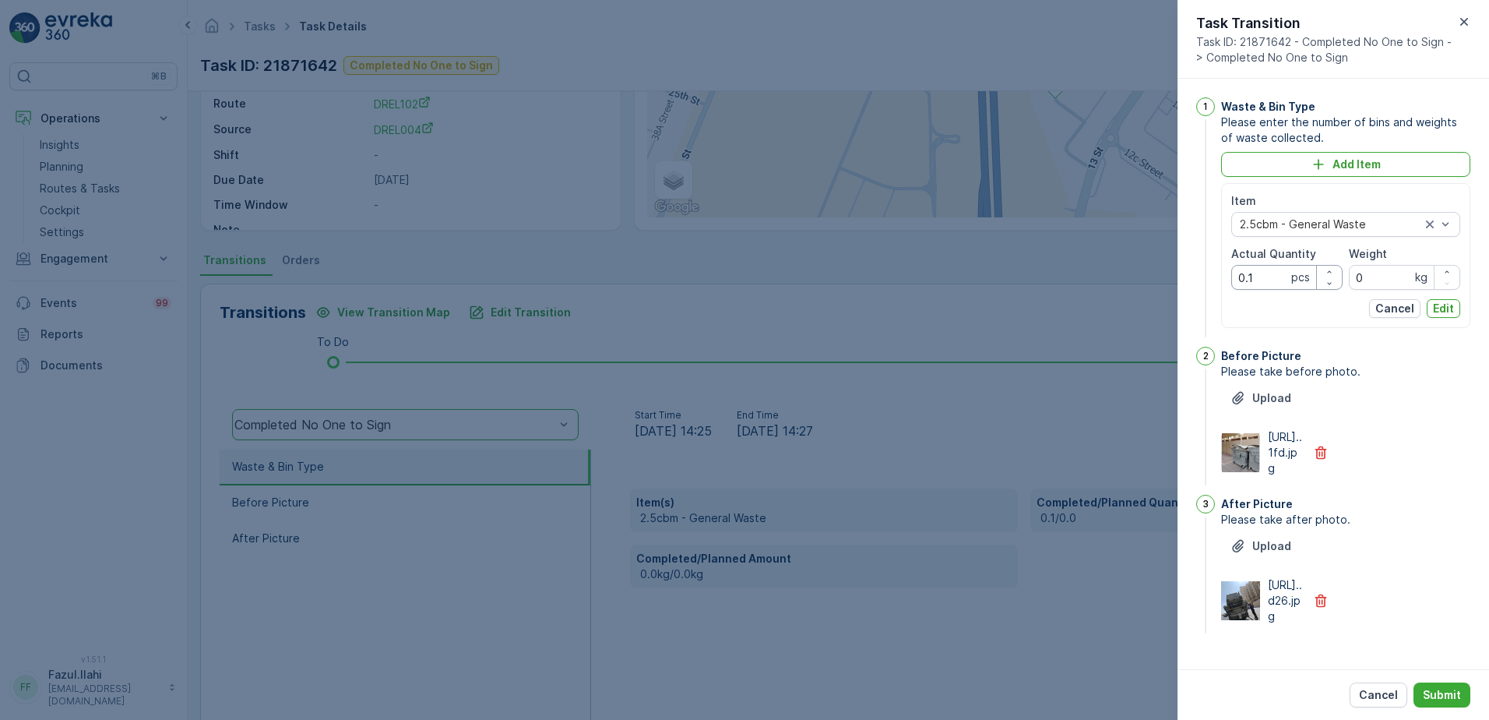
click at [1276, 280] on Quantity "0.1" at bounding box center [1286, 277] width 111 height 25
type Quantity "1"
click at [1412, 561] on div "After Picture Please take after photo. Upload https://media.evre...d26.jpg" at bounding box center [1345, 566] width 249 height 142
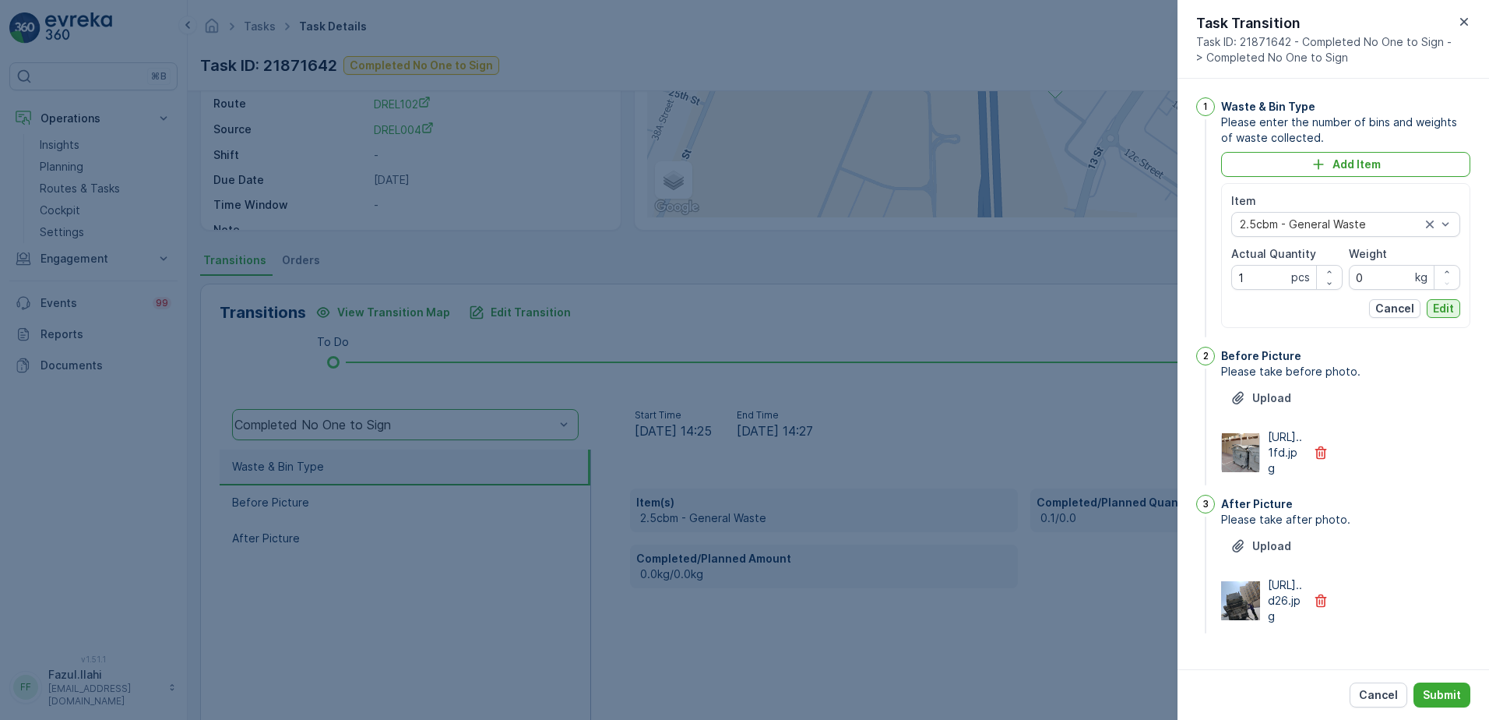
click at [1435, 305] on p "Edit" at bounding box center [1443, 309] width 21 height 16
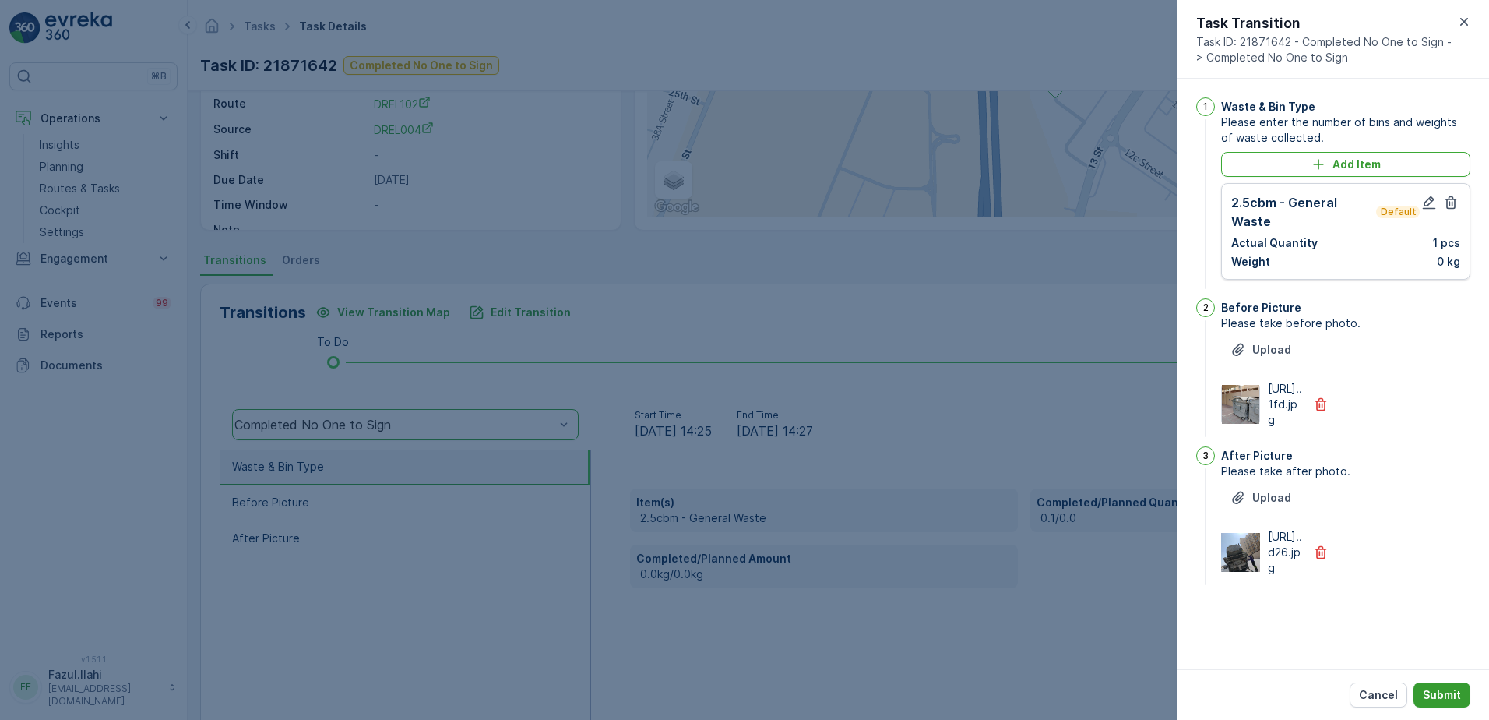
click at [1452, 696] on p "Submit" at bounding box center [1442, 695] width 38 height 16
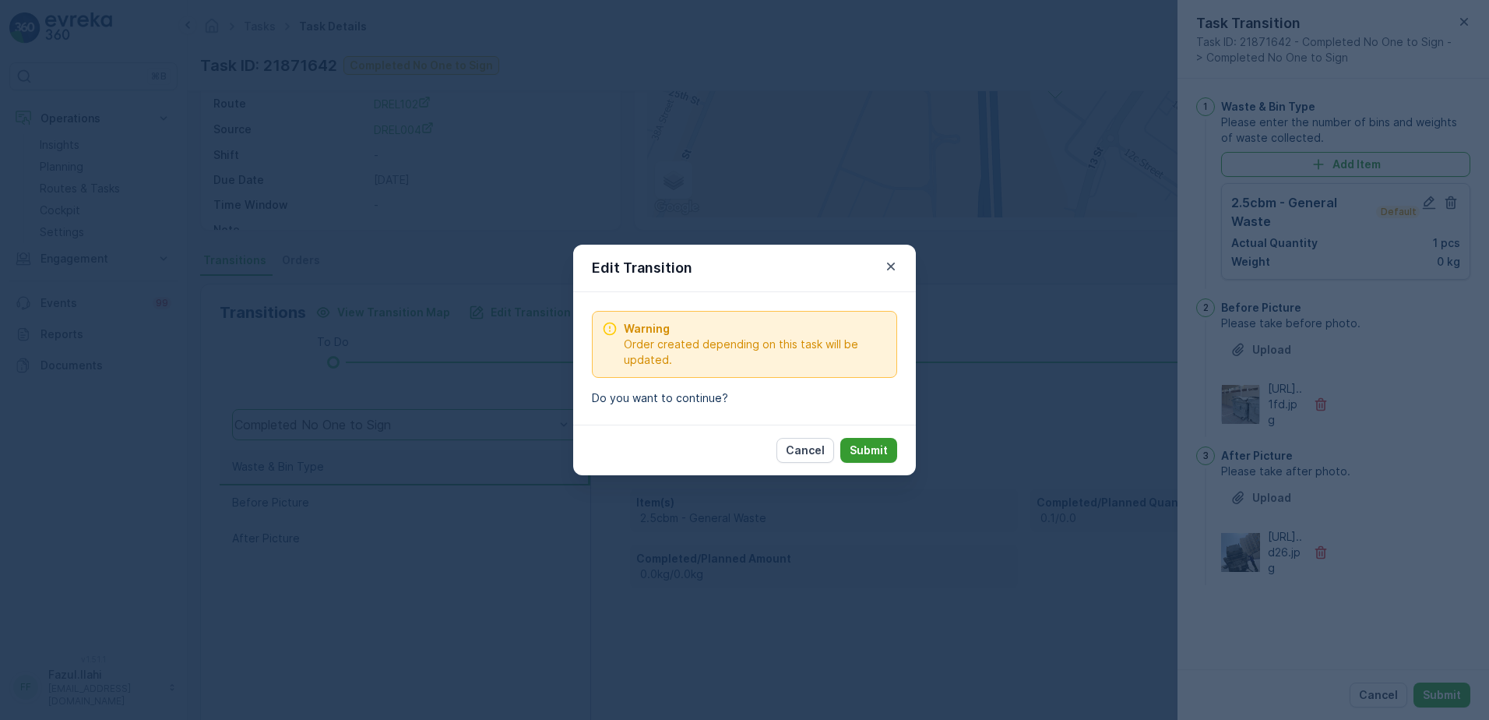
click at [882, 447] on p "Submit" at bounding box center [869, 450] width 38 height 16
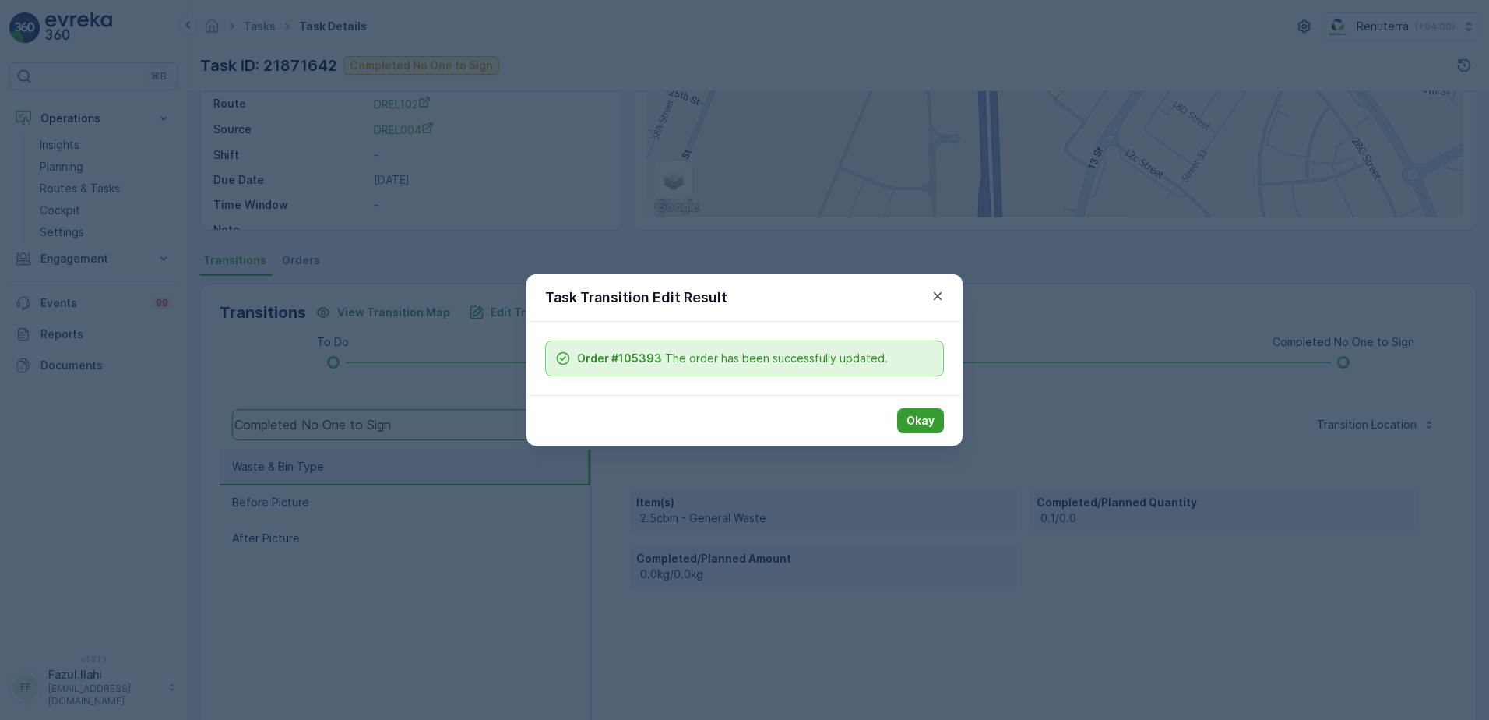
click at [905, 420] on button "Okay" at bounding box center [920, 420] width 47 height 25
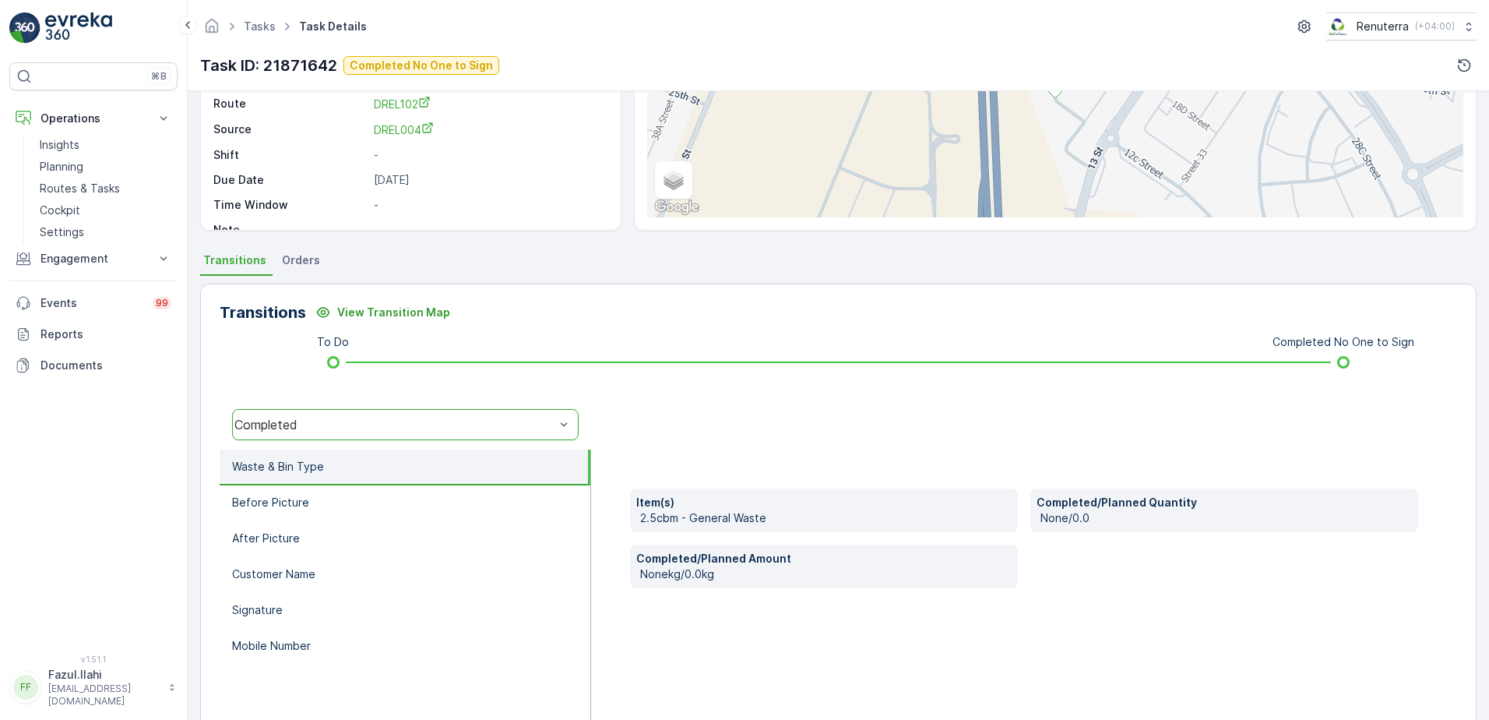
click at [431, 416] on div "Completed" at bounding box center [405, 424] width 347 height 31
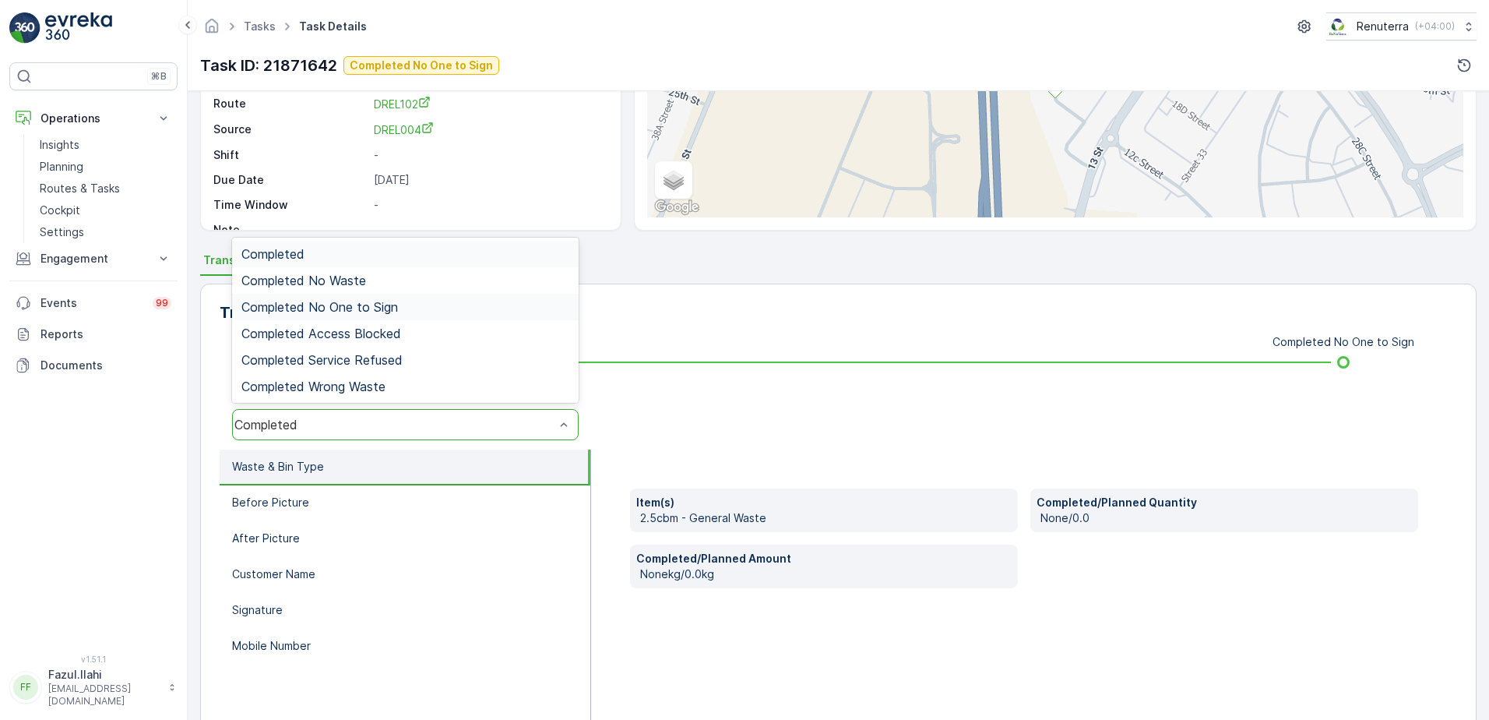
click at [397, 310] on span "Completed No One to Sign" at bounding box center [319, 307] width 157 height 14
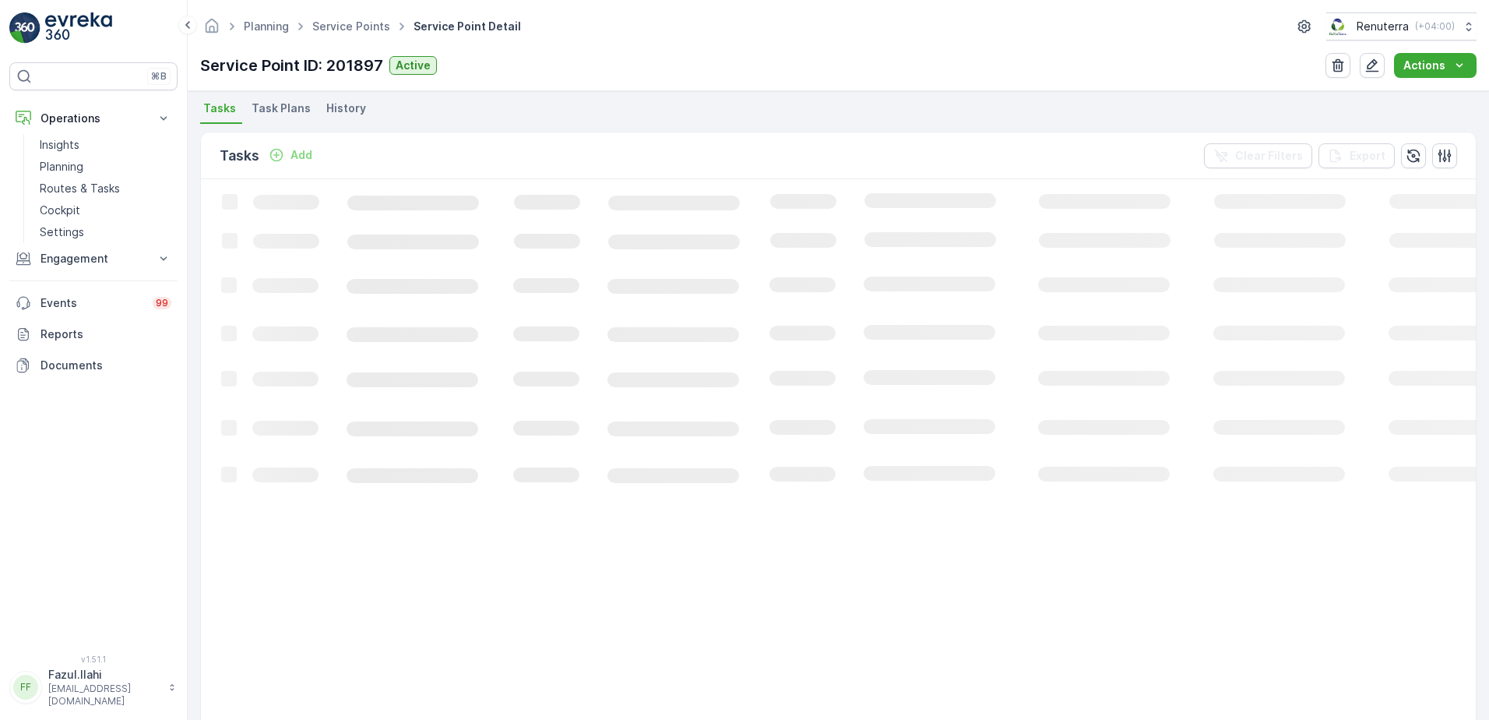
scroll to position [474, 0]
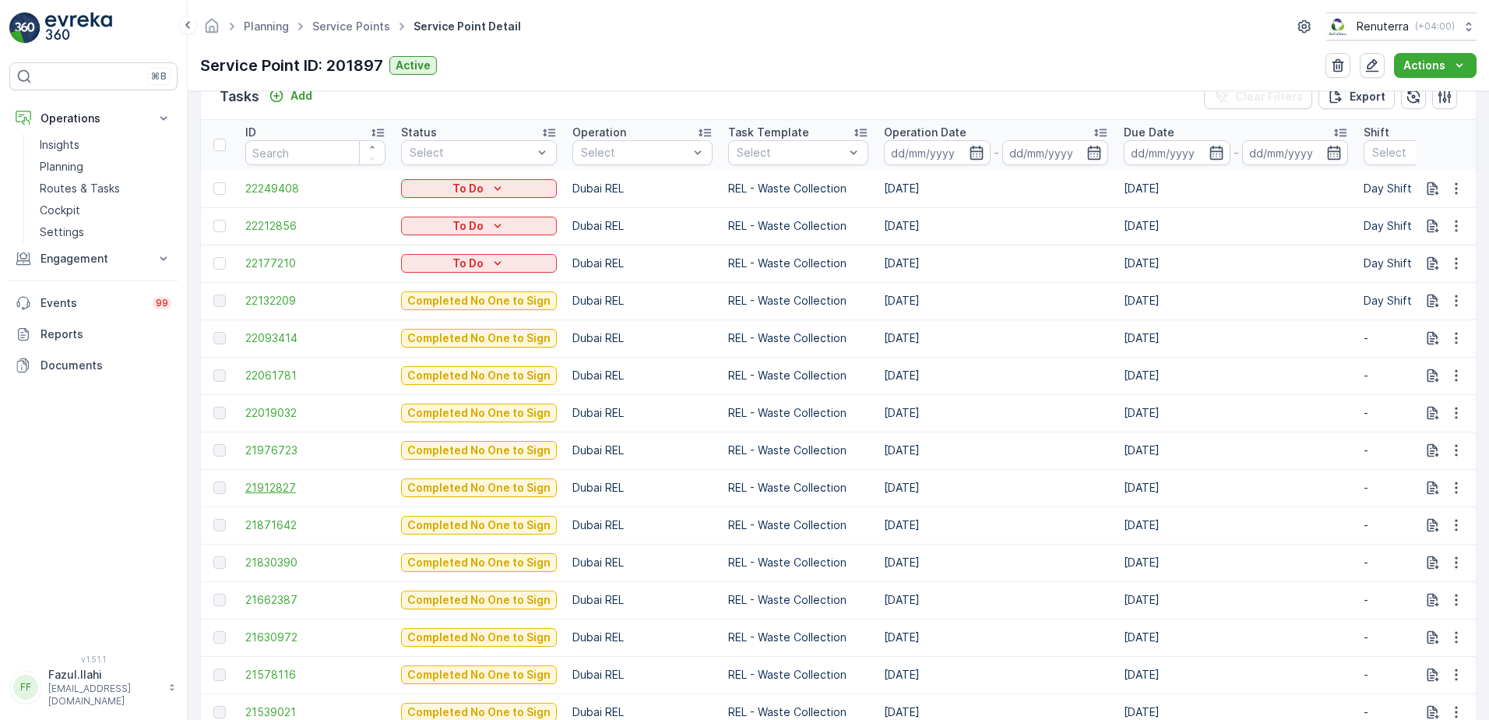
click at [263, 487] on span "21912827" at bounding box center [315, 488] width 140 height 16
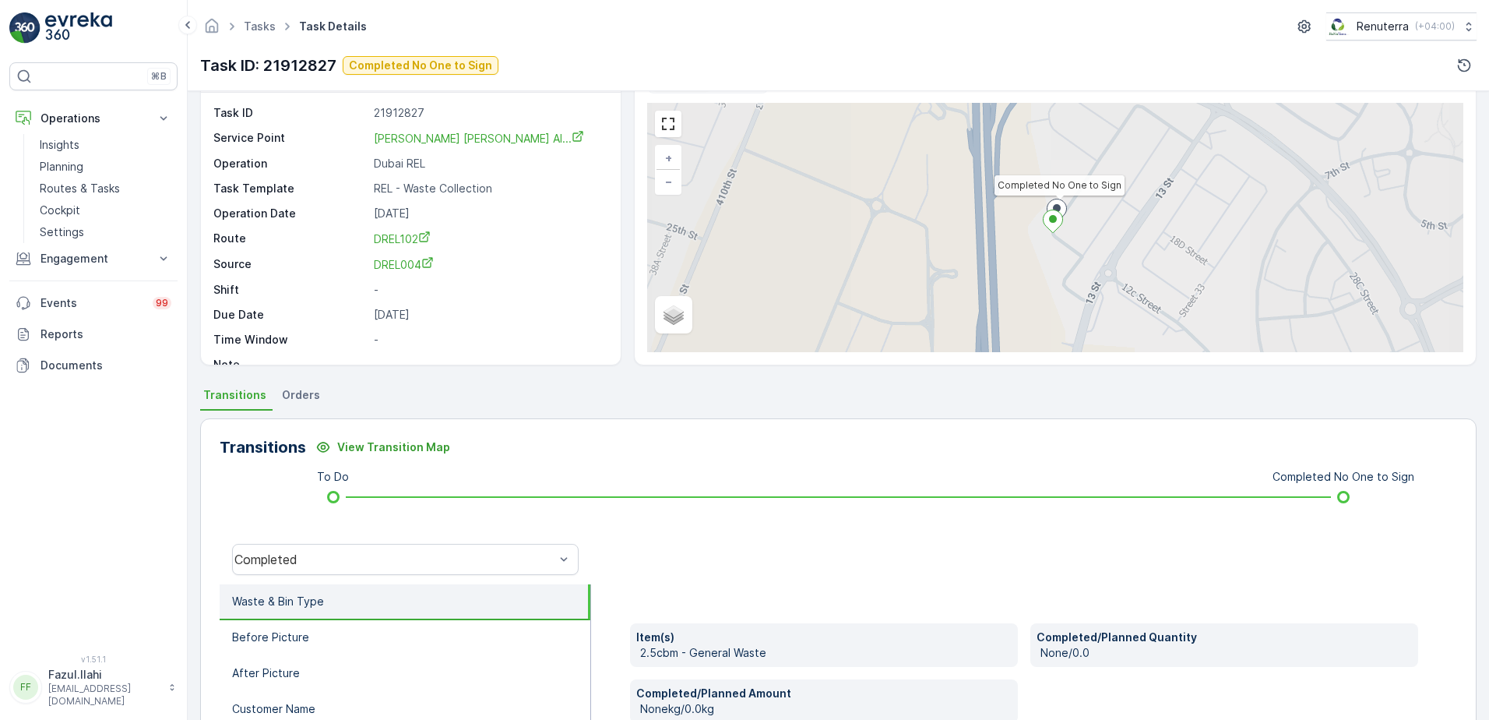
scroll to position [78, 0]
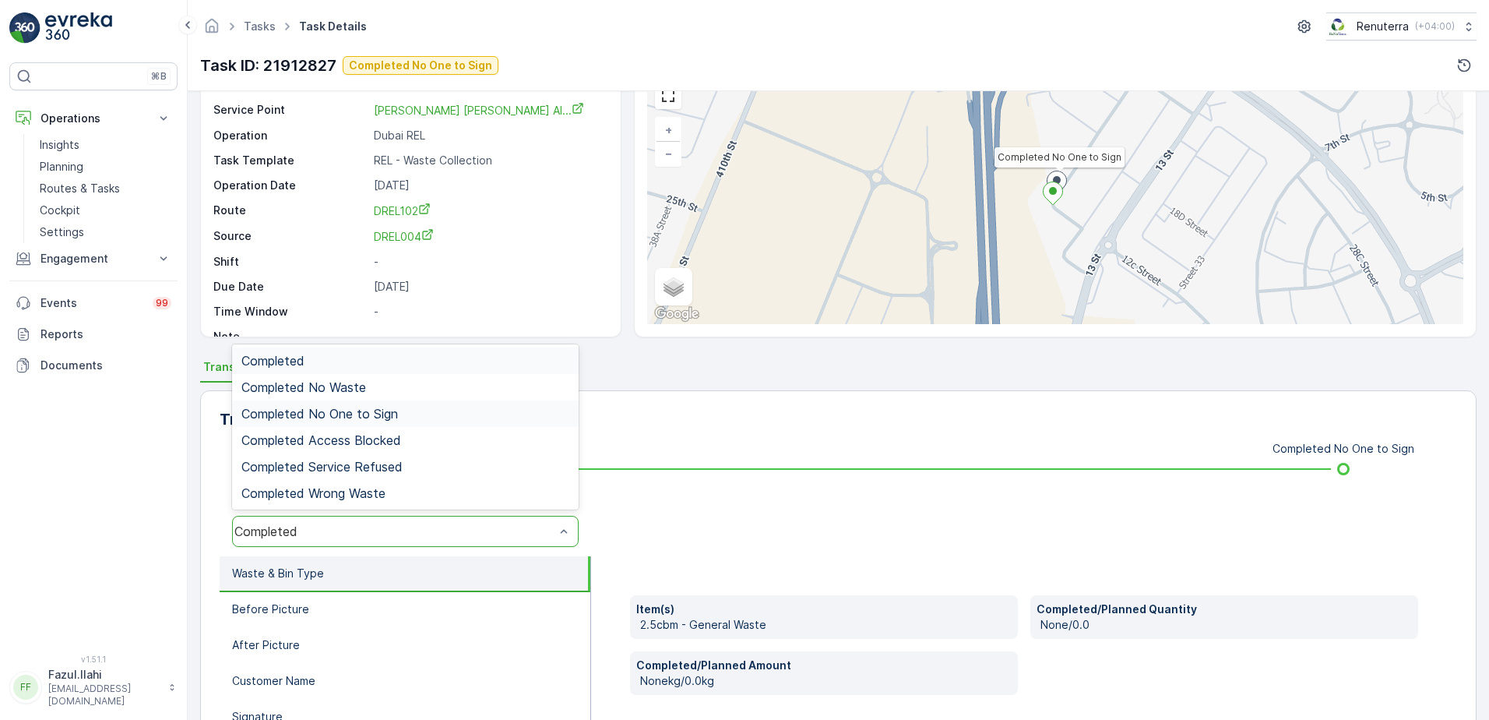
click at [390, 417] on span "Completed No One to Sign" at bounding box center [319, 414] width 157 height 14
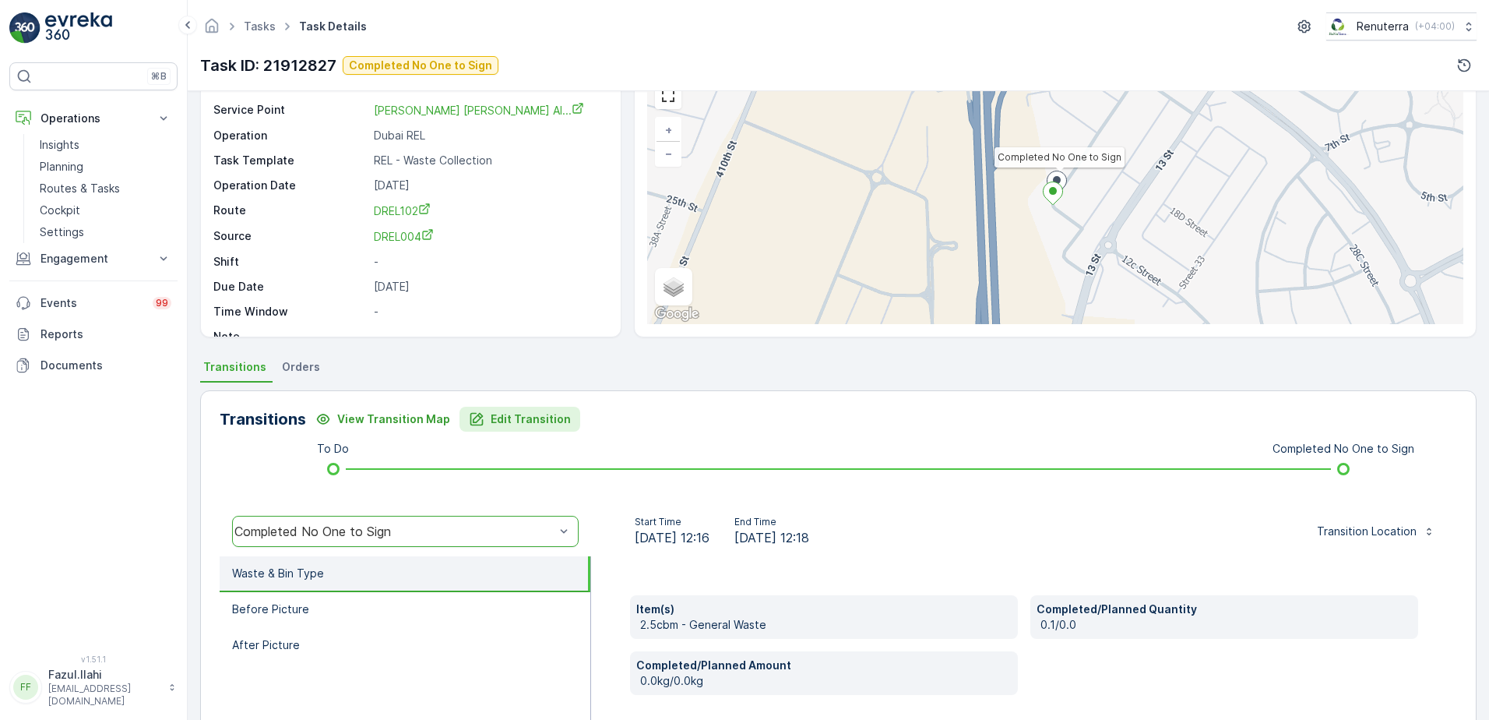
click at [524, 417] on p "Edit Transition" at bounding box center [531, 419] width 80 height 16
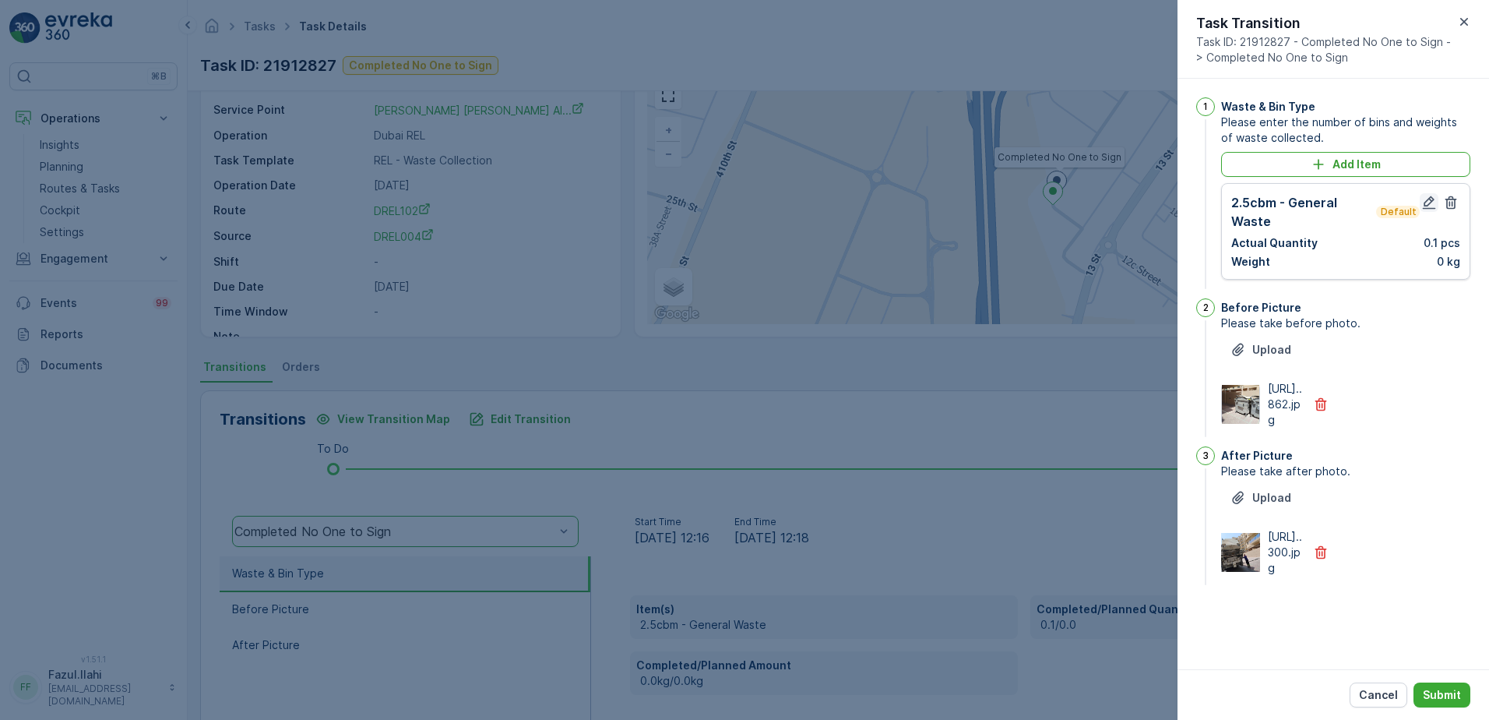
click at [1432, 204] on icon "button" at bounding box center [1429, 203] width 16 height 16
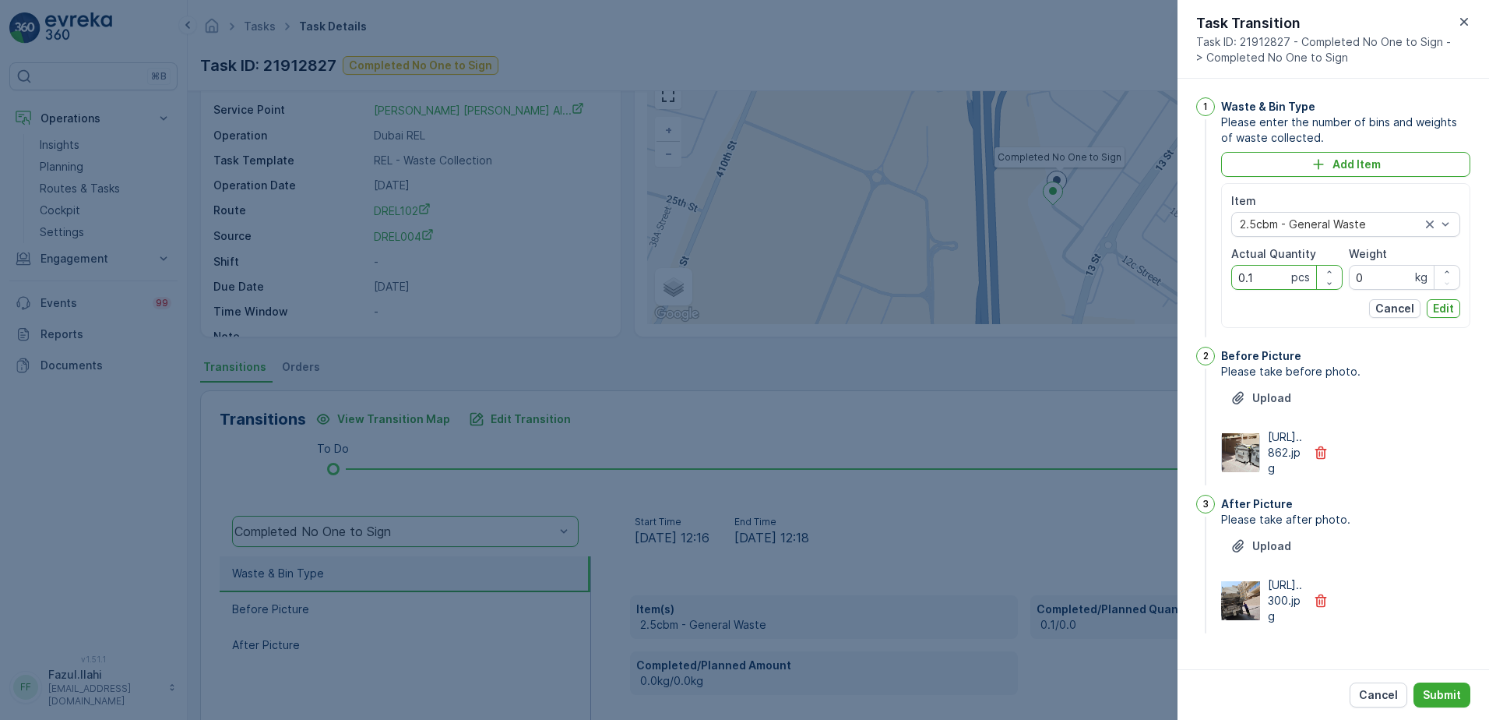
click at [1278, 278] on Quantity "0.1" at bounding box center [1286, 277] width 111 height 25
type Quantity "1"
drag, startPoint x: 1413, startPoint y: 551, endPoint x: 1389, endPoint y: 518, distance: 40.8
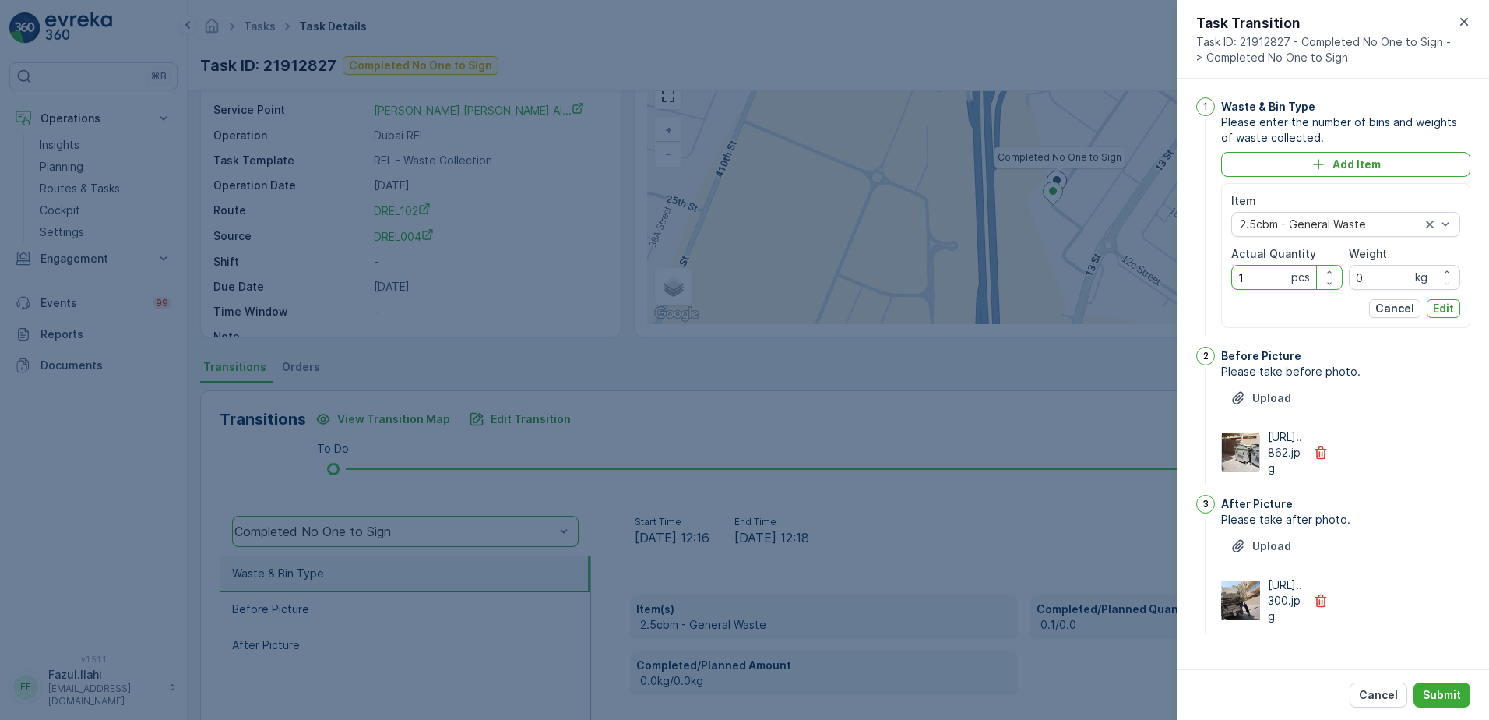
click at [1413, 527] on span "Please take after photo." at bounding box center [1345, 520] width 249 height 16
click at [1440, 304] on p "Edit" at bounding box center [1443, 309] width 21 height 16
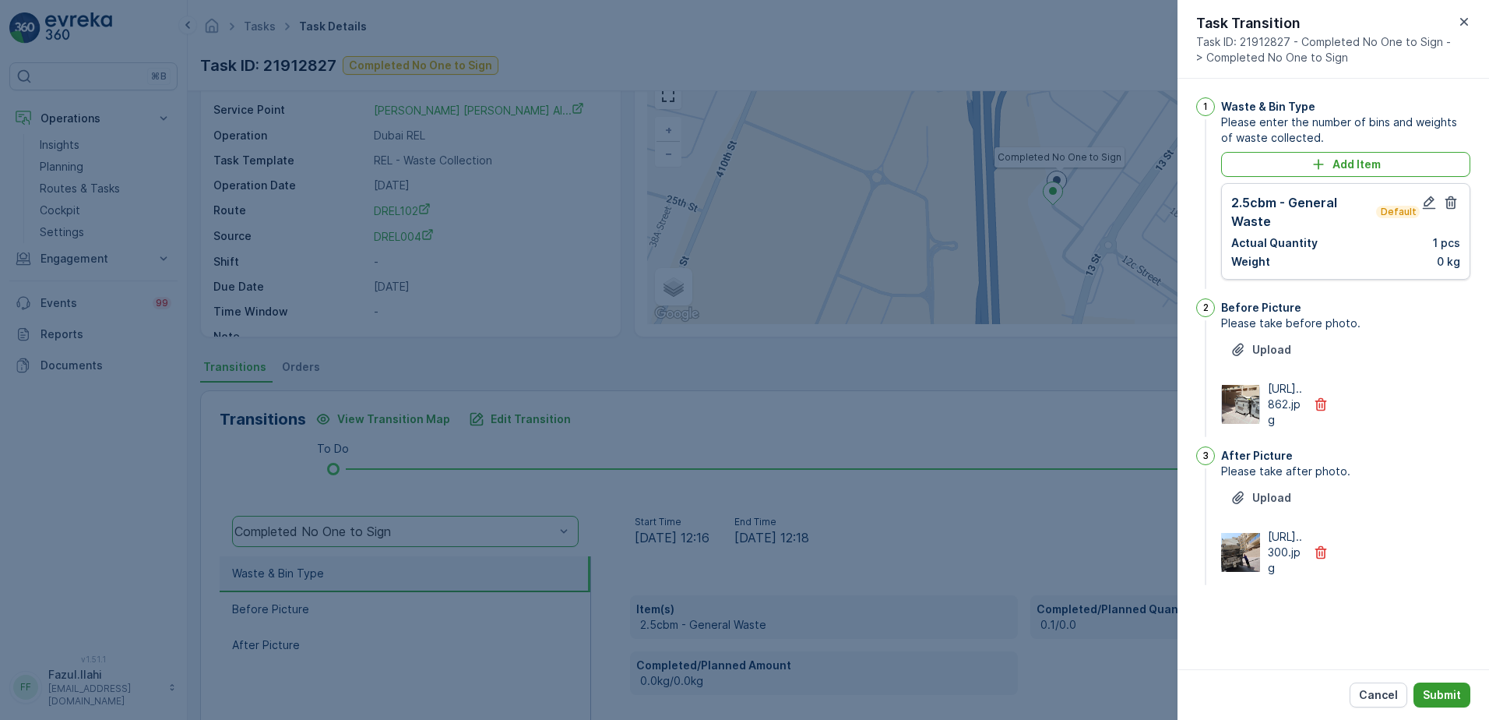
click at [1452, 692] on p "Submit" at bounding box center [1442, 695] width 38 height 16
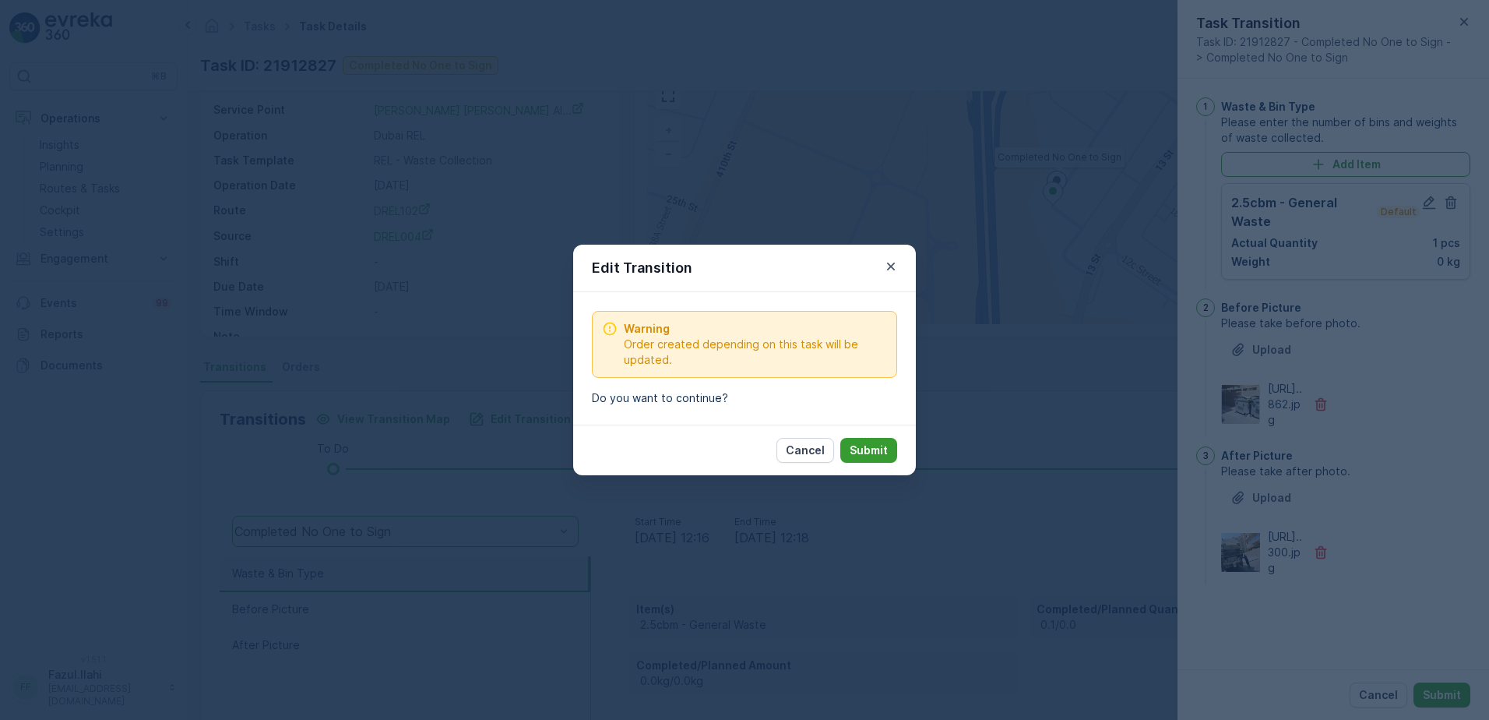
click at [859, 449] on p "Submit" at bounding box center [869, 450] width 38 height 16
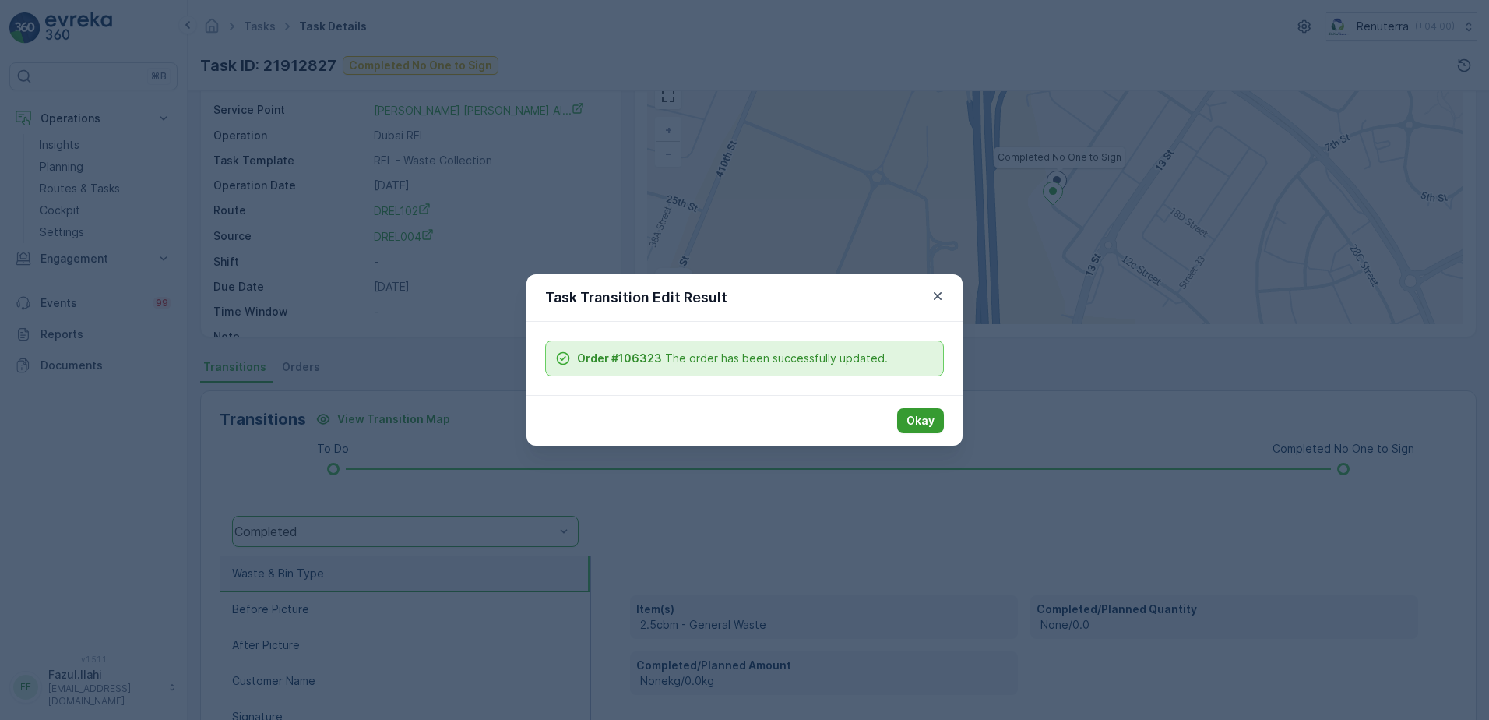
click at [921, 418] on p "Okay" at bounding box center [921, 421] width 28 height 16
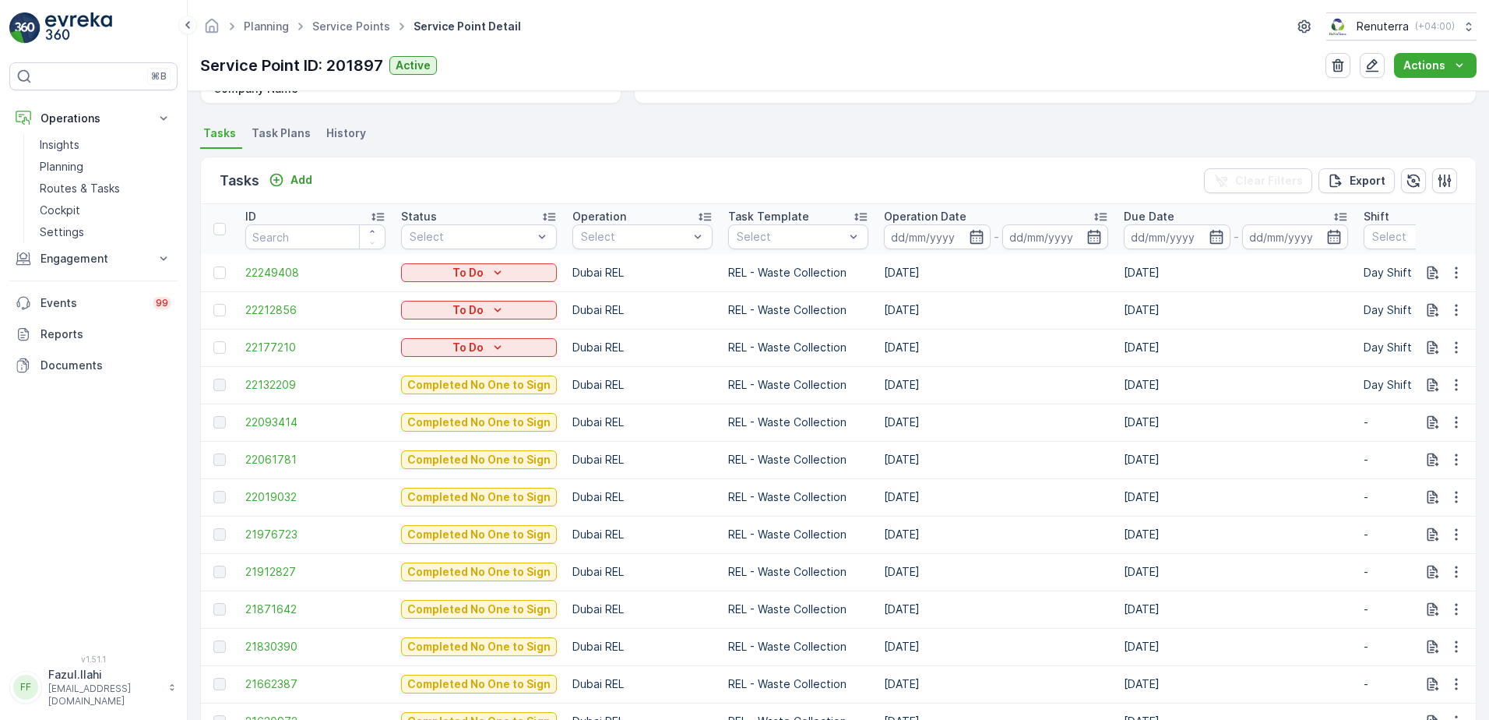
scroll to position [467, 0]
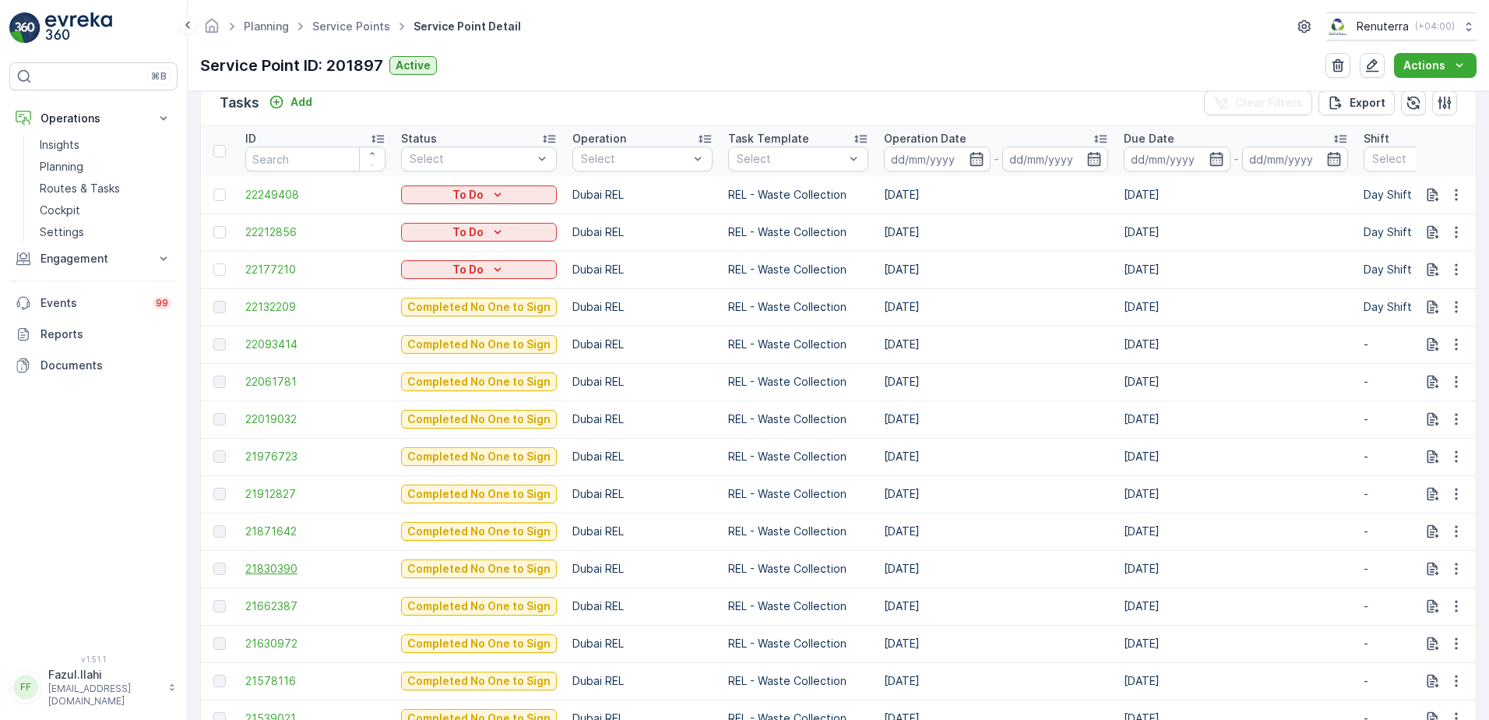
click at [264, 564] on span "21830390" at bounding box center [315, 569] width 140 height 16
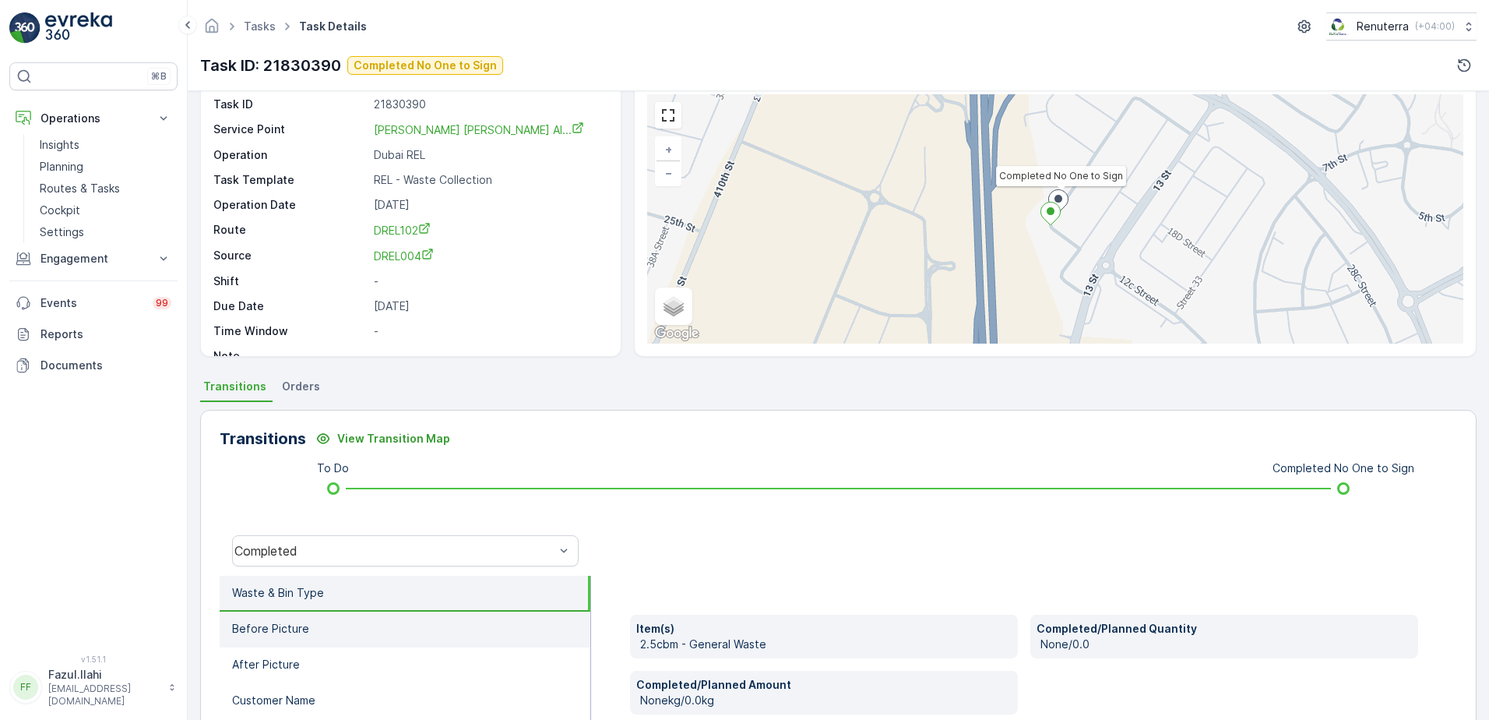
scroll to position [156, 0]
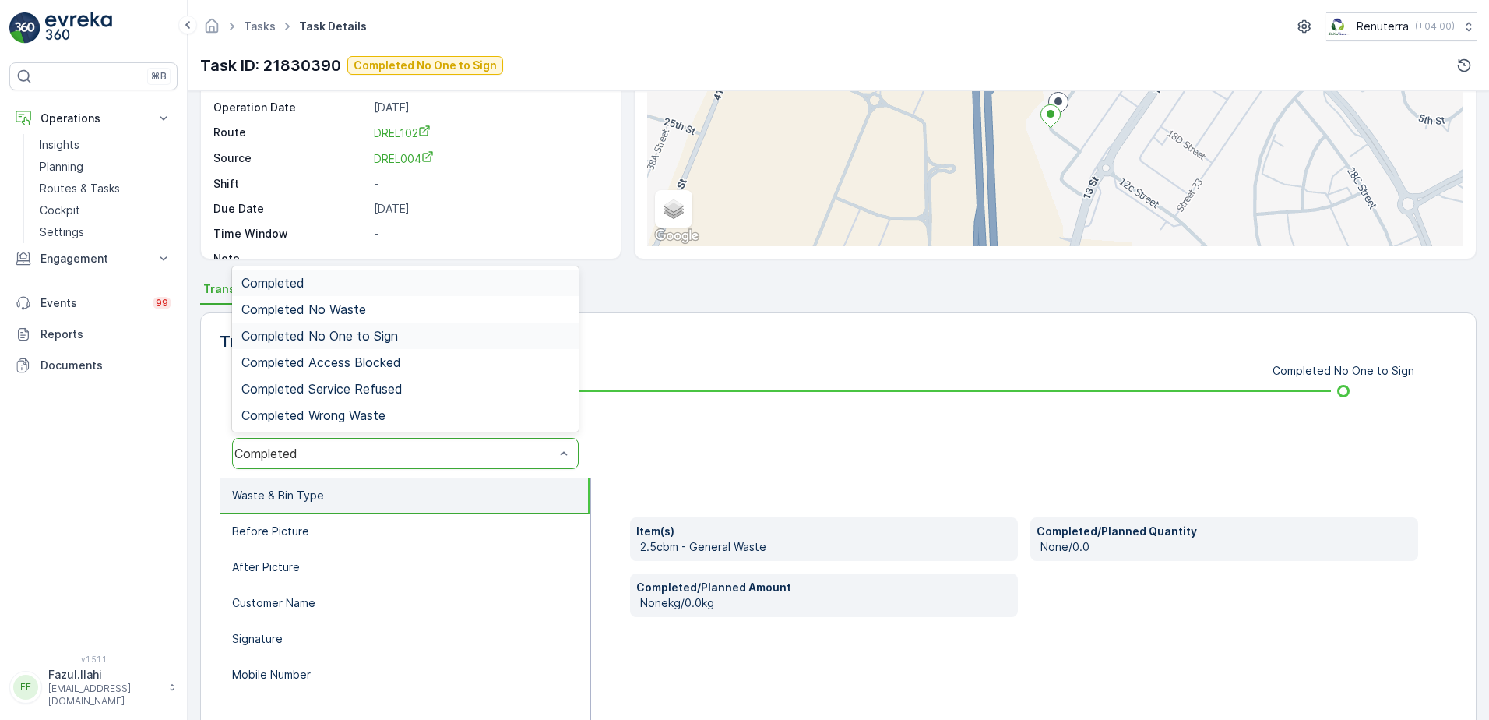
click at [406, 345] on div "Completed No One to Sign" at bounding box center [405, 335] width 347 height 26
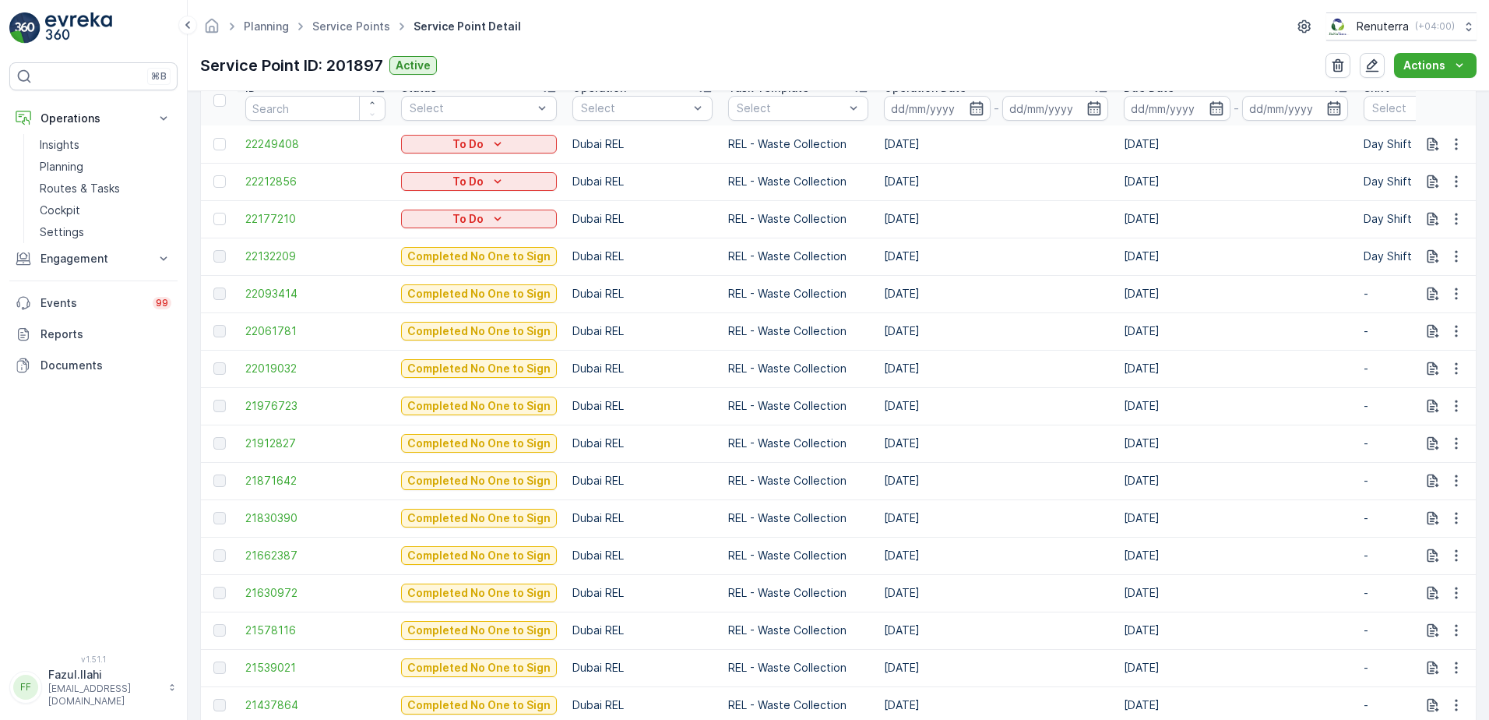
scroll to position [545, 0]
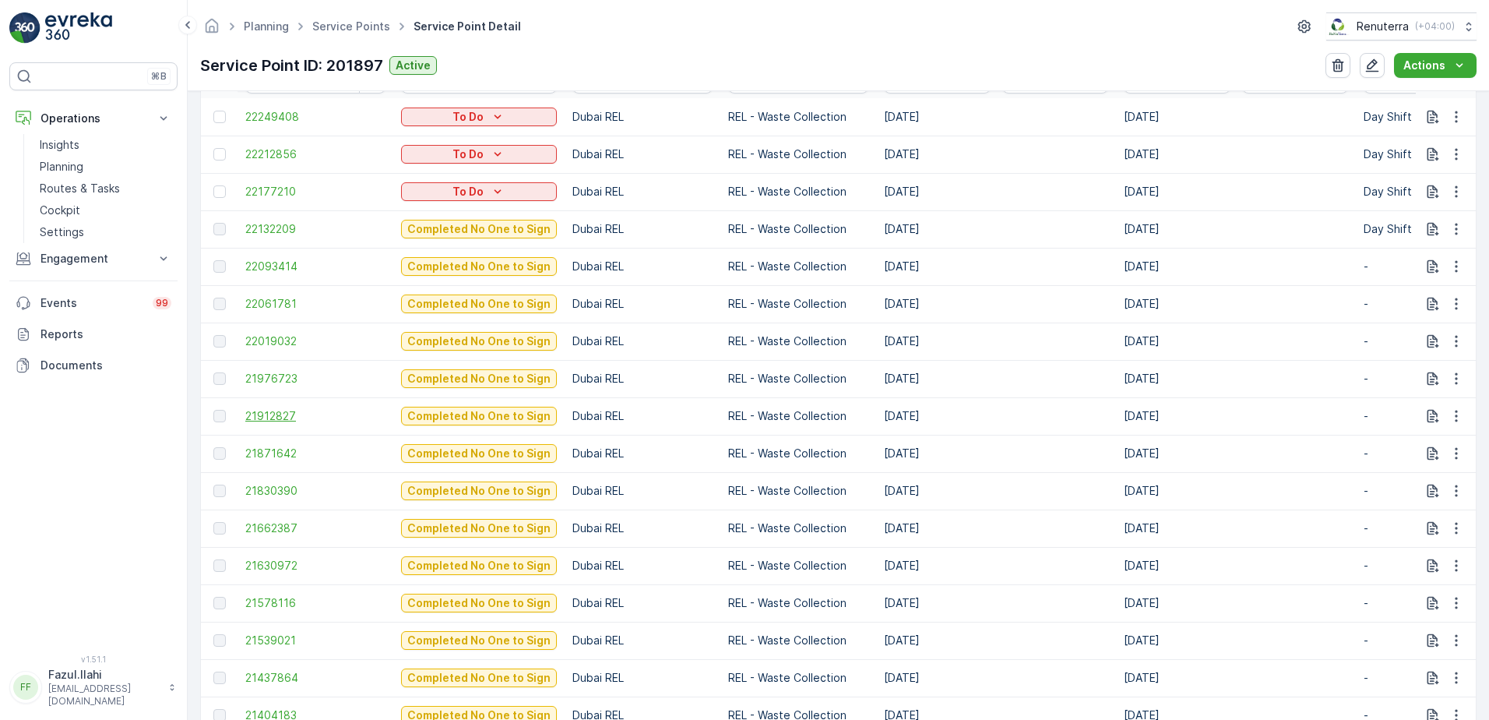
click at [261, 411] on span "21912827" at bounding box center [315, 416] width 140 height 16
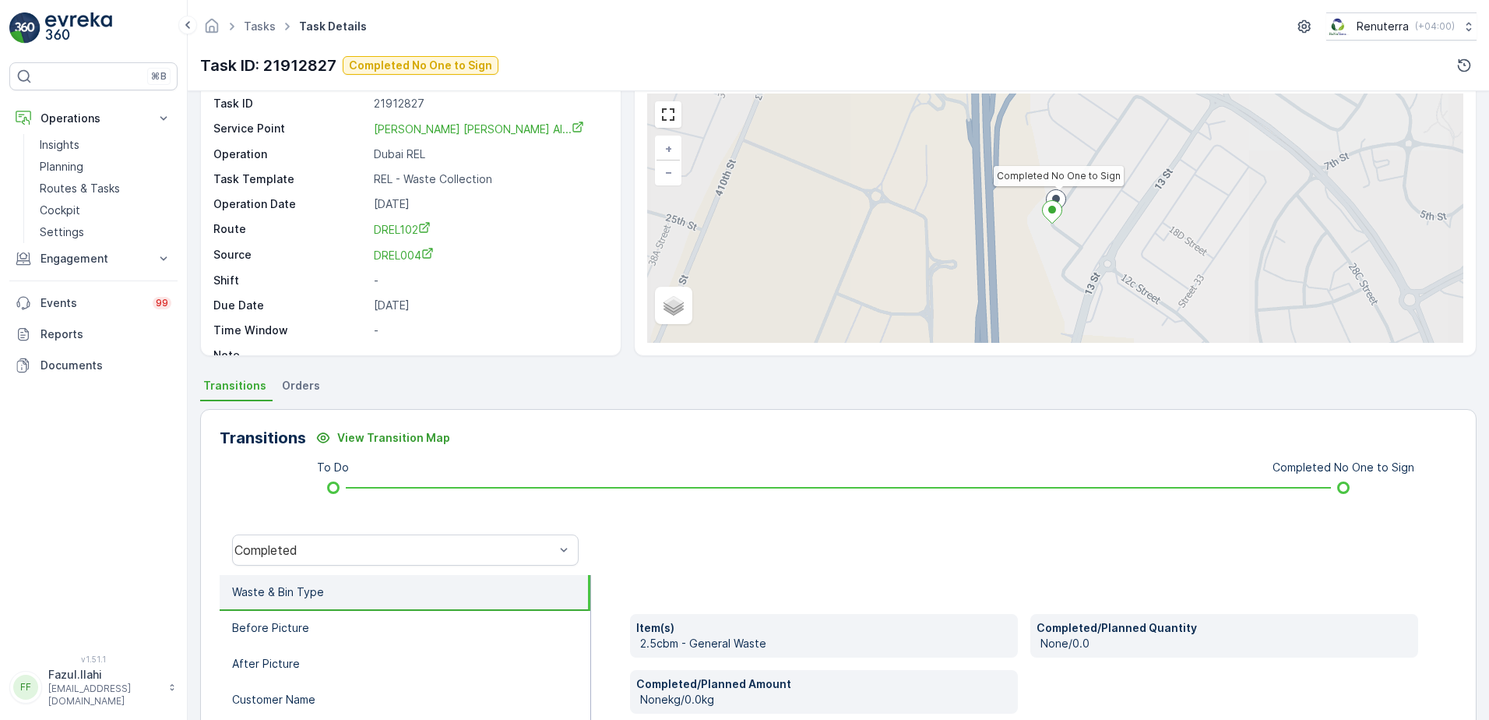
scroll to position [156, 0]
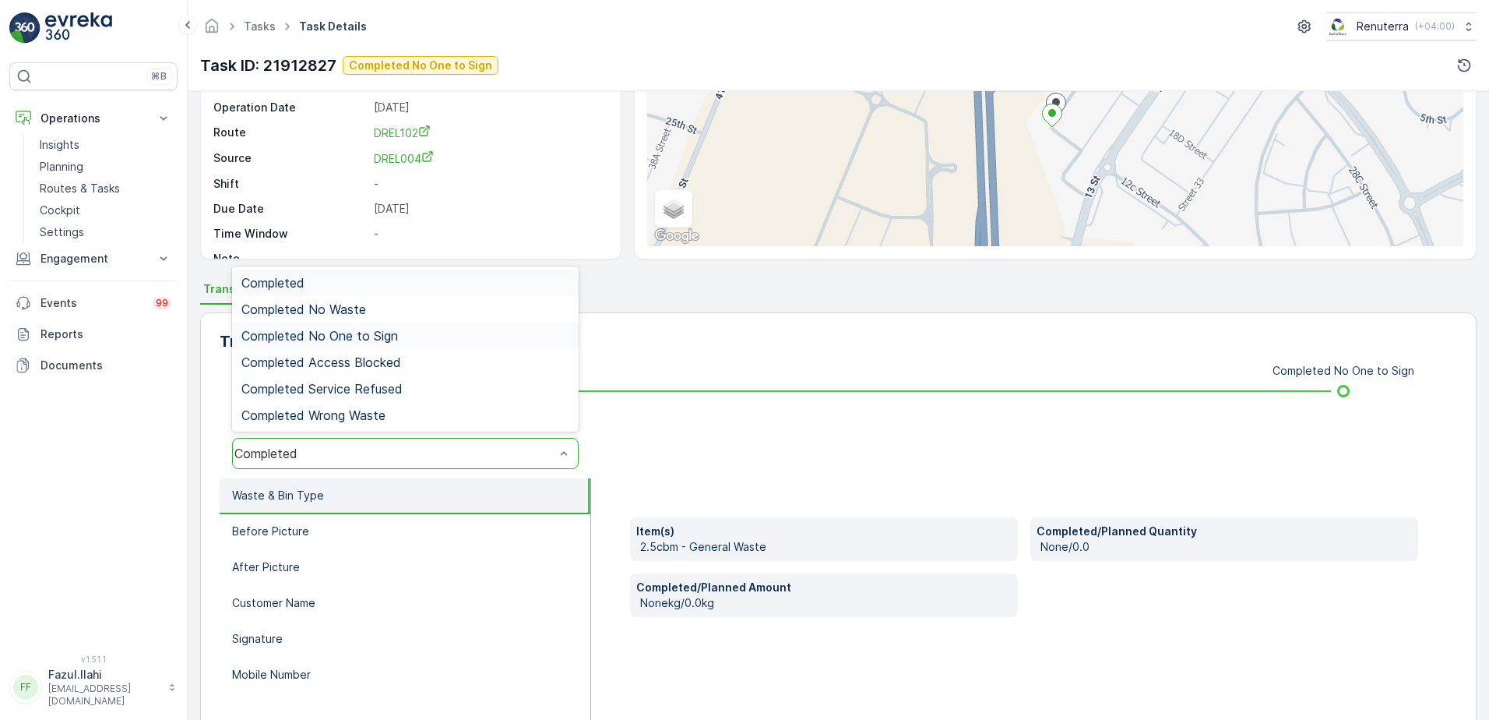
click at [379, 335] on span "Completed No One to Sign" at bounding box center [319, 336] width 157 height 14
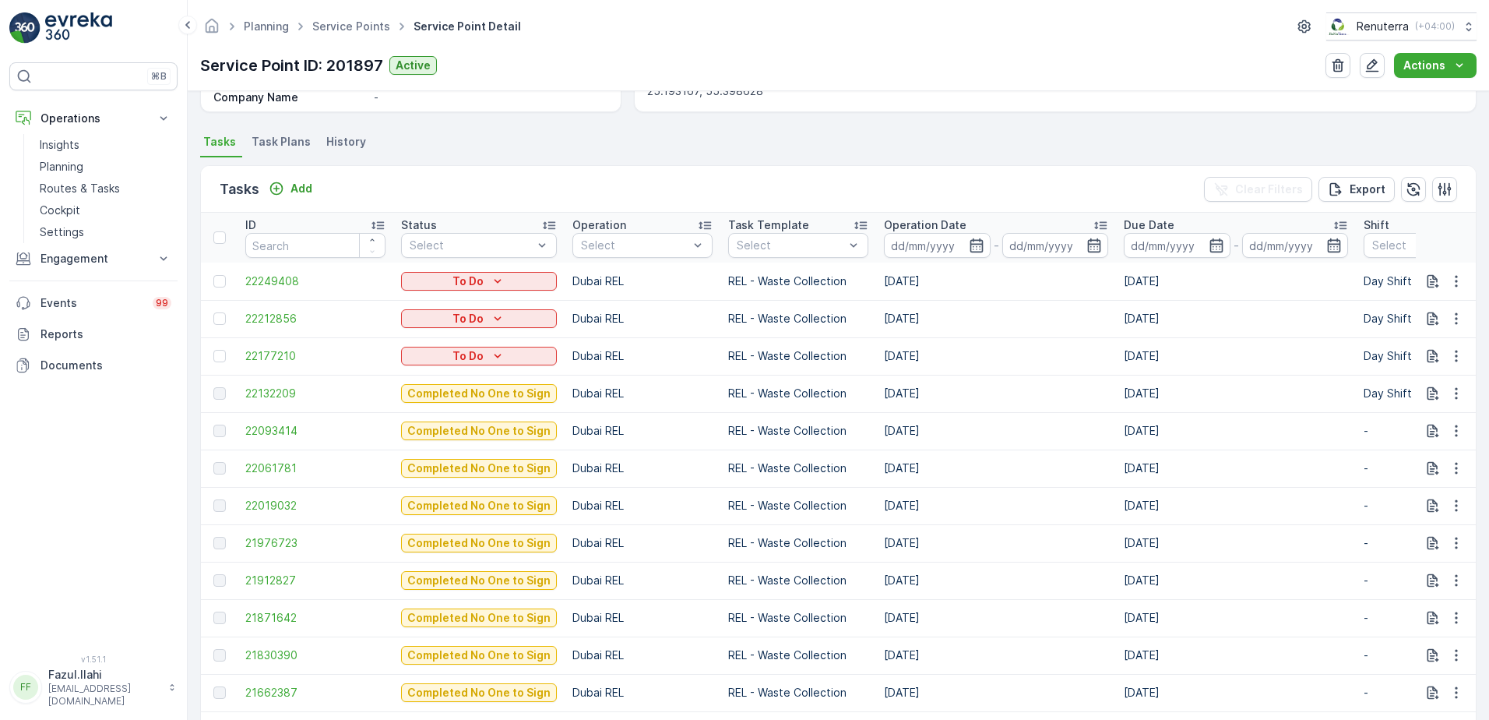
scroll to position [389, 0]
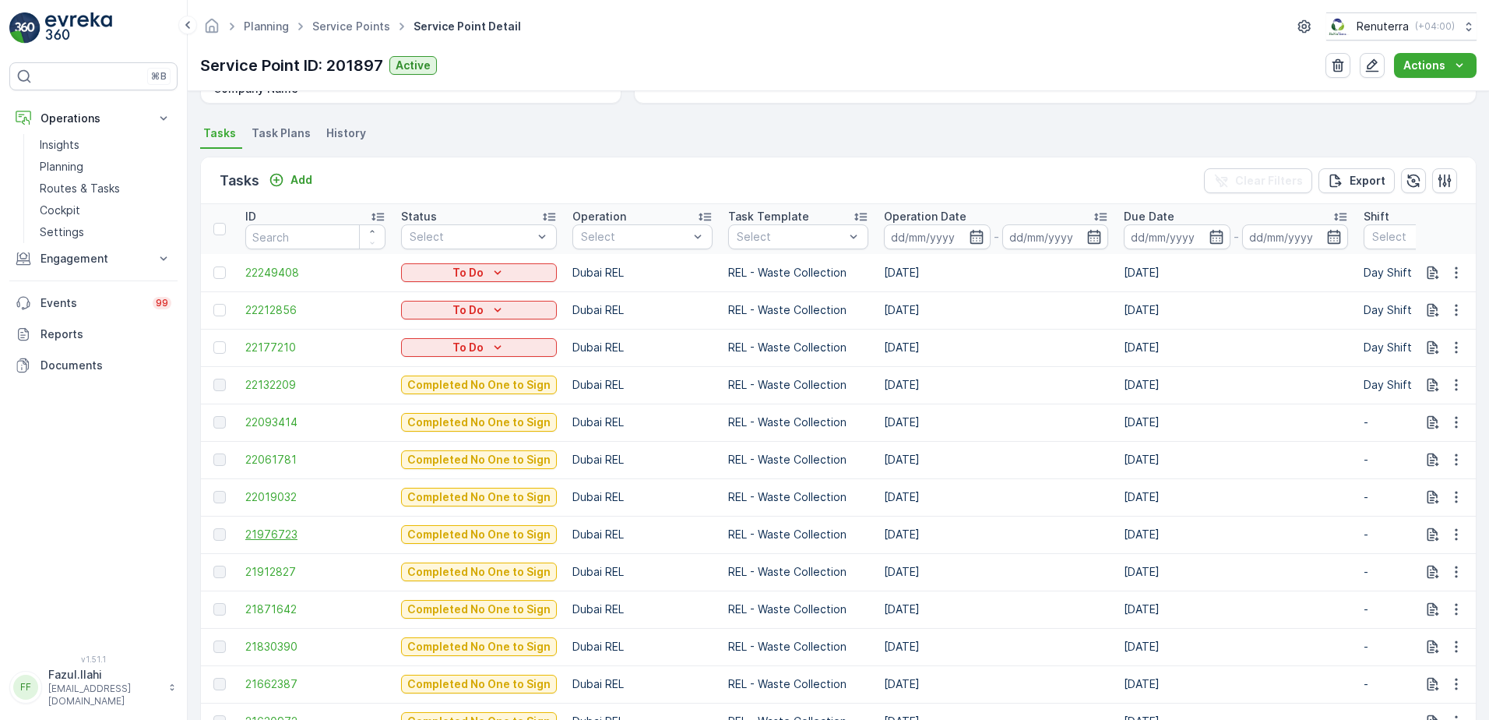
click at [283, 538] on span "21976723" at bounding box center [315, 534] width 140 height 16
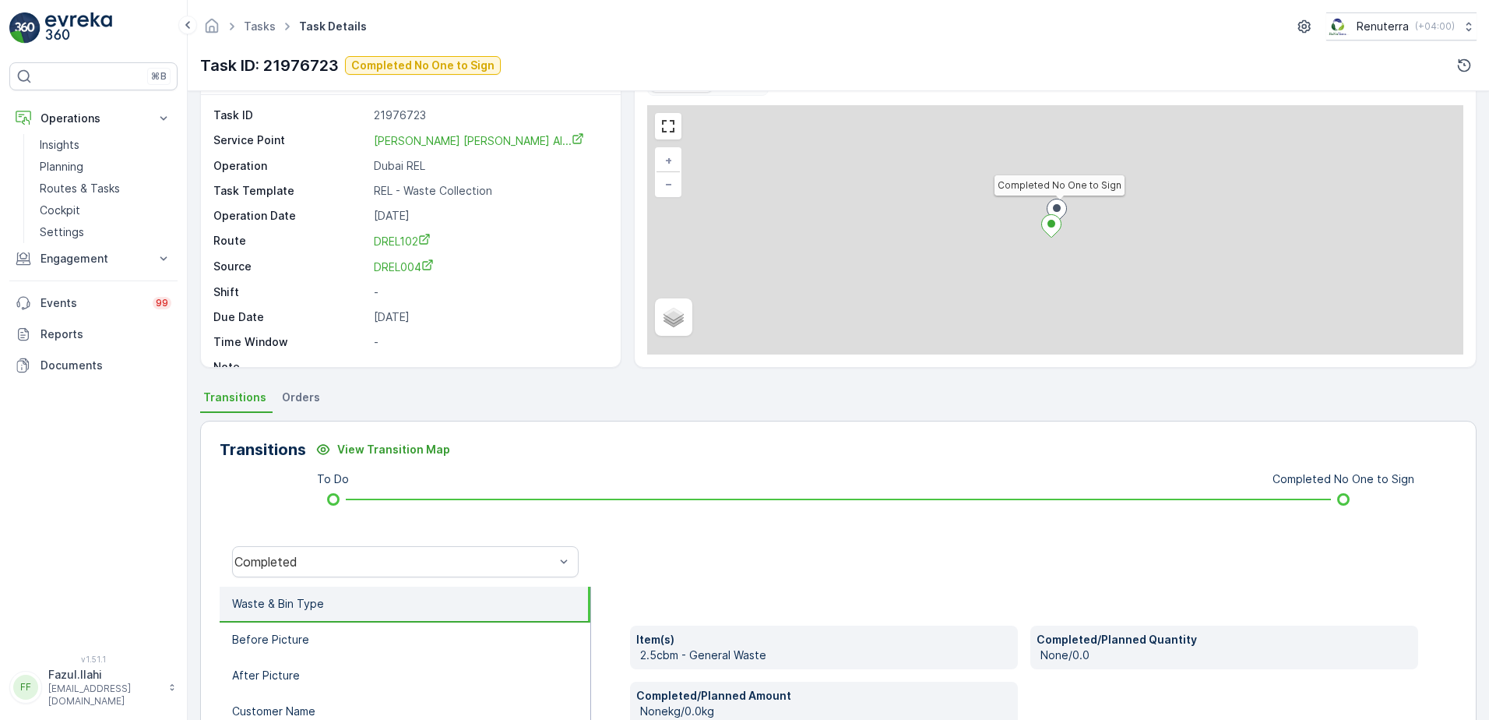
scroll to position [156, 0]
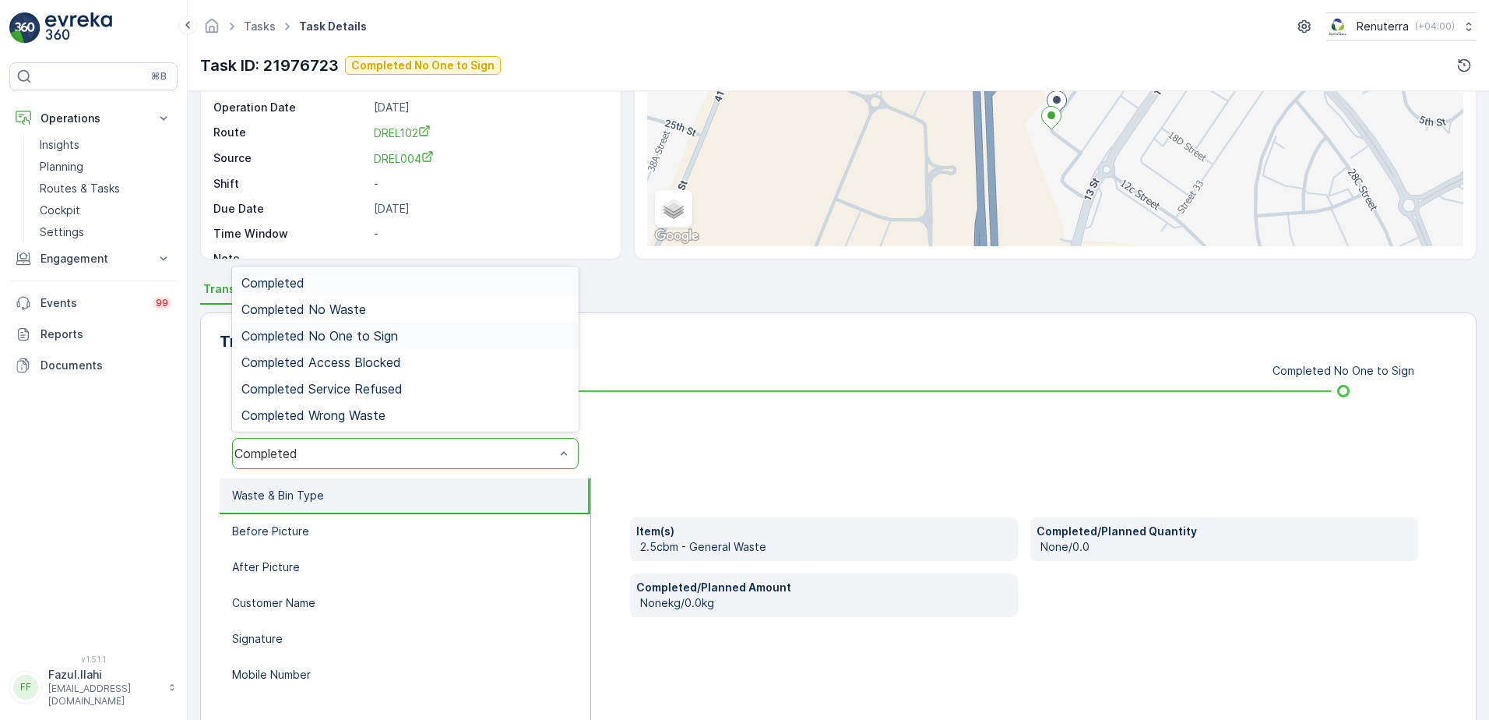
click at [389, 334] on span "Completed No One to Sign" at bounding box center [319, 336] width 157 height 14
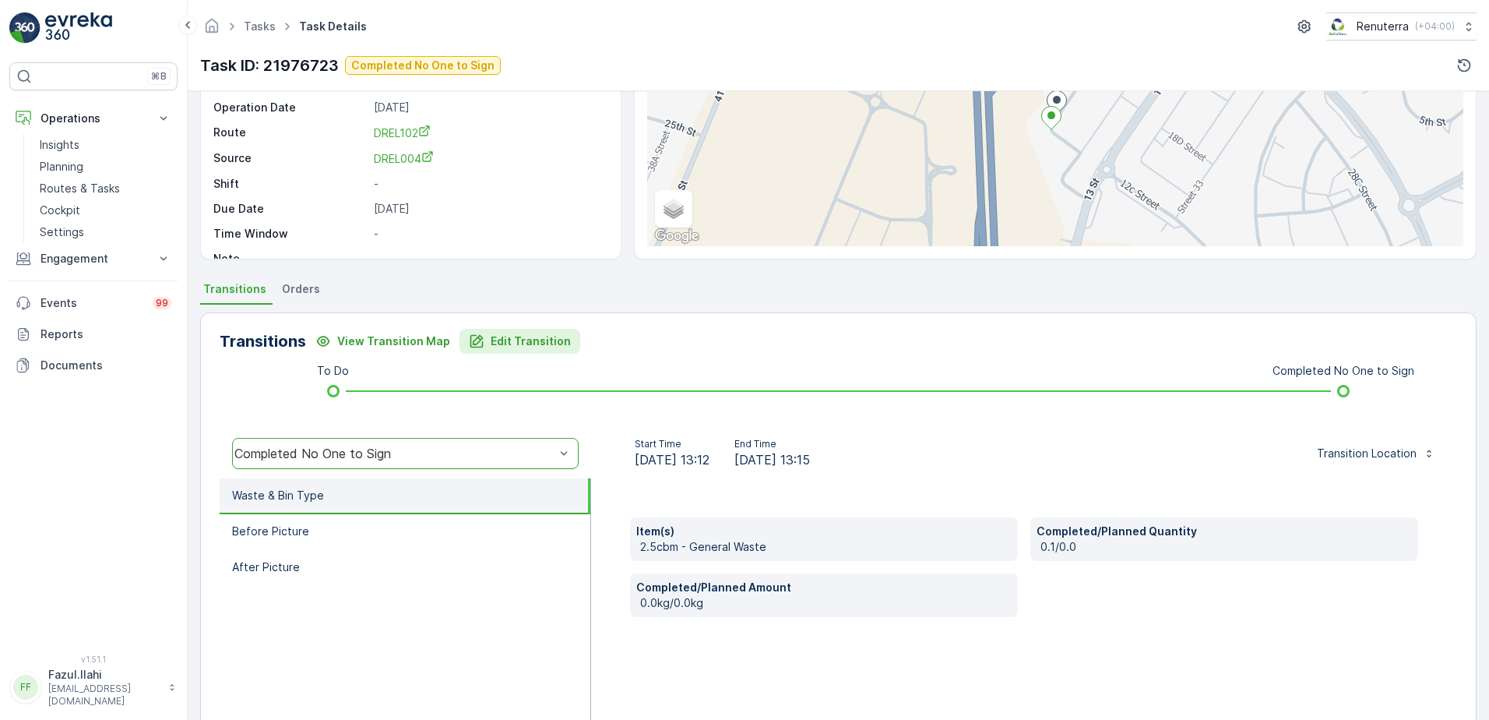
click at [532, 344] on p "Edit Transition" at bounding box center [531, 341] width 80 height 16
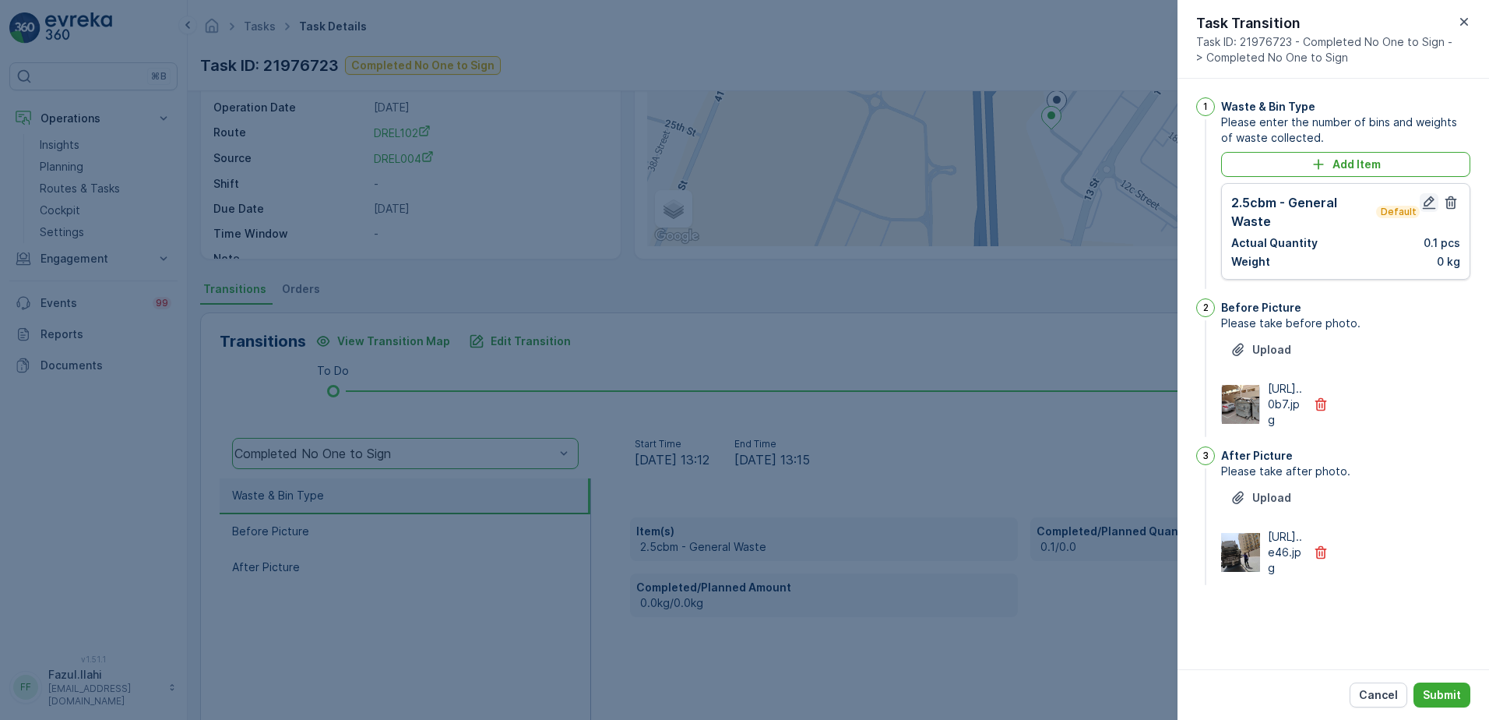
click at [1423, 196] on icon "button" at bounding box center [1429, 203] width 16 height 16
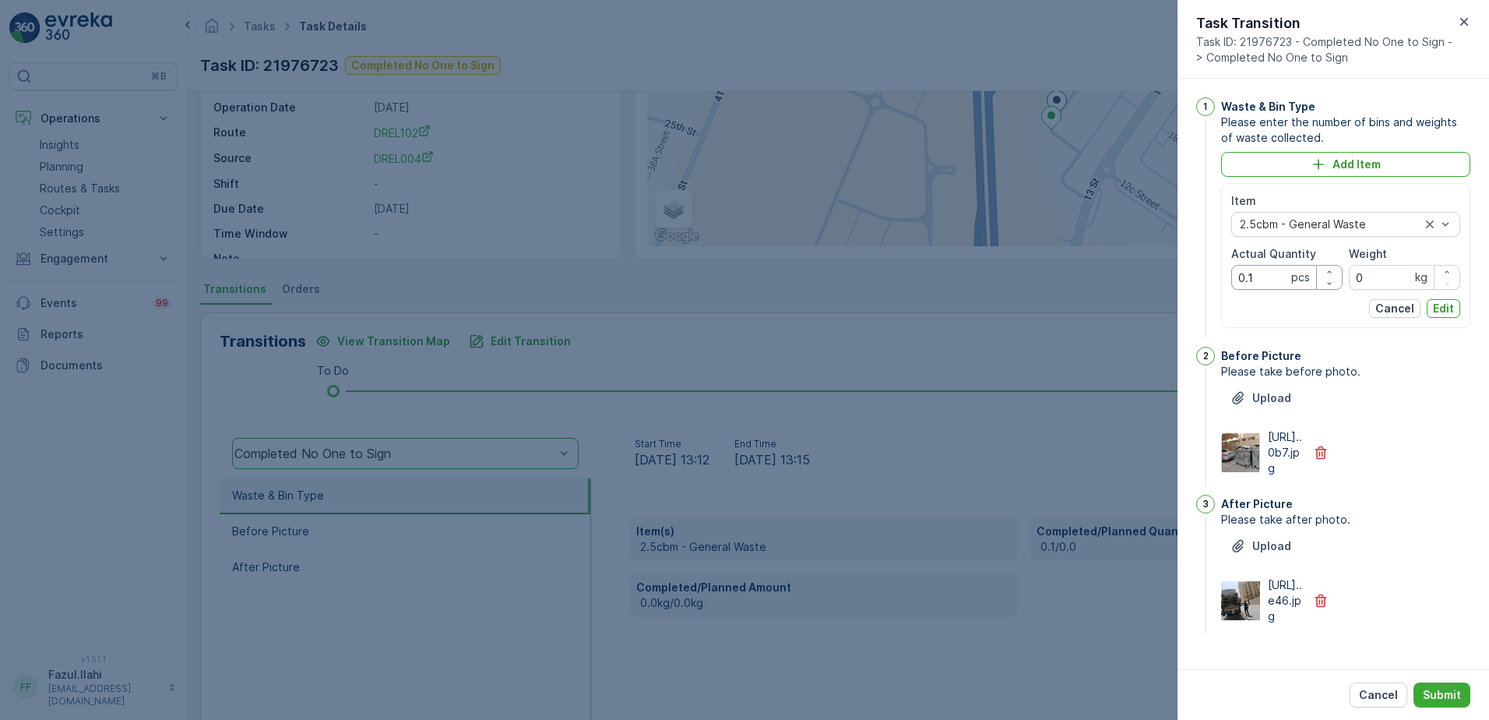
click at [1262, 280] on Quantity "0.1" at bounding box center [1286, 277] width 111 height 25
type Quantity "1"
click at [1416, 512] on div "After Picture" at bounding box center [1345, 504] width 249 height 16
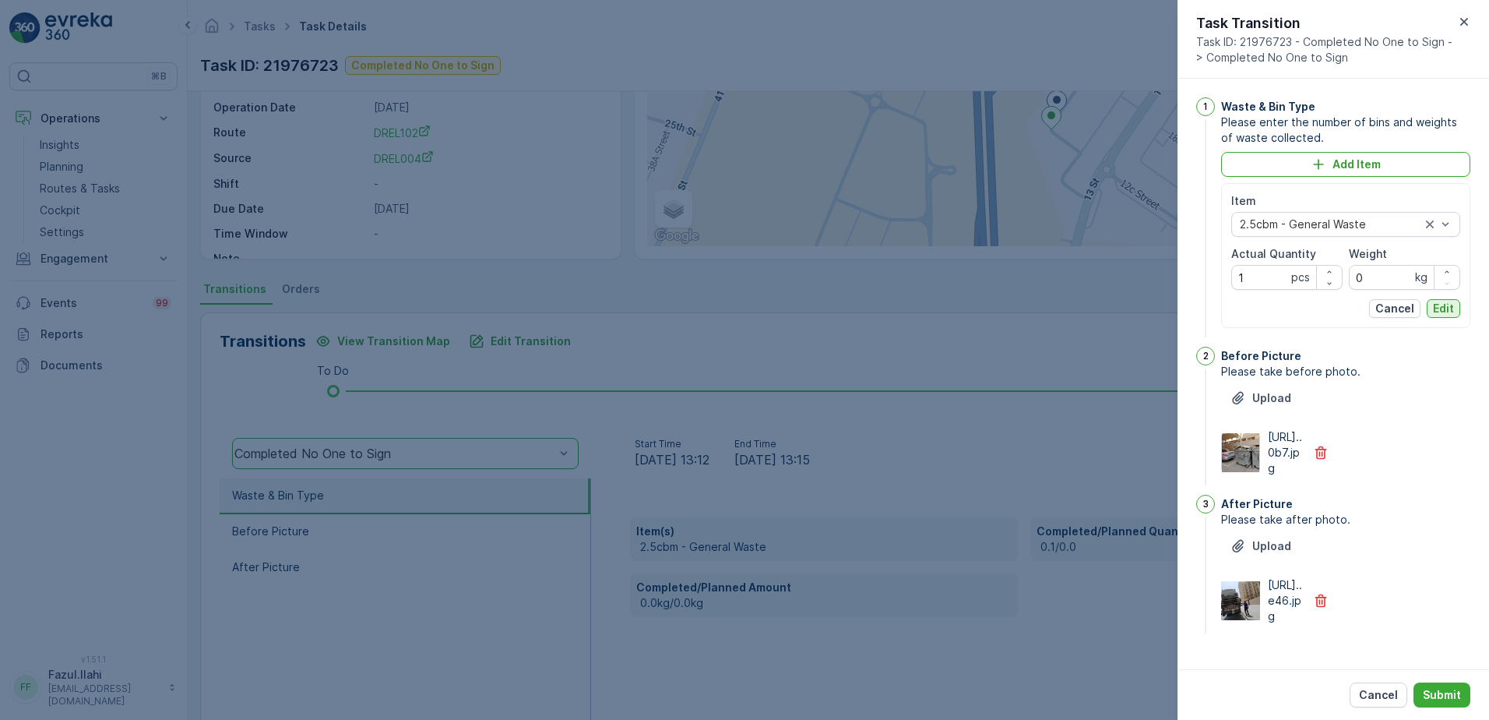
click at [1431, 316] on button "Edit" at bounding box center [1443, 308] width 33 height 19
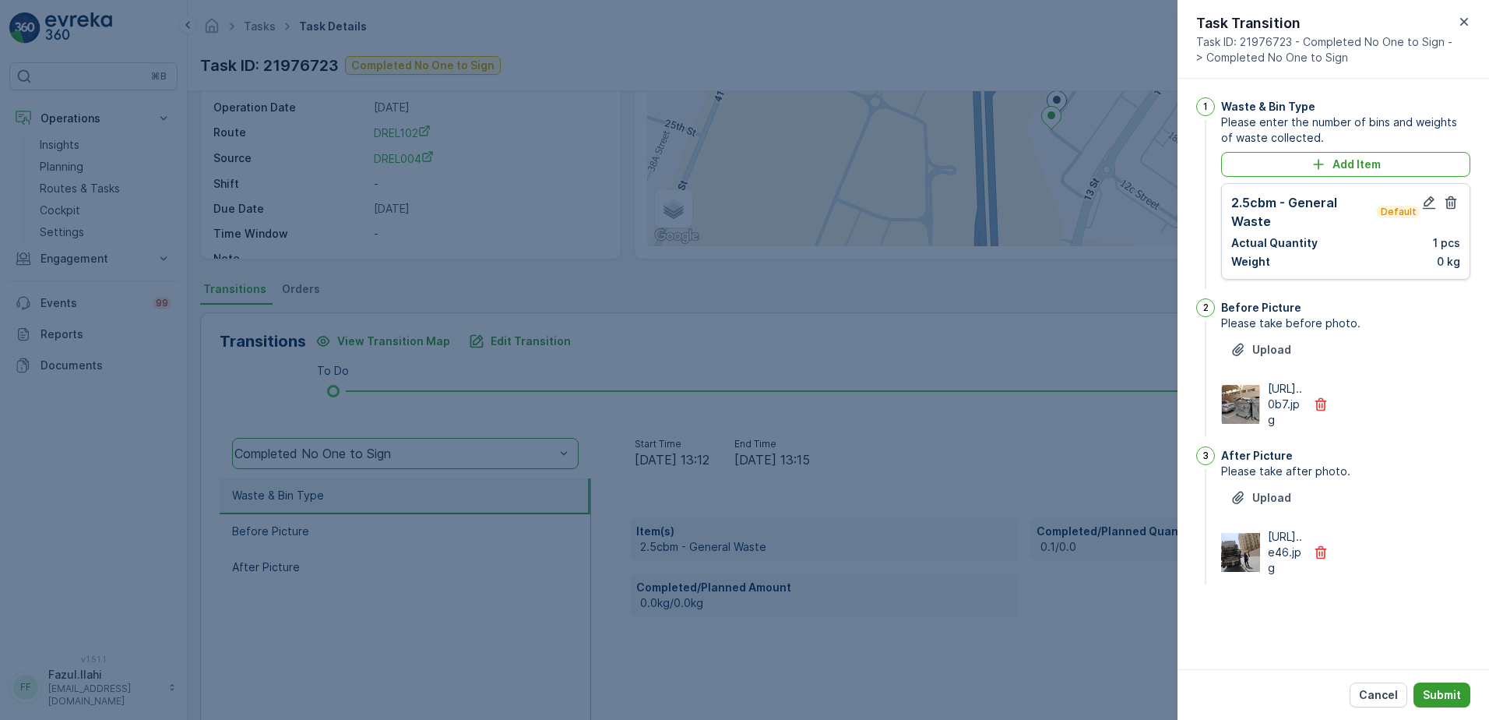
click at [1445, 691] on p "Submit" at bounding box center [1442, 695] width 38 height 16
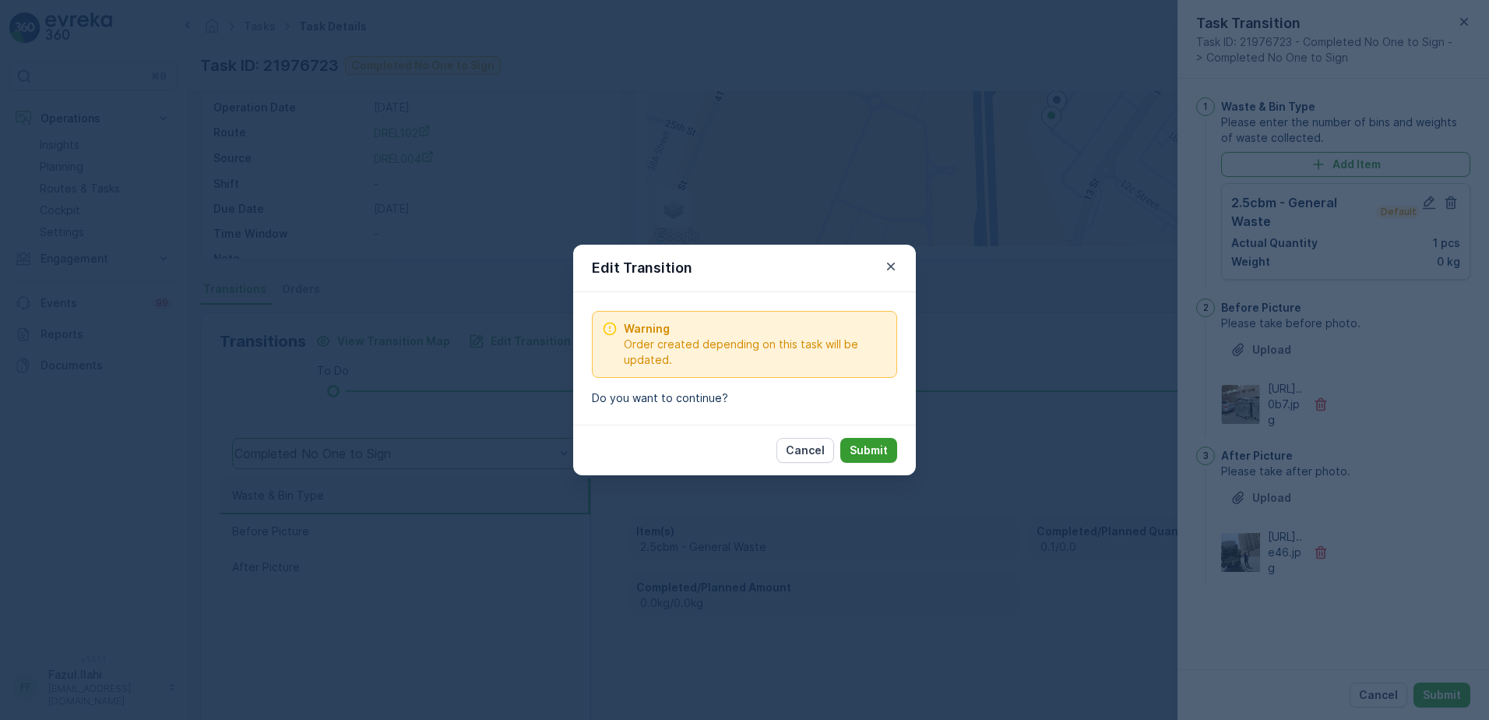
click at [875, 448] on p "Submit" at bounding box center [869, 450] width 38 height 16
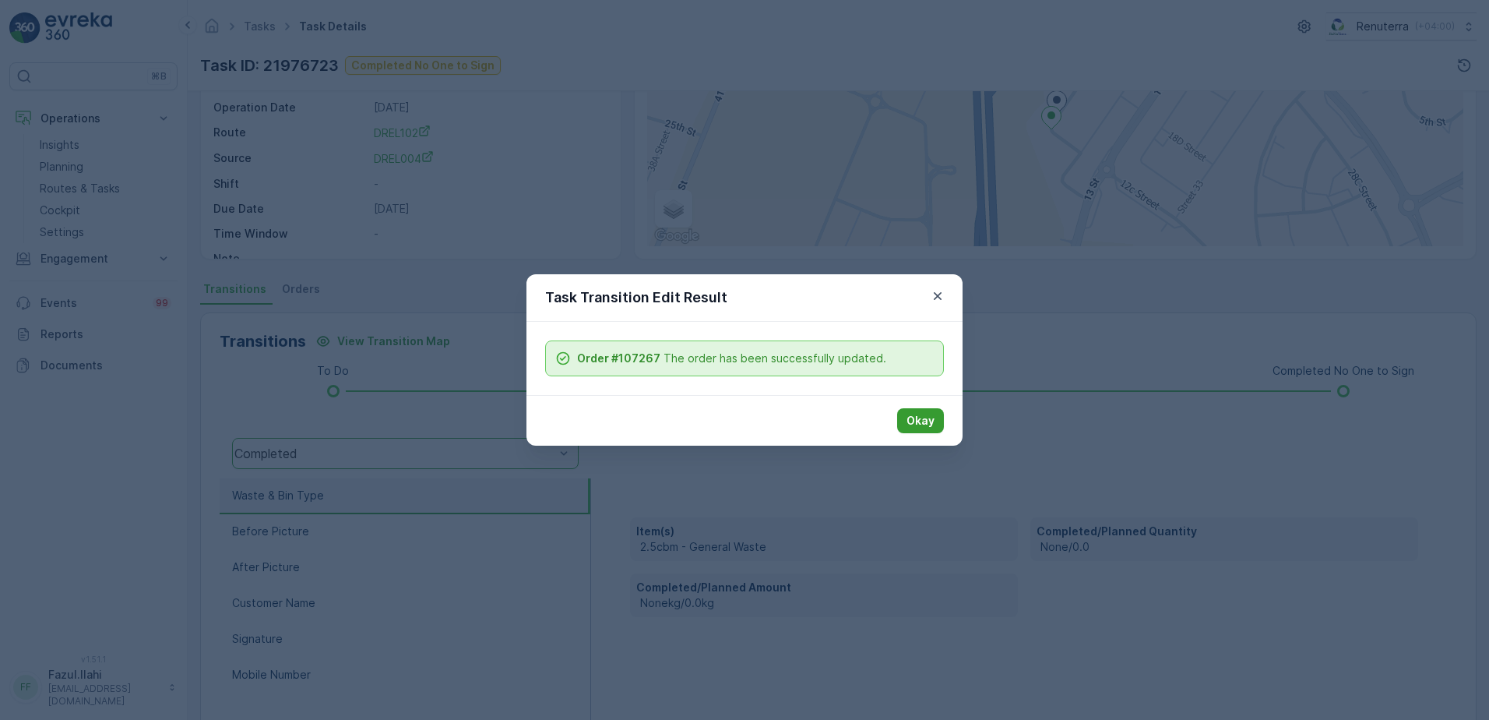
click at [919, 426] on p "Okay" at bounding box center [921, 421] width 28 height 16
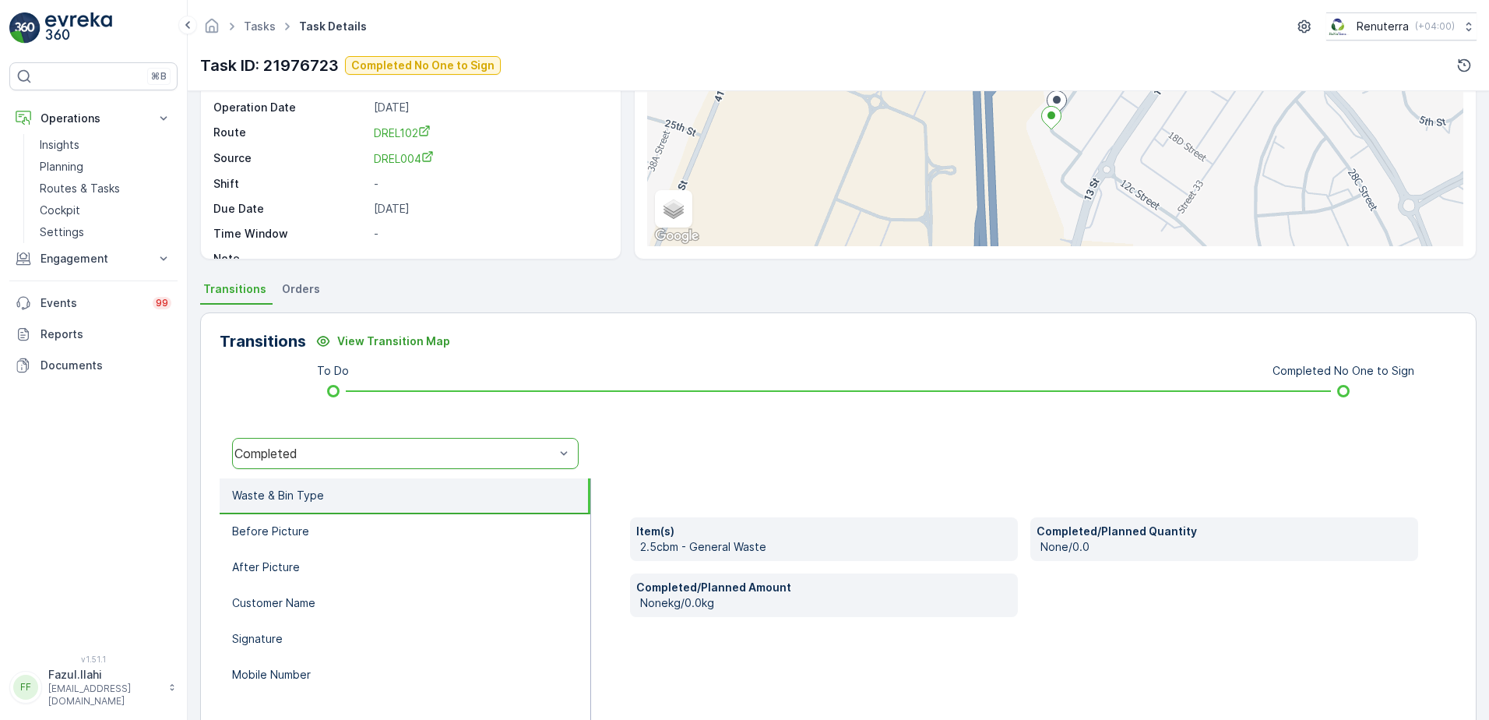
click at [443, 446] on div "Completed" at bounding box center [394, 453] width 320 height 14
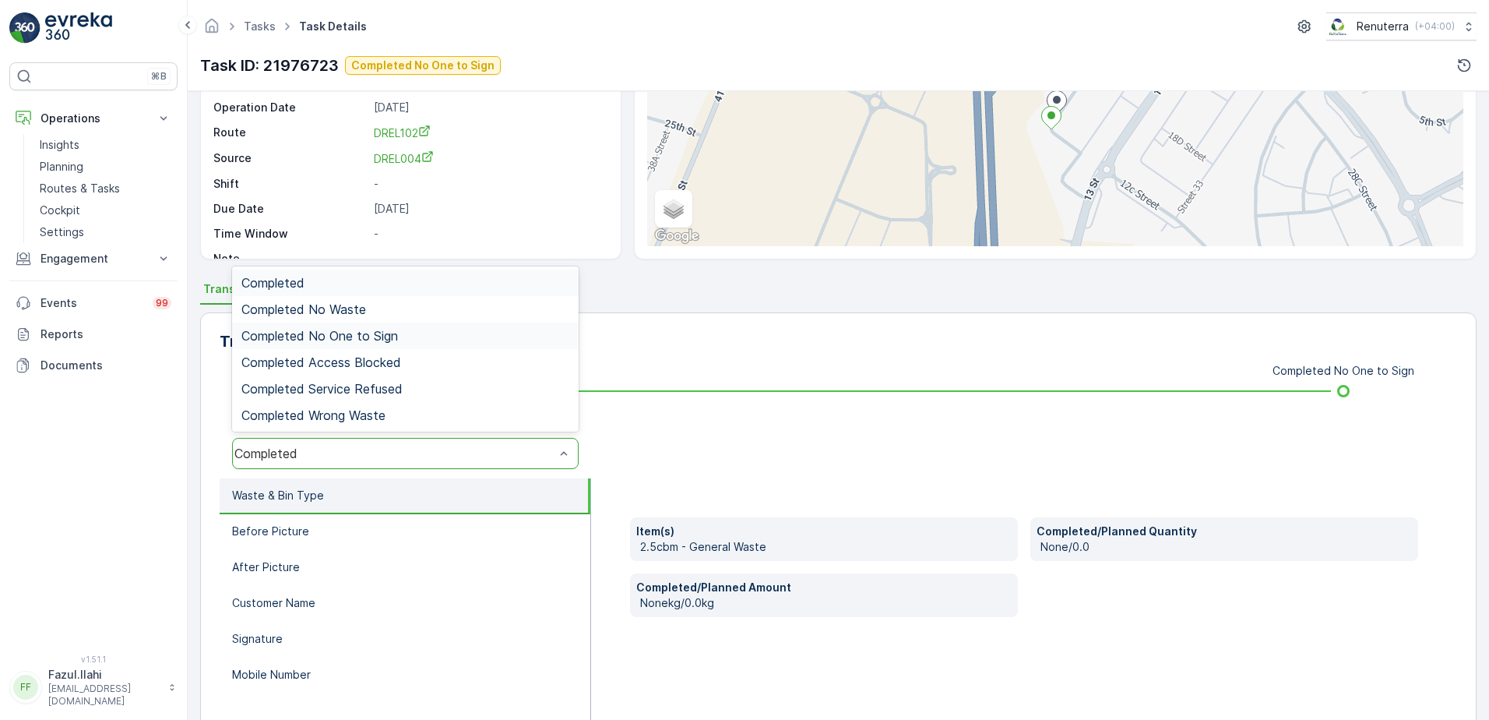
click at [382, 343] on span "Completed No One to Sign" at bounding box center [319, 336] width 157 height 14
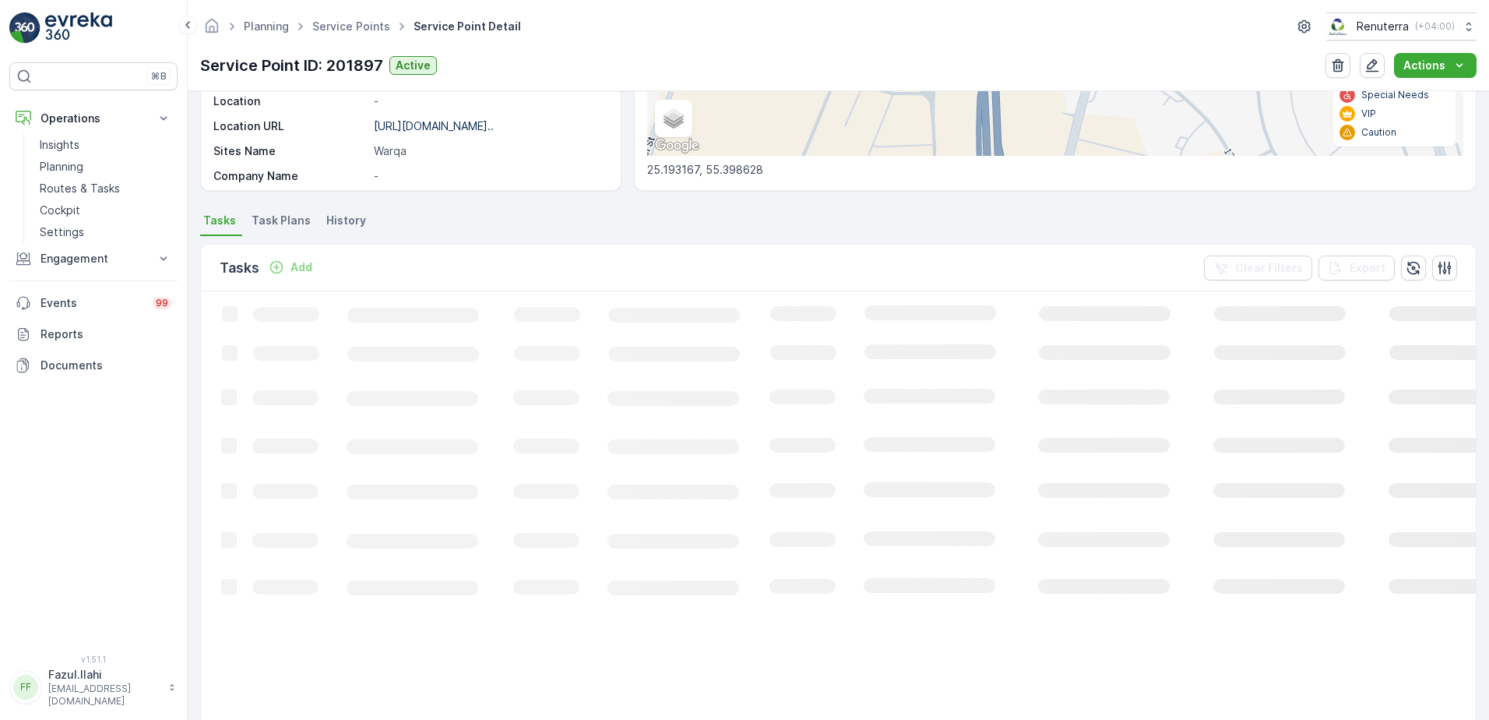
scroll to position [312, 0]
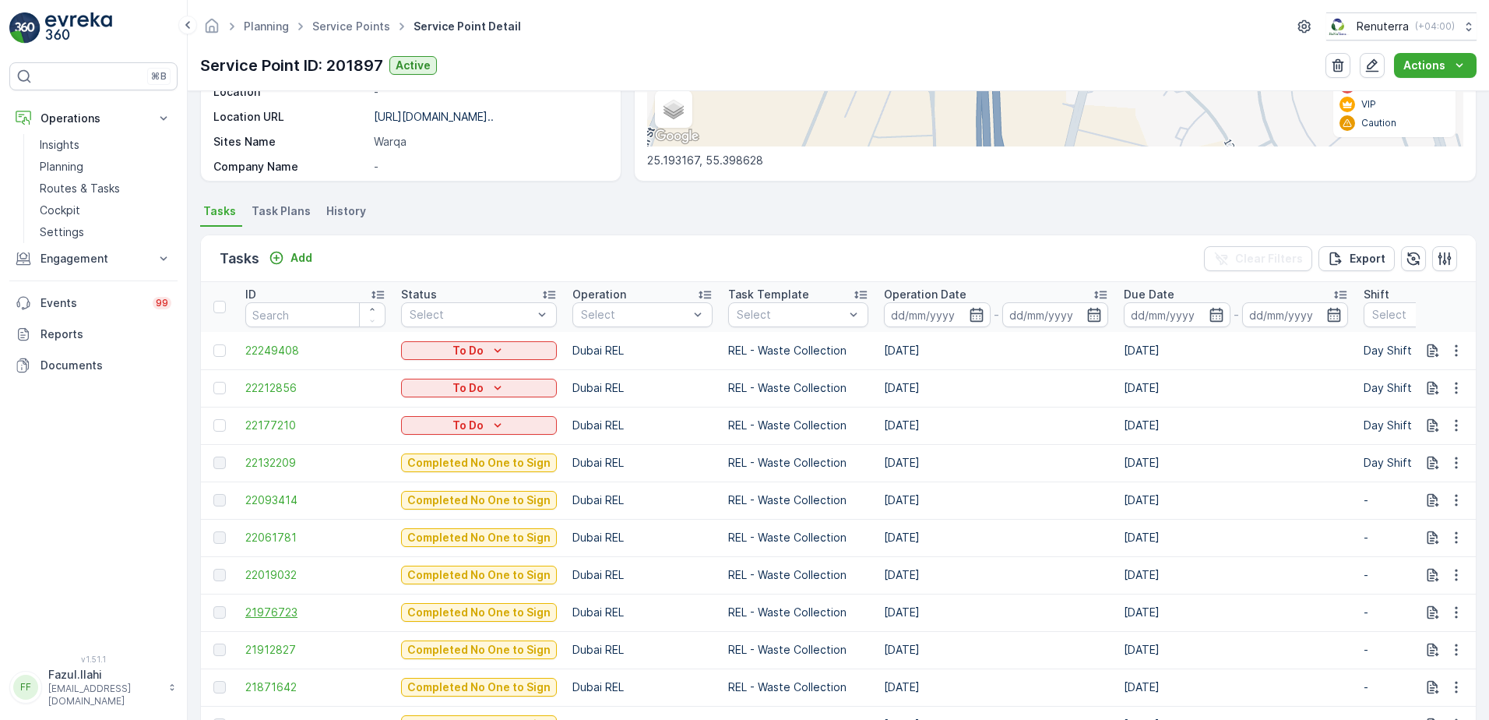
click at [281, 607] on span "21976723" at bounding box center [315, 612] width 140 height 16
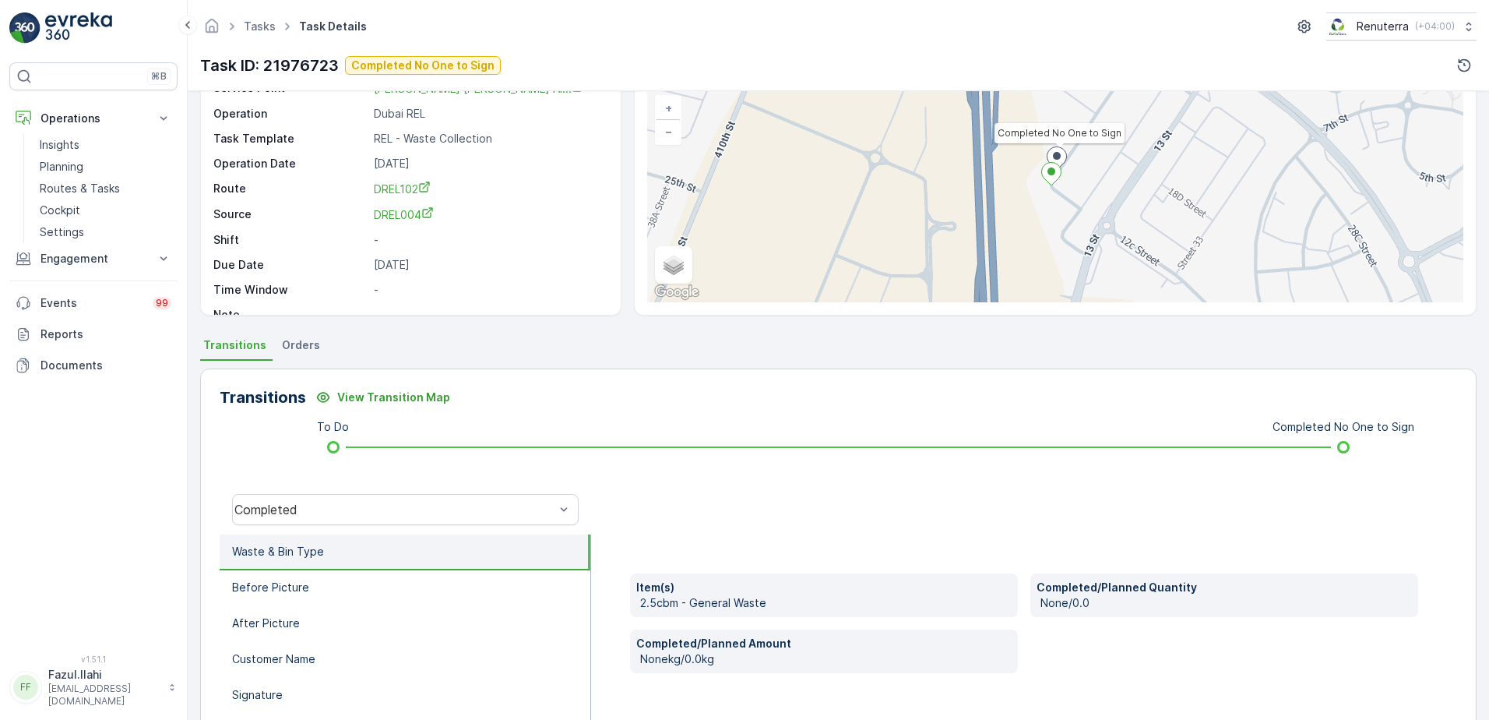
scroll to position [234, 0]
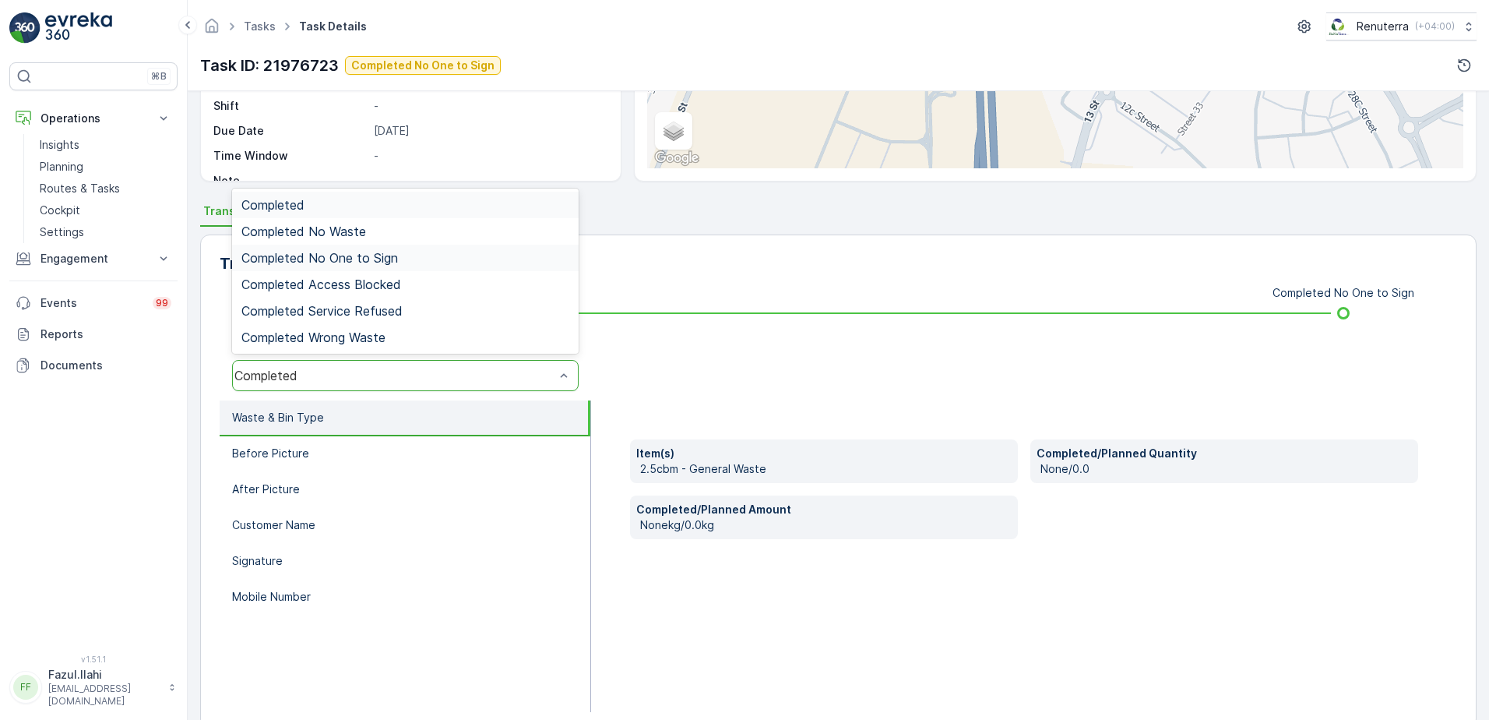
click at [419, 260] on div "Completed No One to Sign" at bounding box center [405, 258] width 328 height 14
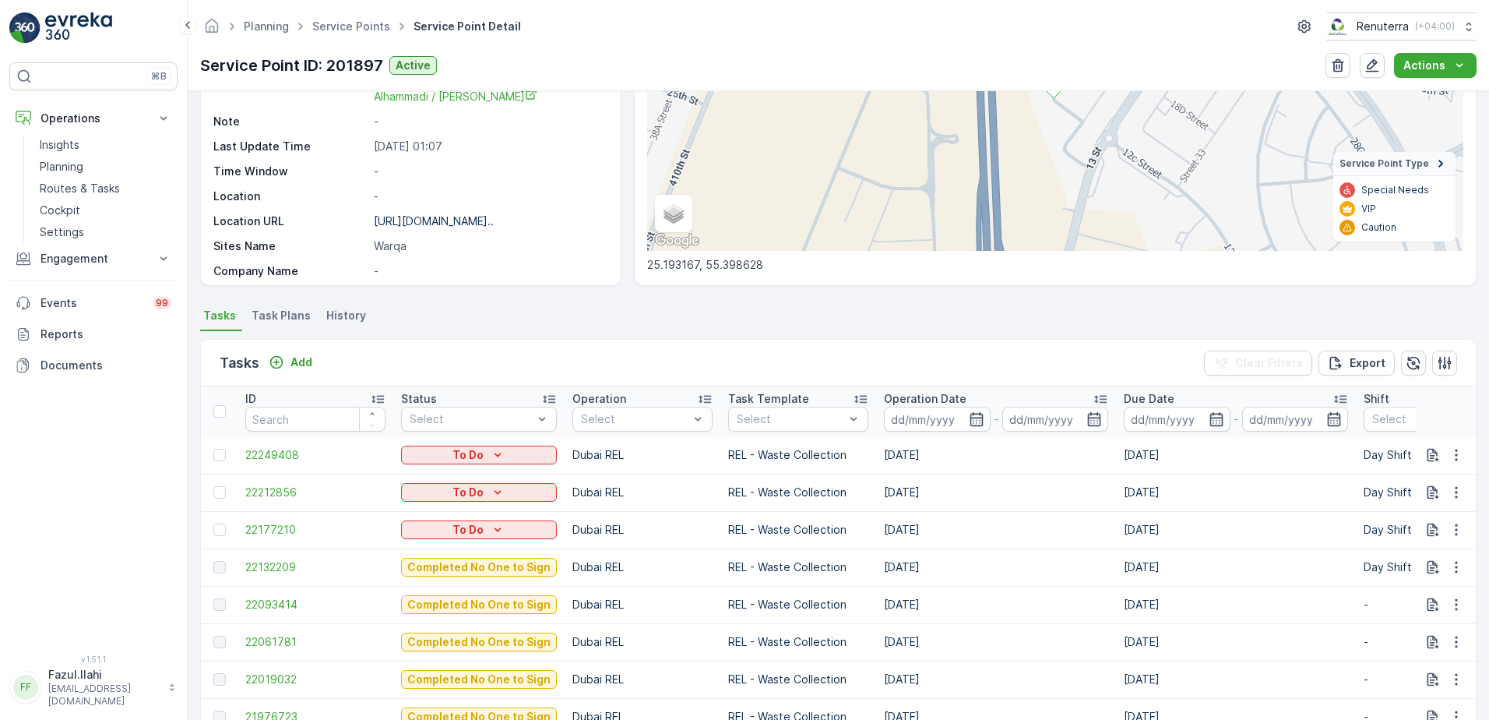
scroll to position [234, 0]
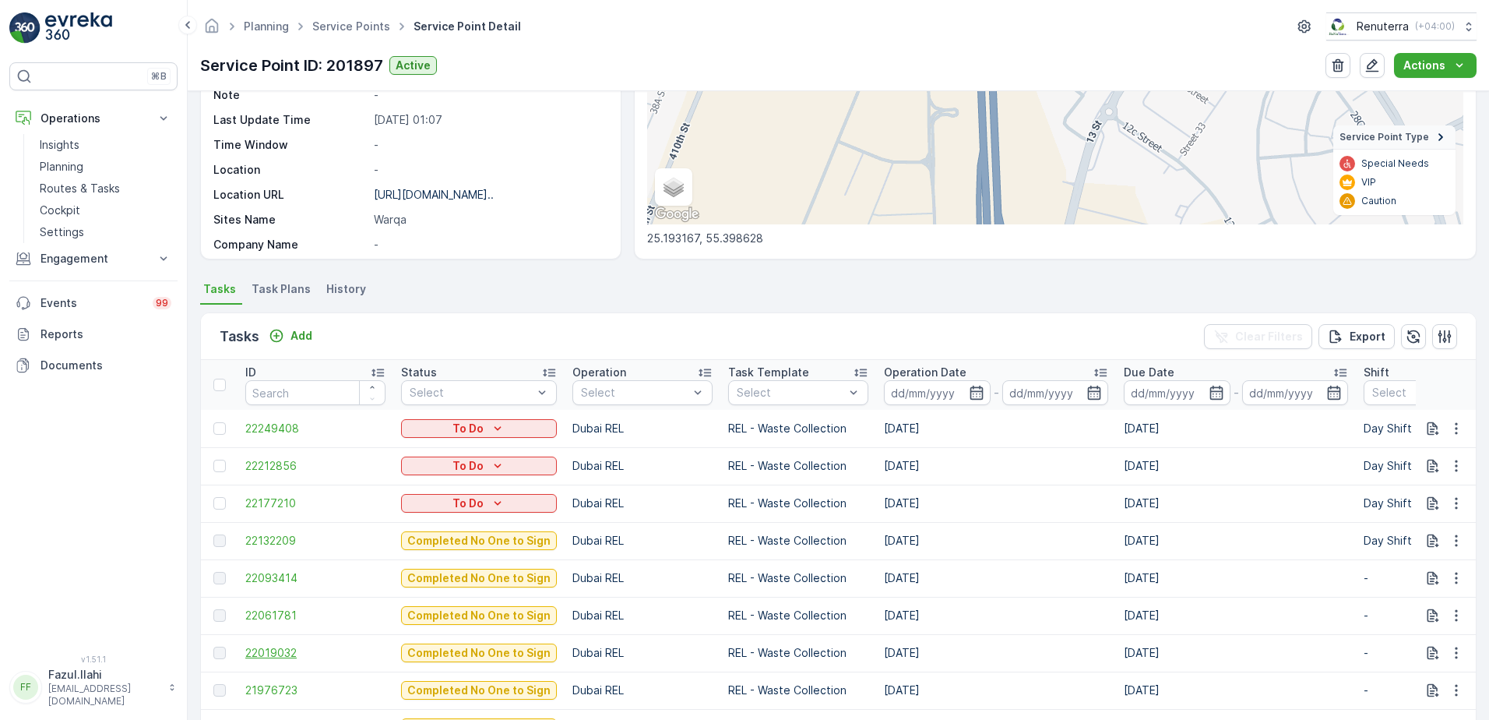
click at [287, 657] on span "22019032" at bounding box center [315, 653] width 140 height 16
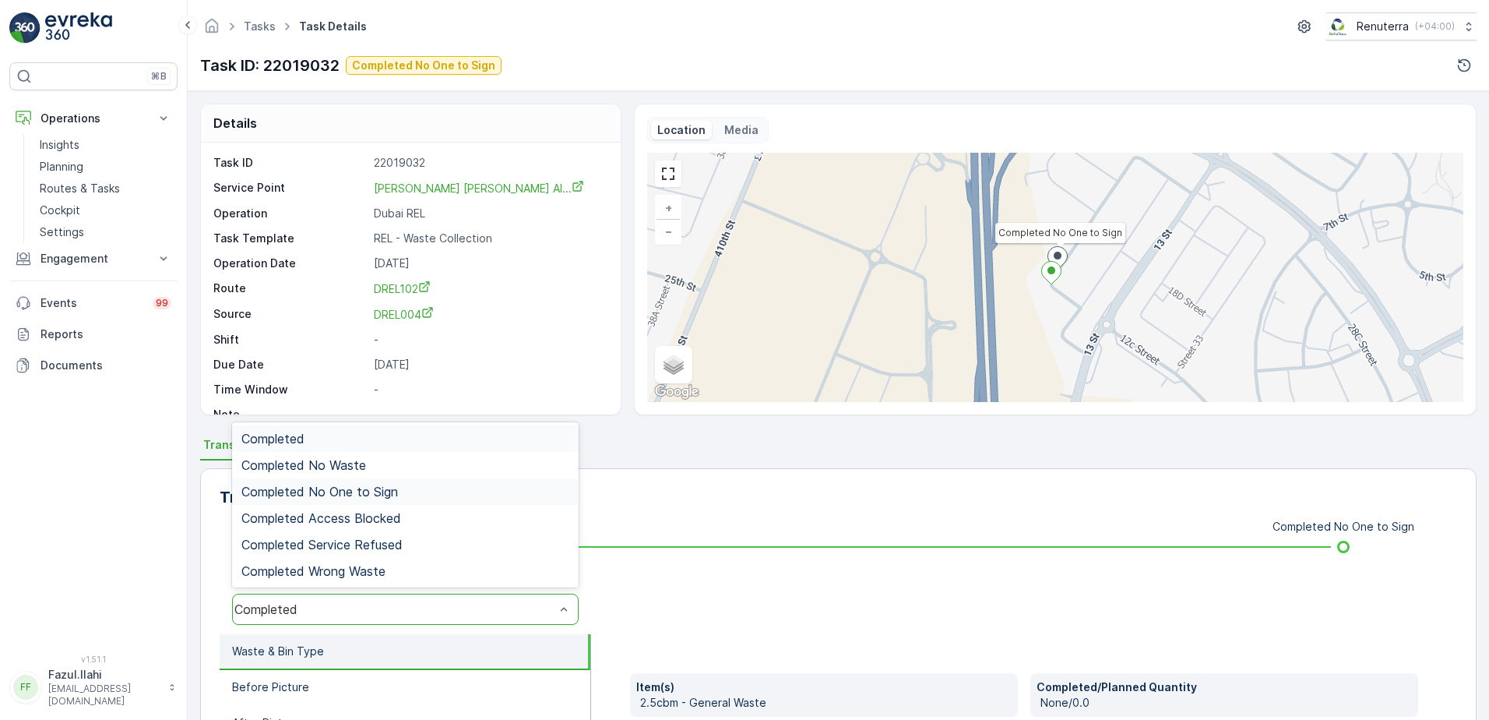
click at [388, 495] on span "Completed No One to Sign" at bounding box center [319, 491] width 157 height 14
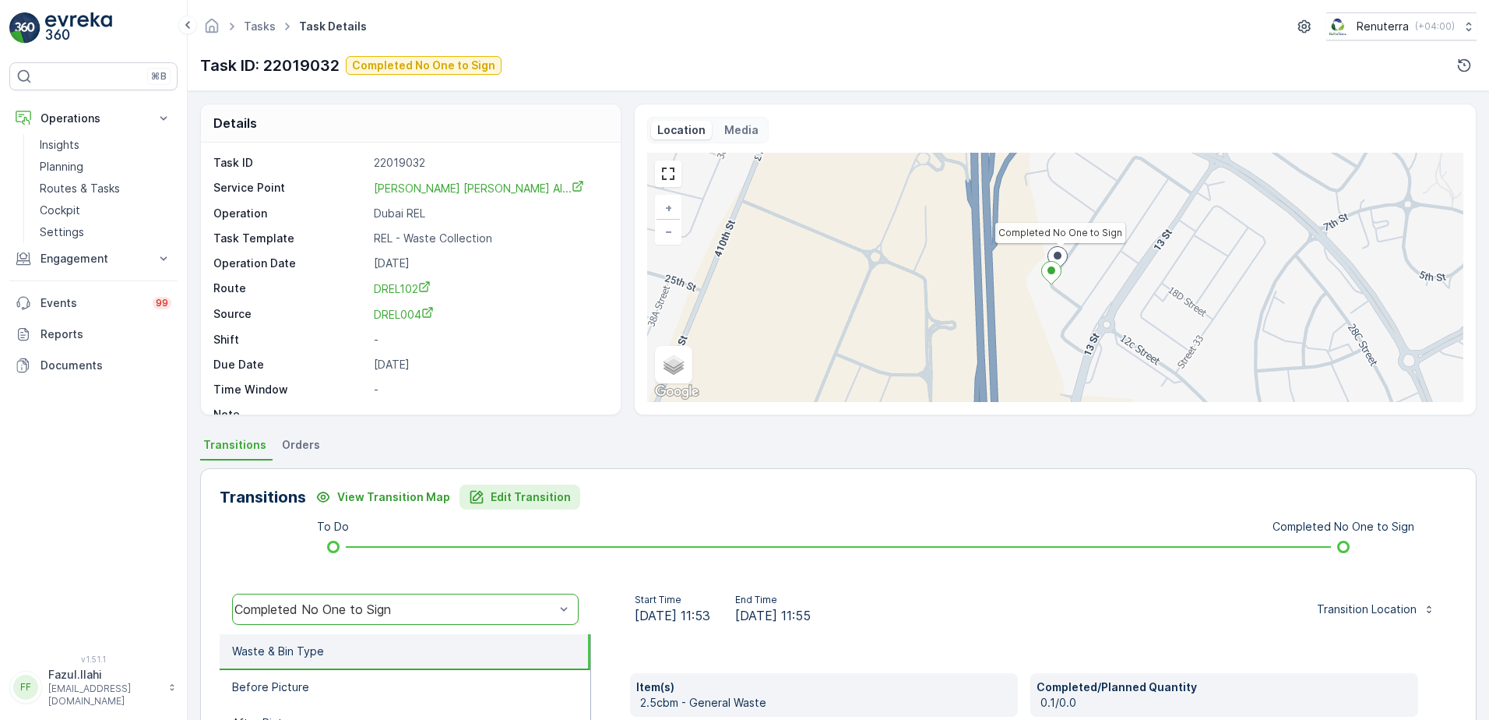
click at [515, 504] on p "Edit Transition" at bounding box center [531, 497] width 80 height 16
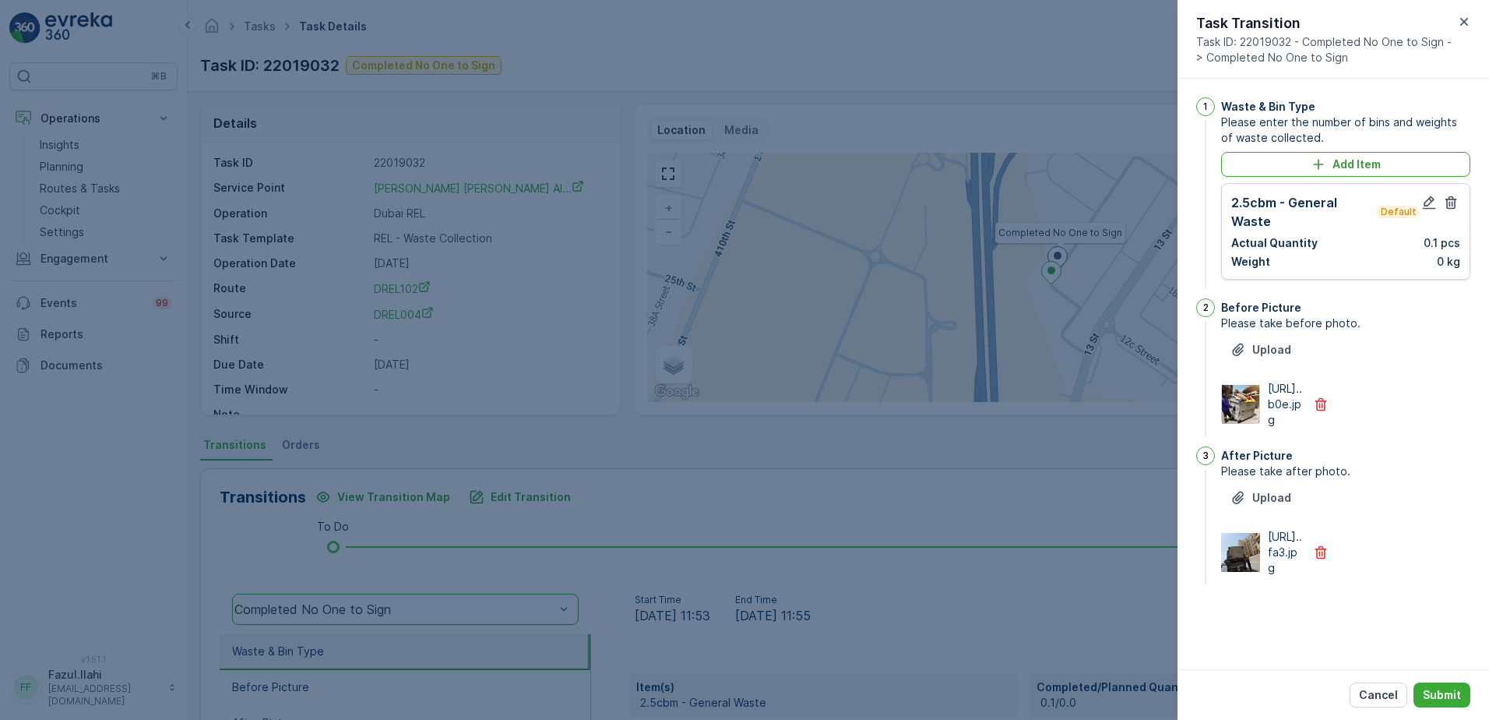
click at [1429, 191] on div "2.5cbm - General Waste Default Actual Quantity 0.1 pcs Weight 0 kg" at bounding box center [1345, 231] width 249 height 97
click at [1428, 199] on icon "button" at bounding box center [1429, 202] width 13 height 13
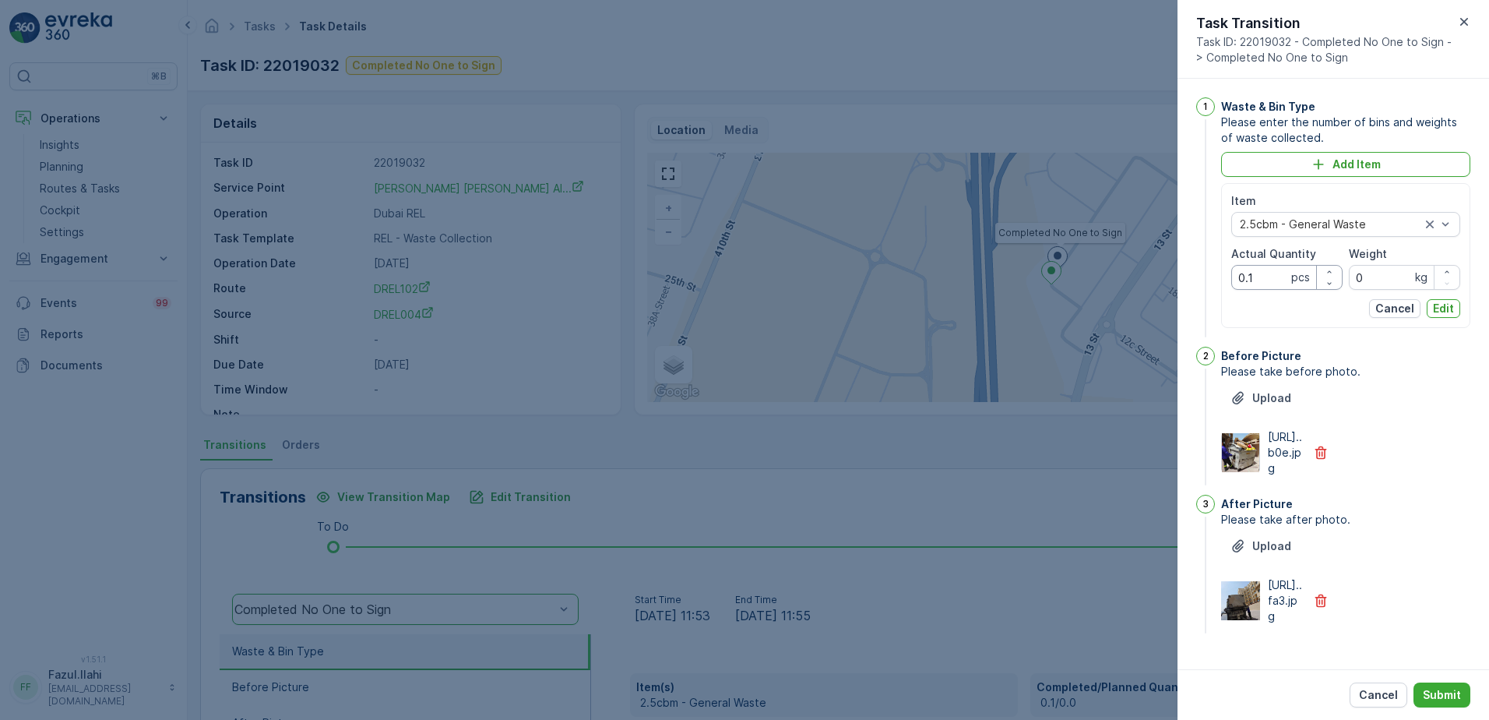
click at [1258, 276] on Quantity "0.1" at bounding box center [1286, 277] width 111 height 25
type Quantity "1"
click at [1380, 519] on div "1 Waste & Bin Type Please enter the number of bins and weights of waste collect…" at bounding box center [1333, 366] width 274 height 539
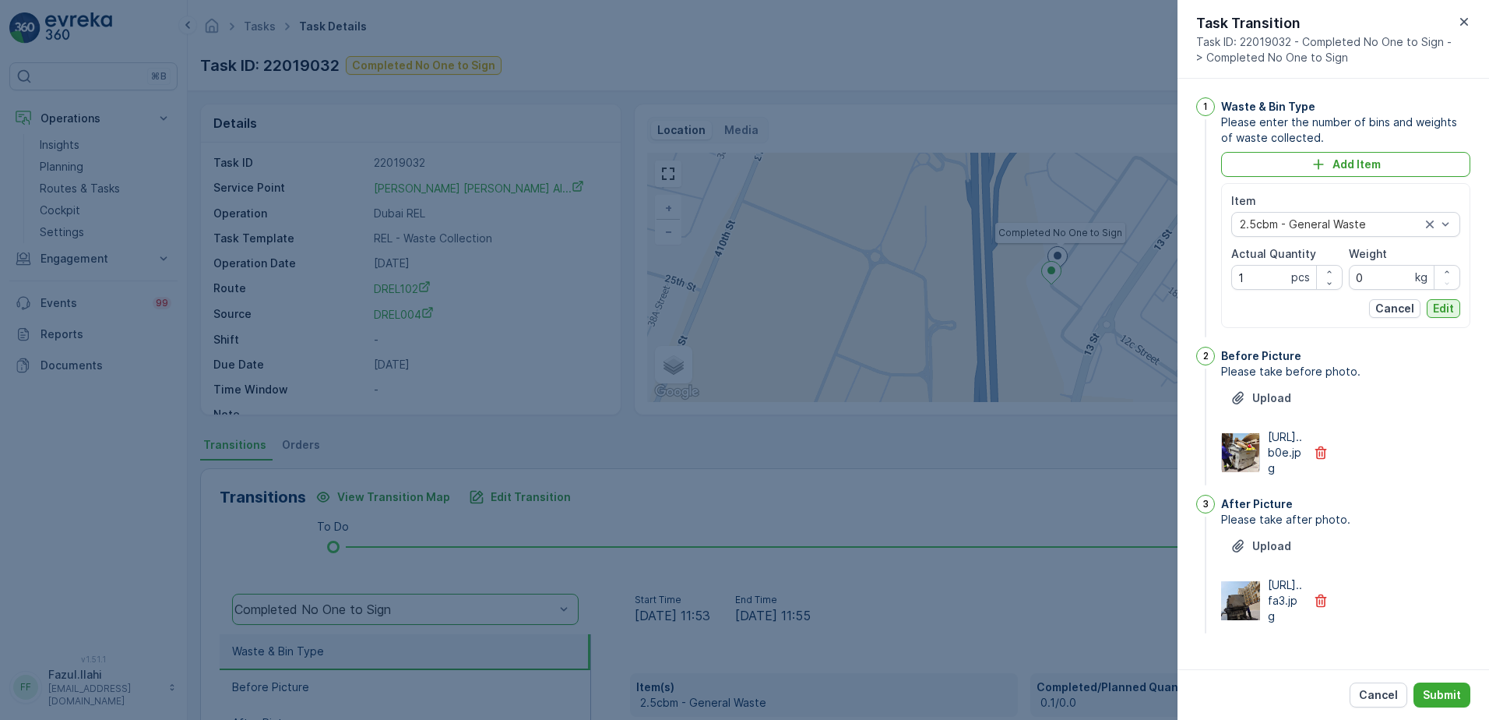
click at [1442, 305] on p "Edit" at bounding box center [1443, 309] width 21 height 16
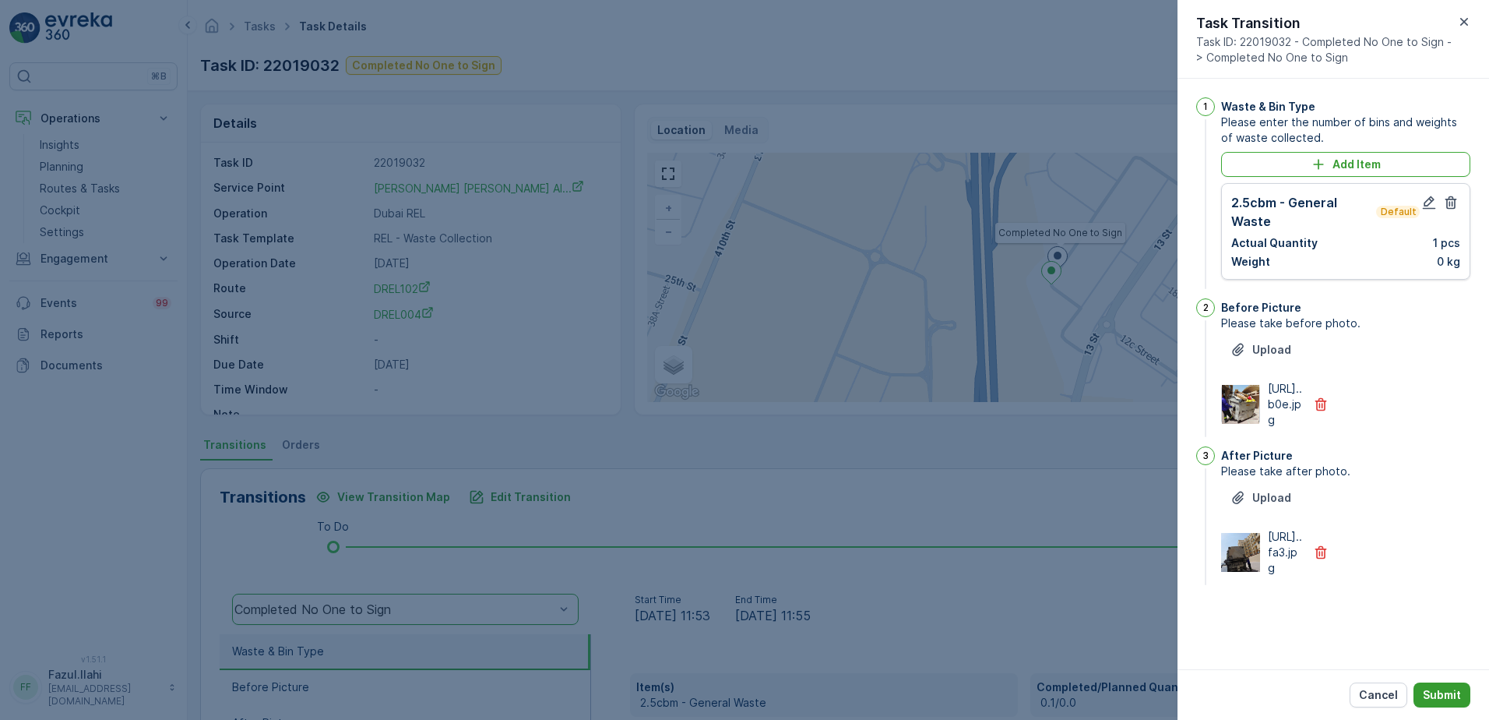
click at [1445, 693] on p "Submit" at bounding box center [1442, 695] width 38 height 16
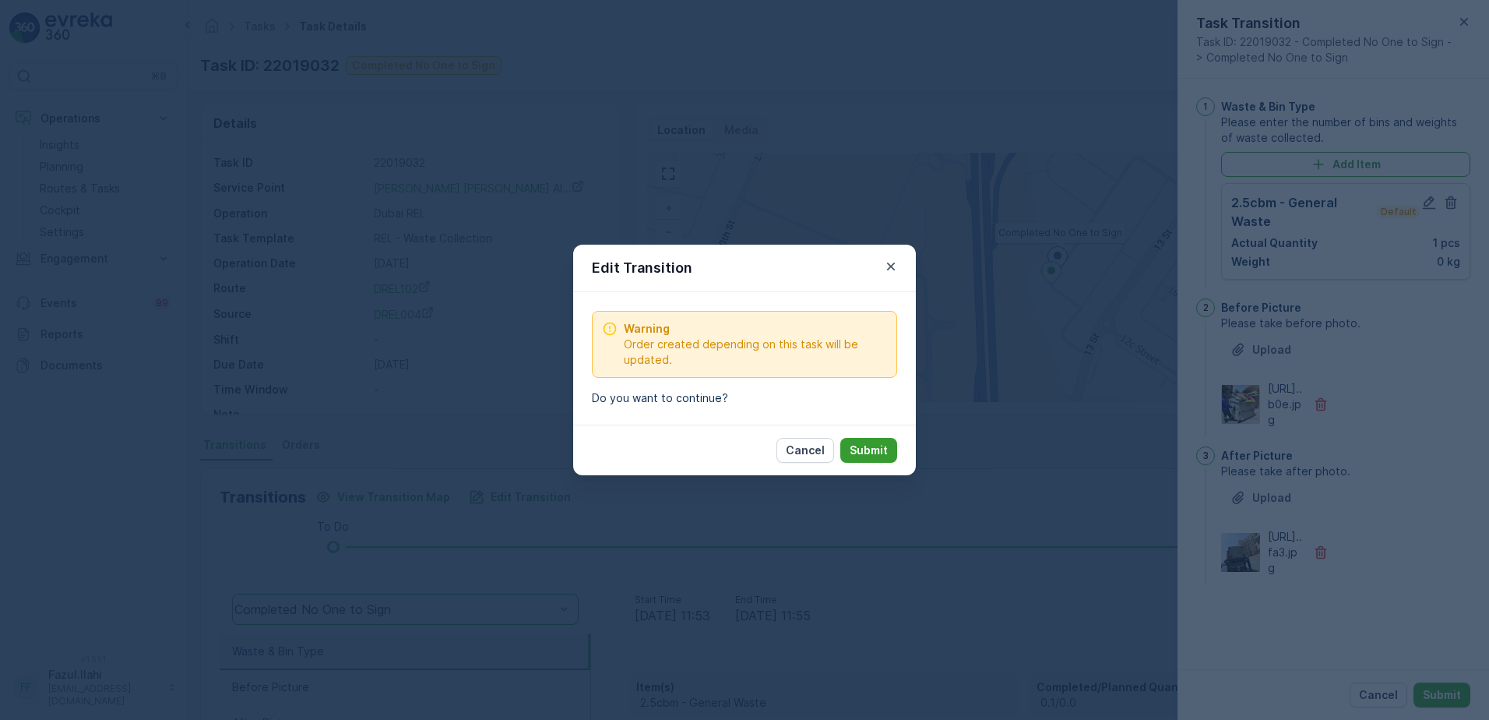
click at [852, 452] on p "Submit" at bounding box center [869, 450] width 38 height 16
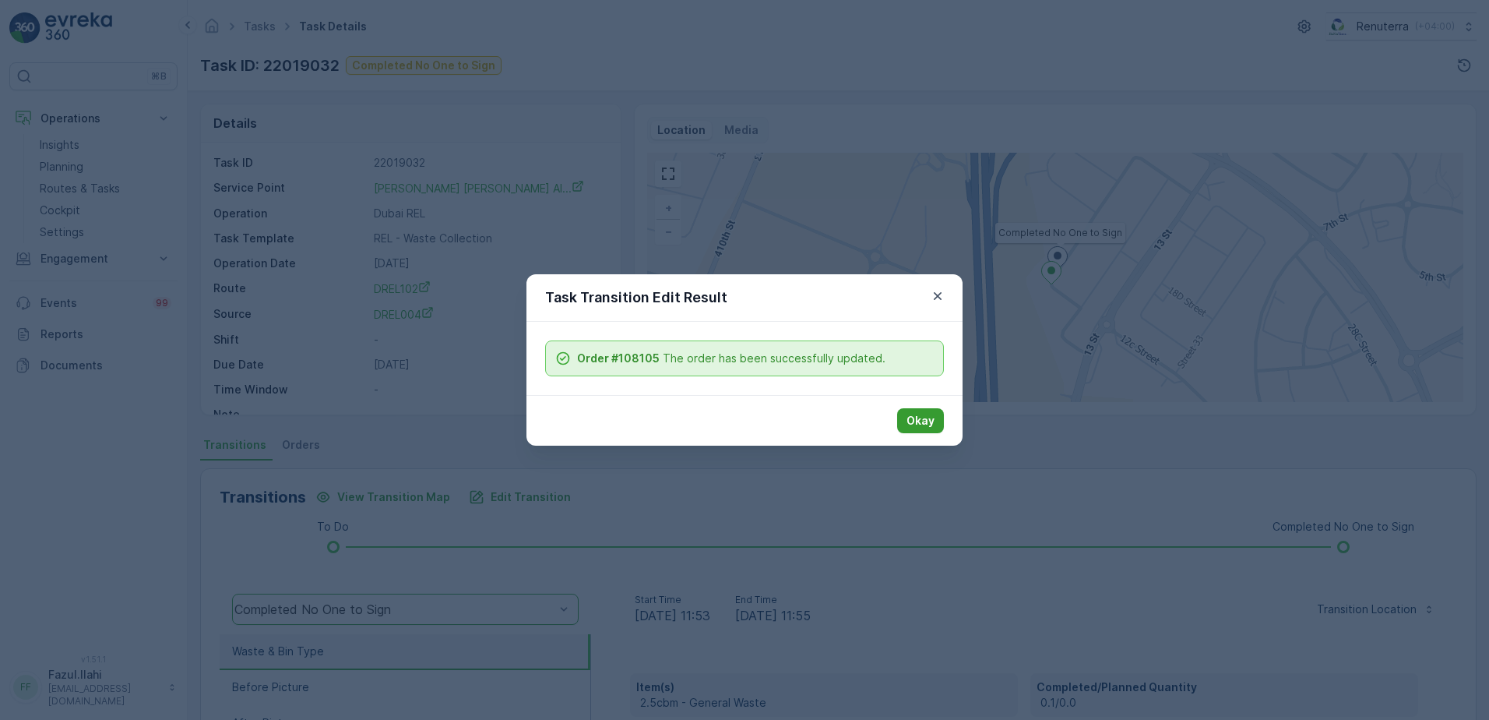
click at [941, 415] on button "Okay" at bounding box center [920, 420] width 47 height 25
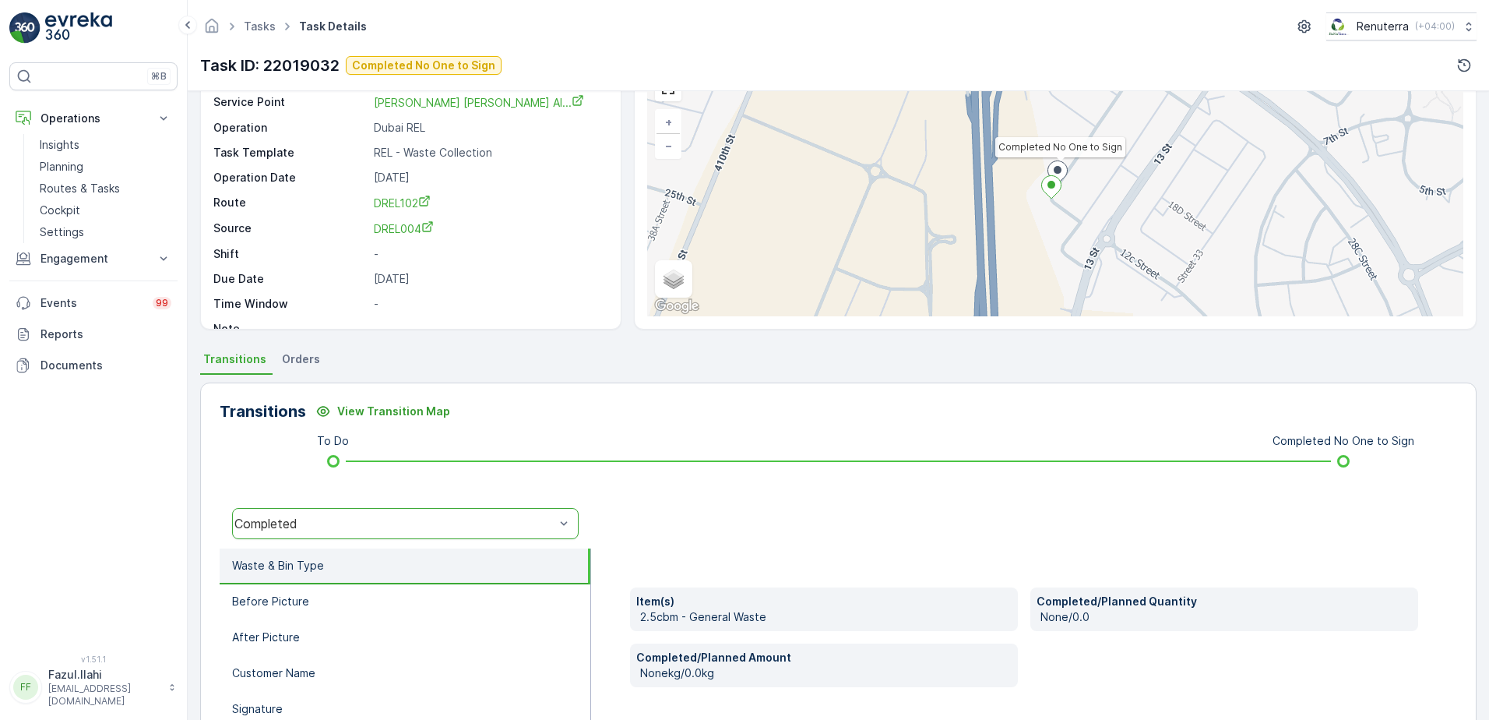
scroll to position [156, 0]
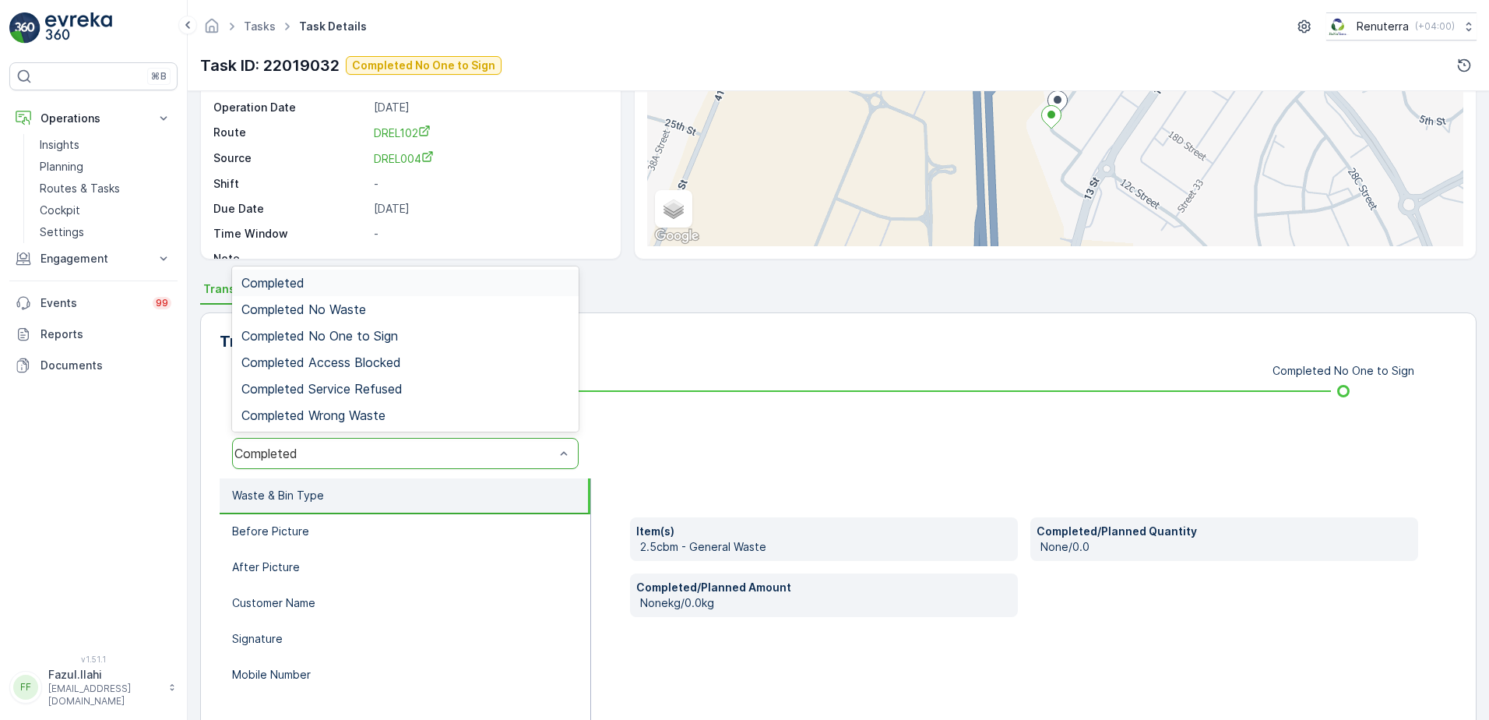
click at [469, 452] on div "Completed" at bounding box center [394, 453] width 320 height 14
click at [414, 336] on div "Completed No One to Sign" at bounding box center [405, 336] width 328 height 14
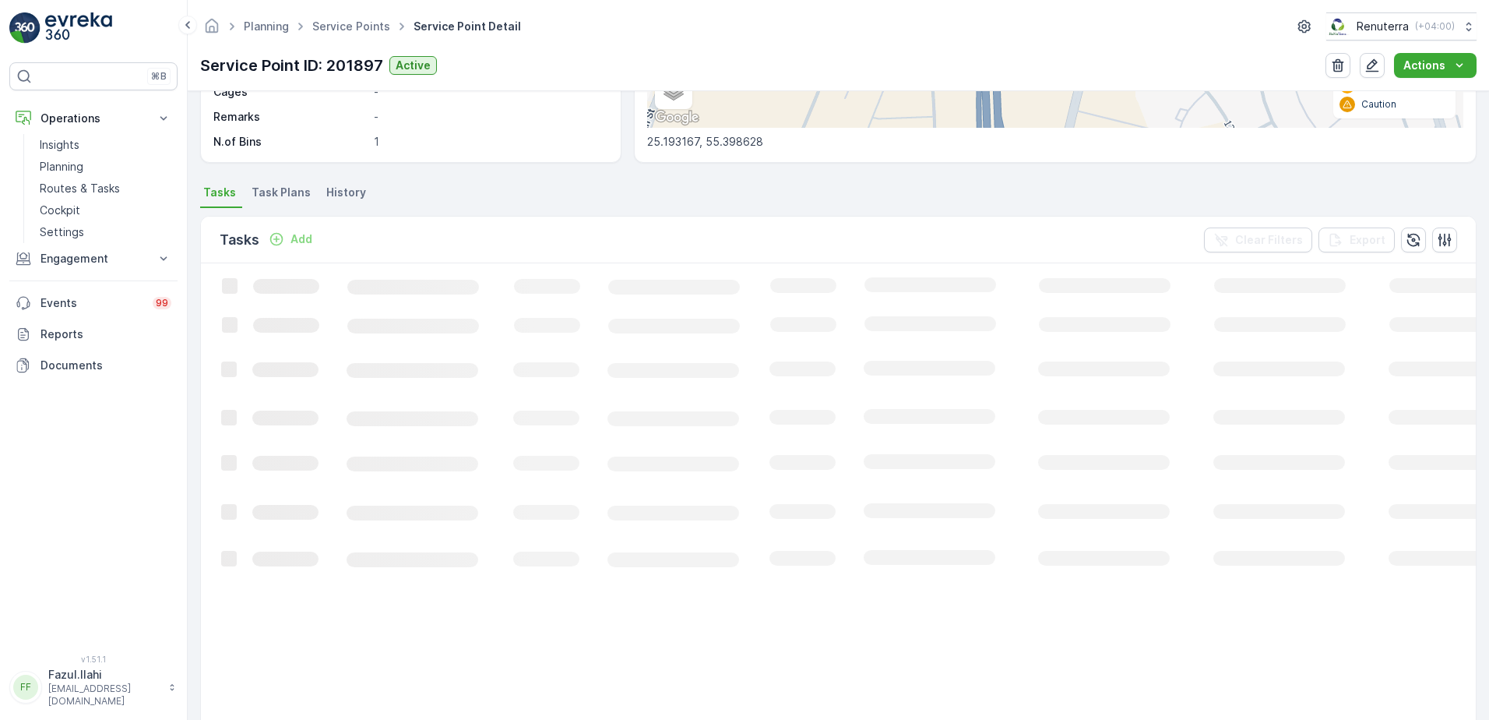
scroll to position [389, 0]
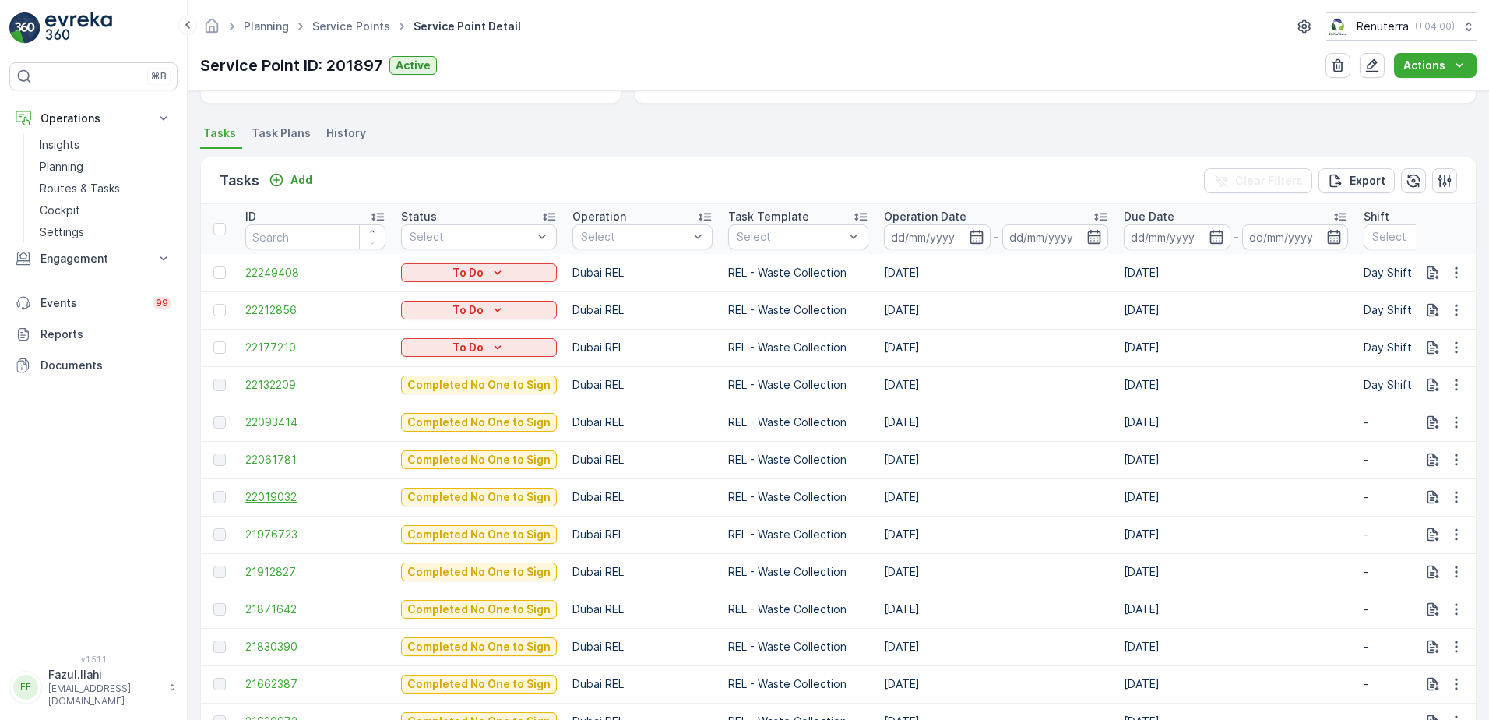
click at [265, 495] on span "22019032" at bounding box center [315, 497] width 140 height 16
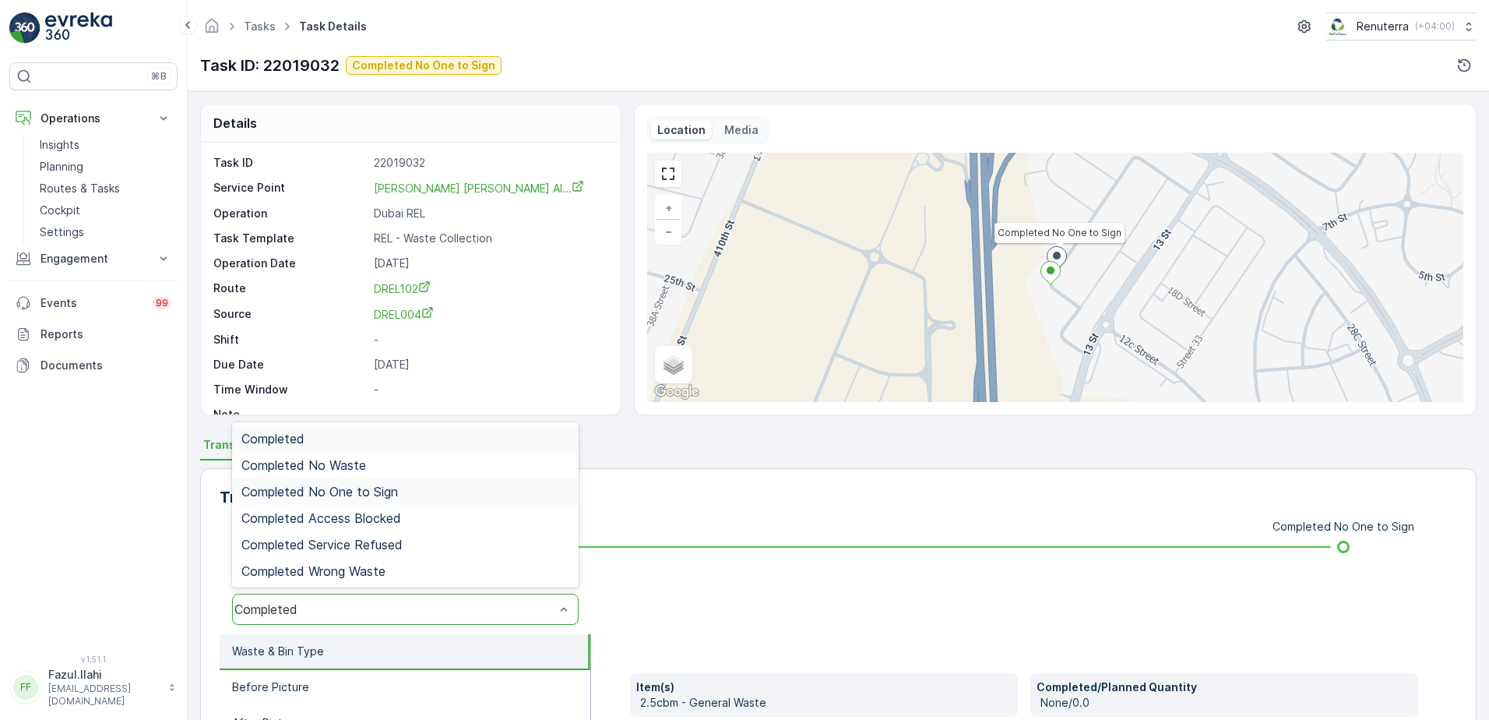
click at [393, 489] on span "Completed No One to Sign" at bounding box center [319, 491] width 157 height 14
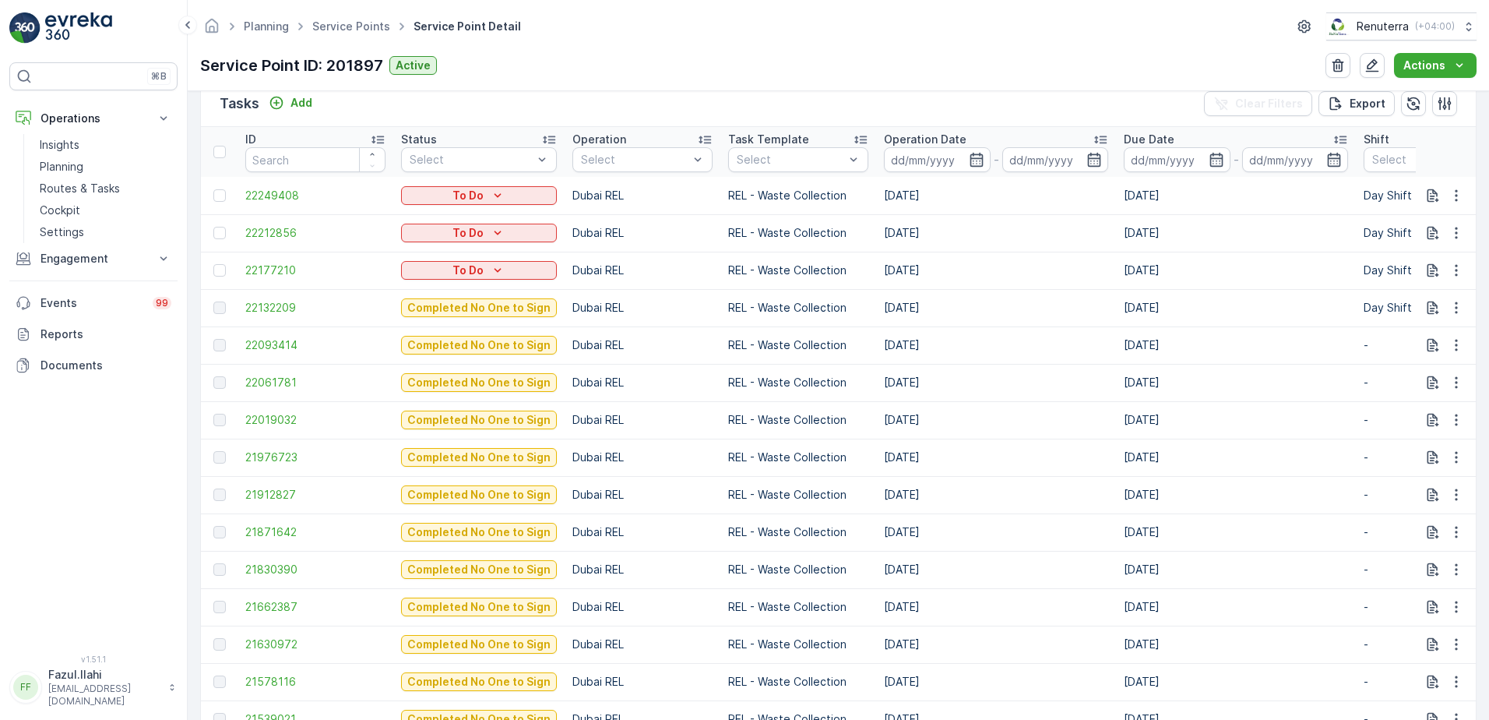
scroll to position [467, 0]
click at [279, 452] on span "21976723" at bounding box center [315, 457] width 140 height 16
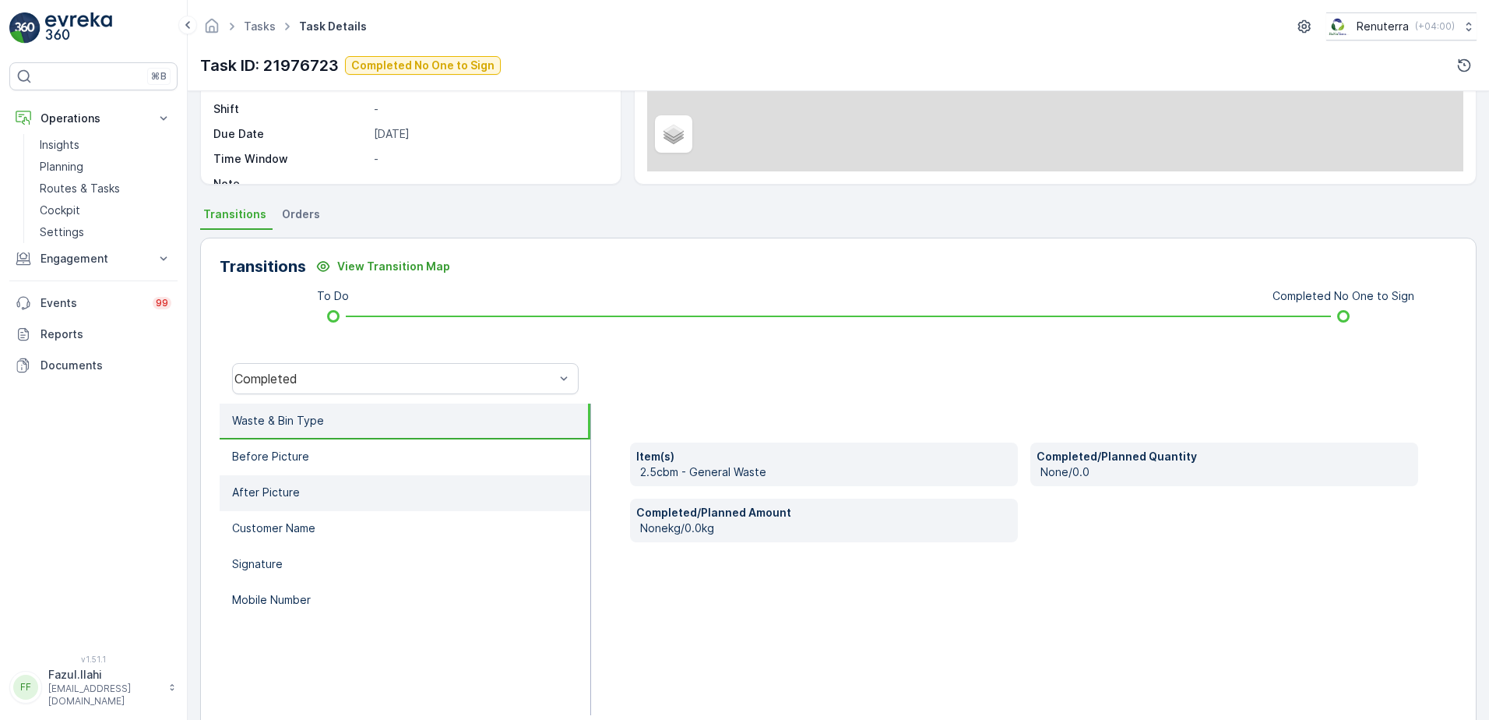
scroll to position [234, 0]
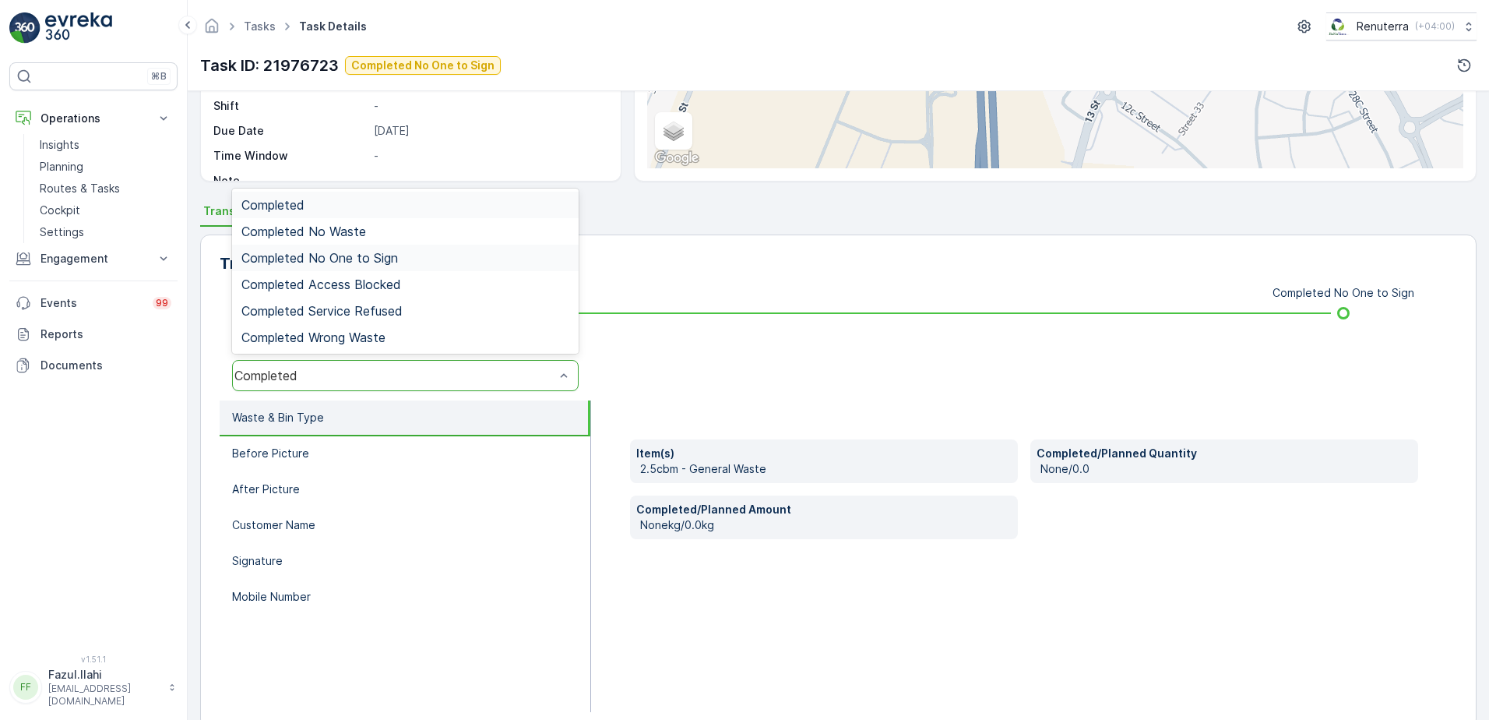
click at [385, 261] on span "Completed No One to Sign" at bounding box center [319, 258] width 157 height 14
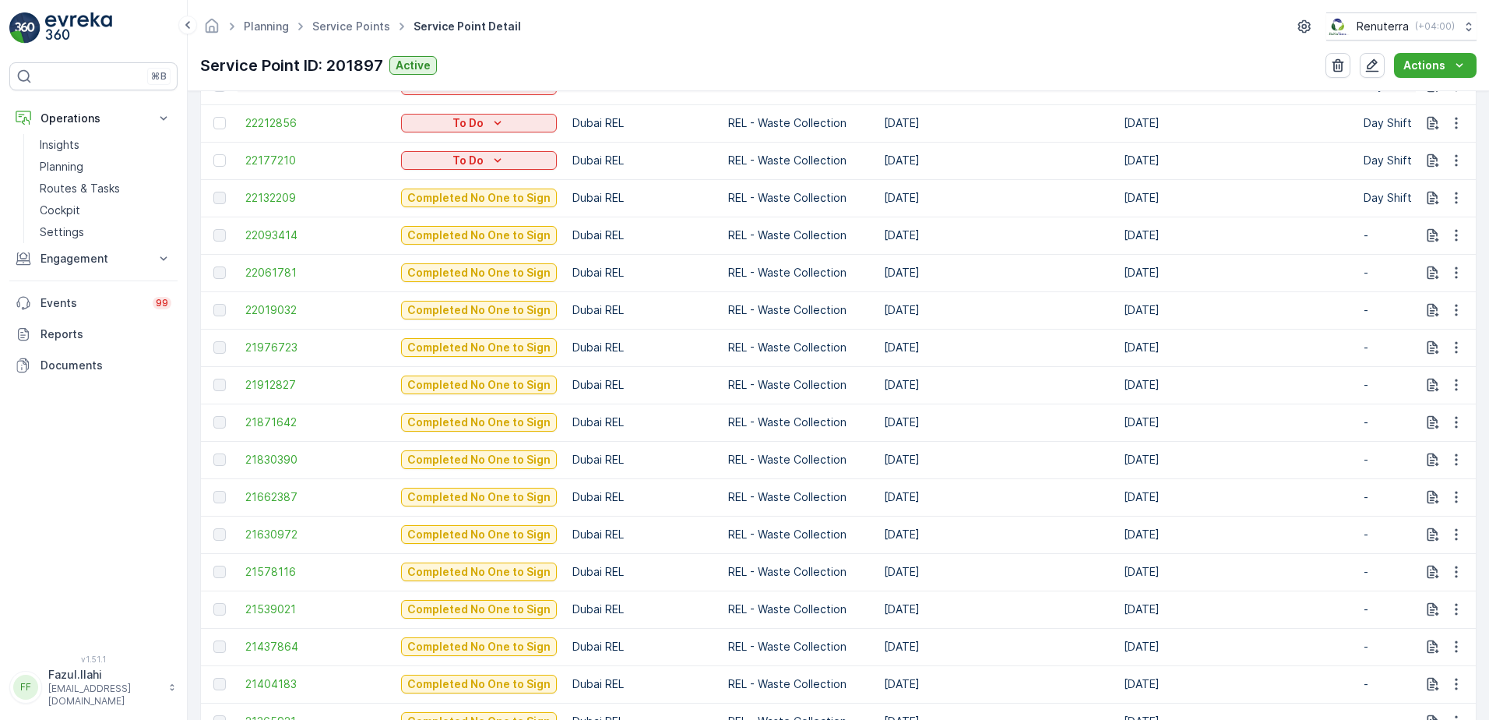
scroll to position [623, 0]
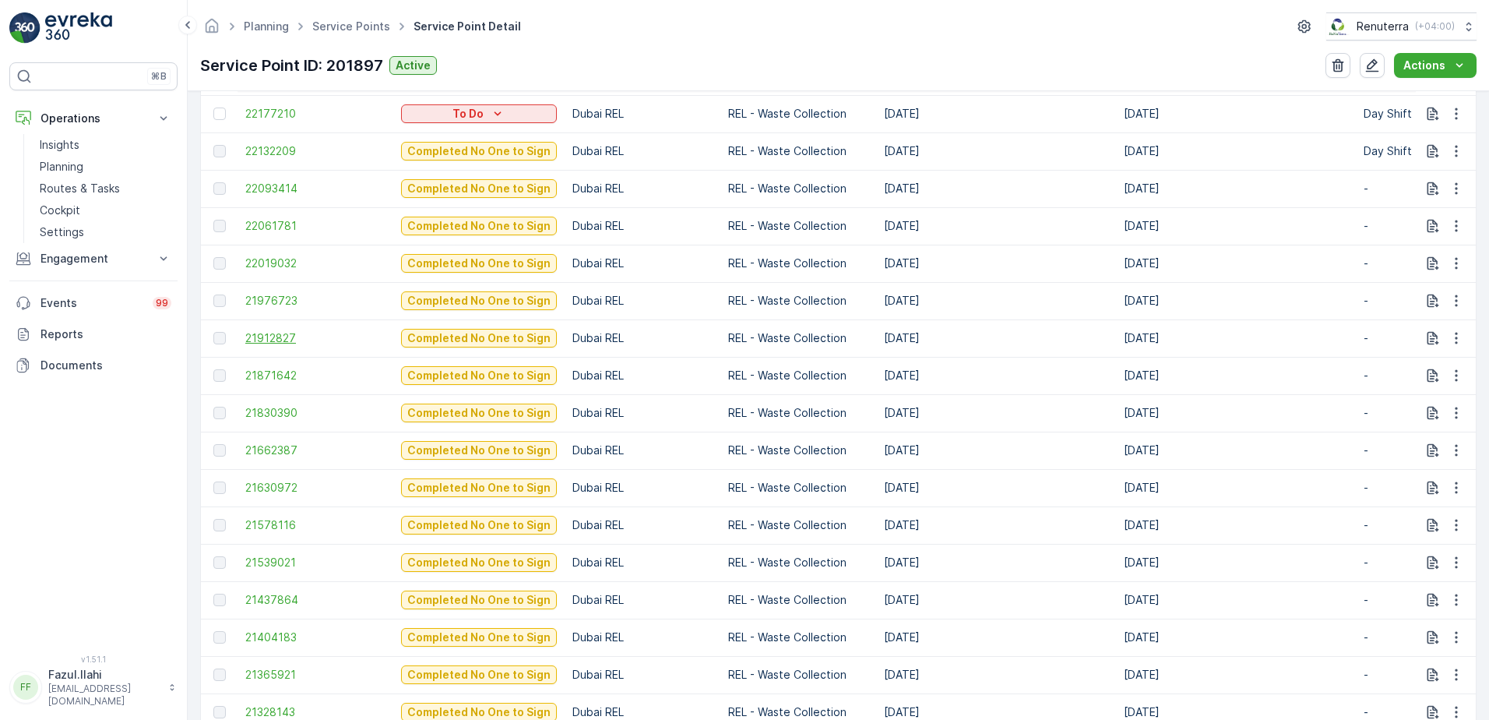
click at [273, 341] on span "21912827" at bounding box center [315, 338] width 140 height 16
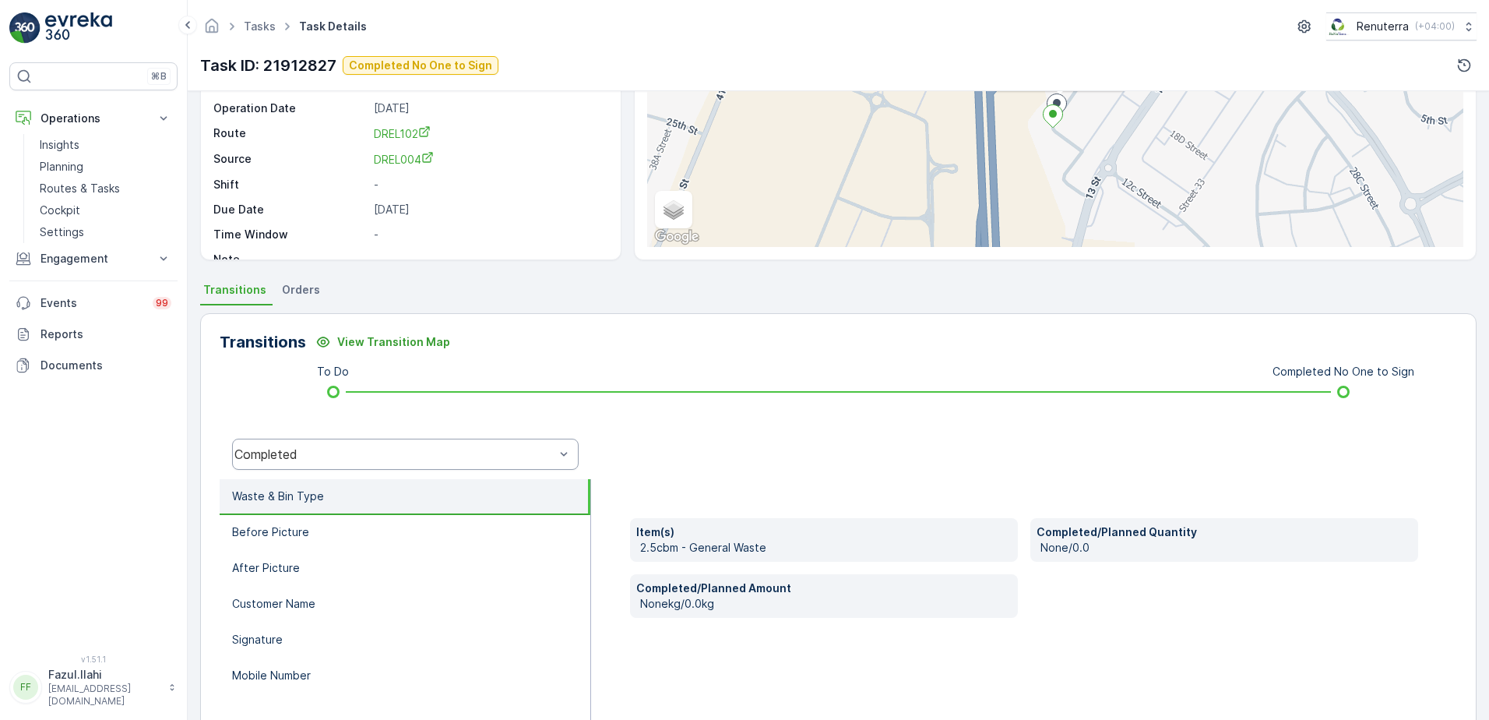
scroll to position [156, 0]
click at [438, 445] on div "Completed" at bounding box center [405, 453] width 347 height 31
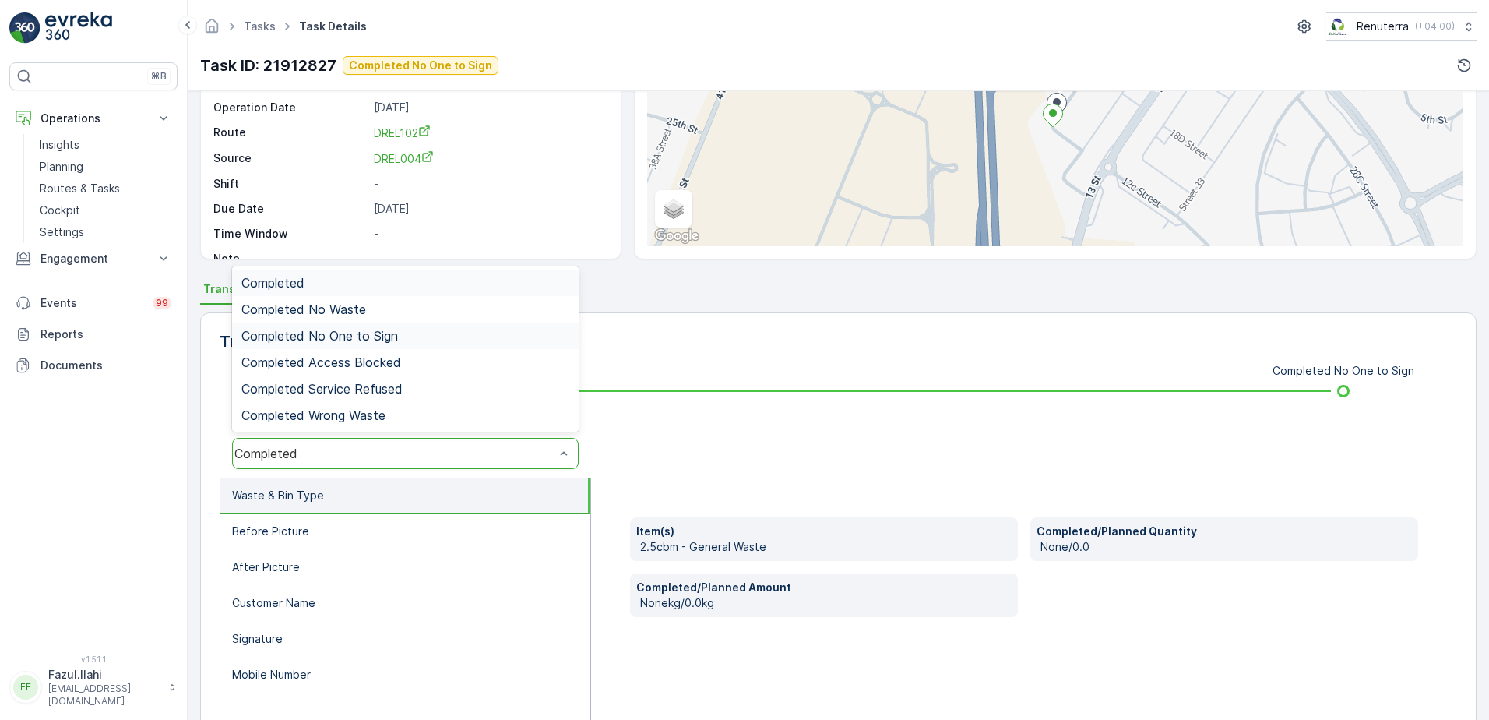
click at [402, 334] on div "Completed No One to Sign" at bounding box center [405, 336] width 328 height 14
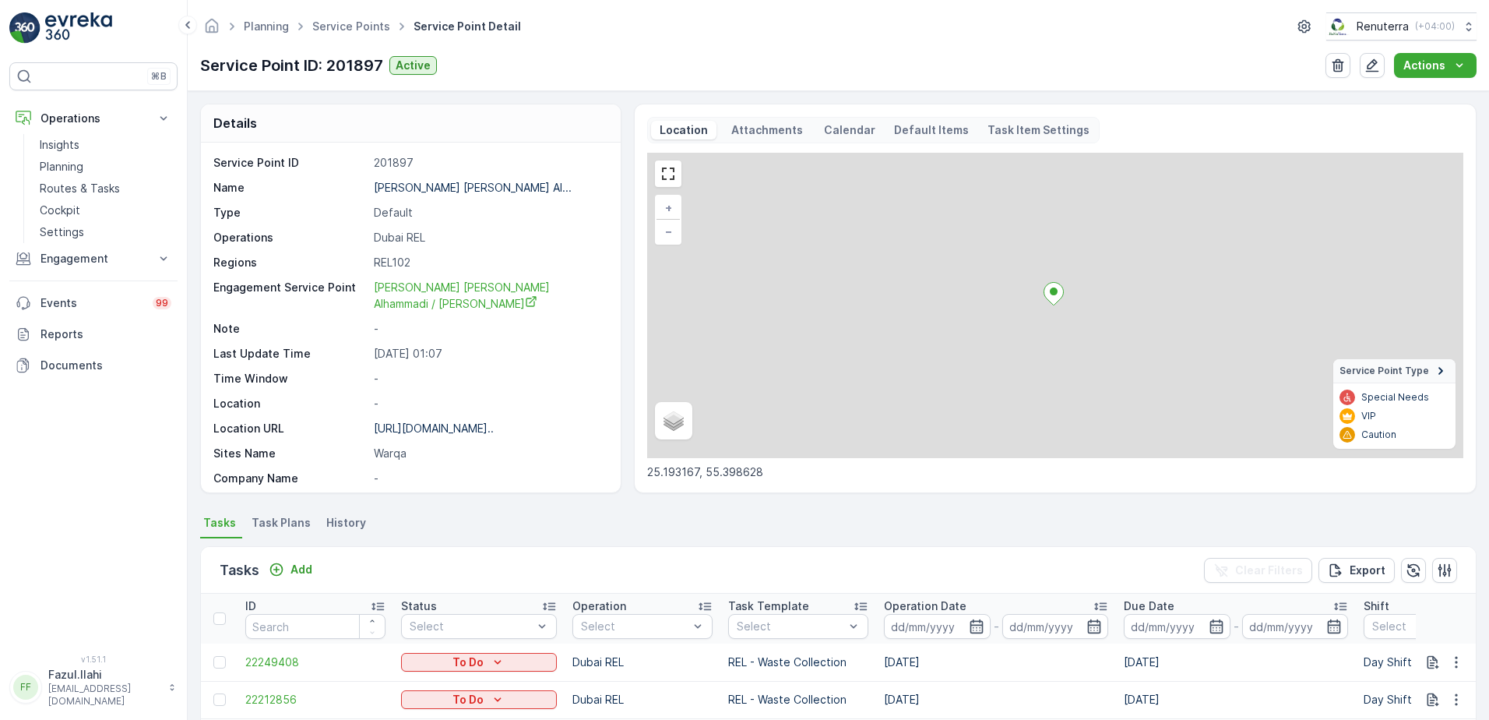
scroll to position [389, 0]
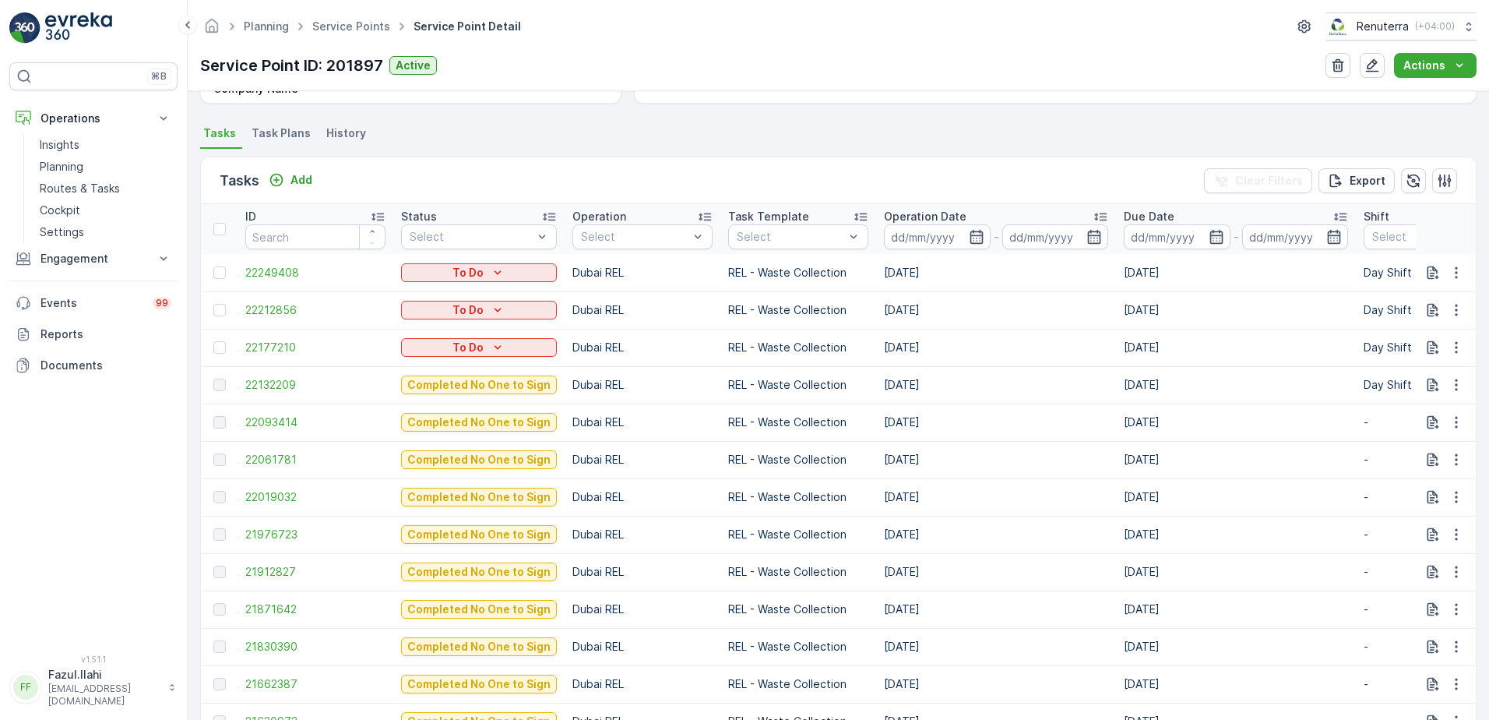
click at [245, 611] on td "21871642" at bounding box center [316, 608] width 156 height 37
click at [262, 607] on span "21871642" at bounding box center [315, 609] width 140 height 16
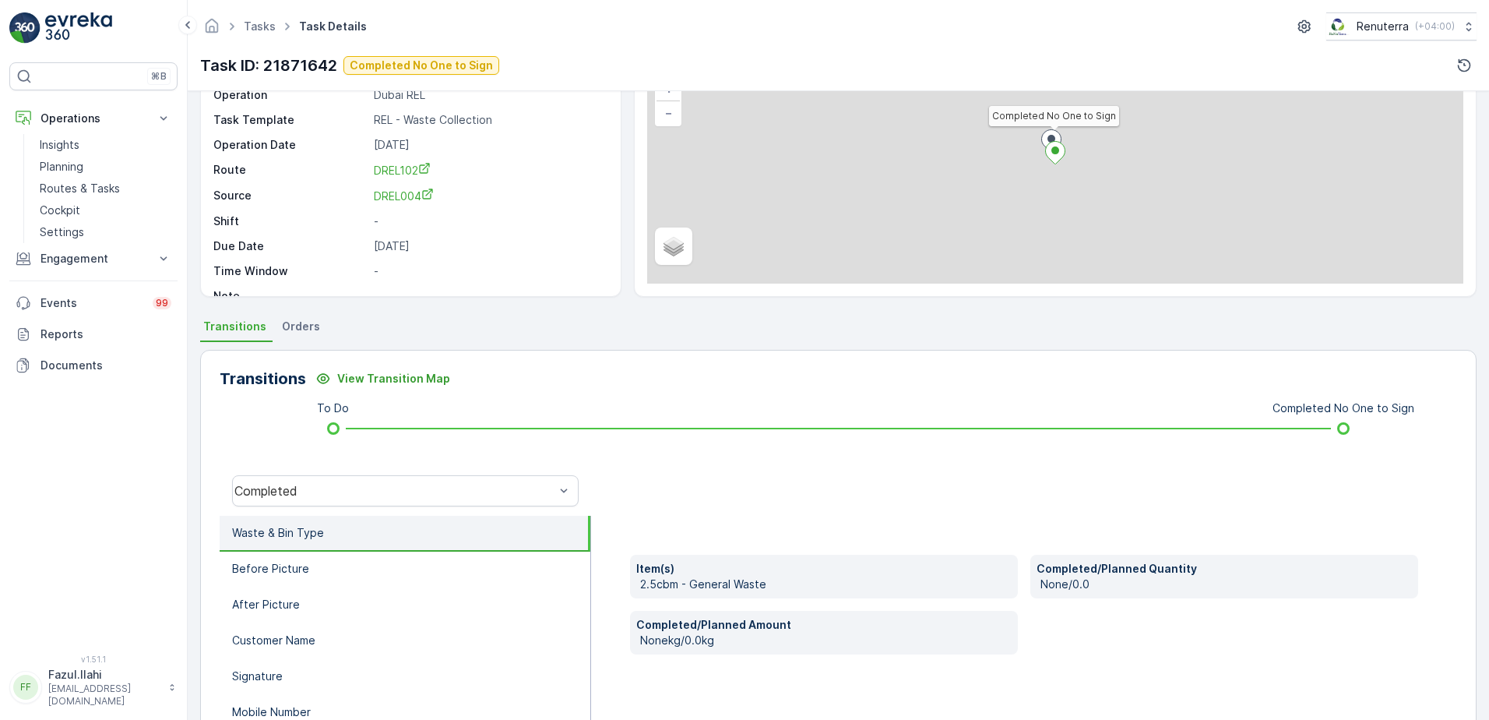
scroll to position [156, 0]
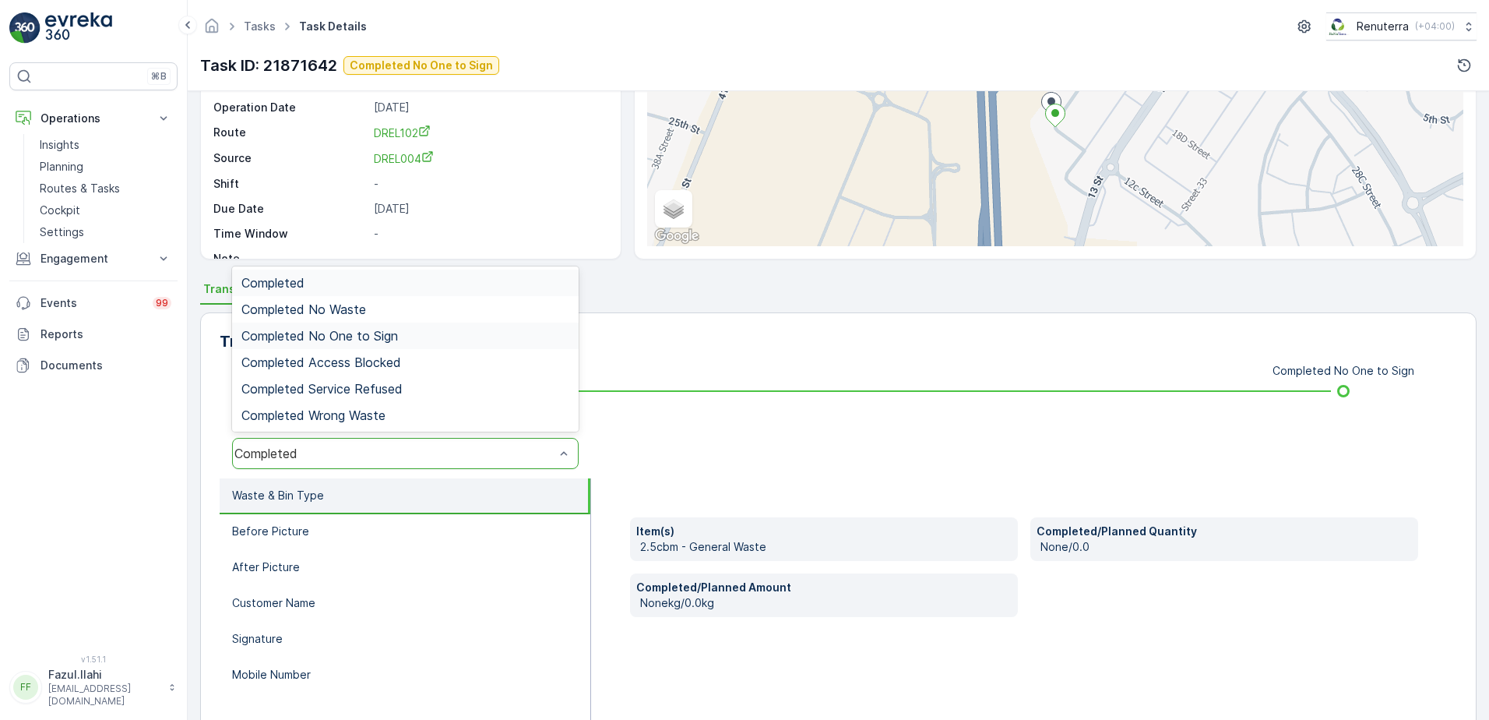
click at [371, 334] on span "Completed No One to Sign" at bounding box center [319, 336] width 157 height 14
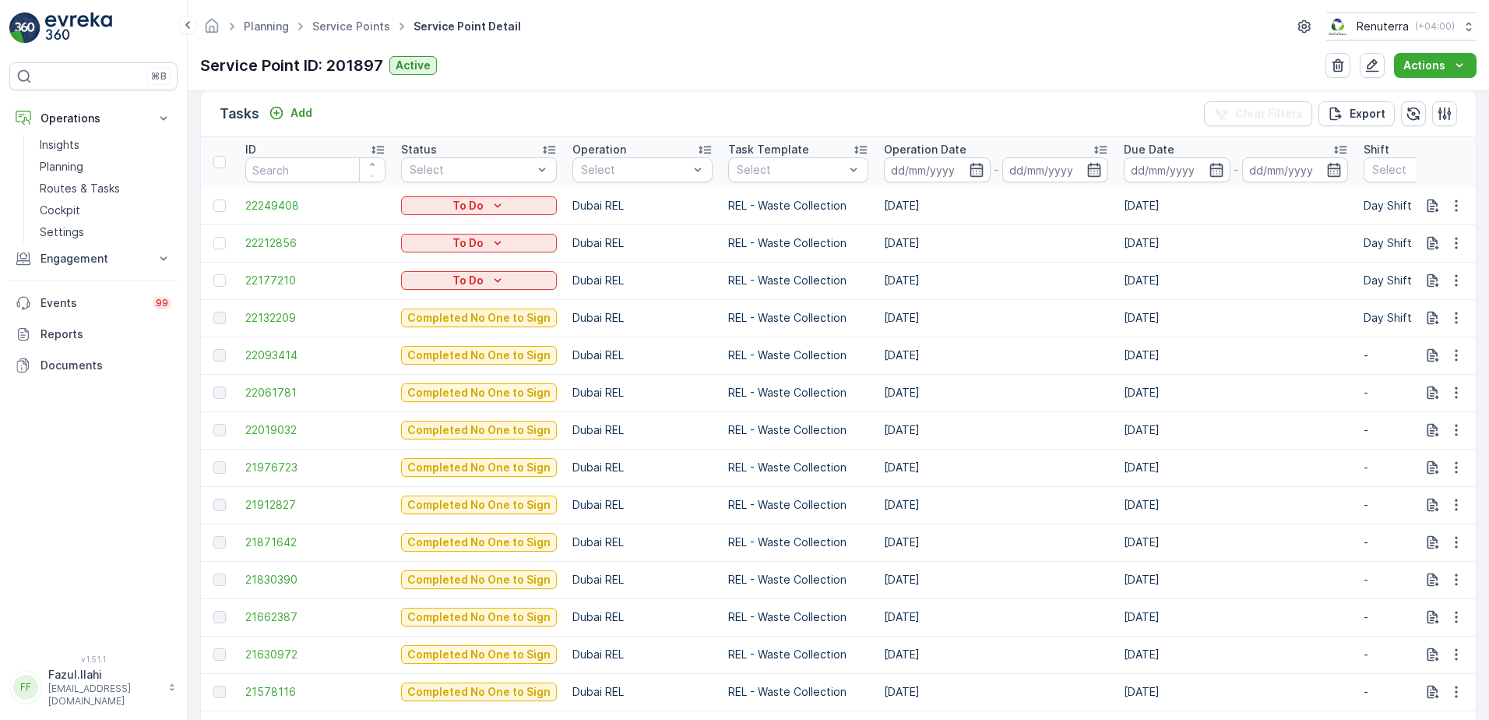
scroll to position [467, 0]
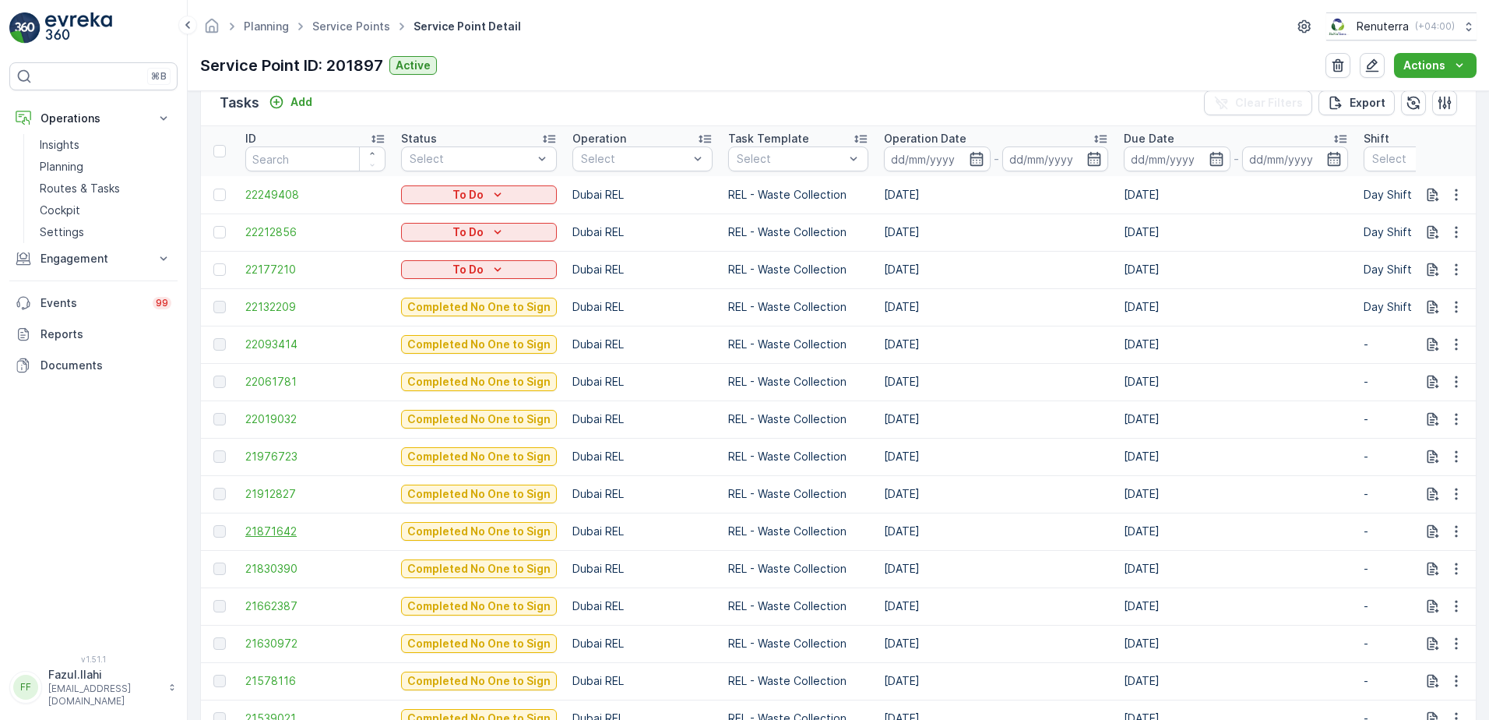
click at [262, 533] on span "21871642" at bounding box center [315, 531] width 140 height 16
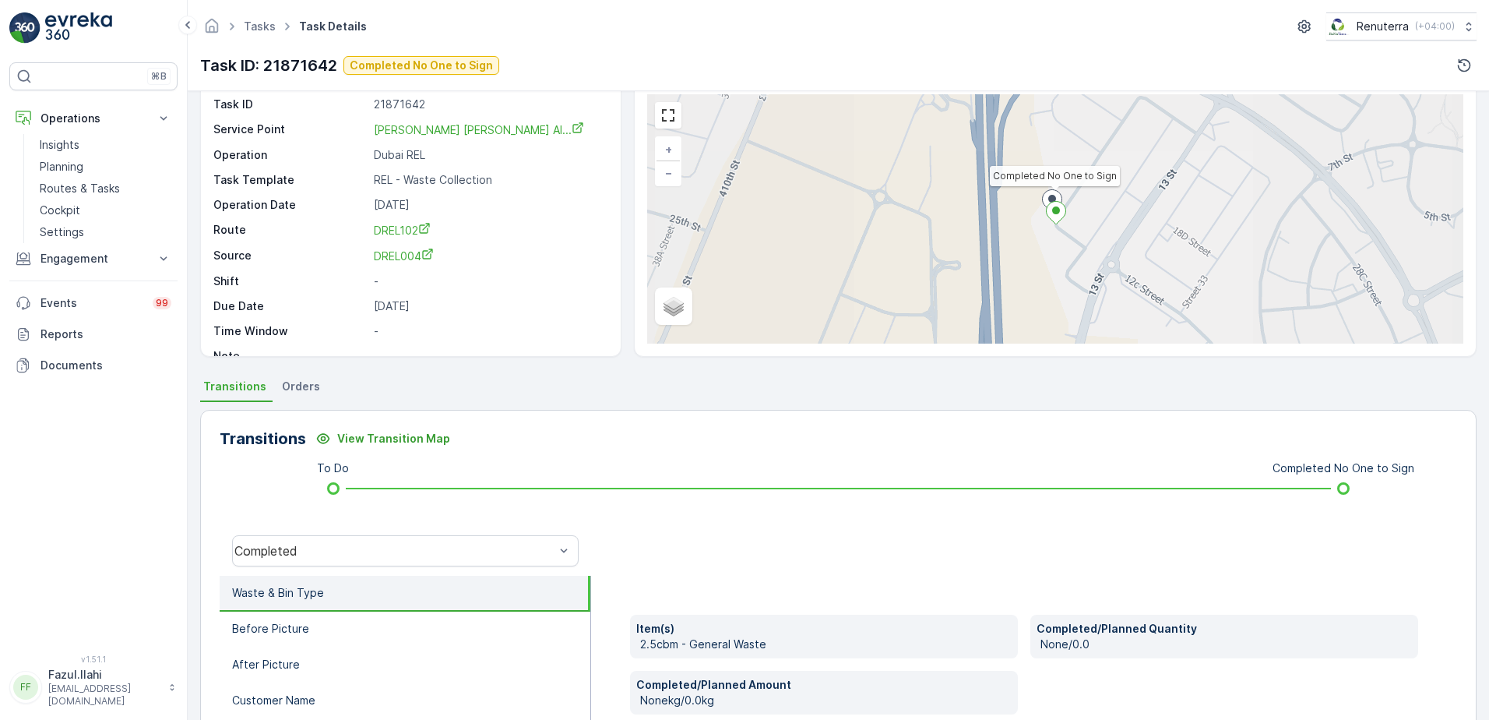
scroll to position [156, 0]
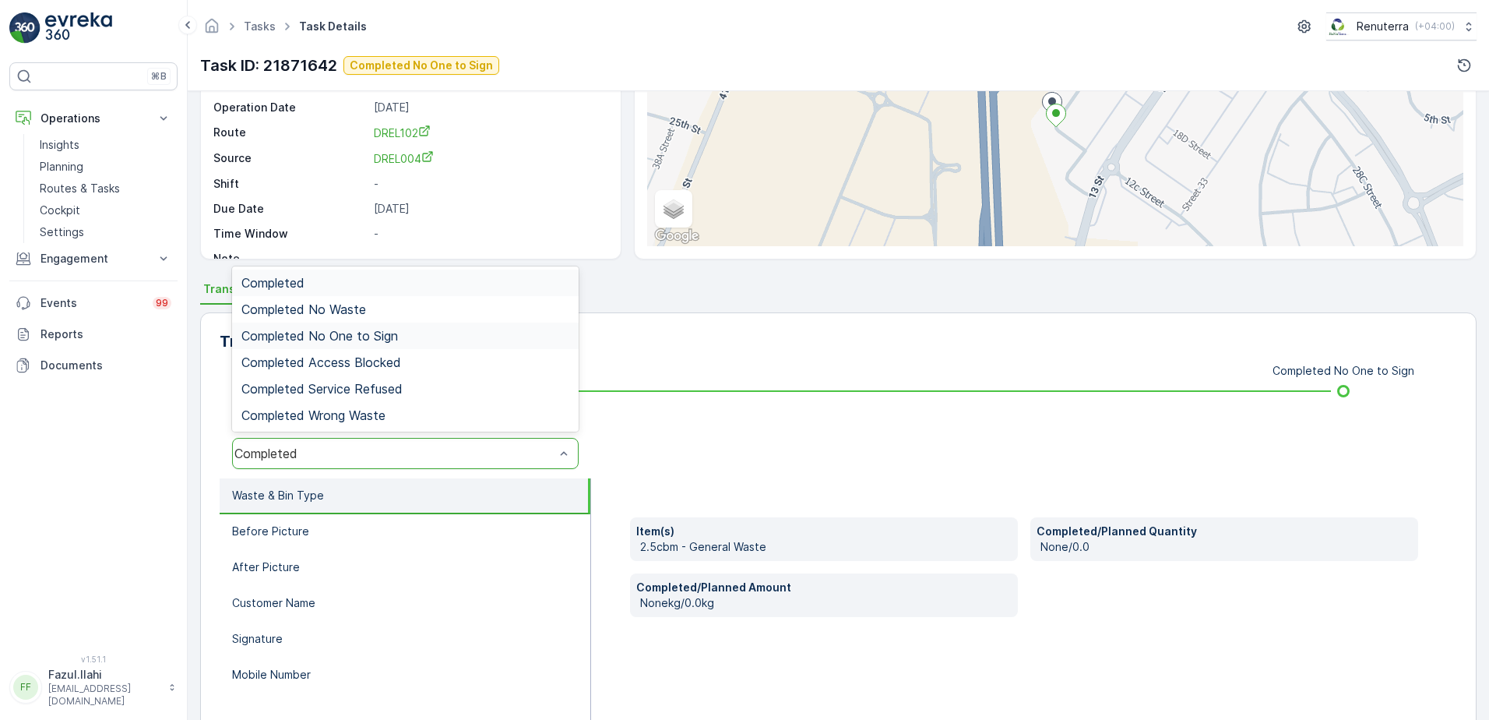
click at [358, 331] on span "Completed No One to Sign" at bounding box center [319, 336] width 157 height 14
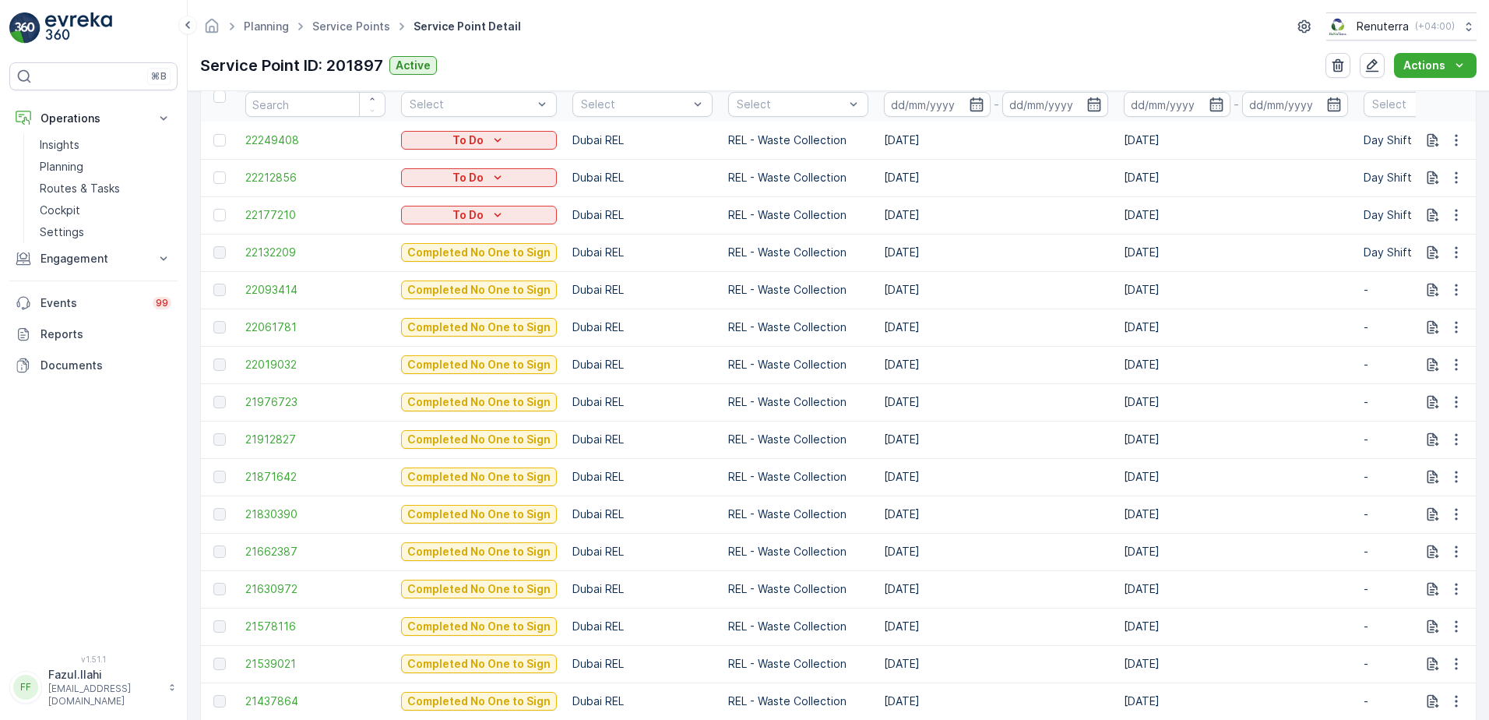
scroll to position [545, 0]
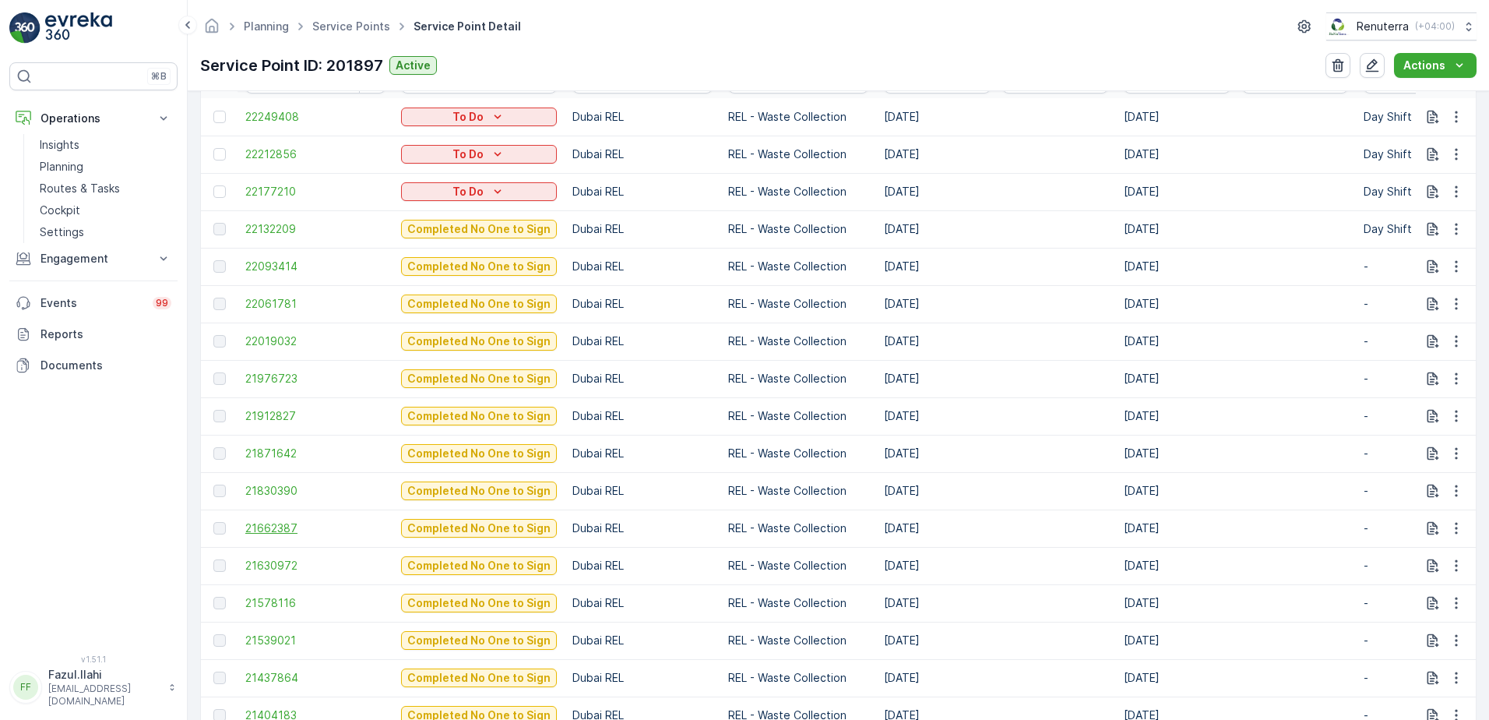
click at [269, 530] on span "21662387" at bounding box center [315, 528] width 140 height 16
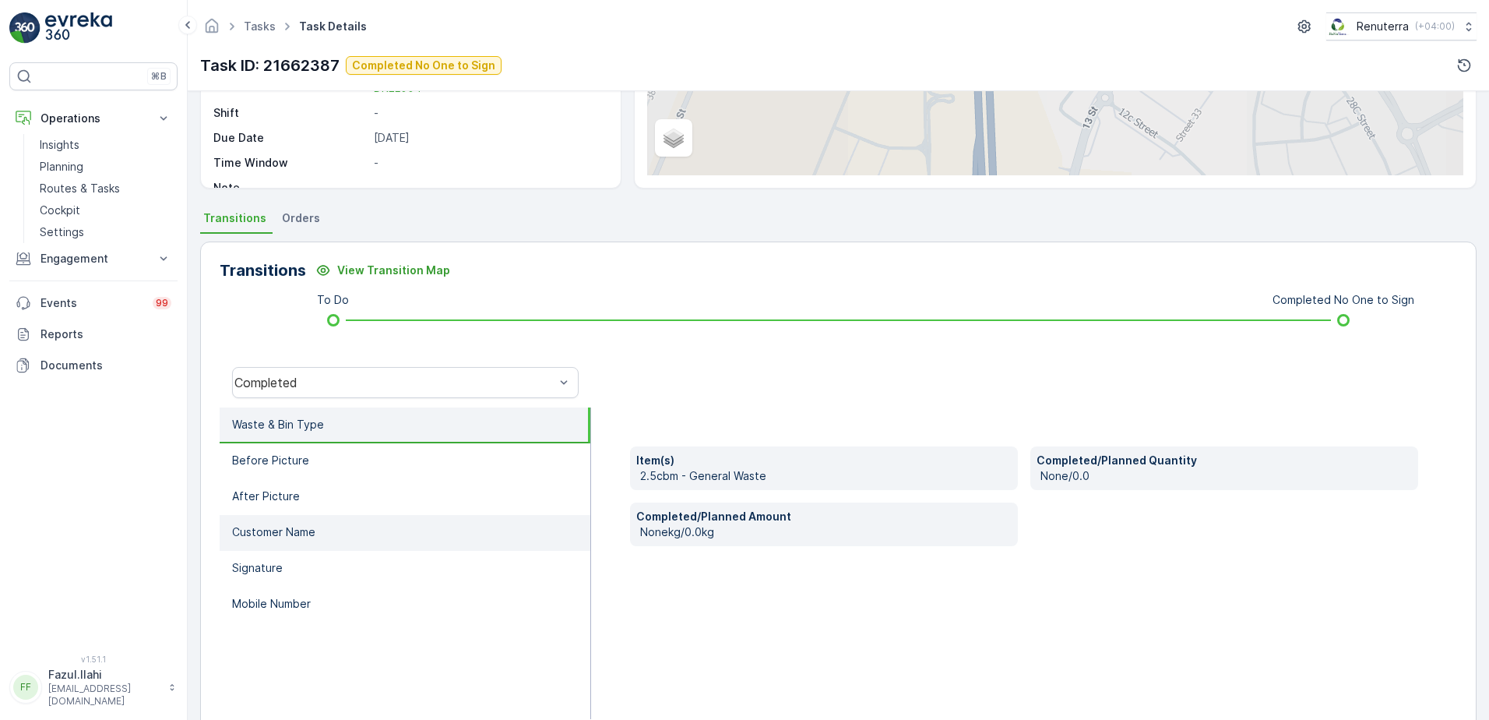
scroll to position [234, 0]
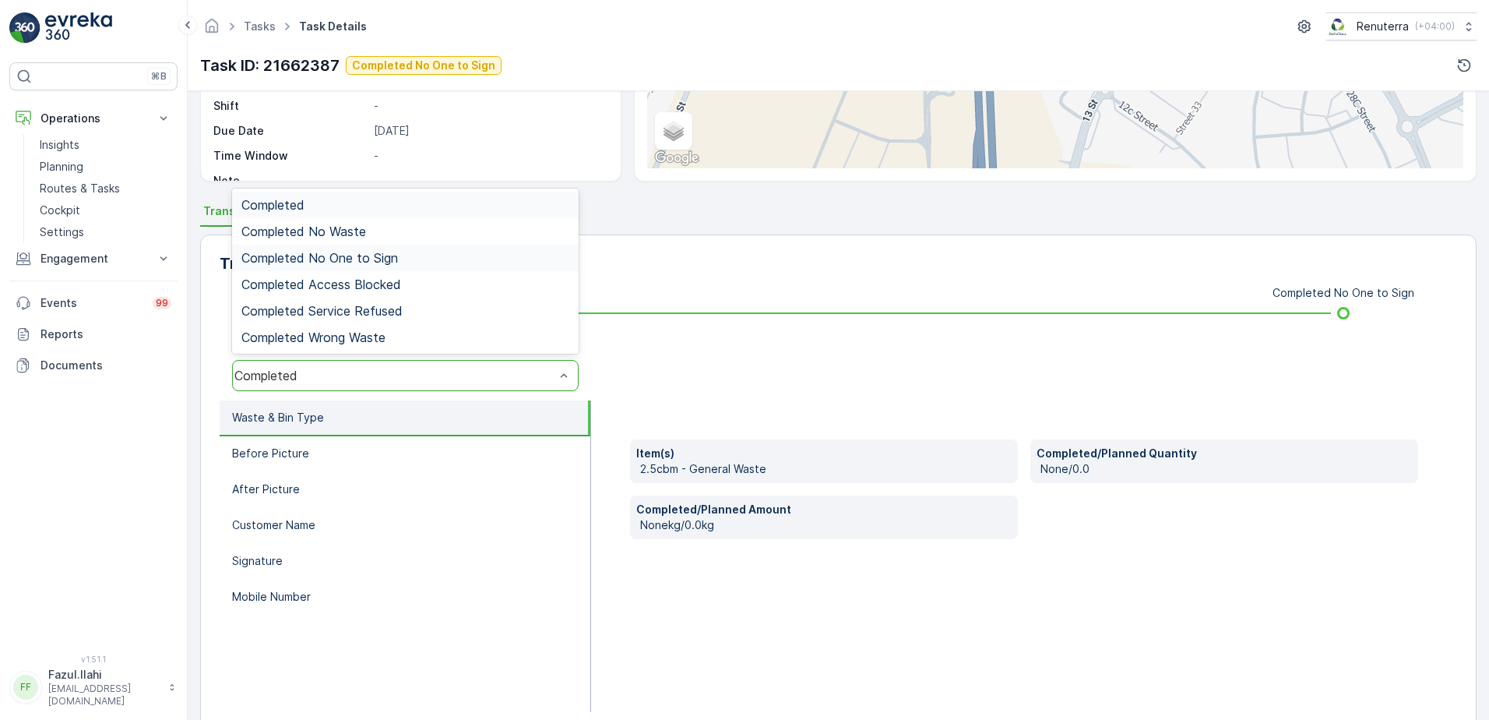
click at [389, 256] on span "Completed No One to Sign" at bounding box center [319, 258] width 157 height 14
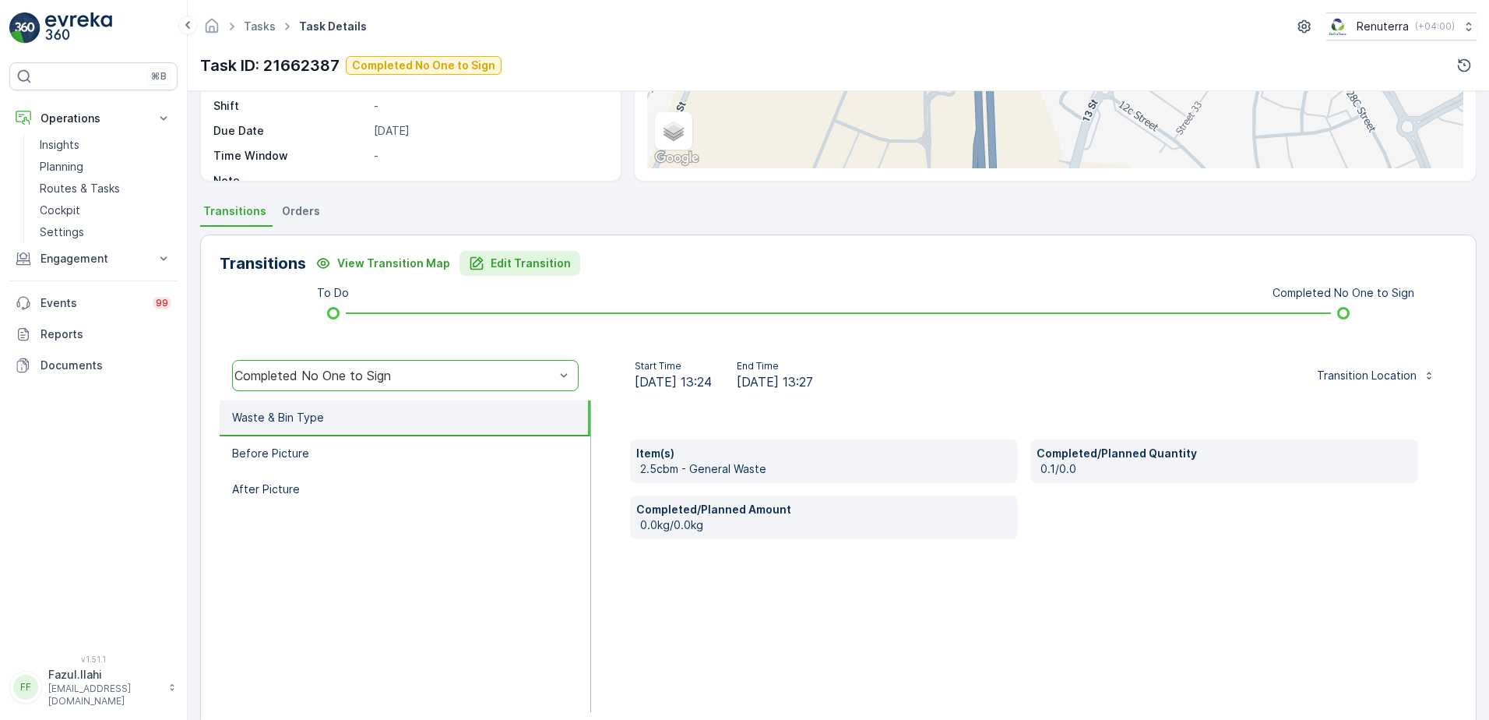
click at [523, 259] on p "Edit Transition" at bounding box center [531, 263] width 80 height 16
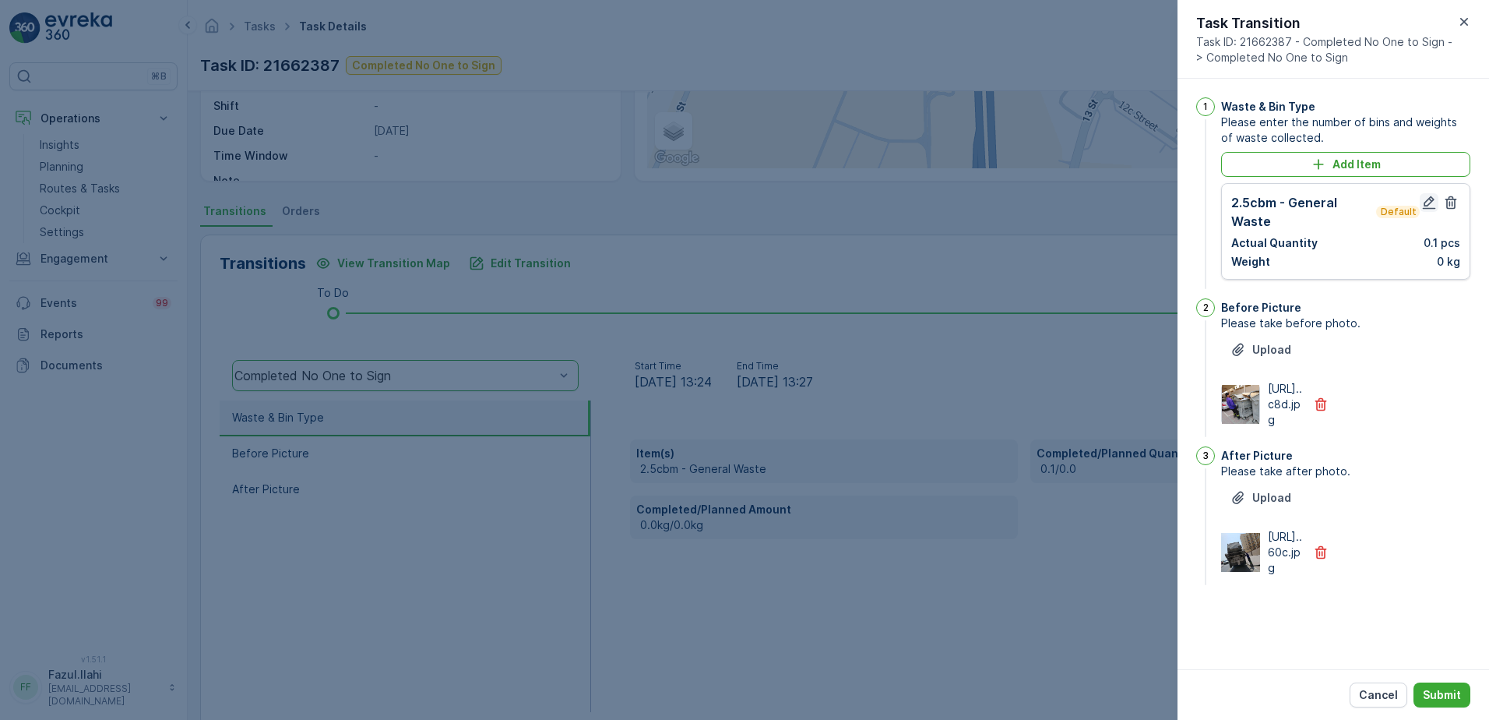
click at [1431, 196] on icon "button" at bounding box center [1429, 202] width 13 height 13
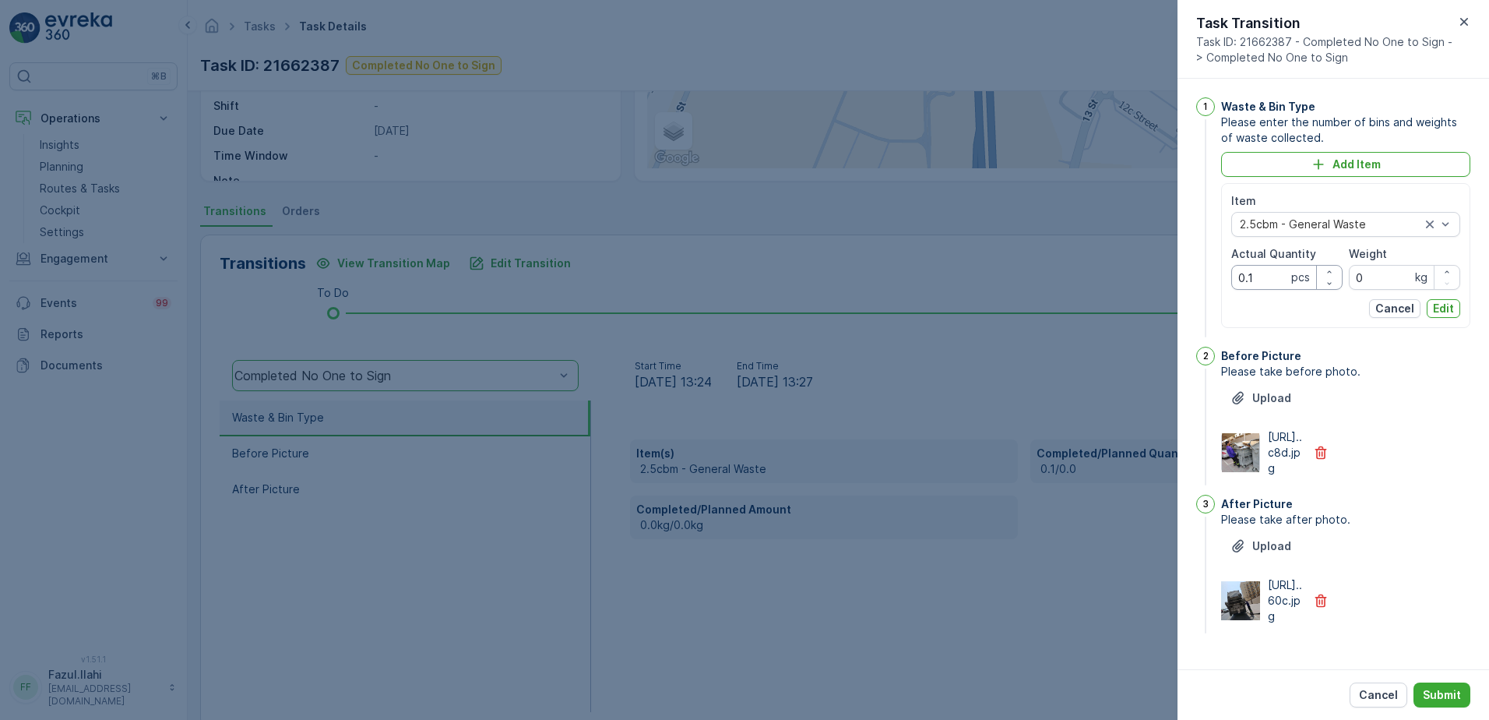
click at [1273, 281] on Quantity "0.1" at bounding box center [1286, 277] width 111 height 25
type Quantity "1"
click at [1434, 512] on div "After Picture" at bounding box center [1345, 504] width 249 height 16
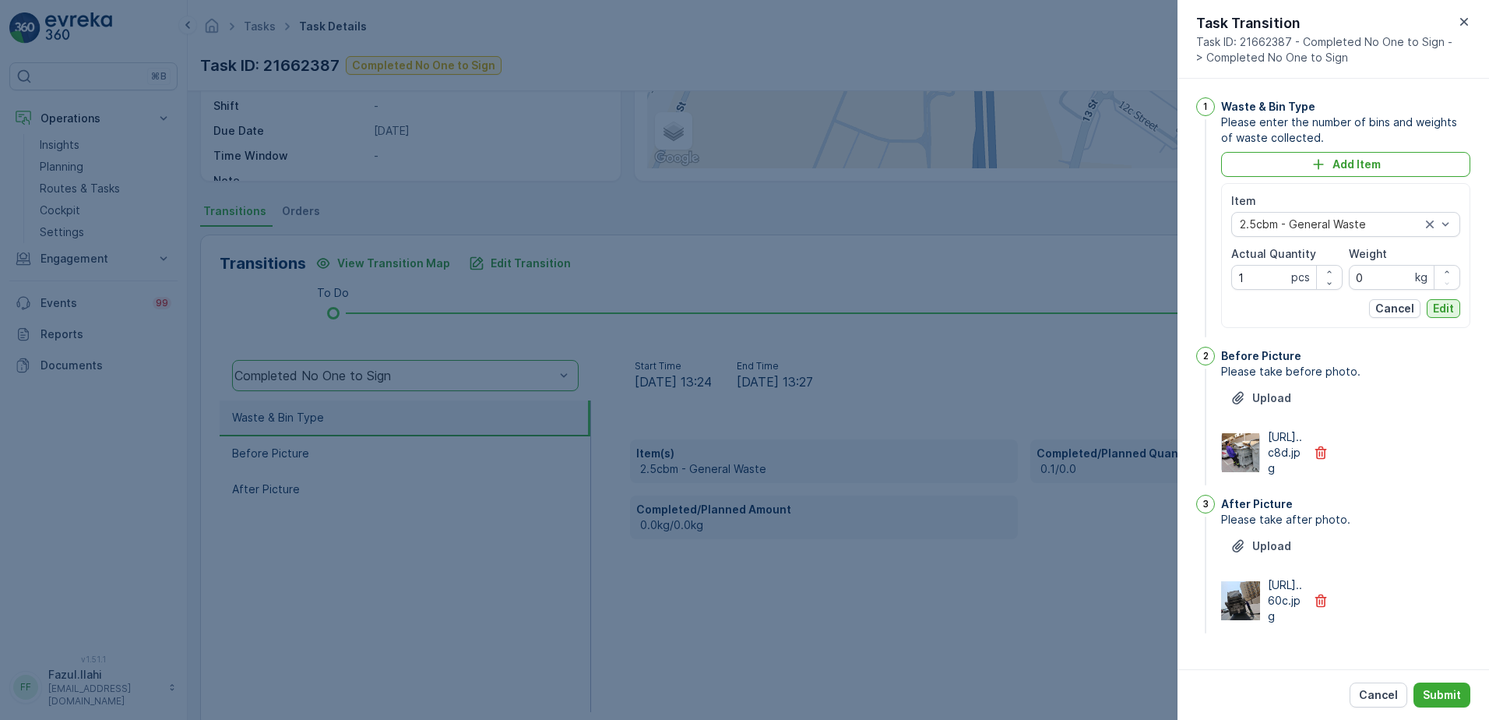
click at [1440, 301] on p "Edit" at bounding box center [1443, 309] width 21 height 16
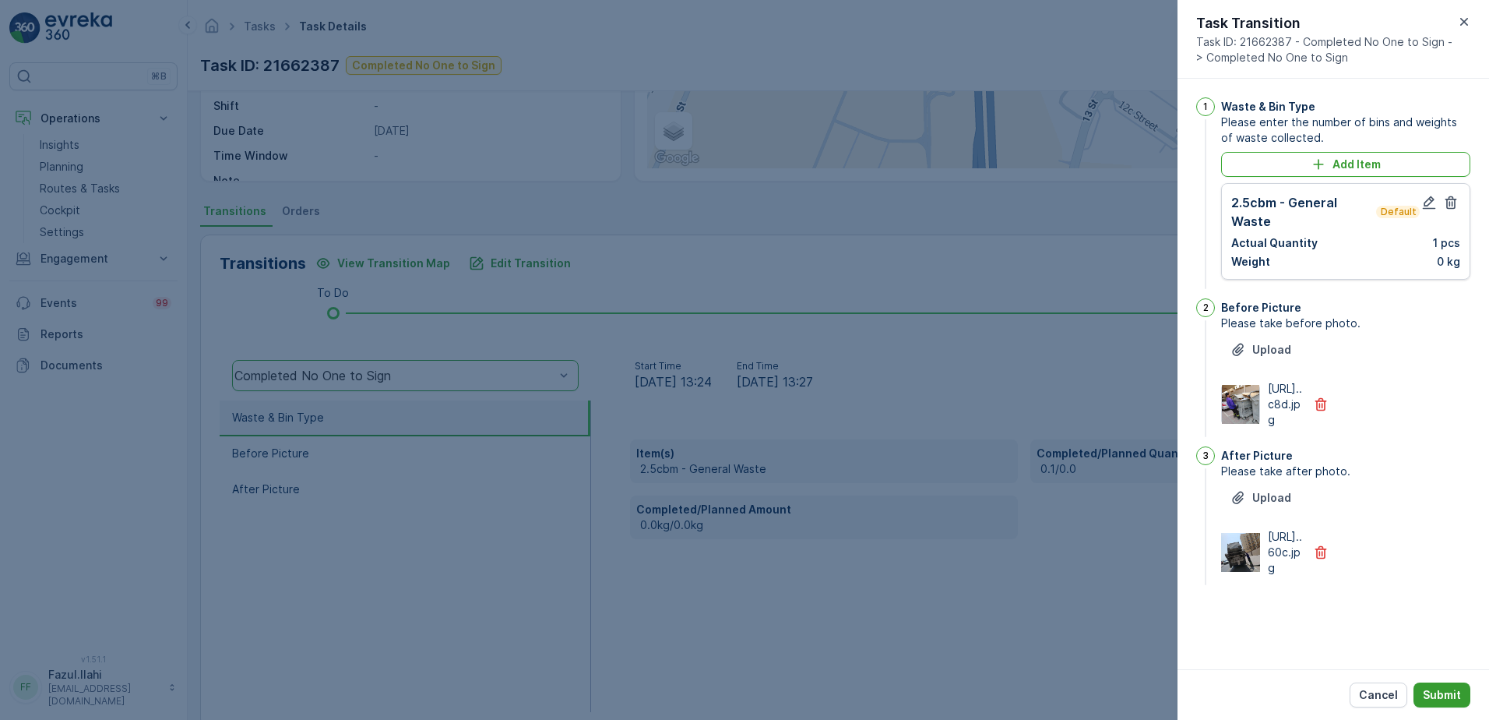
click at [1447, 688] on p "Submit" at bounding box center [1442, 695] width 38 height 16
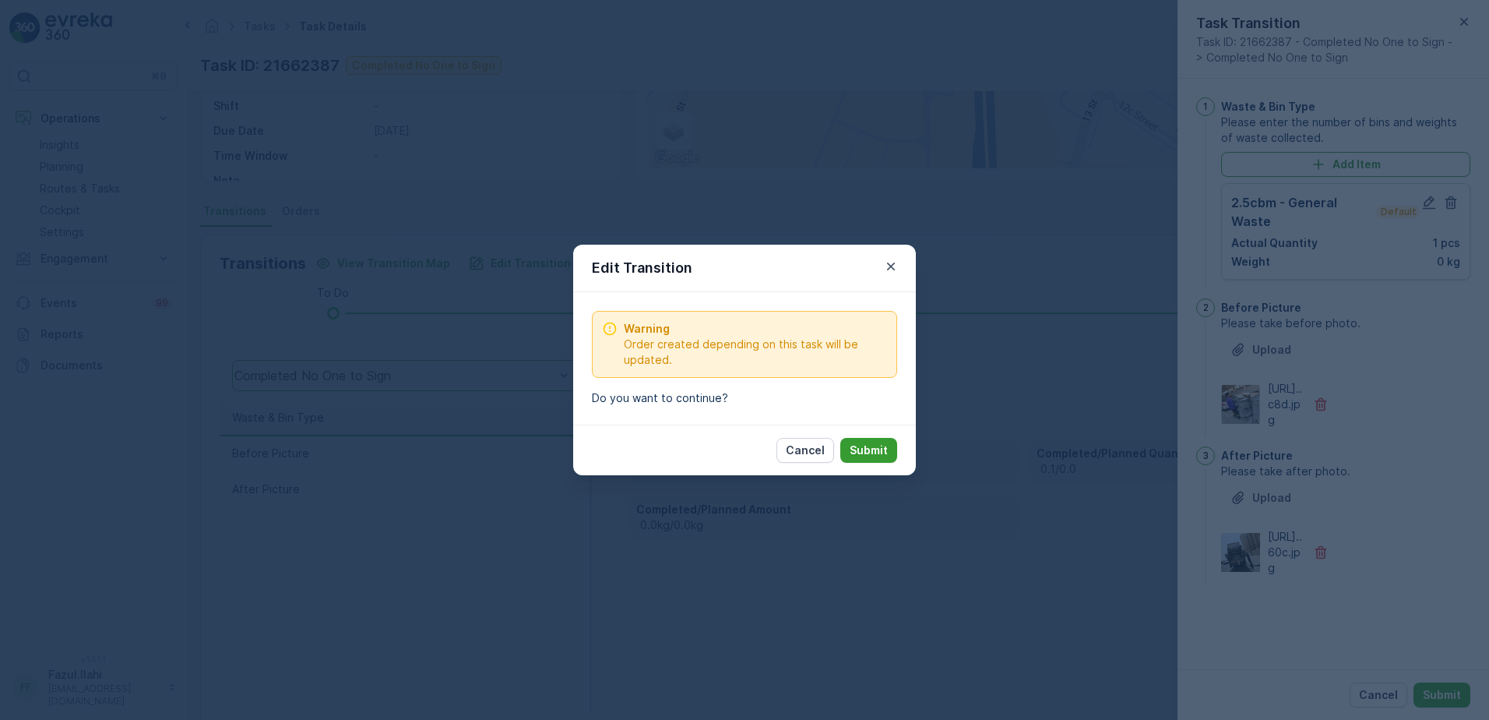
click at [885, 444] on p "Submit" at bounding box center [869, 450] width 38 height 16
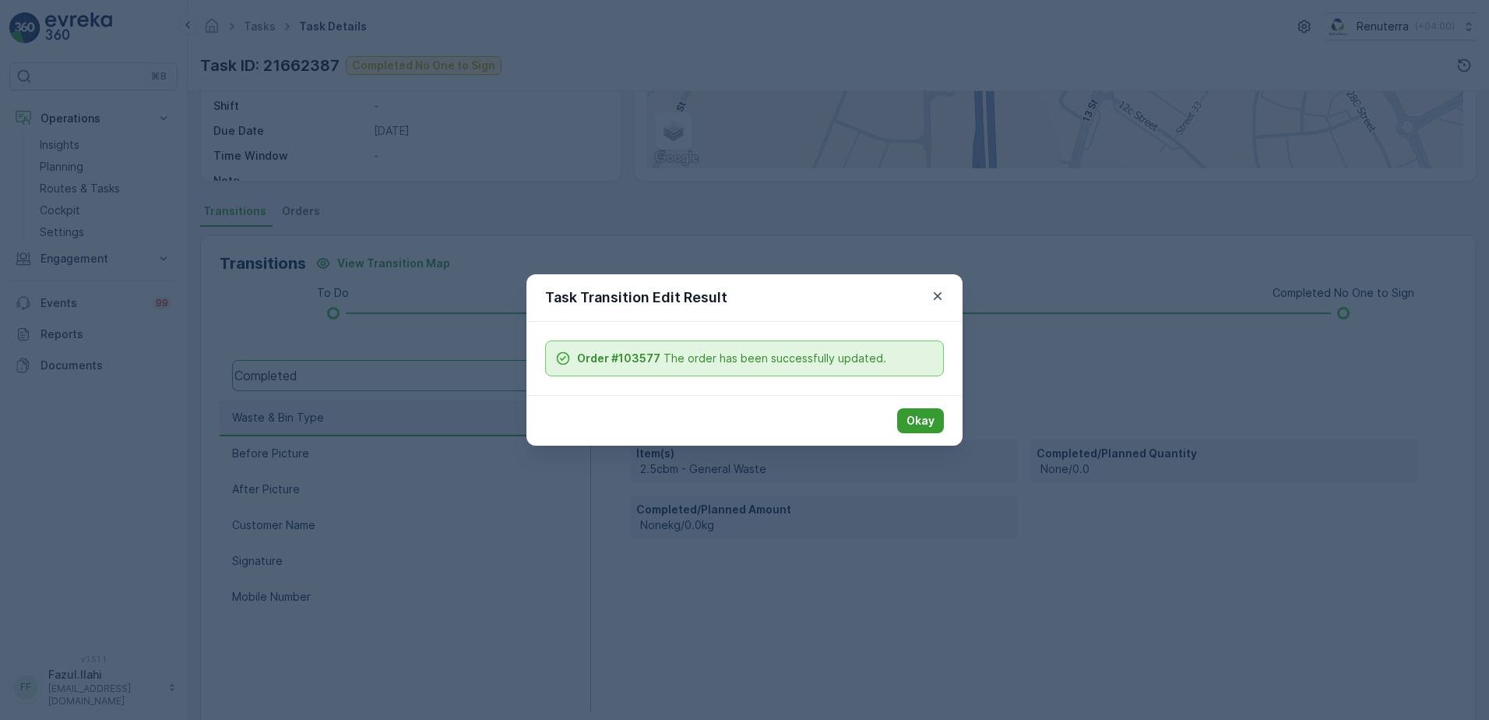
click at [919, 418] on p "Okay" at bounding box center [921, 421] width 28 height 16
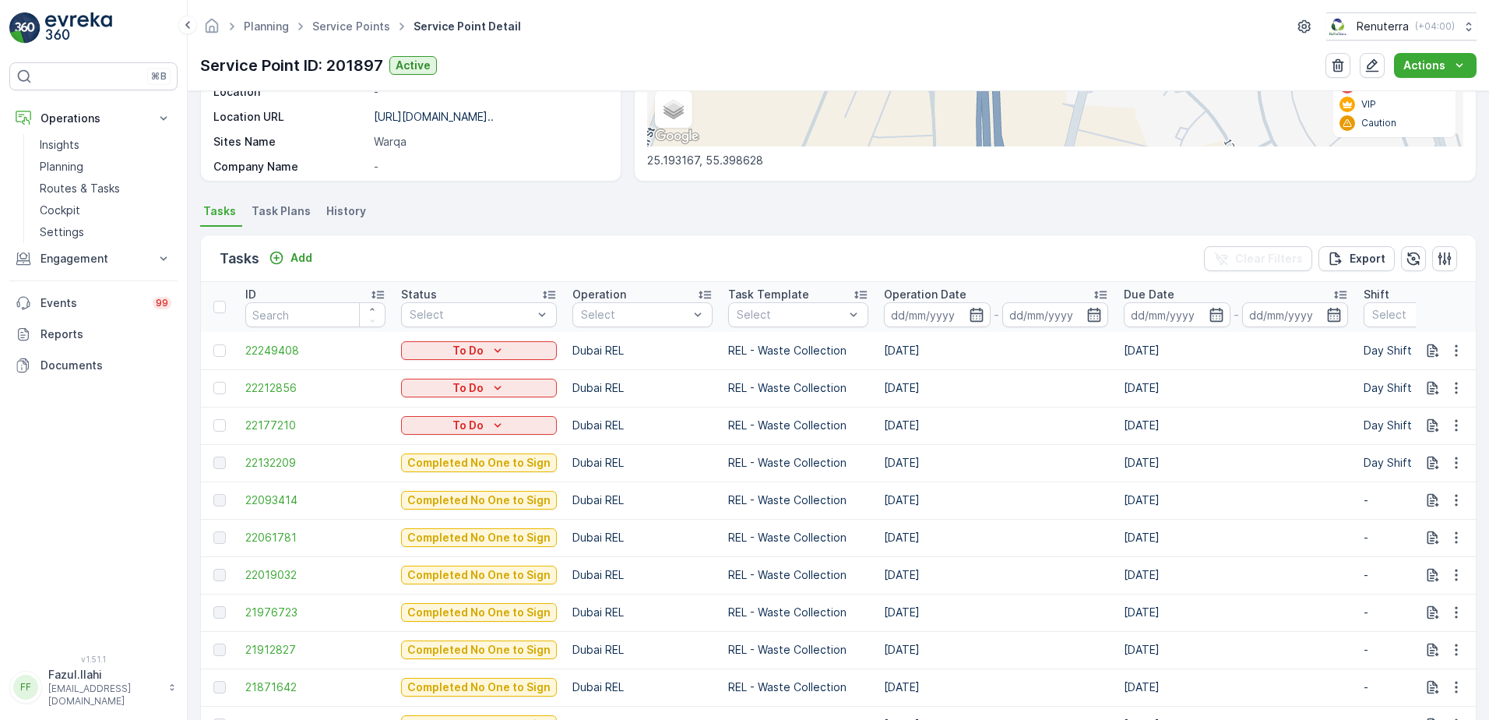
scroll to position [545, 0]
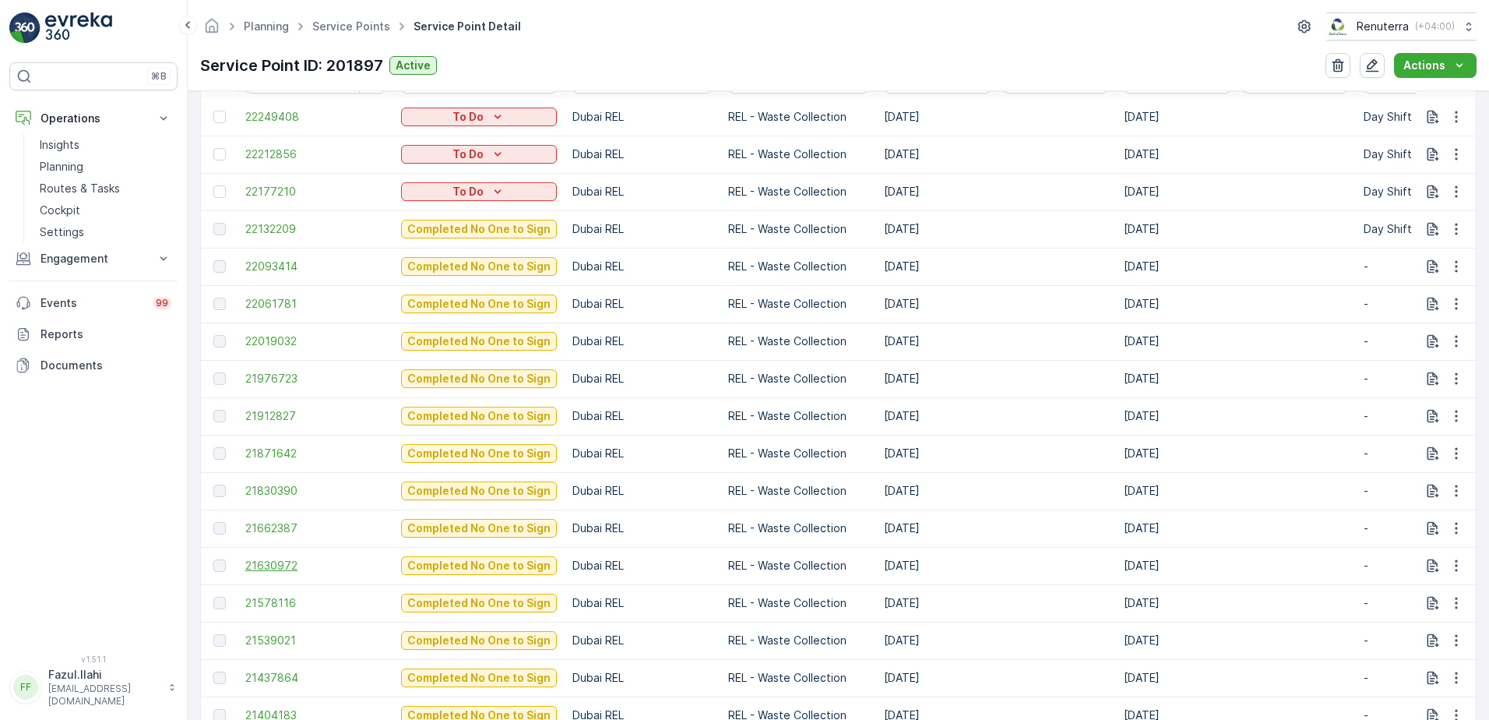
click at [297, 565] on span "21630972" at bounding box center [315, 566] width 140 height 16
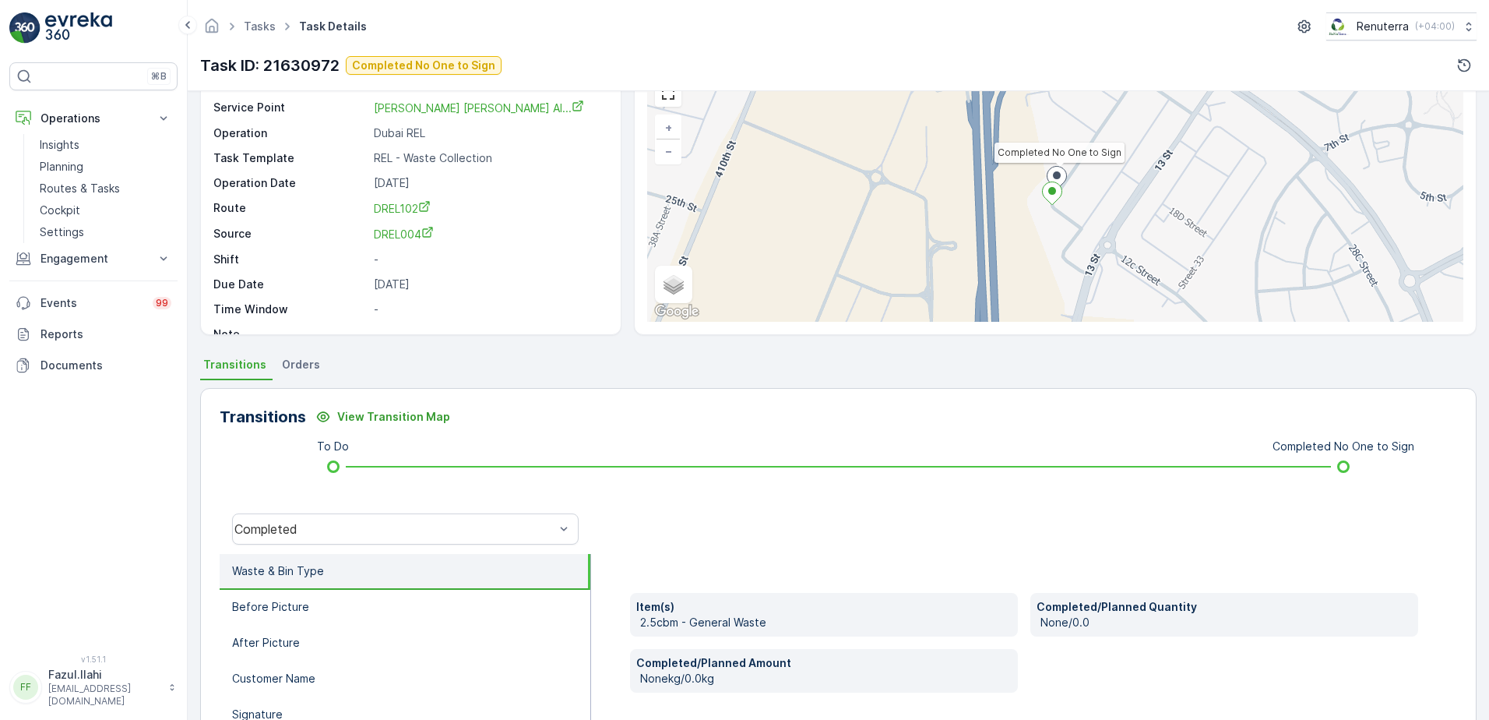
scroll to position [156, 0]
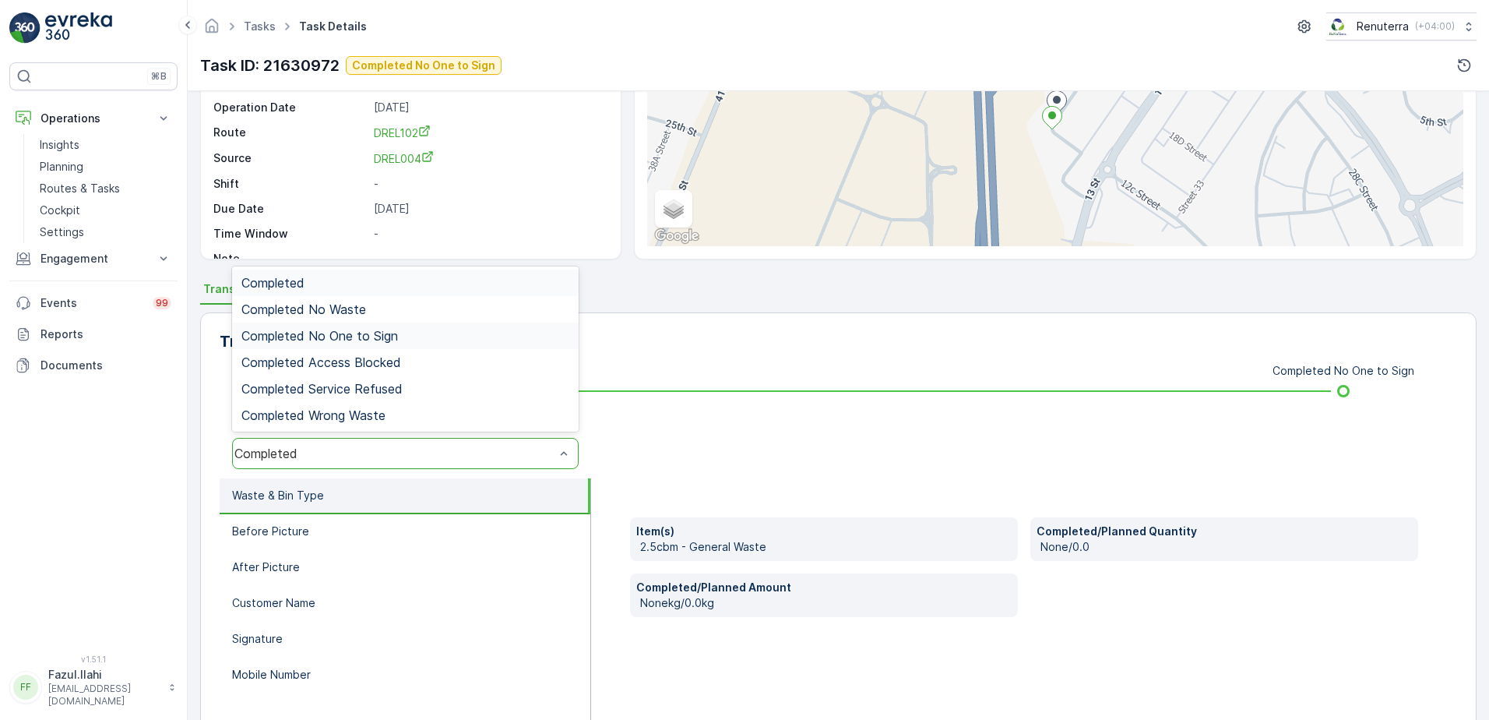
click at [373, 339] on span "Completed No One to Sign" at bounding box center [319, 336] width 157 height 14
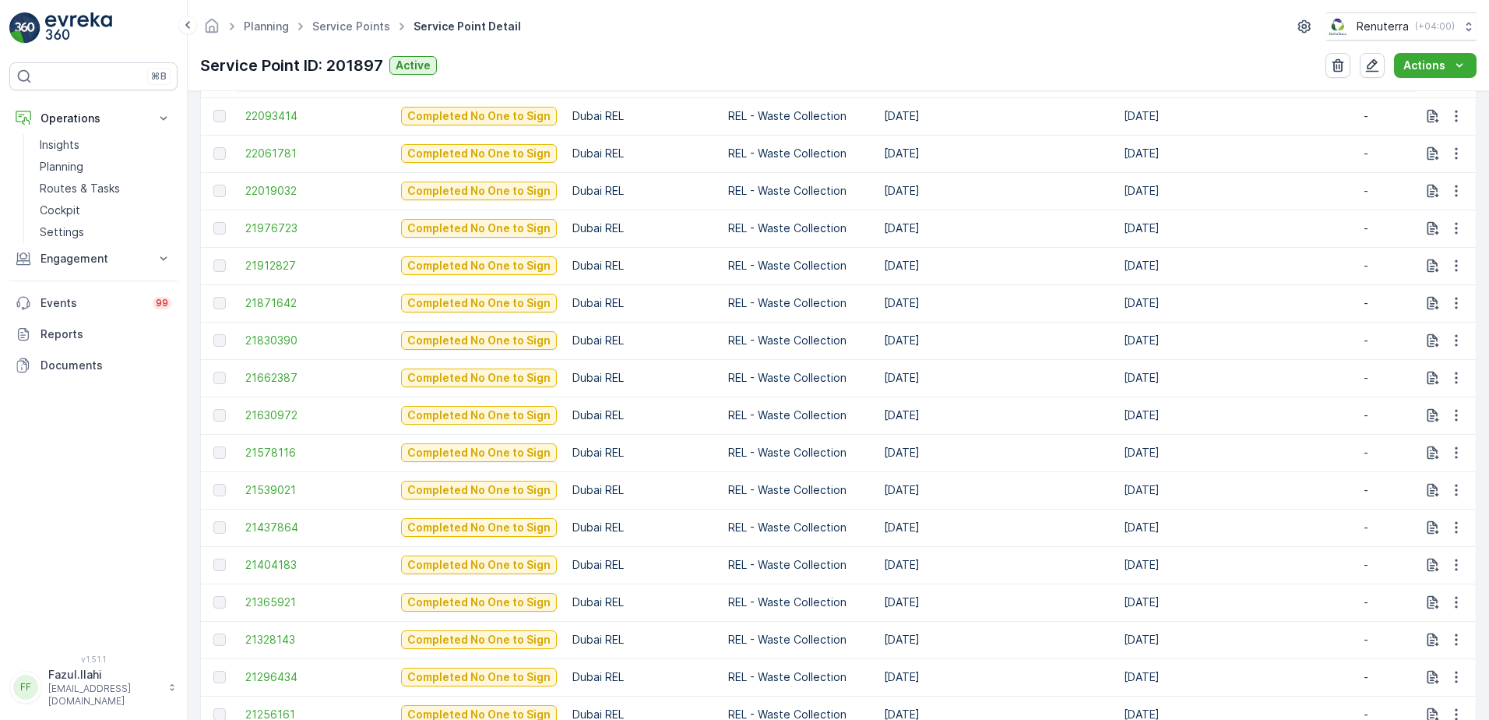
scroll to position [701, 0]
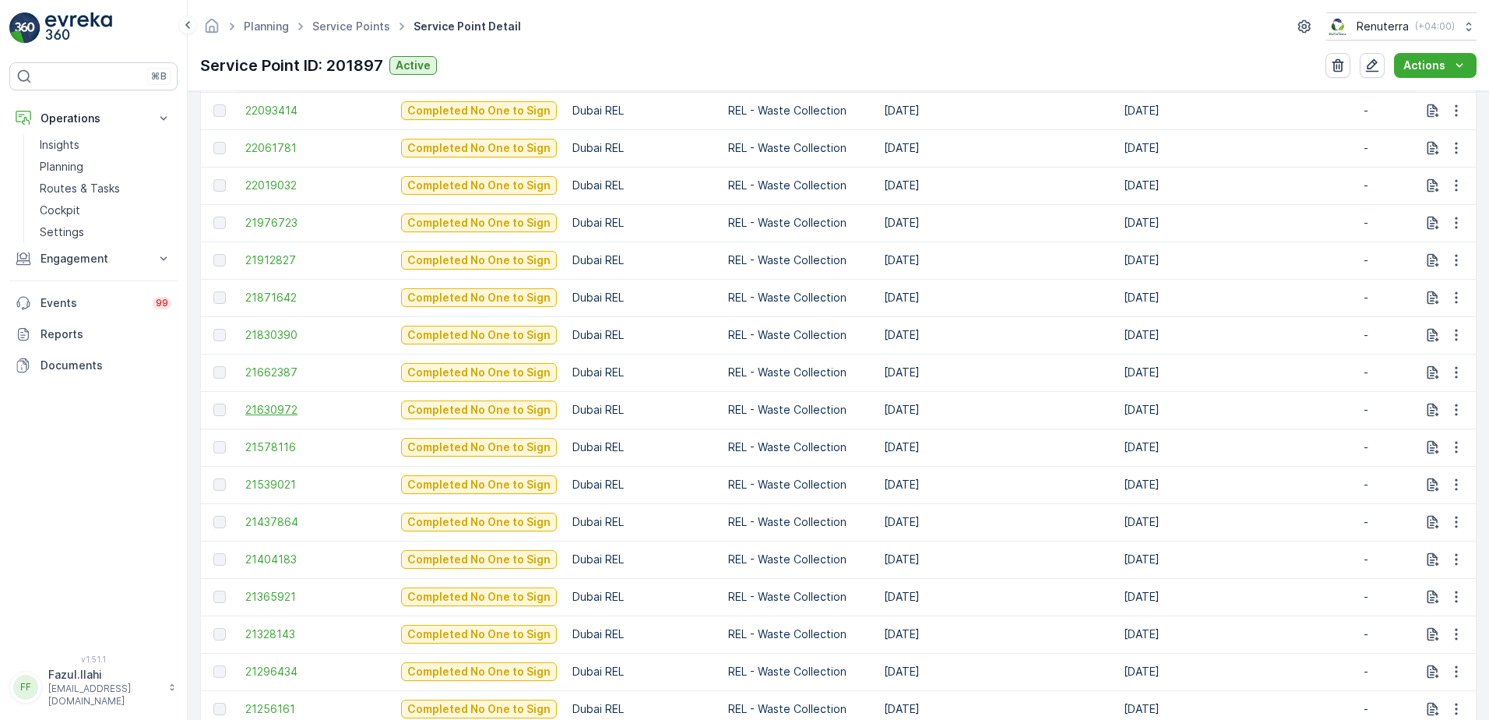
click at [298, 410] on span "21630972" at bounding box center [315, 410] width 140 height 16
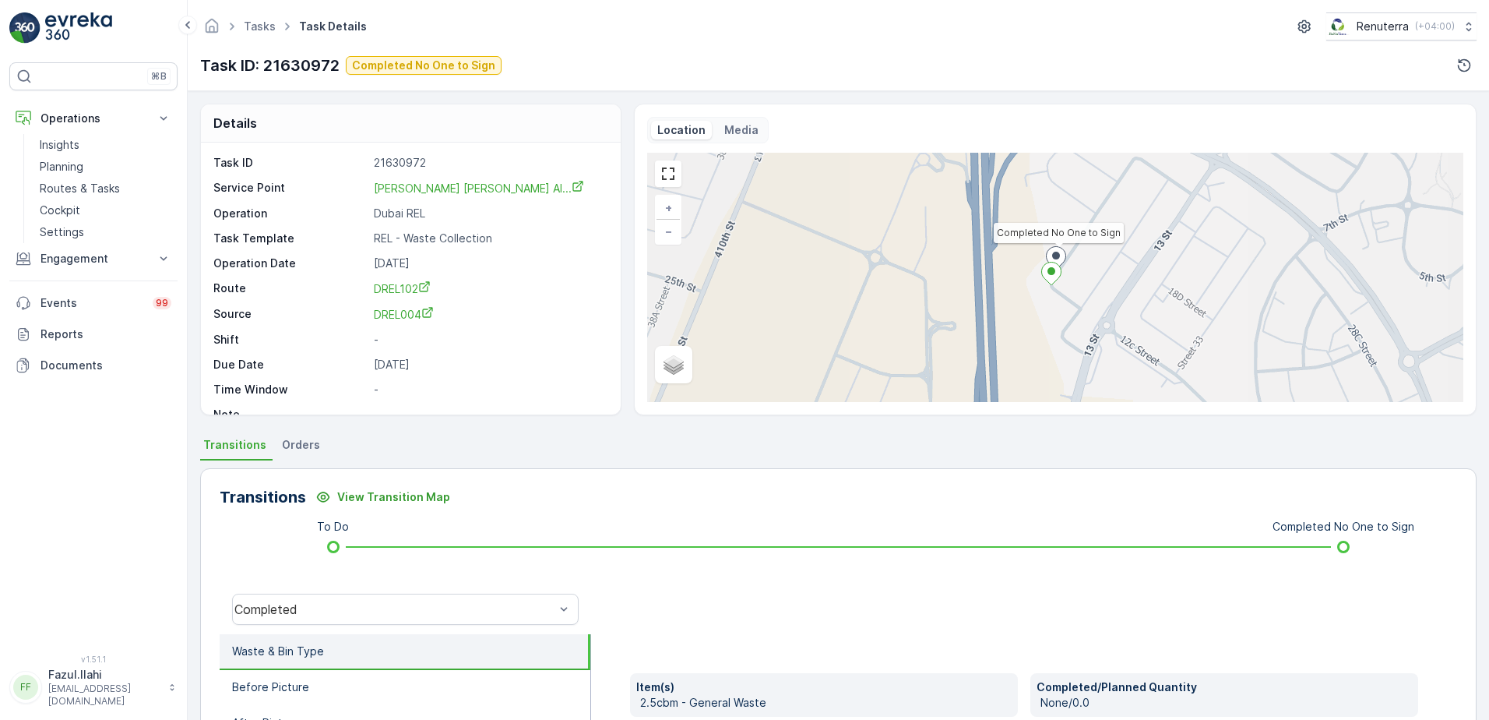
scroll to position [156, 0]
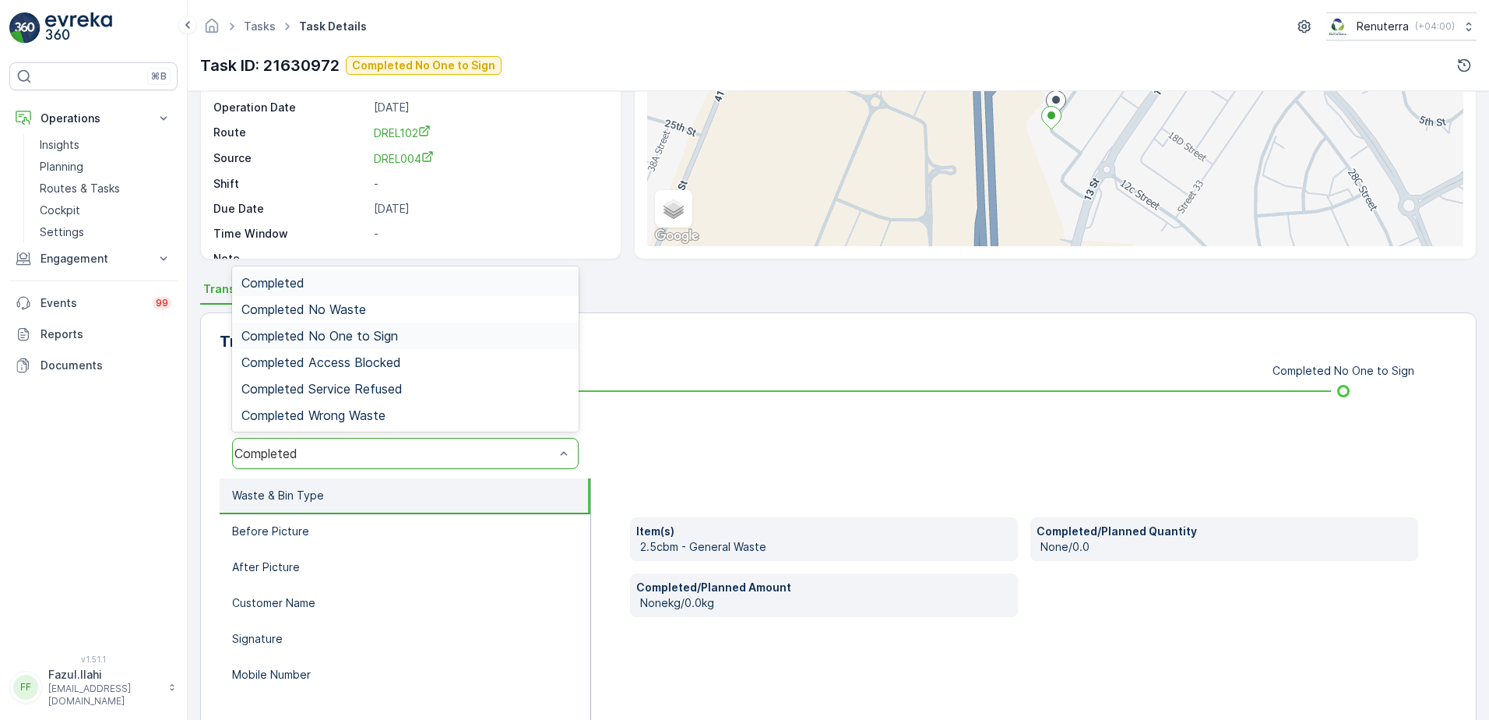
click at [429, 339] on div "Completed No One to Sign" at bounding box center [405, 336] width 328 height 14
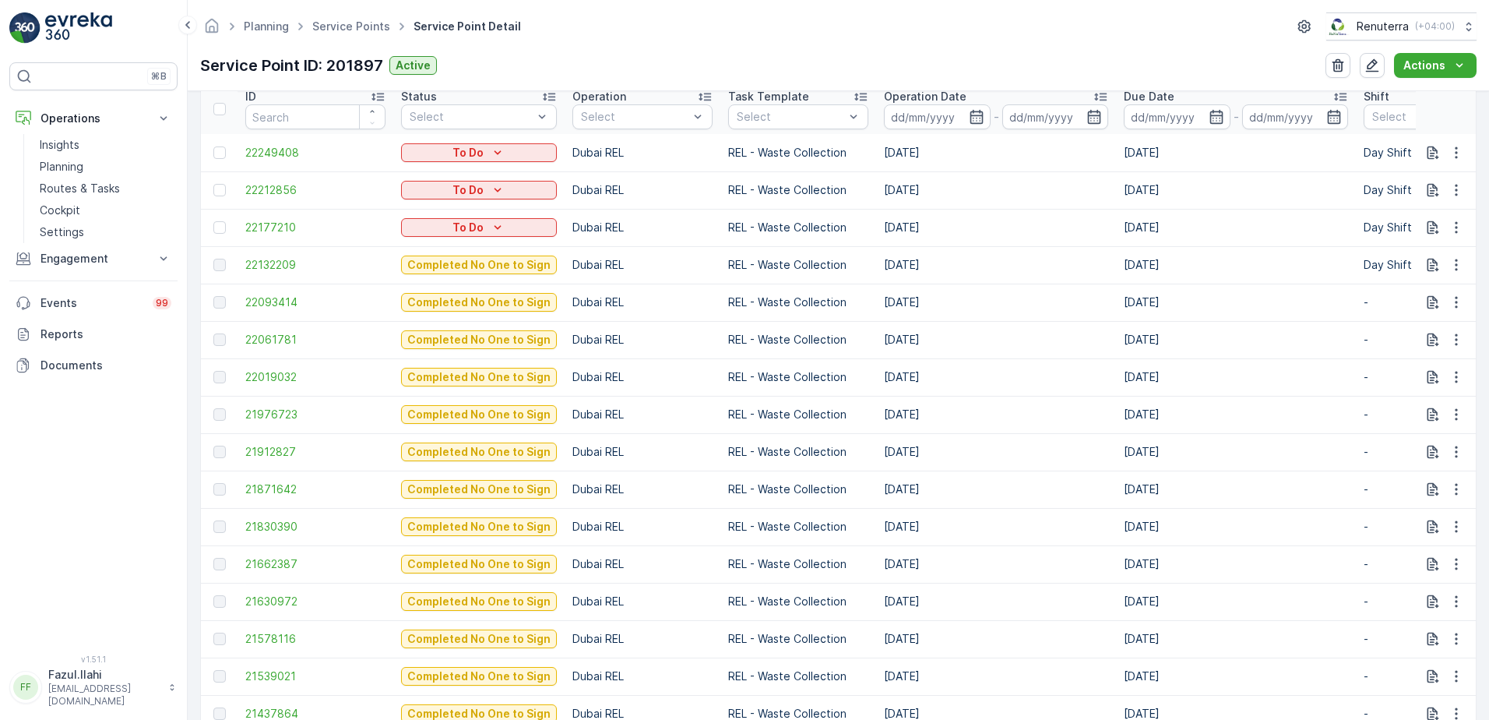
scroll to position [545, 0]
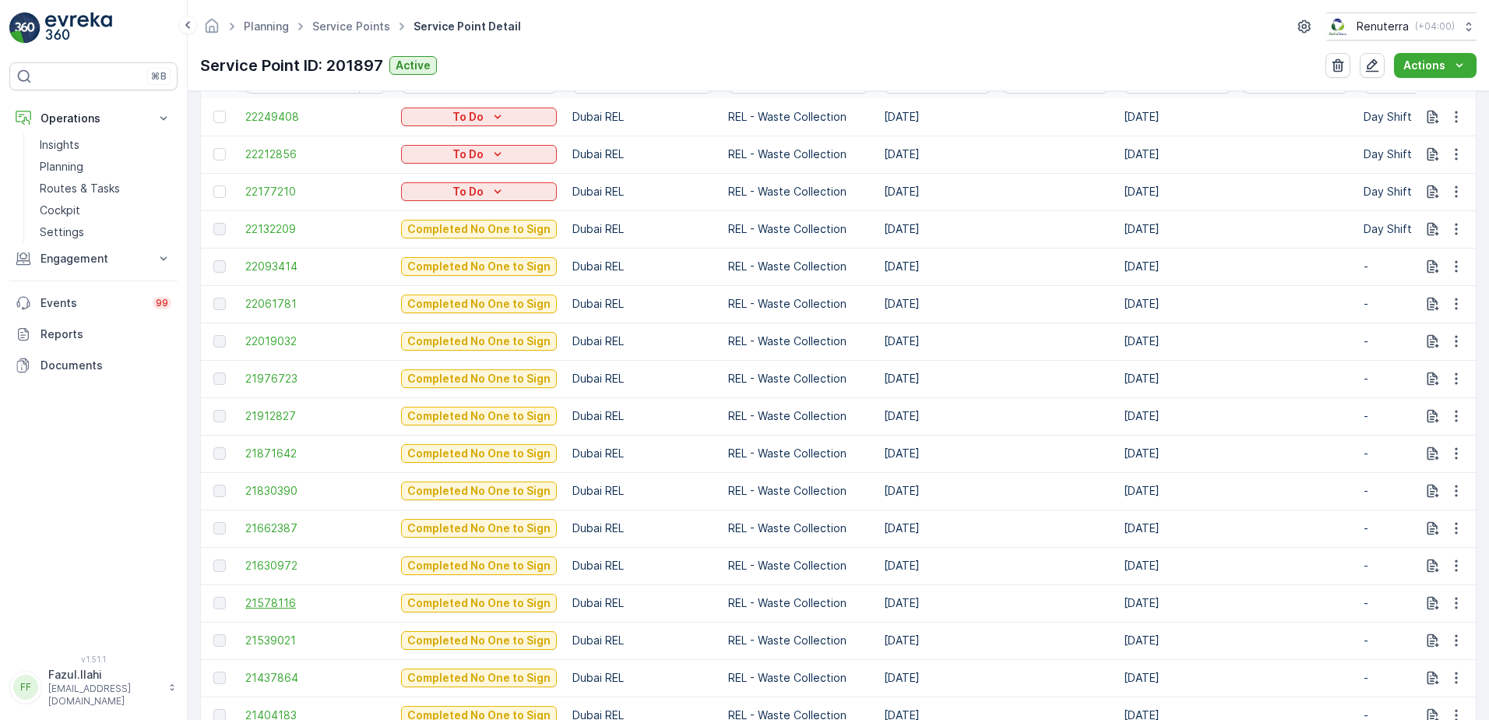
click at [273, 601] on span "21578116" at bounding box center [315, 603] width 140 height 16
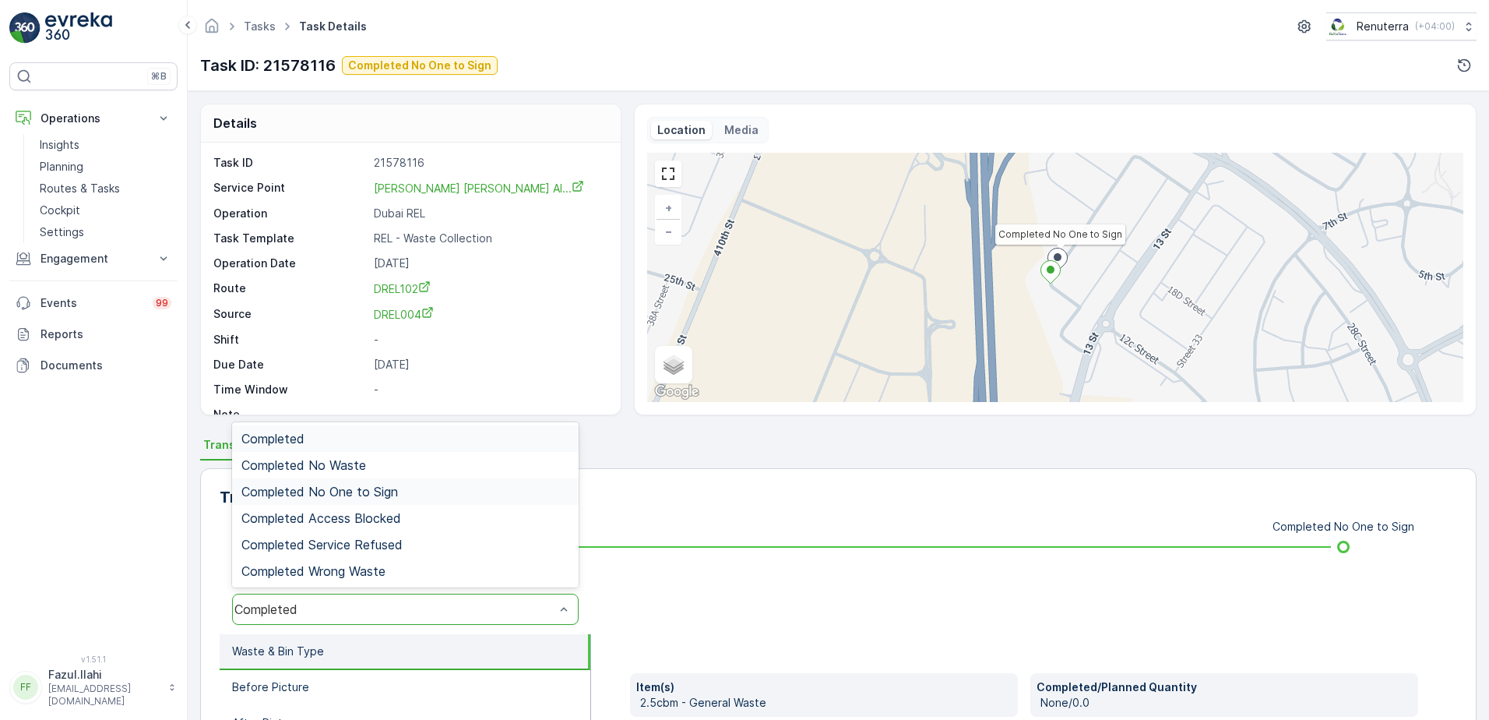
click at [429, 487] on div "Completed No One to Sign" at bounding box center [405, 491] width 328 height 14
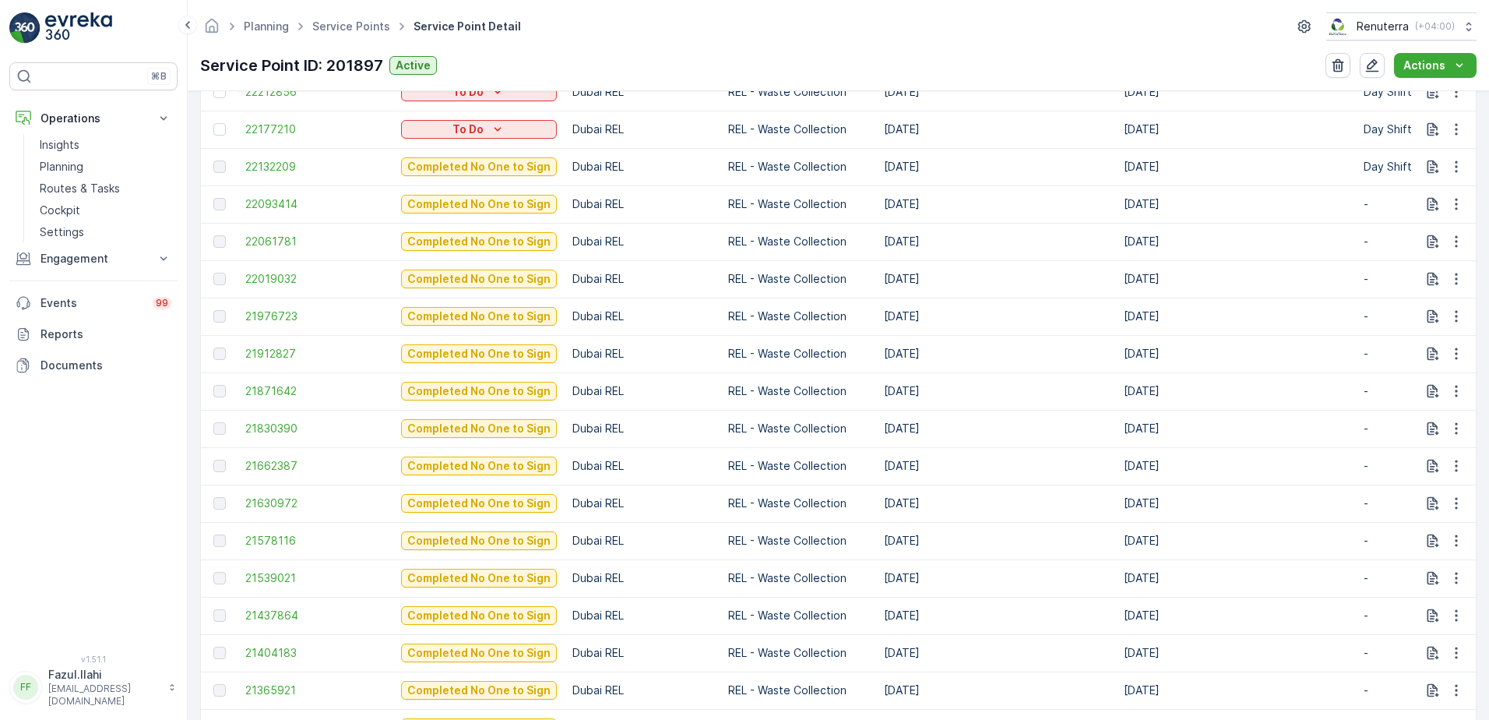
scroll to position [623, 0]
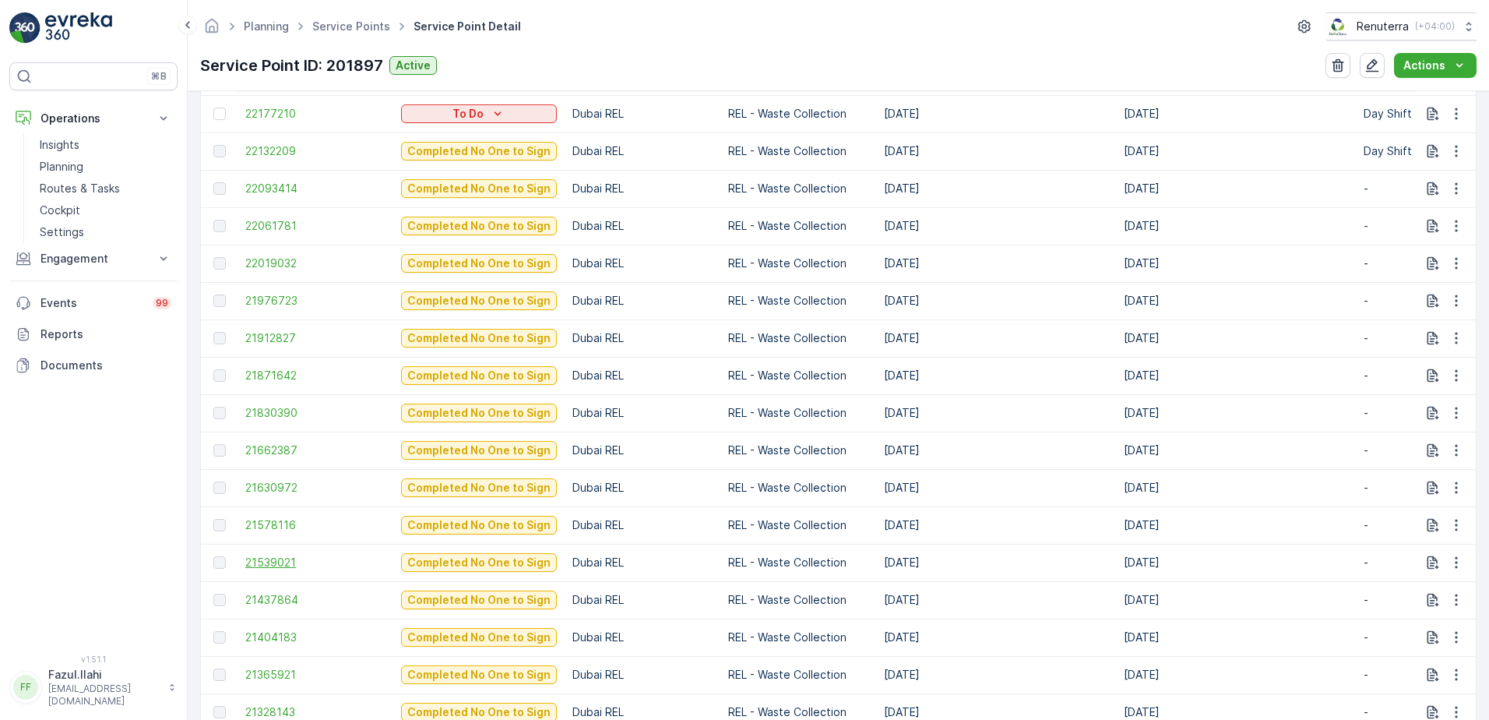
click at [286, 563] on span "21539021" at bounding box center [315, 563] width 140 height 16
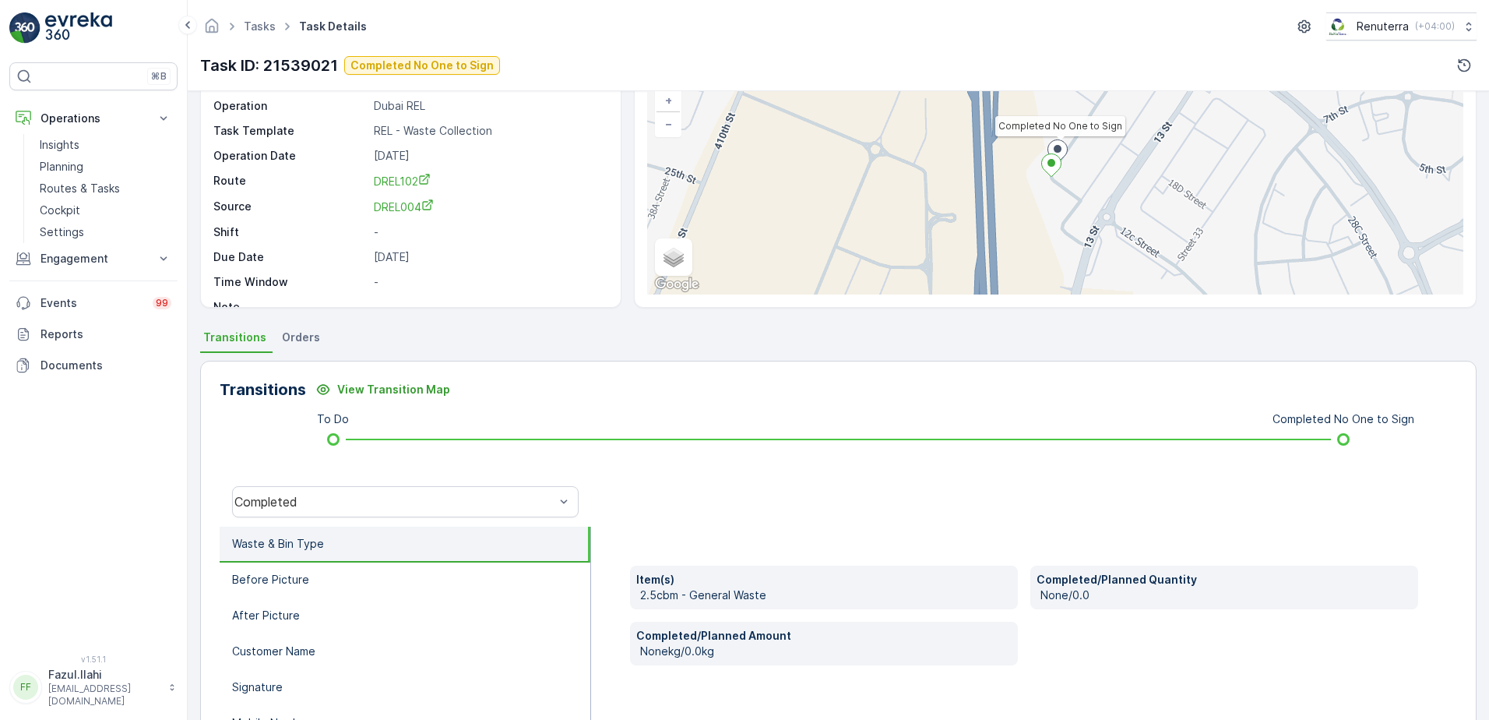
scroll to position [156, 0]
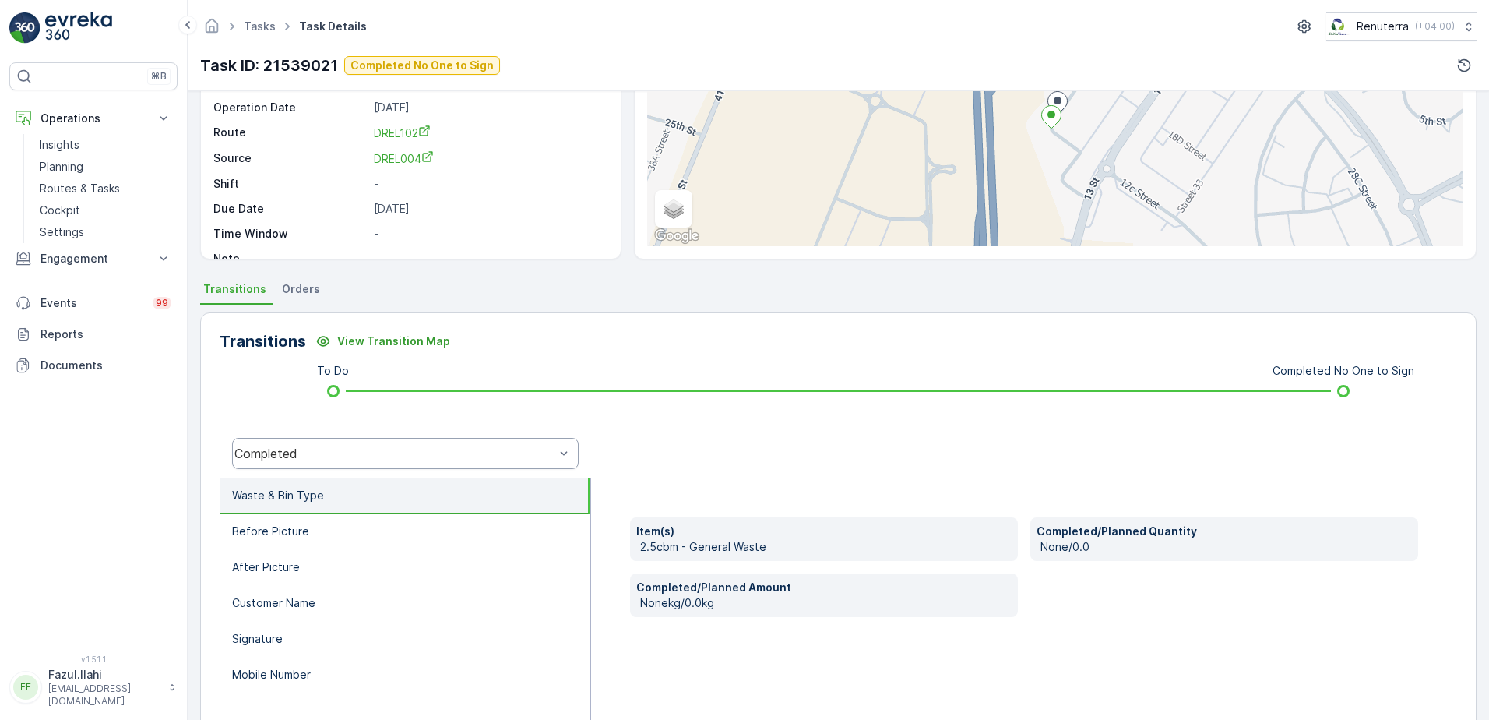
click at [491, 443] on div "Completed" at bounding box center [405, 453] width 347 height 31
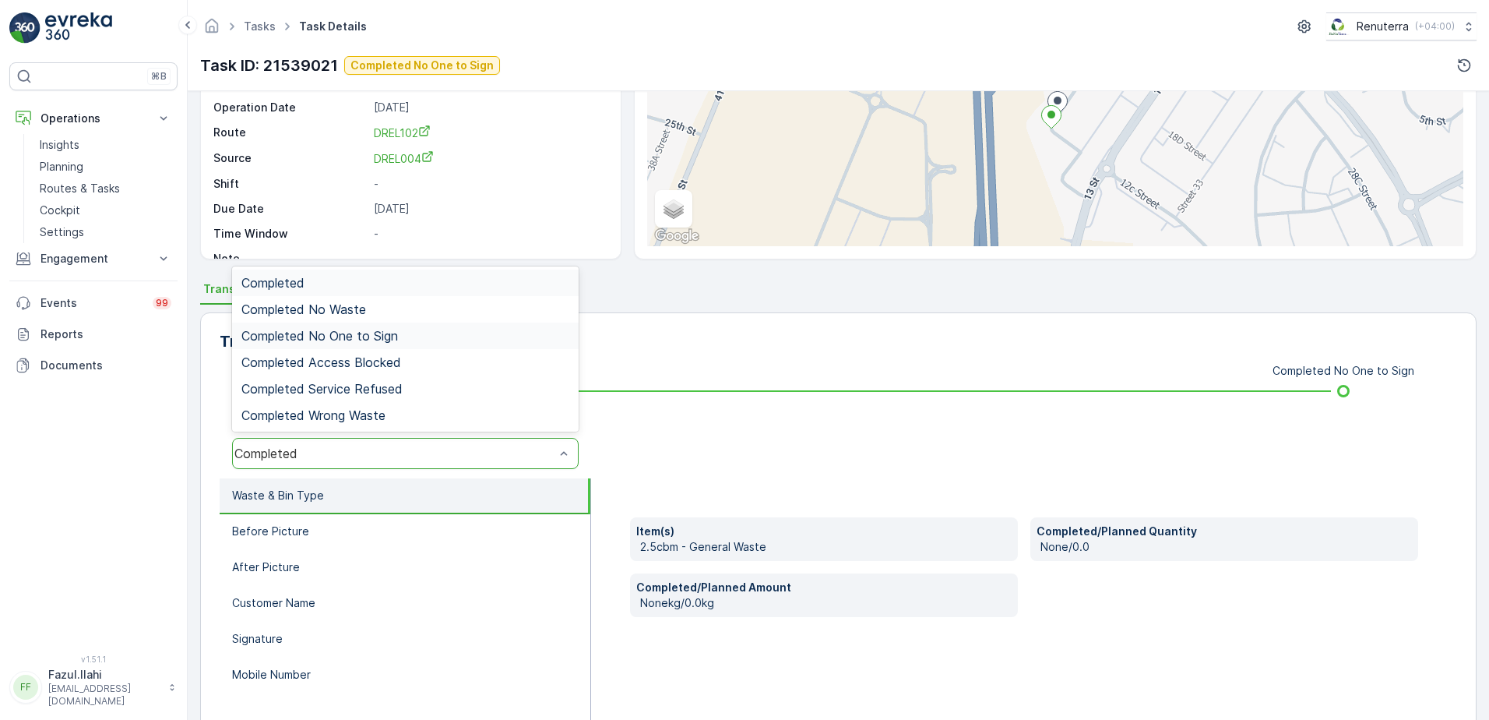
click at [402, 333] on div "Completed No One to Sign" at bounding box center [405, 336] width 328 height 14
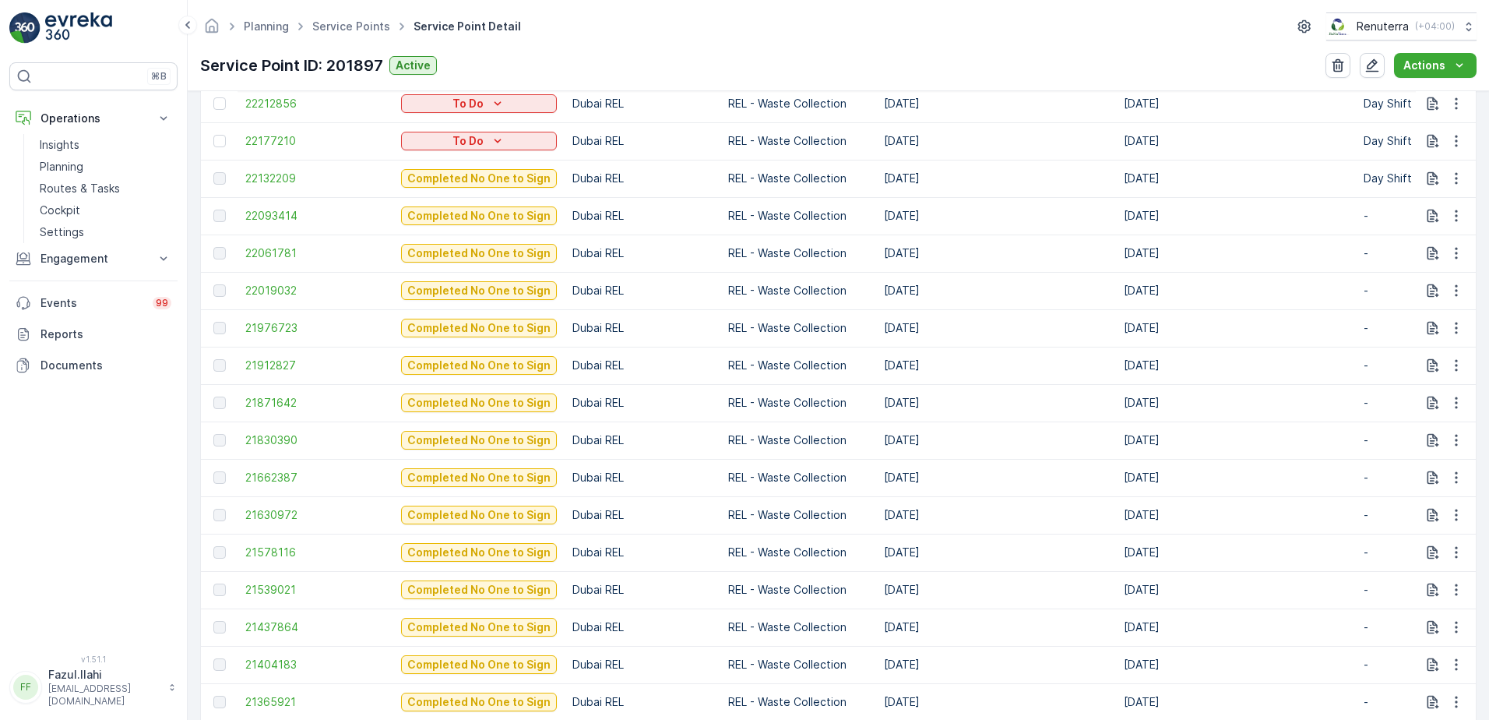
scroll to position [623, 0]
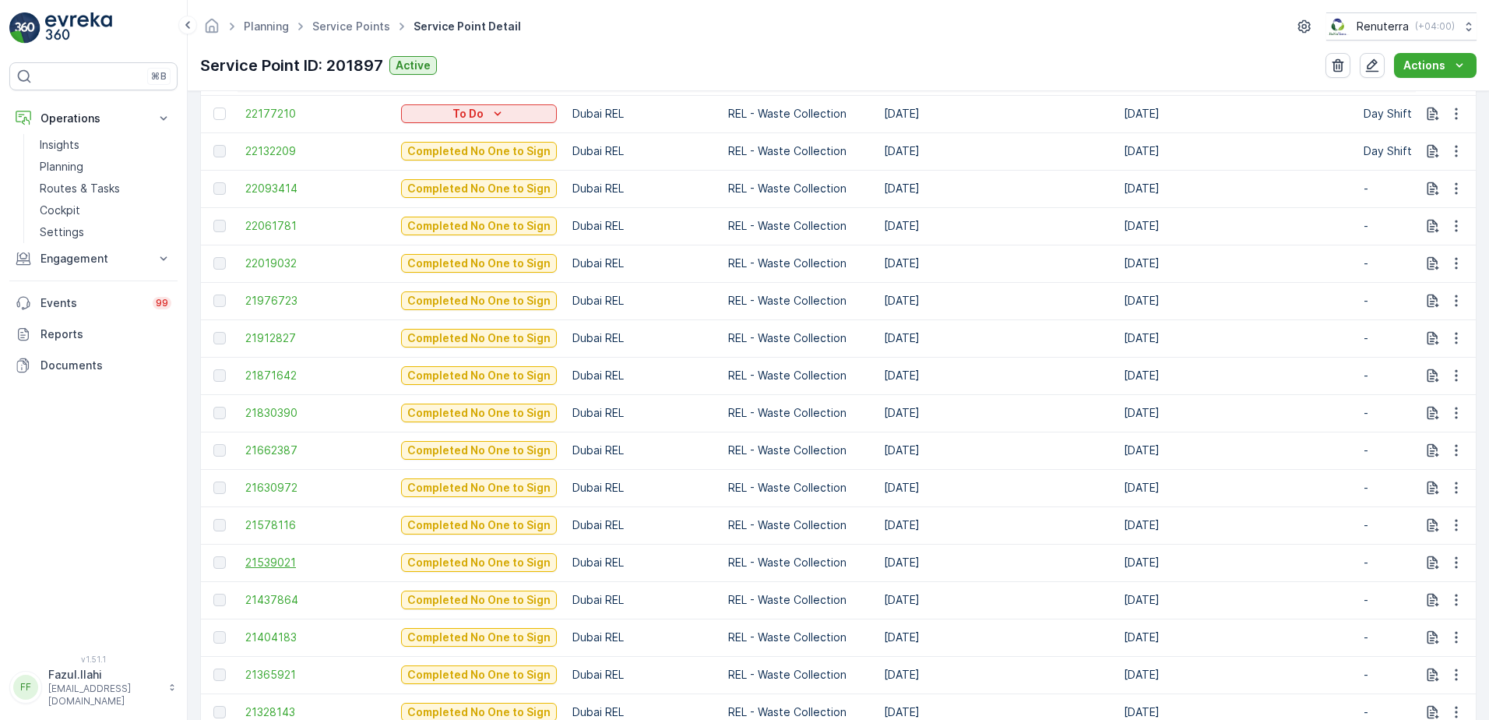
click at [256, 561] on span "21539021" at bounding box center [315, 563] width 140 height 16
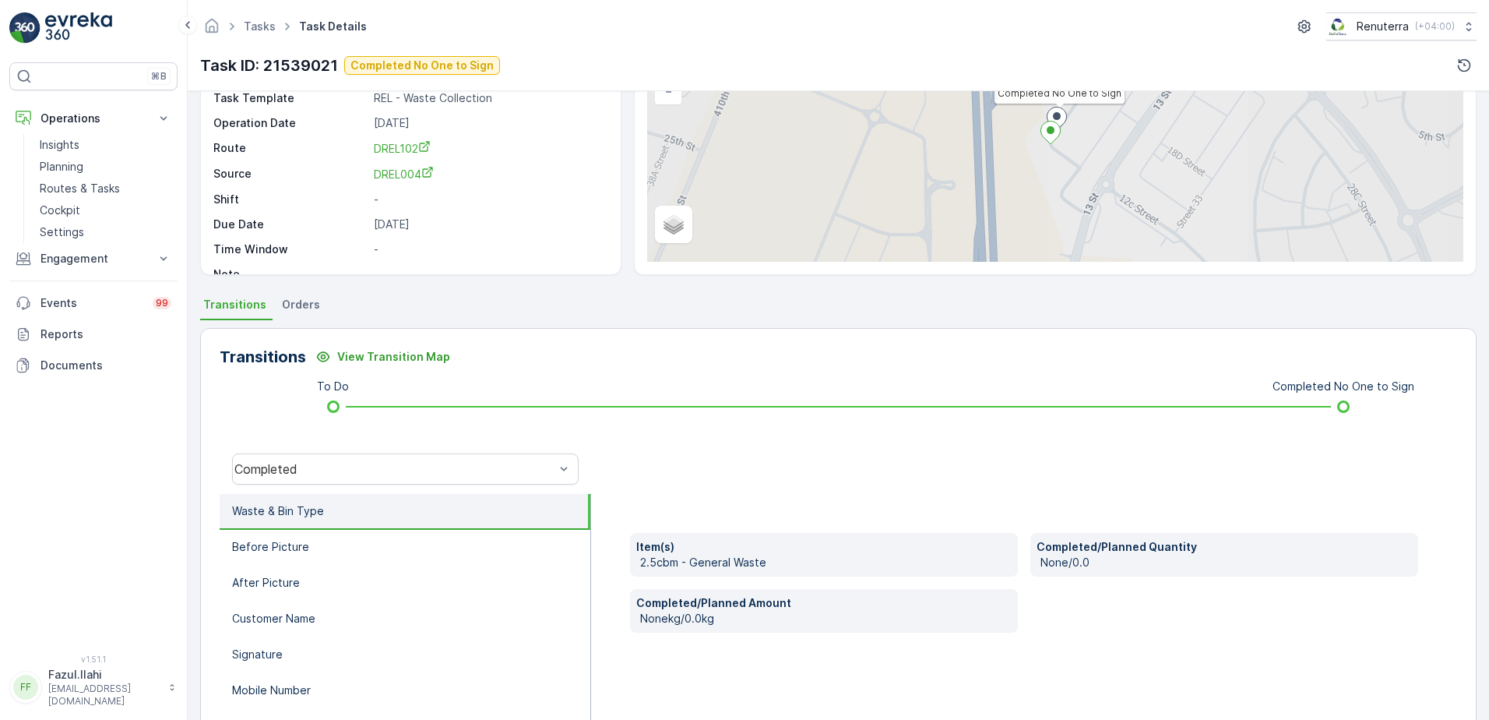
scroll to position [234, 0]
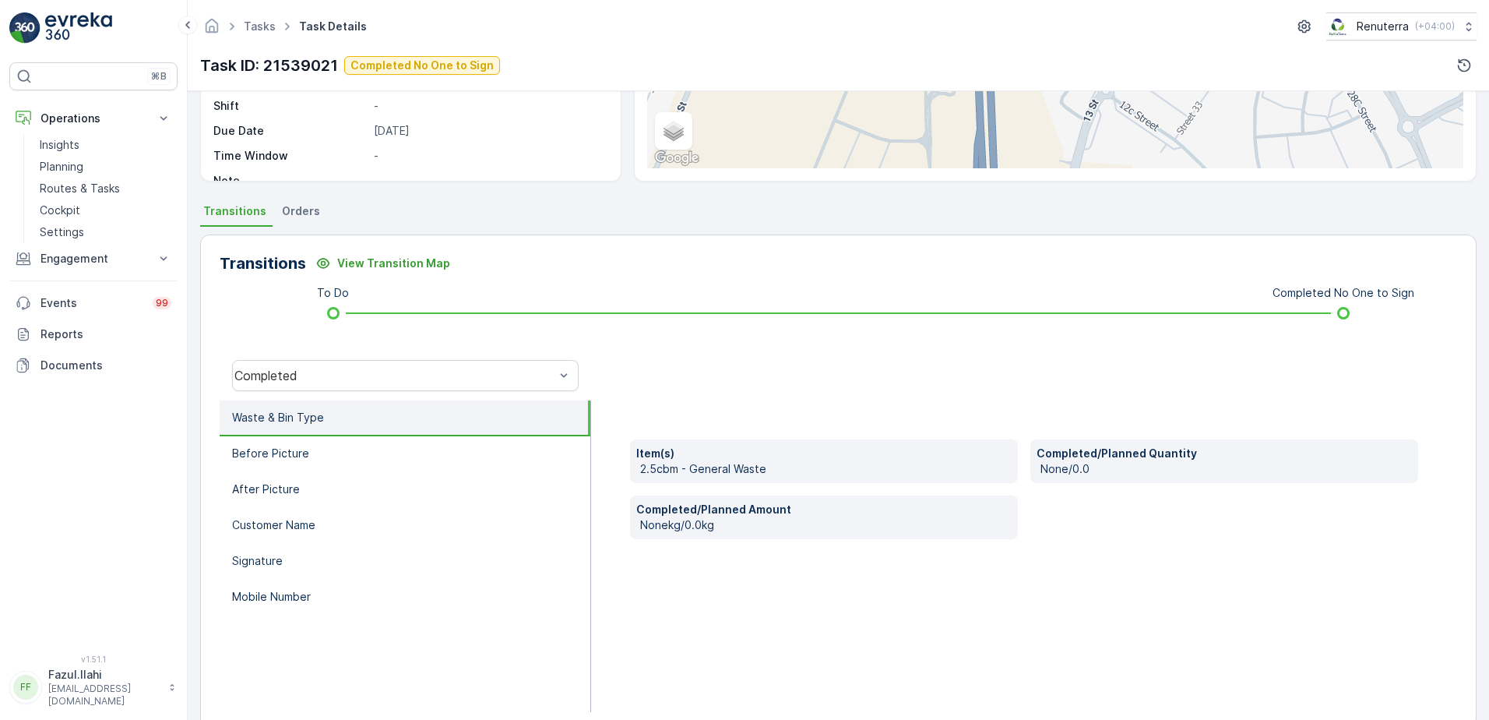
click at [473, 393] on div "Completed" at bounding box center [405, 375] width 371 height 50
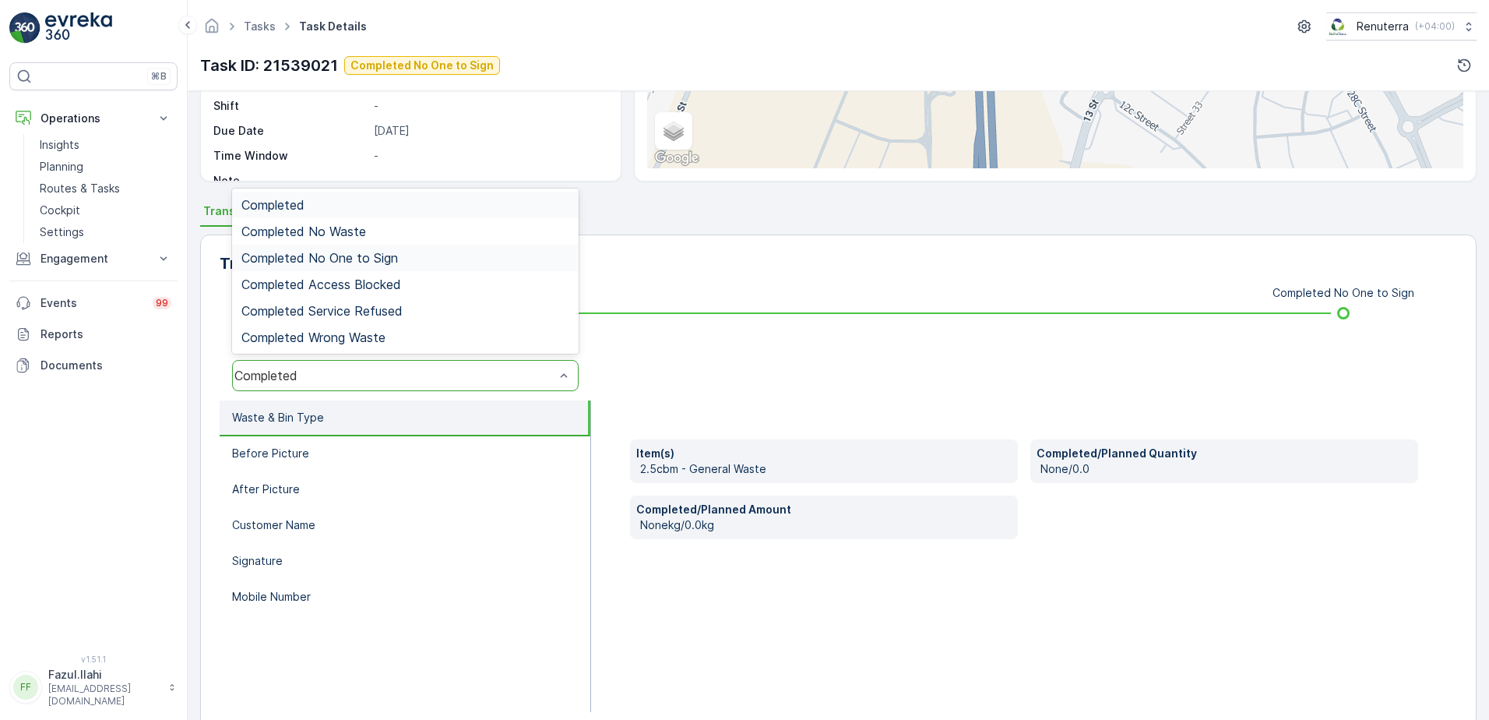
click at [402, 257] on div "Completed No One to Sign" at bounding box center [405, 258] width 328 height 14
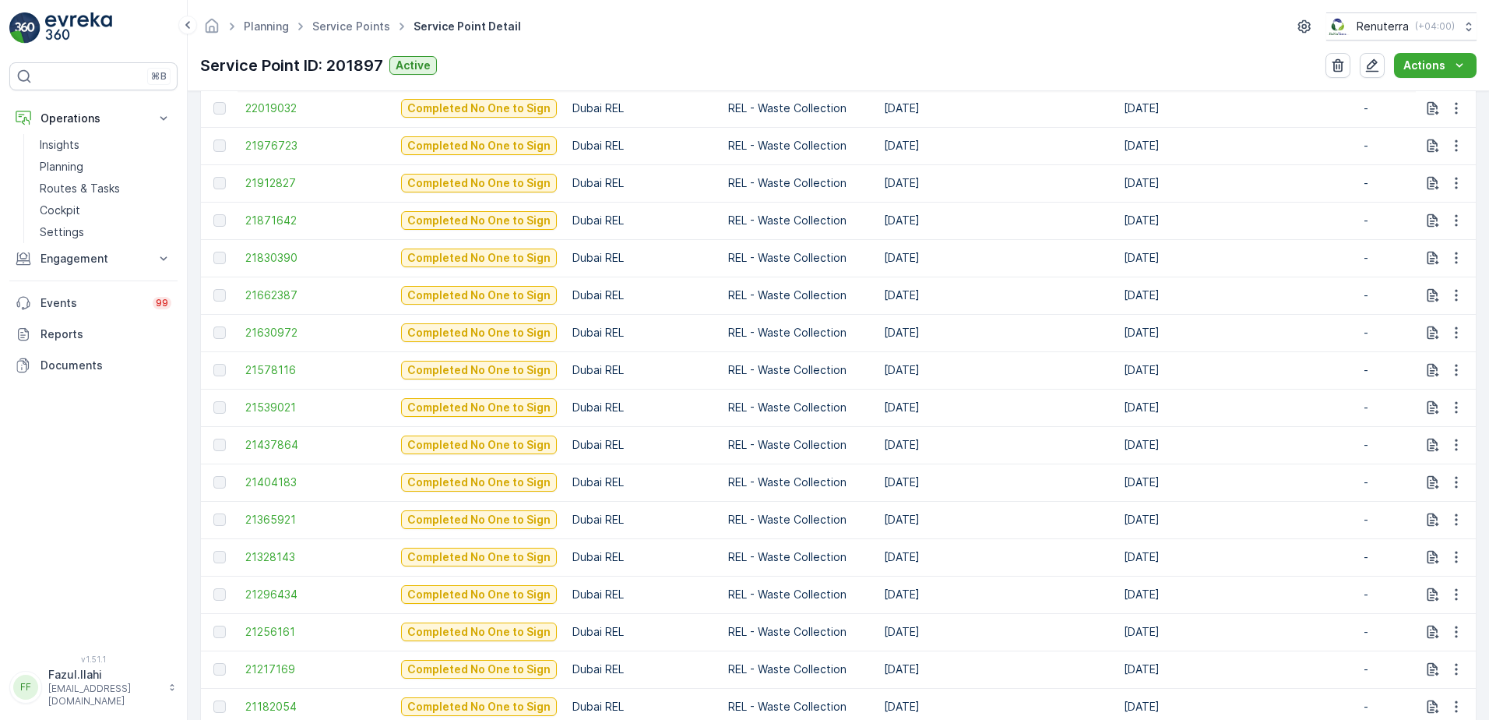
scroll to position [779, 0]
click at [273, 474] on span "21404183" at bounding box center [315, 482] width 140 height 16
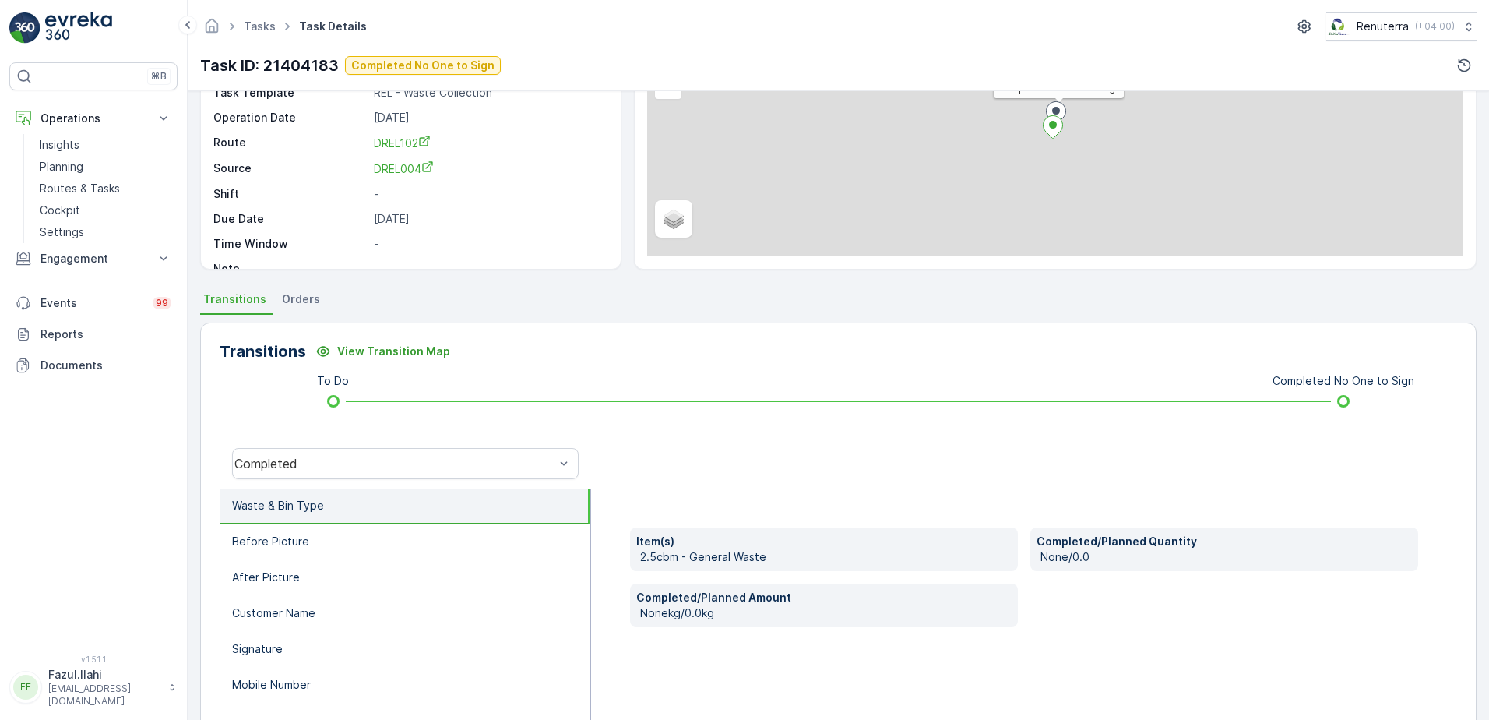
scroll to position [234, 0]
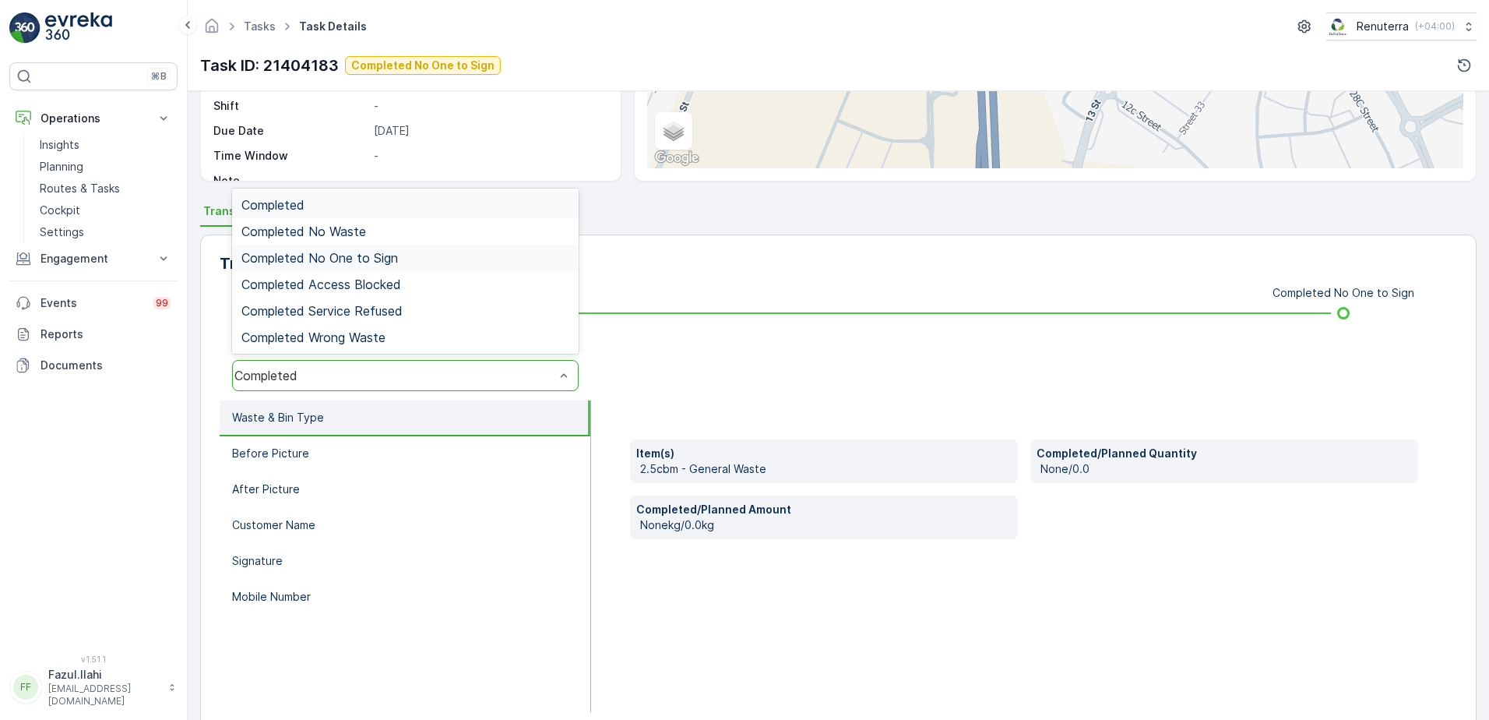
click at [350, 261] on span "Completed No One to Sign" at bounding box center [319, 258] width 157 height 14
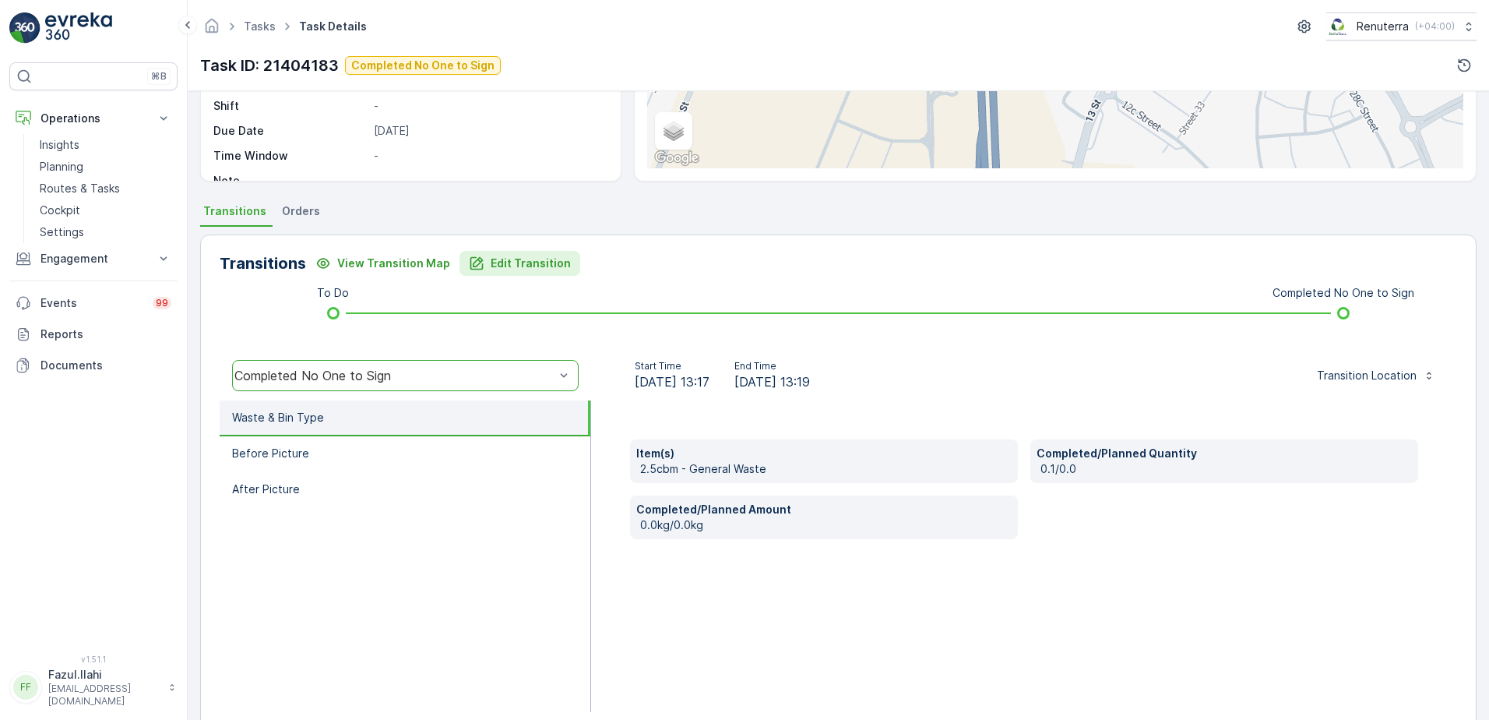
click at [519, 259] on p "Edit Transition" at bounding box center [531, 263] width 80 height 16
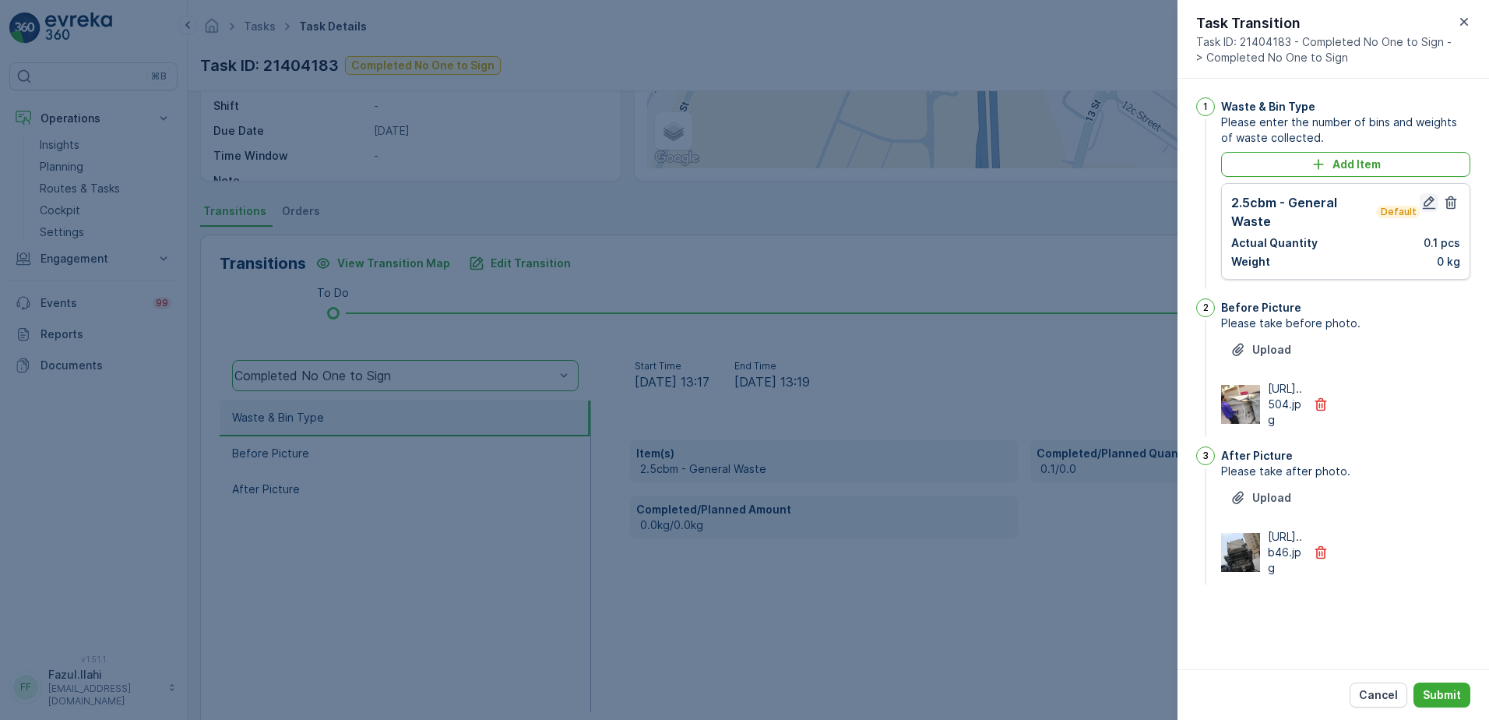
click at [1424, 200] on icon "button" at bounding box center [1429, 203] width 16 height 16
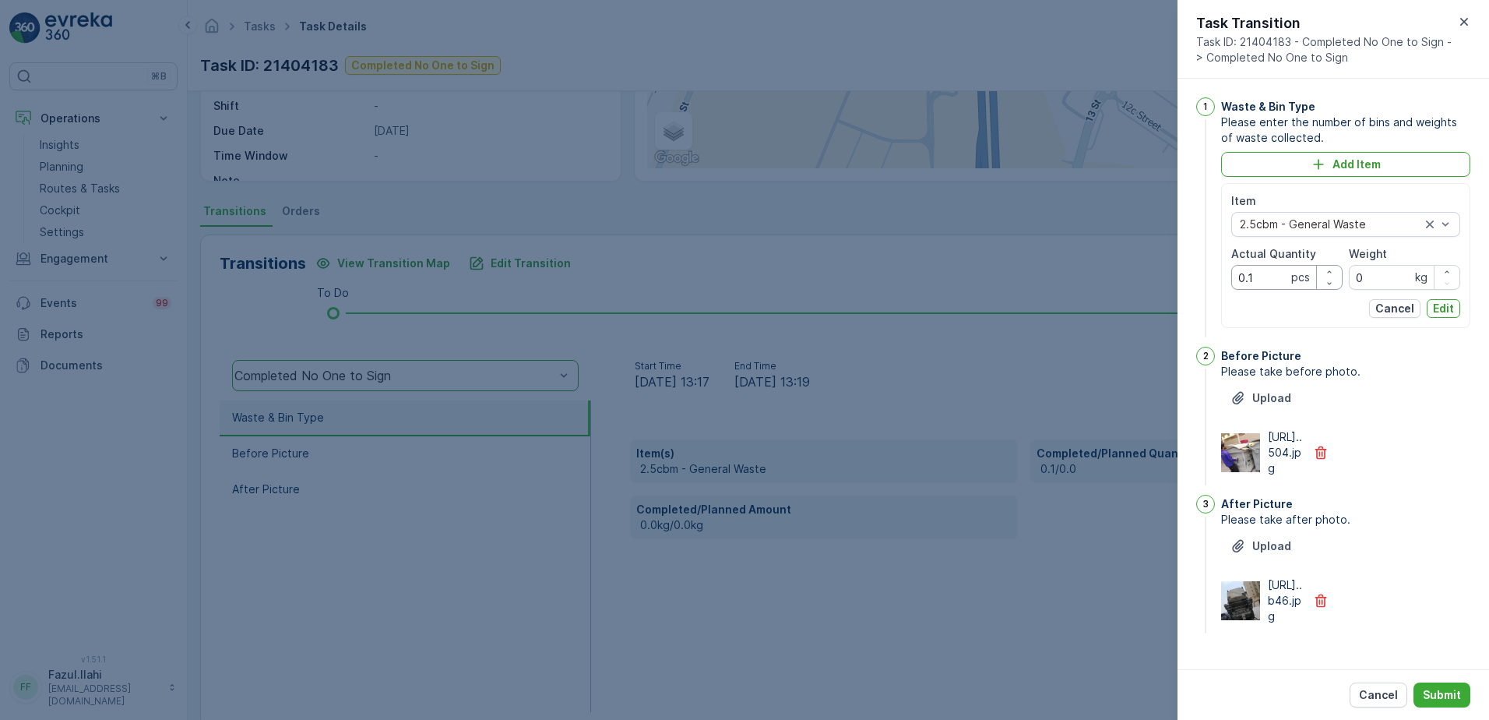
click at [1255, 278] on Quantity "0.1" at bounding box center [1286, 277] width 111 height 25
type Quantity "1"
click at [1449, 527] on span "Please take after photo." at bounding box center [1345, 520] width 249 height 16
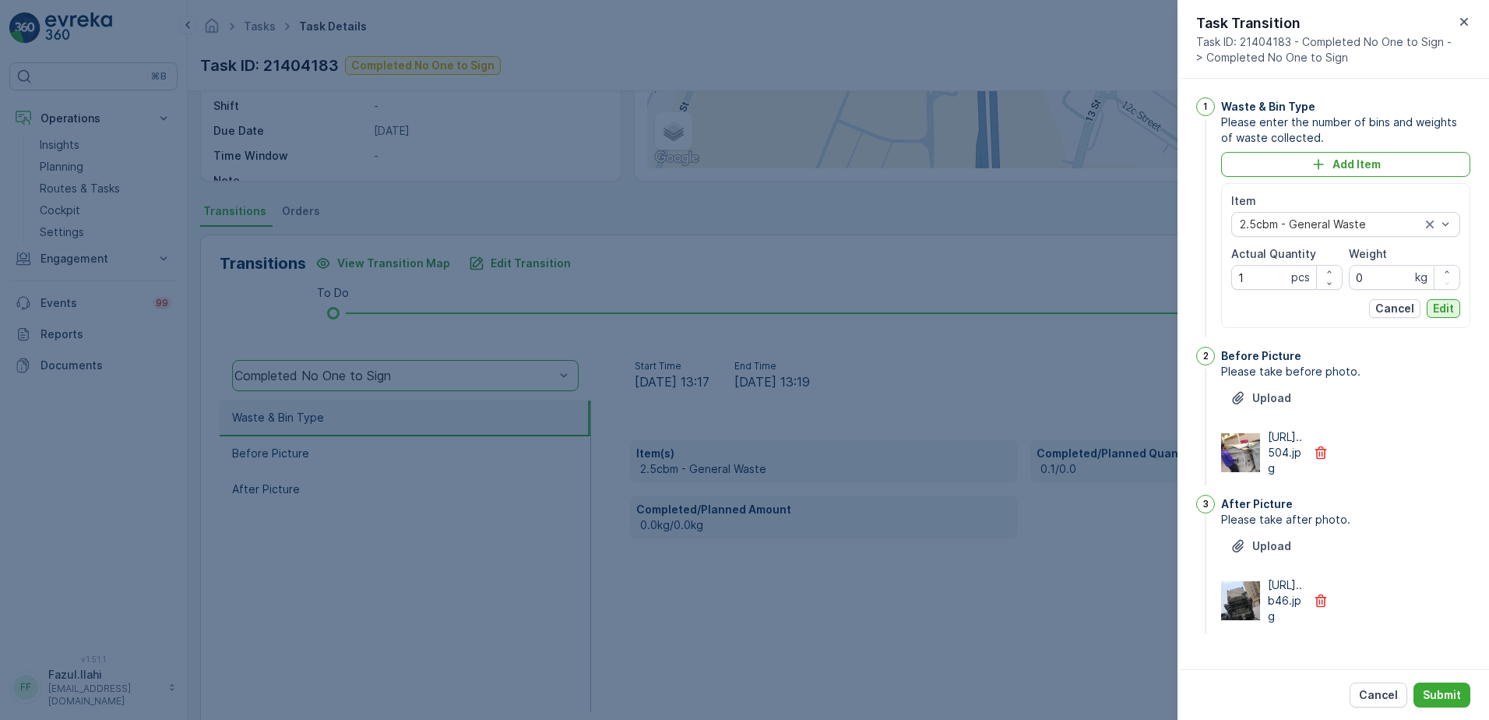
click at [1438, 307] on p "Edit" at bounding box center [1443, 309] width 21 height 16
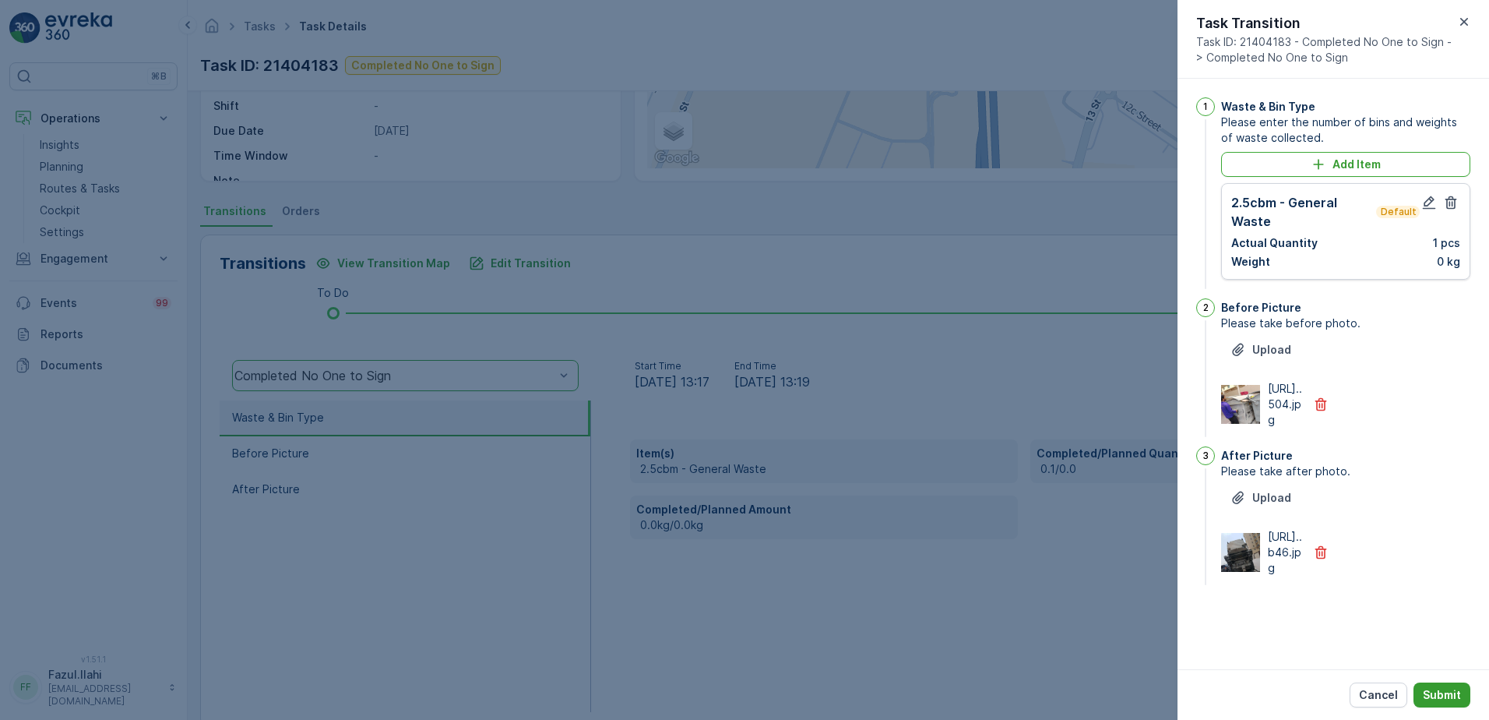
click at [1439, 696] on p "Submit" at bounding box center [1442, 695] width 38 height 16
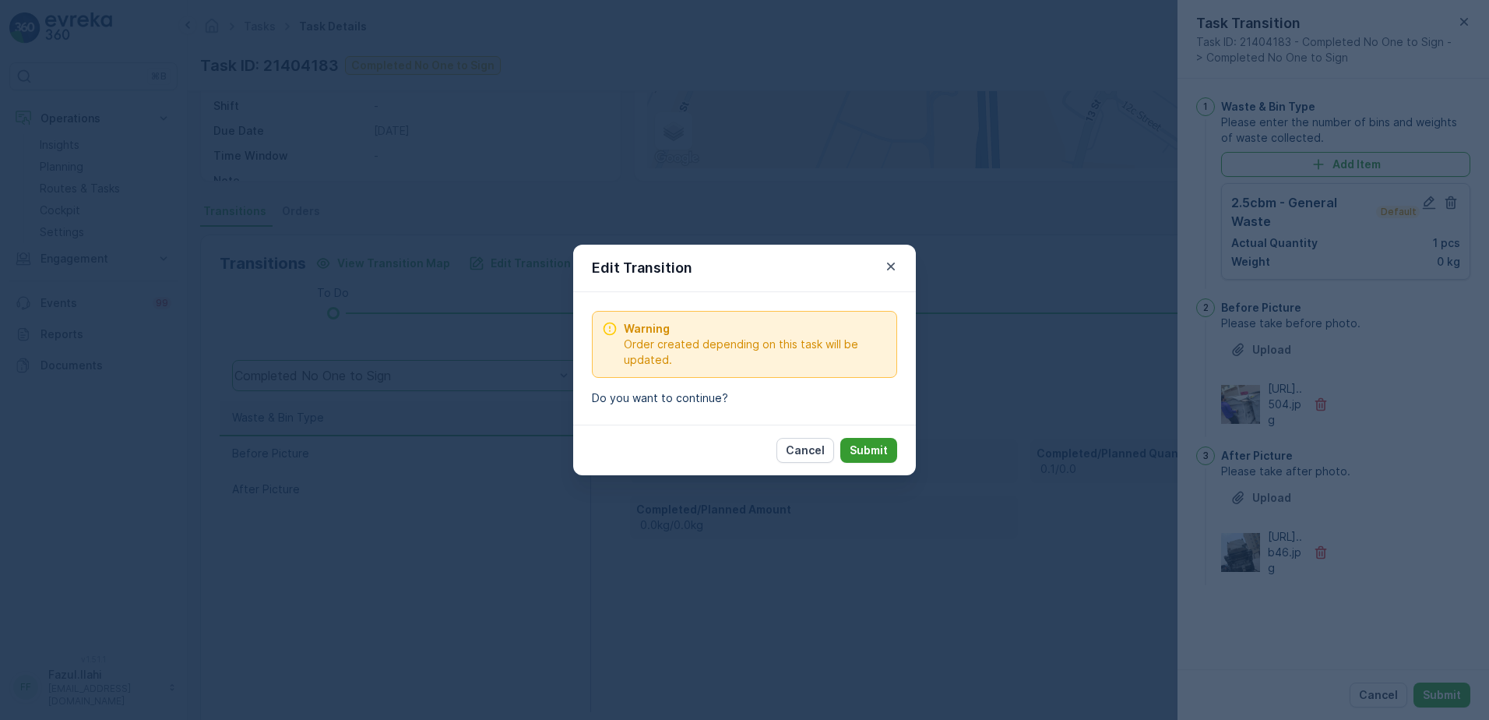
click at [864, 450] on p "Submit" at bounding box center [869, 450] width 38 height 16
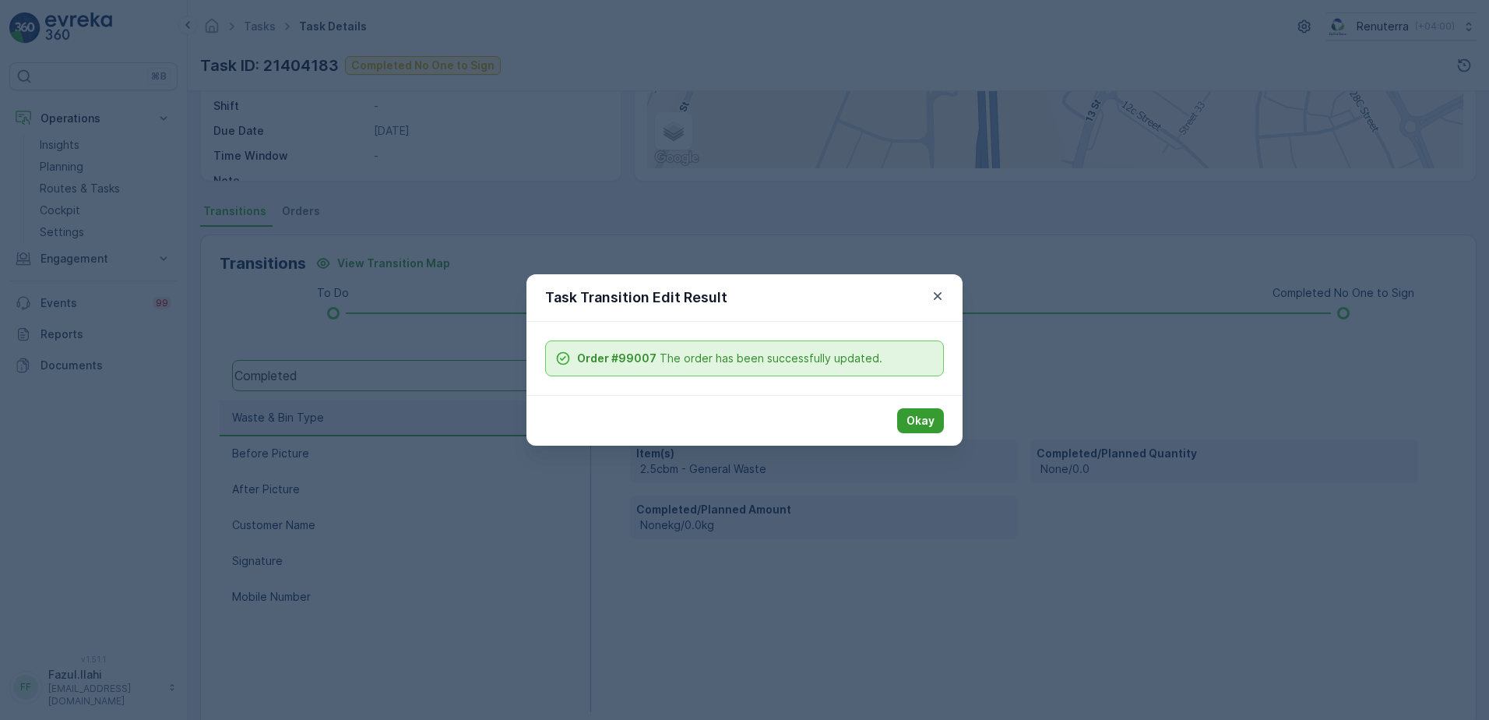
click at [913, 414] on p "Okay" at bounding box center [921, 421] width 28 height 16
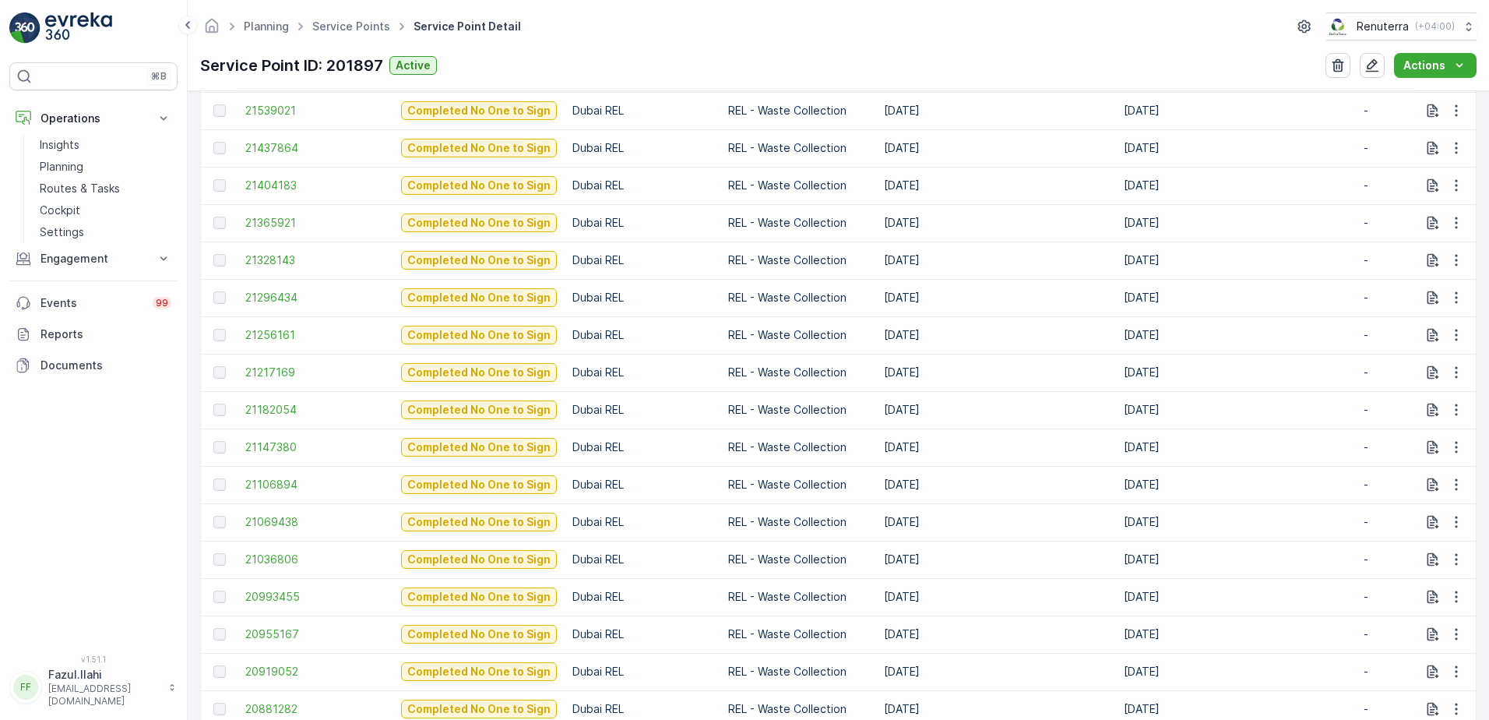
scroll to position [1090, 0]
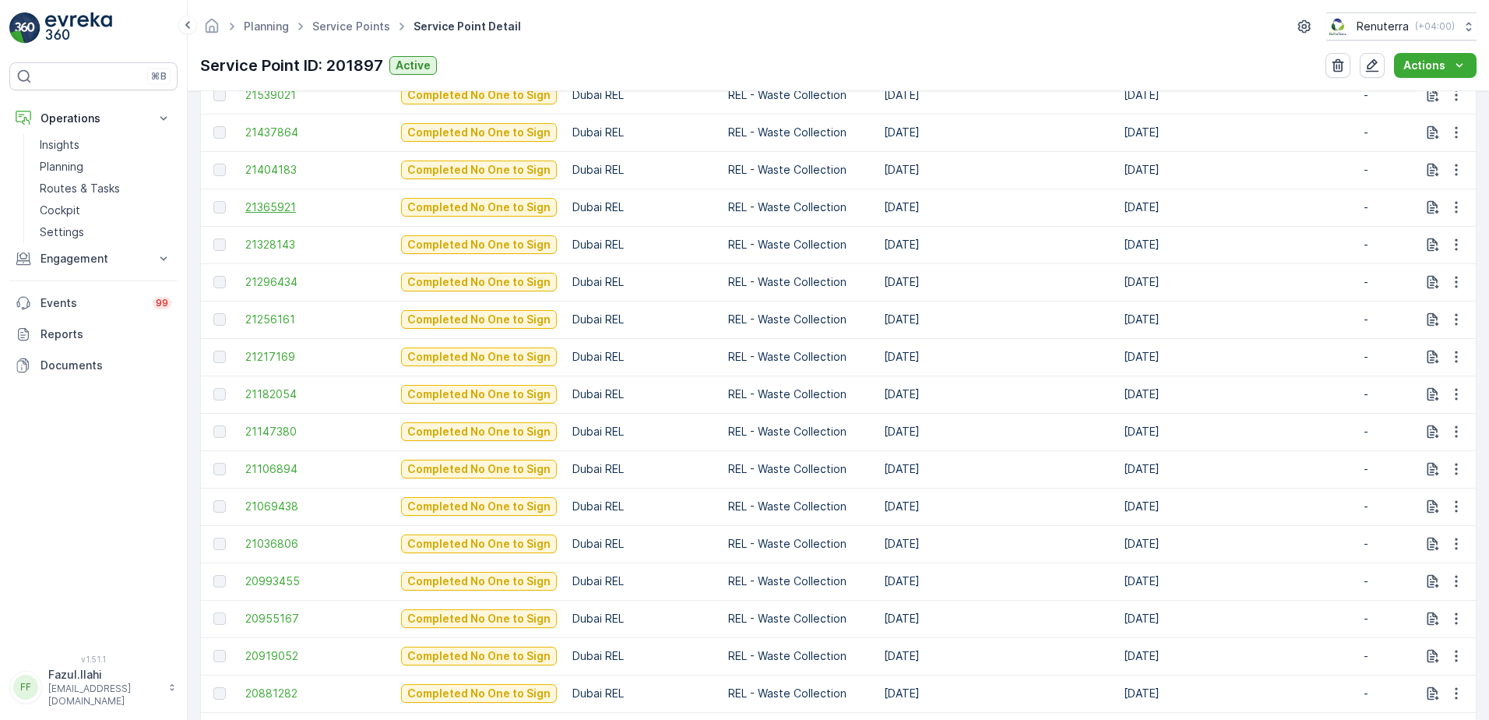
click at [264, 204] on span "21365921" at bounding box center [315, 207] width 140 height 16
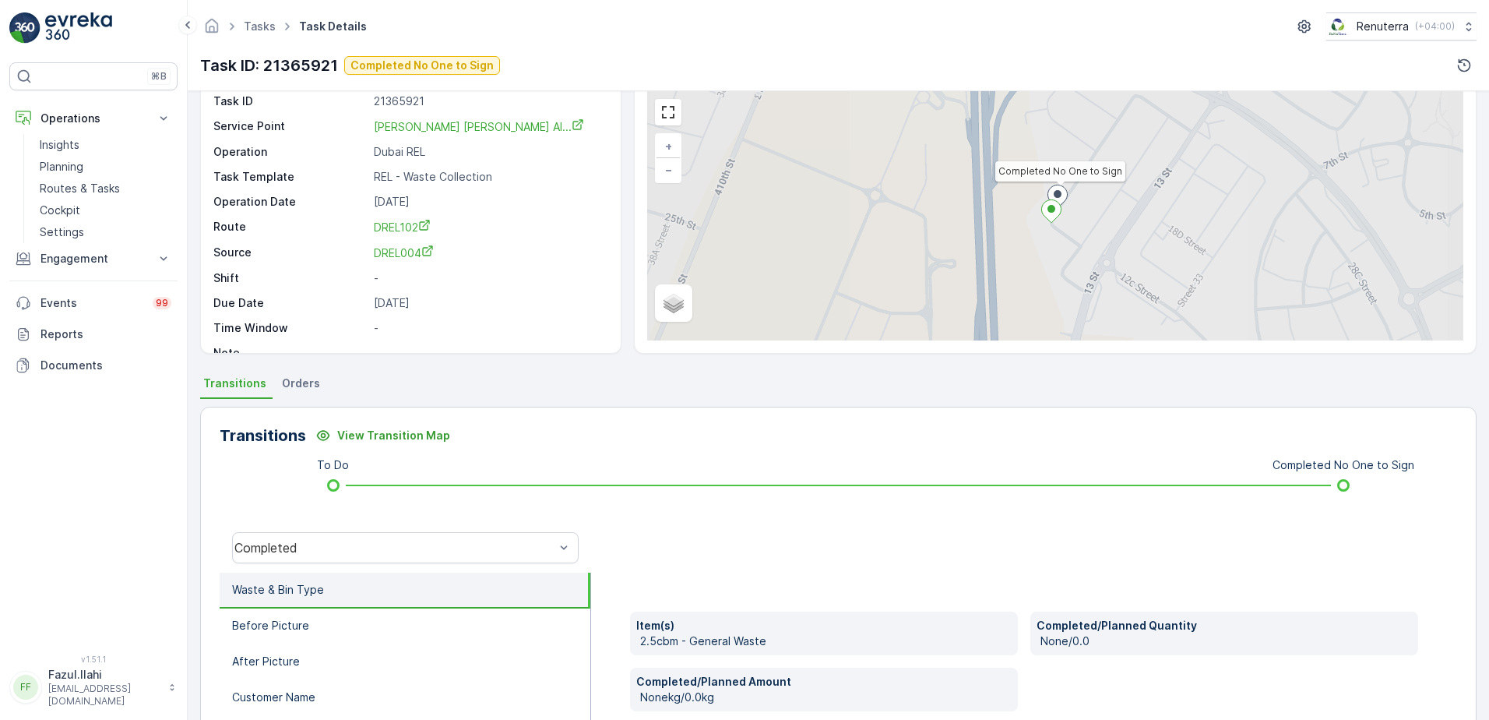
scroll to position [156, 0]
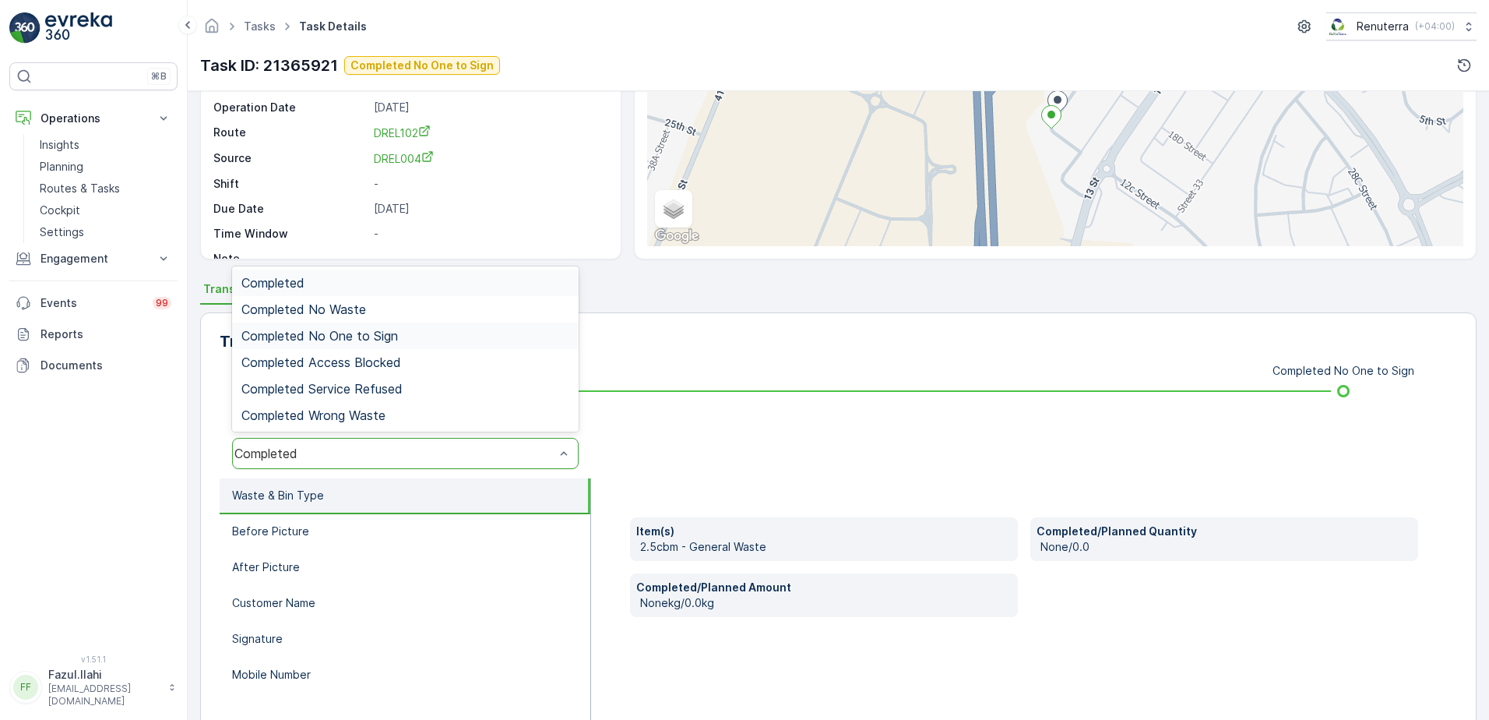
click at [362, 337] on span "Completed No One to Sign" at bounding box center [319, 336] width 157 height 14
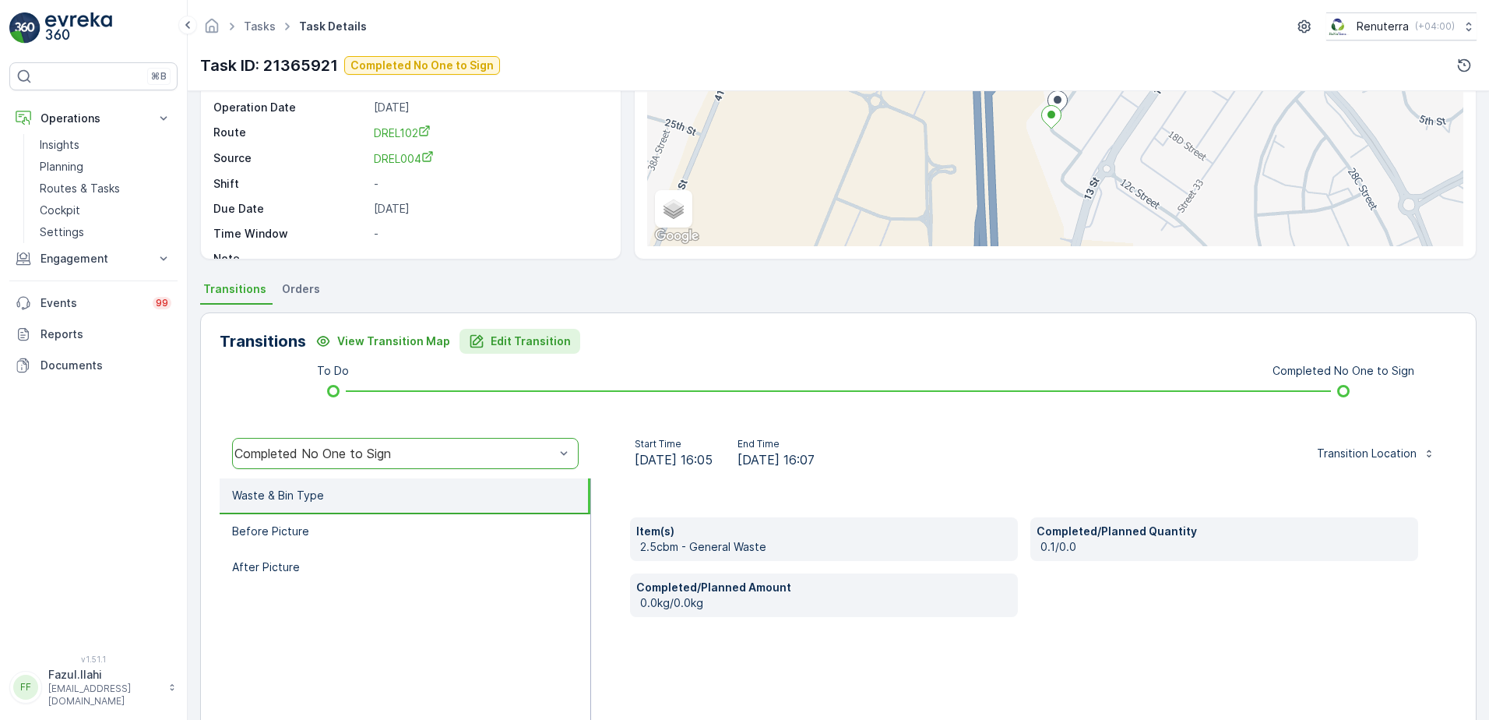
click at [481, 334] on div "Edit Transition" at bounding box center [520, 341] width 102 height 16
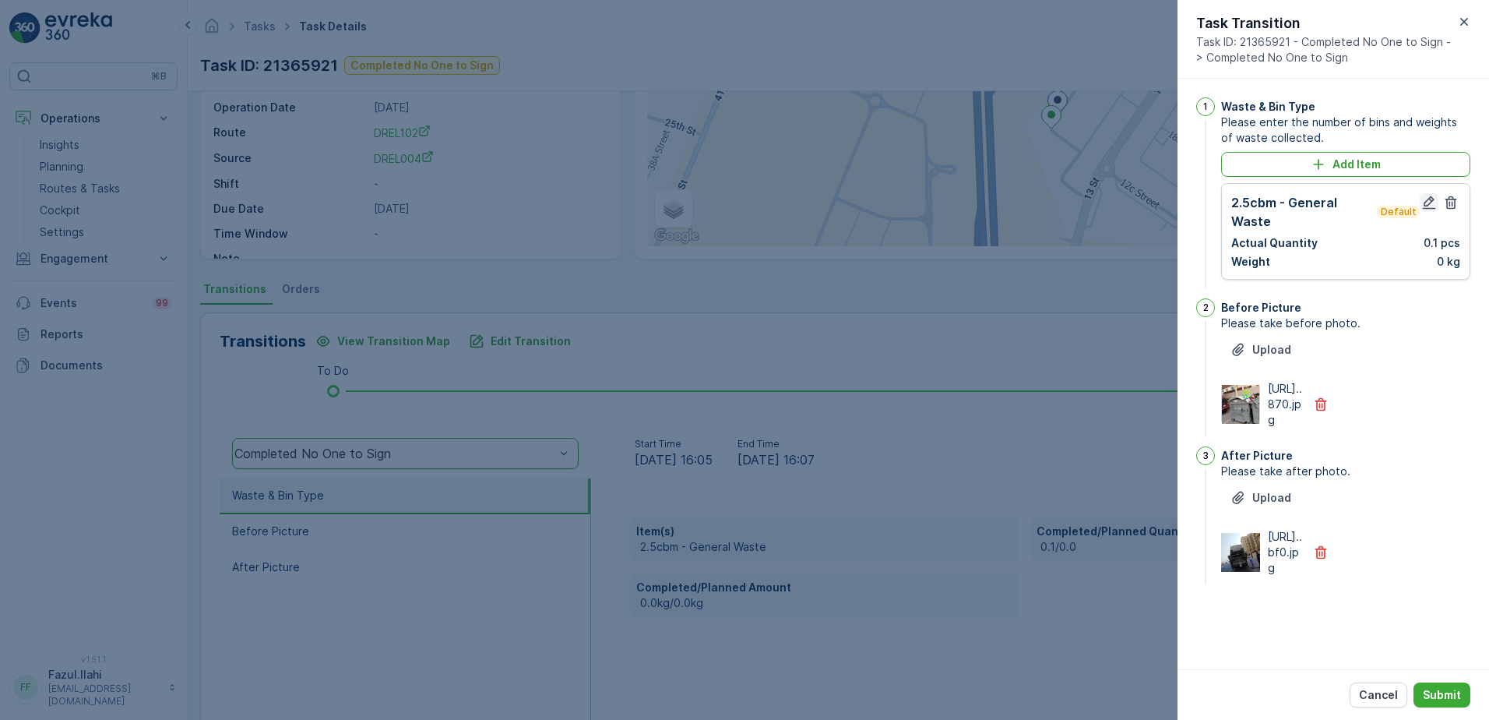
click at [1424, 203] on icon "button" at bounding box center [1429, 203] width 16 height 16
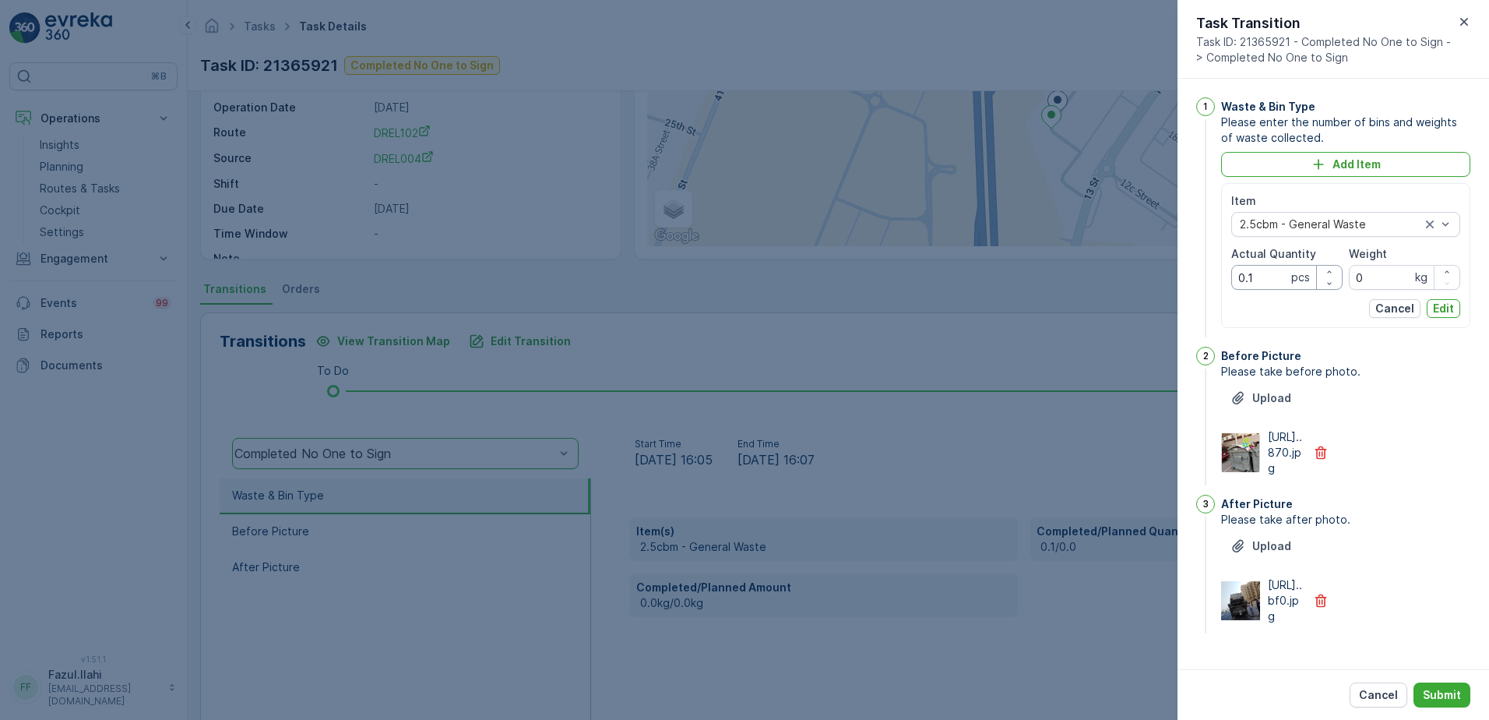
click at [1258, 279] on Quantity "0.1" at bounding box center [1286, 277] width 111 height 25
type Quantity "1"
click at [1410, 527] on span "Please take after photo." at bounding box center [1345, 520] width 249 height 16
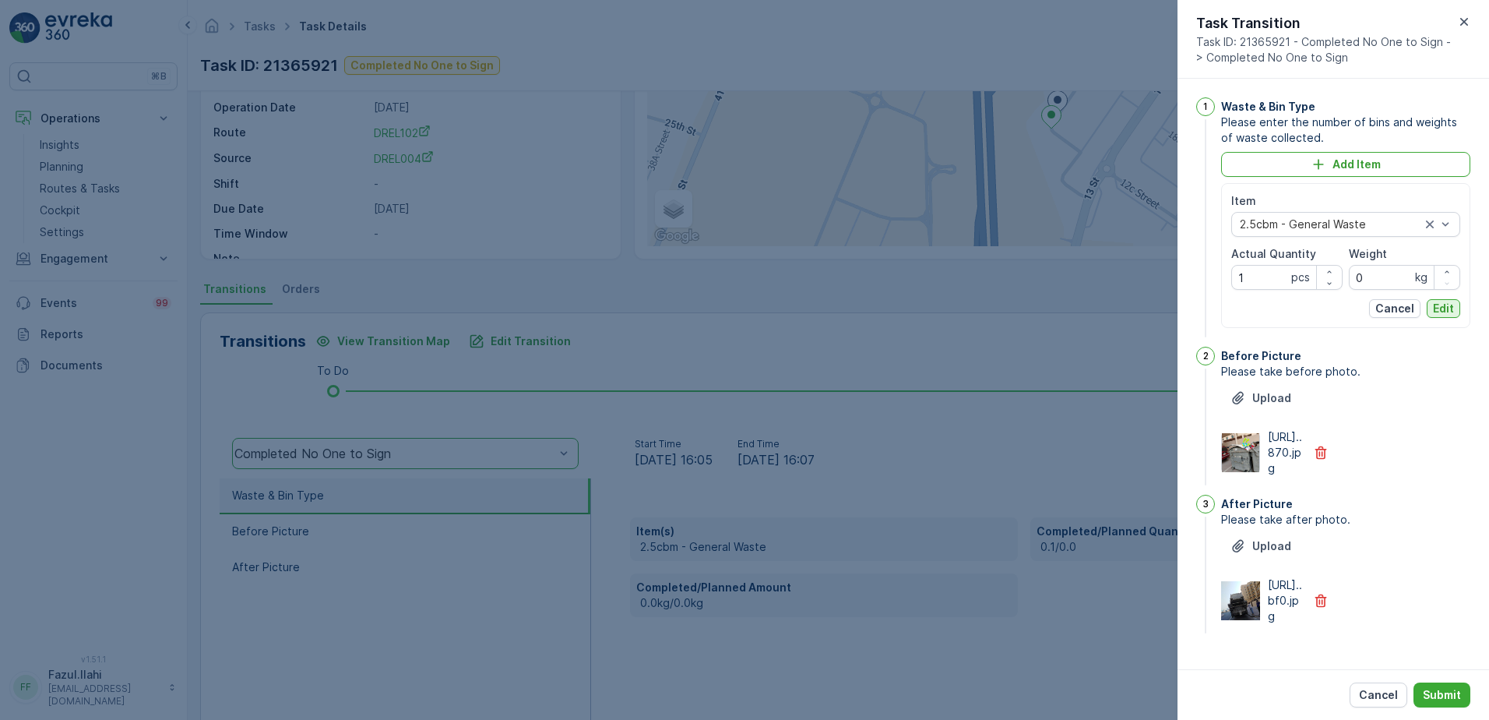
click at [1445, 305] on p "Edit" at bounding box center [1443, 309] width 21 height 16
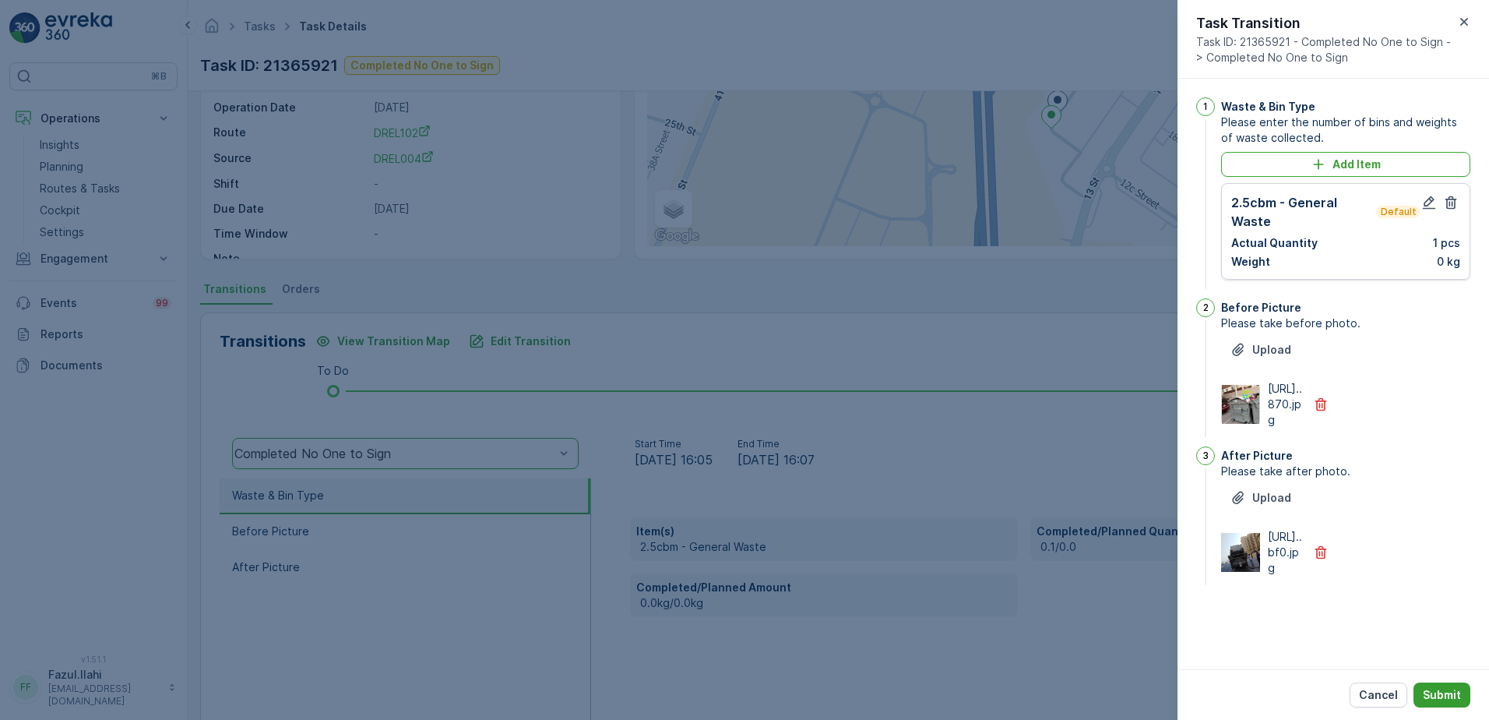
click at [1445, 695] on p "Submit" at bounding box center [1442, 695] width 38 height 16
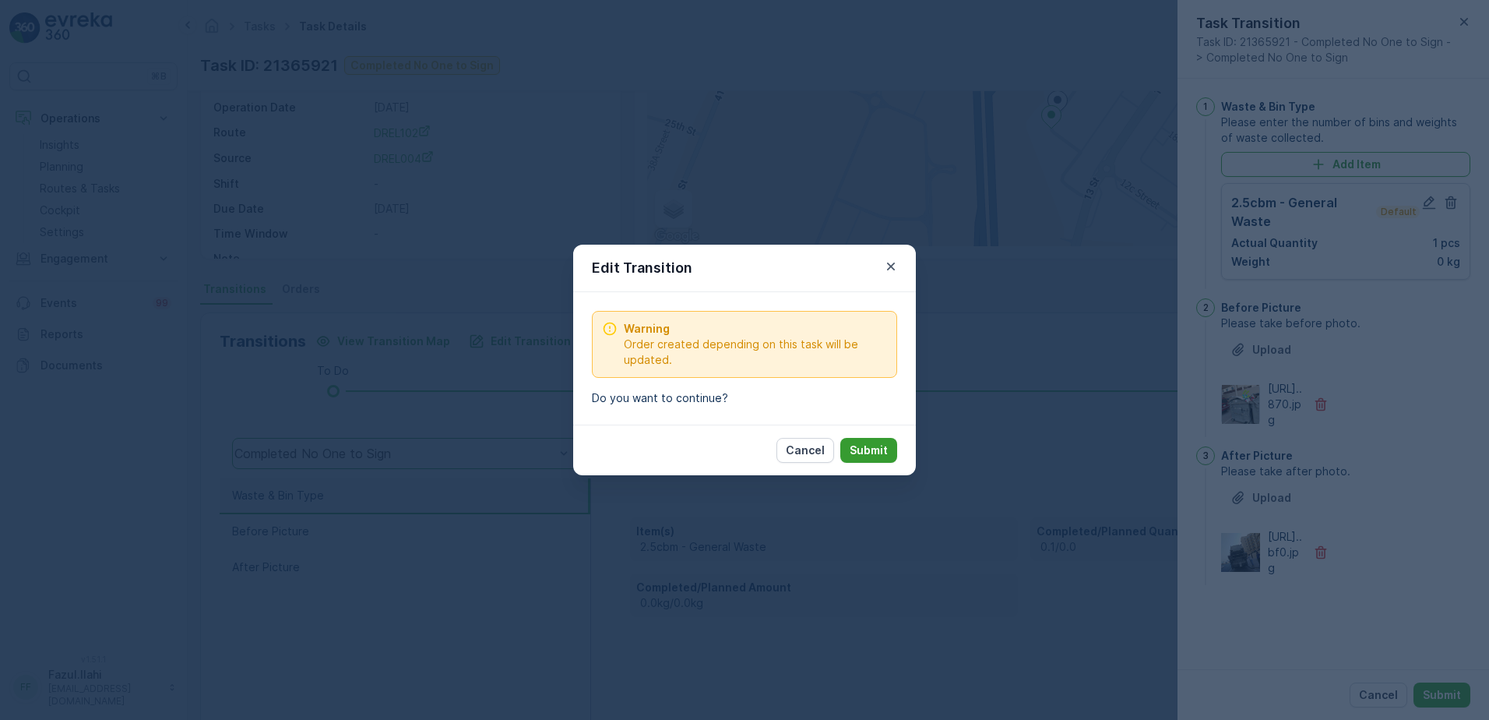
click at [879, 447] on p "Submit" at bounding box center [869, 450] width 38 height 16
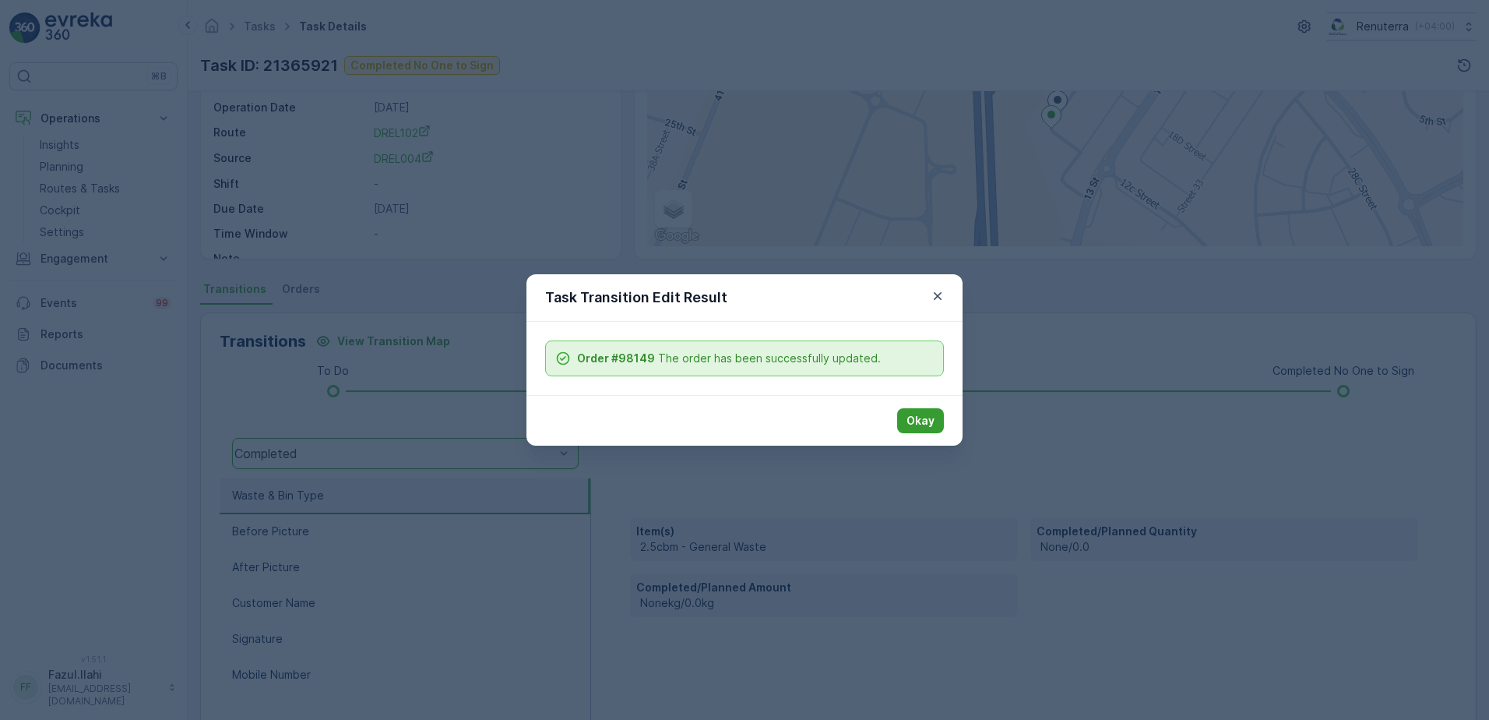
click at [927, 416] on p "Okay" at bounding box center [921, 421] width 28 height 16
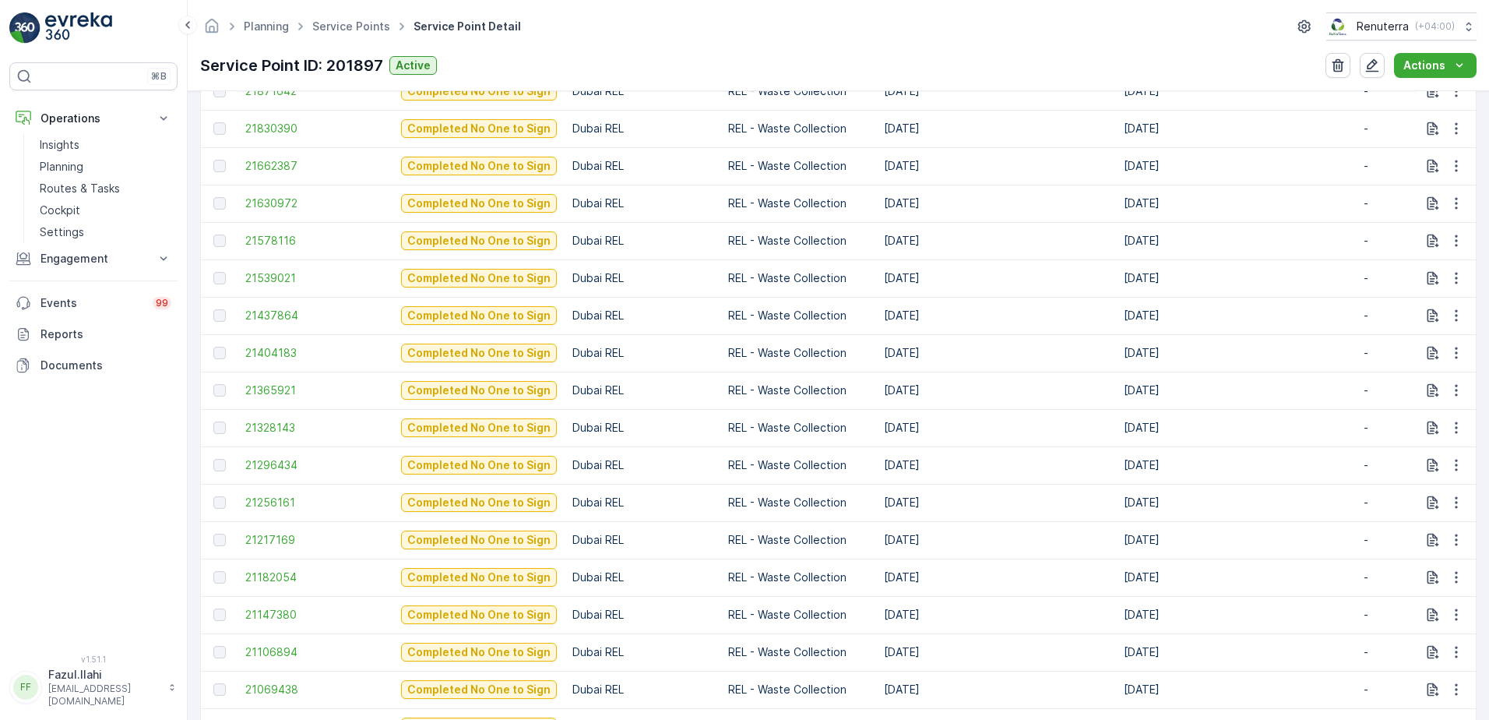
scroll to position [935, 0]
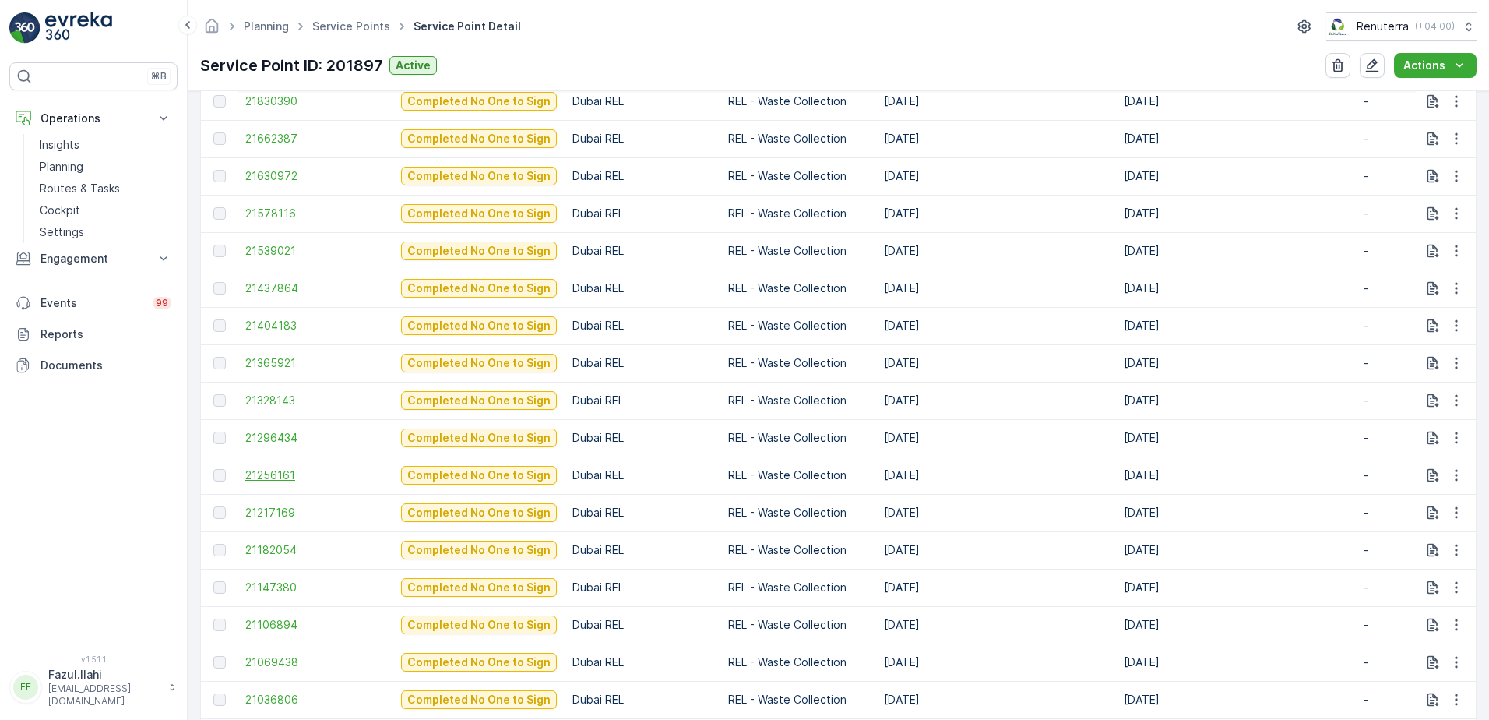
click at [284, 477] on span "21256161" at bounding box center [315, 475] width 140 height 16
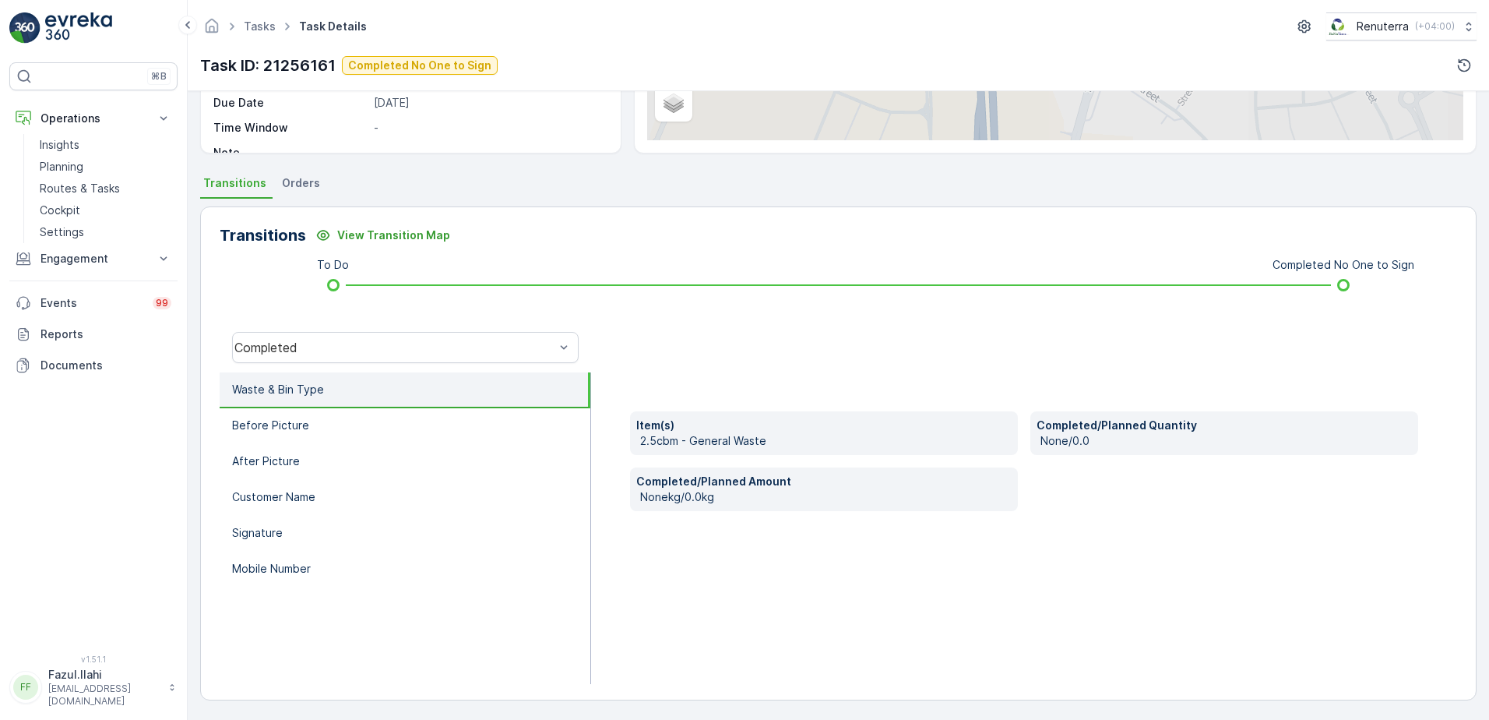
scroll to position [262, 0]
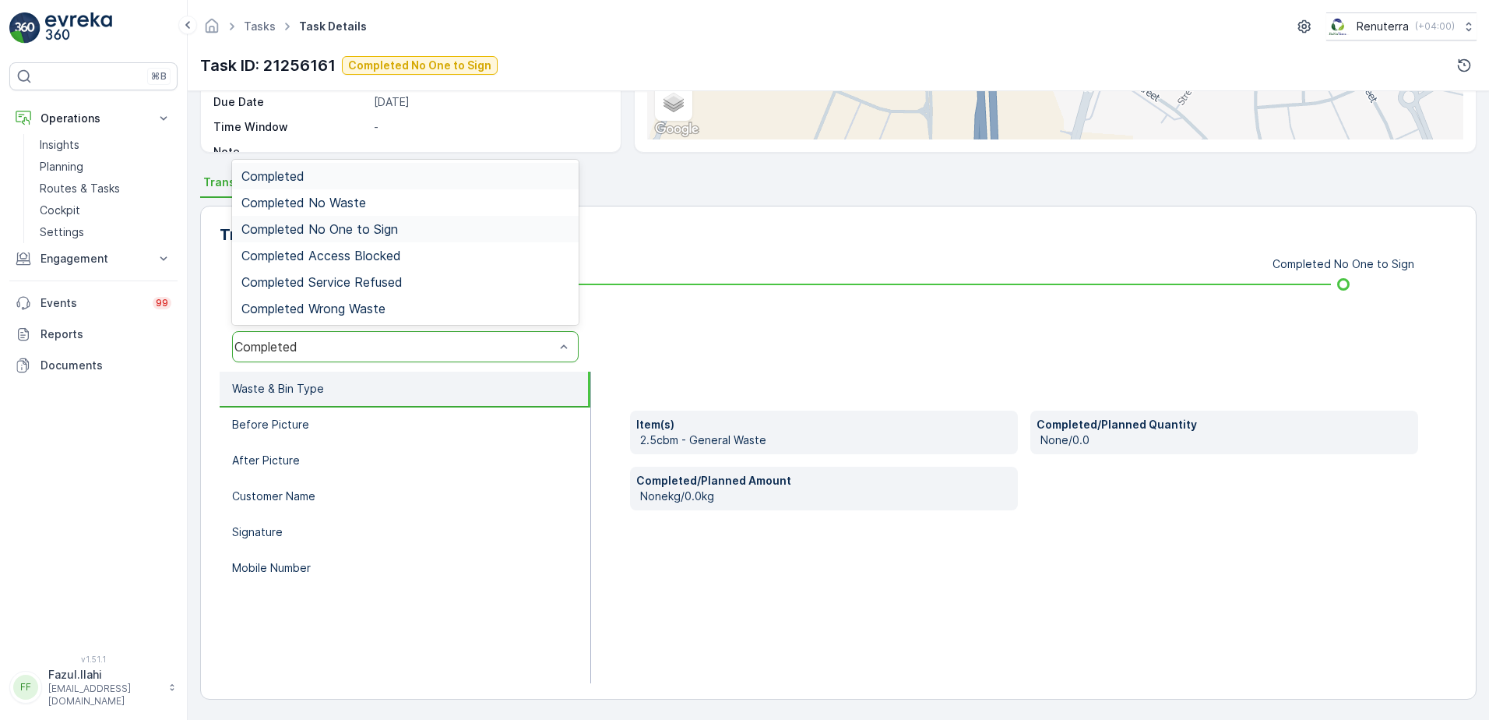
click at [364, 227] on span "Completed No One to Sign" at bounding box center [319, 229] width 157 height 14
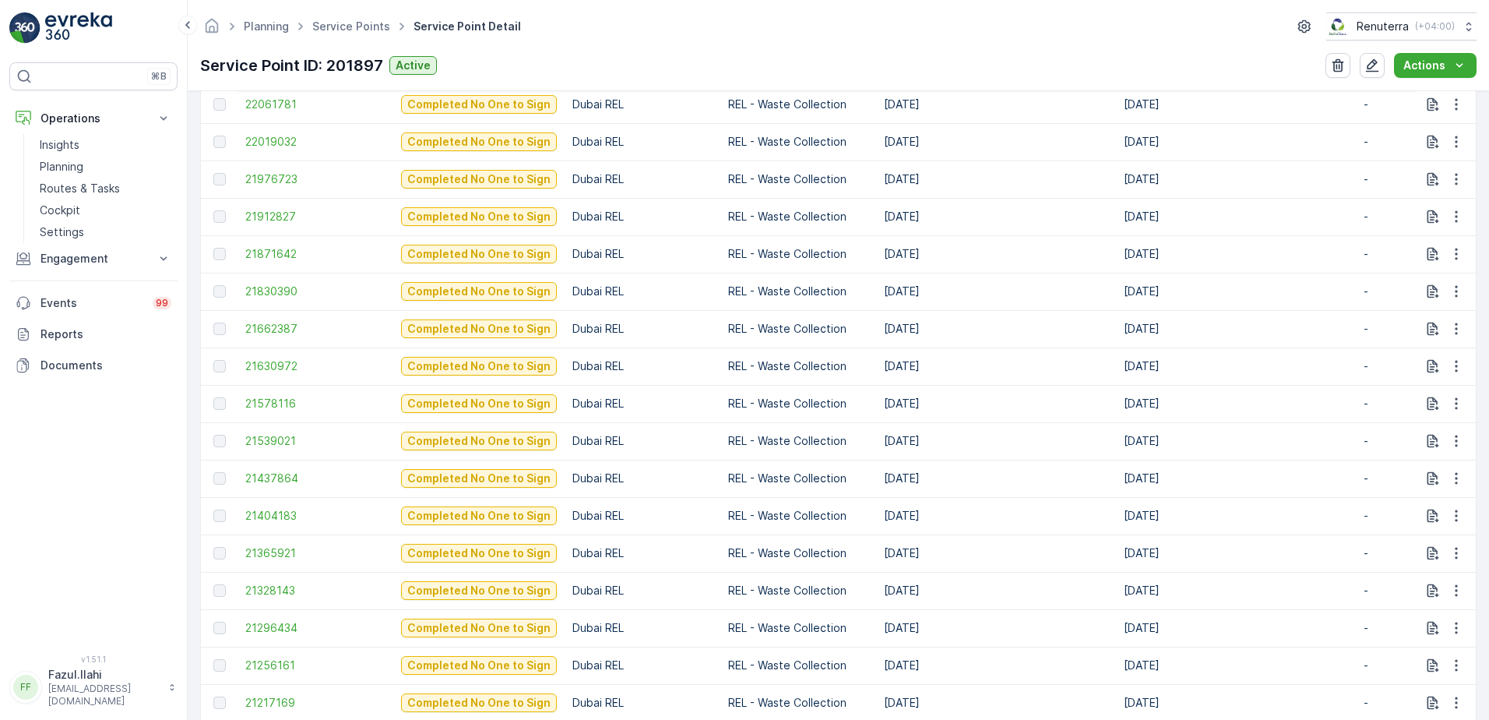
scroll to position [779, 0]
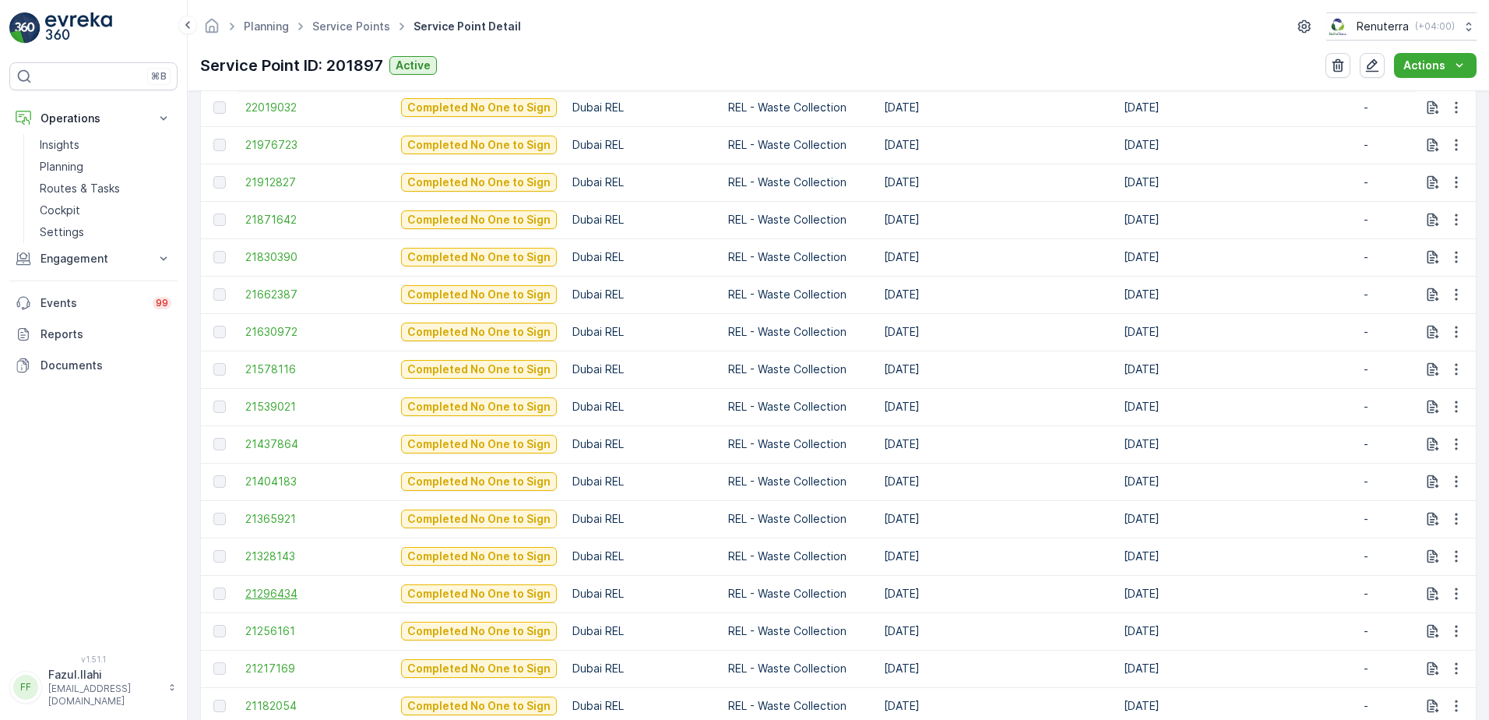
click at [258, 591] on span "21296434" at bounding box center [315, 594] width 140 height 16
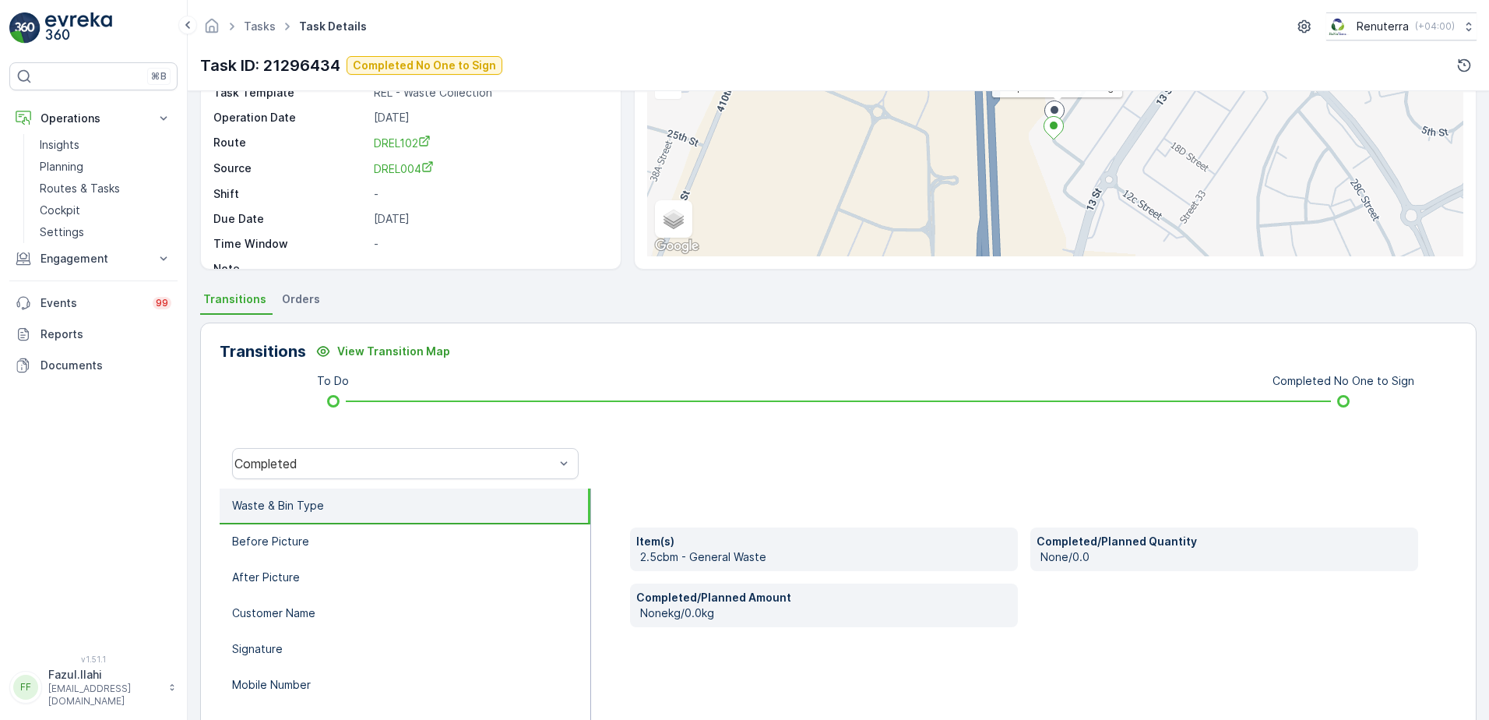
scroll to position [156, 0]
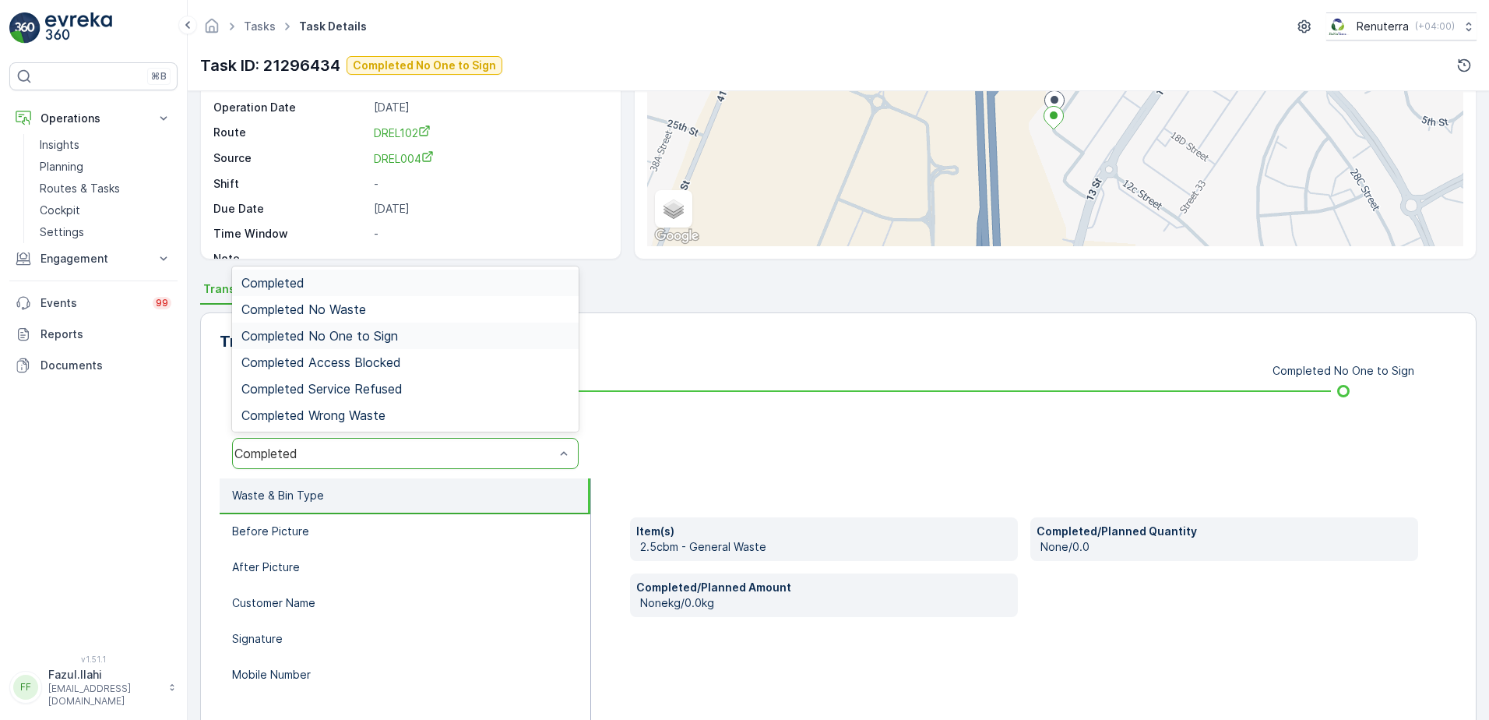
click at [348, 335] on span "Completed No One to Sign" at bounding box center [319, 336] width 157 height 14
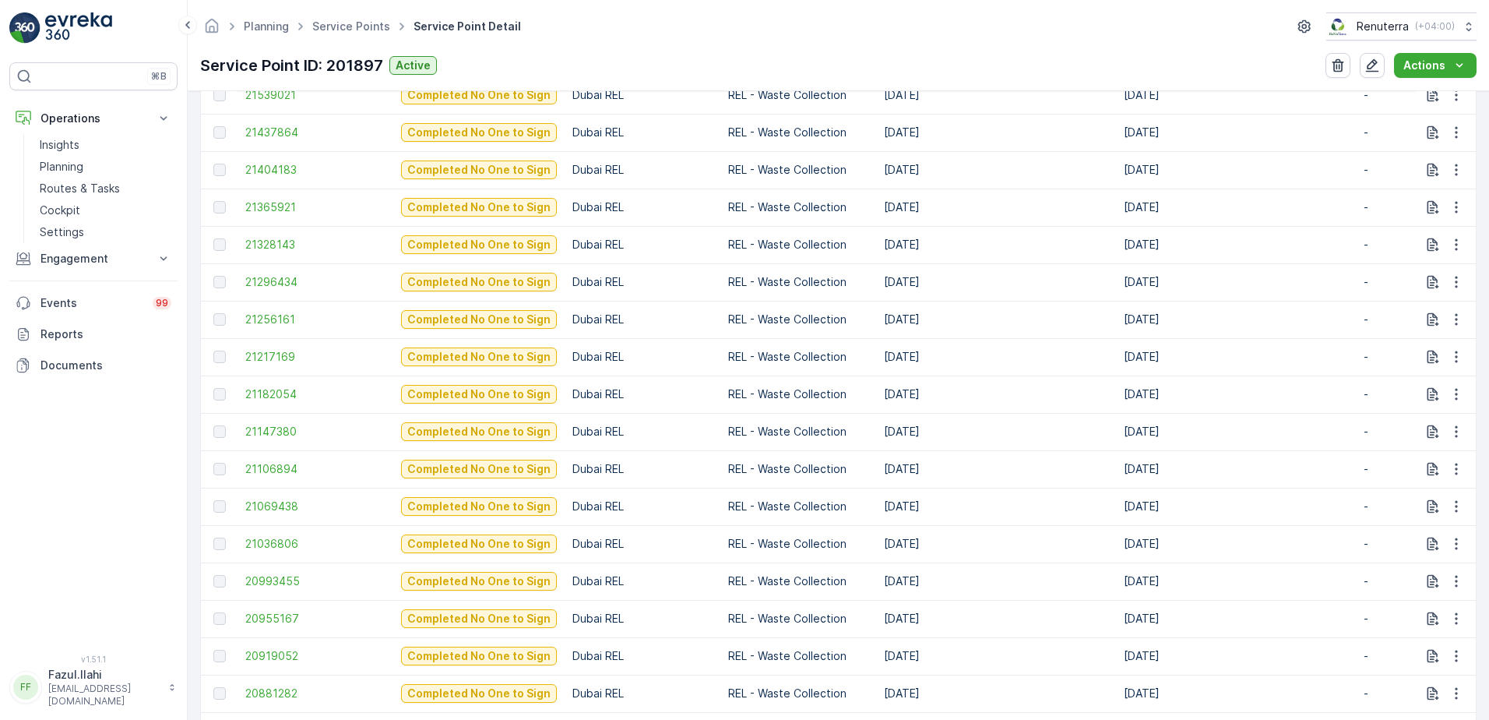
scroll to position [1012, 0]
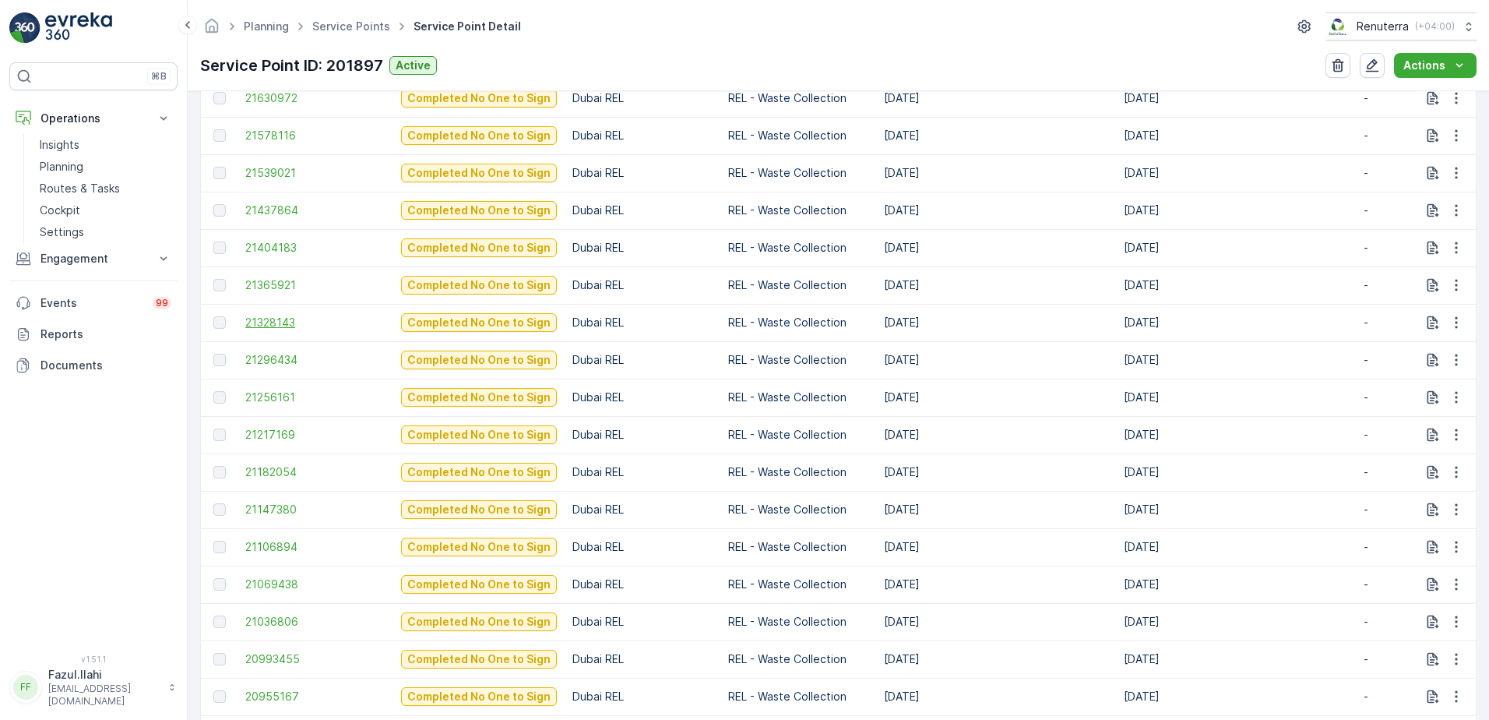
click at [245, 321] on span "21328143" at bounding box center [315, 323] width 140 height 16
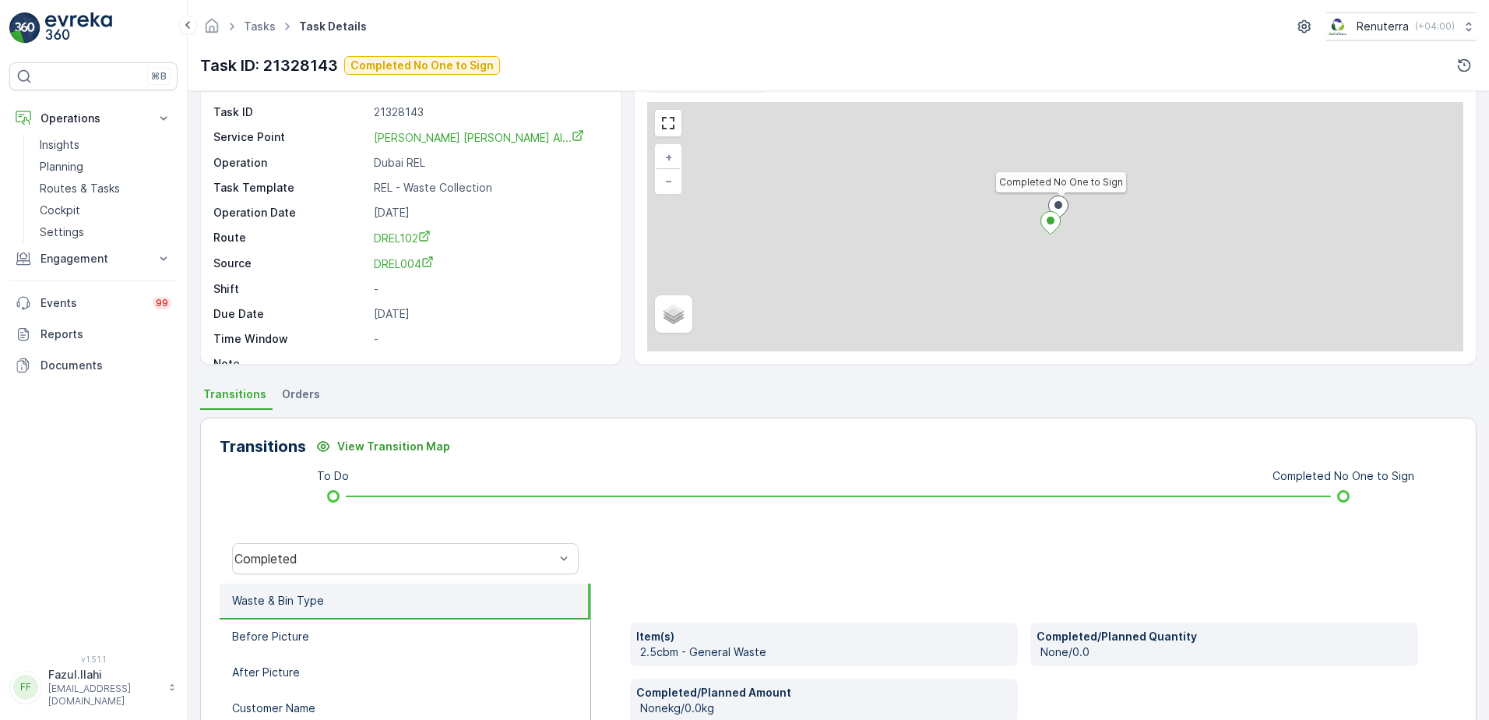
scroll to position [78, 0]
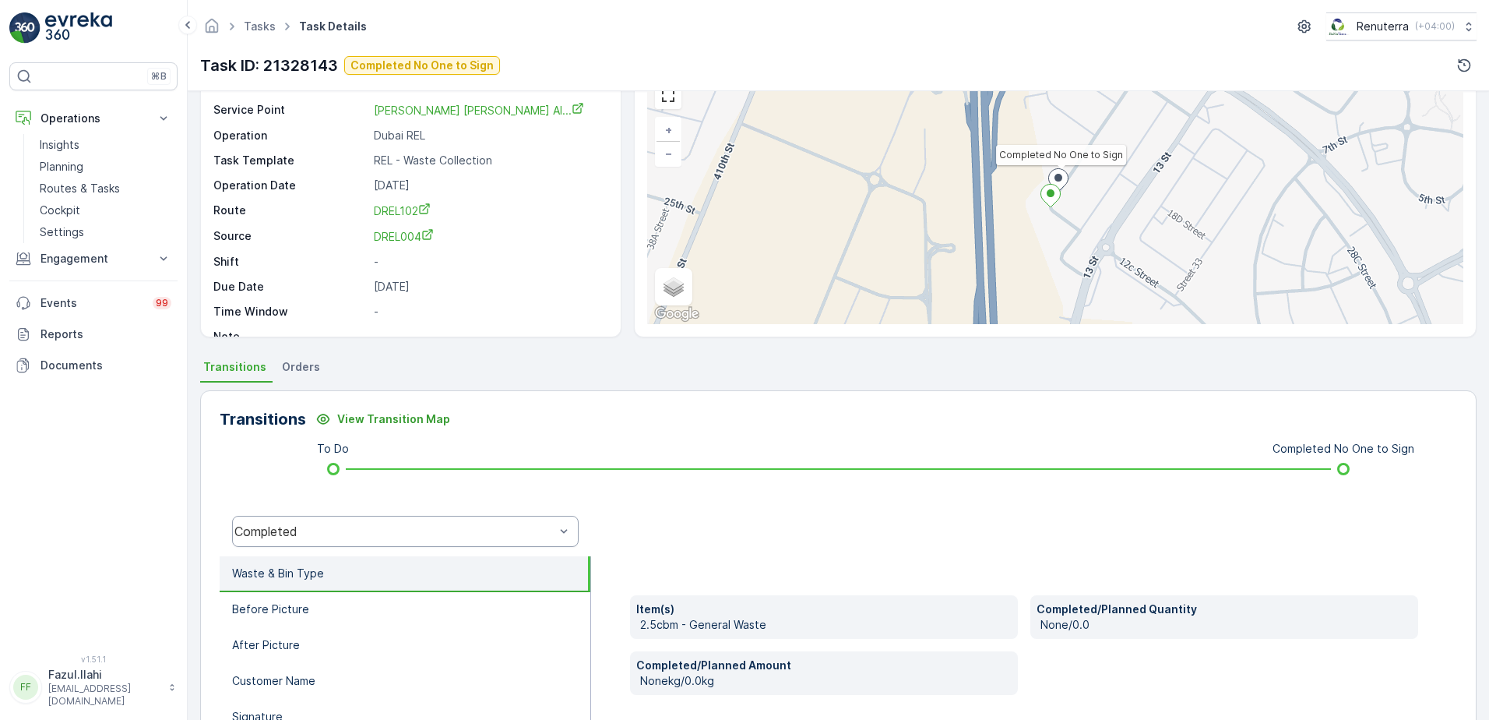
click at [438, 519] on div "Completed" at bounding box center [405, 531] width 347 height 31
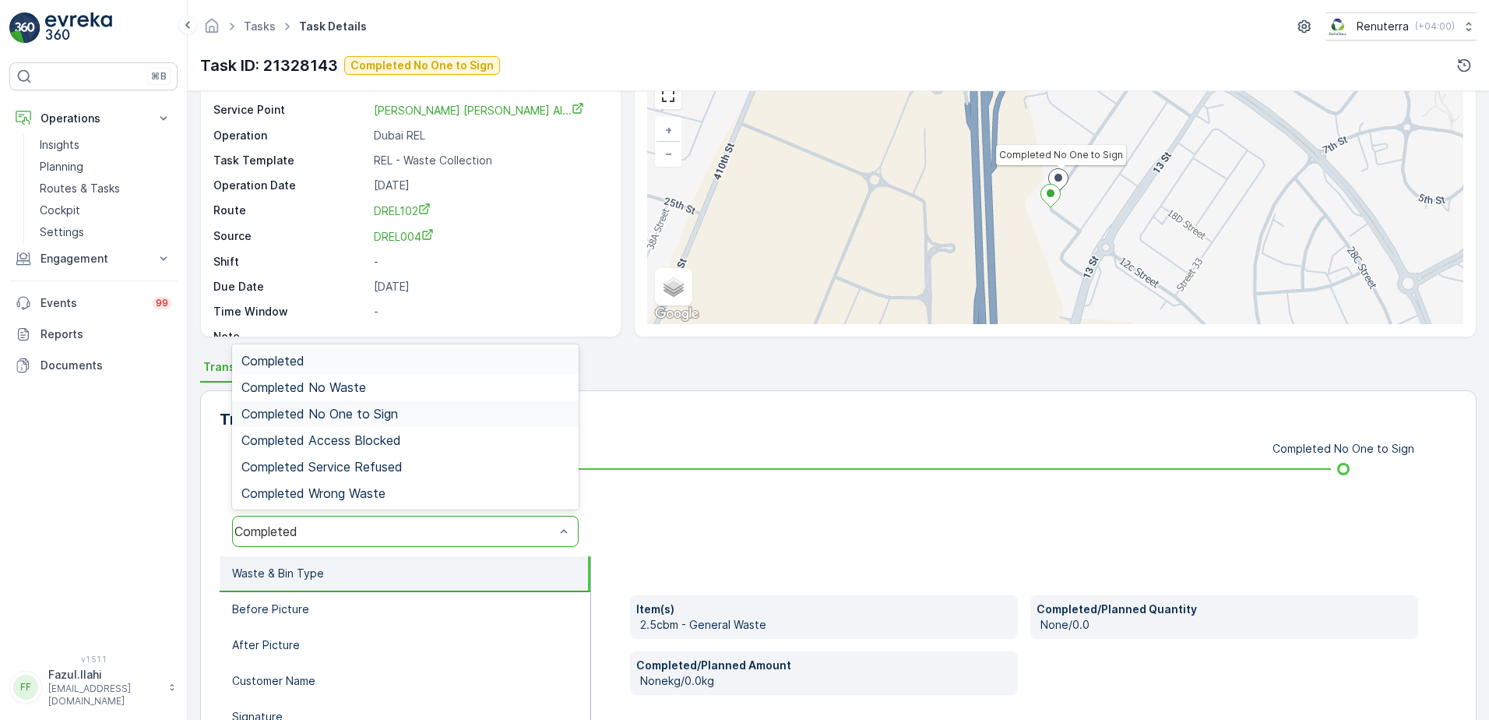
click at [415, 410] on div "Completed No One to Sign" at bounding box center [405, 414] width 328 height 14
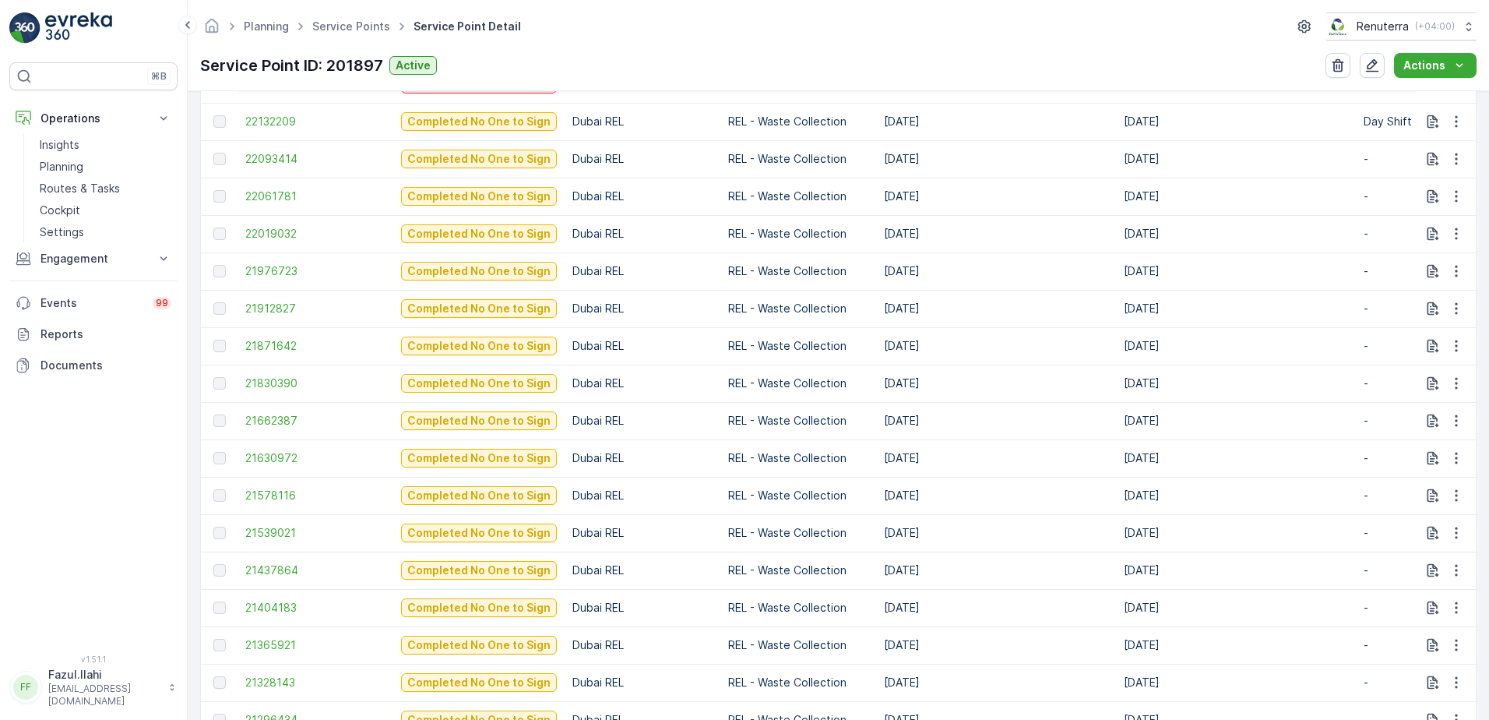
scroll to position [701, 0]
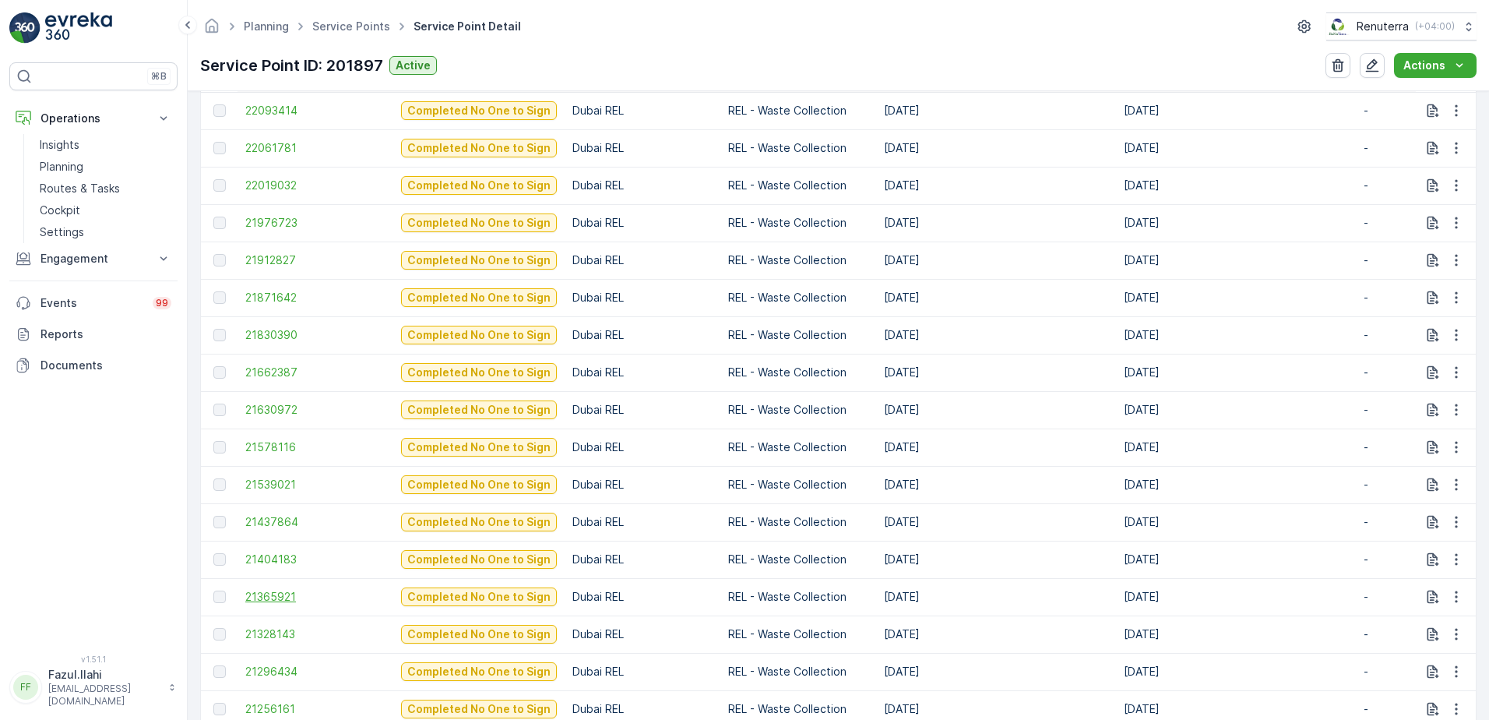
click at [278, 591] on span "21365921" at bounding box center [315, 597] width 140 height 16
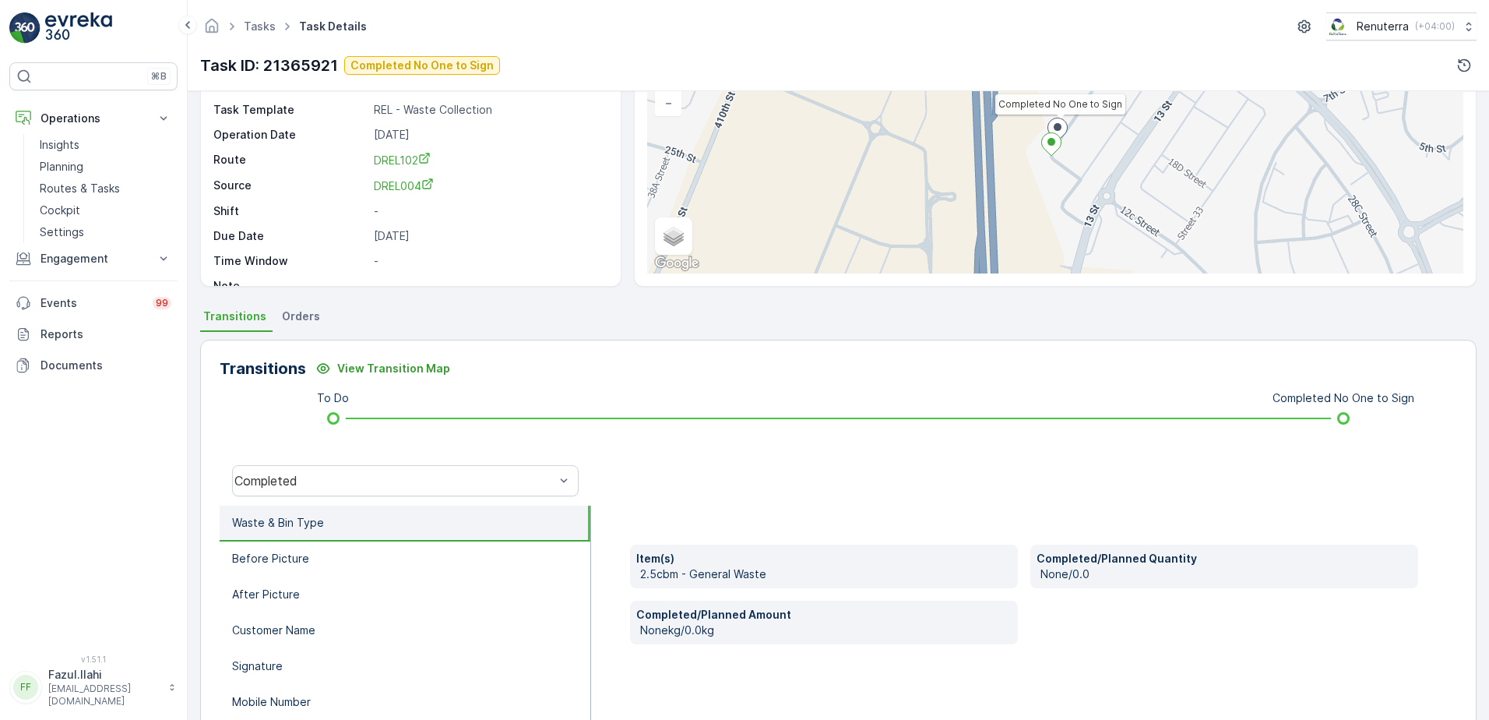
scroll to position [156, 0]
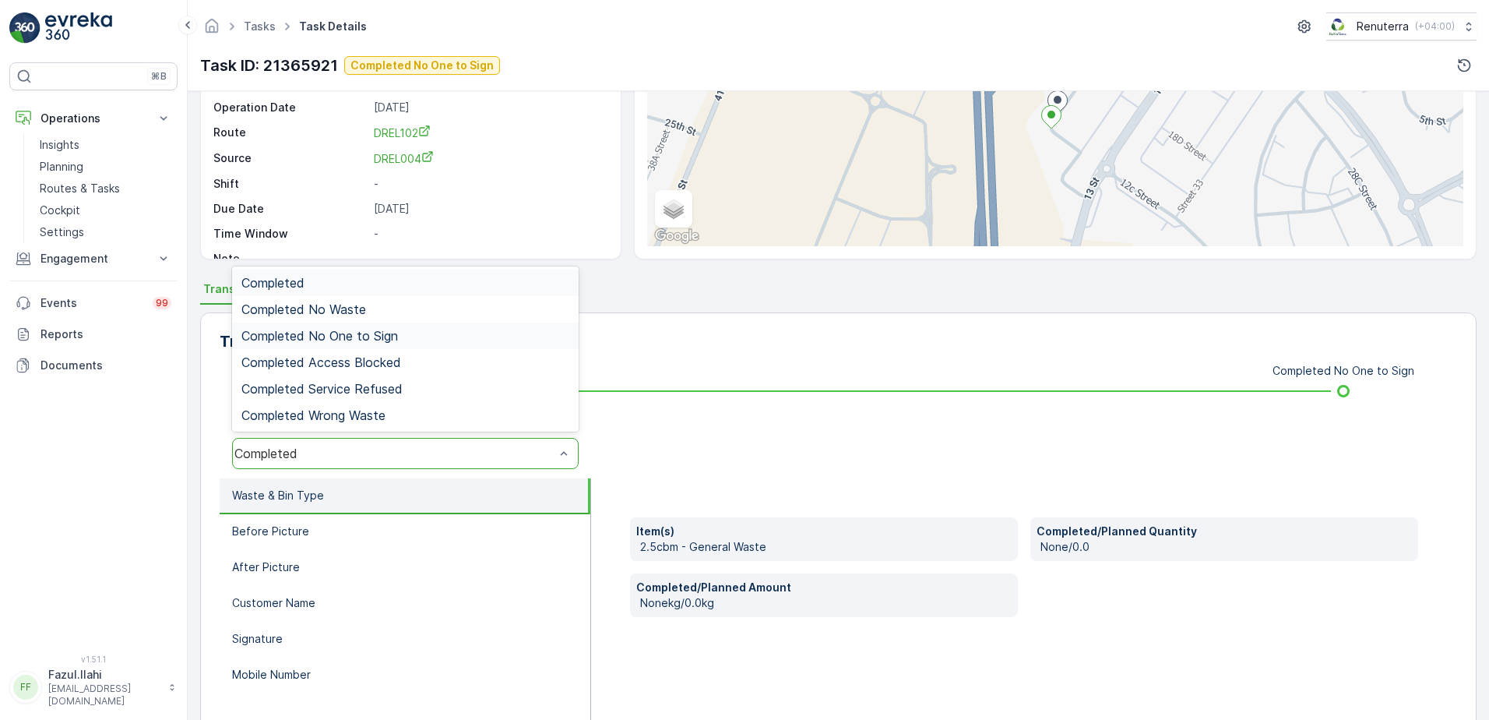
click at [392, 326] on div "Completed No One to Sign" at bounding box center [405, 335] width 347 height 26
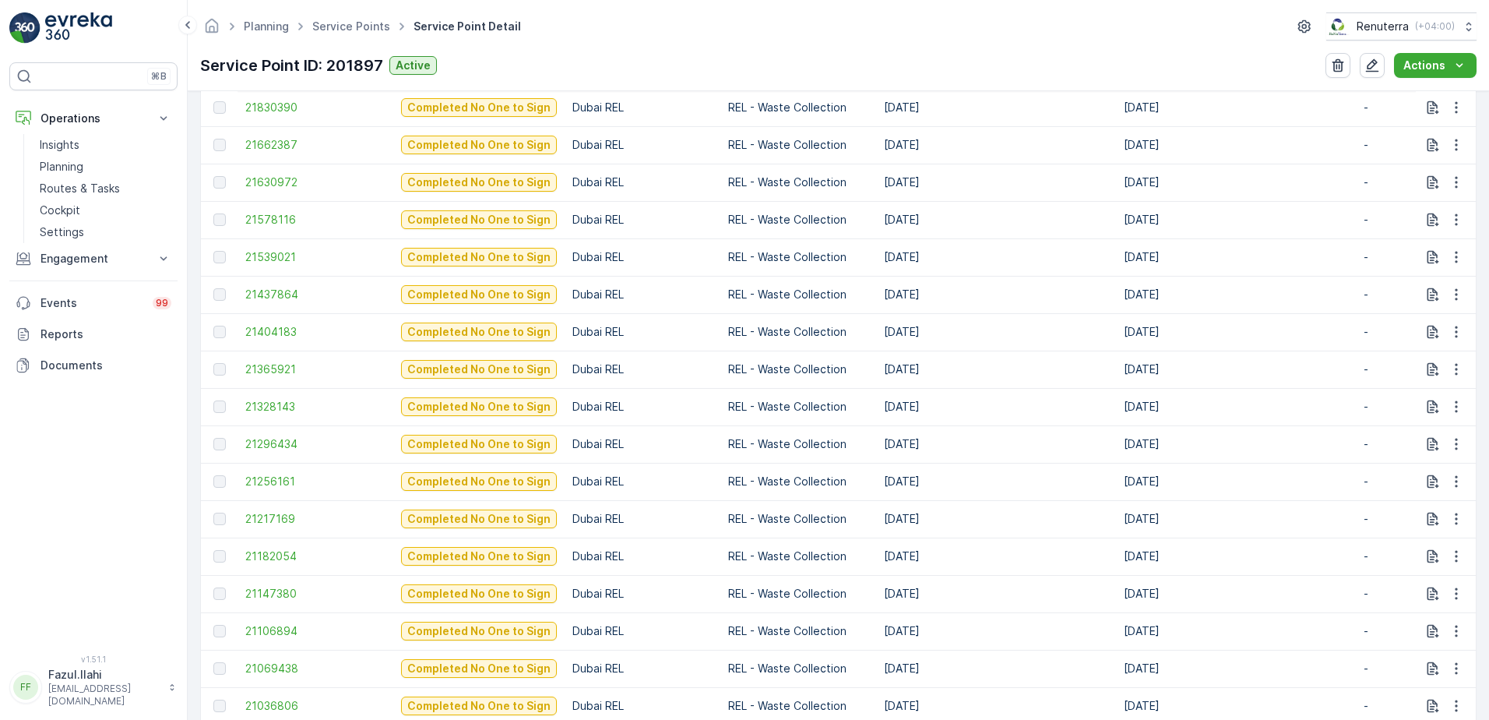
scroll to position [935, 0]
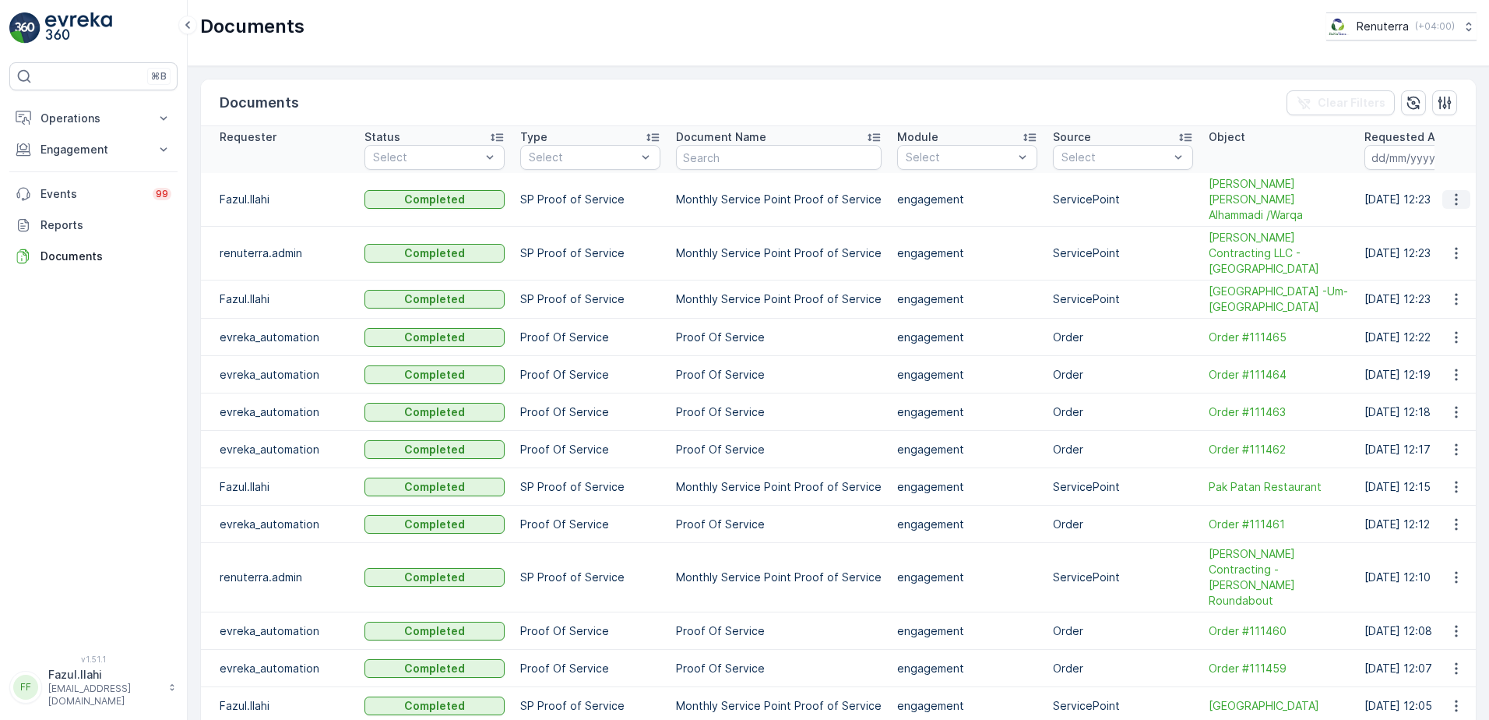
click at [1455, 192] on icon "button" at bounding box center [1457, 200] width 16 height 16
click at [1445, 223] on div "See Details" at bounding box center [1461, 217] width 60 height 16
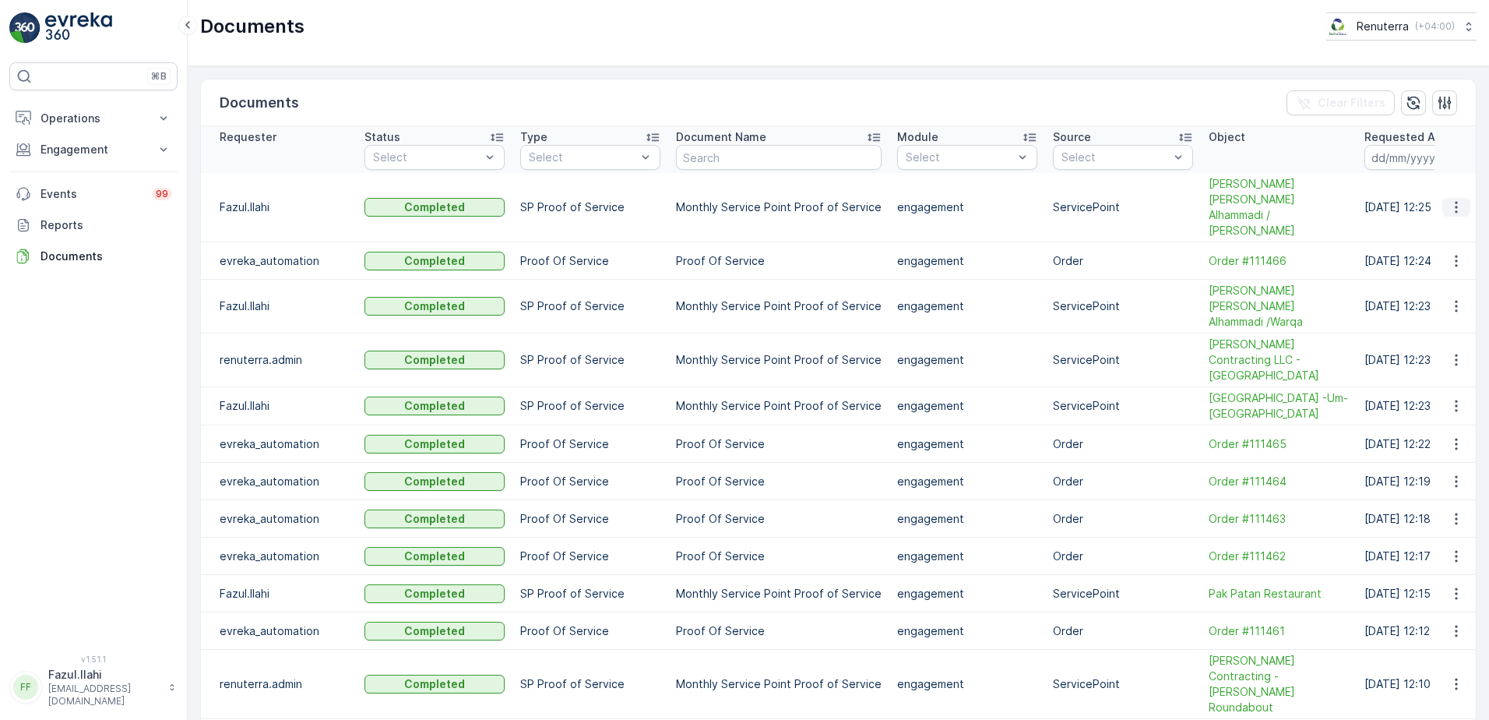
click at [1459, 199] on icon "button" at bounding box center [1457, 207] width 16 height 16
click at [1446, 220] on span "See Details" at bounding box center [1452, 215] width 60 height 16
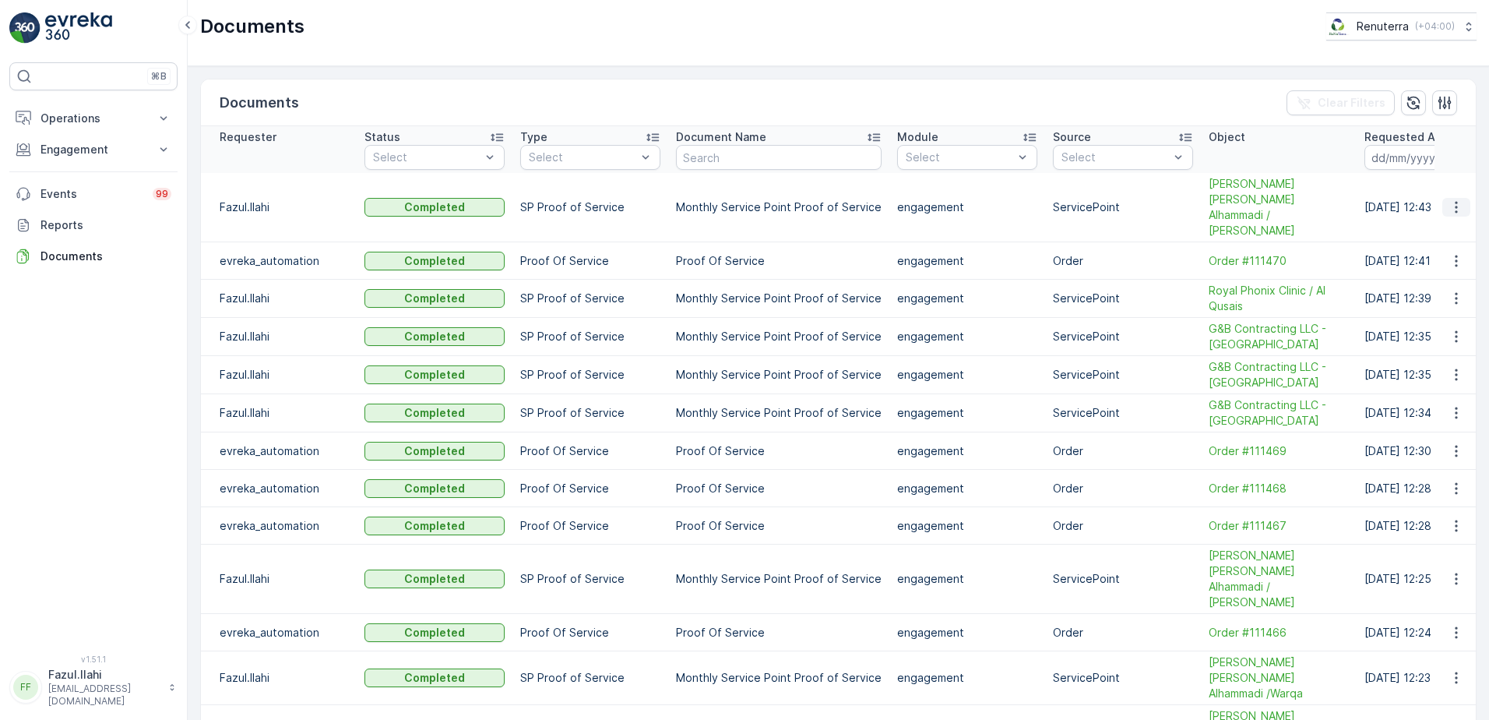
click at [1452, 199] on icon "button" at bounding box center [1457, 207] width 16 height 16
click at [1435, 210] on span "See Details" at bounding box center [1452, 215] width 60 height 16
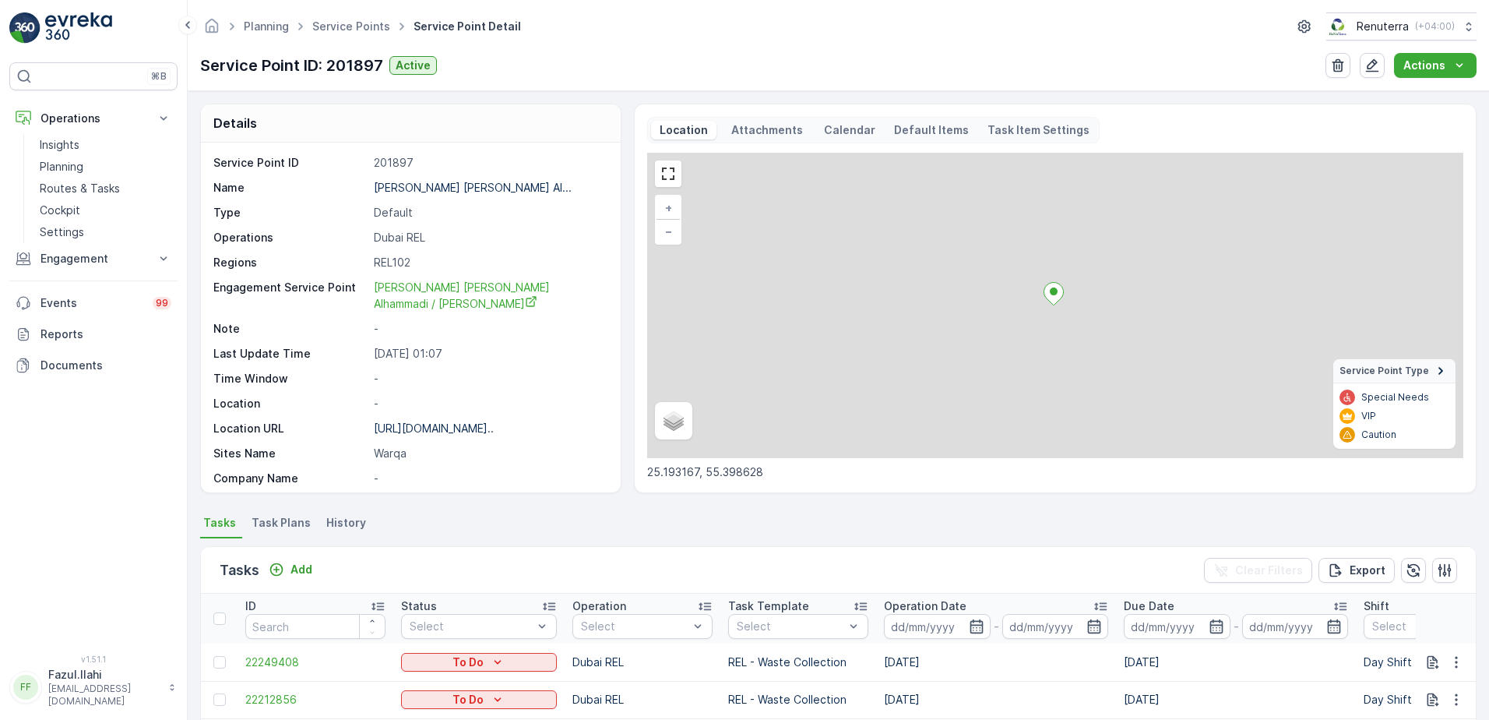
scroll to position [935, 0]
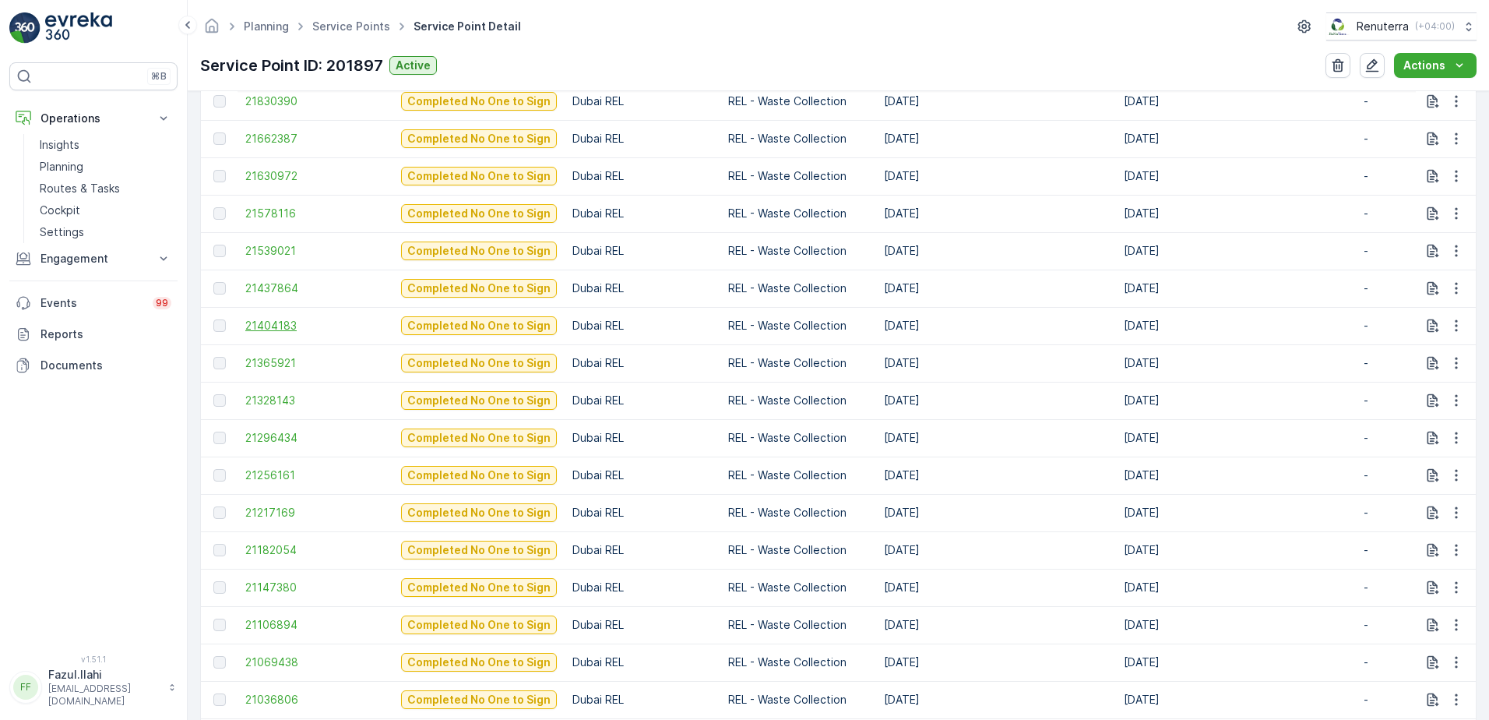
click at [272, 325] on span "21404183" at bounding box center [315, 326] width 140 height 16
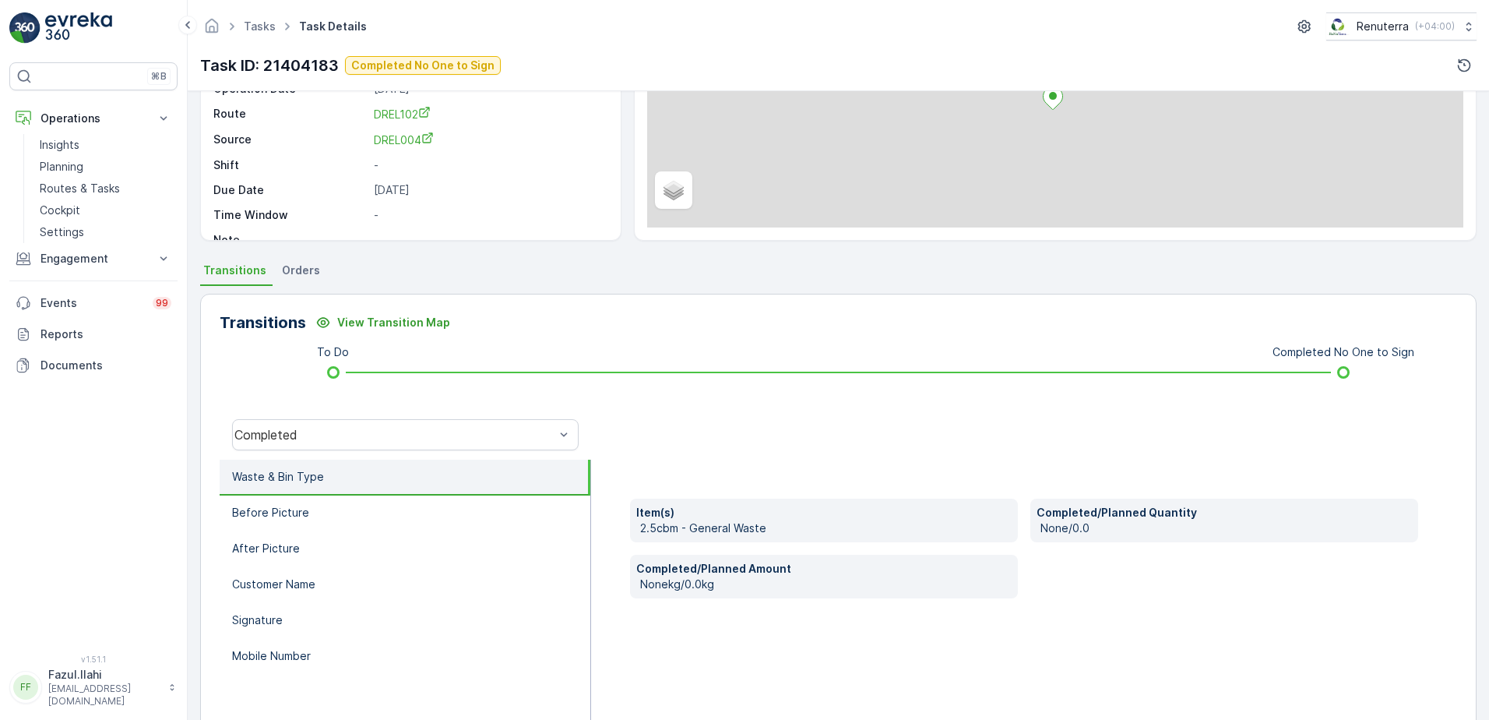
scroll to position [234, 0]
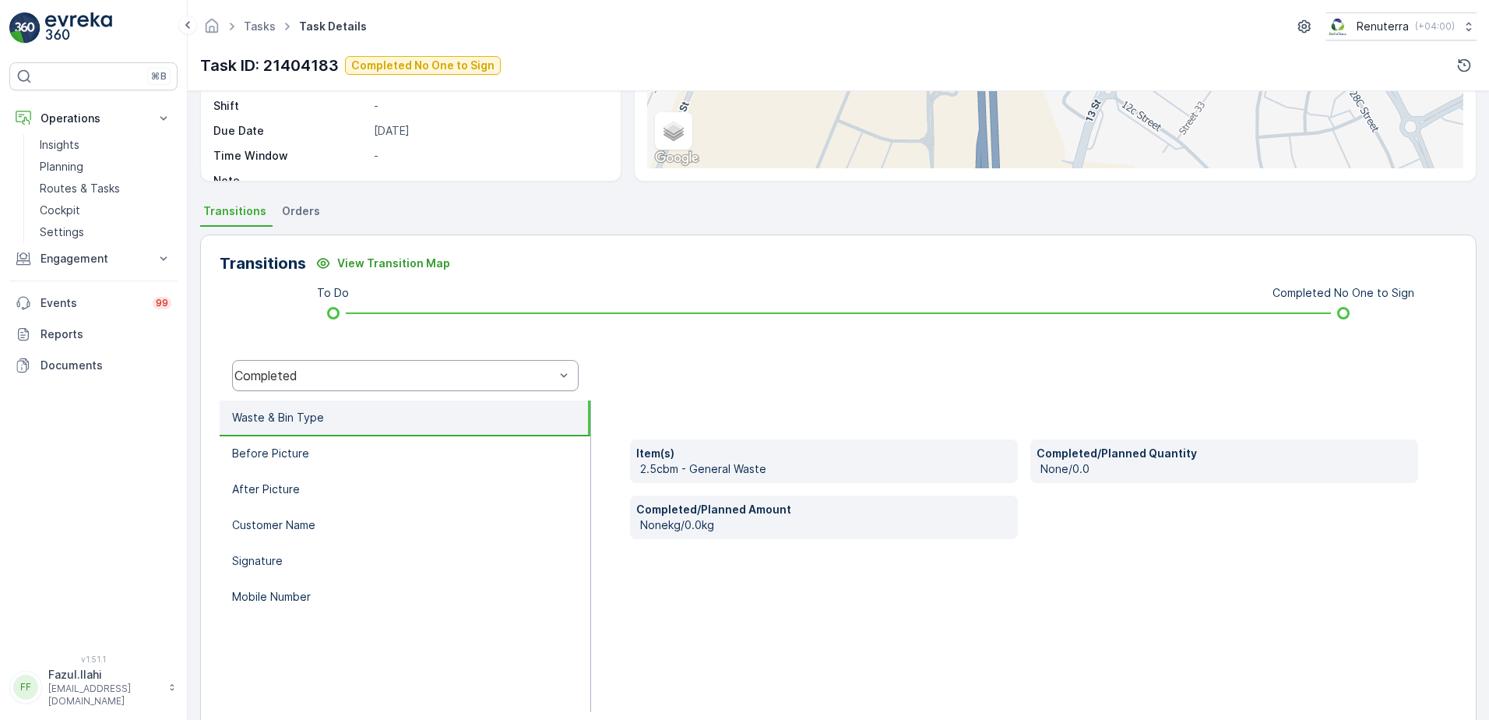
click at [468, 366] on div "Completed" at bounding box center [405, 375] width 347 height 31
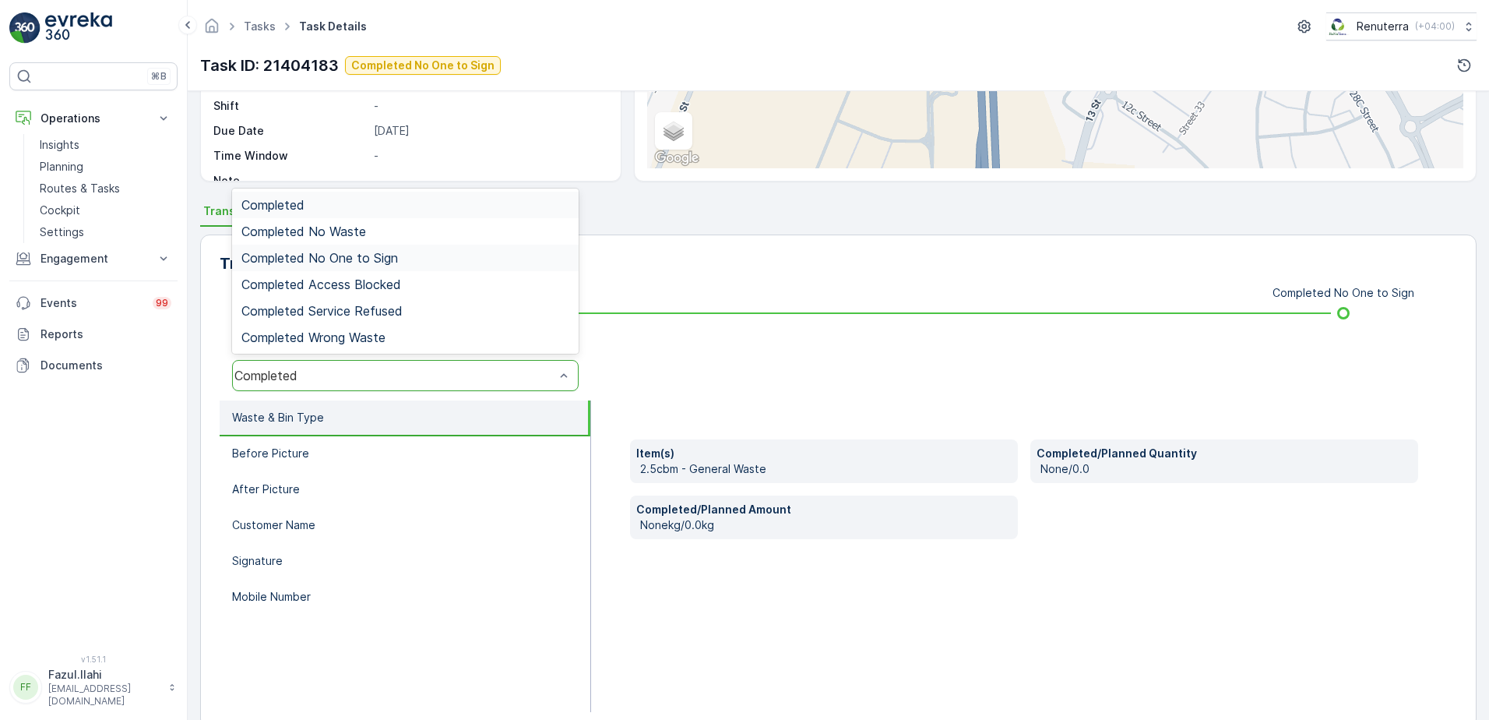
click at [375, 260] on span "Completed No One to Sign" at bounding box center [319, 258] width 157 height 14
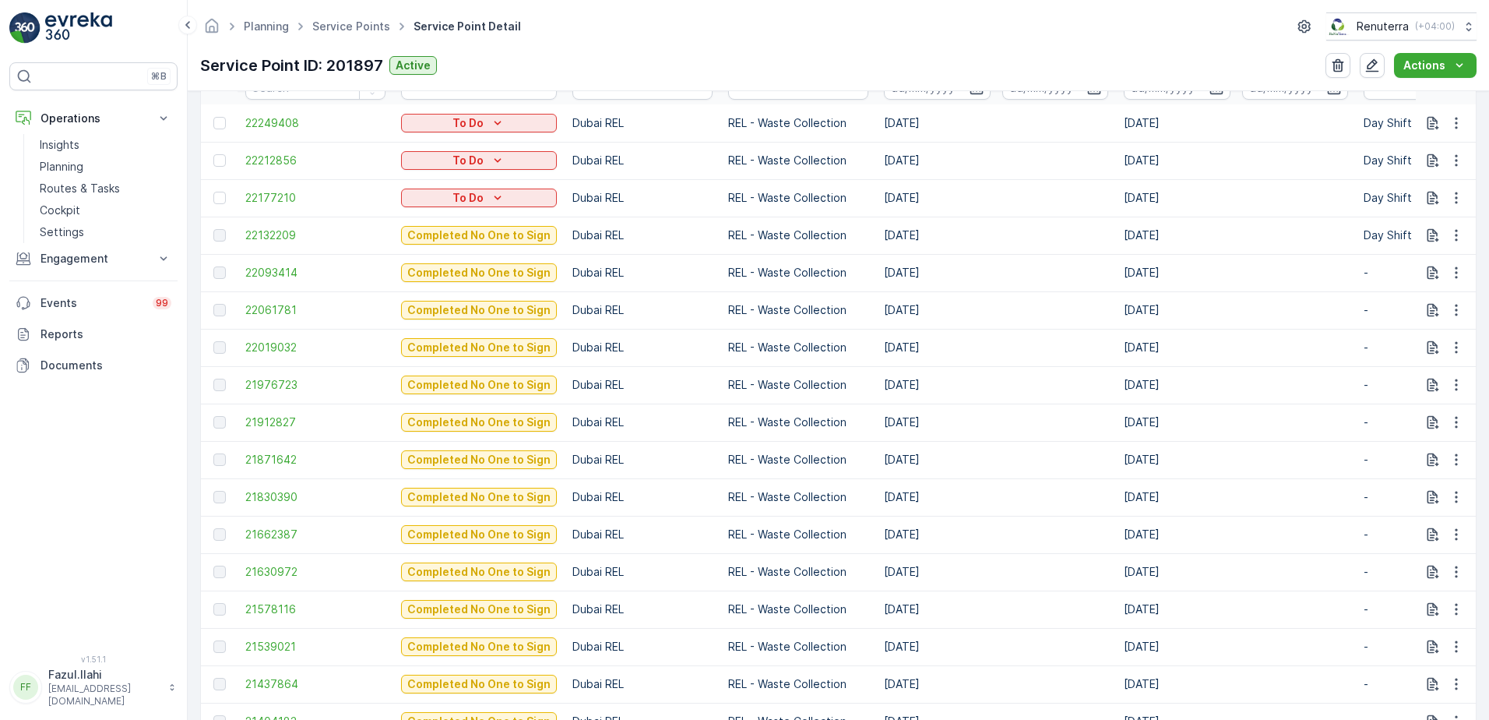
scroll to position [545, 0]
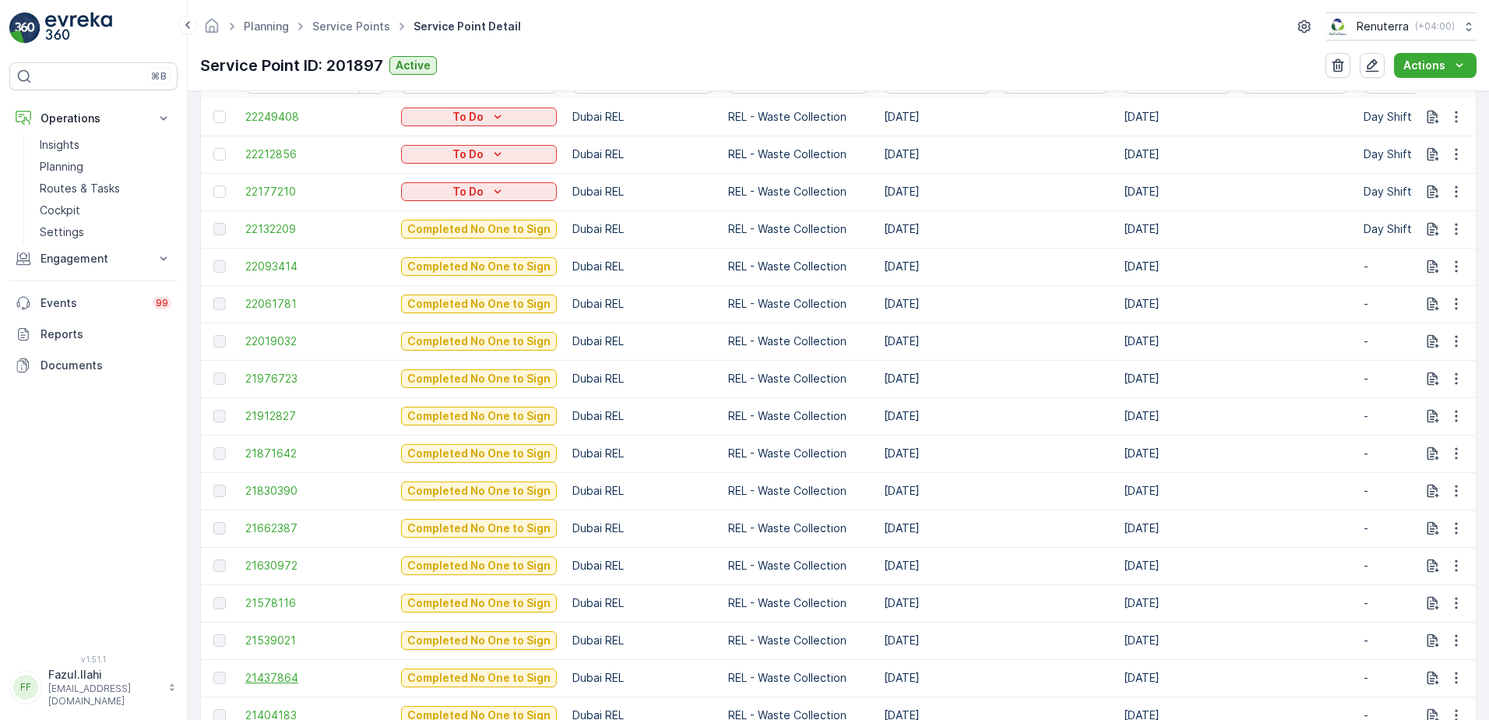
click at [285, 675] on span "21437864" at bounding box center [315, 678] width 140 height 16
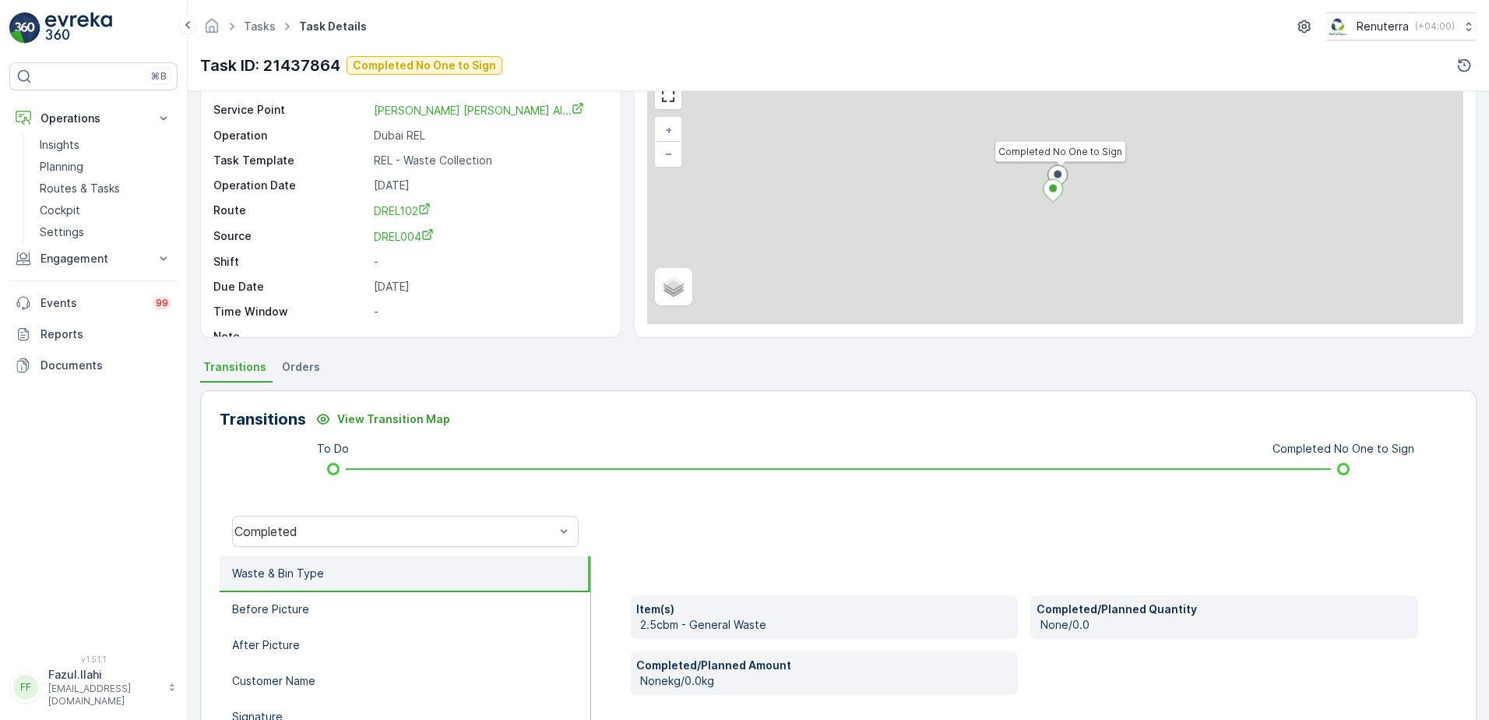
scroll to position [156, 0]
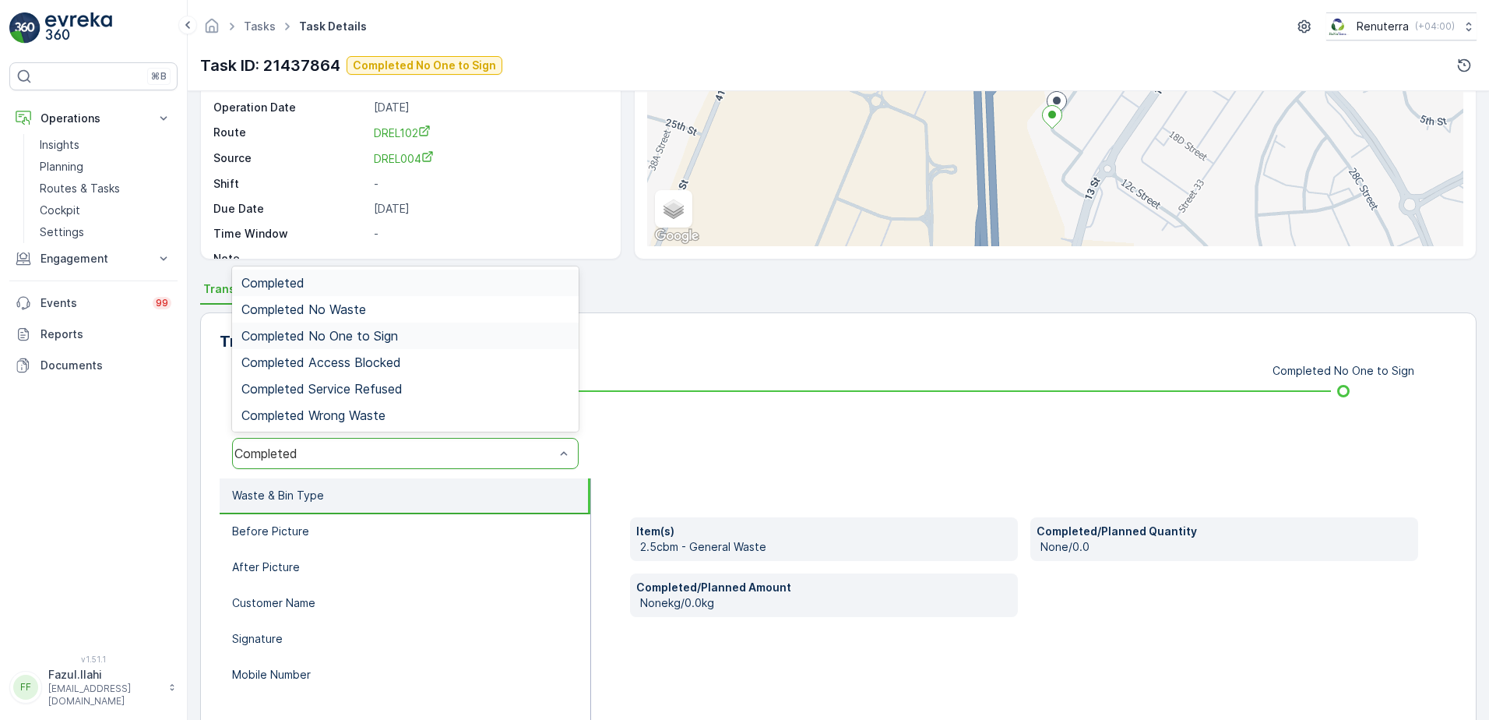
click at [399, 331] on div "Completed No One to Sign" at bounding box center [405, 336] width 328 height 14
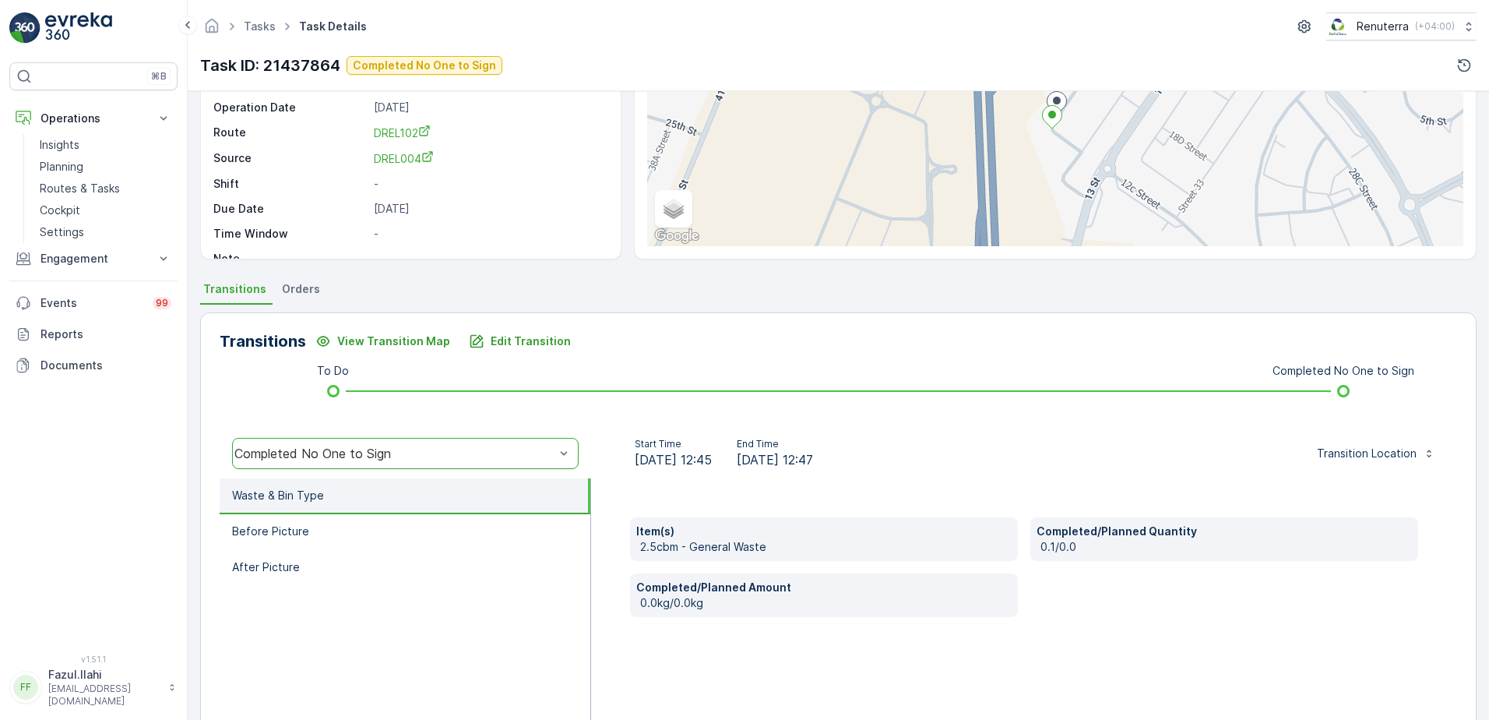
click at [465, 327] on div "Transitions View Transition Map Edit Transition To Do Completed No One to Sign …" at bounding box center [838, 559] width 1276 height 494
click at [495, 329] on button "Edit Transition" at bounding box center [520, 341] width 121 height 25
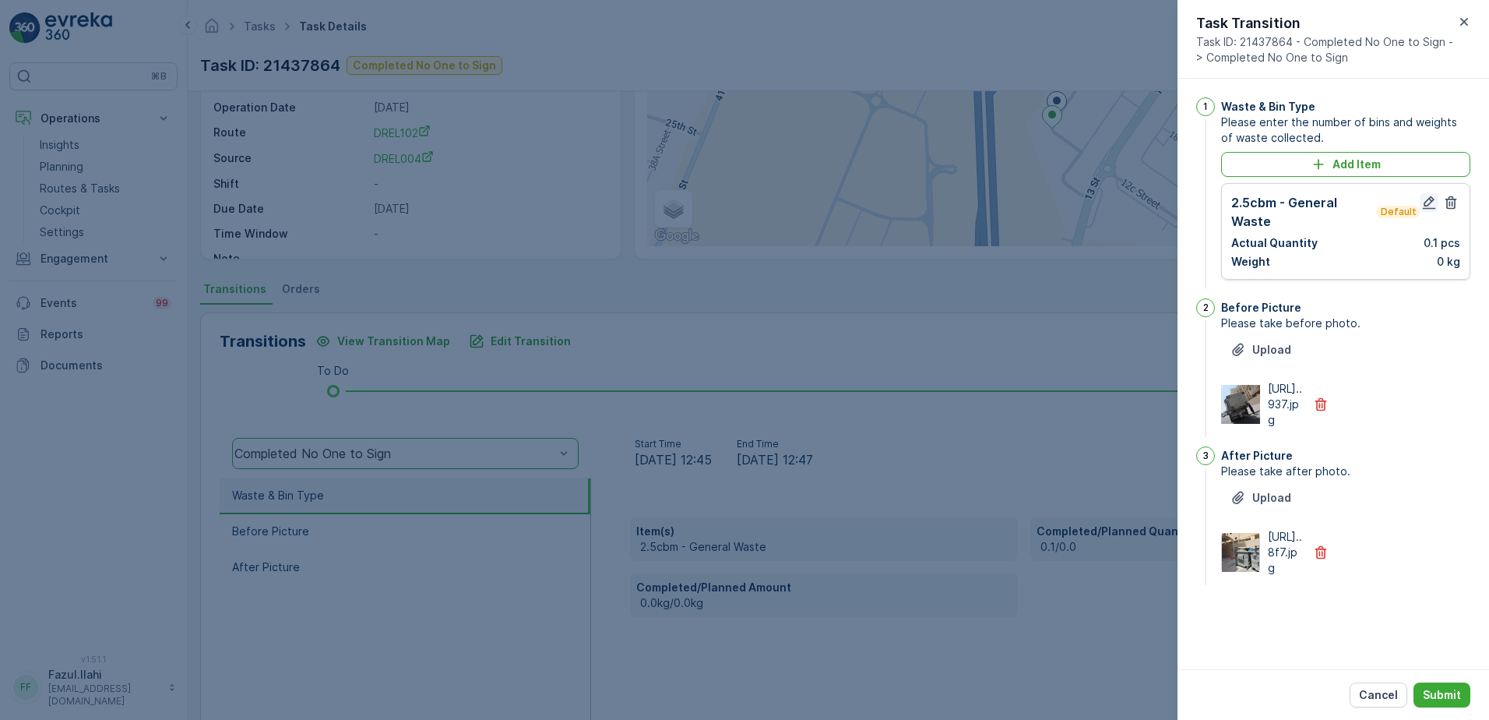
click at [1432, 206] on icon "button" at bounding box center [1429, 203] width 16 height 16
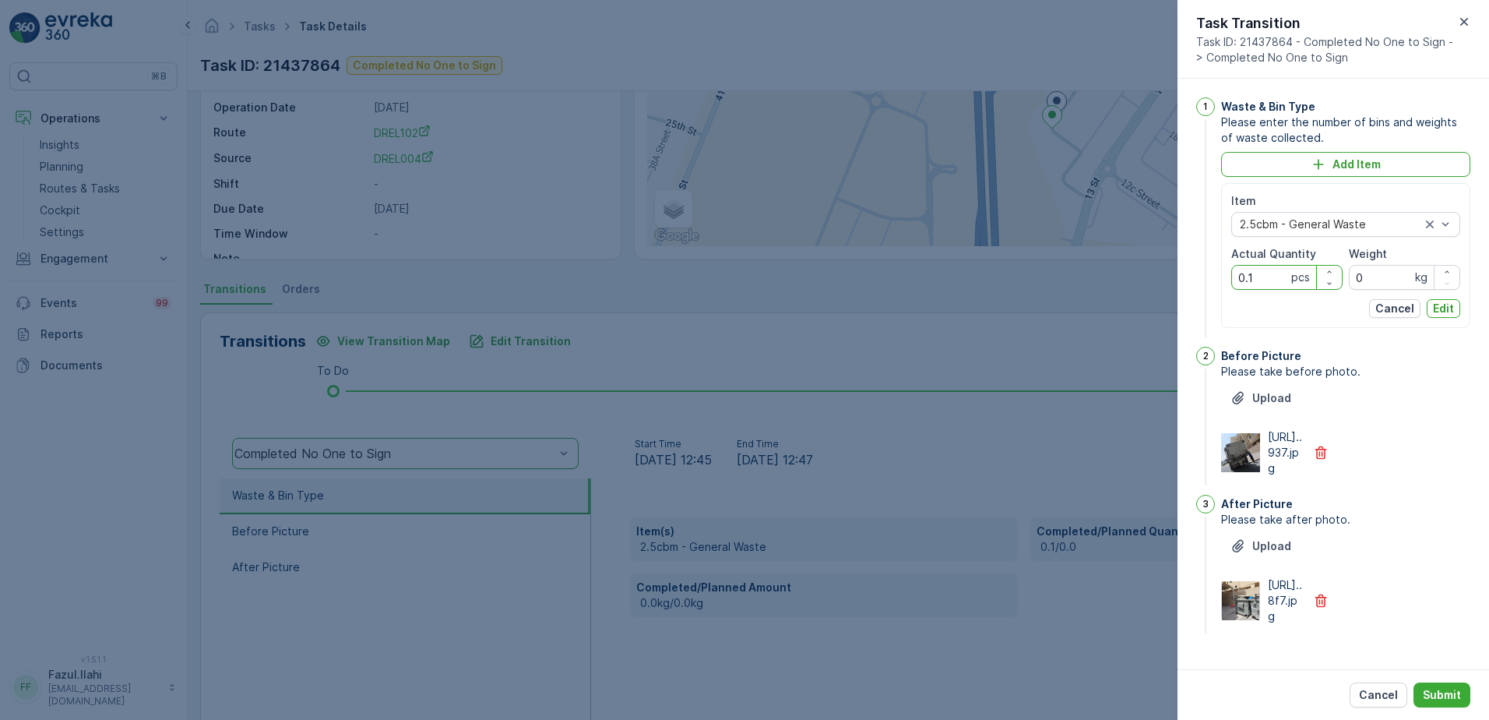
click at [1267, 276] on Quantity "0.1" at bounding box center [1286, 277] width 111 height 25
type Quantity "2"
type Quantity "1"
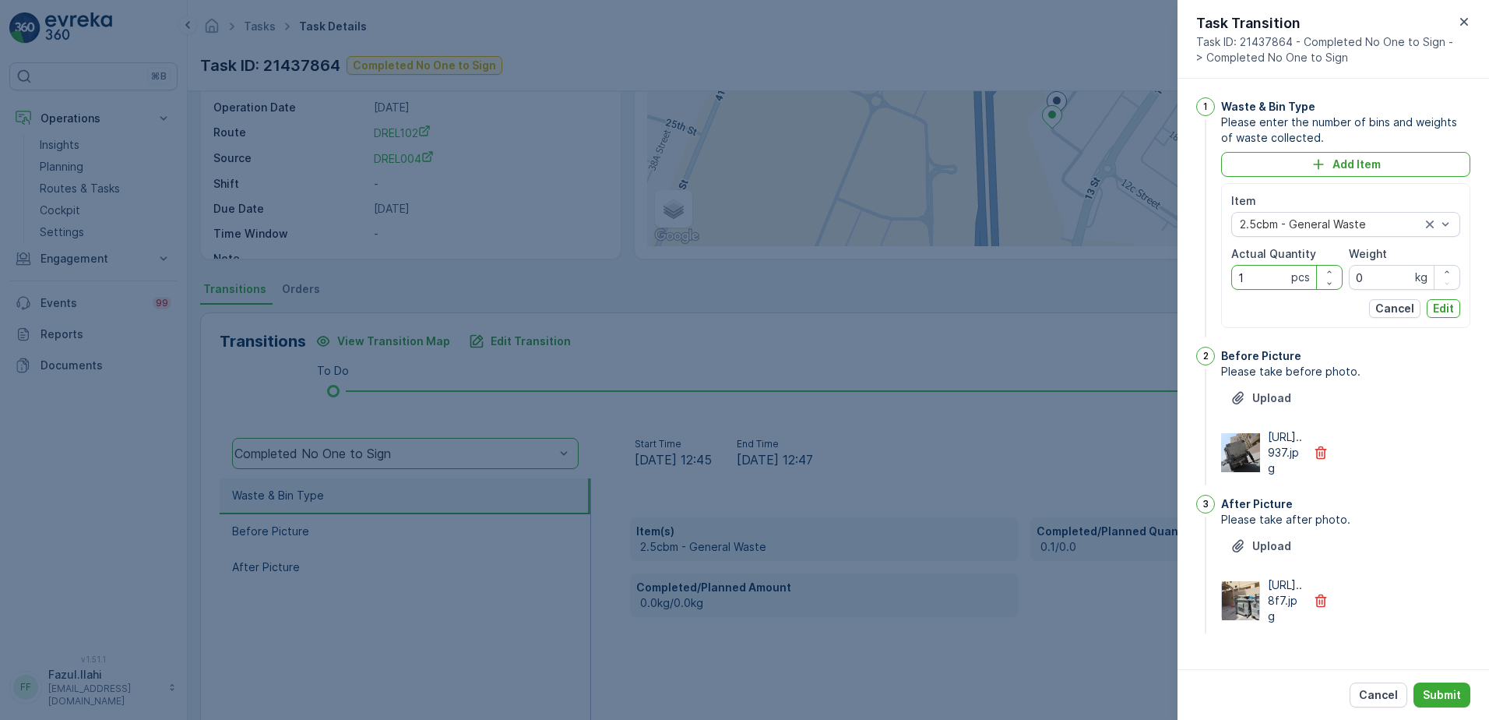
click at [1384, 488] on div "Before Picture Please take before photo. Upload [URL]..937.jpg" at bounding box center [1345, 418] width 249 height 142
click at [1435, 307] on p "Edit" at bounding box center [1443, 309] width 21 height 16
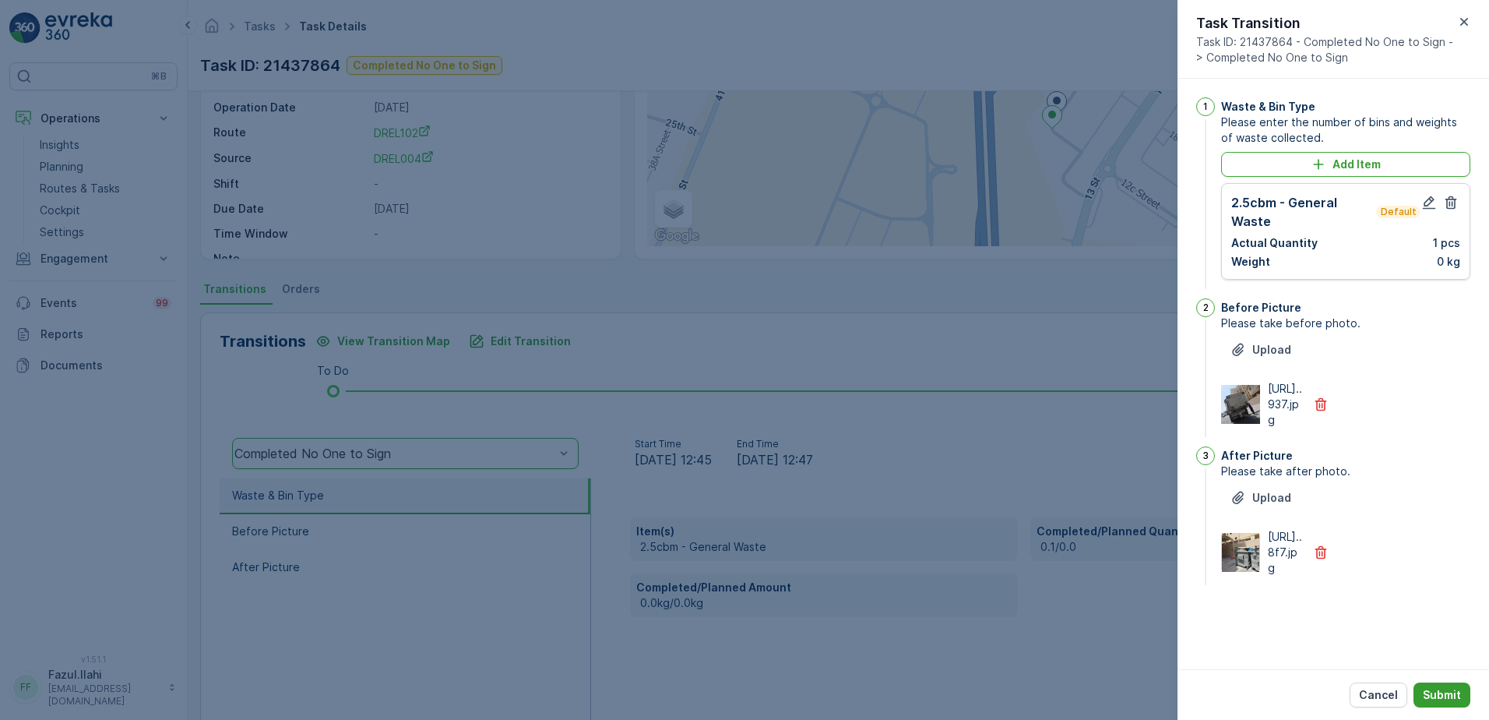
click at [1448, 688] on p "Submit" at bounding box center [1442, 695] width 38 height 16
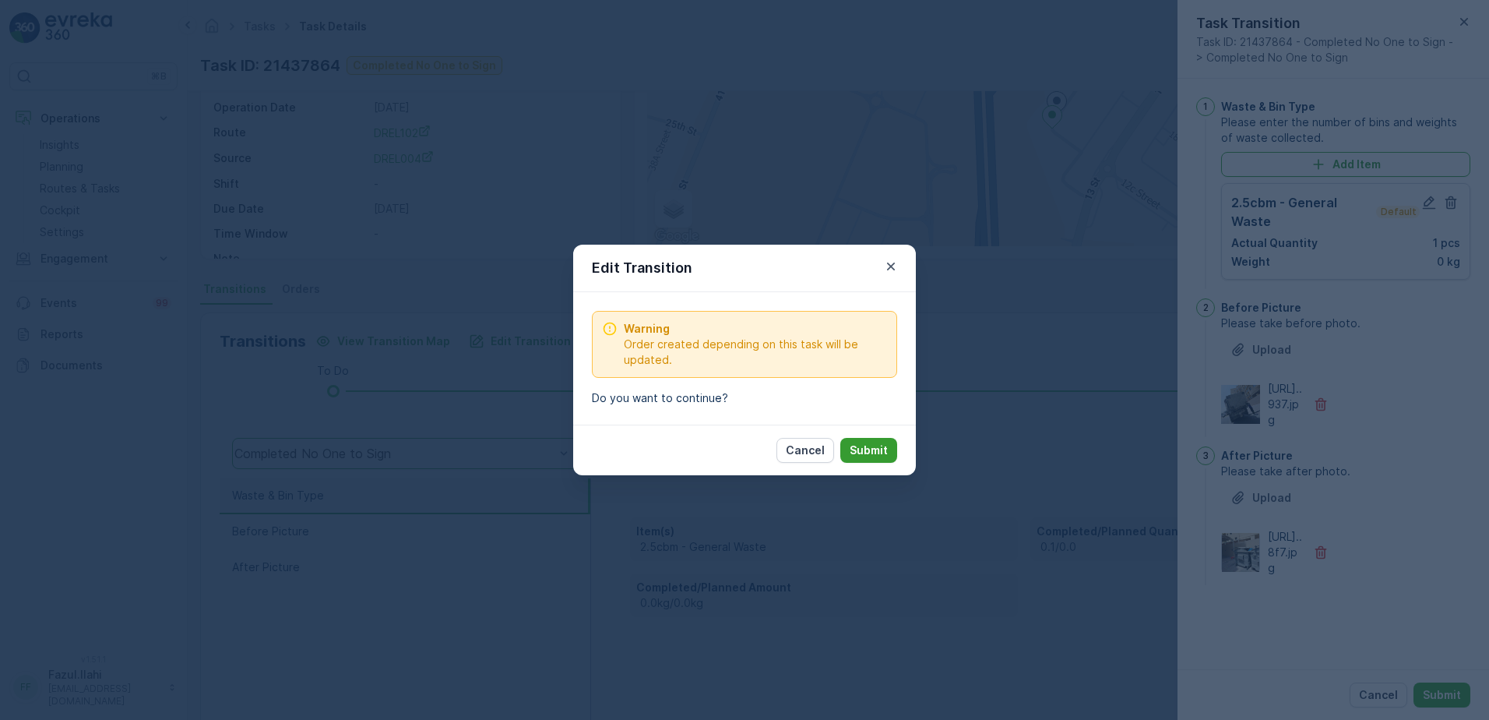
click at [876, 452] on p "Submit" at bounding box center [869, 450] width 38 height 16
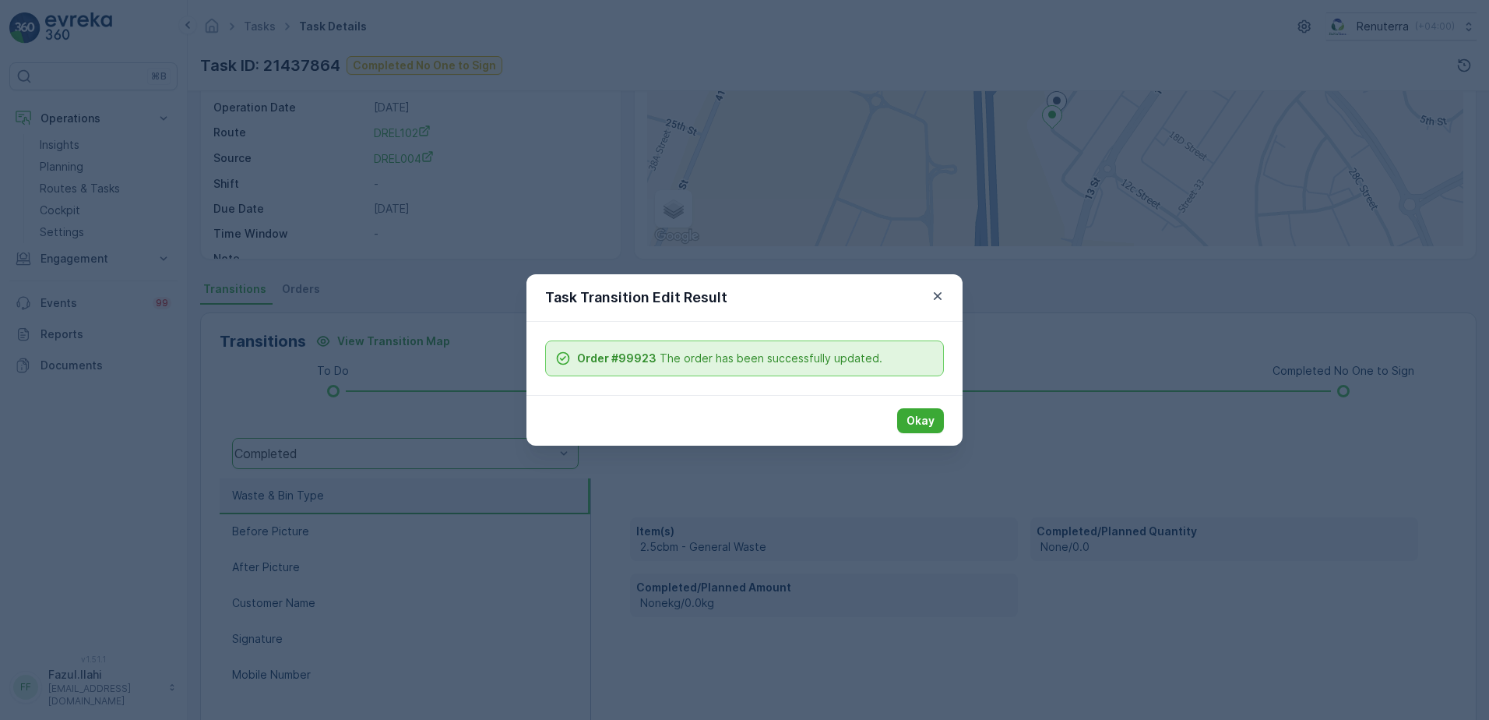
drag, startPoint x: 919, startPoint y: 410, endPoint x: 963, endPoint y: 420, distance: 45.4
click at [915, 413] on button "Okay" at bounding box center [920, 420] width 47 height 25
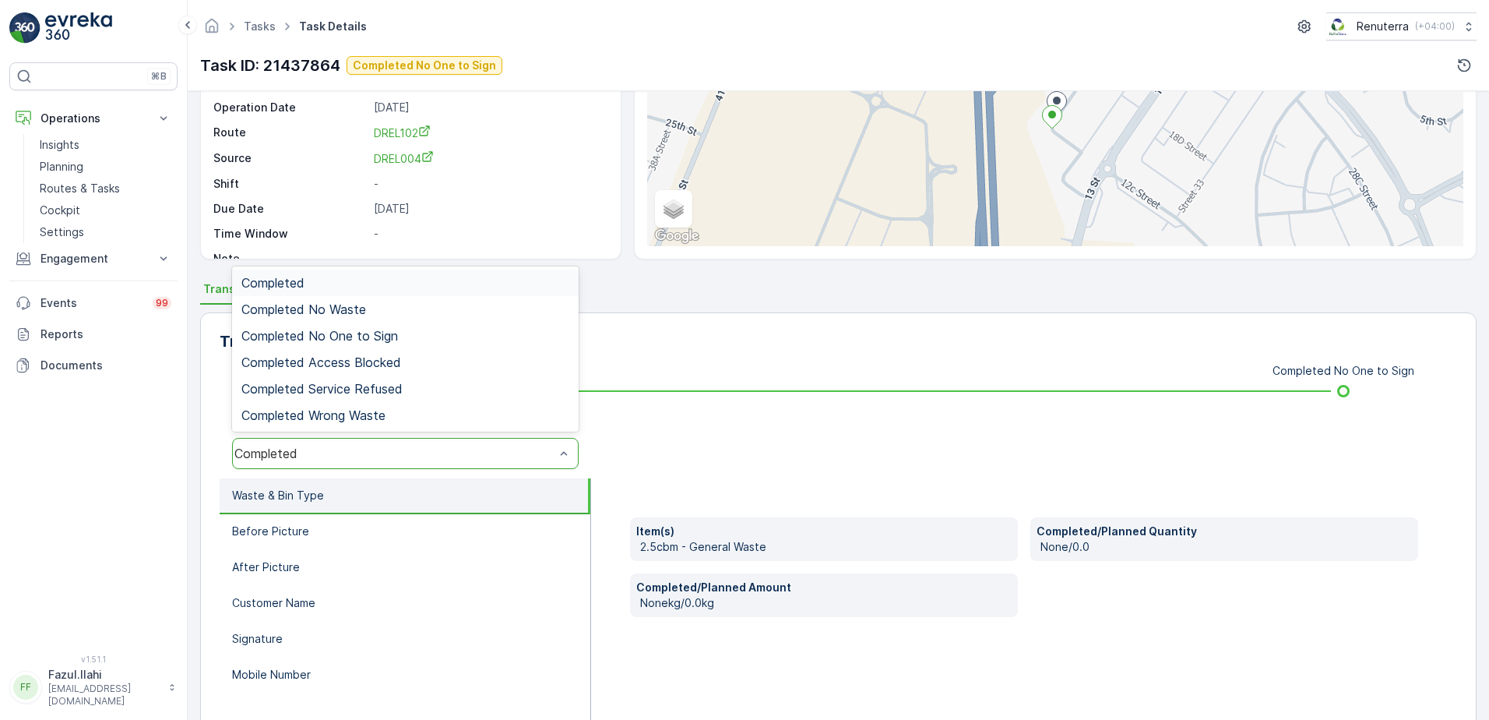
click at [370, 458] on div "Completed" at bounding box center [394, 453] width 320 height 14
click at [370, 339] on span "Completed No One to Sign" at bounding box center [319, 336] width 157 height 14
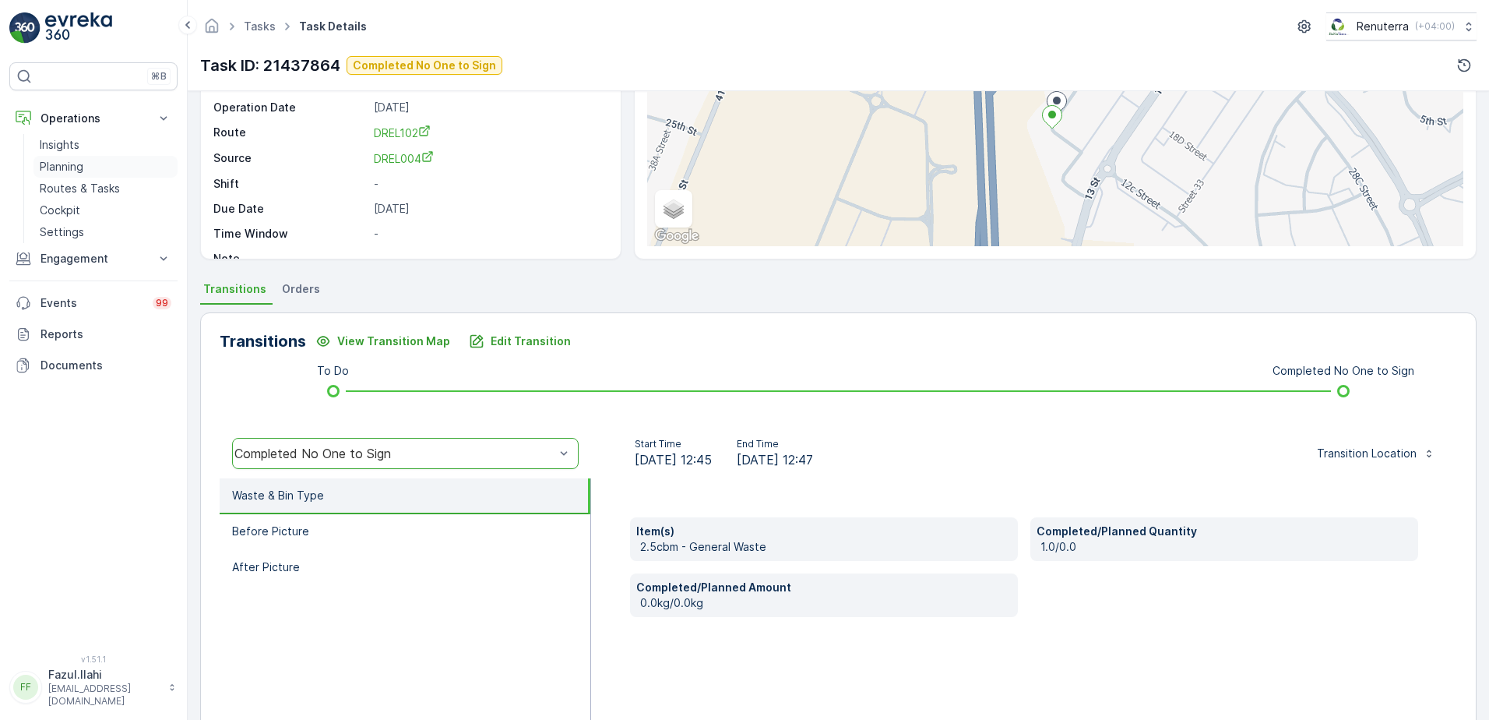
click at [70, 170] on p "Planning" at bounding box center [62, 167] width 44 height 16
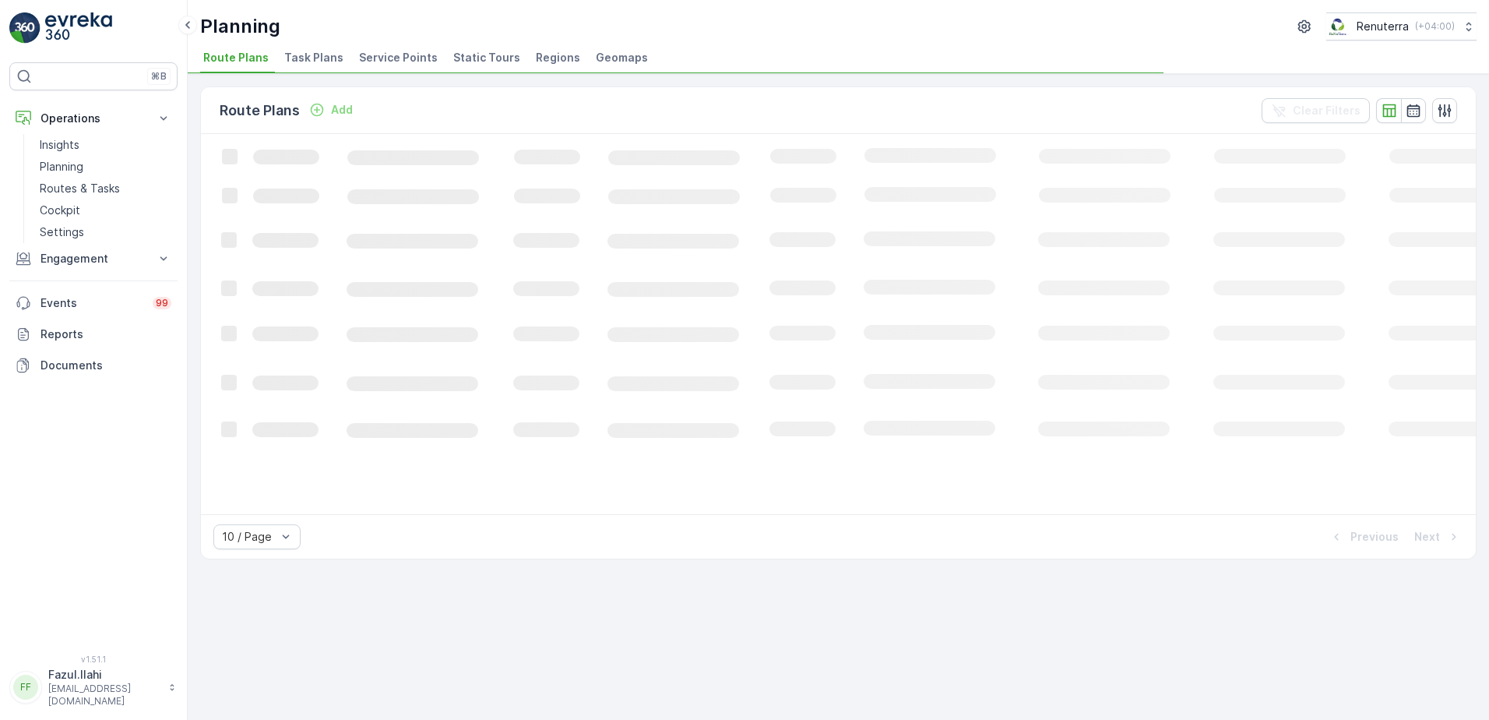
click at [375, 55] on span "Service Points" at bounding box center [398, 58] width 79 height 16
click at [377, 55] on span "Service Points" at bounding box center [398, 58] width 79 height 16
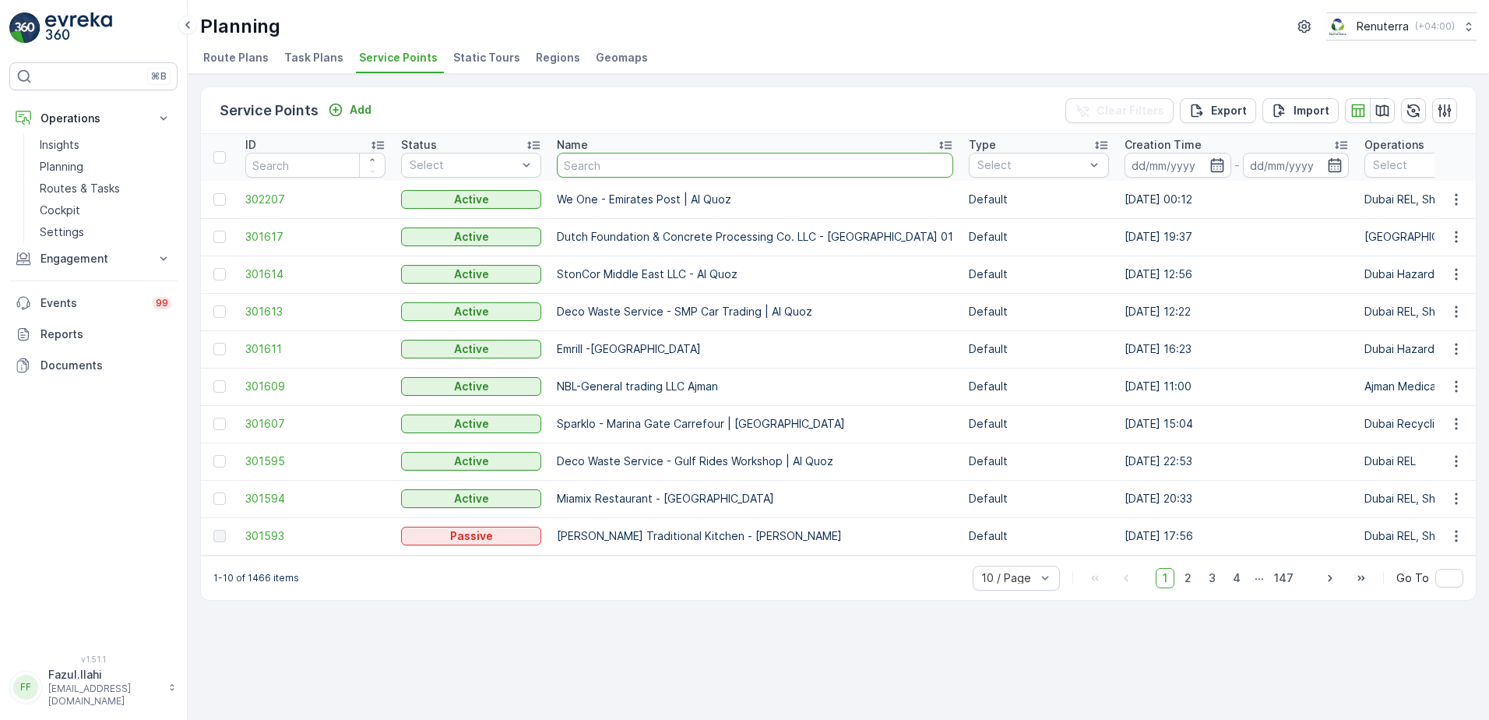
click at [710, 163] on input "text" at bounding box center [755, 165] width 396 height 25
paste input "Nad [PERSON_NAME]"
type input "Nad Al Hamar"
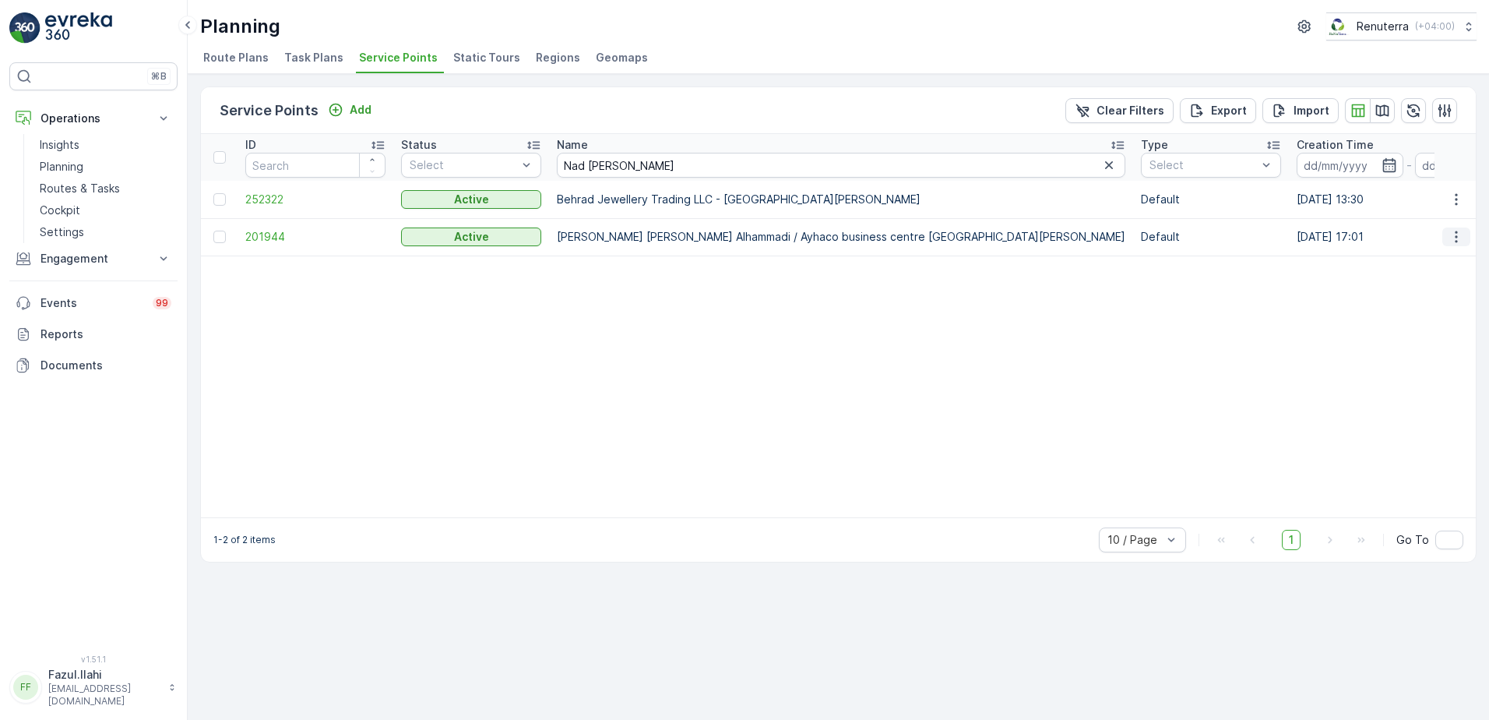
click at [1455, 241] on icon "button" at bounding box center [1457, 237] width 16 height 16
click at [265, 234] on span "201944" at bounding box center [315, 237] width 140 height 16
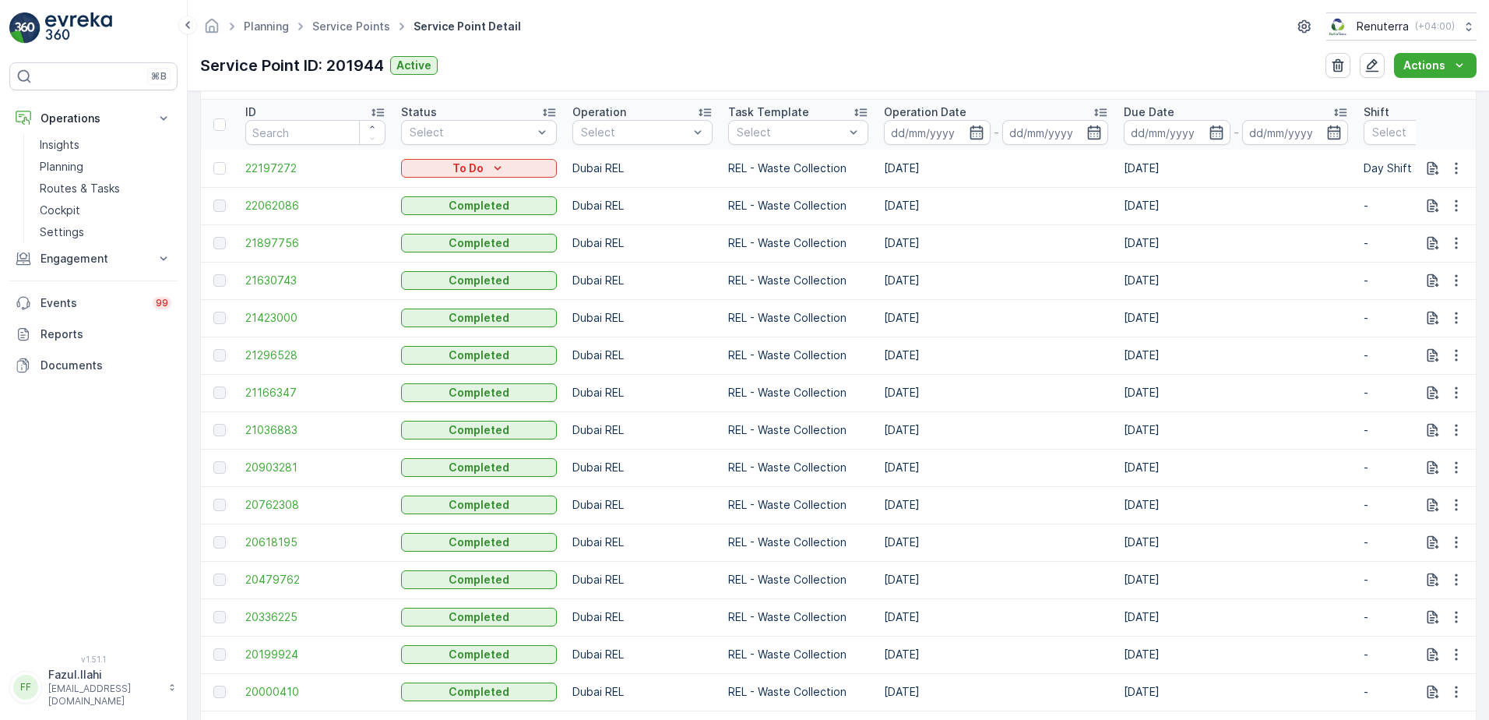
scroll to position [467, 0]
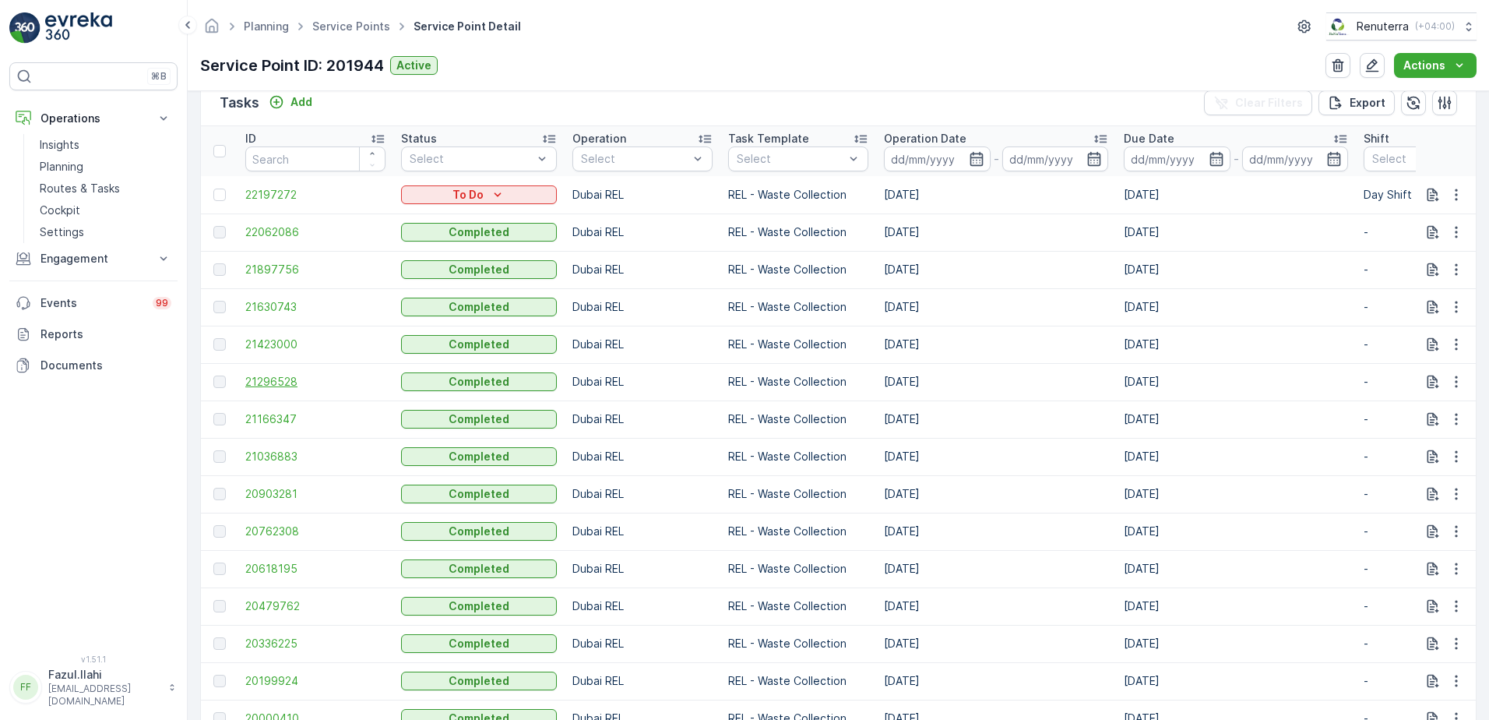
click at [269, 384] on span "21296528" at bounding box center [315, 382] width 140 height 16
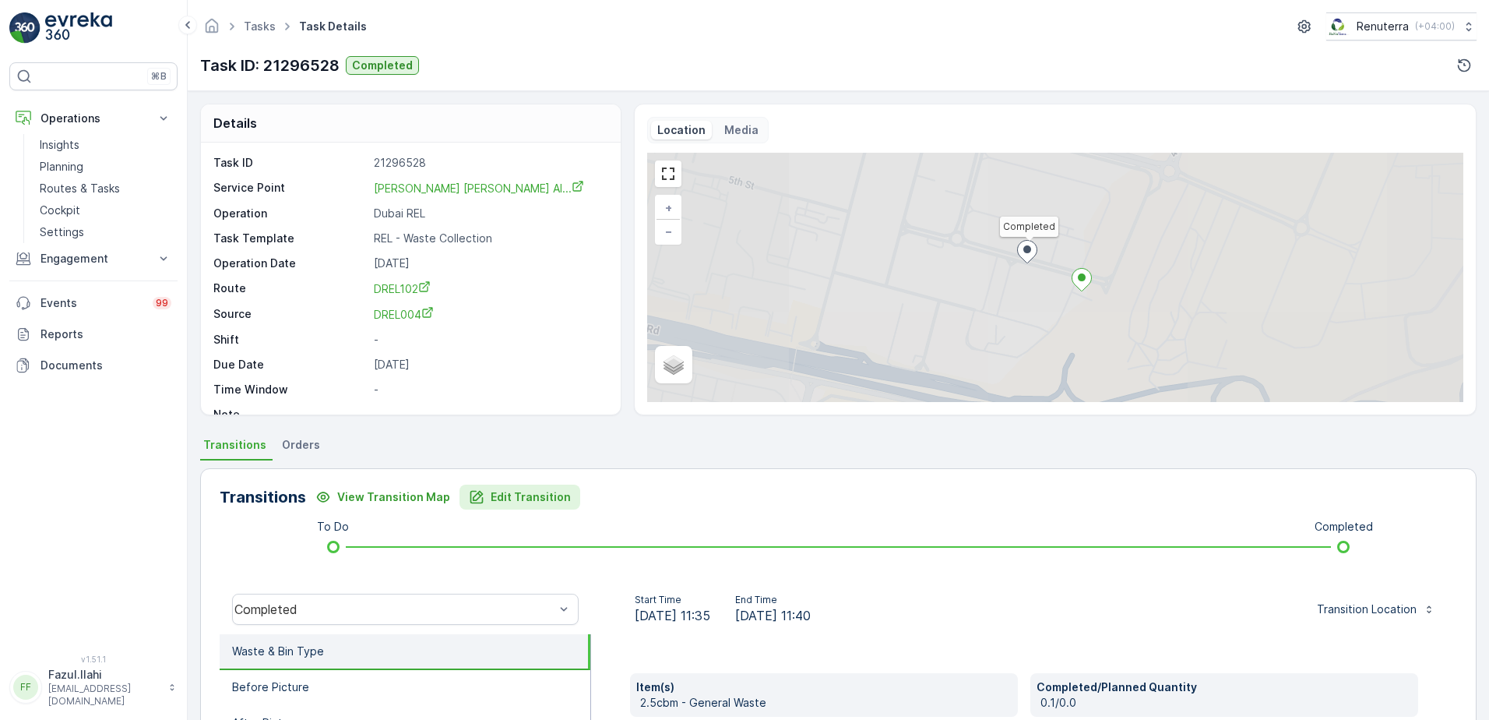
click at [512, 498] on p "Edit Transition" at bounding box center [531, 497] width 80 height 16
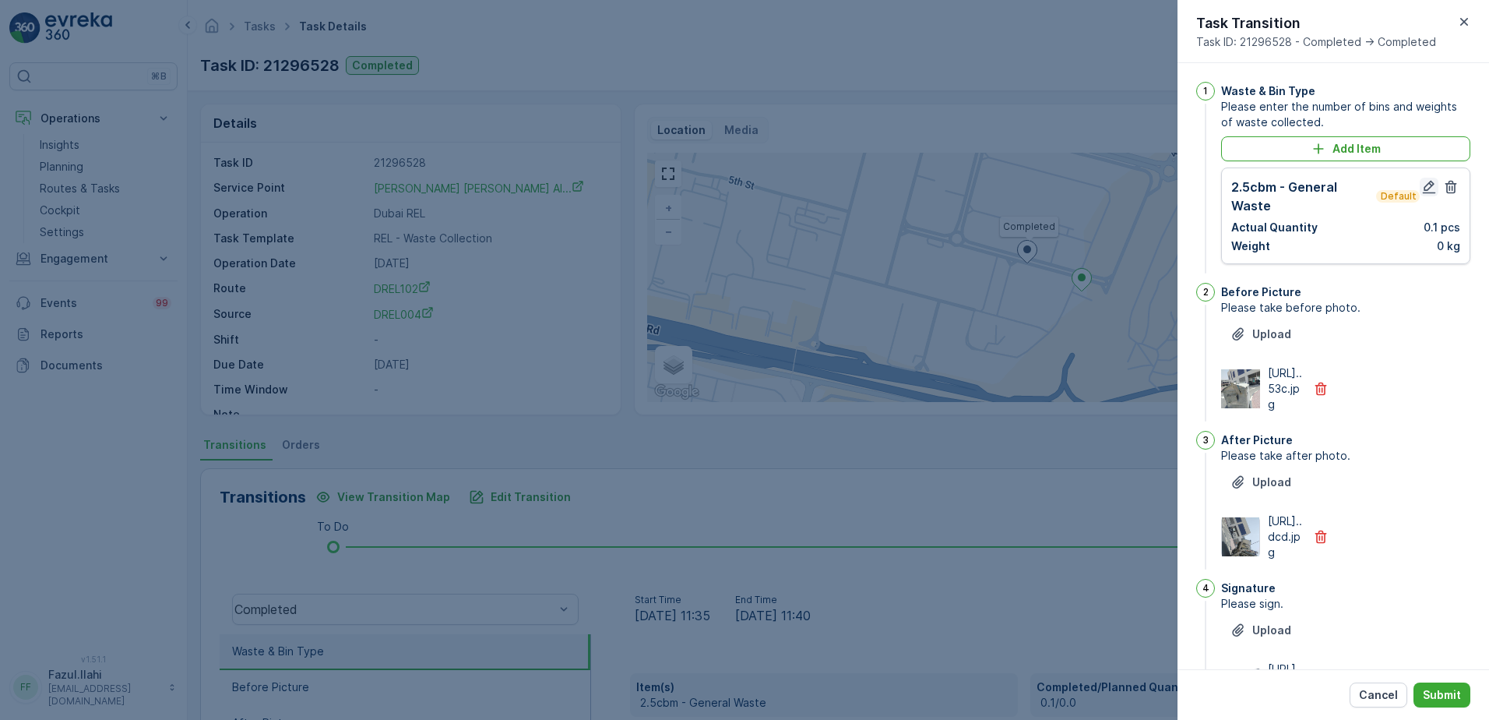
click at [1422, 189] on icon "button" at bounding box center [1429, 187] width 16 height 16
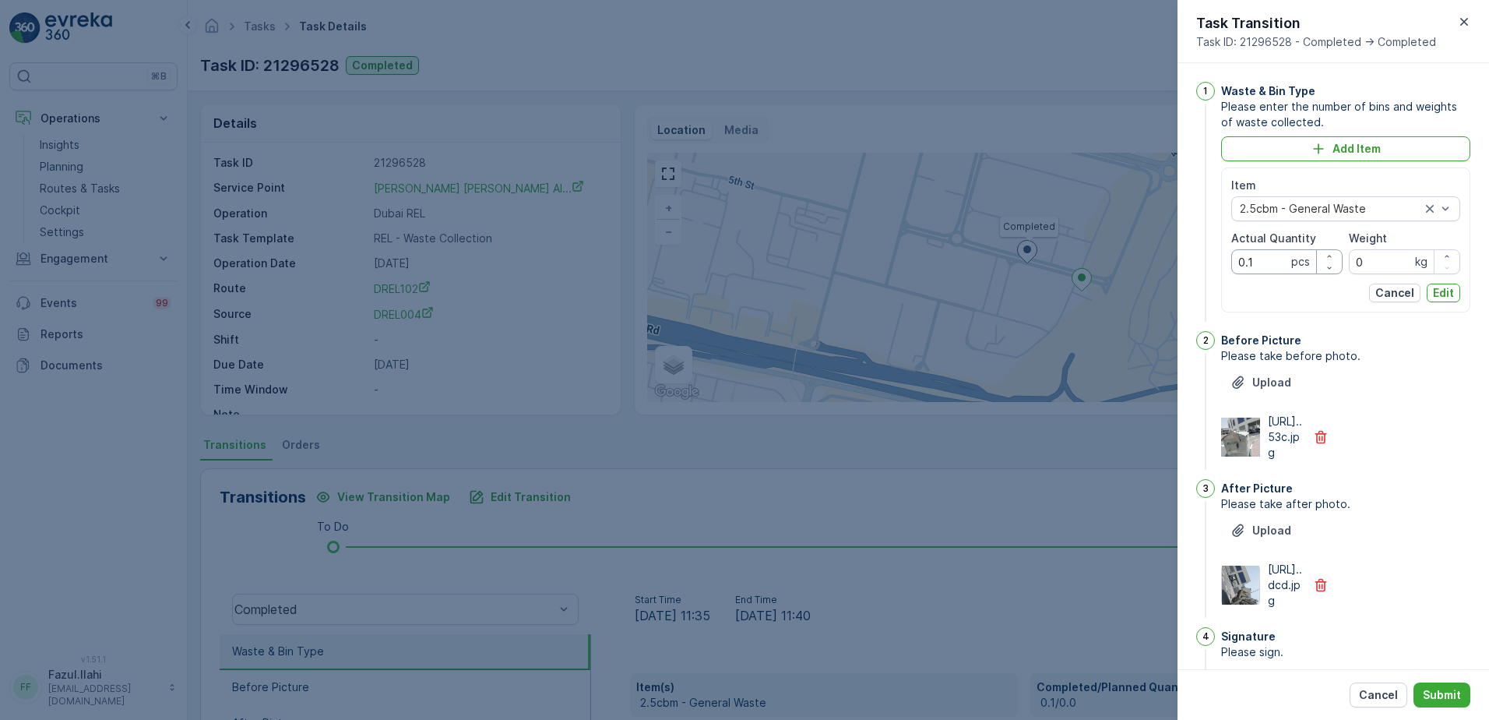
click at [1250, 260] on Quantity "0.1" at bounding box center [1286, 261] width 111 height 25
type Quantity "1"
click at [1462, 460] on div "https://media.evre...53c.jpg" at bounding box center [1345, 437] width 249 height 47
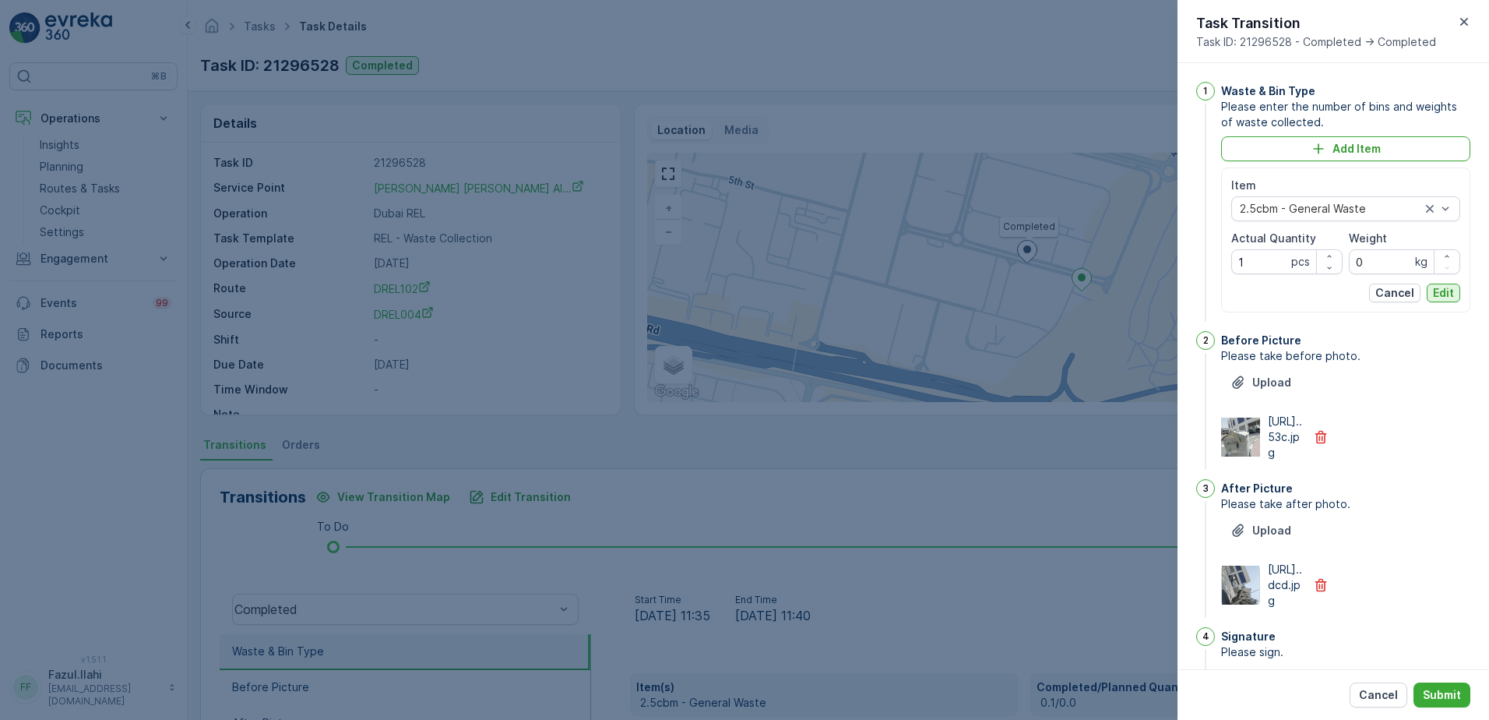
click at [1456, 287] on button "Edit" at bounding box center [1443, 292] width 33 height 19
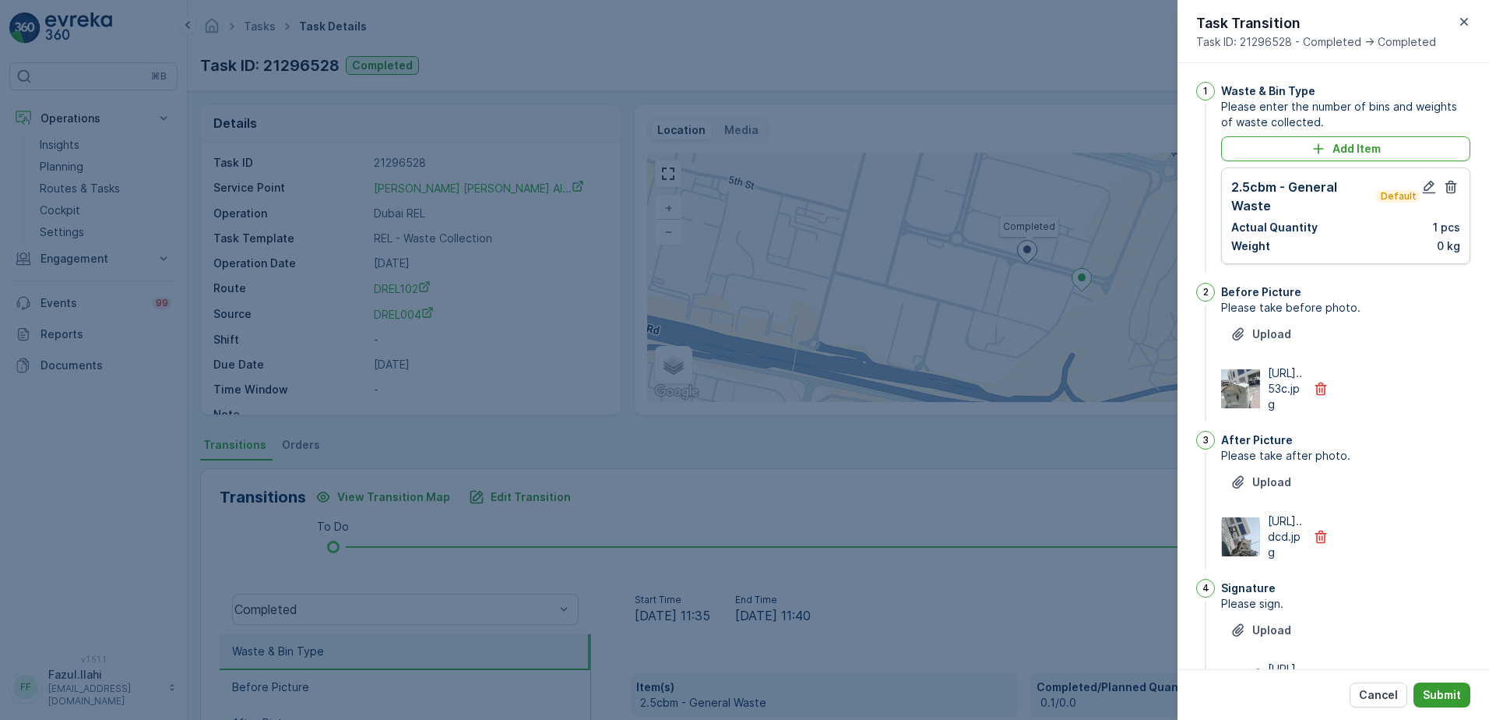
click at [1445, 688] on p "Submit" at bounding box center [1442, 695] width 38 height 16
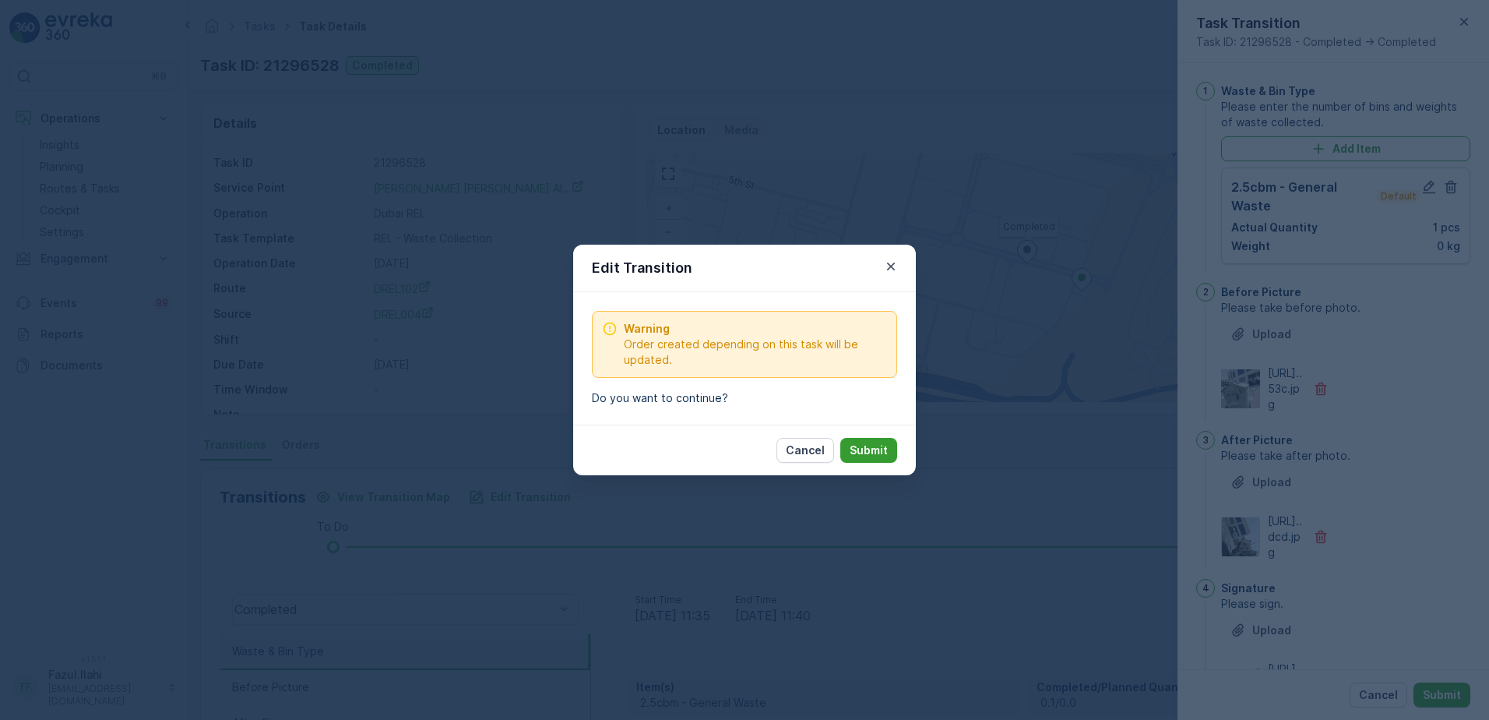
click at [872, 439] on button "Submit" at bounding box center [868, 450] width 57 height 25
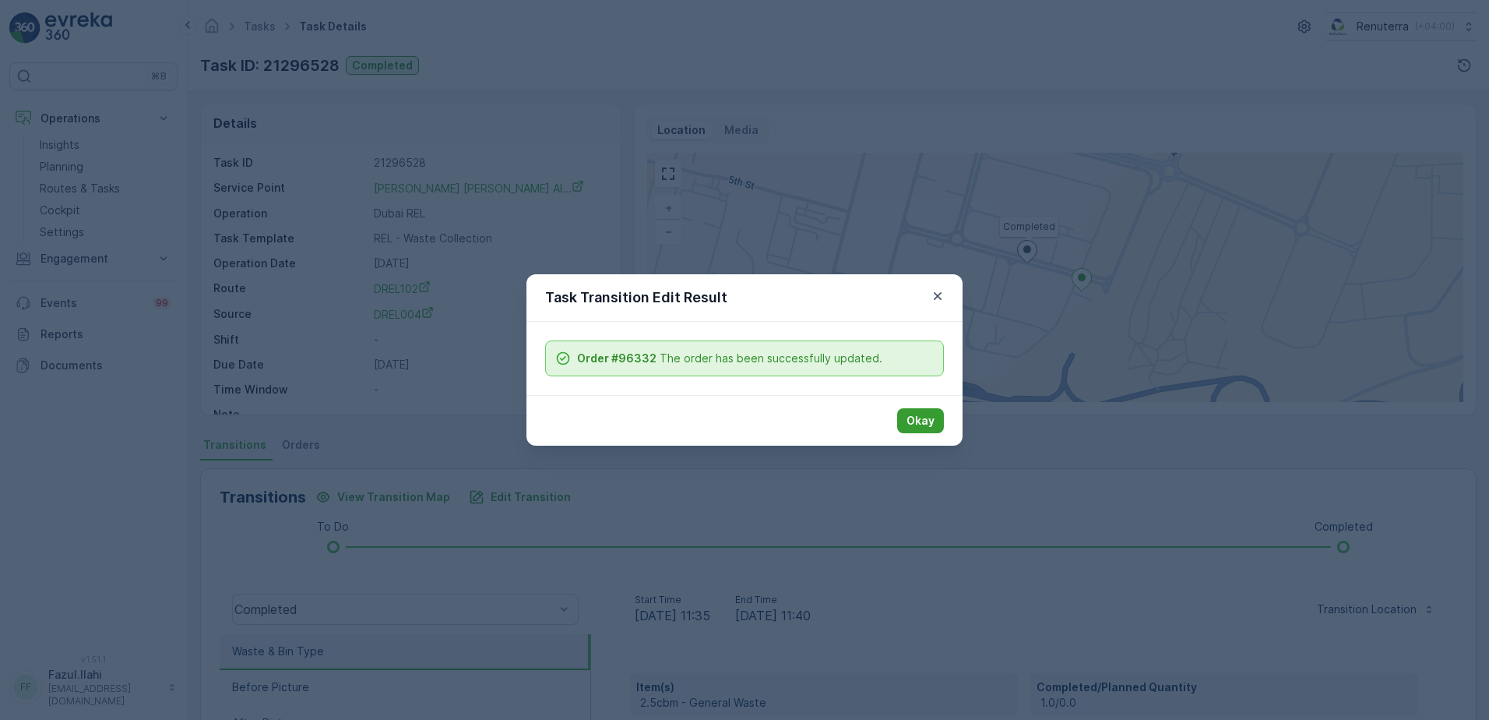
click at [921, 416] on p "Okay" at bounding box center [921, 421] width 28 height 16
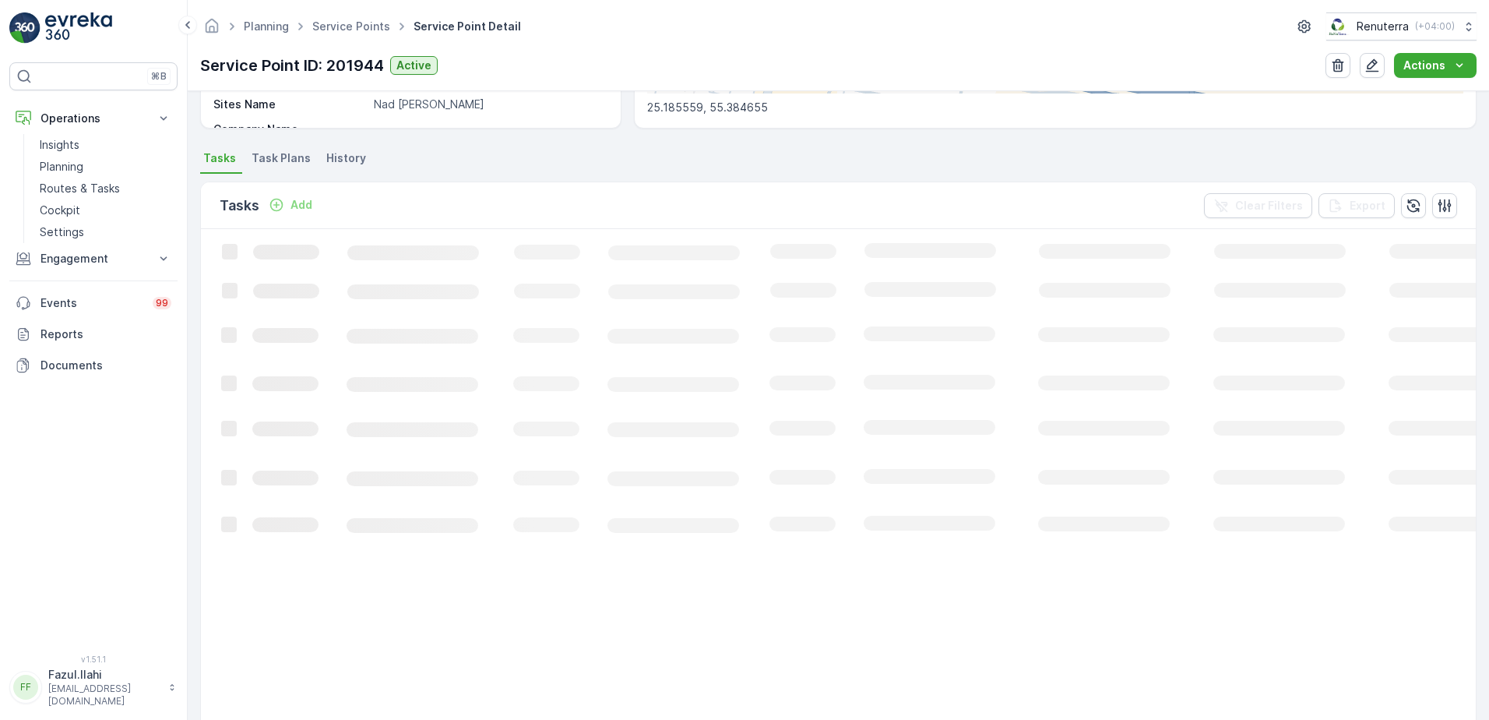
scroll to position [389, 0]
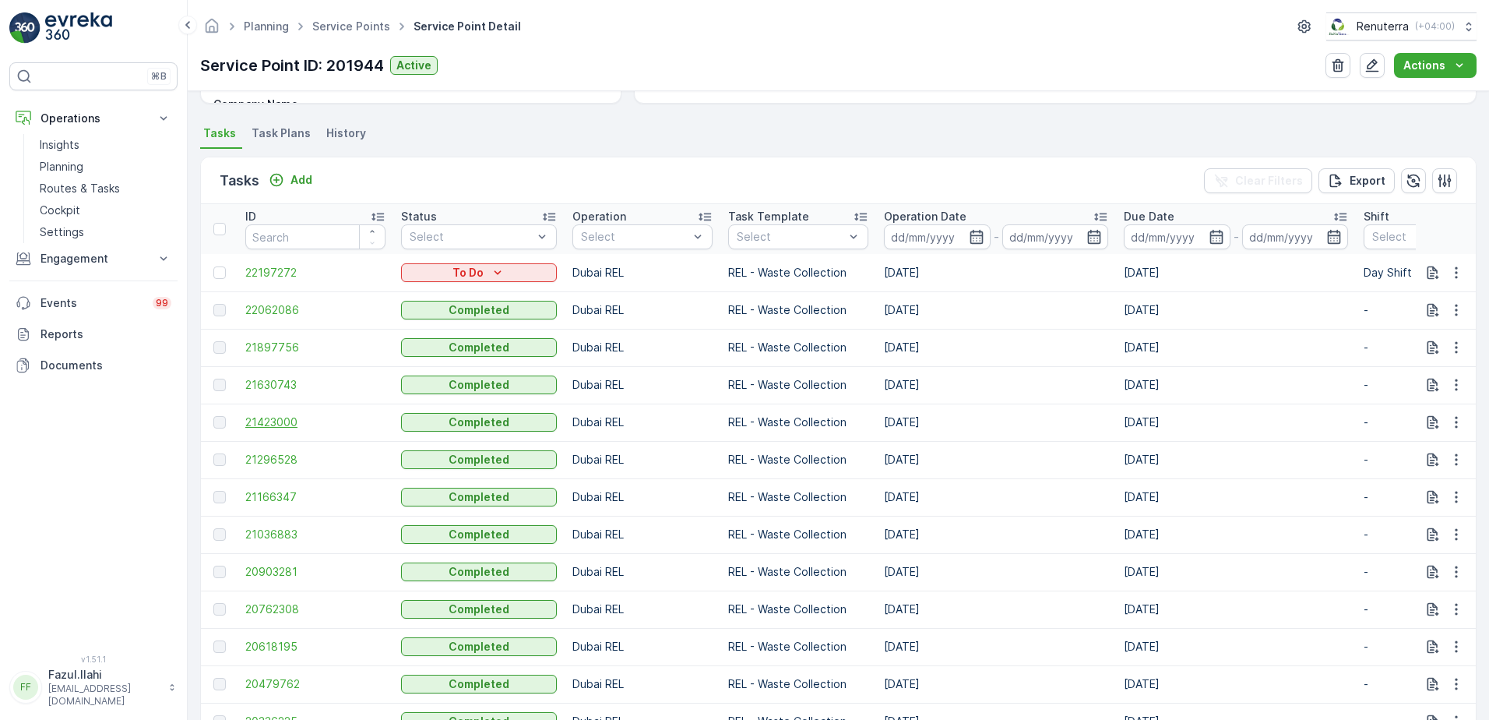
click at [268, 415] on span "21423000" at bounding box center [315, 422] width 140 height 16
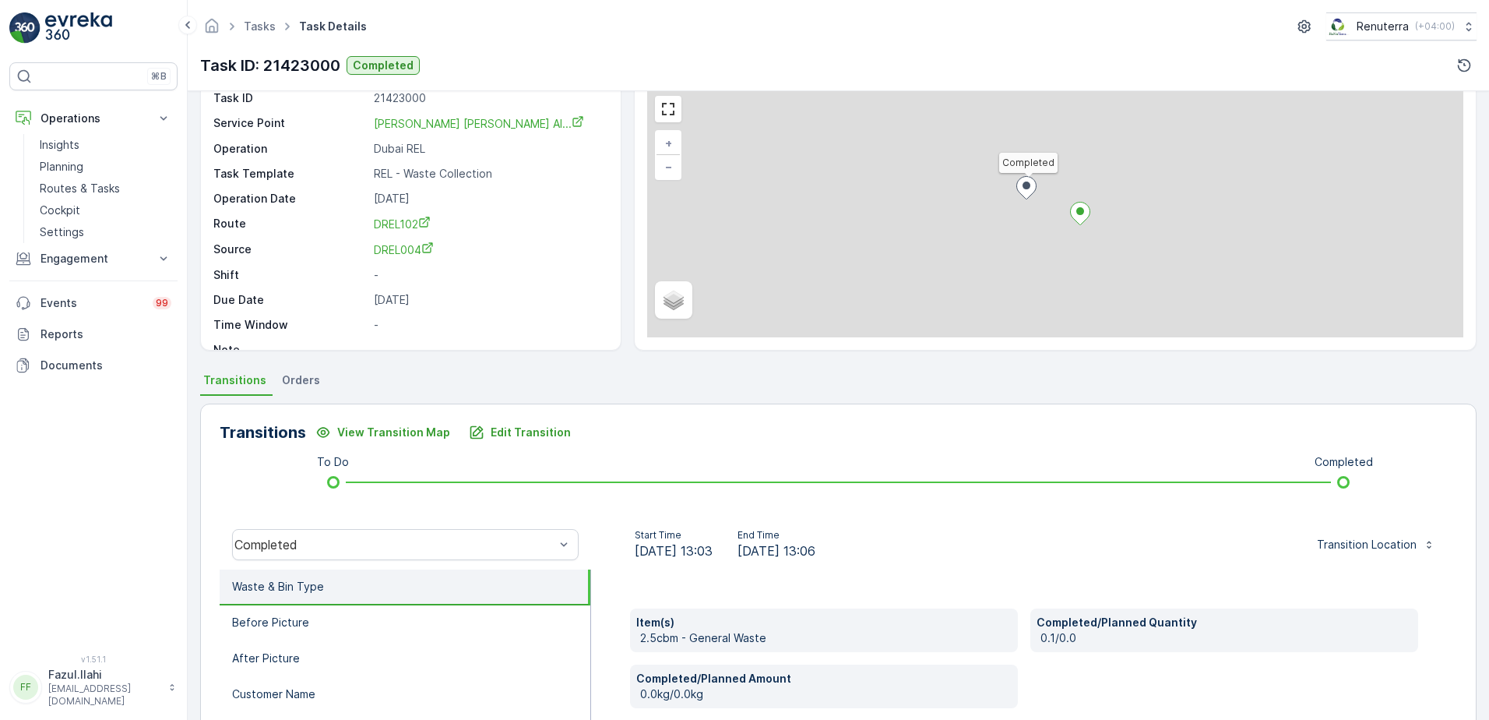
scroll to position [156, 0]
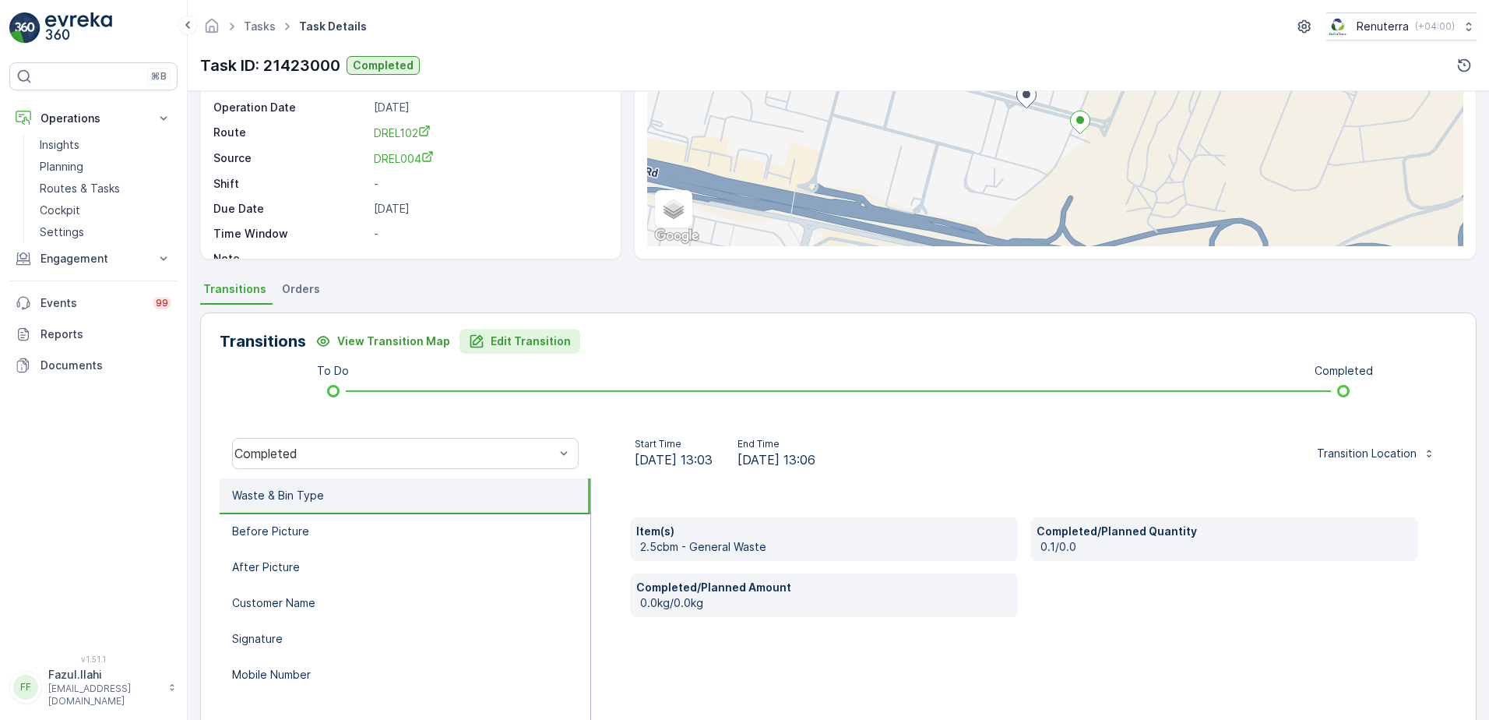
click at [529, 342] on p "Edit Transition" at bounding box center [531, 341] width 80 height 16
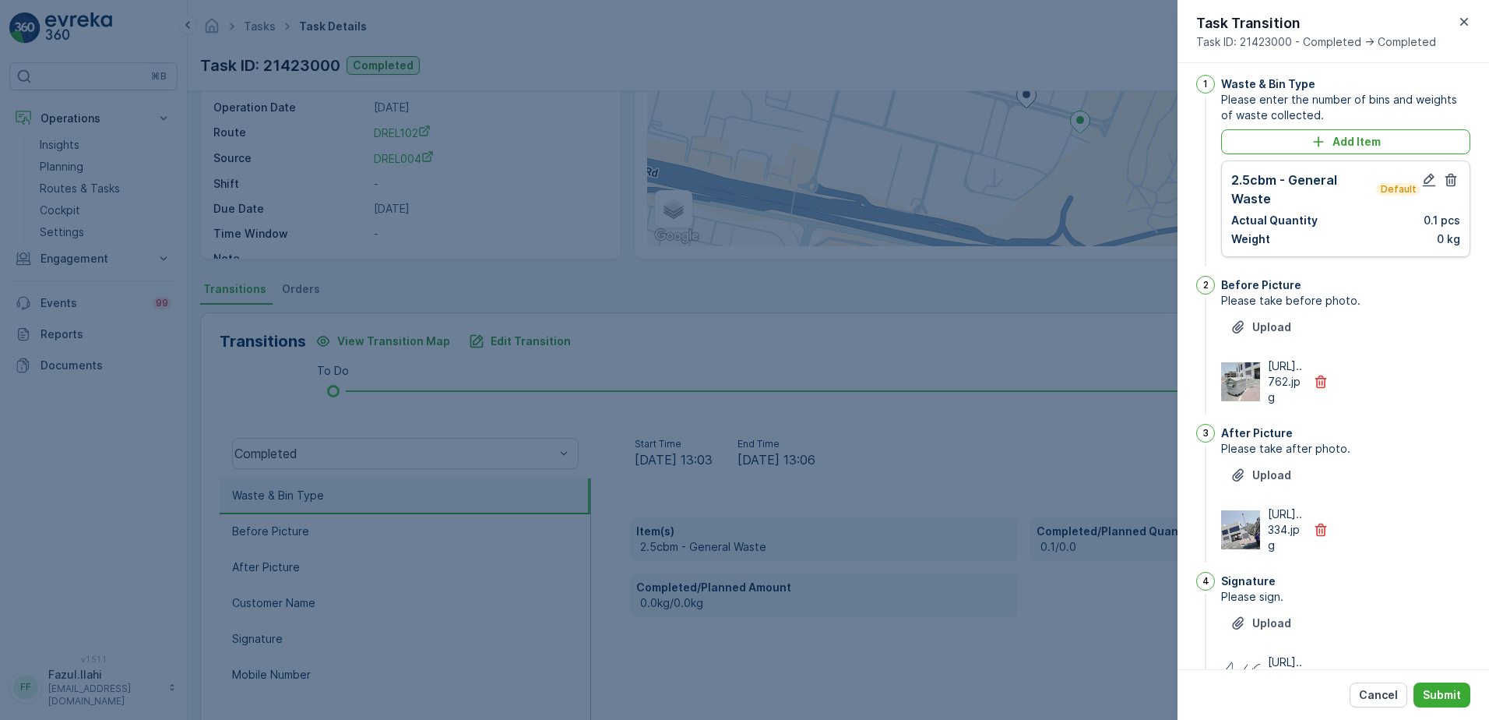
scroll to position [0, 0]
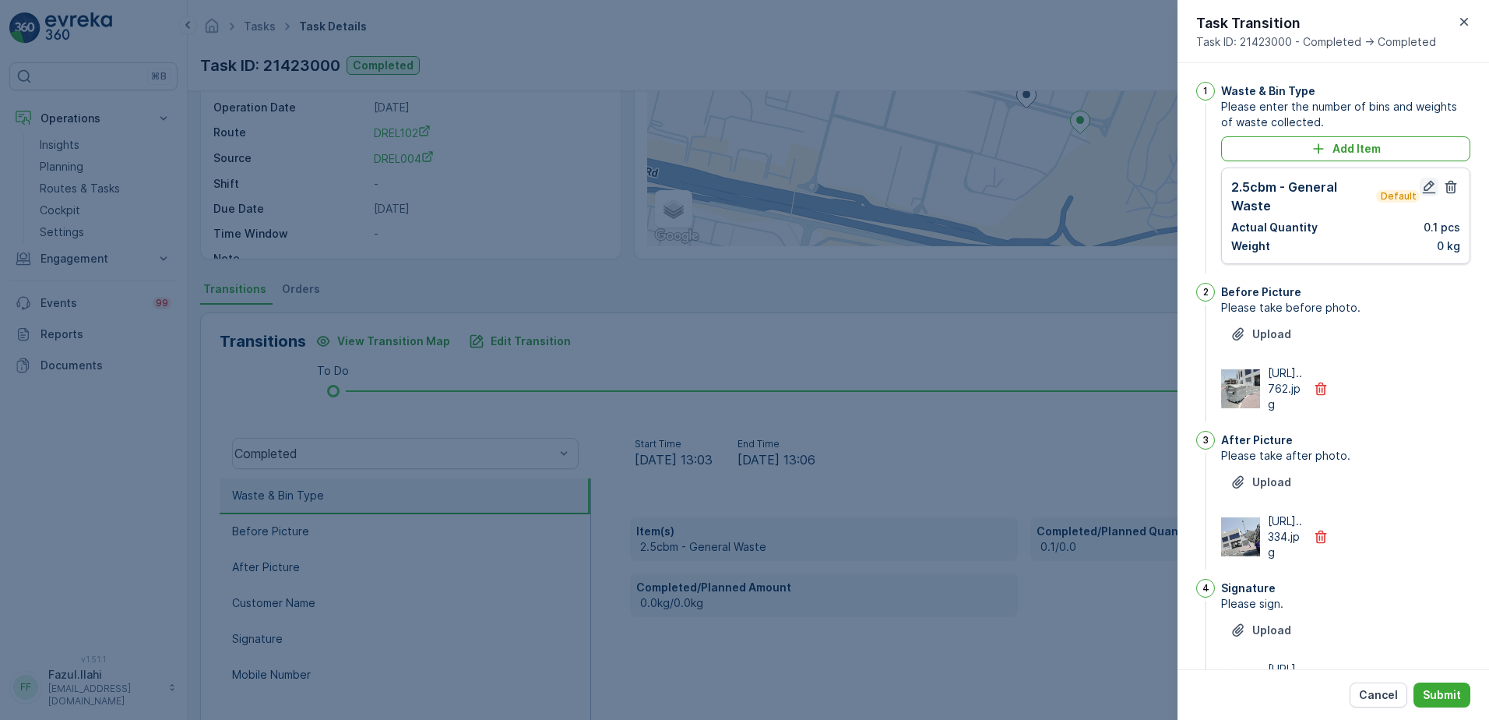
click at [1426, 186] on icon "button" at bounding box center [1429, 187] width 16 height 16
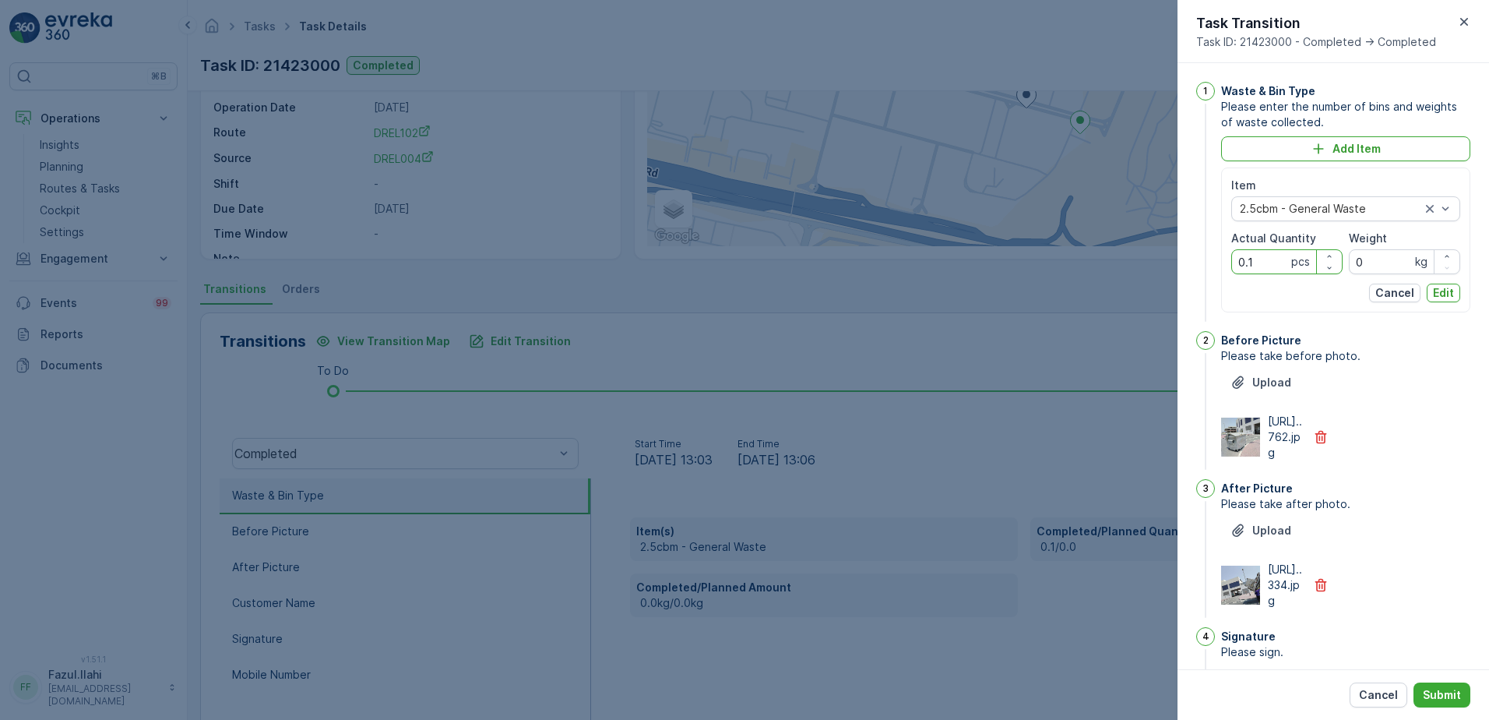
click at [1255, 260] on Quantity "0.1" at bounding box center [1286, 261] width 111 height 25
type Quantity "1"
click at [1403, 496] on div "After Picture" at bounding box center [1345, 489] width 249 height 16
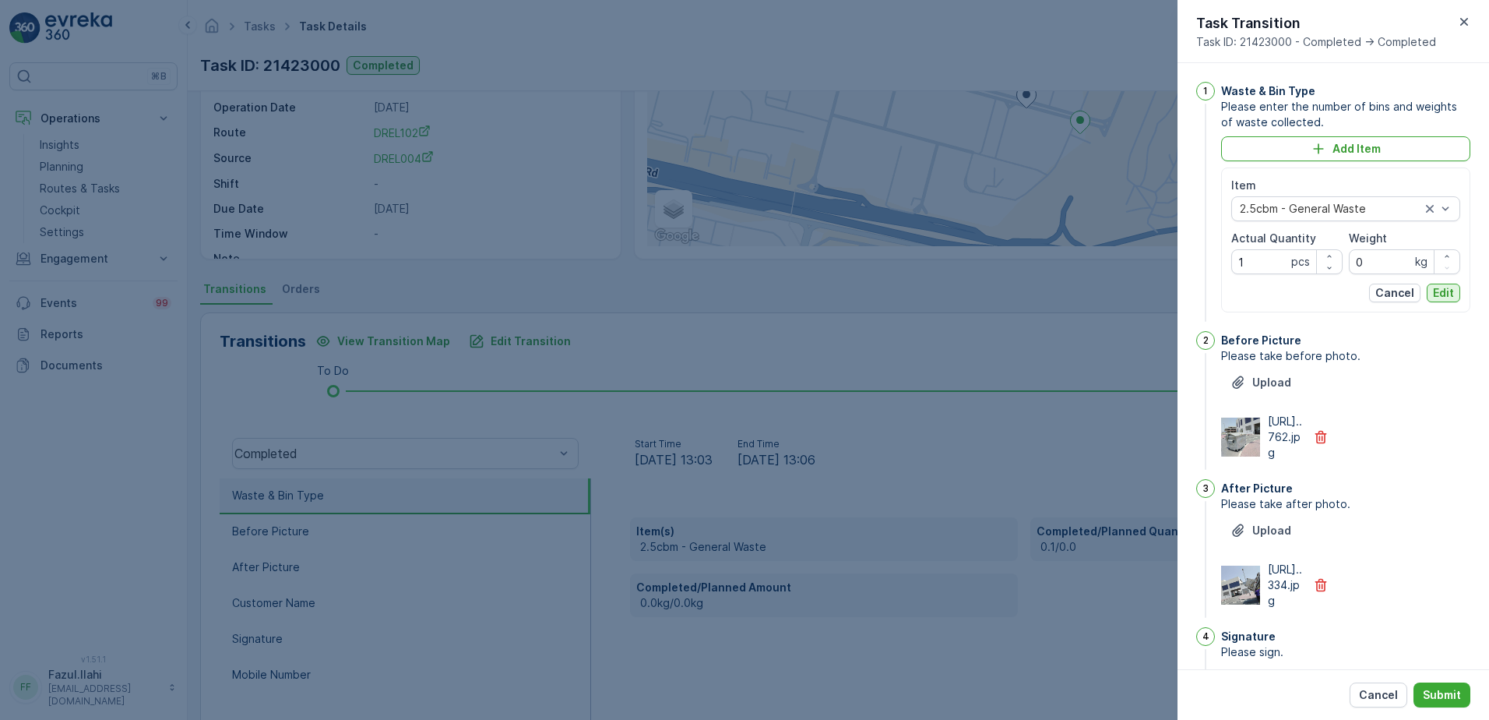
click at [1444, 289] on p "Edit" at bounding box center [1443, 293] width 21 height 16
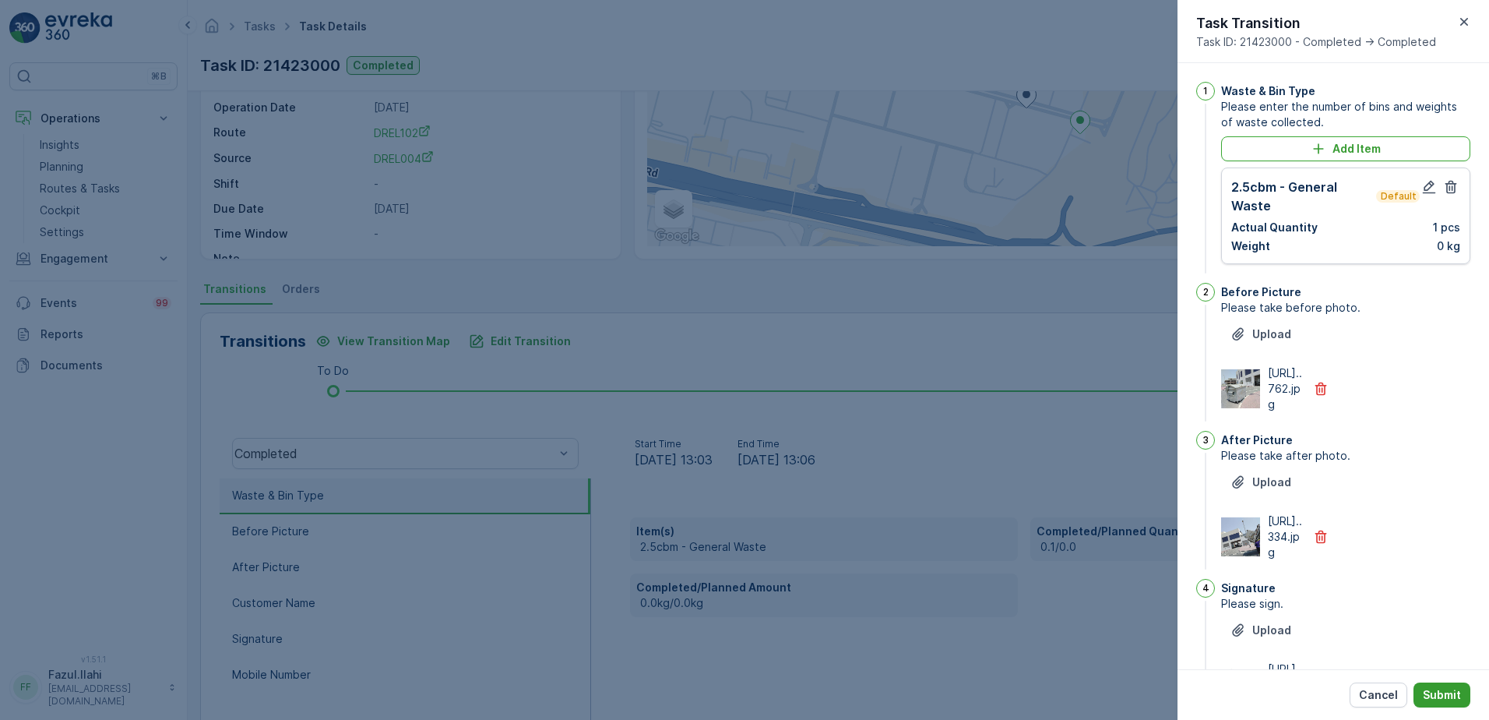
click at [1447, 690] on p "Submit" at bounding box center [1442, 695] width 38 height 16
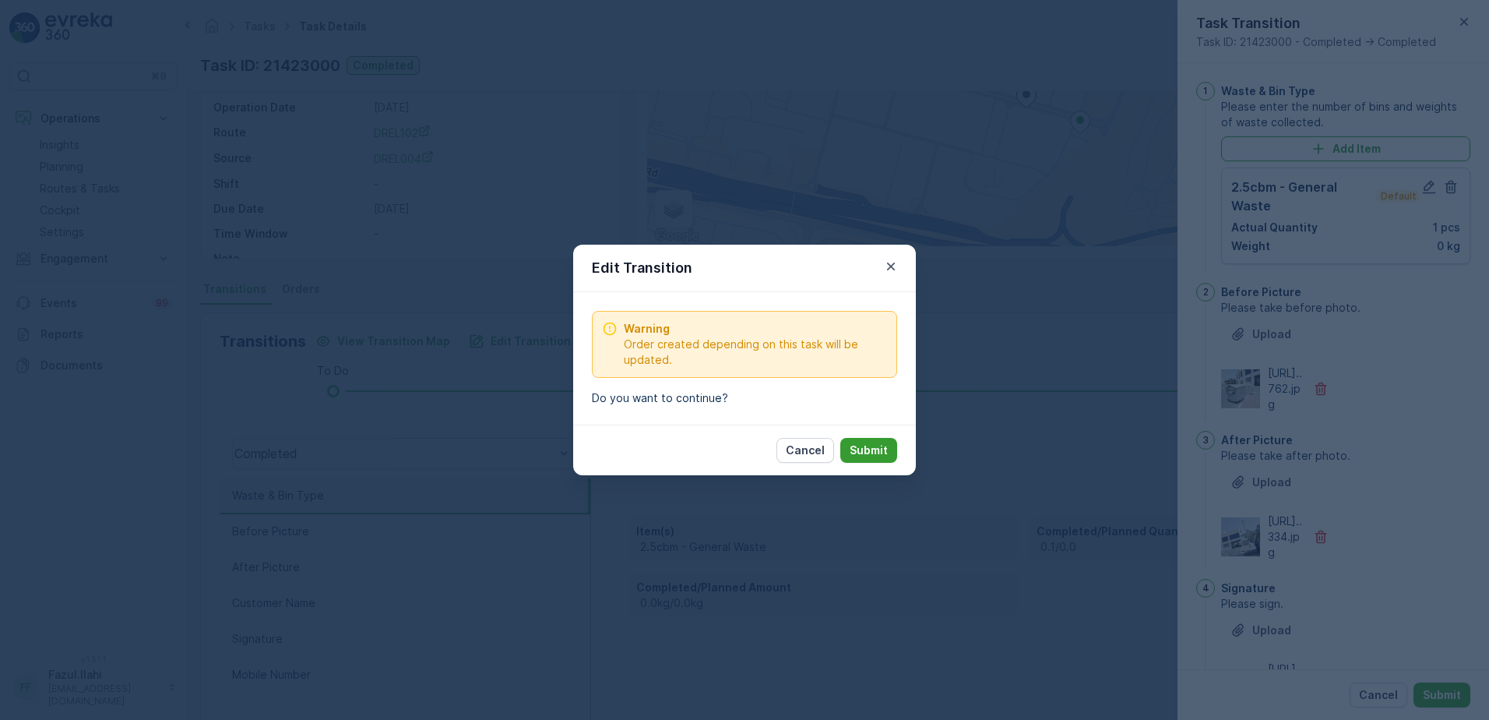
click at [856, 443] on p "Submit" at bounding box center [869, 450] width 38 height 16
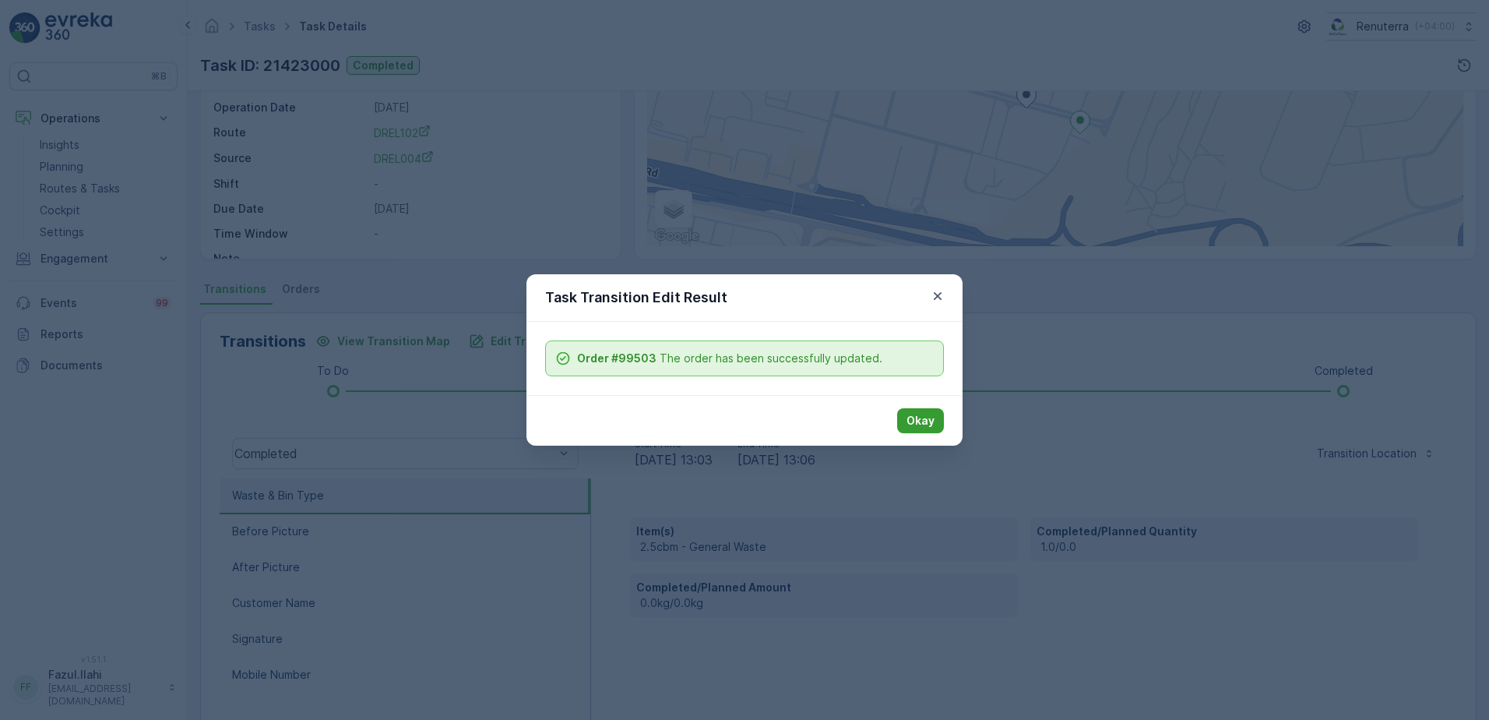
click at [931, 427] on p "Okay" at bounding box center [921, 421] width 28 height 16
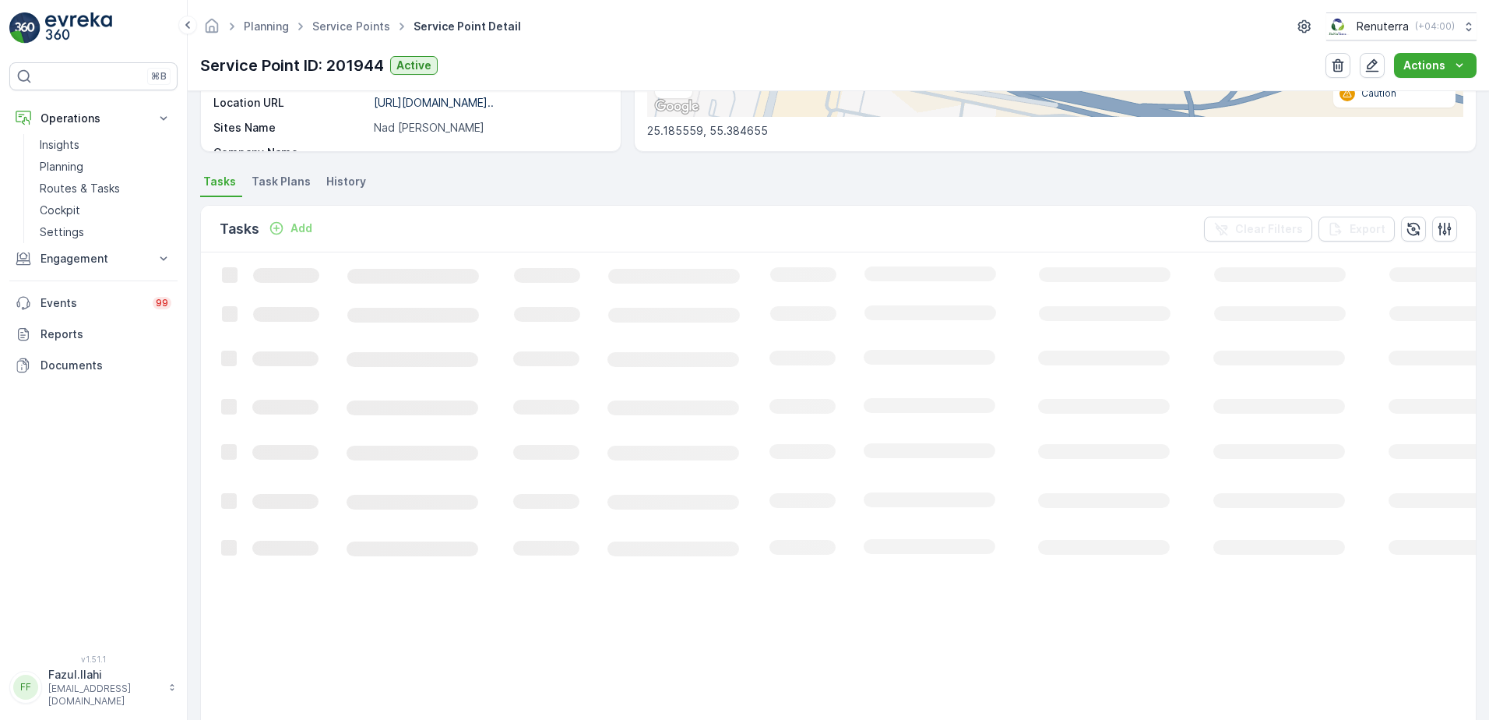
scroll to position [342, 0]
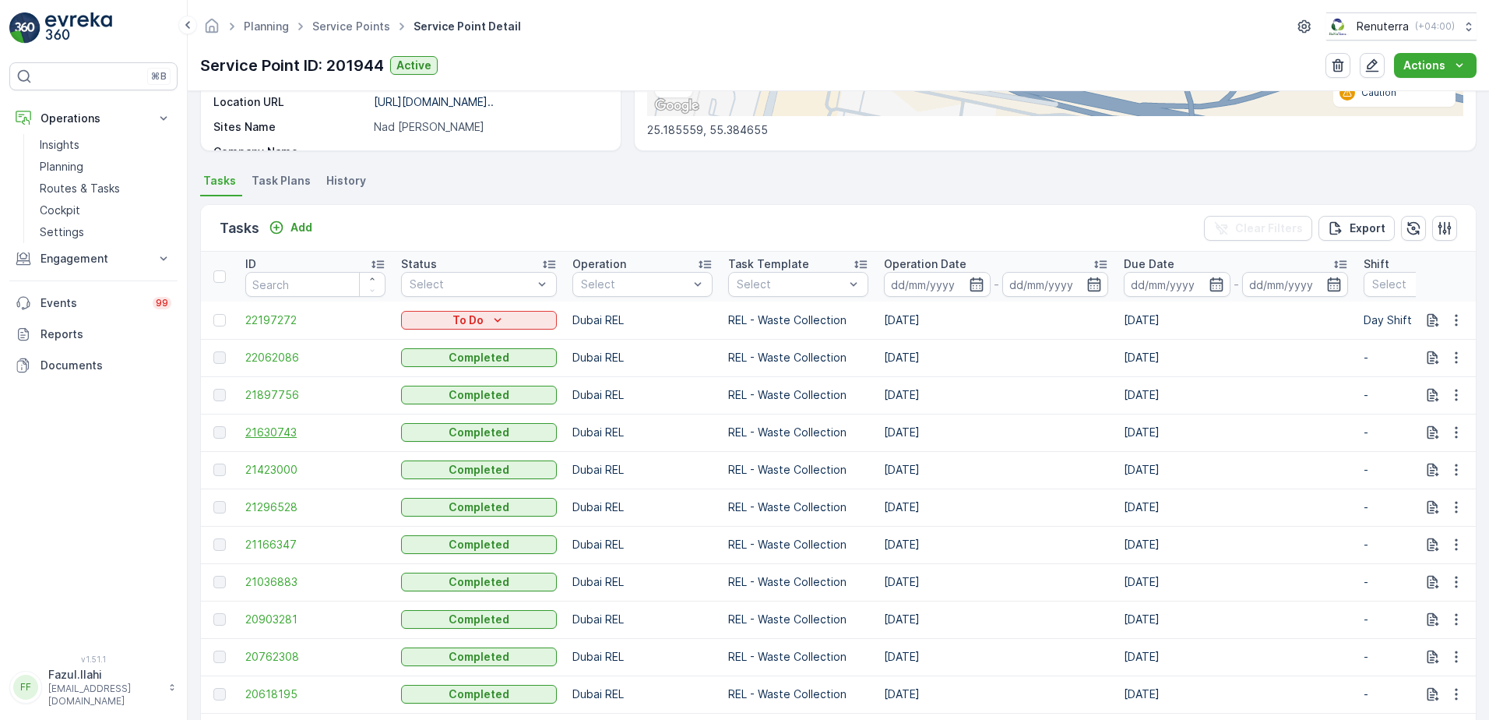
click at [290, 428] on span "21630743" at bounding box center [315, 432] width 140 height 16
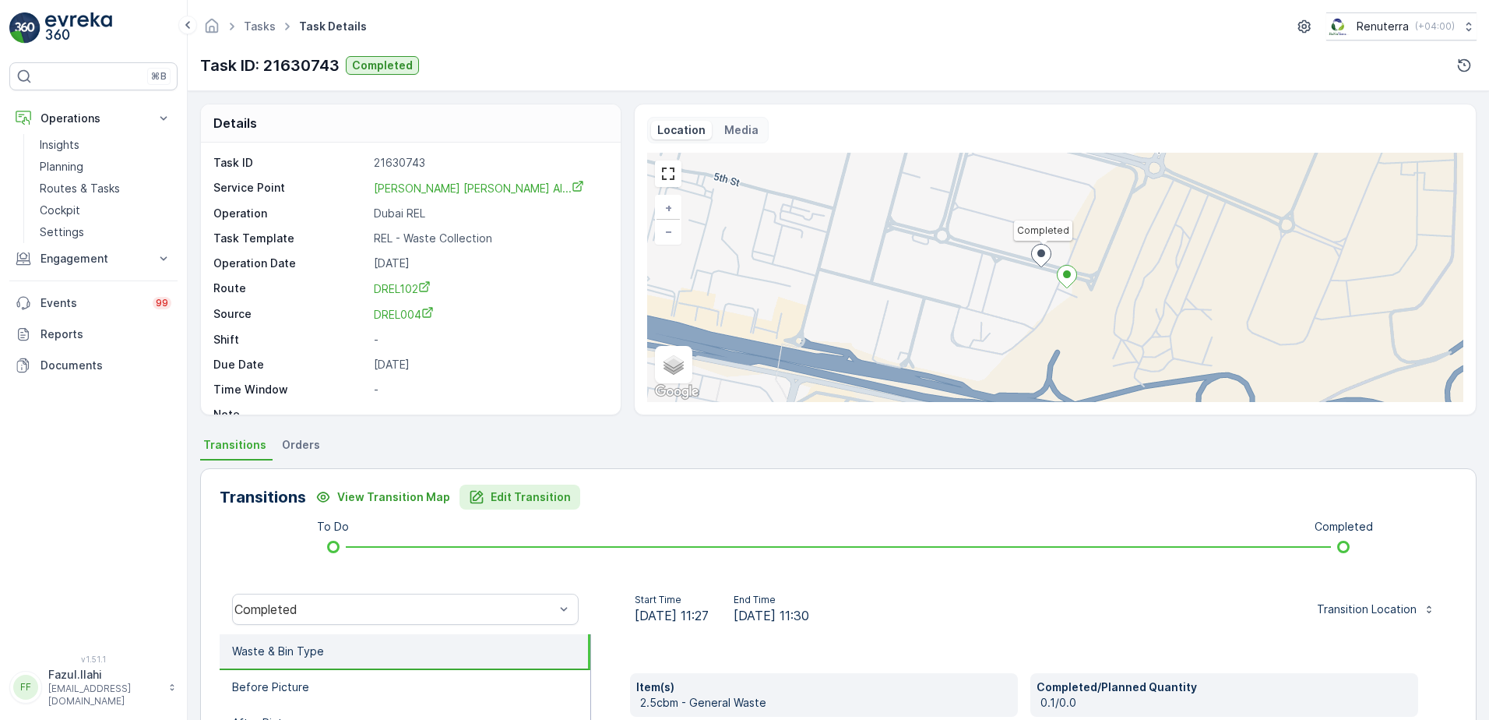
click at [512, 497] on p "Edit Transition" at bounding box center [531, 497] width 80 height 16
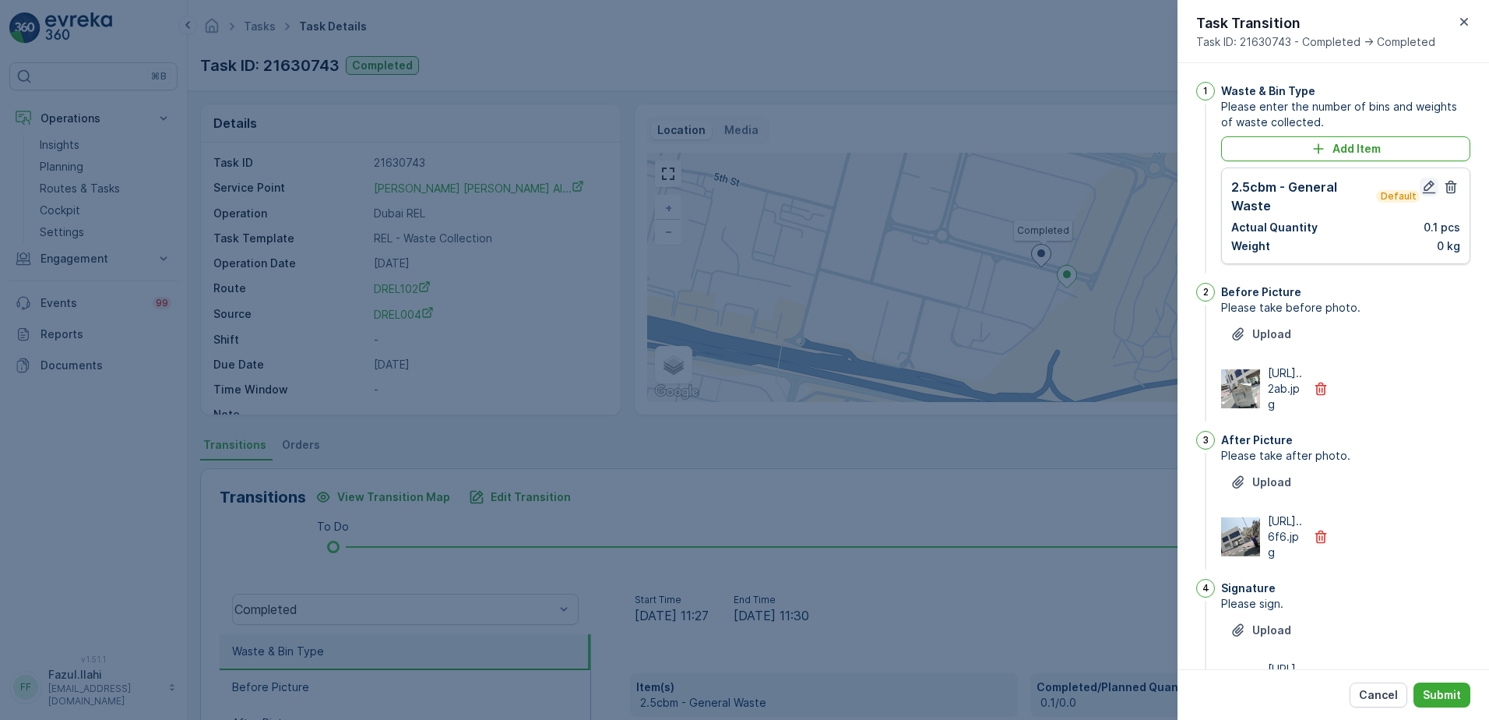
click at [1424, 185] on icon "button" at bounding box center [1429, 187] width 16 height 16
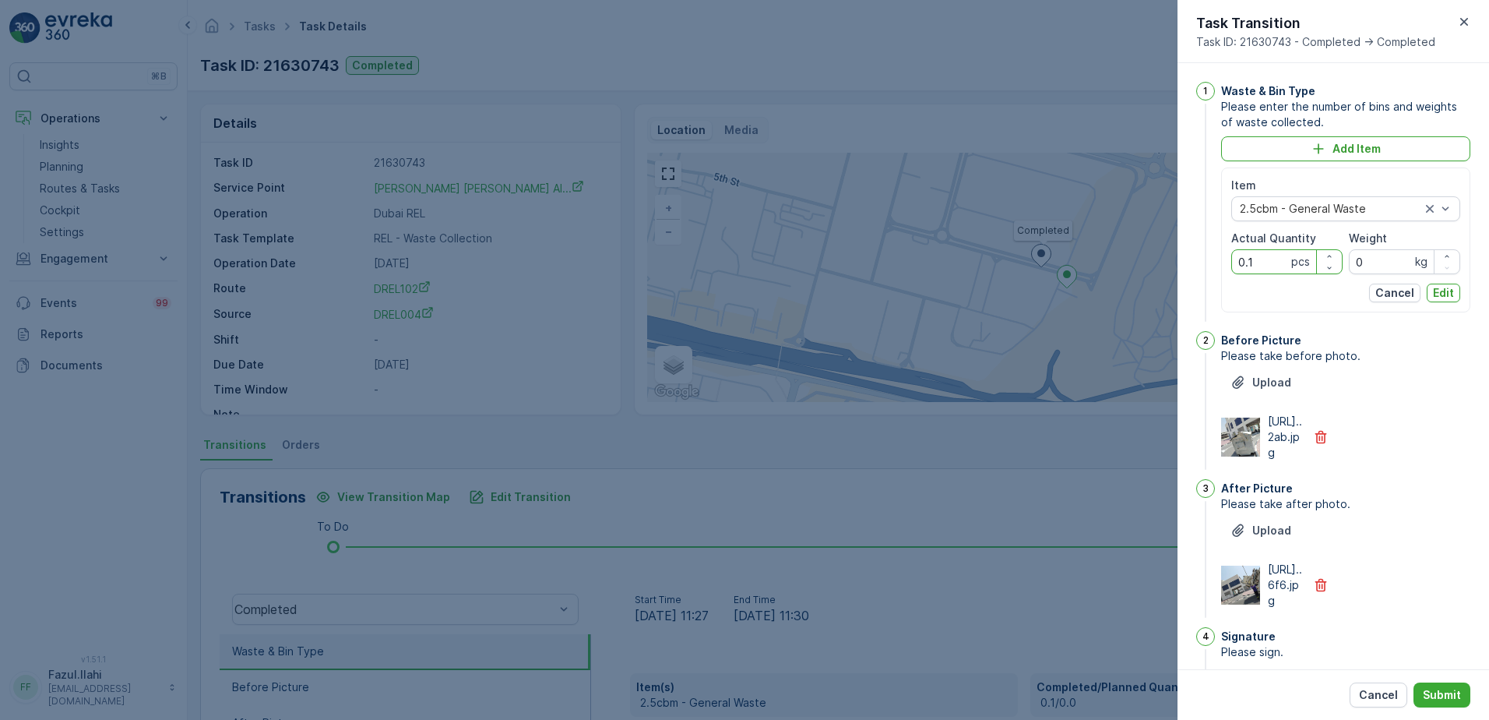
click at [1260, 256] on Quantity "0.1" at bounding box center [1286, 261] width 111 height 25
type Quantity "1"
click at [1387, 512] on span "Please take after photo." at bounding box center [1345, 504] width 249 height 16
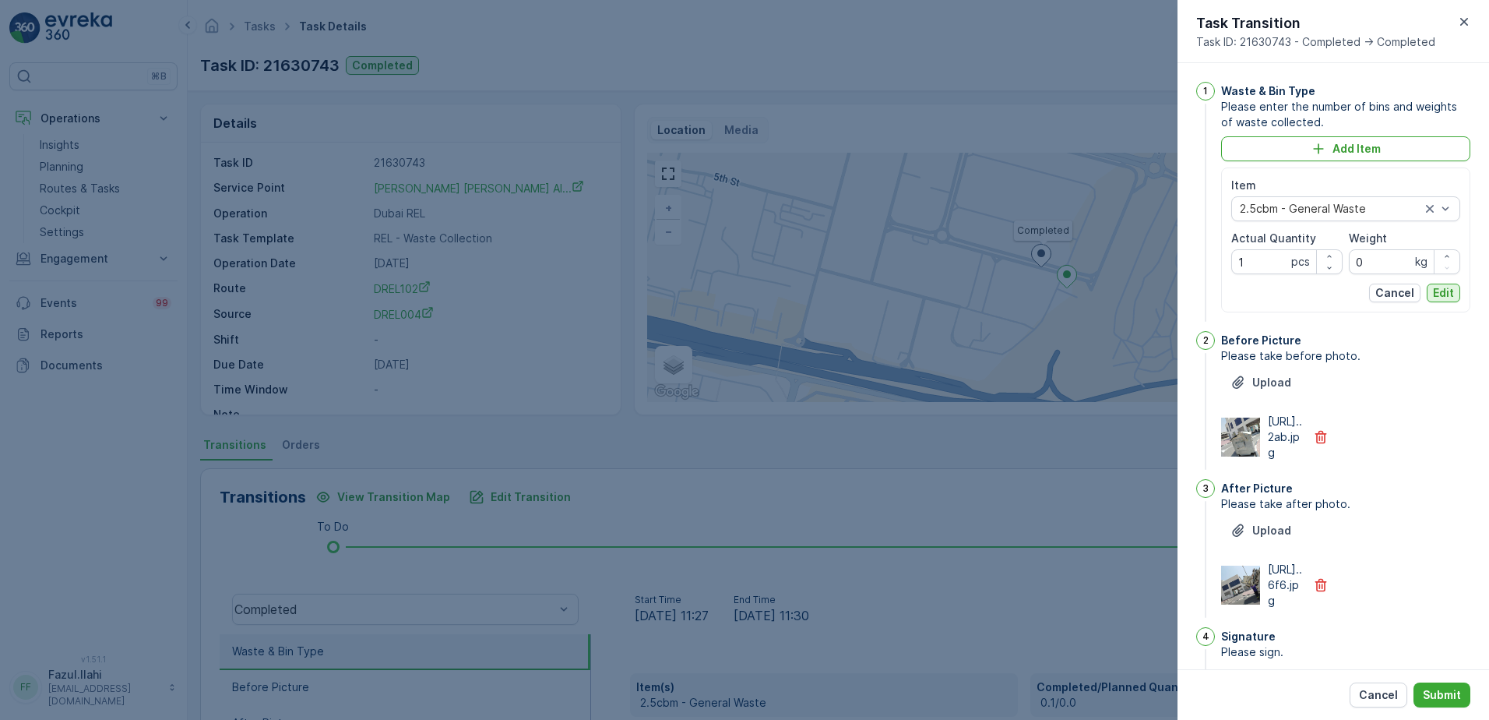
click at [1434, 294] on p "Edit" at bounding box center [1443, 293] width 21 height 16
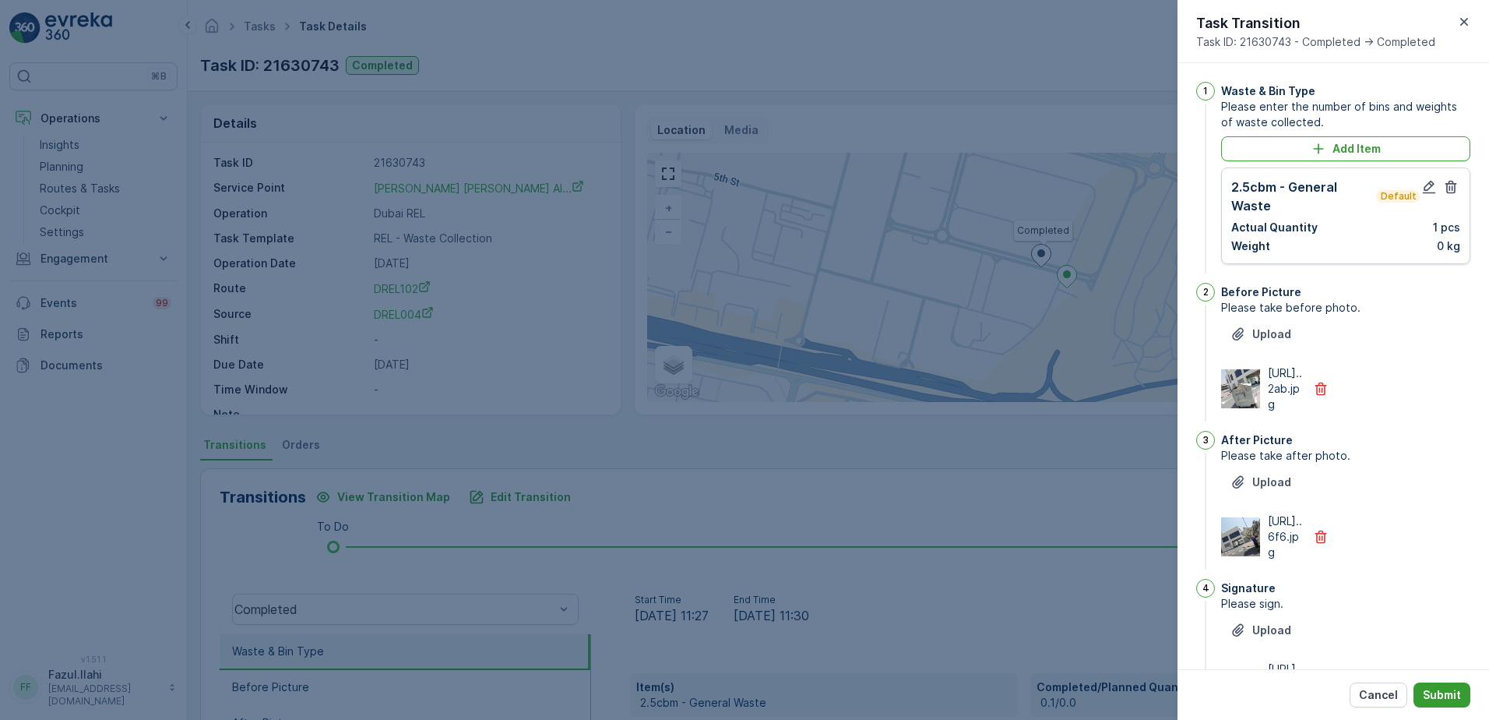
click at [1446, 695] on p "Submit" at bounding box center [1442, 695] width 38 height 16
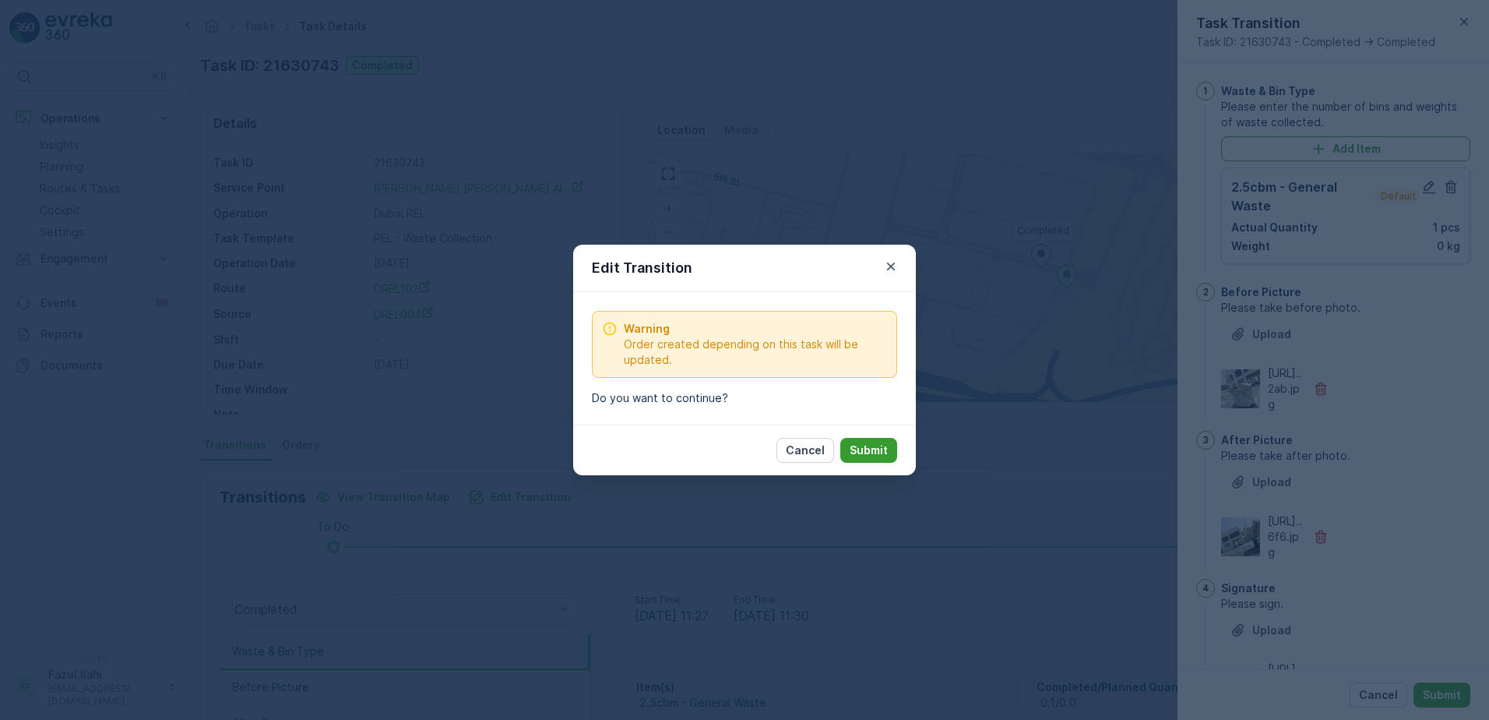
click at [879, 456] on p "Submit" at bounding box center [869, 450] width 38 height 16
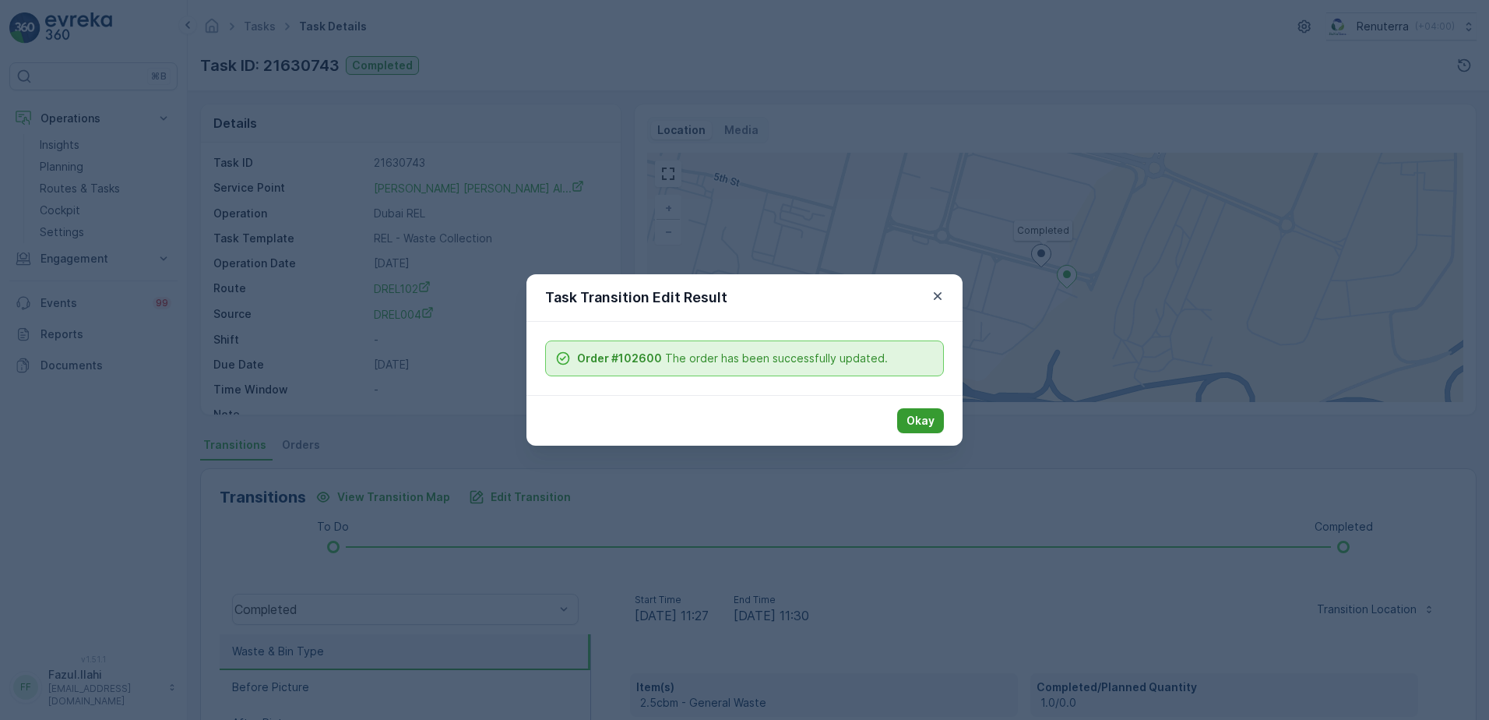
click at [928, 421] on p "Okay" at bounding box center [921, 421] width 28 height 16
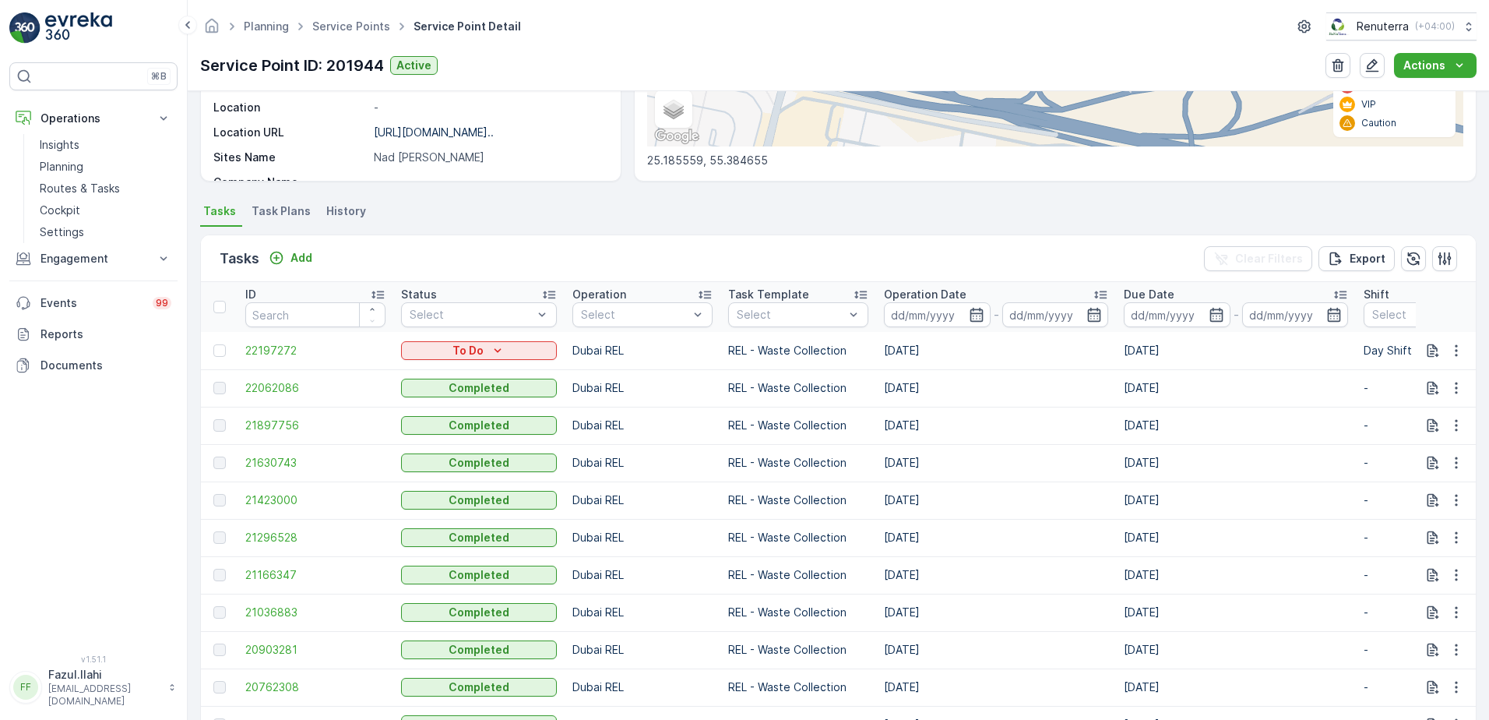
scroll to position [234, 0]
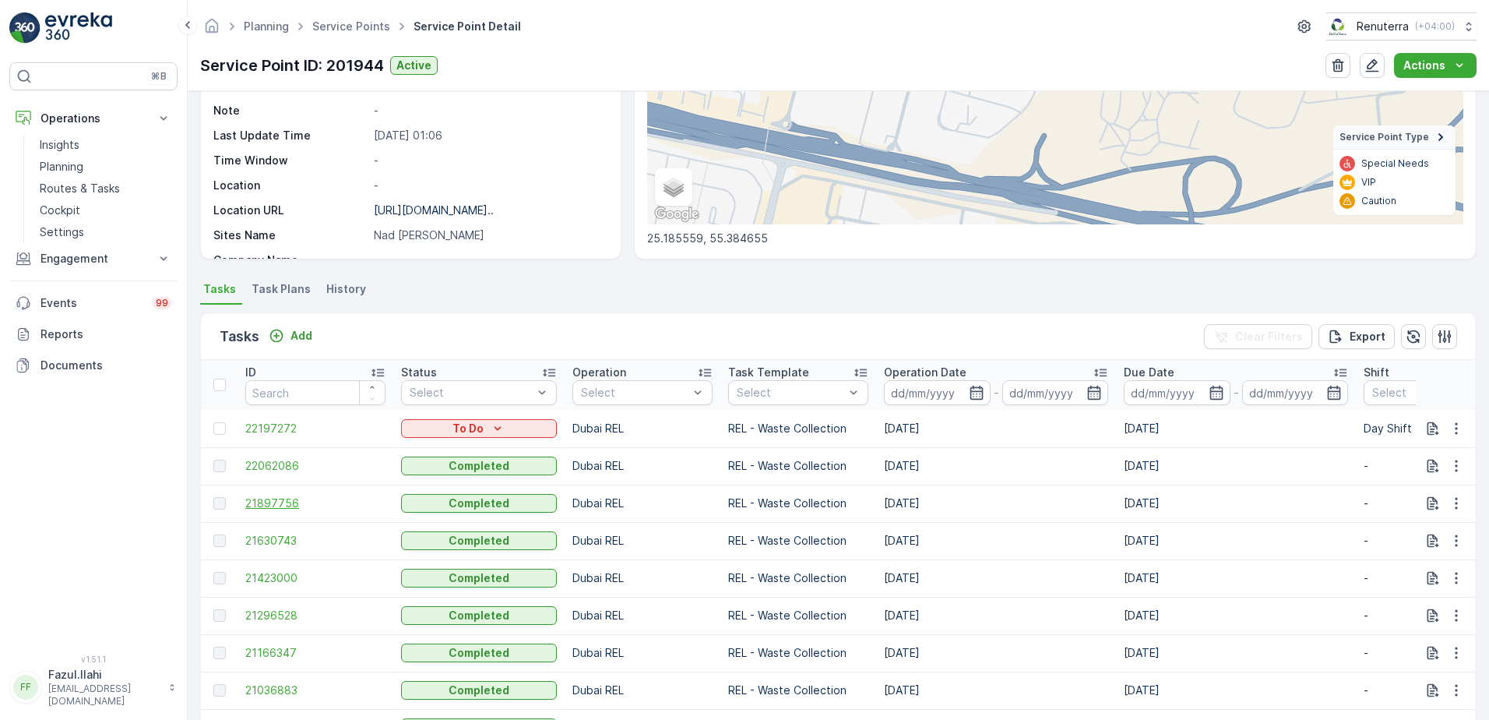
click at [266, 508] on span "21897756" at bounding box center [315, 503] width 140 height 16
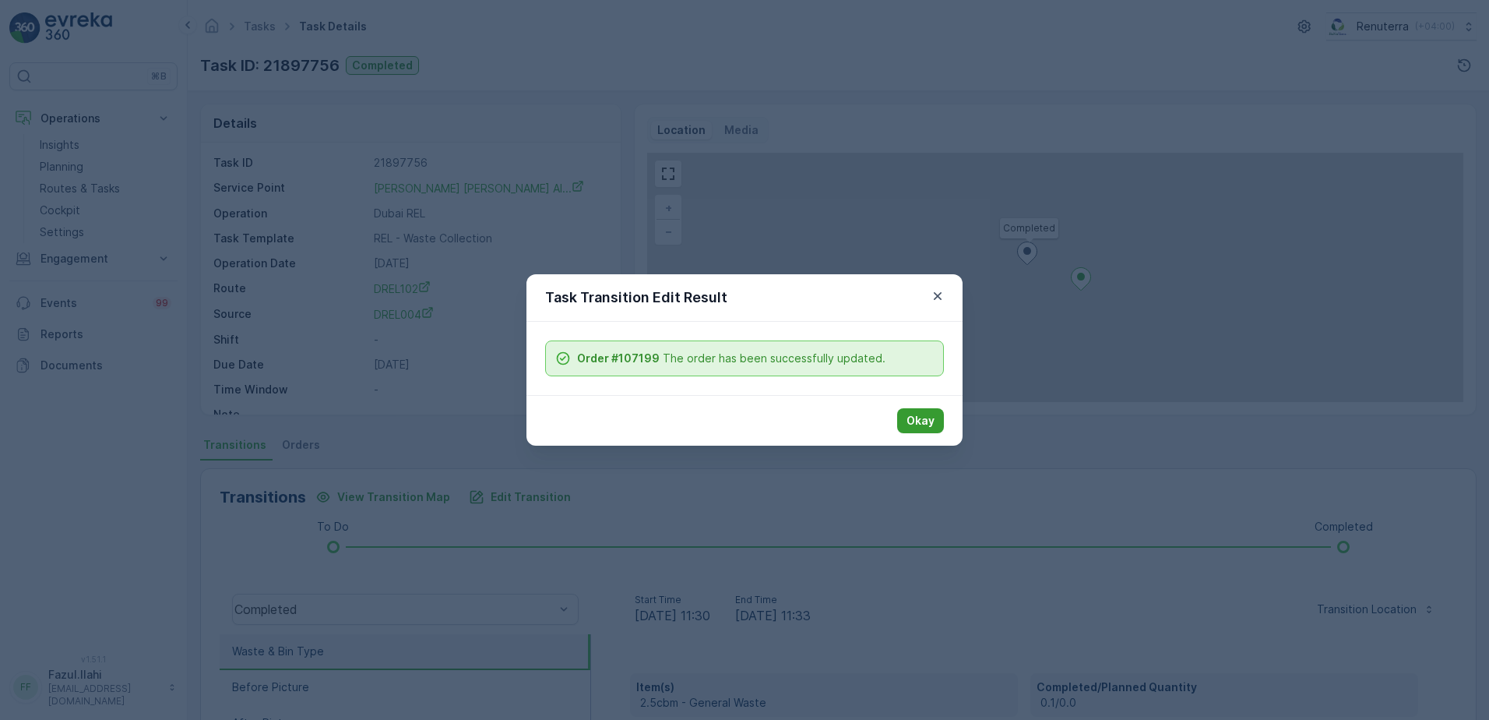
click at [921, 416] on p "Okay" at bounding box center [921, 421] width 28 height 16
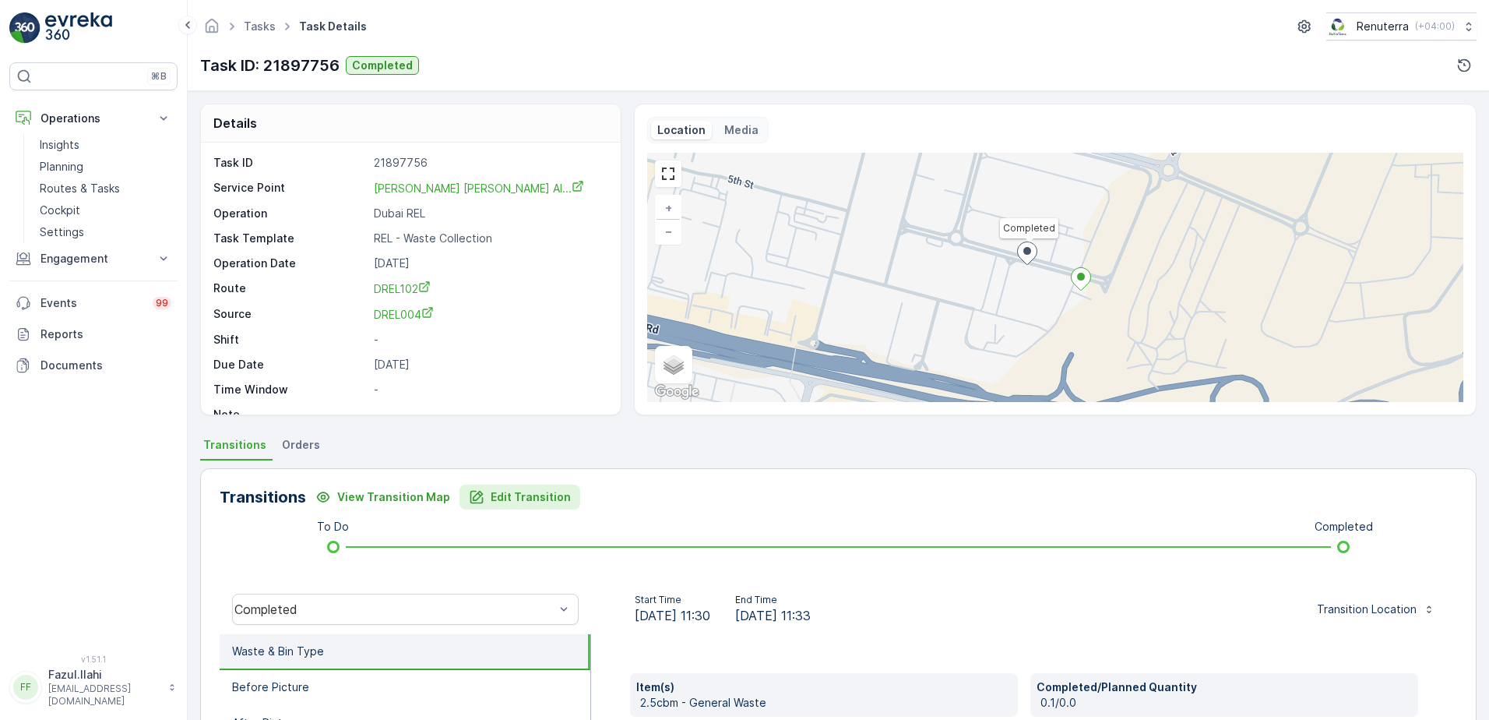
click at [530, 502] on p "Edit Transition" at bounding box center [531, 497] width 80 height 16
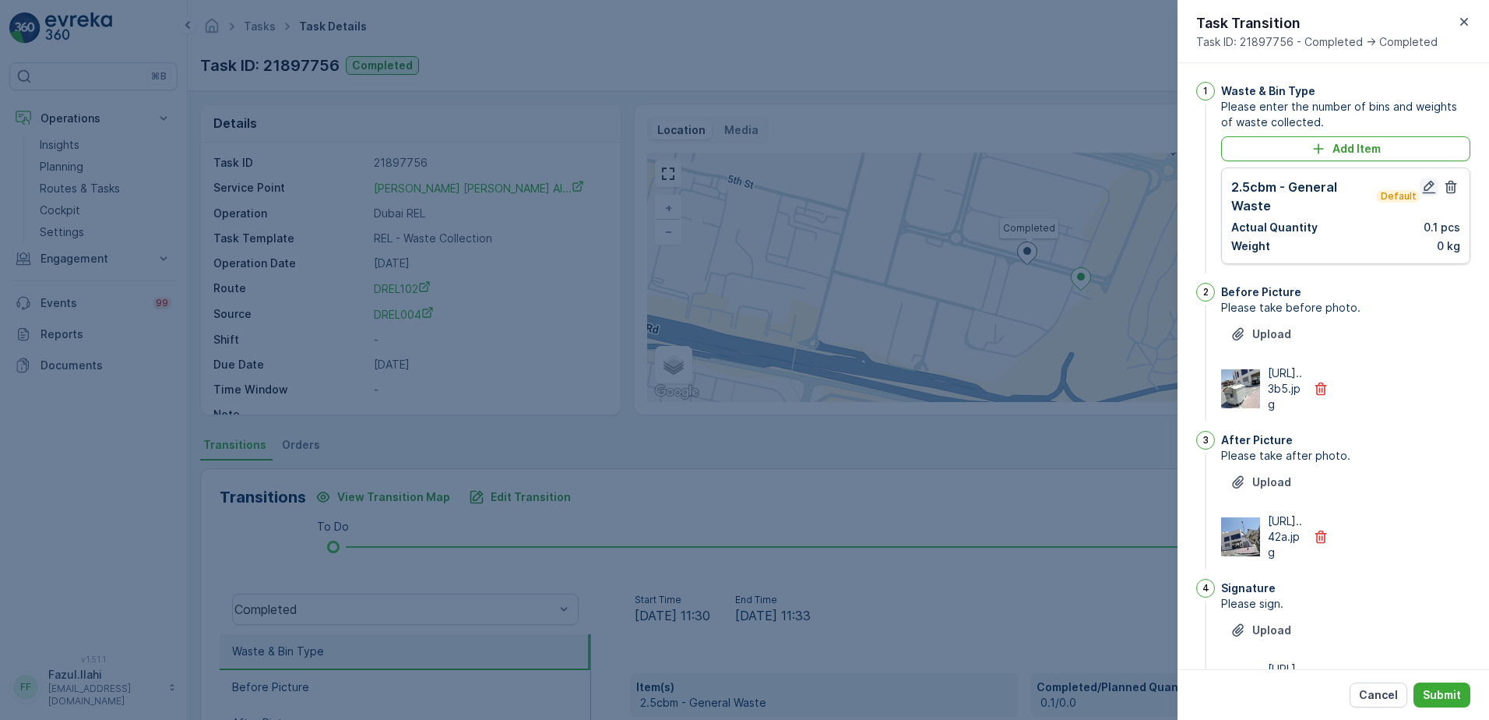
click at [1427, 185] on icon "button" at bounding box center [1429, 187] width 13 height 13
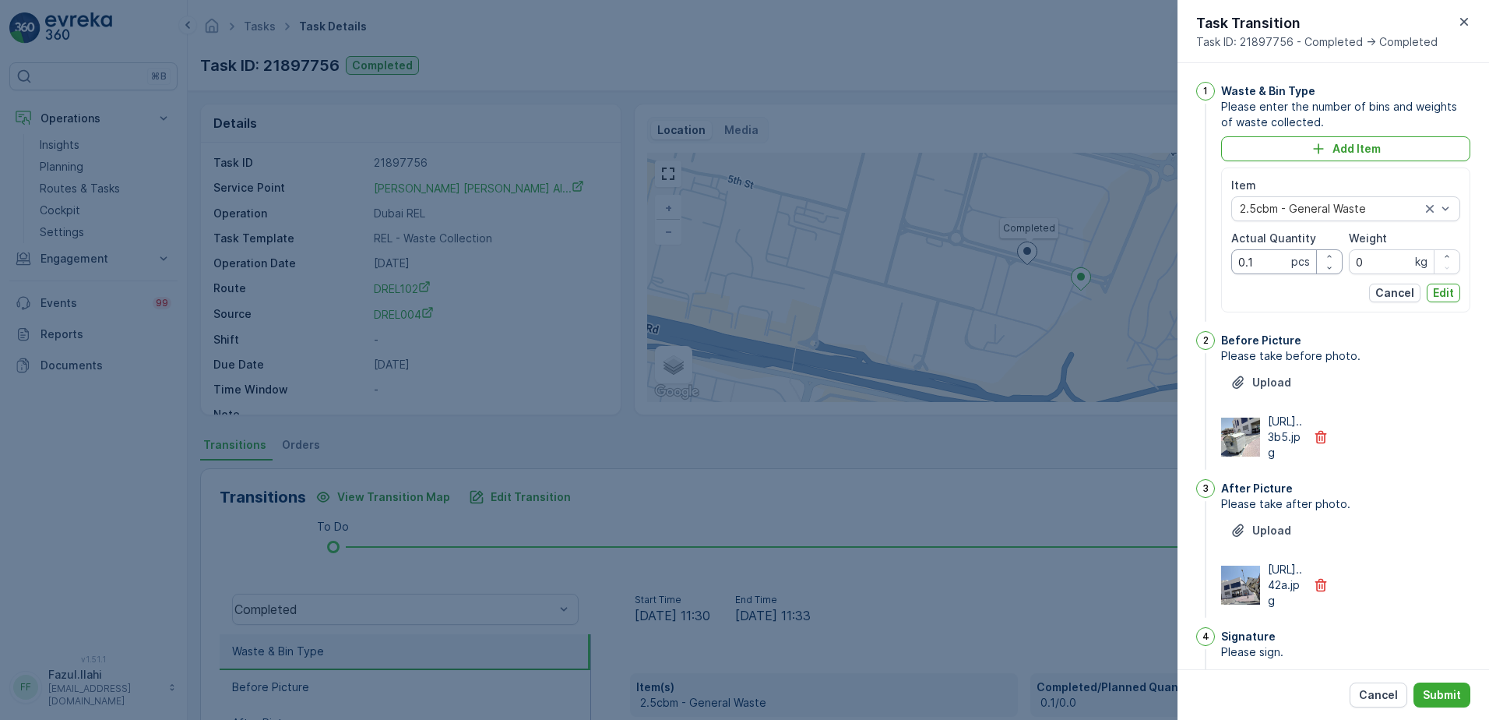
click at [1252, 267] on Quantity "0.1" at bounding box center [1286, 261] width 111 height 25
type Quantity "1"
click at [1418, 597] on div "https://media.evre...42a.jpg" at bounding box center [1345, 585] width 249 height 47
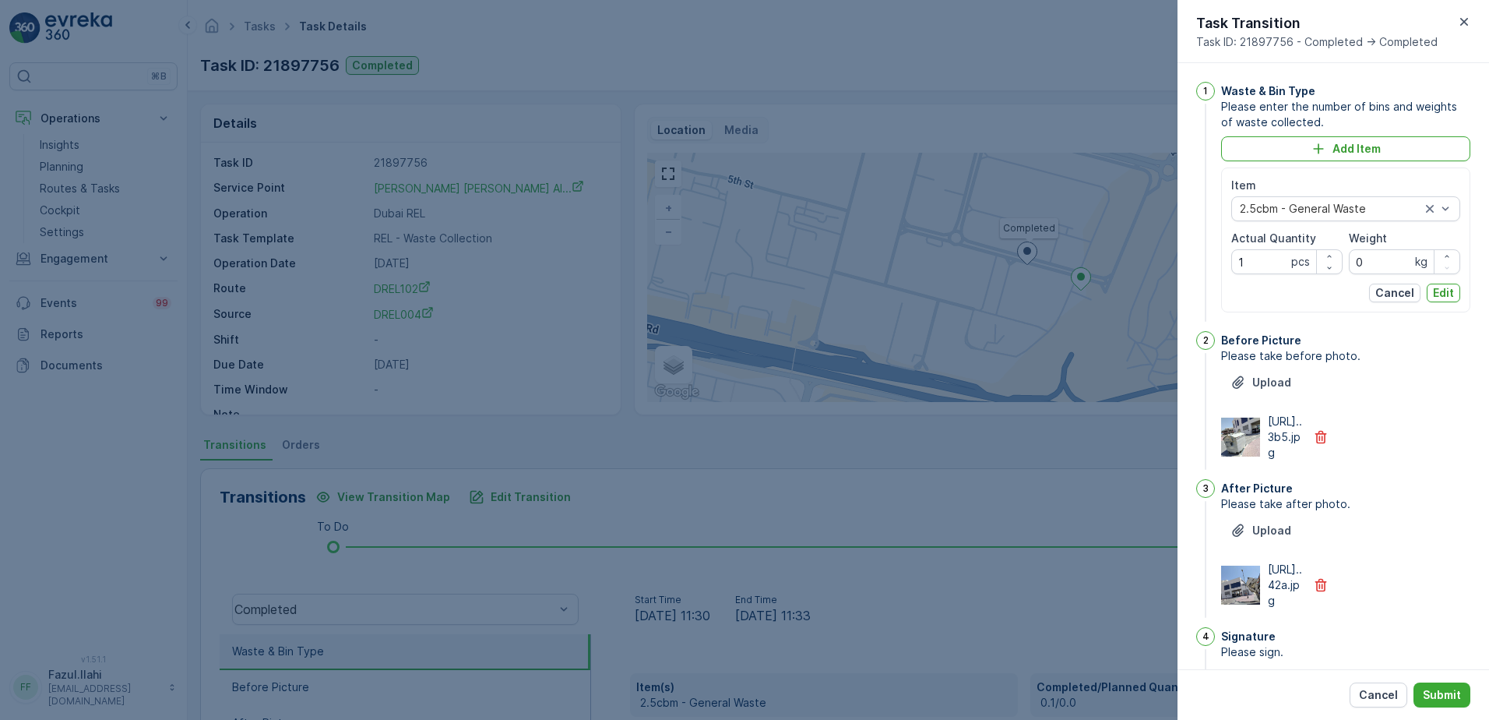
click at [1447, 294] on p "Edit" at bounding box center [1443, 293] width 21 height 16
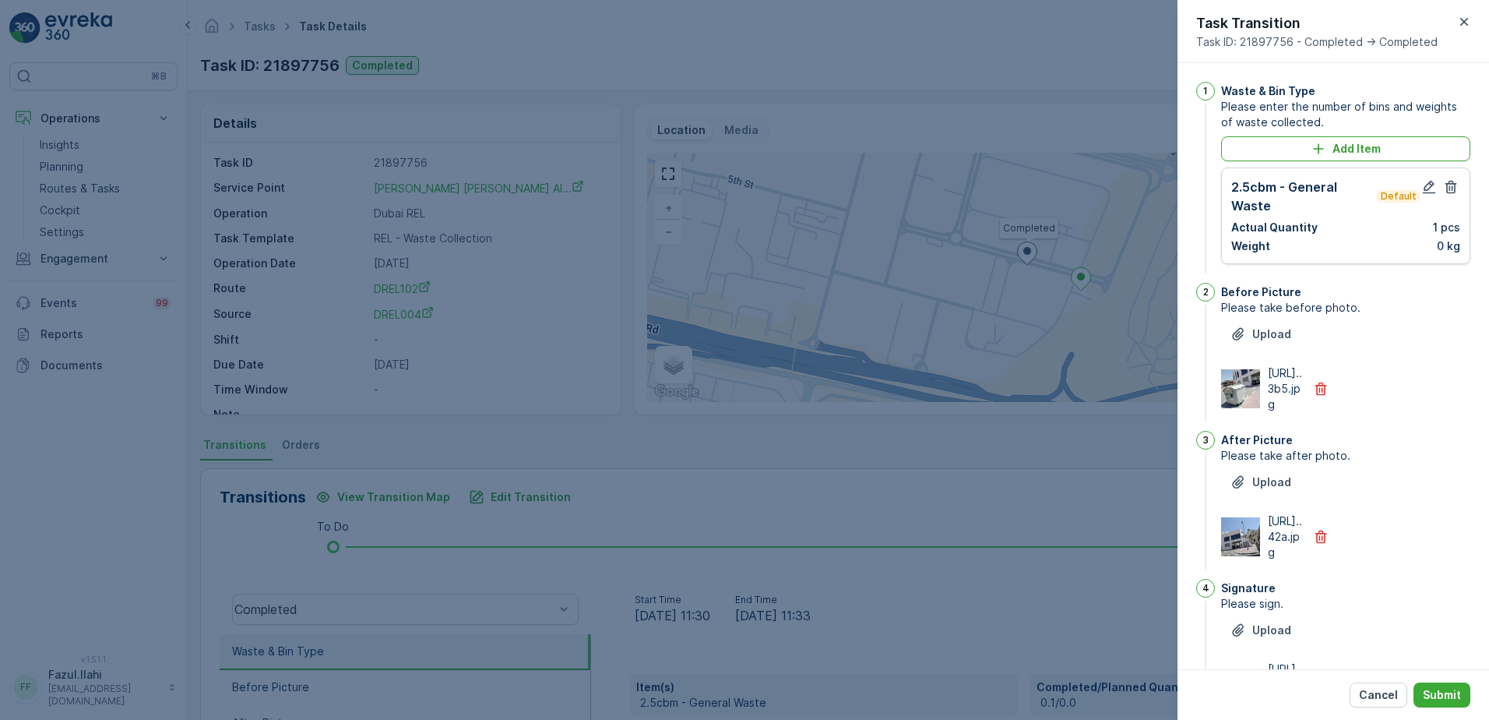
click at [1439, 681] on div "Cancel Submit" at bounding box center [1334, 694] width 312 height 51
click at [1443, 692] on p "Submit" at bounding box center [1442, 695] width 38 height 16
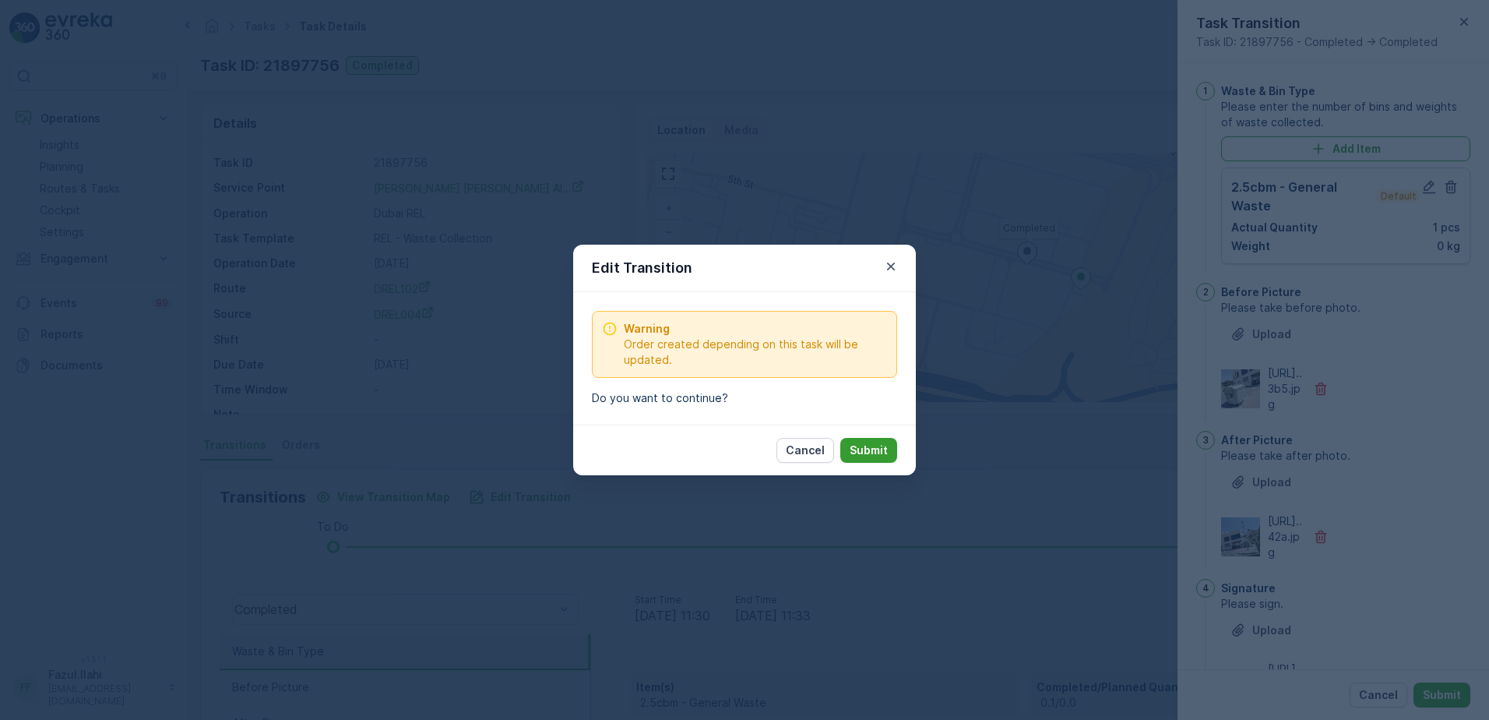
click at [874, 444] on p "Submit" at bounding box center [869, 450] width 38 height 16
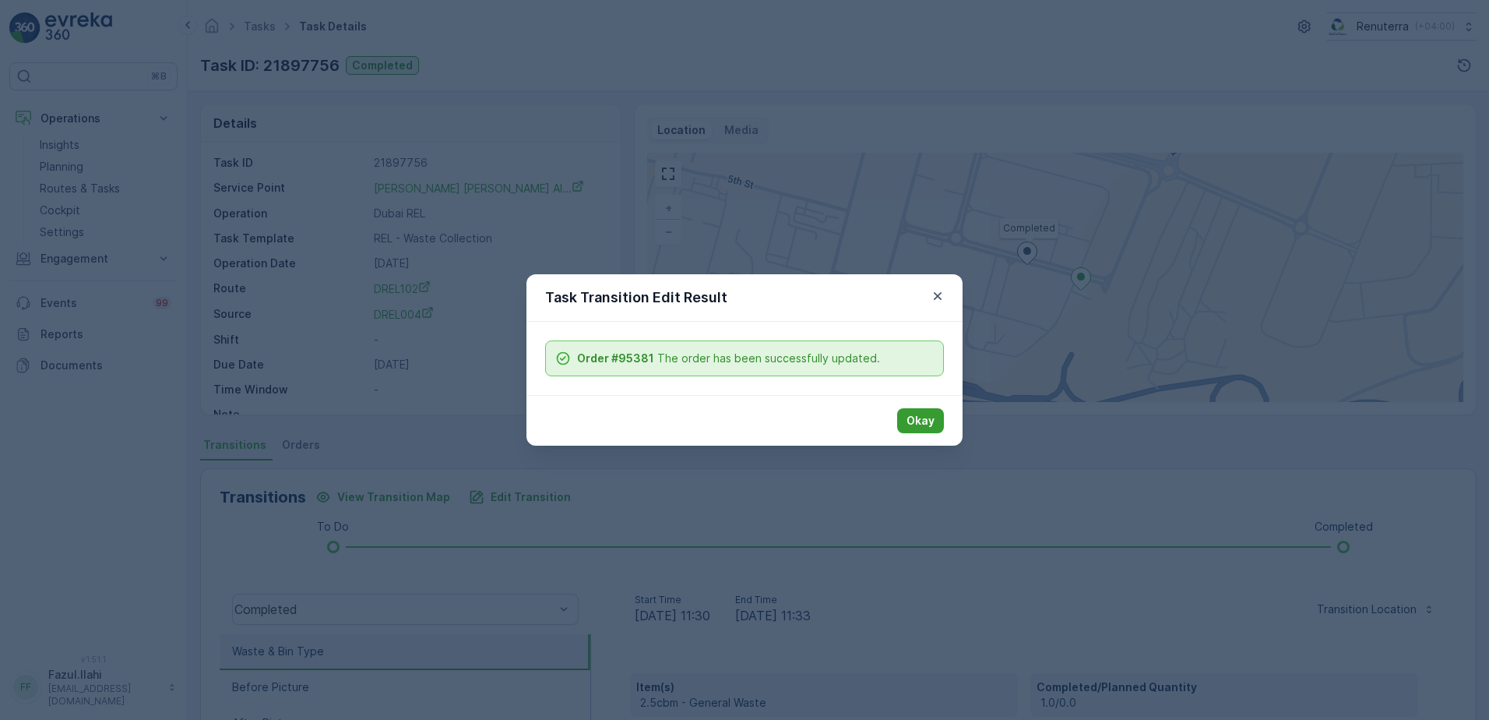
click at [934, 428] on p "Okay" at bounding box center [921, 421] width 28 height 16
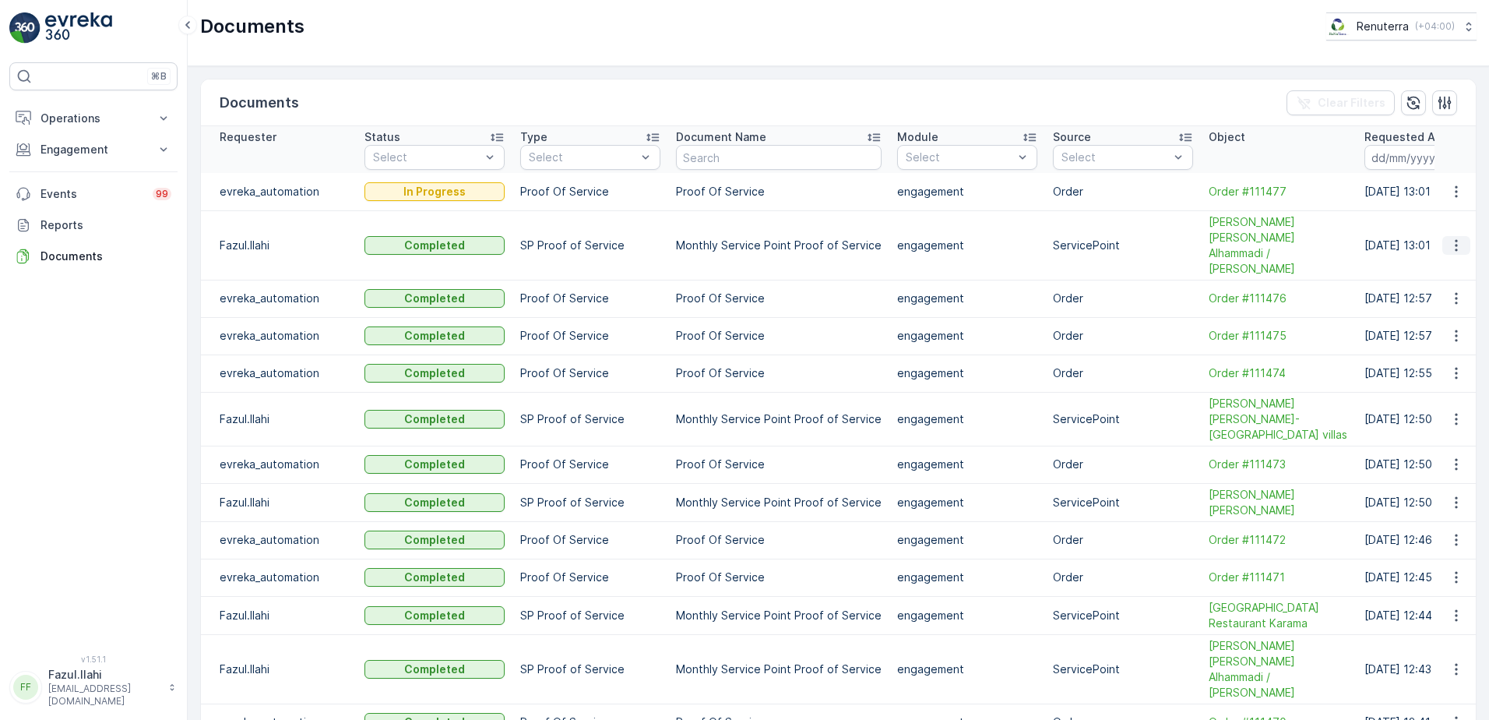
click at [1451, 238] on icon "button" at bounding box center [1457, 246] width 16 height 16
click at [1443, 255] on span "See Details" at bounding box center [1452, 253] width 60 height 16
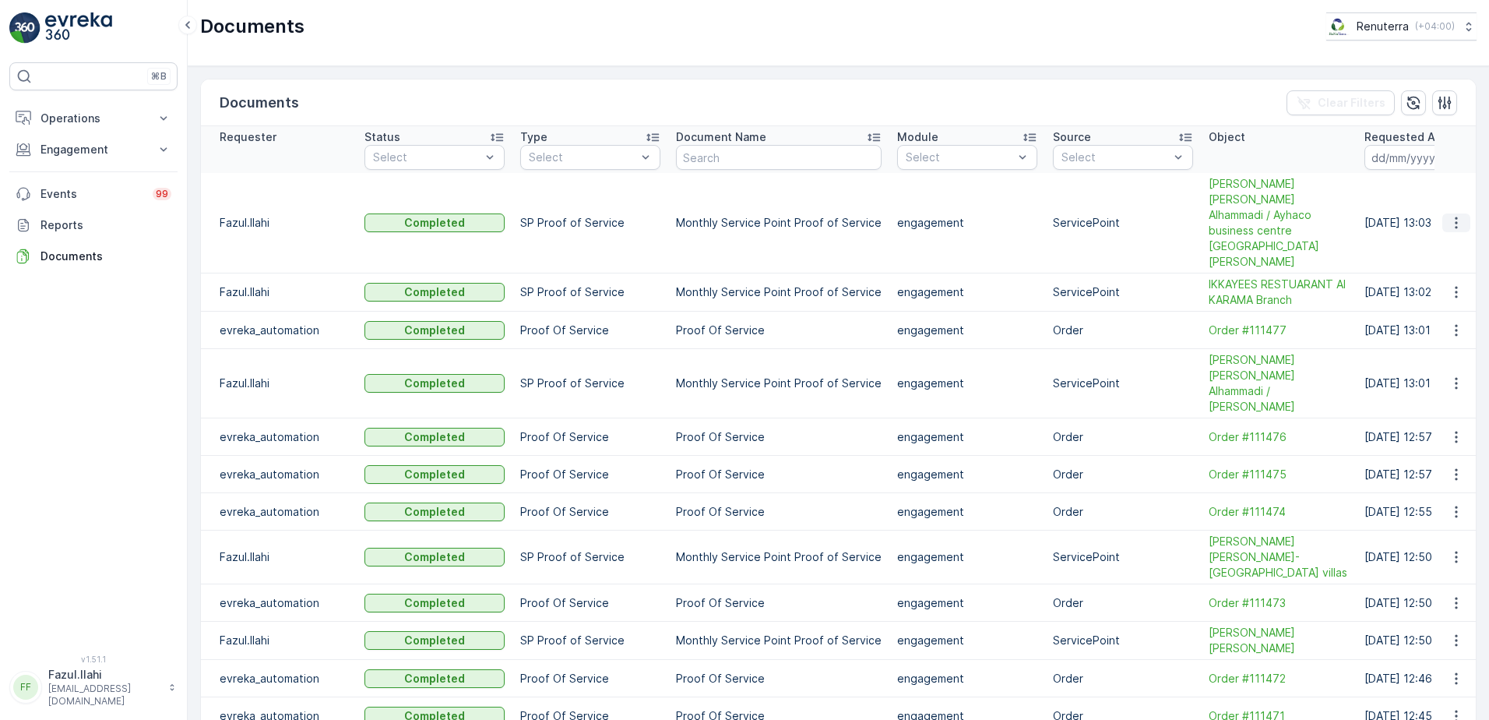
click at [1449, 215] on icon "button" at bounding box center [1457, 223] width 16 height 16
click at [1448, 227] on span "See Details" at bounding box center [1452, 231] width 60 height 16
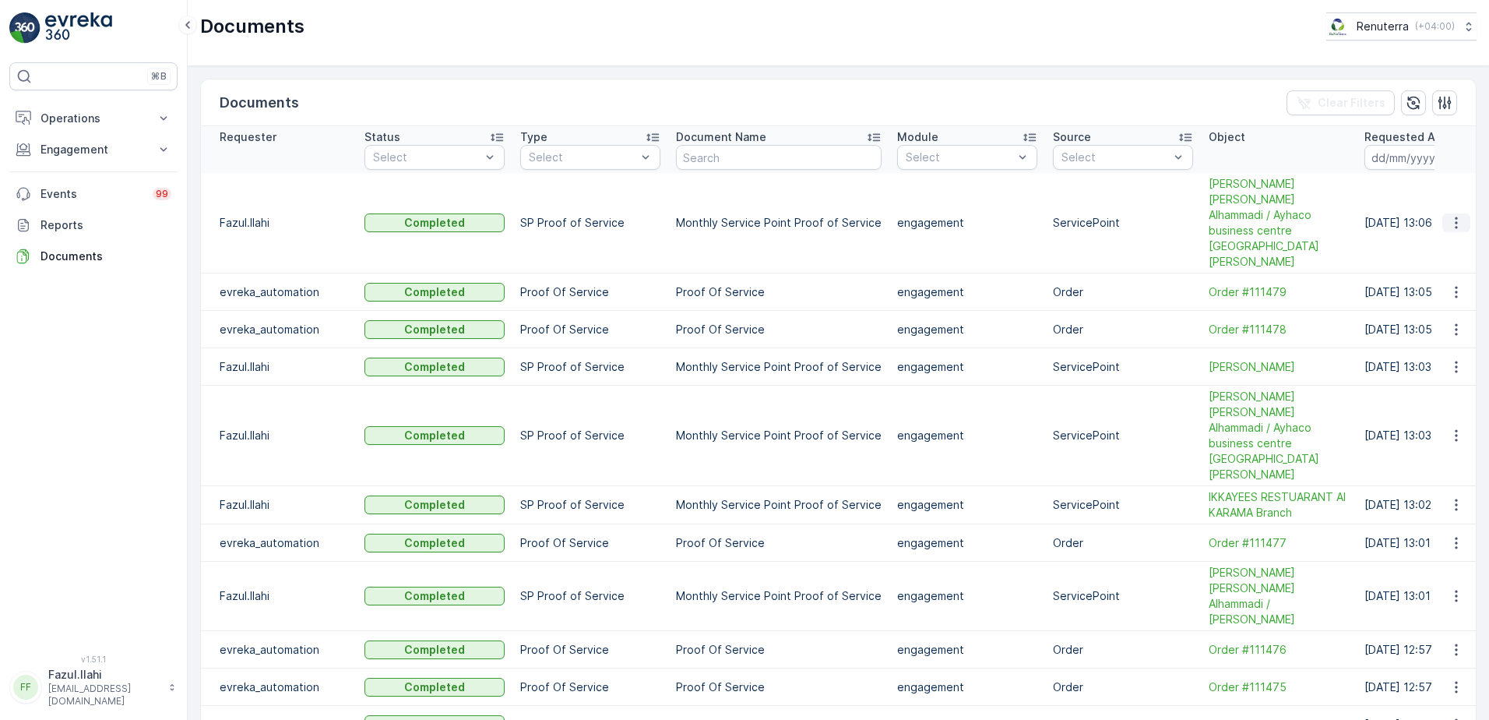
click at [1458, 215] on icon "button" at bounding box center [1457, 223] width 16 height 16
click at [1441, 230] on span "See Details" at bounding box center [1452, 231] width 60 height 16
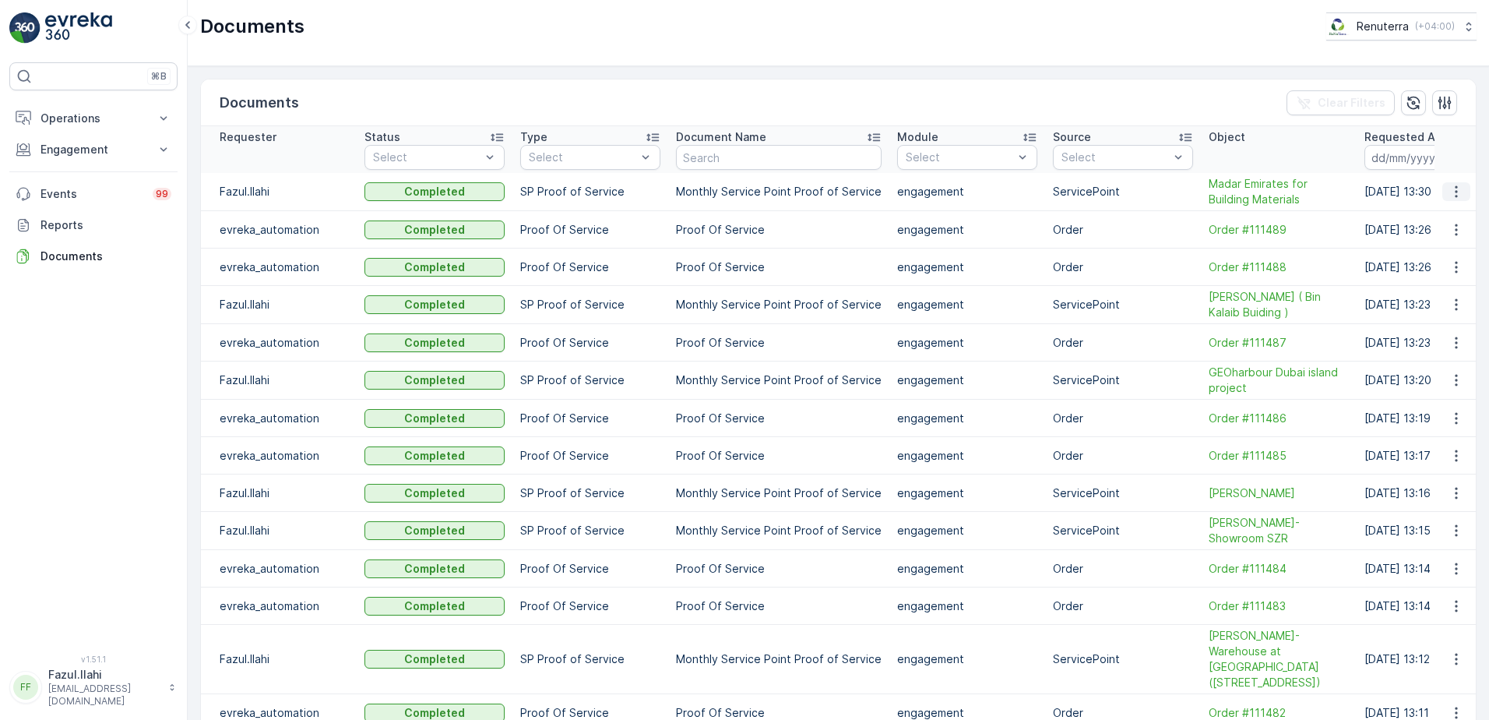
click at [1455, 188] on icon "button" at bounding box center [1456, 192] width 2 height 12
click at [1454, 216] on span "See Details" at bounding box center [1452, 215] width 60 height 16
